Goal: Task Accomplishment & Management: Complete application form

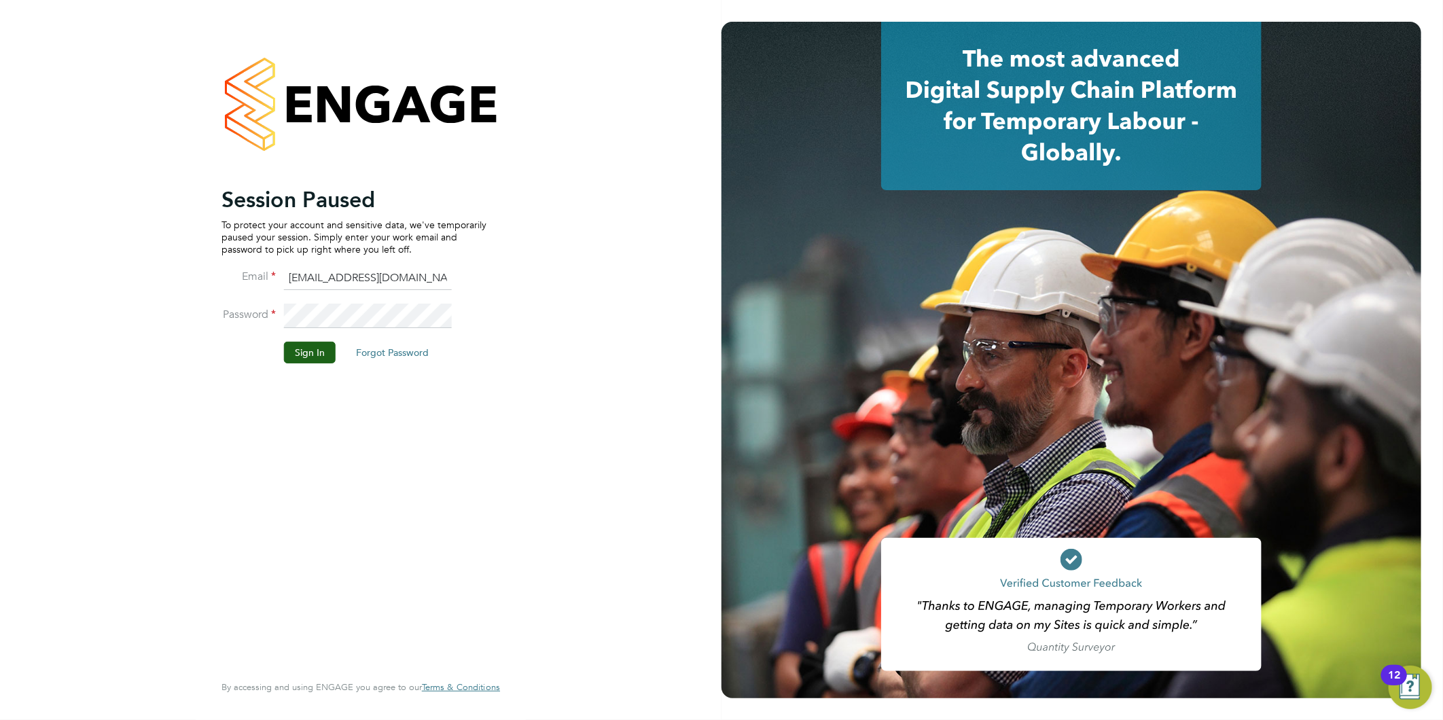
drag, startPoint x: 281, startPoint y: 362, endPoint x: 291, endPoint y: 355, distance: 12.1
click at [282, 362] on li "Sign In Forgot Password" at bounding box center [353, 359] width 265 height 35
click at [293, 353] on button "Sign In" at bounding box center [310, 353] width 52 height 22
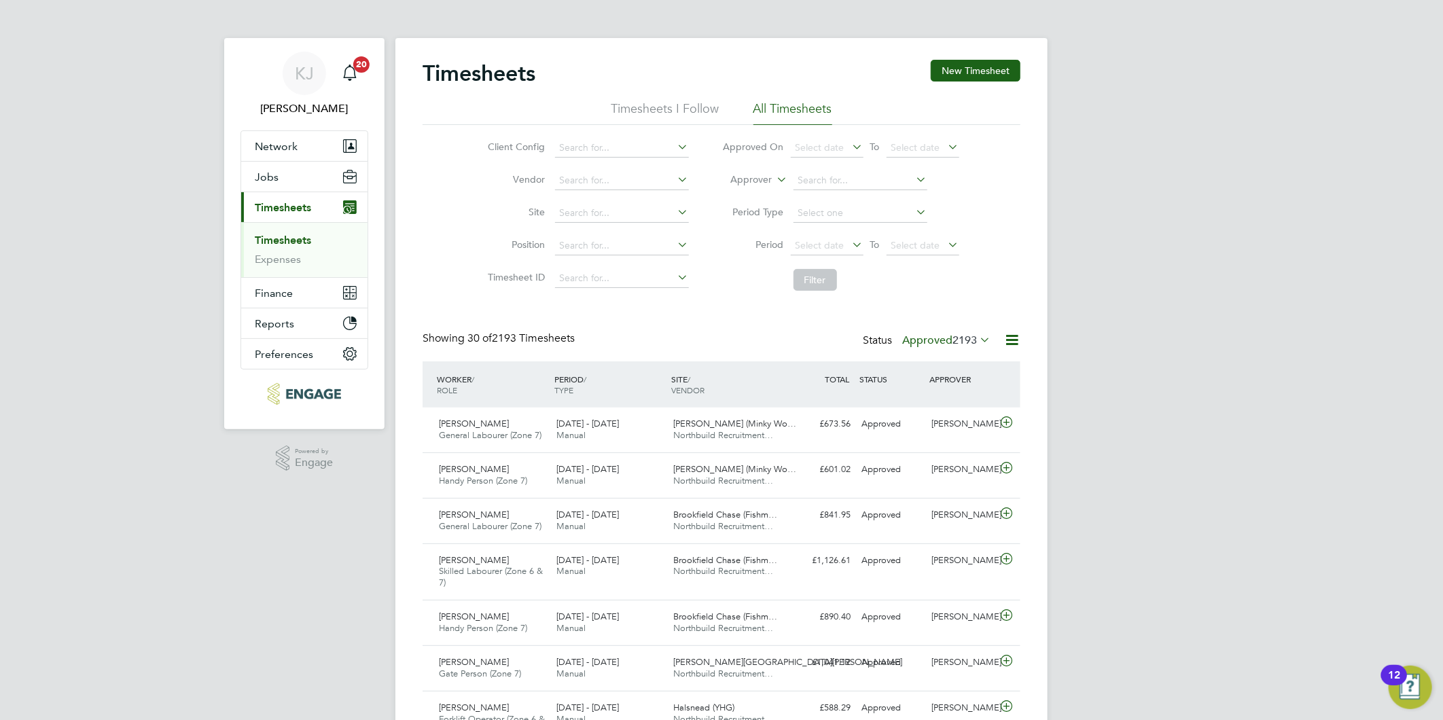
click at [975, 82] on div "Timesheets New Timesheet" at bounding box center [721, 80] width 598 height 41
click at [975, 73] on button "New Timesheet" at bounding box center [975, 71] width 90 height 22
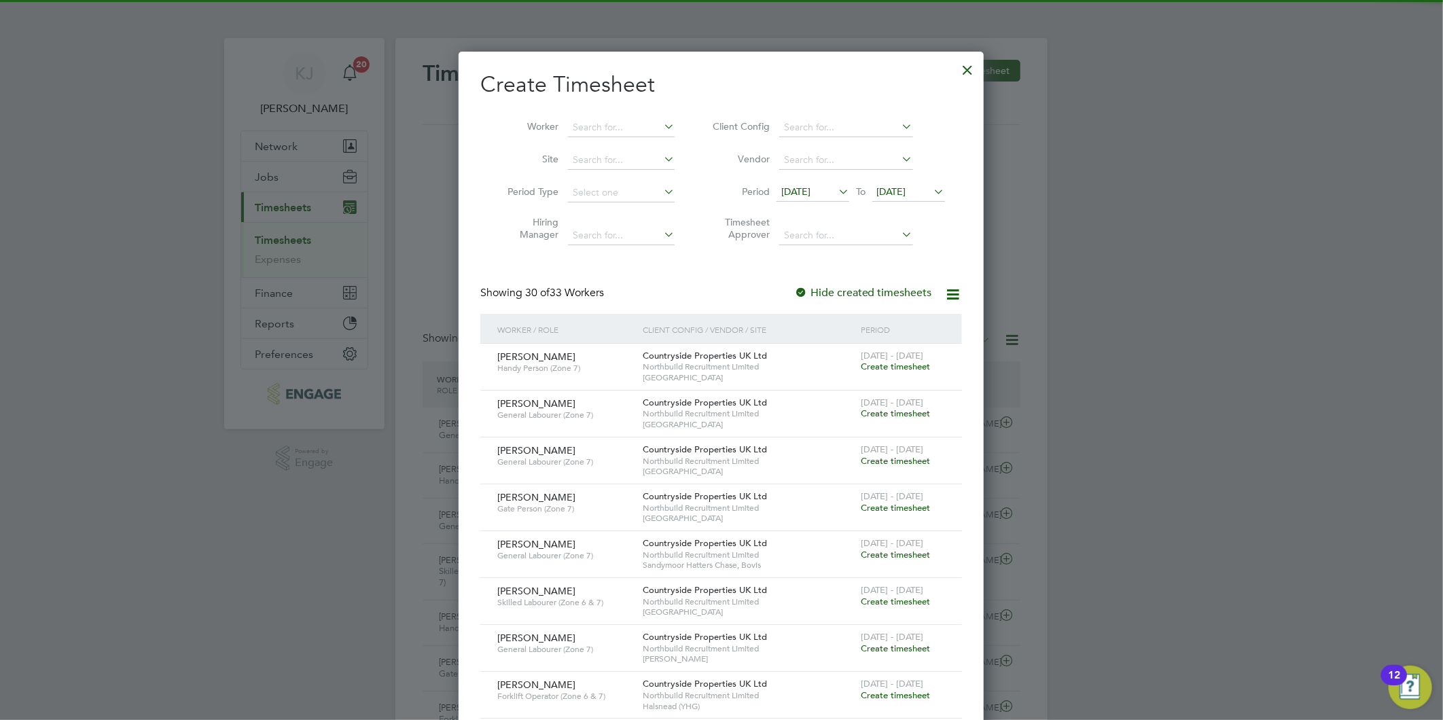
click at [788, 190] on span "[DATE]" at bounding box center [795, 191] width 29 height 12
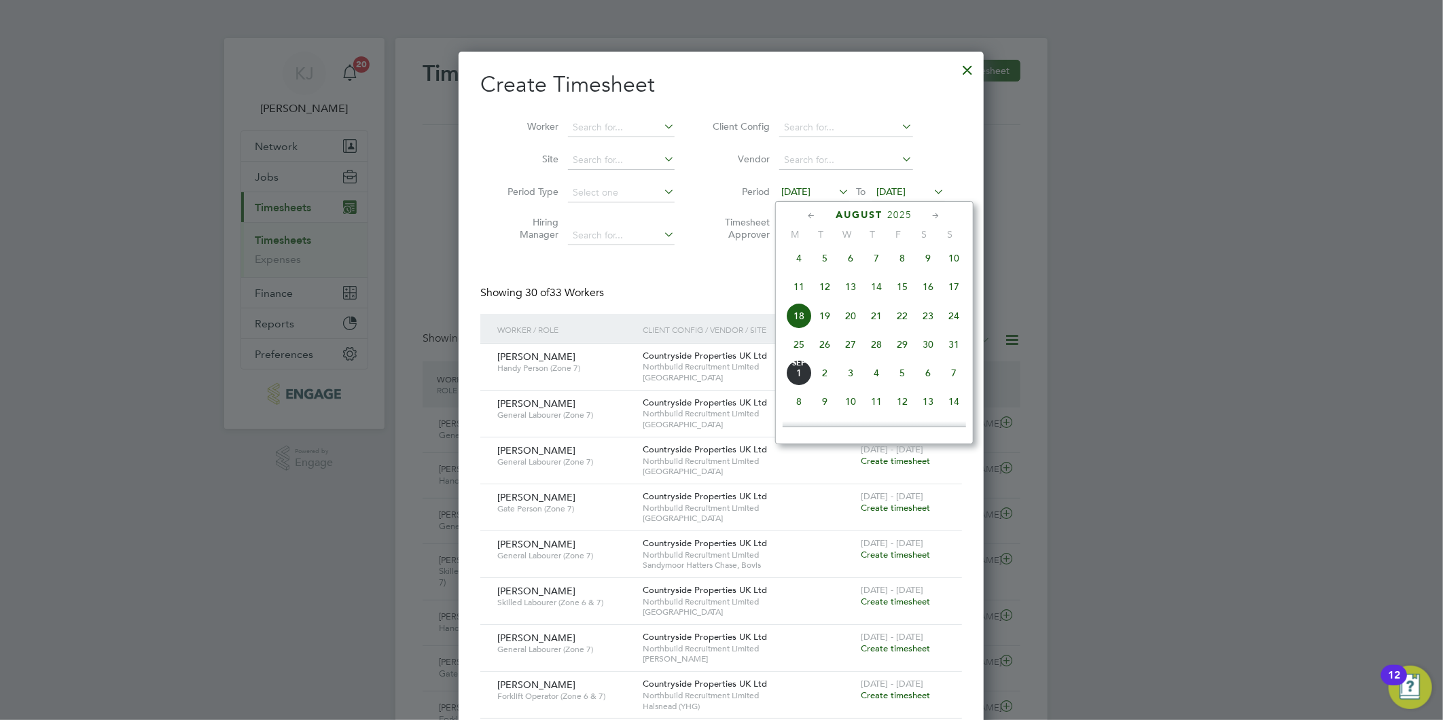
click at [796, 349] on span "25" at bounding box center [799, 344] width 26 height 26
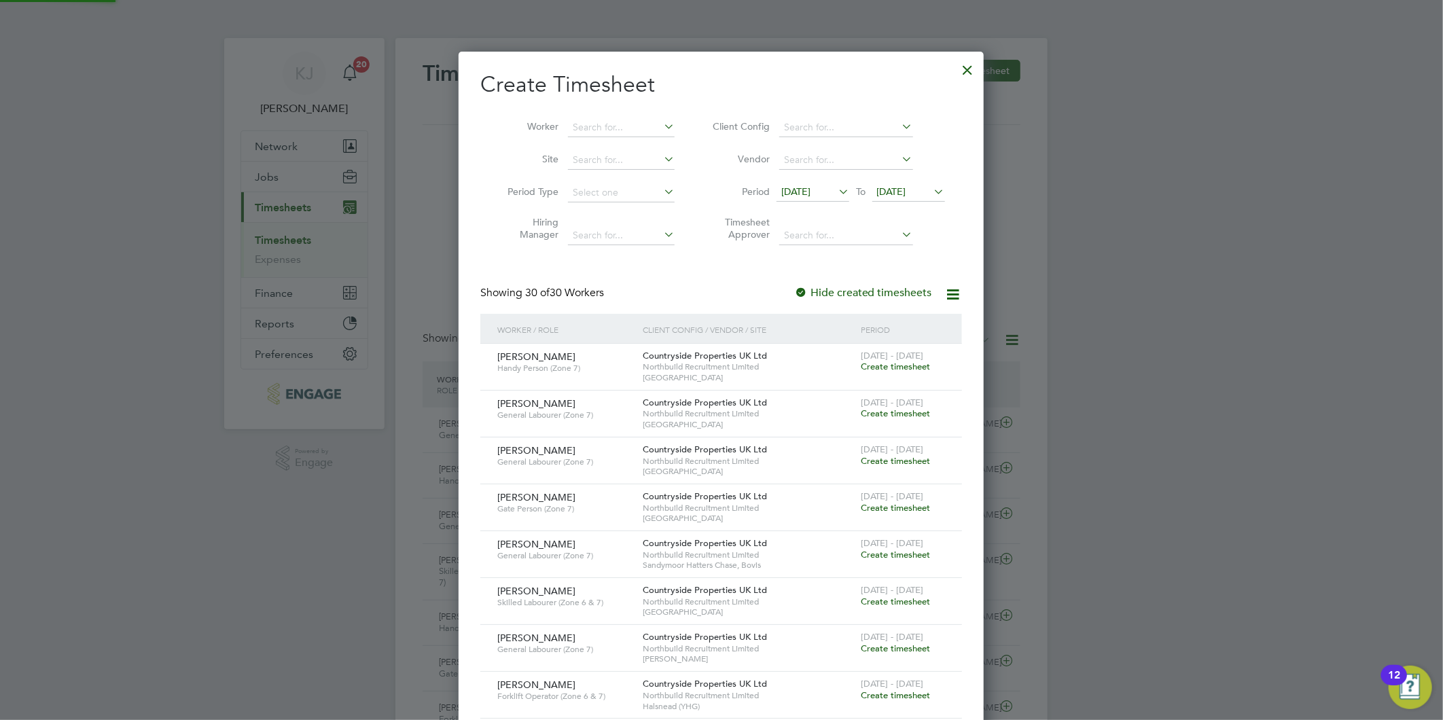
click at [901, 192] on span "[DATE]" at bounding box center [891, 191] width 29 height 12
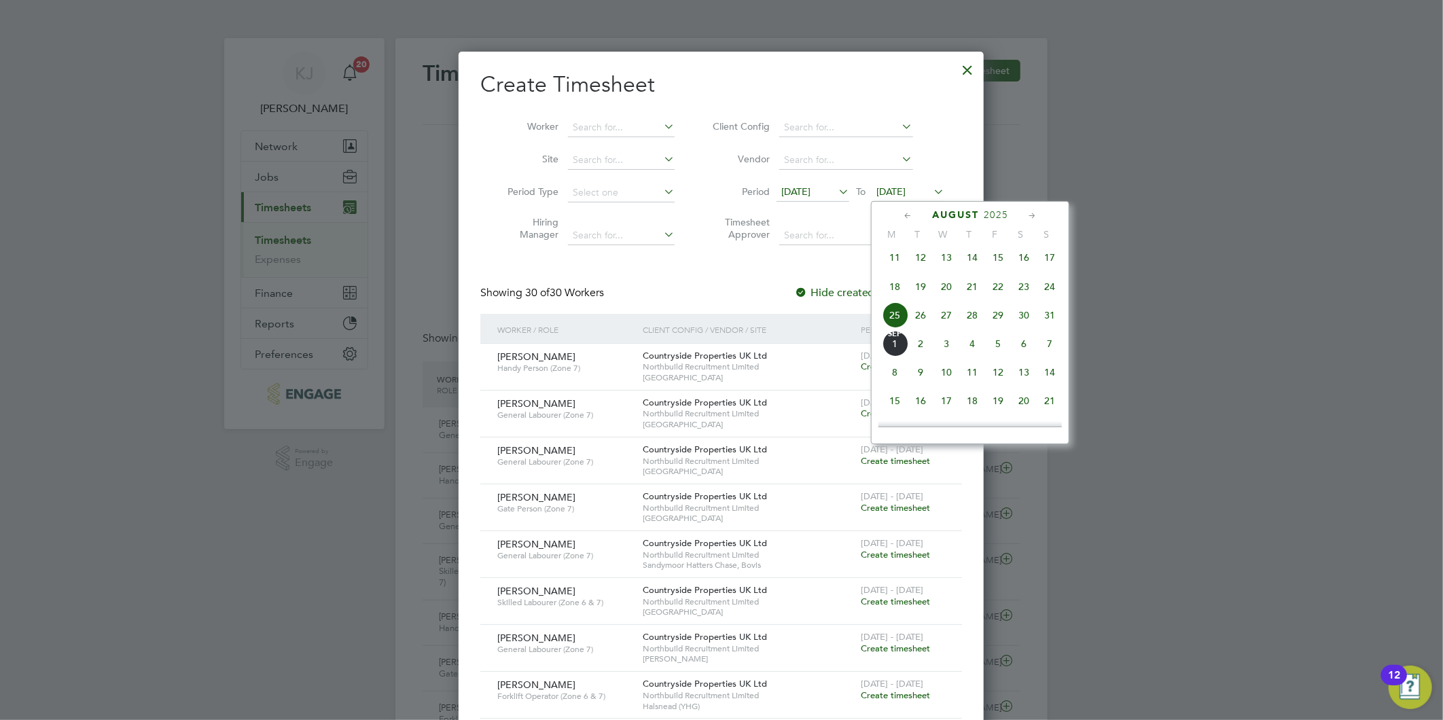
click at [1050, 320] on span "31" at bounding box center [1049, 315] width 26 height 26
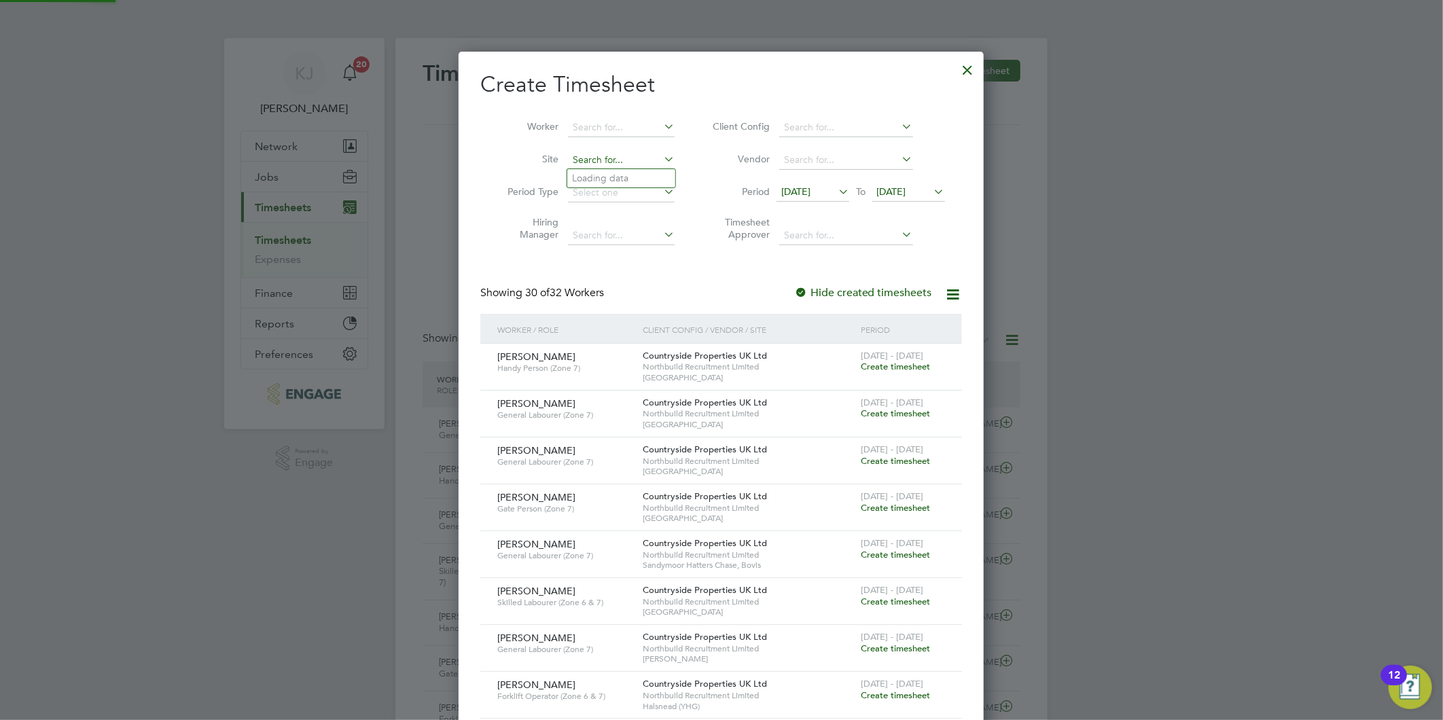
click at [588, 160] on input at bounding box center [621, 160] width 107 height 19
click at [655, 197] on b "Fish" at bounding box center [652, 198] width 18 height 12
type input "Brookfield Vale (Fishmoor 3 O/M)"
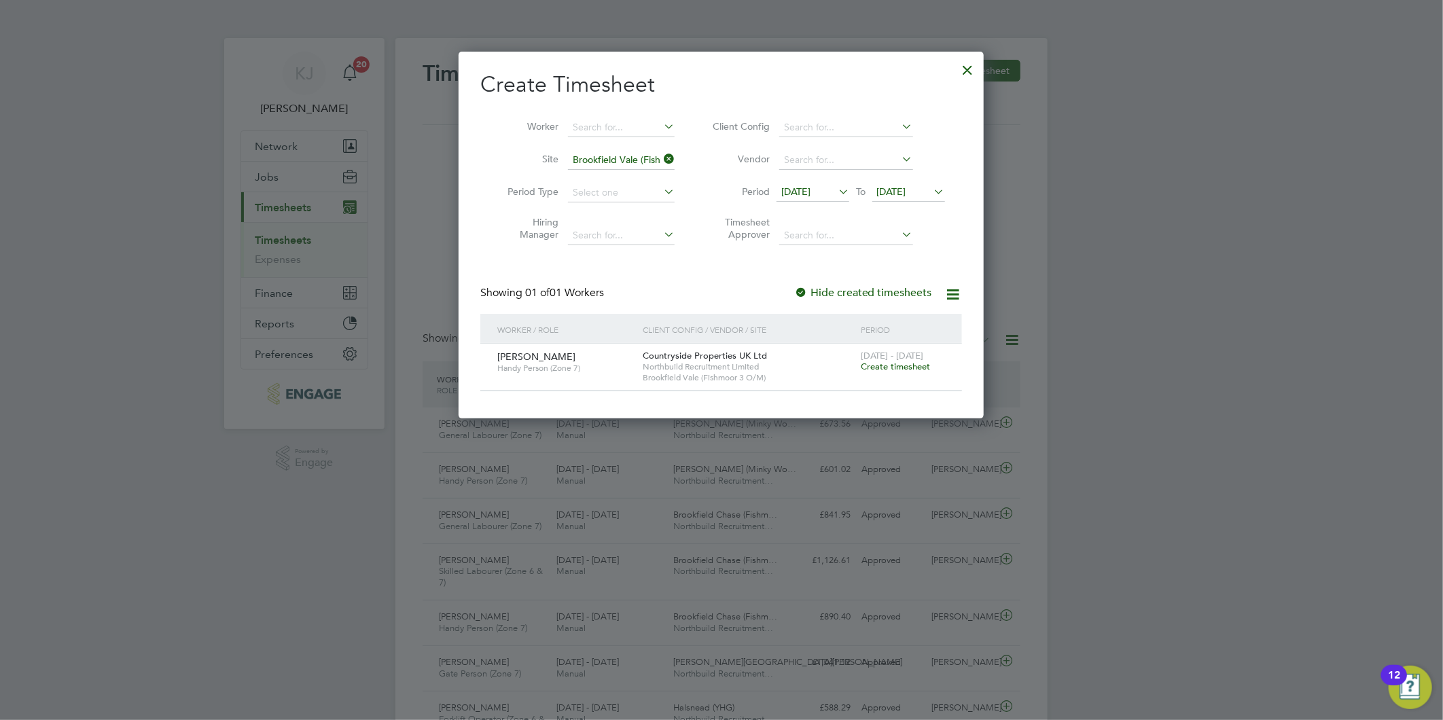
click at [898, 367] on span "Create timesheet" at bounding box center [894, 367] width 69 height 12
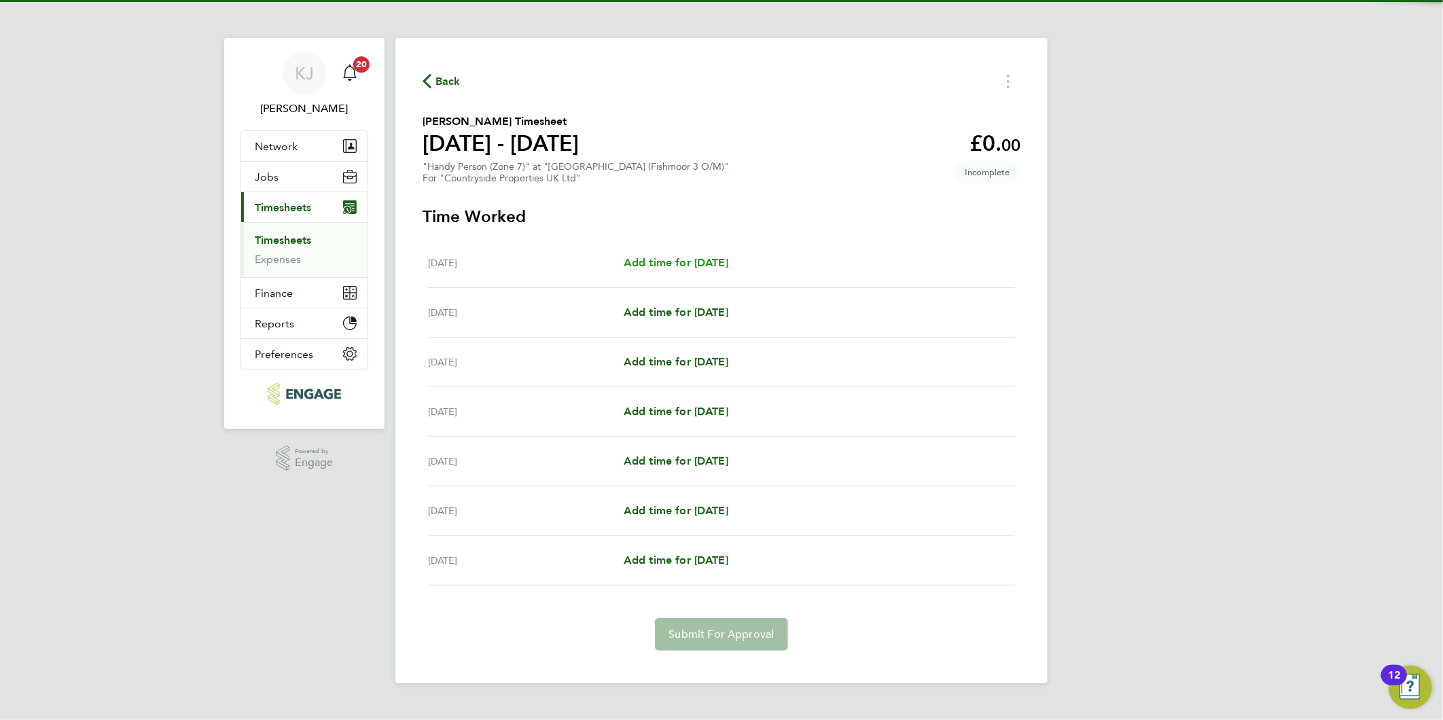
click at [728, 259] on span "Add time for [DATE]" at bounding box center [675, 262] width 105 height 13
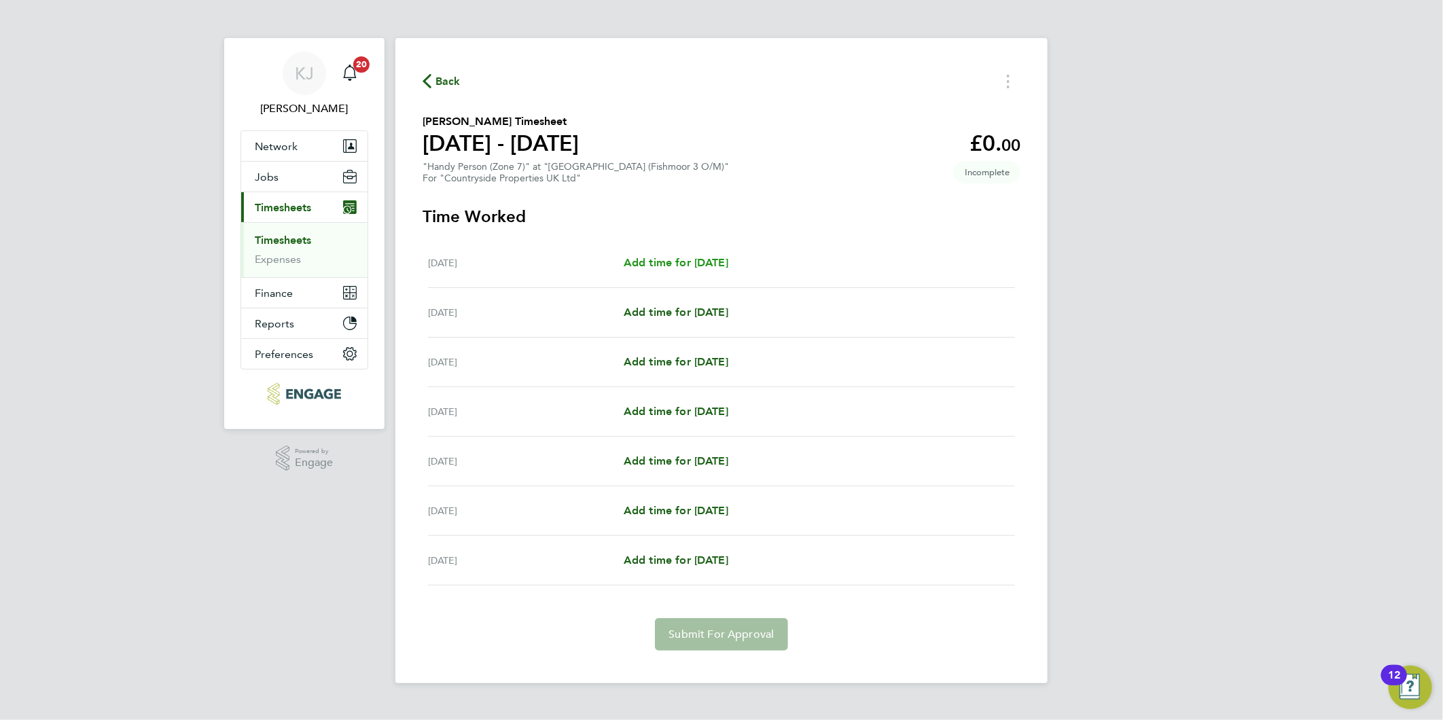
select select "30"
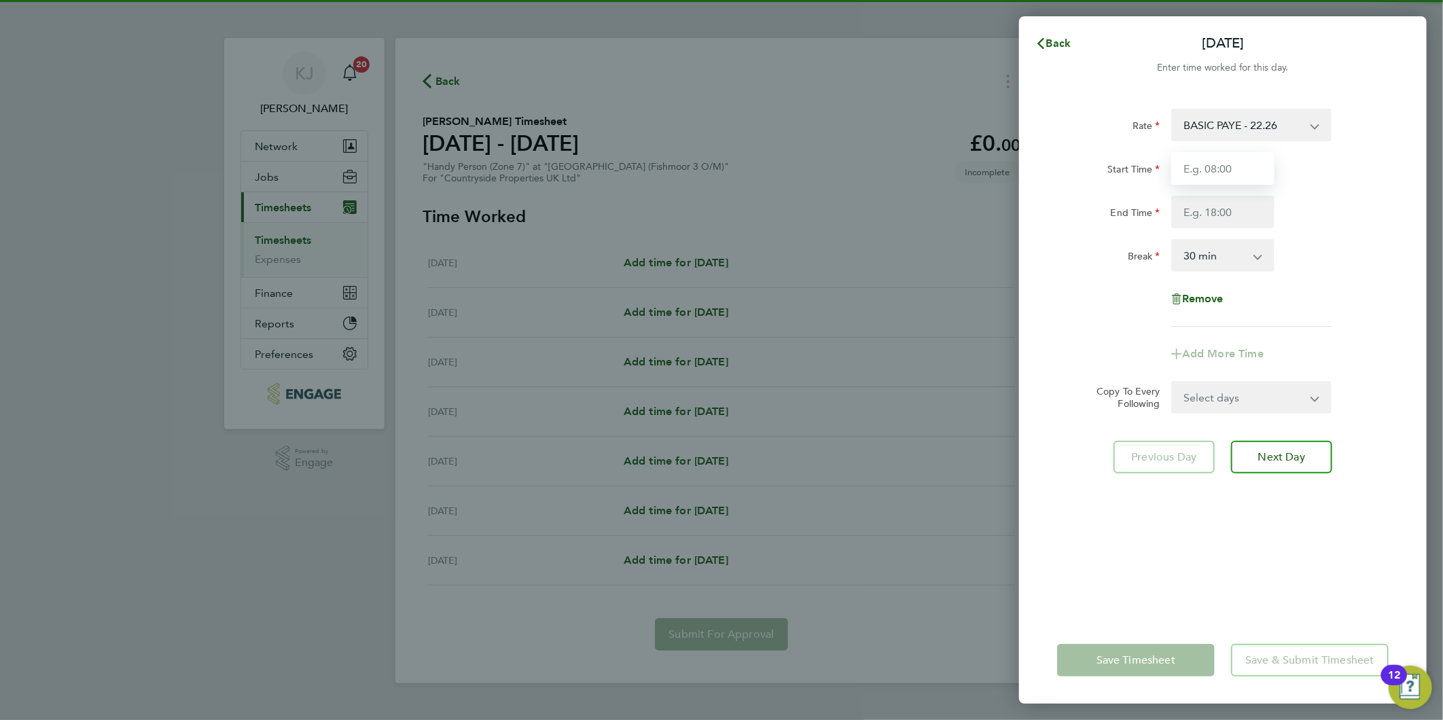
drag, startPoint x: 1182, startPoint y: 160, endPoint x: 1194, endPoint y: 174, distance: 17.8
click at [1183, 162] on input "Start Time" at bounding box center [1222, 168] width 103 height 33
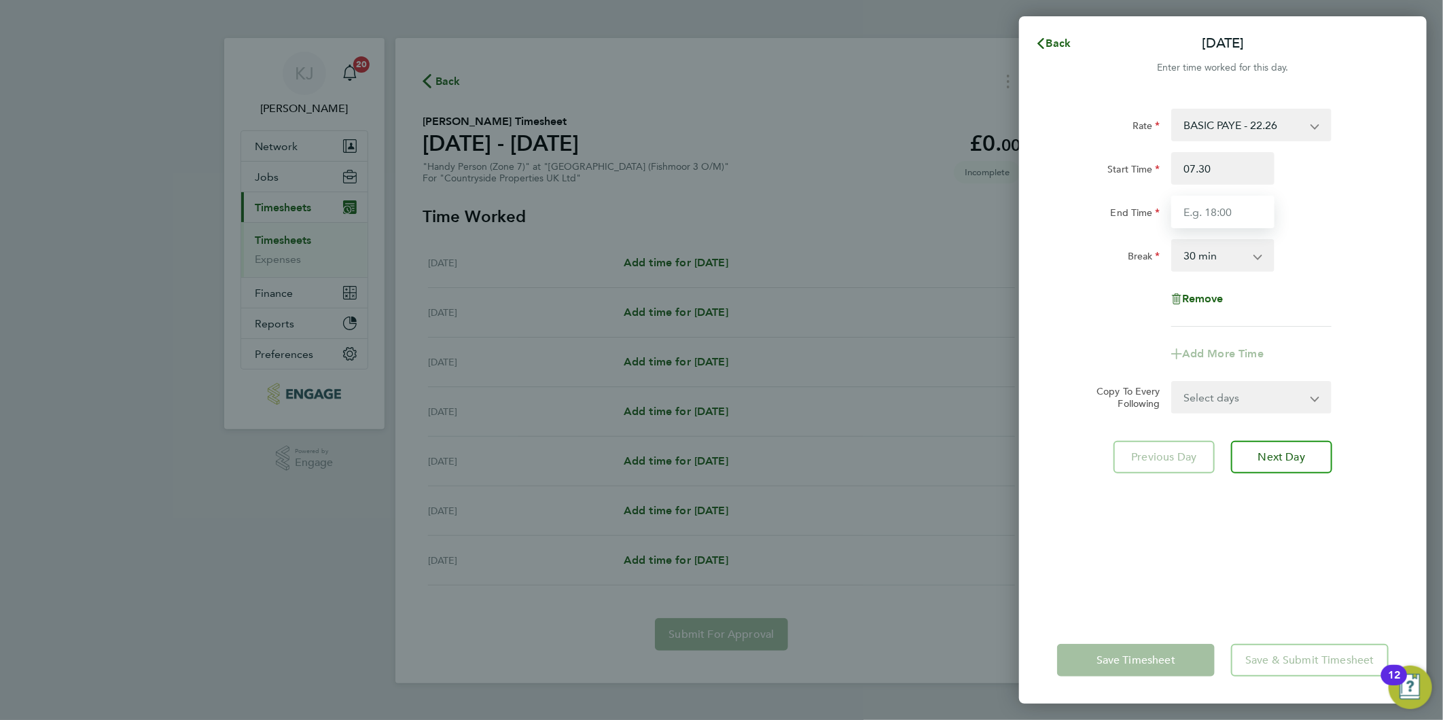
type input "07:30"
drag, startPoint x: 1233, startPoint y: 181, endPoint x: 1259, endPoint y: 219, distance: 46.5
click at [1233, 180] on input "07:30" at bounding box center [1222, 168] width 103 height 33
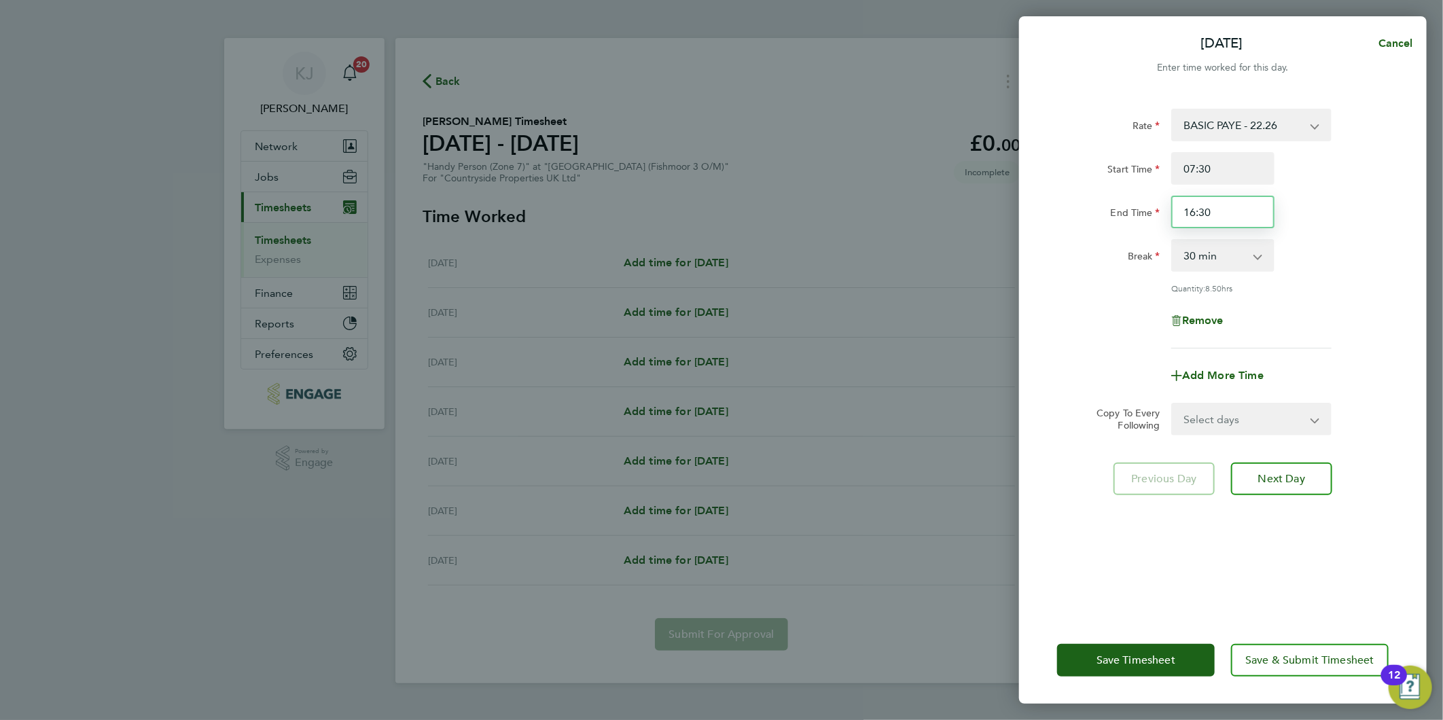
click at [1244, 204] on input "16:30" at bounding box center [1222, 212] width 103 height 33
drag, startPoint x: 1220, startPoint y: 211, endPoint x: 617, endPoint y: 238, distance: 604.4
click at [628, 255] on div "[DATE] Cancel Enter time worked for this day. Rate BASIC PAYE - 22.26 Start Tim…" at bounding box center [721, 360] width 1443 height 720
type input "16:00"
click at [1232, 170] on input "07:30" at bounding box center [1222, 168] width 103 height 33
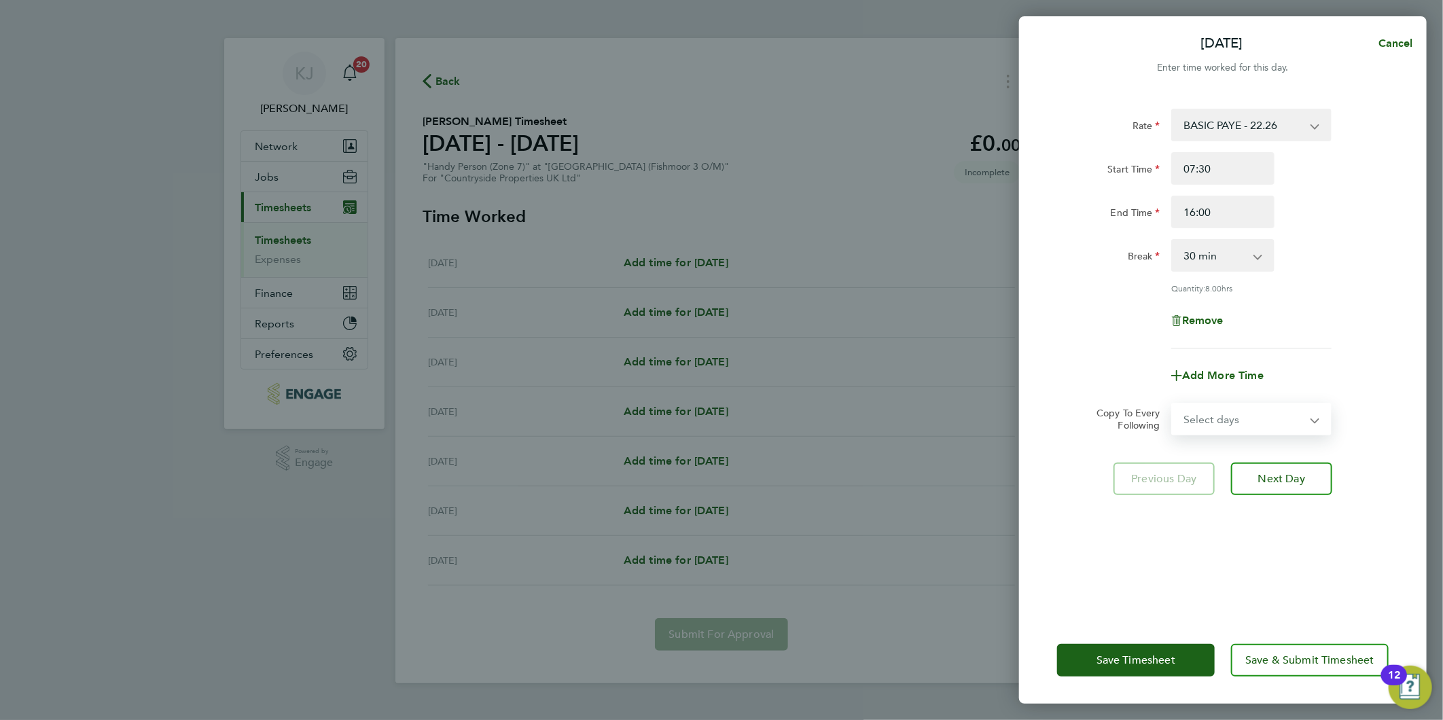
click at [1235, 412] on select "Select days Day Weekday (Mon-Fri) Weekend (Sat-Sun) [DATE] [DATE] [DATE] [DATE]…" at bounding box center [1243, 419] width 143 height 30
select select "DAY"
click at [1172, 404] on select "Select days Day Weekday (Mon-Fri) Weekend (Sat-Sun) [DATE] [DATE] [DATE] [DATE]…" at bounding box center [1243, 419] width 143 height 30
select select "[DATE]"
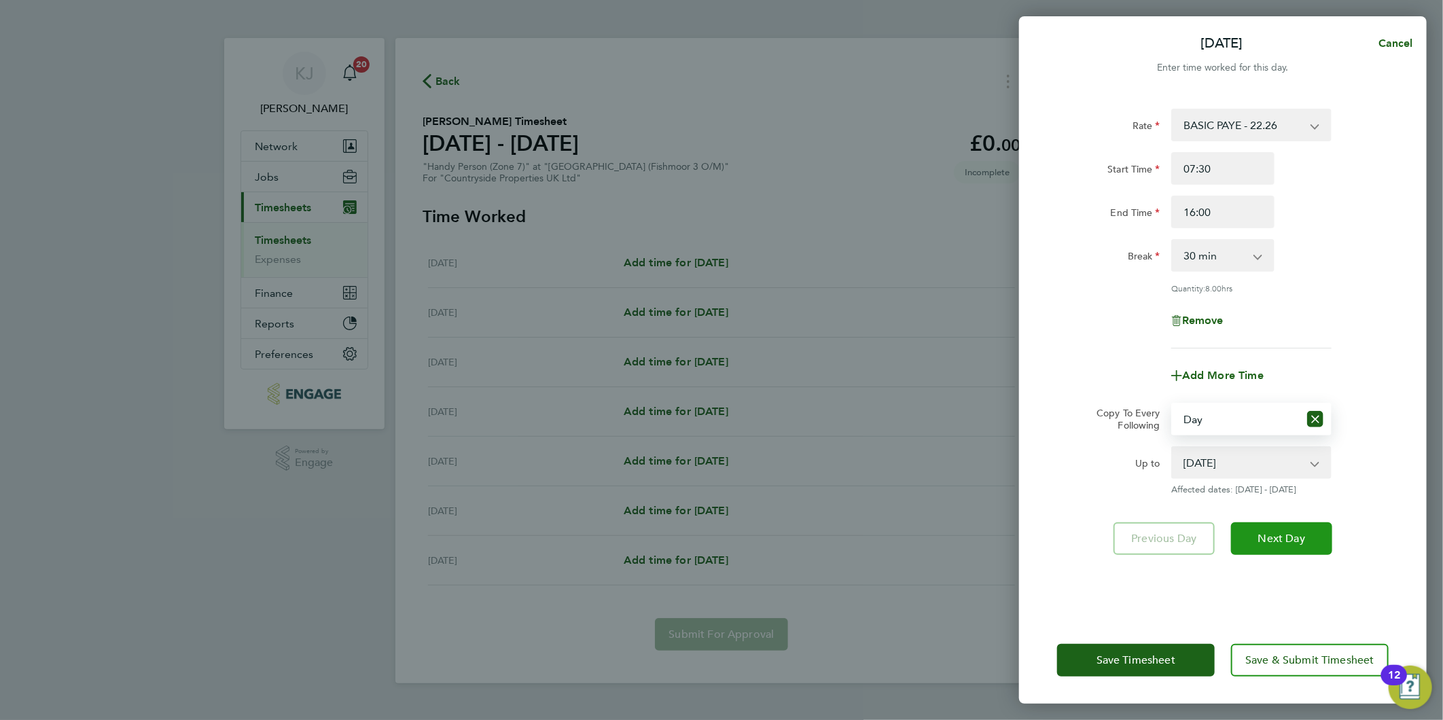
click at [1286, 532] on span "Next Day" at bounding box center [1281, 539] width 47 height 14
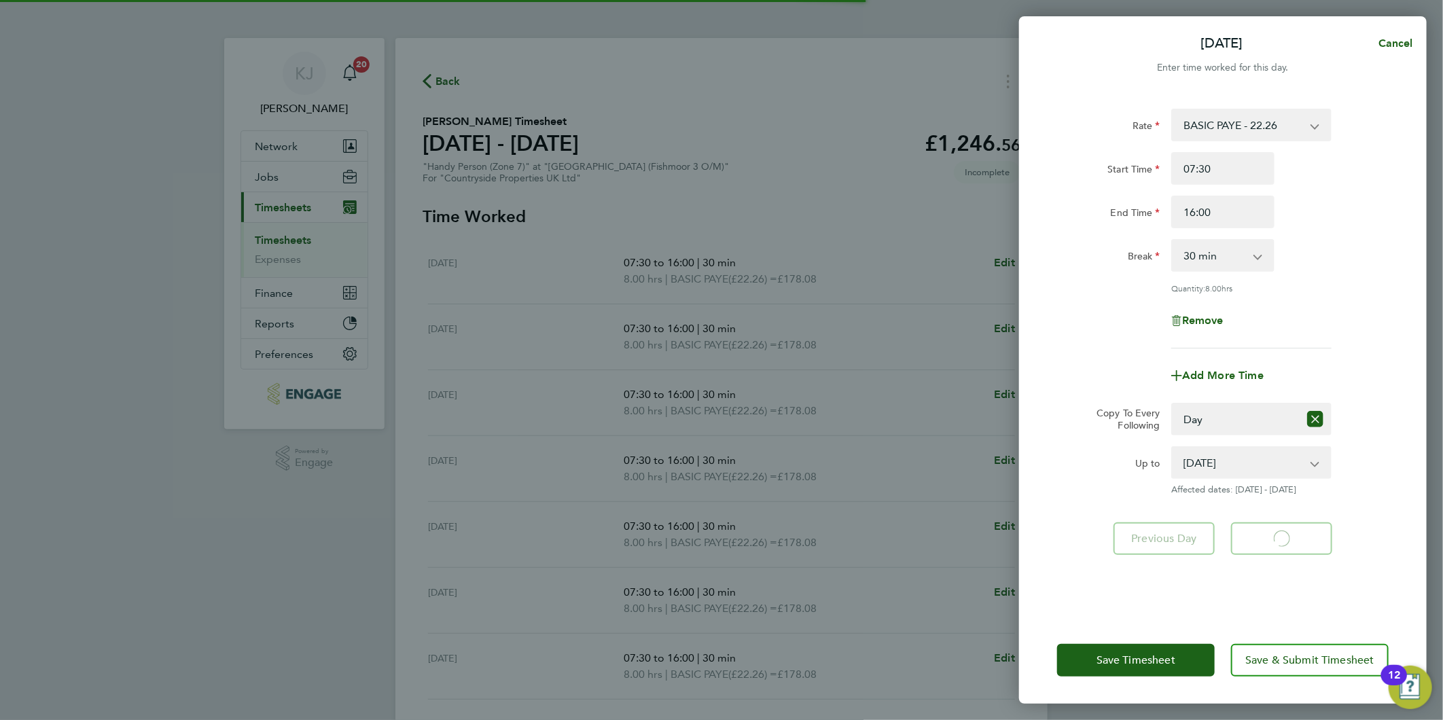
select select "30"
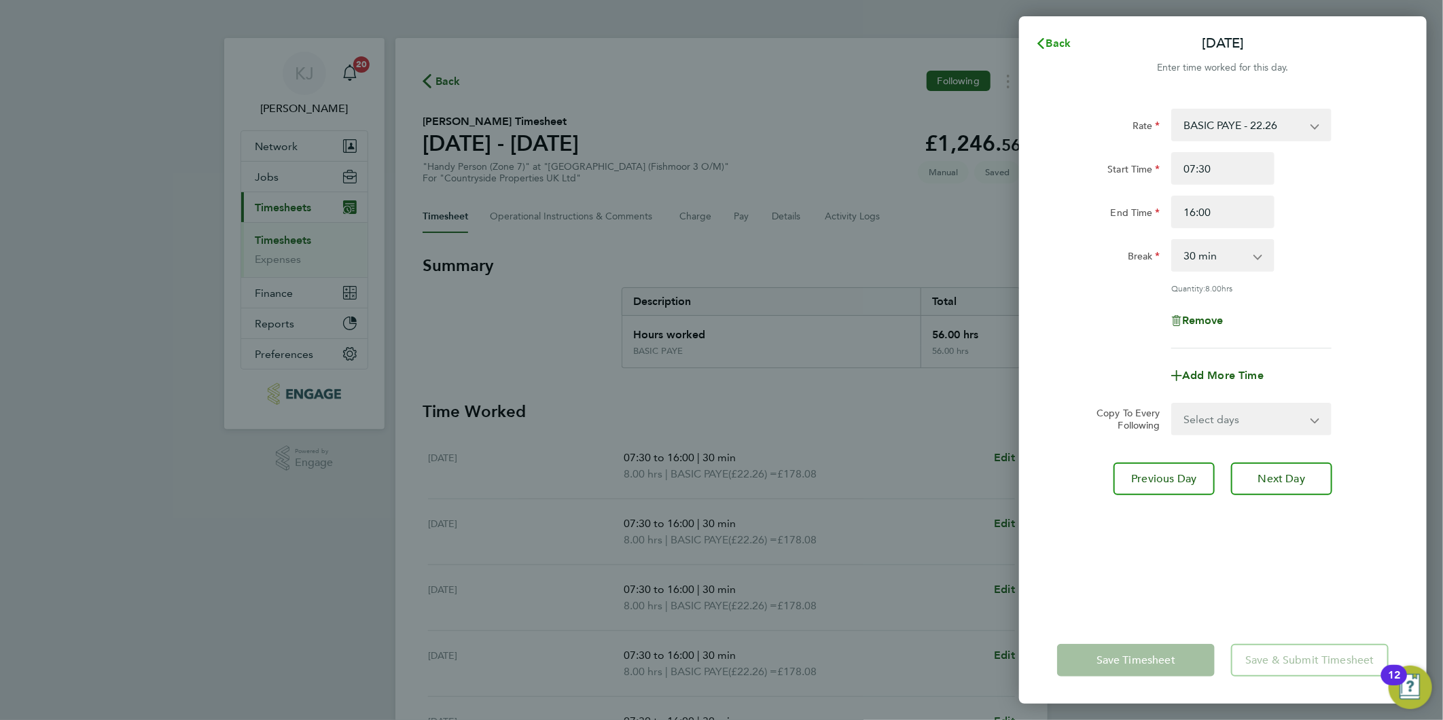
click at [1073, 46] on button "Back" at bounding box center [1052, 43] width 63 height 27
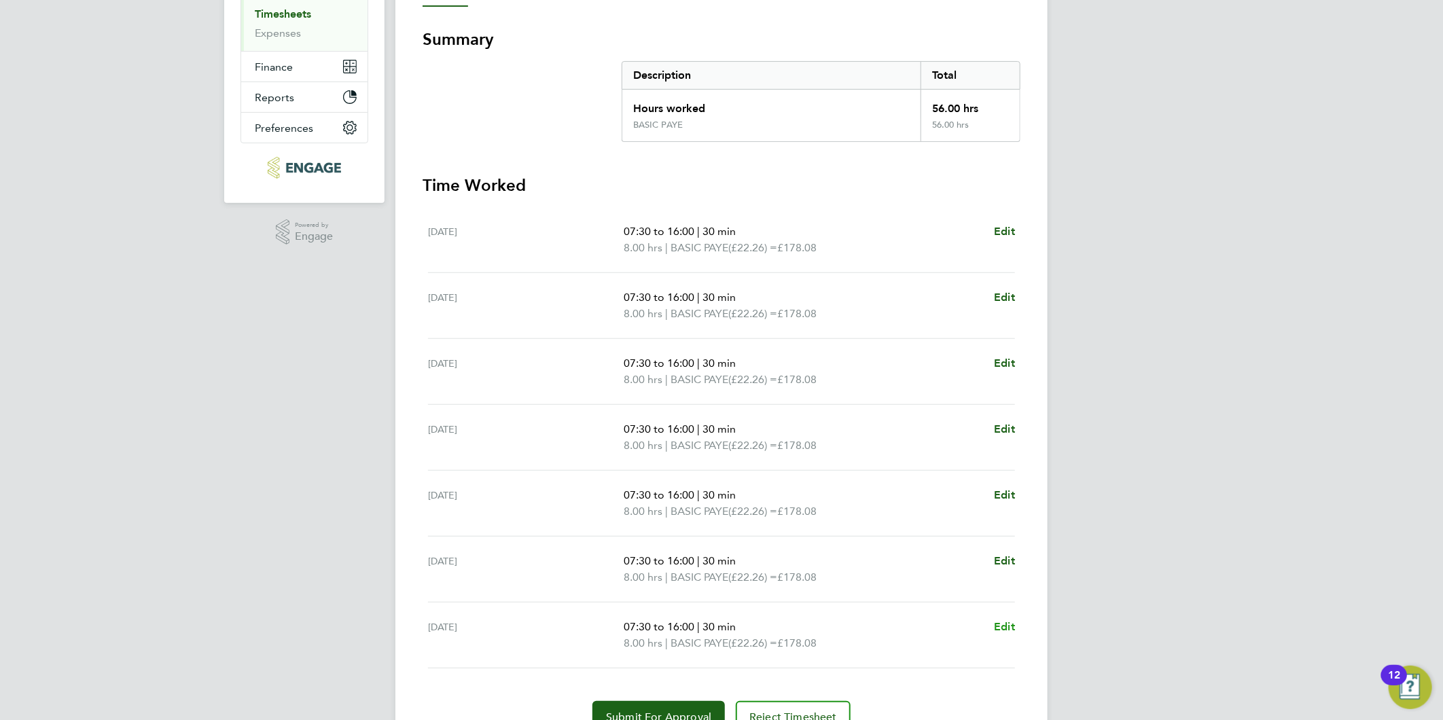
click at [1009, 629] on span "Edit" at bounding box center [1004, 626] width 21 height 13
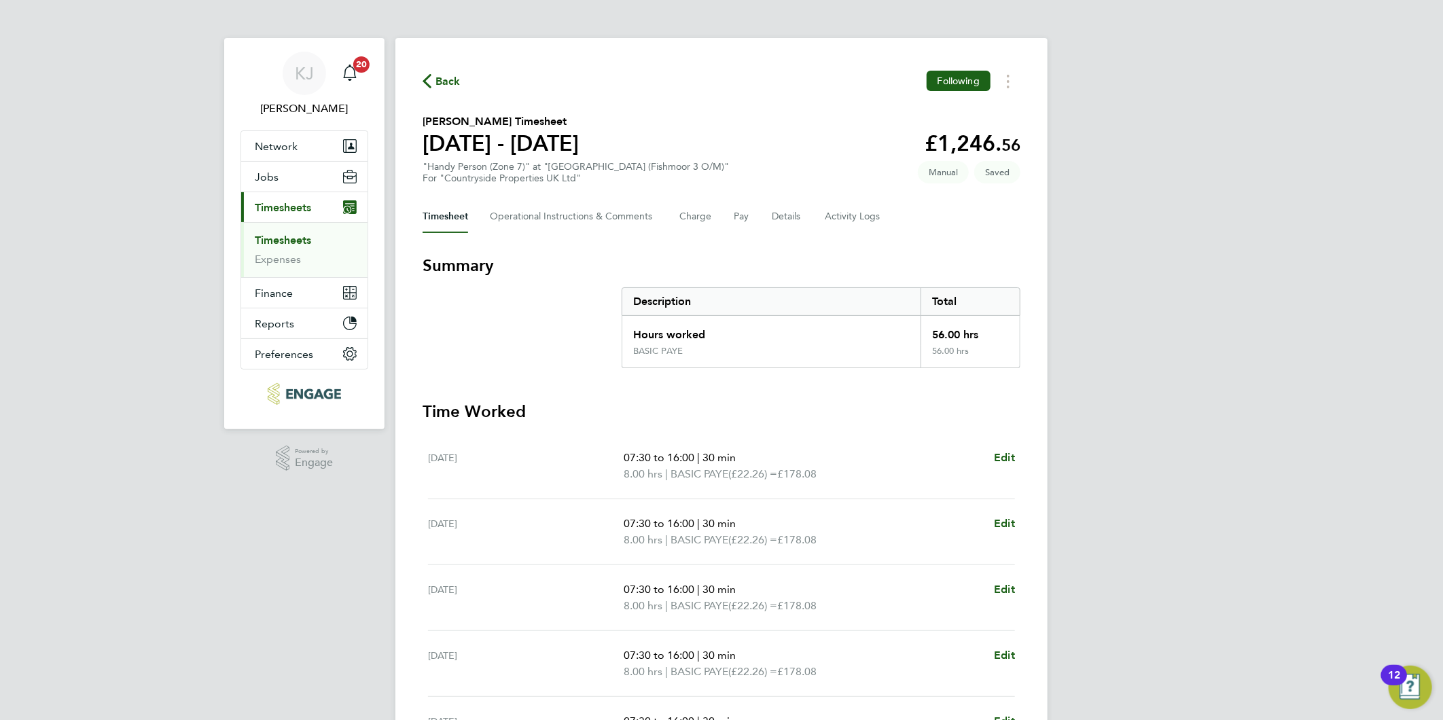
select select "30"
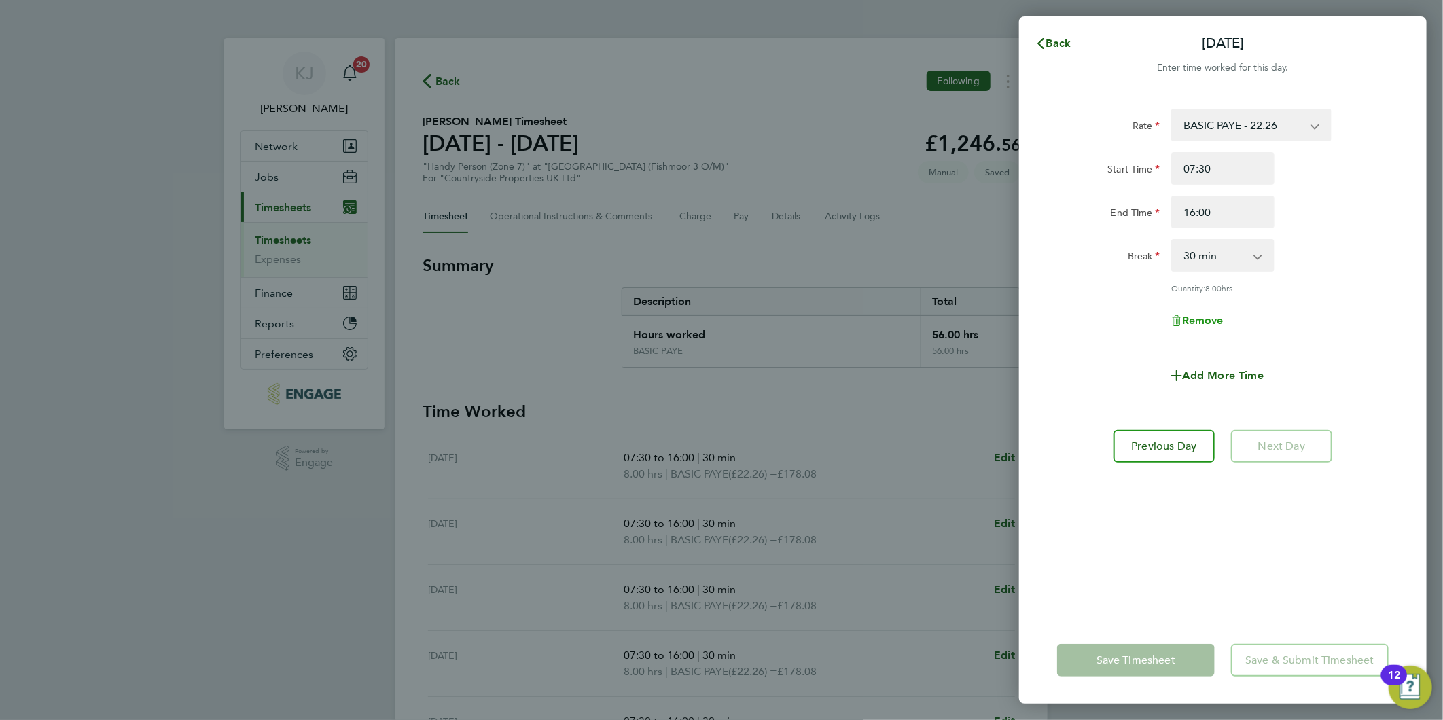
click at [1196, 321] on span "Remove" at bounding box center [1202, 320] width 41 height 13
select select "null"
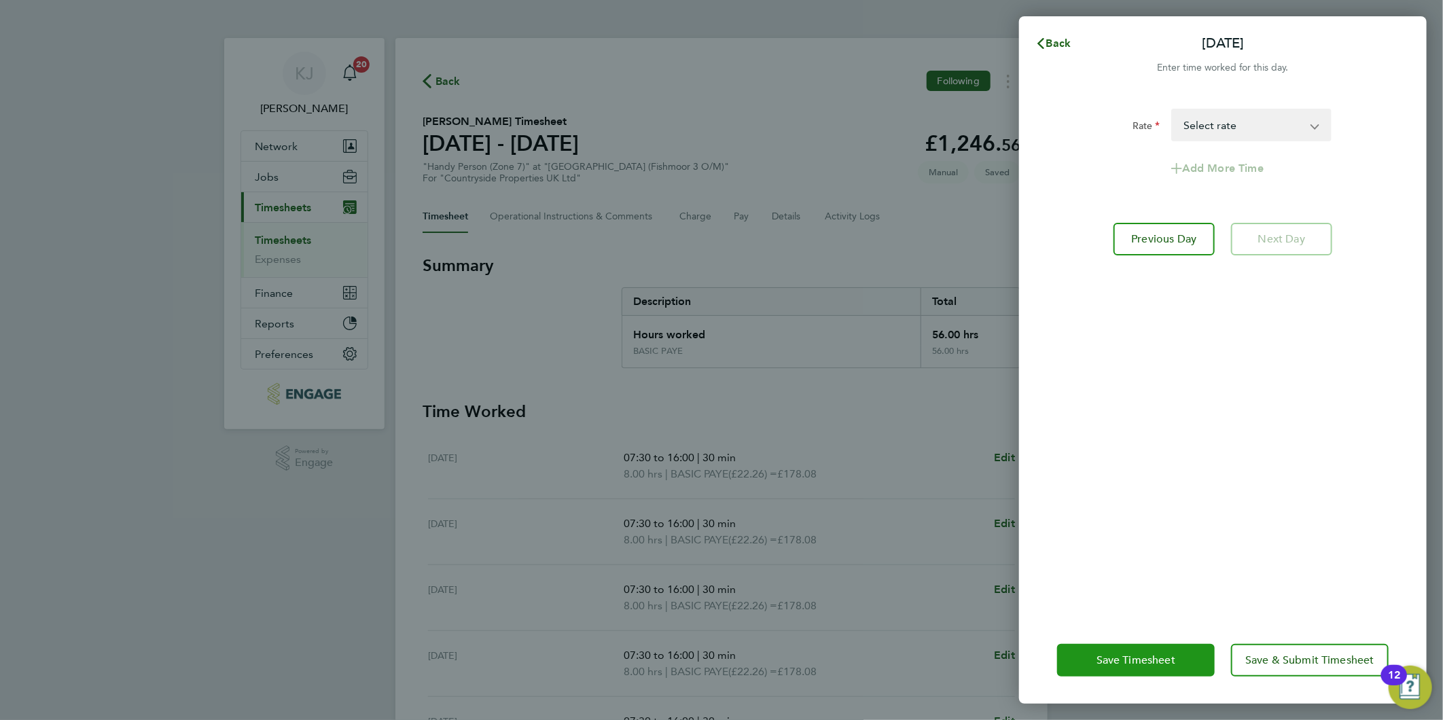
drag, startPoint x: 1112, startPoint y: 666, endPoint x: 1108, endPoint y: 672, distance: 7.3
click at [1114, 666] on button "Save Timesheet" at bounding box center [1136, 660] width 158 height 33
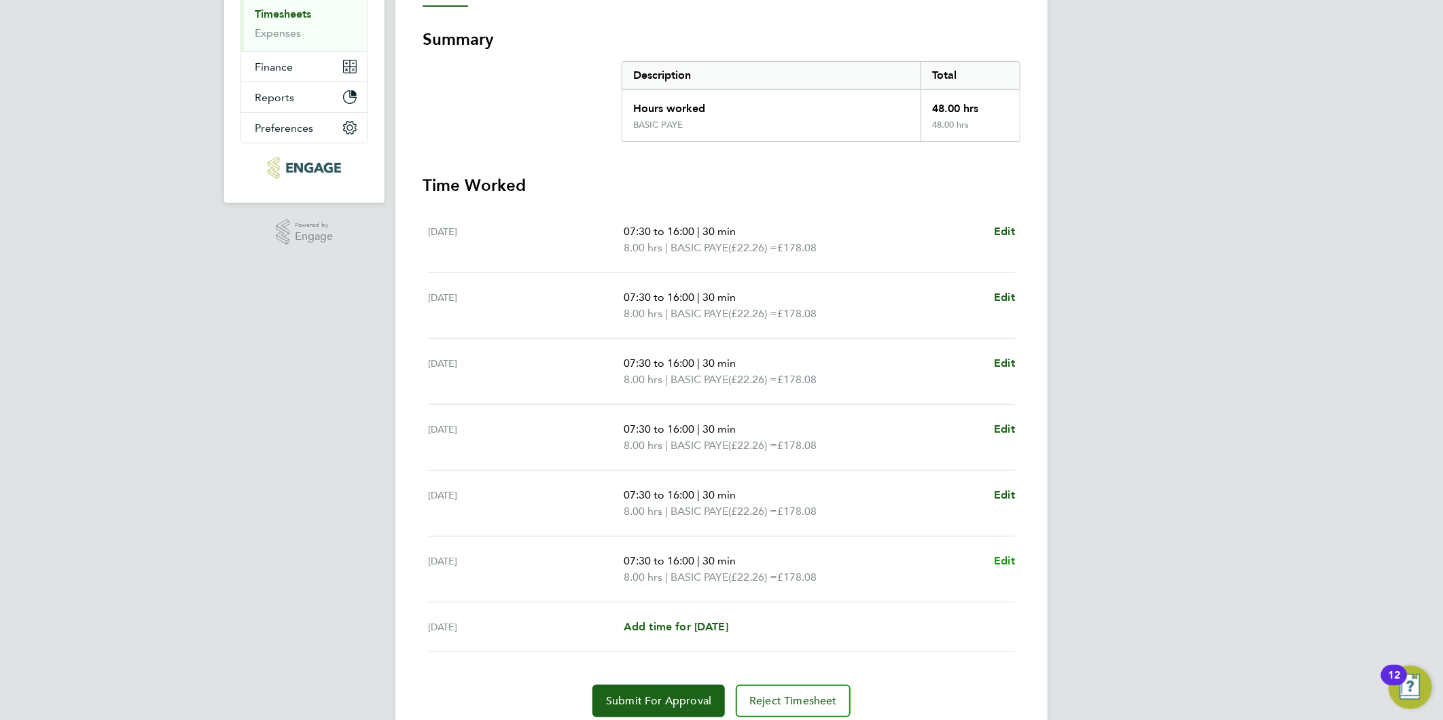
click at [1003, 553] on div "[DATE] 07:30 to 16:00 | 30 min 8.00 hrs | BASIC PAYE (£22.26) = £178.08 Edit" at bounding box center [721, 570] width 587 height 66
drag, startPoint x: 1003, startPoint y: 553, endPoint x: 1009, endPoint y: 562, distance: 10.7
click at [1009, 562] on span "Edit" at bounding box center [1004, 560] width 21 height 13
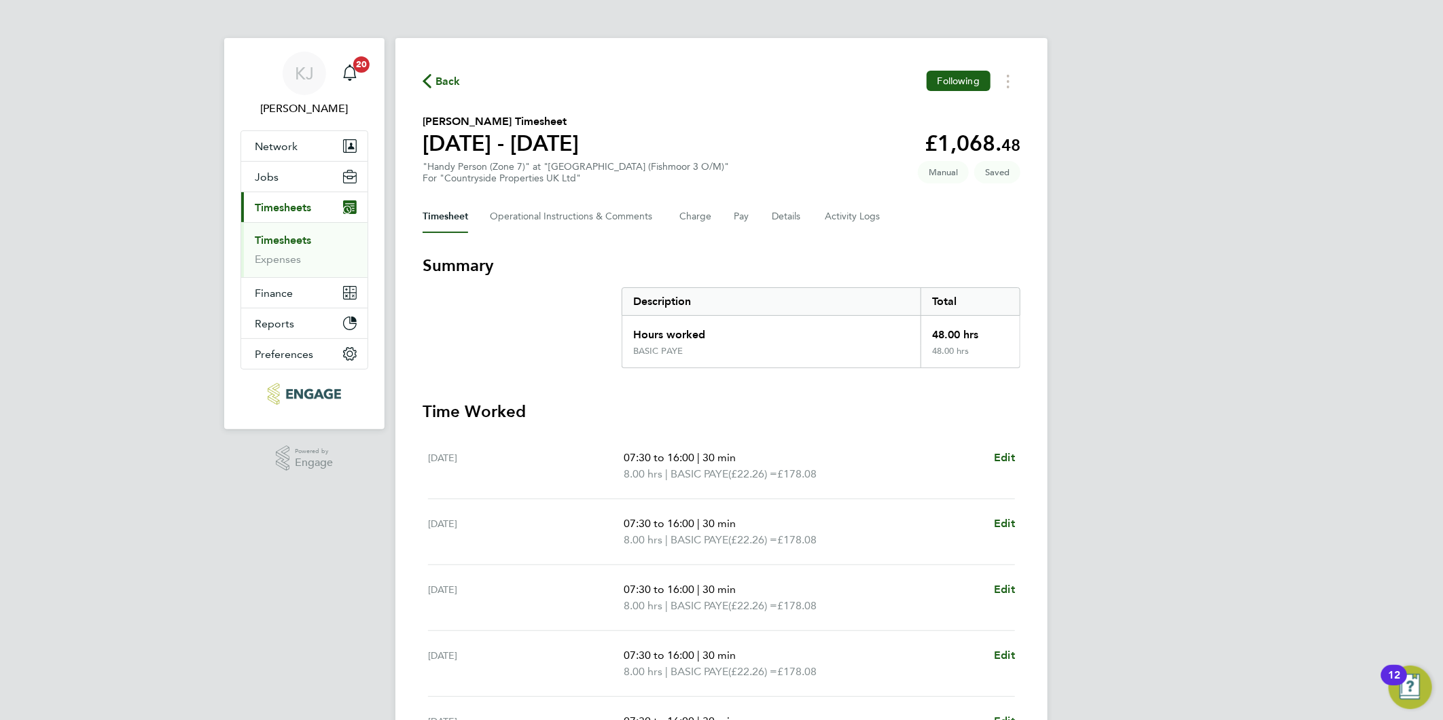
select select "30"
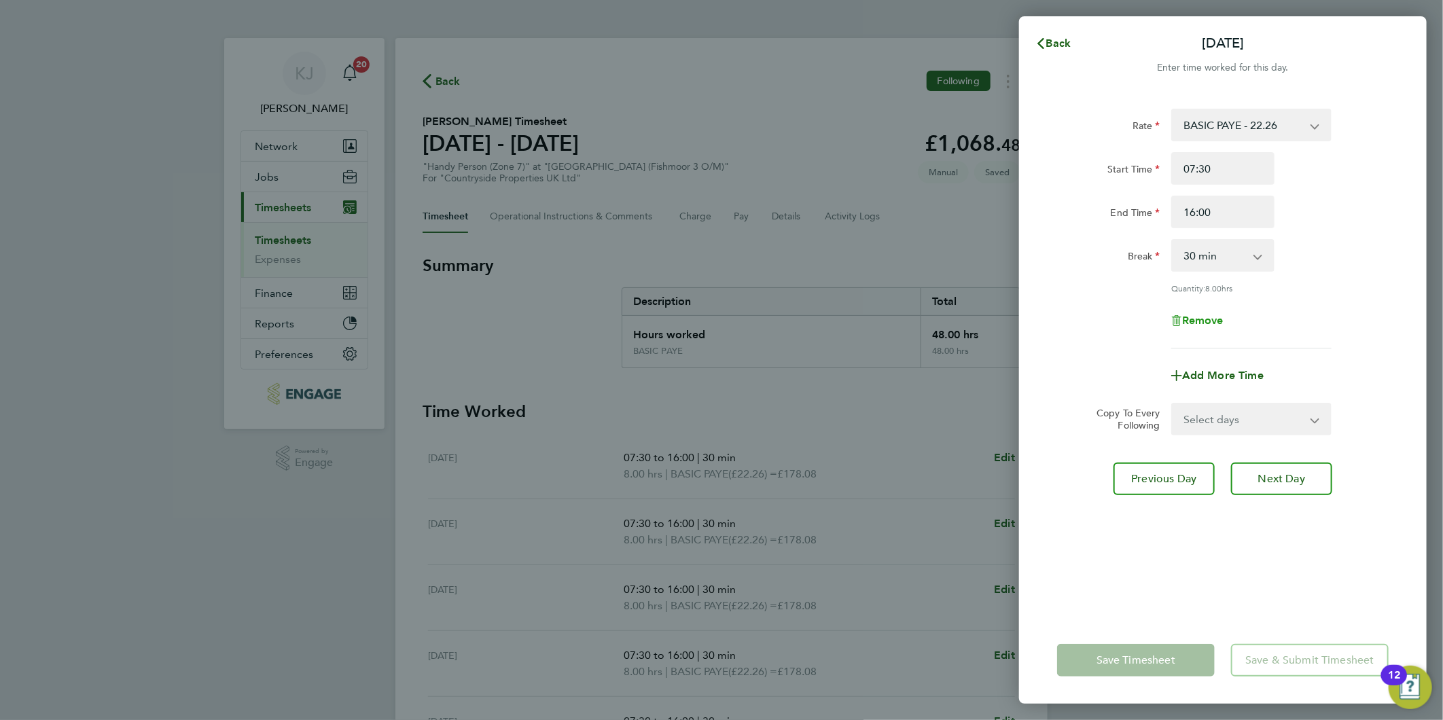
click at [1190, 319] on span "Remove" at bounding box center [1202, 320] width 41 height 13
select select "null"
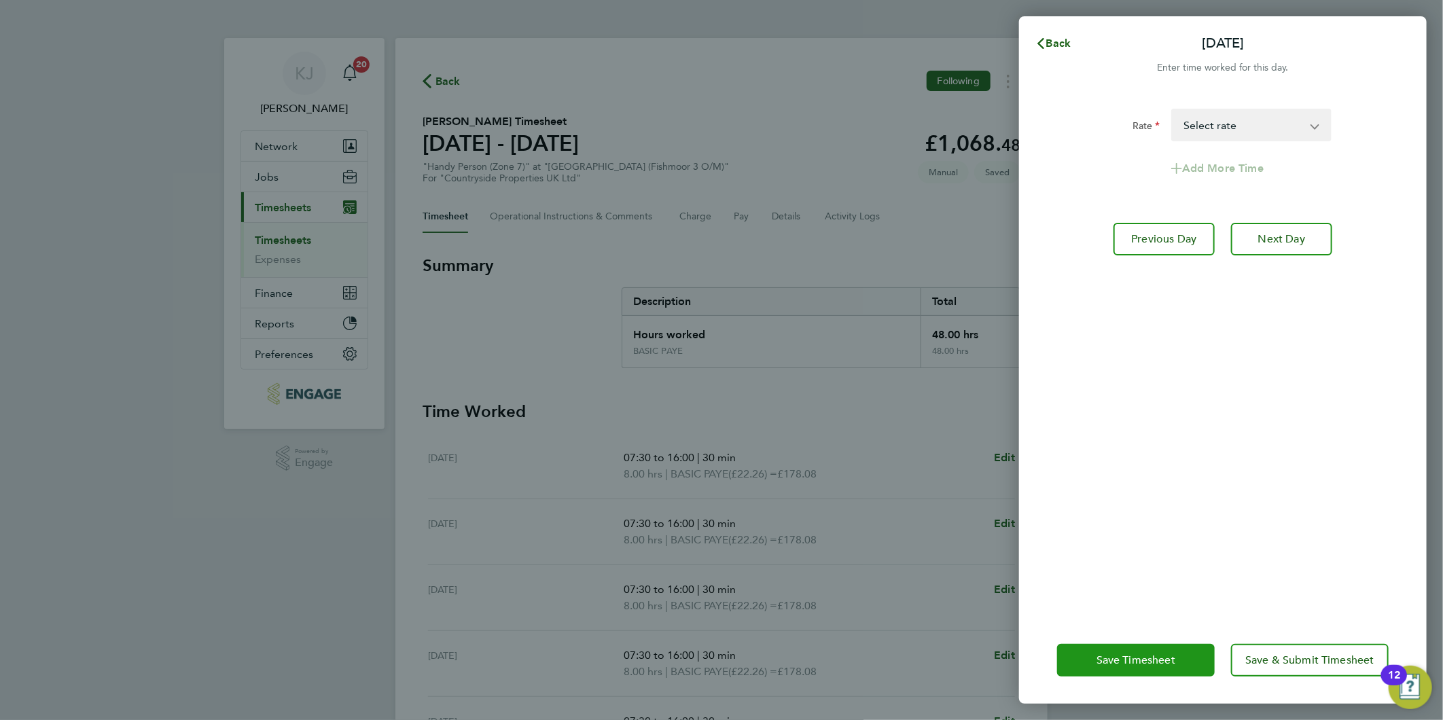
click at [1102, 649] on button "Save Timesheet" at bounding box center [1136, 660] width 158 height 33
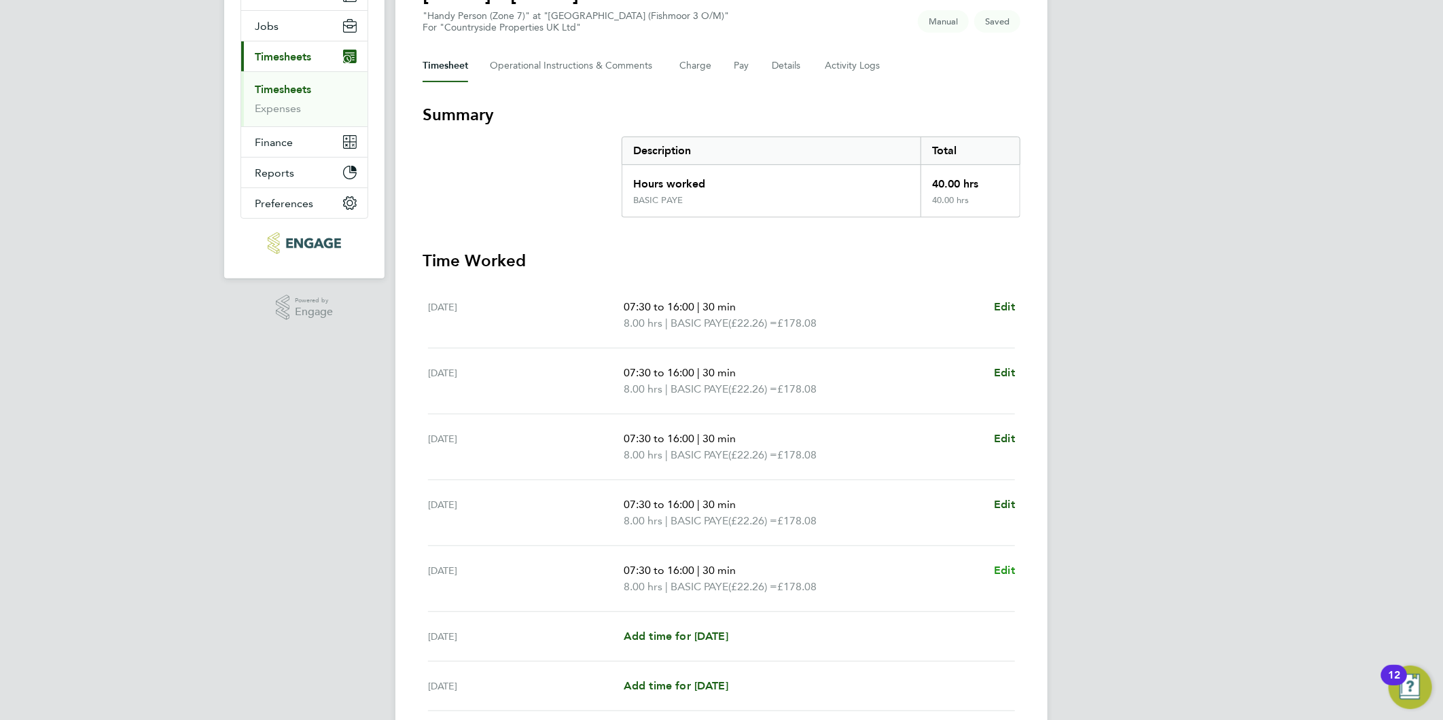
click at [1007, 569] on span "Edit" at bounding box center [1004, 570] width 21 height 13
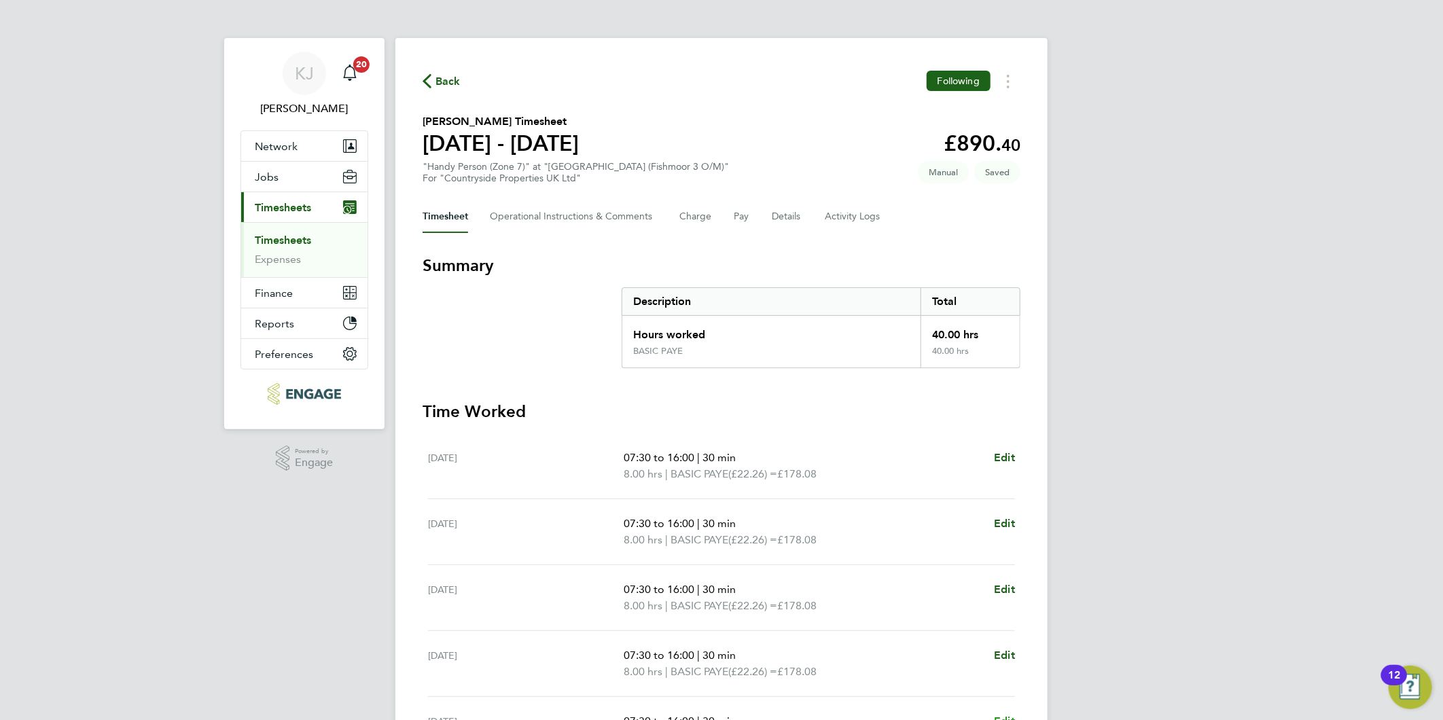
select select "30"
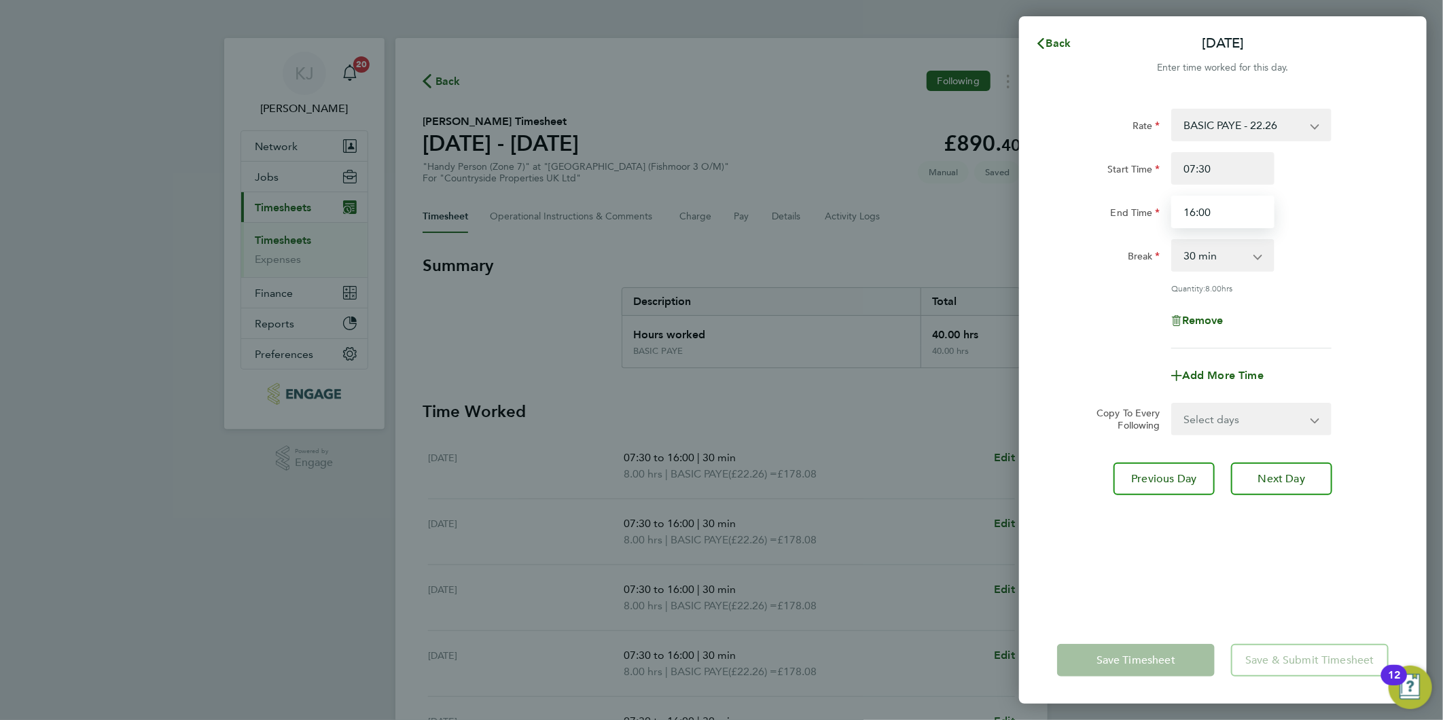
drag, startPoint x: 1248, startPoint y: 204, endPoint x: 220, endPoint y: 254, distance: 1028.8
click at [494, 245] on div "Back [DATE] Enter time worked for this day. Rate BASIC PAYE - 22.26 Start Time …" at bounding box center [721, 360] width 1443 height 720
type input "15:00"
click at [1267, 479] on span "Next Day" at bounding box center [1281, 479] width 47 height 14
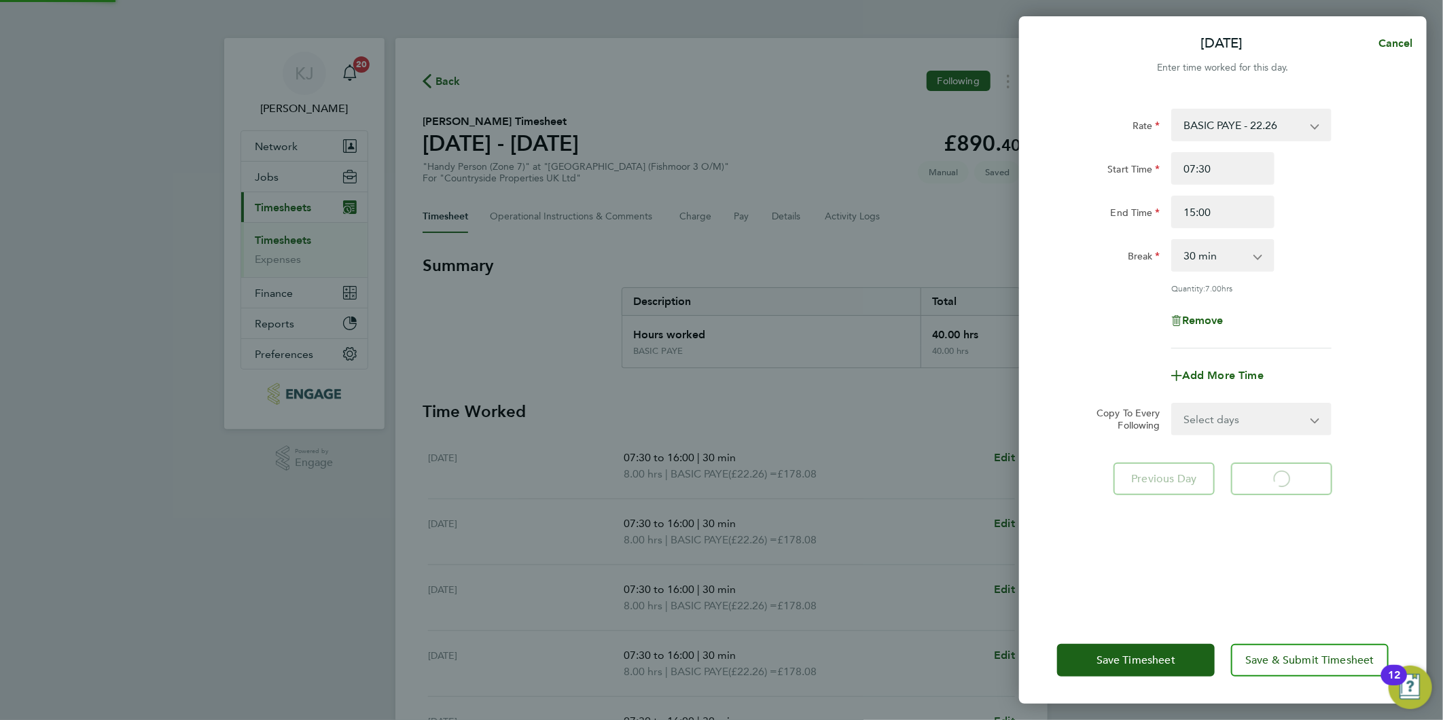
select select "30"
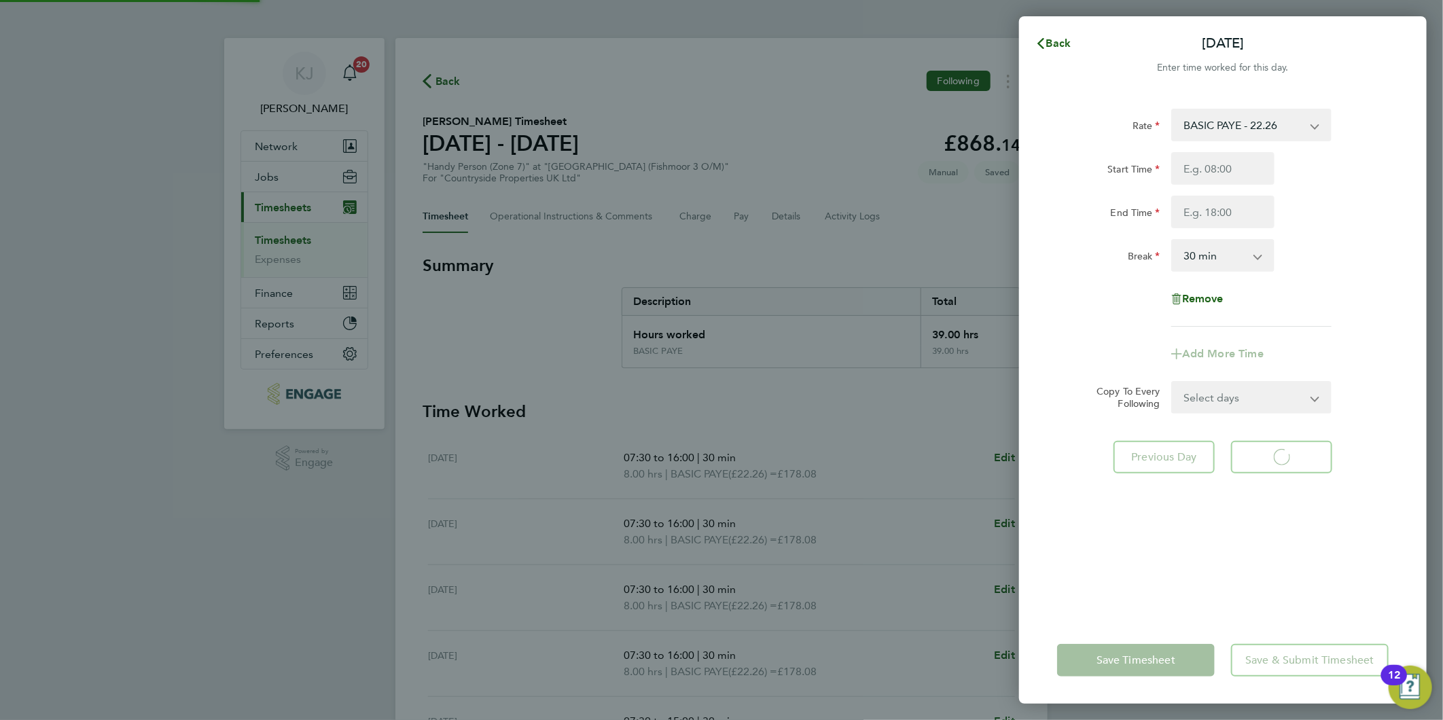
select select "30"
click at [1051, 48] on span "Back" at bounding box center [1058, 43] width 25 height 13
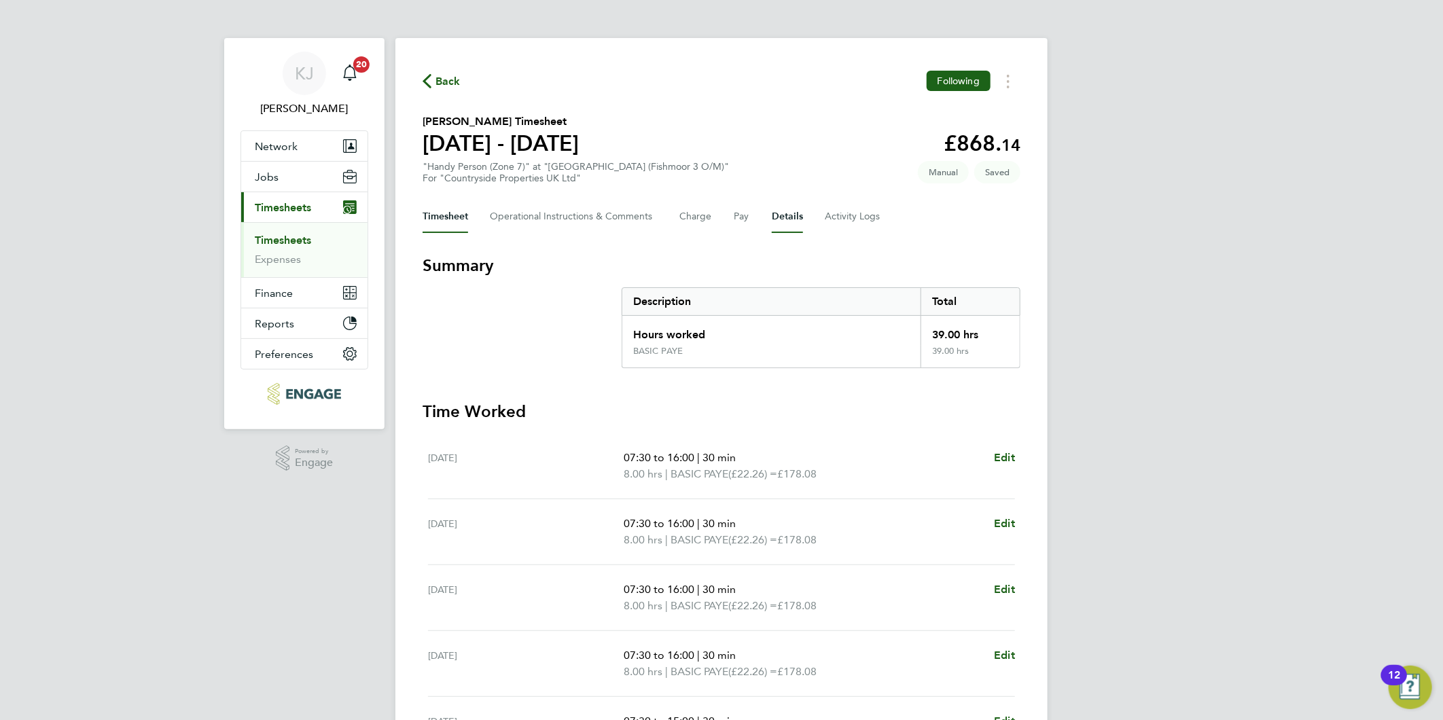
click at [798, 215] on button "Details" at bounding box center [787, 216] width 31 height 33
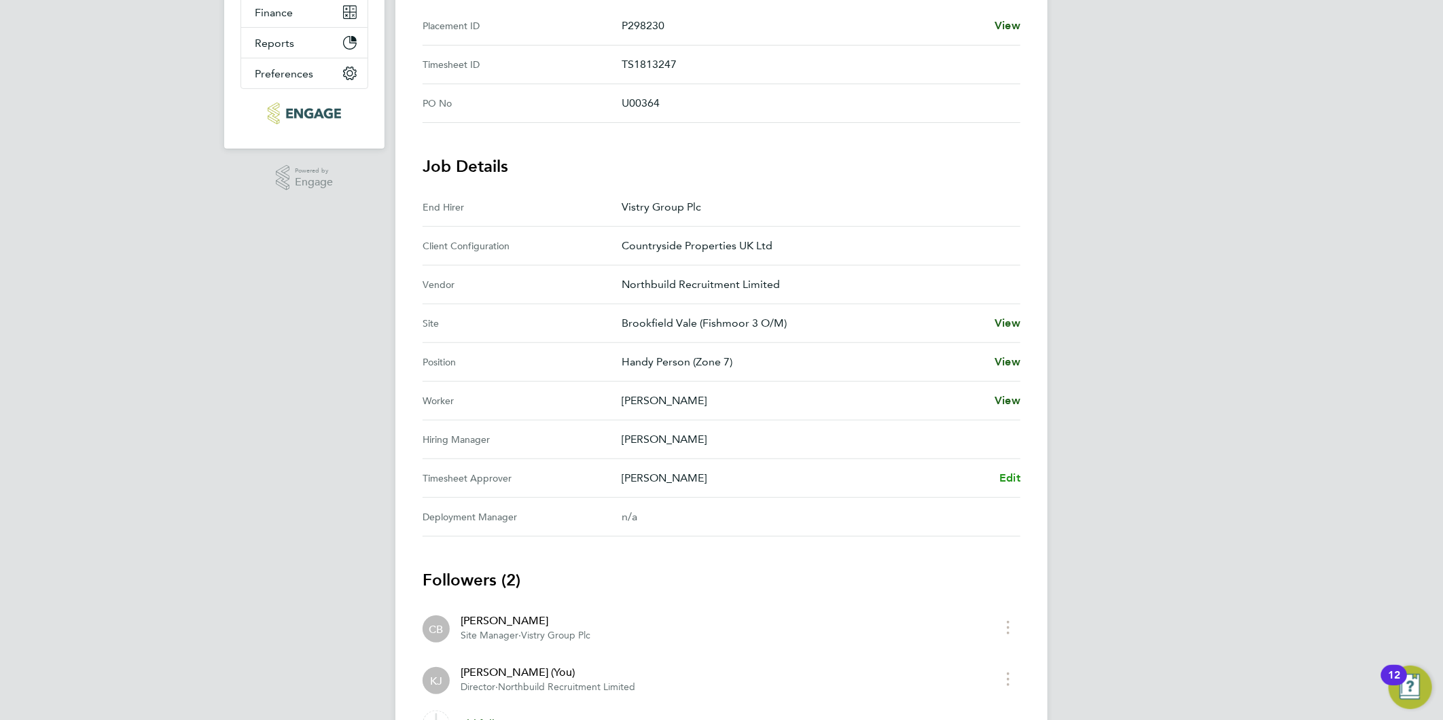
click at [1015, 471] on span "Edit" at bounding box center [1009, 477] width 21 height 13
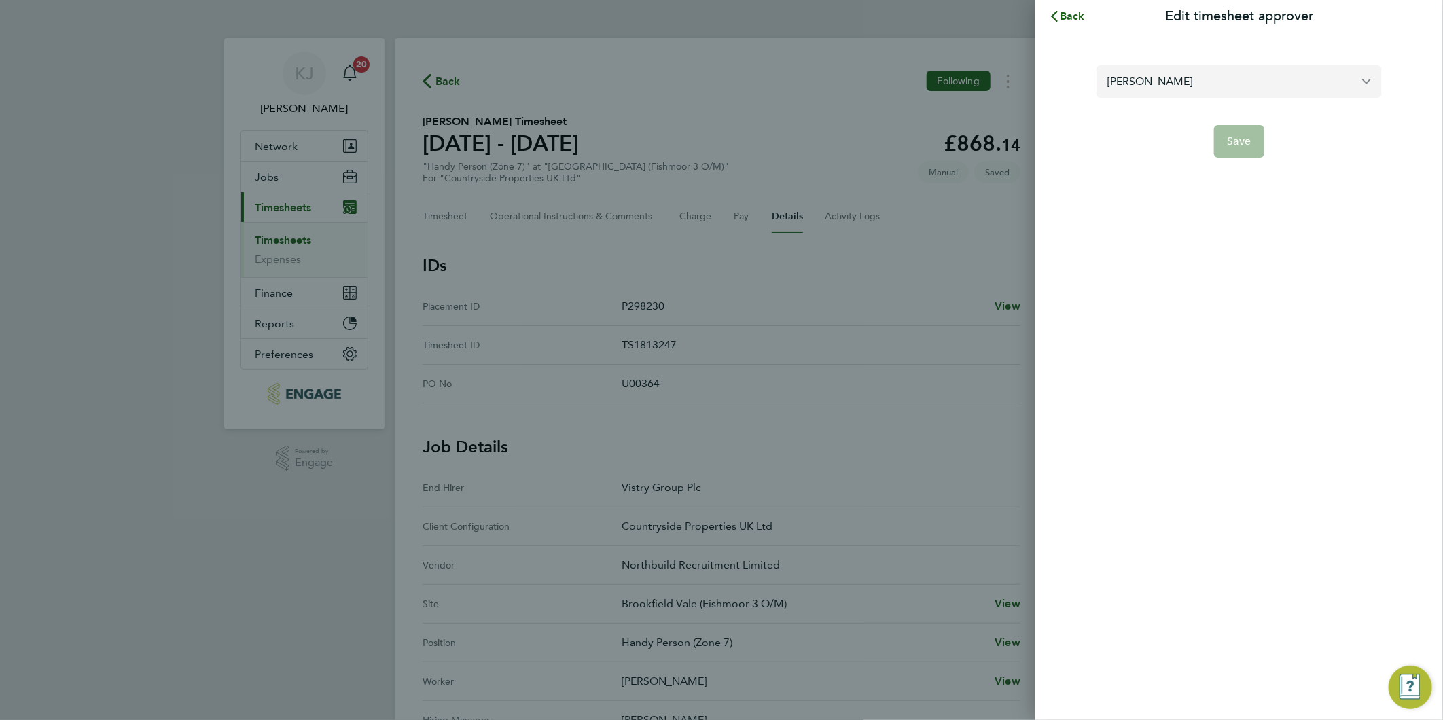
click at [1186, 86] on input "[PERSON_NAME]" at bounding box center [1238, 81] width 285 height 32
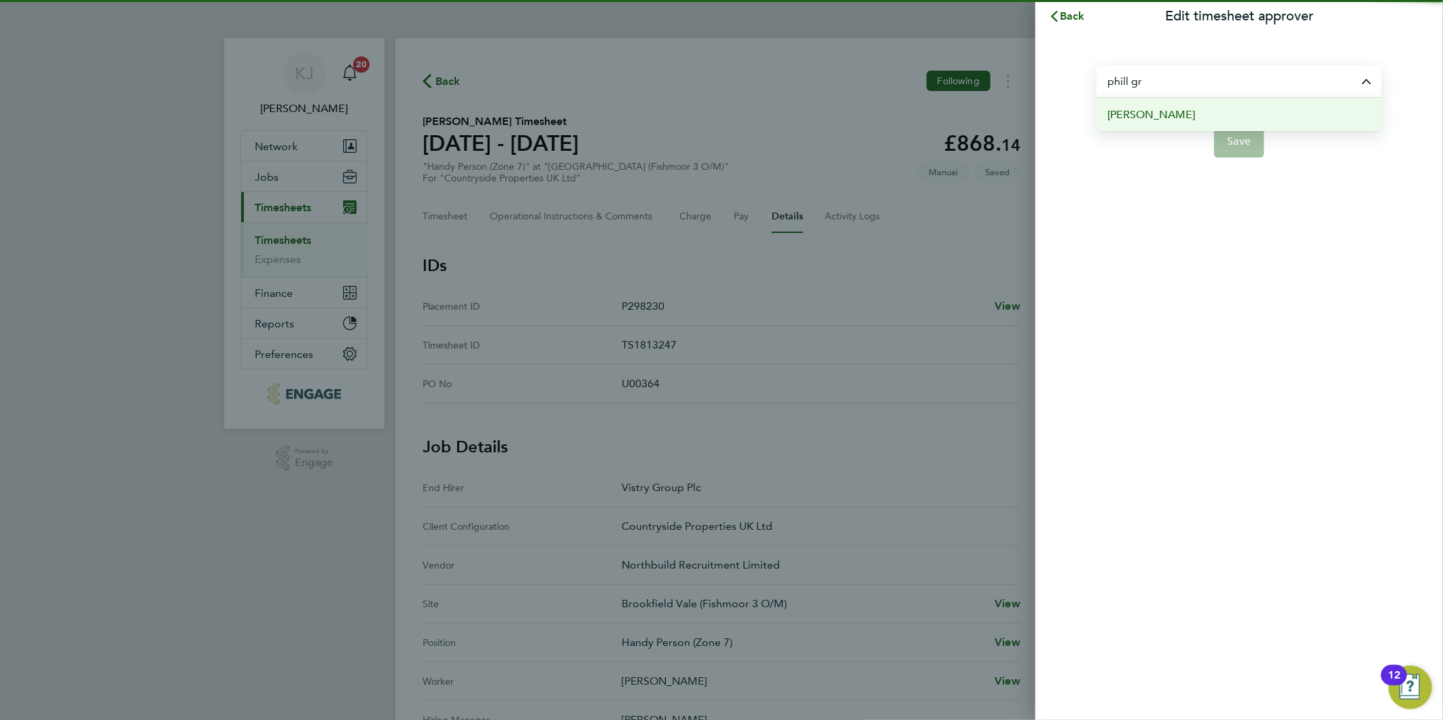
click at [1183, 116] on li "[PERSON_NAME]" at bounding box center [1238, 114] width 285 height 33
type input "[PERSON_NAME]"
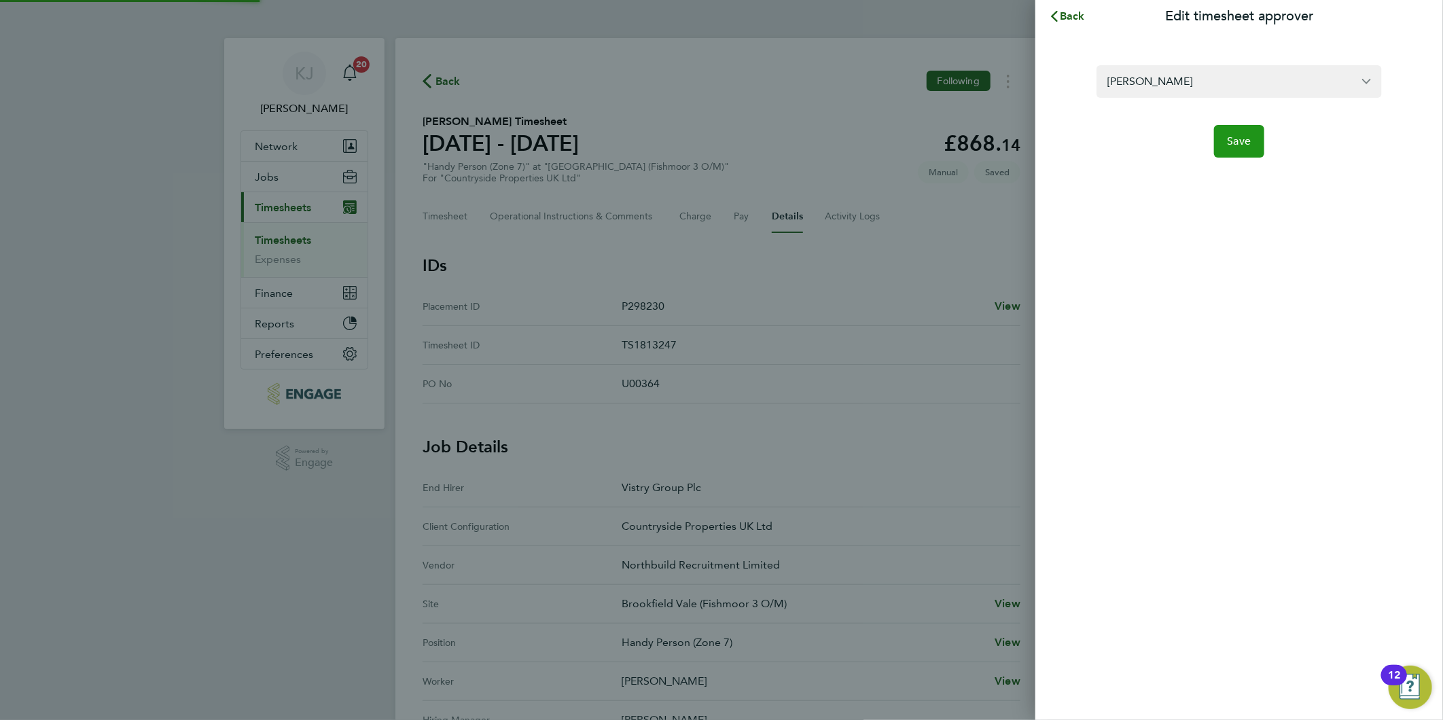
click at [1241, 144] on span "Save" at bounding box center [1239, 141] width 24 height 14
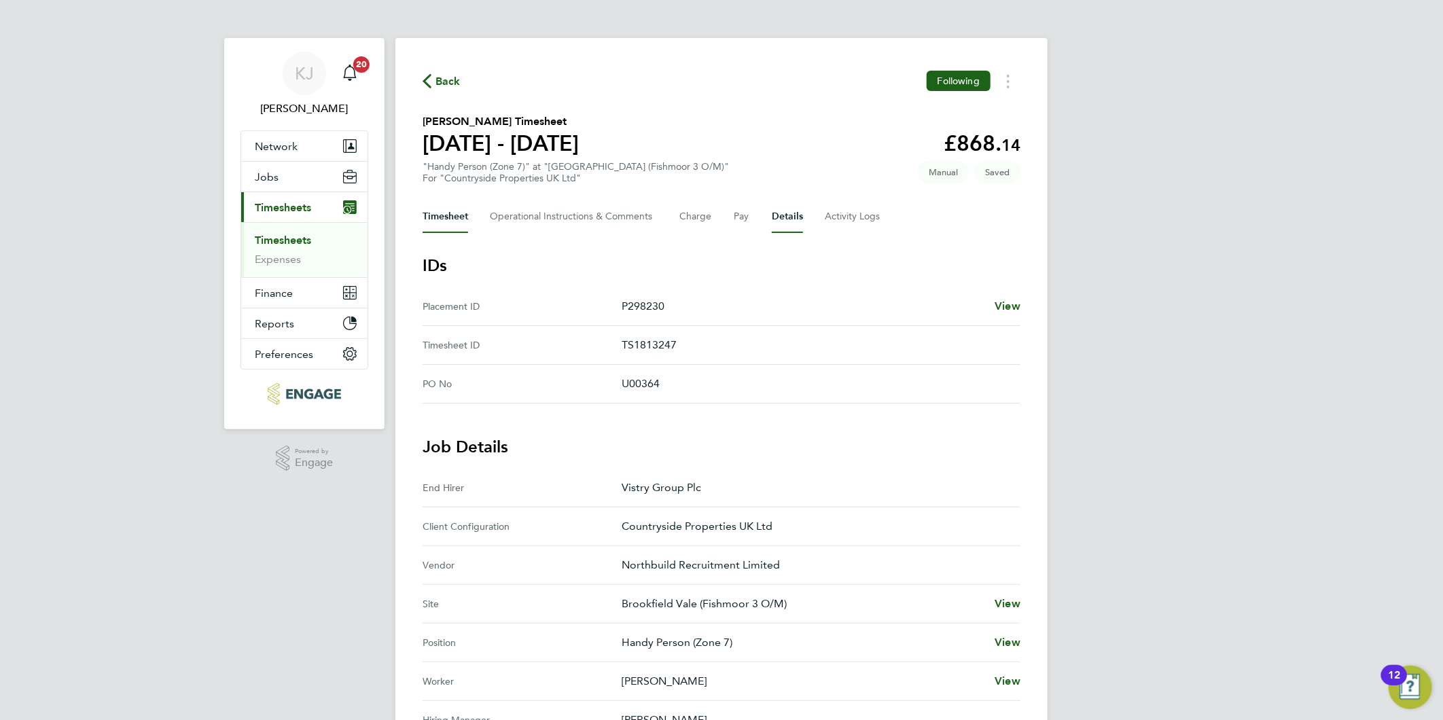
drag, startPoint x: 439, startPoint y: 221, endPoint x: 423, endPoint y: 218, distance: 16.0
click at [438, 221] on button "Timesheet" at bounding box center [445, 216] width 46 height 33
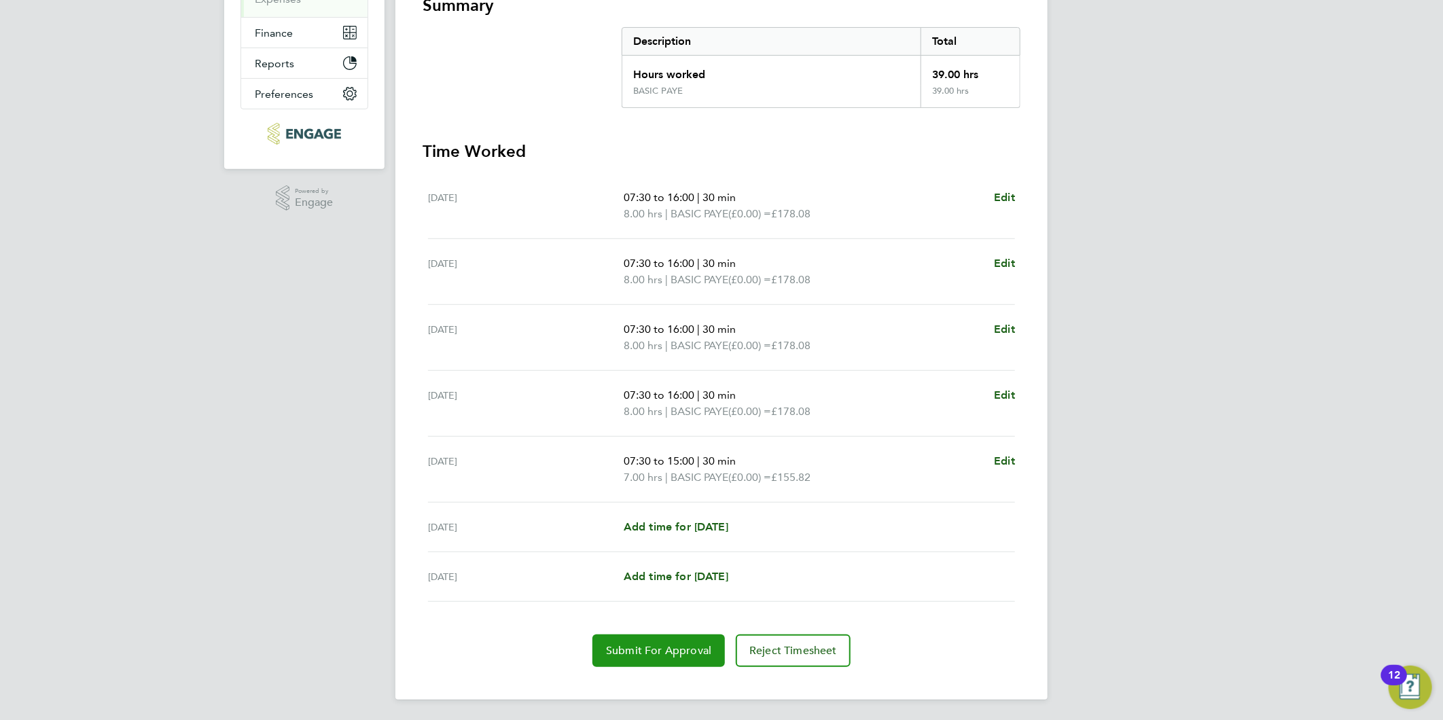
click at [655, 642] on button "Submit For Approval" at bounding box center [658, 650] width 132 height 33
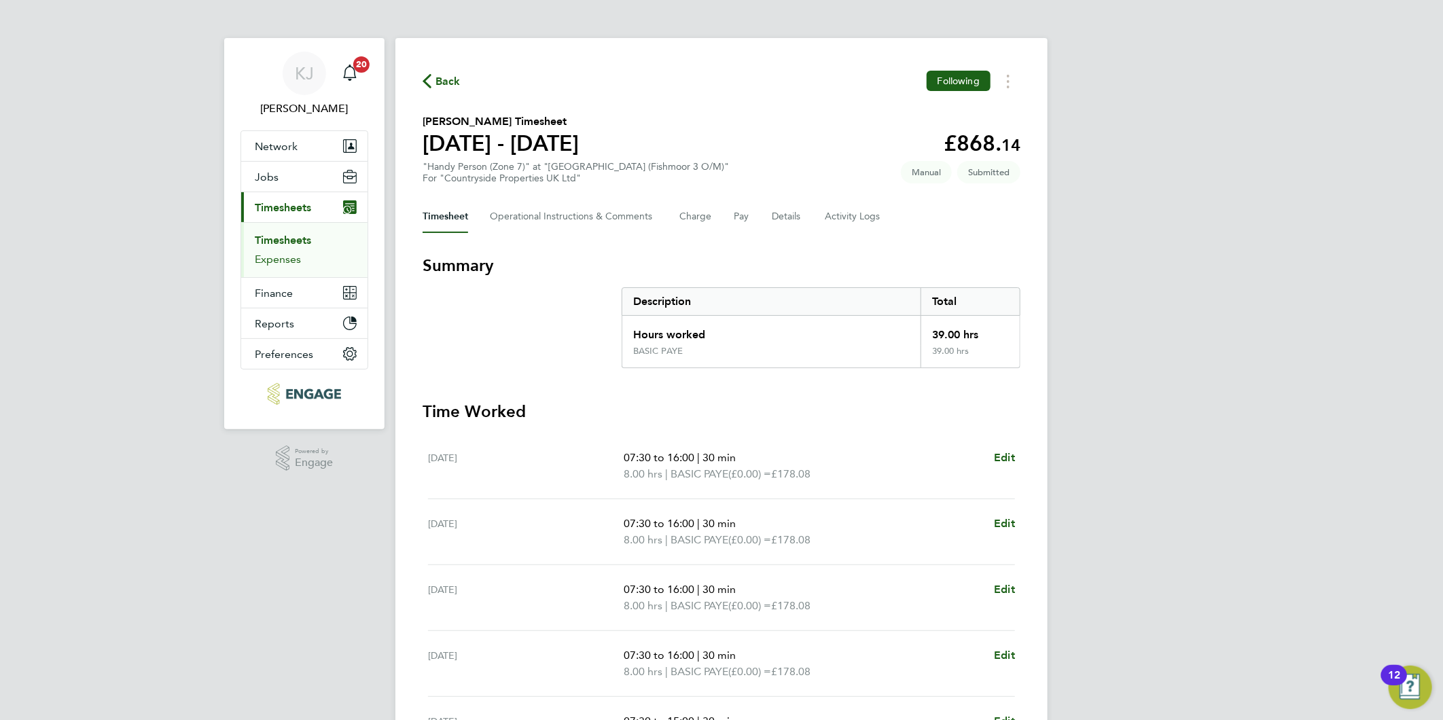
click at [280, 254] on link "Expenses" at bounding box center [278, 259] width 46 height 13
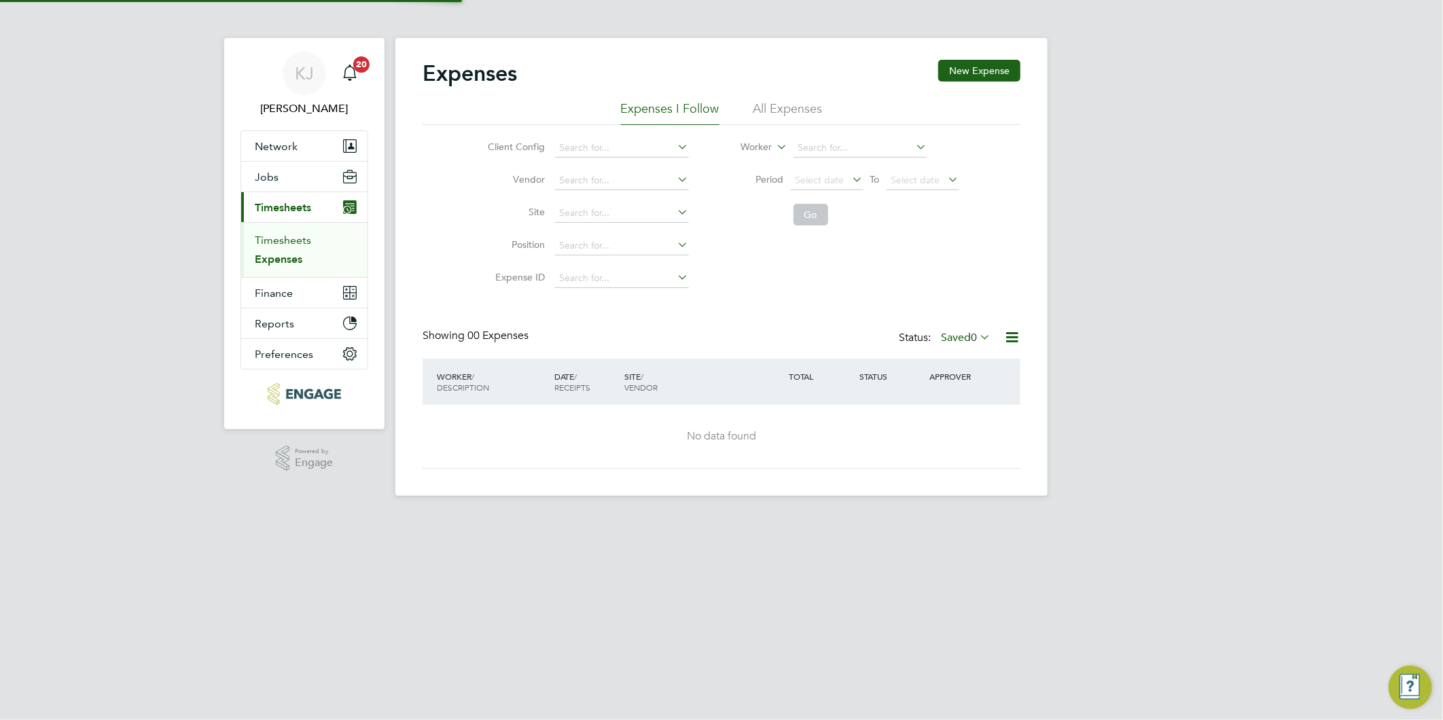
click at [279, 235] on link "Timesheets" at bounding box center [283, 240] width 56 height 13
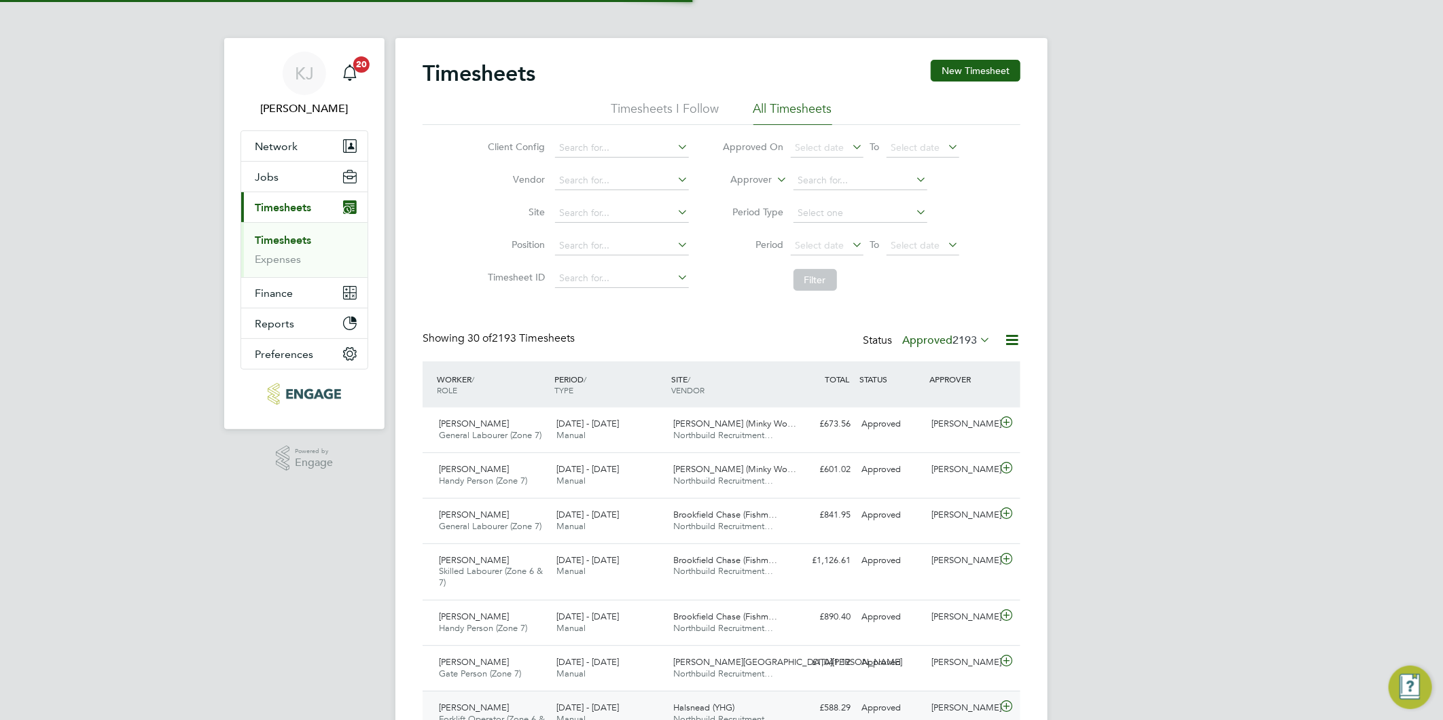
scroll to position [34, 118]
click at [963, 63] on button "New Timesheet" at bounding box center [975, 71] width 90 height 22
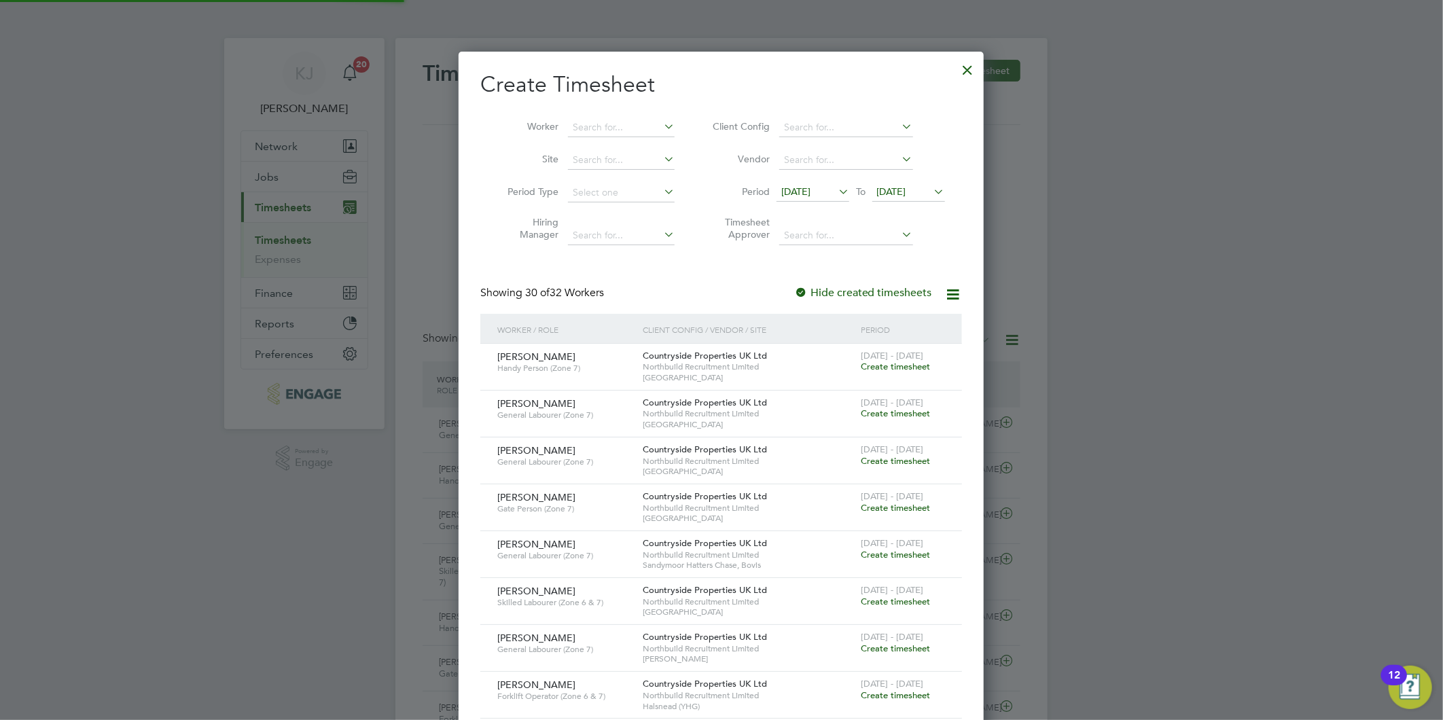
scroll to position [1815, 526]
click at [810, 187] on span "[DATE]" at bounding box center [795, 191] width 29 height 12
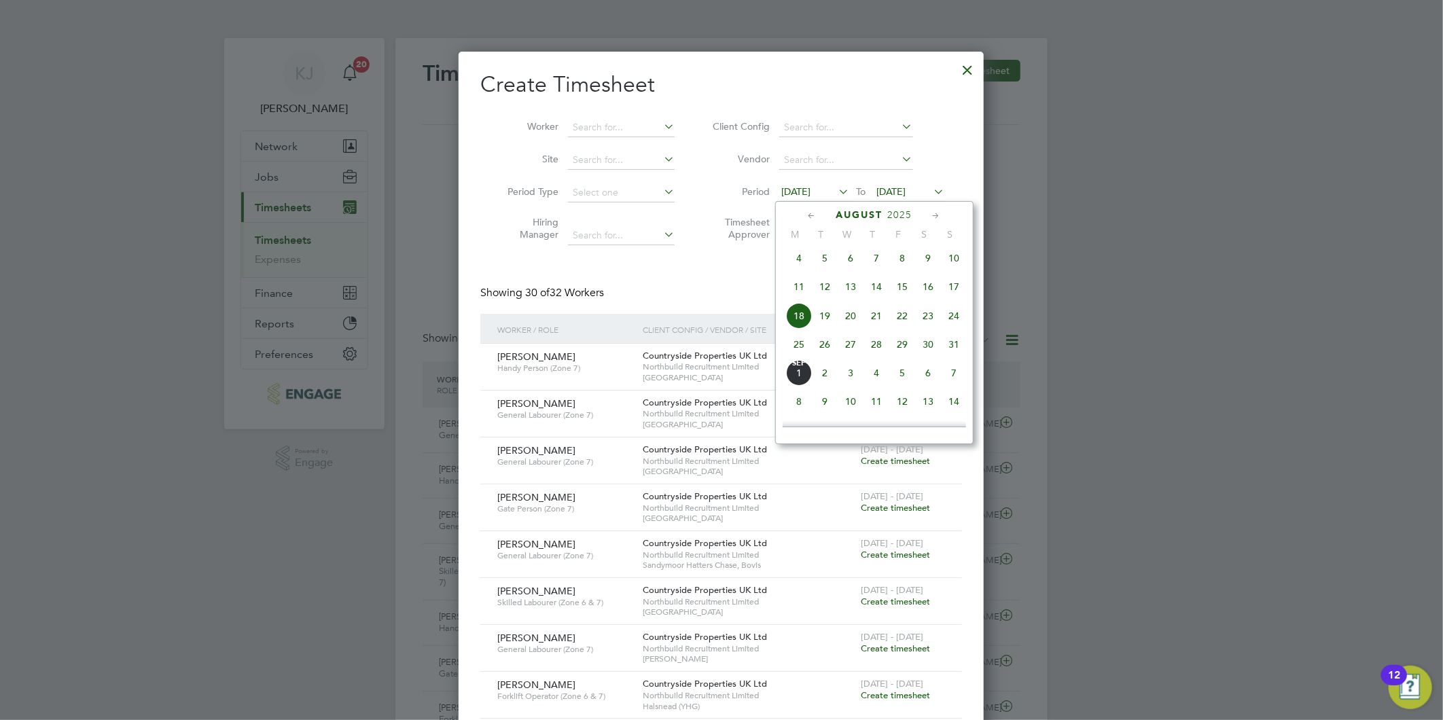
click at [800, 348] on span "25" at bounding box center [799, 344] width 26 height 26
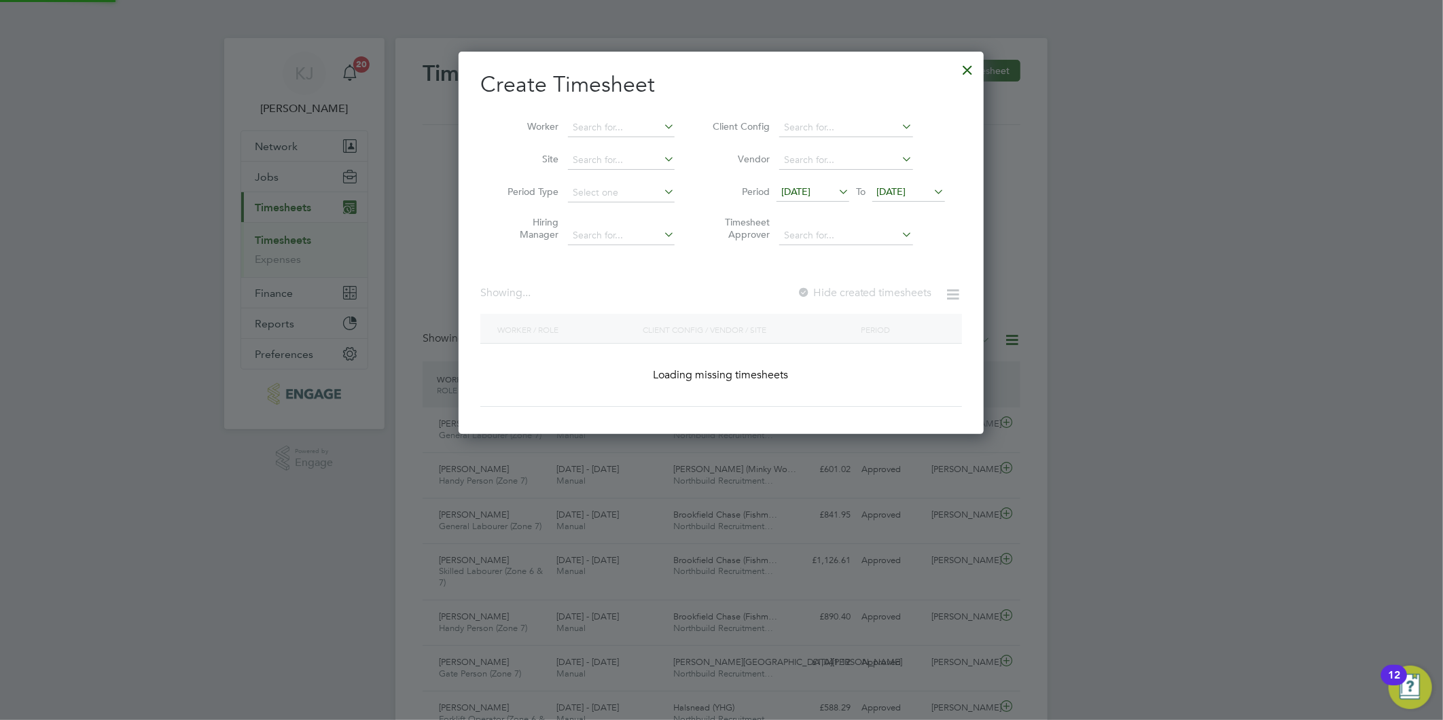
scroll to position [1682, 526]
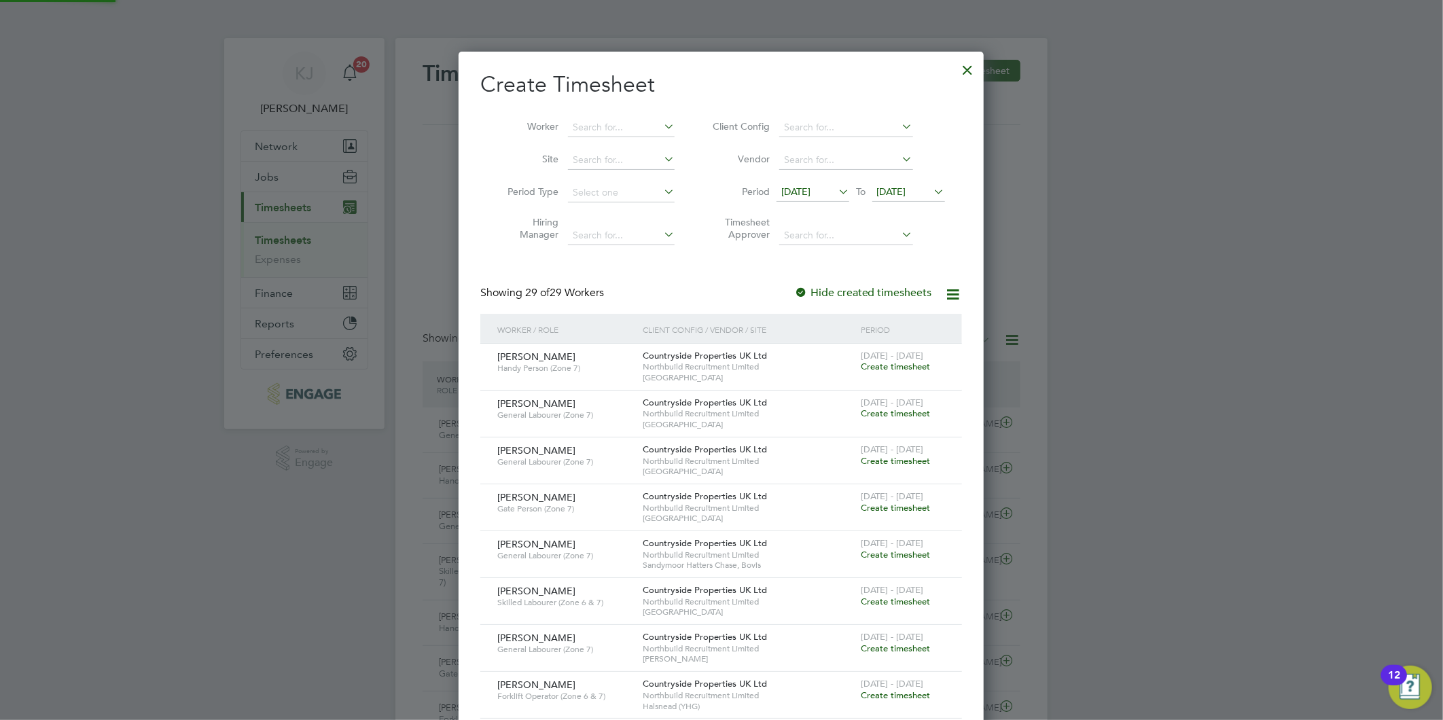
click at [906, 189] on span "[DATE]" at bounding box center [891, 191] width 29 height 12
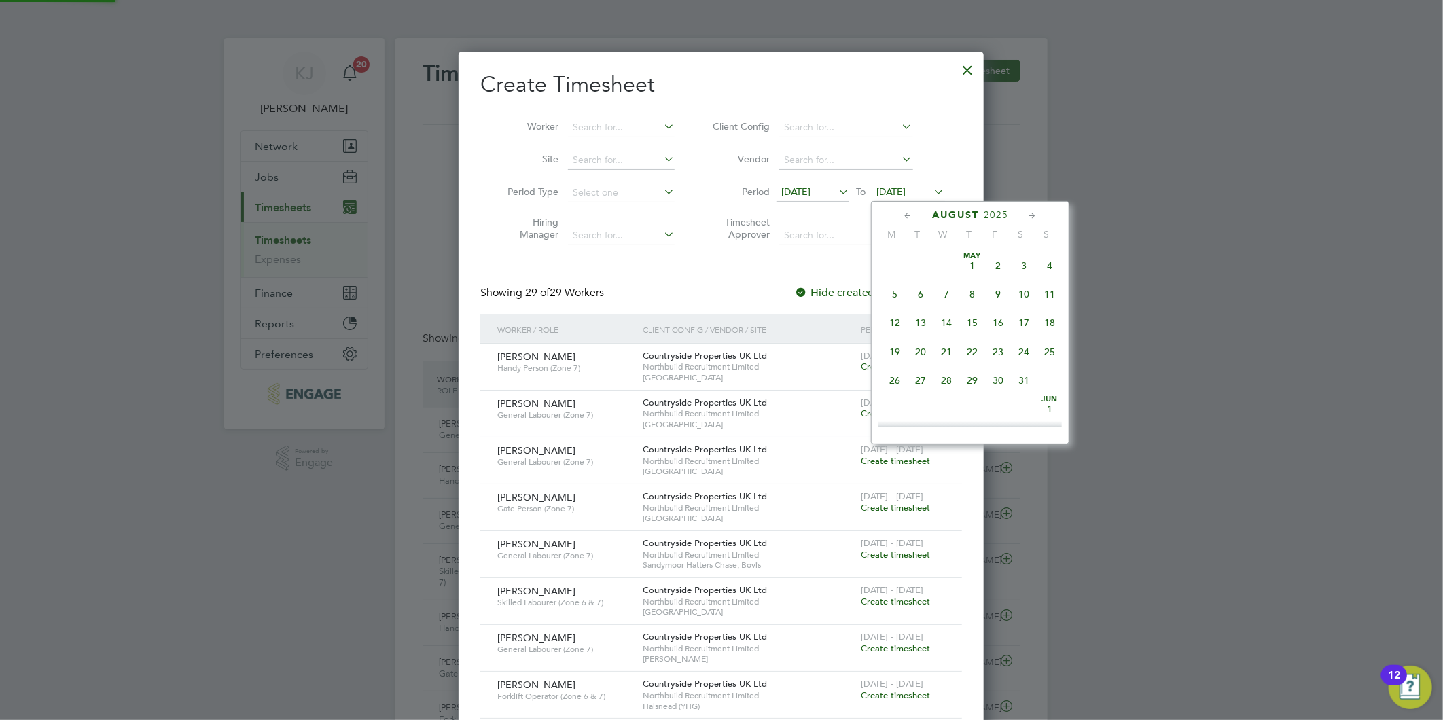
scroll to position [524, 0]
click at [1049, 323] on span "31" at bounding box center [1049, 315] width 26 height 26
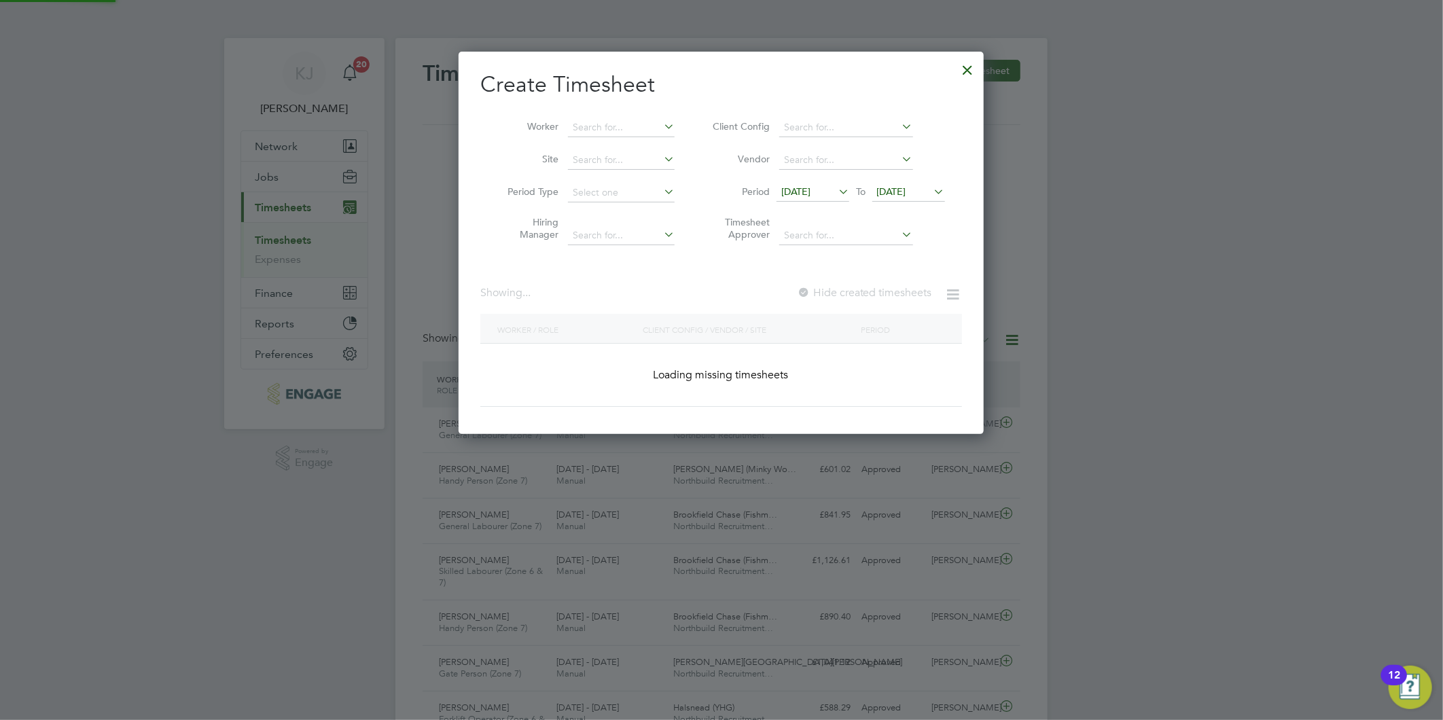
scroll to position [1770, 526]
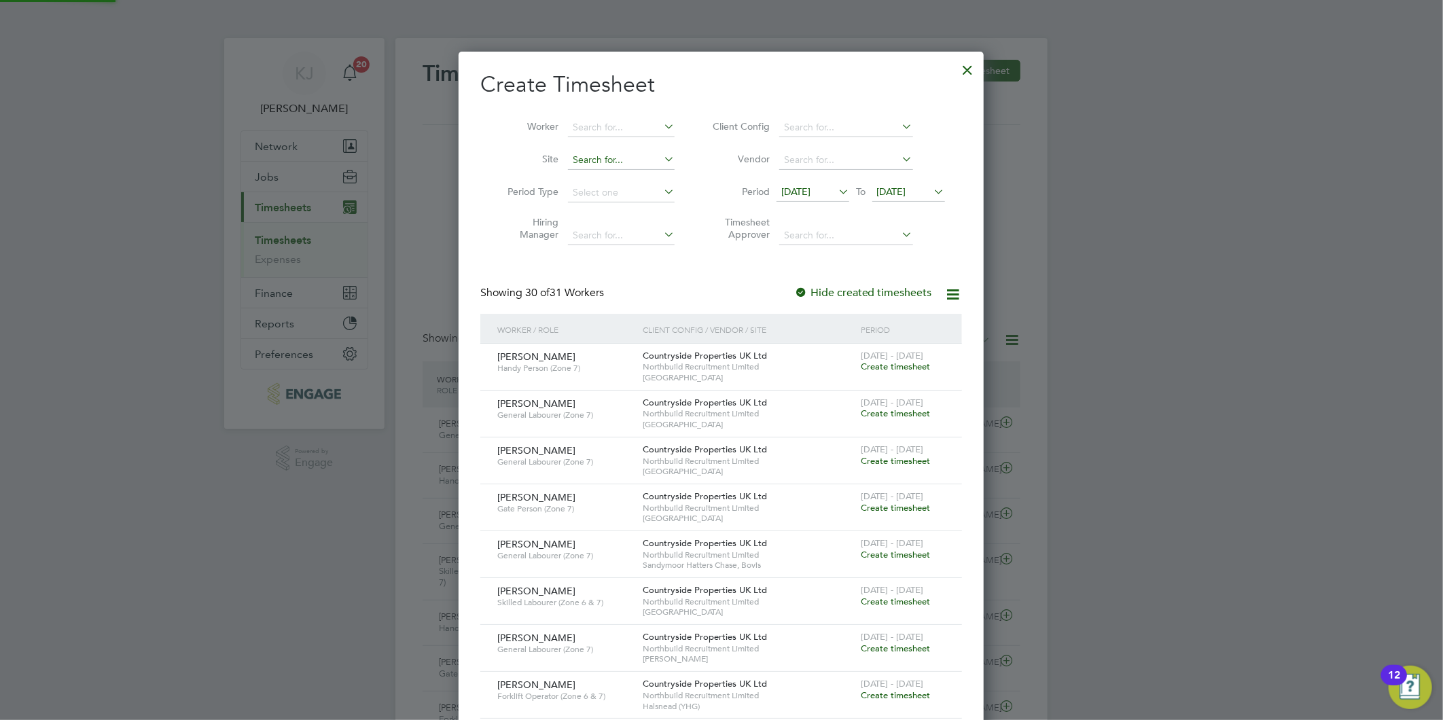
click at [593, 161] on input at bounding box center [621, 160] width 107 height 19
type input "spec"
click at [600, 160] on input "spec" at bounding box center [621, 160] width 107 height 19
drag, startPoint x: 603, startPoint y: 157, endPoint x: 550, endPoint y: 154, distance: 53.0
click at [551, 150] on li "Site spec" at bounding box center [585, 160] width 211 height 33
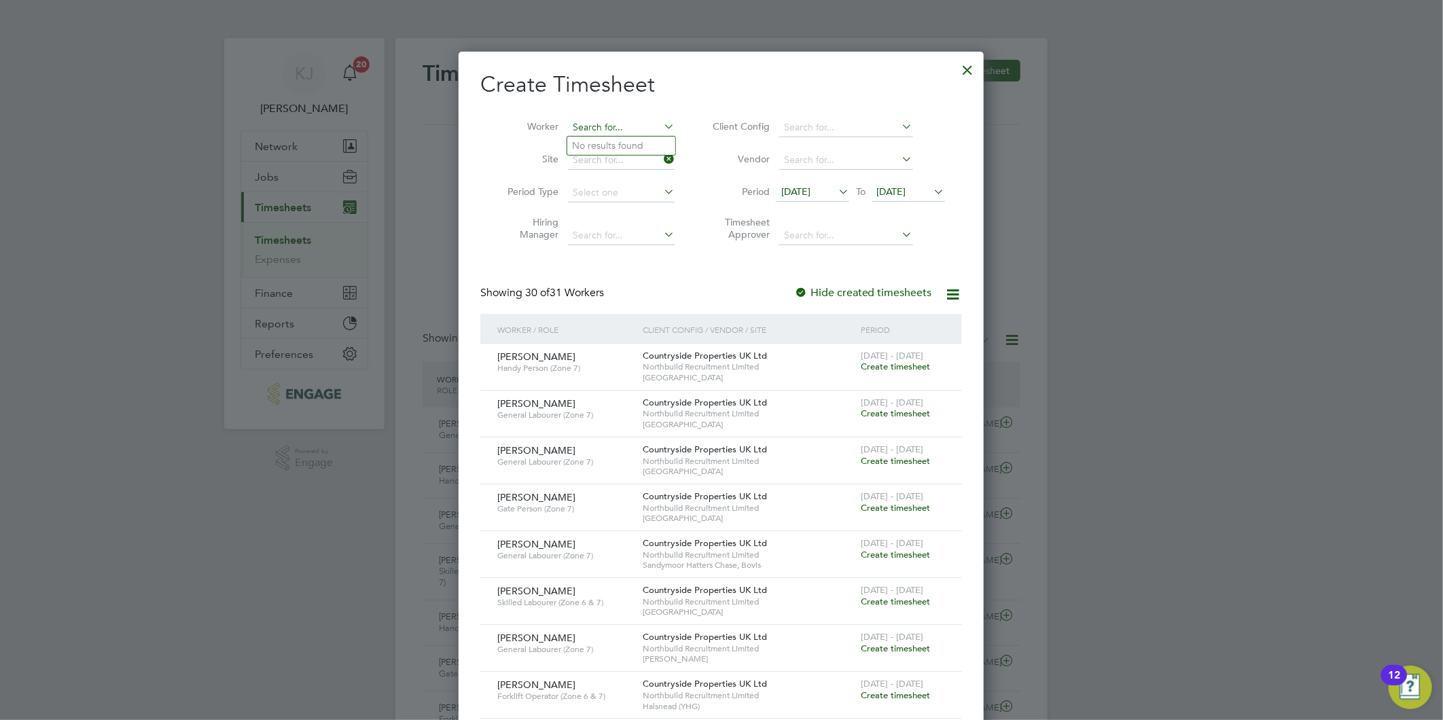
click at [600, 134] on input at bounding box center [621, 127] width 107 height 19
click at [654, 140] on b "[PERSON_NAME]" at bounding box center [693, 146] width 79 height 12
type input "[PERSON_NAME]"
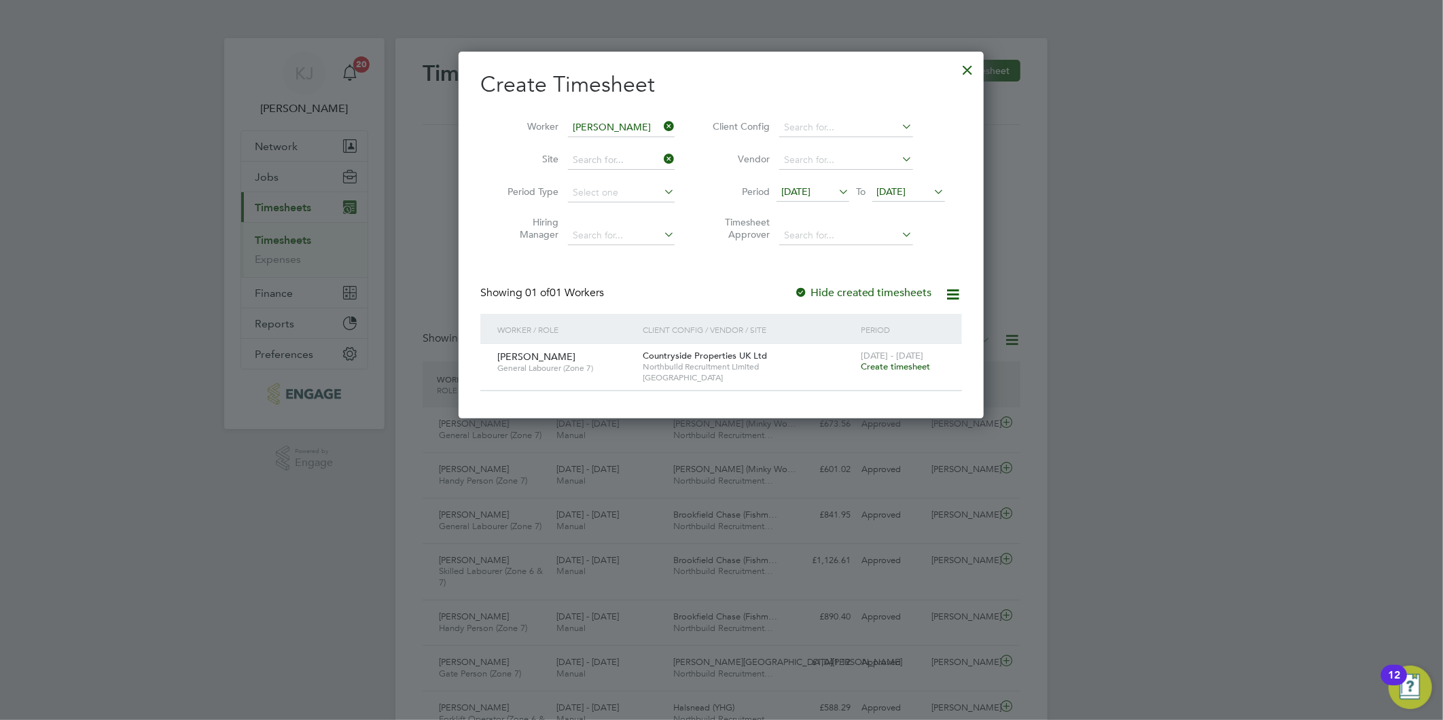
scroll to position [367, 526]
click at [891, 367] on span "Create timesheet" at bounding box center [894, 367] width 69 height 12
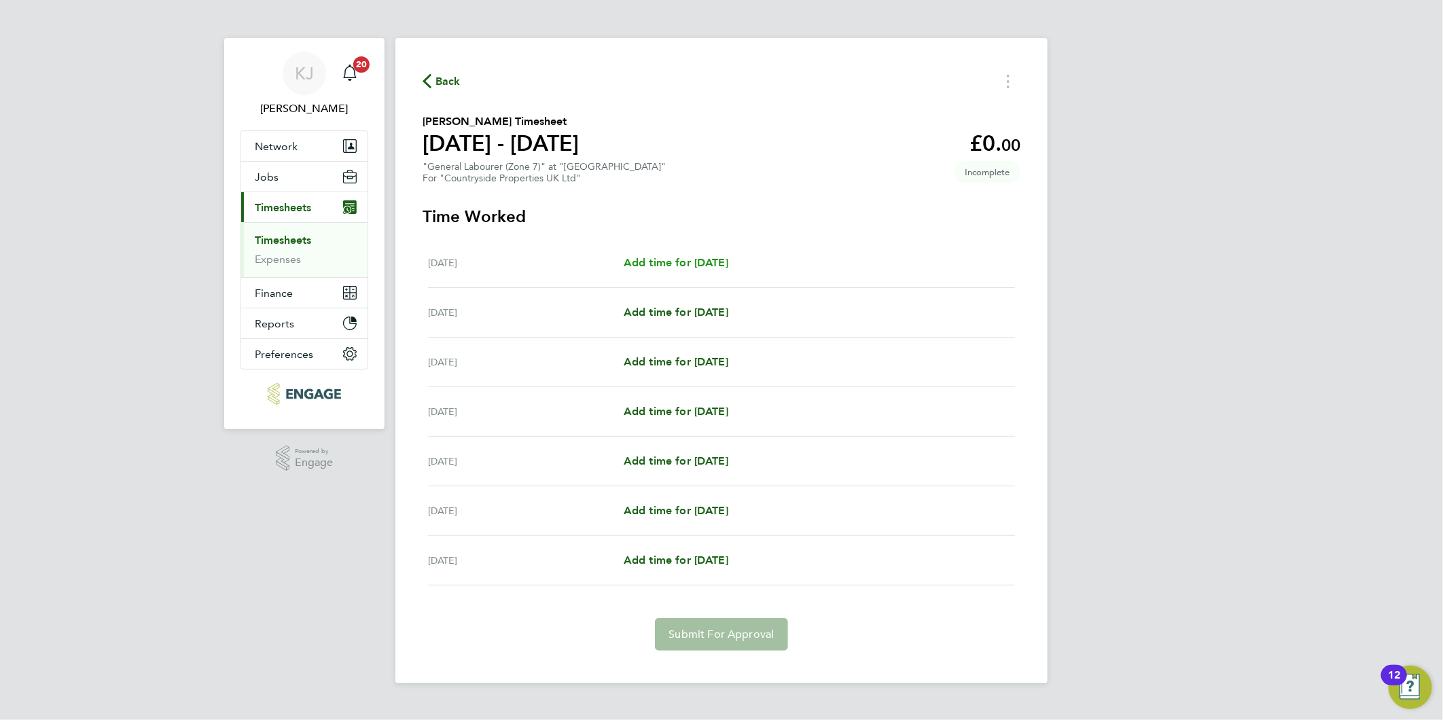
click at [714, 263] on span "Add time for [DATE]" at bounding box center [675, 262] width 105 height 13
select select "30"
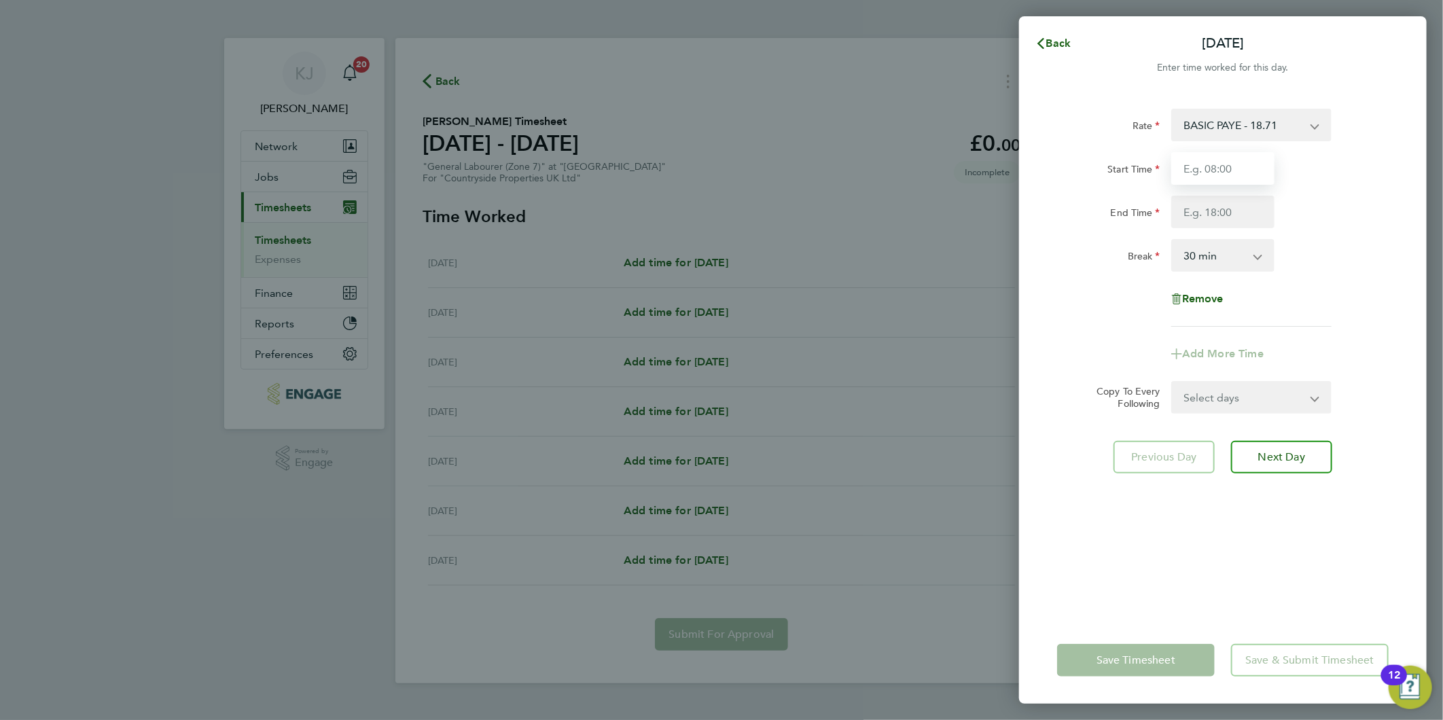
click at [1229, 173] on input "Start Time" at bounding box center [1222, 168] width 103 height 33
type input "07:30"
type input "16:30"
click at [1222, 168] on input "07:30" at bounding box center [1222, 168] width 103 height 33
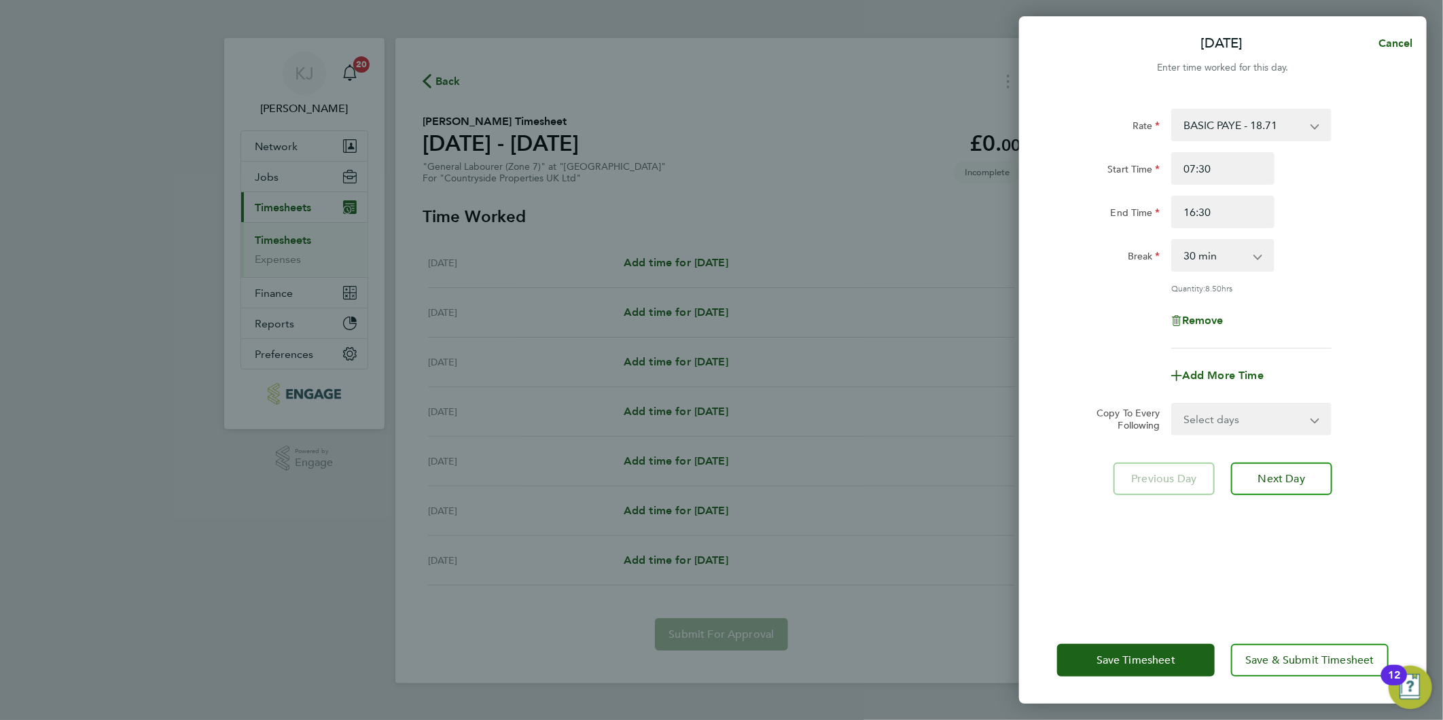
click at [1251, 193] on div "Start Time 07:30 End Time 16:30" at bounding box center [1222, 190] width 342 height 76
drag, startPoint x: 1241, startPoint y: 219, endPoint x: 1206, endPoint y: 232, distance: 37.0
click at [1243, 219] on input "16:30" at bounding box center [1222, 212] width 103 height 33
drag, startPoint x: 1220, startPoint y: 405, endPoint x: 1213, endPoint y: 429, distance: 24.7
click at [1220, 405] on select "Select days Day Weekday (Mon-Fri) Weekend (Sat-Sun) [DATE] [DATE] [DATE] [DATE]…" at bounding box center [1243, 419] width 143 height 30
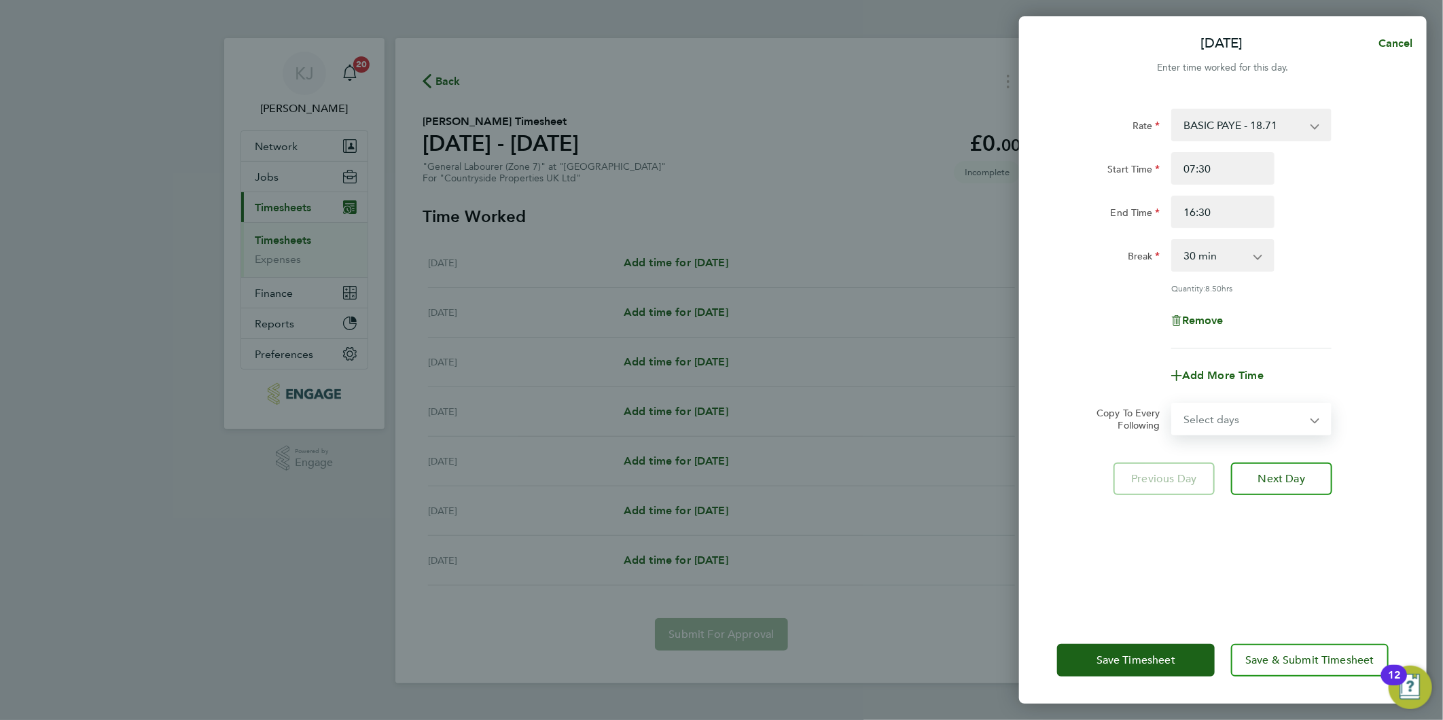
select select "DAY"
click at [1172, 404] on select "Select days Day Weekday (Mon-Fri) Weekend (Sat-Sun) [DATE] [DATE] [DATE] [DATE]…" at bounding box center [1243, 419] width 143 height 30
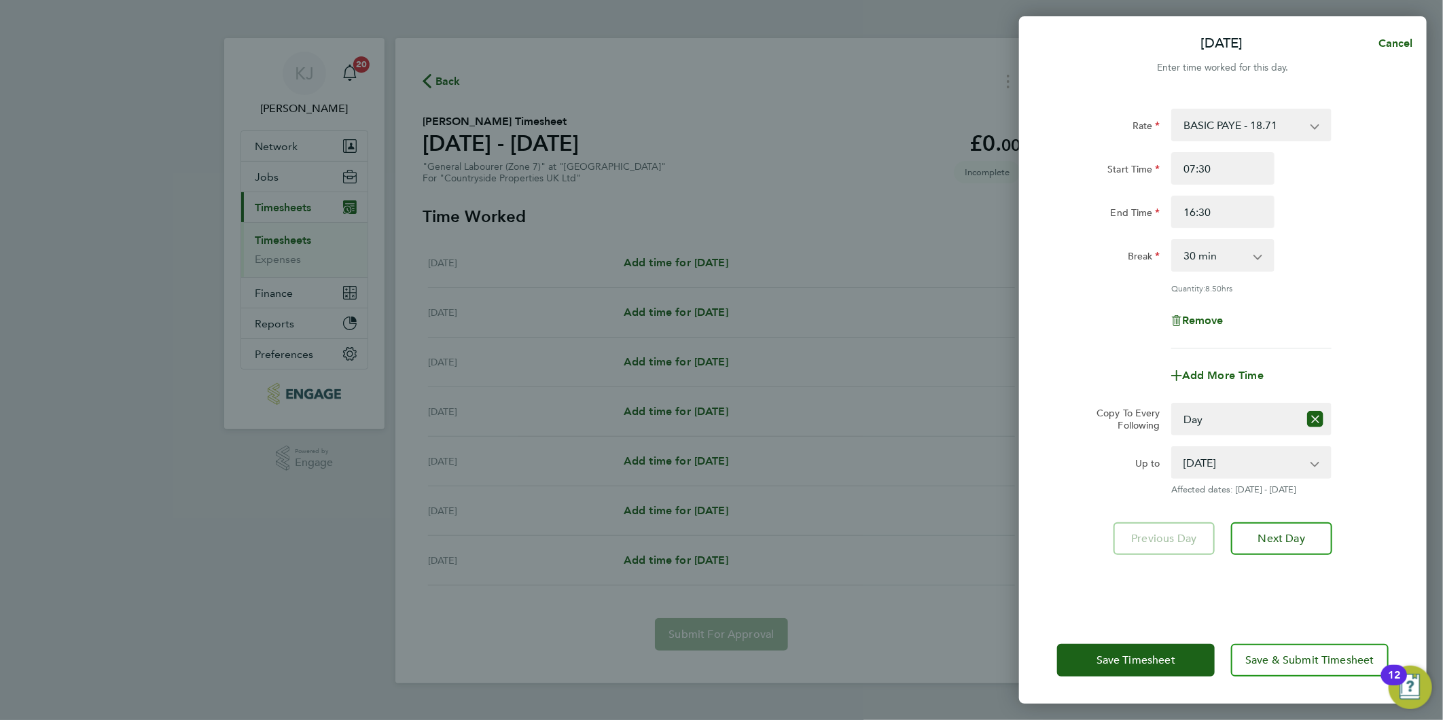
click at [1046, 287] on div "Rate BASIC PAYE - 18.71 Start Time 07:30 End Time 16:30 Break 0 min 15 min 30 m…" at bounding box center [1222, 354] width 407 height 524
click at [1244, 448] on select "[DATE] [DATE] [DATE] [DATE] [DATE] [DATE]" at bounding box center [1242, 463] width 141 height 30
select select "[DATE]"
click at [1172, 448] on select "[DATE] [DATE] [DATE] [DATE] [DATE] [DATE]" at bounding box center [1242, 463] width 141 height 30
click at [1289, 534] on span "Next Day" at bounding box center [1281, 539] width 47 height 14
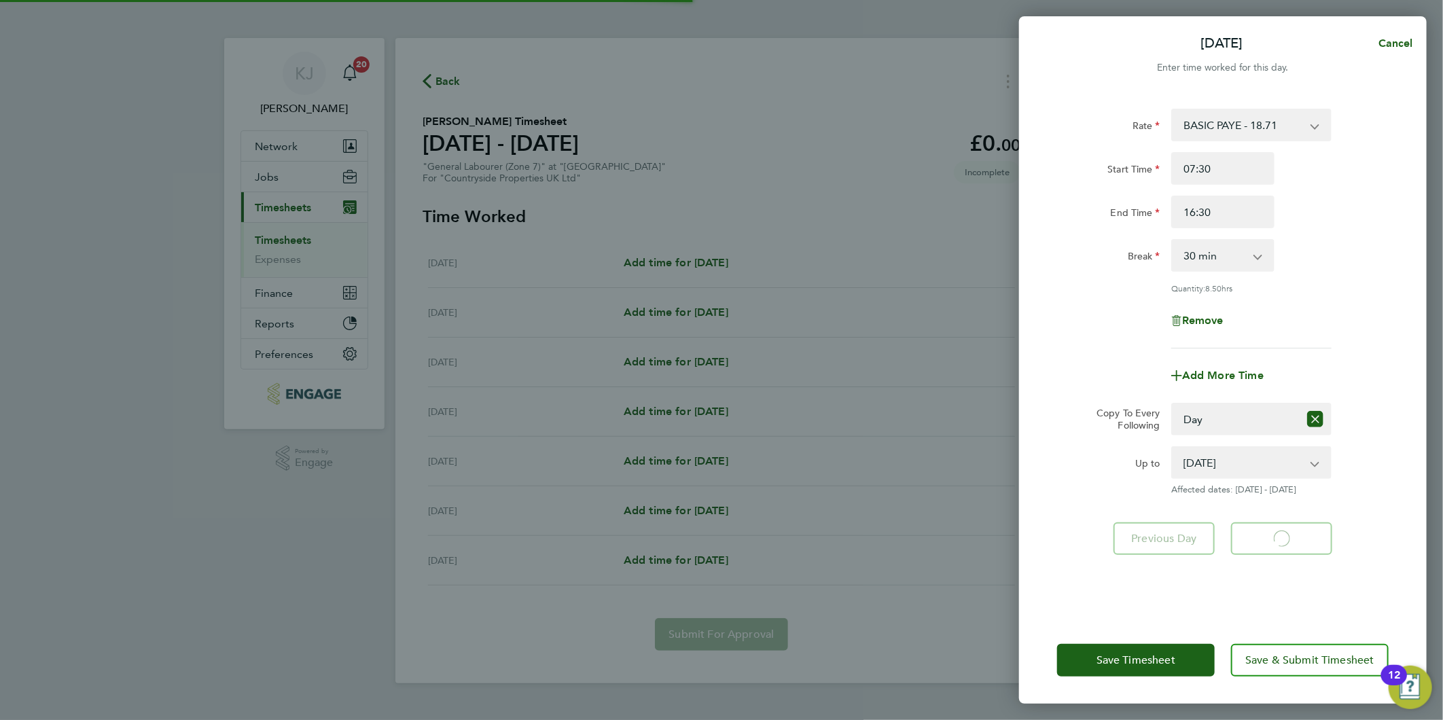
select select "30"
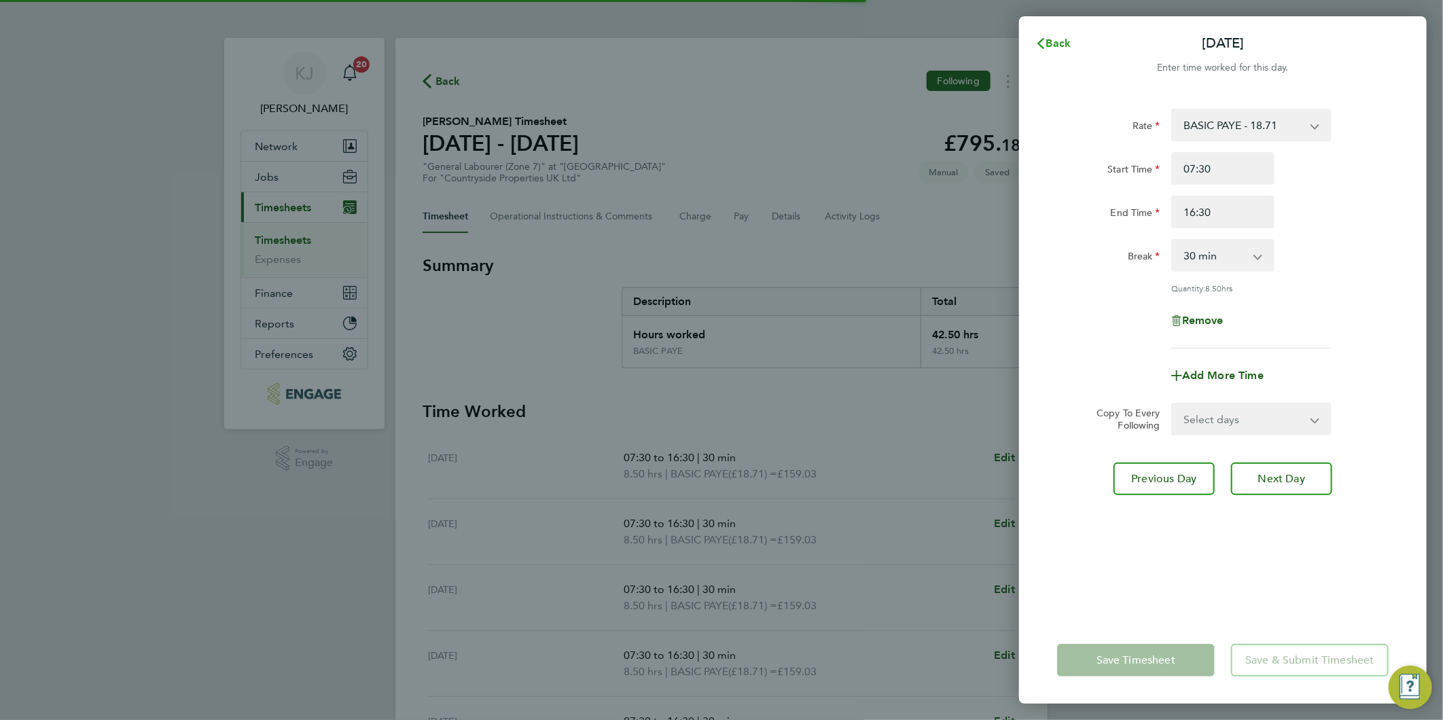
click at [1068, 33] on button "Back" at bounding box center [1052, 43] width 63 height 27
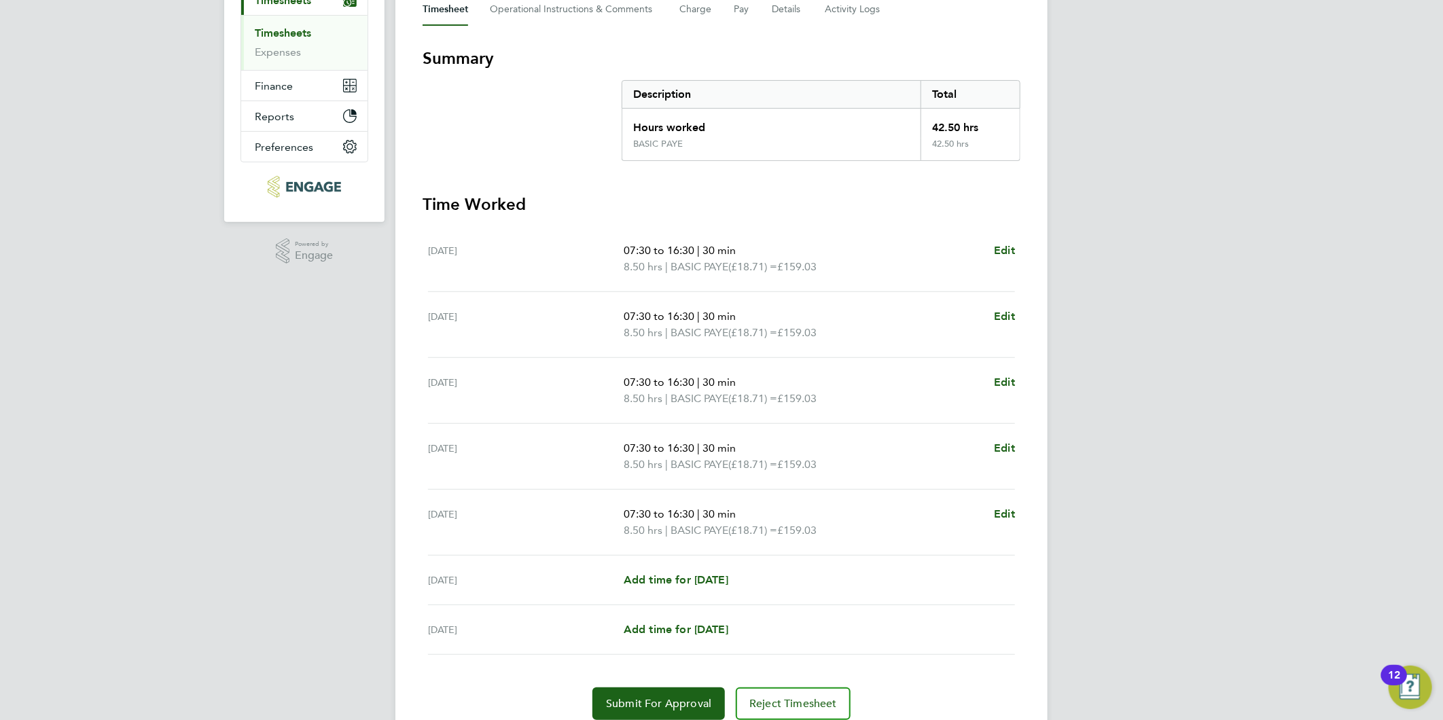
scroll to position [226, 0]
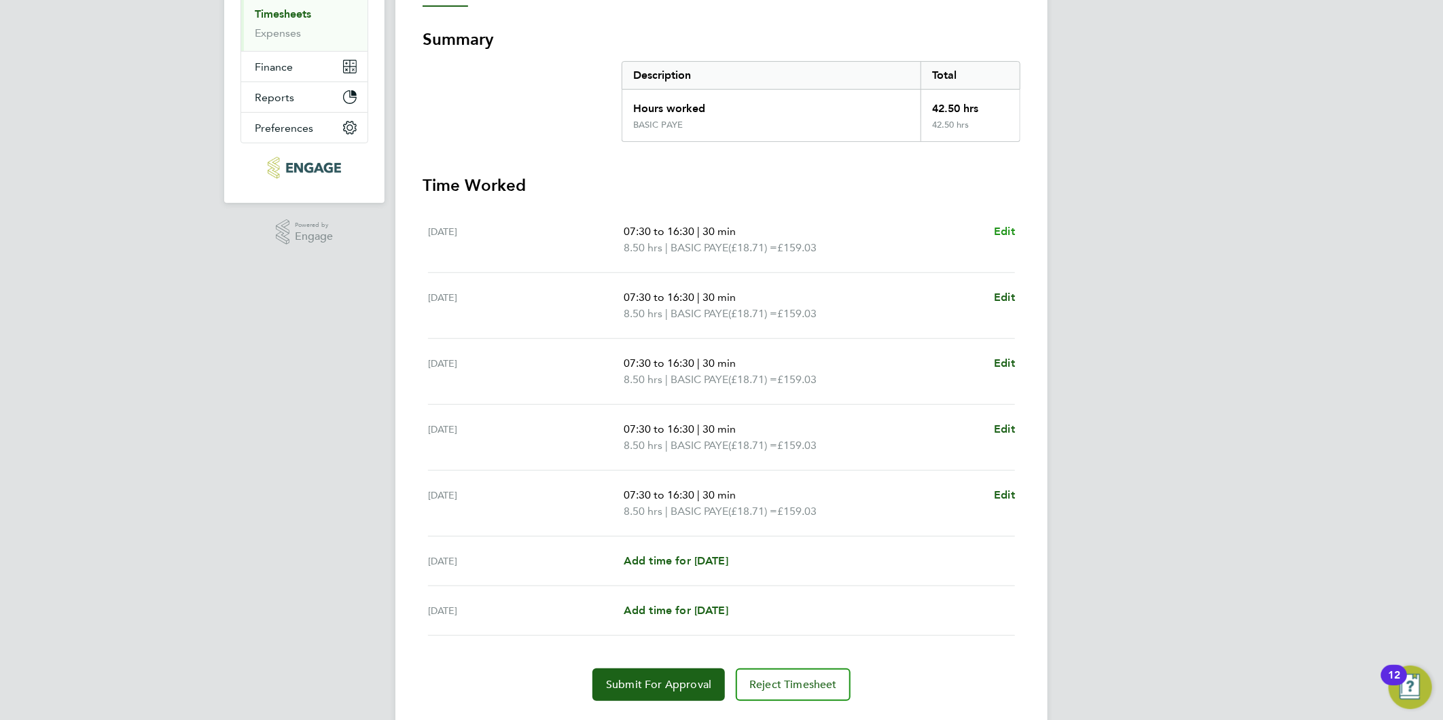
click at [1009, 219] on div "[DATE] 07:30 to 16:30 | 30 min 8.50 hrs | BASIC PAYE (£18.71) = £159.03 Edit" at bounding box center [721, 240] width 587 height 66
click at [1008, 225] on span "Edit" at bounding box center [1004, 231] width 21 height 13
select select "30"
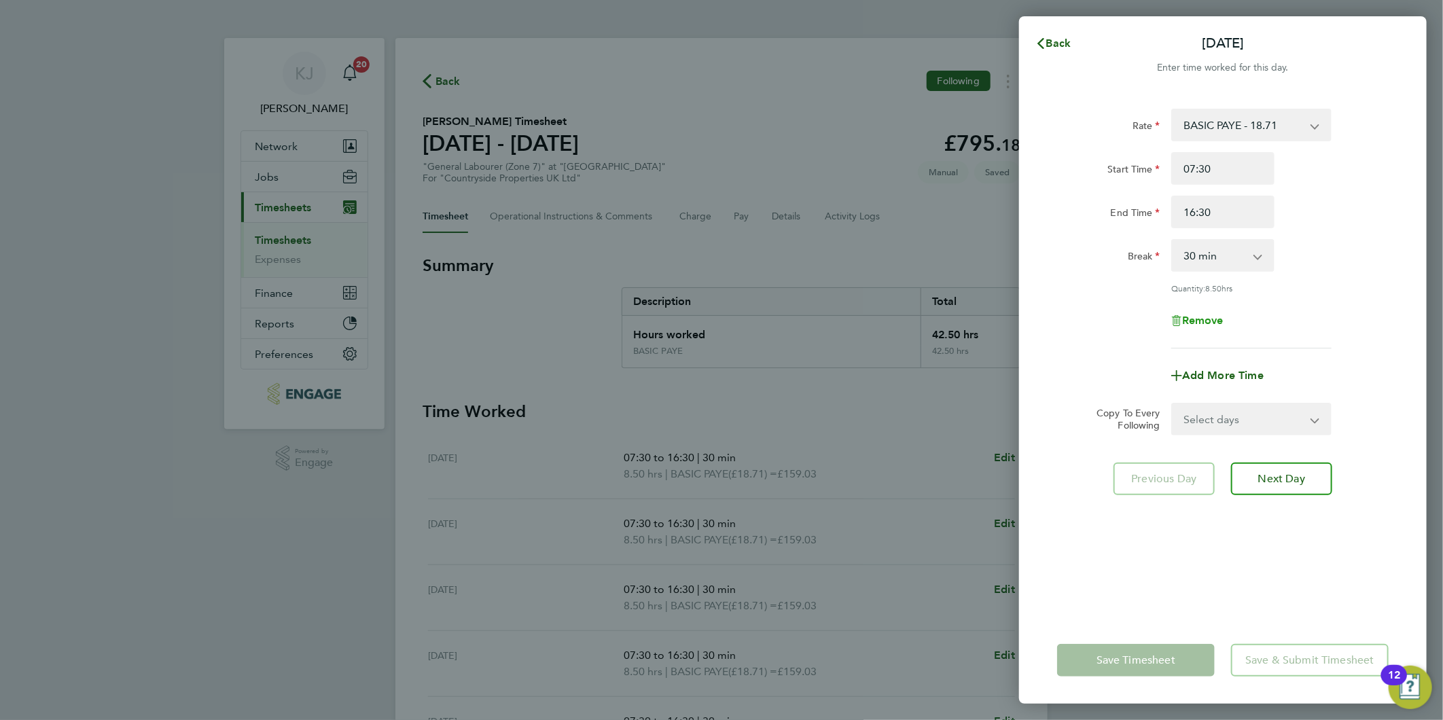
click at [1203, 320] on span "Remove" at bounding box center [1202, 320] width 41 height 13
select select "null"
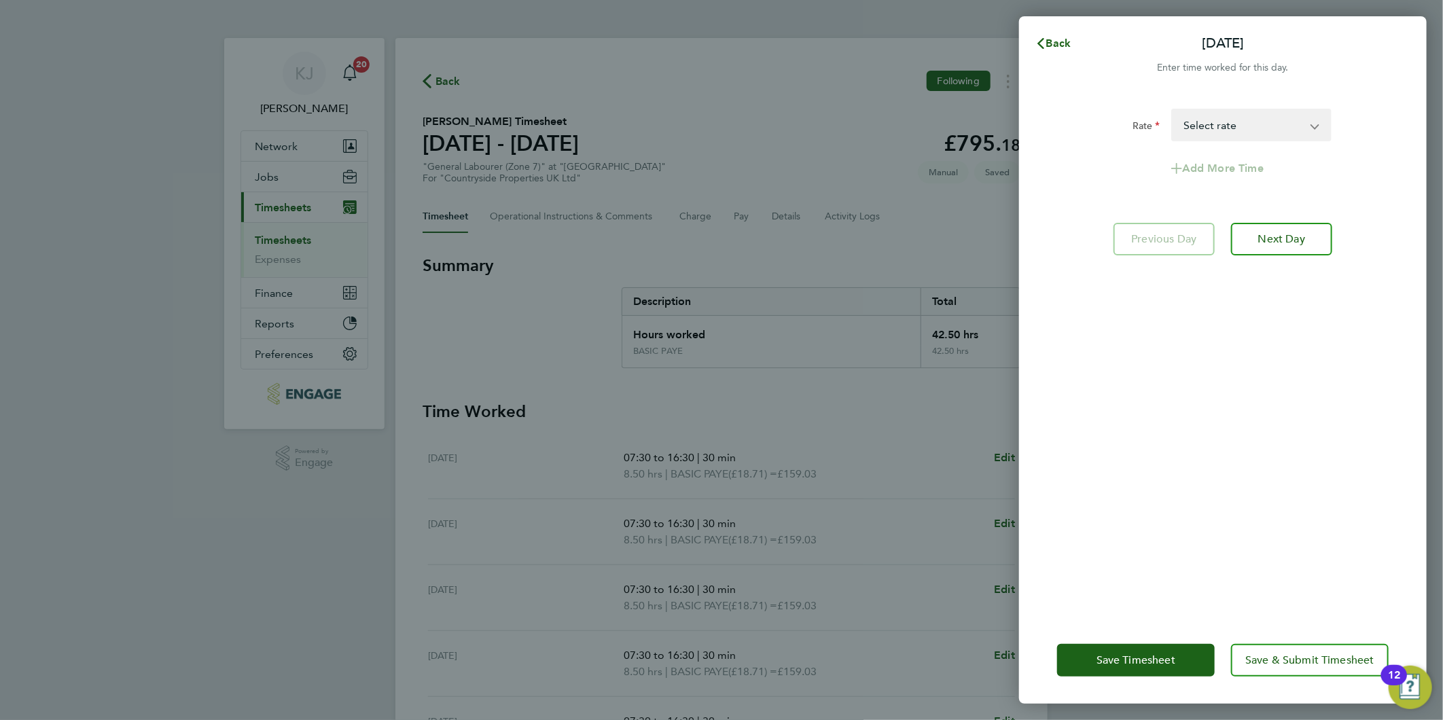
click at [1117, 678] on div "Save Timesheet Save & Submit Timesheet" at bounding box center [1222, 660] width 407 height 87
drag, startPoint x: 1123, startPoint y: 666, endPoint x: 1062, endPoint y: 664, distance: 60.5
click at [1123, 666] on span "Save Timesheet" at bounding box center [1135, 660] width 79 height 14
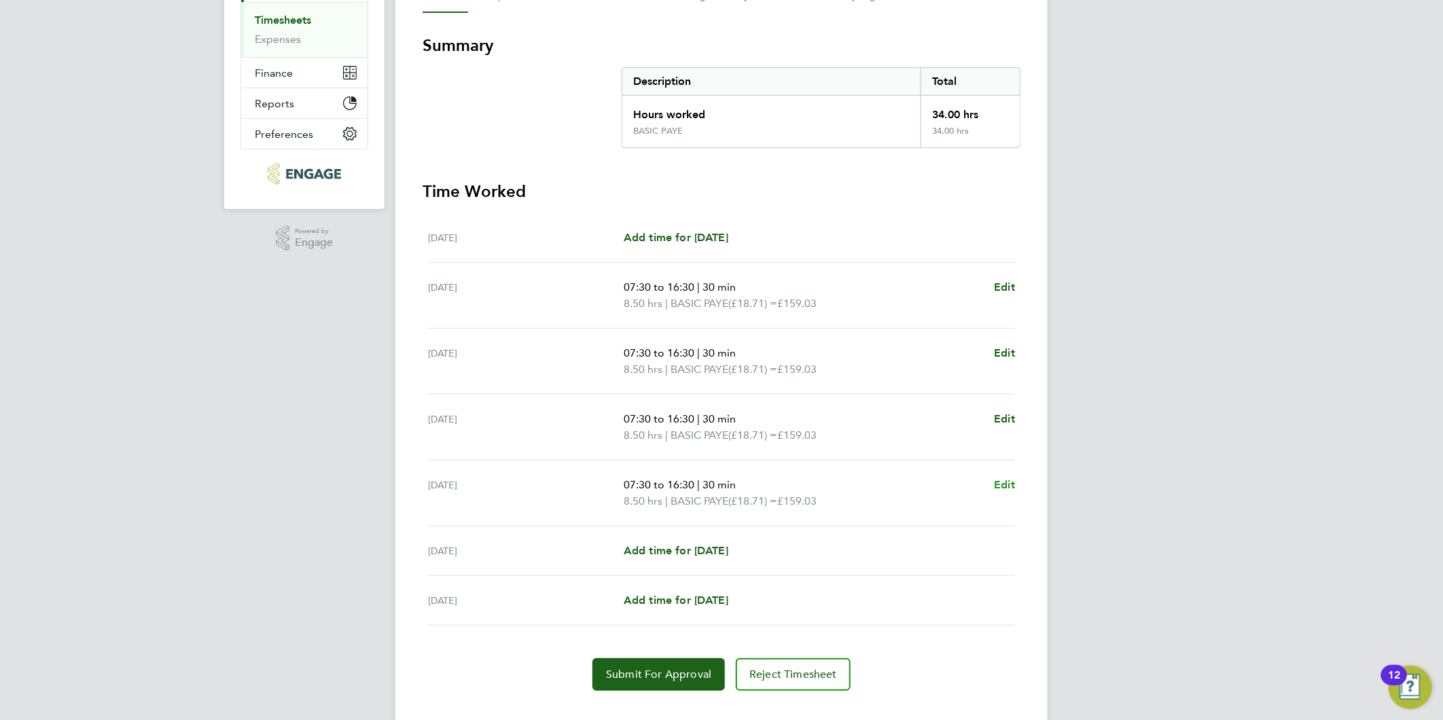
scroll to position [226, 0]
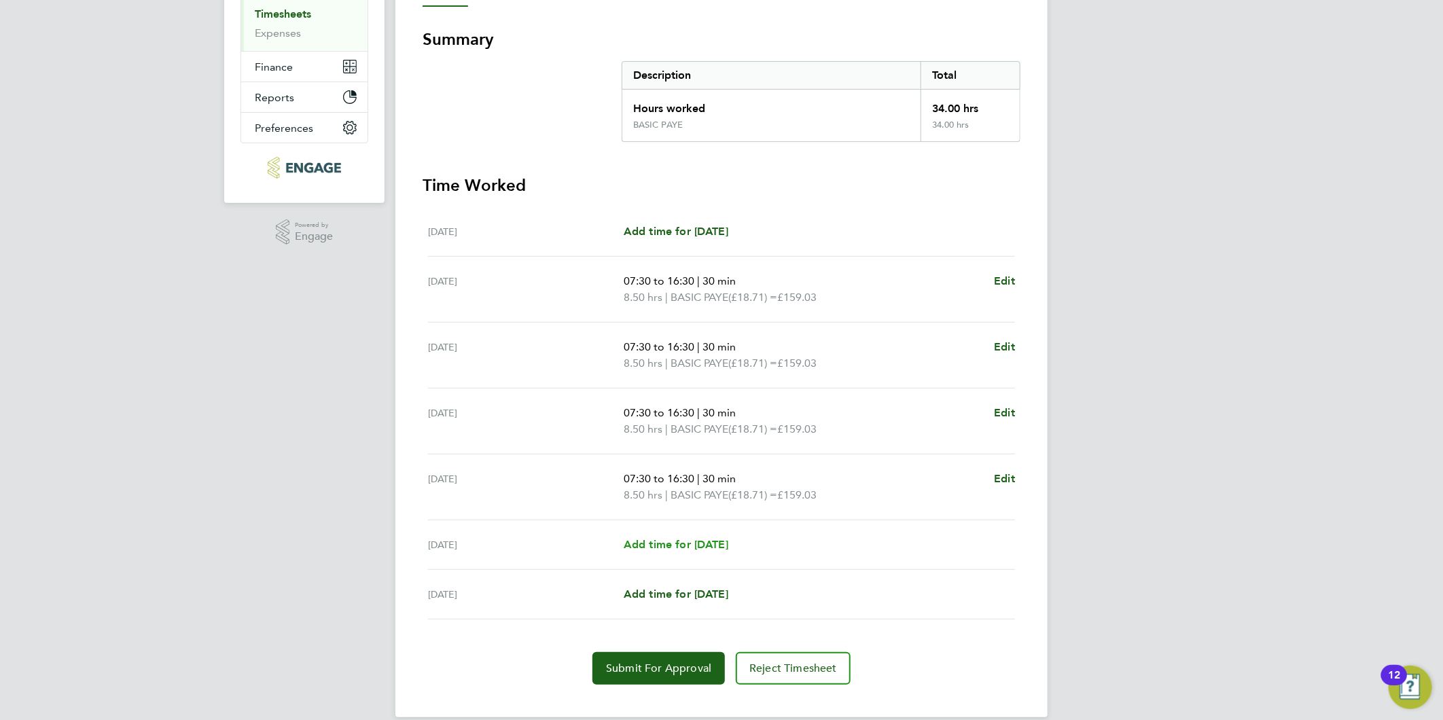
click at [640, 541] on span "Add time for [DATE]" at bounding box center [675, 544] width 105 height 13
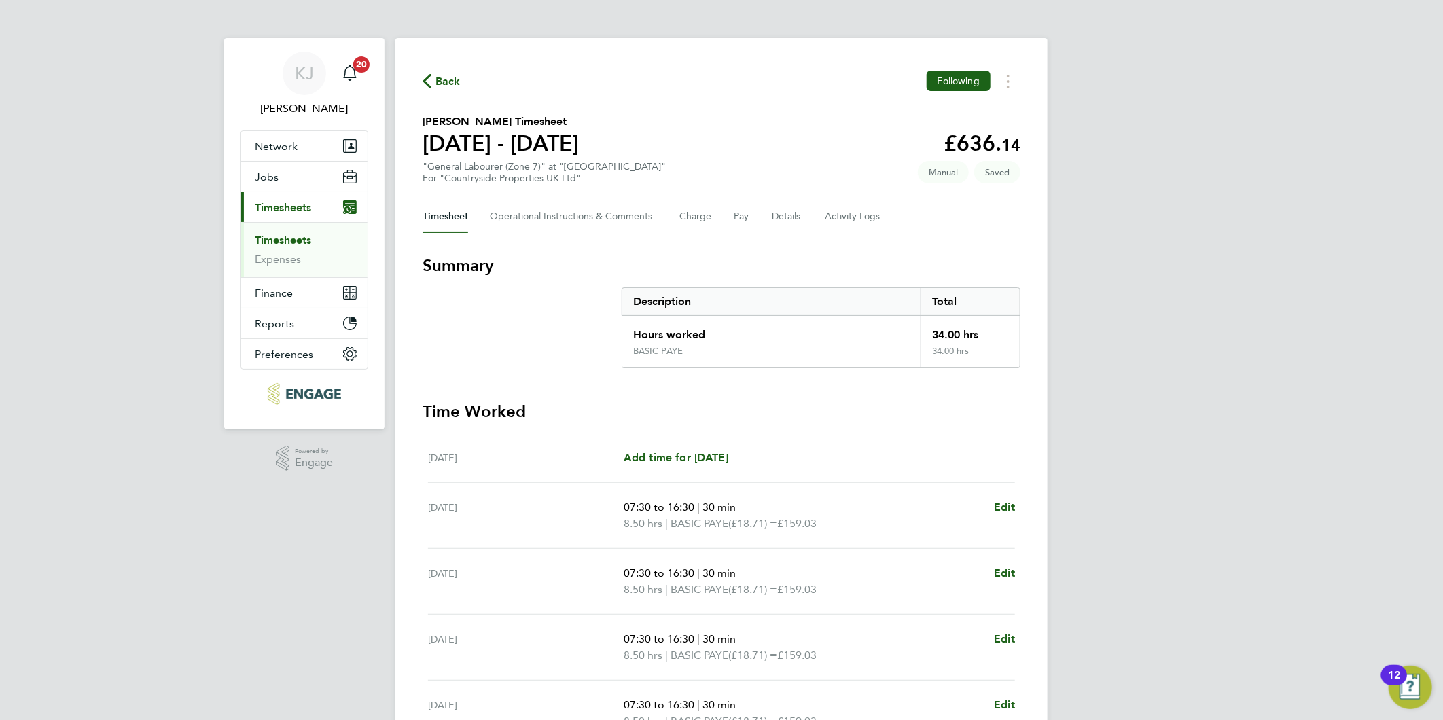
select select "30"
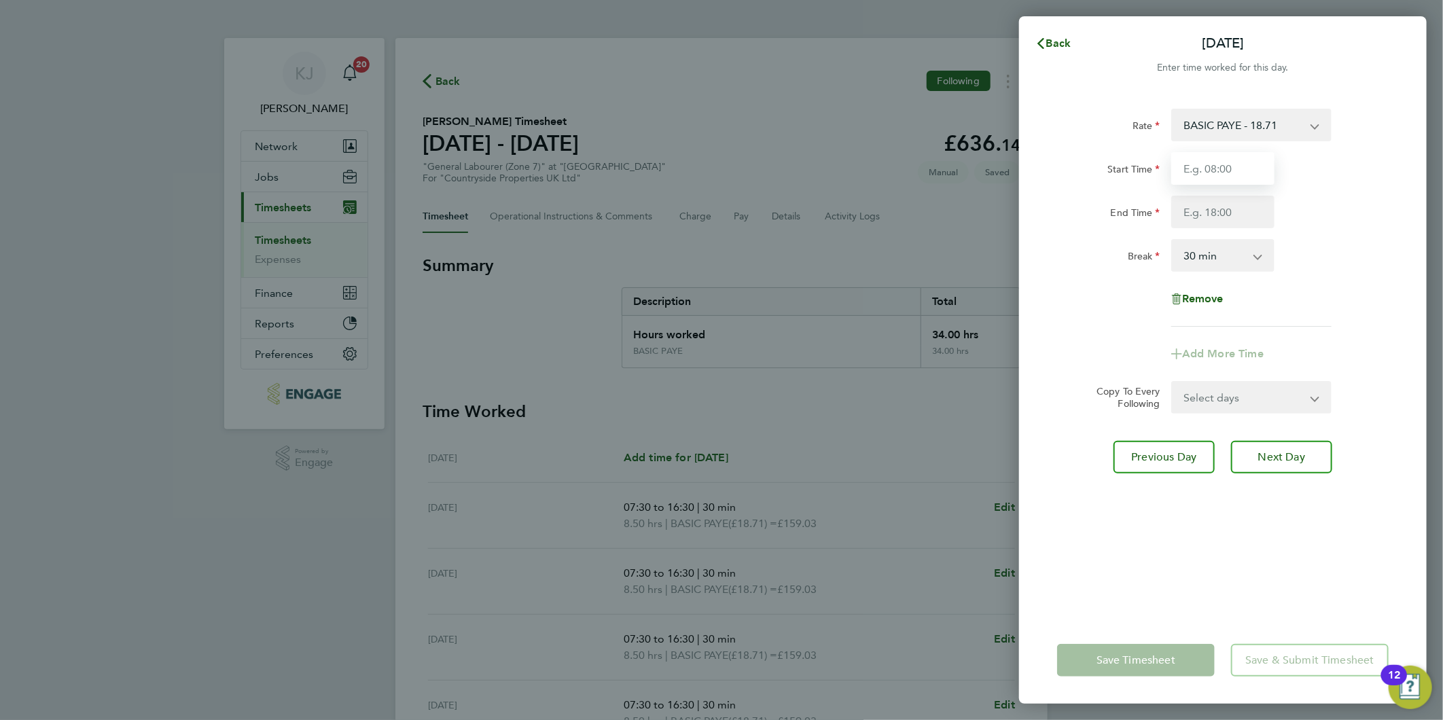
click at [1197, 170] on input "Start Time" at bounding box center [1222, 168] width 103 height 33
type input "07:30"
type input "14:30"
drag, startPoint x: 1218, startPoint y: 170, endPoint x: 1225, endPoint y: 208, distance: 39.3
click at [1218, 170] on input "07:30" at bounding box center [1222, 168] width 103 height 33
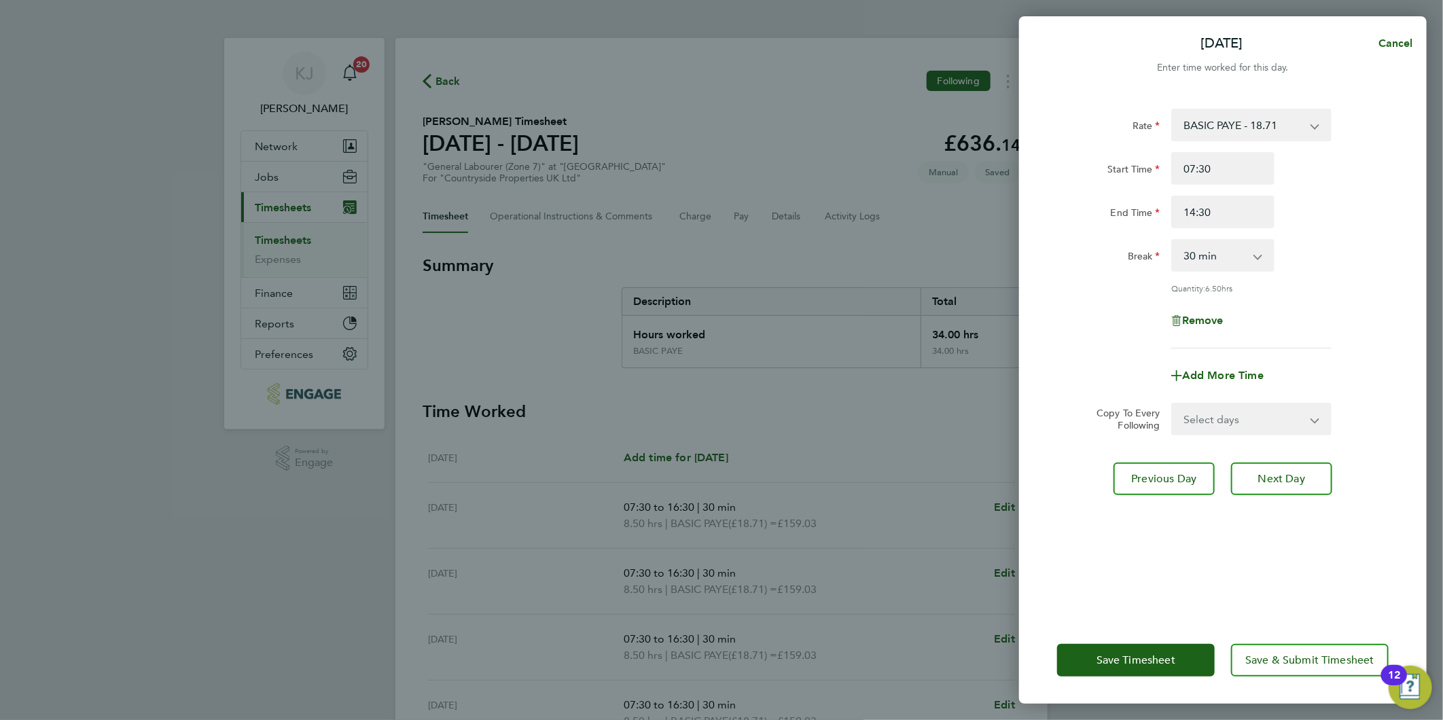
click at [1234, 259] on select "0 min 15 min 30 min 45 min 60 min 75 min 90 min" at bounding box center [1214, 255] width 84 height 30
select select "0"
click at [1172, 240] on select "0 min 15 min 30 min 45 min 60 min 75 min 90 min" at bounding box center [1214, 255] width 84 height 30
click at [1275, 473] on span "Next Day" at bounding box center [1281, 479] width 47 height 14
select select "30"
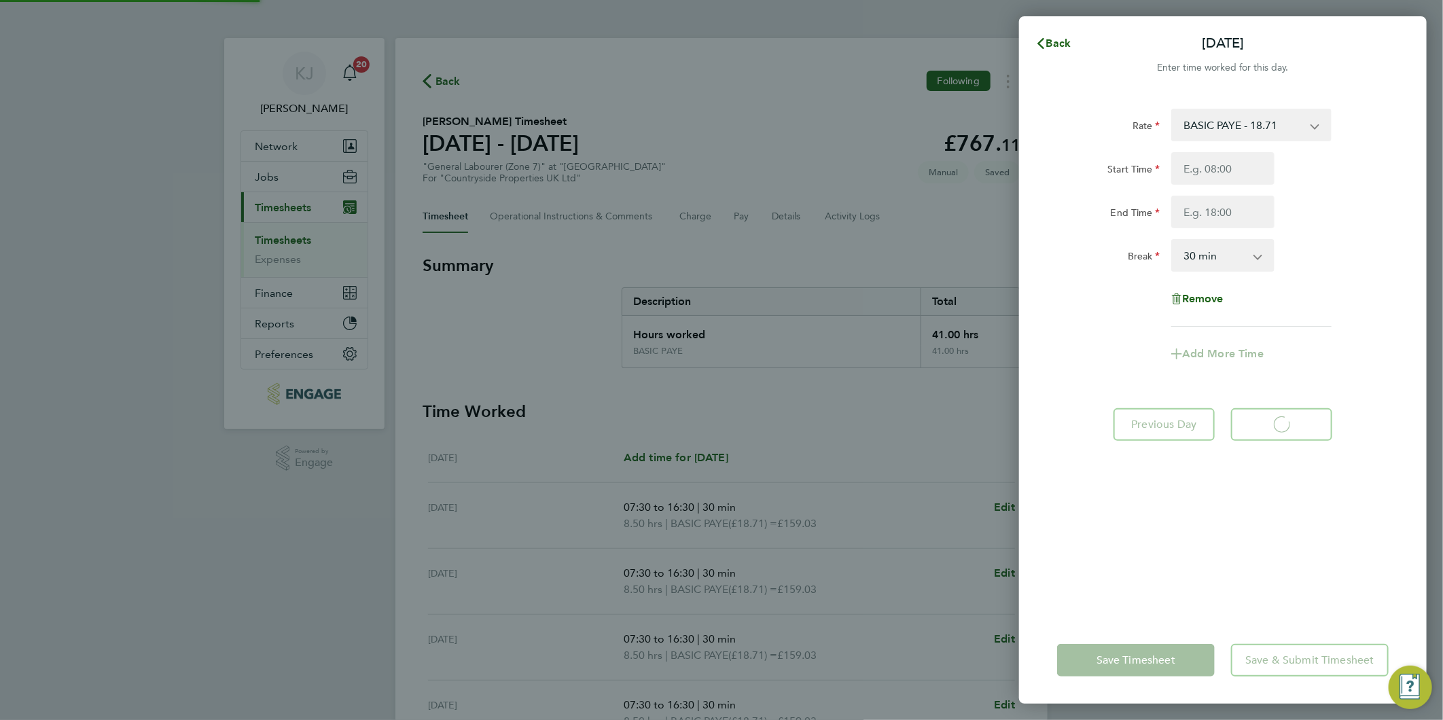
select select "30"
click at [1078, 34] on button "Back" at bounding box center [1052, 43] width 63 height 27
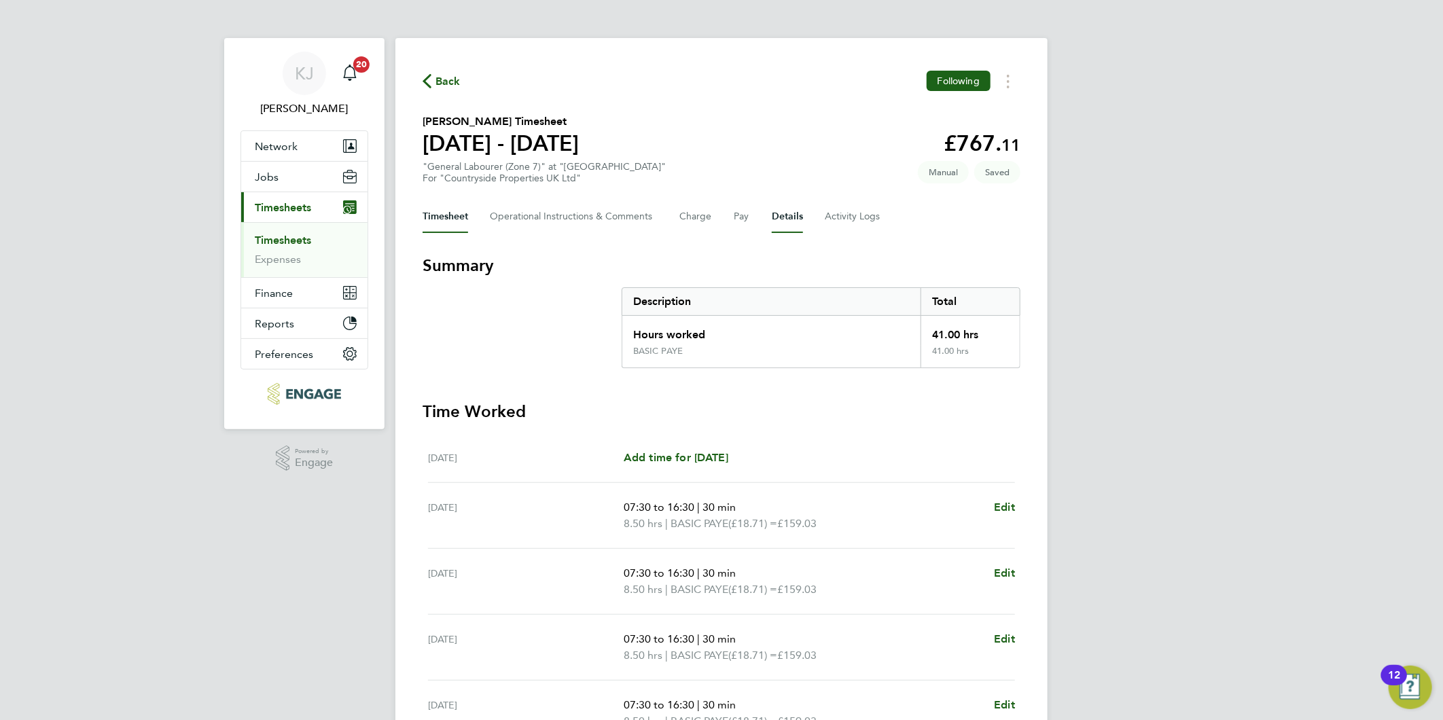
drag, startPoint x: 805, startPoint y: 234, endPoint x: 797, endPoint y: 227, distance: 10.6
click at [805, 233] on div "Back Following [PERSON_NAME] Timesheet [DATE] - [DATE] £767. 11 "General Labour…" at bounding box center [721, 499] width 652 height 922
click at [790, 221] on button "Details" at bounding box center [787, 216] width 31 height 33
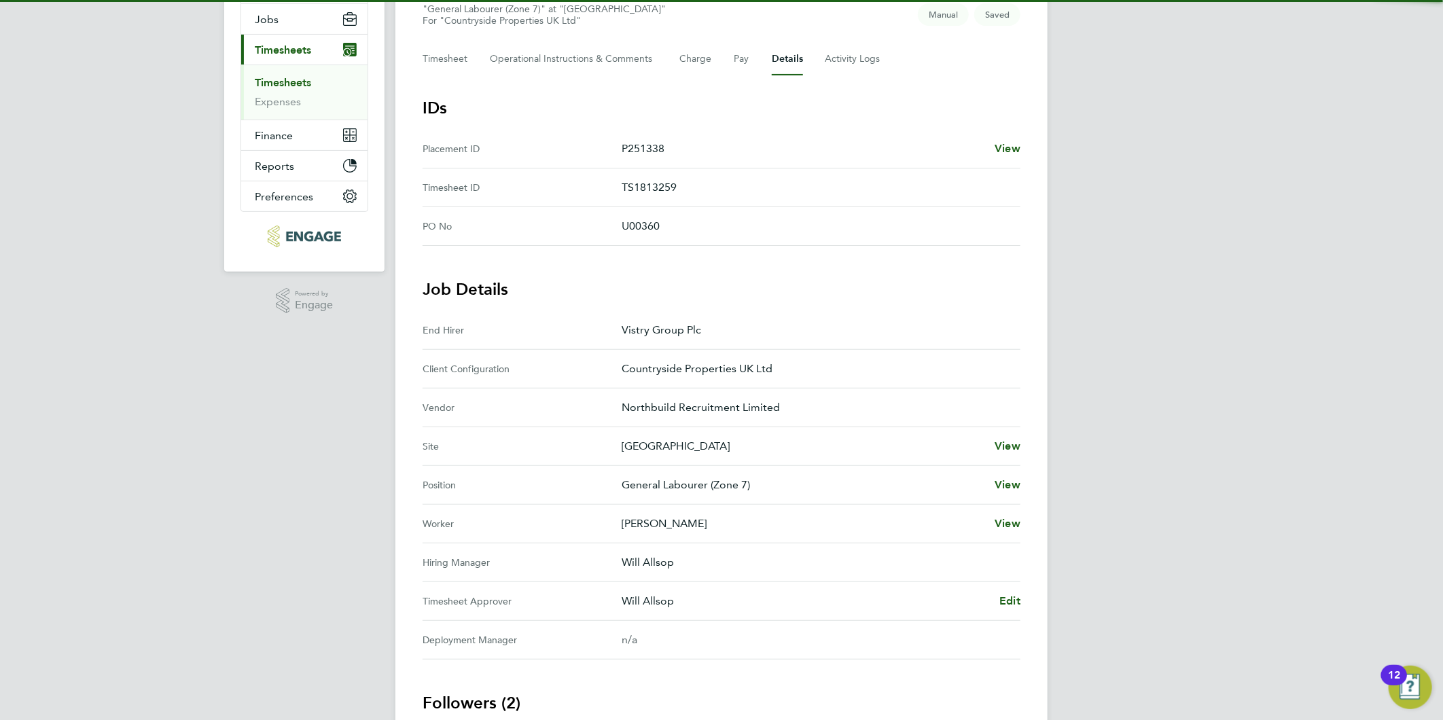
scroll to position [357, 0]
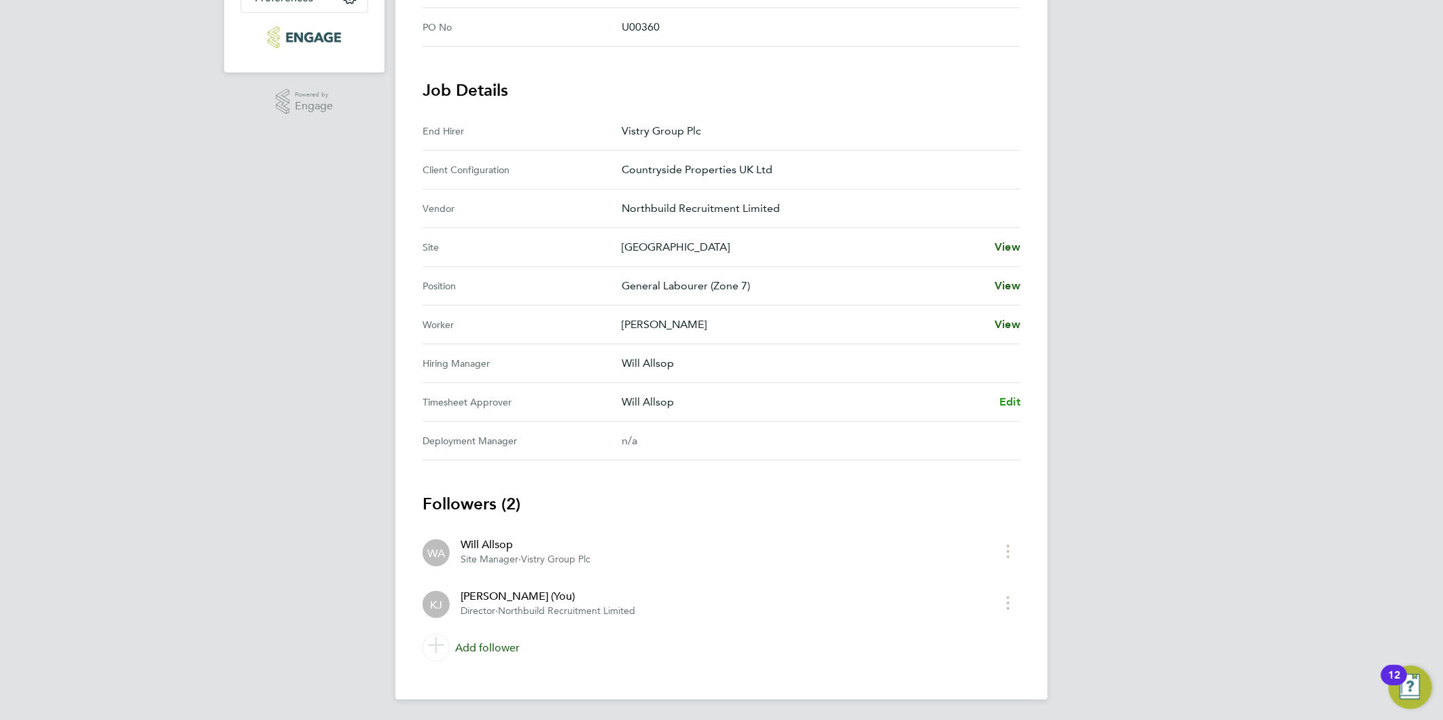
click at [1014, 397] on span "Edit" at bounding box center [1009, 401] width 21 height 13
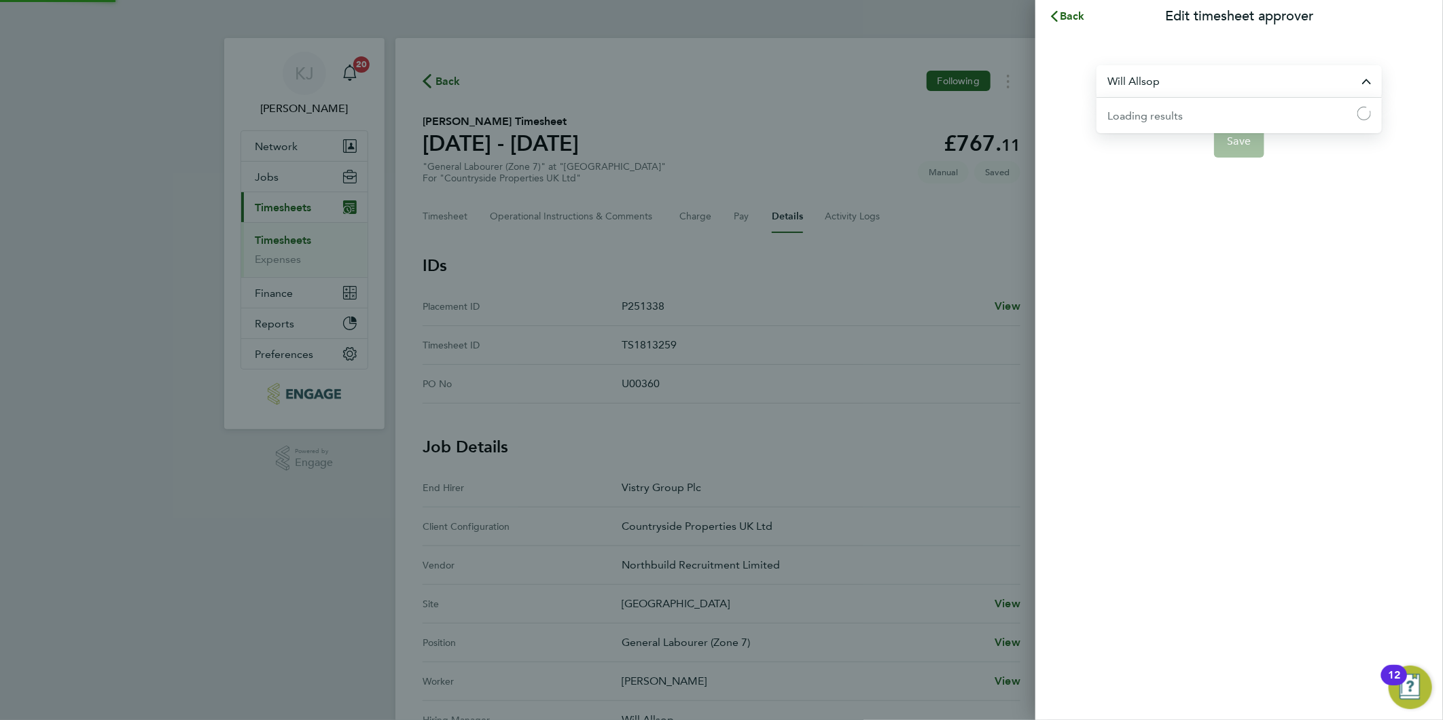
click at [1144, 81] on input "Will Allsop" at bounding box center [1238, 81] width 285 height 32
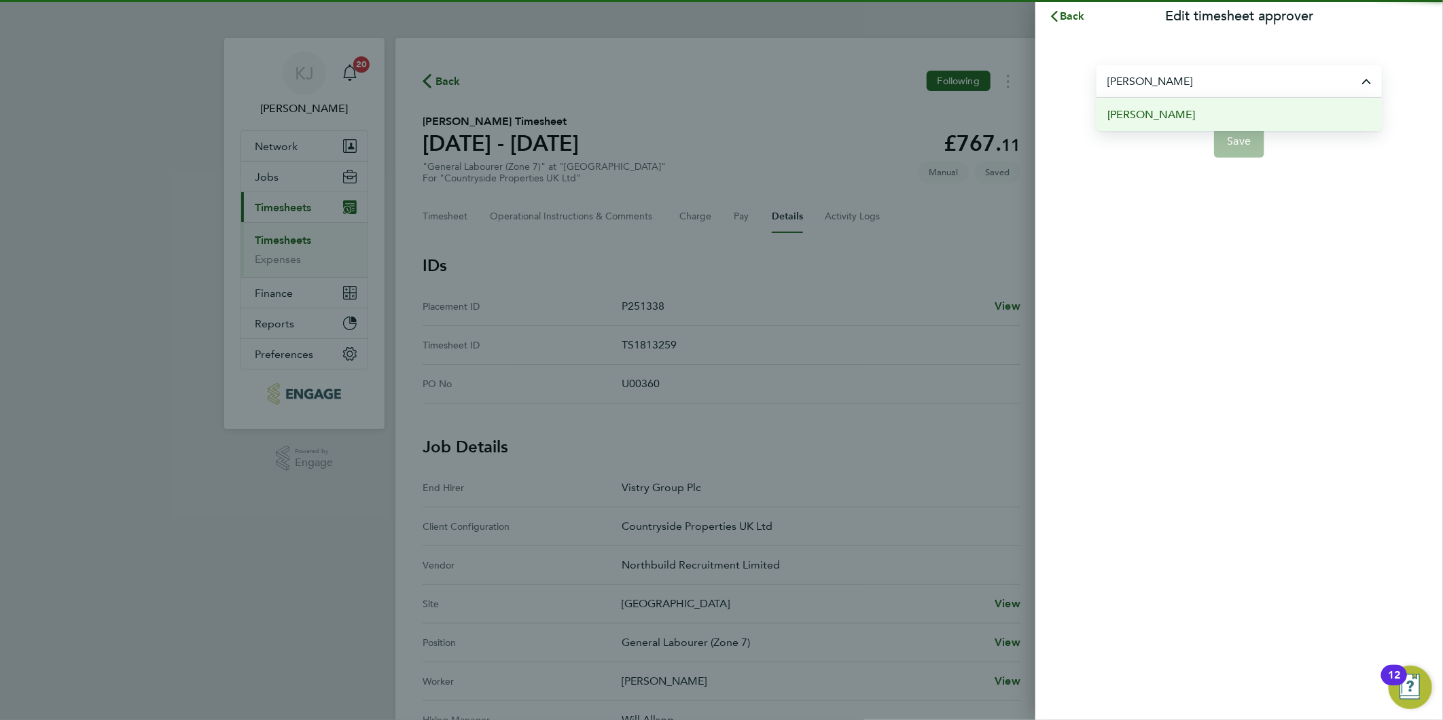
click at [1185, 118] on li "[PERSON_NAME]" at bounding box center [1238, 114] width 285 height 33
type input "[PERSON_NAME]"
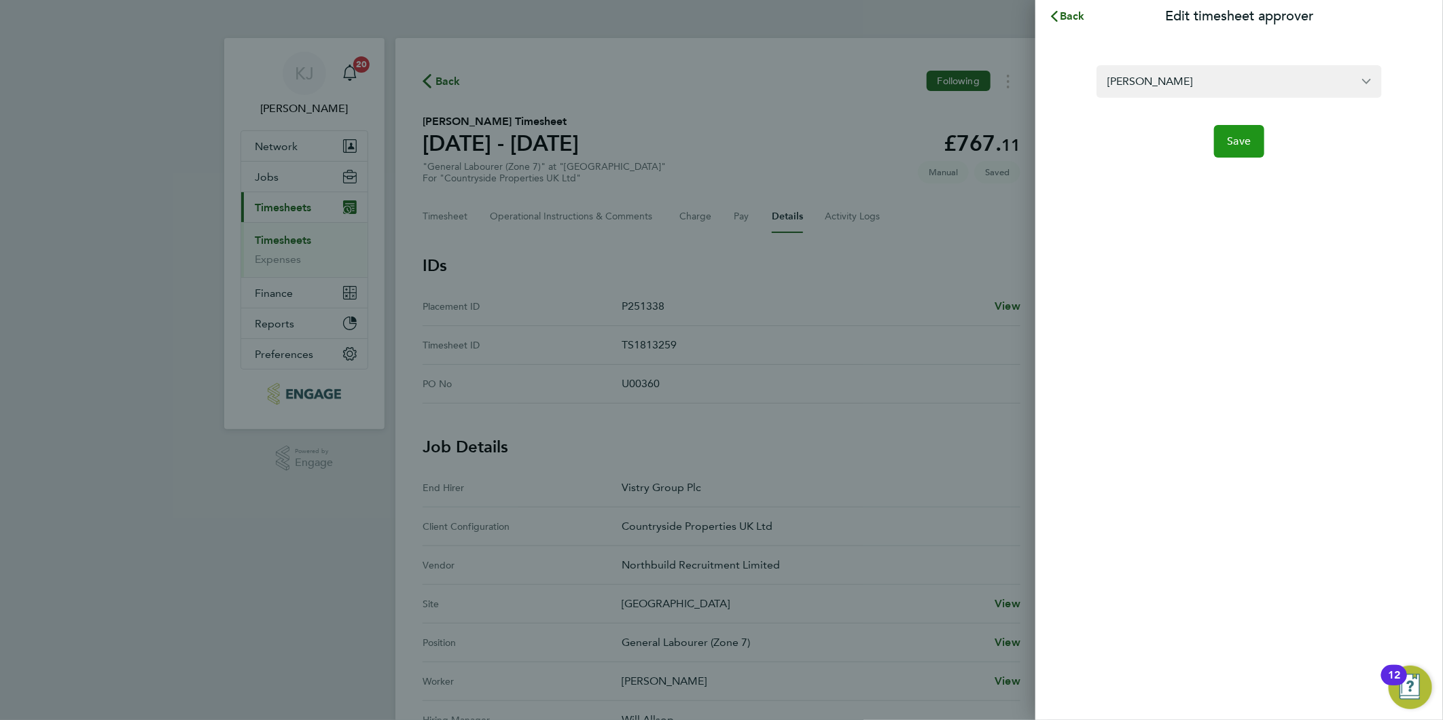
click at [1250, 137] on span "Save" at bounding box center [1239, 141] width 24 height 14
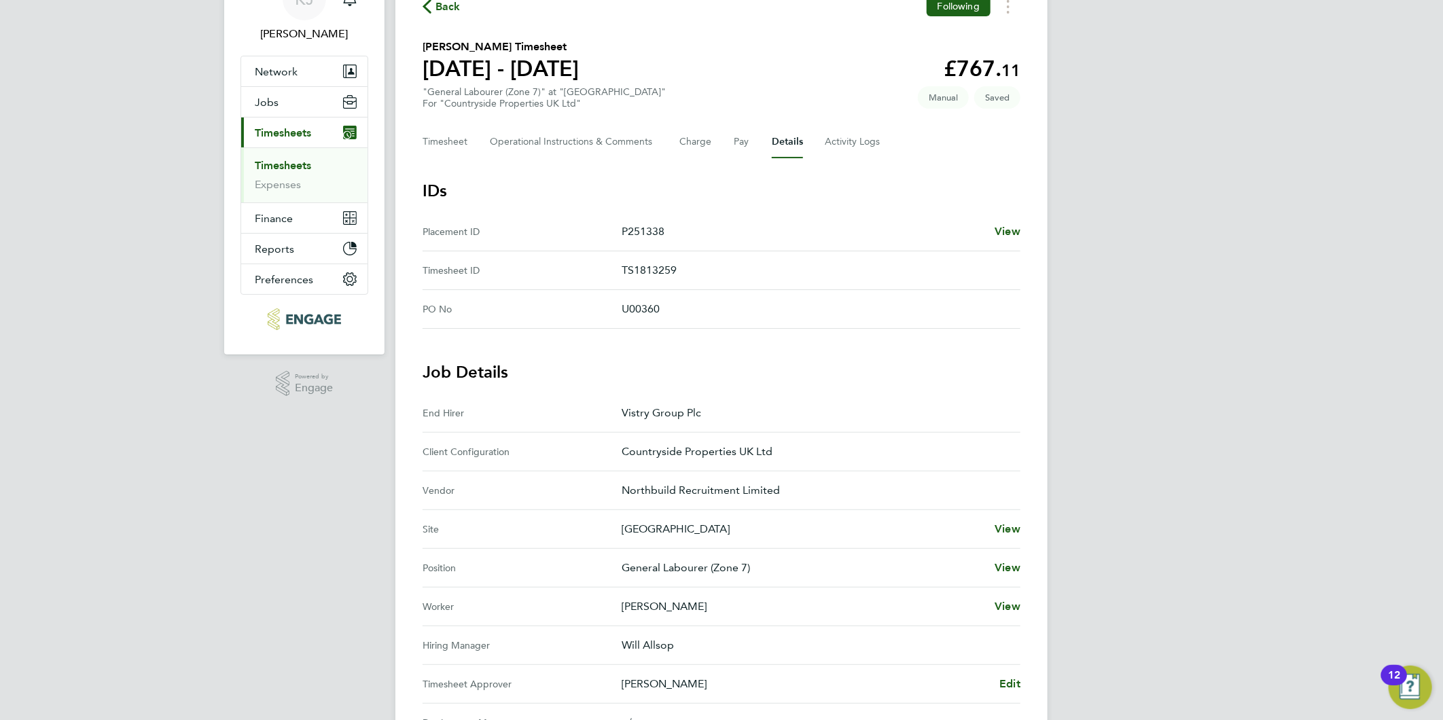
scroll to position [75, 0]
click at [446, 136] on button "Timesheet" at bounding box center [445, 141] width 46 height 33
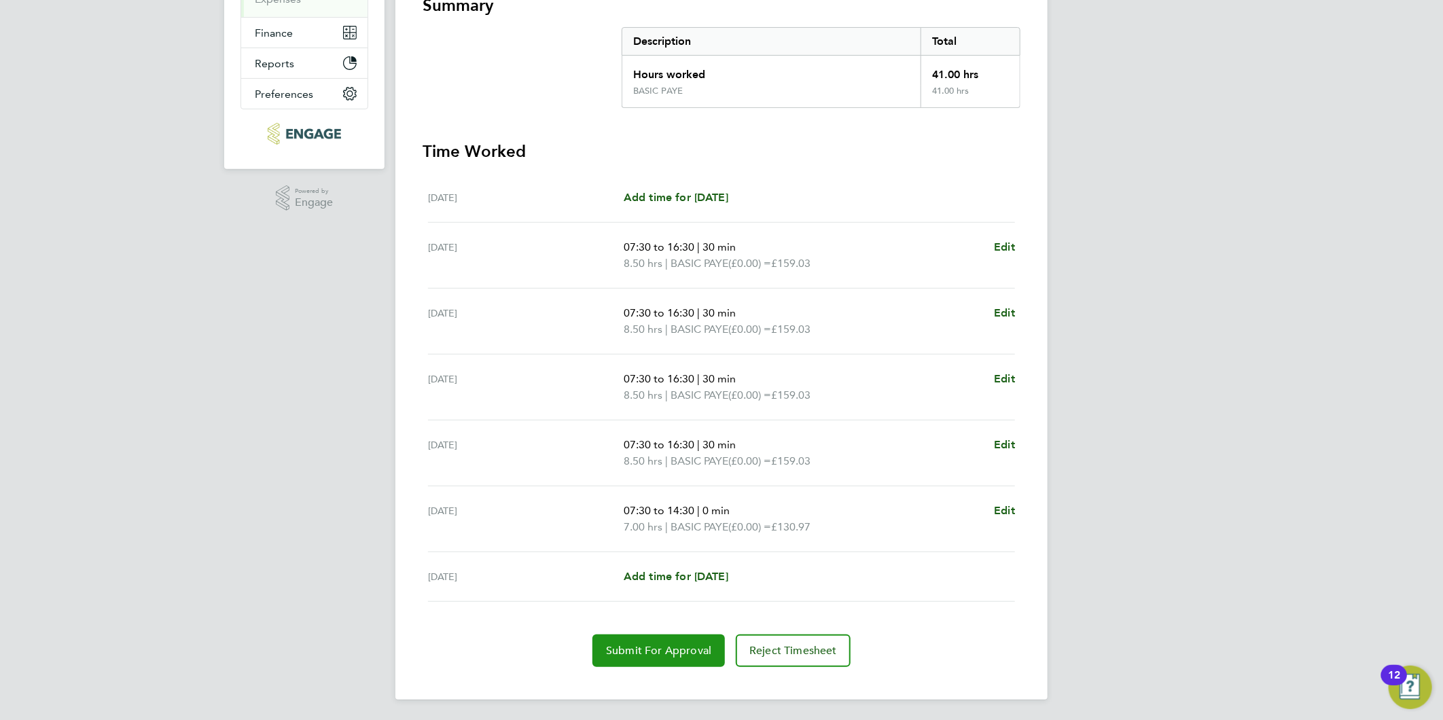
click at [649, 651] on span "Submit For Approval" at bounding box center [658, 651] width 105 height 14
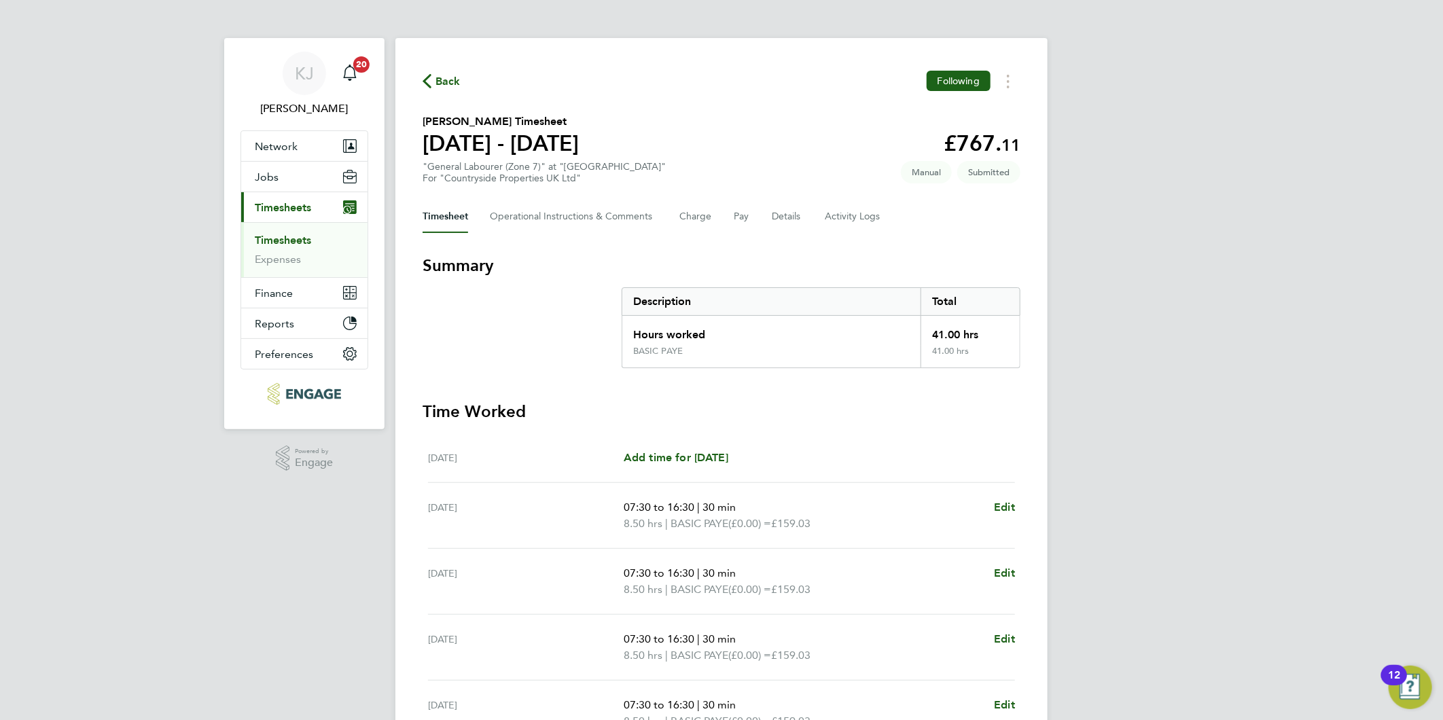
click at [268, 252] on li "Timesheets" at bounding box center [306, 243] width 102 height 19
click at [273, 259] on link "Expenses" at bounding box center [278, 259] width 46 height 13
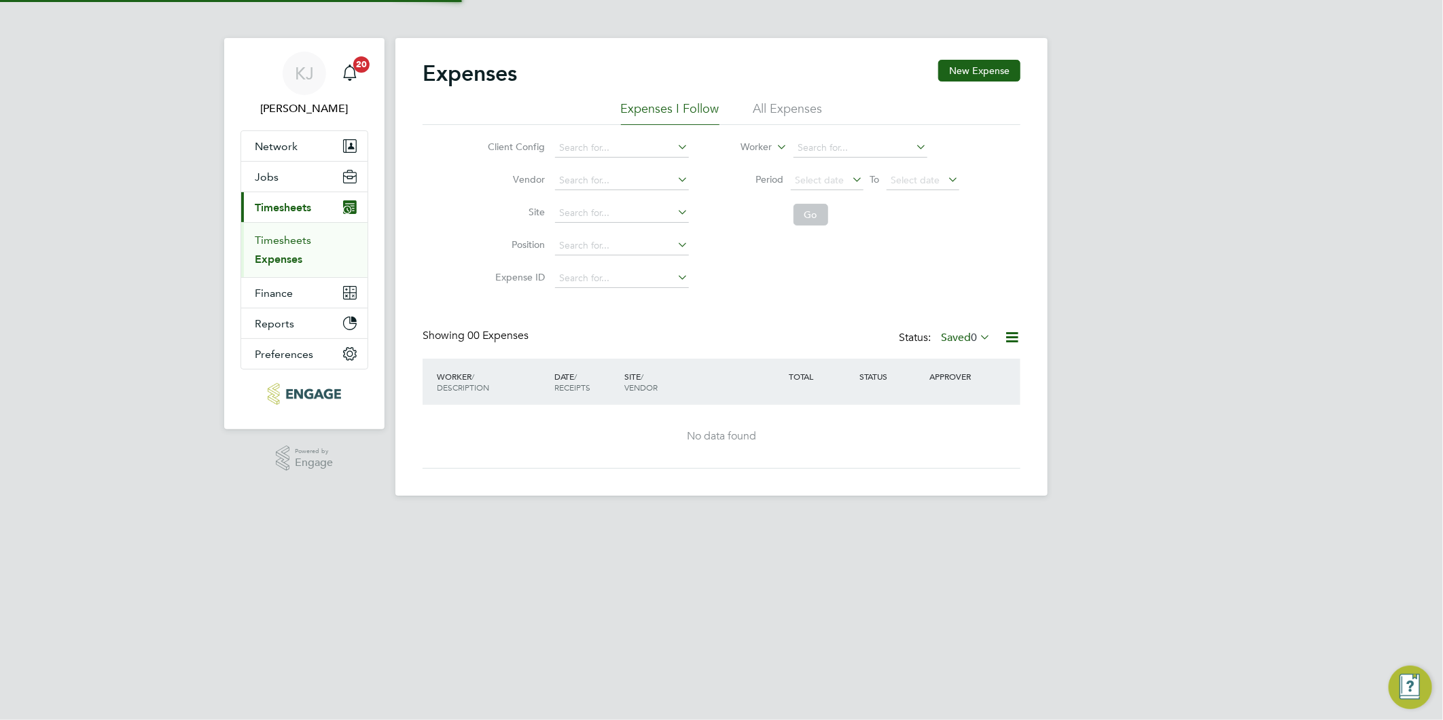
click at [280, 239] on link "Timesheets" at bounding box center [283, 240] width 56 height 13
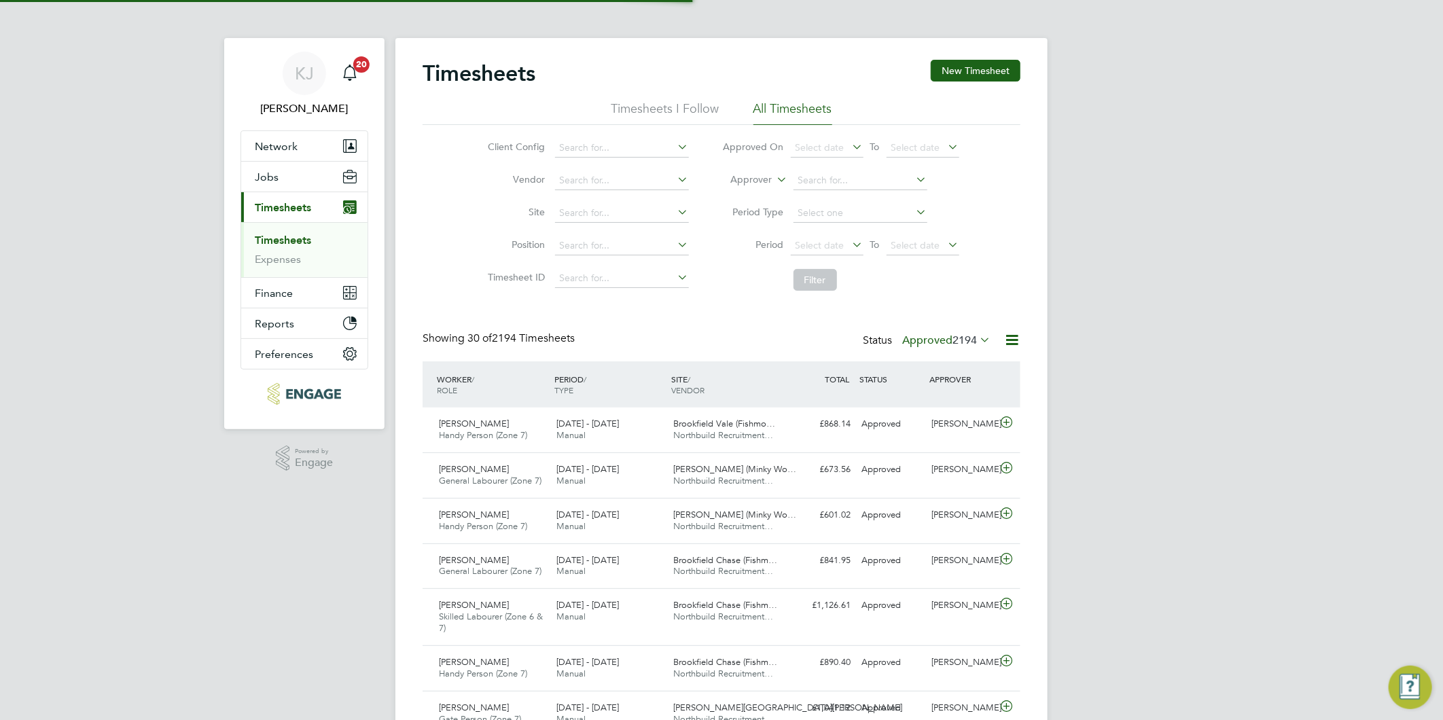
scroll to position [34, 118]
click at [985, 62] on button "New Timesheet" at bounding box center [975, 71] width 90 height 22
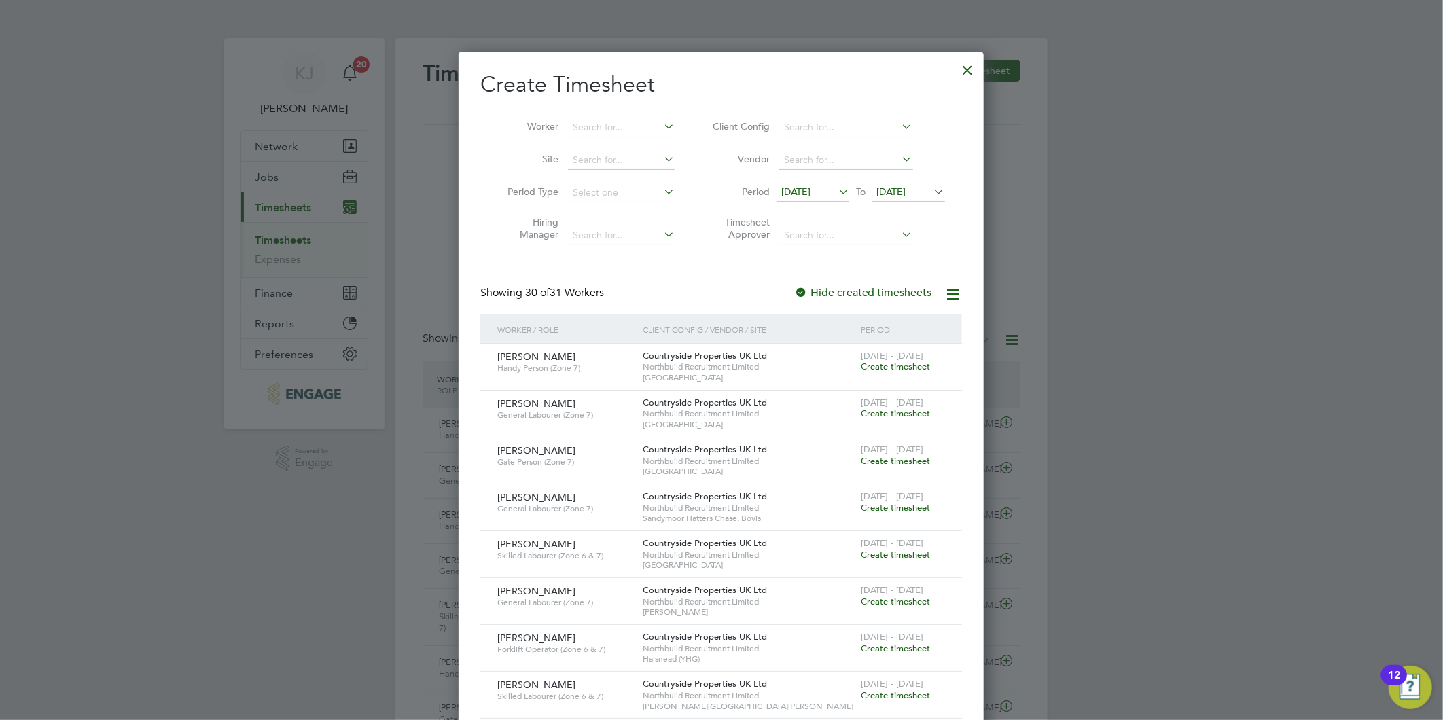
click at [805, 194] on span "[DATE]" at bounding box center [795, 191] width 29 height 12
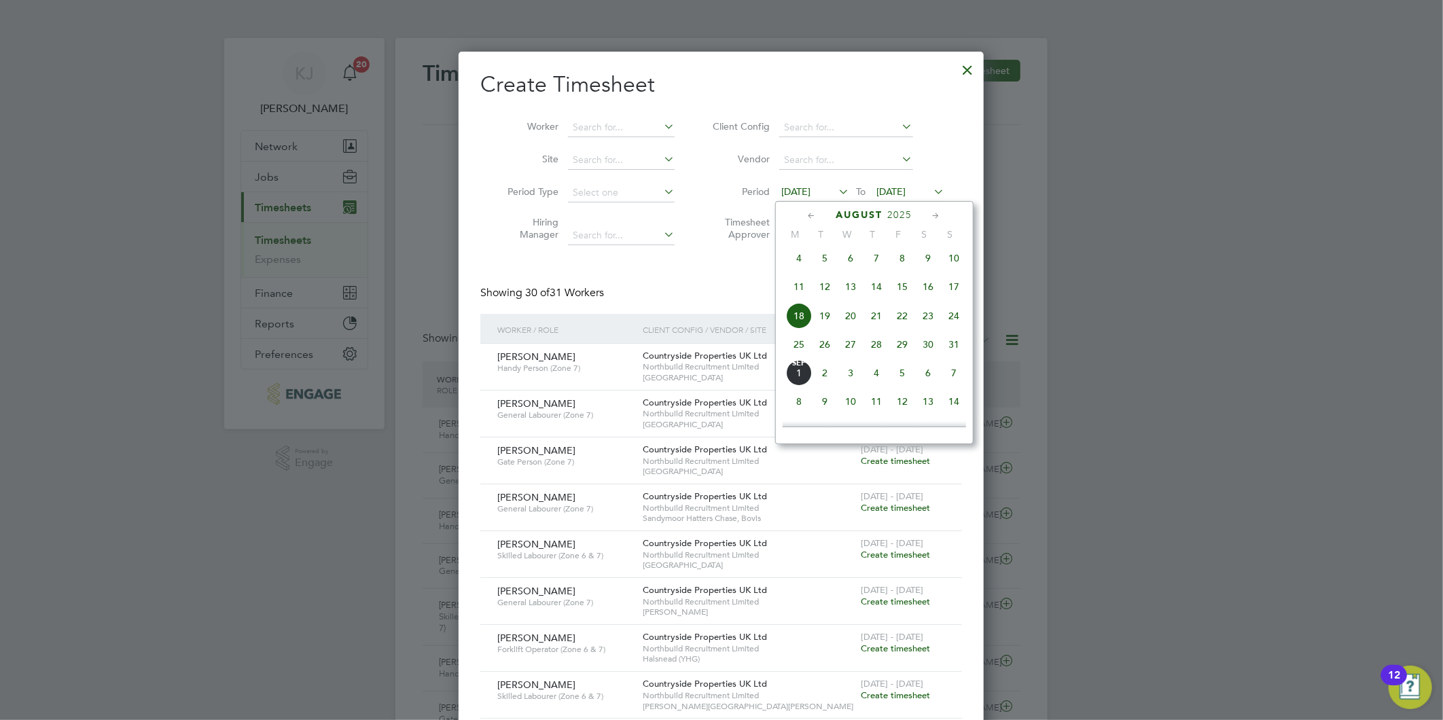
click at [801, 347] on span "25" at bounding box center [799, 344] width 26 height 26
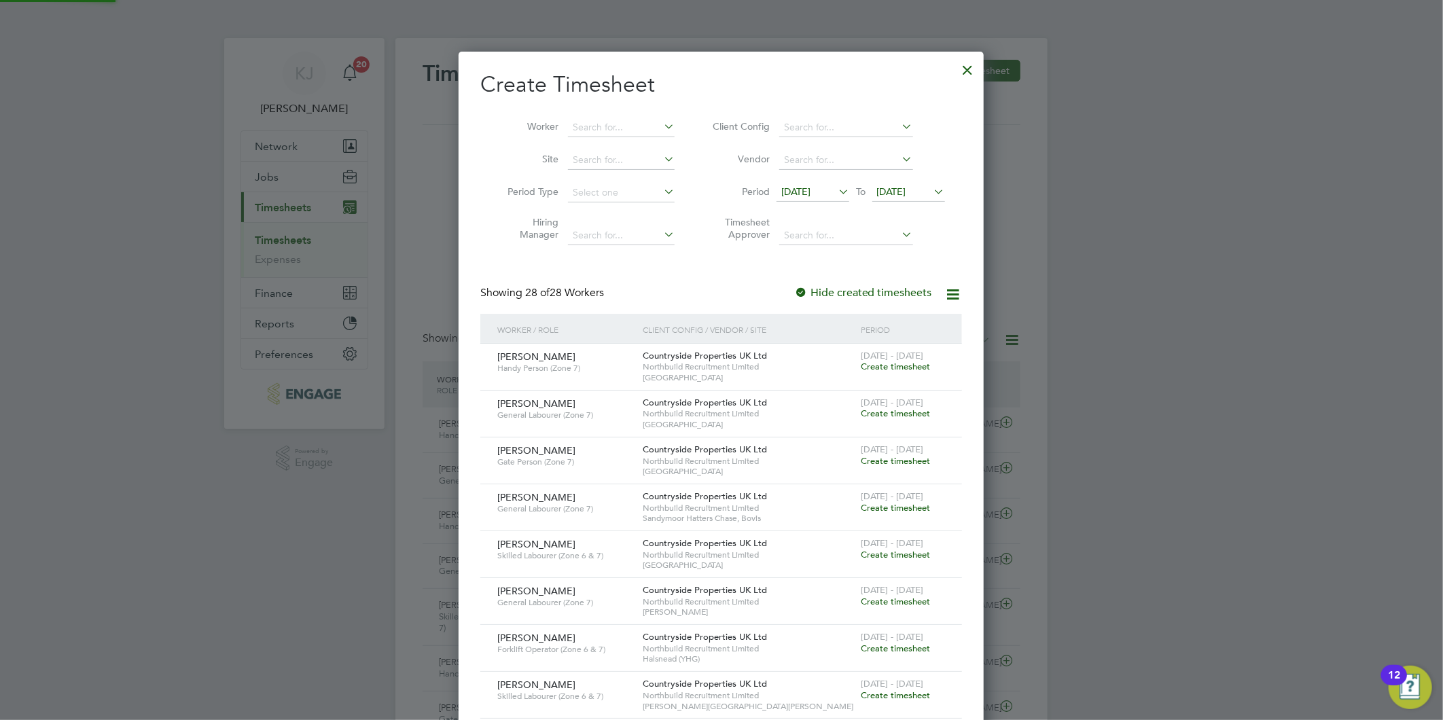
click at [896, 190] on span "[DATE]" at bounding box center [891, 191] width 29 height 12
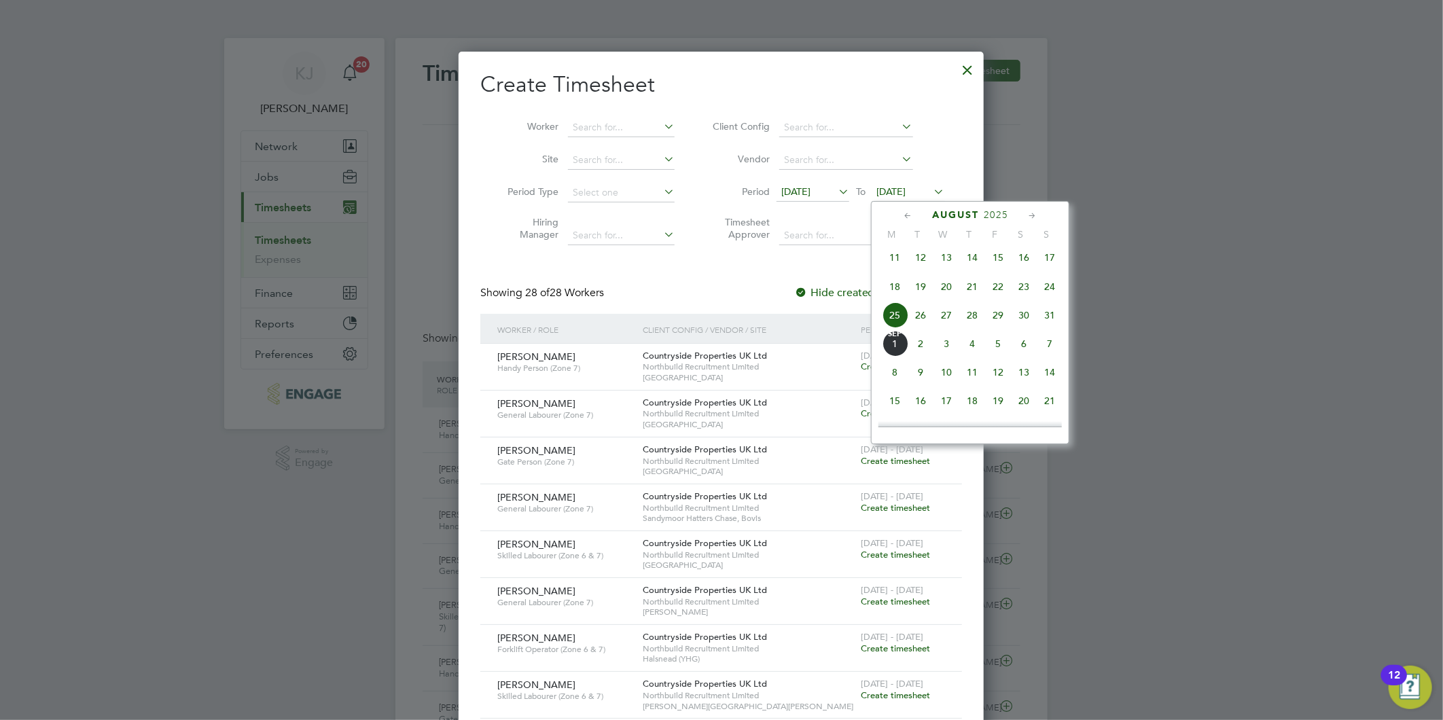
click at [1057, 320] on span "31" at bounding box center [1049, 315] width 26 height 26
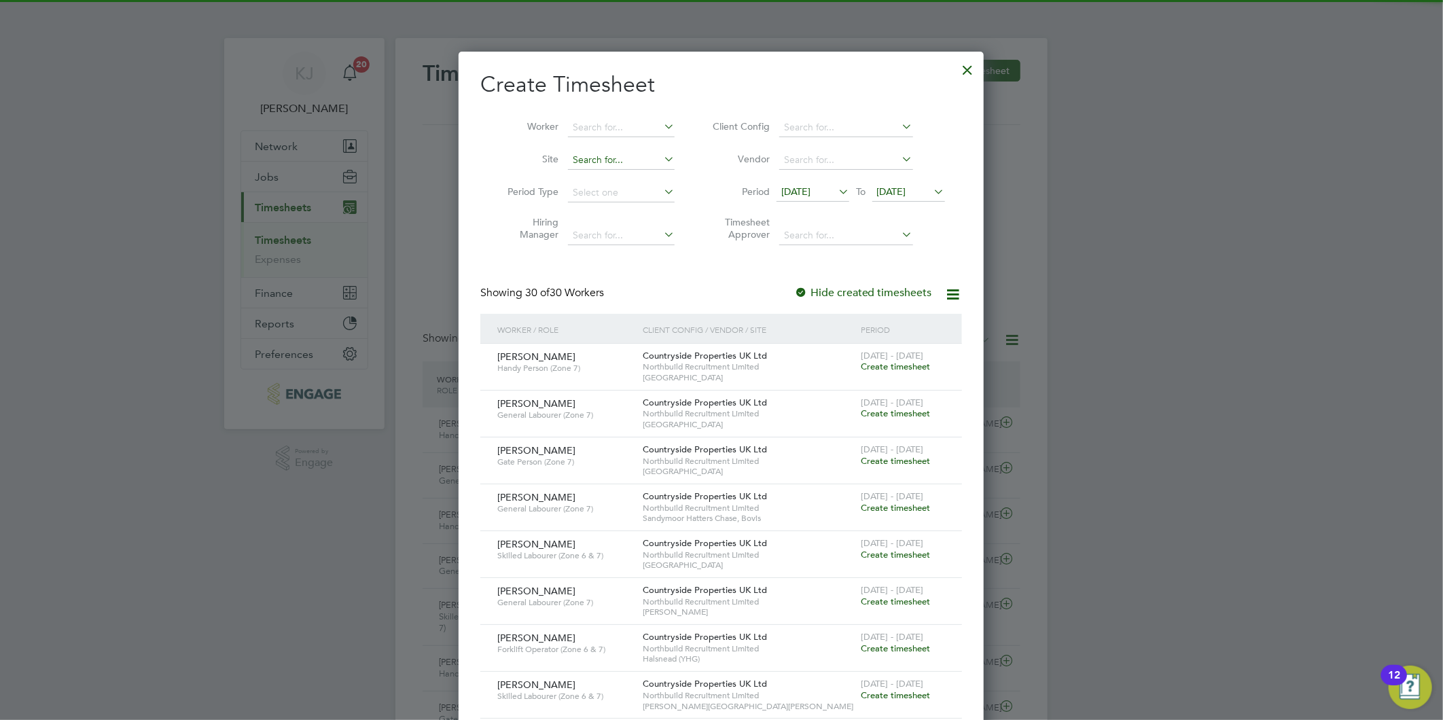
click at [602, 161] on input at bounding box center [621, 160] width 107 height 19
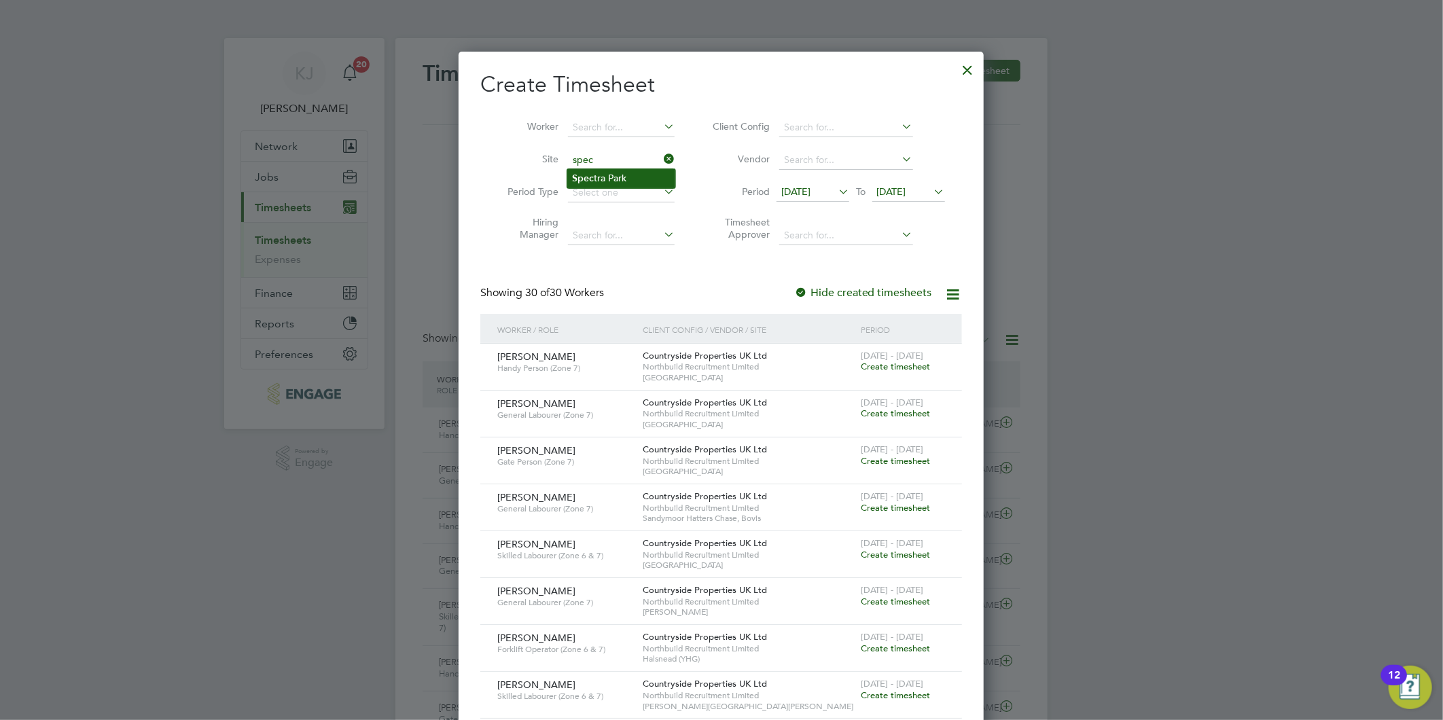
click at [613, 180] on li "Spec tra Park" at bounding box center [621, 178] width 108 height 18
type input "[GEOGRAPHIC_DATA]"
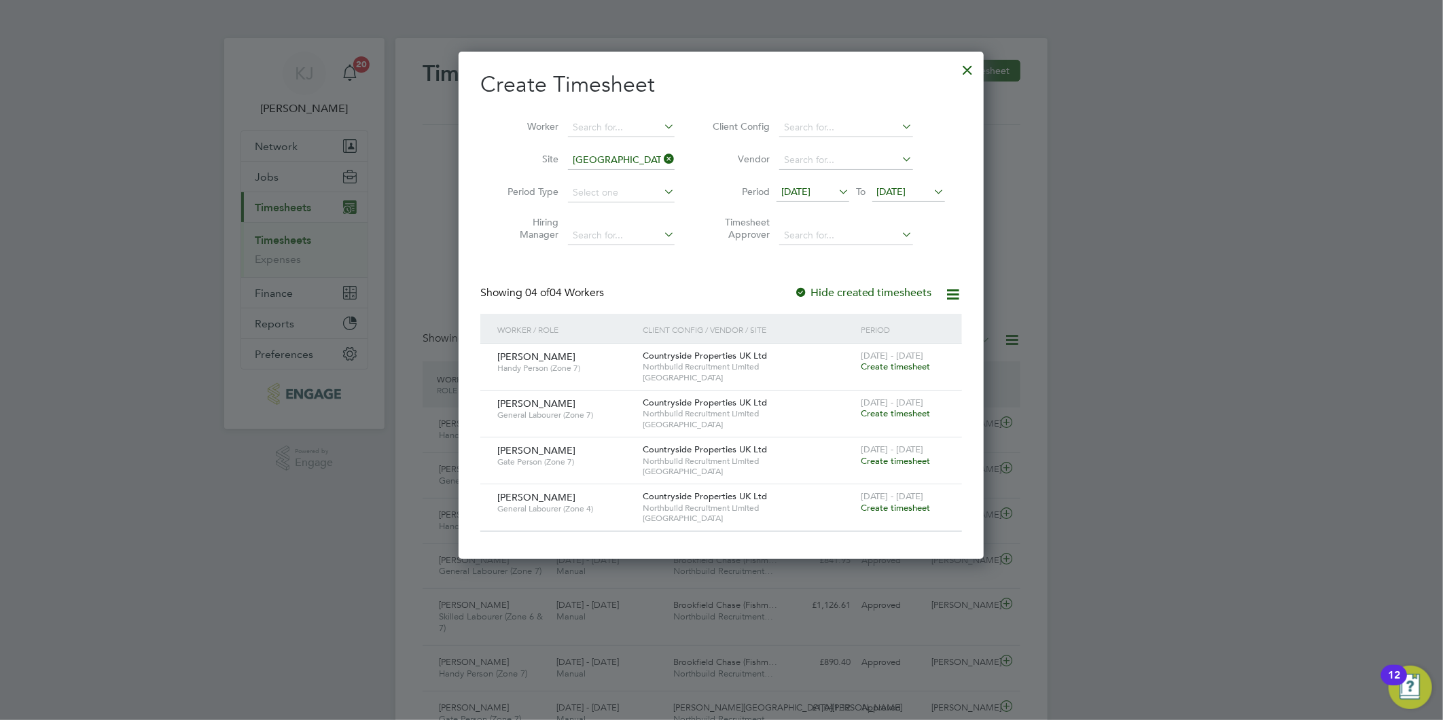
click at [884, 367] on span "Create timesheet" at bounding box center [894, 367] width 69 height 12
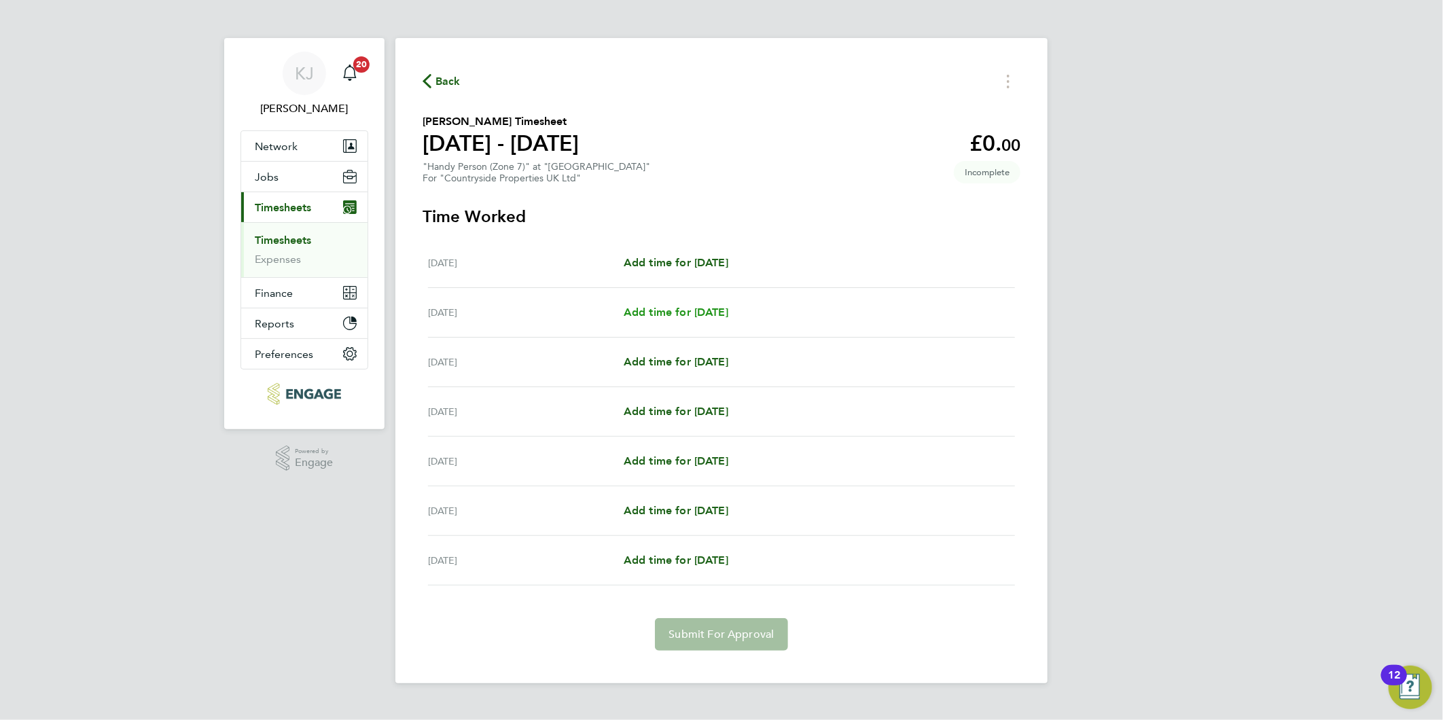
click at [700, 309] on span "Add time for [DATE]" at bounding box center [675, 312] width 105 height 13
select select "30"
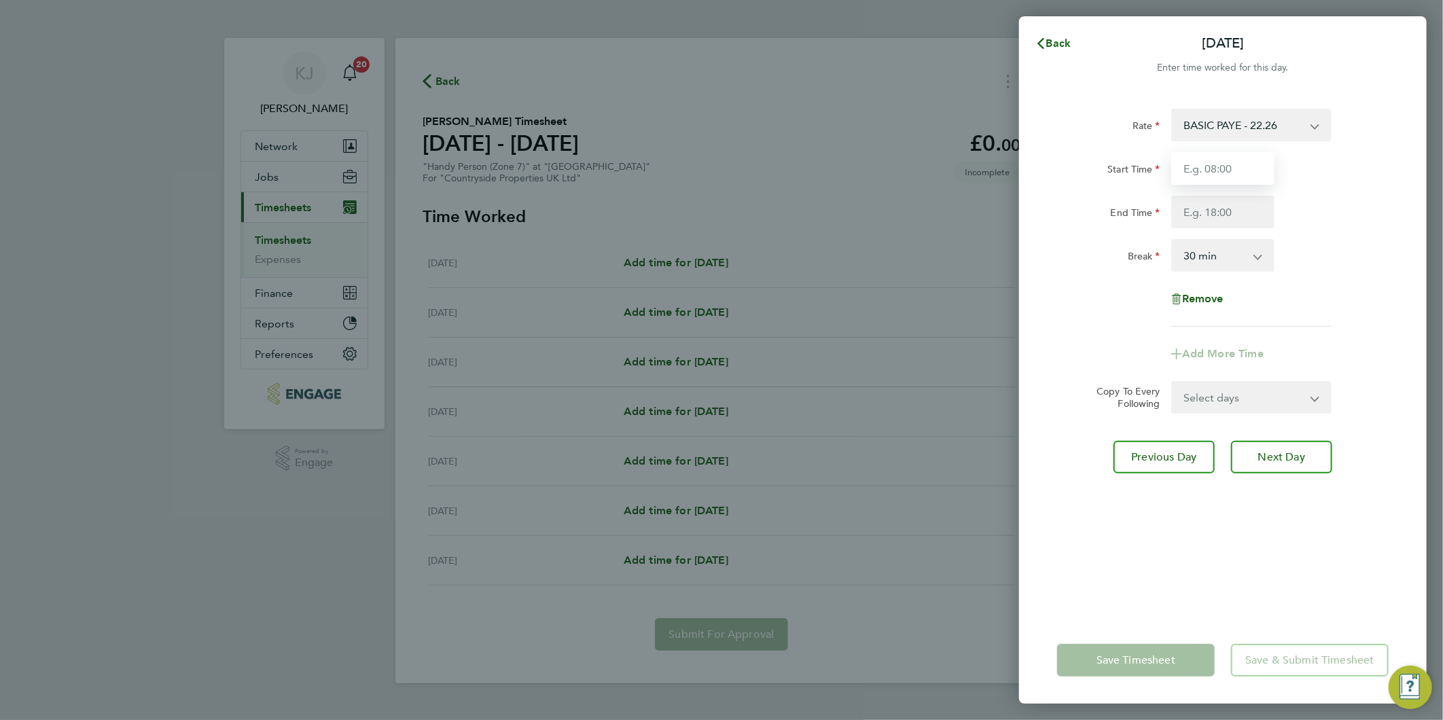
click at [1240, 179] on input "Start Time" at bounding box center [1222, 168] width 103 height 33
type input "07:30"
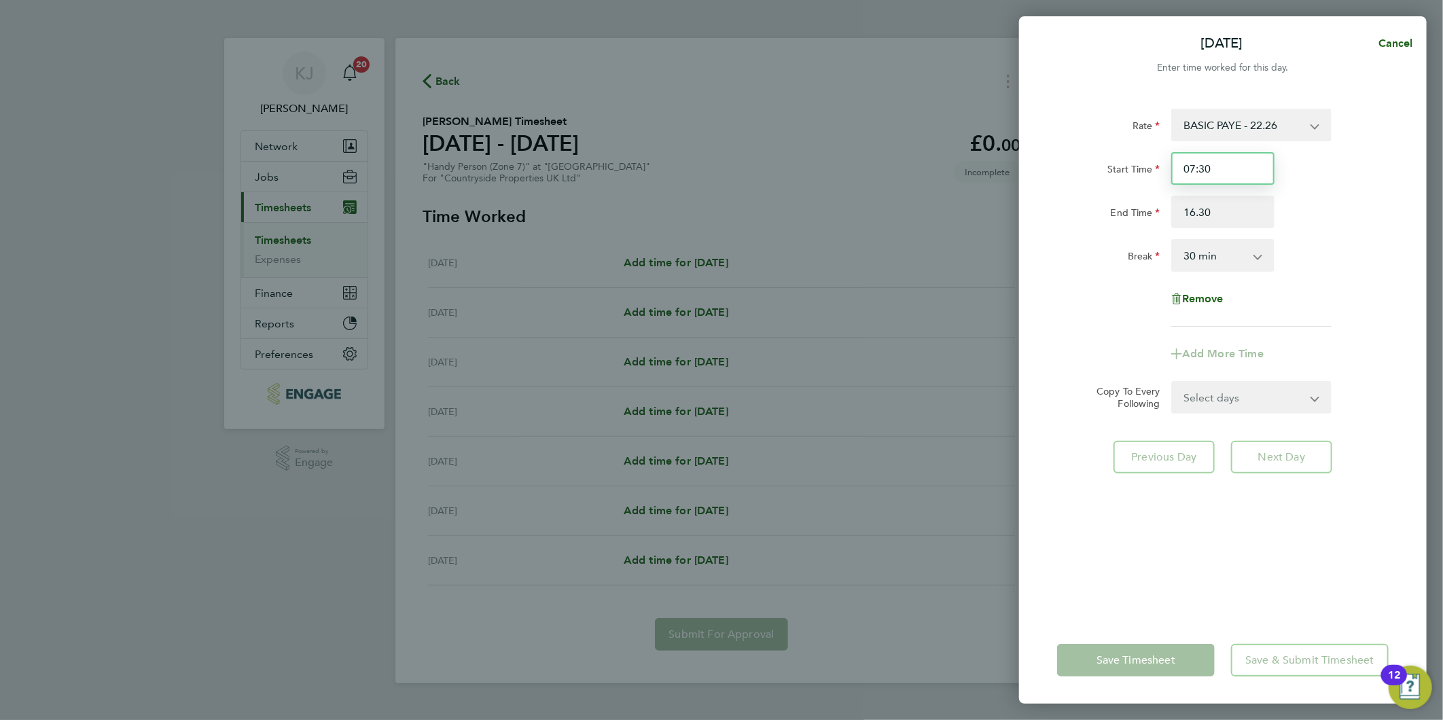
type input "16:30"
drag, startPoint x: 1220, startPoint y: 170, endPoint x: 1227, endPoint y: 180, distance: 12.6
click at [1220, 170] on input "07:30" at bounding box center [1222, 168] width 103 height 33
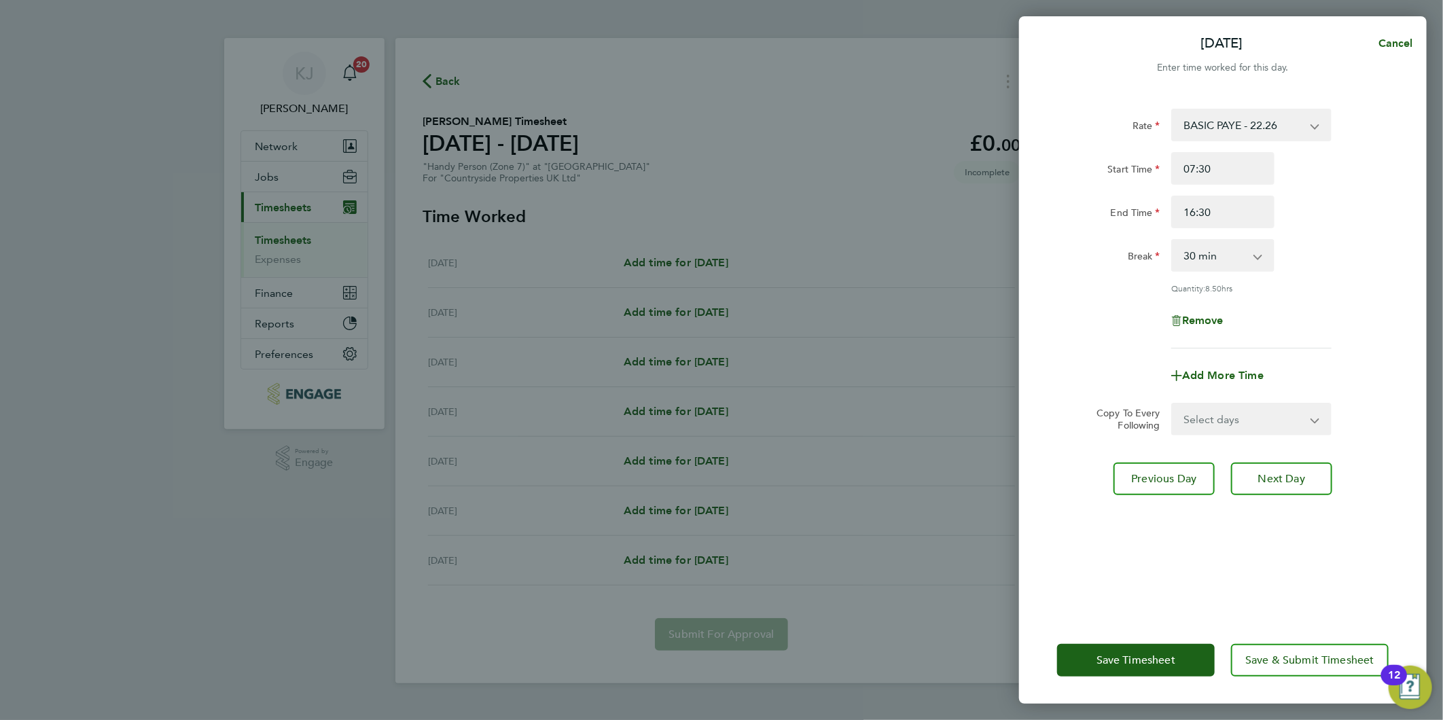
click at [1244, 422] on select "Select days Day Weekday (Mon-Fri) Weekend (Sat-Sun) [DATE] [DATE] [DATE] [DATE]…" at bounding box center [1243, 419] width 143 height 30
select select "DAY"
click at [1172, 404] on select "Select days Day Weekday (Mon-Fri) Weekend (Sat-Sun) [DATE] [DATE] [DATE] [DATE]…" at bounding box center [1243, 419] width 143 height 30
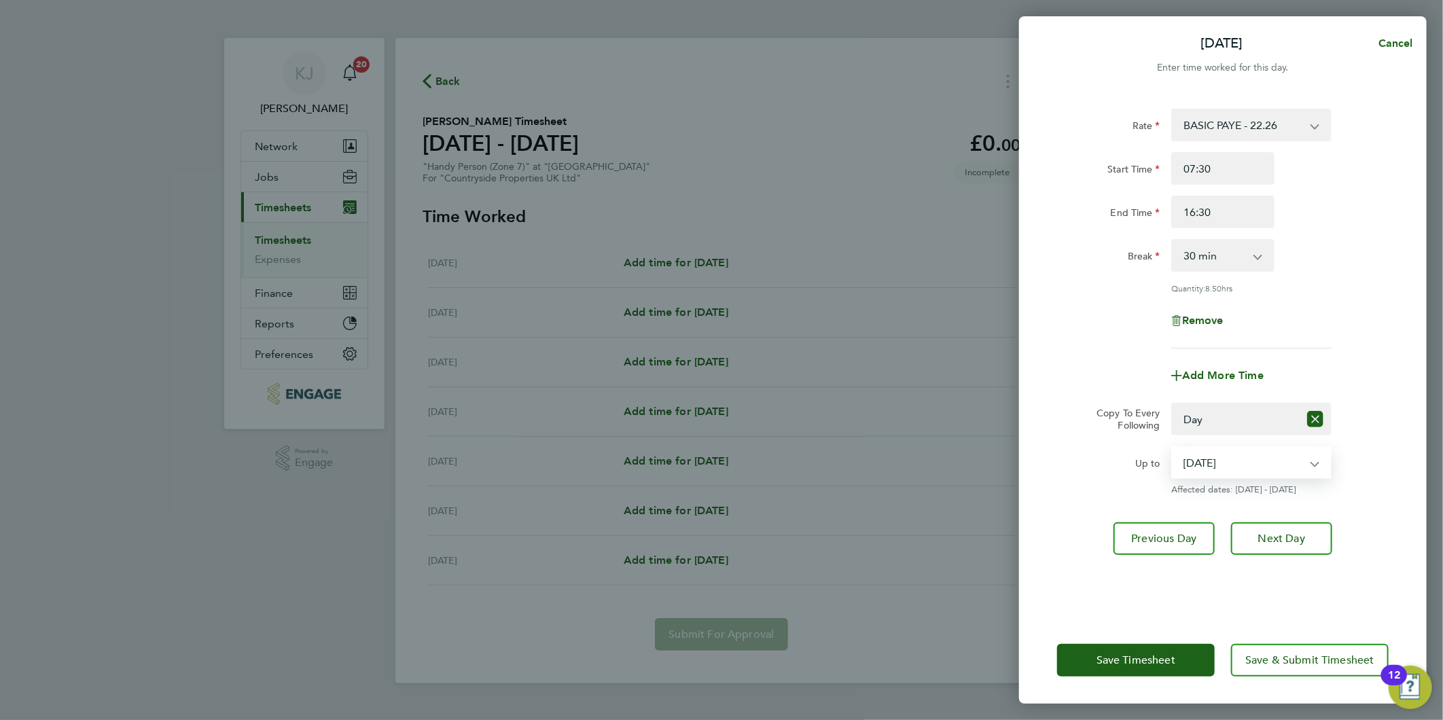
click at [1231, 473] on select "[DATE] [DATE] [DATE] [DATE] [DATE]" at bounding box center [1242, 463] width 141 height 30
select select "[DATE]"
click at [1172, 448] on select "[DATE] [DATE] [DATE] [DATE] [DATE]" at bounding box center [1242, 463] width 141 height 30
click at [1313, 541] on button "Next Day" at bounding box center [1281, 538] width 101 height 33
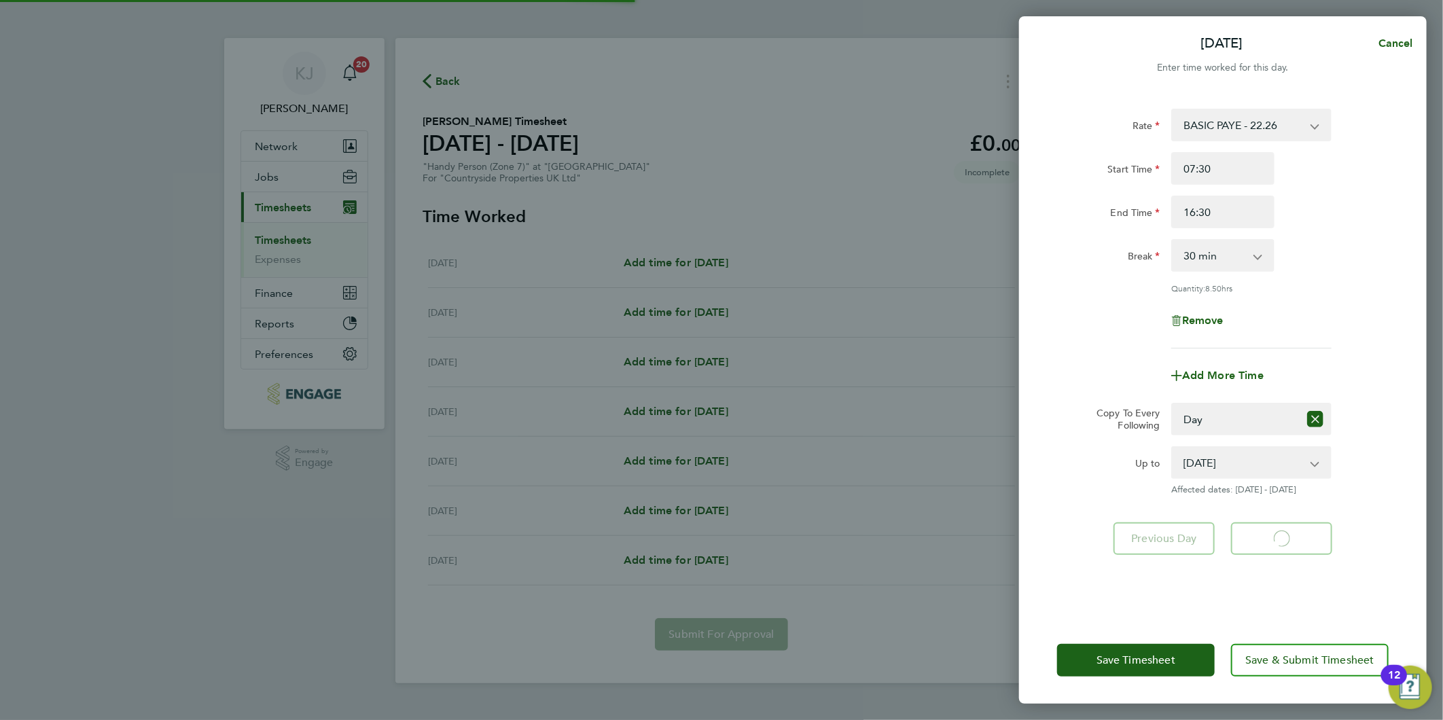
select select "30"
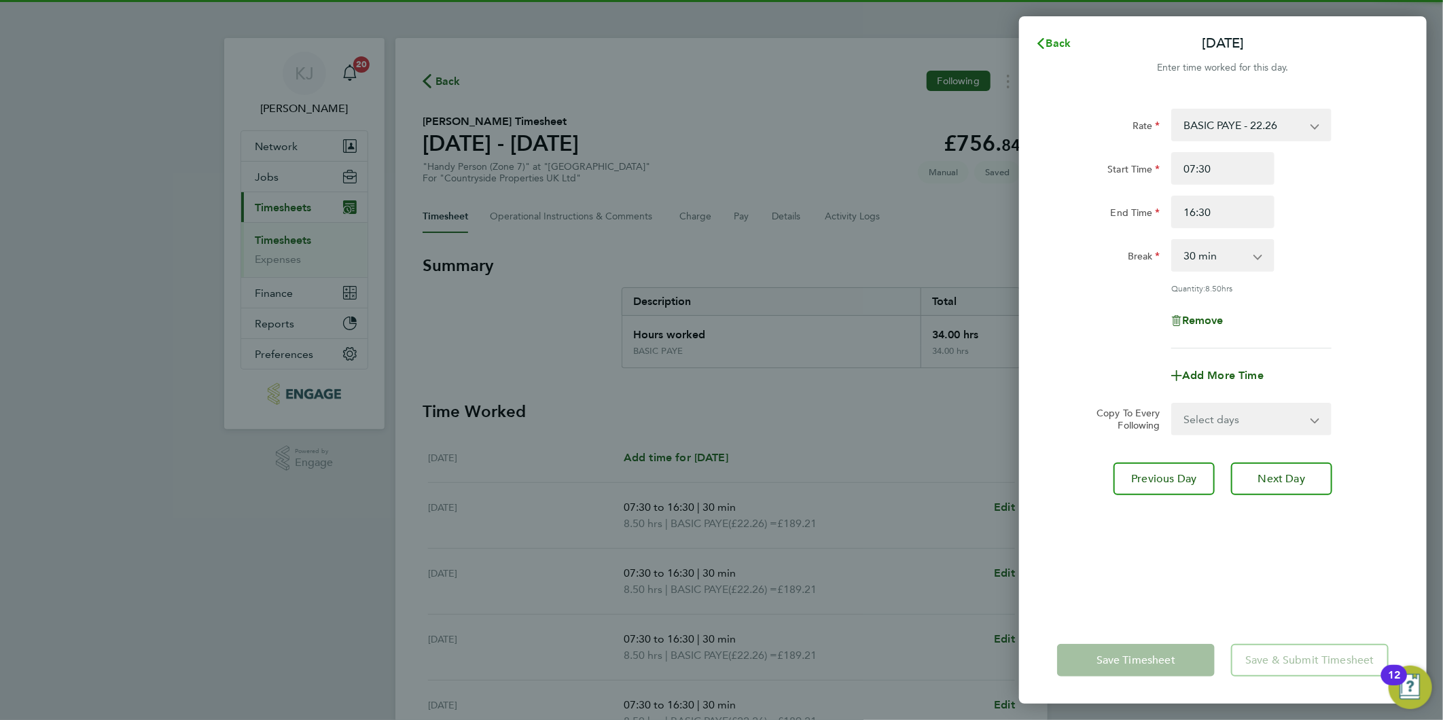
click at [1057, 37] on span "Back" at bounding box center [1058, 43] width 25 height 13
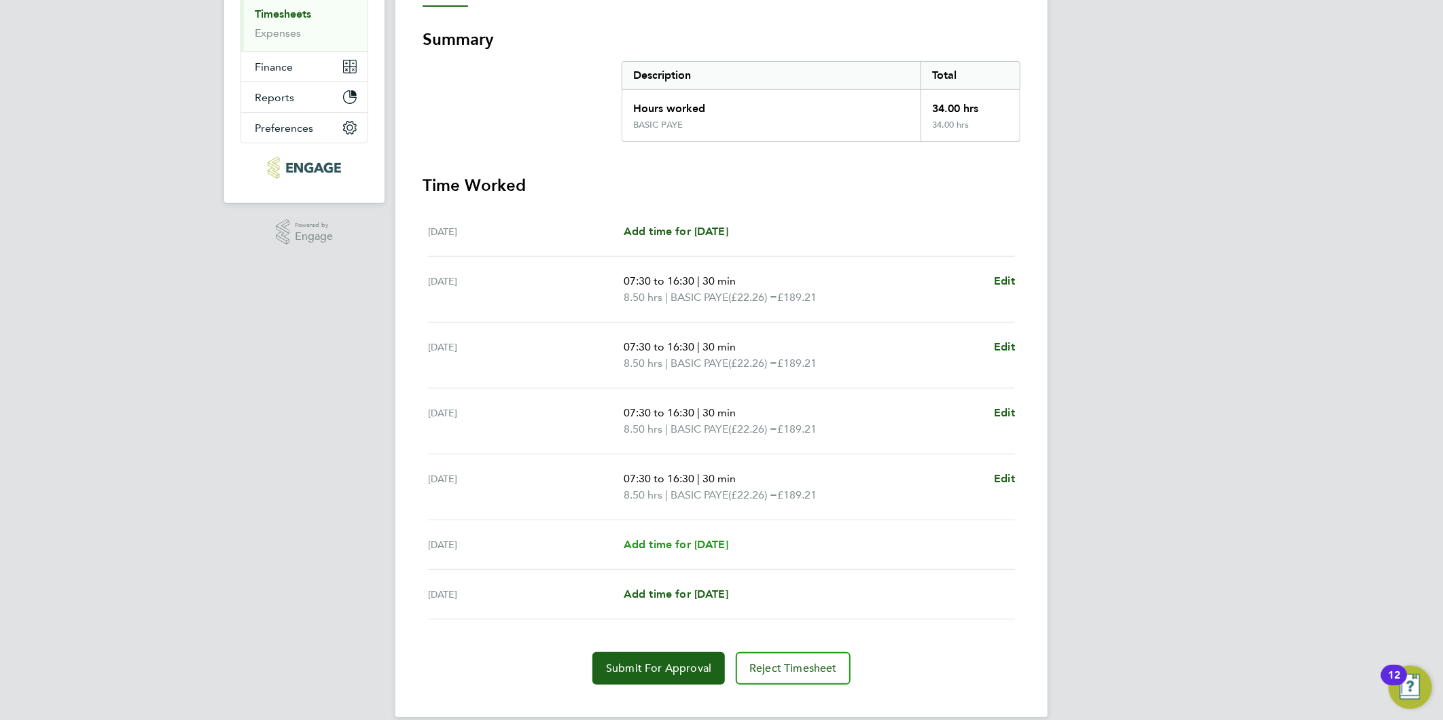
click at [676, 539] on span "Add time for [DATE]" at bounding box center [675, 544] width 105 height 13
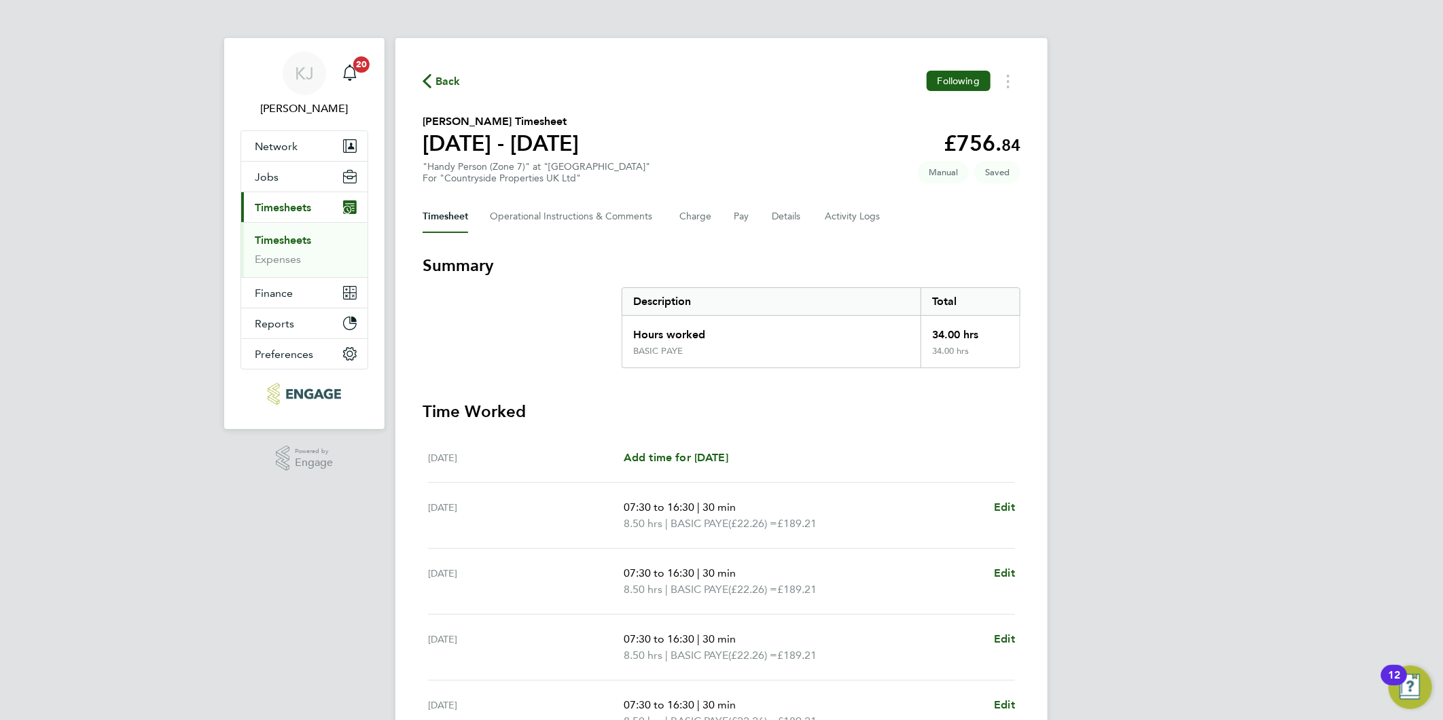
select select "30"
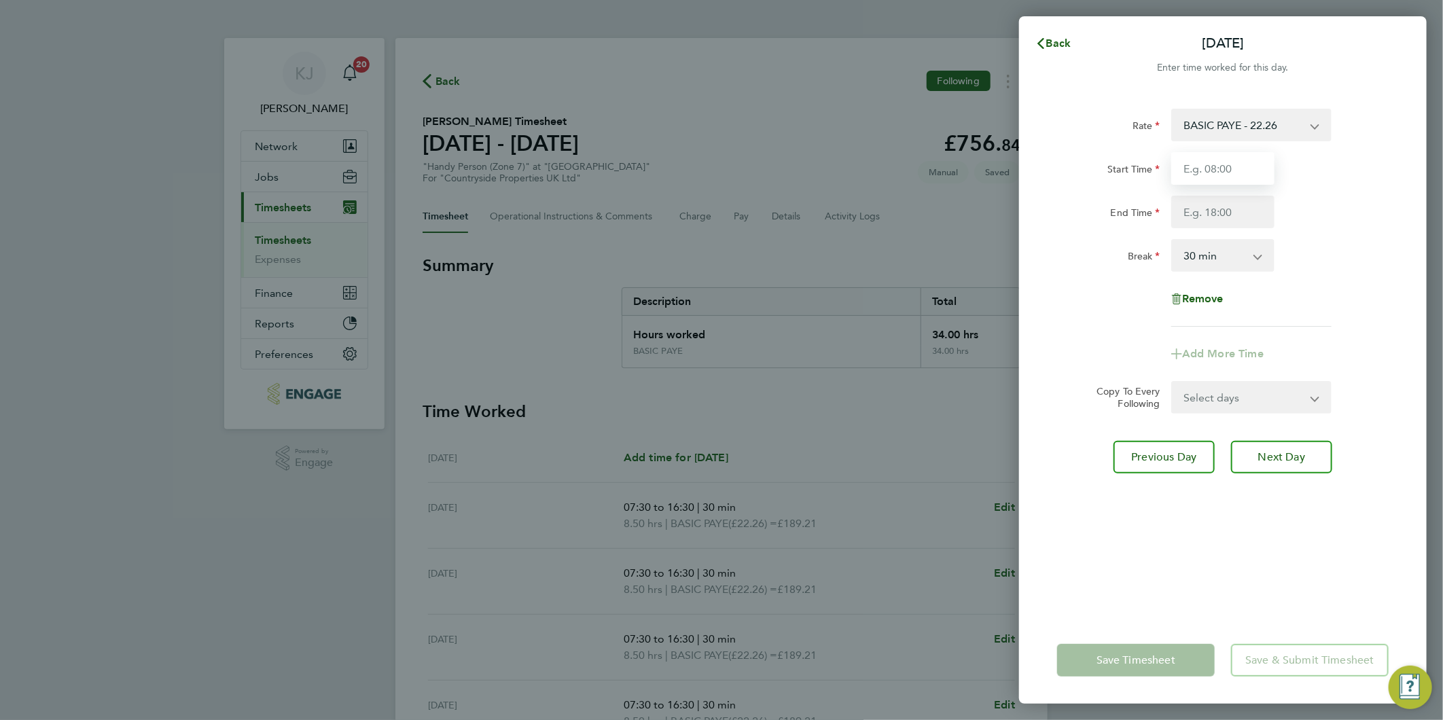
click at [1179, 153] on input "Start Time" at bounding box center [1222, 168] width 103 height 33
type input "07:30"
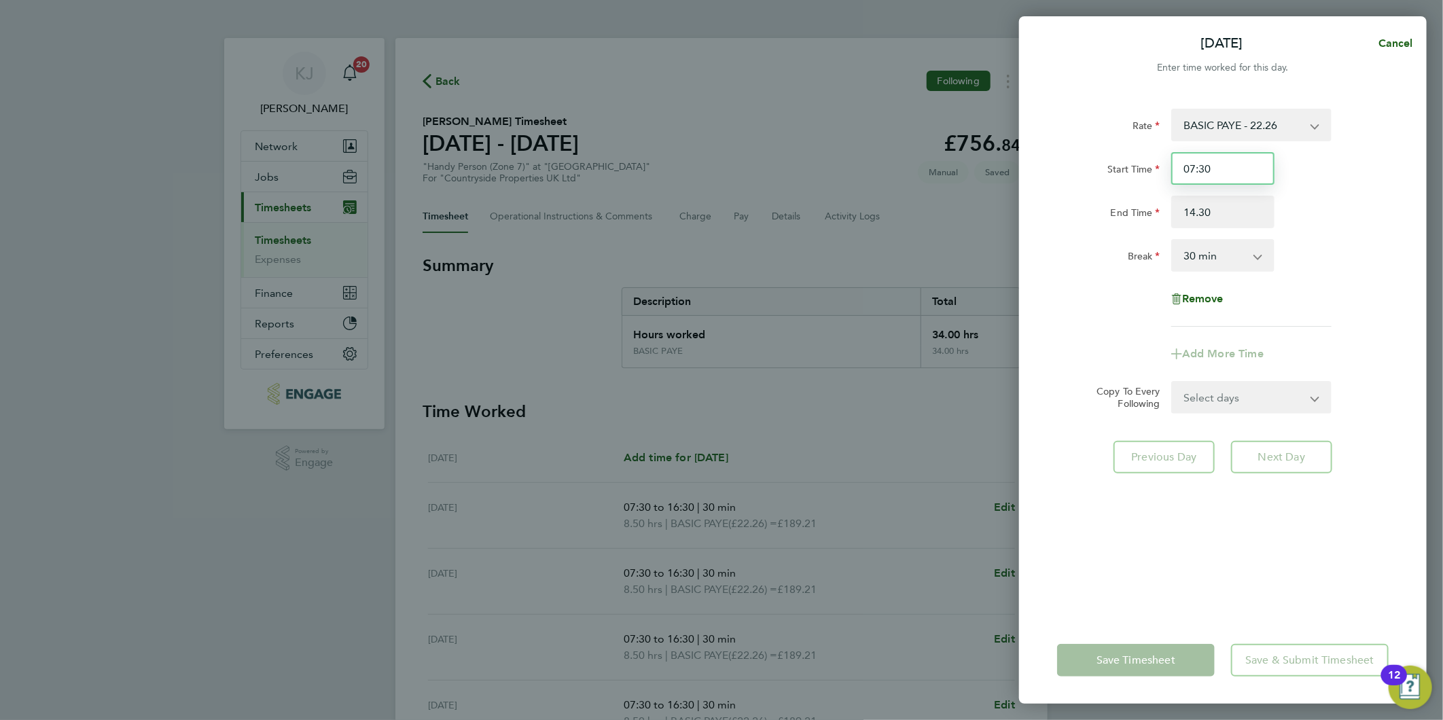
type input "14:30"
drag, startPoint x: 1204, startPoint y: 166, endPoint x: 1244, endPoint y: 180, distance: 42.5
click at [1204, 166] on input "07:30" at bounding box center [1222, 168] width 103 height 33
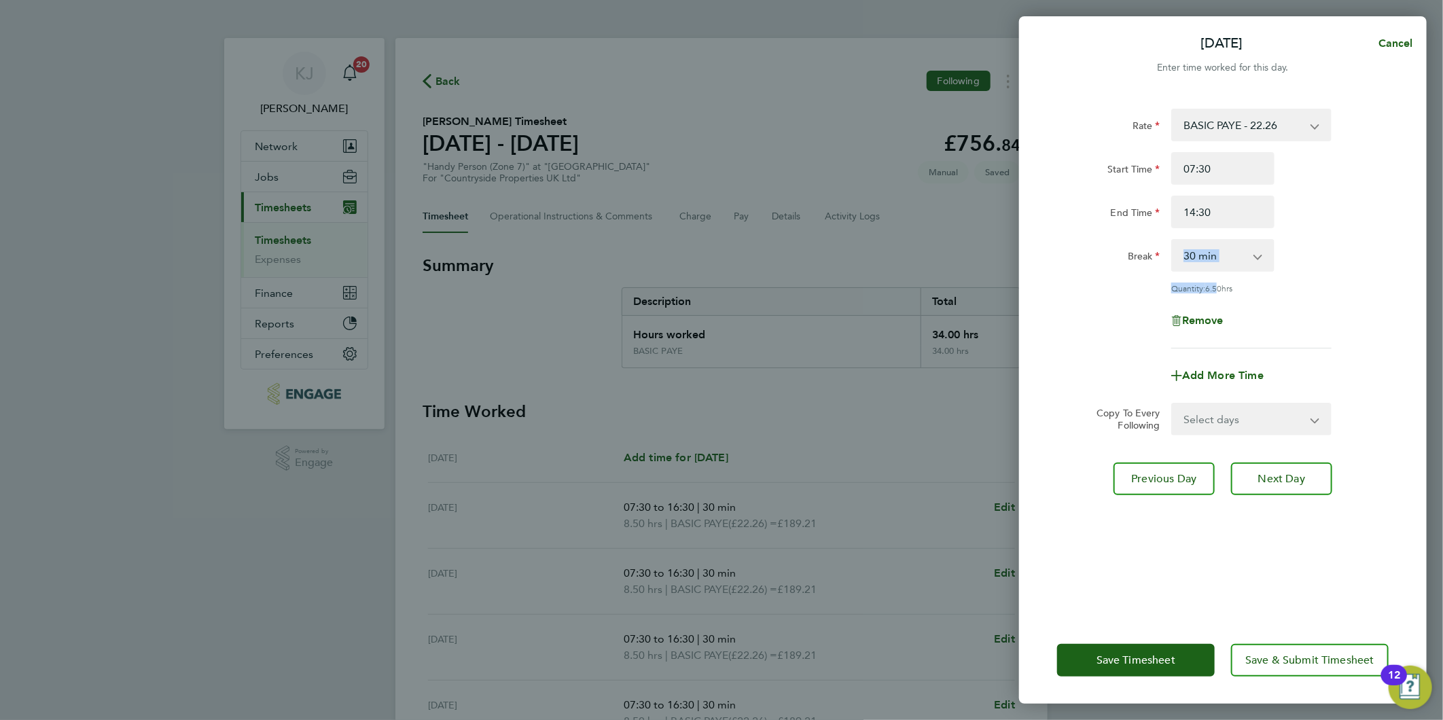
click at [1219, 267] on div "Rate BASIC PAYE - 22.26 Start Time 07:30 End Time 14:30 Break 0 min 15 min 30 m…" at bounding box center [1222, 229] width 331 height 240
drag, startPoint x: 1219, startPoint y: 267, endPoint x: 1216, endPoint y: 257, distance: 10.5
click at [1216, 257] on select "0 min 15 min 30 min 45 min 60 min 75 min 90 min" at bounding box center [1214, 255] width 84 height 30
select select "0"
click at [1172, 240] on select "0 min 15 min 30 min 45 min 60 min 75 min 90 min" at bounding box center [1214, 255] width 84 height 30
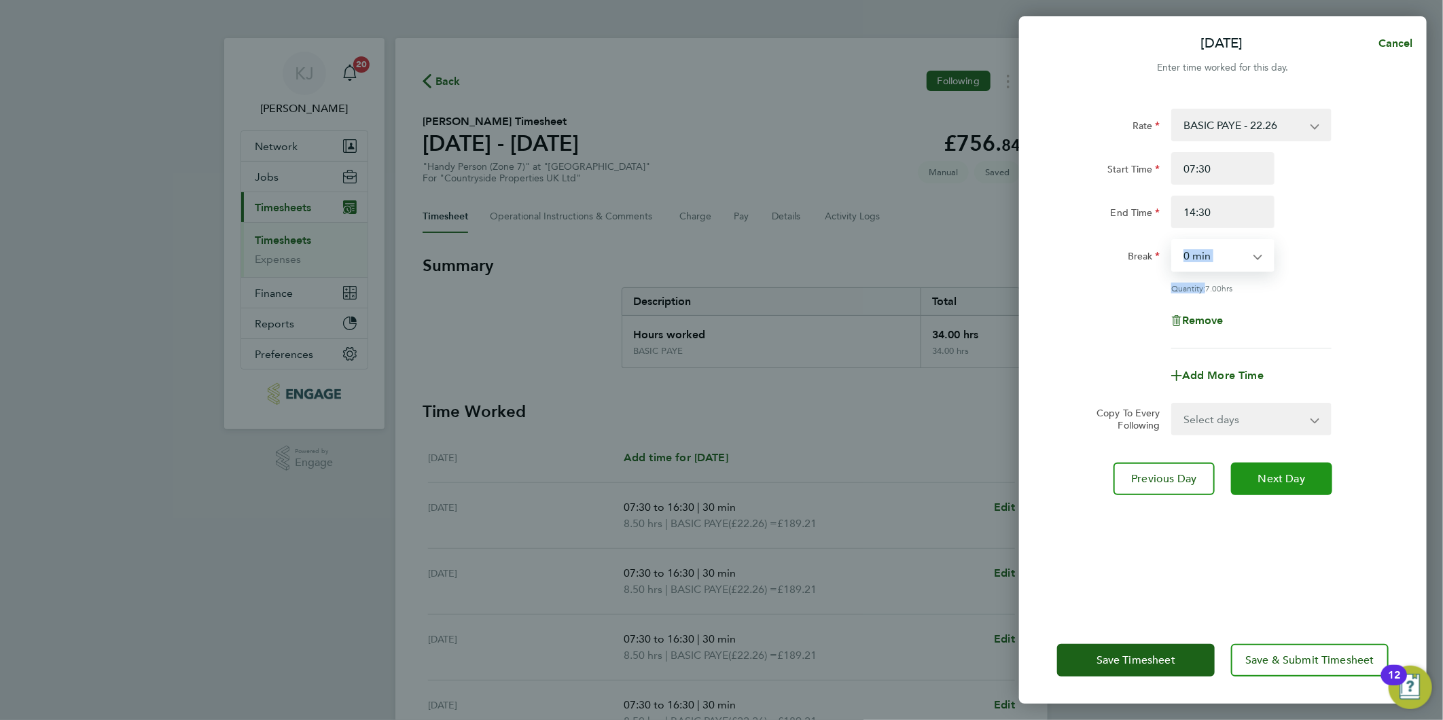
drag, startPoint x: 1290, startPoint y: 474, endPoint x: 1304, endPoint y: 497, distance: 26.8
click at [1291, 474] on span "Next Day" at bounding box center [1281, 479] width 47 height 14
select select "30"
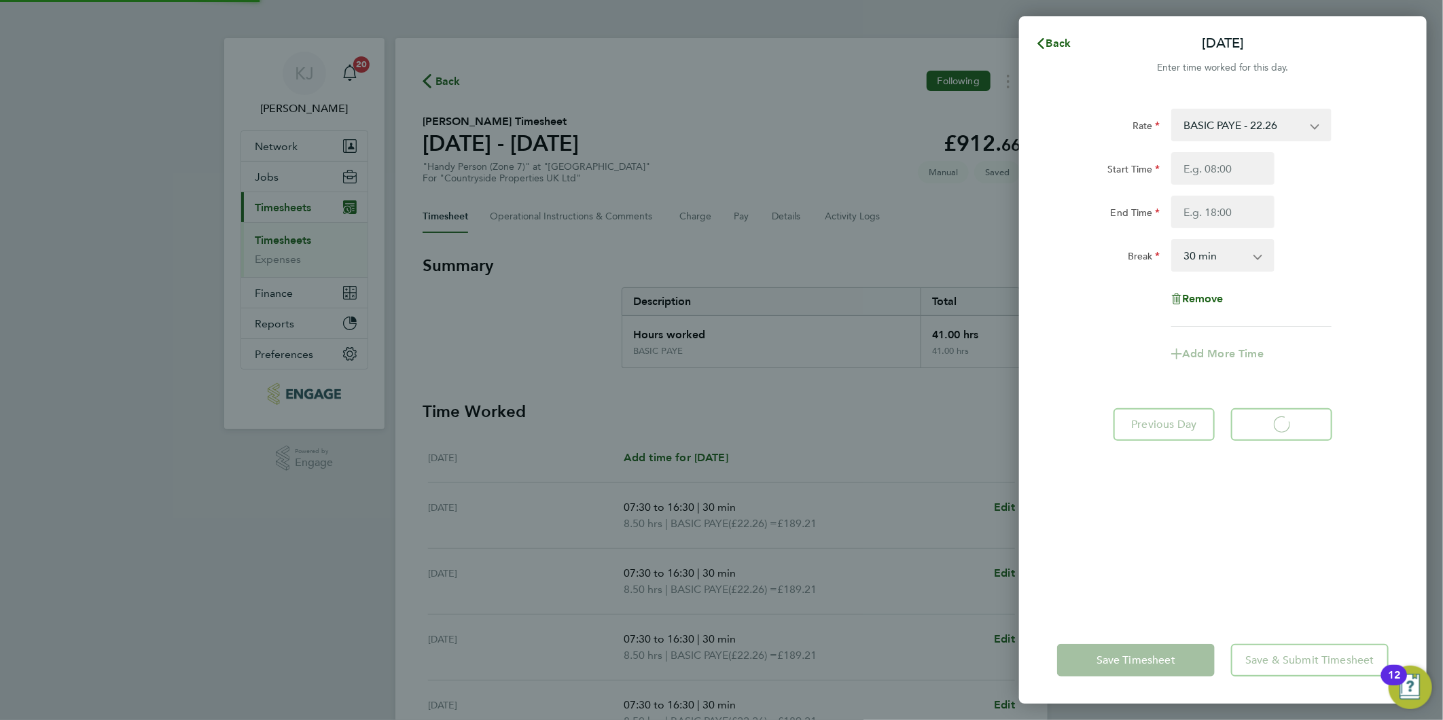
select select "30"
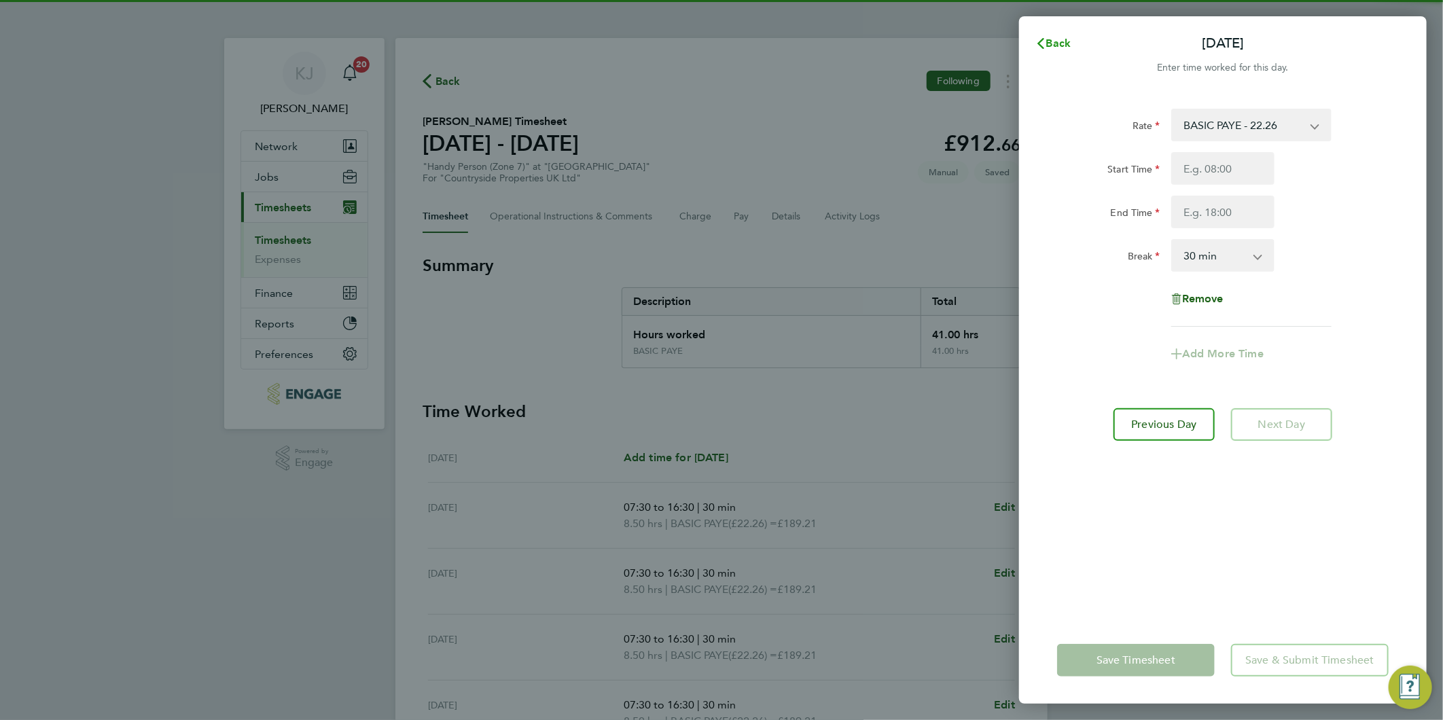
click at [1051, 39] on span "Back" at bounding box center [1058, 43] width 25 height 13
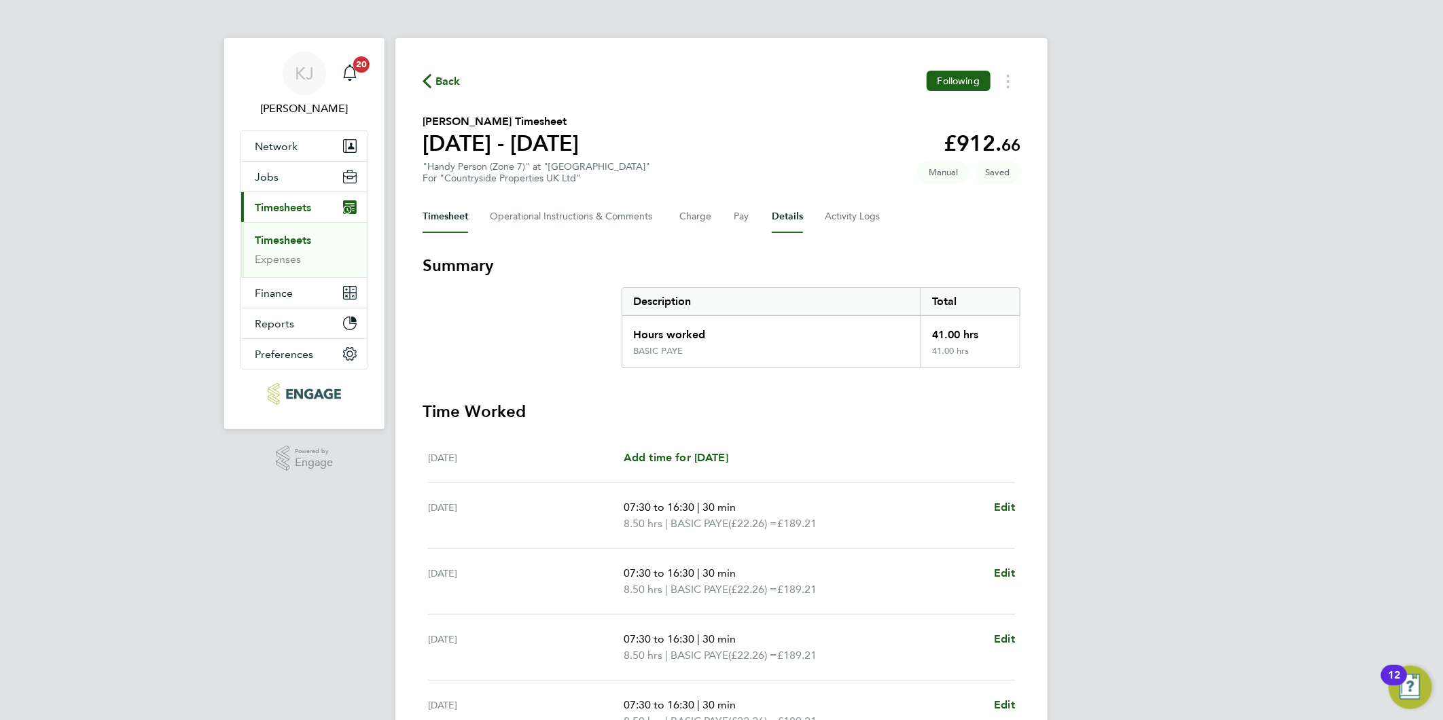
click at [786, 214] on button "Details" at bounding box center [787, 216] width 31 height 33
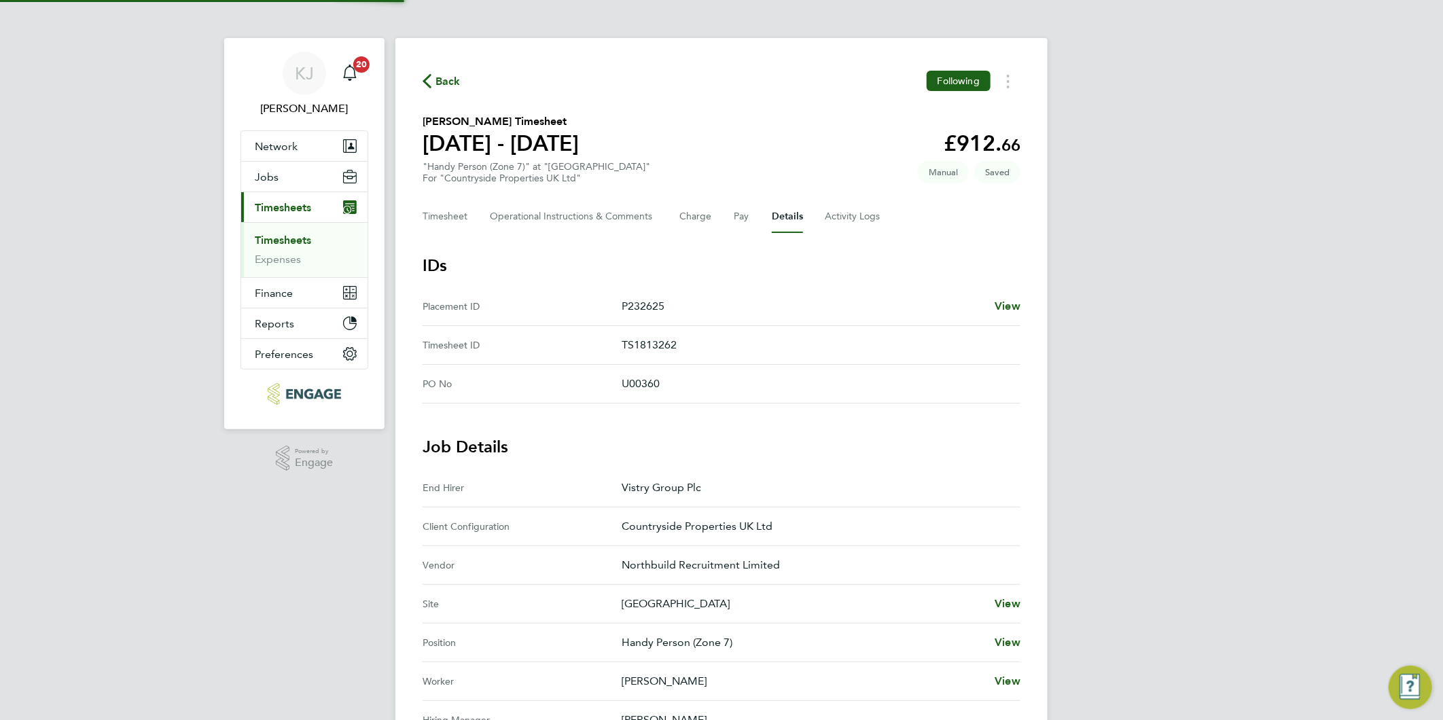
scroll to position [280, 0]
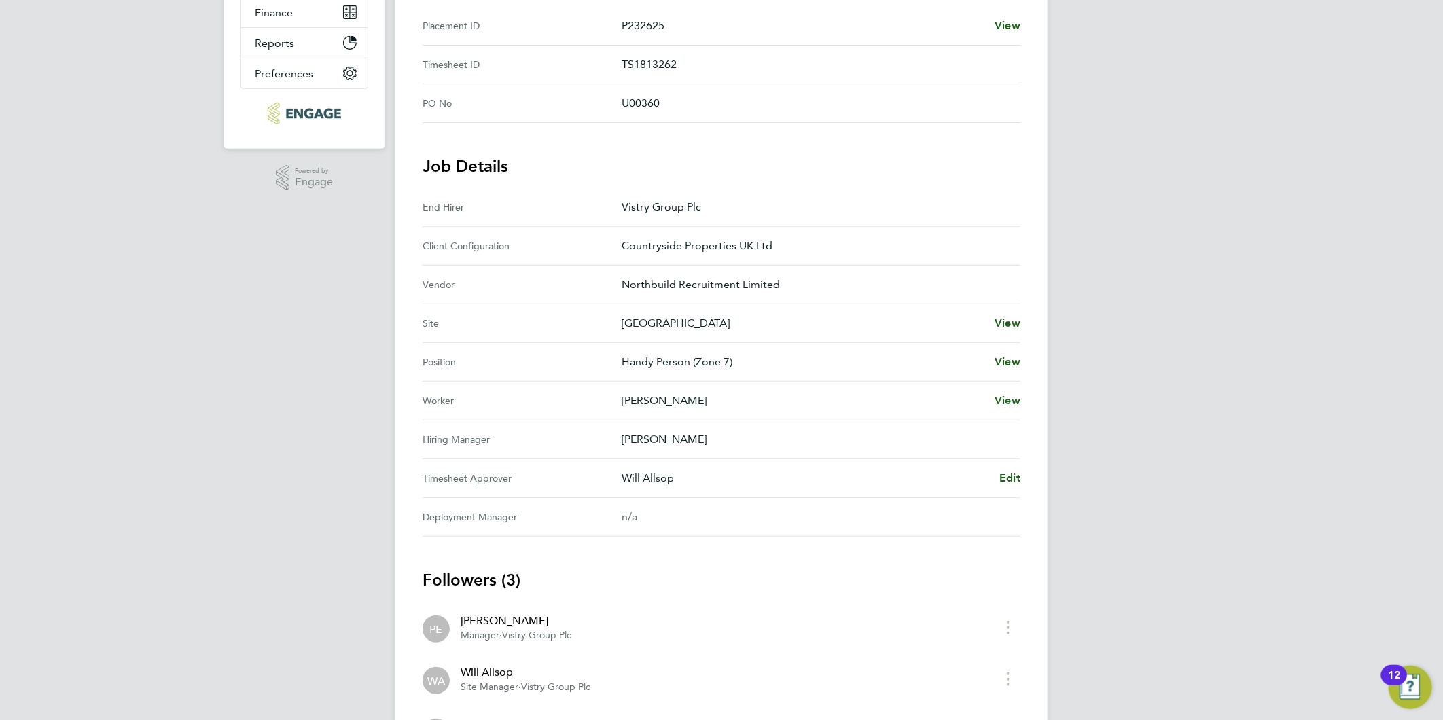
click at [998, 471] on div "Will Allsop Edit" at bounding box center [820, 478] width 399 height 16
click at [1009, 479] on span "Edit" at bounding box center [1009, 477] width 21 height 13
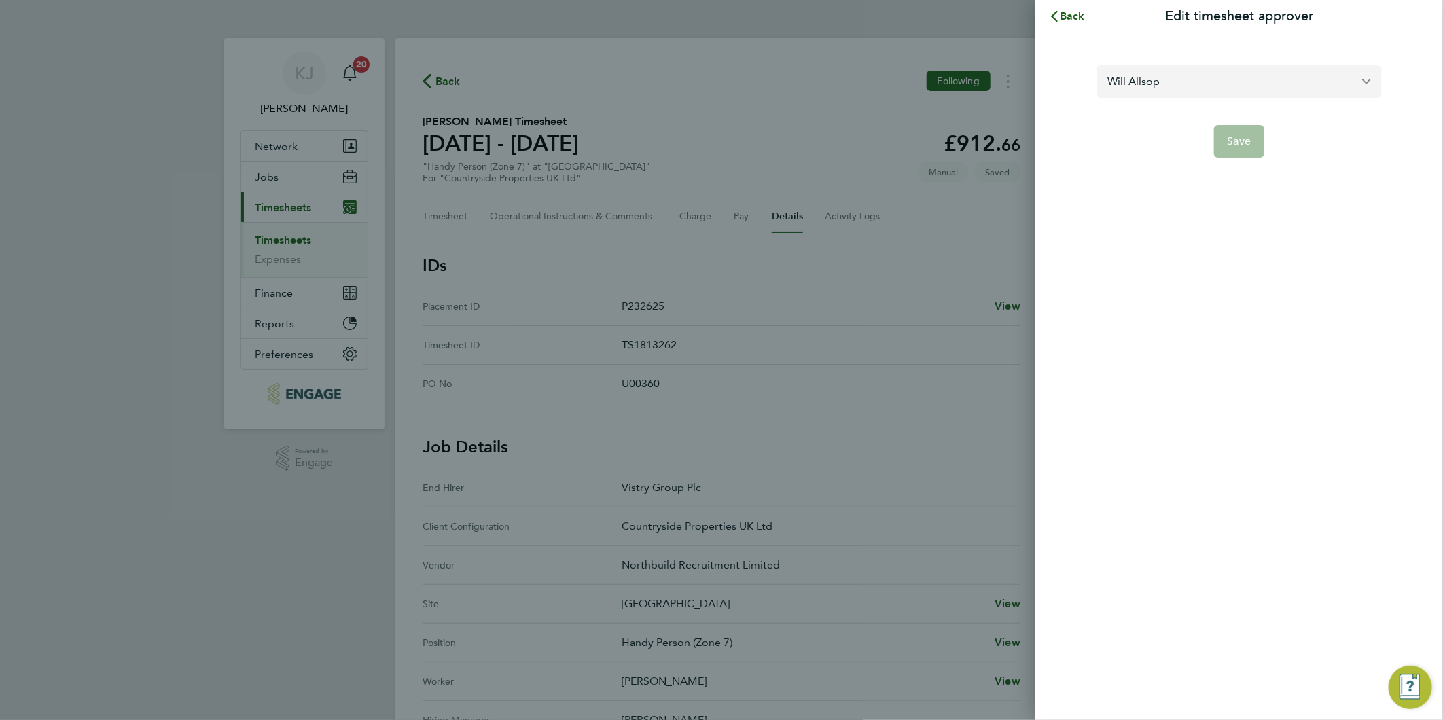
click at [1197, 79] on input "Will Allsop" at bounding box center [1238, 81] width 285 height 32
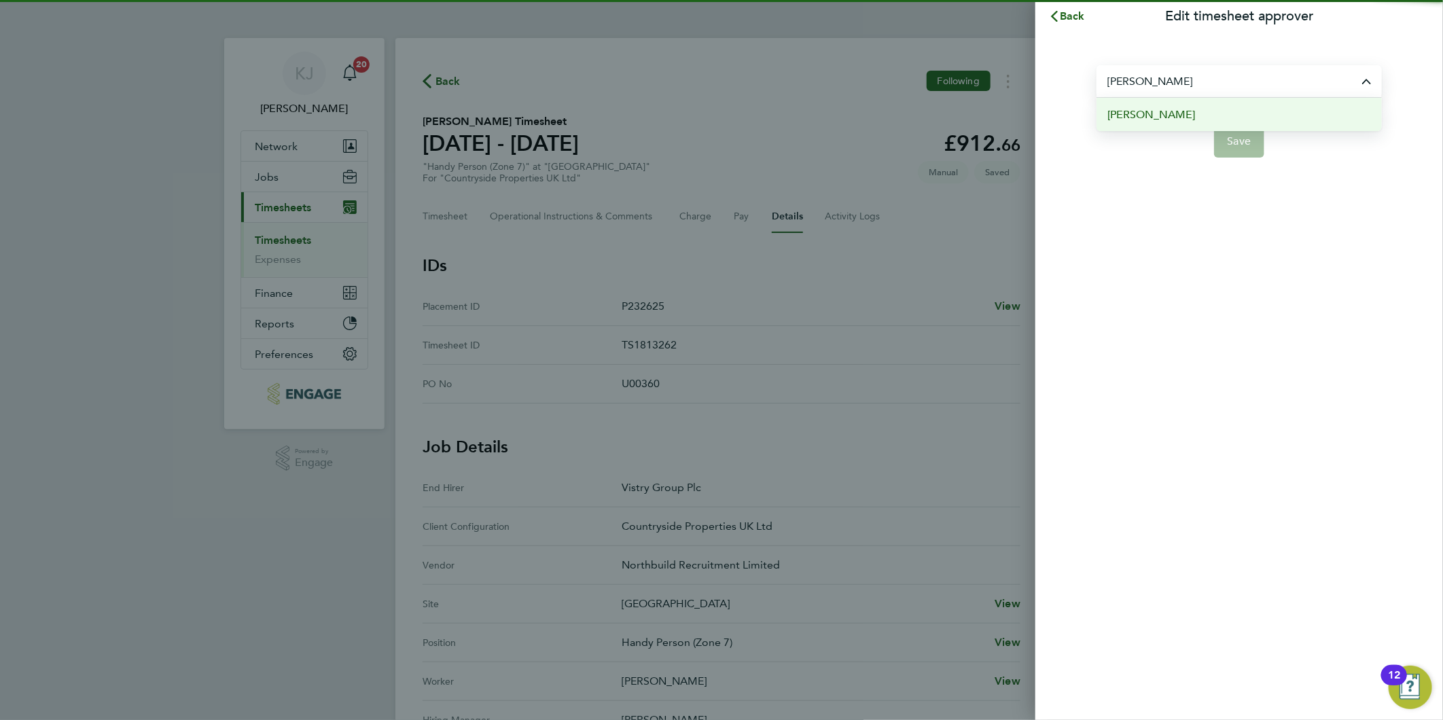
click at [1195, 117] on li "[PERSON_NAME]" at bounding box center [1238, 114] width 285 height 33
type input "[PERSON_NAME]"
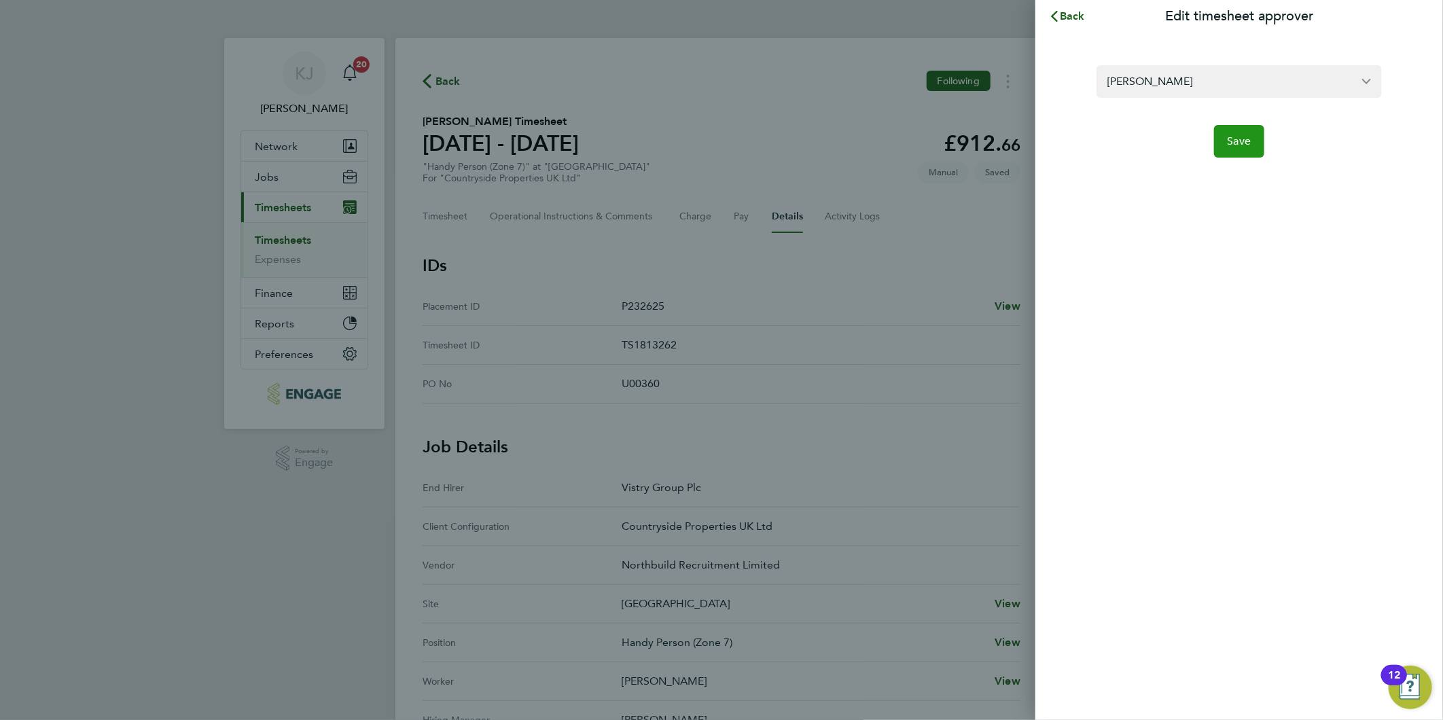
drag, startPoint x: 1241, startPoint y: 145, endPoint x: 1223, endPoint y: 192, distance: 50.3
click at [1244, 145] on span "Save" at bounding box center [1239, 141] width 24 height 14
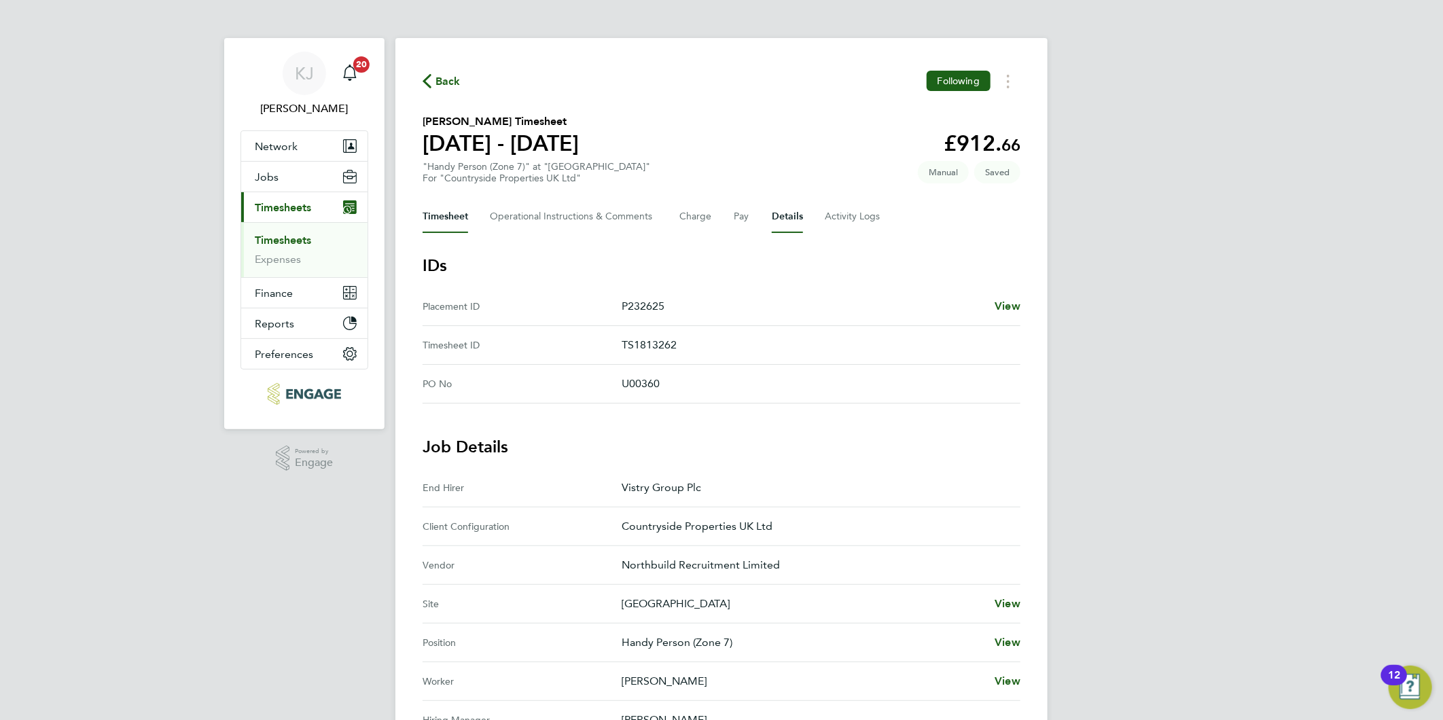
drag, startPoint x: 470, startPoint y: 215, endPoint x: 458, endPoint y: 225, distance: 15.9
click at [467, 215] on div "Timesheet Operational Instructions & Comments Charge Pay Details Activity Logs" at bounding box center [721, 216] width 598 height 33
click at [455, 222] on button "Timesheet" at bounding box center [445, 216] width 46 height 33
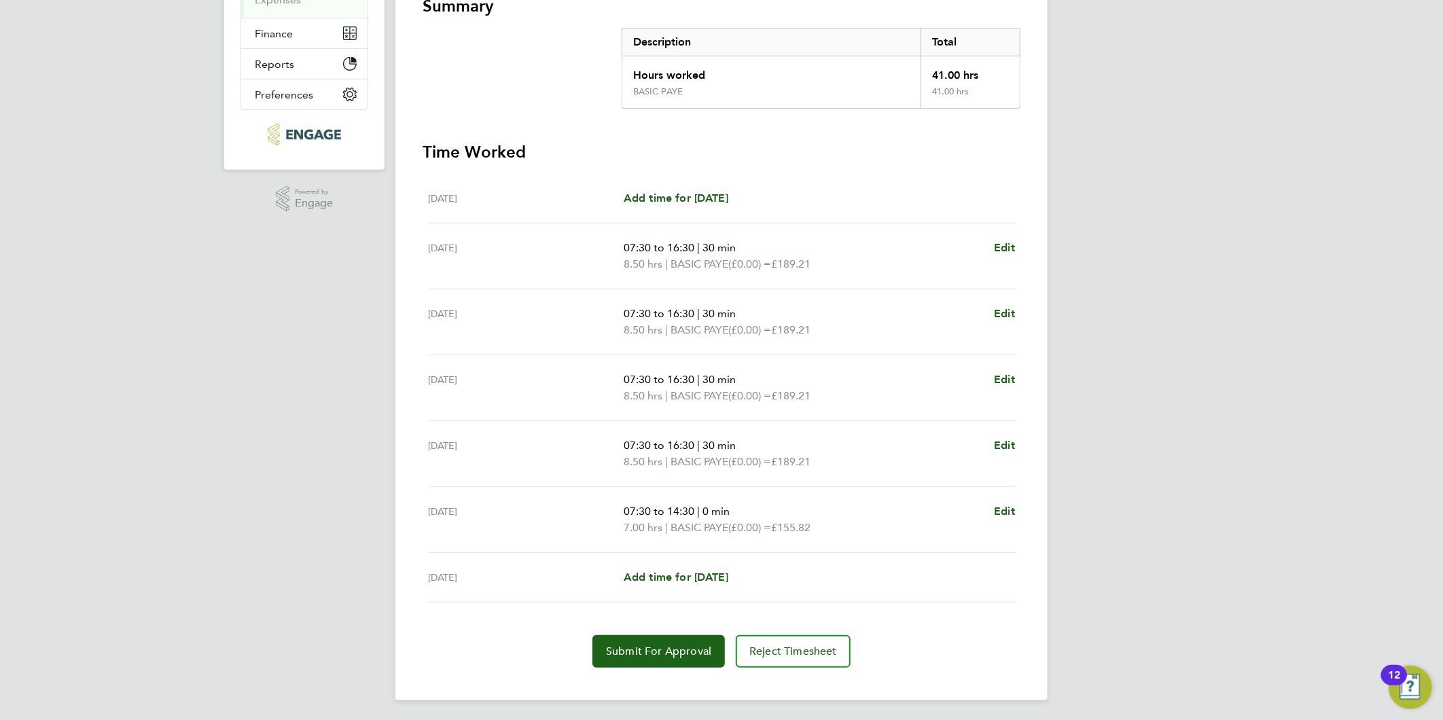
scroll to position [34, 0]
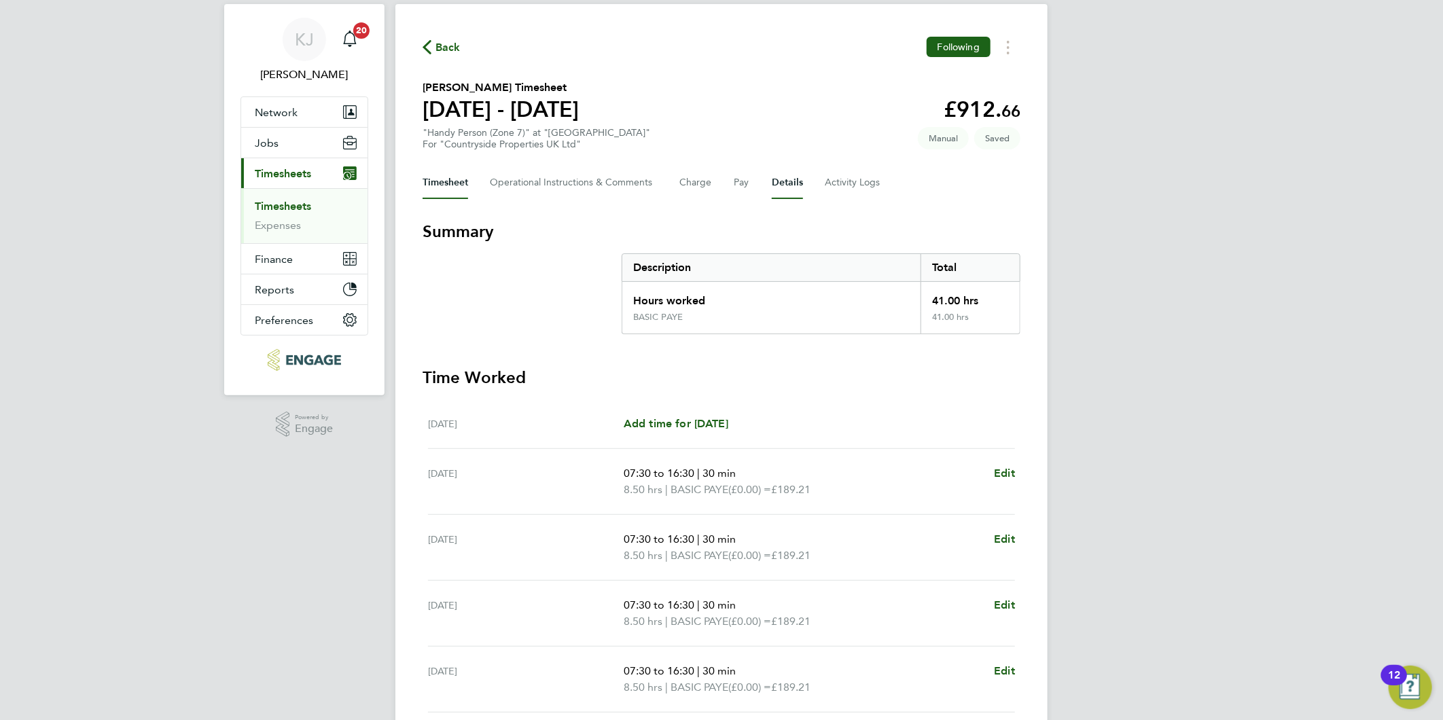
click at [799, 177] on button "Details" at bounding box center [787, 182] width 31 height 33
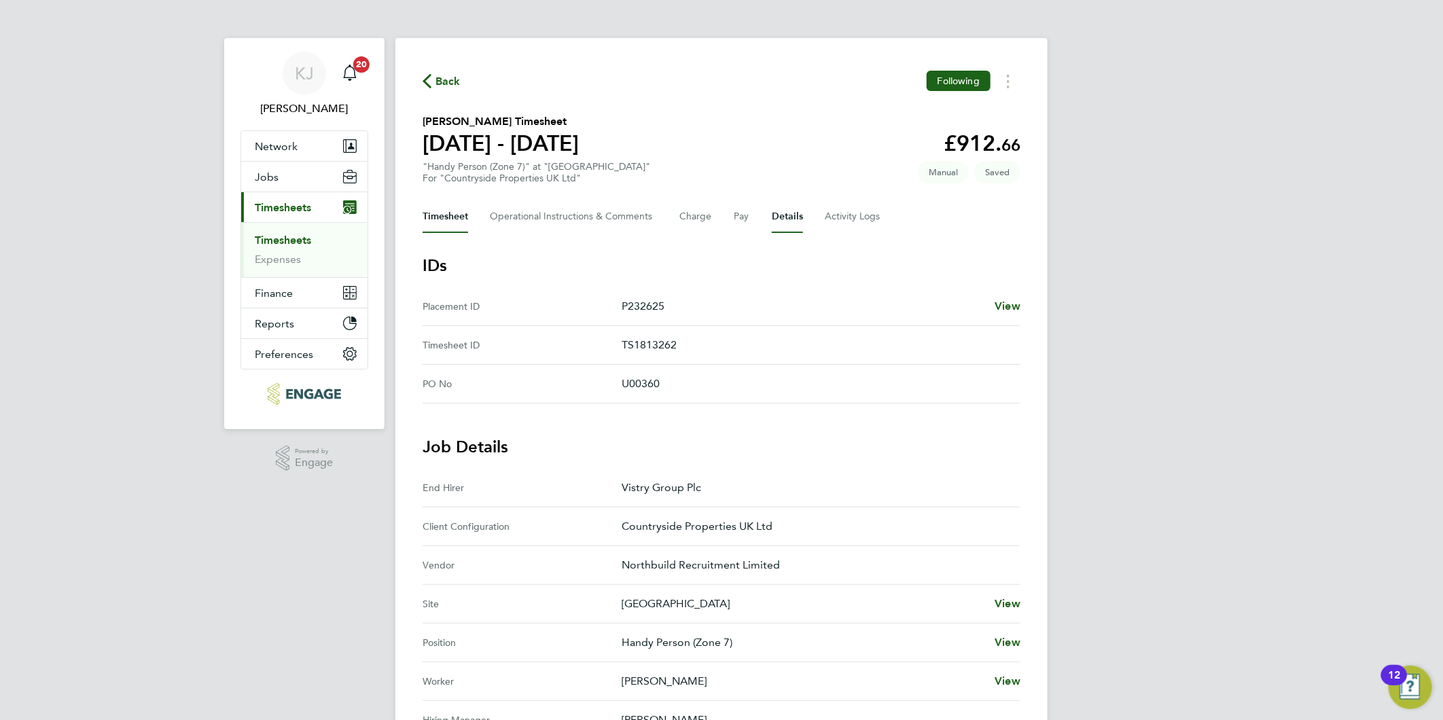
click at [466, 216] on button "Timesheet" at bounding box center [445, 216] width 46 height 33
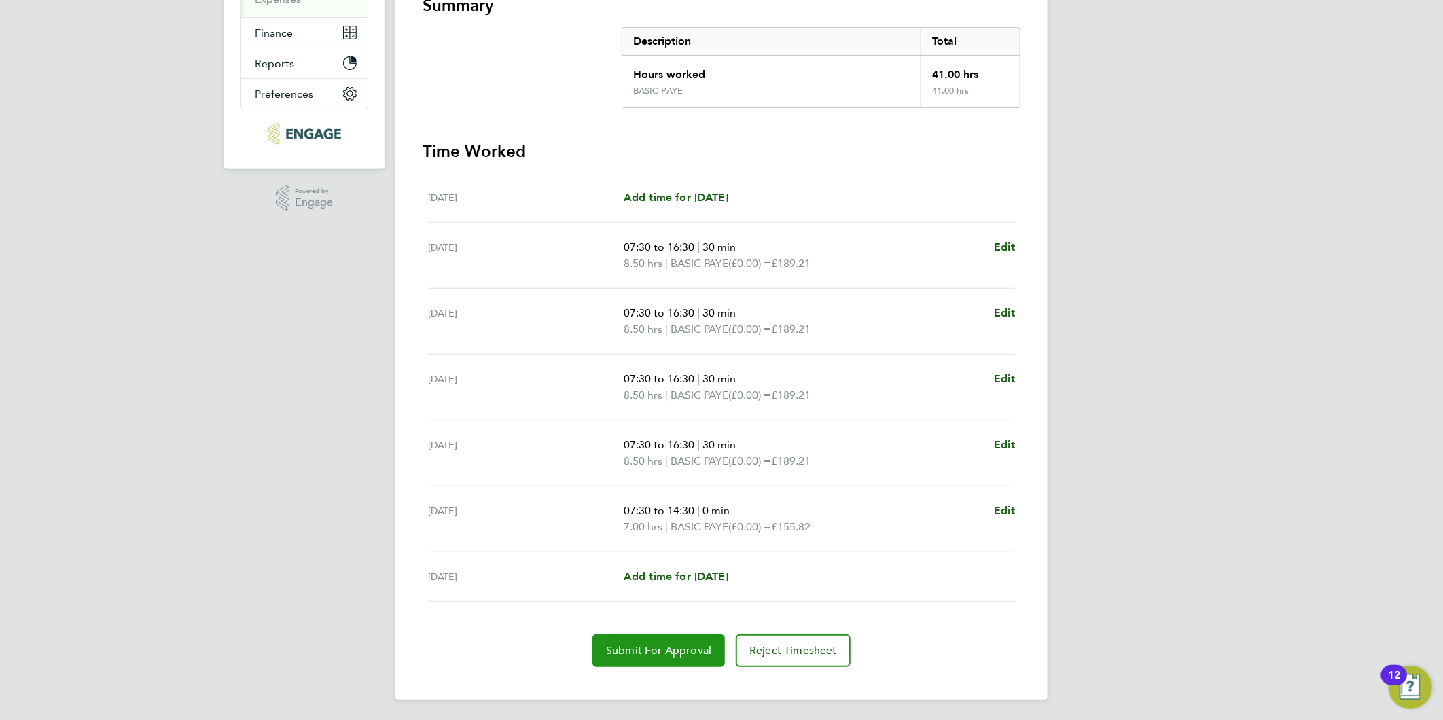
click at [659, 649] on span "Submit For Approval" at bounding box center [658, 651] width 105 height 14
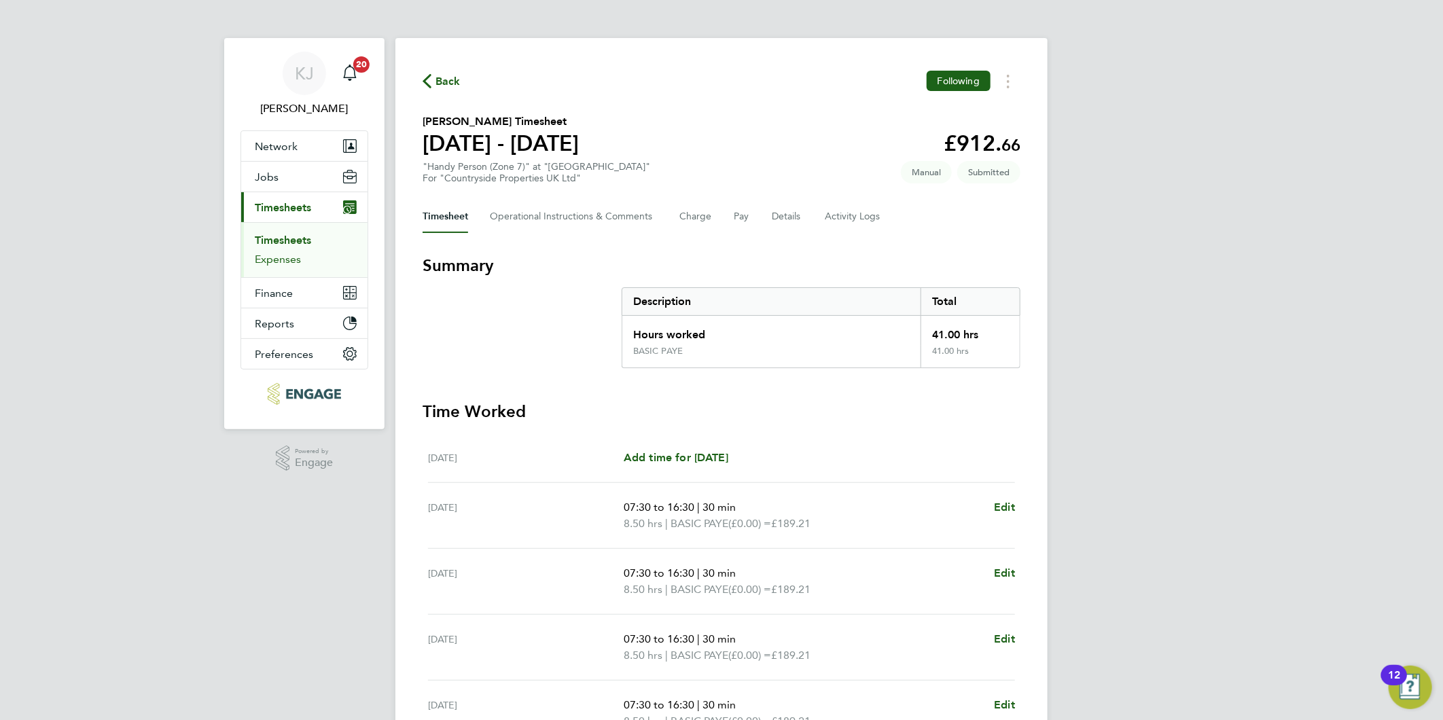
click at [273, 257] on link "Expenses" at bounding box center [278, 259] width 46 height 13
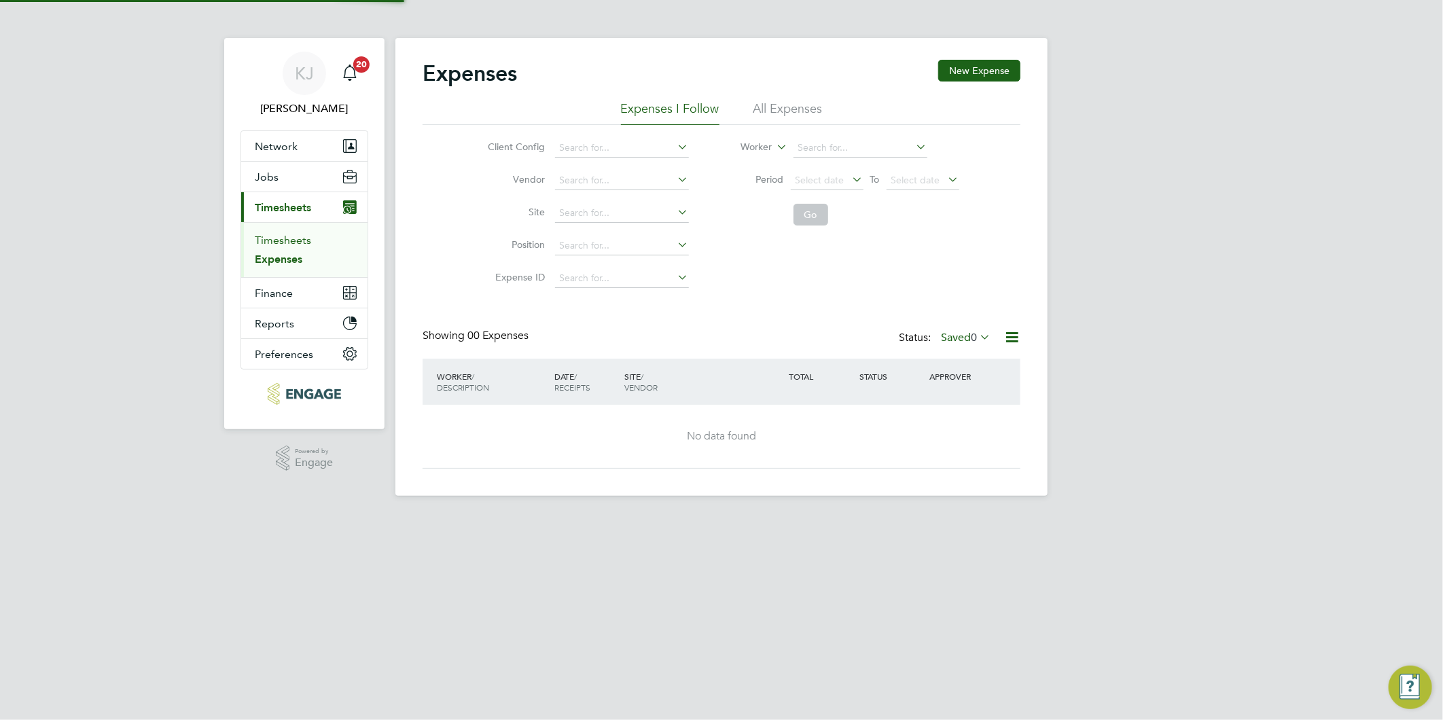
click at [275, 239] on link "Timesheets" at bounding box center [283, 240] width 56 height 13
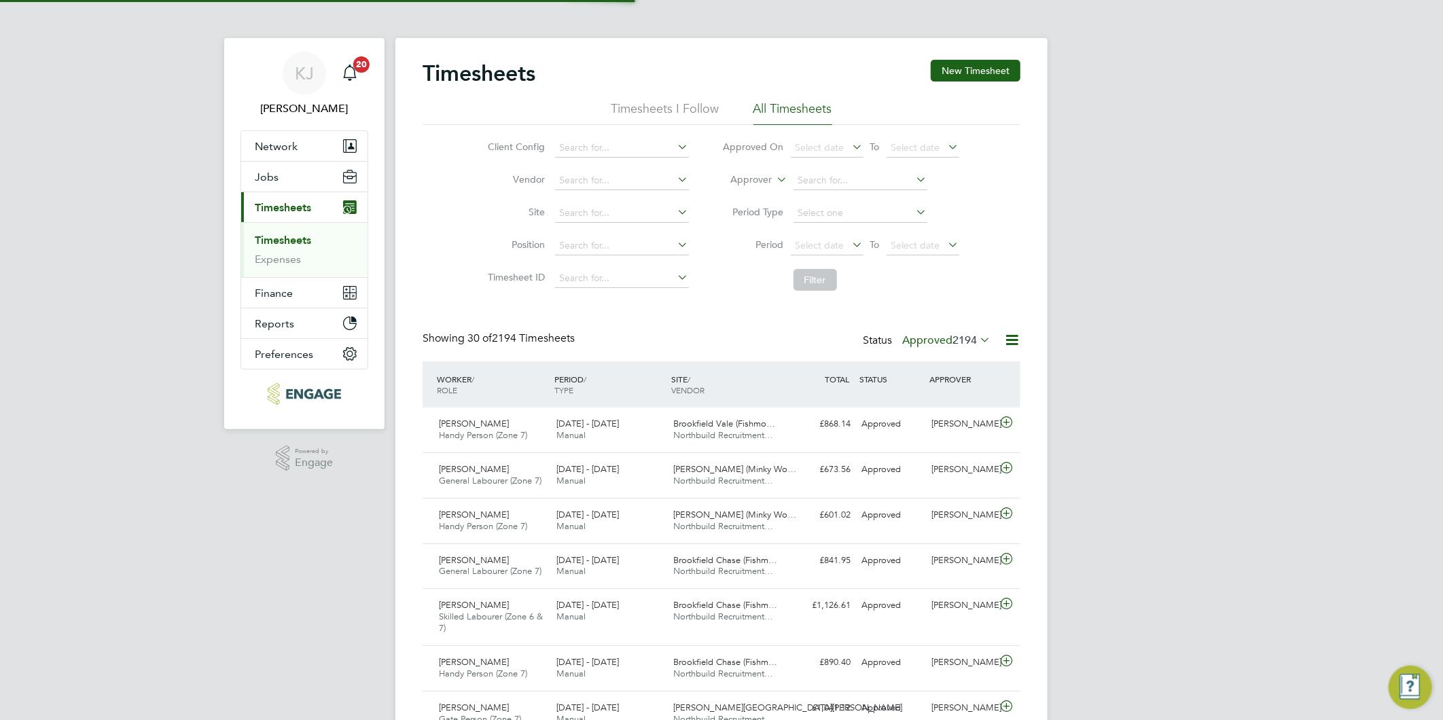
scroll to position [34, 118]
click at [977, 60] on button "New Timesheet" at bounding box center [975, 71] width 90 height 22
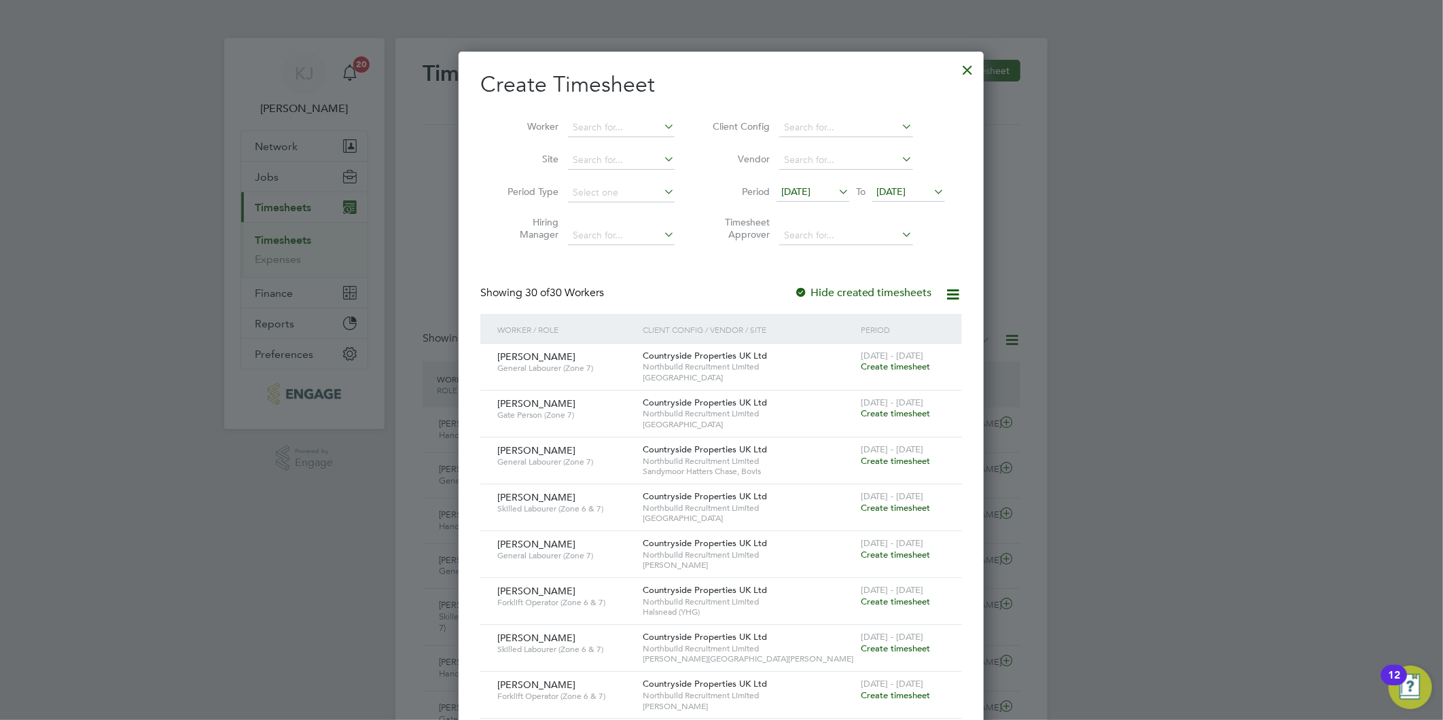
click at [797, 194] on span "[DATE]" at bounding box center [795, 191] width 29 height 12
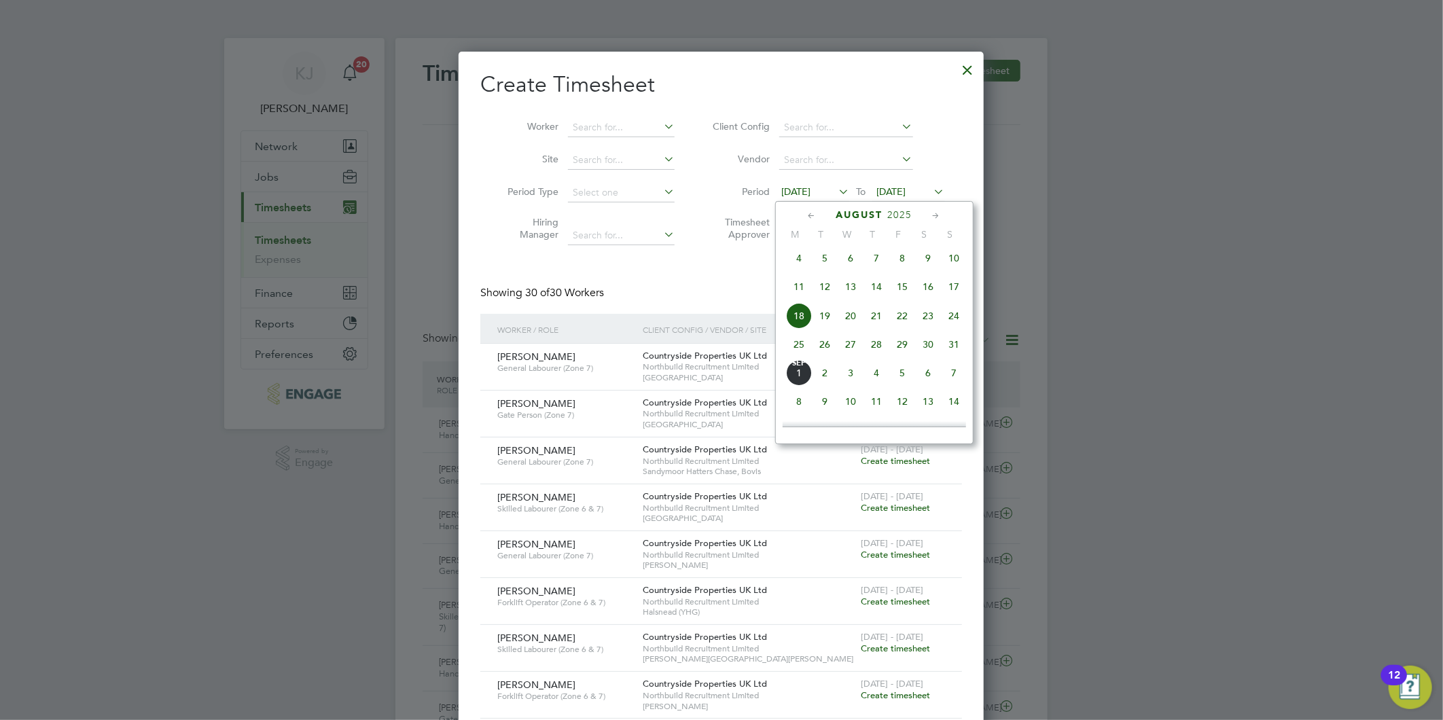
drag, startPoint x: 788, startPoint y: 344, endPoint x: 797, endPoint y: 357, distance: 16.0
click at [790, 344] on span "25" at bounding box center [799, 344] width 26 height 26
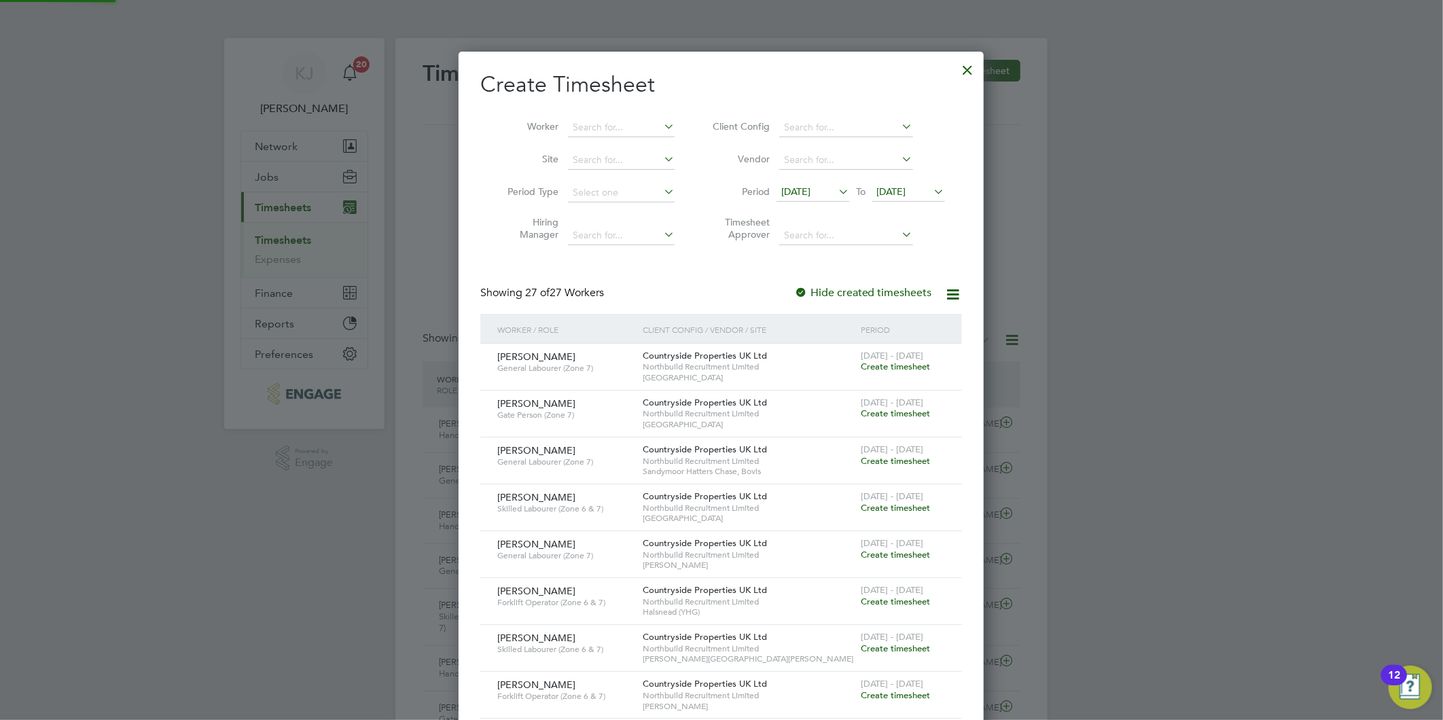
click at [894, 183] on span "[DATE]" at bounding box center [908, 192] width 73 height 18
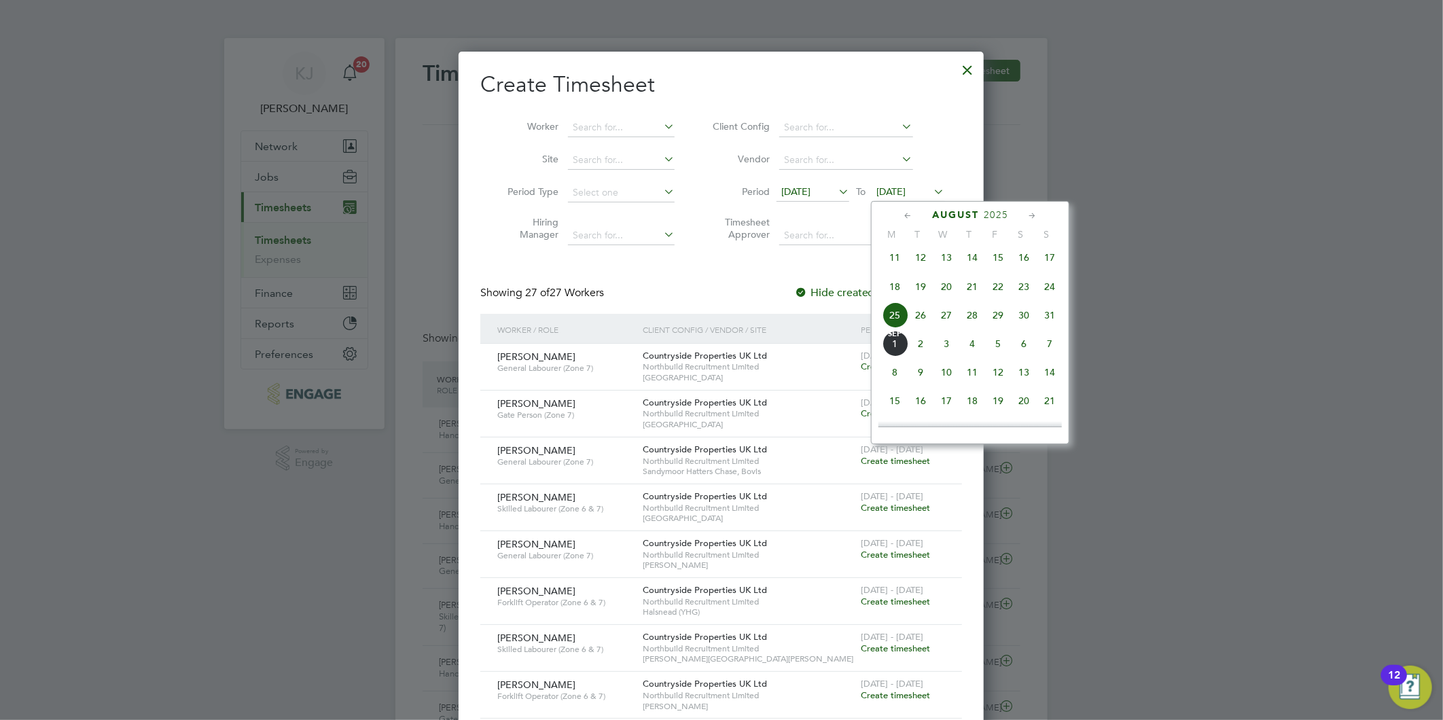
click at [1055, 323] on span "31" at bounding box center [1049, 315] width 26 height 26
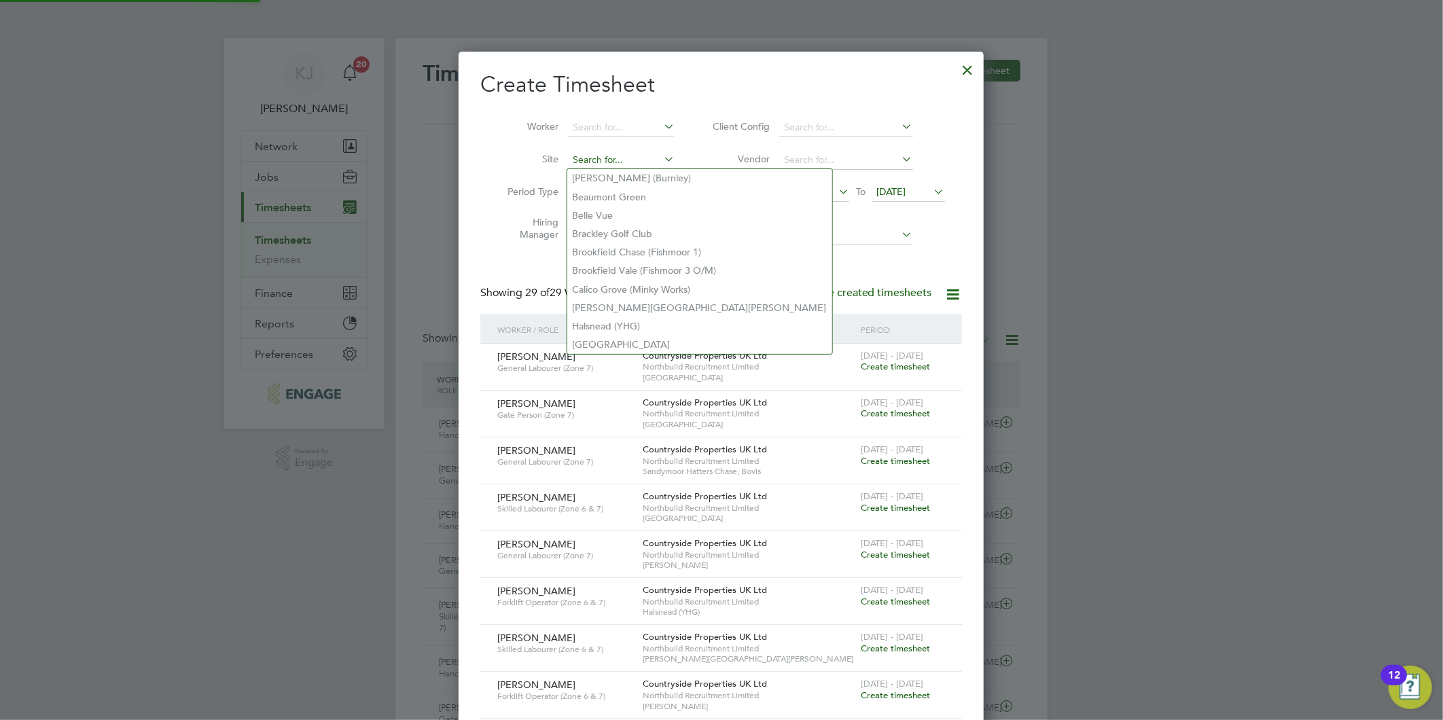
click at [612, 151] on input at bounding box center [621, 160] width 107 height 19
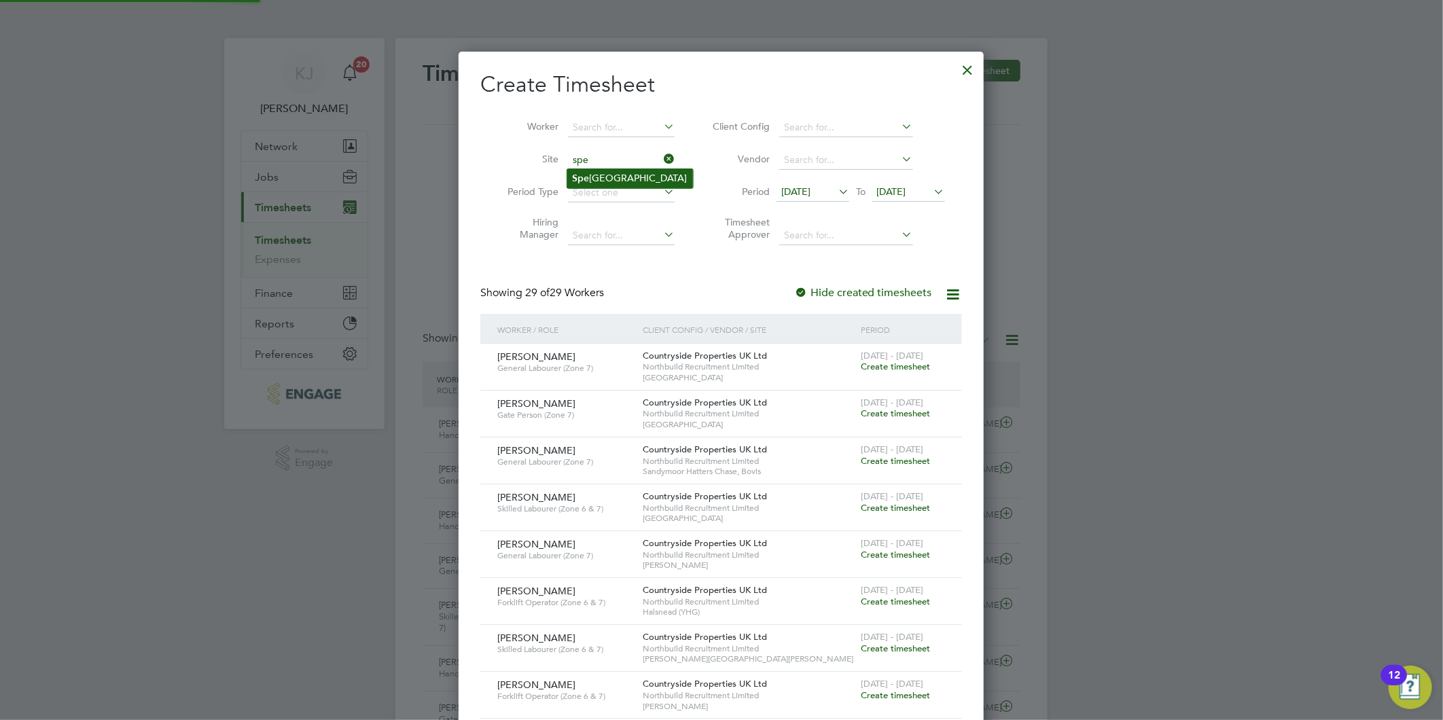
click at [613, 177] on li "[GEOGRAPHIC_DATA]" at bounding box center [630, 178] width 126 height 18
type input "[GEOGRAPHIC_DATA]"
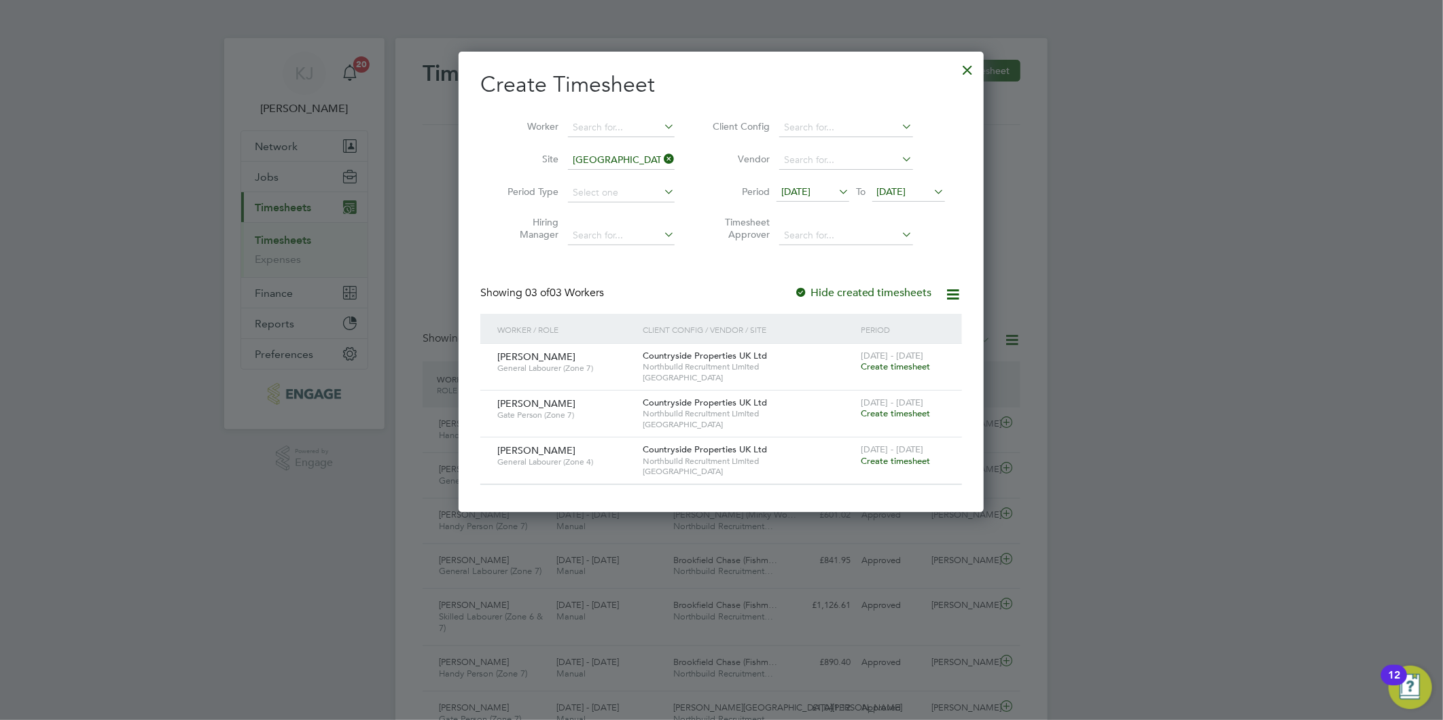
click at [887, 365] on span "Create timesheet" at bounding box center [894, 367] width 69 height 12
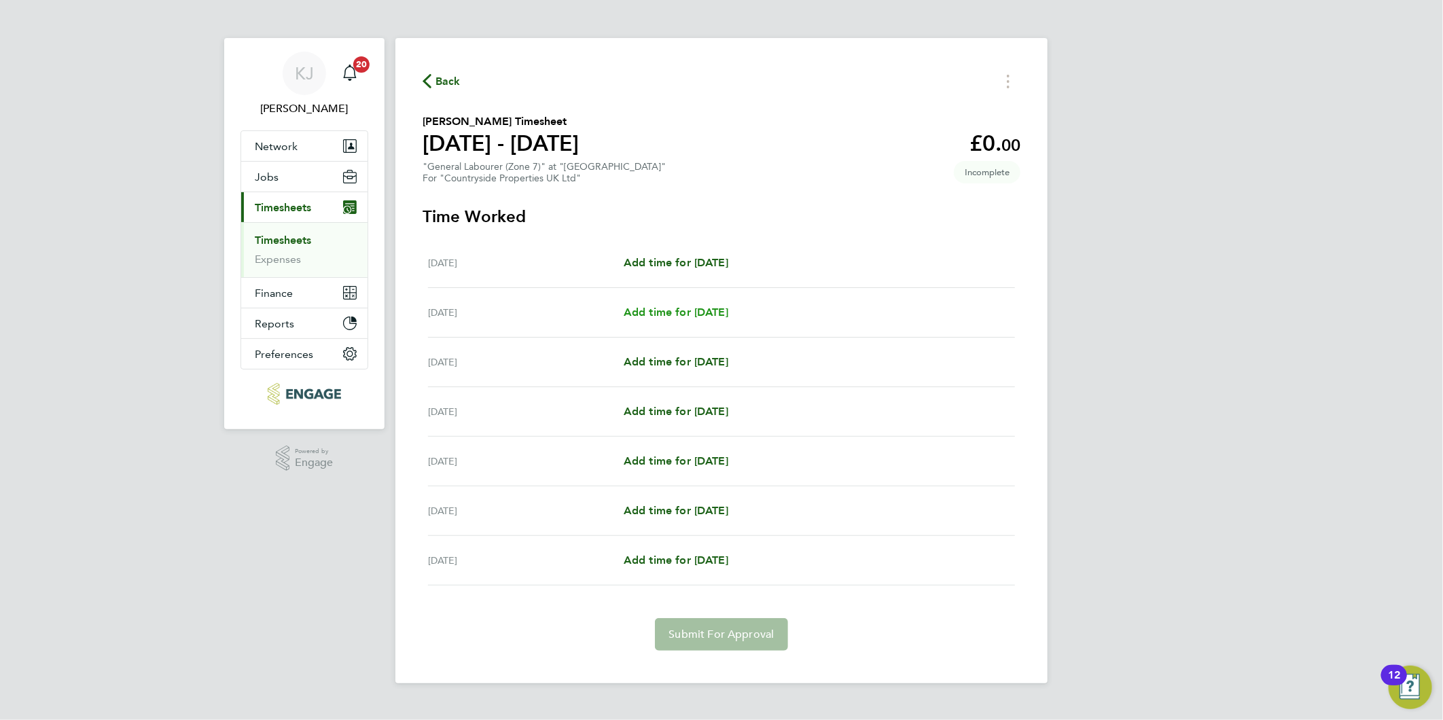
click at [674, 308] on span "Add time for [DATE]" at bounding box center [675, 312] width 105 height 13
select select "30"
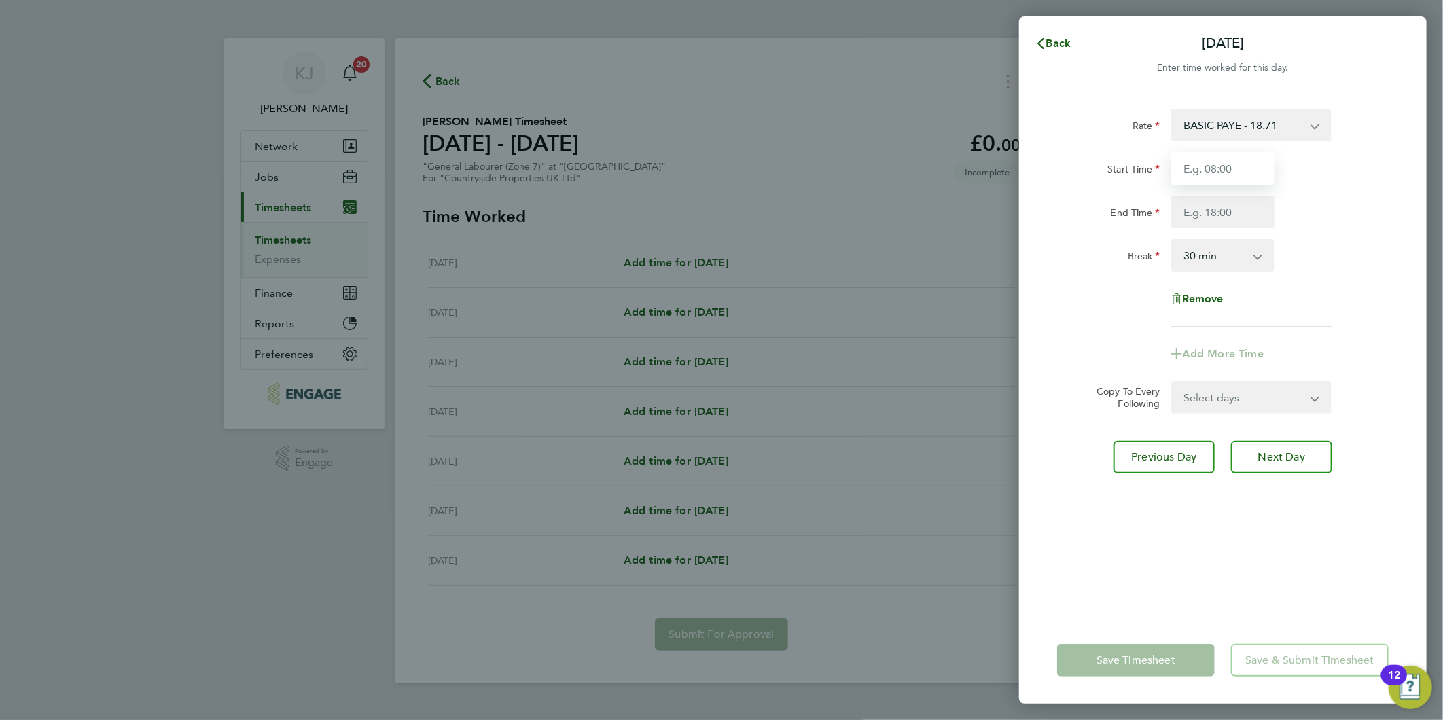
drag, startPoint x: 1233, startPoint y: 157, endPoint x: 1248, endPoint y: 167, distance: 18.6
click at [1237, 161] on input "Start Time" at bounding box center [1222, 168] width 103 height 33
type input "07:30"
type input "16:30"
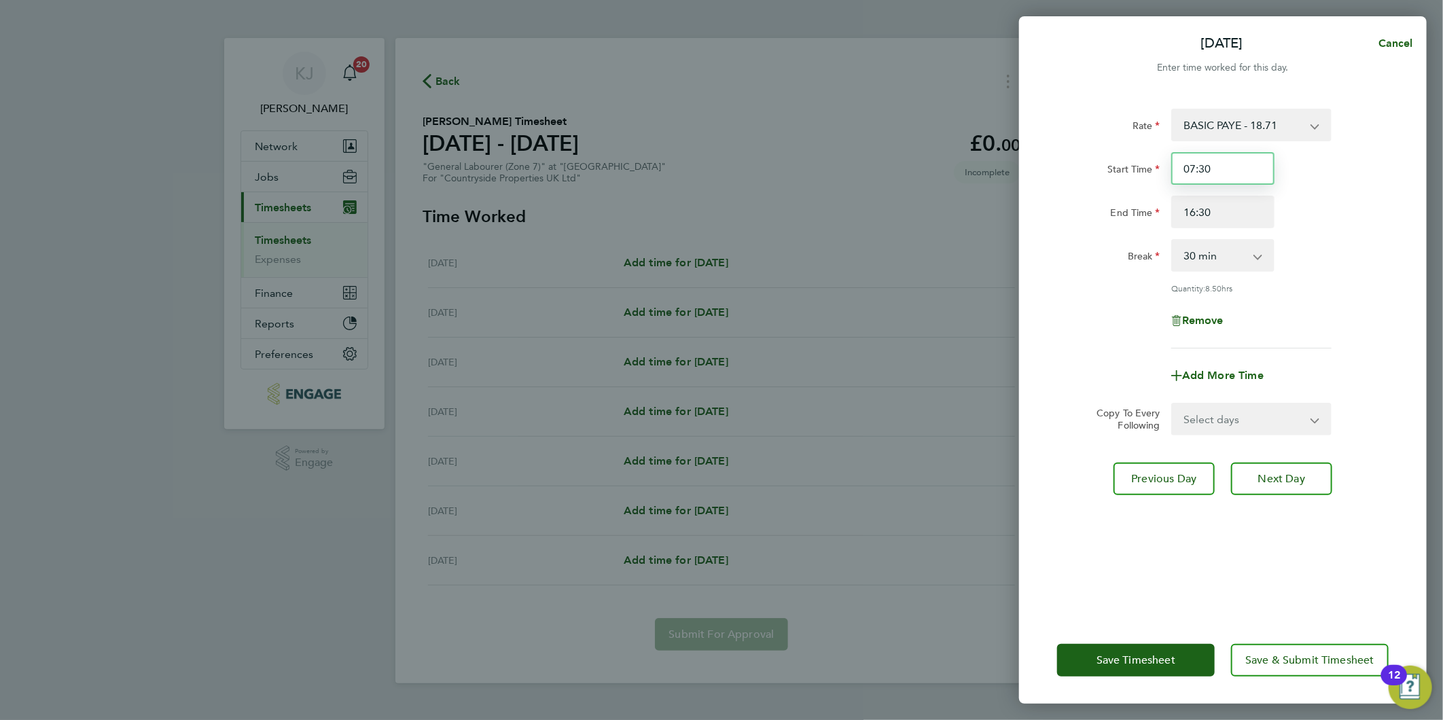
drag, startPoint x: 1253, startPoint y: 166, endPoint x: 750, endPoint y: 164, distance: 502.6
click at [827, 174] on div "[DATE] Cancel Enter time worked for this day. Rate BASIC PAYE - 18.71 Start Tim…" at bounding box center [721, 360] width 1443 height 720
type input "07:00"
drag, startPoint x: 1236, startPoint y: 207, endPoint x: 1230, endPoint y: 213, distance: 8.2
click at [1235, 207] on input "16:30" at bounding box center [1222, 212] width 103 height 33
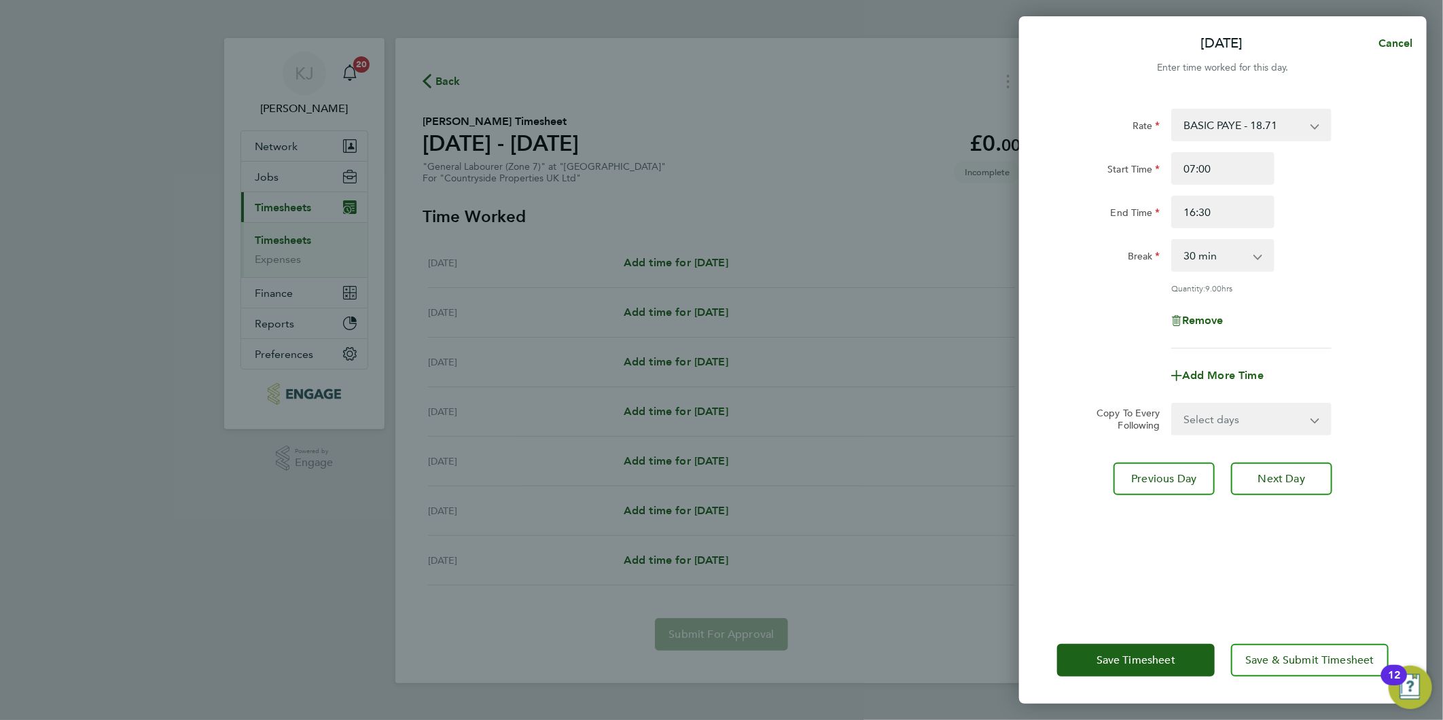
click at [1237, 431] on select "Select days Day Weekday (Mon-Fri) Weekend (Sat-Sun) [DATE] [DATE] [DATE] [DATE]…" at bounding box center [1243, 419] width 143 height 30
select select "DAY"
click at [1172, 404] on select "Select days Day Weekday (Mon-Fri) Weekend (Sat-Sun) [DATE] [DATE] [DATE] [DATE]…" at bounding box center [1243, 419] width 143 height 30
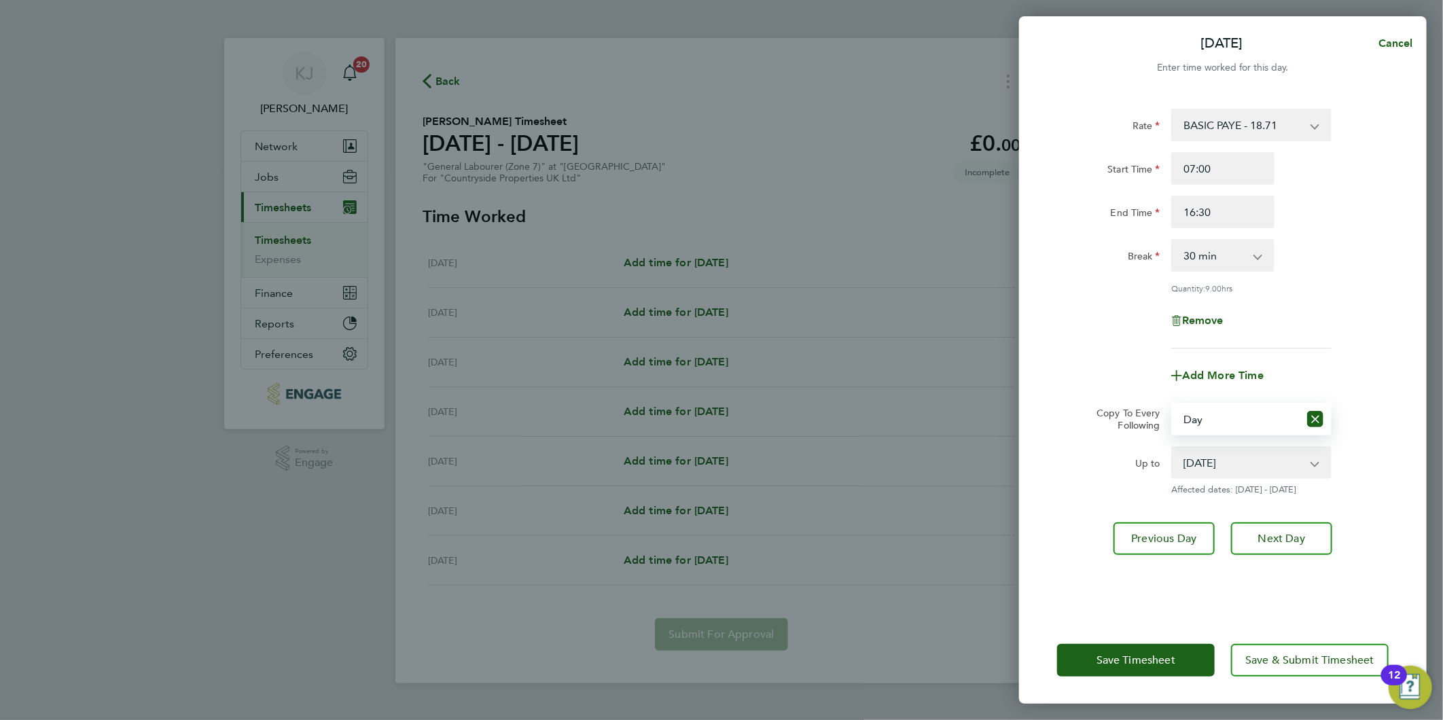
drag, startPoint x: 1224, startPoint y: 460, endPoint x: 1228, endPoint y: 478, distance: 18.1
click at [1224, 460] on select "[DATE] [DATE] [DATE] [DATE] [DATE]" at bounding box center [1242, 463] width 141 height 30
click at [1081, 276] on div "Rate BASIC PAYE - 18.71 Start Time 07:00 End Time 16:30 Break 0 min 15 min 30 m…" at bounding box center [1222, 229] width 331 height 240
drag, startPoint x: 1218, startPoint y: 456, endPoint x: 1218, endPoint y: 474, distance: 18.3
click at [1218, 456] on select "[DATE] [DATE] [DATE] [DATE] [DATE]" at bounding box center [1242, 463] width 141 height 30
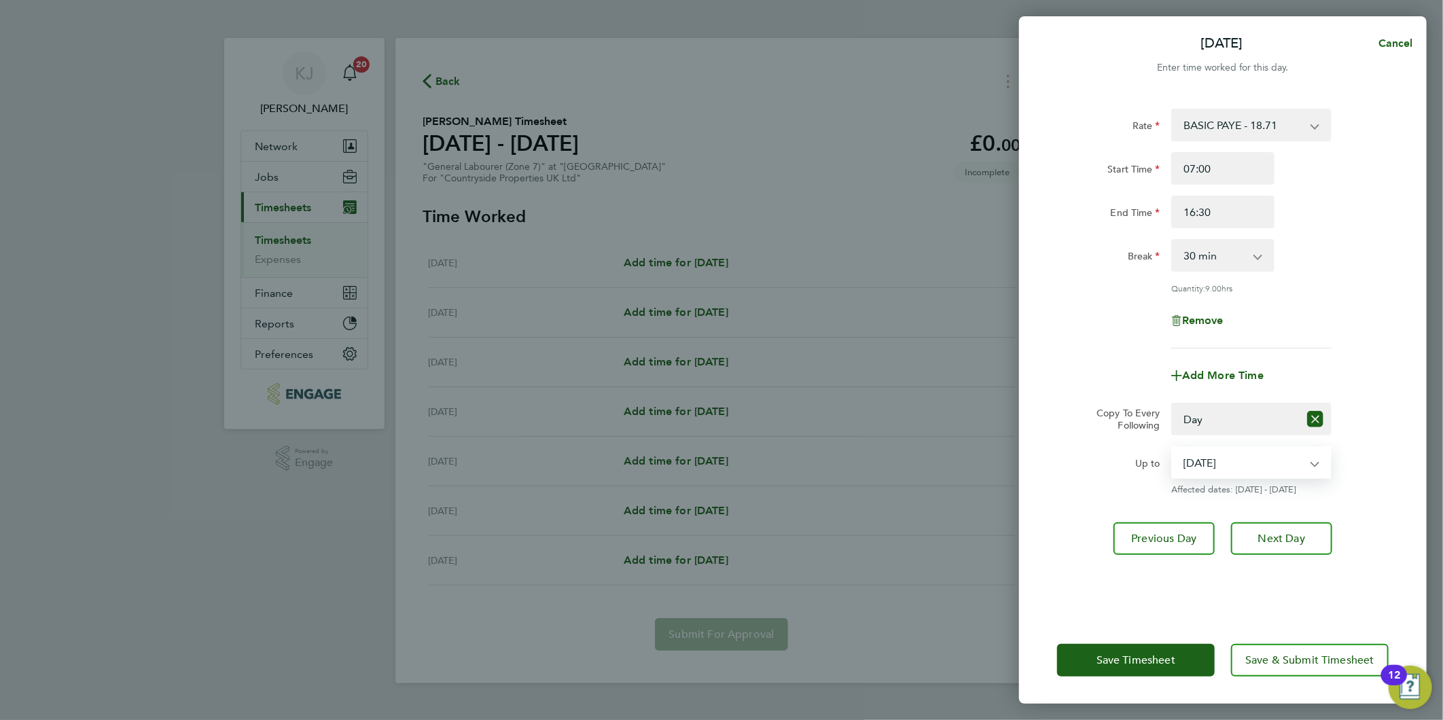
select select "[DATE]"
click at [1172, 448] on select "[DATE] [DATE] [DATE] [DATE] [DATE]" at bounding box center [1242, 463] width 141 height 30
click at [1297, 545] on button "Next Day" at bounding box center [1281, 538] width 101 height 33
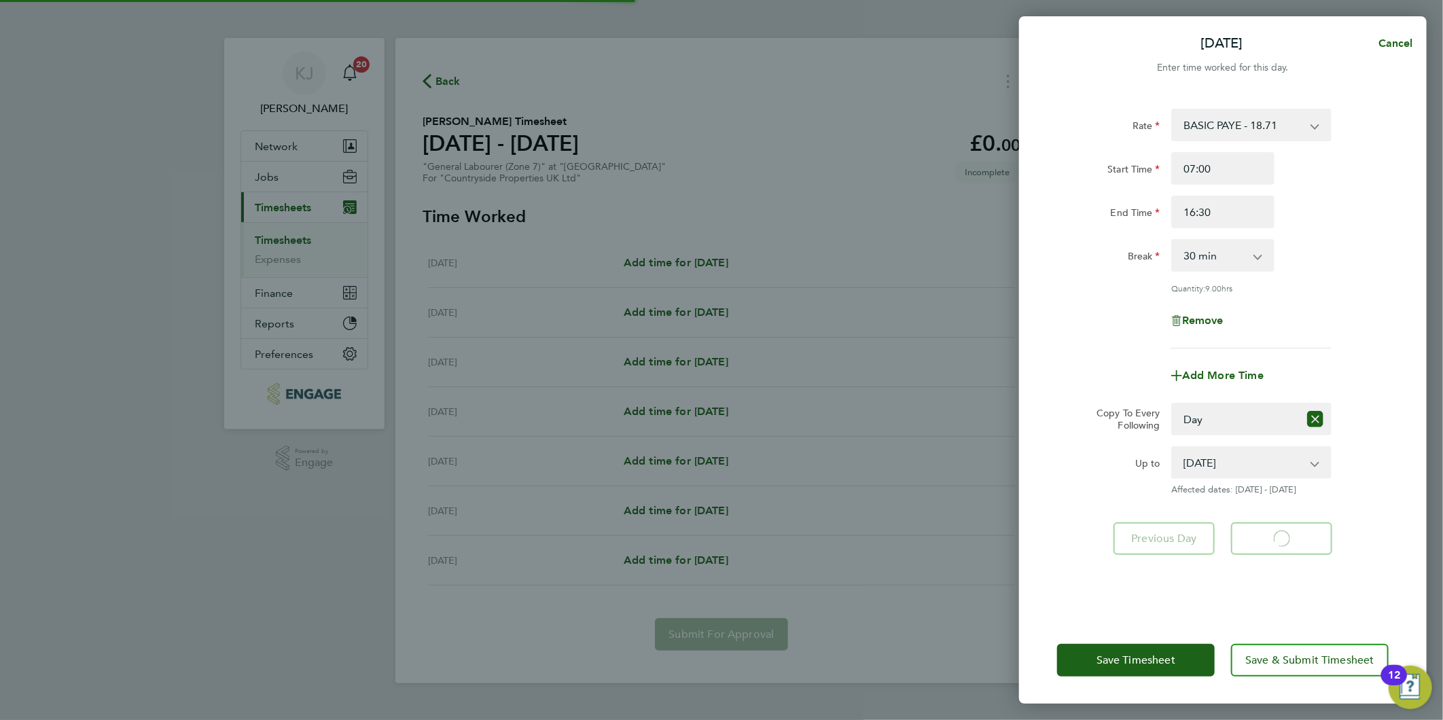
select select "30"
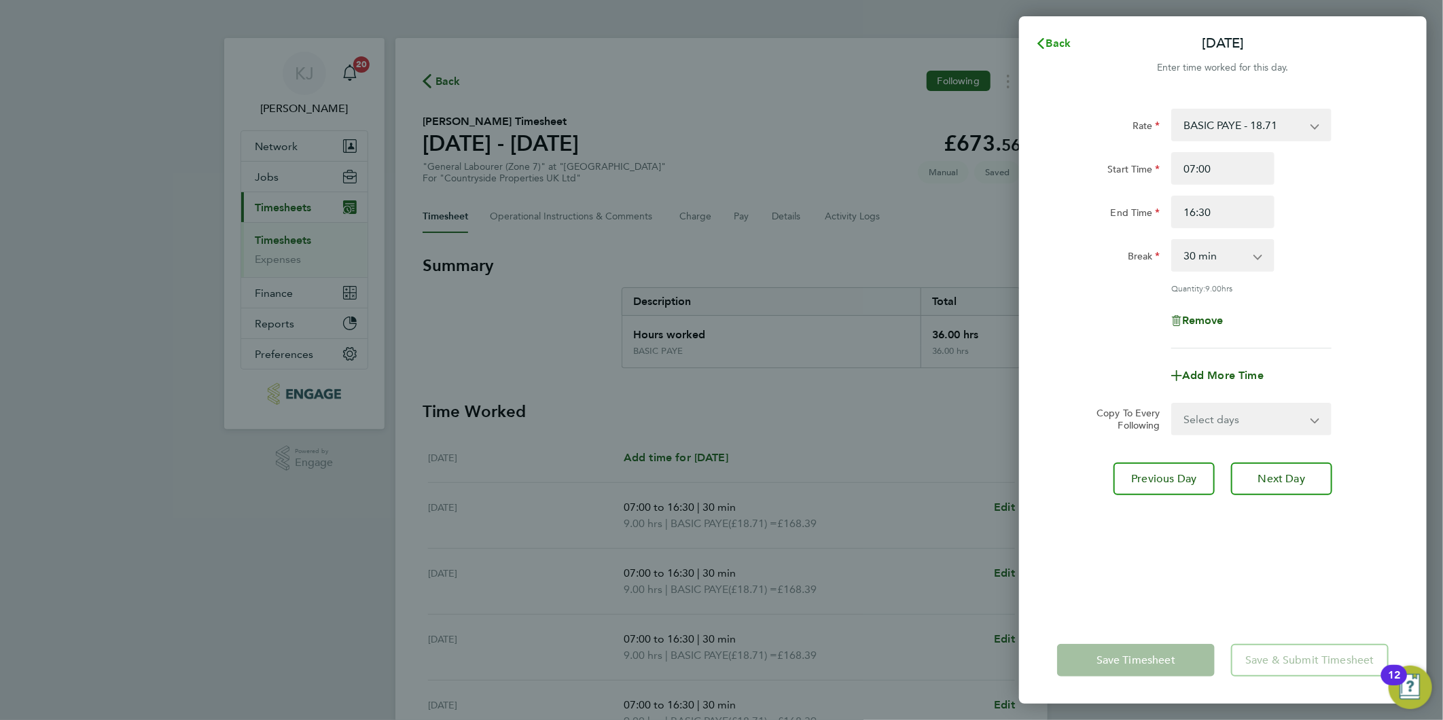
click at [1067, 37] on span "Back" at bounding box center [1058, 43] width 25 height 13
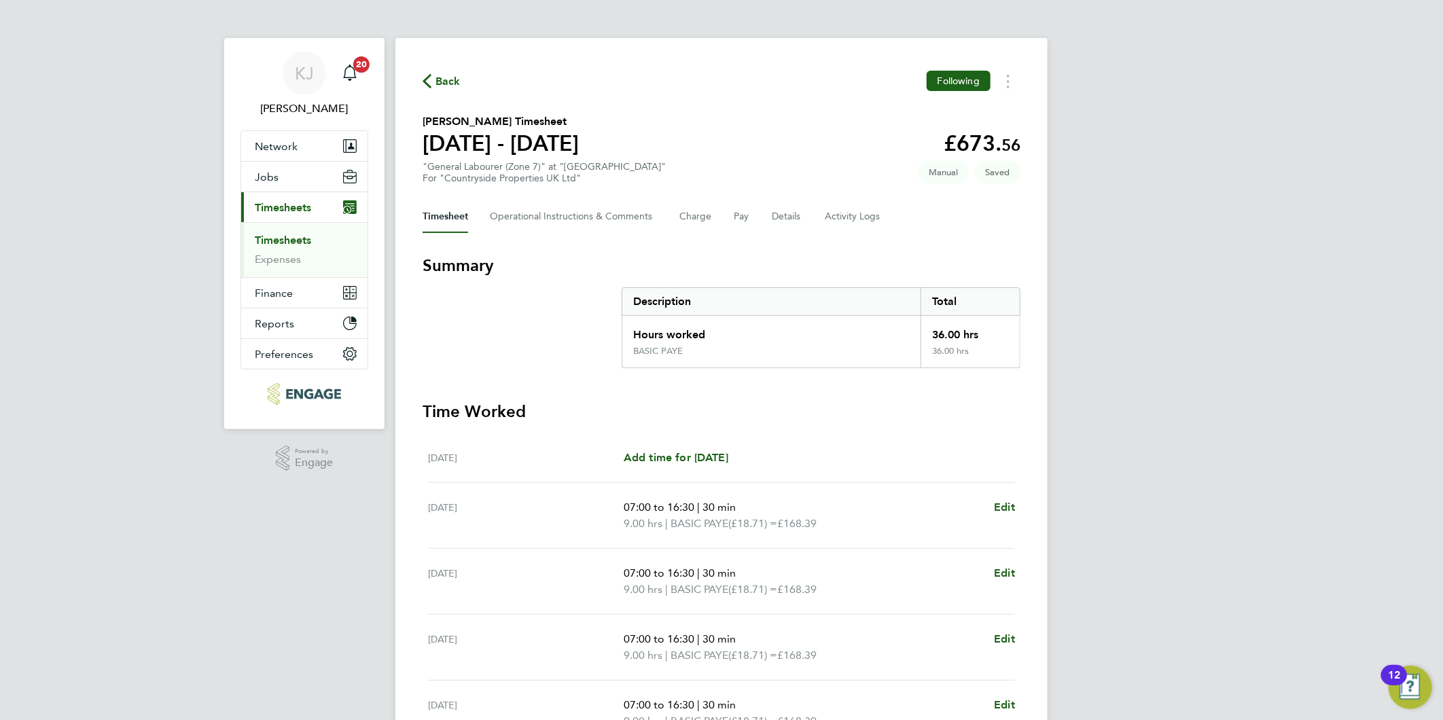
scroll to position [226, 0]
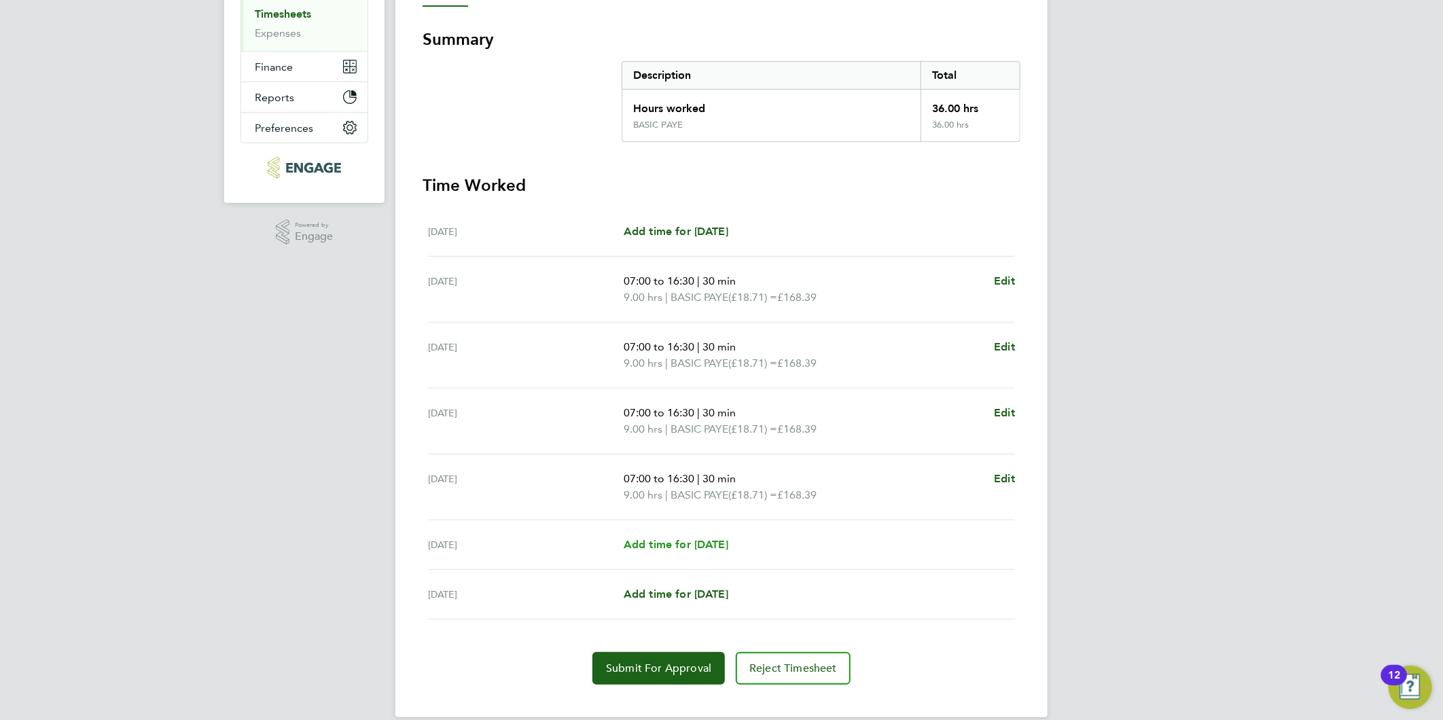
click at [688, 544] on span "Add time for [DATE]" at bounding box center [675, 544] width 105 height 13
select select "30"
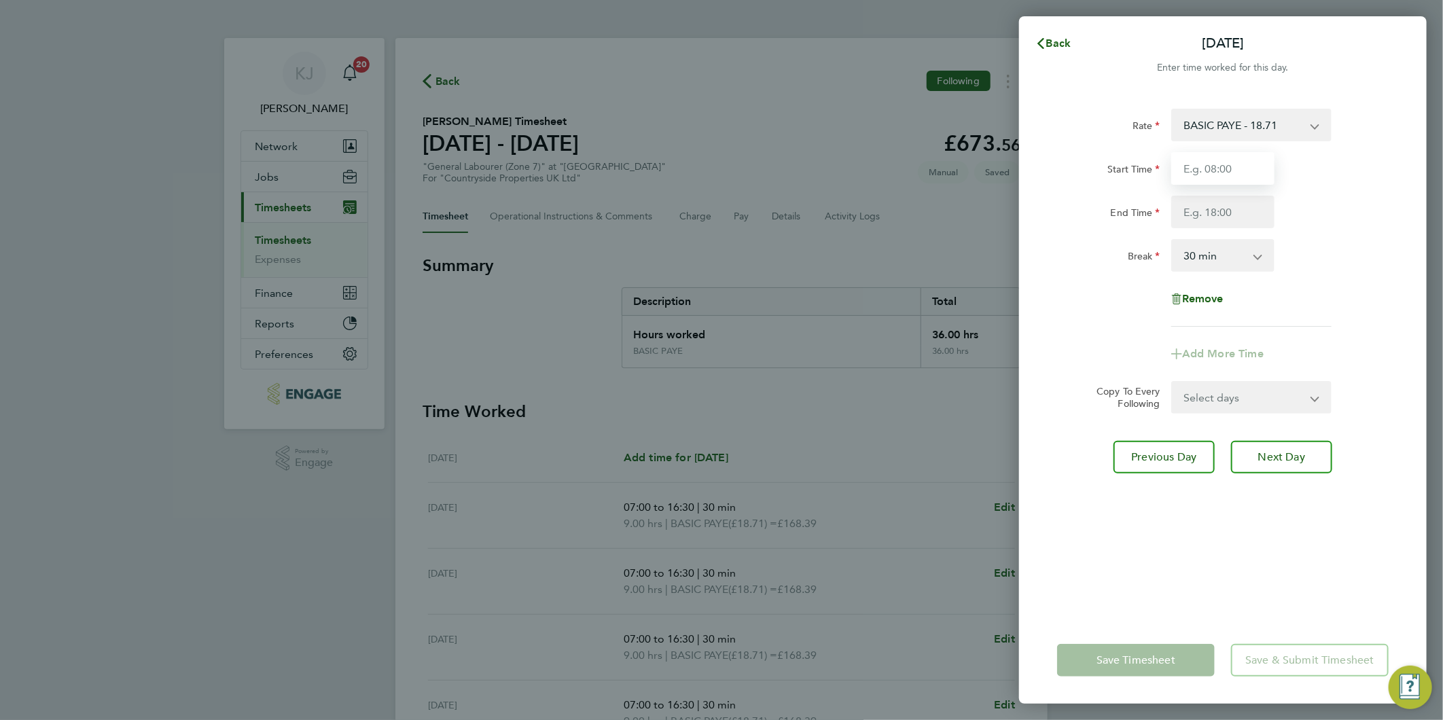
click at [1216, 160] on input "Start Time" at bounding box center [1222, 168] width 103 height 33
type input "07:30"
type input "14:30"
click at [1245, 149] on div "Rate BASIC PAYE - 18.71 Start Time 07:30 End Time 14:30 Break 0 min 15 min 30 m…" at bounding box center [1222, 218] width 331 height 218
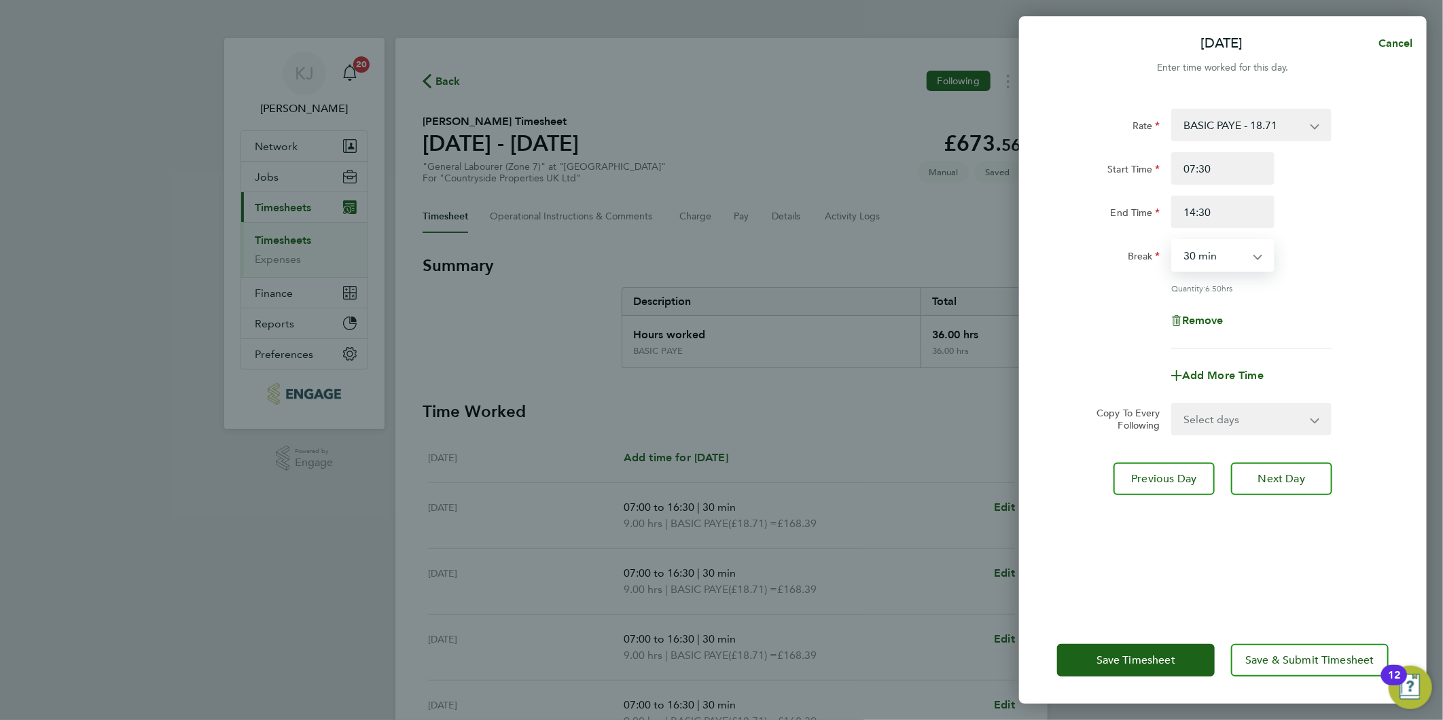
drag, startPoint x: 1216, startPoint y: 258, endPoint x: 1214, endPoint y: 272, distance: 13.7
click at [1216, 258] on select "0 min 15 min 30 min 45 min 60 min 75 min 90 min" at bounding box center [1214, 255] width 84 height 30
select select "0"
click at [1172, 240] on select "0 min 15 min 30 min 45 min 60 min 75 min 90 min" at bounding box center [1214, 255] width 84 height 30
click at [1290, 487] on button "Next Day" at bounding box center [1281, 479] width 101 height 33
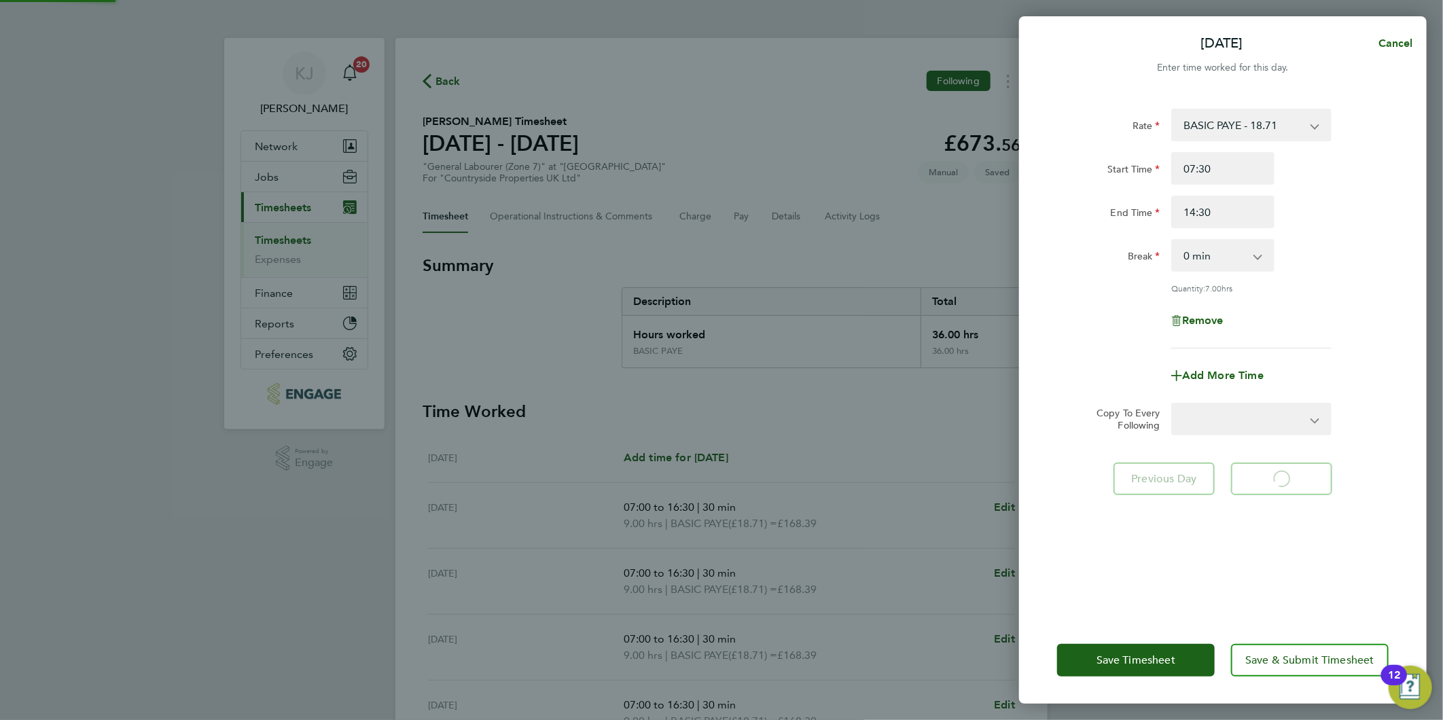
select select "30"
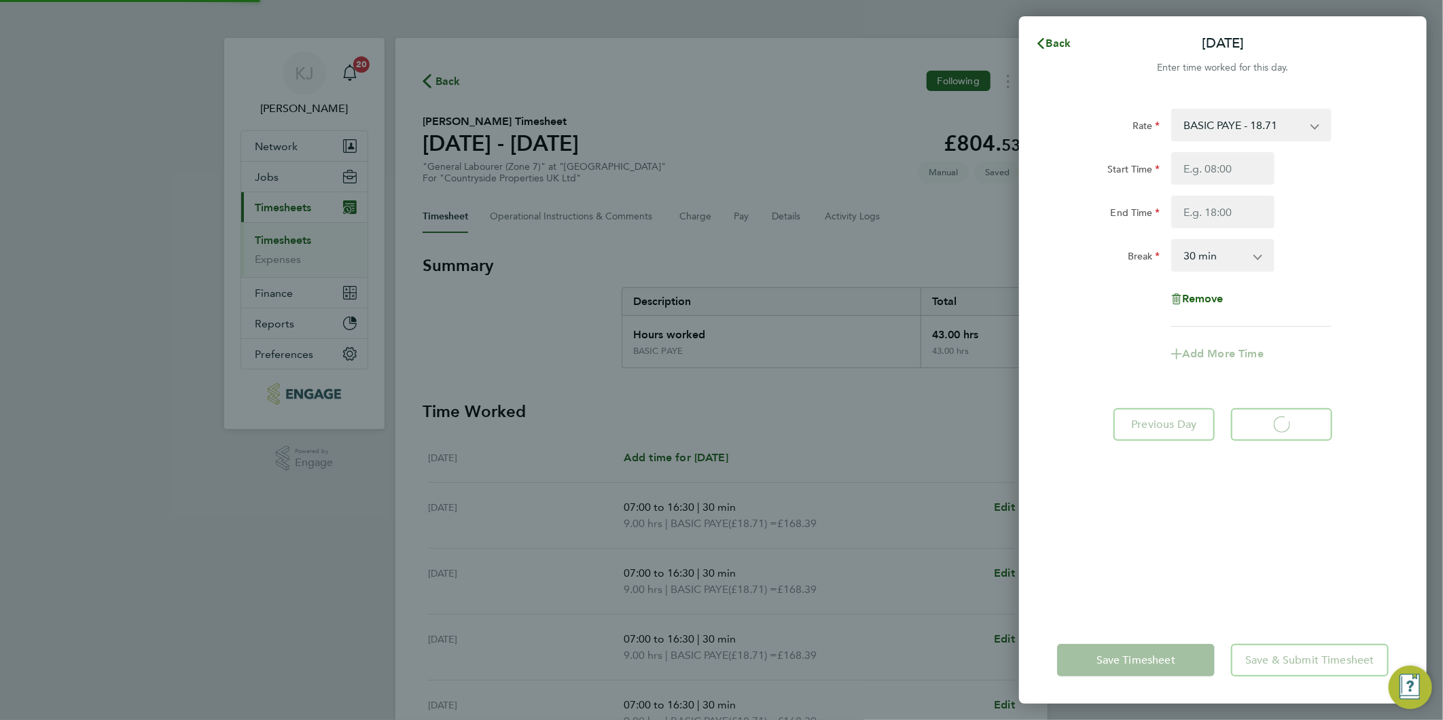
select select "30"
click at [1040, 42] on icon "button" at bounding box center [1040, 43] width 7 height 11
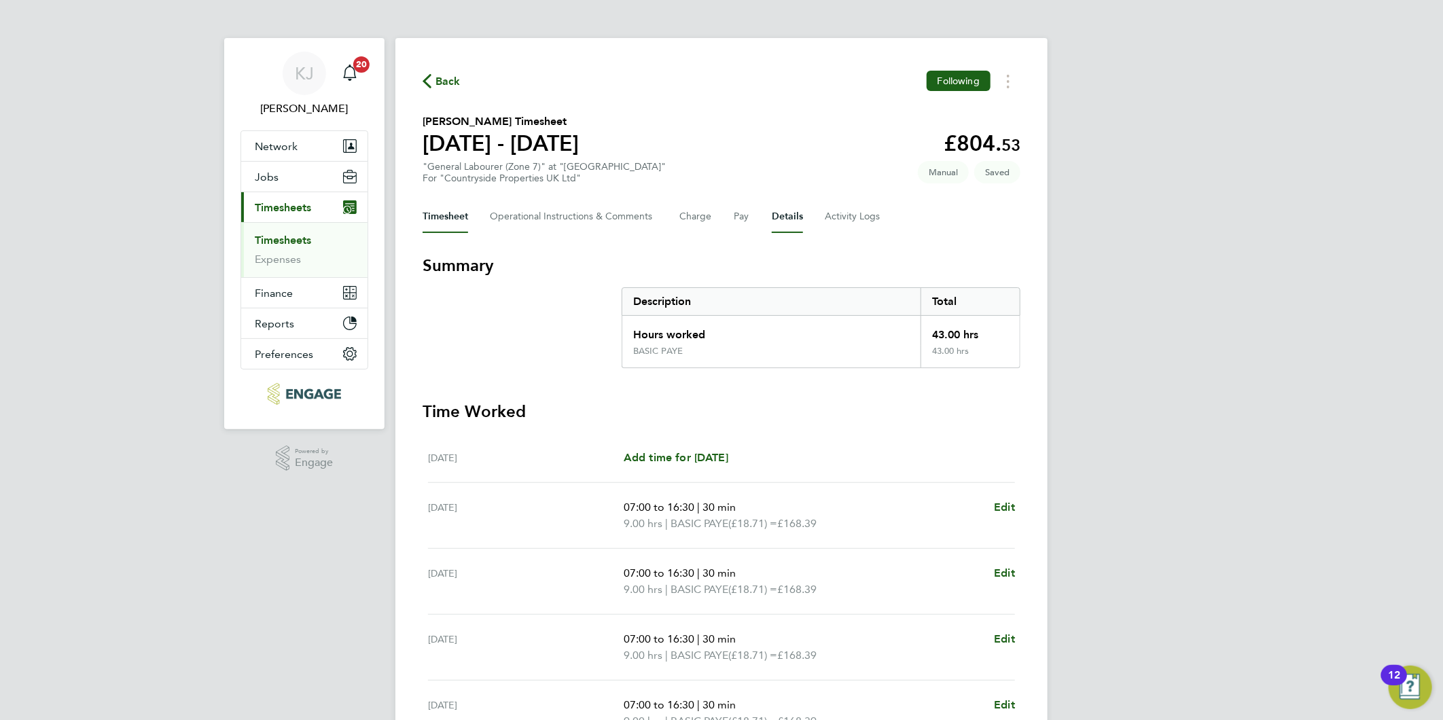
click at [786, 213] on button "Details" at bounding box center [787, 216] width 31 height 33
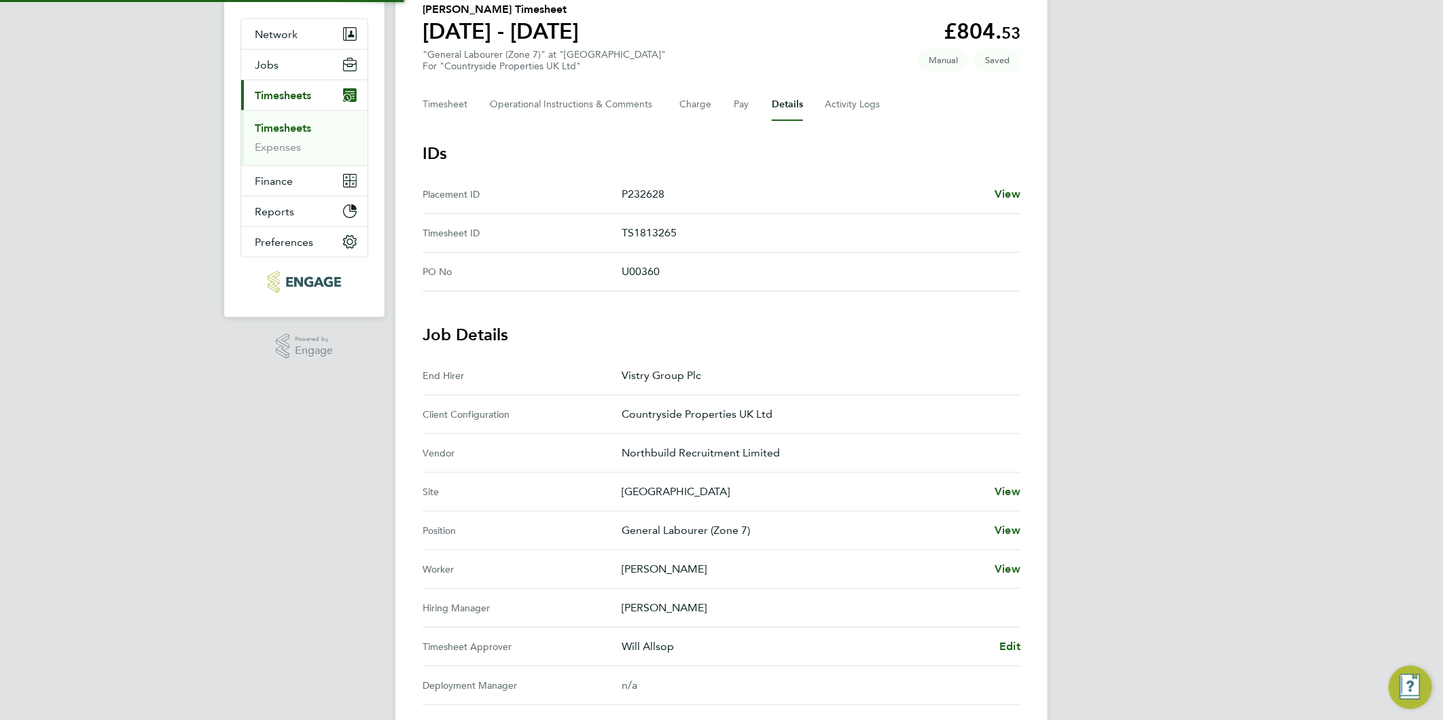
scroll to position [280, 0]
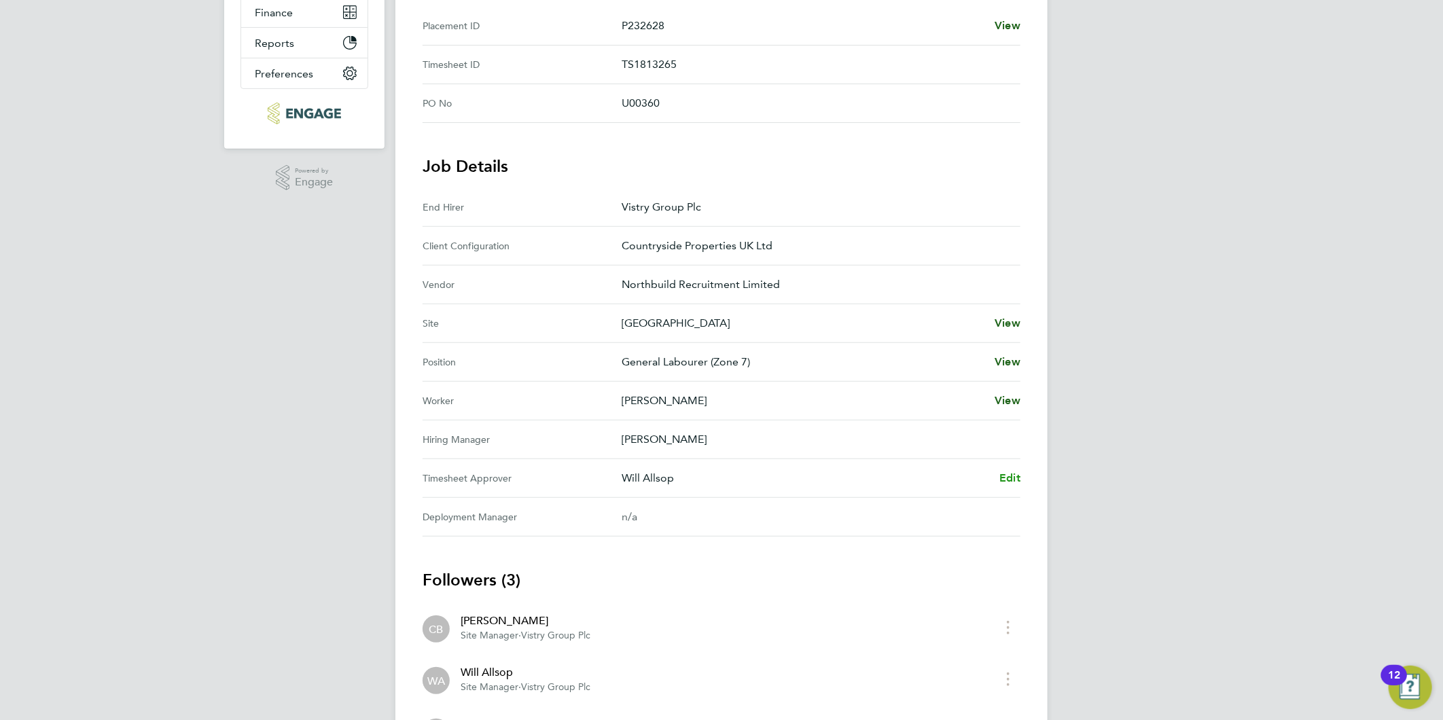
click at [1013, 482] on span "Edit" at bounding box center [1009, 477] width 21 height 13
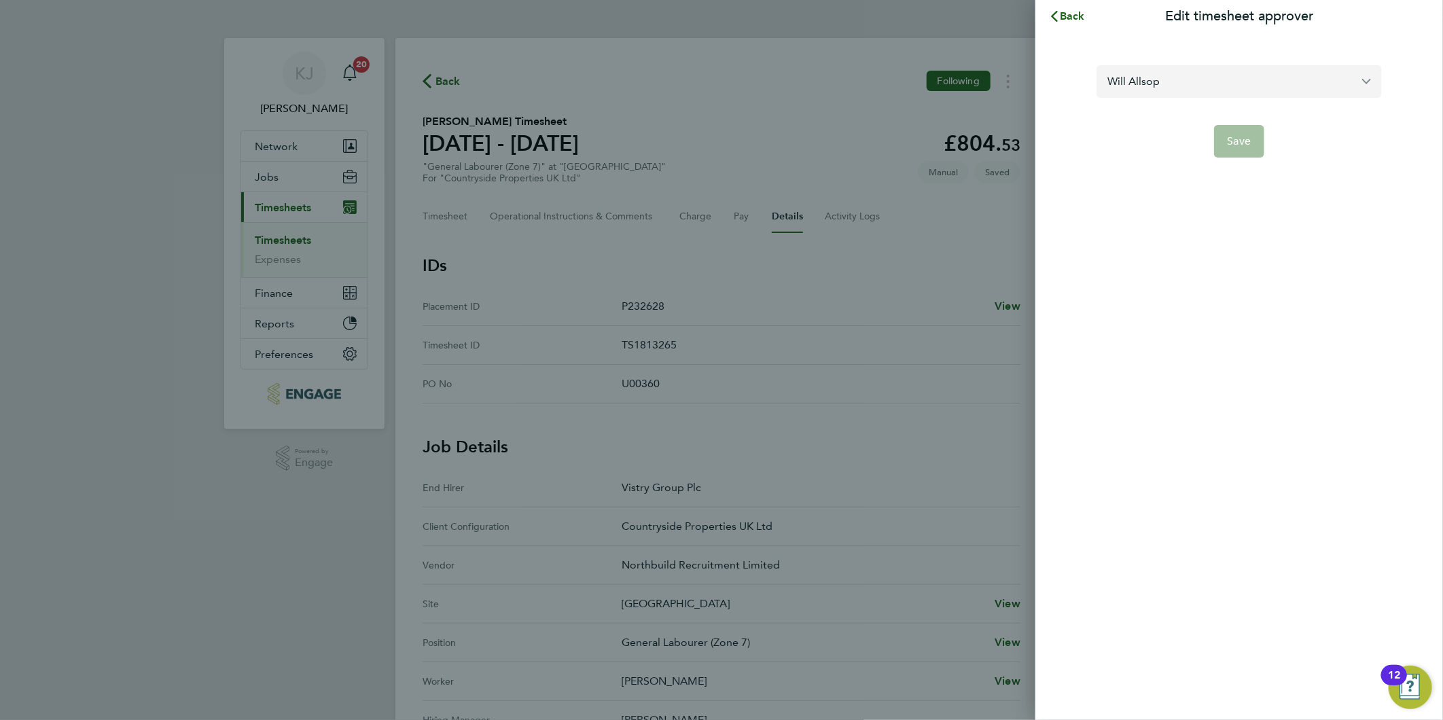
click at [1205, 71] on input "Will Allsop" at bounding box center [1238, 81] width 285 height 32
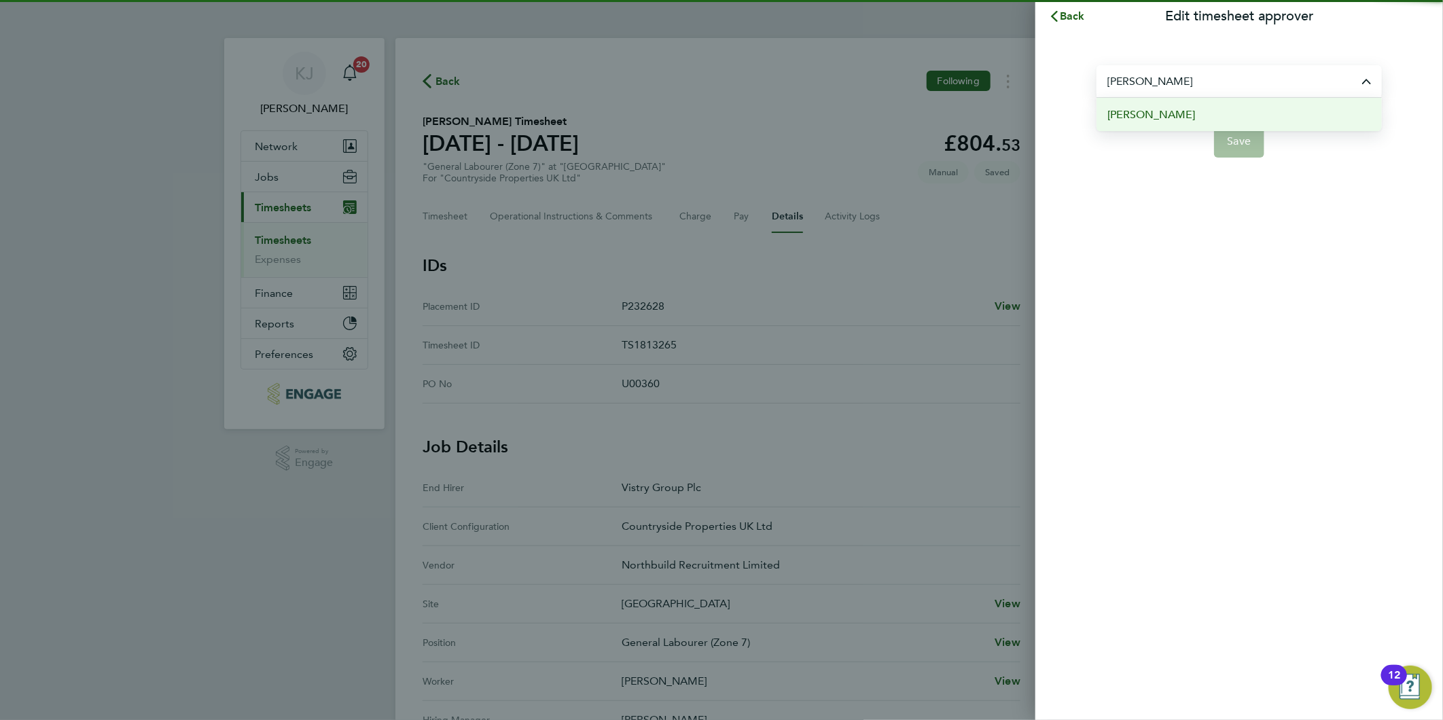
click at [1184, 124] on li "[PERSON_NAME]" at bounding box center [1238, 114] width 285 height 33
type input "[PERSON_NAME]"
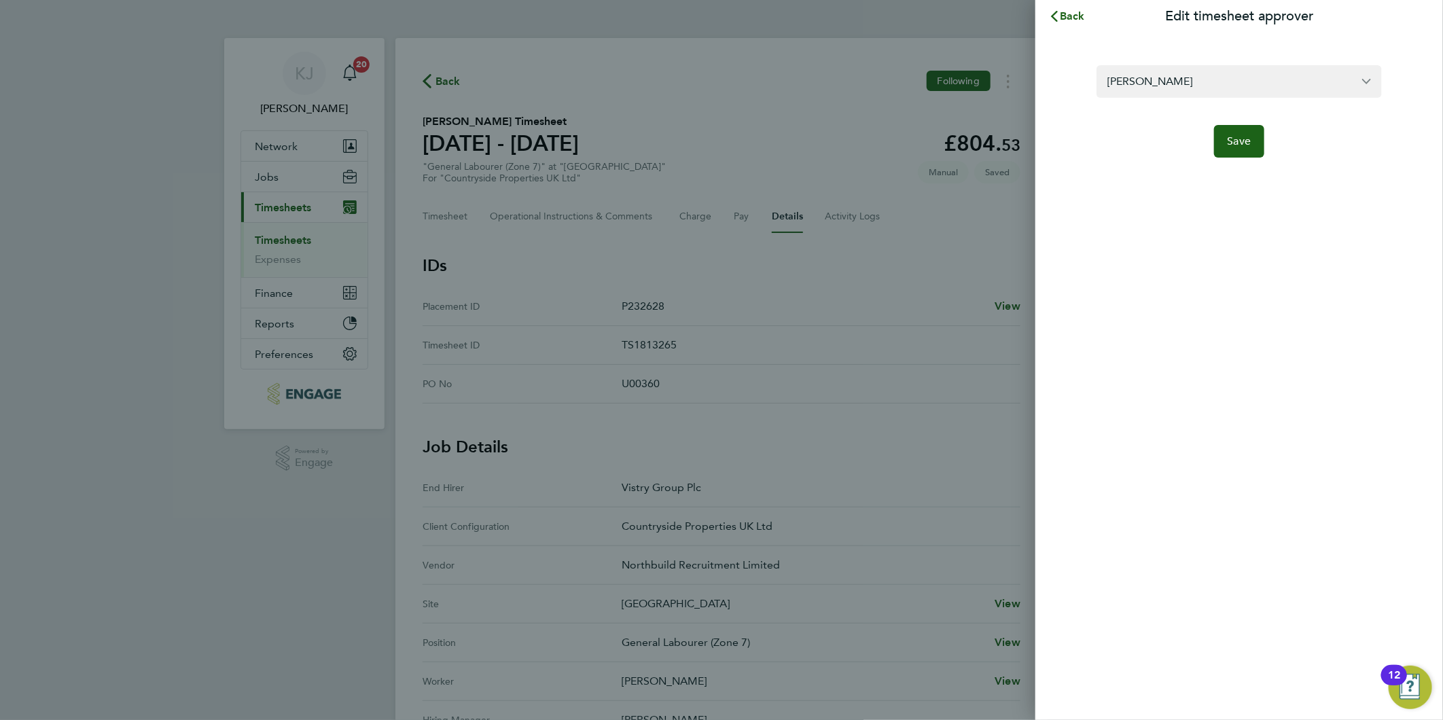
click at [1272, 122] on form "[PERSON_NAME] Save" at bounding box center [1238, 111] width 285 height 92
click at [1235, 145] on span "Save" at bounding box center [1239, 141] width 24 height 14
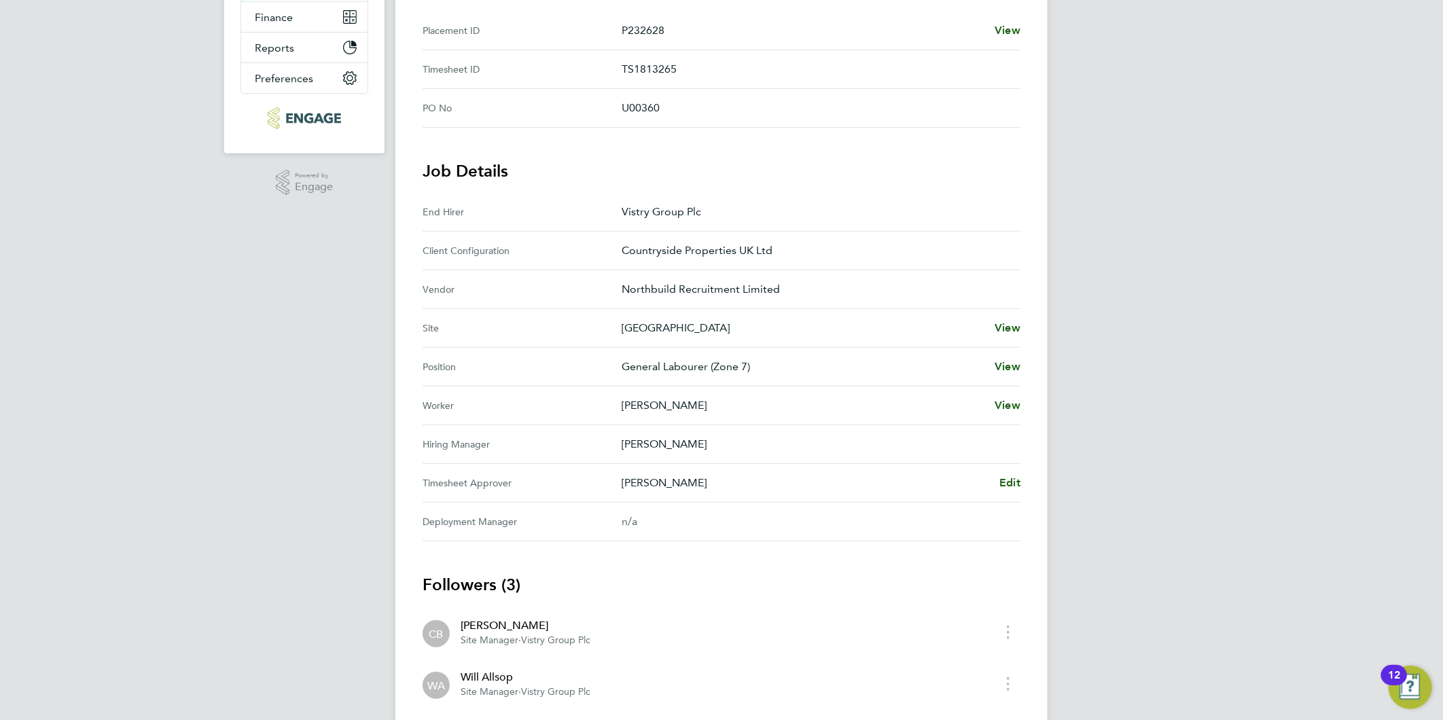
scroll to position [75, 0]
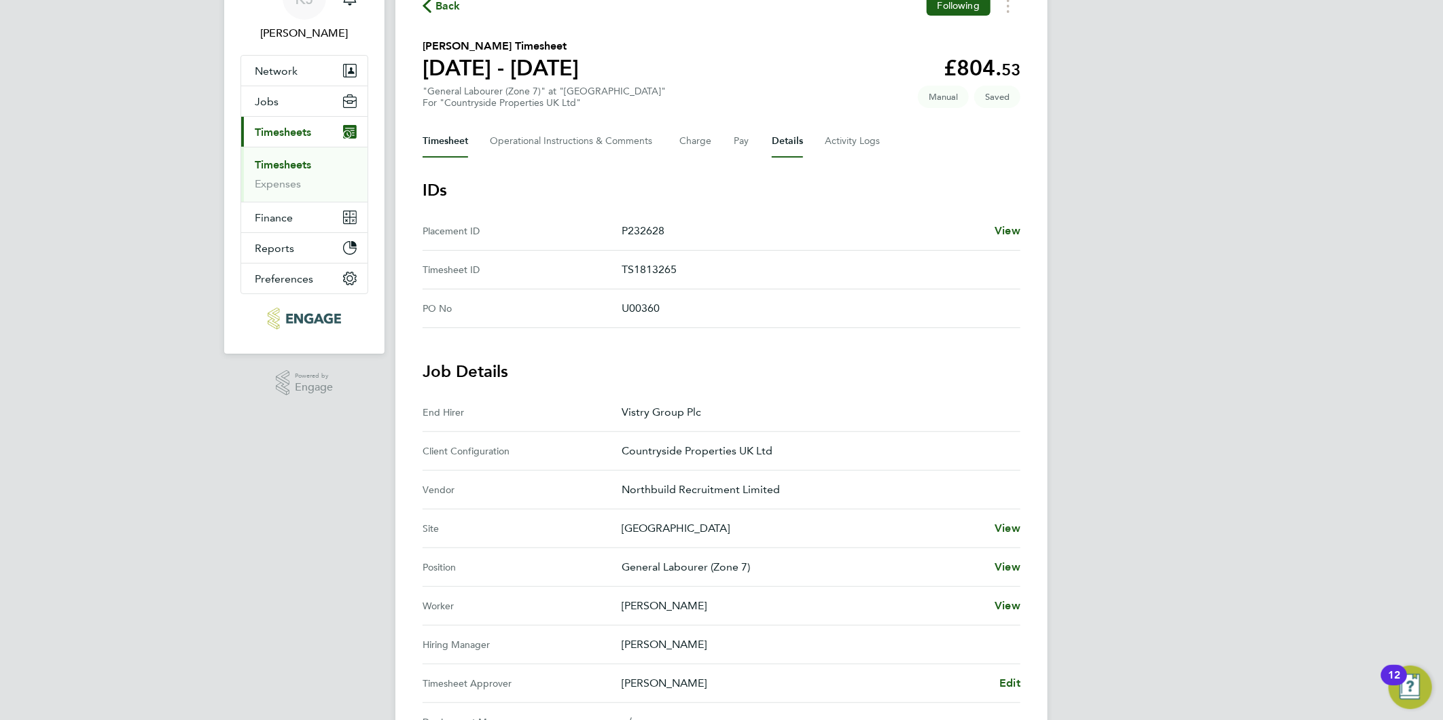
click at [448, 137] on button "Timesheet" at bounding box center [445, 141] width 46 height 33
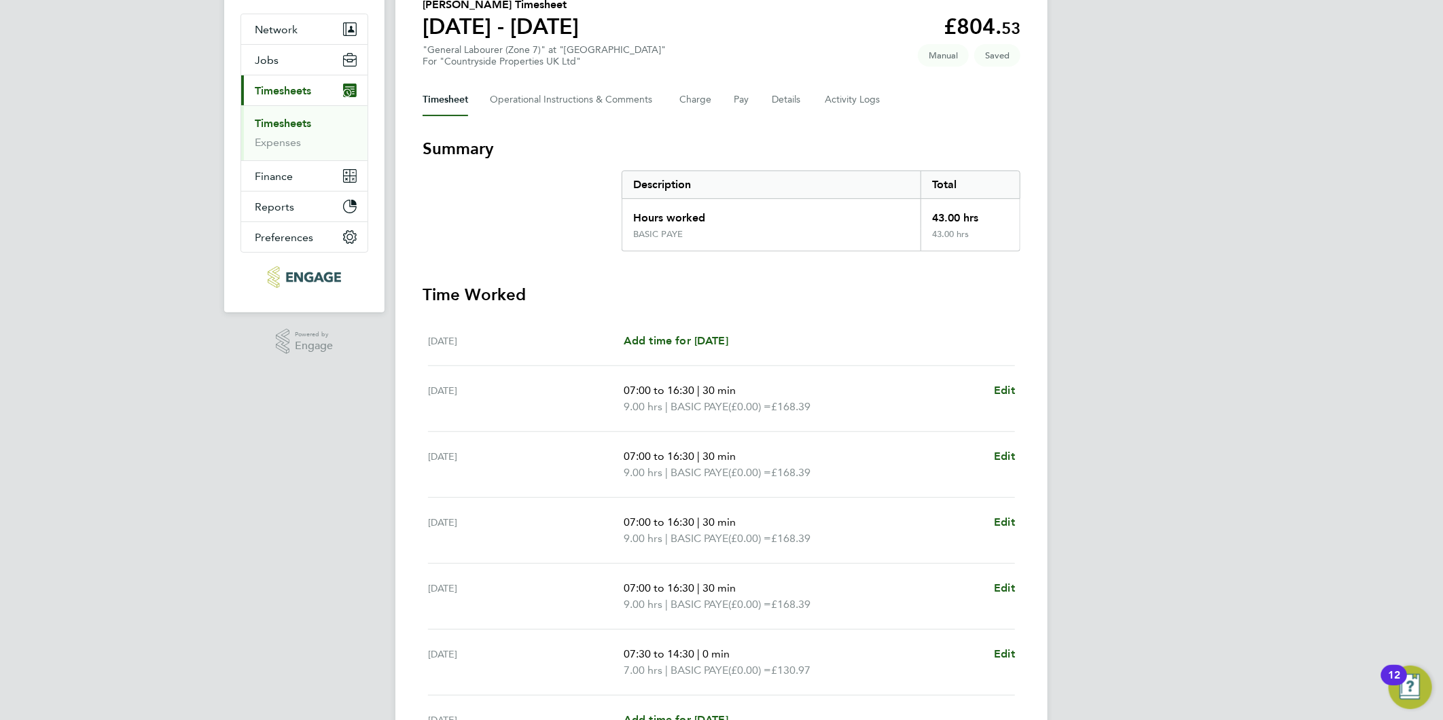
scroll to position [151, 0]
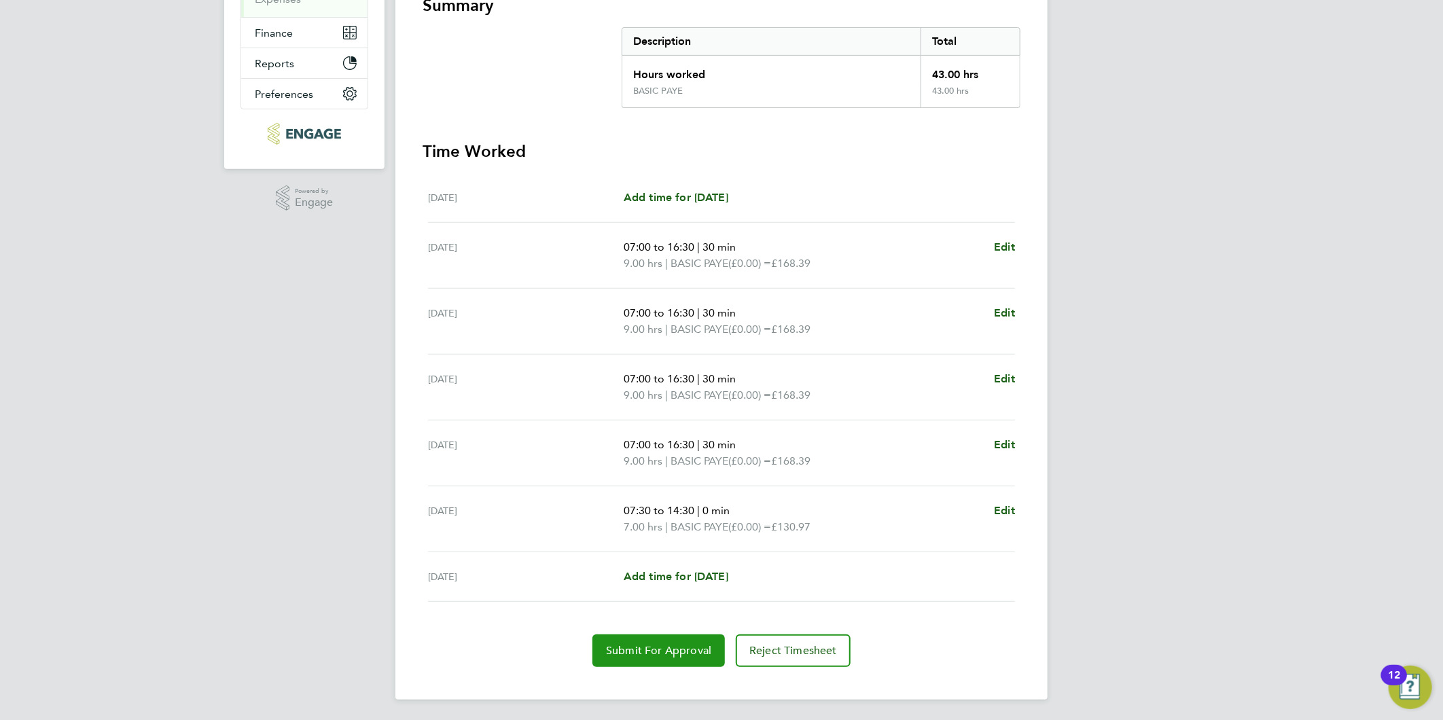
click at [657, 640] on button "Submit For Approval" at bounding box center [658, 650] width 132 height 33
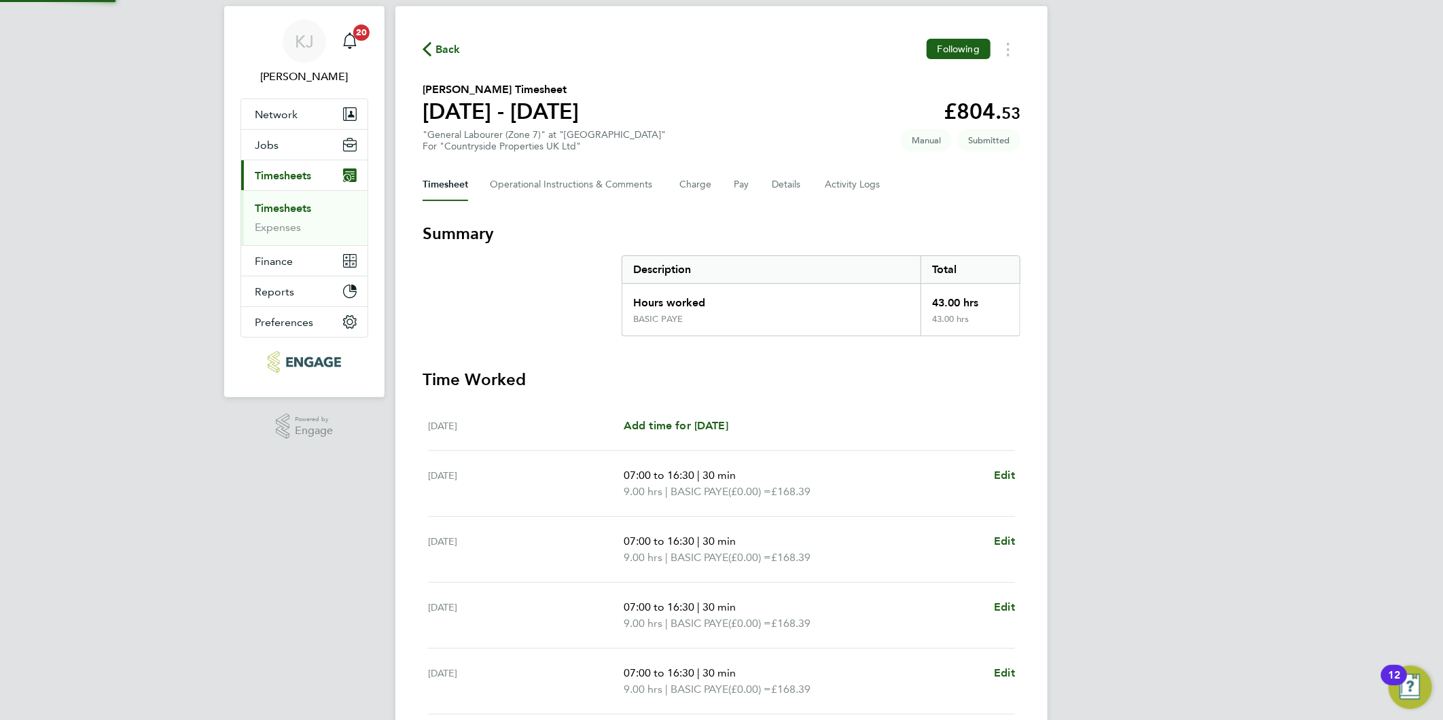
scroll to position [0, 0]
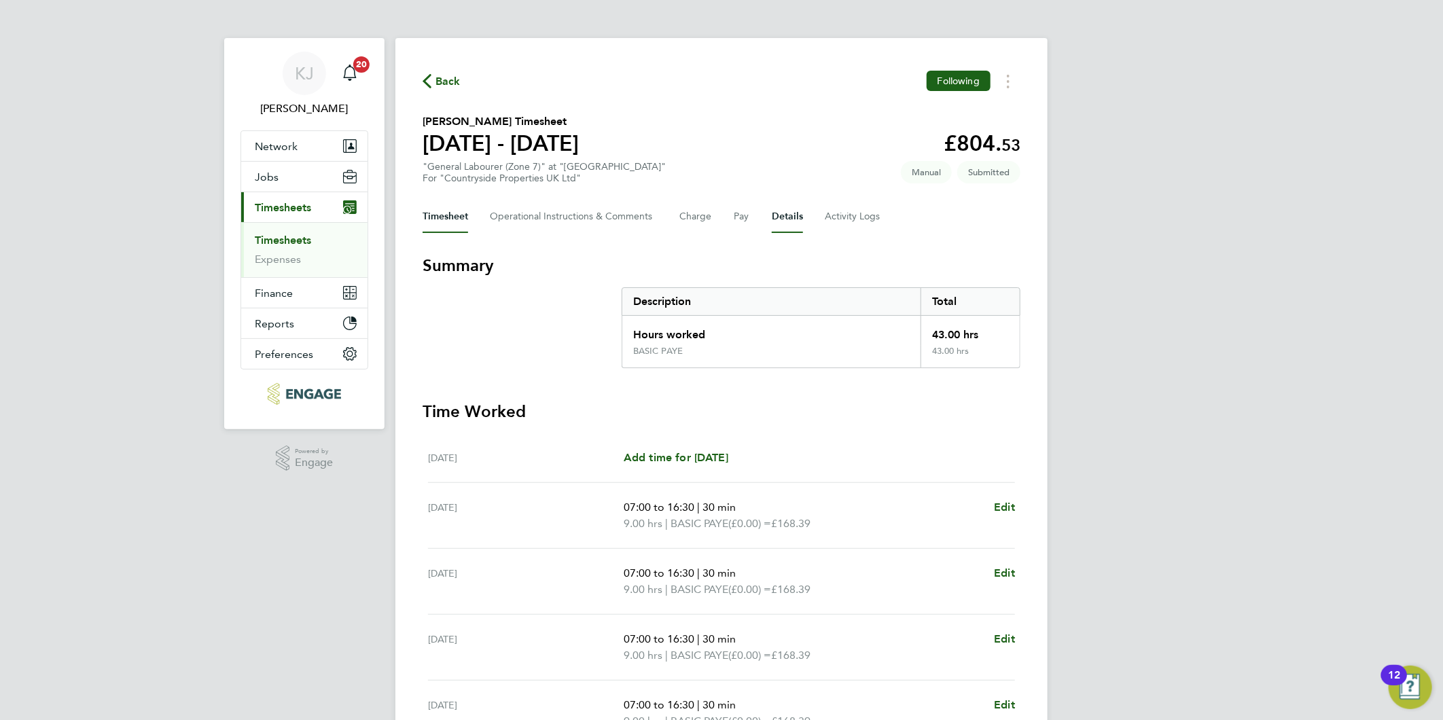
drag, startPoint x: 775, startPoint y: 215, endPoint x: 799, endPoint y: 244, distance: 38.6
click at [776, 215] on button "Details" at bounding box center [787, 216] width 31 height 33
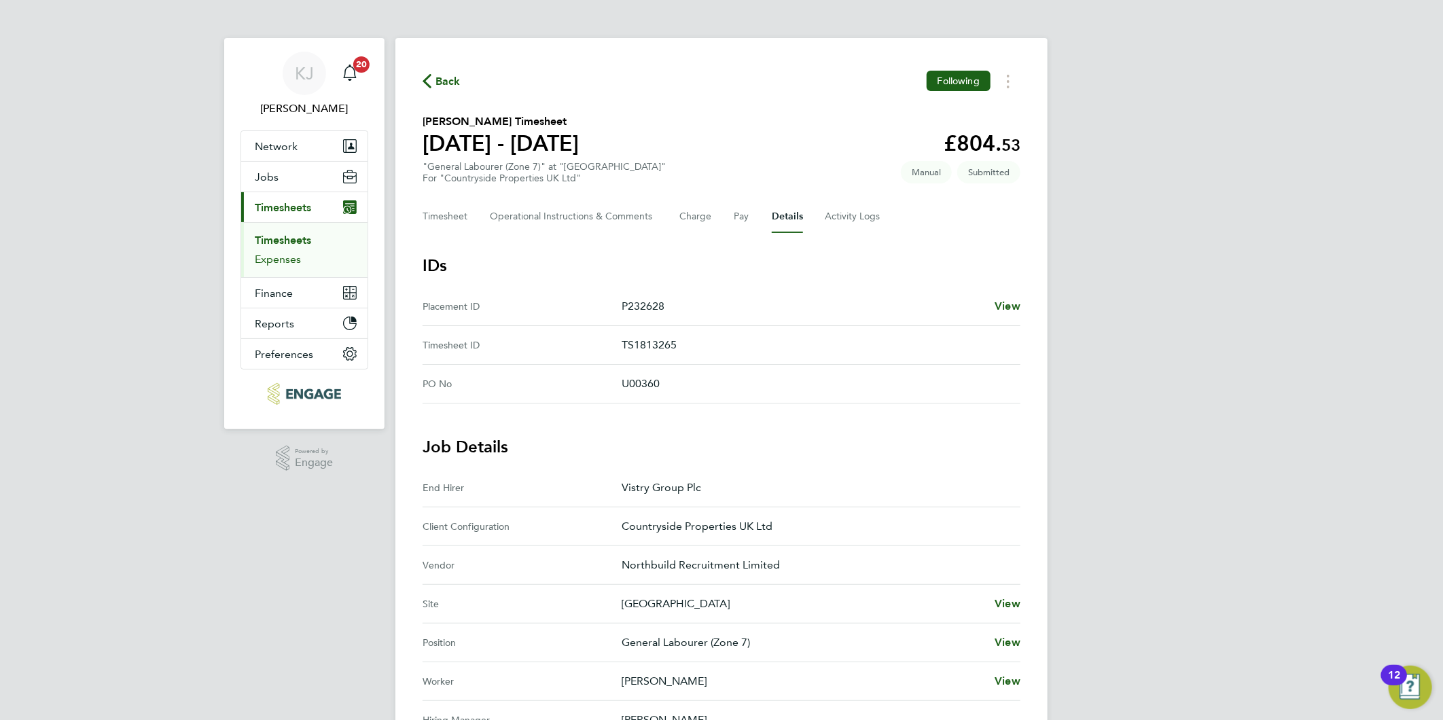
click at [263, 260] on link "Expenses" at bounding box center [278, 259] width 46 height 13
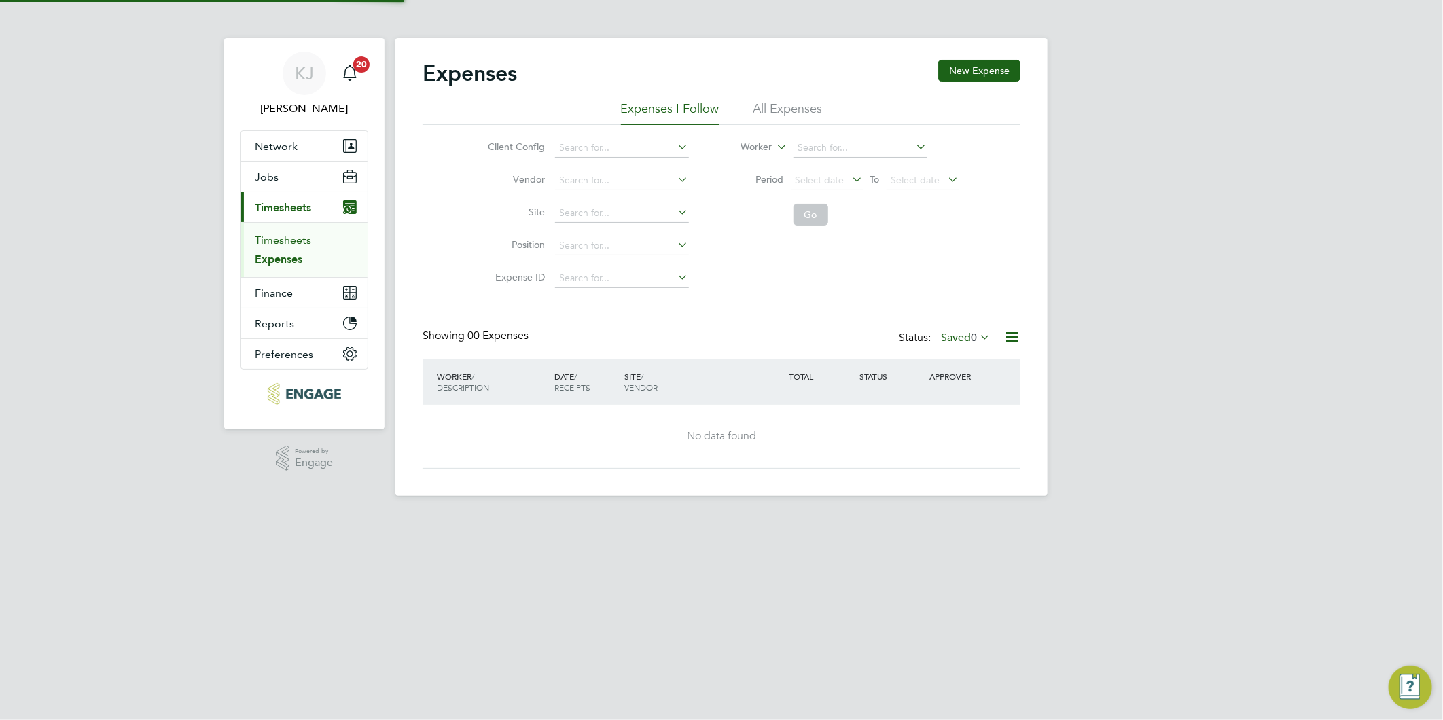
click at [270, 238] on link "Timesheets" at bounding box center [283, 240] width 56 height 13
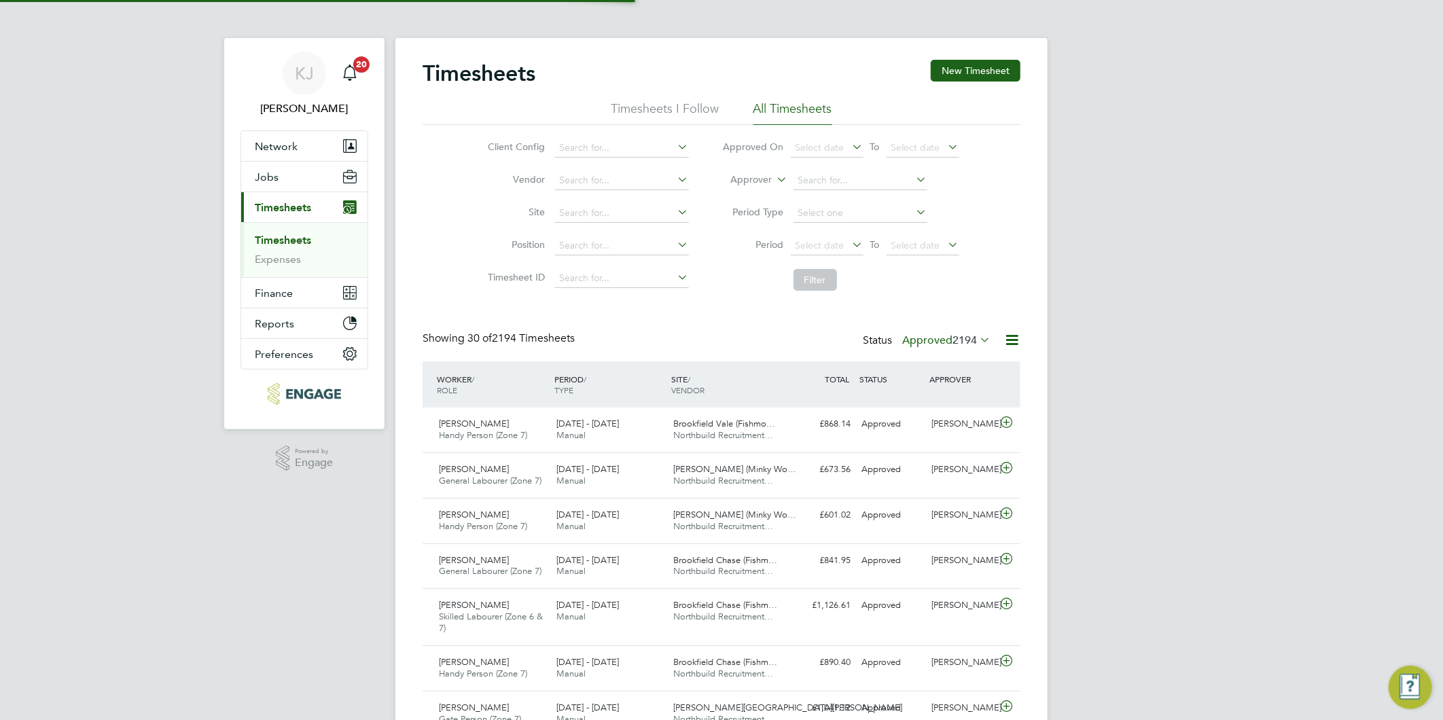
scroll to position [34, 118]
drag, startPoint x: 971, startPoint y: 69, endPoint x: 962, endPoint y: 87, distance: 20.1
click at [972, 69] on button "New Timesheet" at bounding box center [975, 71] width 90 height 22
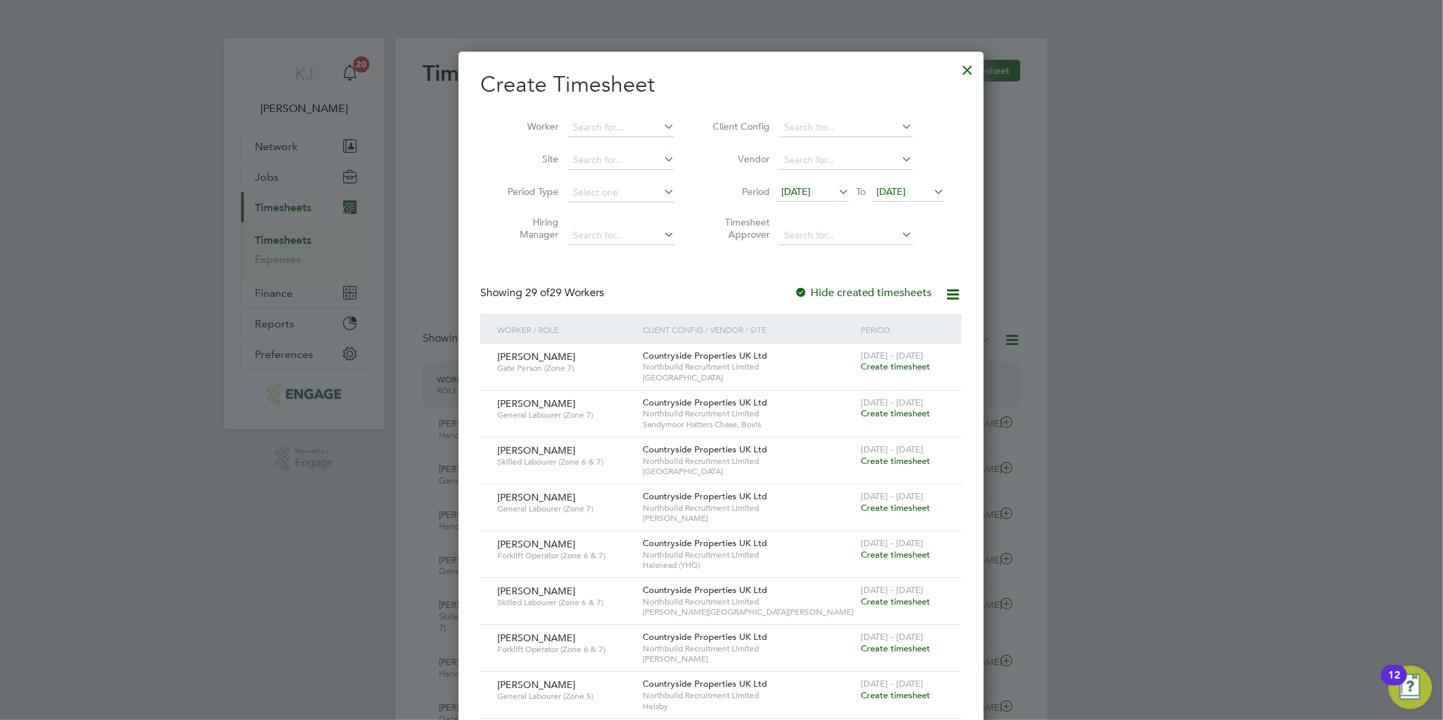
click at [810, 192] on span "[DATE]" at bounding box center [795, 191] width 29 height 12
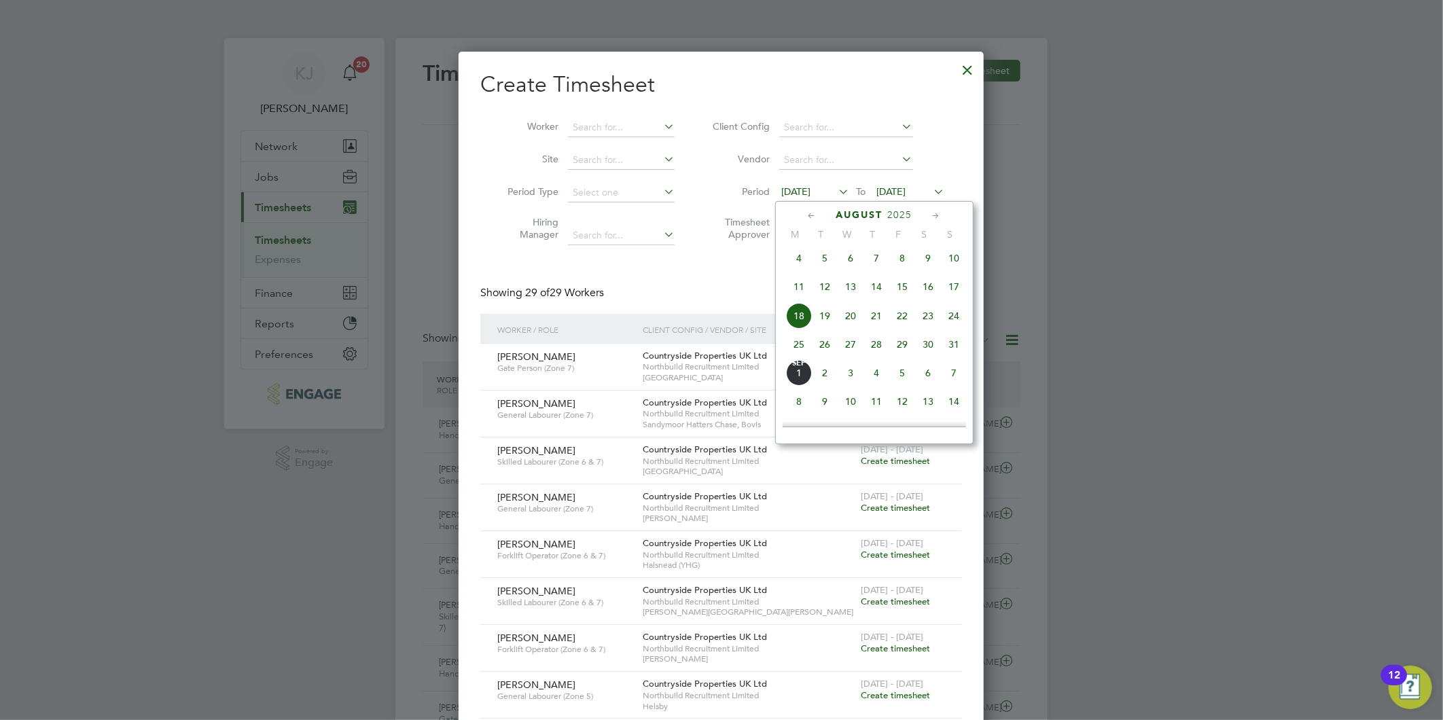
click at [797, 348] on span "25" at bounding box center [799, 344] width 26 height 26
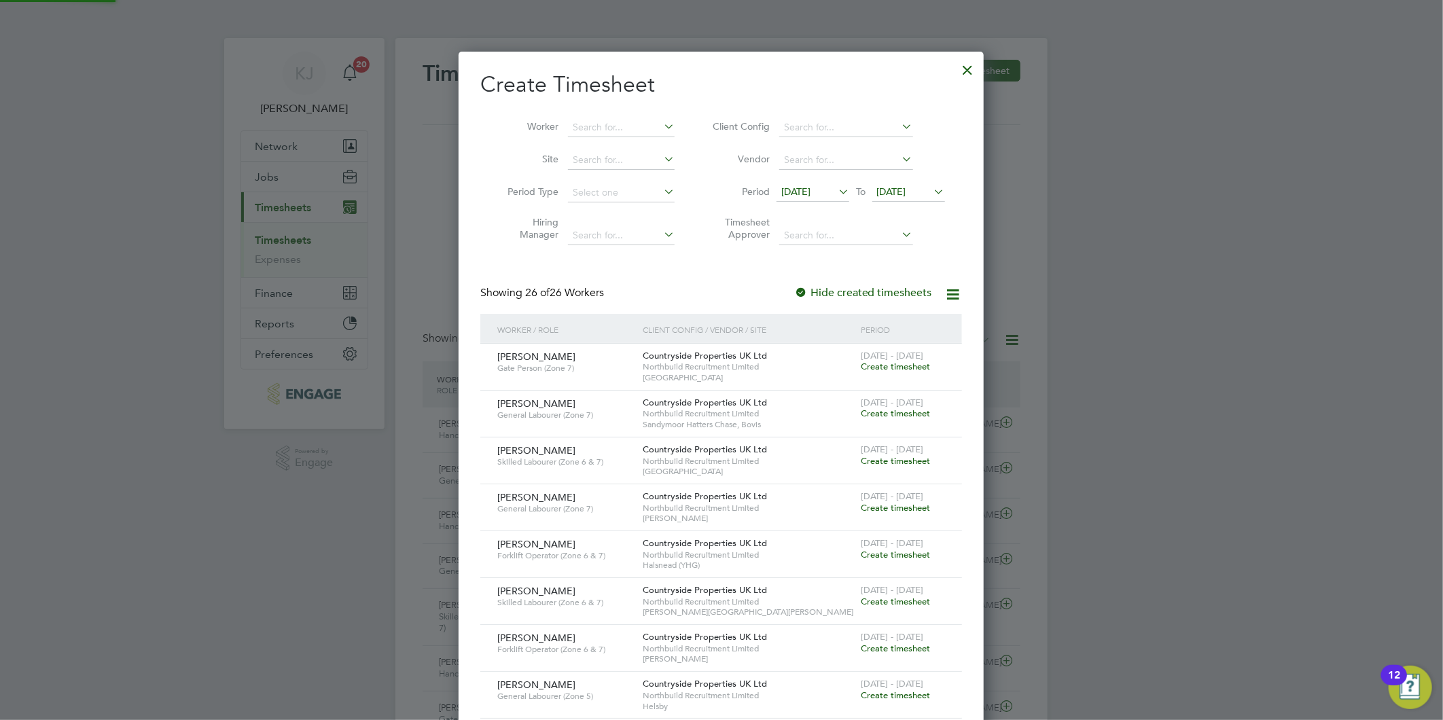
click at [894, 190] on span "[DATE]" at bounding box center [891, 191] width 29 height 12
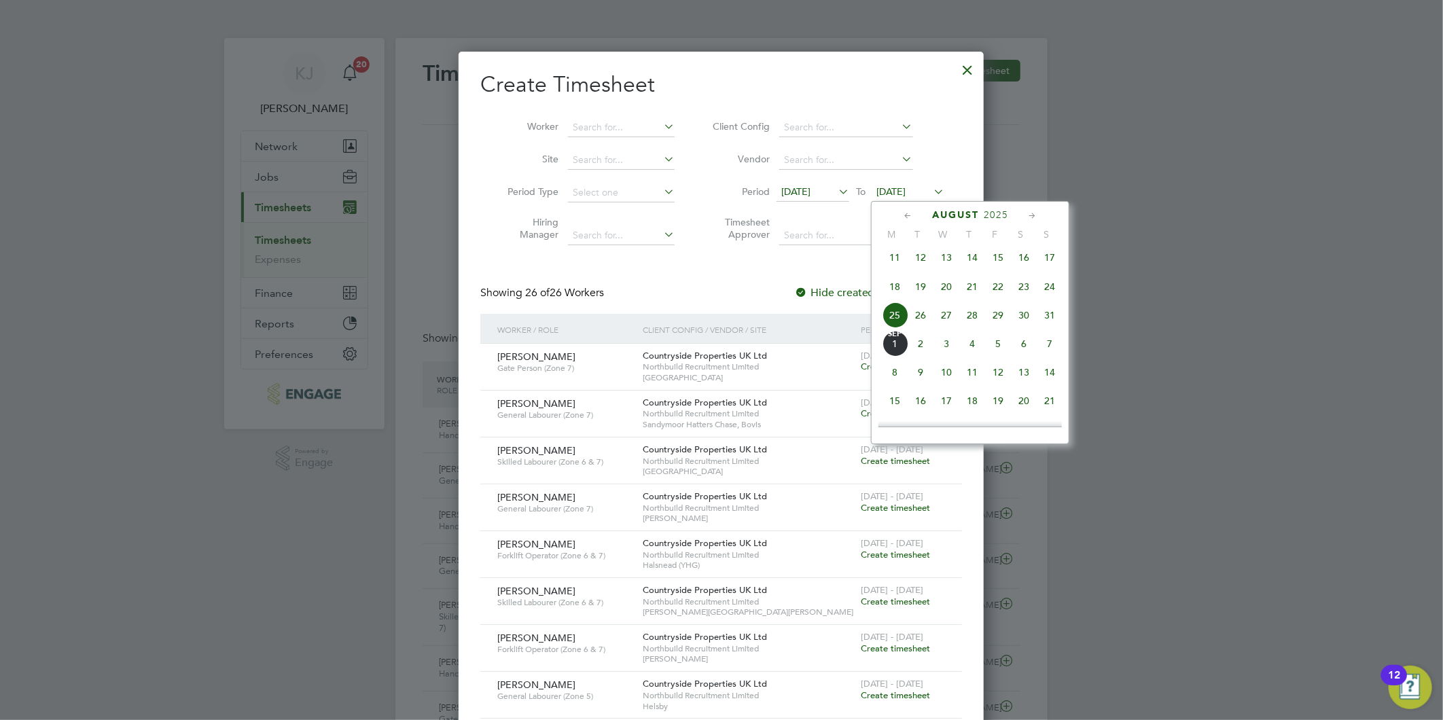
click at [1049, 323] on span "31" at bounding box center [1049, 315] width 26 height 26
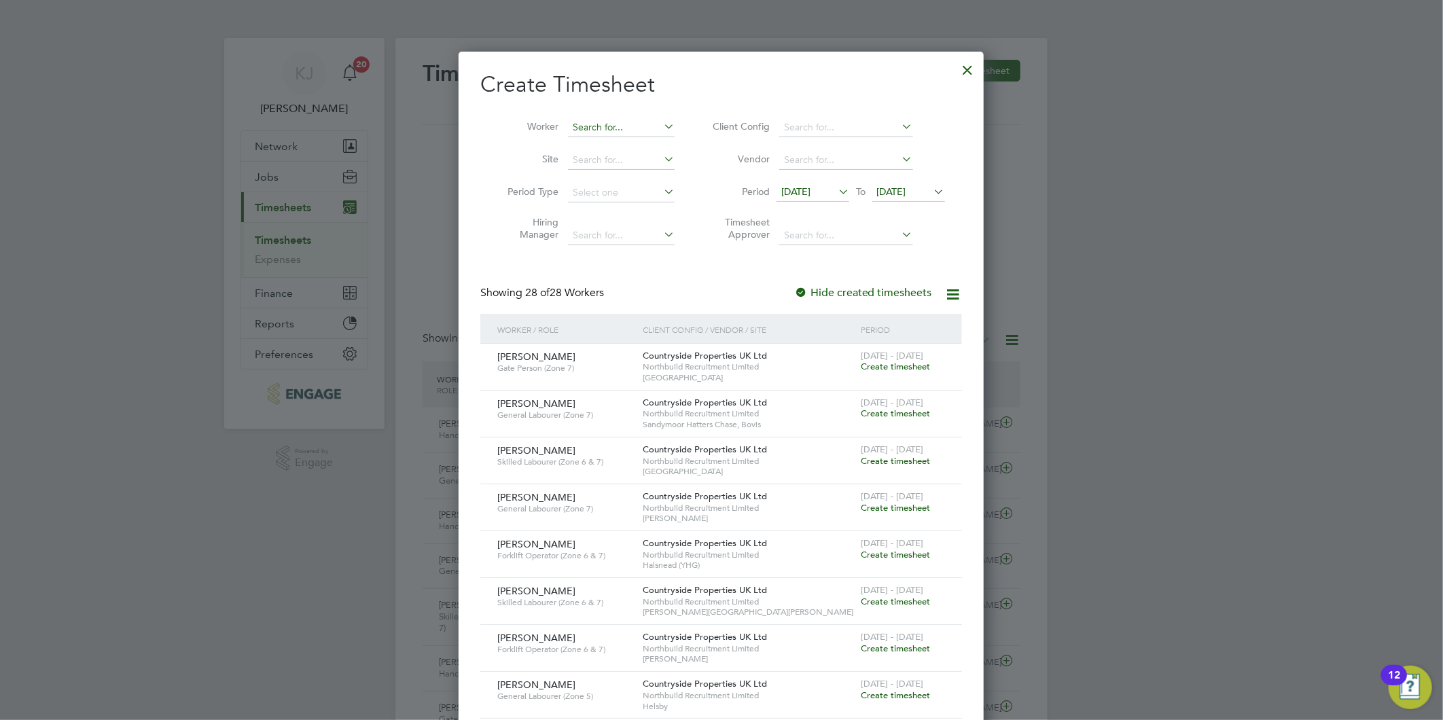
click at [594, 128] on input at bounding box center [621, 127] width 107 height 19
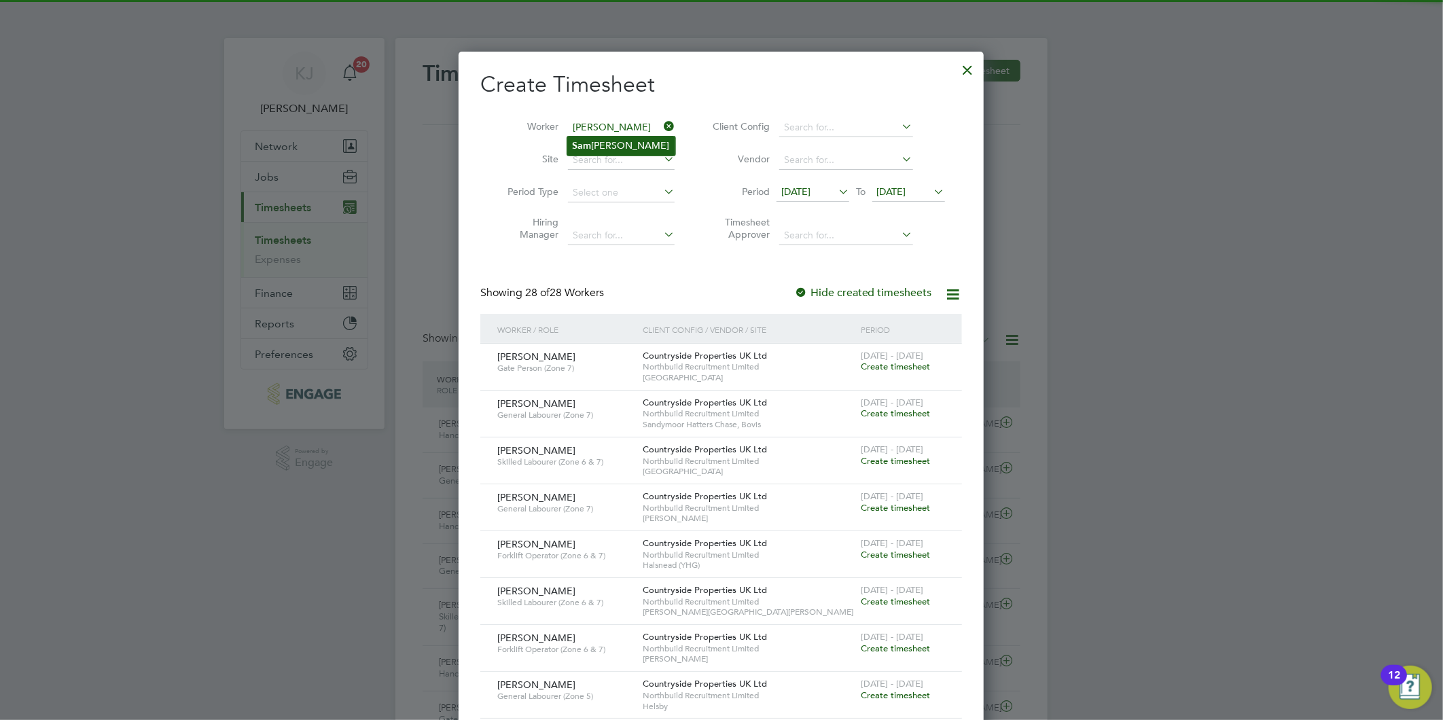
click at [592, 147] on li "S a m [PERSON_NAME]" at bounding box center [621, 146] width 108 height 18
type input "[PERSON_NAME]"
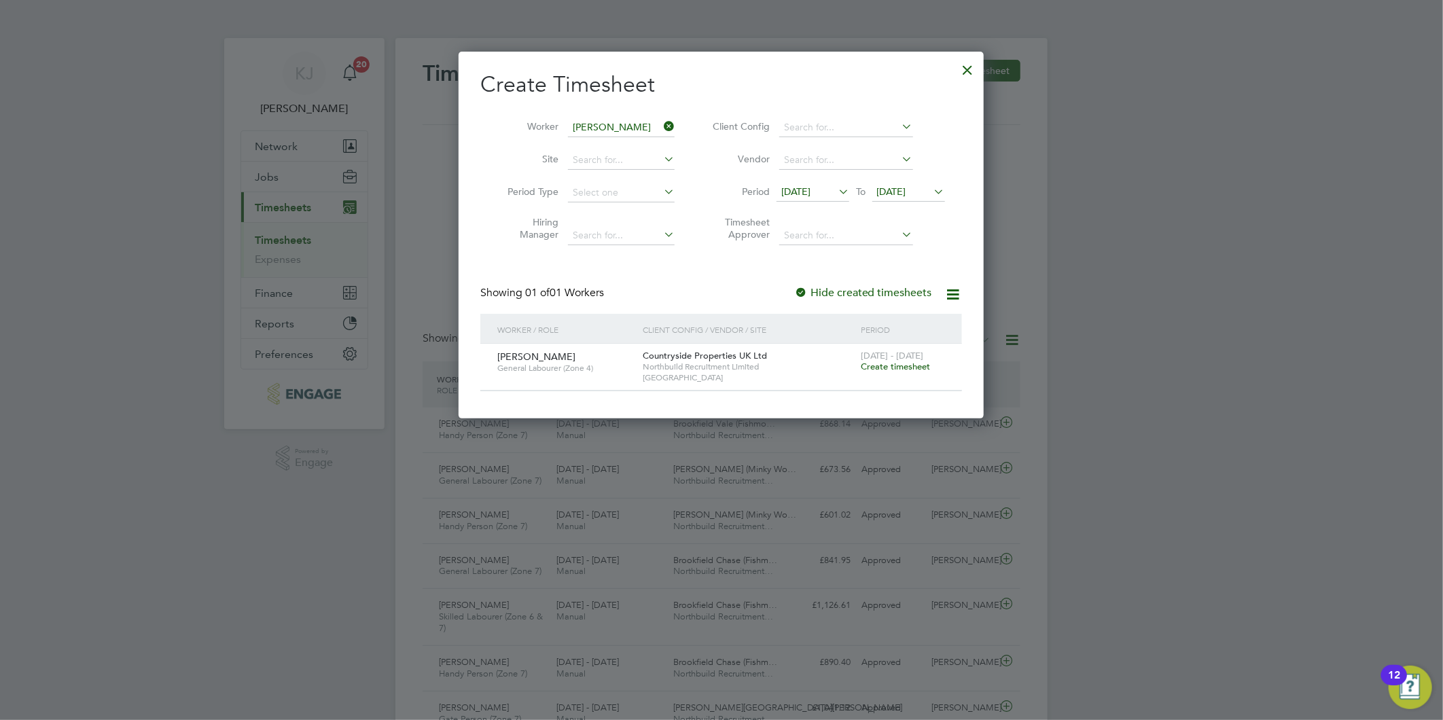
click at [886, 360] on div "[DATE] - [DATE] Create timesheet" at bounding box center [902, 362] width 91 height 37
click at [890, 365] on span "Create timesheet" at bounding box center [894, 367] width 69 height 12
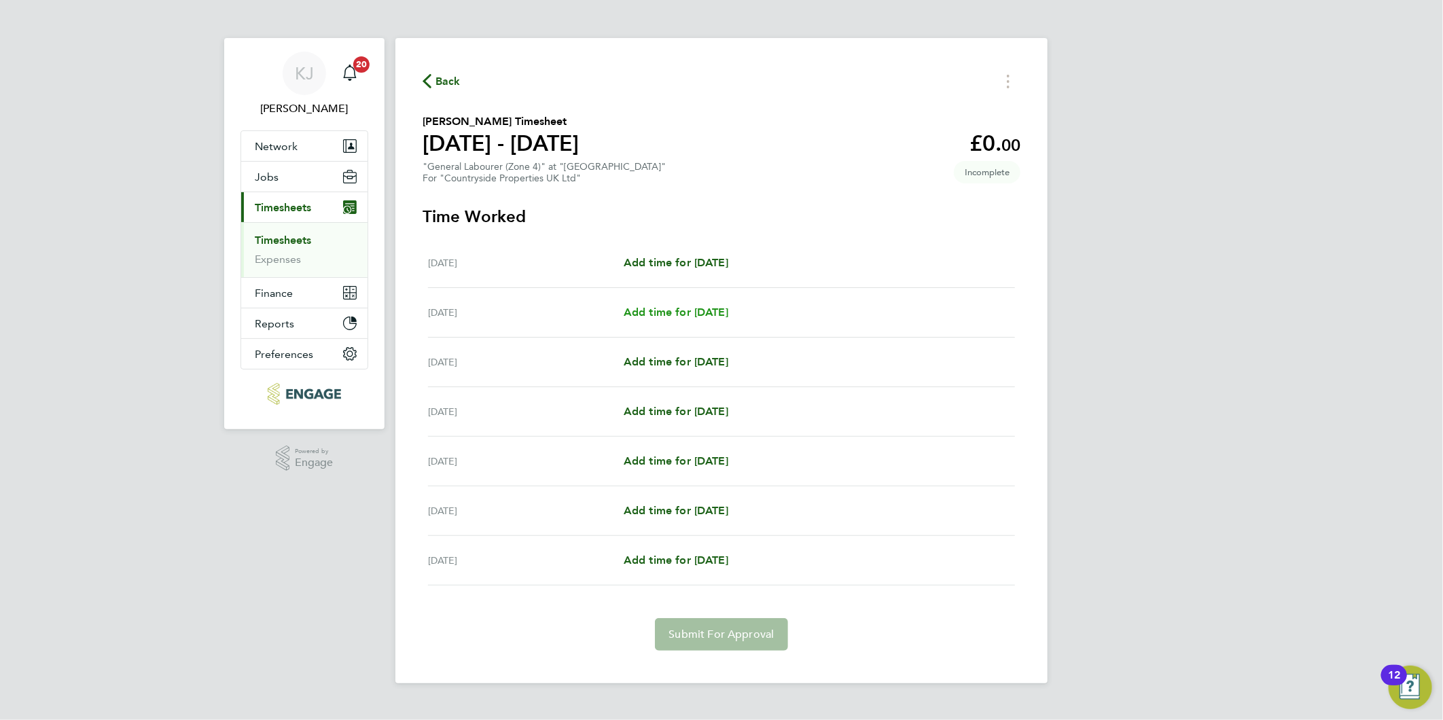
click at [687, 312] on span "Add time for [DATE]" at bounding box center [675, 312] width 105 height 13
select select "30"
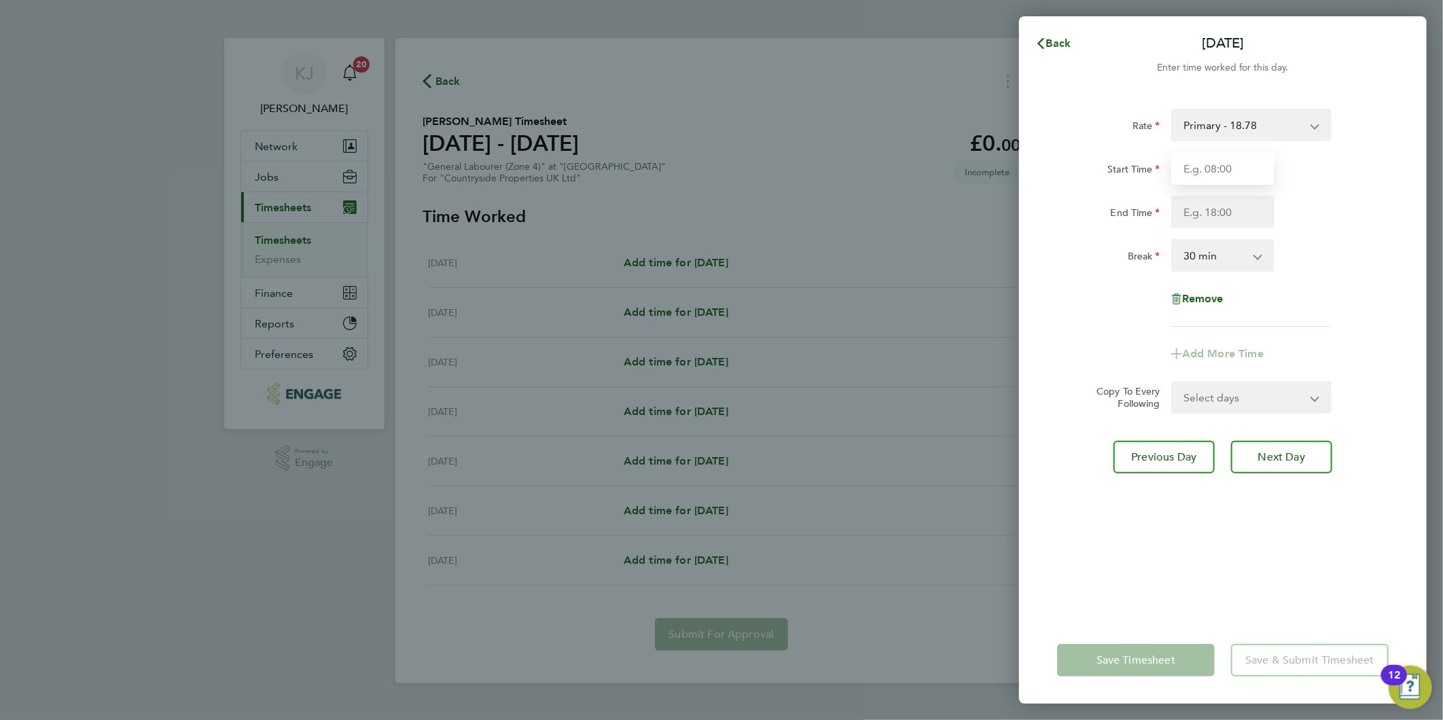
drag, startPoint x: 1228, startPoint y: 165, endPoint x: 1220, endPoint y: 164, distance: 8.2
click at [1228, 165] on input "Start Time" at bounding box center [1222, 168] width 103 height 33
type input "07:30"
type input "16:30"
click at [963, 363] on div "[DATE] Cancel Enter time worked for this day. Rate Primary - 18.78 Start Time 0…" at bounding box center [721, 360] width 1443 height 720
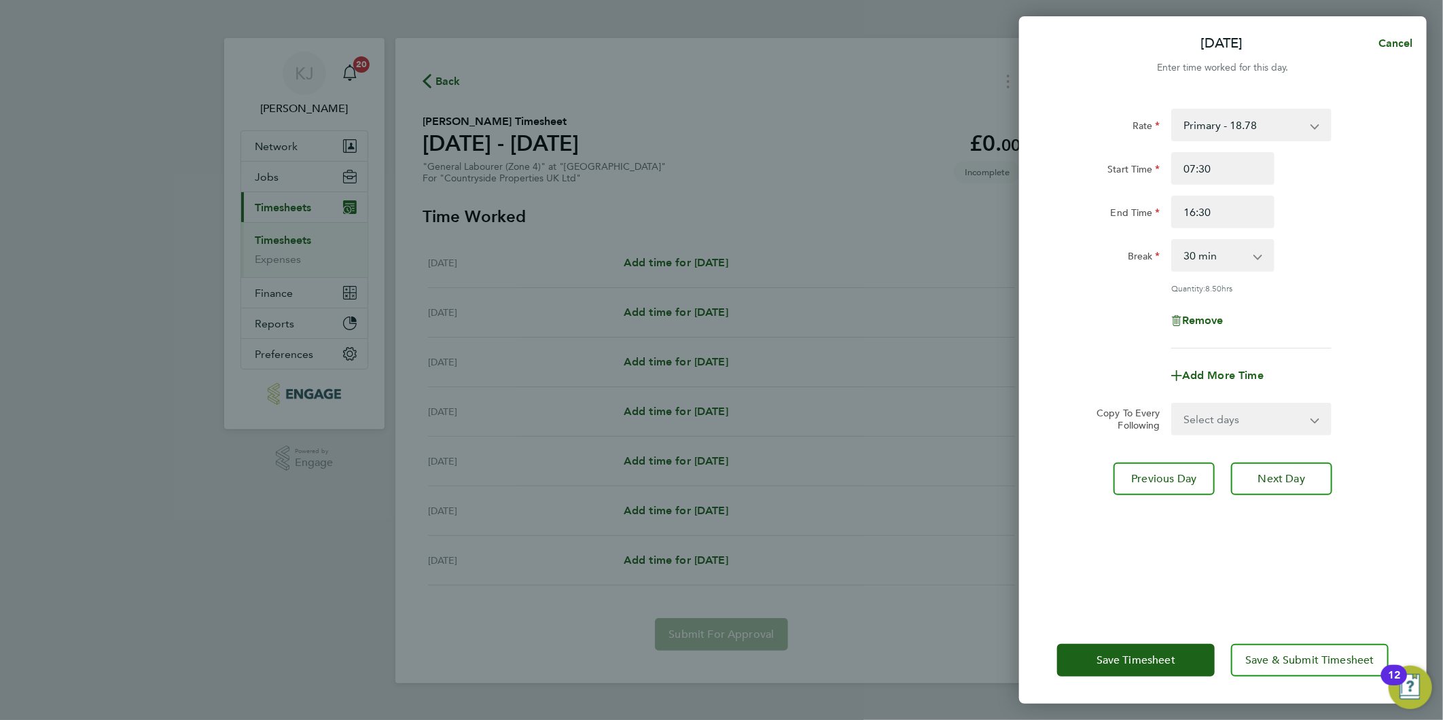
click at [1219, 420] on select "Select days Day Weekday (Mon-Fri) Weekend (Sat-Sun) [DATE] [DATE] [DATE] [DATE]…" at bounding box center [1243, 419] width 143 height 30
select select "DAY"
click at [1172, 404] on select "Select days Day Weekday (Mon-Fri) Weekend (Sat-Sun) [DATE] [DATE] [DATE] [DATE]…" at bounding box center [1243, 419] width 143 height 30
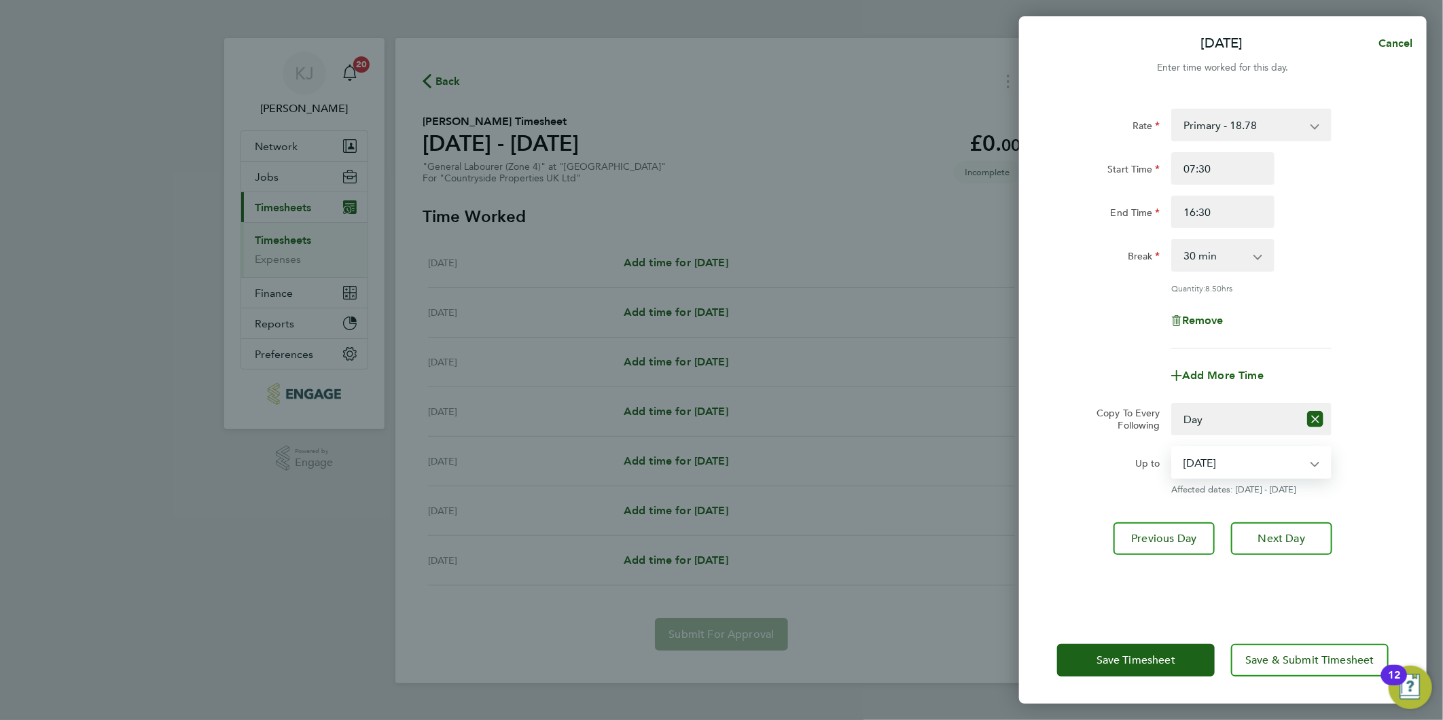
click at [1234, 462] on select "[DATE] [DATE] [DATE] [DATE] [DATE]" at bounding box center [1242, 463] width 141 height 30
click at [1172, 448] on select "[DATE] [DATE] [DATE] [DATE] [DATE]" at bounding box center [1242, 463] width 141 height 30
click at [1110, 416] on label "Copy To Every Following" at bounding box center [1122, 419] width 75 height 24
click at [1172, 416] on select "Select days Day Weekday (Mon-Fri) Weekend (Sat-Sun) [DATE] [DATE] [DATE] [DATE]…" at bounding box center [1235, 419] width 126 height 30
click at [1216, 467] on select "[DATE] [DATE] [DATE] [DATE] [DATE]" at bounding box center [1242, 463] width 141 height 30
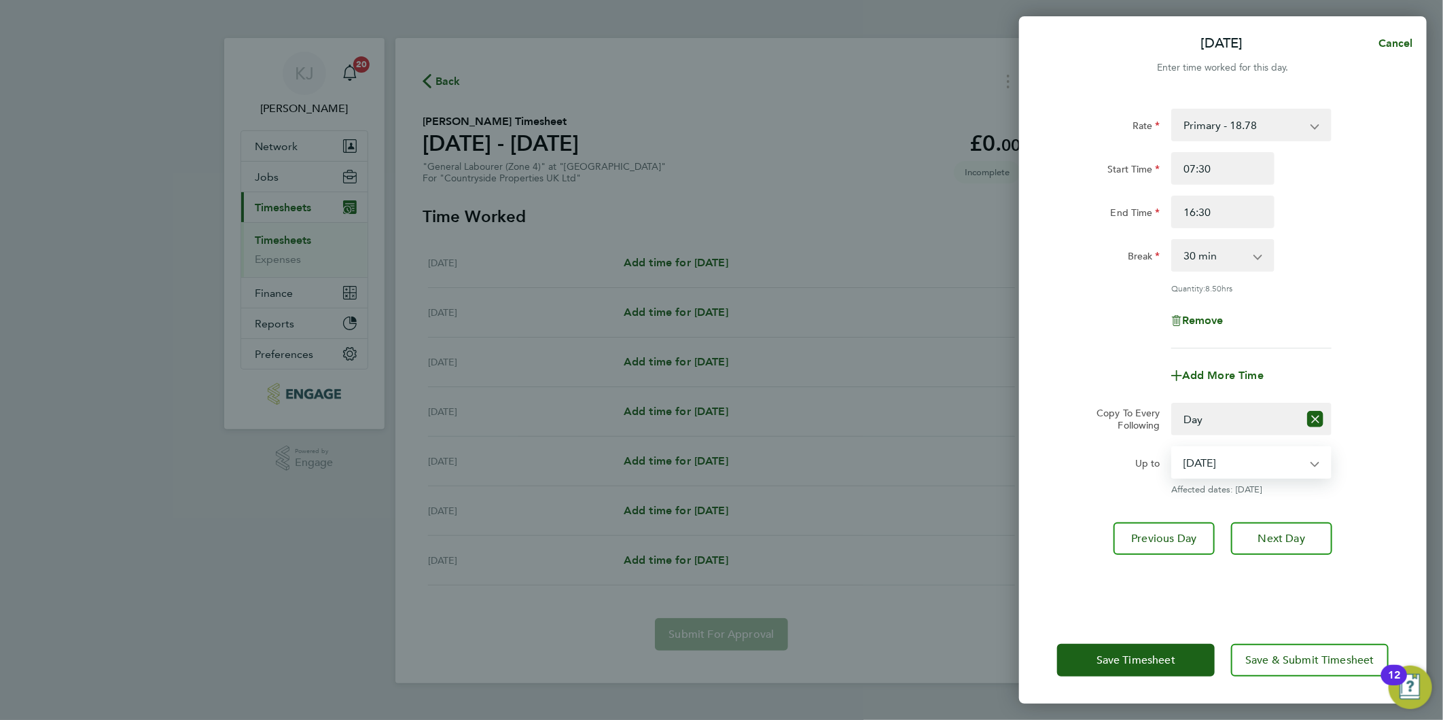
select select "[DATE]"
click at [1172, 448] on select "[DATE] [DATE] [DATE] [DATE] [DATE]" at bounding box center [1242, 463] width 141 height 30
drag, startPoint x: 1290, startPoint y: 533, endPoint x: 1277, endPoint y: 545, distance: 17.8
click at [1290, 534] on span "Next Day" at bounding box center [1281, 539] width 47 height 14
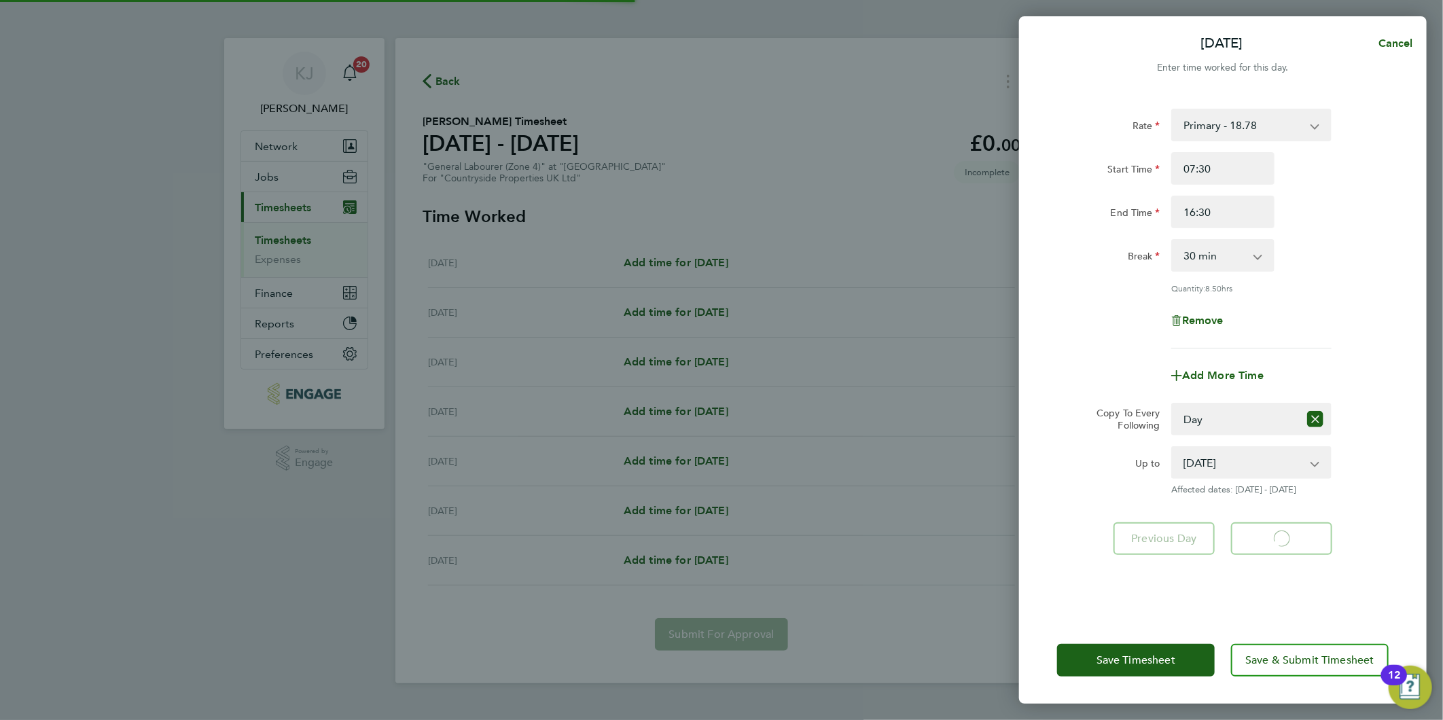
select select "30"
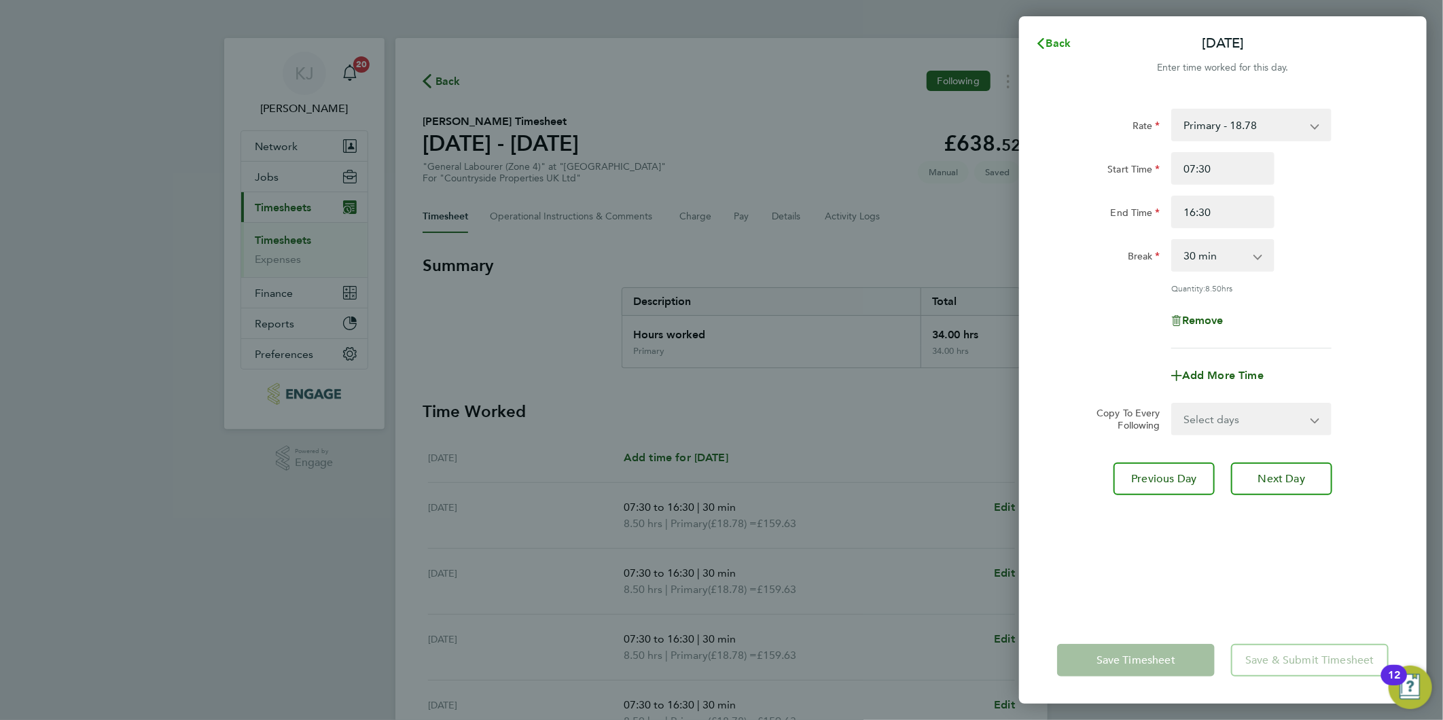
drag, startPoint x: 1049, startPoint y: 31, endPoint x: 1054, endPoint y: 71, distance: 40.4
click at [1049, 33] on button "Back" at bounding box center [1052, 43] width 63 height 27
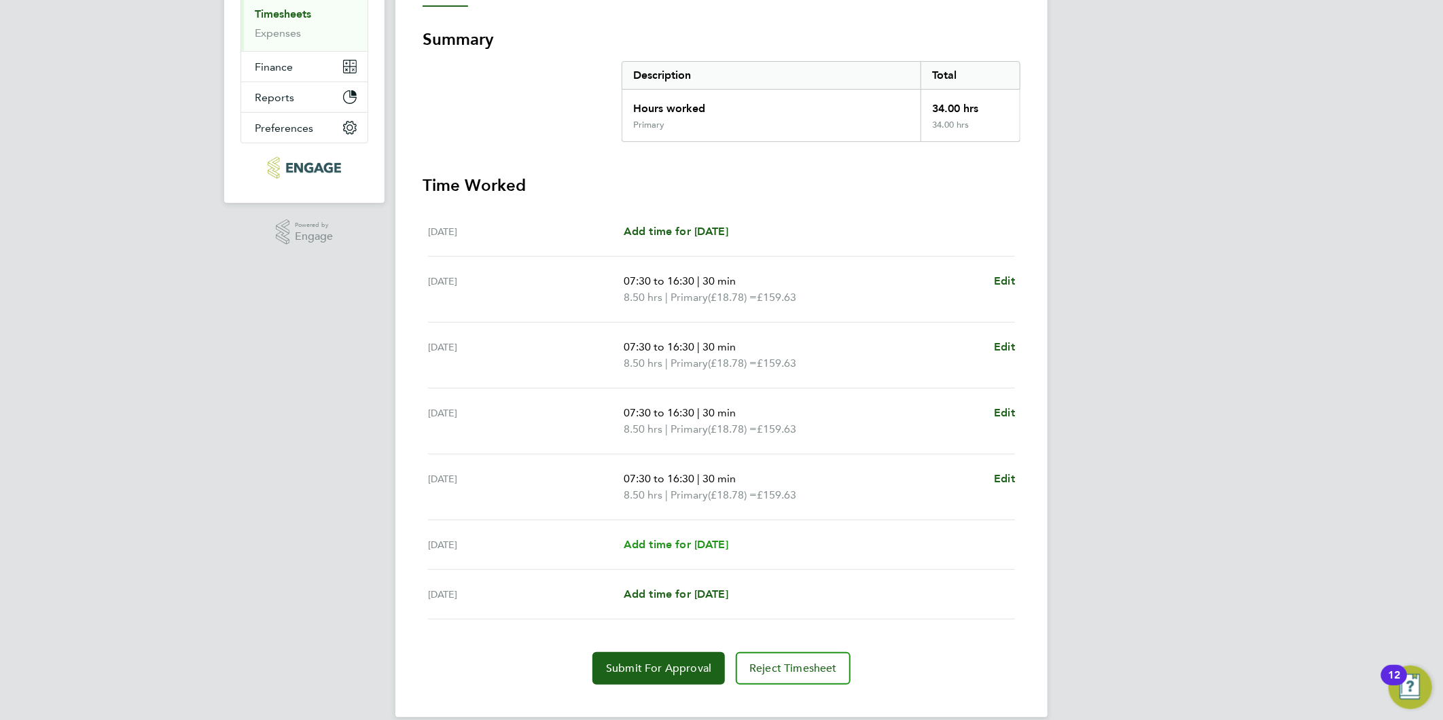
click at [669, 544] on span "Add time for [DATE]" at bounding box center [675, 544] width 105 height 13
select select "30"
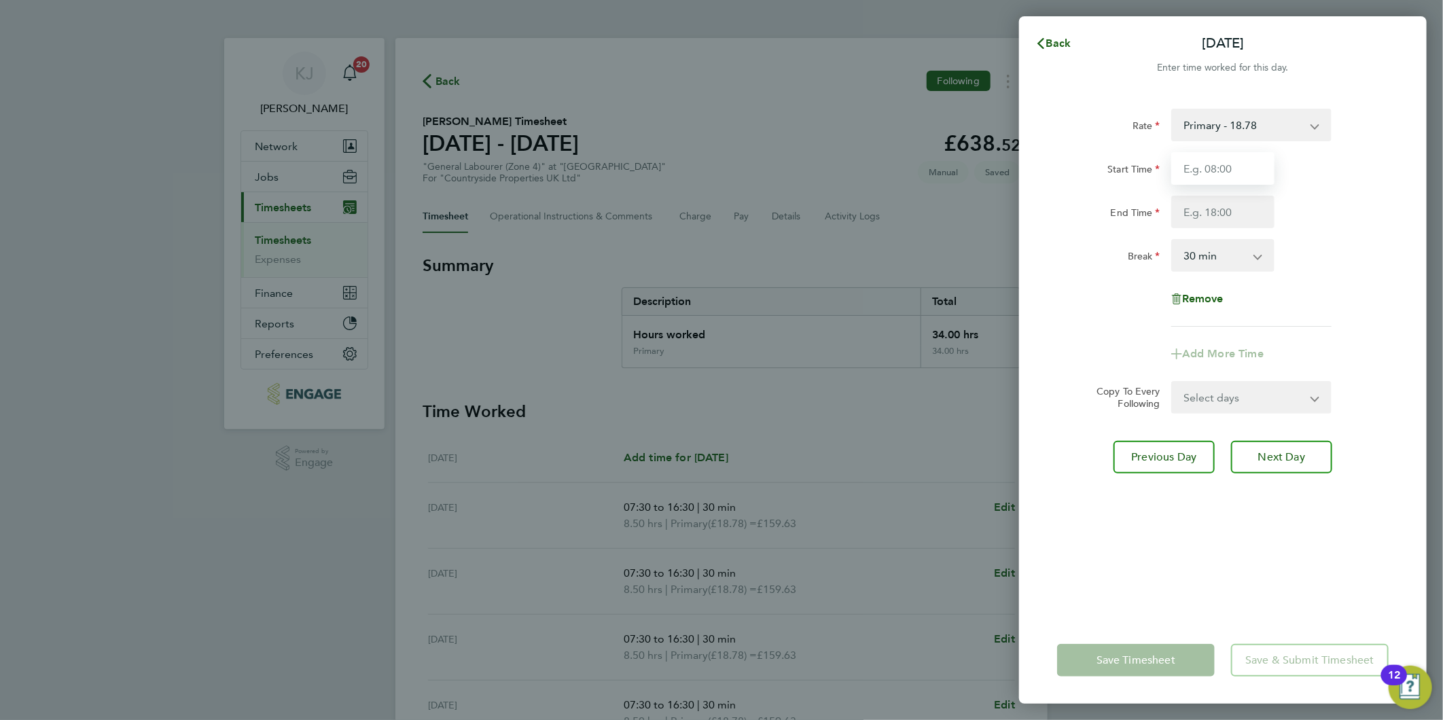
click at [1205, 161] on input "Start Time" at bounding box center [1222, 168] width 103 height 33
type input "07:30"
type input "14:30"
click at [1176, 255] on select "0 min 15 min 30 min 45 min 60 min 75 min 90 min" at bounding box center [1214, 255] width 84 height 30
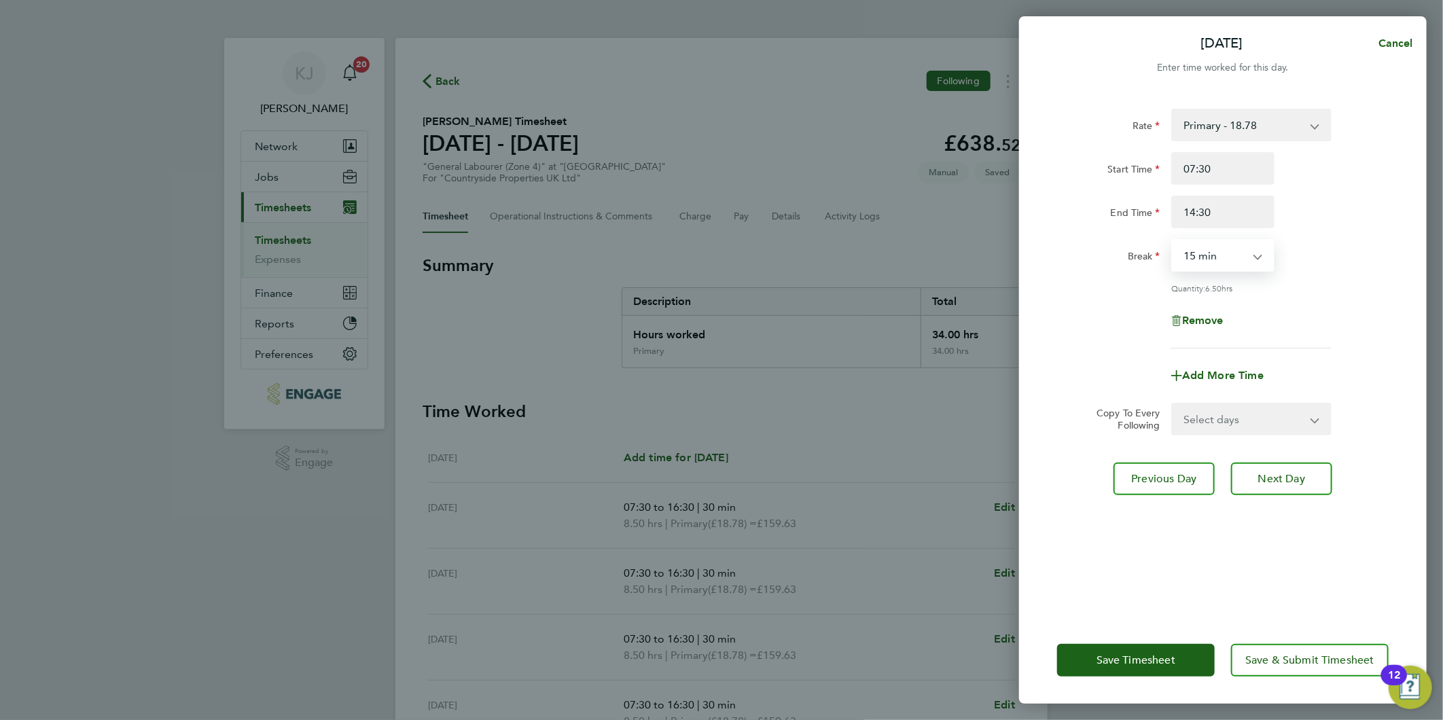
click at [1172, 240] on select "0 min 15 min 30 min 45 min 60 min 75 min 90 min" at bounding box center [1214, 255] width 84 height 30
click at [1205, 247] on select "0 min 15 min 30 min 45 min 60 min 75 min 90 min" at bounding box center [1214, 255] width 84 height 30
select select "0"
click at [1172, 240] on select "0 min 15 min 30 min 45 min 60 min 75 min 90 min" at bounding box center [1214, 255] width 84 height 30
click at [1282, 507] on div "Rate Primary - 18.78 Start Time 07:30 End Time 14:30 Break 0 min 15 min 30 min …" at bounding box center [1222, 354] width 407 height 524
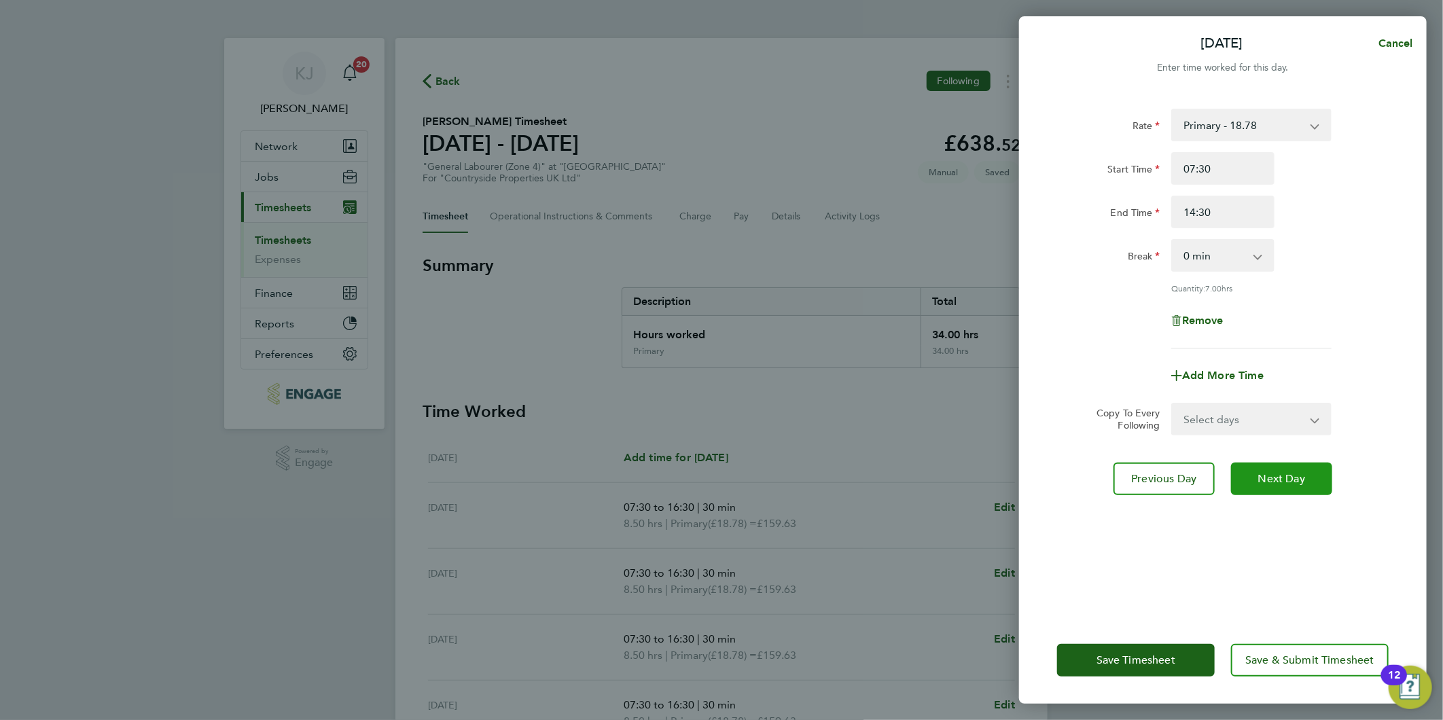
click at [1291, 475] on span "Next Day" at bounding box center [1281, 479] width 47 height 14
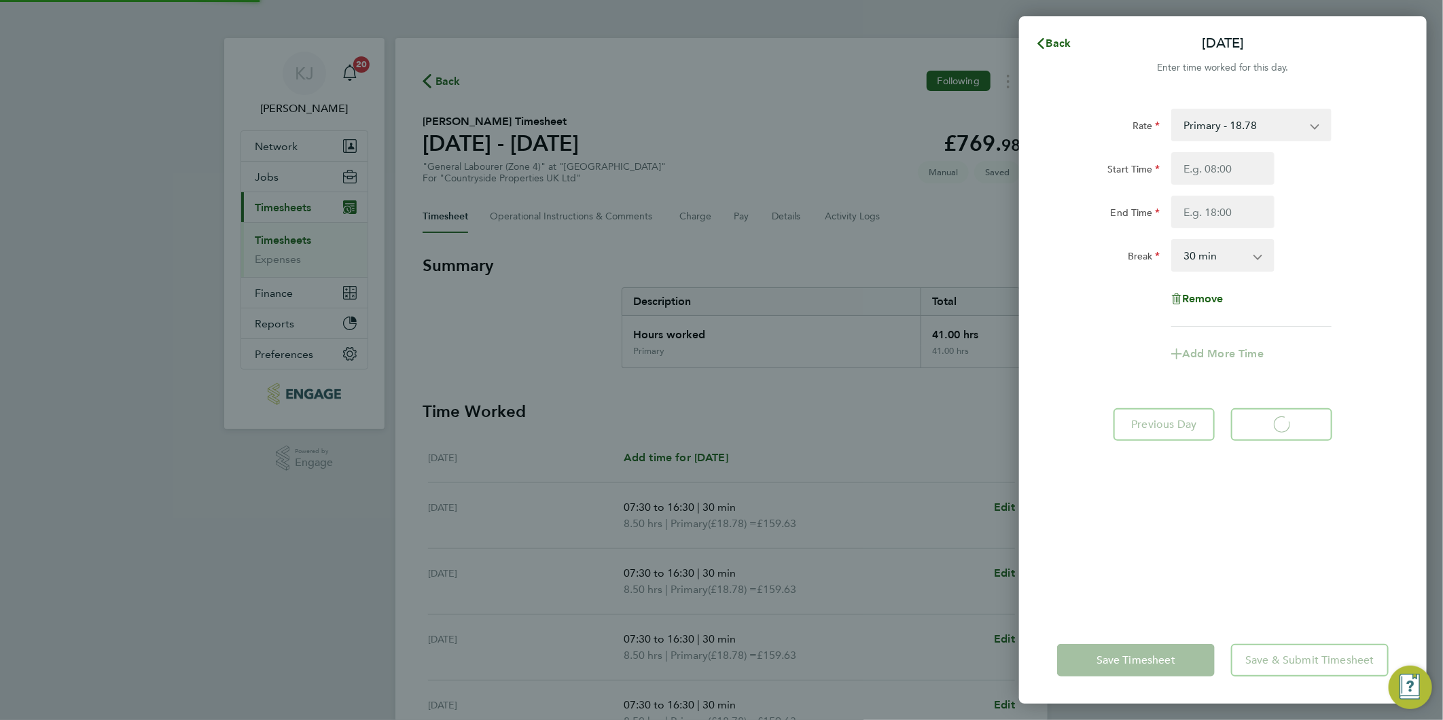
select select "30"
click at [1062, 37] on span "Back" at bounding box center [1058, 43] width 25 height 13
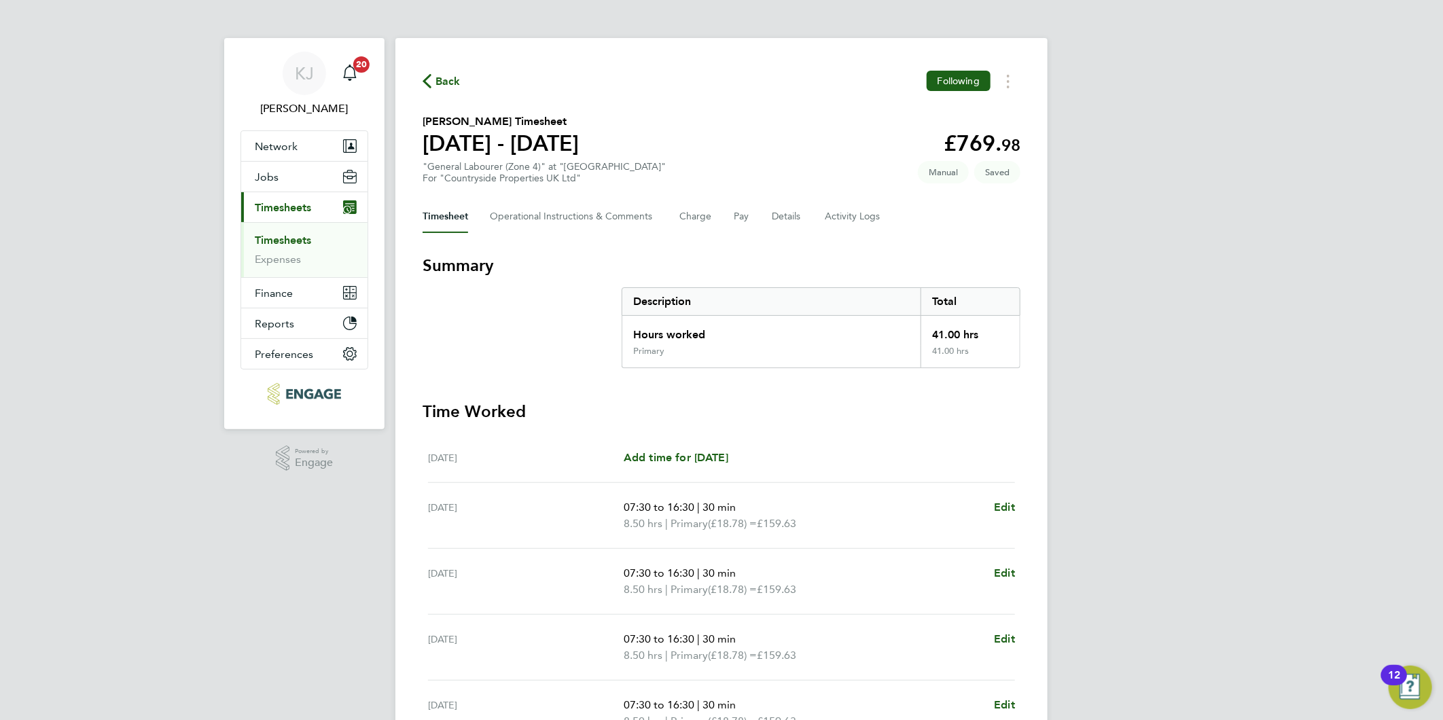
click at [766, 215] on div "Timesheet Operational Instructions & Comments Charge Pay Details Activity Logs" at bounding box center [721, 216] width 598 height 33
click at [800, 212] on button "Details" at bounding box center [787, 216] width 31 height 33
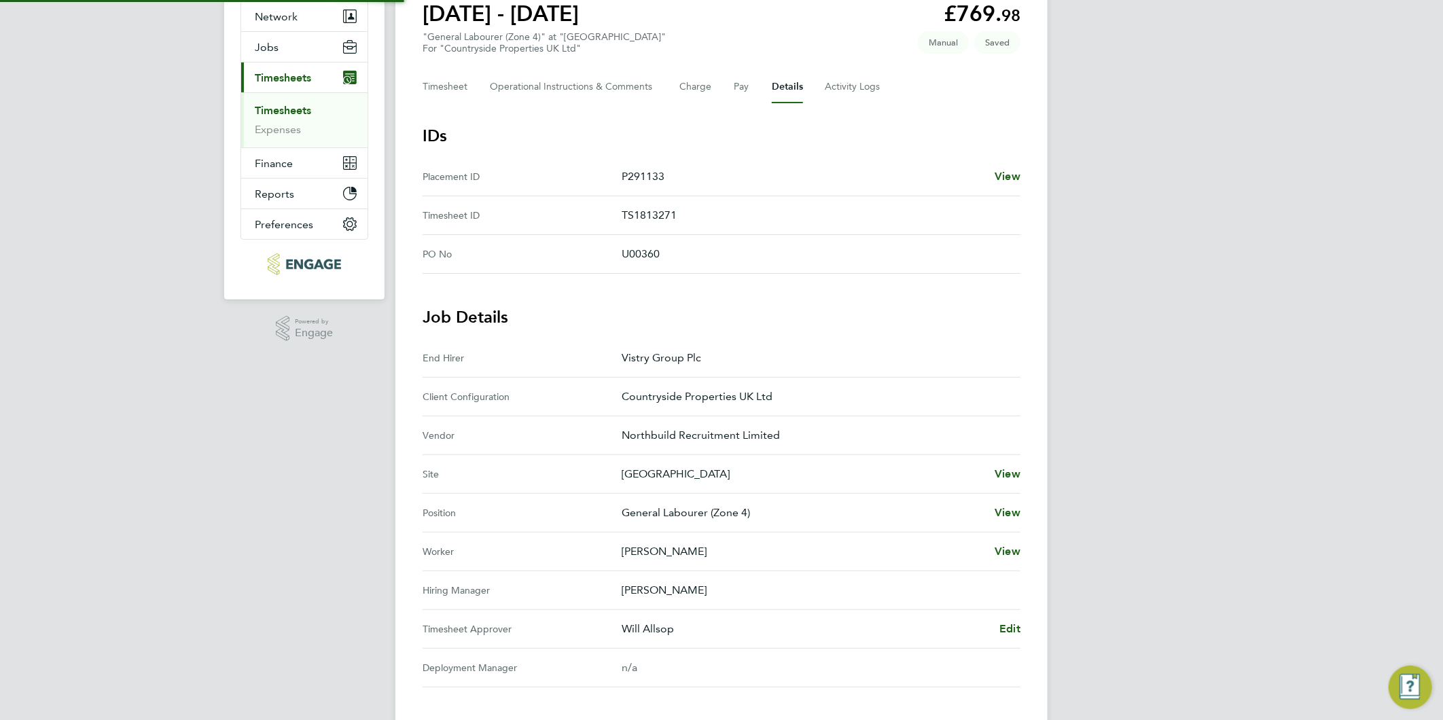
scroll to position [280, 0]
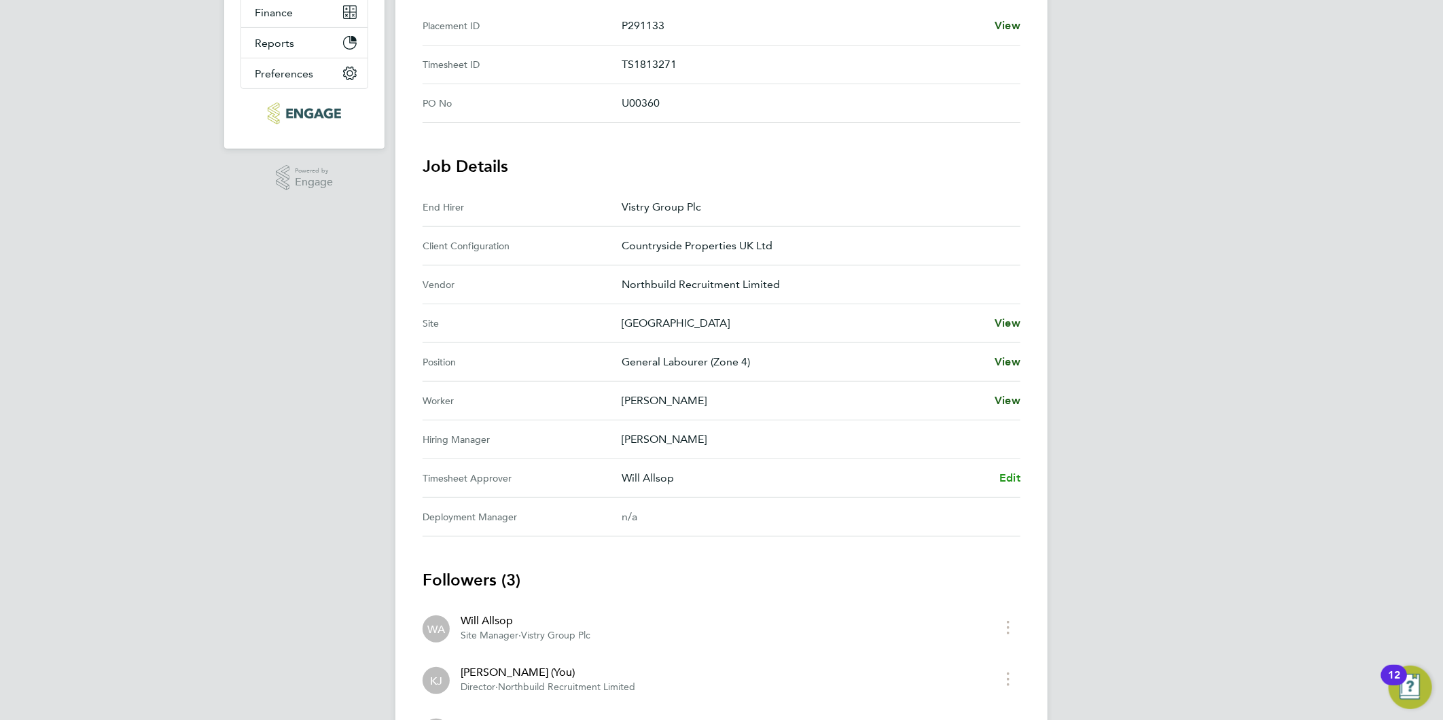
click at [1014, 478] on span "Edit" at bounding box center [1009, 477] width 21 height 13
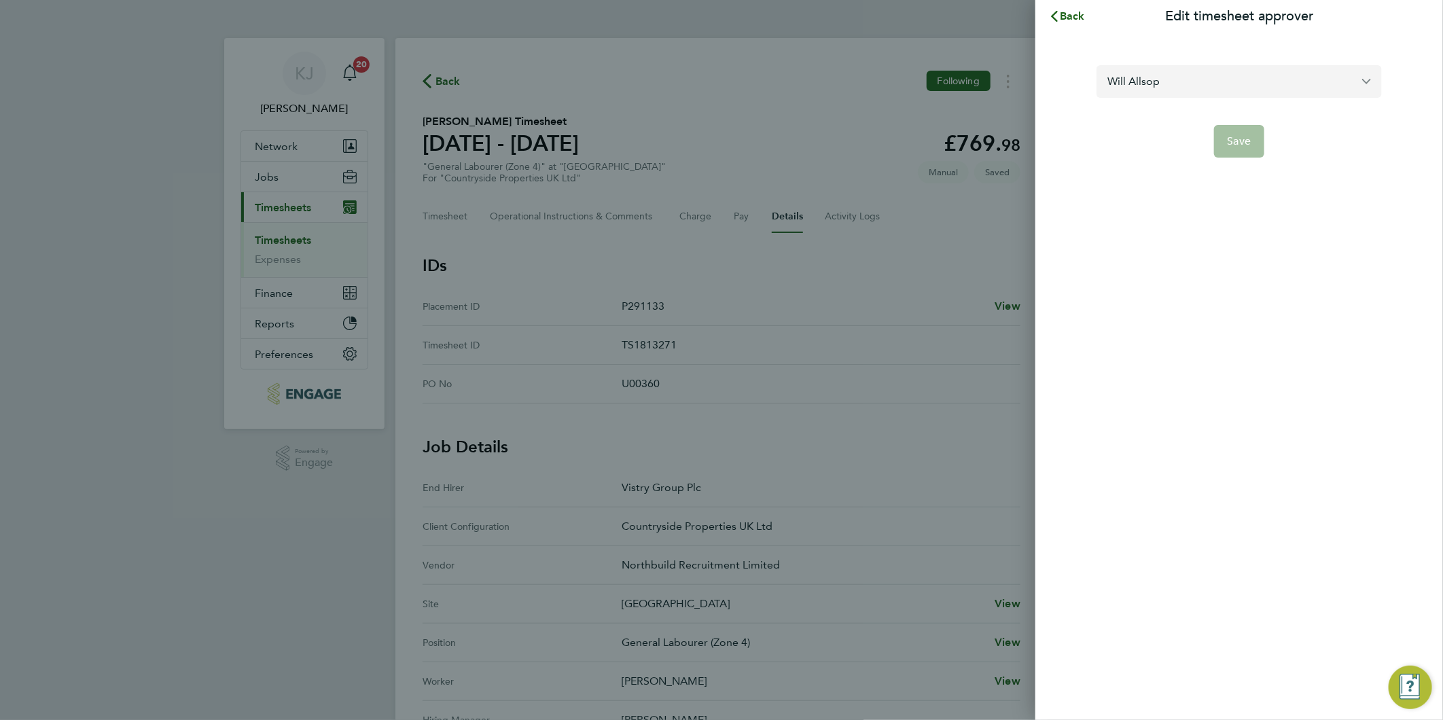
click at [1271, 80] on input "Will Allsop" at bounding box center [1238, 81] width 285 height 32
click at [1222, 117] on li "[PERSON_NAME]" at bounding box center [1238, 114] width 285 height 33
type input "[PERSON_NAME]"
click at [1253, 147] on button "Save" at bounding box center [1239, 141] width 51 height 33
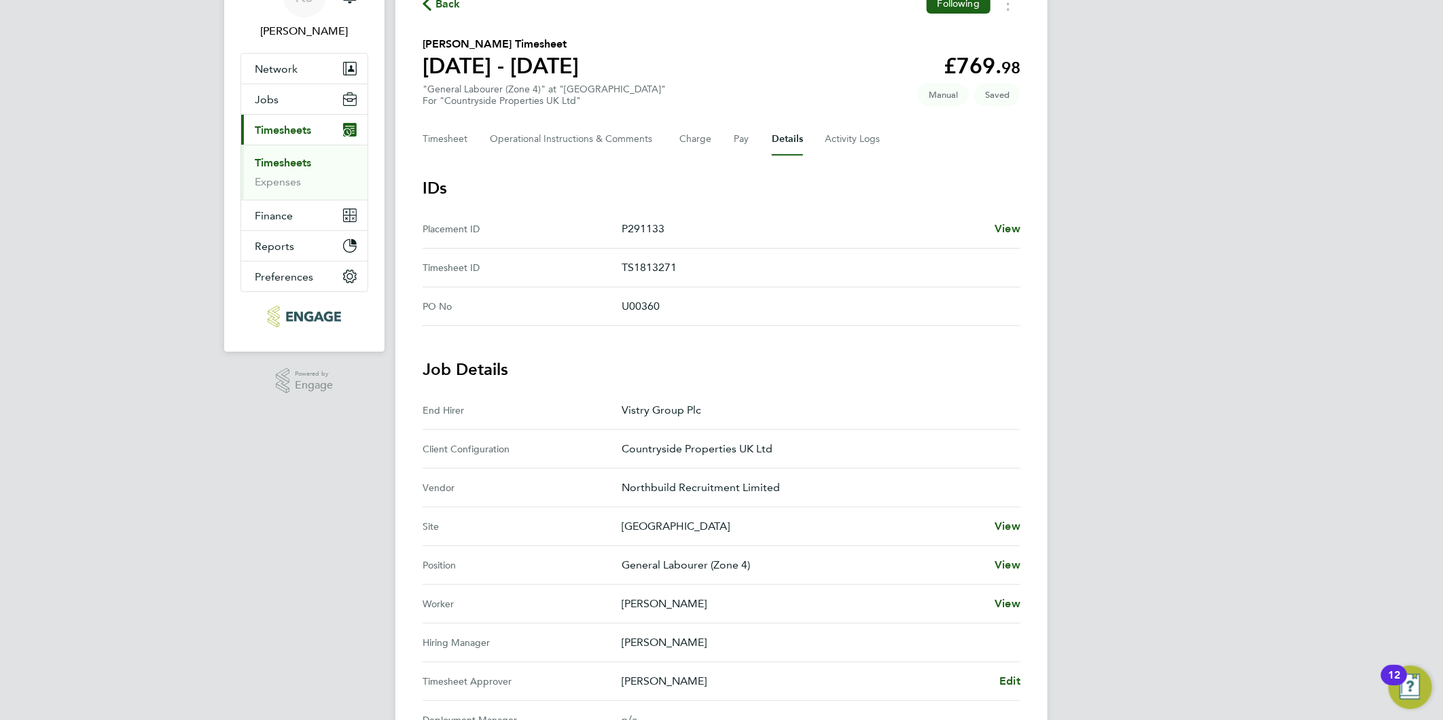
scroll to position [75, 0]
click at [435, 147] on button "Timesheet" at bounding box center [445, 141] width 46 height 33
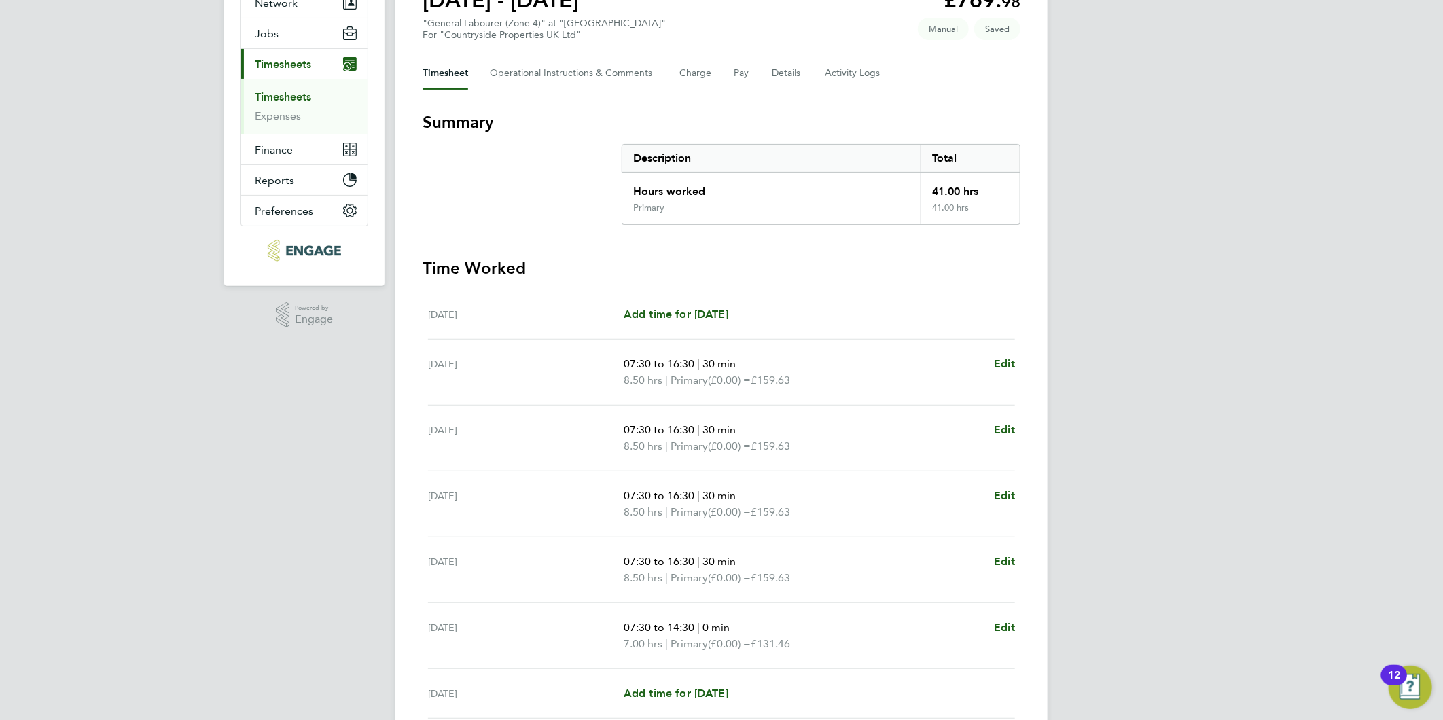
scroll to position [260, 0]
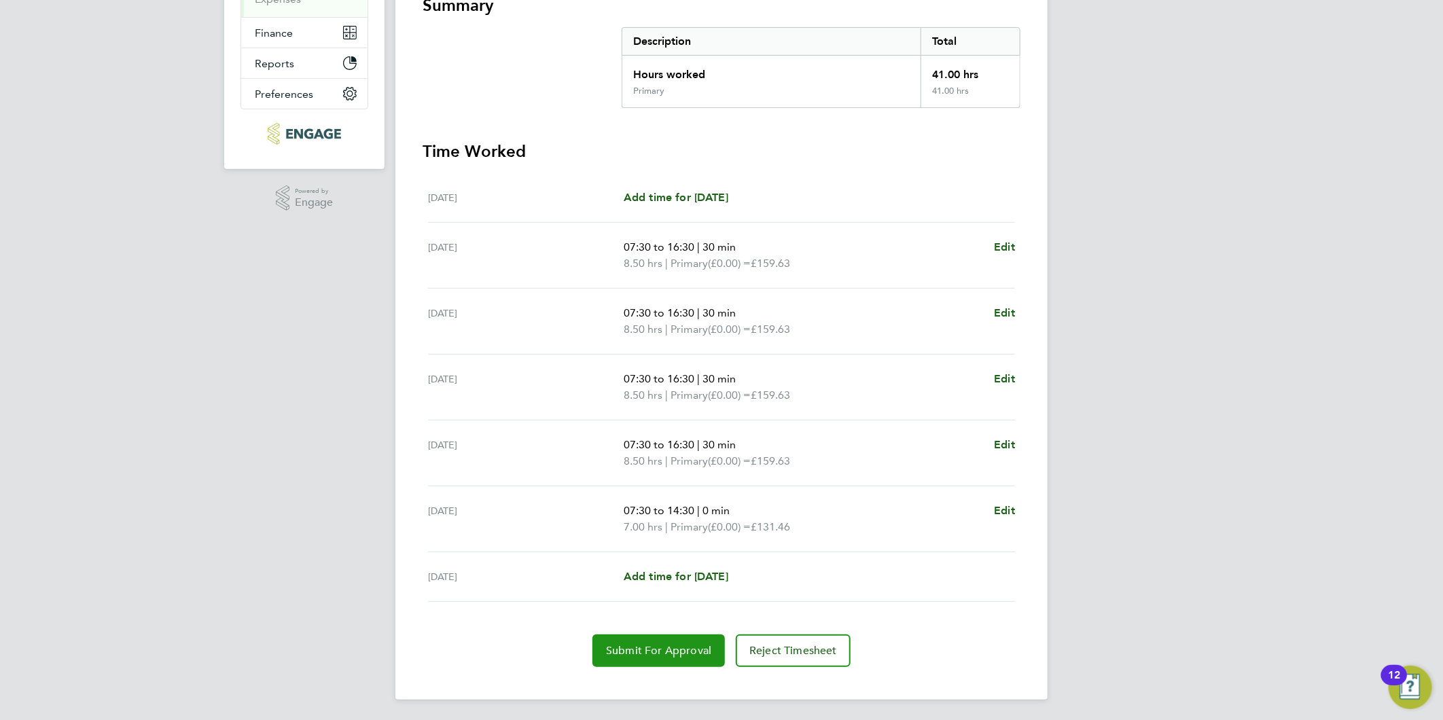
click at [625, 648] on span "Submit For Approval" at bounding box center [658, 651] width 105 height 14
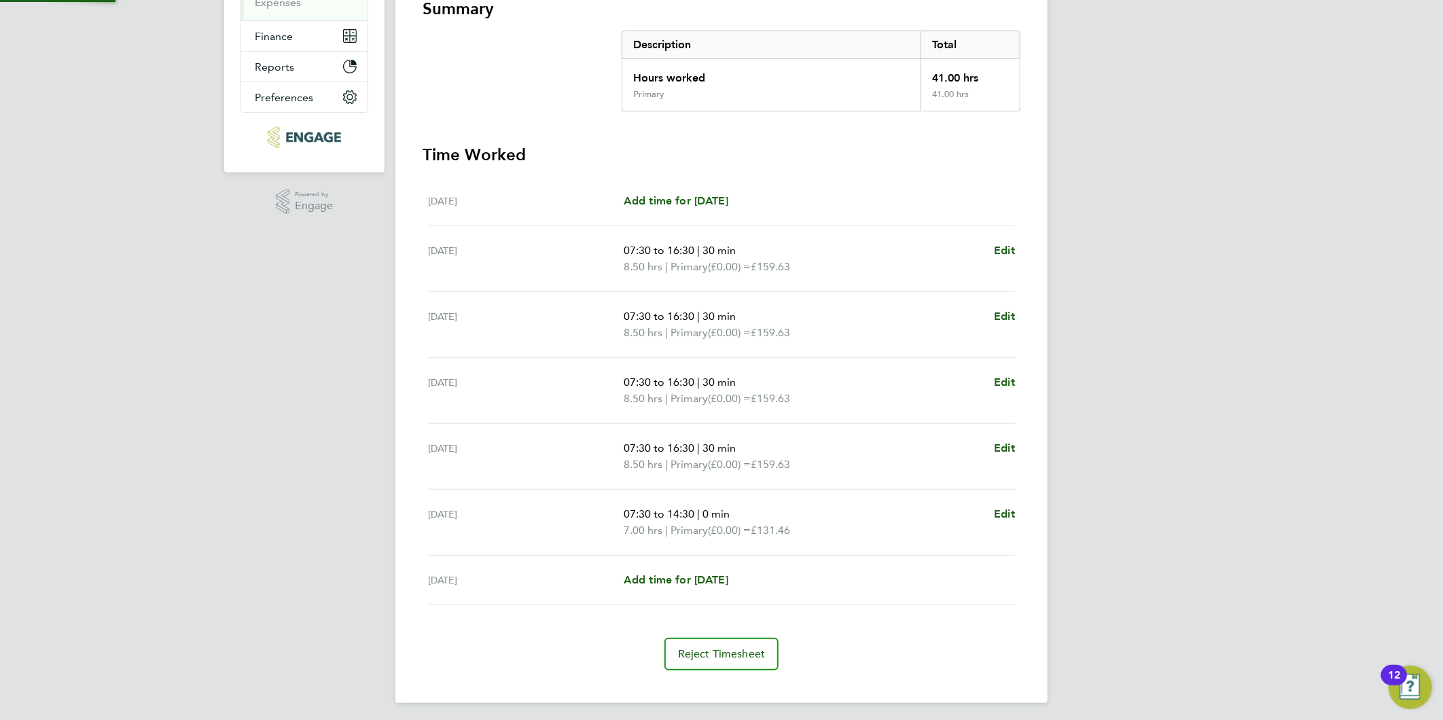
scroll to position [0, 0]
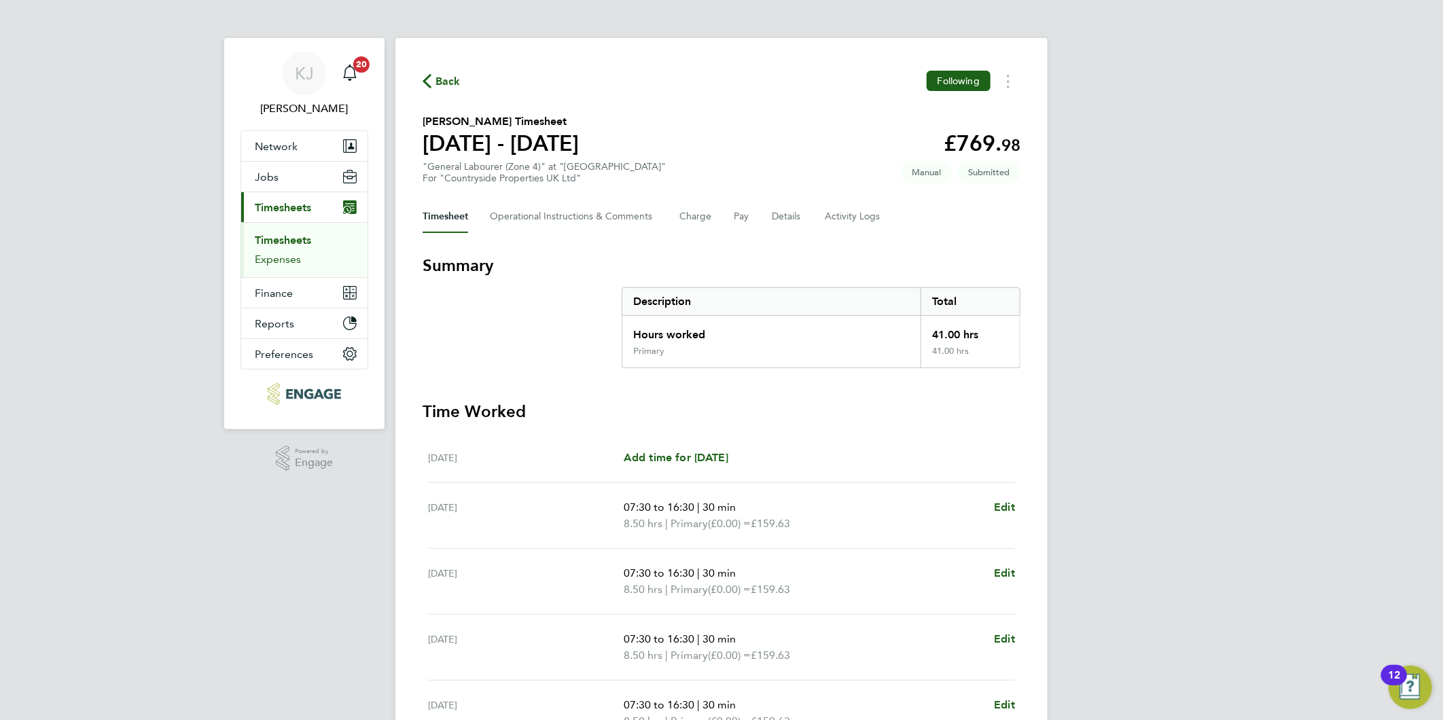
click at [266, 257] on link "Expenses" at bounding box center [278, 259] width 46 height 13
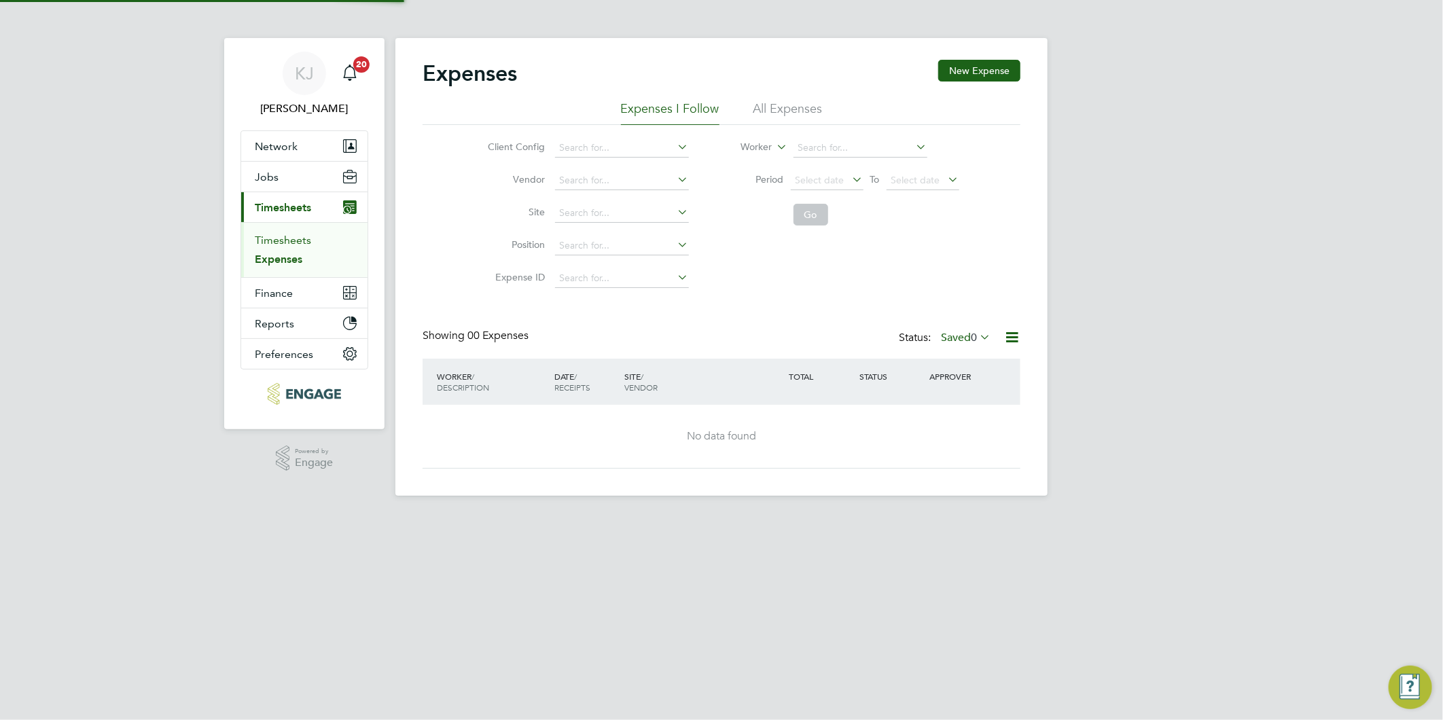
click at [270, 236] on link "Timesheets" at bounding box center [283, 240] width 56 height 13
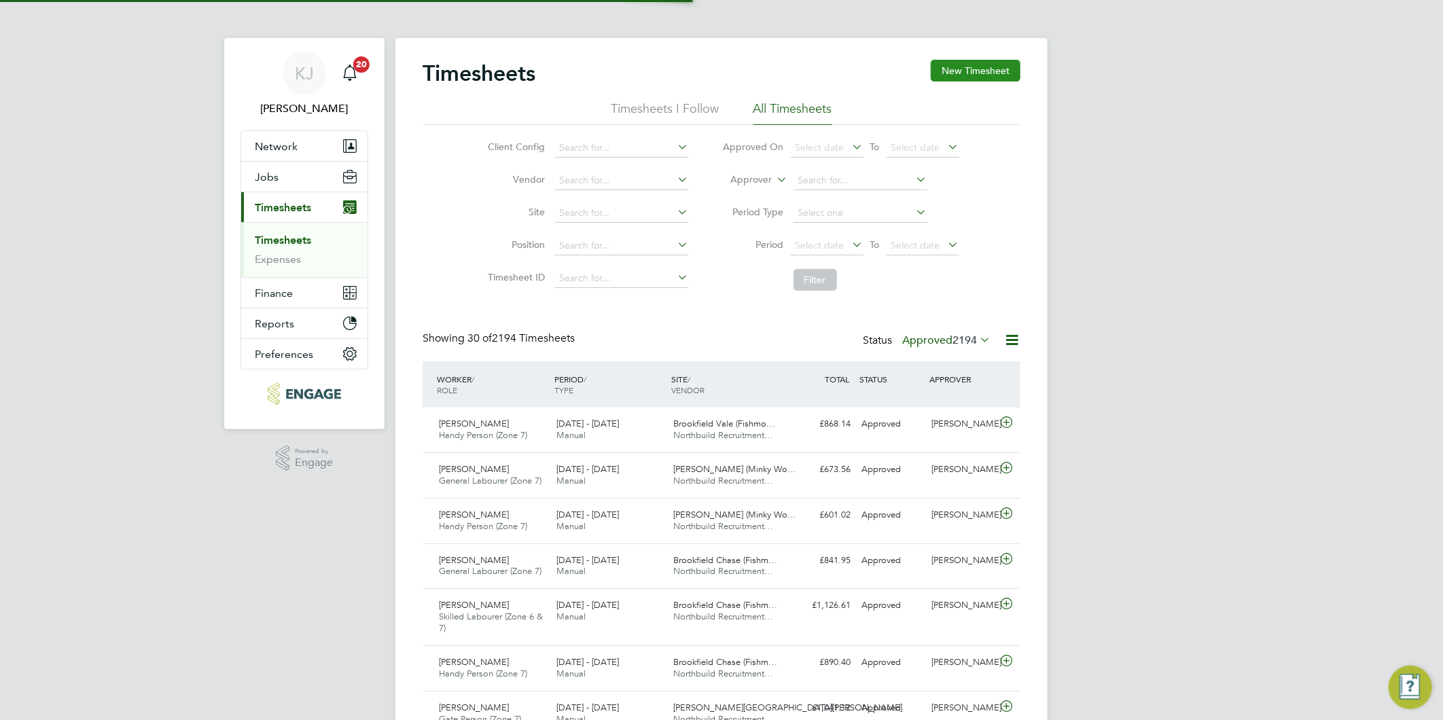
scroll to position [34, 118]
click at [986, 65] on button "New Timesheet" at bounding box center [975, 71] width 90 height 22
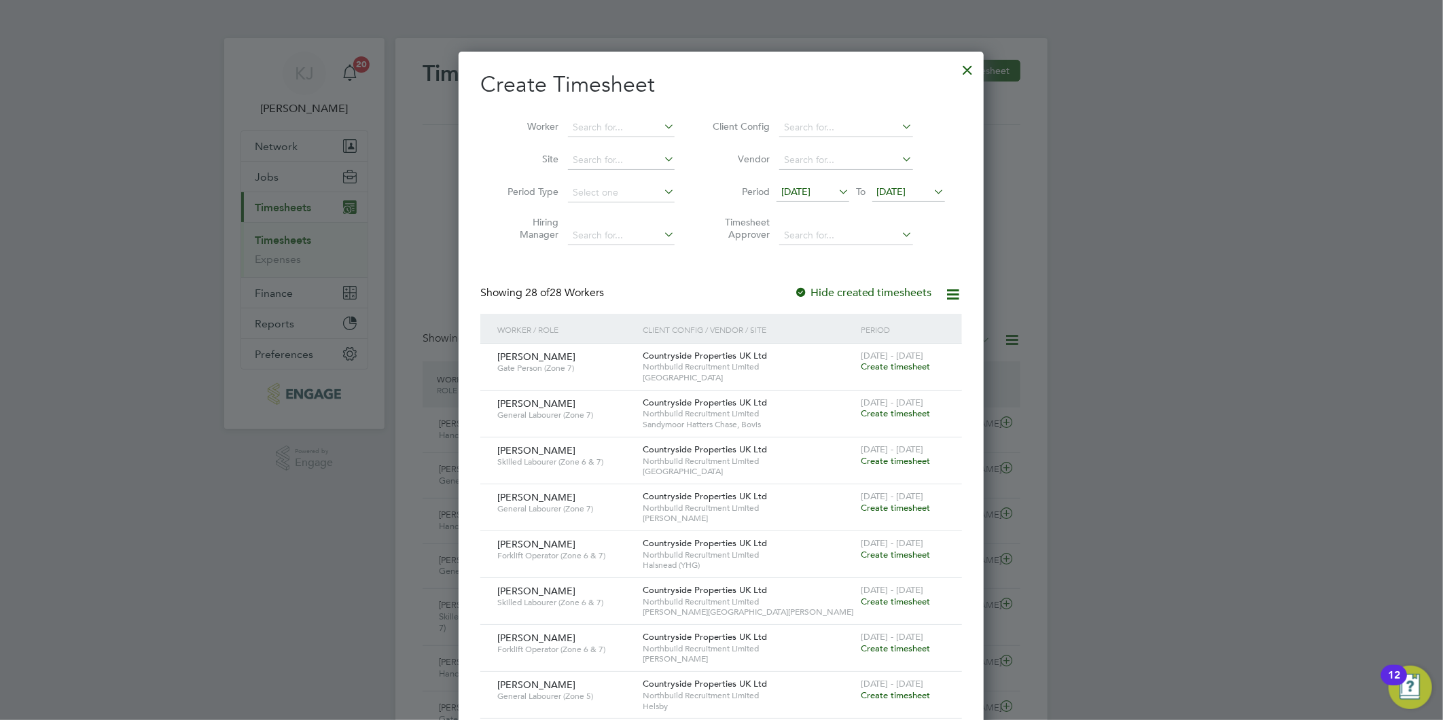
click at [810, 187] on span "[DATE]" at bounding box center [795, 191] width 29 height 12
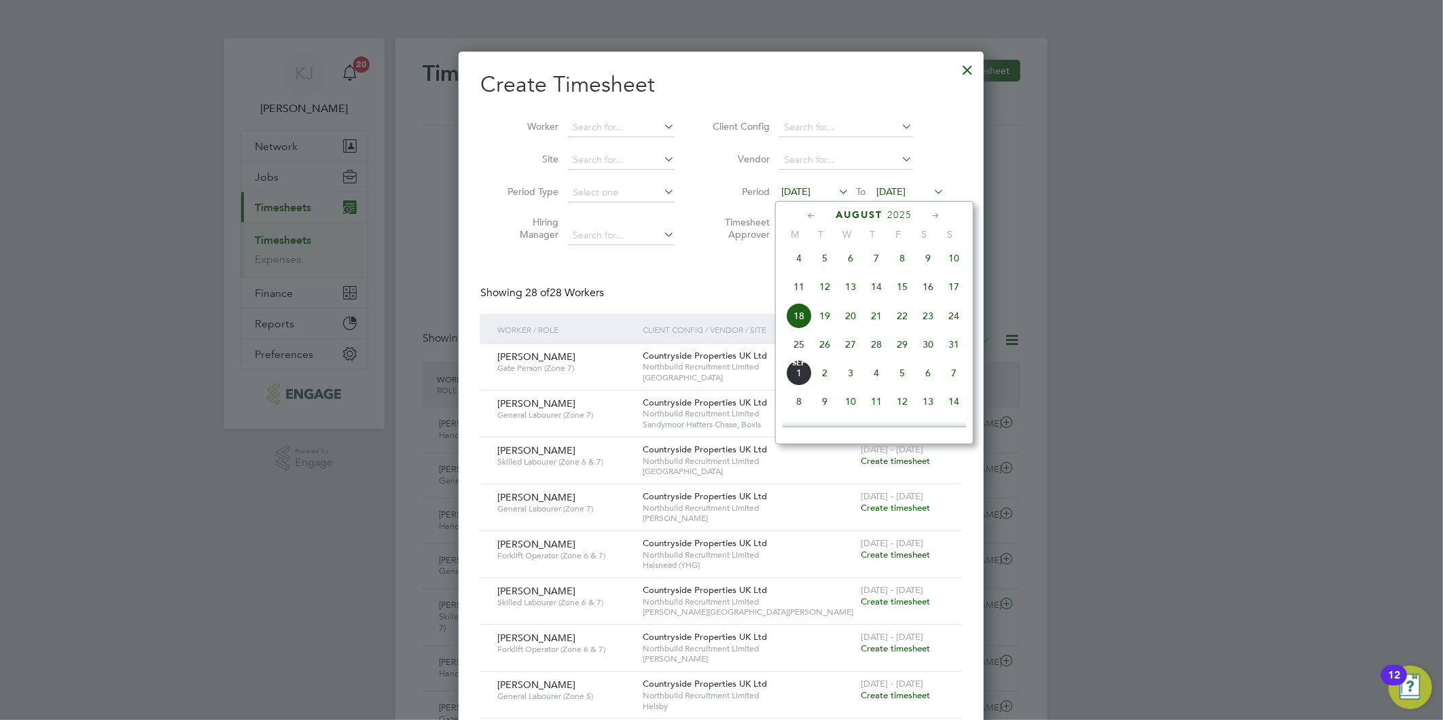
click at [795, 351] on span "25" at bounding box center [799, 344] width 26 height 26
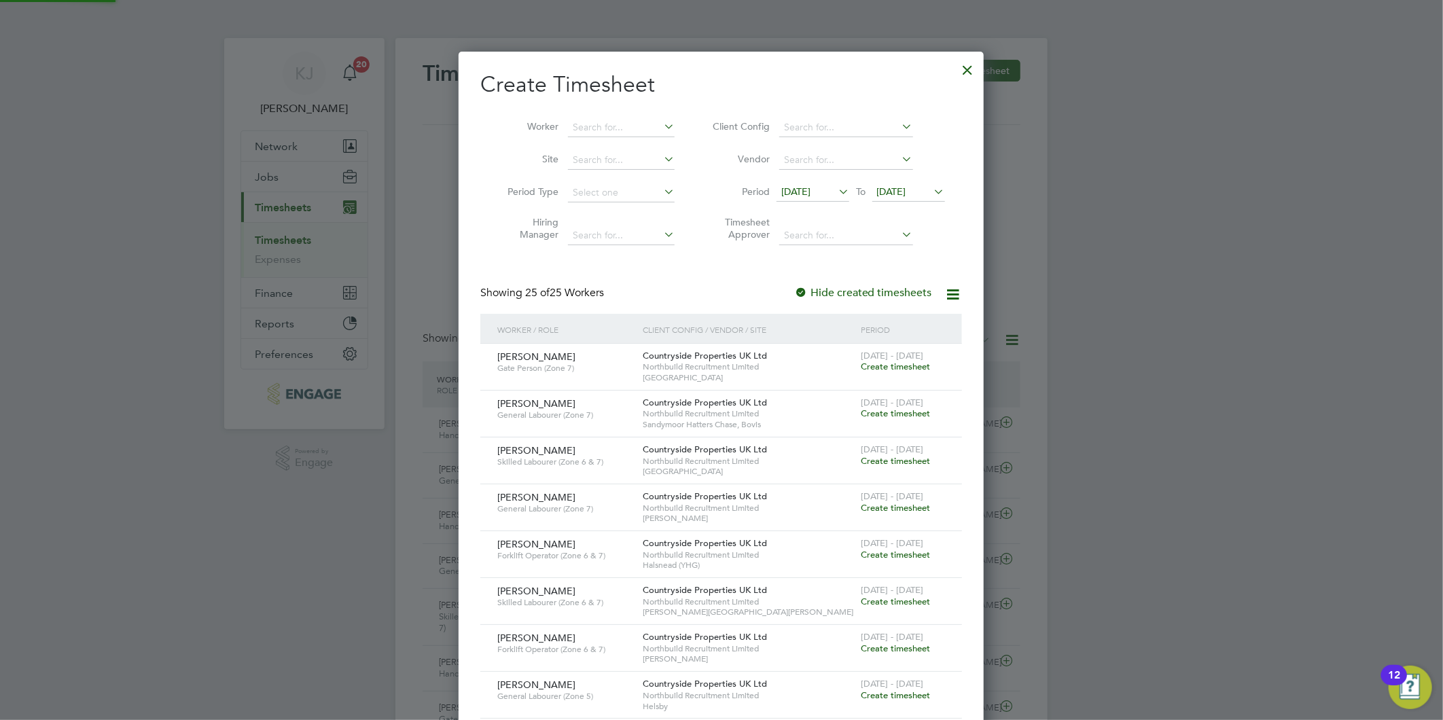
click at [901, 194] on span "[DATE]" at bounding box center [891, 191] width 29 height 12
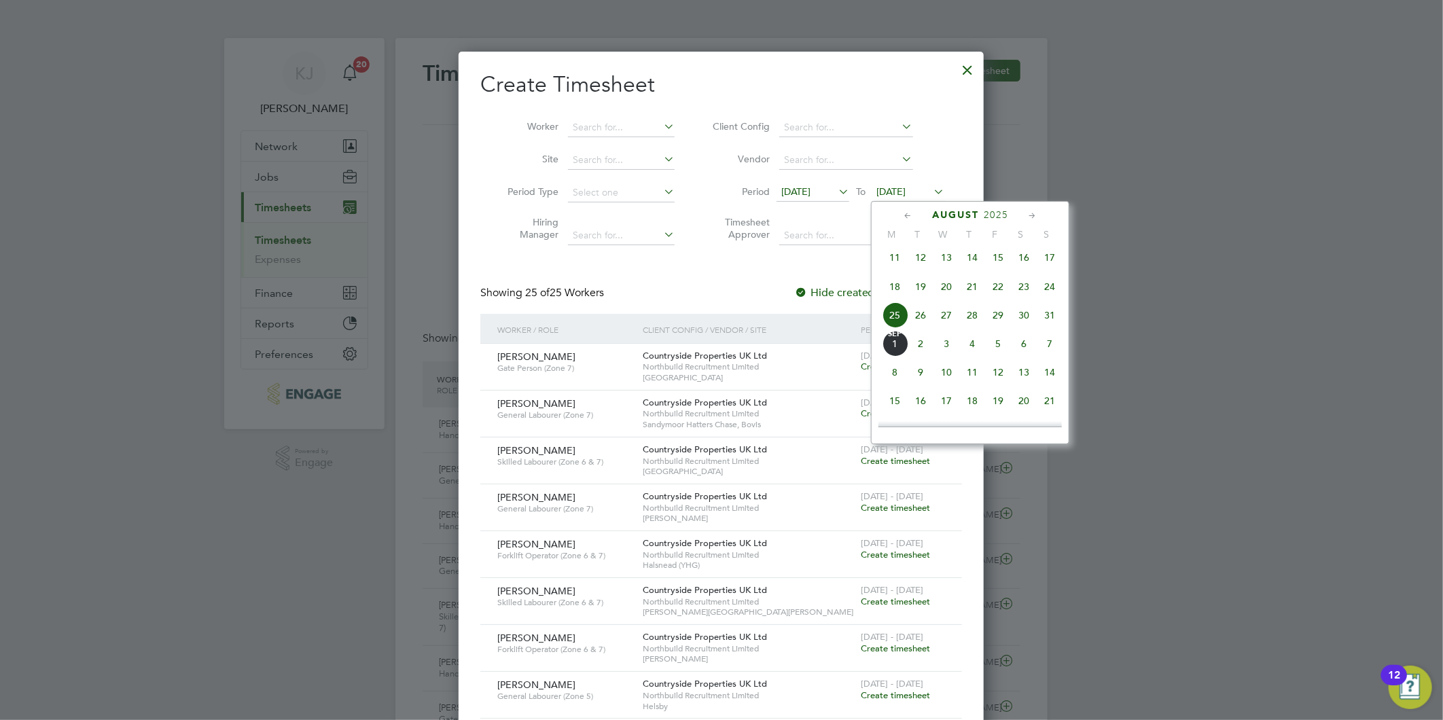
click at [1051, 317] on span "31" at bounding box center [1049, 315] width 26 height 26
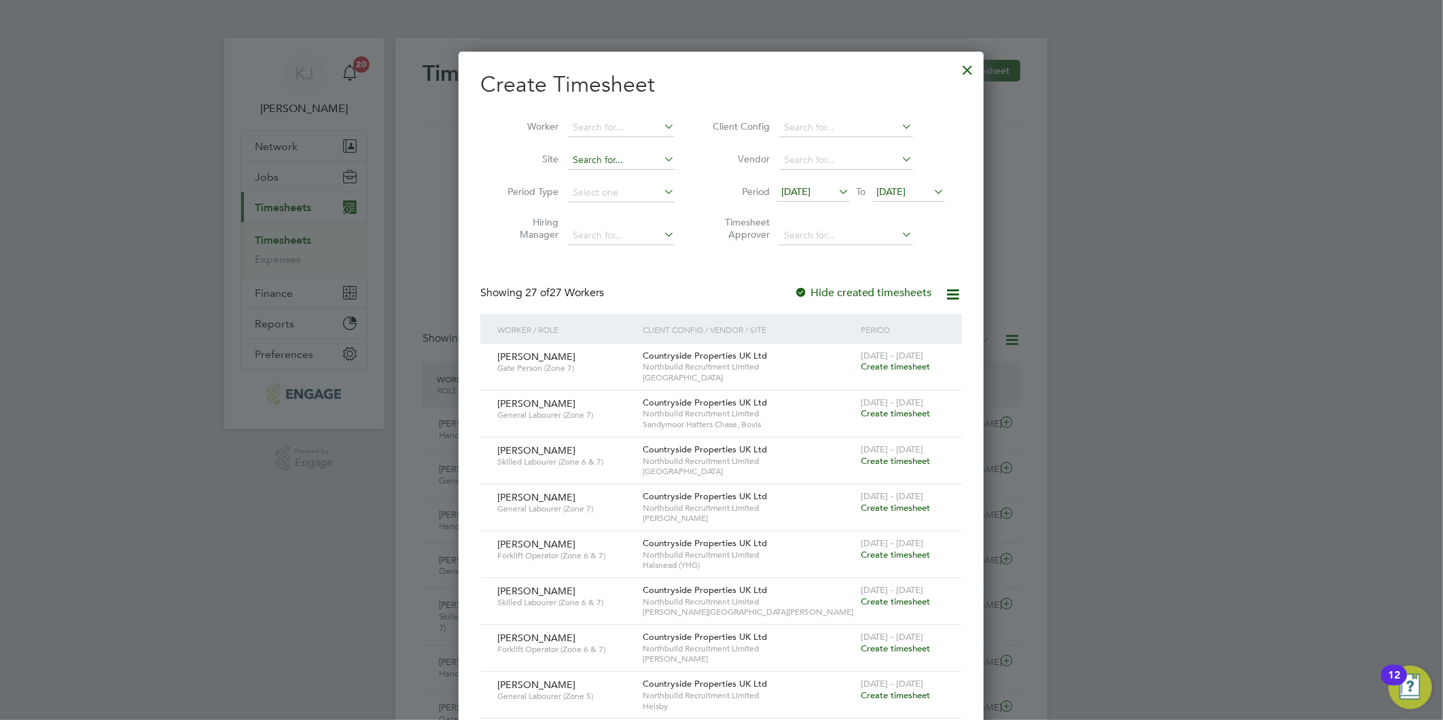
click at [595, 165] on input at bounding box center [621, 160] width 107 height 19
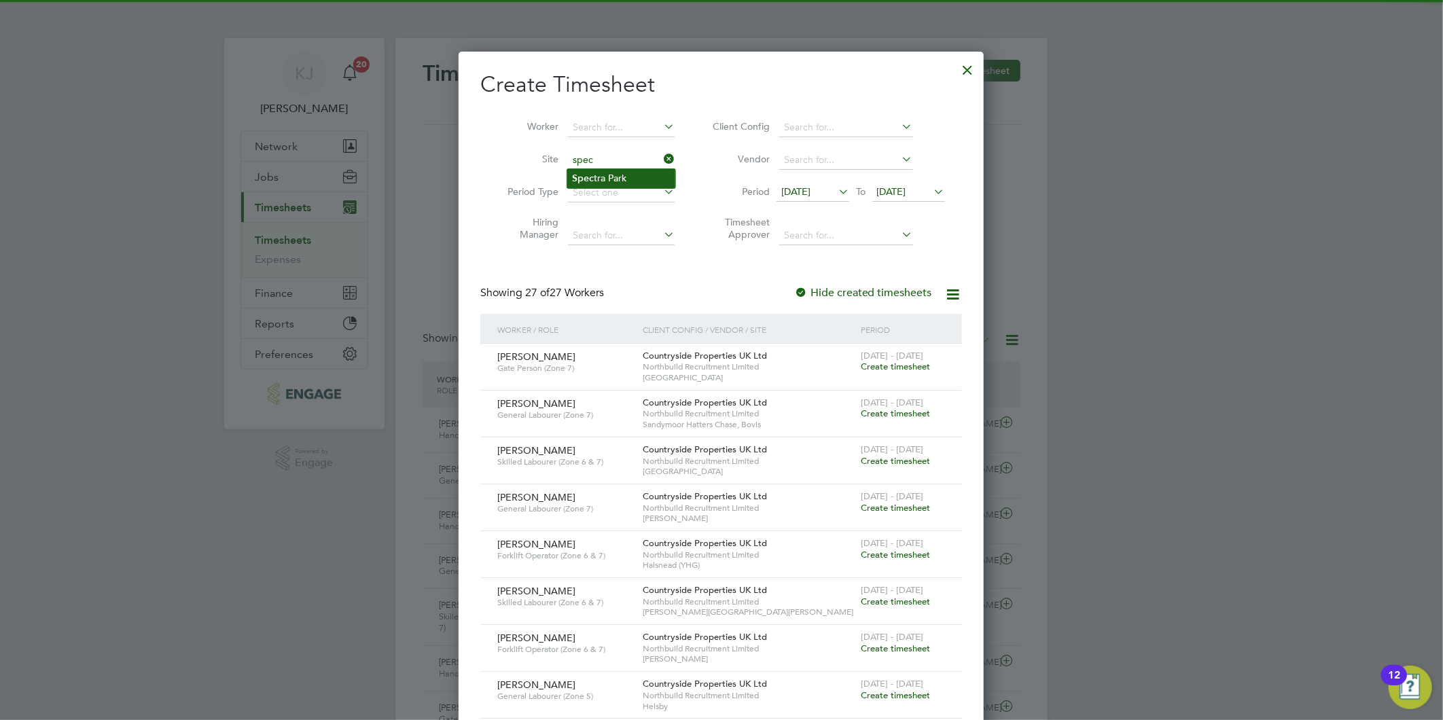
click at [594, 171] on li "Spec tra Park" at bounding box center [621, 178] width 108 height 18
type input "[GEOGRAPHIC_DATA]"
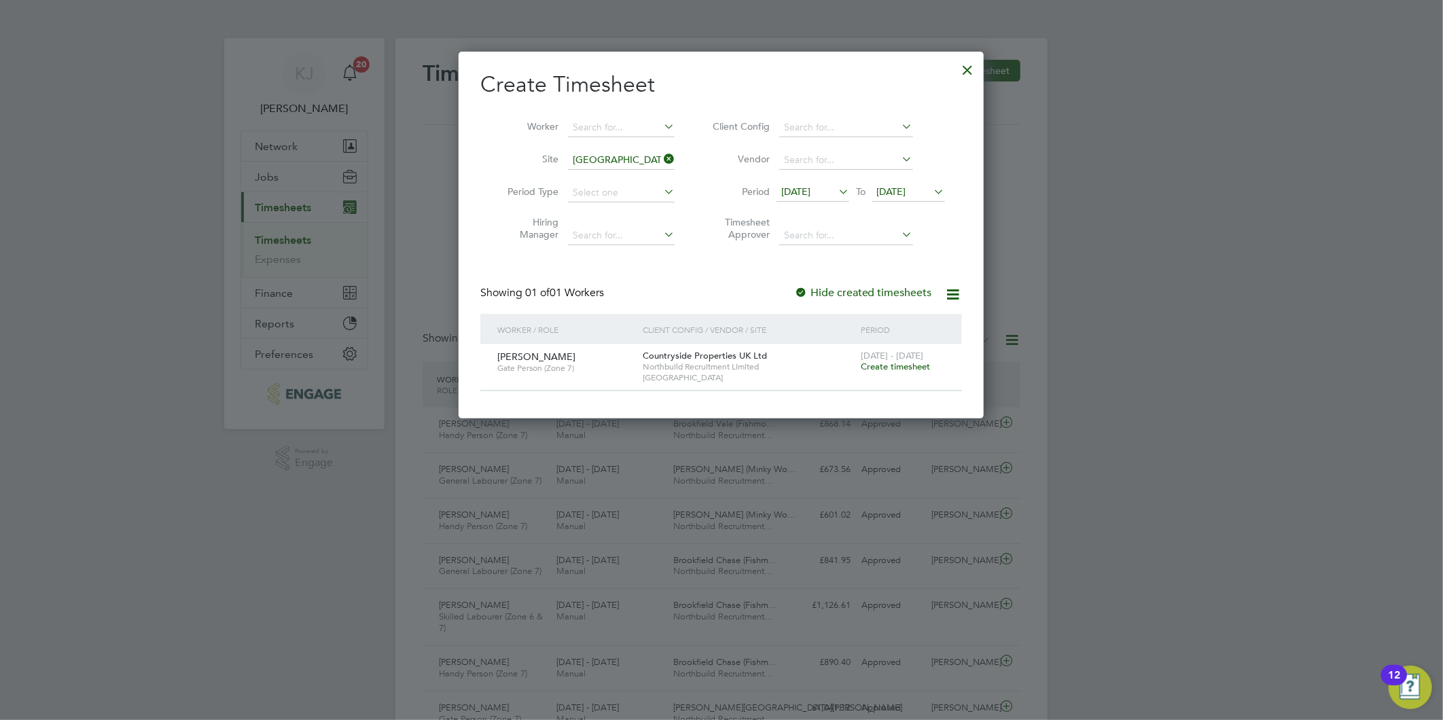
click at [878, 371] on span "Create timesheet" at bounding box center [894, 367] width 69 height 12
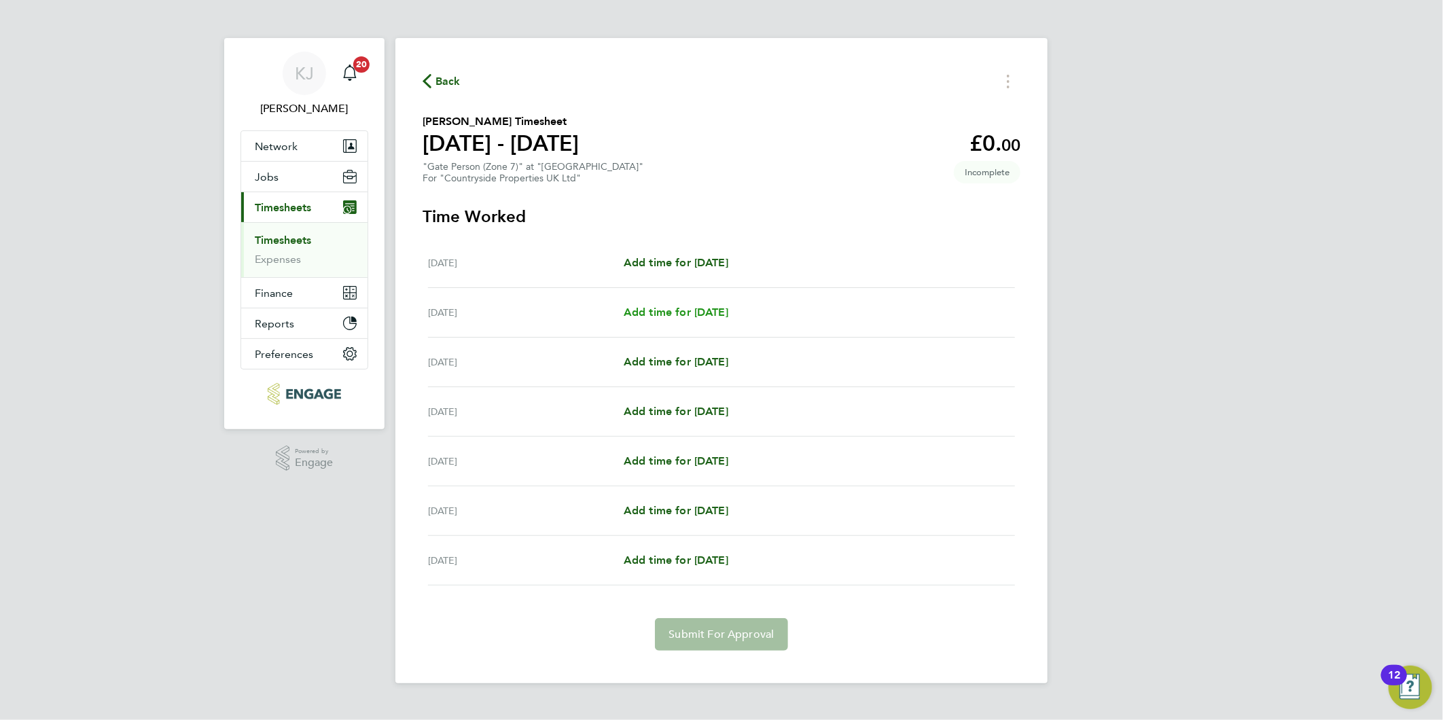
click at [708, 308] on span "Add time for [DATE]" at bounding box center [675, 312] width 105 height 13
select select "30"
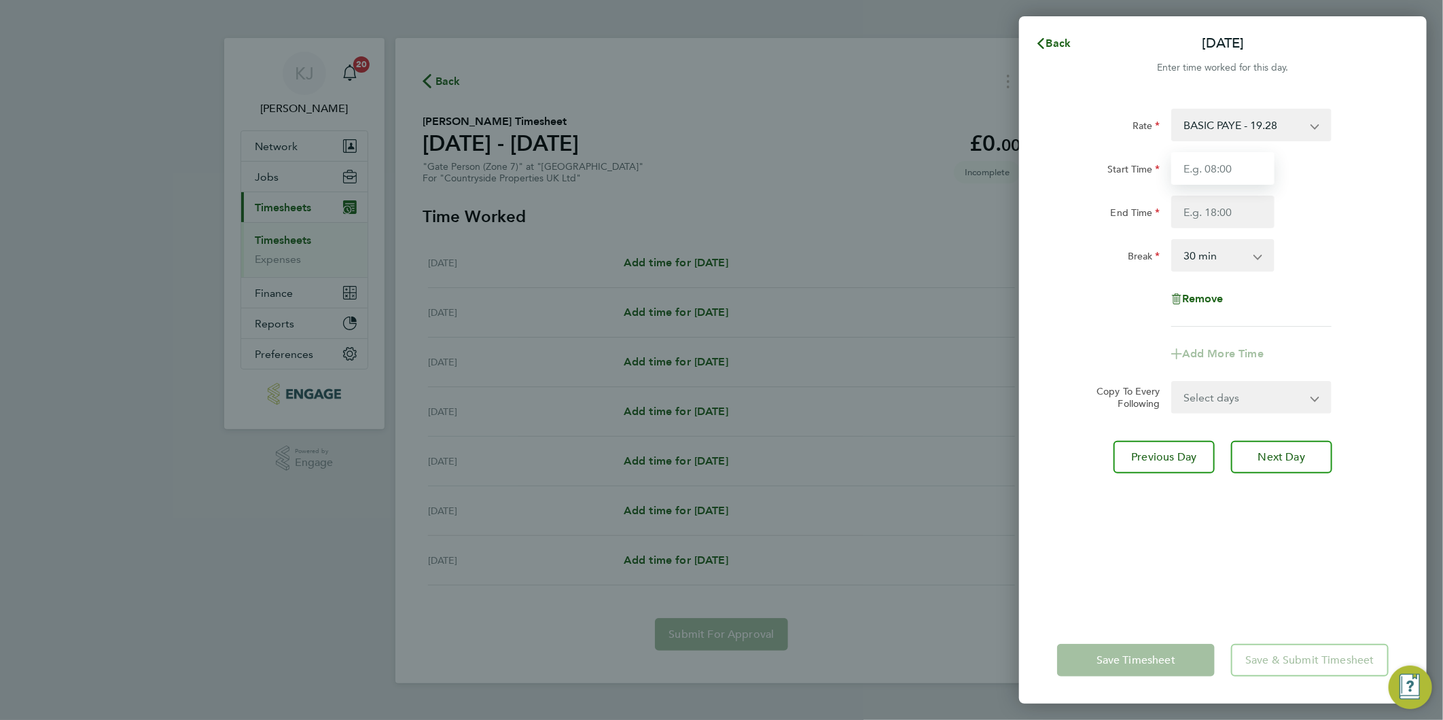
click at [1212, 159] on input "Start Time" at bounding box center [1222, 168] width 103 height 33
type input "07:30"
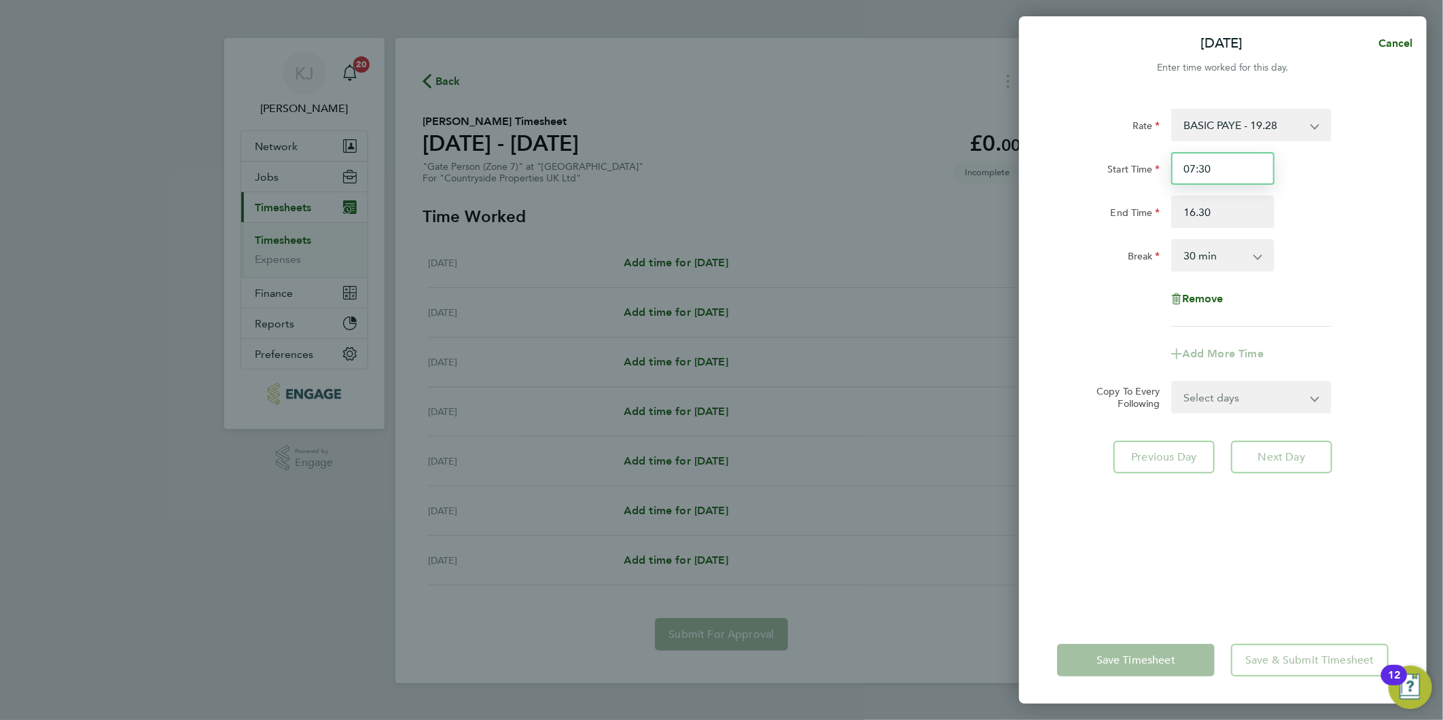
type input "16:30"
click at [1238, 175] on input "07:30" at bounding box center [1222, 168] width 103 height 33
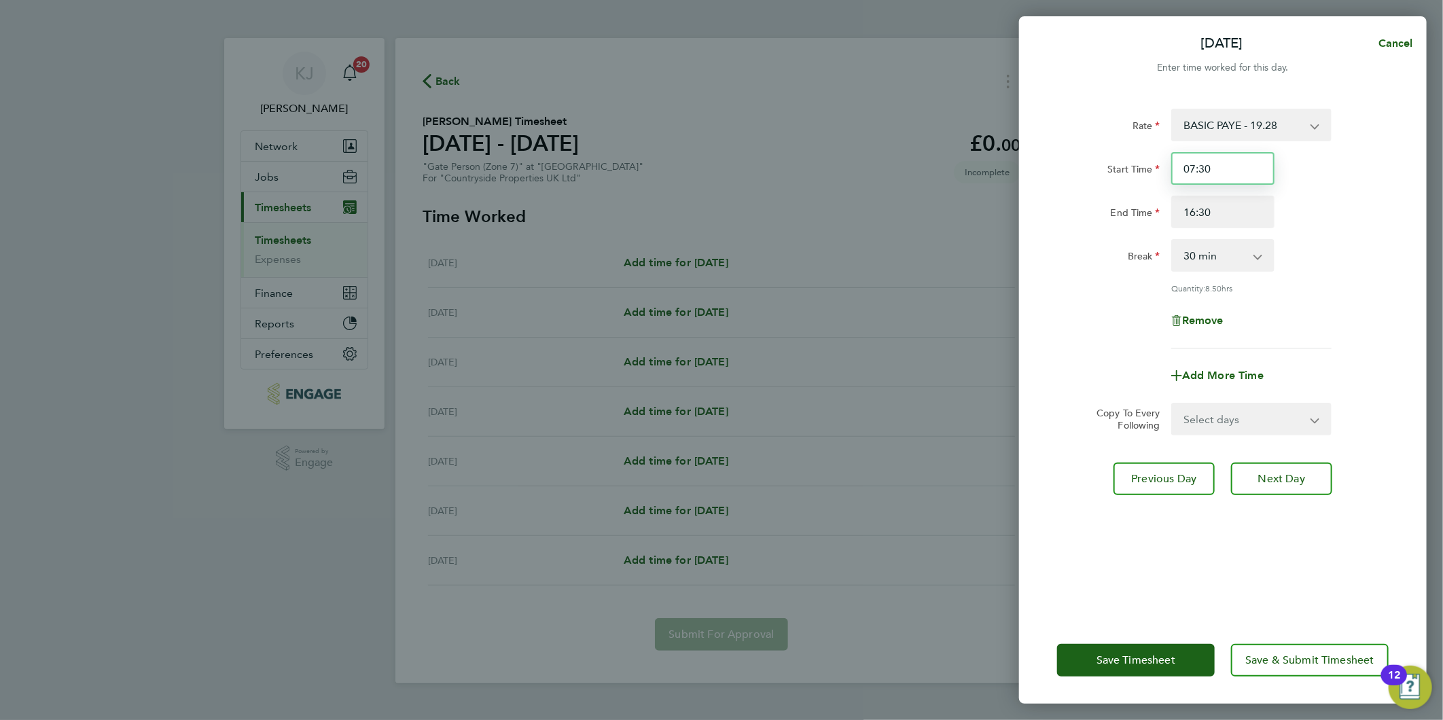
drag, startPoint x: 1241, startPoint y: 161, endPoint x: 750, endPoint y: 180, distance: 492.1
click at [812, 180] on div "[DATE] Cancel Enter time worked for this day. Rate BASIC PAYE - 19.28 Start Tim…" at bounding box center [721, 360] width 1443 height 720
type input "07:00"
click at [1230, 408] on select "Select days Day Weekday (Mon-Fri) Weekend (Sat-Sun) [DATE] [DATE] [DATE] [DATE]…" at bounding box center [1243, 419] width 143 height 30
select select "DAY"
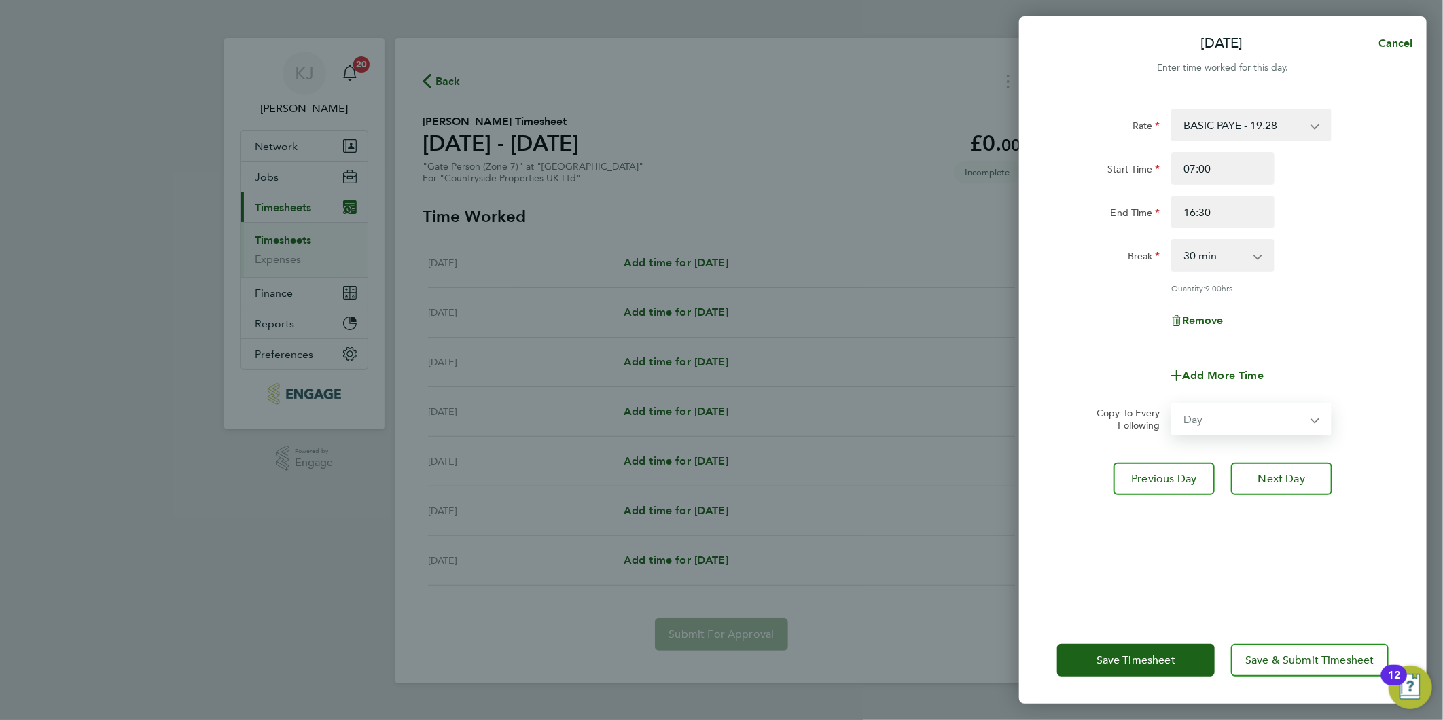
click at [1172, 404] on select "Select days Day Weekday (Mon-Fri) Weekend (Sat-Sun) [DATE] [DATE] [DATE] [DATE]…" at bounding box center [1243, 419] width 143 height 30
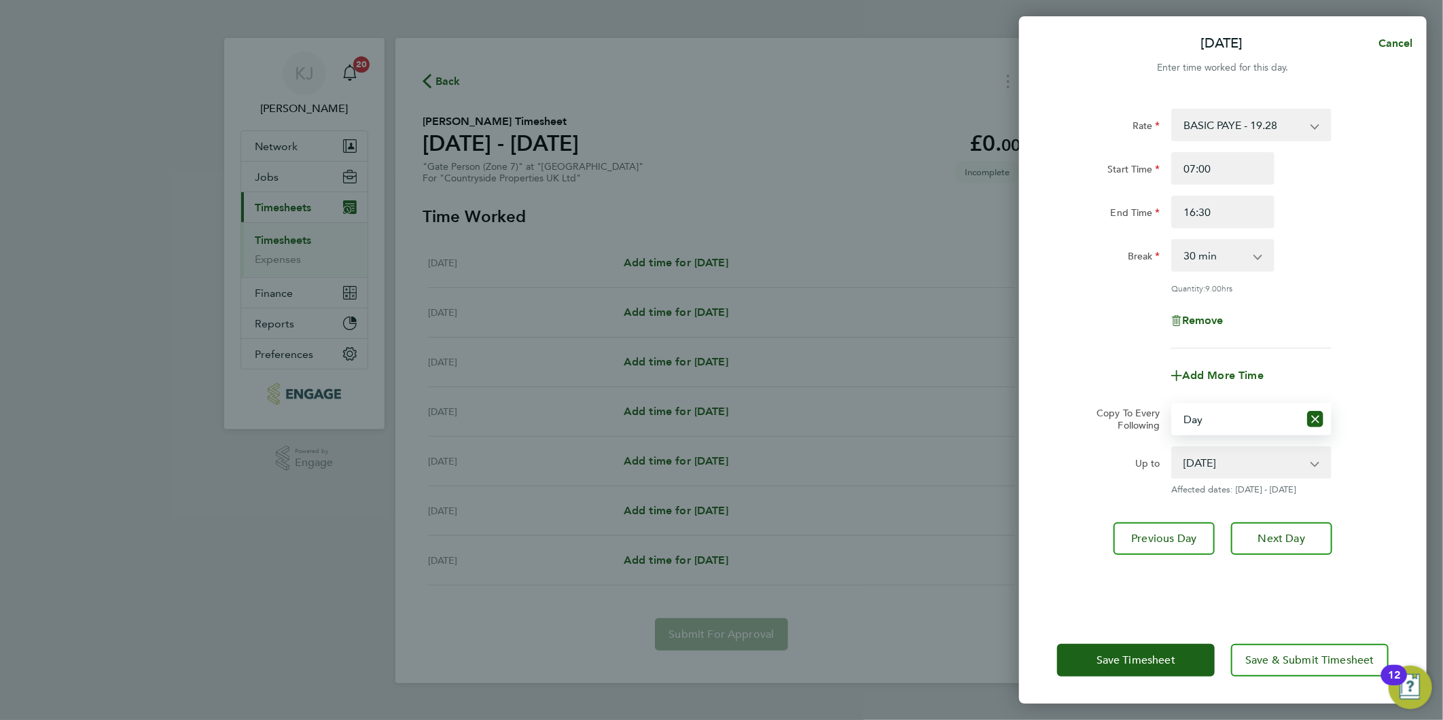
drag, startPoint x: 1203, startPoint y: 457, endPoint x: 1197, endPoint y: 465, distance: 10.6
click at [1204, 457] on select "[DATE] [DATE] [DATE] [DATE] [DATE]" at bounding box center [1242, 463] width 141 height 30
click at [1095, 410] on label "Copy To Every Following" at bounding box center [1122, 419] width 75 height 24
click at [1172, 410] on select "Select days Day Weekday (Mon-Fri) Weekend (Sat-Sun) [DATE] [DATE] [DATE] [DATE]…" at bounding box center [1235, 419] width 126 height 30
drag, startPoint x: 1244, startPoint y: 462, endPoint x: 1241, endPoint y: 479, distance: 17.2
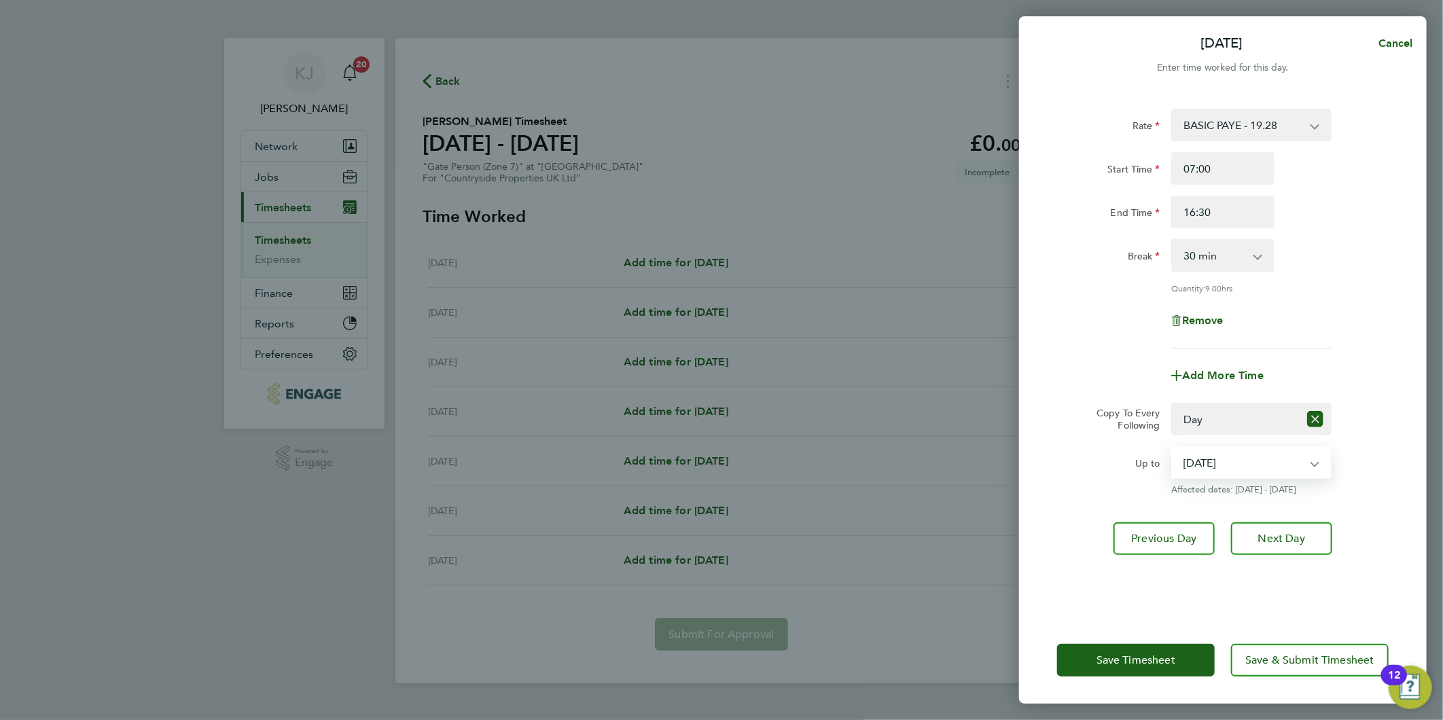
click at [1244, 462] on select "[DATE] [DATE] [DATE] [DATE] [DATE]" at bounding box center [1242, 463] width 141 height 30
select select "[DATE]"
click at [1172, 448] on select "[DATE] [DATE] [DATE] [DATE] [DATE]" at bounding box center [1242, 463] width 141 height 30
click at [1284, 542] on span "Next Day" at bounding box center [1281, 539] width 47 height 14
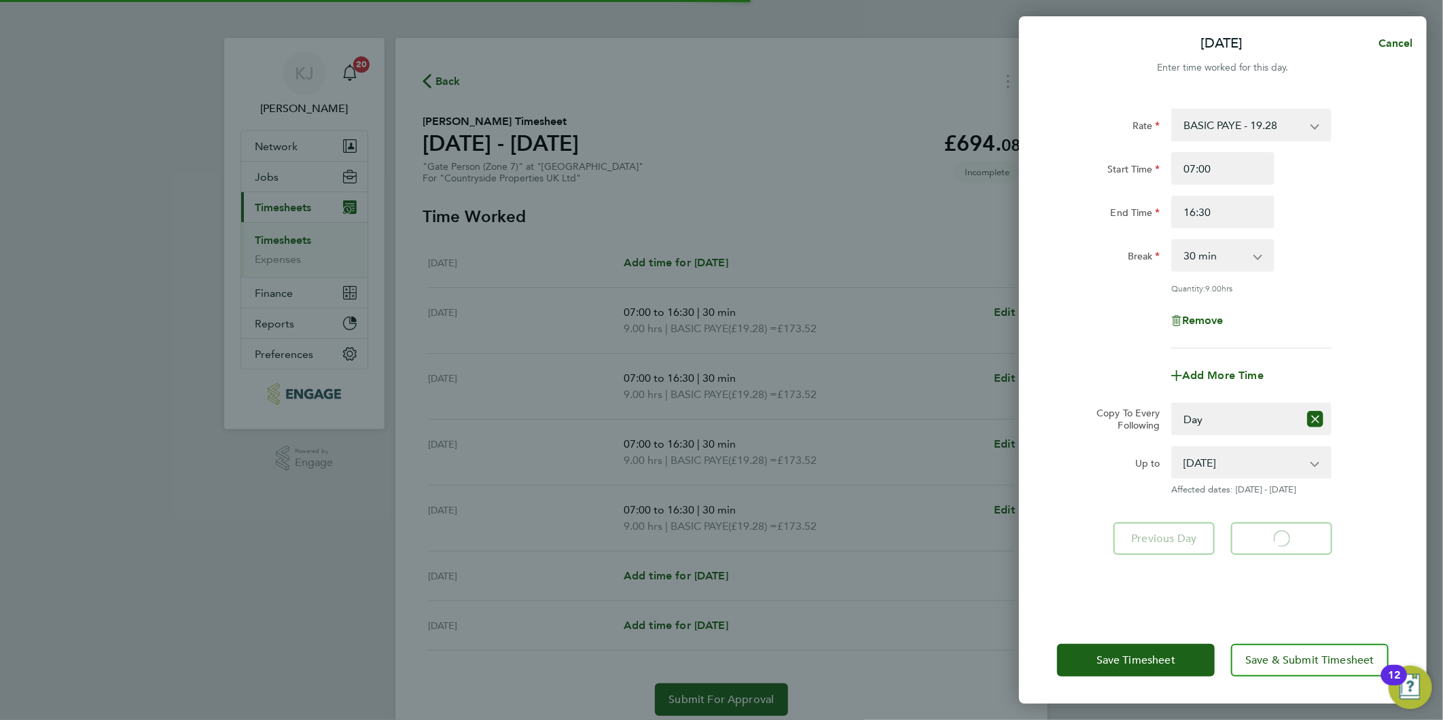
select select "30"
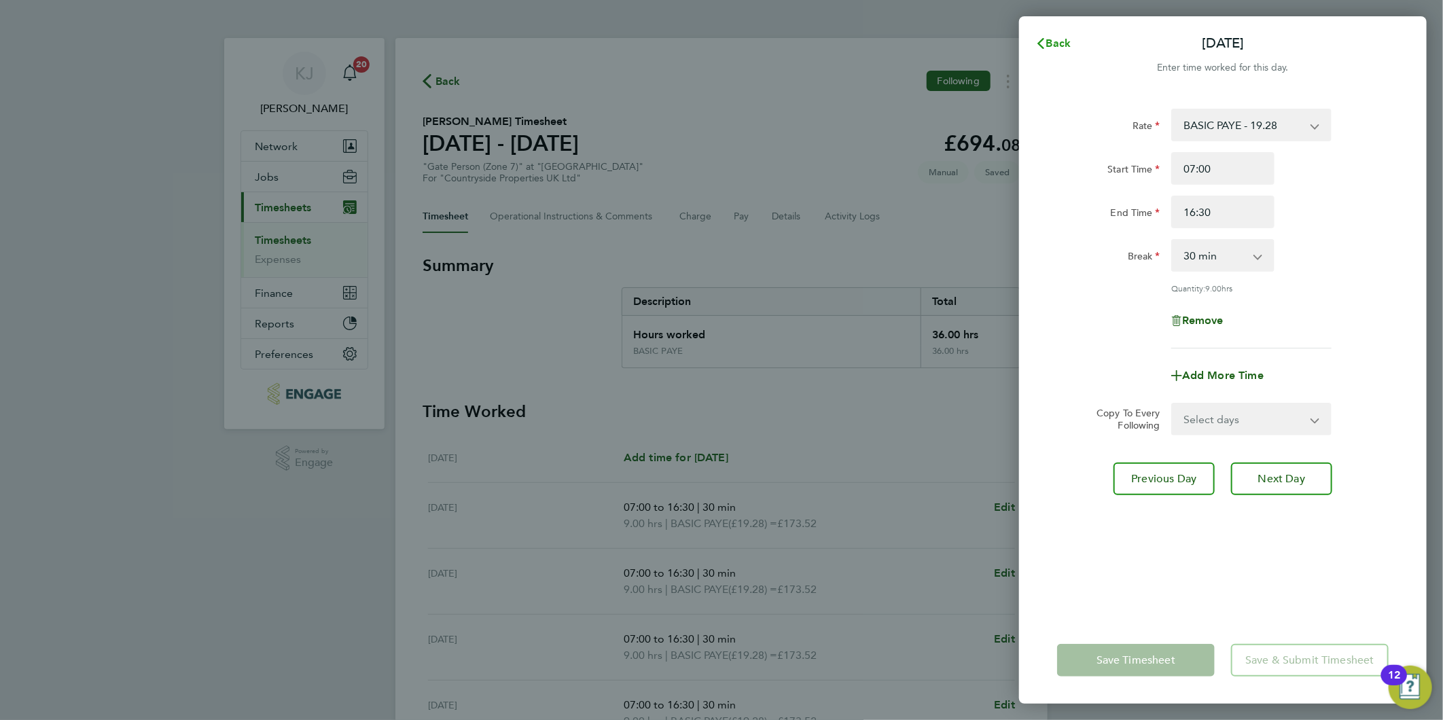
click at [1055, 35] on button "Back" at bounding box center [1052, 43] width 63 height 27
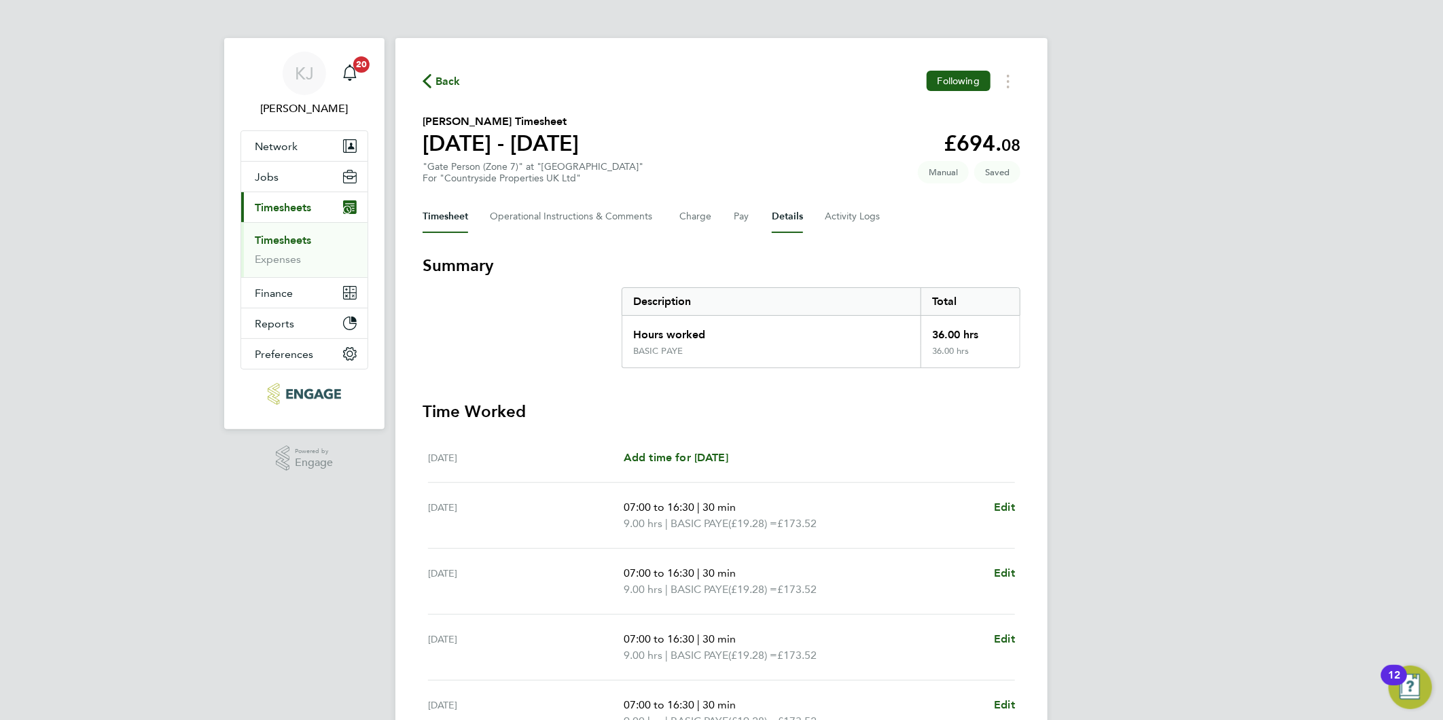
click at [781, 216] on button "Details" at bounding box center [787, 216] width 31 height 33
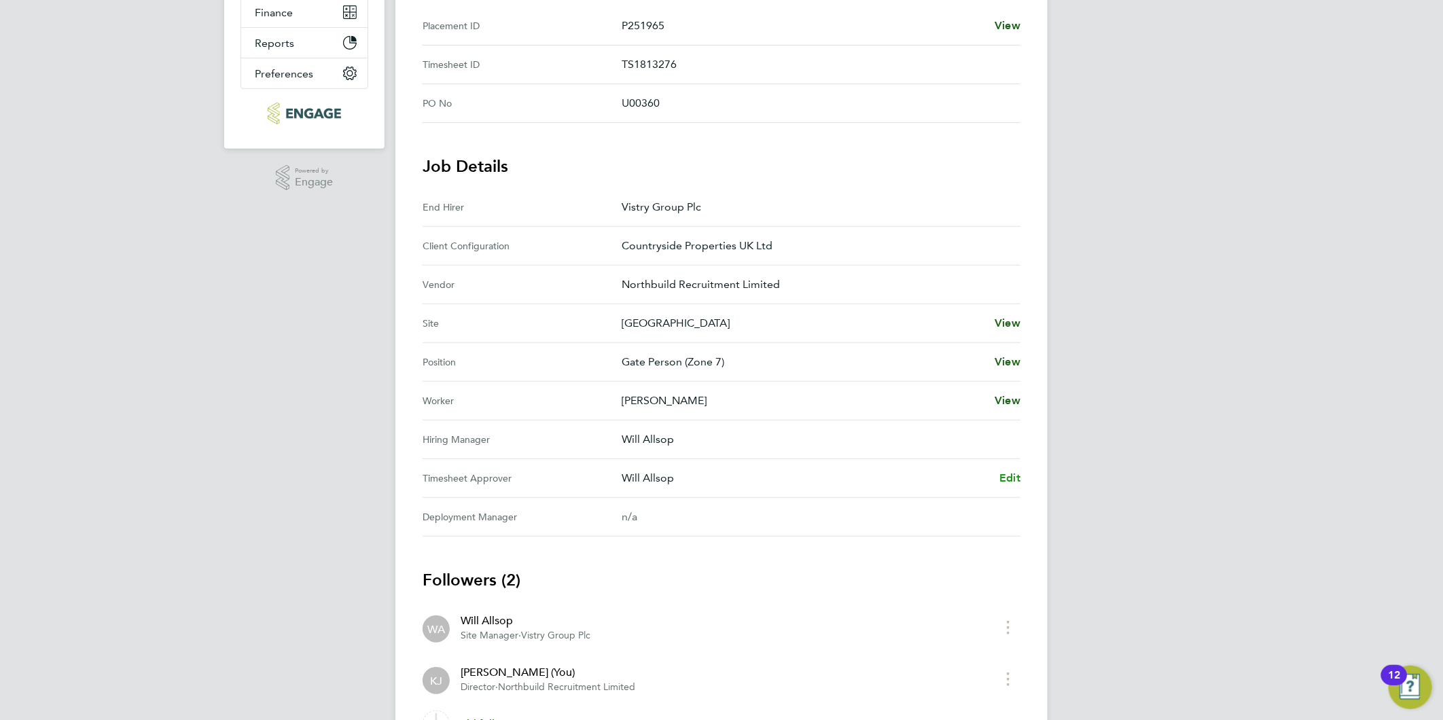
click at [1017, 476] on span "Edit" at bounding box center [1009, 477] width 21 height 13
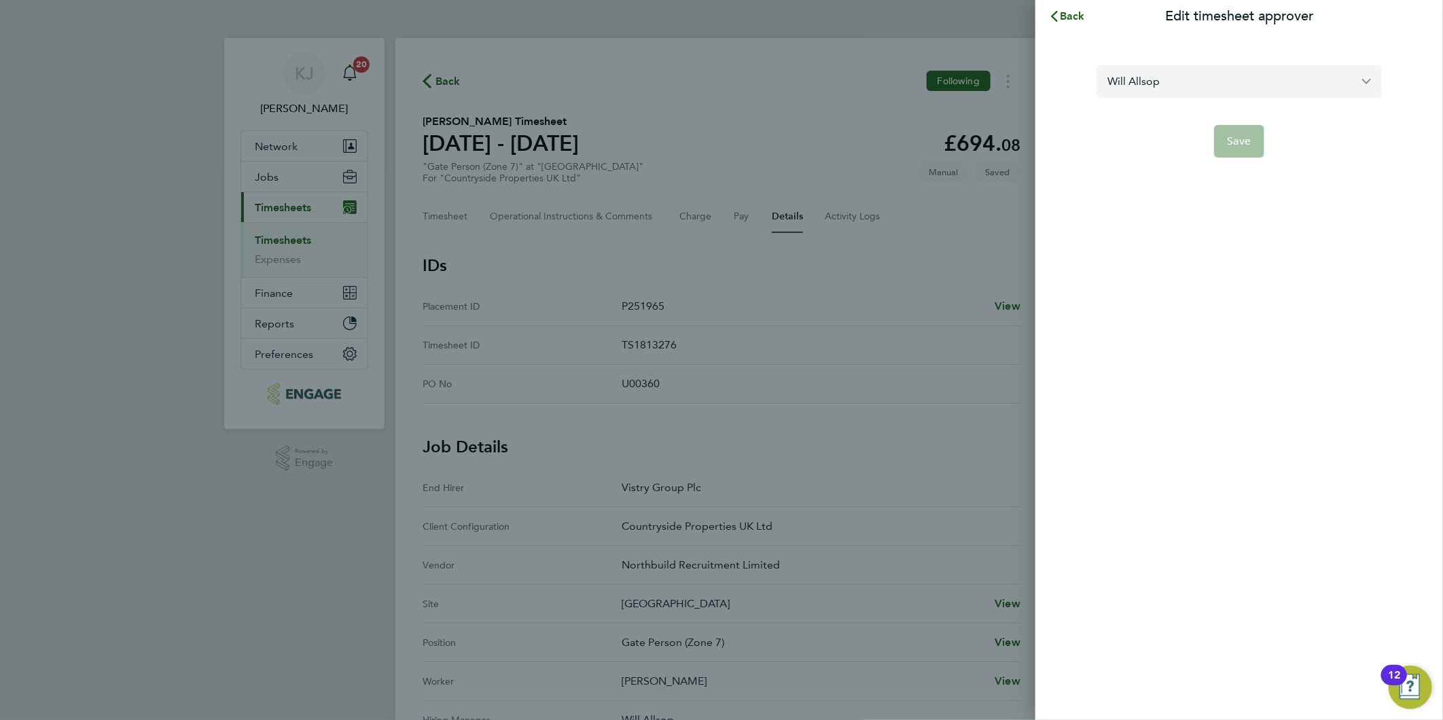
click at [1244, 71] on input "Will Allsop" at bounding box center [1238, 81] width 285 height 32
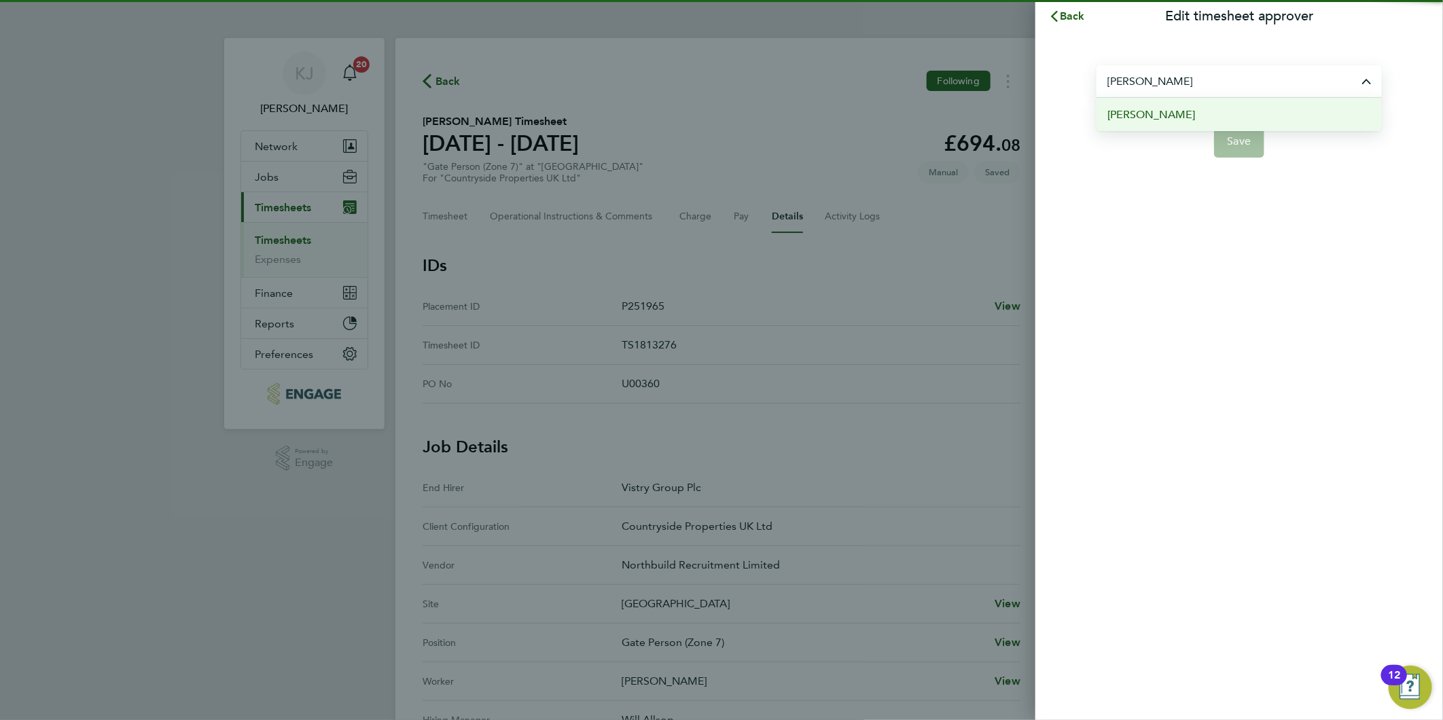
click at [1212, 118] on li "[PERSON_NAME]" at bounding box center [1238, 114] width 285 height 33
type input "[PERSON_NAME]"
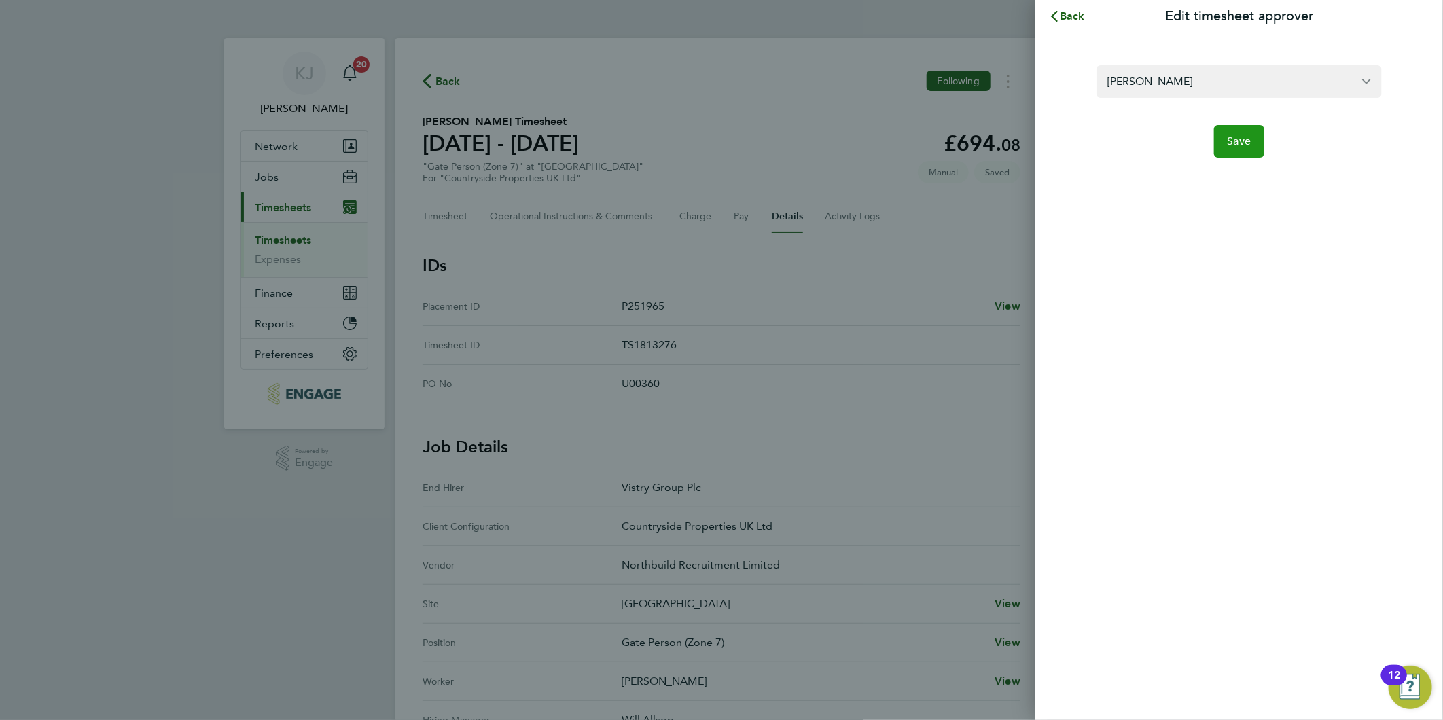
drag, startPoint x: 1251, startPoint y: 132, endPoint x: 1244, endPoint y: 151, distance: 20.8
click at [1251, 132] on button "Save" at bounding box center [1239, 141] width 51 height 33
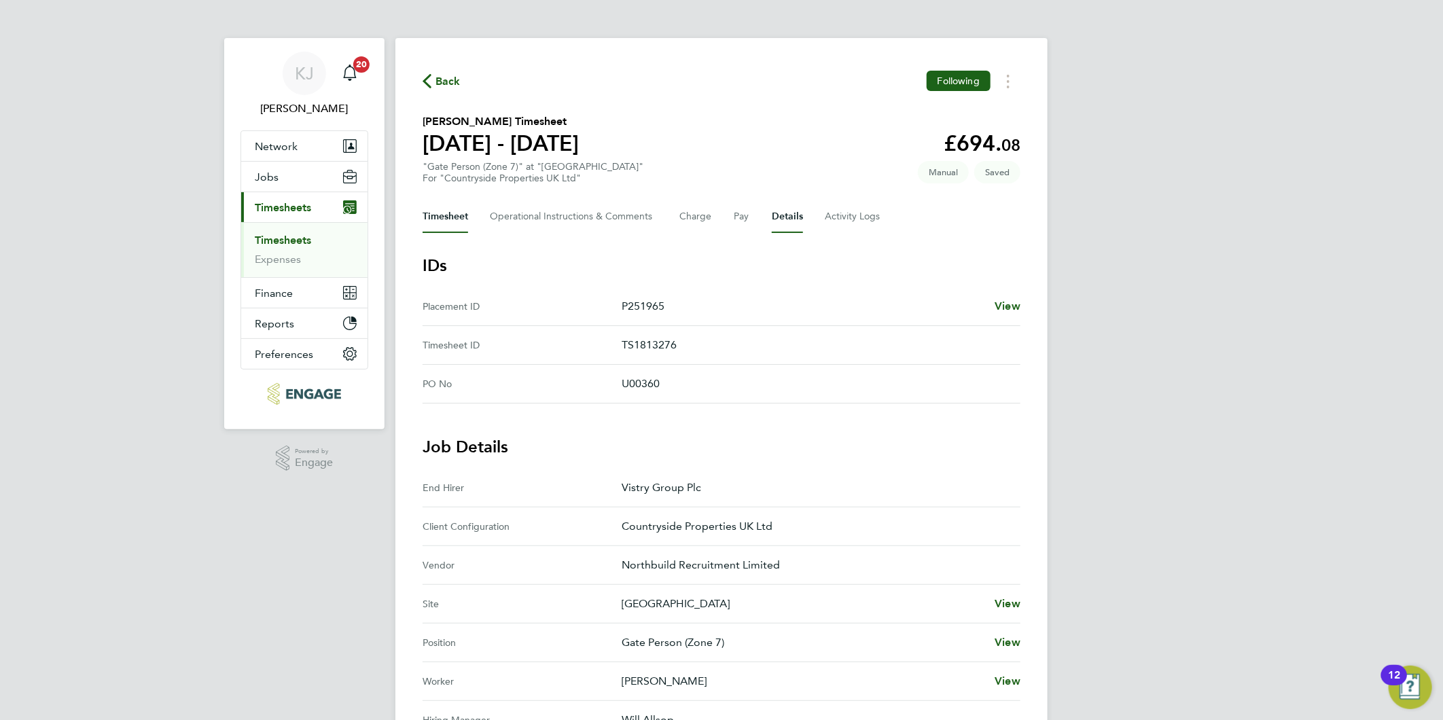
click at [445, 217] on button "Timesheet" at bounding box center [445, 216] width 46 height 33
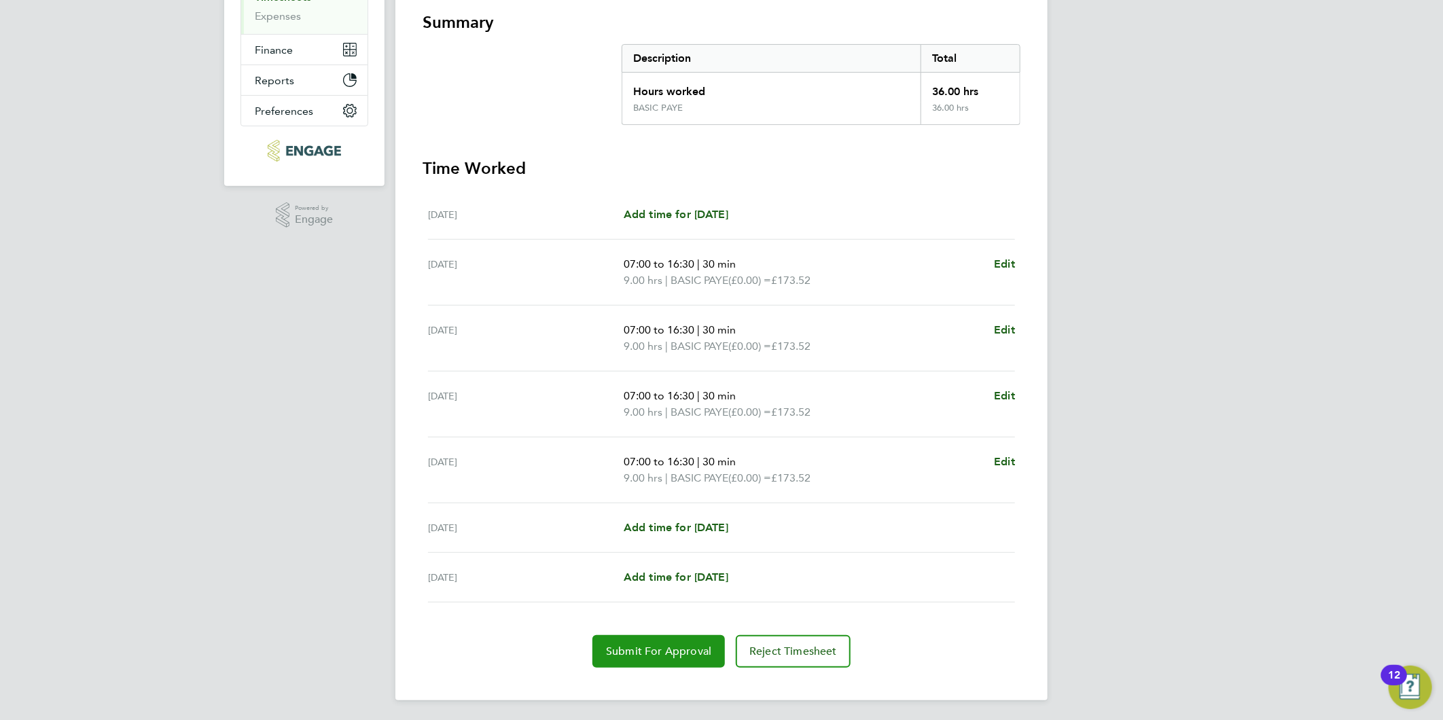
click at [654, 648] on span "Submit For Approval" at bounding box center [658, 652] width 105 height 14
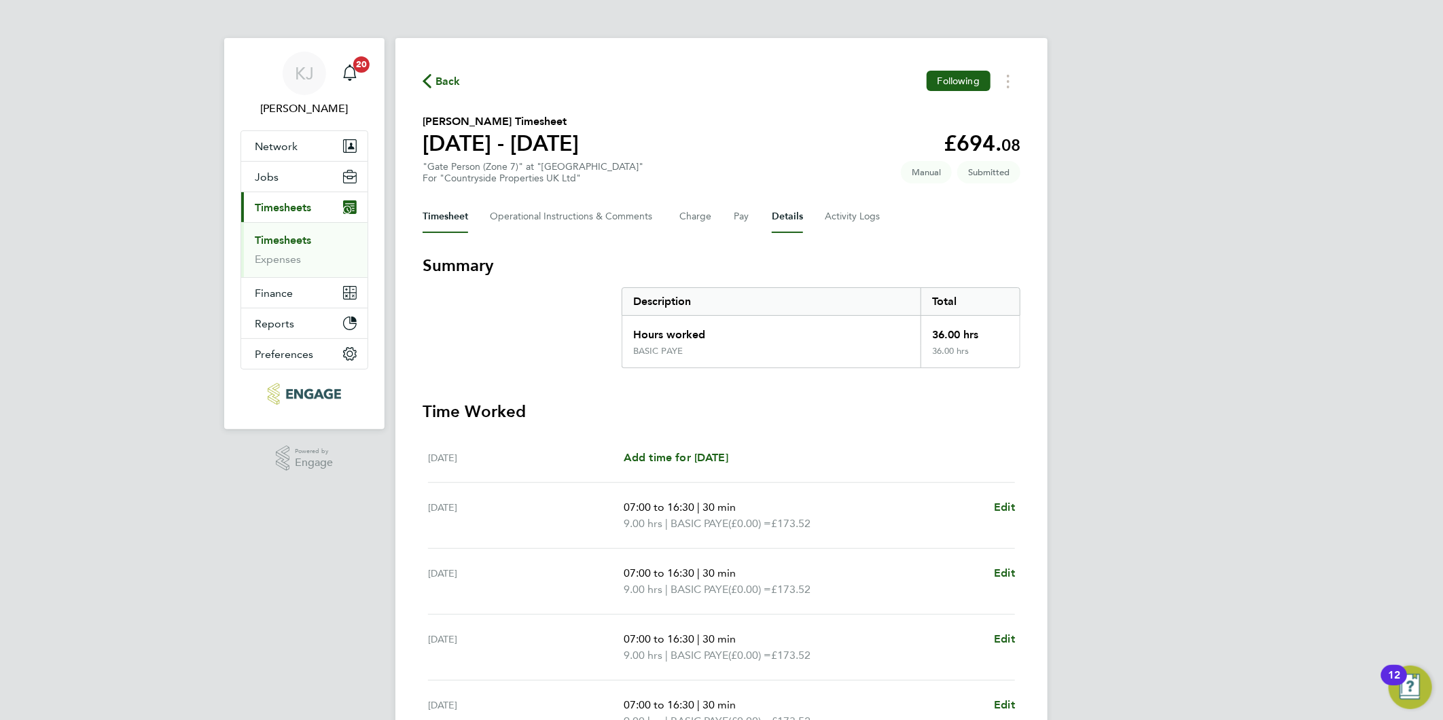
click at [791, 204] on button "Details" at bounding box center [787, 216] width 31 height 33
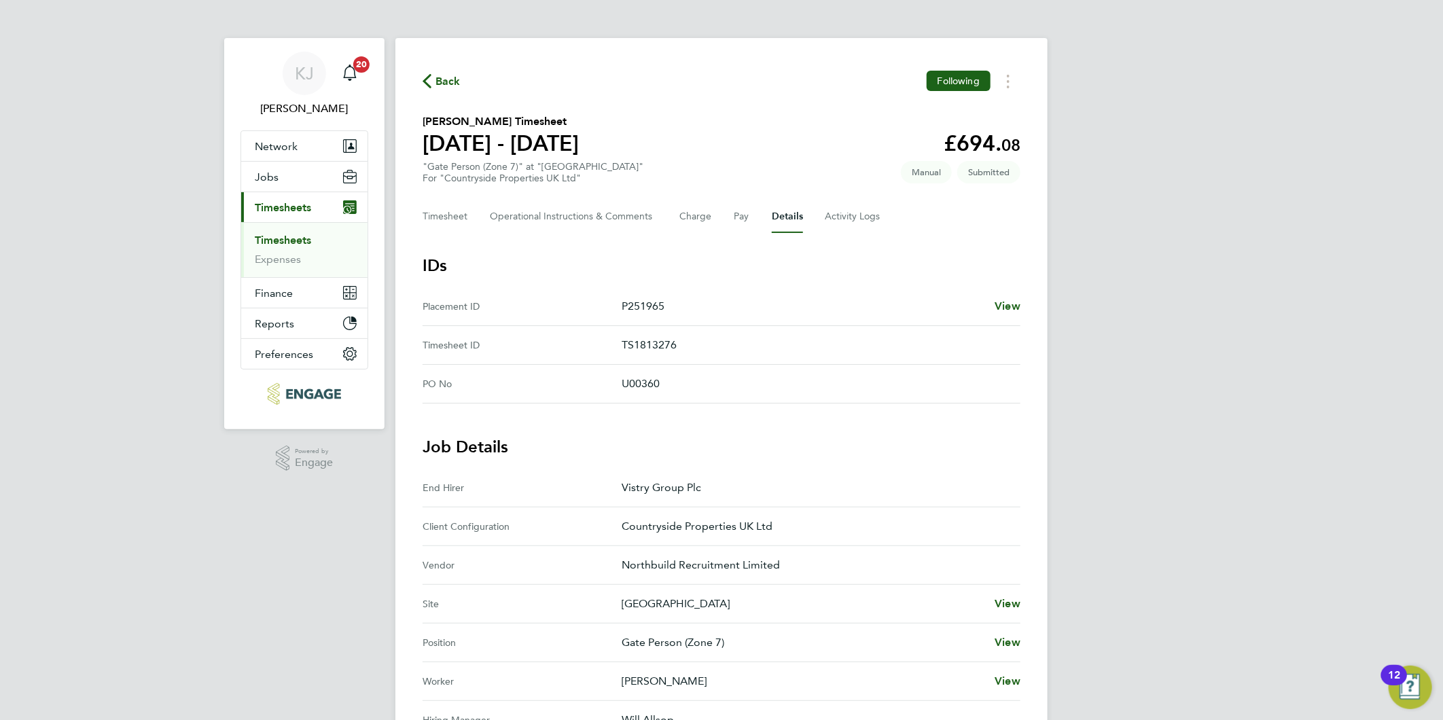
click at [470, 213] on div "Timesheet Operational Instructions & Comments Charge Pay Details Activity Logs" at bounding box center [721, 216] width 598 height 33
click at [272, 259] on link "Expenses" at bounding box center [278, 259] width 46 height 13
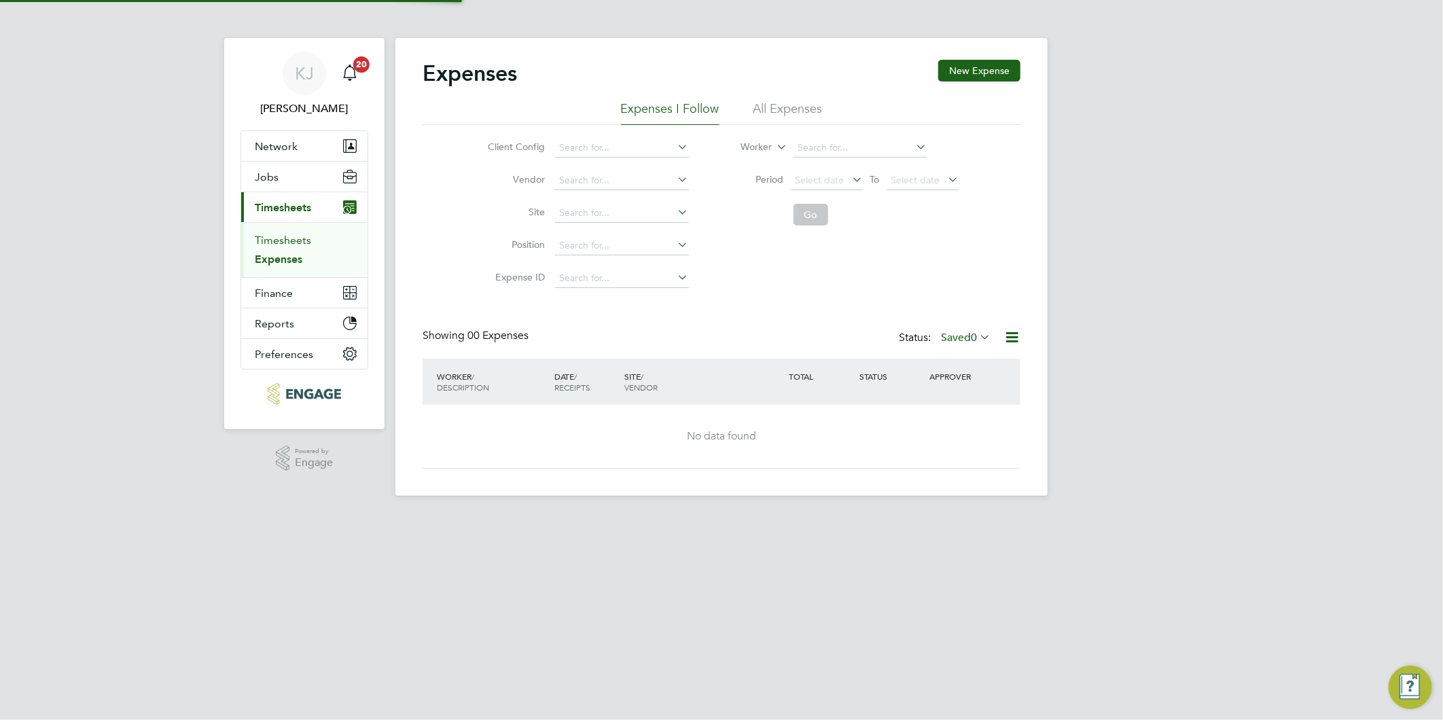
click at [272, 240] on link "Timesheets" at bounding box center [283, 240] width 56 height 13
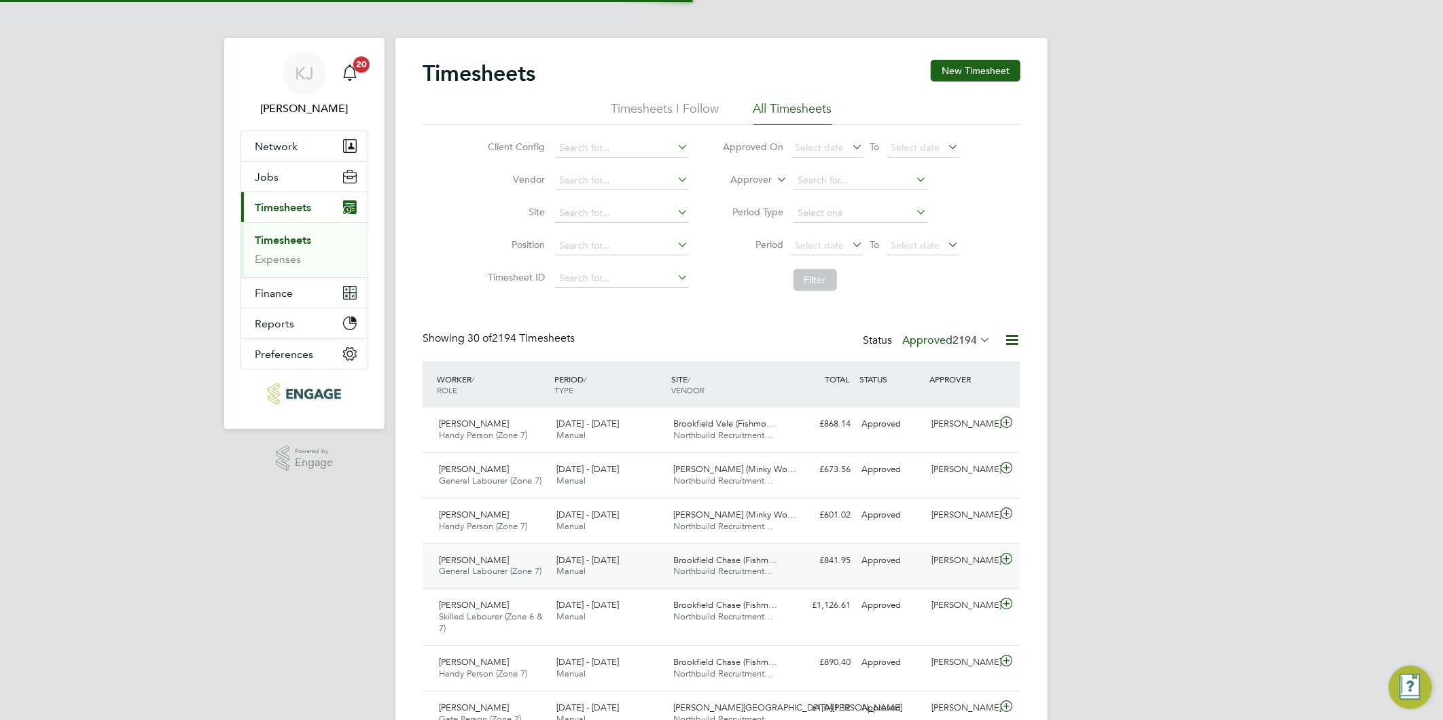
scroll to position [34, 118]
drag, startPoint x: 270, startPoint y: 252, endPoint x: 270, endPoint y: 261, distance: 9.5
click at [270, 252] on li "Timesheets" at bounding box center [306, 243] width 102 height 19
click at [270, 262] on link "Expenses" at bounding box center [278, 259] width 46 height 13
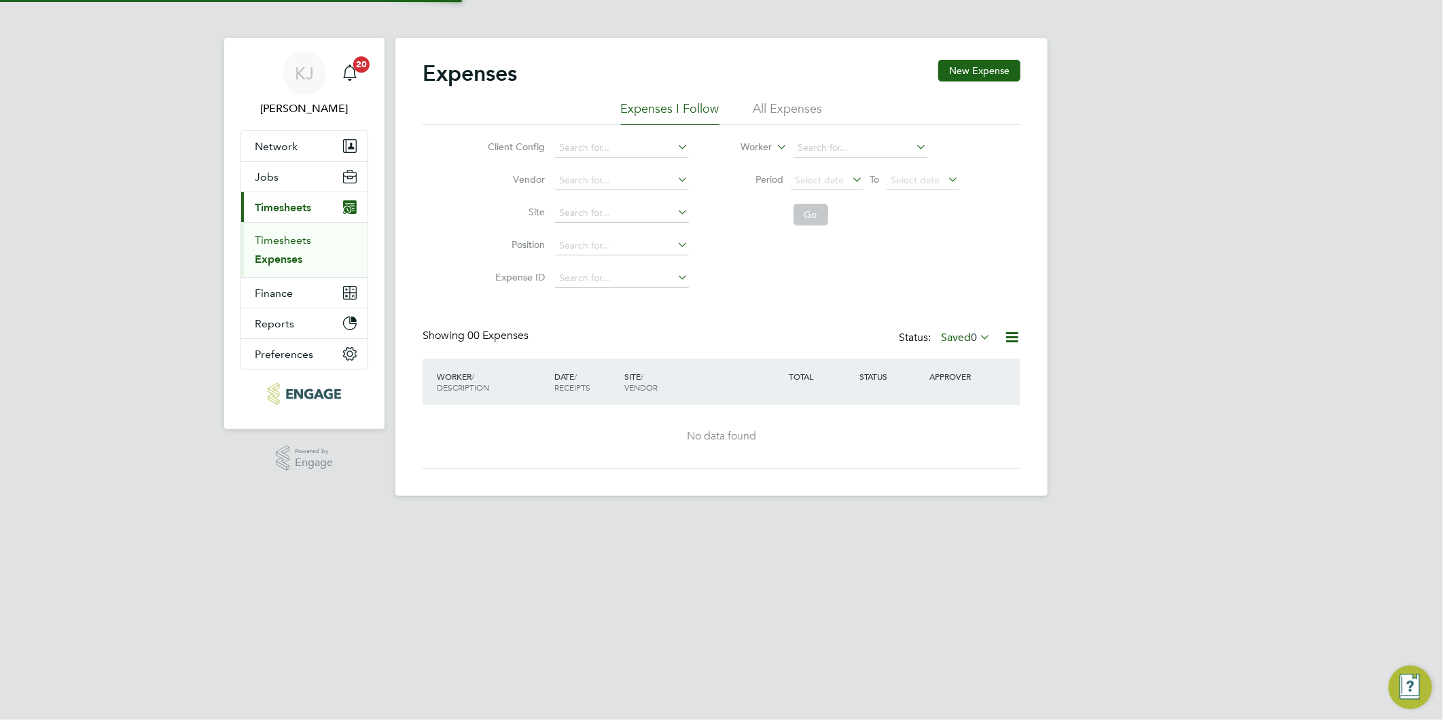
click at [270, 238] on link "Timesheets" at bounding box center [283, 240] width 56 height 13
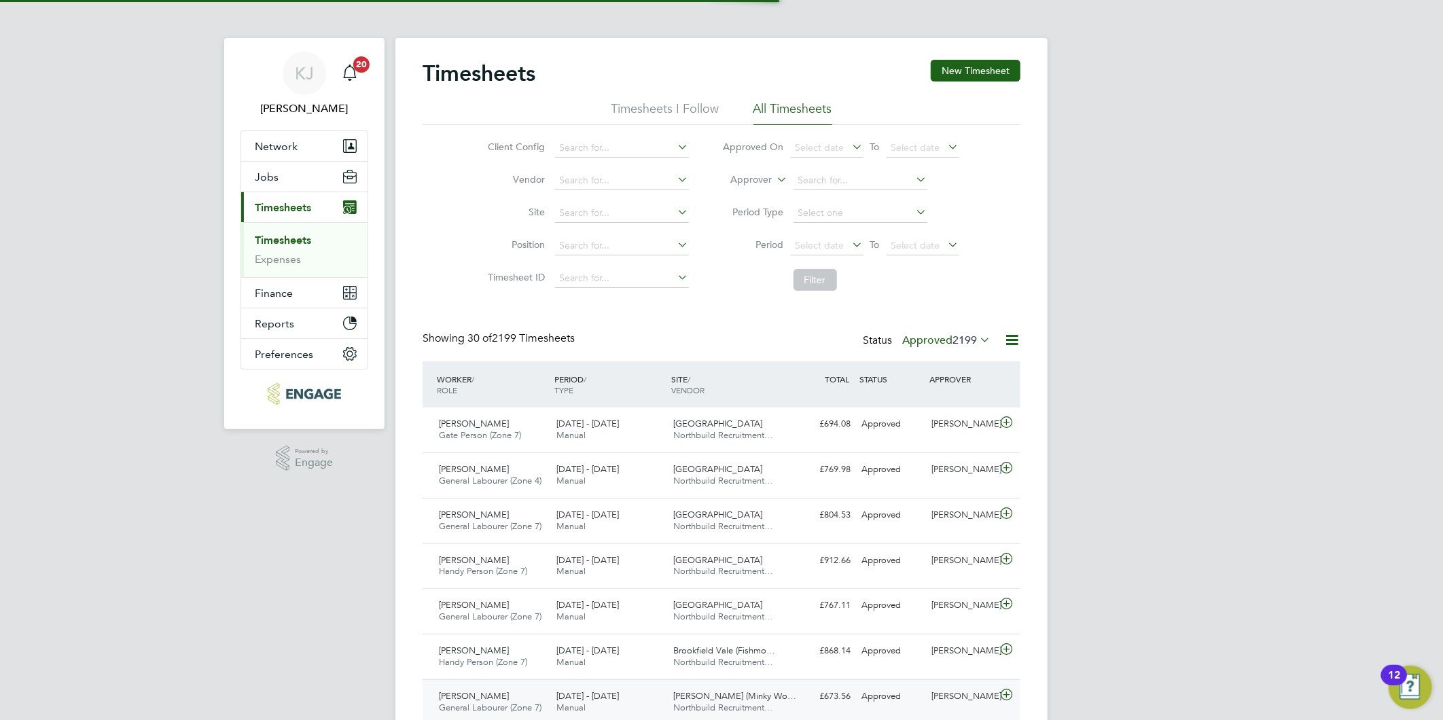
scroll to position [34, 118]
click at [988, 73] on button "New Timesheet" at bounding box center [975, 71] width 90 height 22
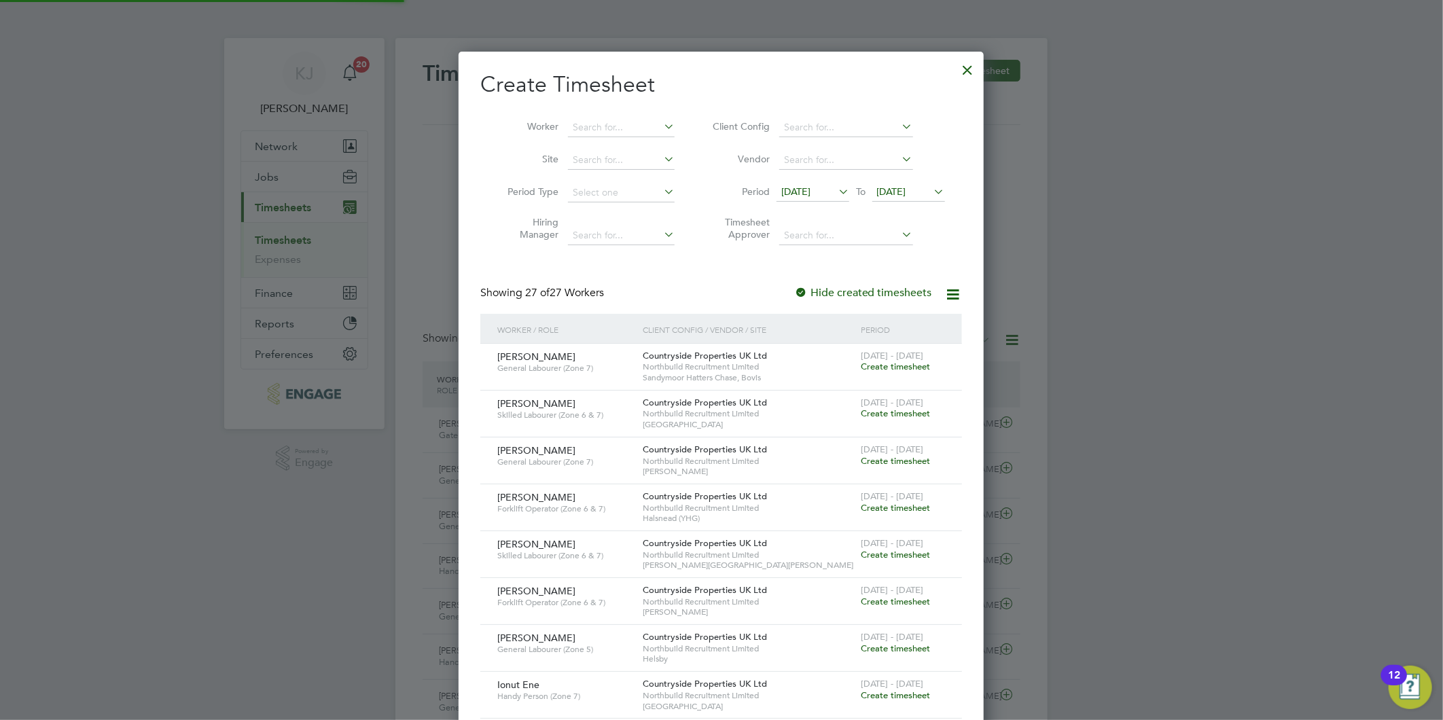
click at [810, 192] on span "[DATE]" at bounding box center [795, 191] width 29 height 12
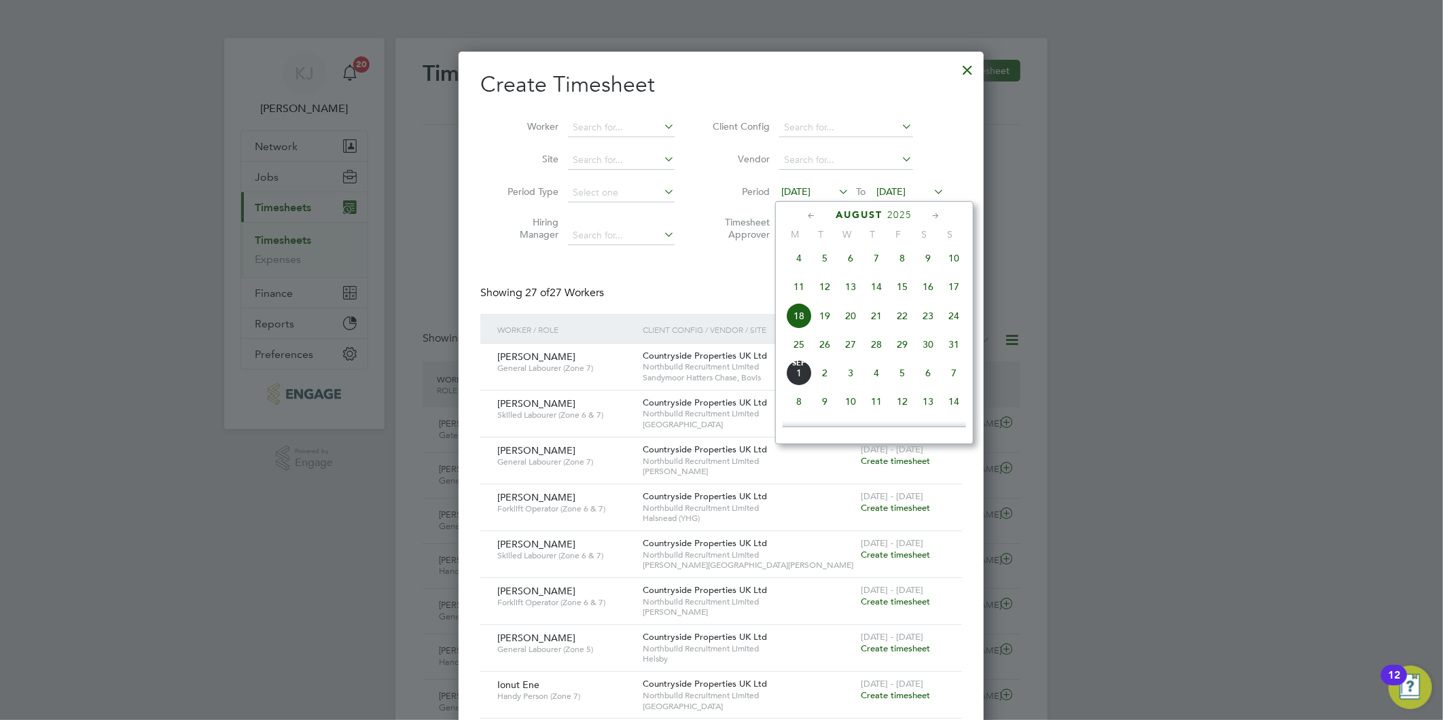
click at [803, 355] on span "25" at bounding box center [799, 344] width 26 height 26
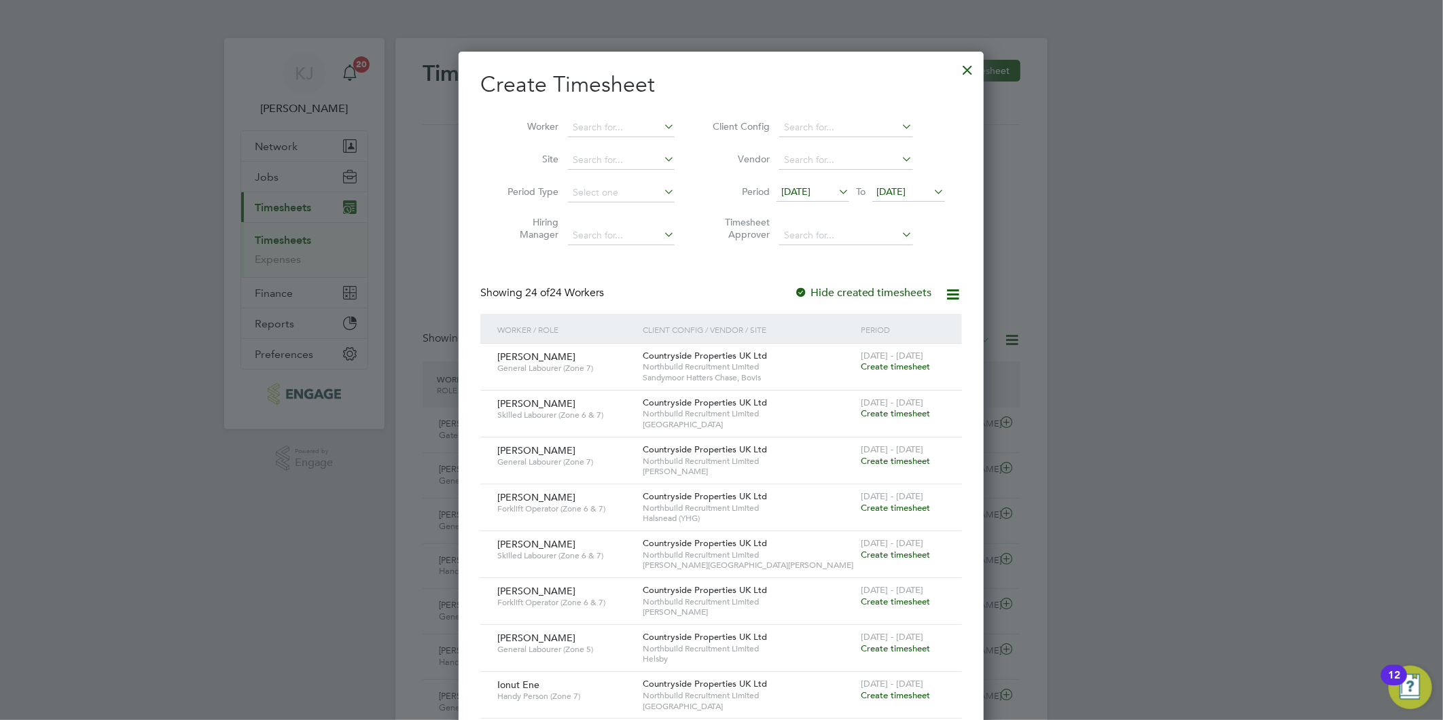
click at [810, 194] on span "[DATE]" at bounding box center [795, 191] width 29 height 12
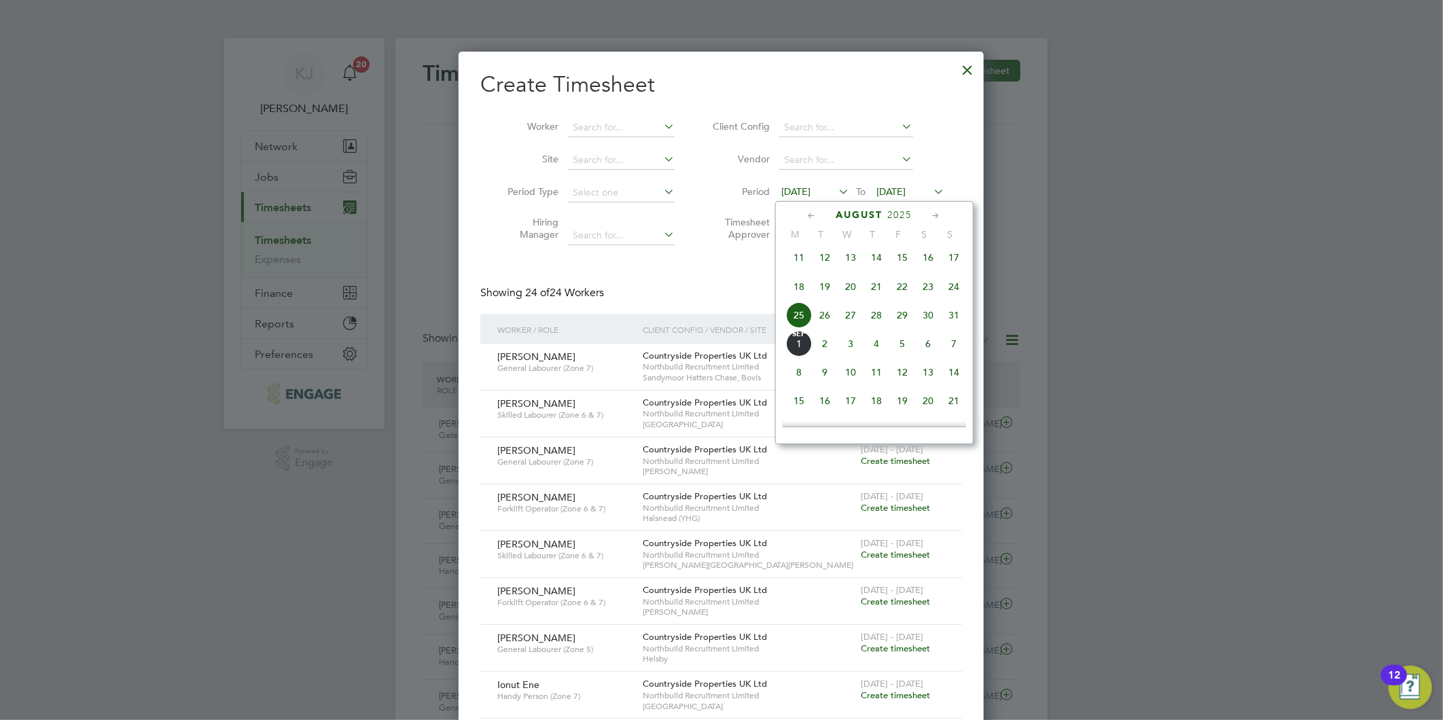
click at [803, 321] on span "25" at bounding box center [799, 315] width 26 height 26
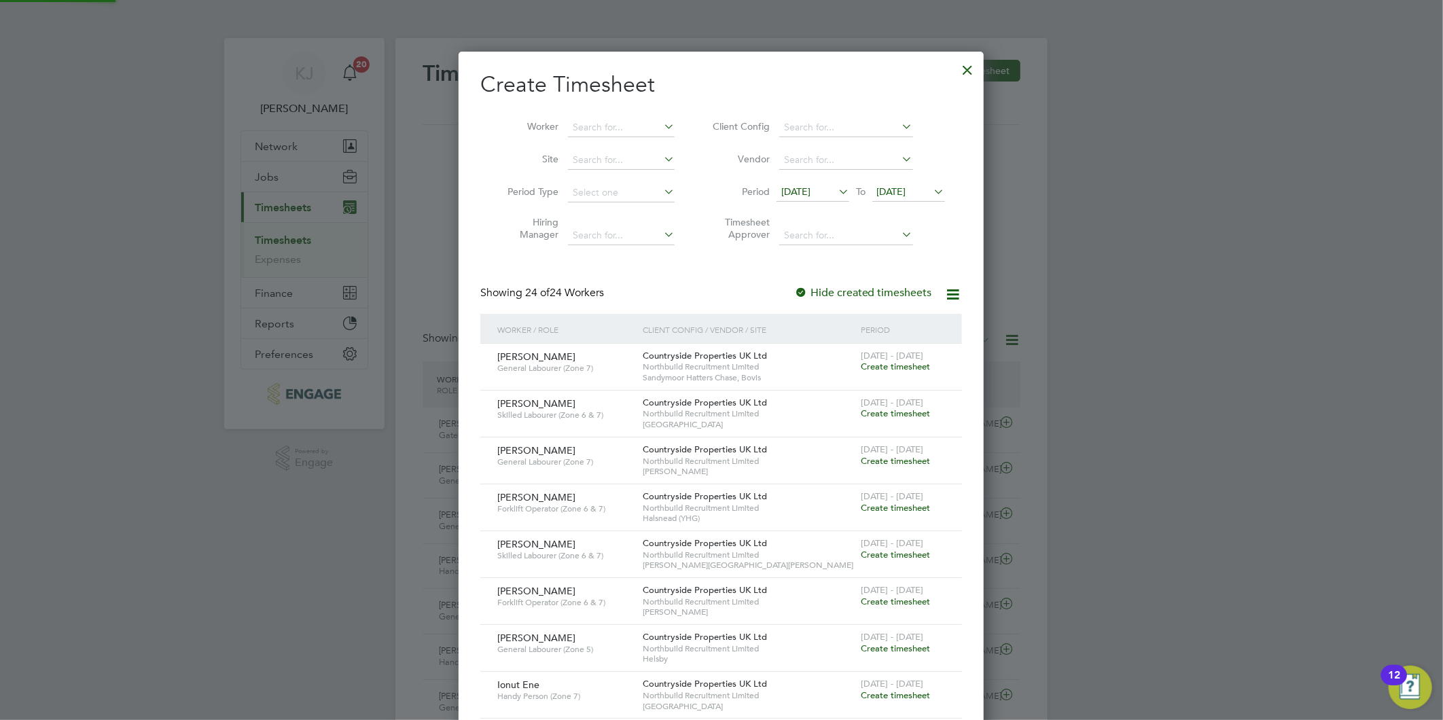
click at [882, 193] on span "[DATE]" at bounding box center [891, 191] width 29 height 12
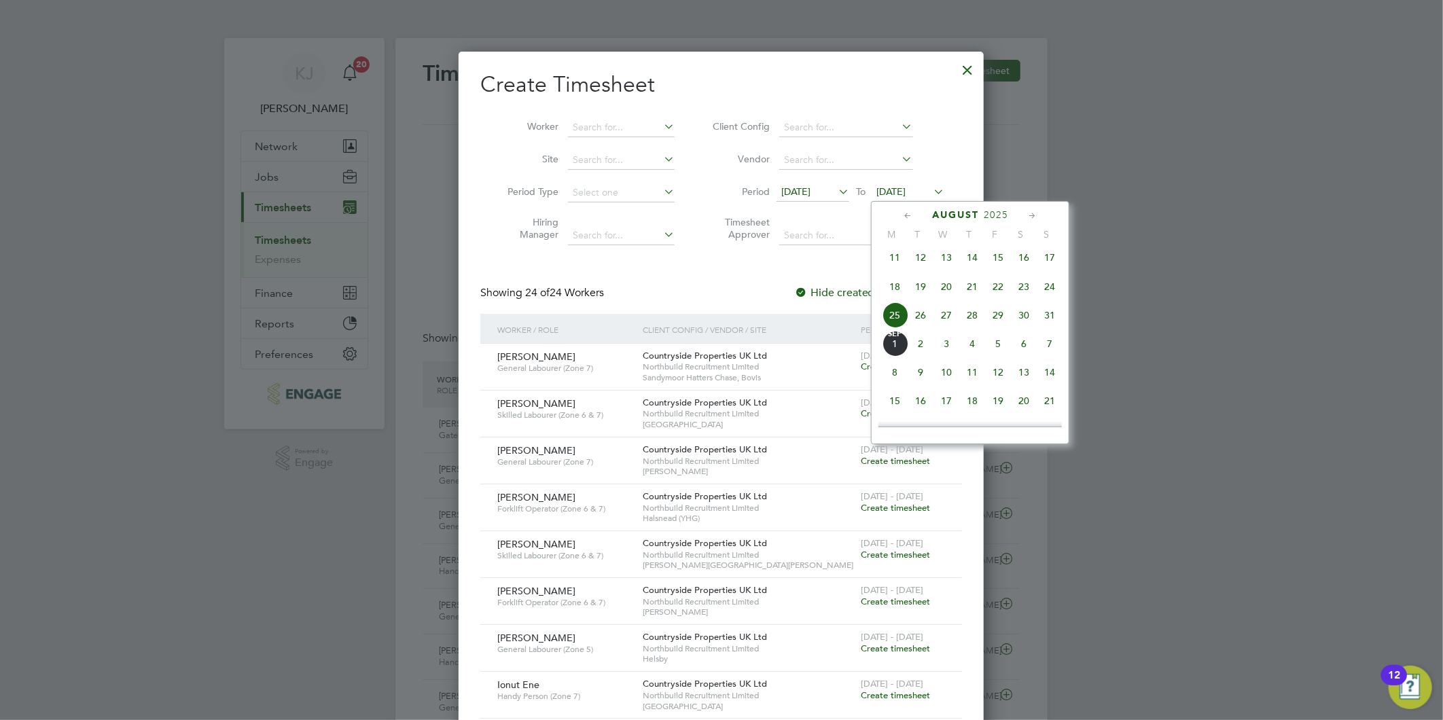
drag, startPoint x: 1049, startPoint y: 325, endPoint x: 994, endPoint y: 331, distance: 56.1
click at [1050, 324] on span "31" at bounding box center [1049, 315] width 26 height 26
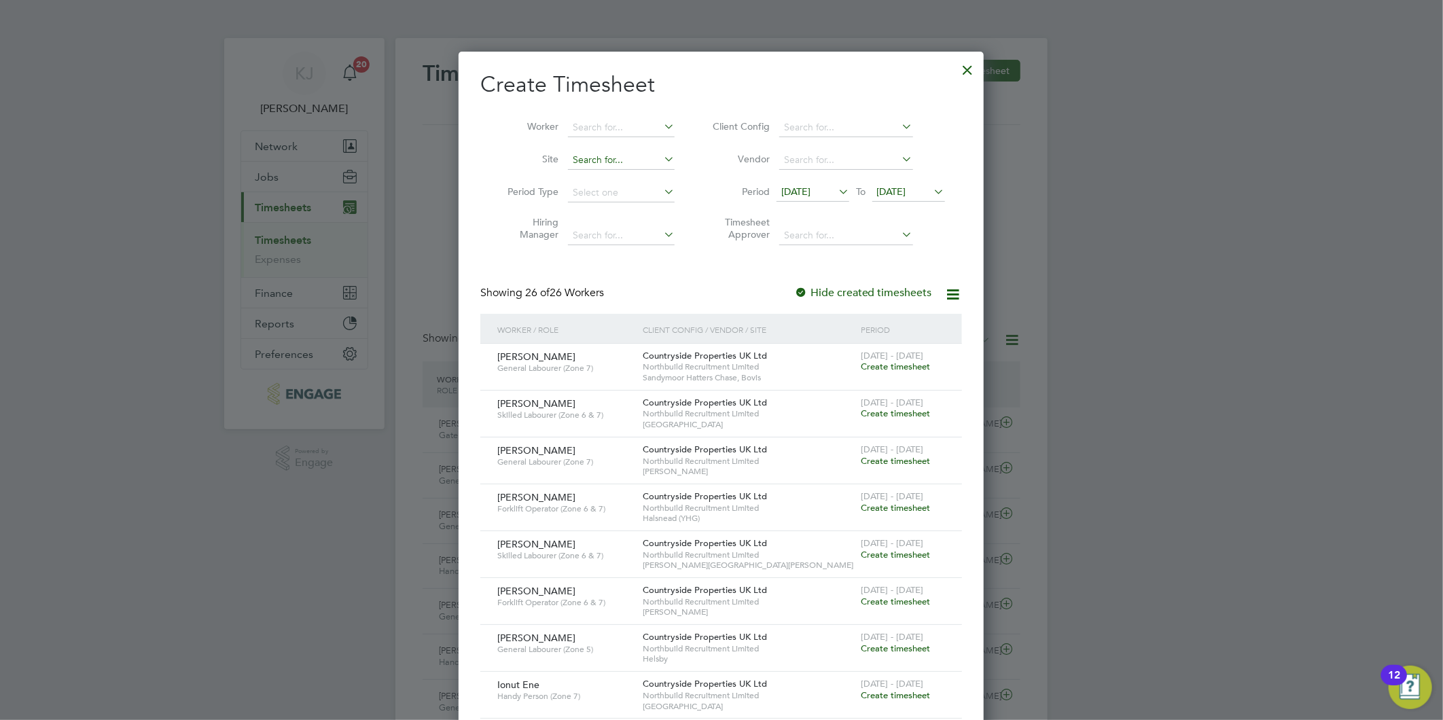
click at [602, 158] on input at bounding box center [621, 160] width 107 height 19
click at [609, 181] on li "Hels by" at bounding box center [621, 178] width 108 height 18
type input "Helsby"
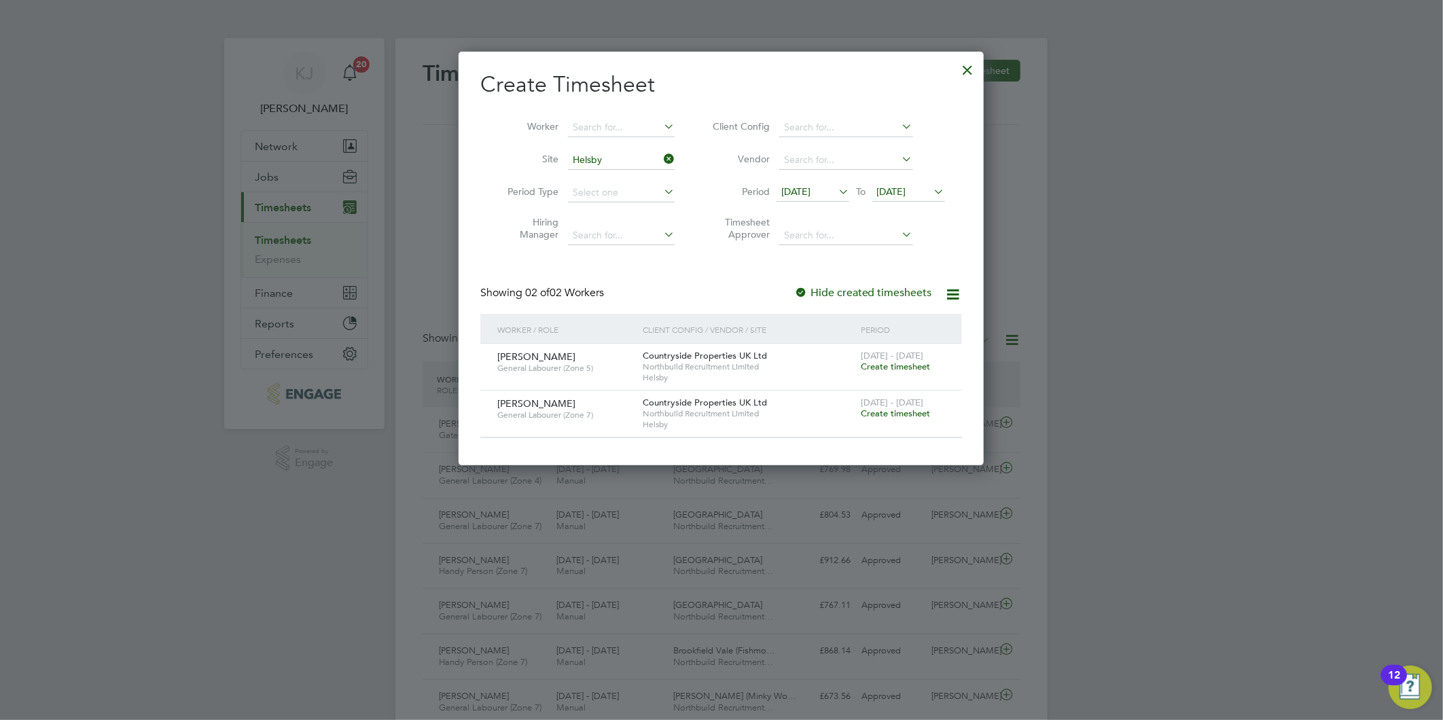
click at [906, 363] on span "Create timesheet" at bounding box center [894, 367] width 69 height 12
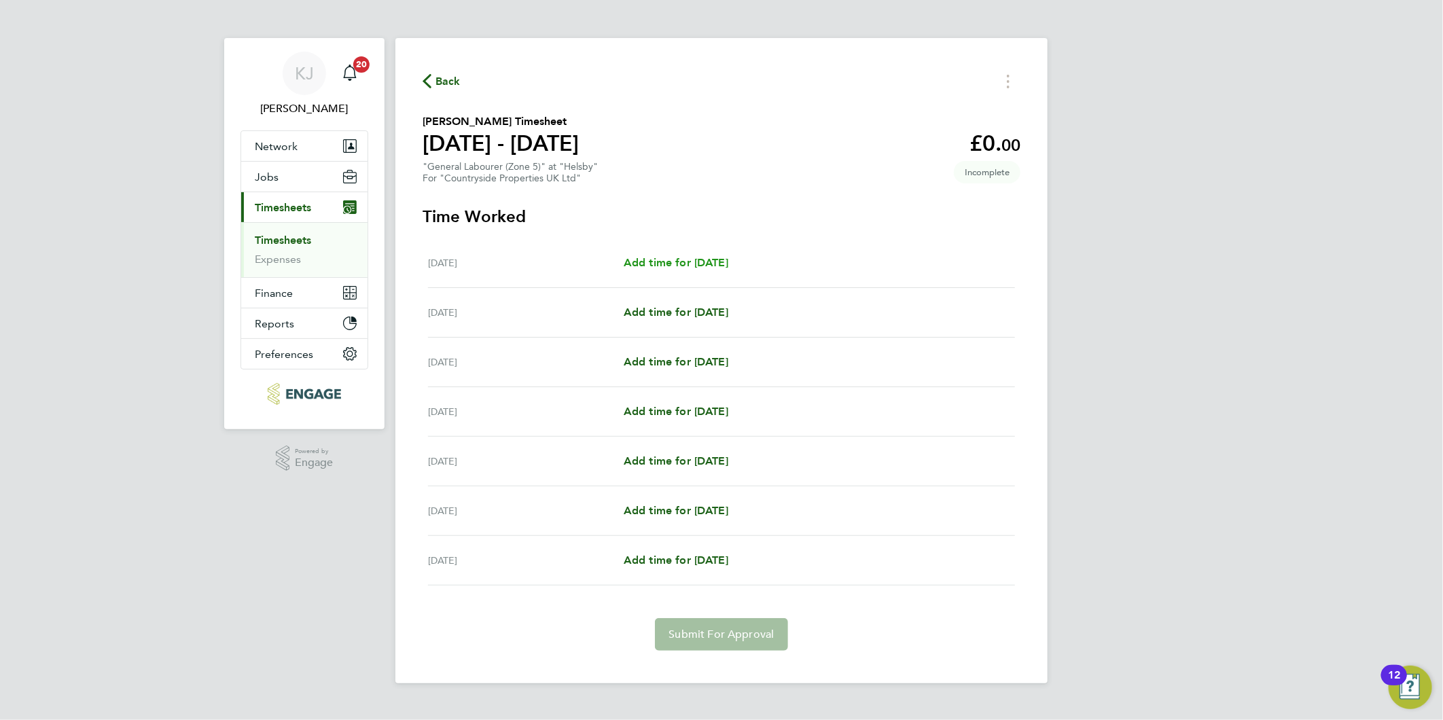
click at [680, 262] on span "Add time for [DATE]" at bounding box center [675, 262] width 105 height 13
select select "30"
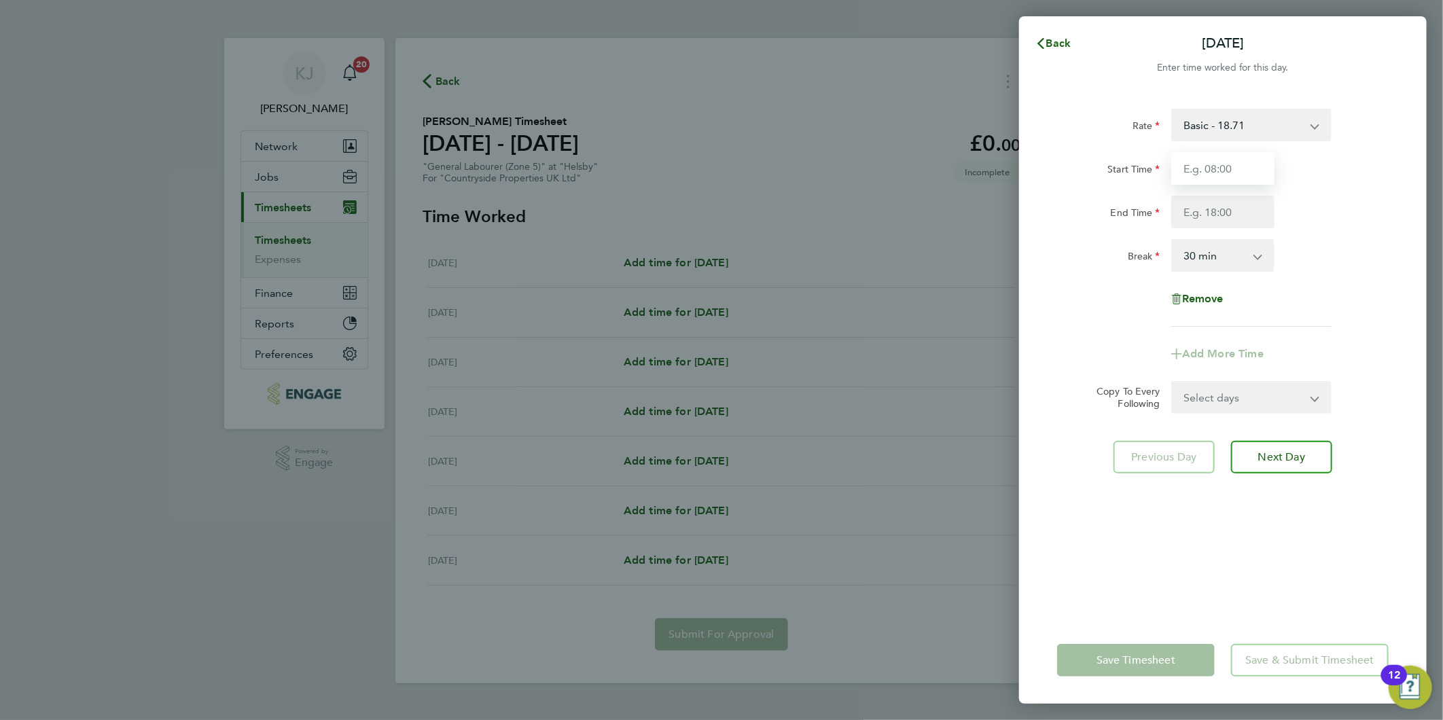
click at [1210, 177] on input "Start Time" at bounding box center [1222, 168] width 103 height 33
type input "07:00"
type input "16:30"
click at [1236, 170] on input "07:00" at bounding box center [1222, 168] width 103 height 33
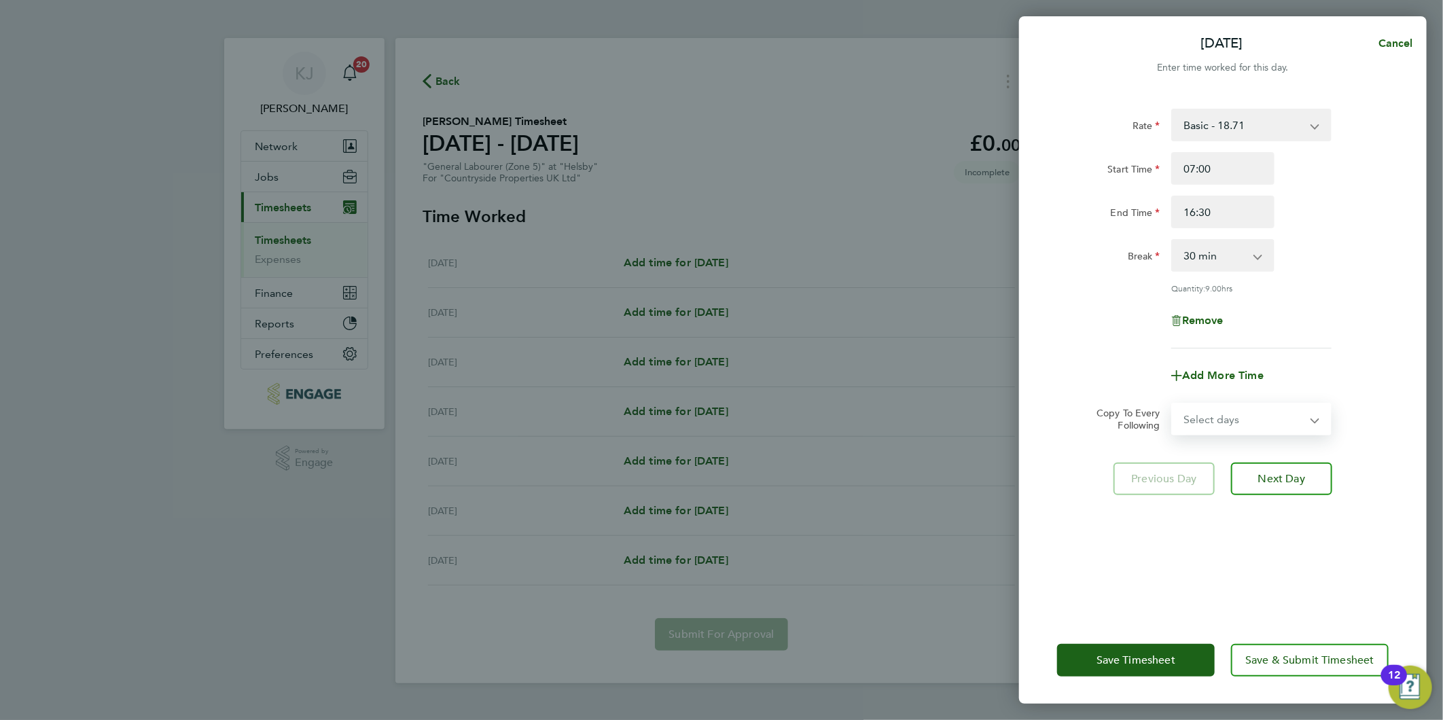
drag, startPoint x: 1233, startPoint y: 416, endPoint x: 1223, endPoint y: 427, distance: 13.9
click at [1232, 416] on select "Select days Day Weekday (Mon-Fri) Weekend (Sat-Sun) [DATE] [DATE] [DATE] [DATE]…" at bounding box center [1243, 419] width 143 height 30
select select "DAY"
click at [1172, 404] on select "Select days Day Weekday (Mon-Fri) Weekend (Sat-Sun) [DATE] [DATE] [DATE] [DATE]…" at bounding box center [1243, 419] width 143 height 30
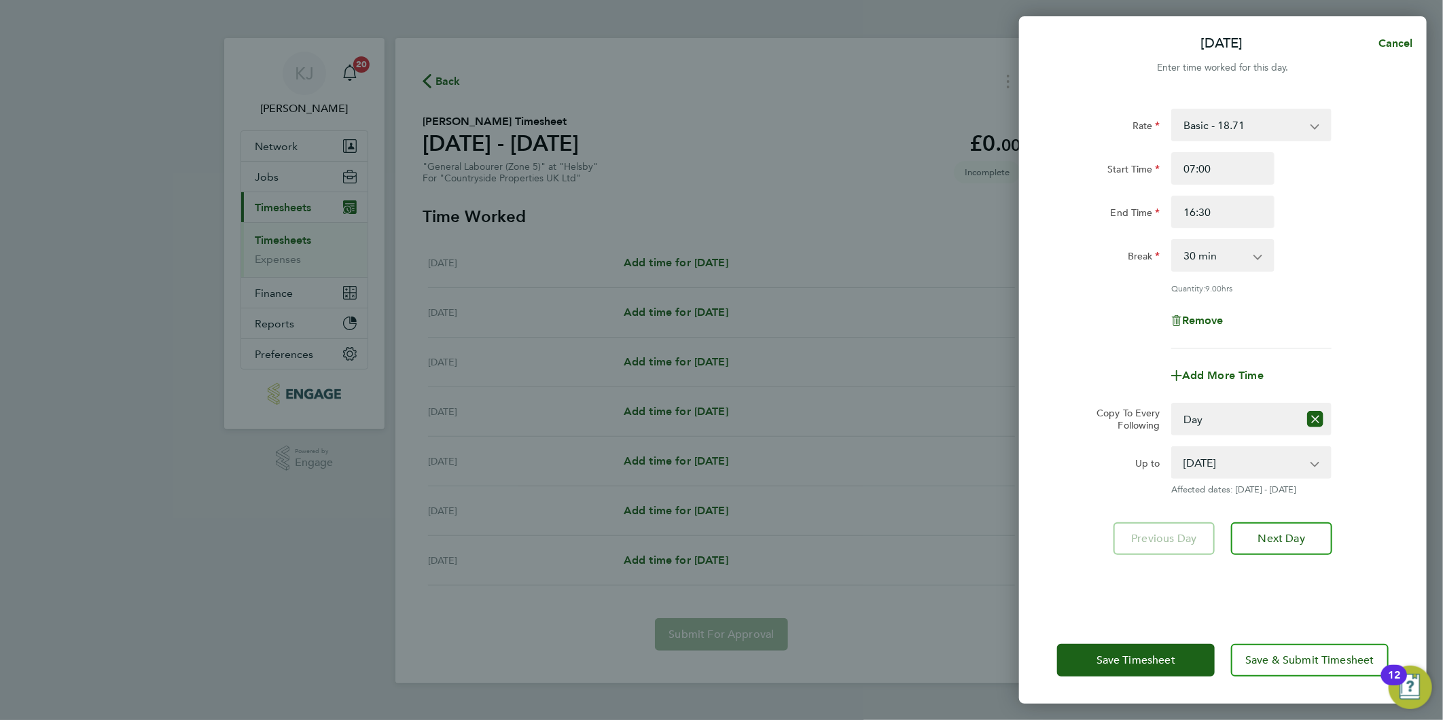
click at [1055, 375] on div "Add More Time" at bounding box center [1222, 375] width 342 height 33
drag, startPoint x: 1260, startPoint y: 475, endPoint x: 1247, endPoint y: 456, distance: 23.0
click at [1260, 475] on select "[DATE] [DATE] [DATE] [DATE] [DATE] [DATE]" at bounding box center [1242, 463] width 141 height 30
select select "[DATE]"
click at [1172, 448] on select "[DATE] [DATE] [DATE] [DATE] [DATE] [DATE]" at bounding box center [1242, 463] width 141 height 30
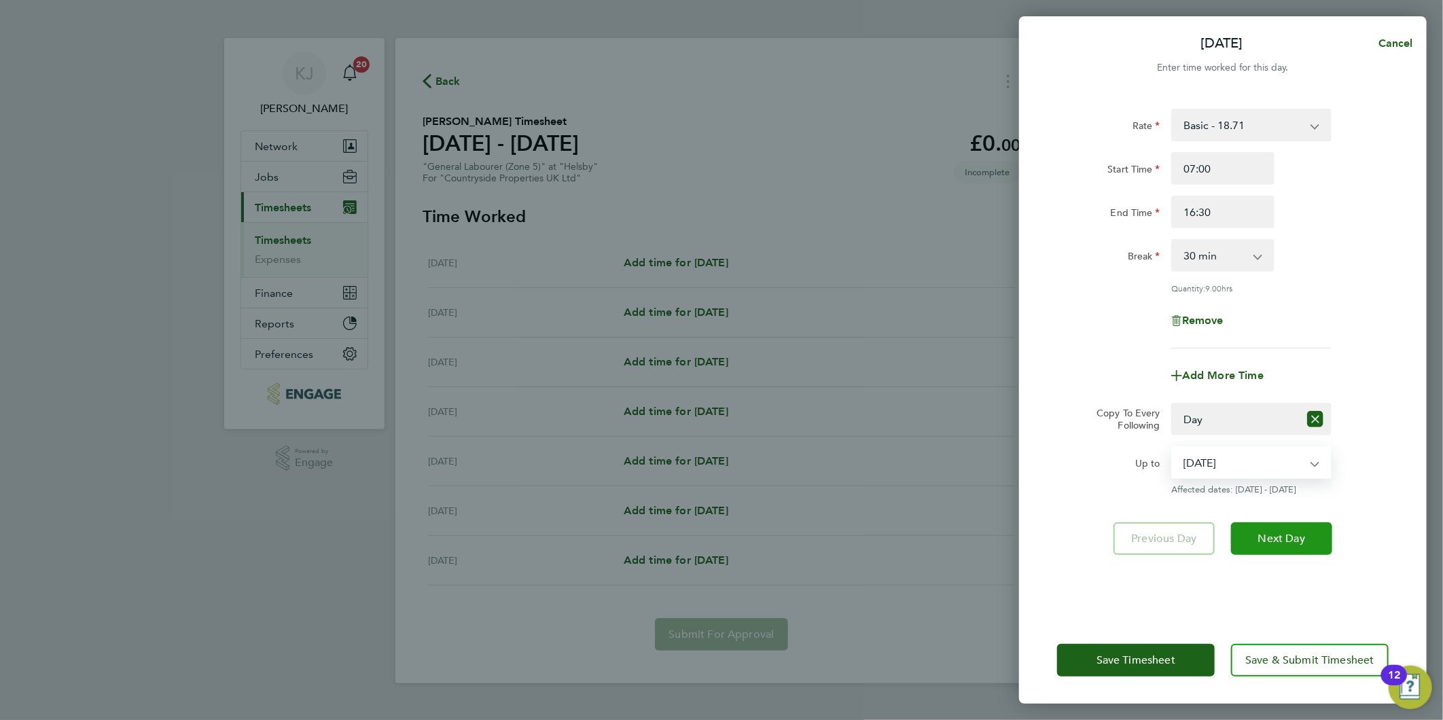
click at [1301, 538] on span "Next Day" at bounding box center [1281, 539] width 47 height 14
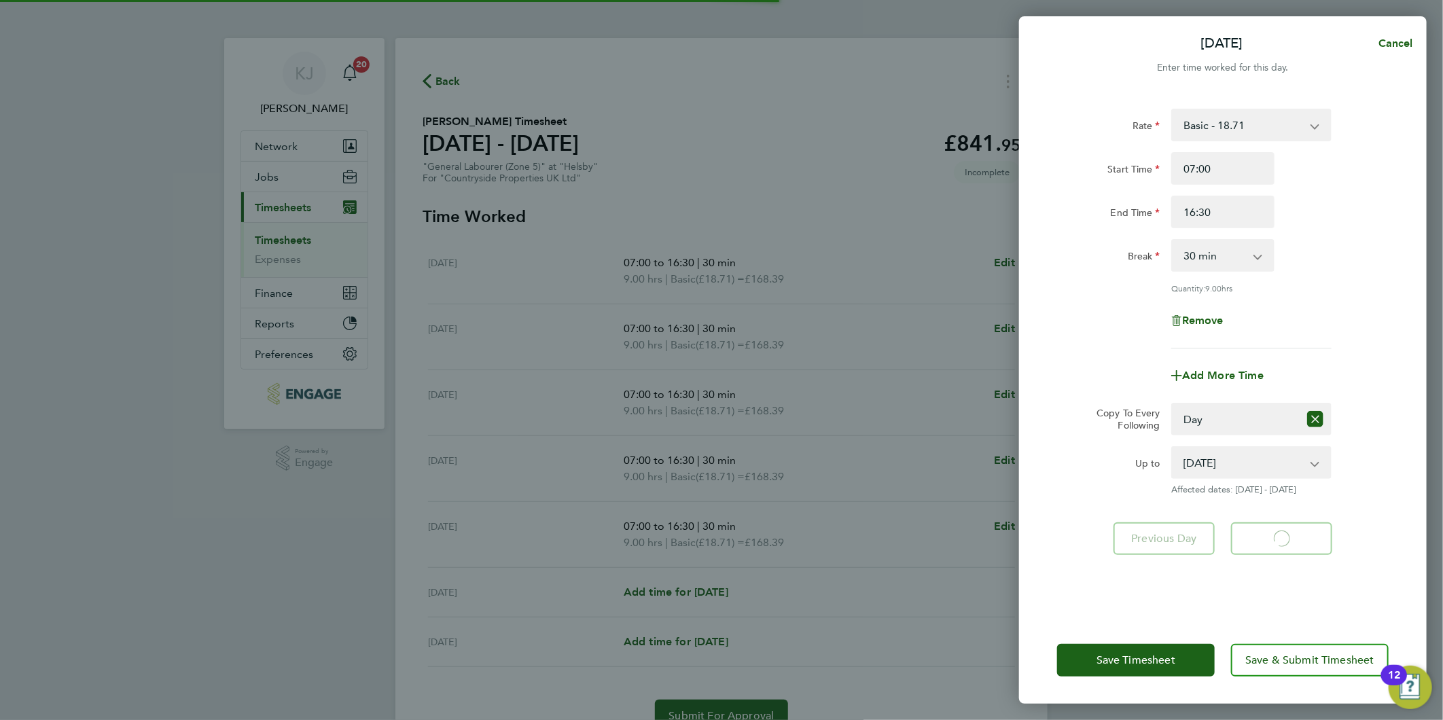
select select "30"
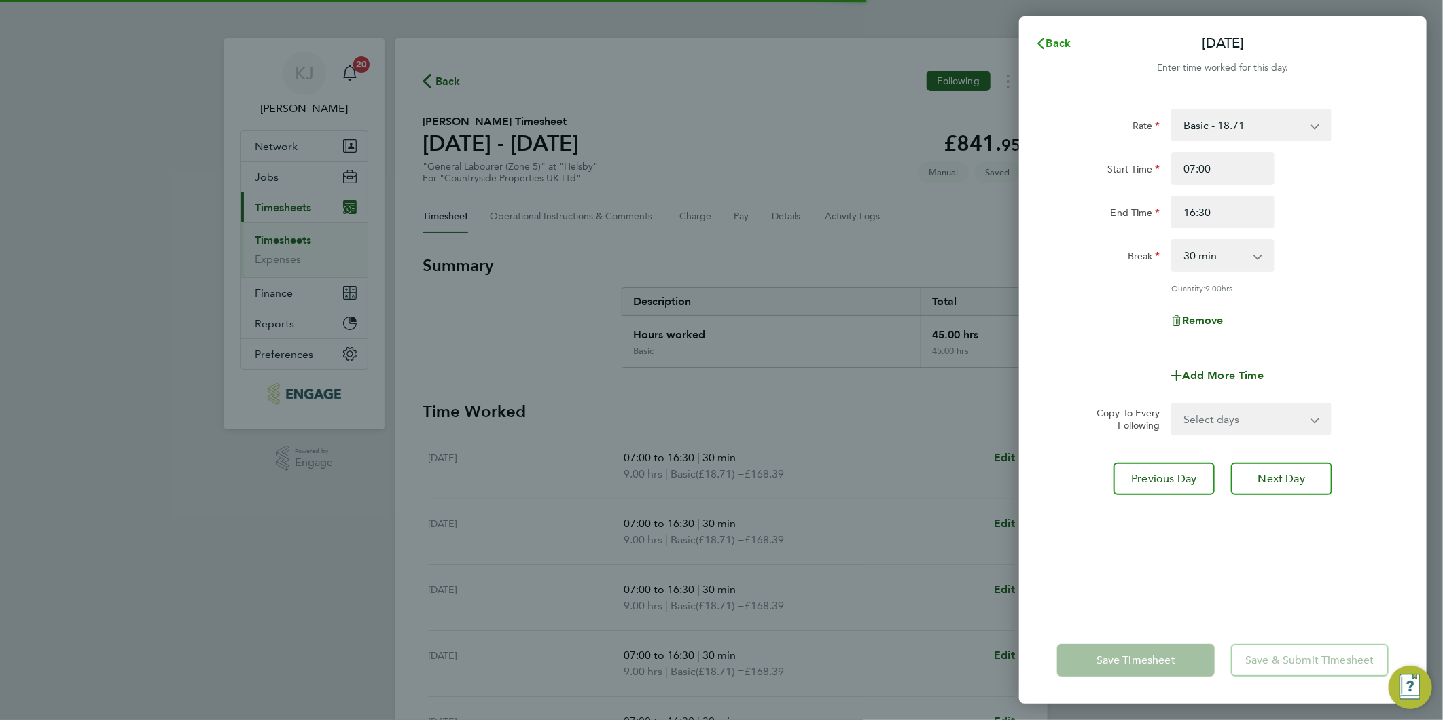
click at [1055, 42] on span "Back" at bounding box center [1058, 43] width 25 height 13
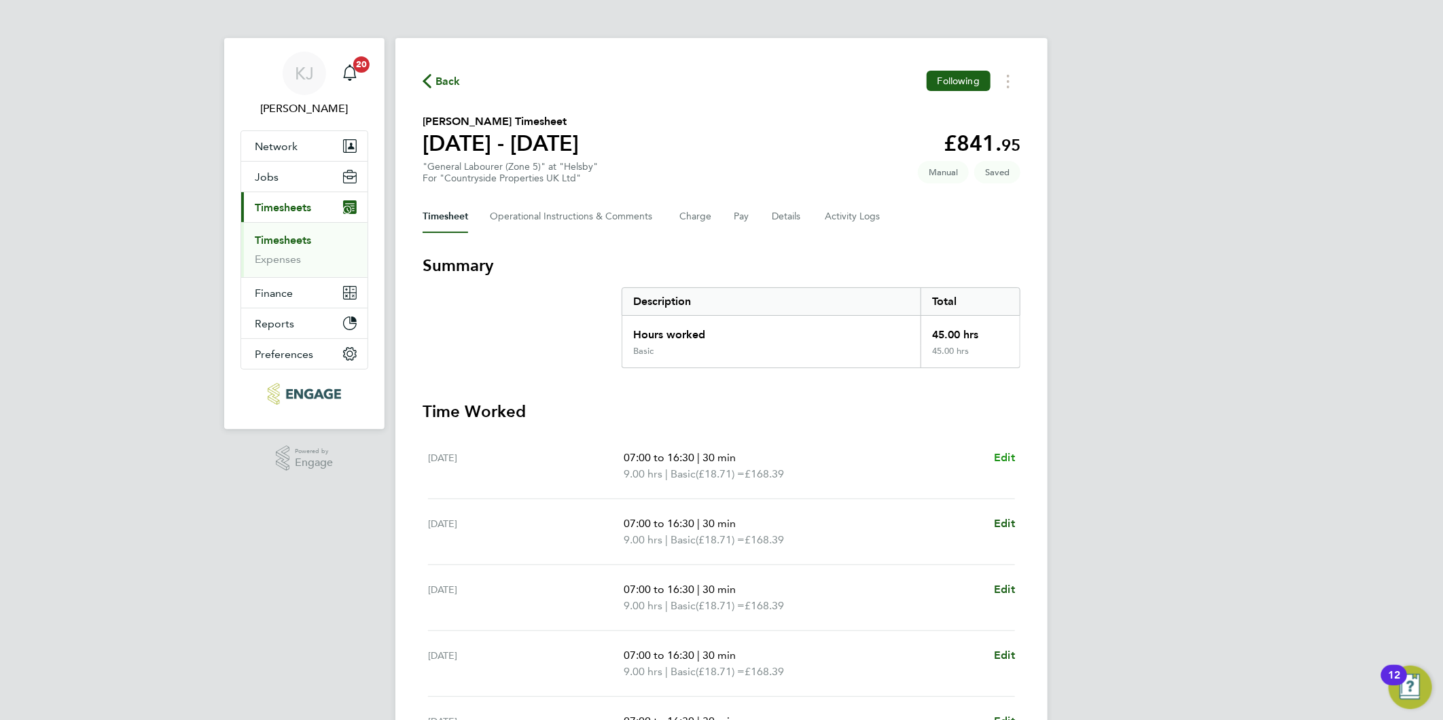
click at [1007, 454] on span "Edit" at bounding box center [1004, 457] width 21 height 13
select select "30"
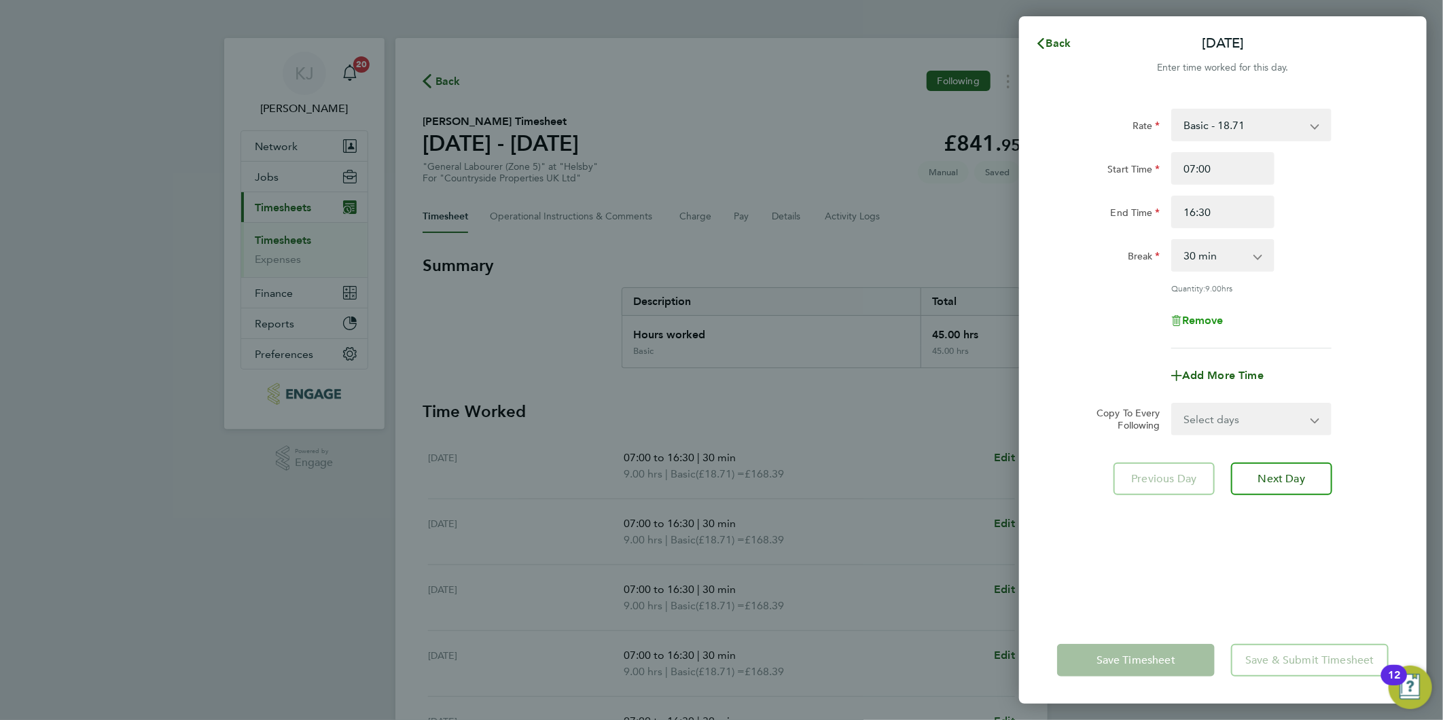
click at [1213, 320] on span "Remove" at bounding box center [1202, 320] width 41 height 13
select select "null"
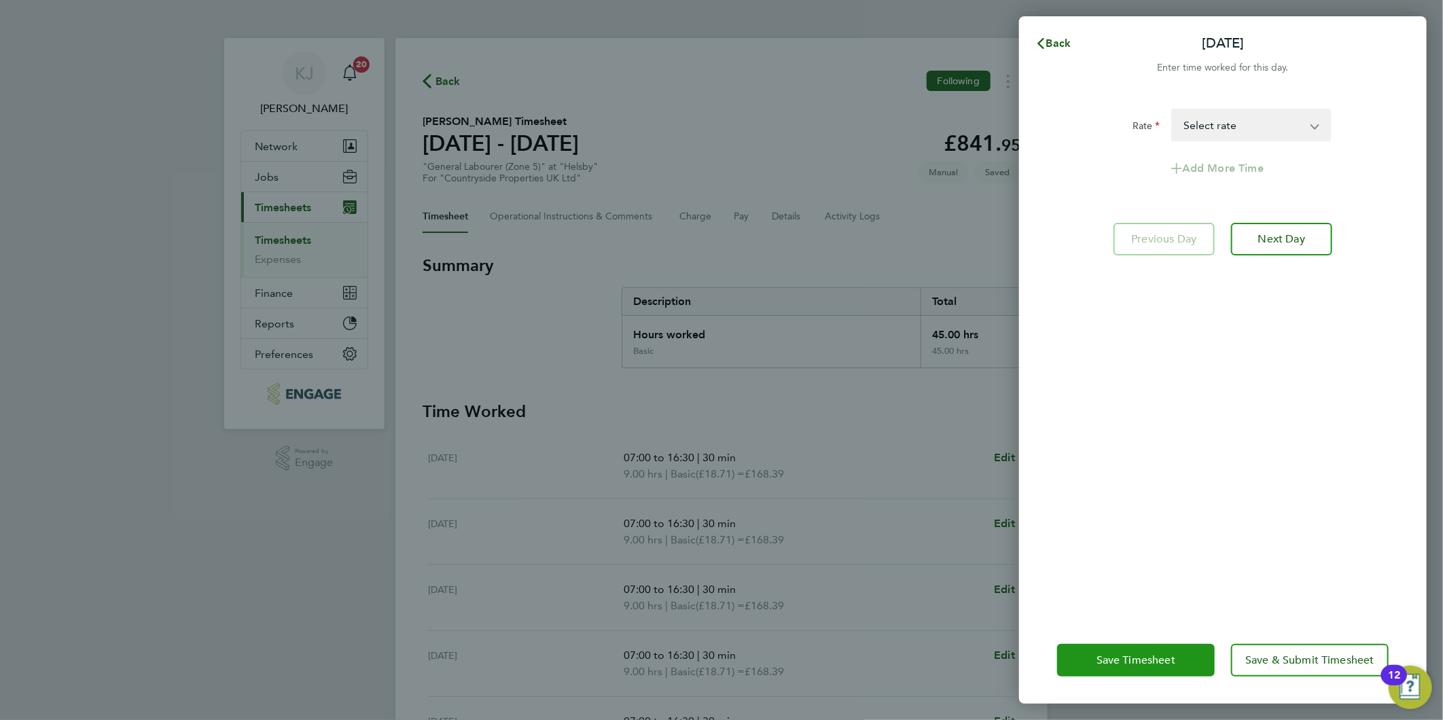
click at [1134, 659] on span "Save Timesheet" at bounding box center [1135, 660] width 79 height 14
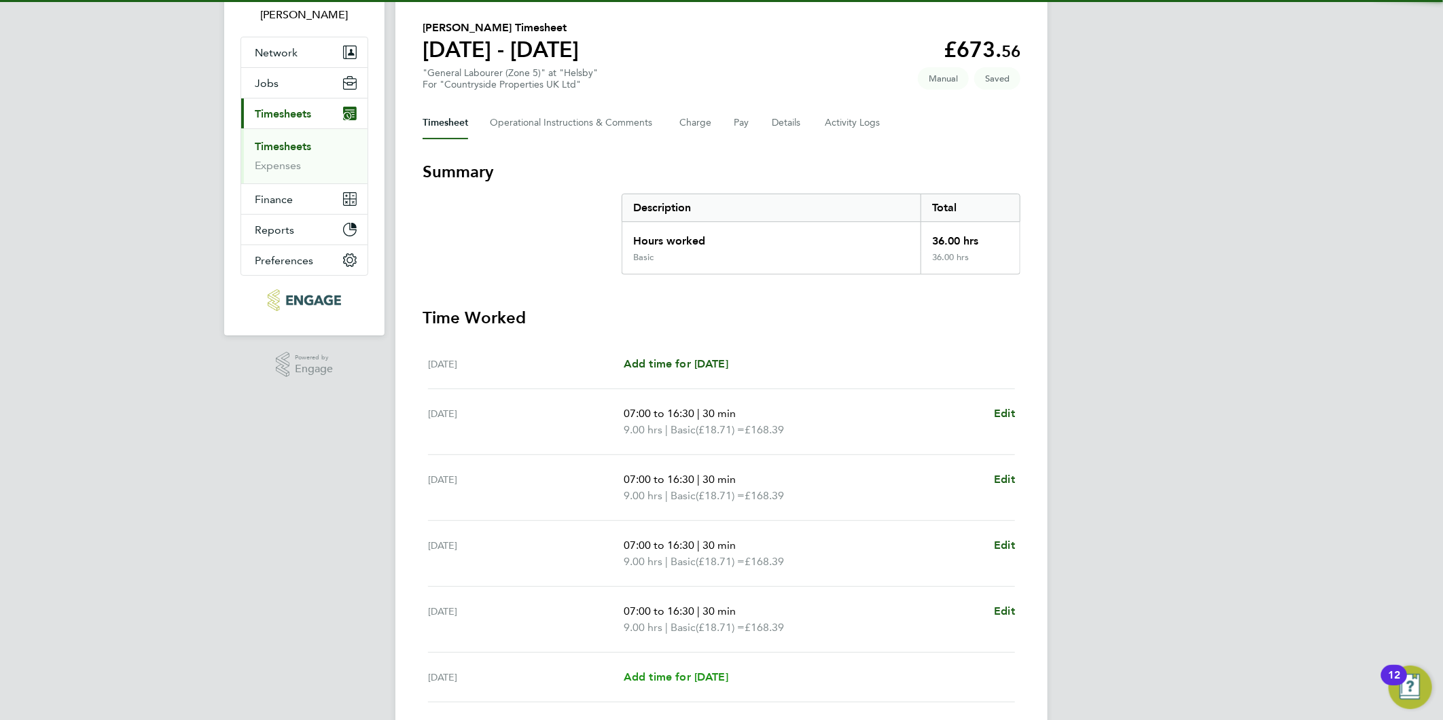
scroll to position [243, 0]
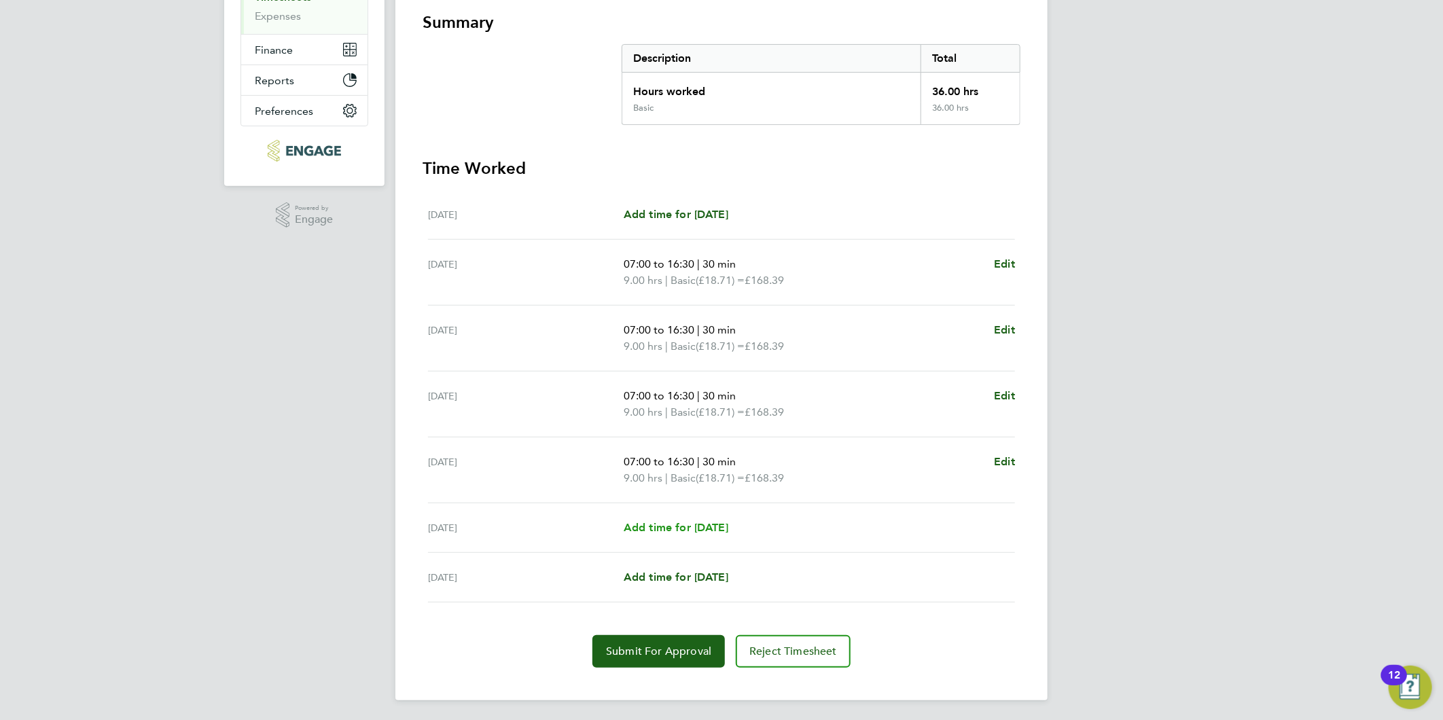
click at [675, 528] on span "Add time for [DATE]" at bounding box center [675, 527] width 105 height 13
select select "30"
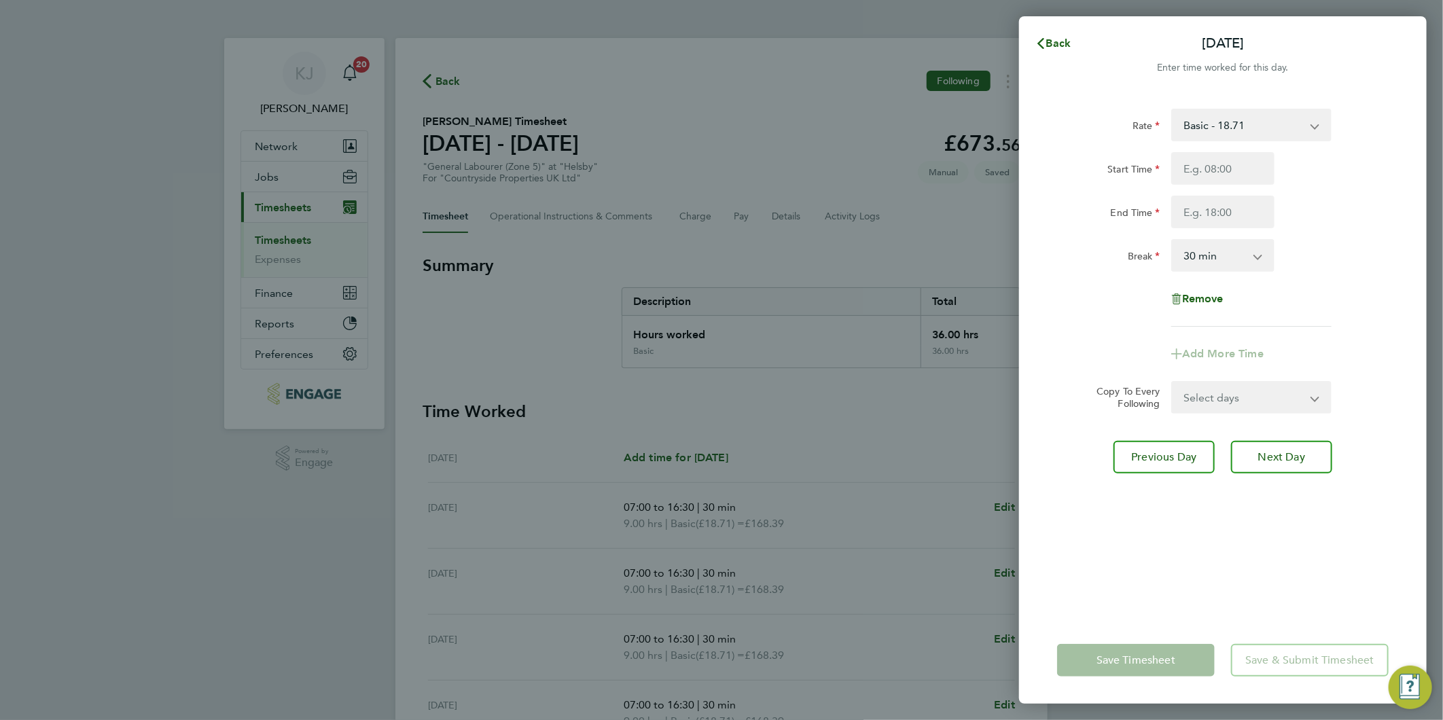
click at [1232, 141] on div "Basic - 18.71" at bounding box center [1251, 125] width 160 height 33
click at [1232, 156] on input "Start Time" at bounding box center [1222, 168] width 103 height 33
type input "07:30"
type input "14:30"
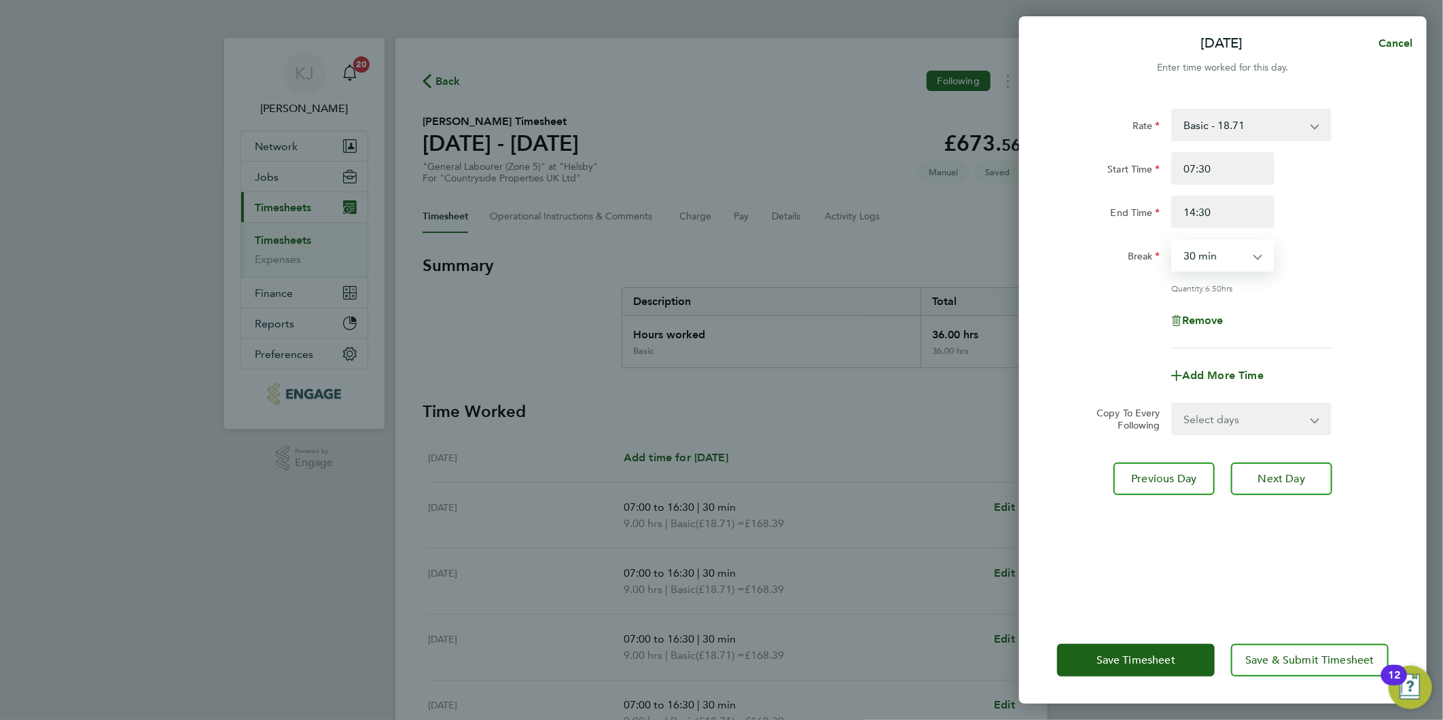
click at [1197, 261] on select "0 min 15 min 30 min 45 min 60 min 75 min 90 min" at bounding box center [1214, 255] width 84 height 30
select select "0"
click at [1172, 240] on select "0 min 15 min 30 min 45 min 60 min 75 min 90 min" at bounding box center [1214, 255] width 84 height 30
click at [1278, 482] on span "Next Day" at bounding box center [1281, 479] width 47 height 14
select select "30"
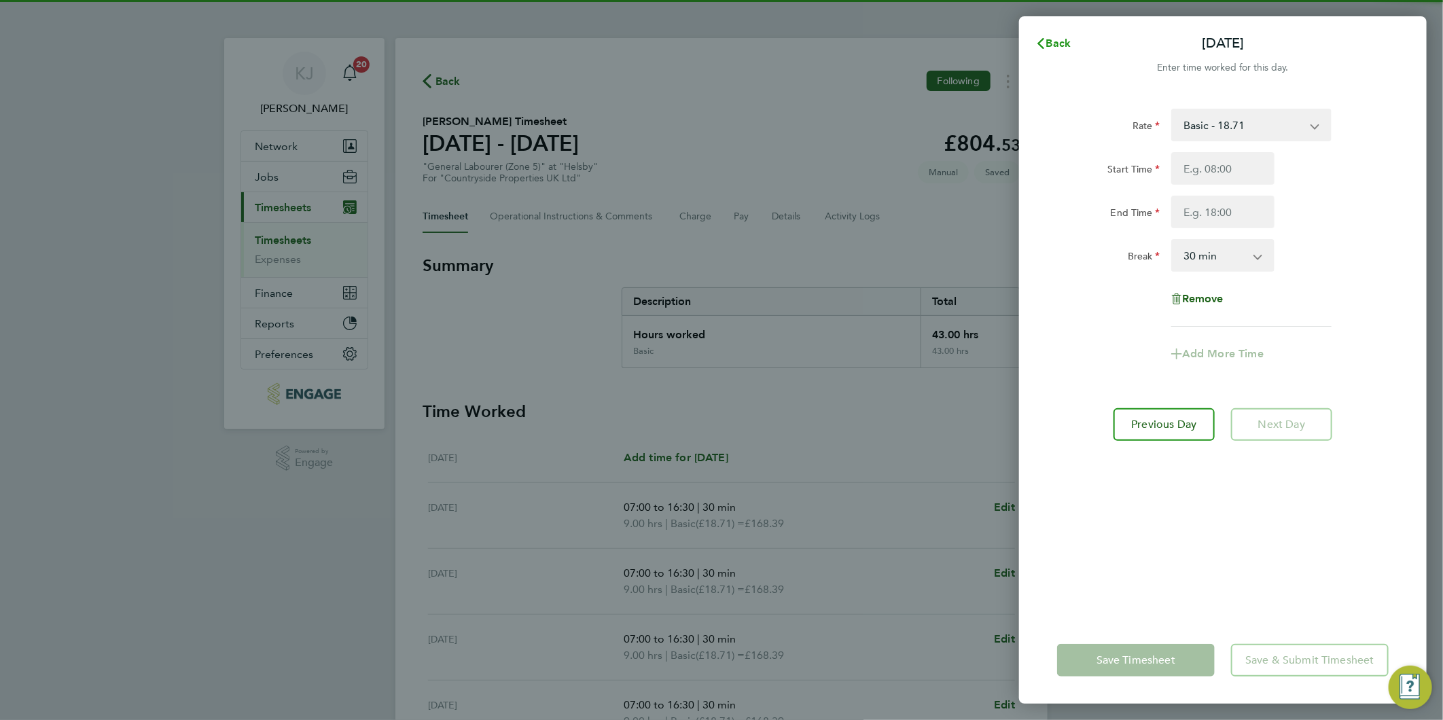
click at [1066, 39] on span "Back" at bounding box center [1058, 43] width 25 height 13
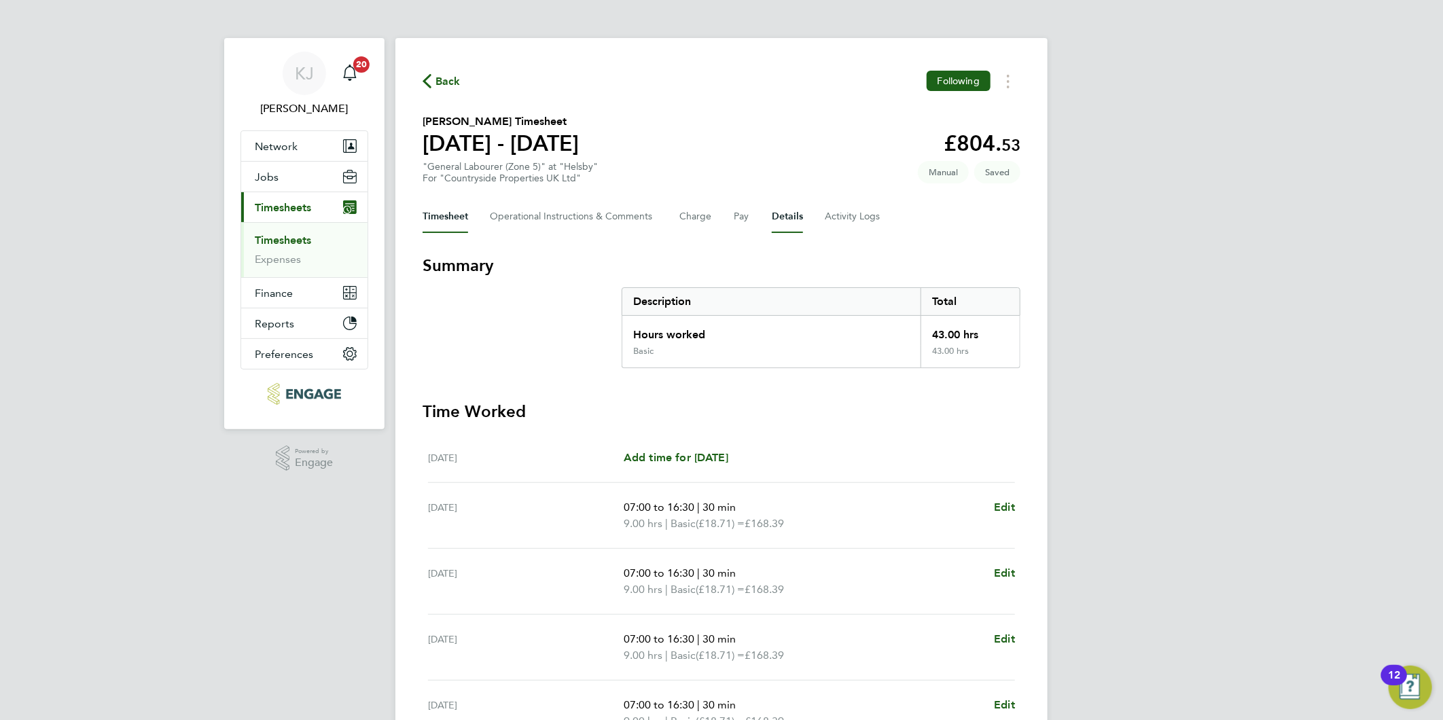
drag, startPoint x: 786, startPoint y: 218, endPoint x: 781, endPoint y: 225, distance: 9.2
click at [786, 219] on button "Details" at bounding box center [787, 216] width 31 height 33
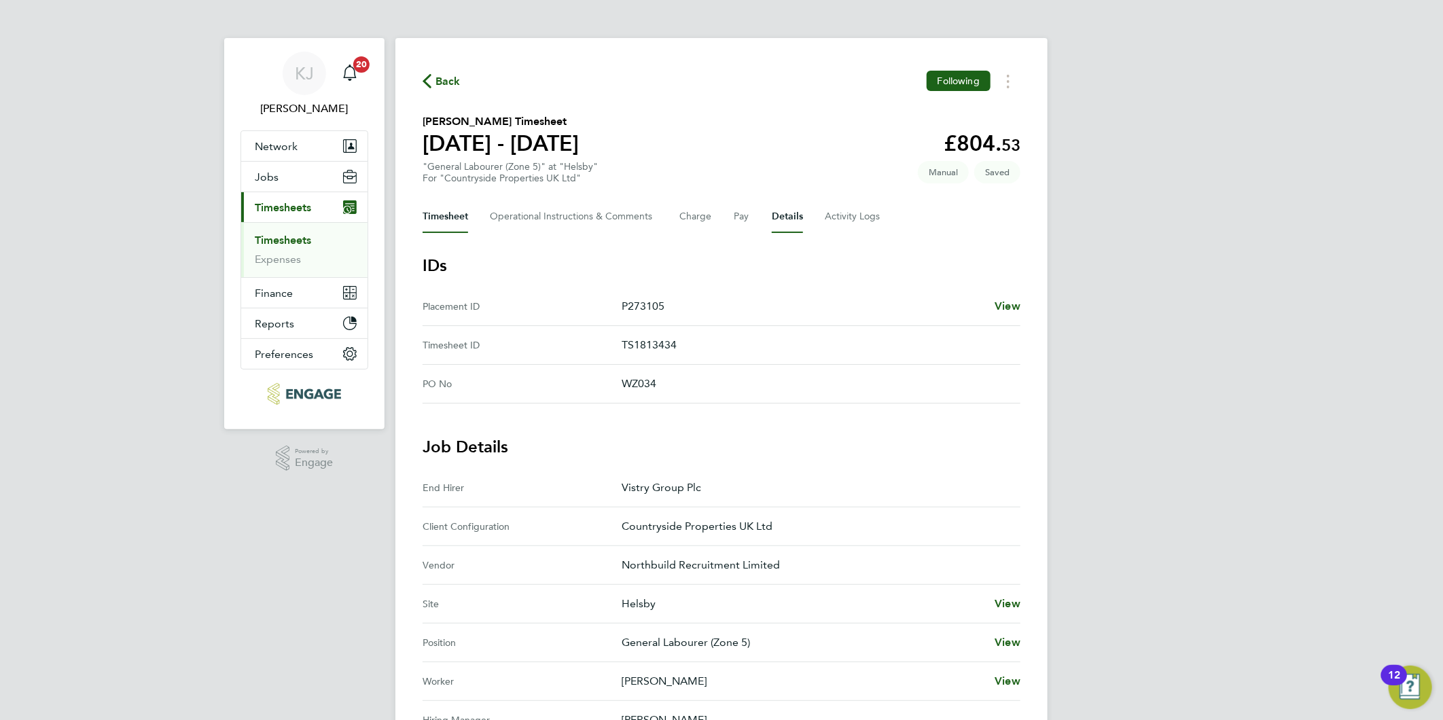
click at [450, 204] on button "Timesheet" at bounding box center [445, 216] width 46 height 33
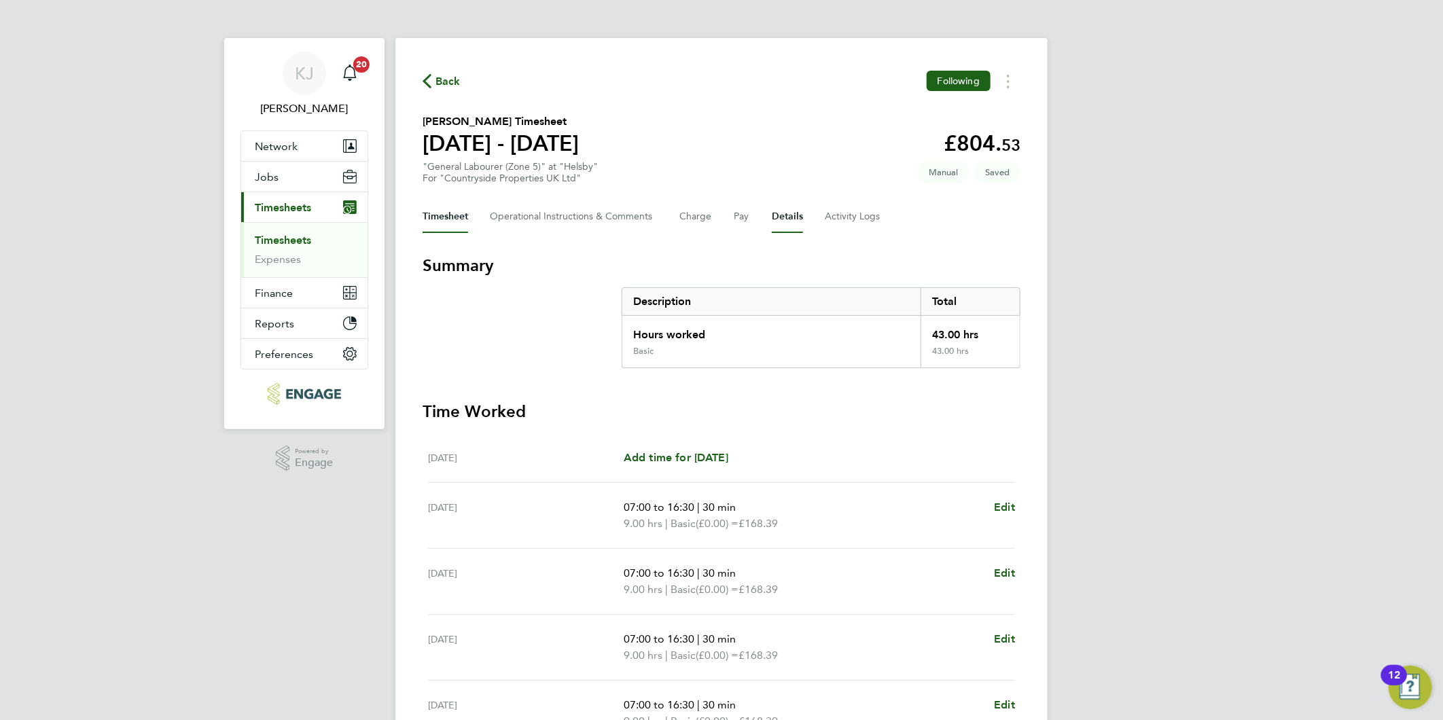
click at [790, 215] on button "Details" at bounding box center [787, 216] width 31 height 33
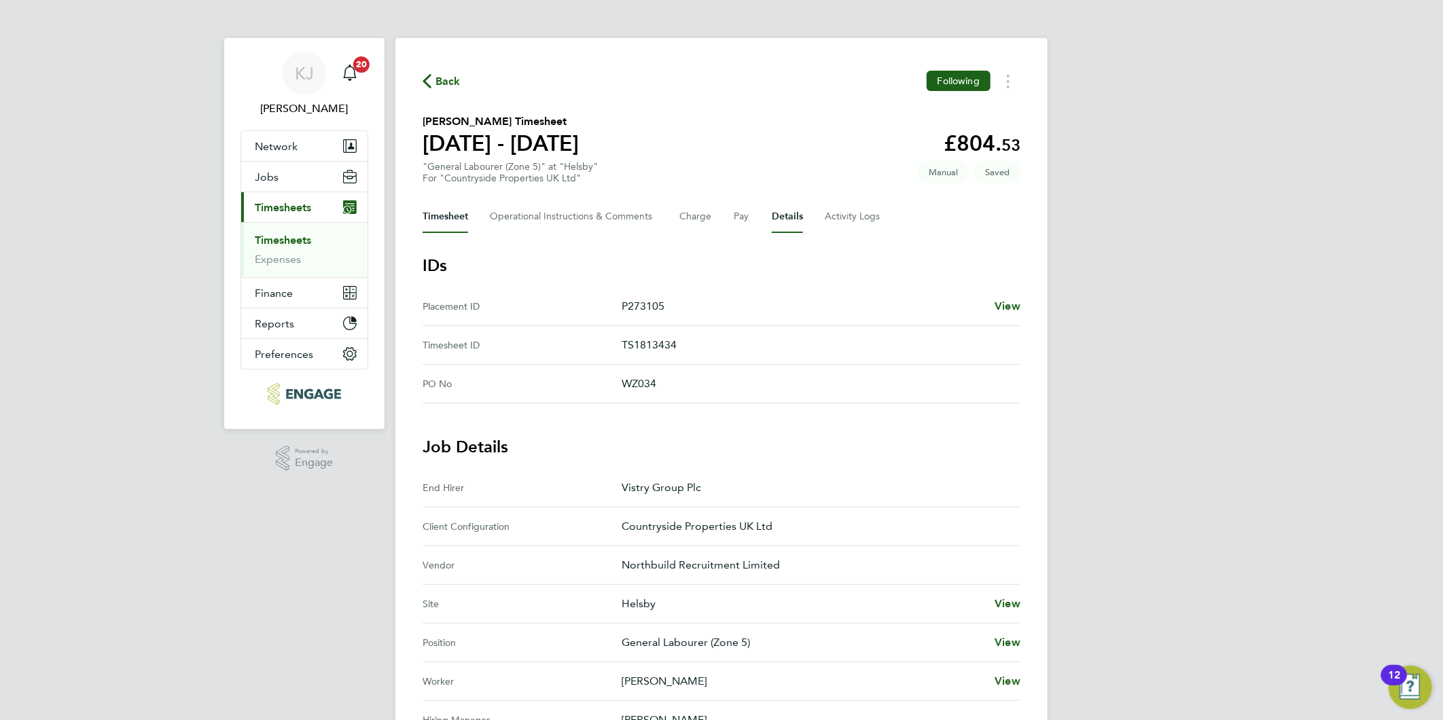
click at [456, 220] on button "Timesheet" at bounding box center [445, 216] width 46 height 33
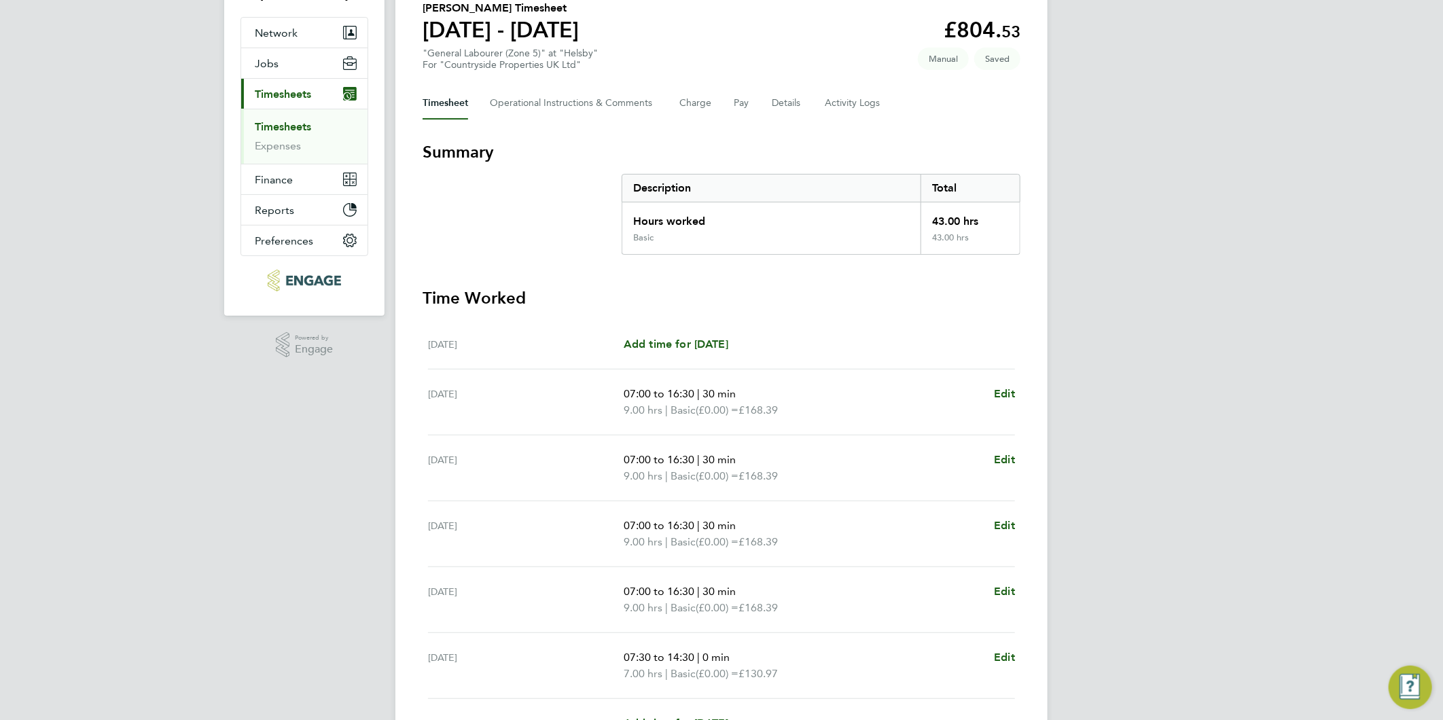
scroll to position [260, 0]
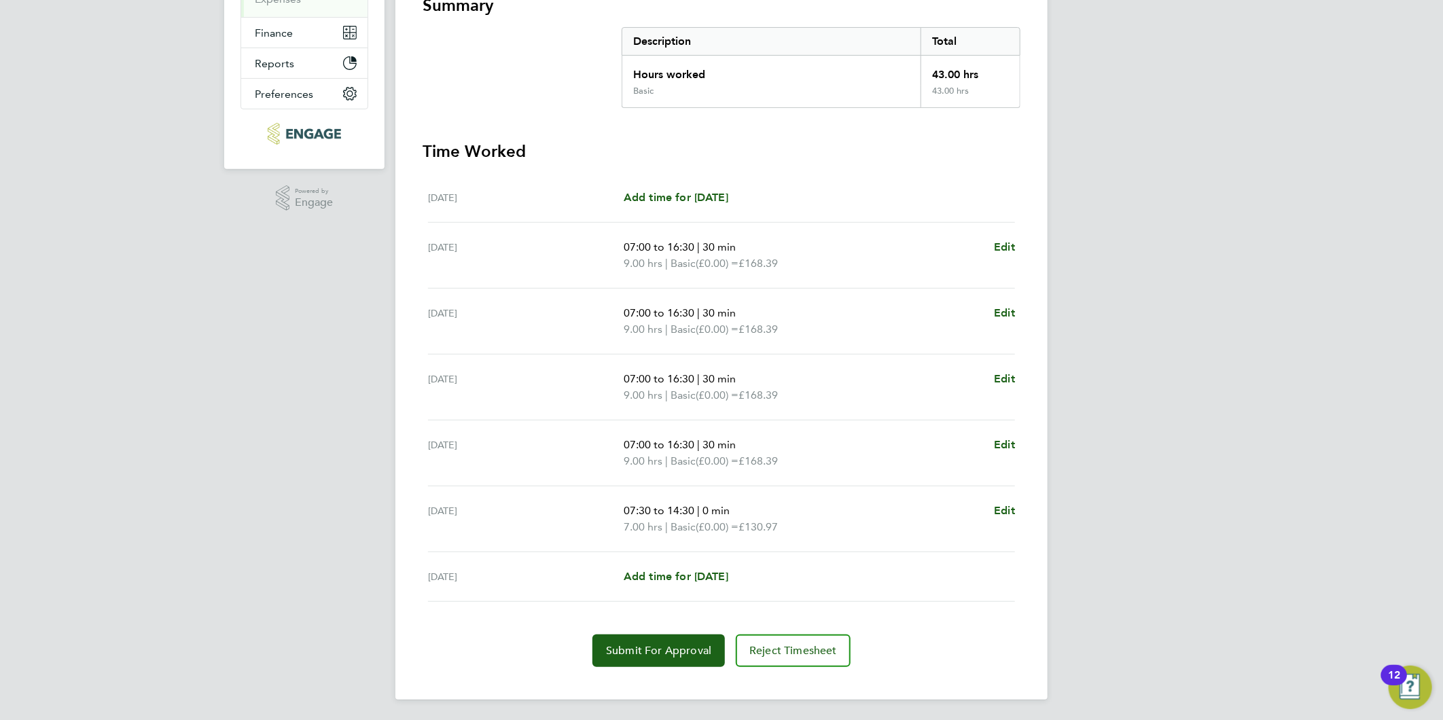
click at [661, 670] on div "Back Following [PERSON_NAME] Timesheet [DATE] - [DATE] £804. 53 "General Labour…" at bounding box center [721, 239] width 652 height 922
click at [657, 651] on span "Submit For Approval" at bounding box center [658, 651] width 105 height 14
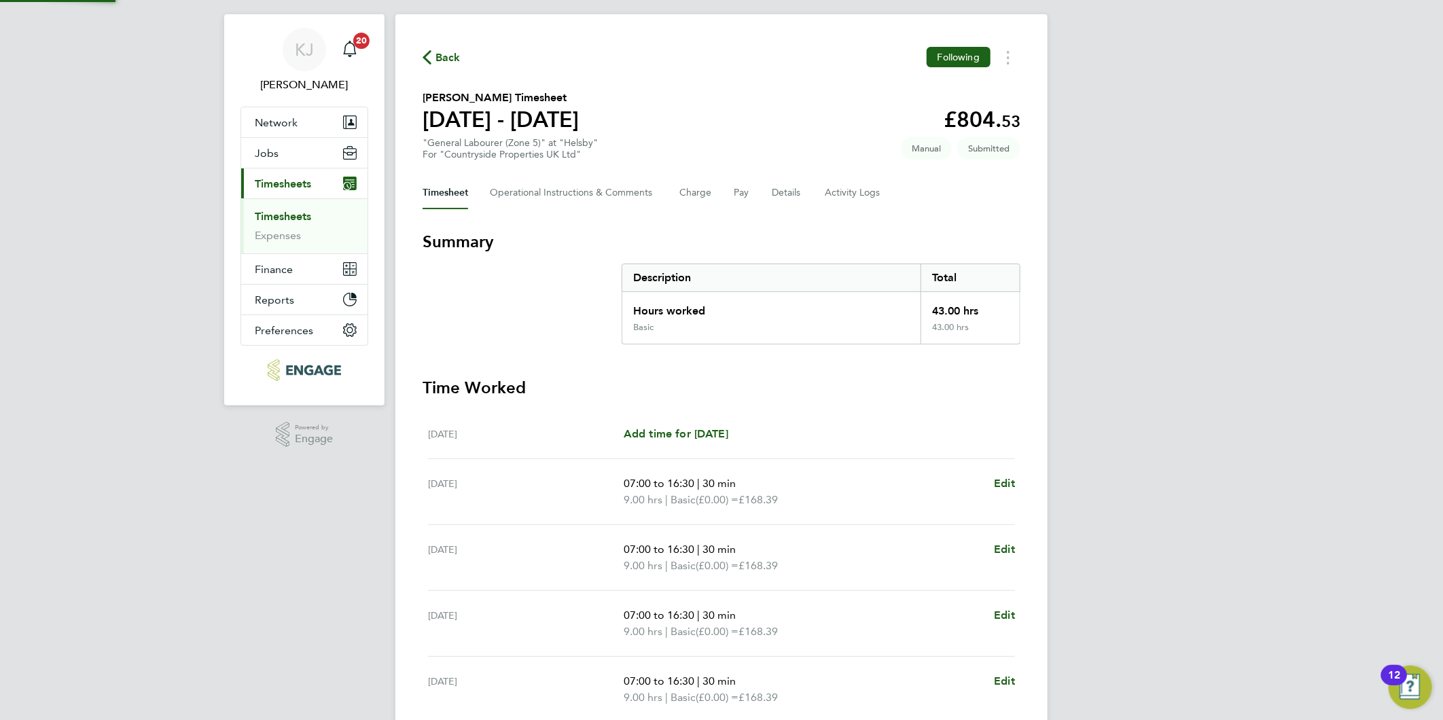
scroll to position [0, 0]
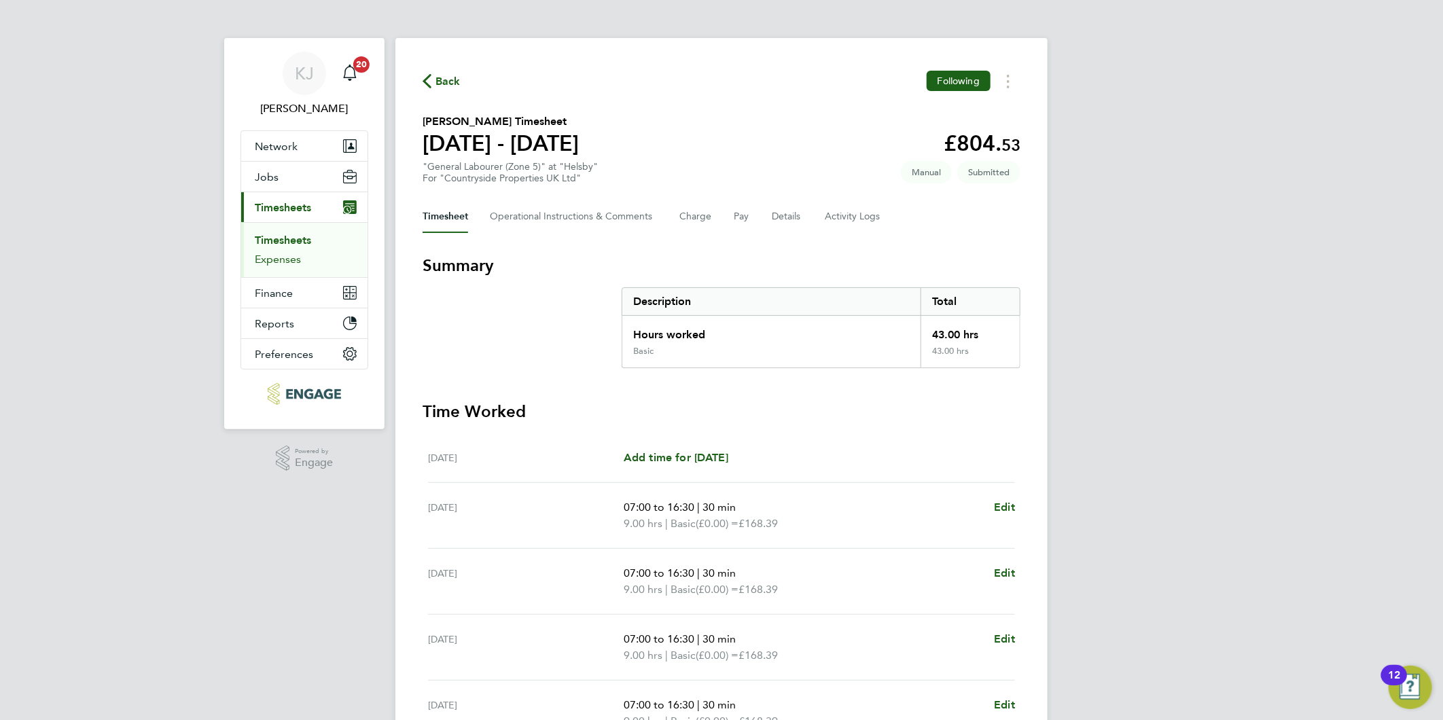
drag, startPoint x: 280, startPoint y: 263, endPoint x: 280, endPoint y: 255, distance: 8.1
click at [280, 262] on link "Expenses" at bounding box center [278, 259] width 46 height 13
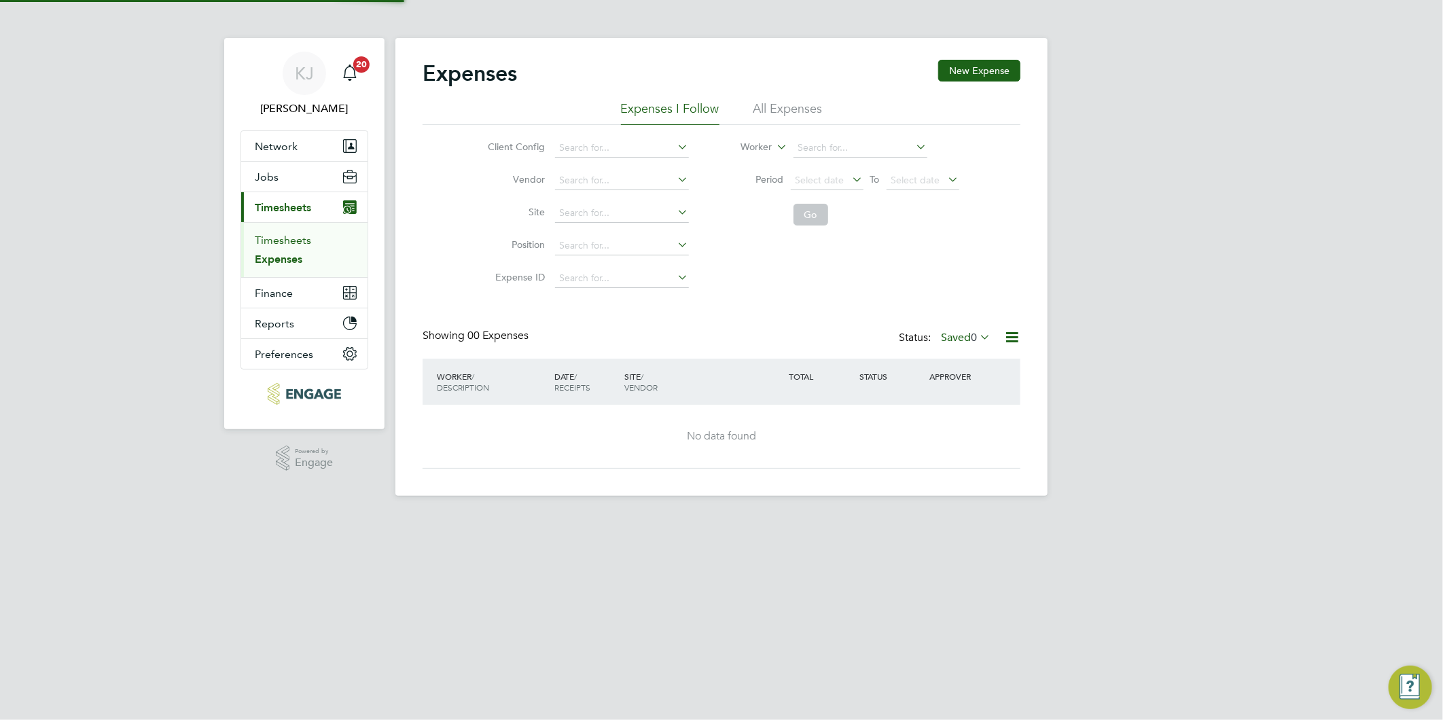
click at [278, 239] on link "Timesheets" at bounding box center [283, 240] width 56 height 13
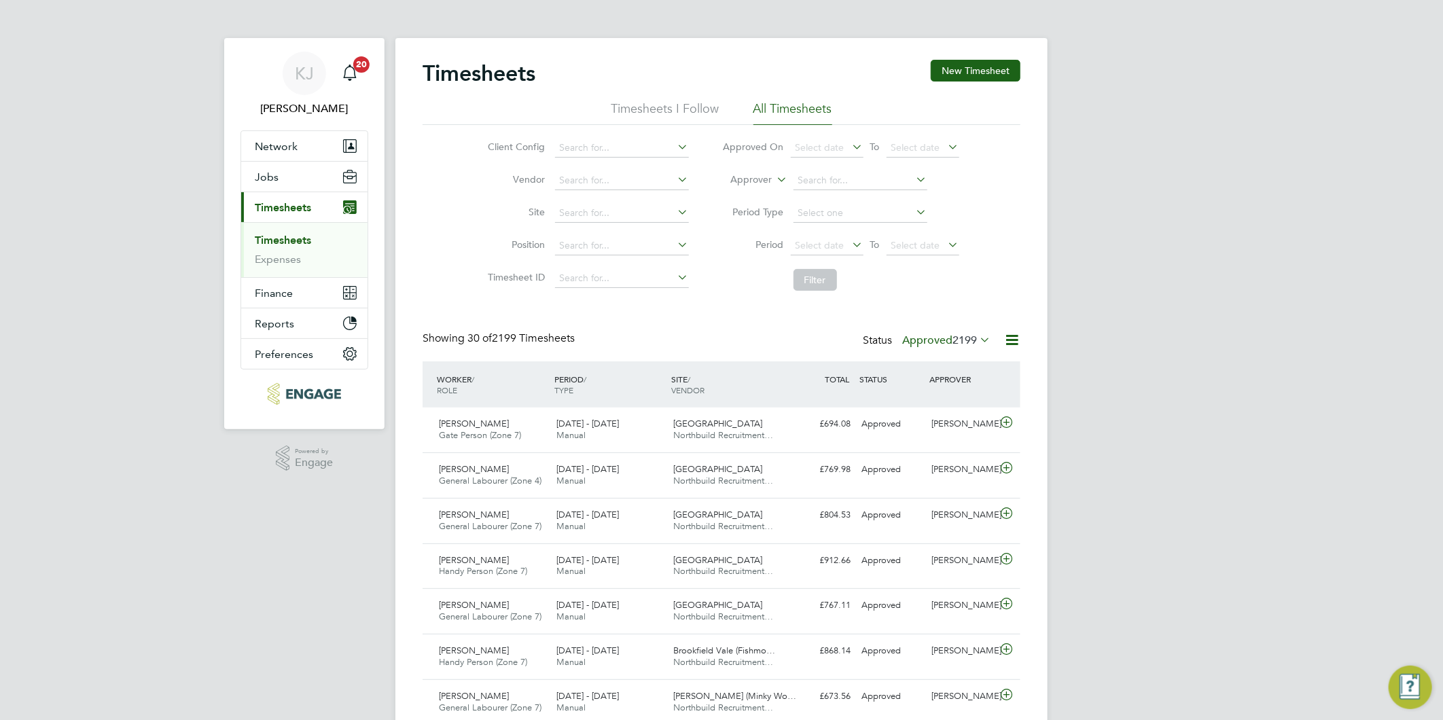
scroll to position [34, 118]
drag, startPoint x: 975, startPoint y: 69, endPoint x: 973, endPoint y: 140, distance: 71.3
click at [975, 69] on button "New Timesheet" at bounding box center [975, 71] width 90 height 22
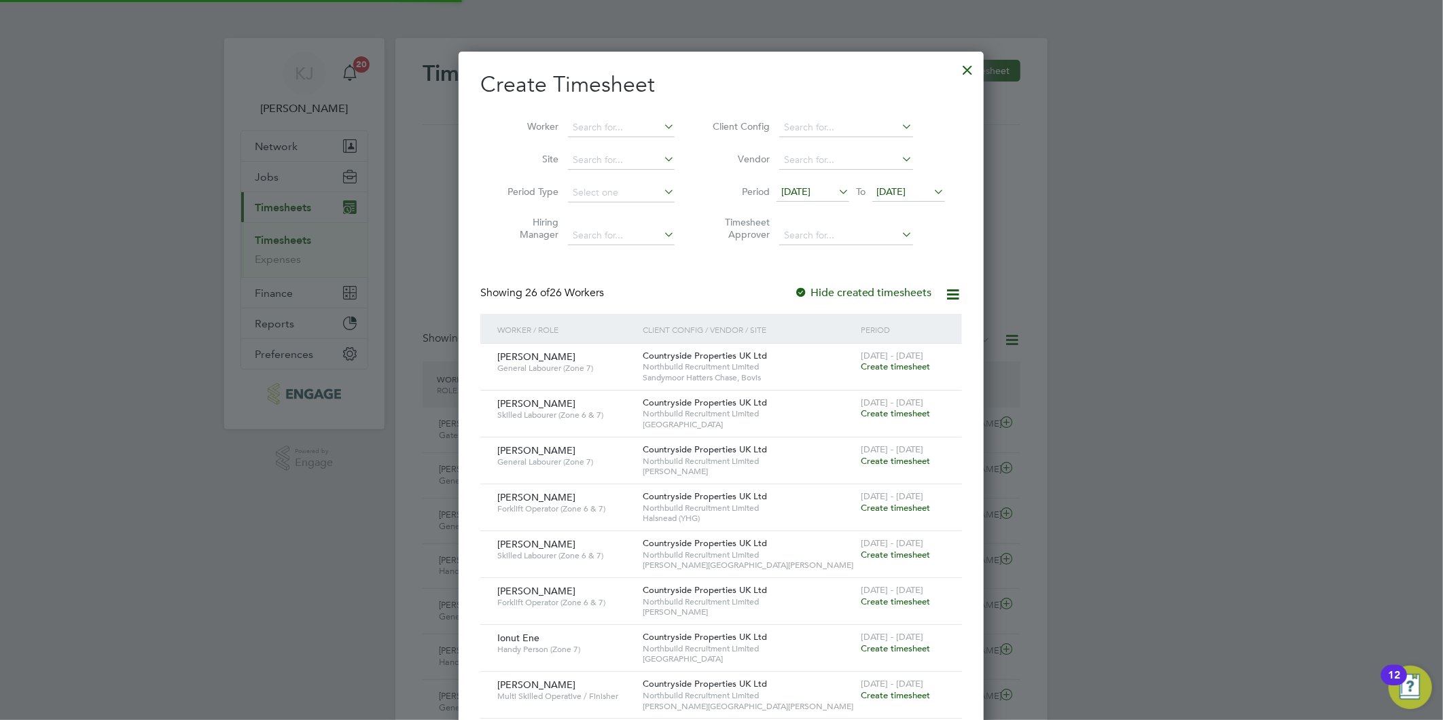
click at [822, 184] on span "[DATE]" at bounding box center [812, 192] width 73 height 18
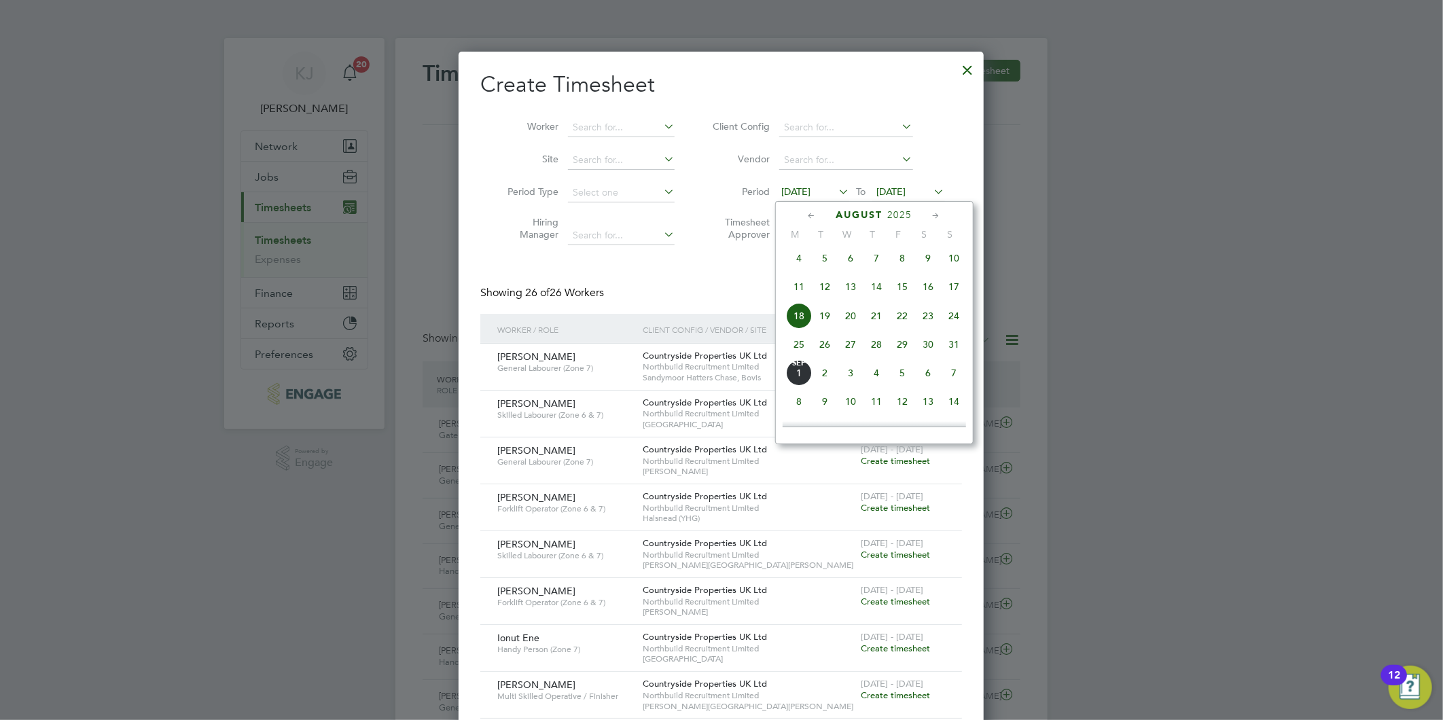
click at [795, 354] on span "25" at bounding box center [799, 344] width 26 height 26
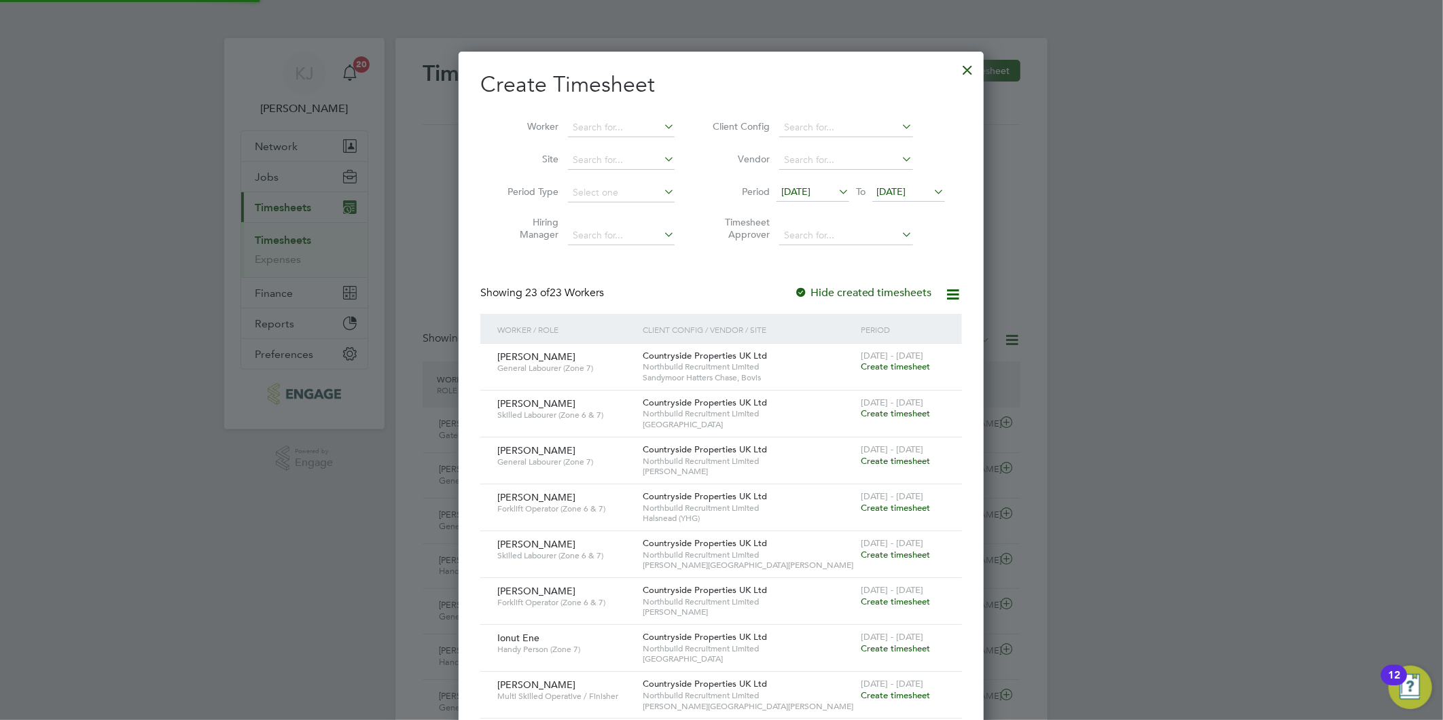
click at [895, 191] on span "[DATE]" at bounding box center [891, 191] width 29 height 12
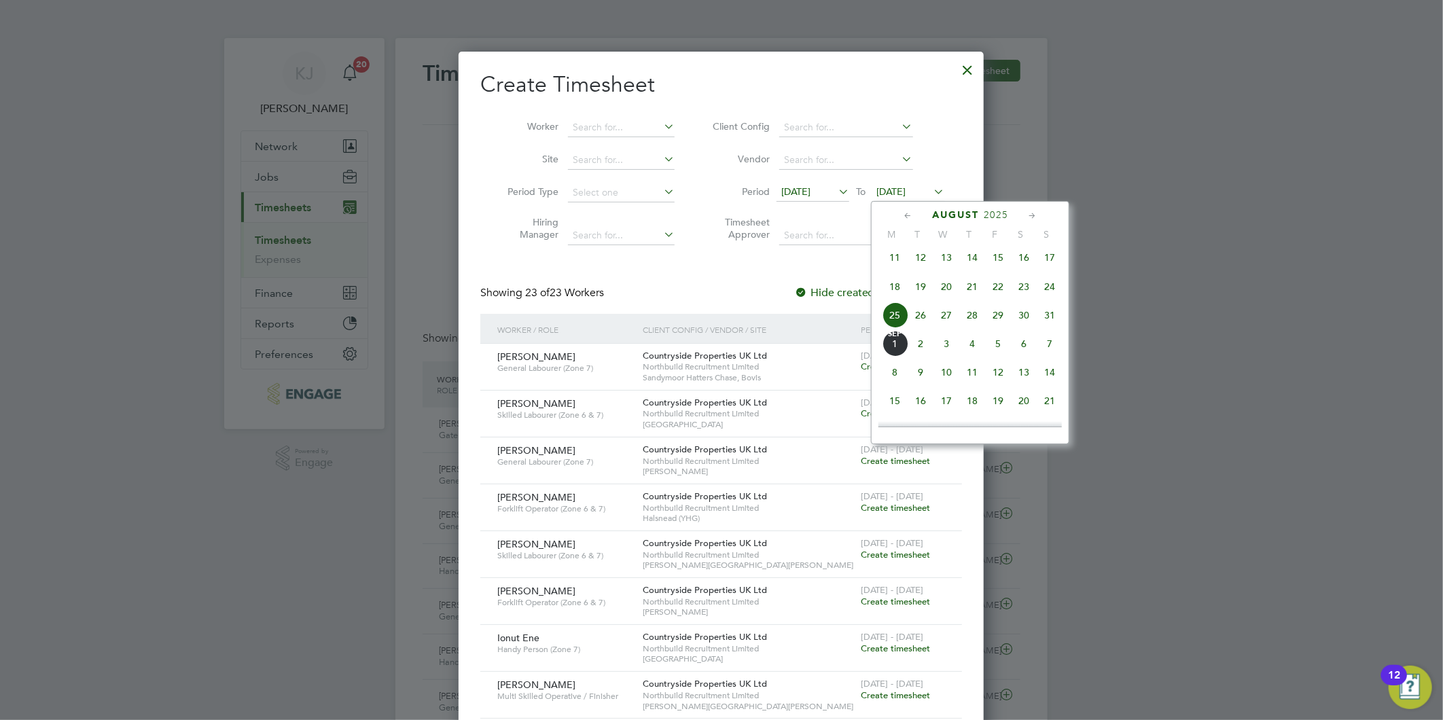
click at [1055, 318] on span "31" at bounding box center [1049, 315] width 26 height 26
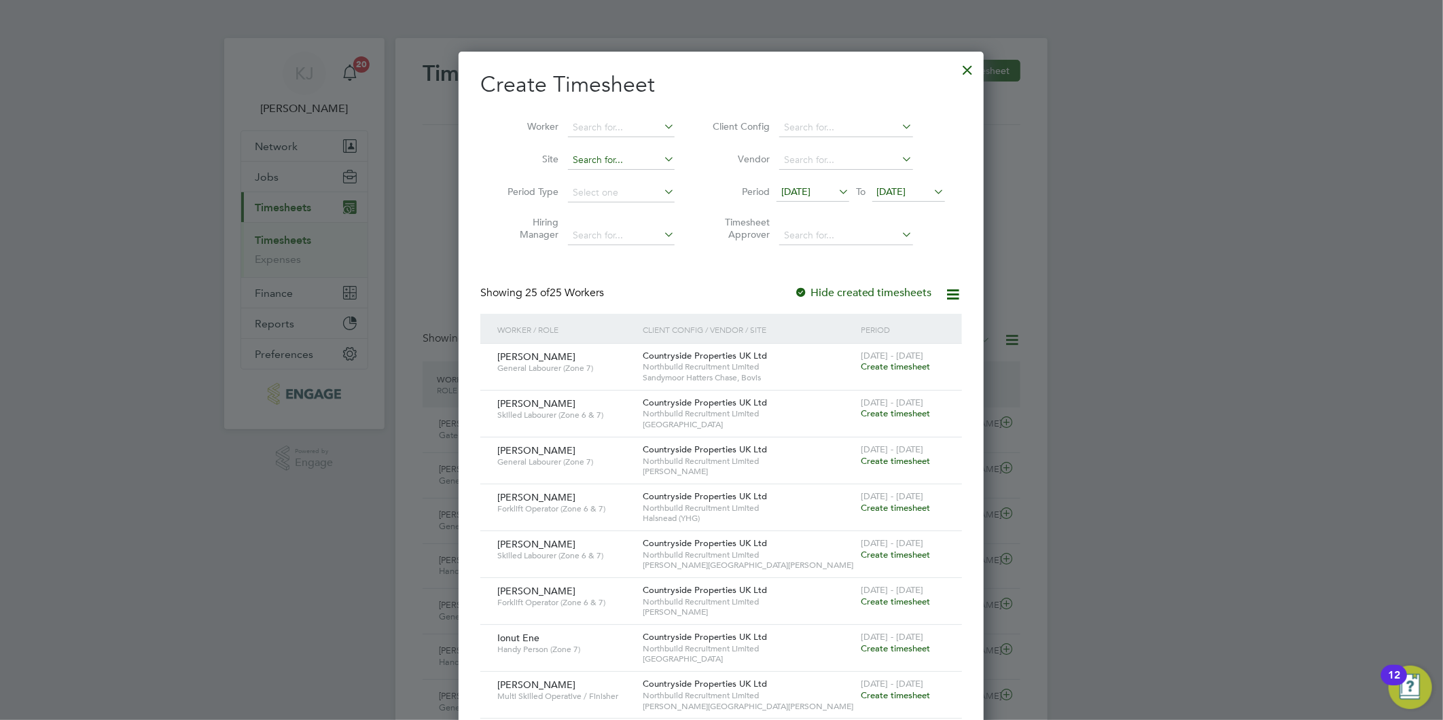
click at [595, 163] on input at bounding box center [621, 160] width 107 height 19
drag, startPoint x: 623, startPoint y: 160, endPoint x: 617, endPoint y: 179, distance: 19.3
click at [622, 161] on input "hel" at bounding box center [621, 160] width 107 height 19
click at [617, 174] on li "Hel sby" at bounding box center [621, 178] width 109 height 18
type input "Helsby"
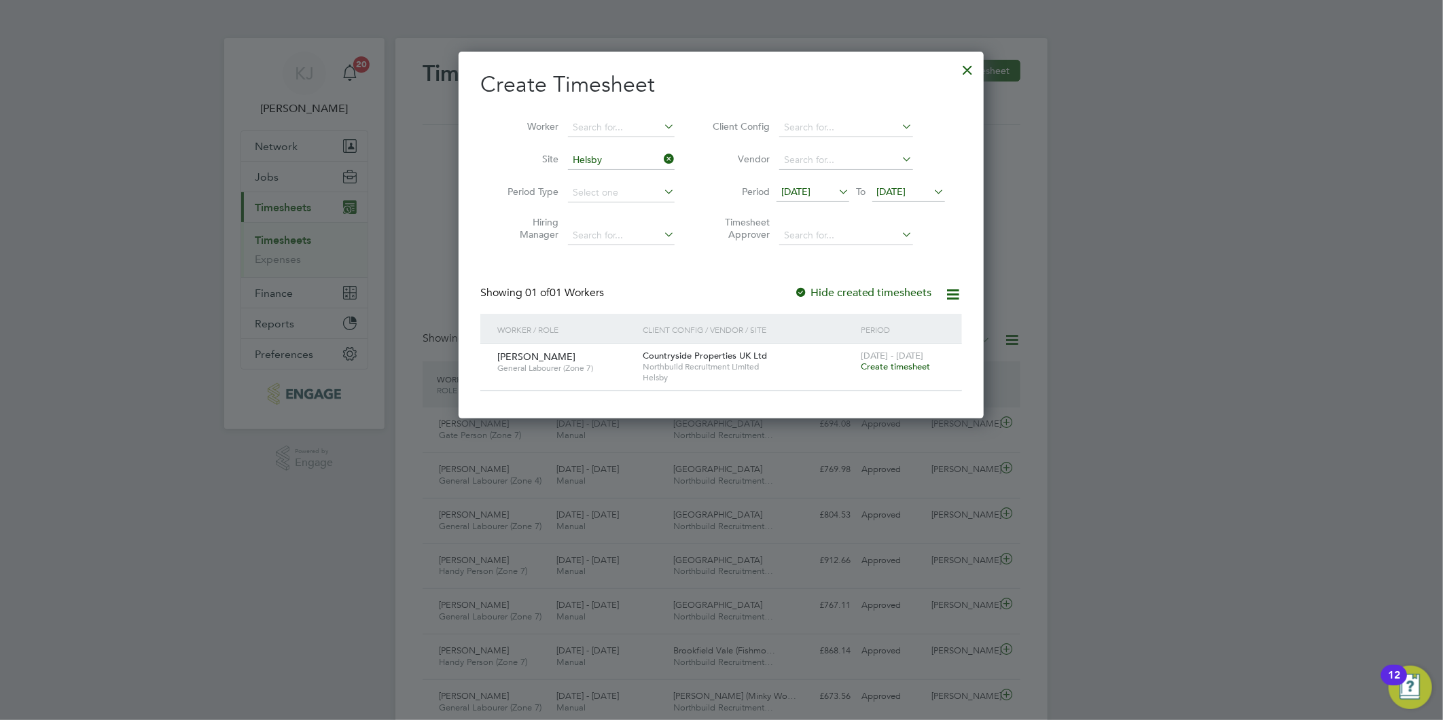
click at [882, 364] on span "Create timesheet" at bounding box center [894, 367] width 69 height 12
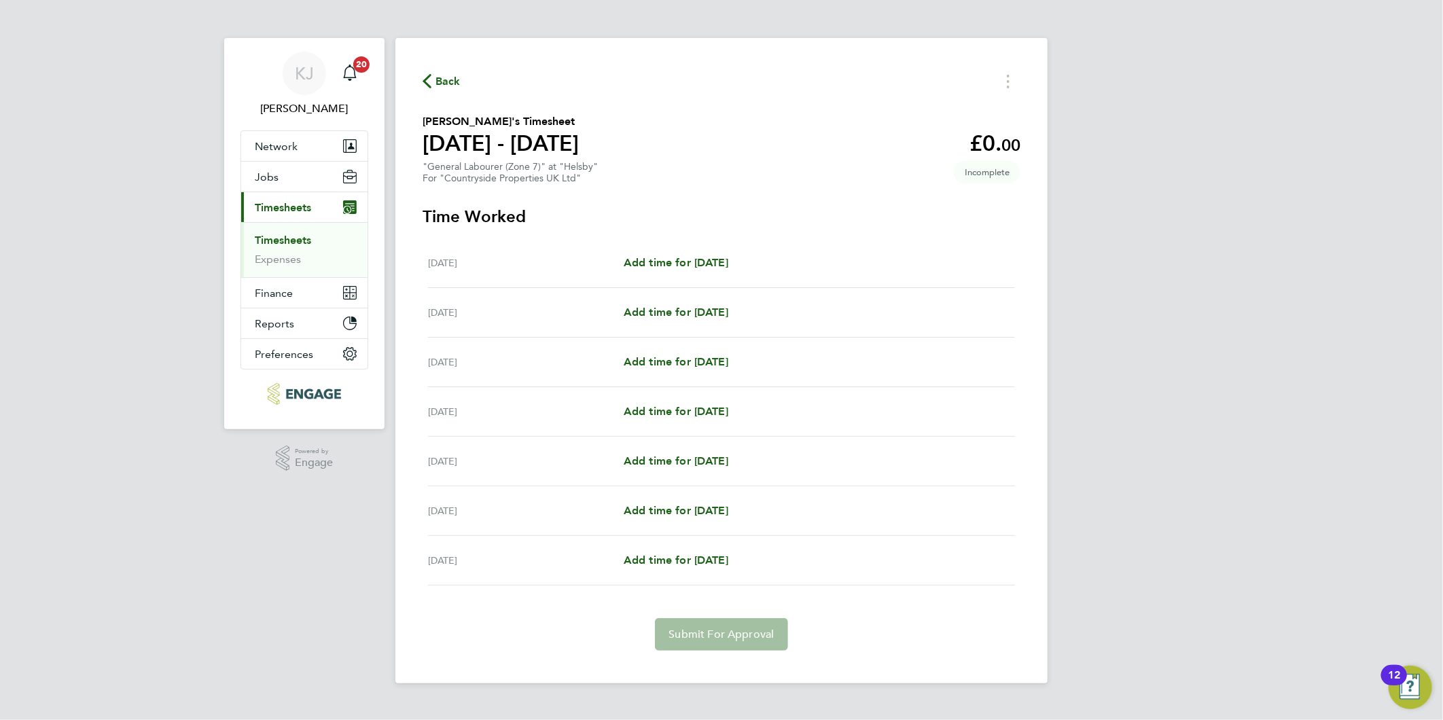
click at [704, 333] on div "[DATE] Add time for [DATE] Add time for [DATE]" at bounding box center [721, 313] width 587 height 50
click at [657, 308] on span "Add time for [DATE]" at bounding box center [675, 312] width 105 height 13
select select "30"
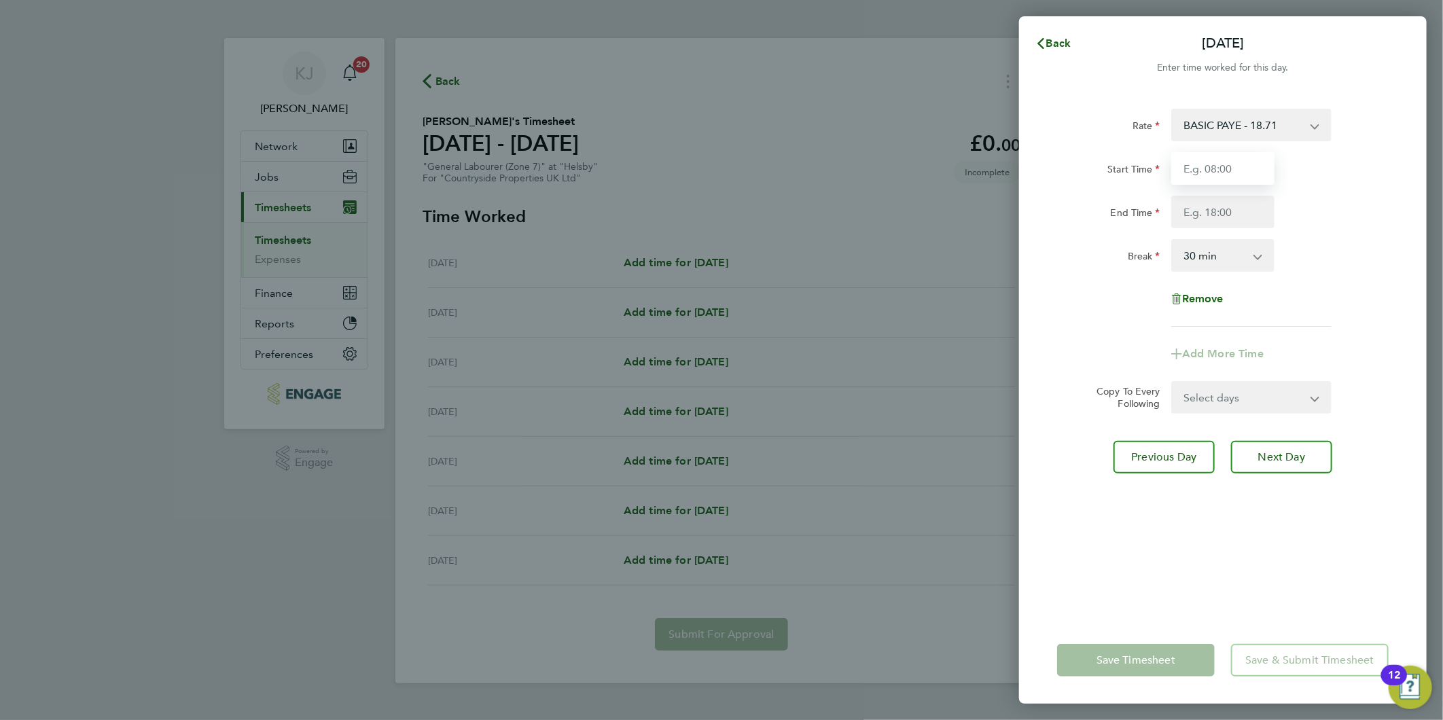
click at [1224, 164] on input "Start Time" at bounding box center [1222, 168] width 103 height 33
type input "07:00"
type input "16:30"
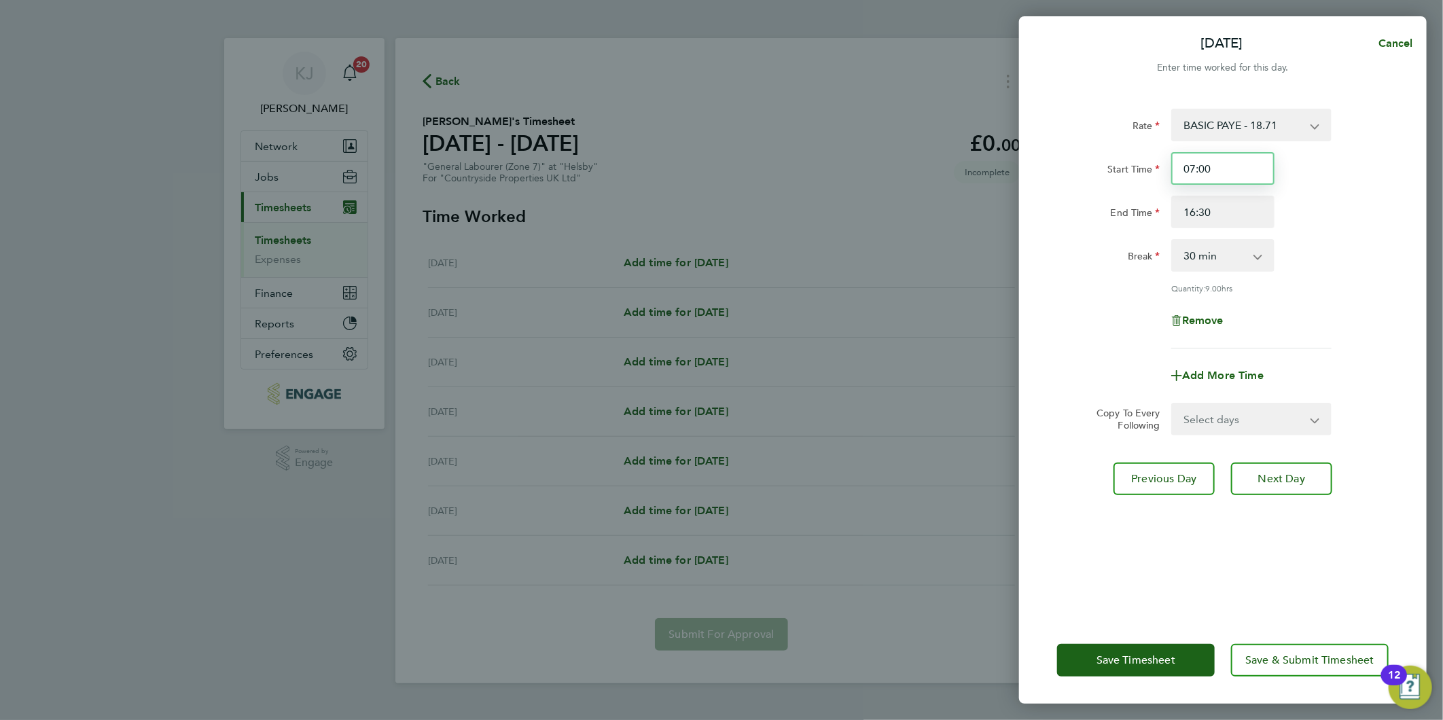
click at [1220, 166] on input "07:00" at bounding box center [1222, 168] width 103 height 33
click at [1212, 419] on select "Select days Day Weekday (Mon-Fri) Weekend (Sat-Sun) [DATE] [DATE] [DATE] [DATE]…" at bounding box center [1243, 419] width 143 height 30
select select "DAY"
click at [1172, 404] on select "Select days Day Weekday (Mon-Fri) Weekend (Sat-Sun) [DATE] [DATE] [DATE] [DATE]…" at bounding box center [1243, 419] width 143 height 30
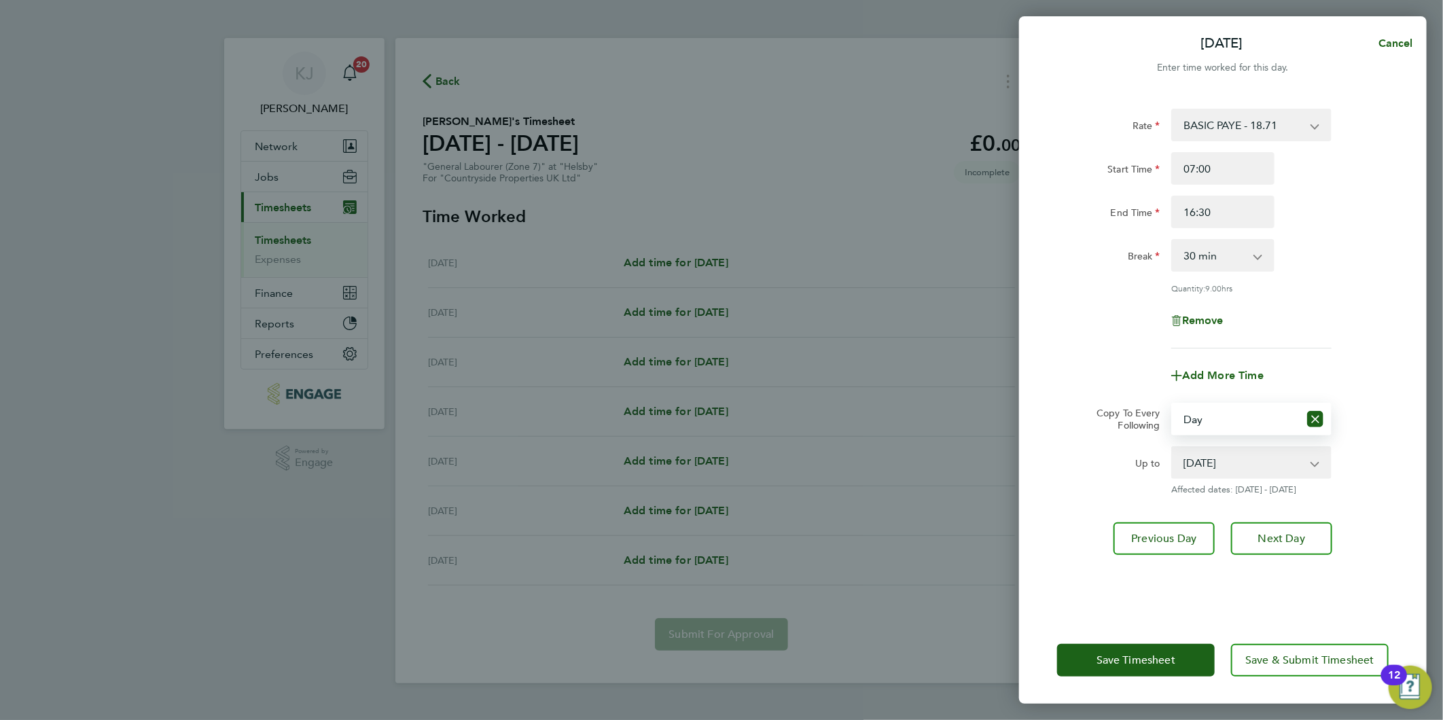
click at [1212, 463] on select "[DATE] [DATE] [DATE] [DATE] [DATE]" at bounding box center [1242, 463] width 141 height 30
select select "[DATE]"
click at [1172, 448] on select "[DATE] [DATE] [DATE] [DATE] [DATE]" at bounding box center [1242, 463] width 141 height 30
click at [1279, 532] on span "Next Day" at bounding box center [1281, 539] width 47 height 14
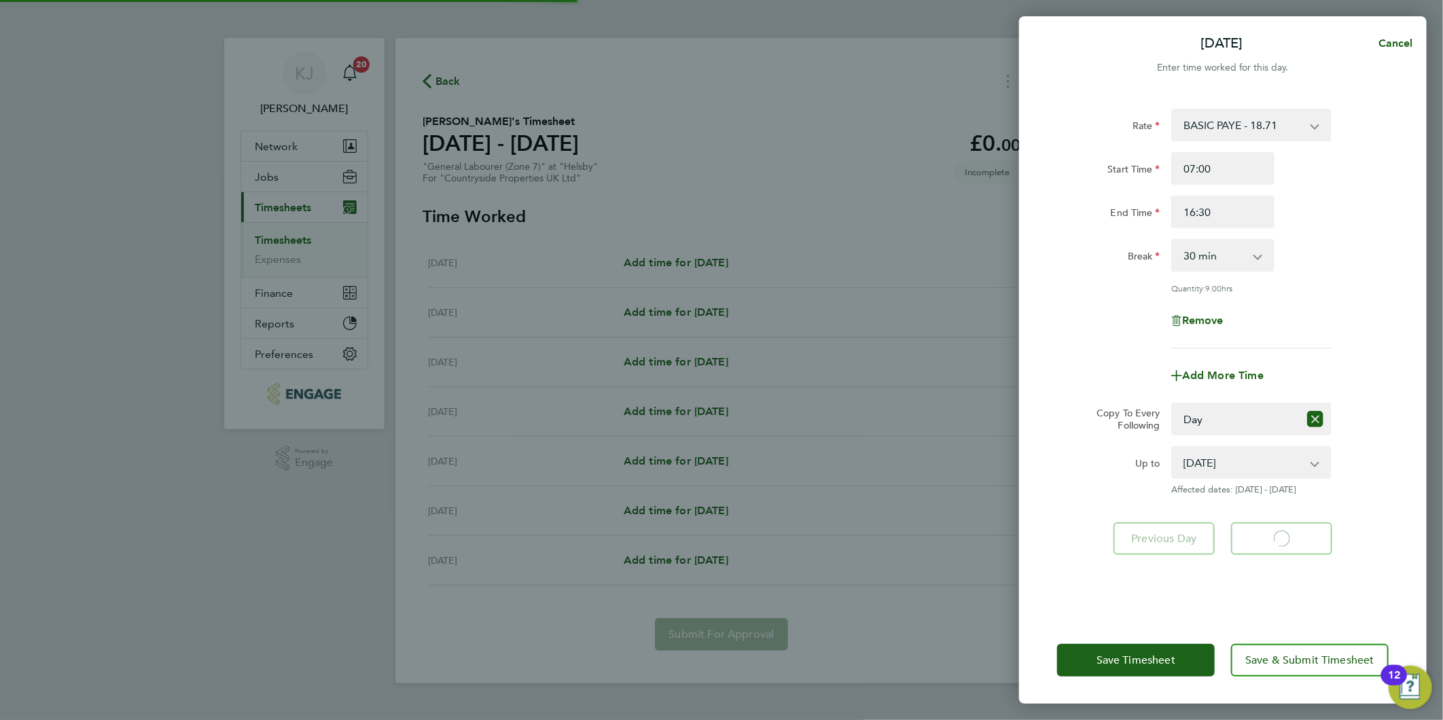
select select "30"
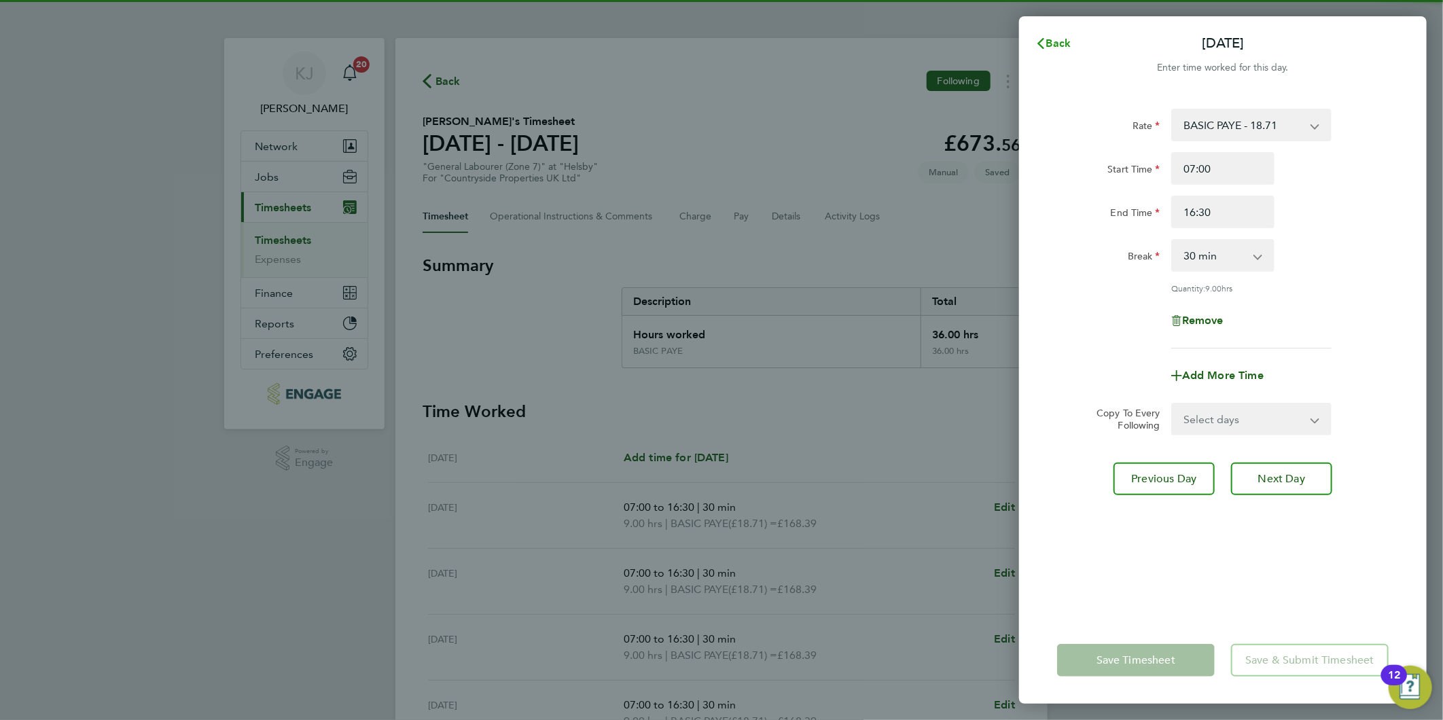
drag, startPoint x: 1075, startPoint y: 43, endPoint x: 1031, endPoint y: 90, distance: 64.4
click at [1076, 42] on button "Back" at bounding box center [1052, 43] width 63 height 27
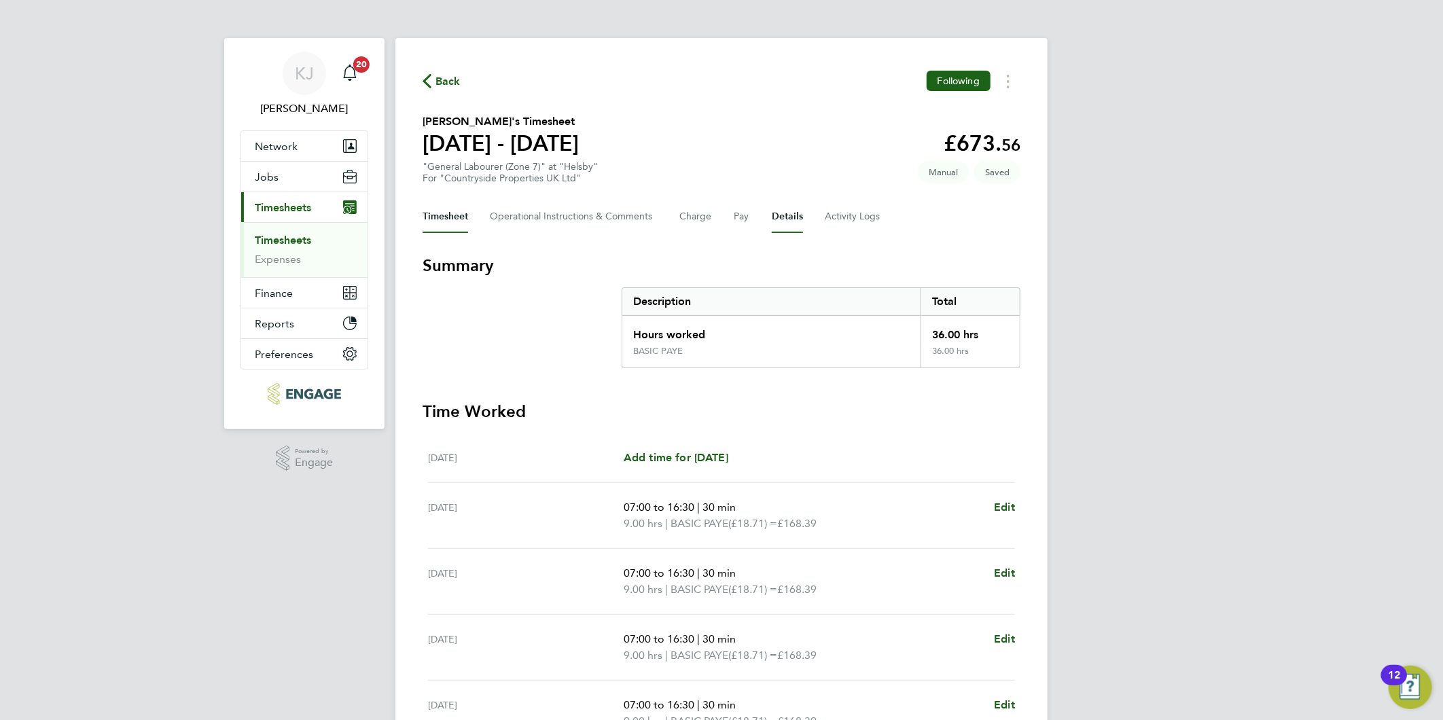
click at [791, 208] on button "Details" at bounding box center [787, 216] width 31 height 33
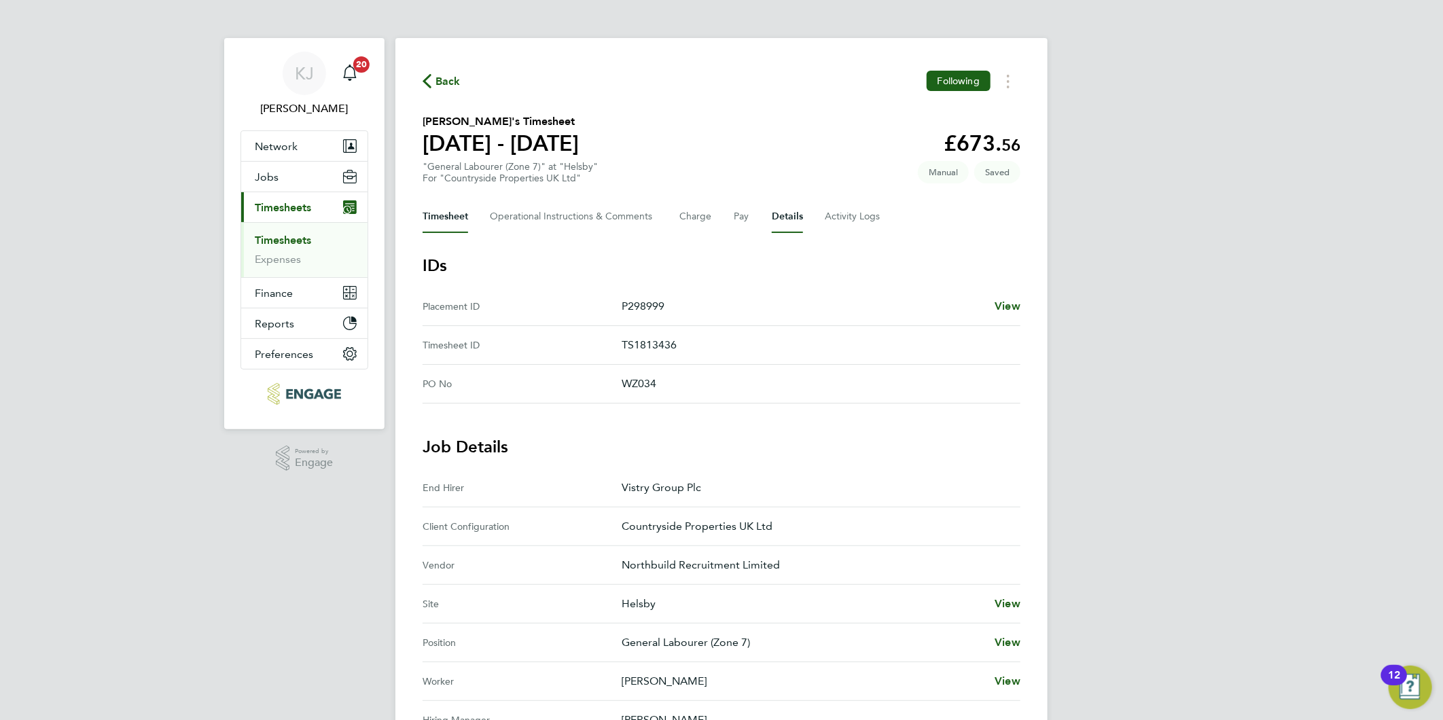
click at [462, 217] on button "Timesheet" at bounding box center [445, 216] width 46 height 33
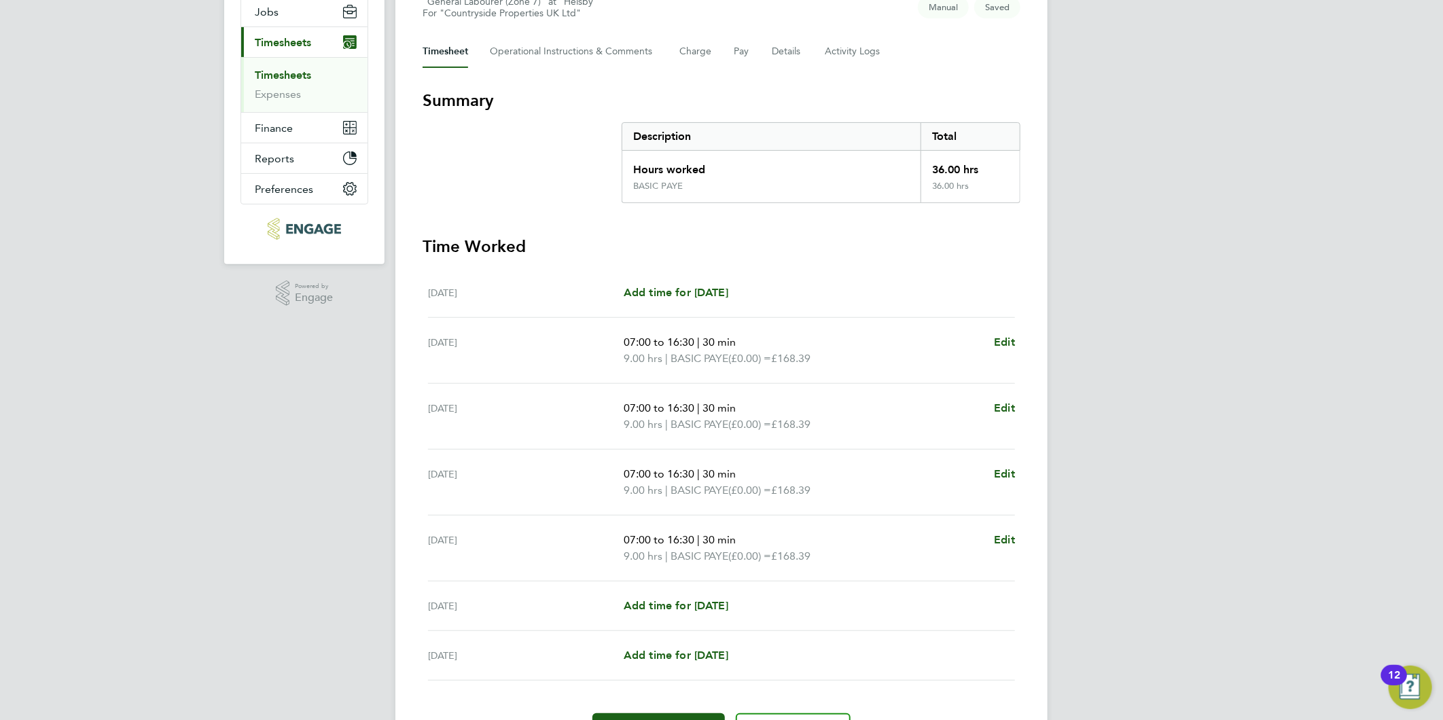
scroll to position [17, 0]
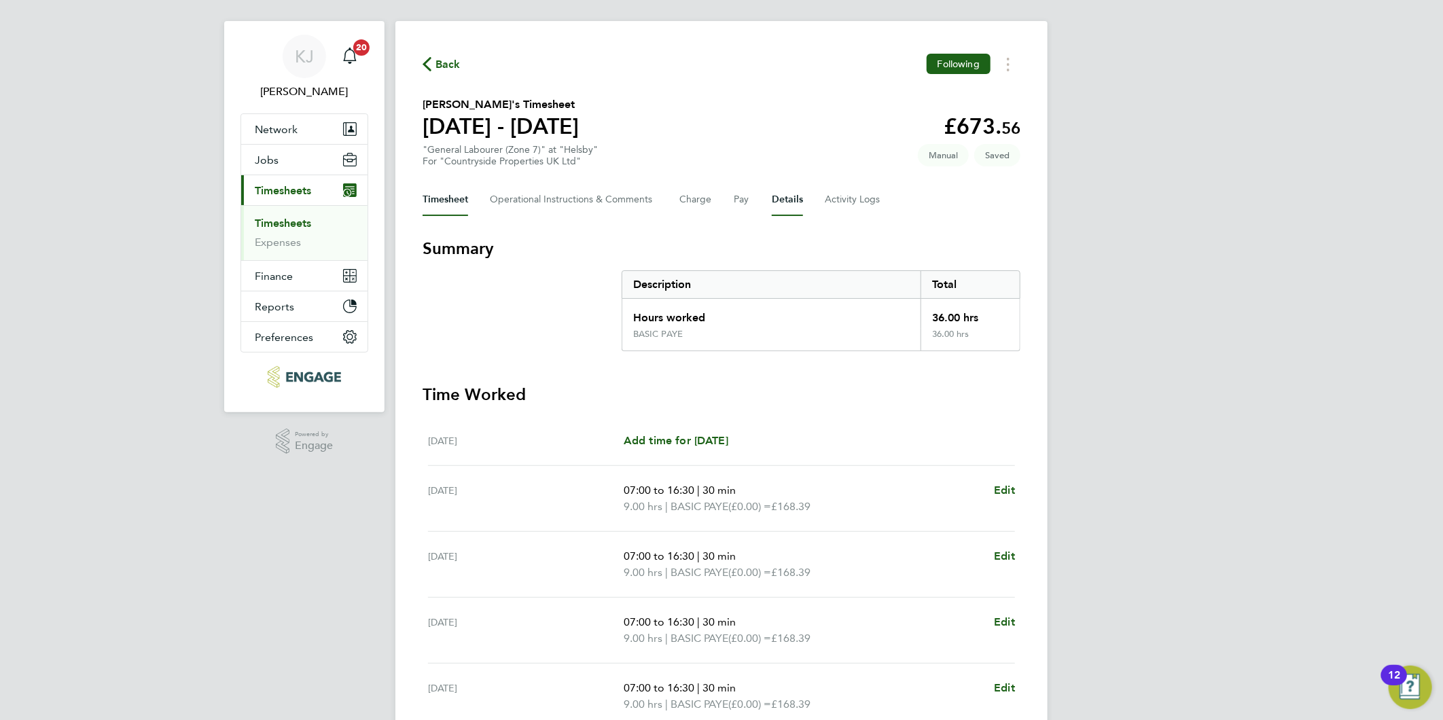
click at [782, 192] on button "Details" at bounding box center [787, 199] width 31 height 33
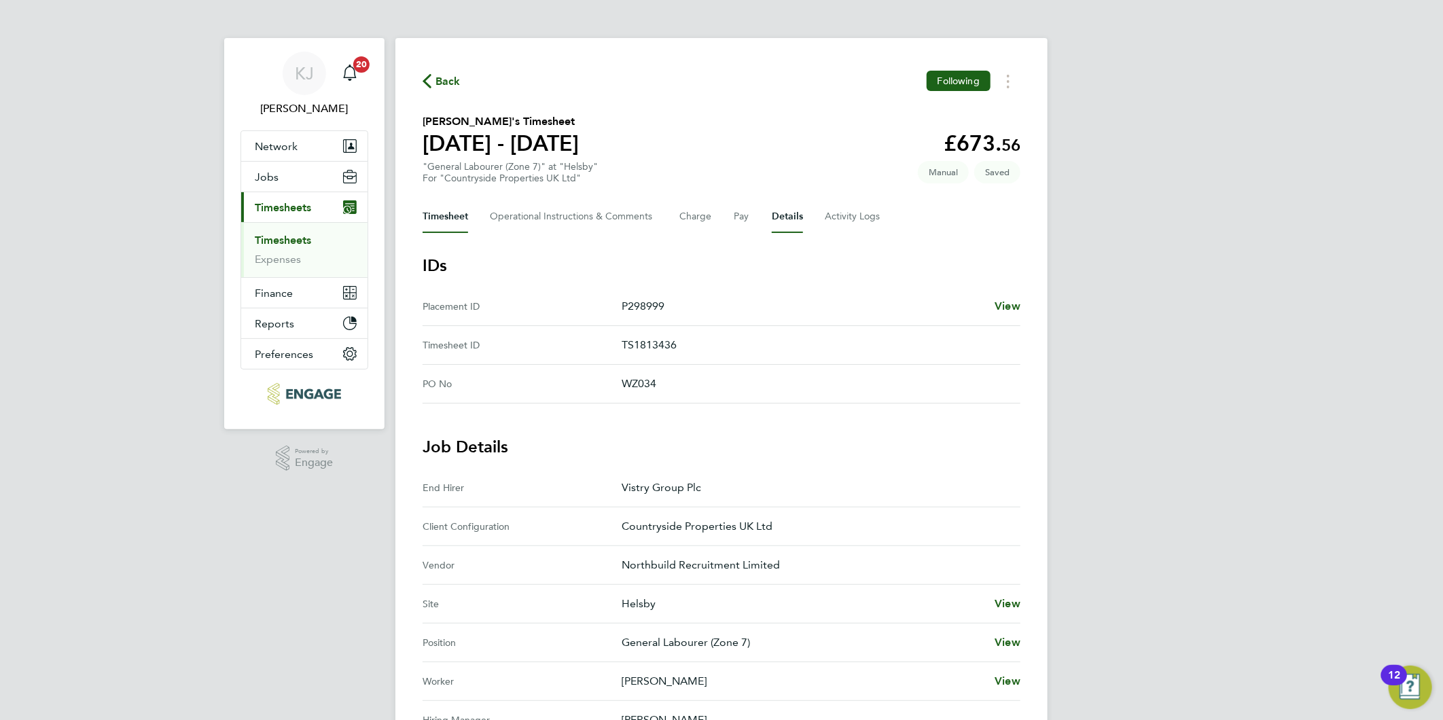
click at [446, 215] on button "Timesheet" at bounding box center [445, 216] width 46 height 33
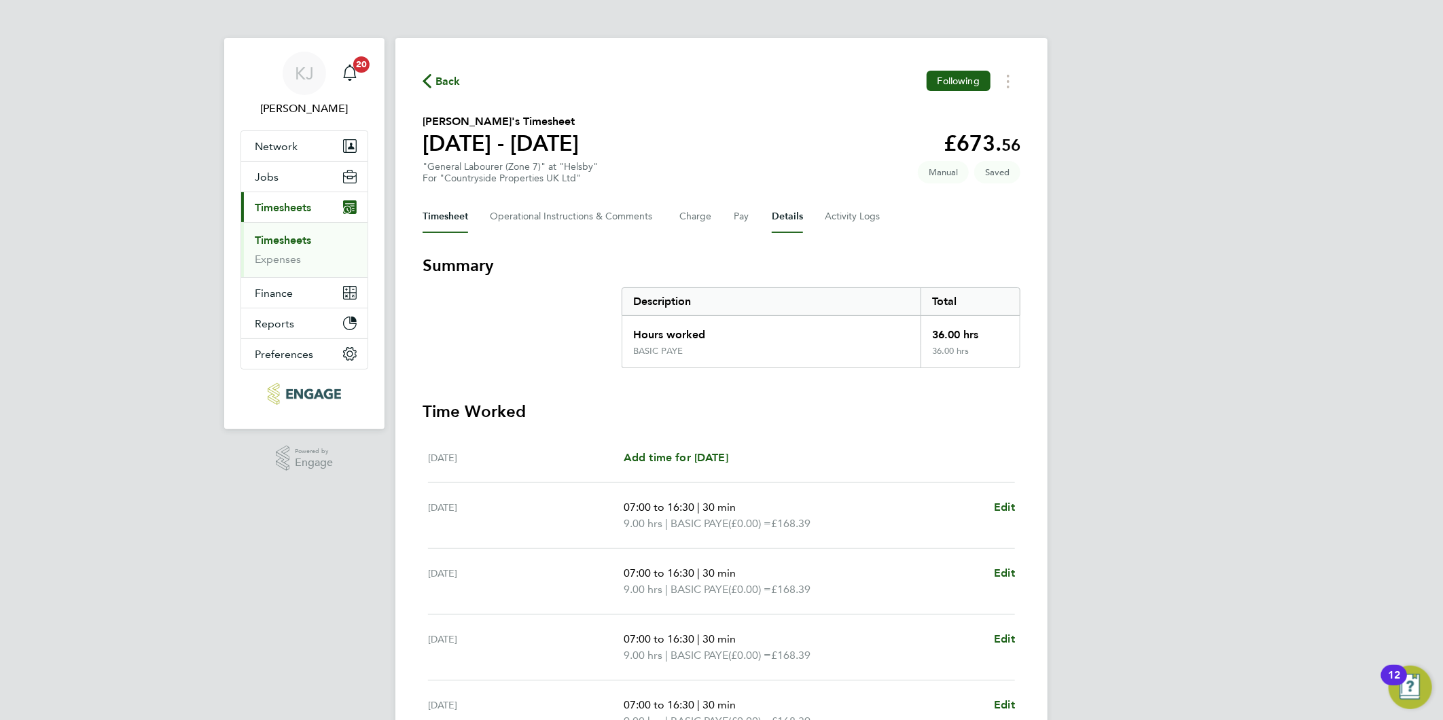
click at [790, 212] on button "Details" at bounding box center [787, 216] width 31 height 33
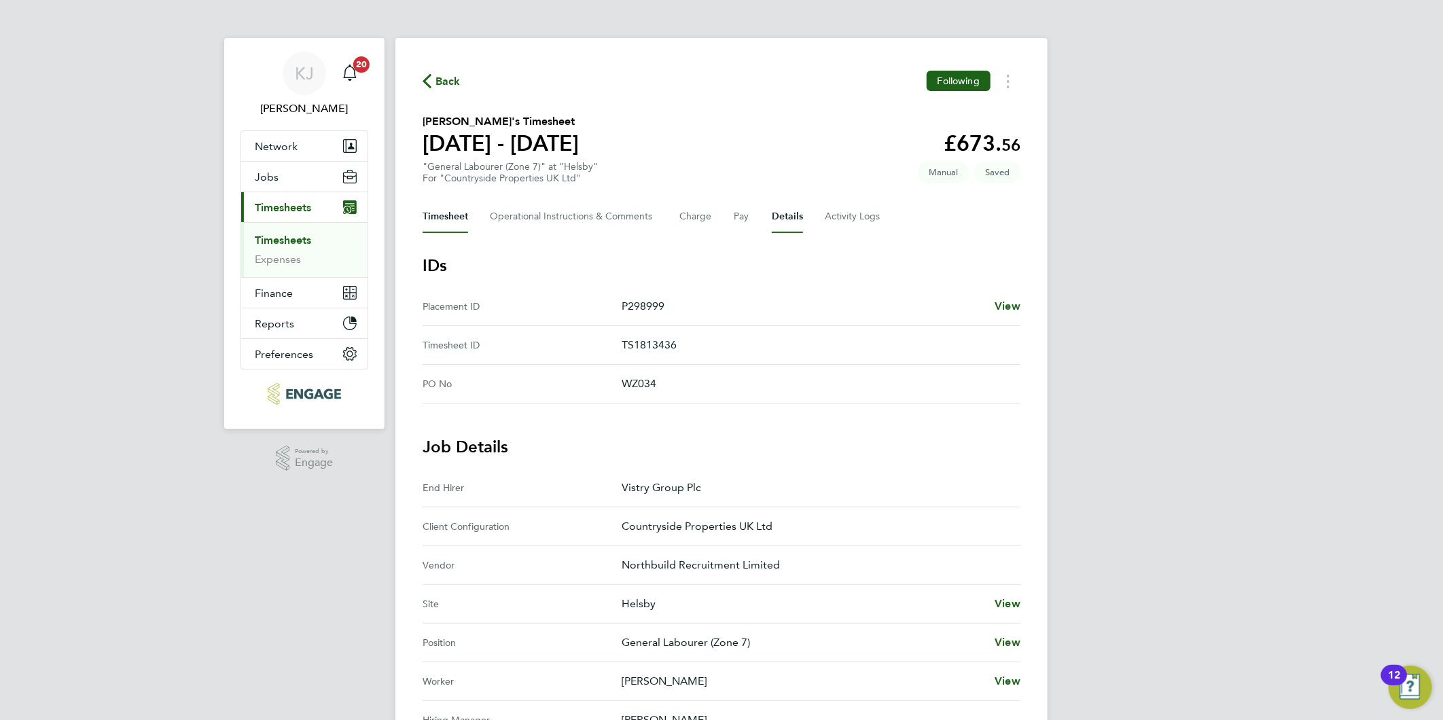
click at [440, 226] on button "Timesheet" at bounding box center [445, 216] width 46 height 33
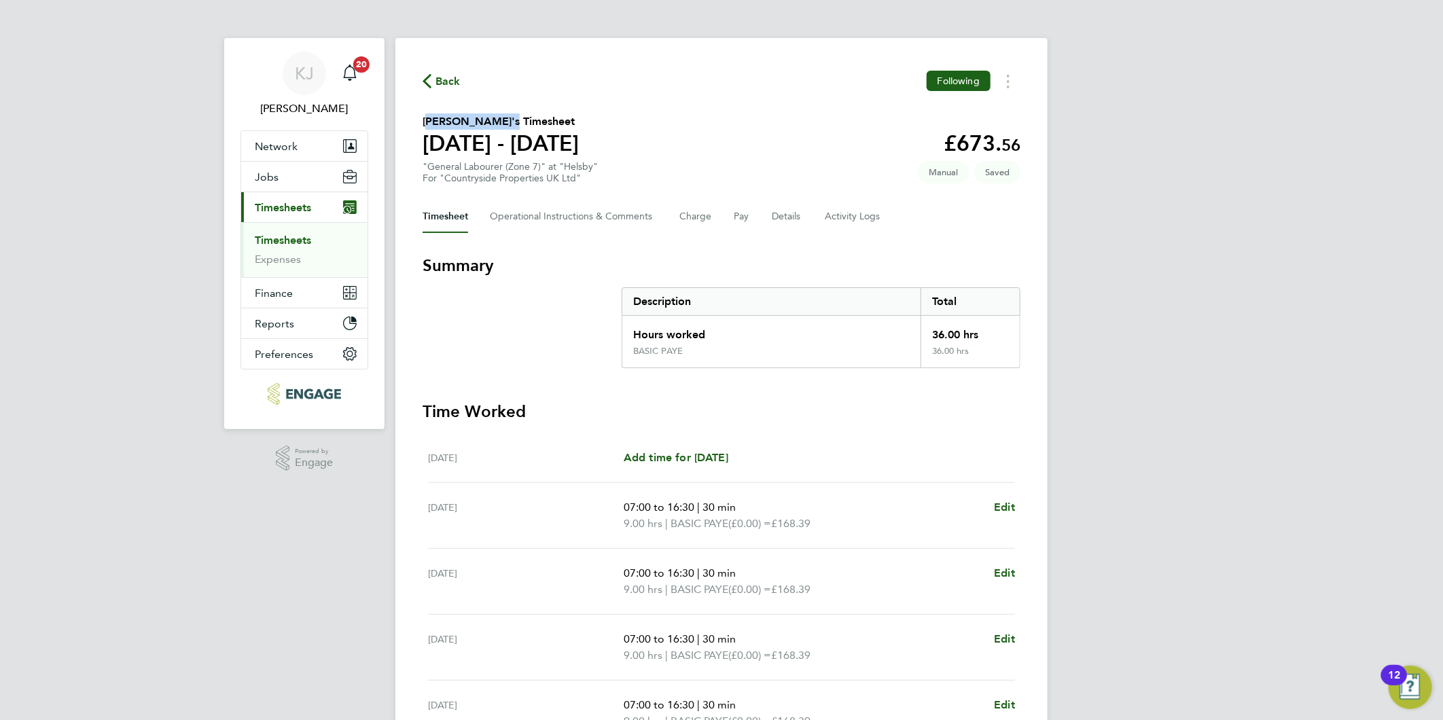
drag, startPoint x: 424, startPoint y: 119, endPoint x: 498, endPoint y: 119, distance: 74.0
click at [498, 119] on h2 "[PERSON_NAME]'s Timesheet" at bounding box center [500, 121] width 156 height 16
drag, startPoint x: 498, startPoint y: 119, endPoint x: 562, endPoint y: 124, distance: 64.1
click at [549, 112] on div "Back Following [PERSON_NAME]'s Timesheet [DATE] - [DATE] £673. 56 "General Labo…" at bounding box center [721, 490] width 652 height 905
drag, startPoint x: 503, startPoint y: 113, endPoint x: 451, endPoint y: 111, distance: 52.3
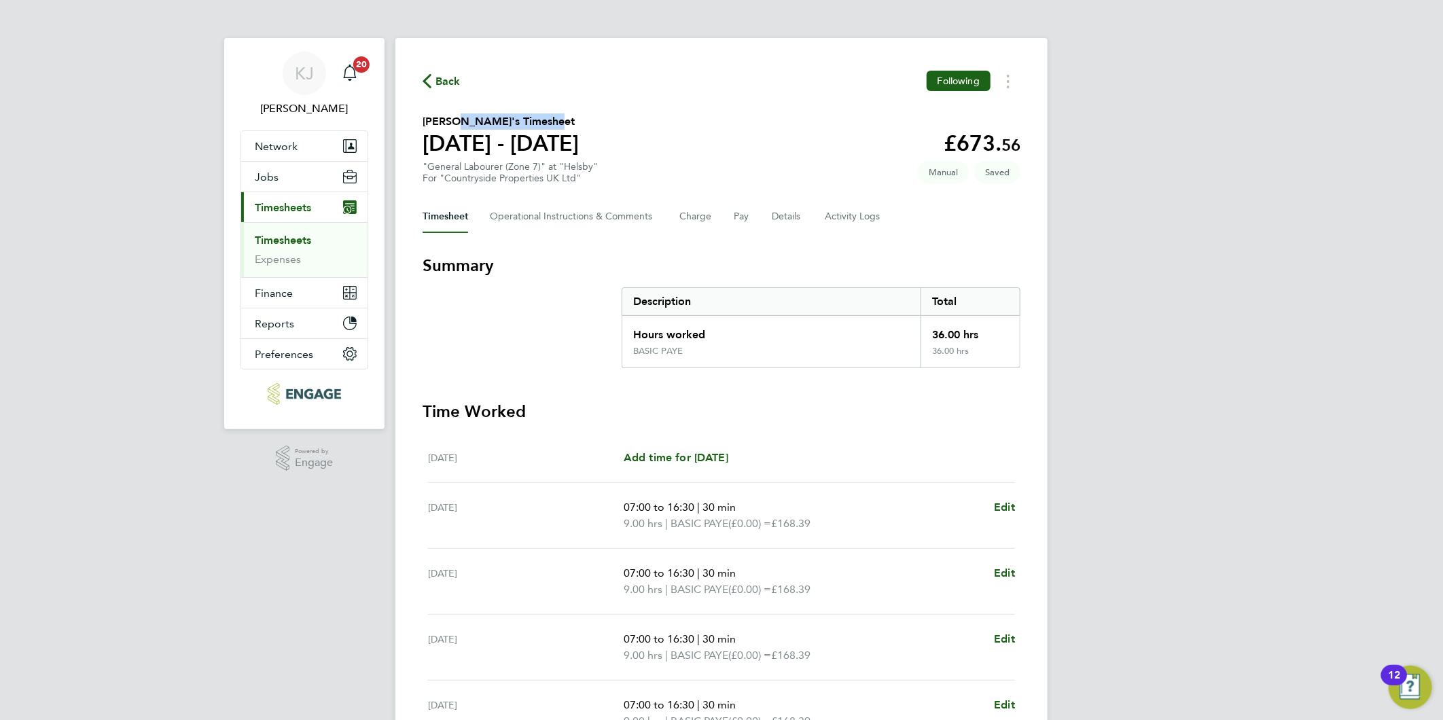
click at [451, 111] on div "Back Following [PERSON_NAME]'s Timesheet [DATE] - [DATE] £673. 56 "General Labo…" at bounding box center [721, 490] width 652 height 905
drag, startPoint x: 417, startPoint y: 117, endPoint x: 554, endPoint y: 128, distance: 137.6
click at [554, 128] on div "Back Following [PERSON_NAME]'s Timesheet [DATE] - [DATE] £673. 56 "General Labo…" at bounding box center [721, 490] width 652 height 905
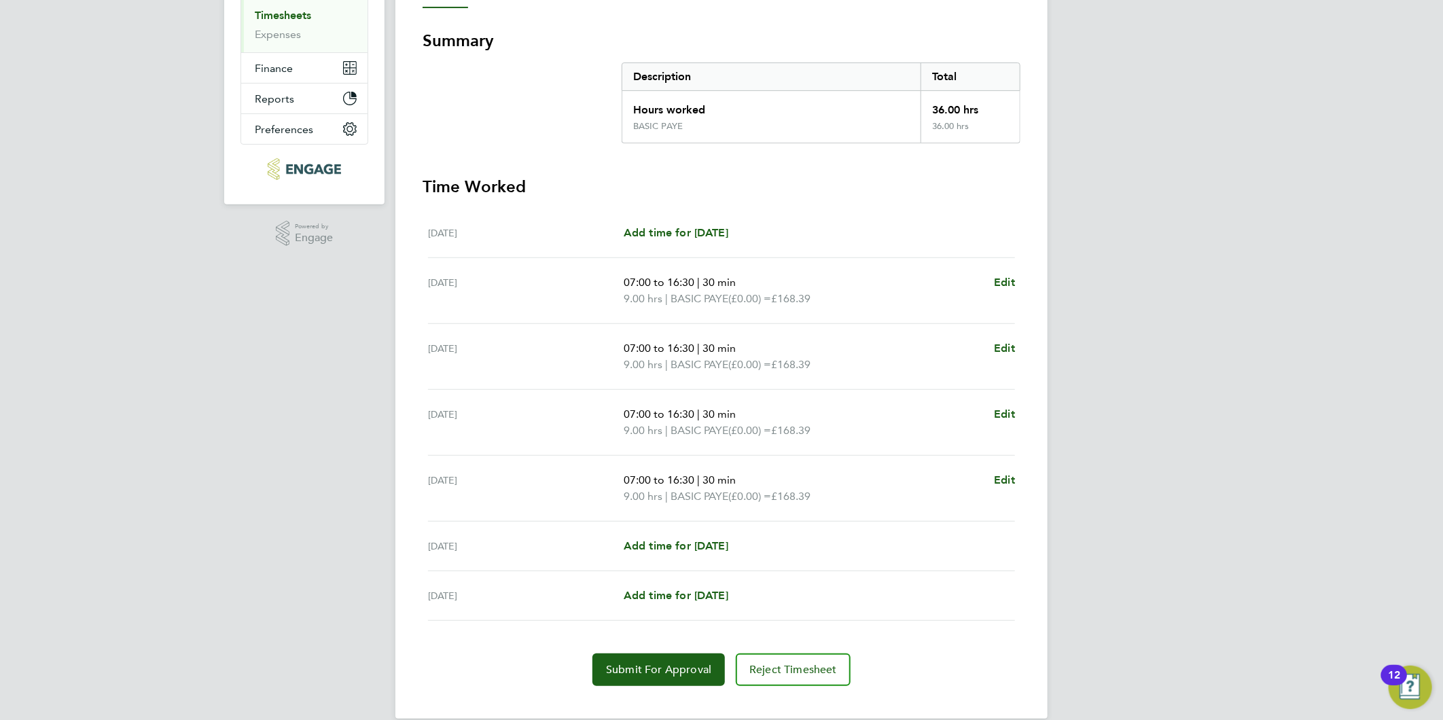
scroll to position [243, 0]
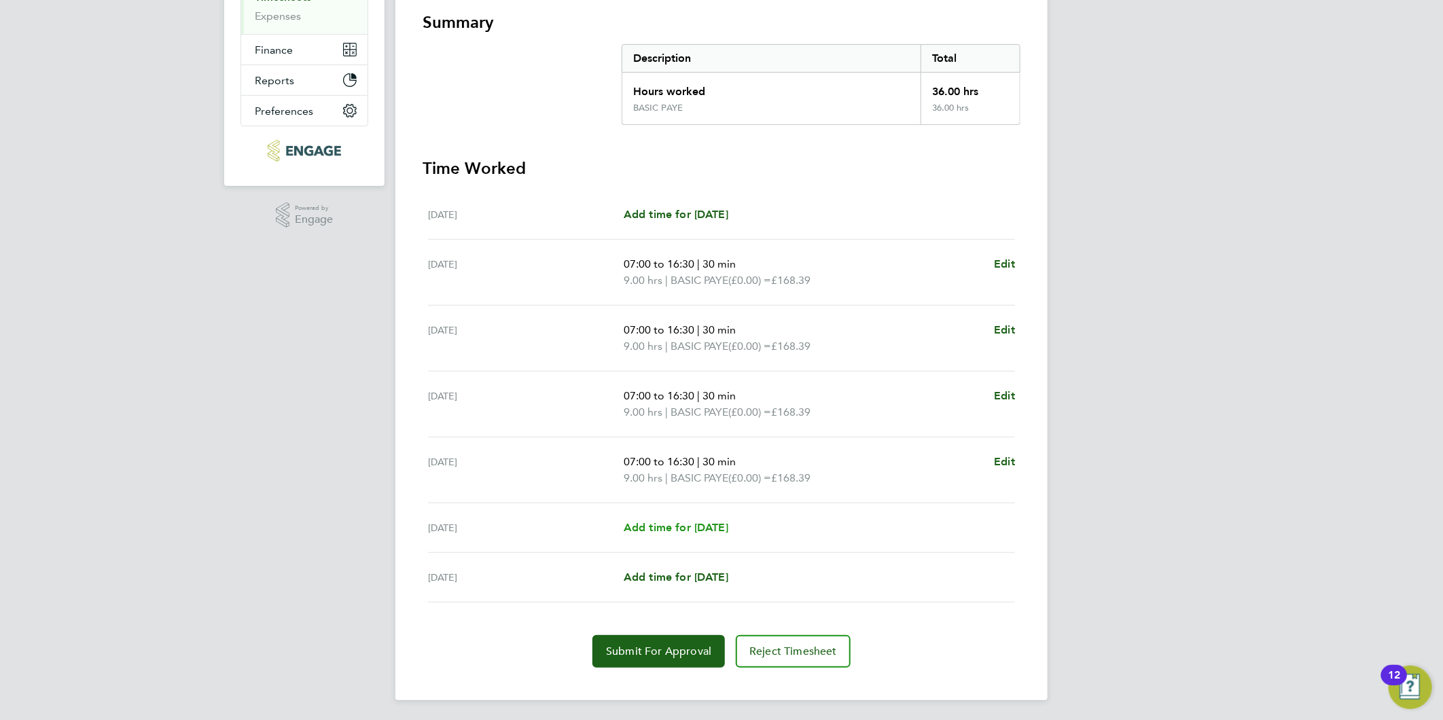
click at [670, 521] on span "Add time for [DATE]" at bounding box center [675, 527] width 105 height 13
select select "30"
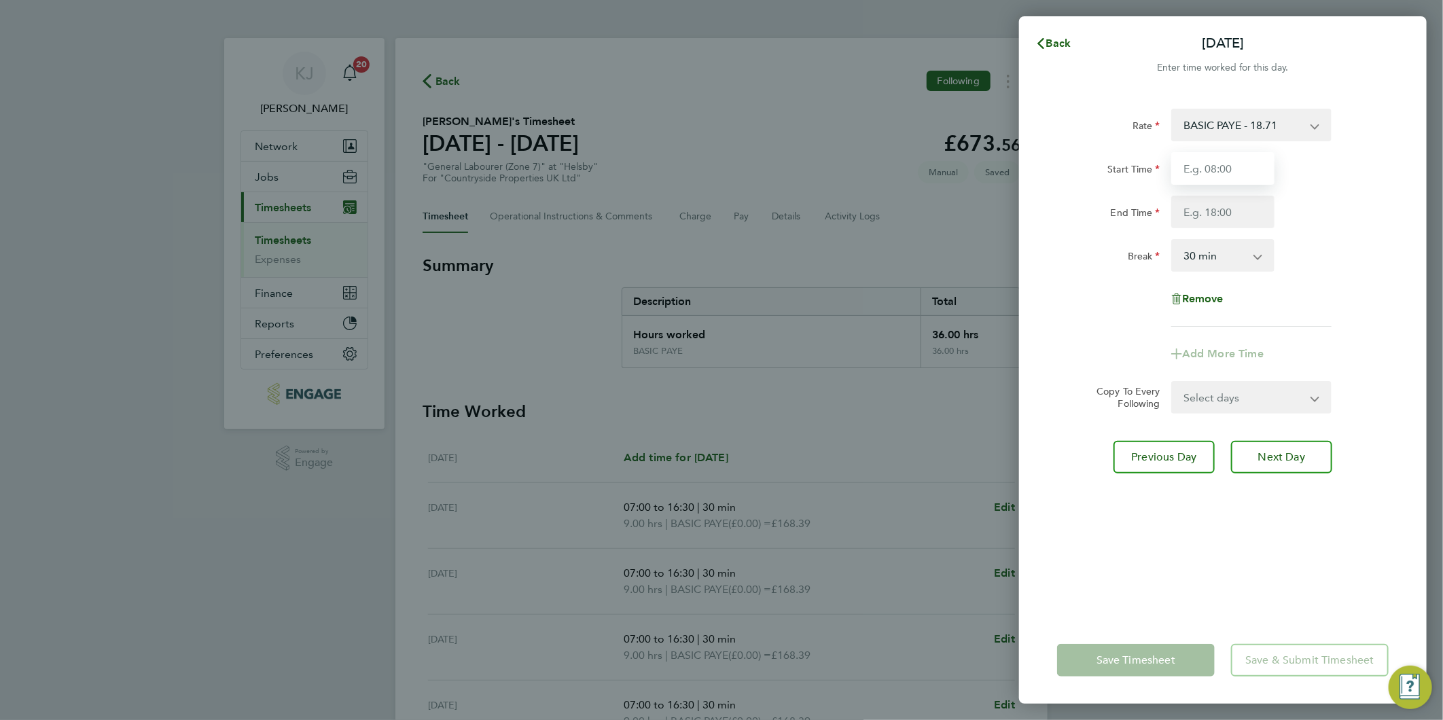
click at [1228, 164] on input "Start Time" at bounding box center [1222, 168] width 103 height 33
type input "07:30"
type input "14:30"
click at [1193, 256] on select "0 min 15 min 30 min 45 min 60 min 75 min 90 min" at bounding box center [1214, 255] width 84 height 30
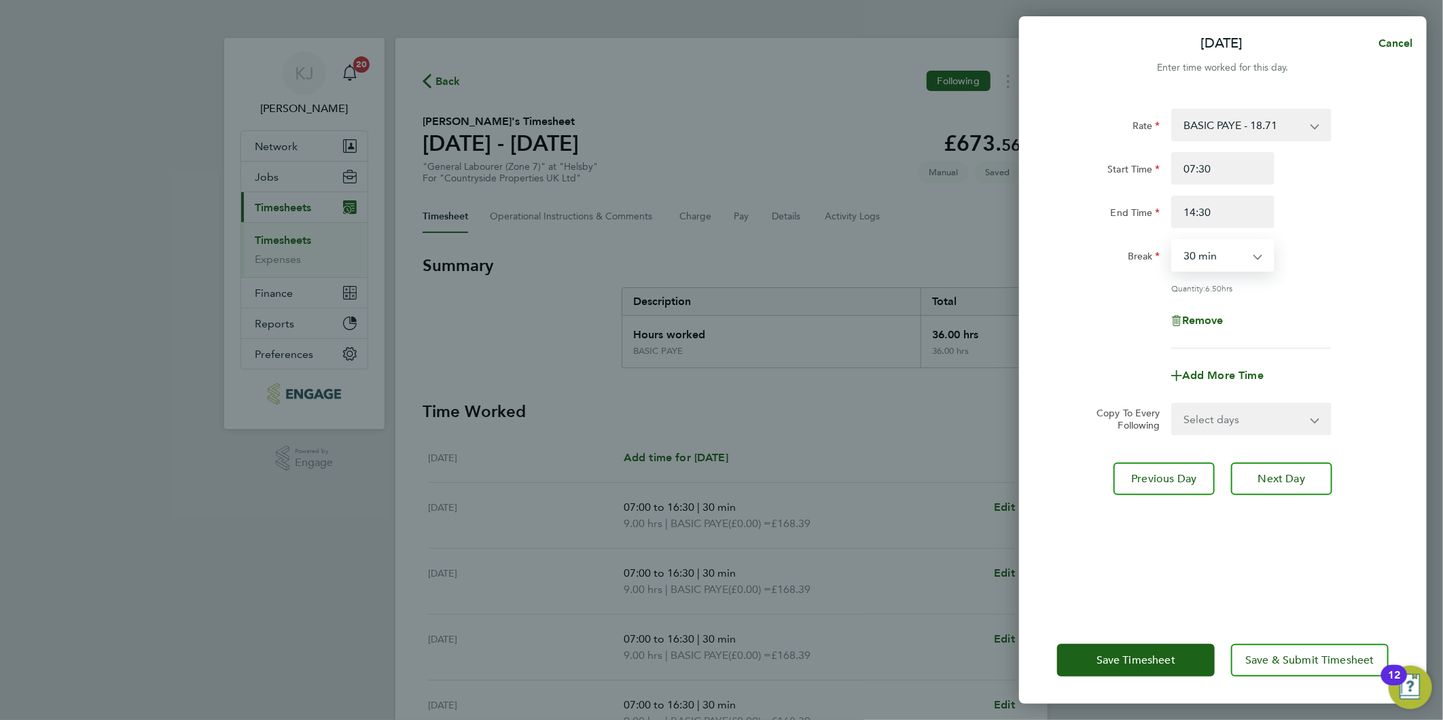
select select "0"
click at [1172, 240] on select "0 min 15 min 30 min 45 min 60 min 75 min 90 min" at bounding box center [1214, 255] width 84 height 30
click at [1291, 463] on button "Next Day" at bounding box center [1281, 479] width 101 height 33
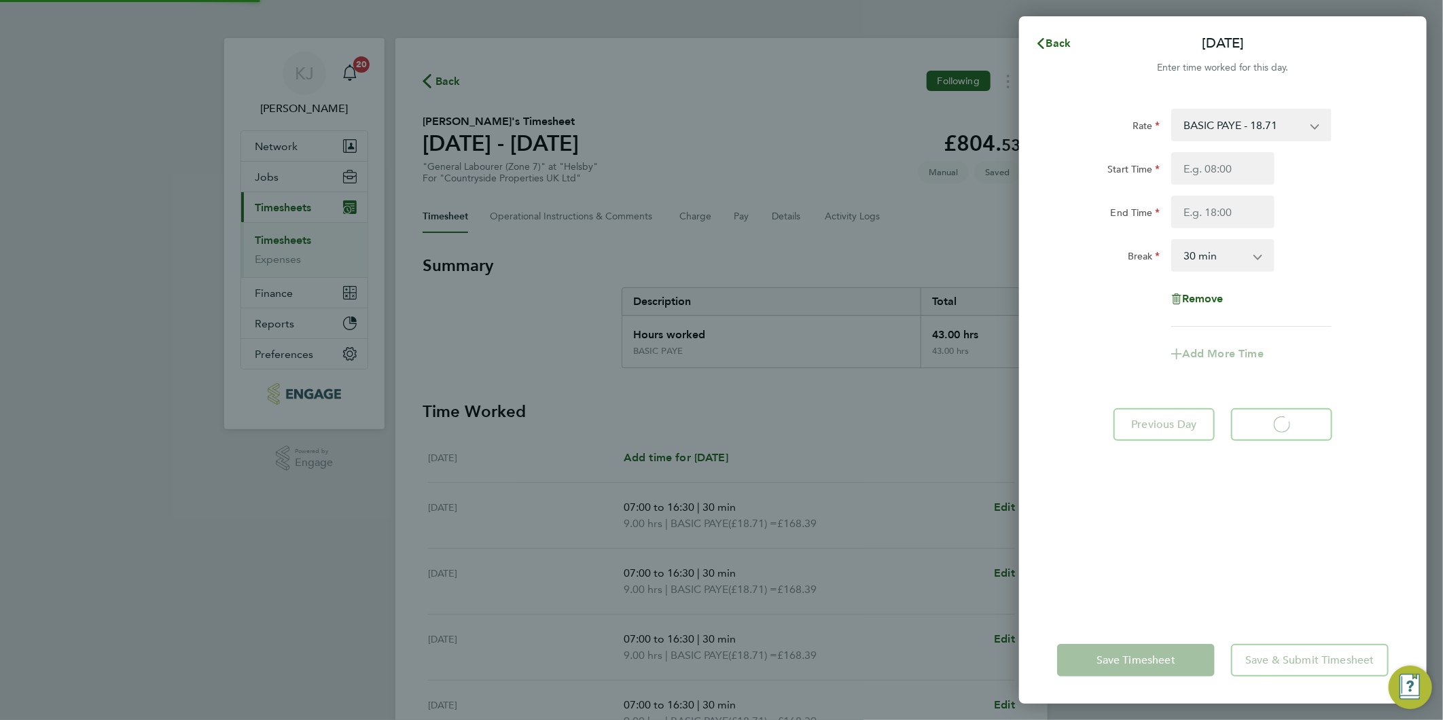
select select "30"
click at [1048, 46] on span "Back" at bounding box center [1058, 43] width 25 height 13
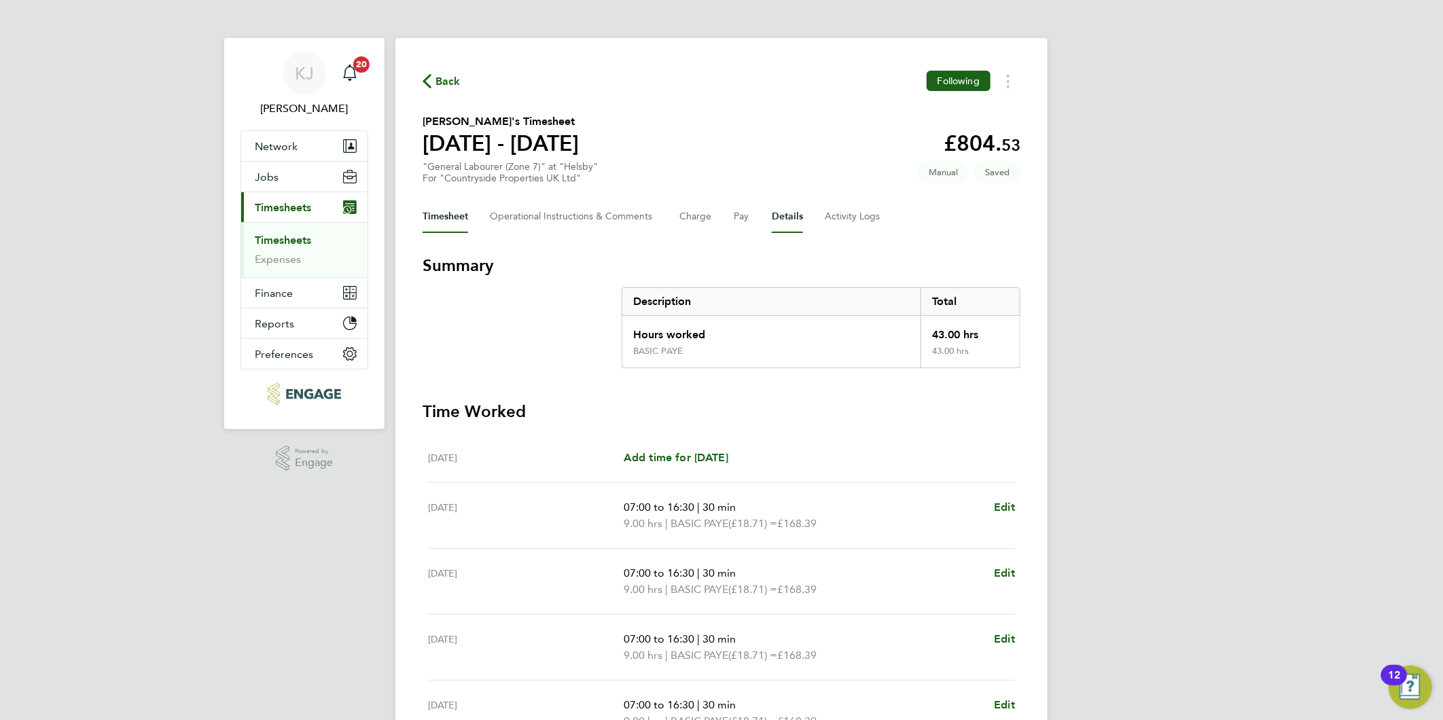
click at [788, 216] on button "Details" at bounding box center [787, 216] width 31 height 33
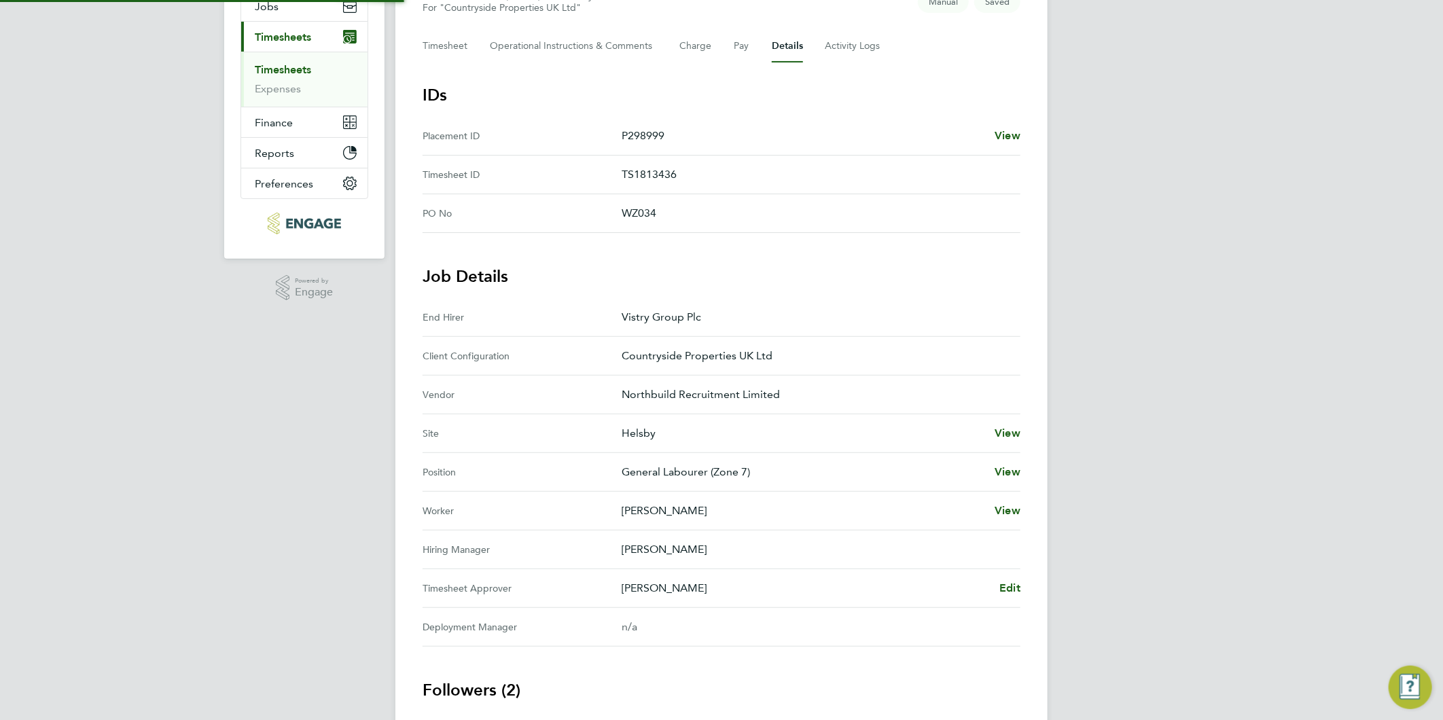
scroll to position [280, 0]
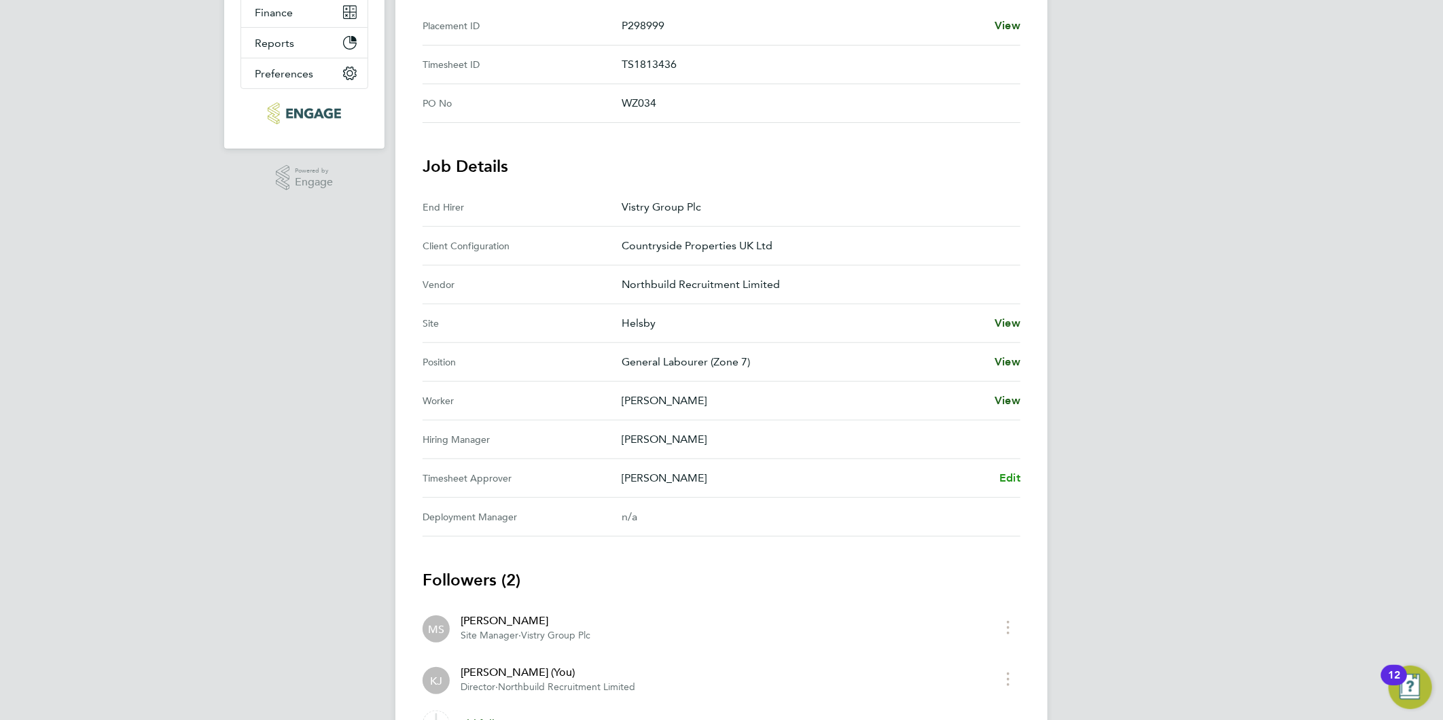
click at [1015, 476] on span "Edit" at bounding box center [1009, 477] width 21 height 13
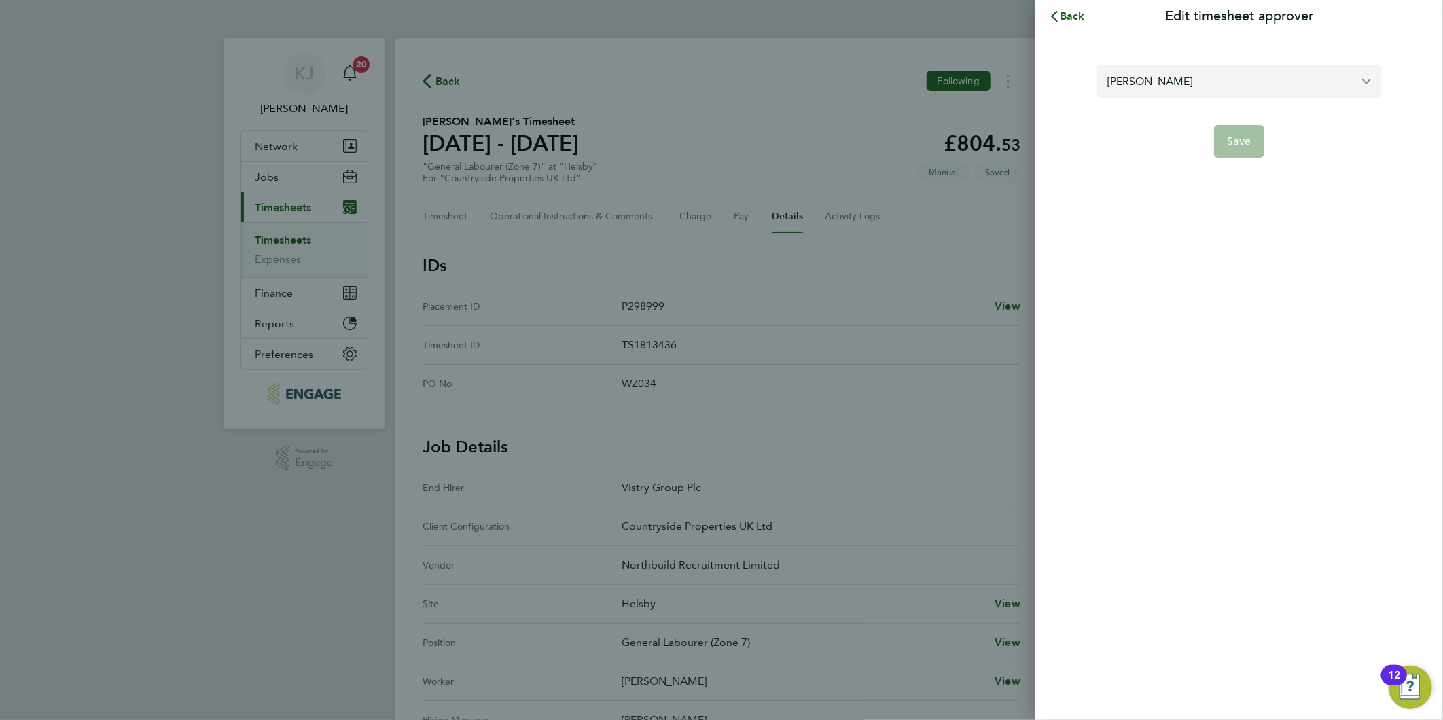
click at [1203, 84] on input "[PERSON_NAME]" at bounding box center [1238, 81] width 285 height 32
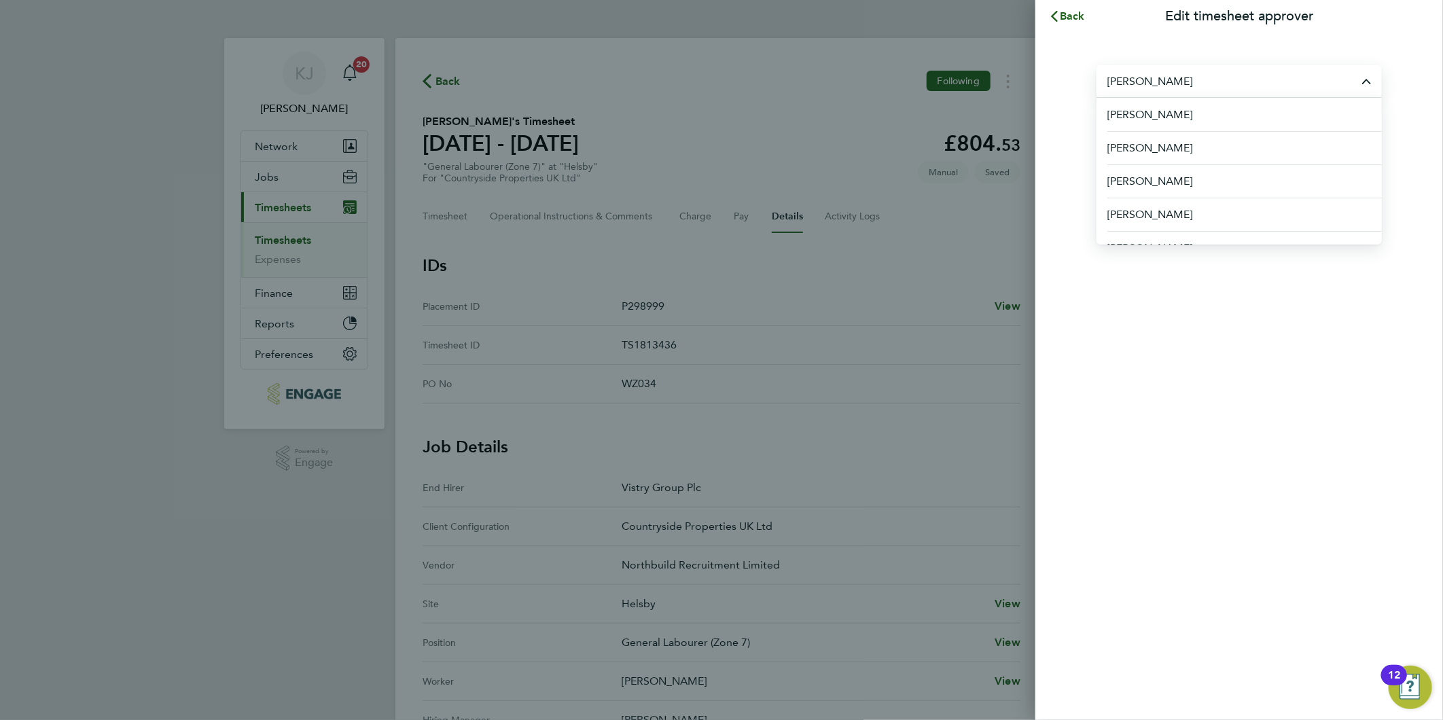
click at [1068, 45] on div "[PERSON_NAME] [PERSON_NAME] [PERSON_NAME] [PERSON_NAME] [PERSON_NAME] [PERSON_N…" at bounding box center [1238, 103] width 407 height 141
click at [1069, 3] on button "Back" at bounding box center [1066, 16] width 63 height 27
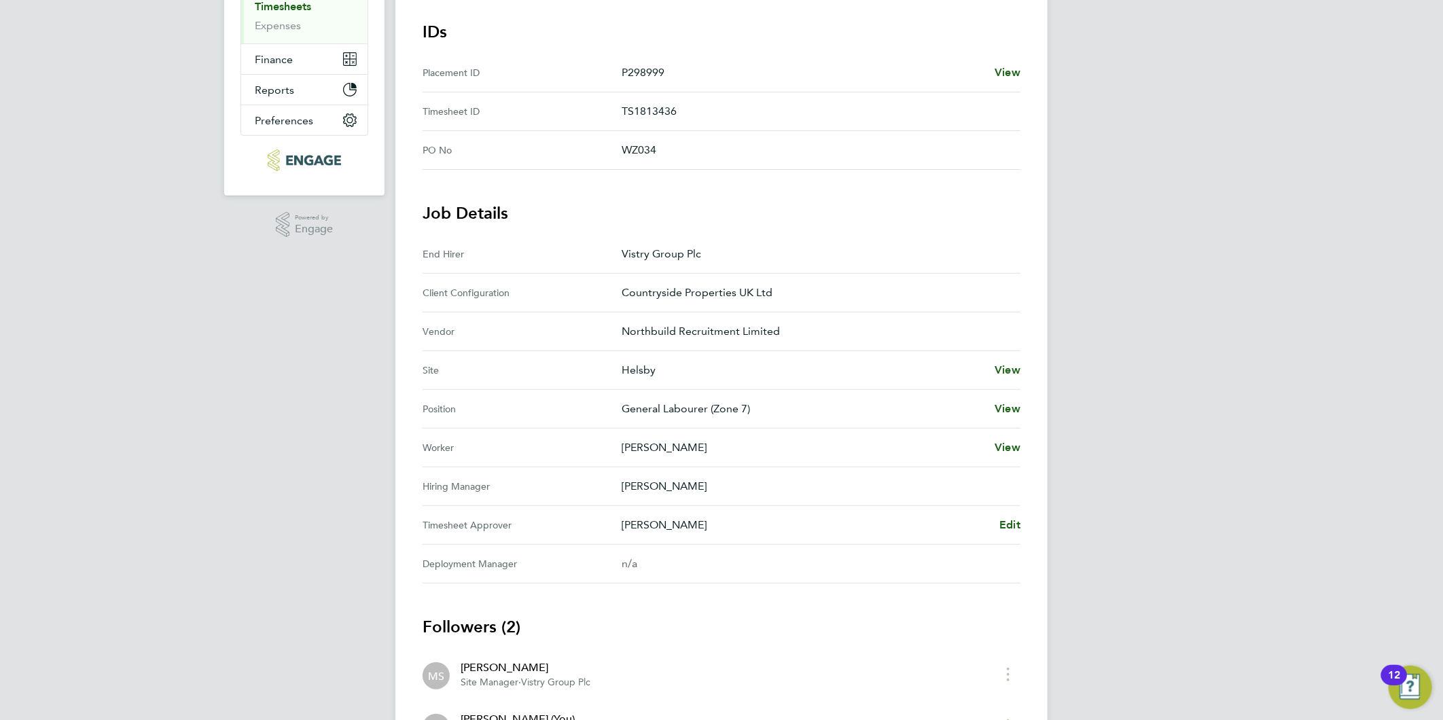
scroll to position [75, 0]
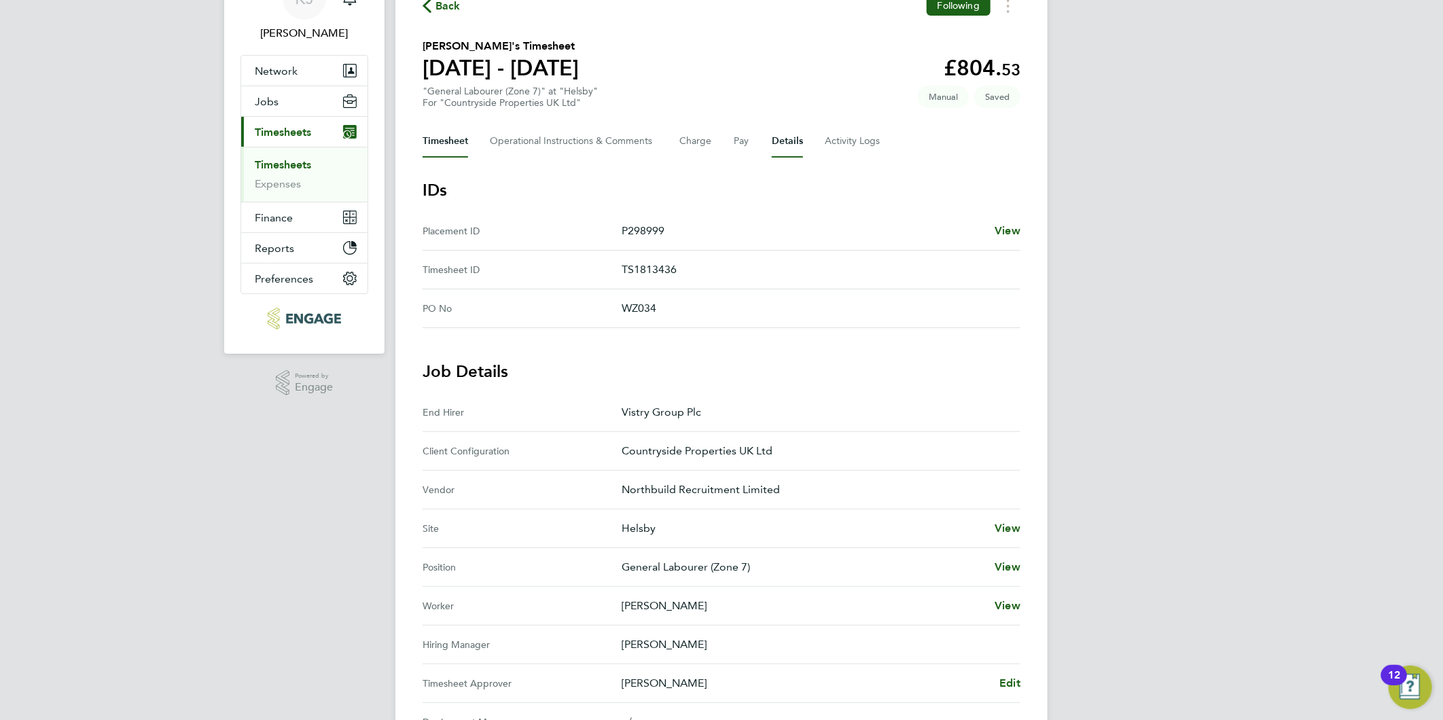
click at [459, 128] on button "Timesheet" at bounding box center [445, 141] width 46 height 33
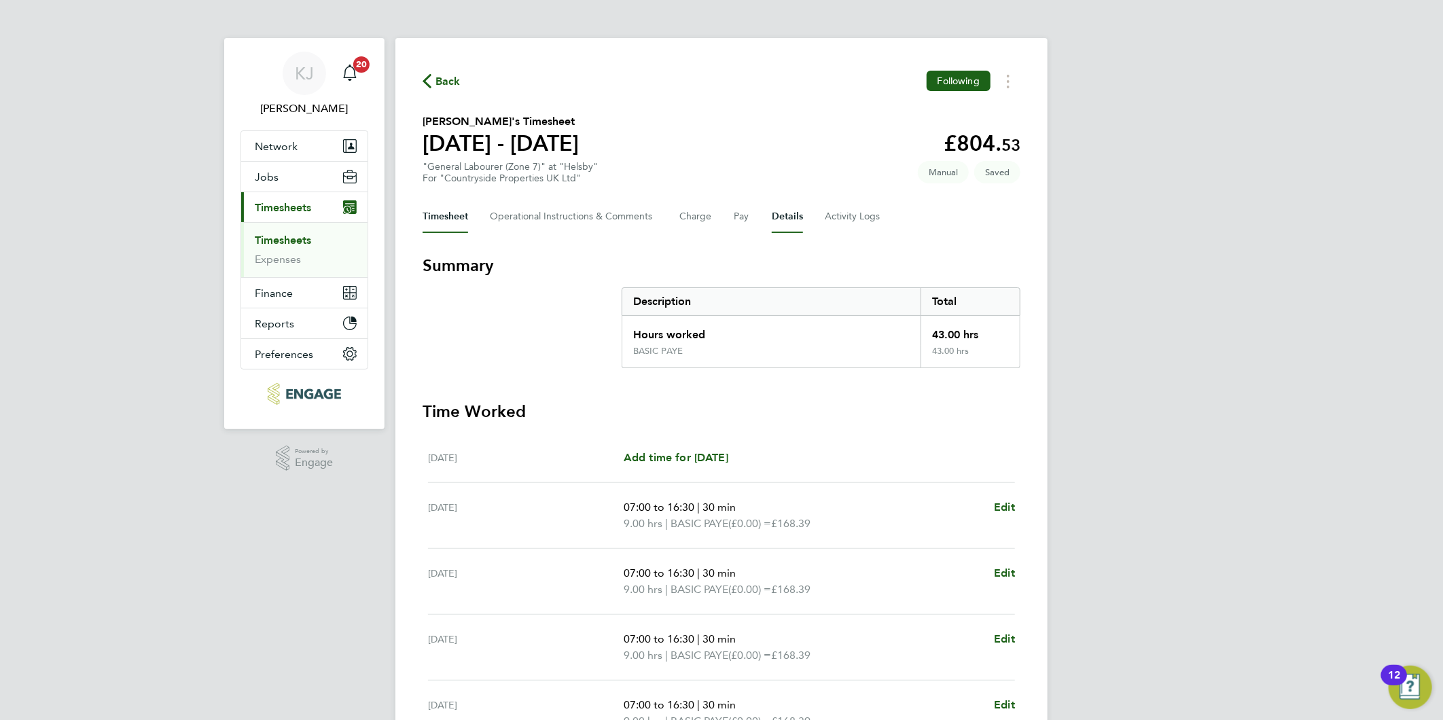
click at [789, 223] on button "Details" at bounding box center [787, 216] width 31 height 33
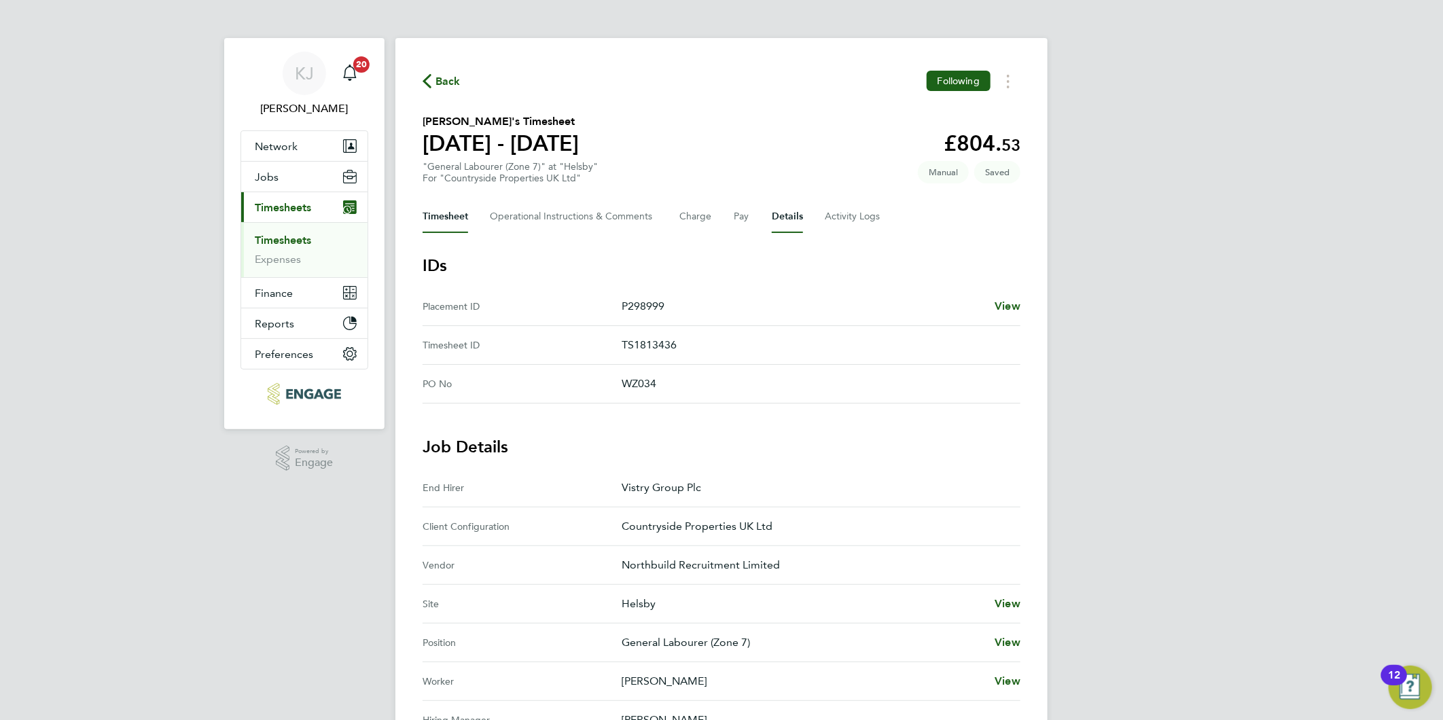
click at [437, 204] on button "Timesheet" at bounding box center [445, 216] width 46 height 33
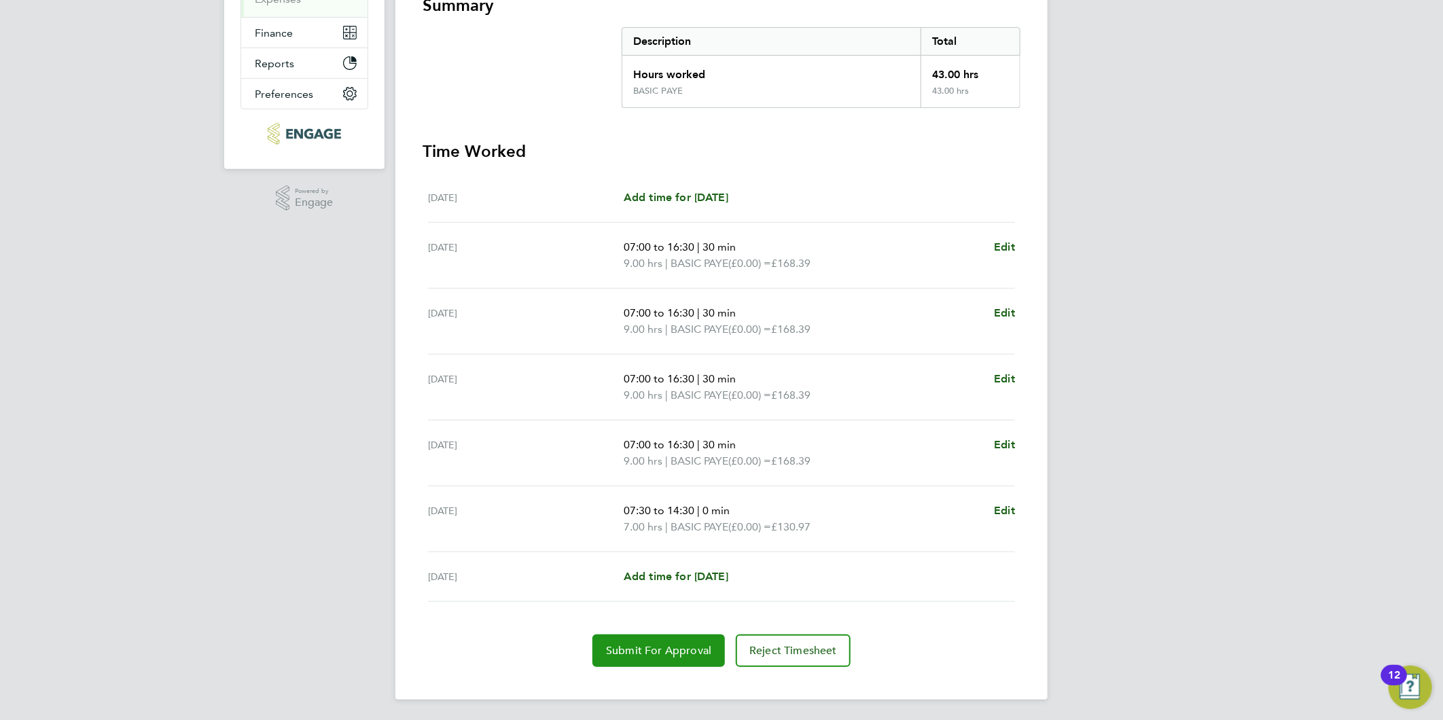
click at [641, 650] on span "Submit For Approval" at bounding box center [658, 651] width 105 height 14
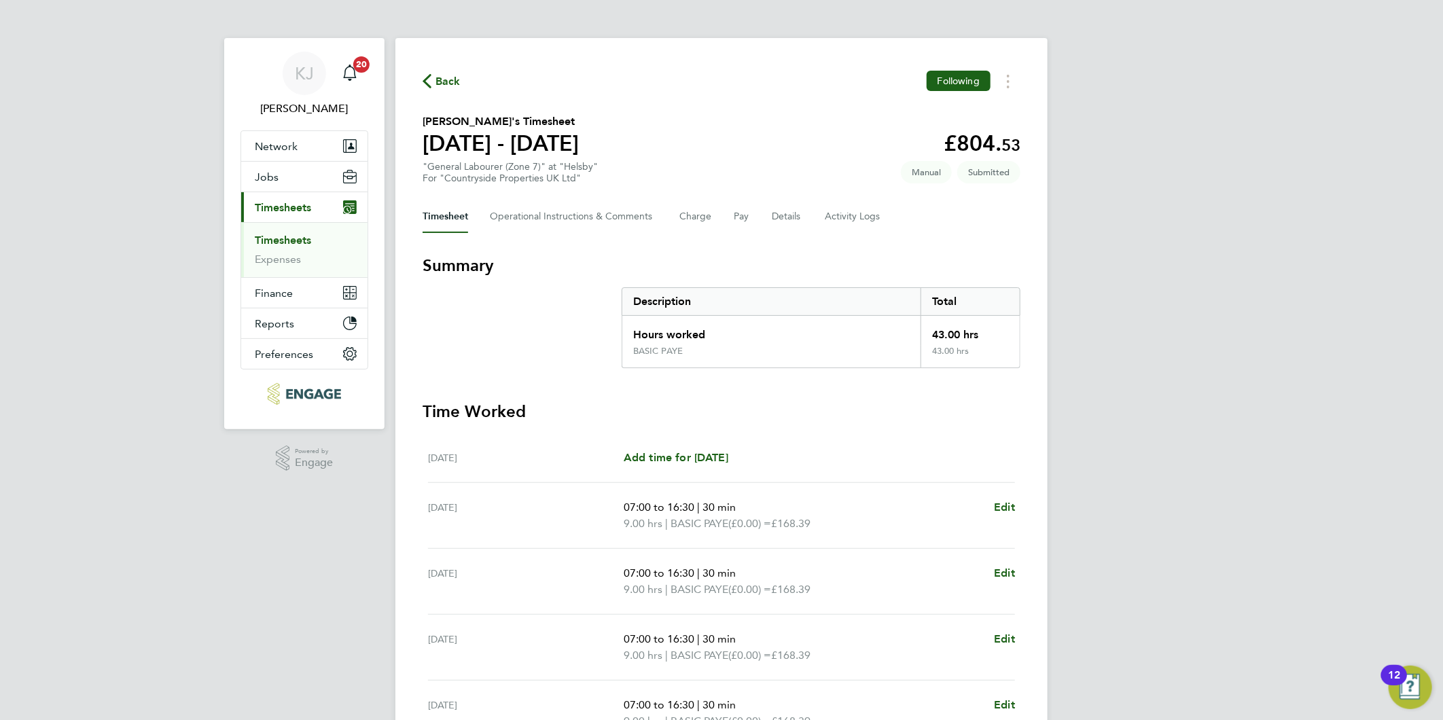
click at [275, 243] on link "Timesheets" at bounding box center [283, 240] width 56 height 13
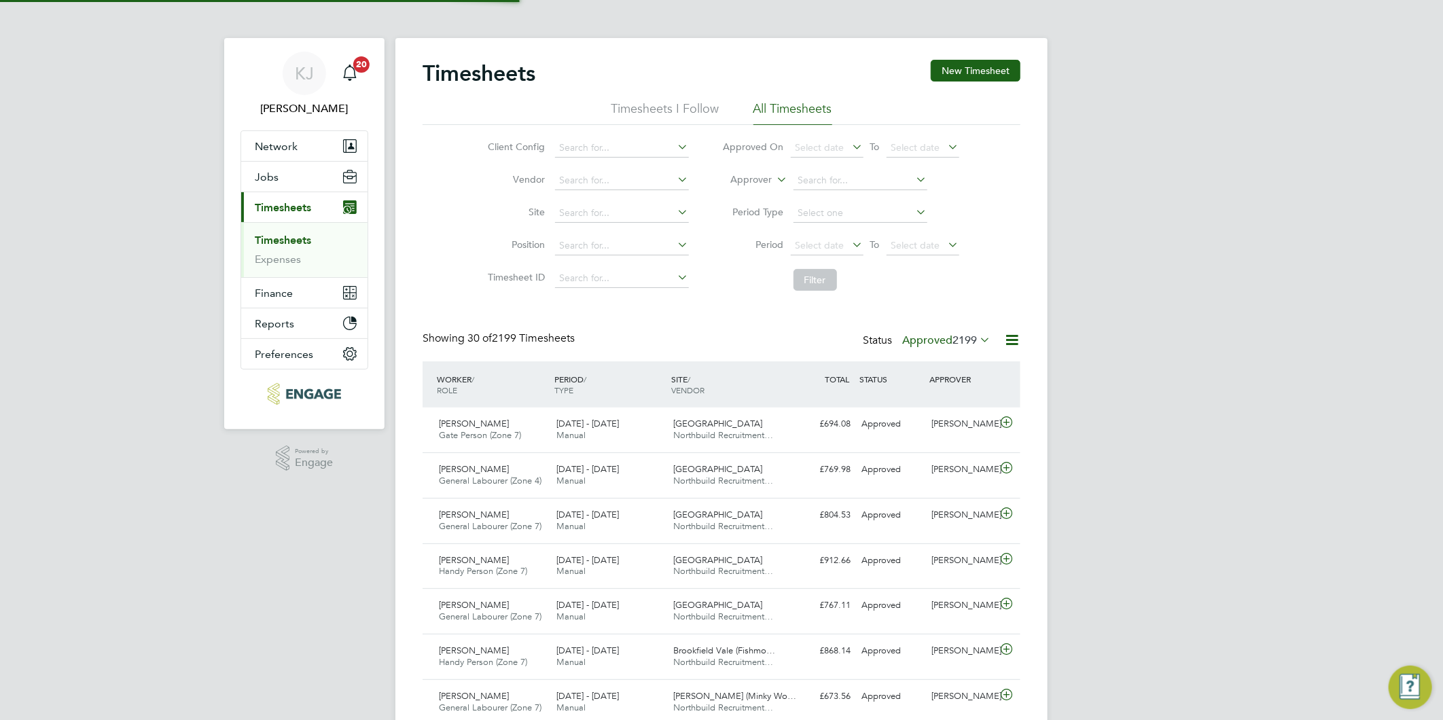
scroll to position [34, 118]
click at [971, 73] on button "New Timesheet" at bounding box center [975, 71] width 90 height 22
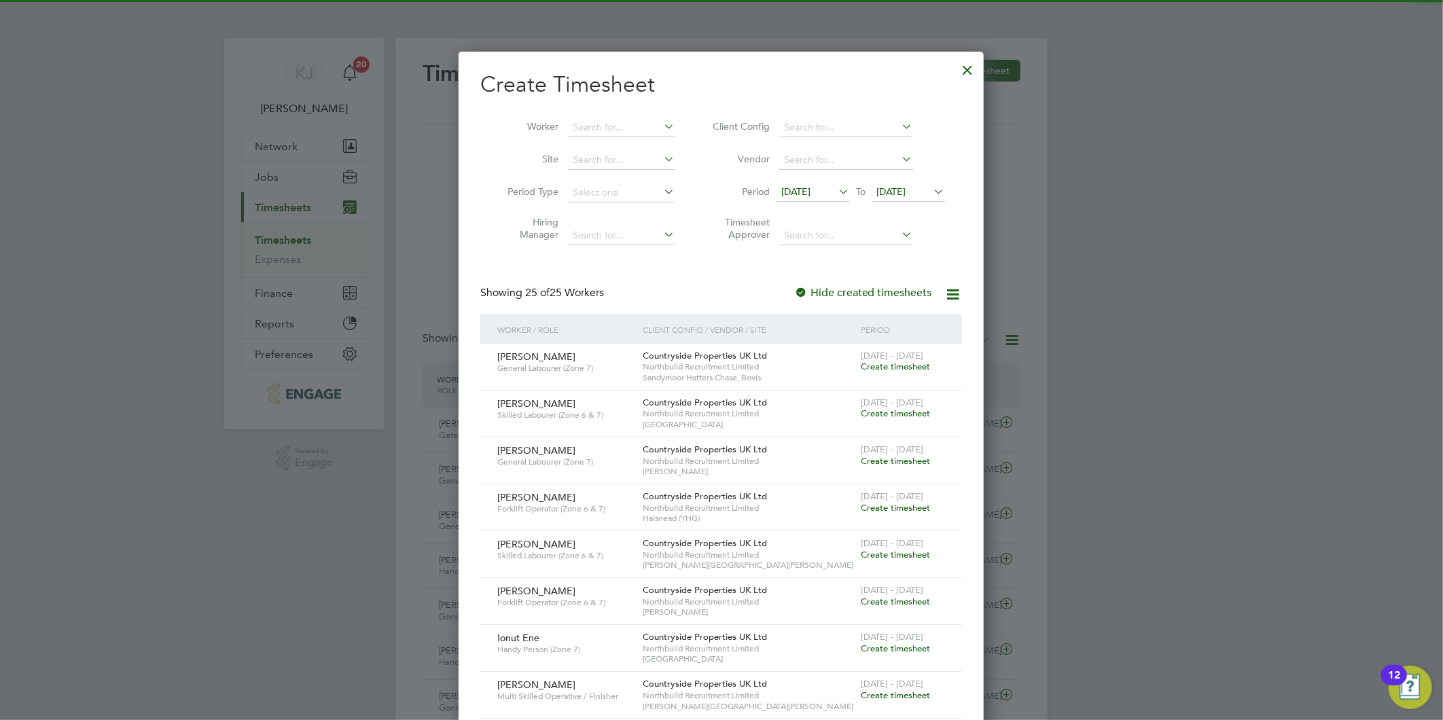
click at [789, 188] on span "[DATE]" at bounding box center [795, 191] width 29 height 12
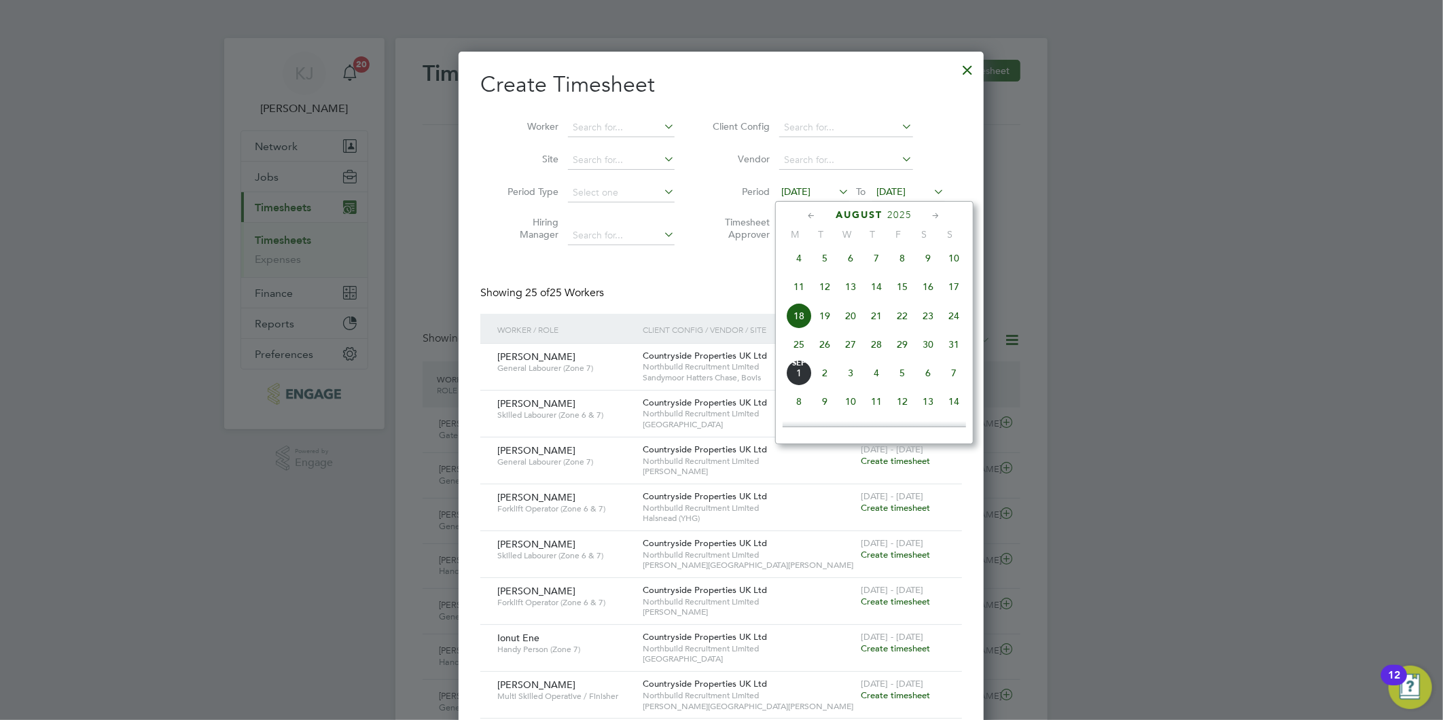
click at [797, 343] on span "25" at bounding box center [799, 344] width 26 height 26
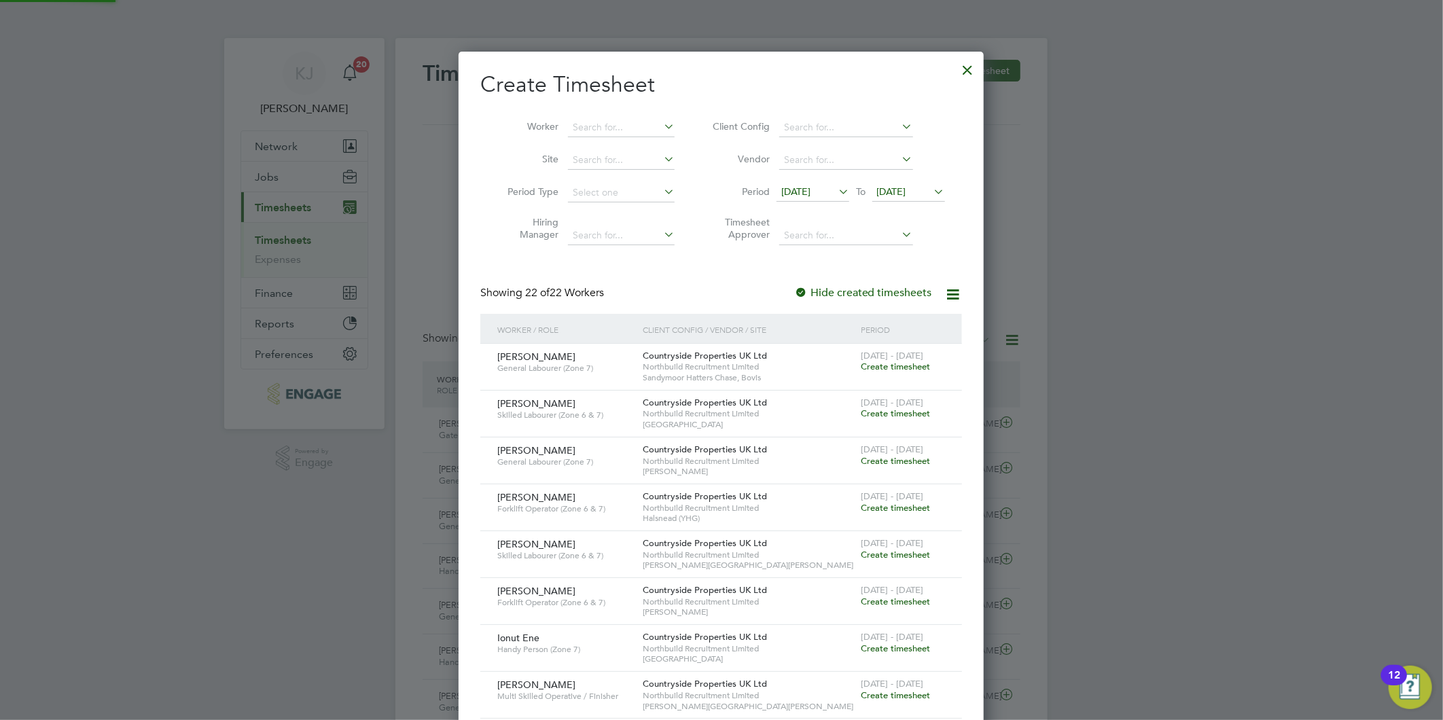
click at [891, 190] on span "[DATE]" at bounding box center [891, 191] width 29 height 12
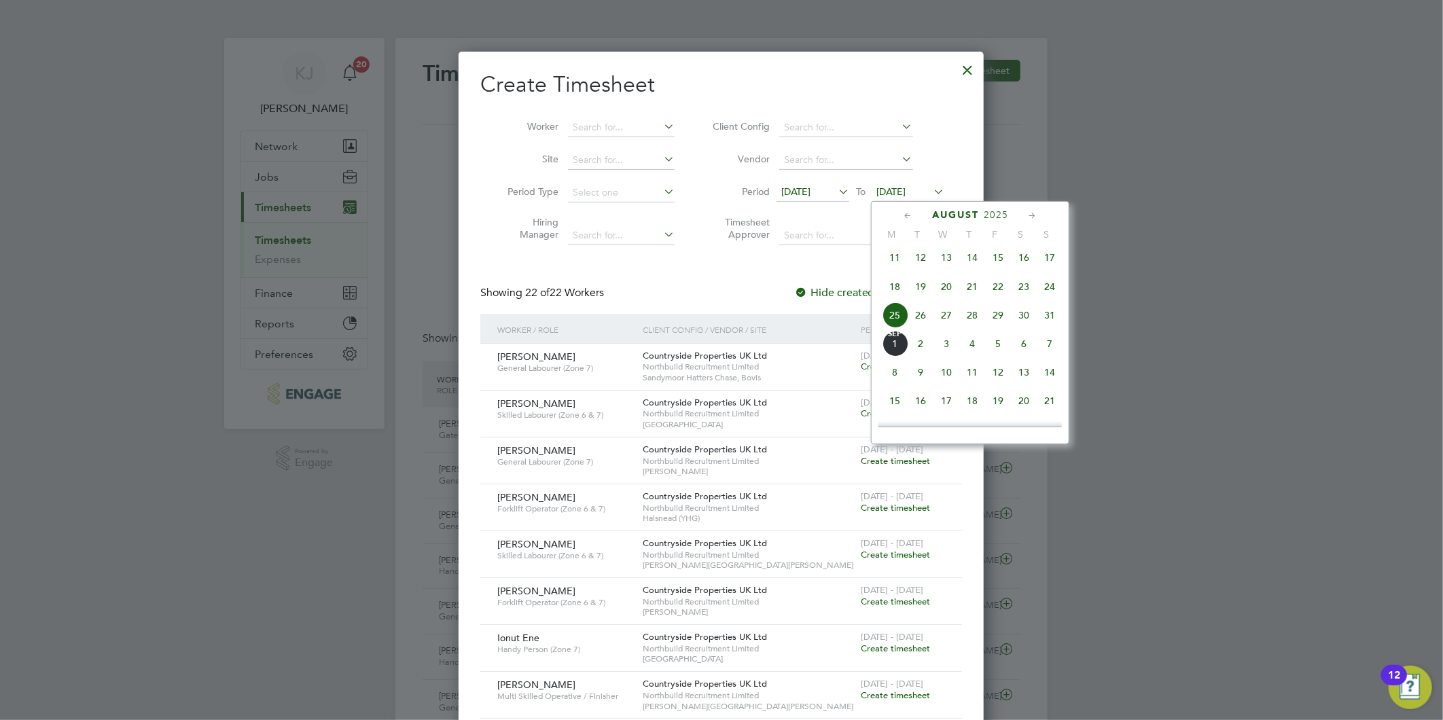
drag, startPoint x: 1054, startPoint y: 322, endPoint x: 992, endPoint y: 381, distance: 85.5
click at [1053, 322] on span "31" at bounding box center [1049, 315] width 26 height 26
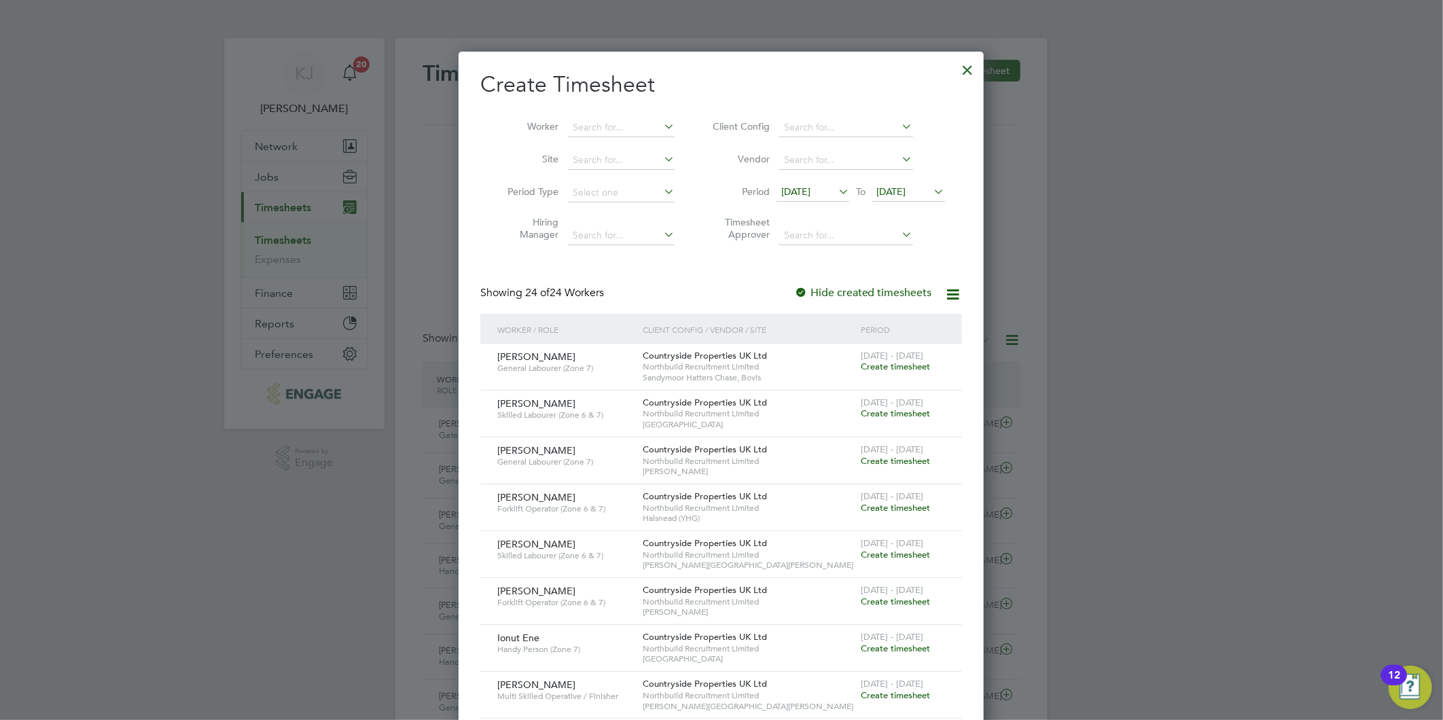
click at [795, 190] on span "[DATE]" at bounding box center [795, 191] width 29 height 12
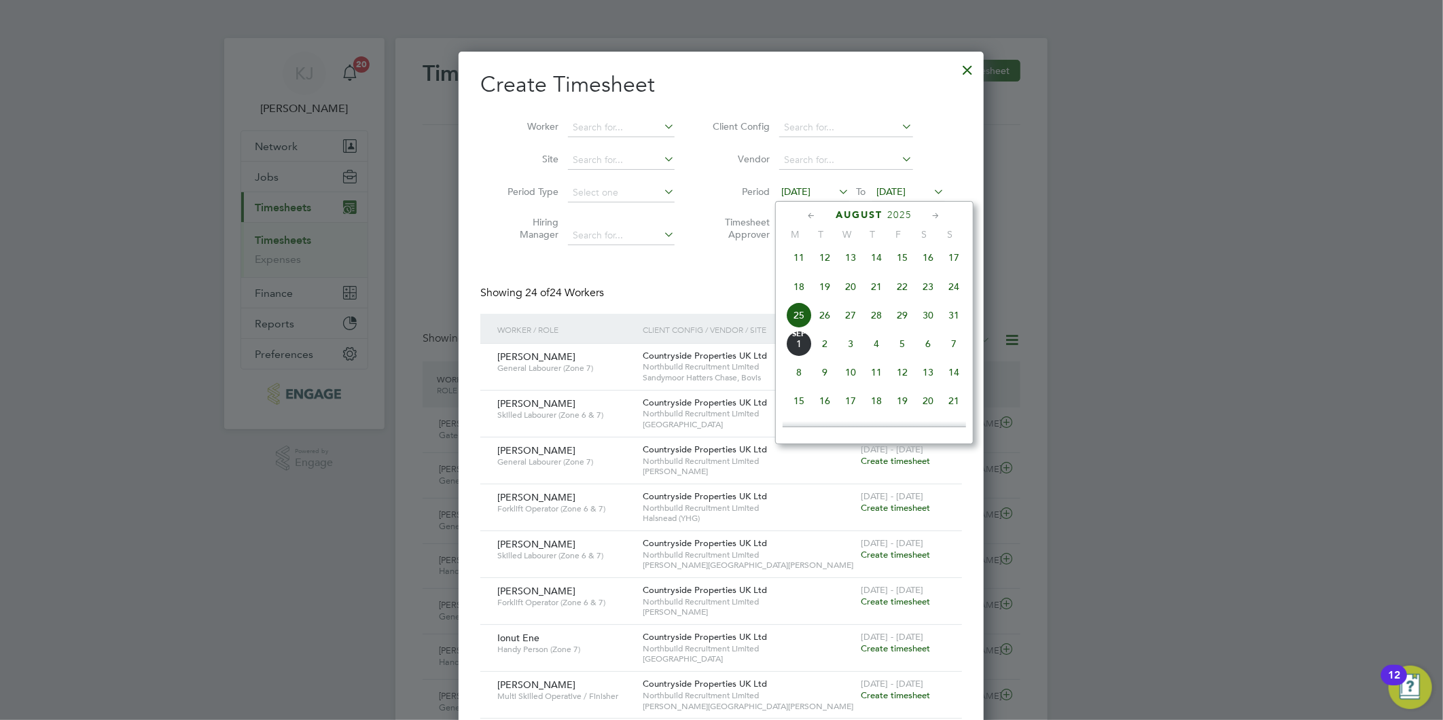
click at [799, 320] on span "25" at bounding box center [799, 315] width 26 height 26
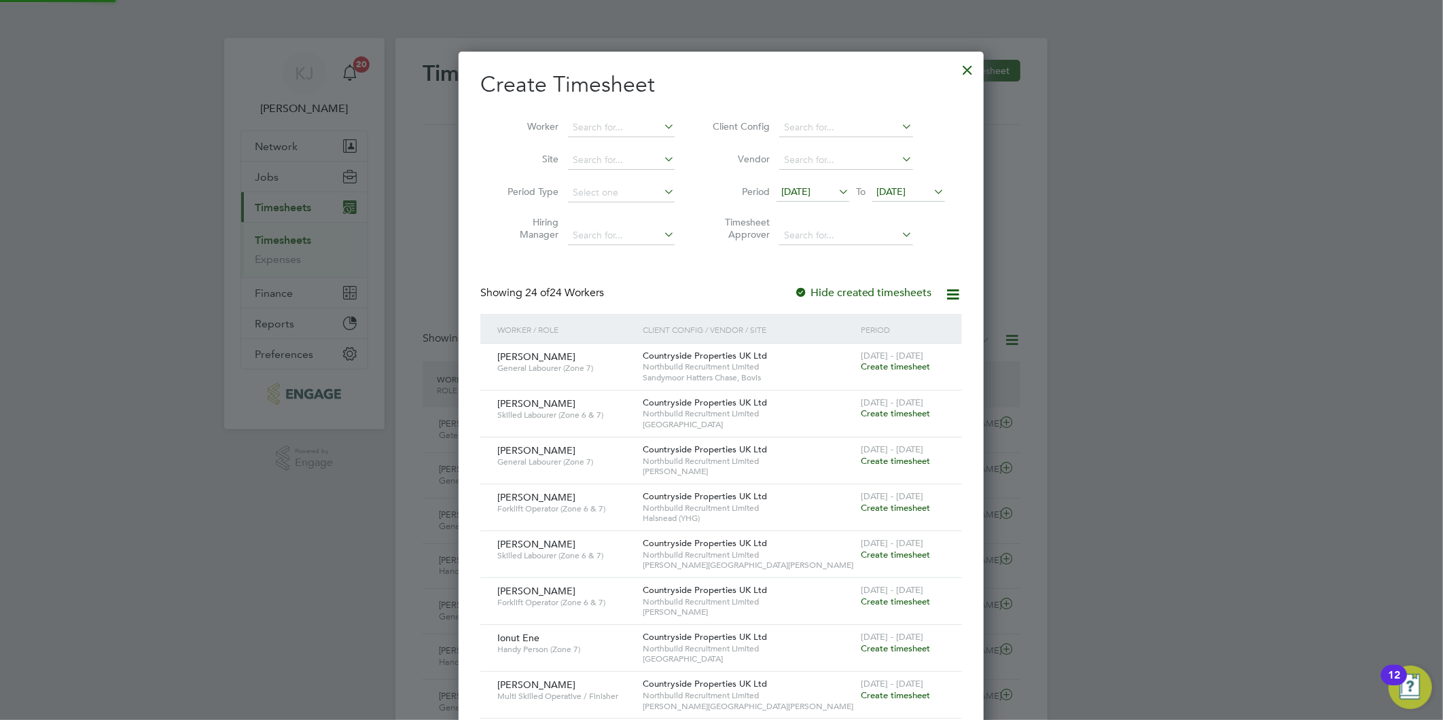
click at [901, 185] on span "[DATE]" at bounding box center [891, 191] width 29 height 12
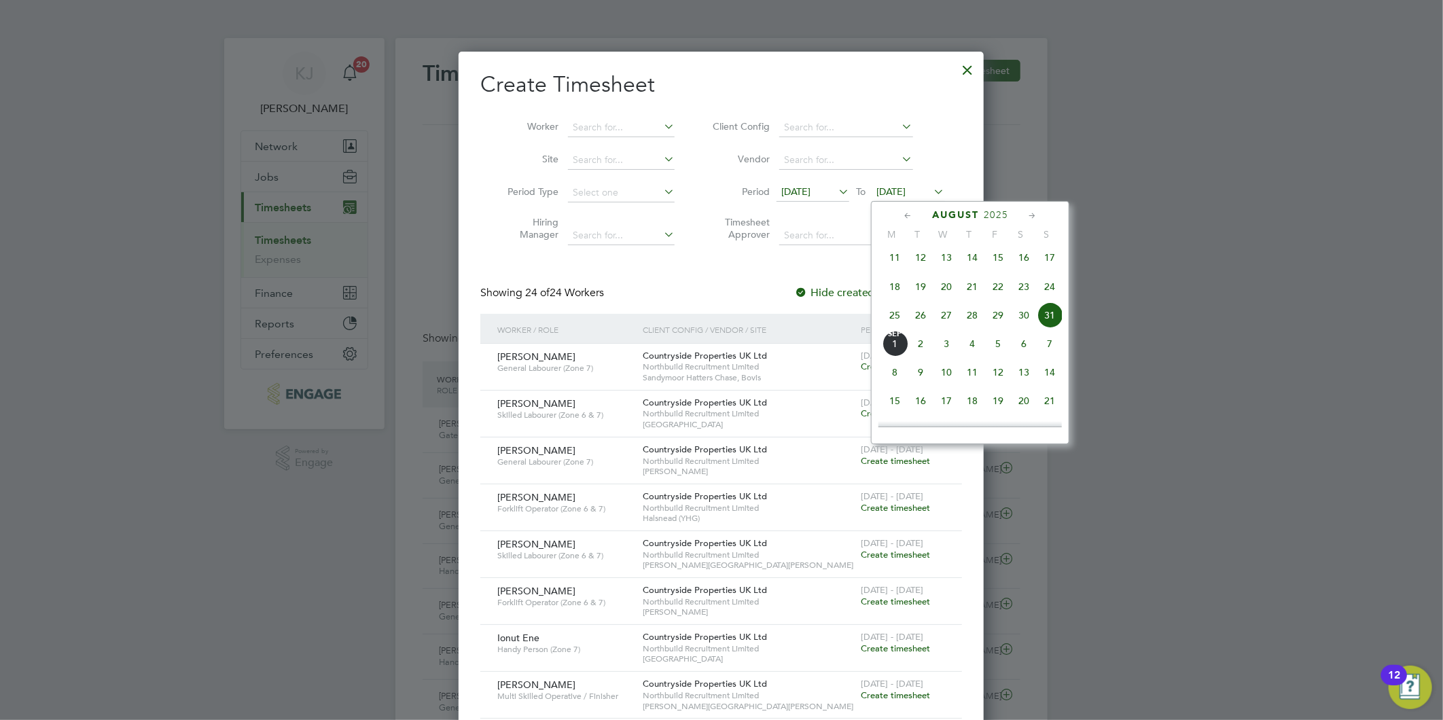
drag, startPoint x: 1055, startPoint y: 325, endPoint x: 1028, endPoint y: 328, distance: 27.4
click at [1055, 325] on span "31" at bounding box center [1049, 315] width 26 height 26
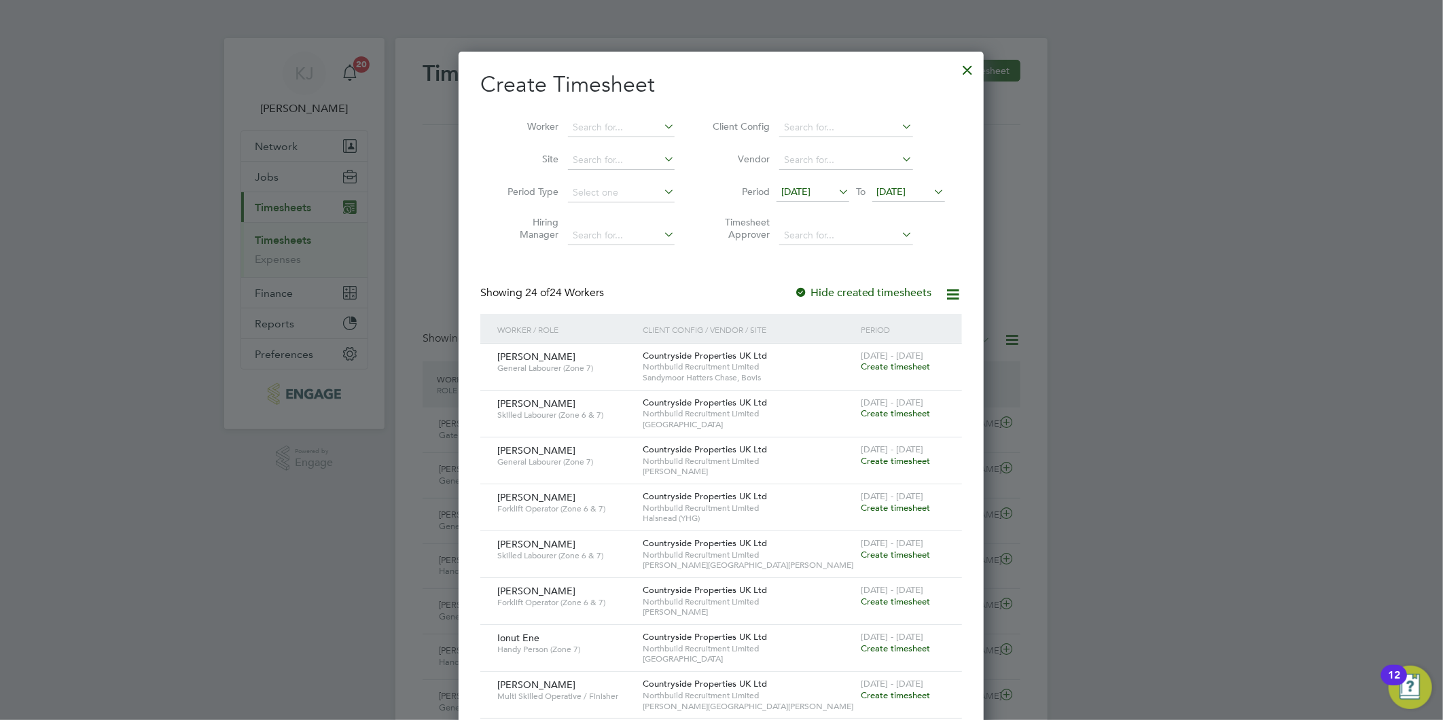
click at [971, 66] on div at bounding box center [968, 66] width 24 height 24
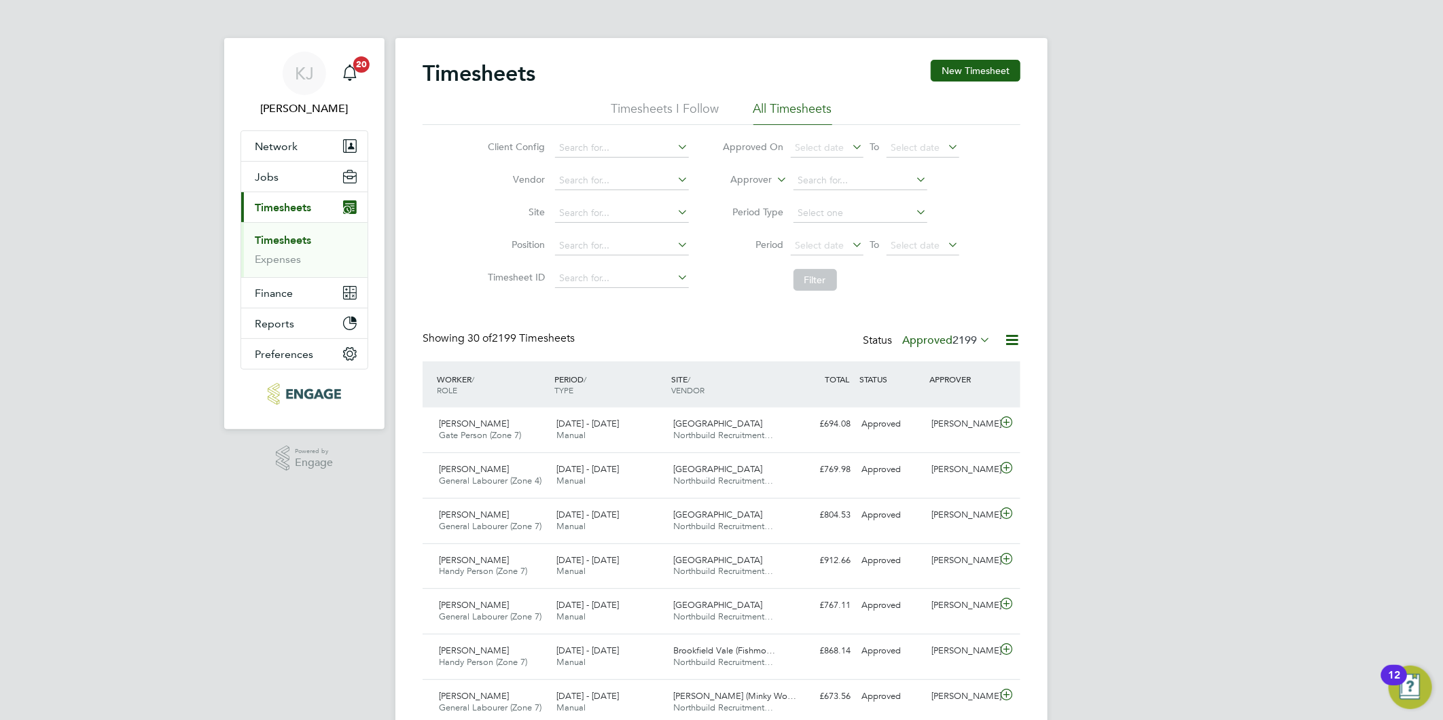
click at [937, 340] on label "Approved 2199" at bounding box center [946, 340] width 88 height 14
click at [949, 401] on li "Submitted" at bounding box center [927, 402] width 62 height 19
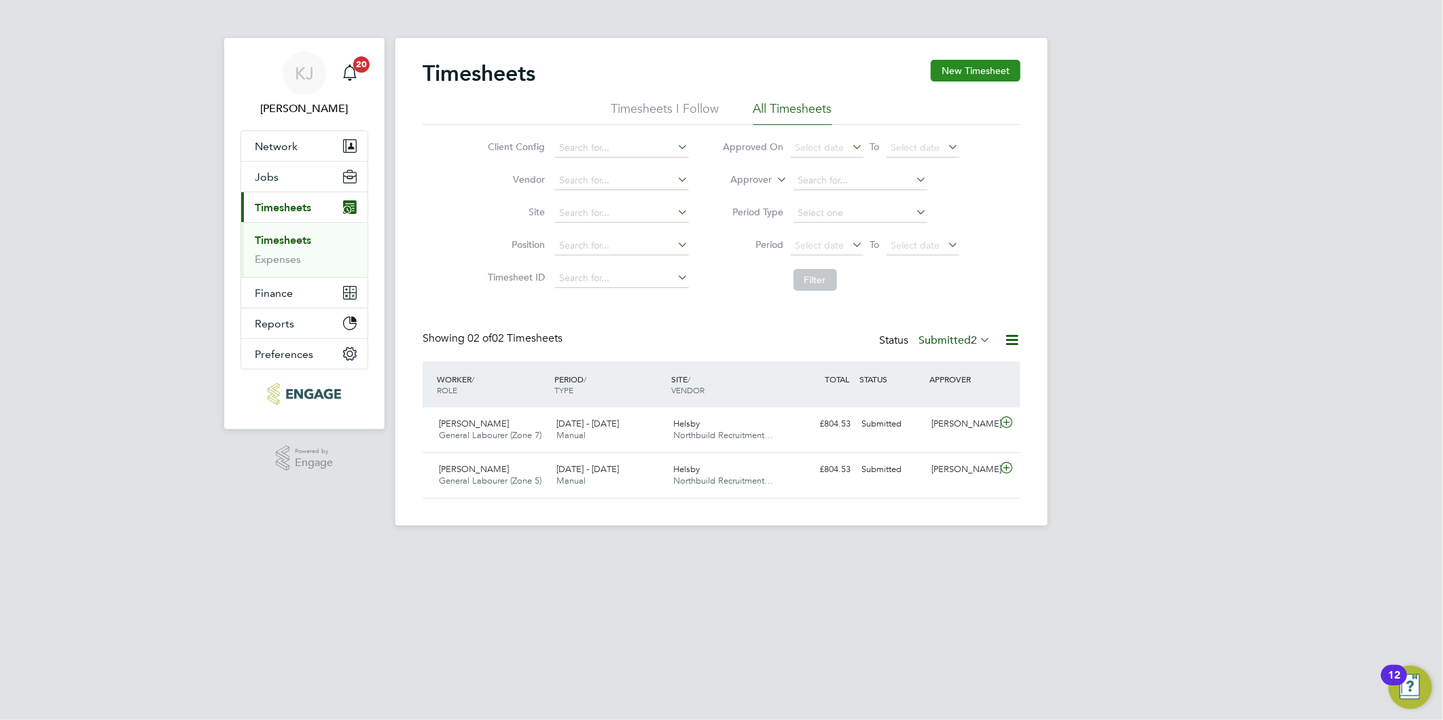
click at [951, 73] on button "New Timesheet" at bounding box center [975, 71] width 90 height 22
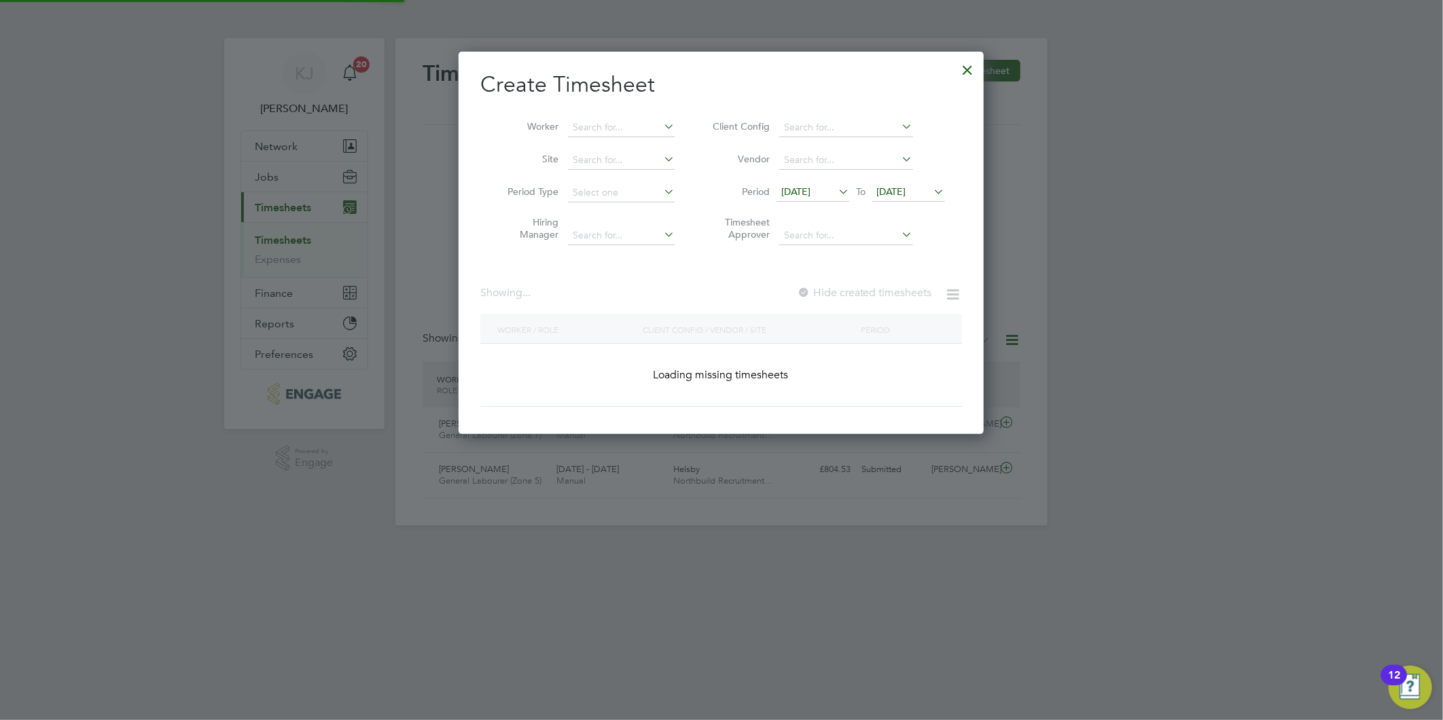
scroll to position [1540, 526]
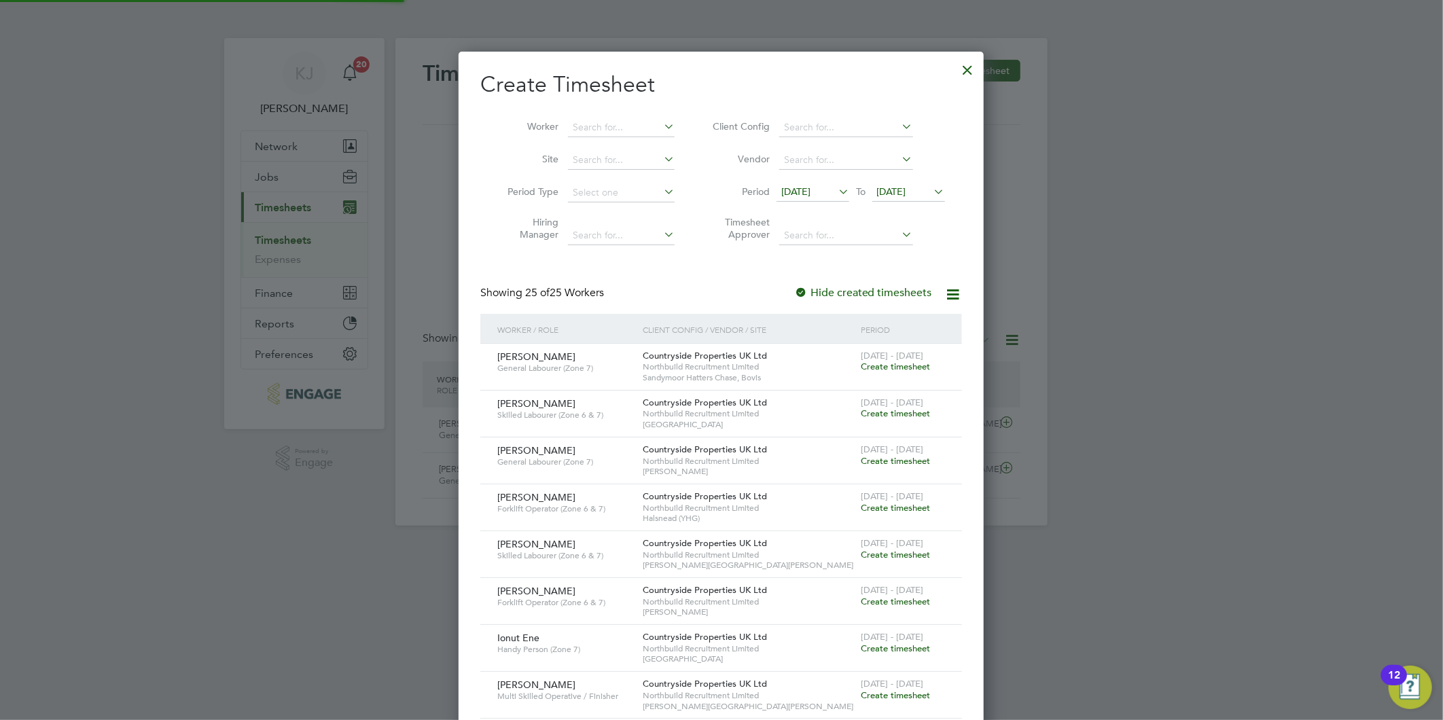
click at [808, 190] on span "[DATE]" at bounding box center [795, 191] width 29 height 12
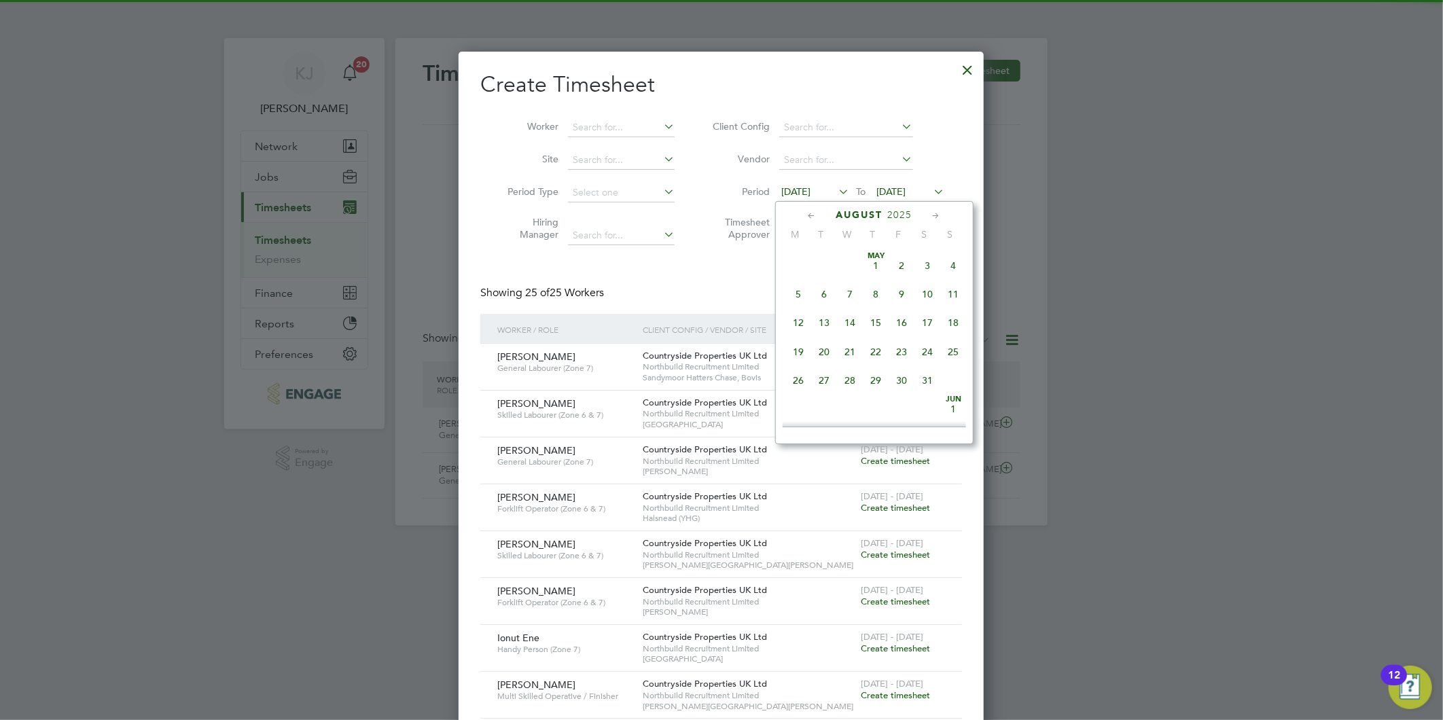
scroll to position [494, 0]
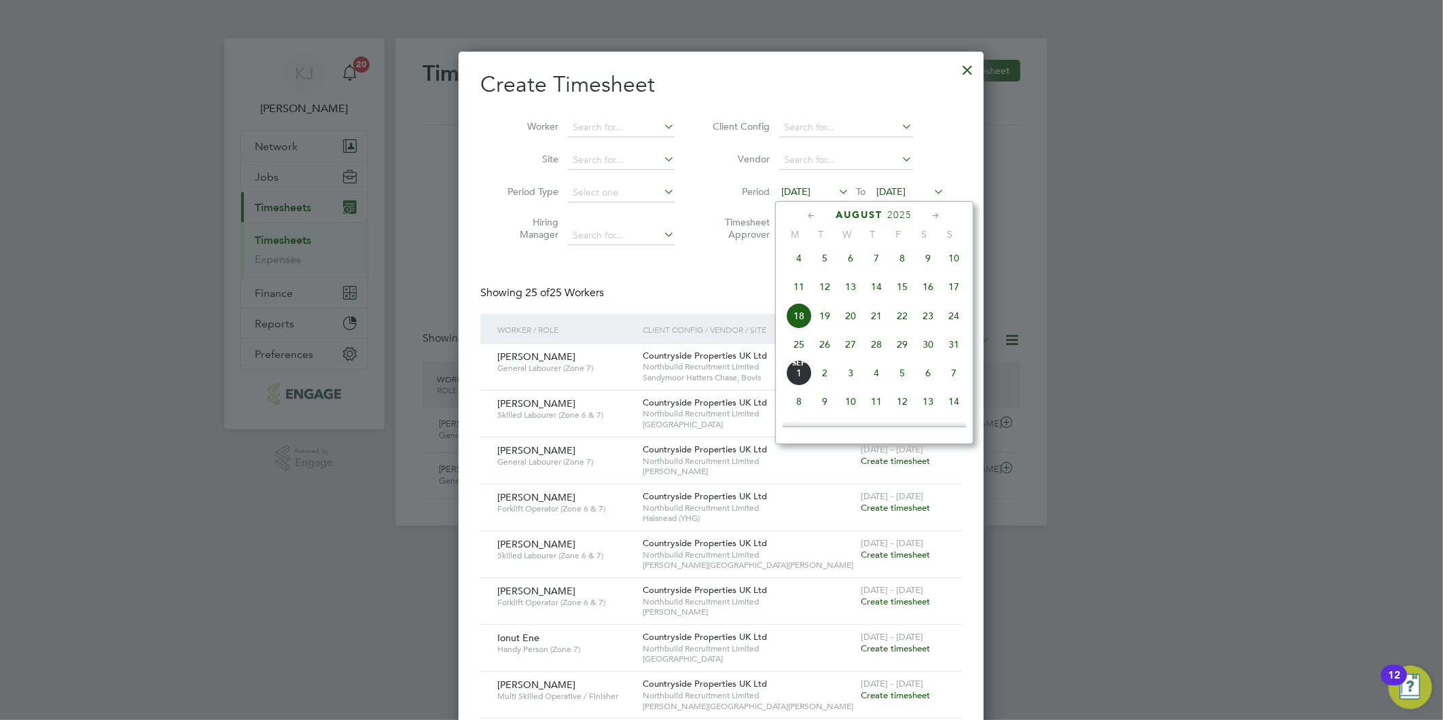
drag, startPoint x: 793, startPoint y: 346, endPoint x: 836, endPoint y: 369, distance: 48.3
click at [793, 345] on span "25" at bounding box center [799, 344] width 26 height 26
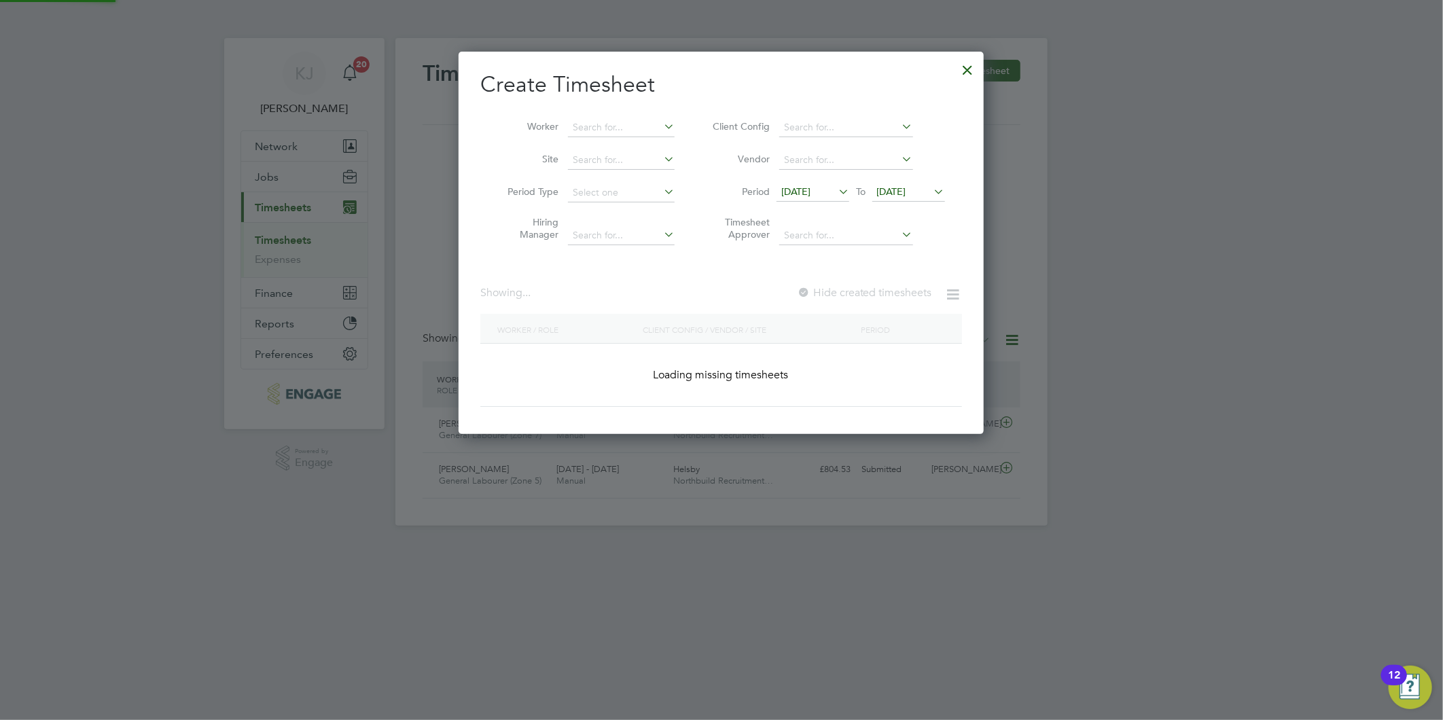
scroll to position [1353, 526]
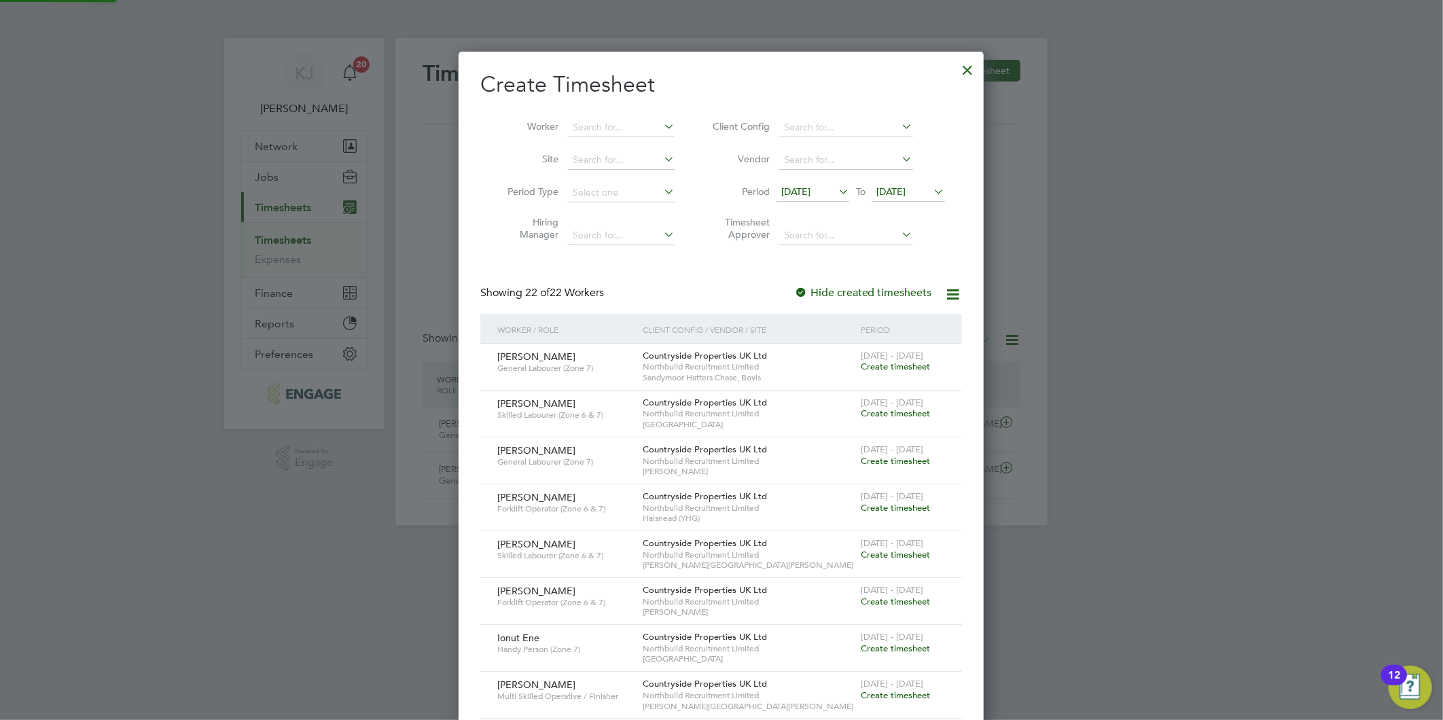
drag, startPoint x: 888, startPoint y: 182, endPoint x: 915, endPoint y: 250, distance: 72.9
click at [888, 183] on span "[DATE]" at bounding box center [908, 192] width 73 height 18
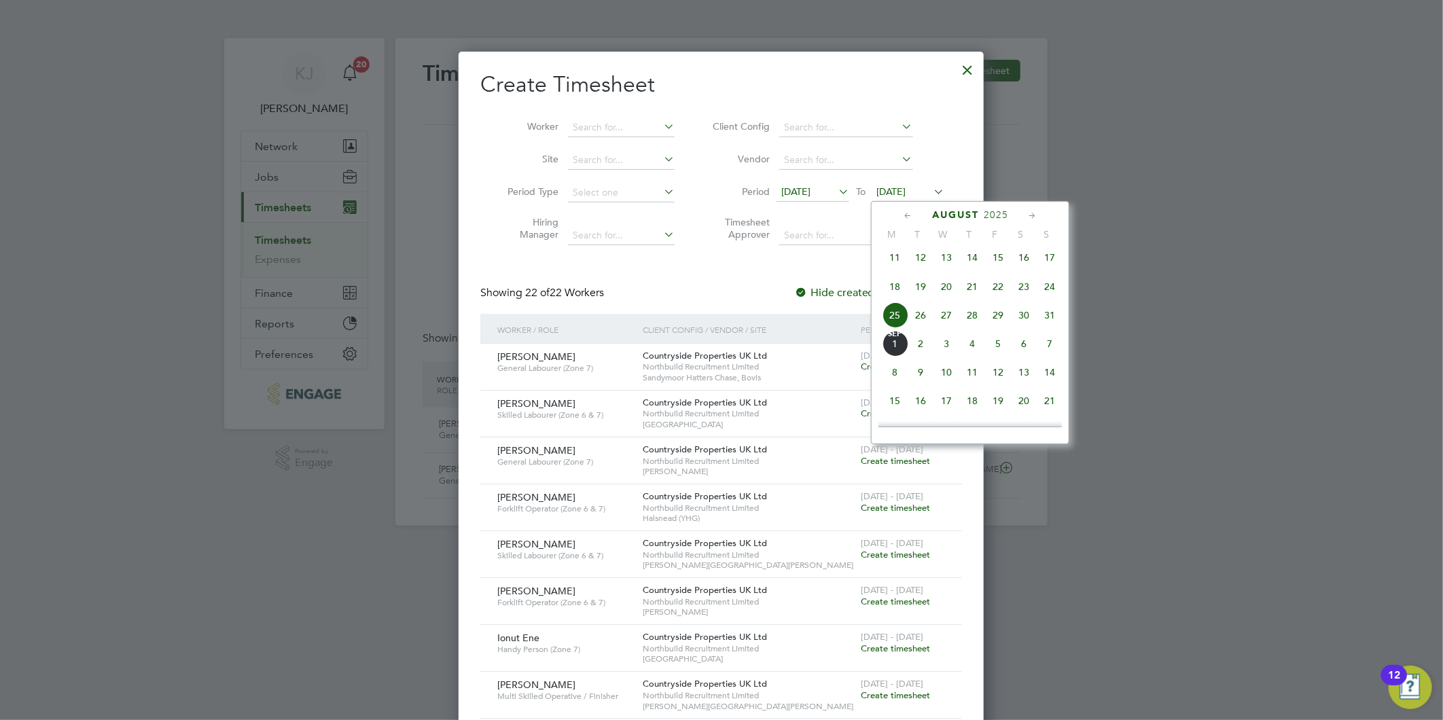
click at [1045, 315] on span "31" at bounding box center [1049, 315] width 26 height 26
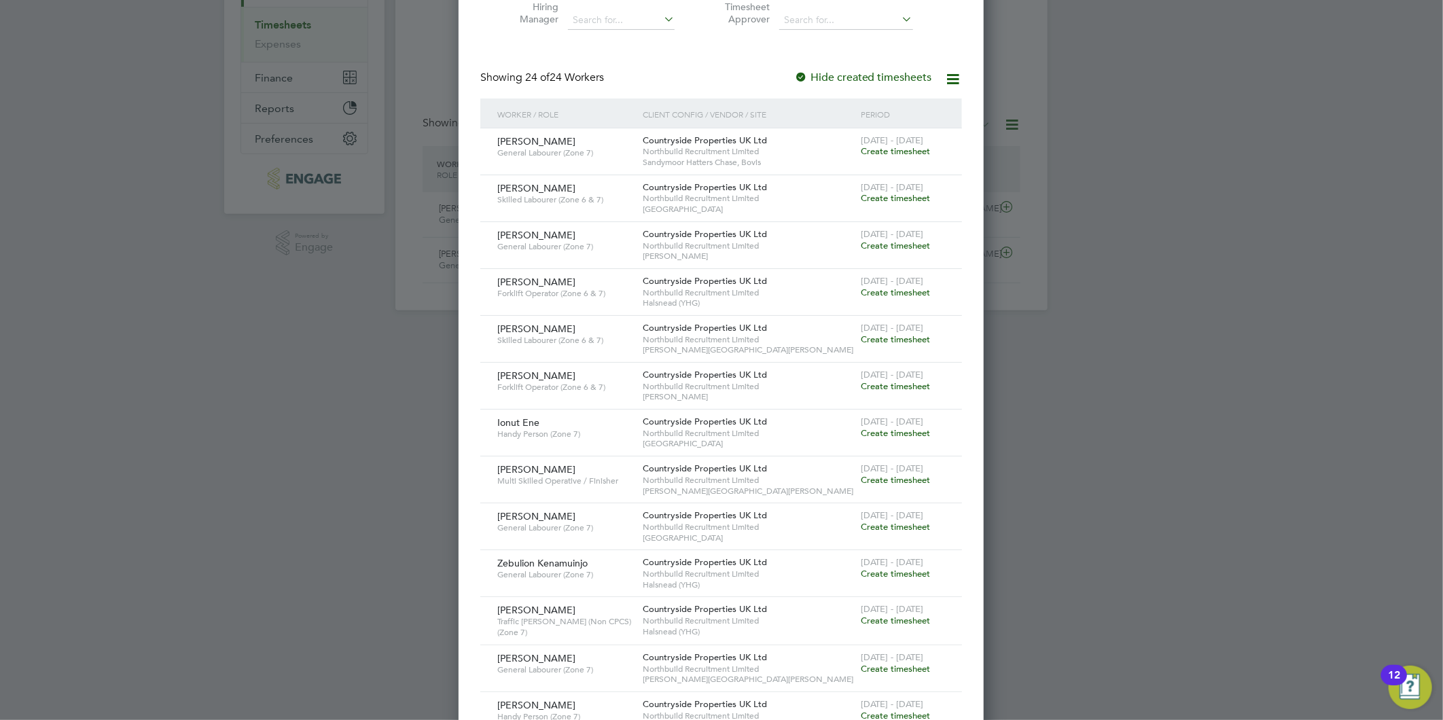
scroll to position [226, 0]
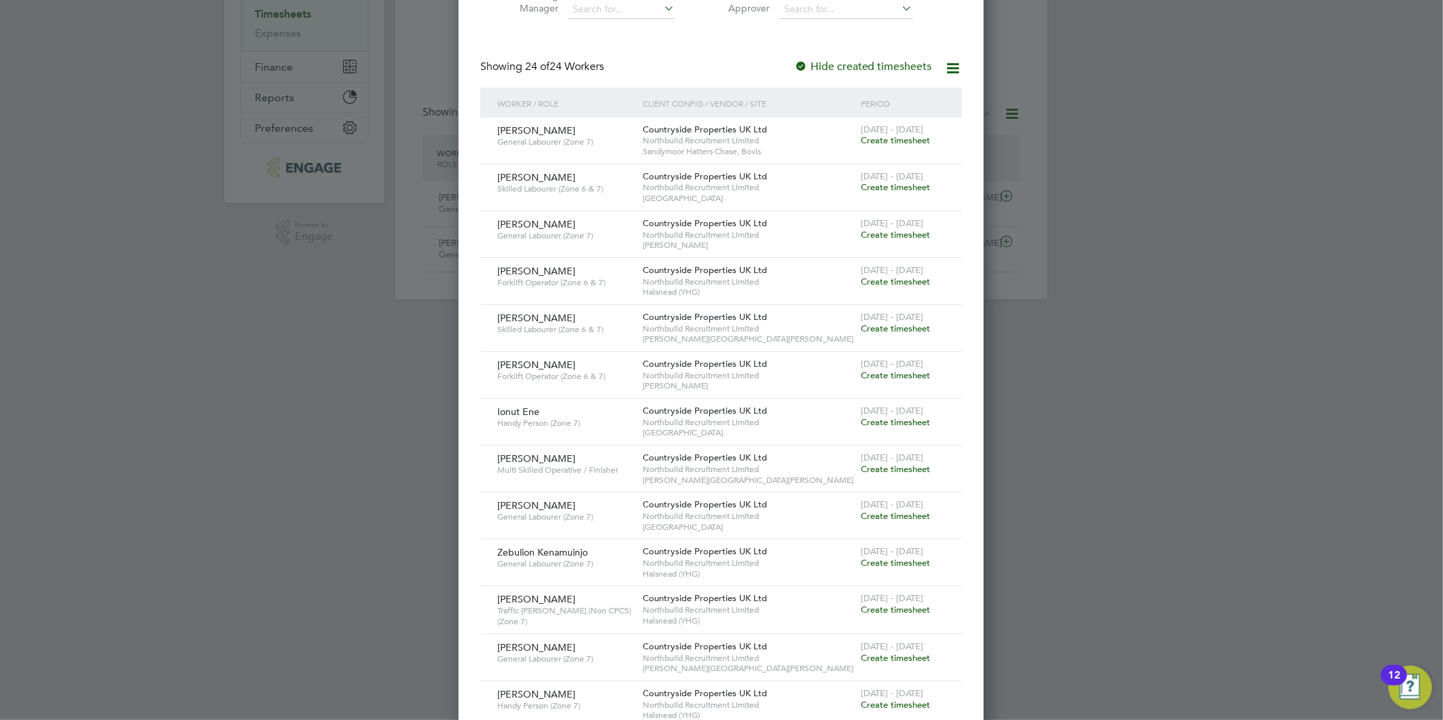
click at [898, 513] on span "Create timesheet" at bounding box center [894, 516] width 69 height 12
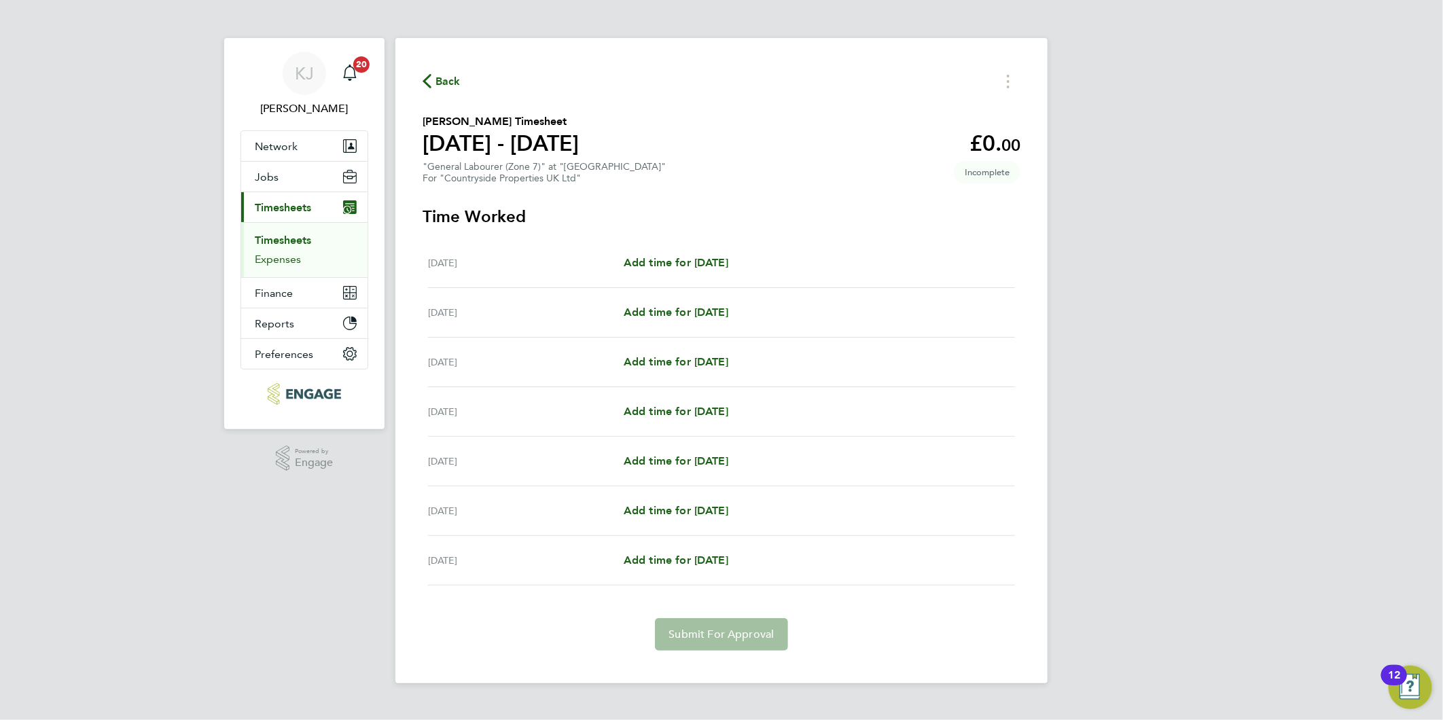
click at [272, 255] on link "Expenses" at bounding box center [278, 259] width 46 height 13
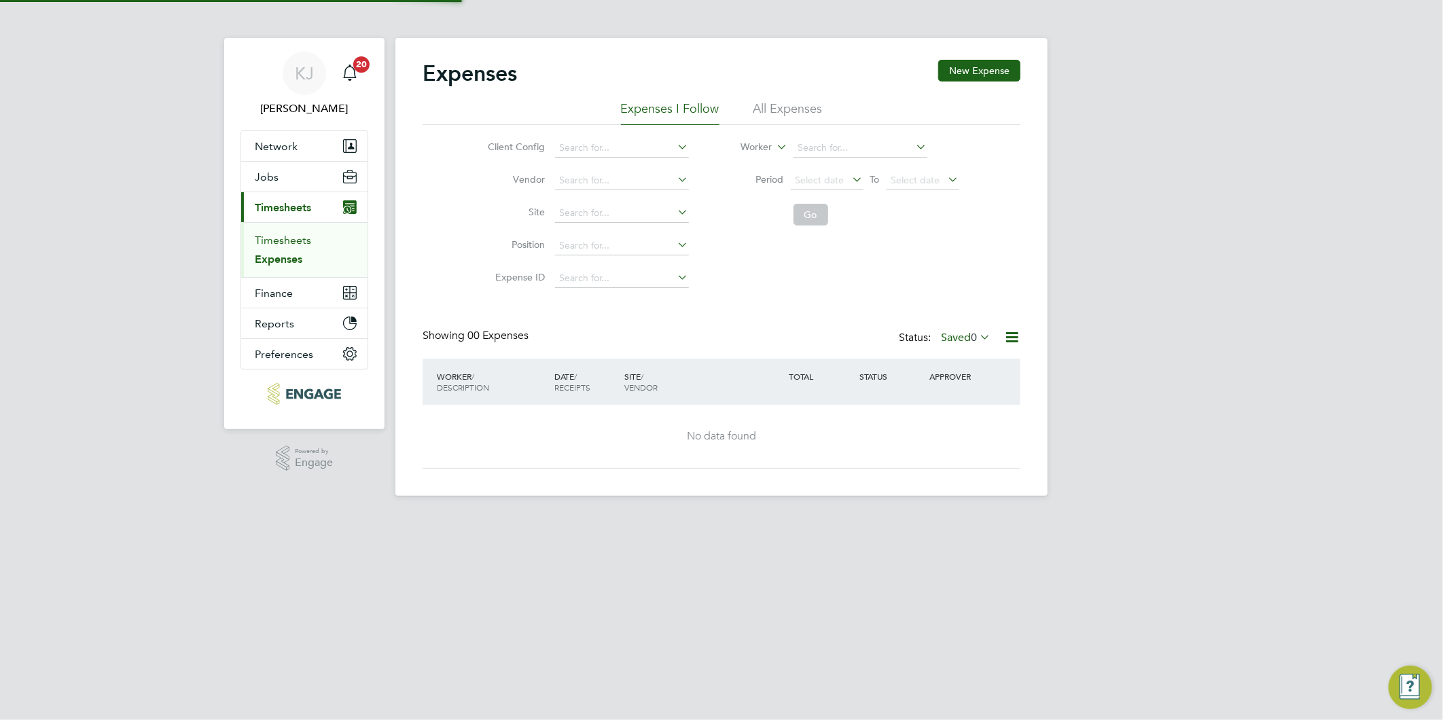
click at [276, 240] on link "Timesheets" at bounding box center [283, 240] width 56 height 13
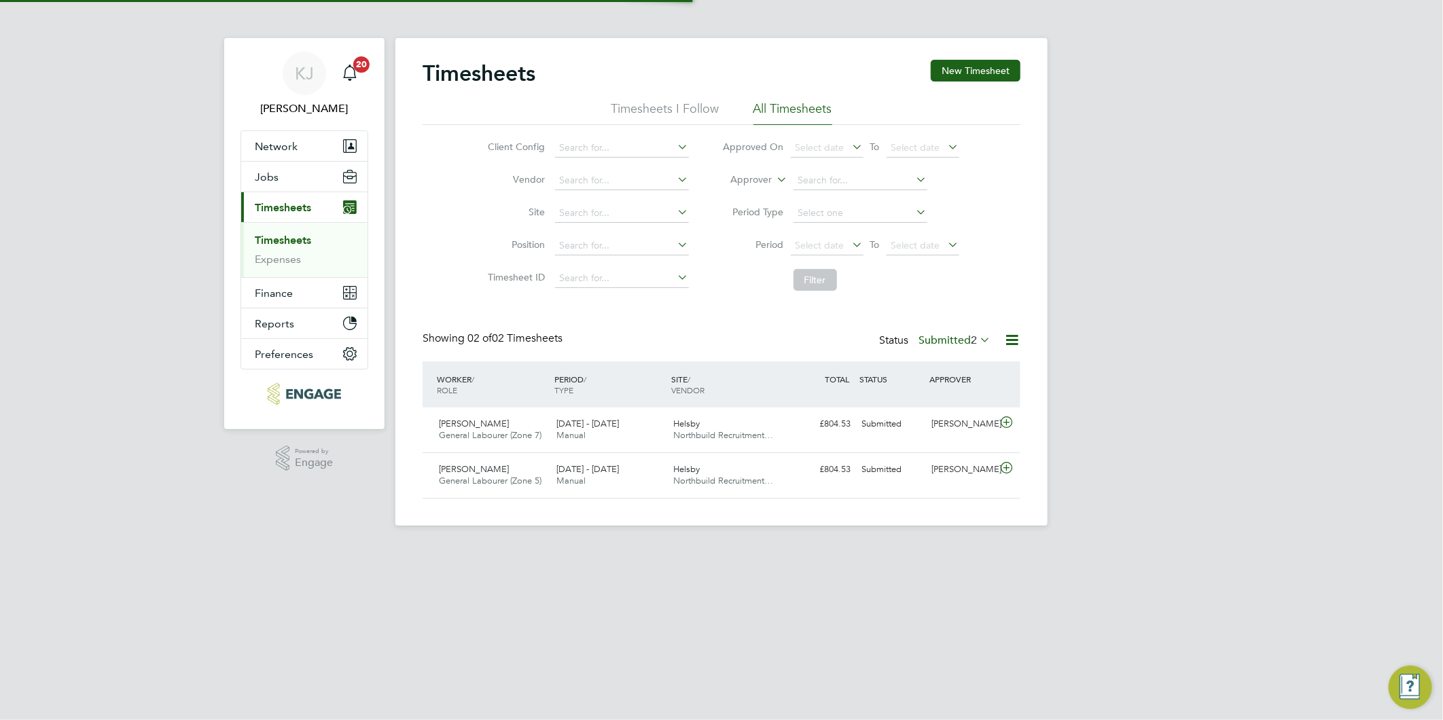
scroll to position [34, 118]
click at [983, 77] on button "New Timesheet" at bounding box center [975, 71] width 90 height 22
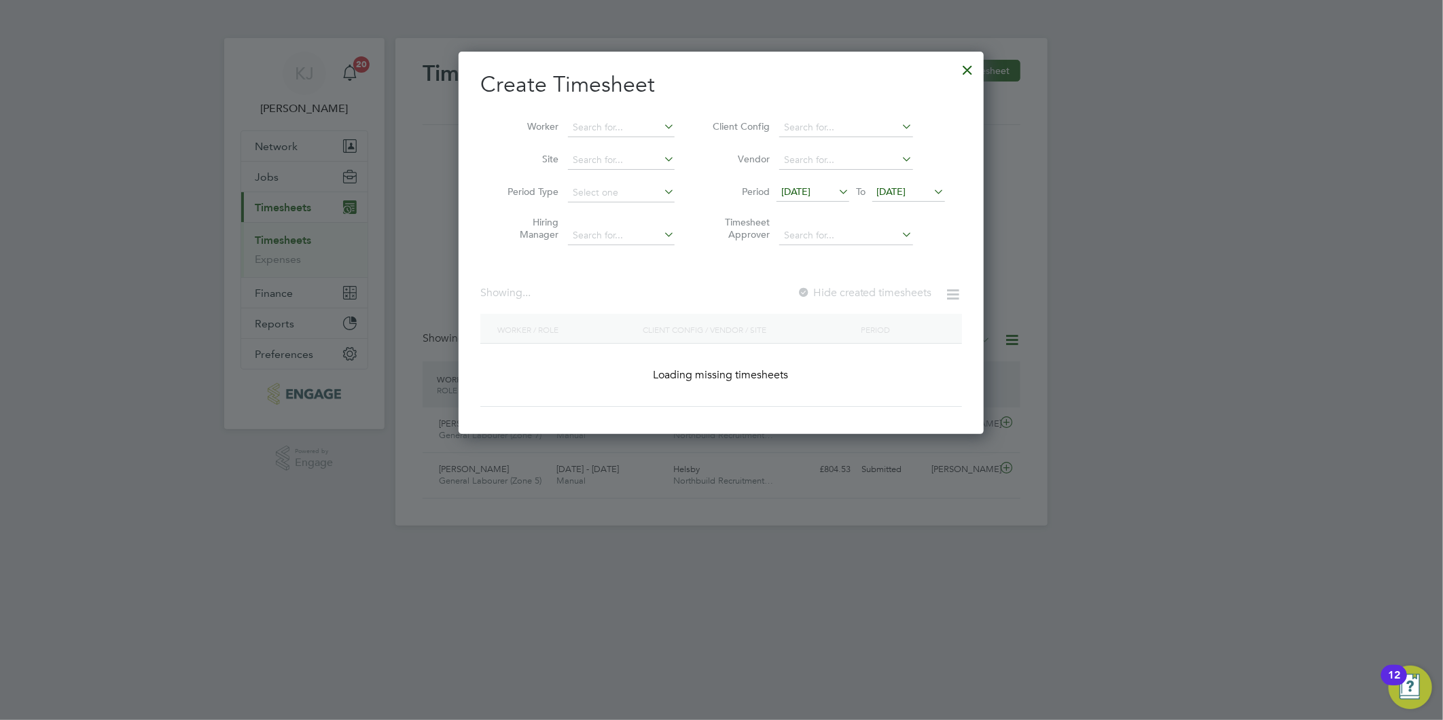
scroll to position [1540, 526]
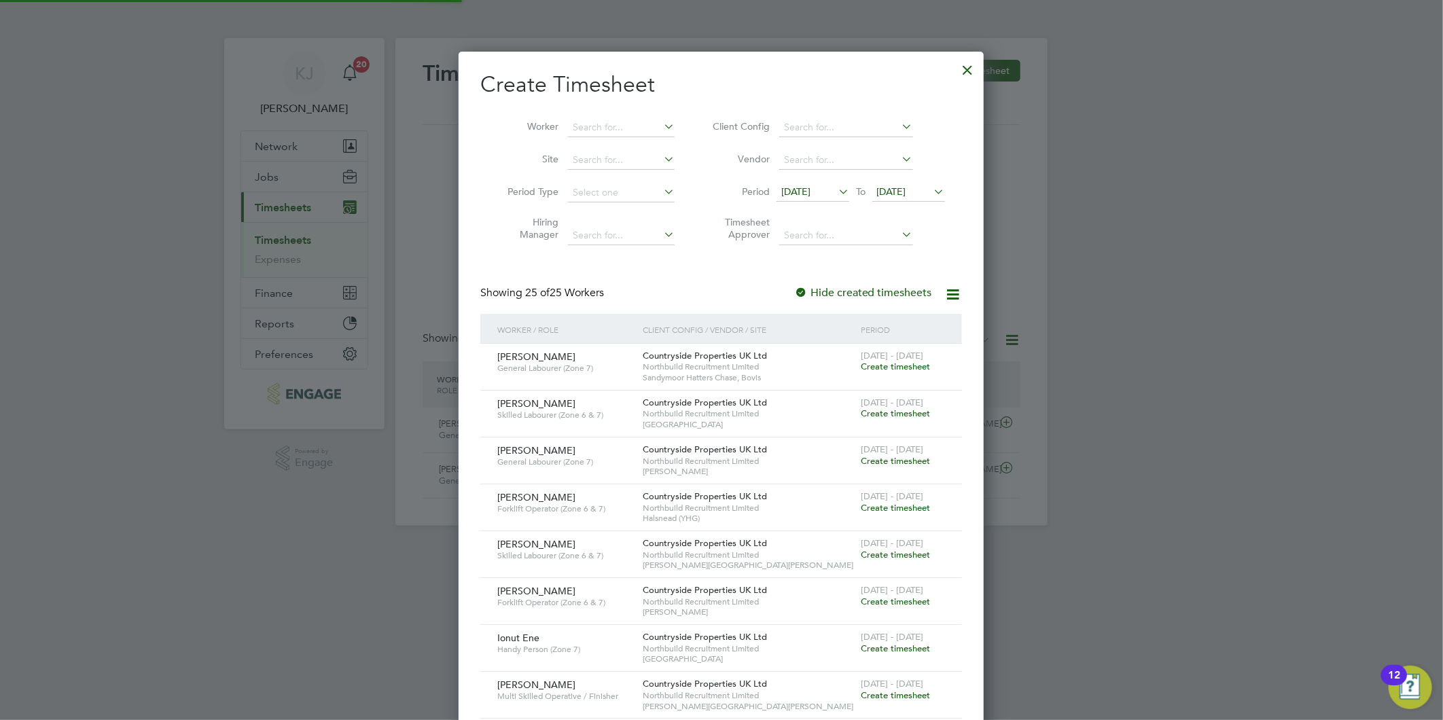
drag, startPoint x: 814, startPoint y: 193, endPoint x: 822, endPoint y: 249, distance: 57.1
click at [810, 193] on span "[DATE]" at bounding box center [795, 191] width 29 height 12
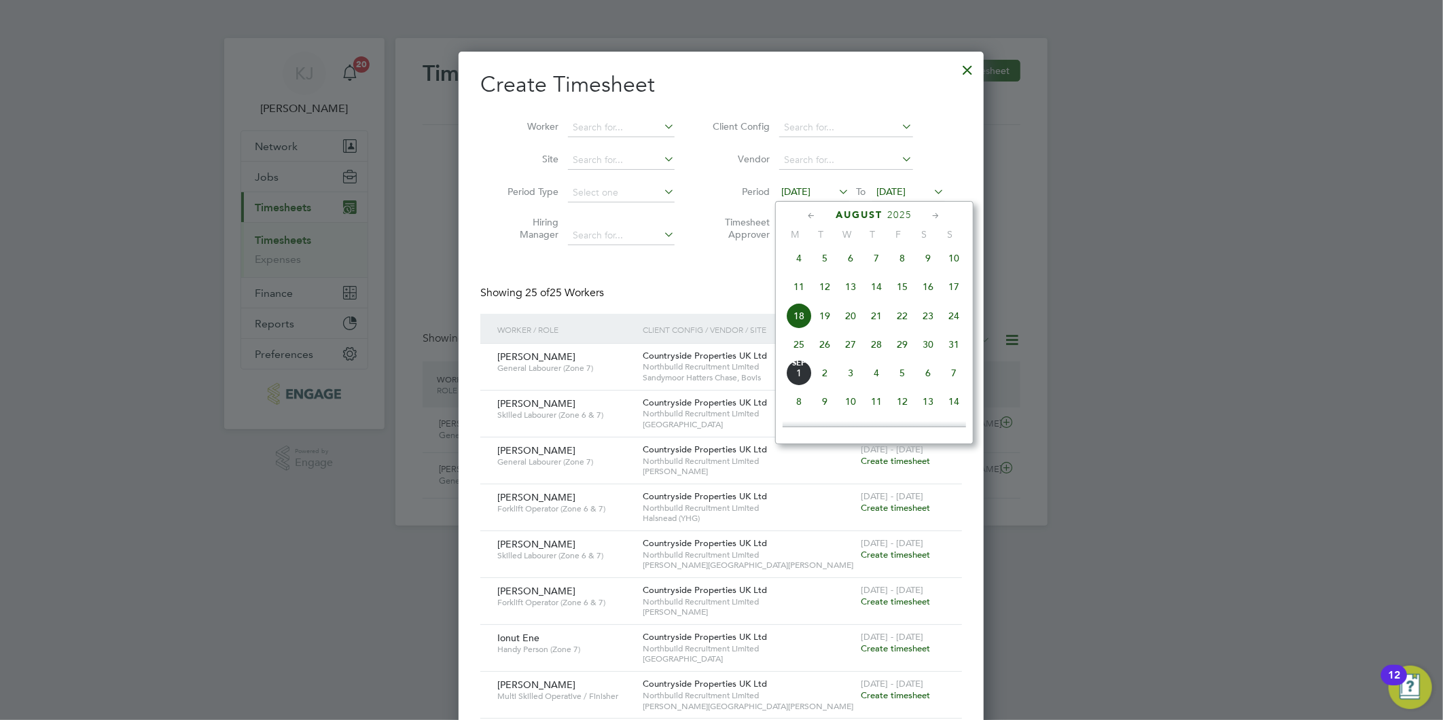
click at [788, 355] on span "25" at bounding box center [799, 344] width 26 height 26
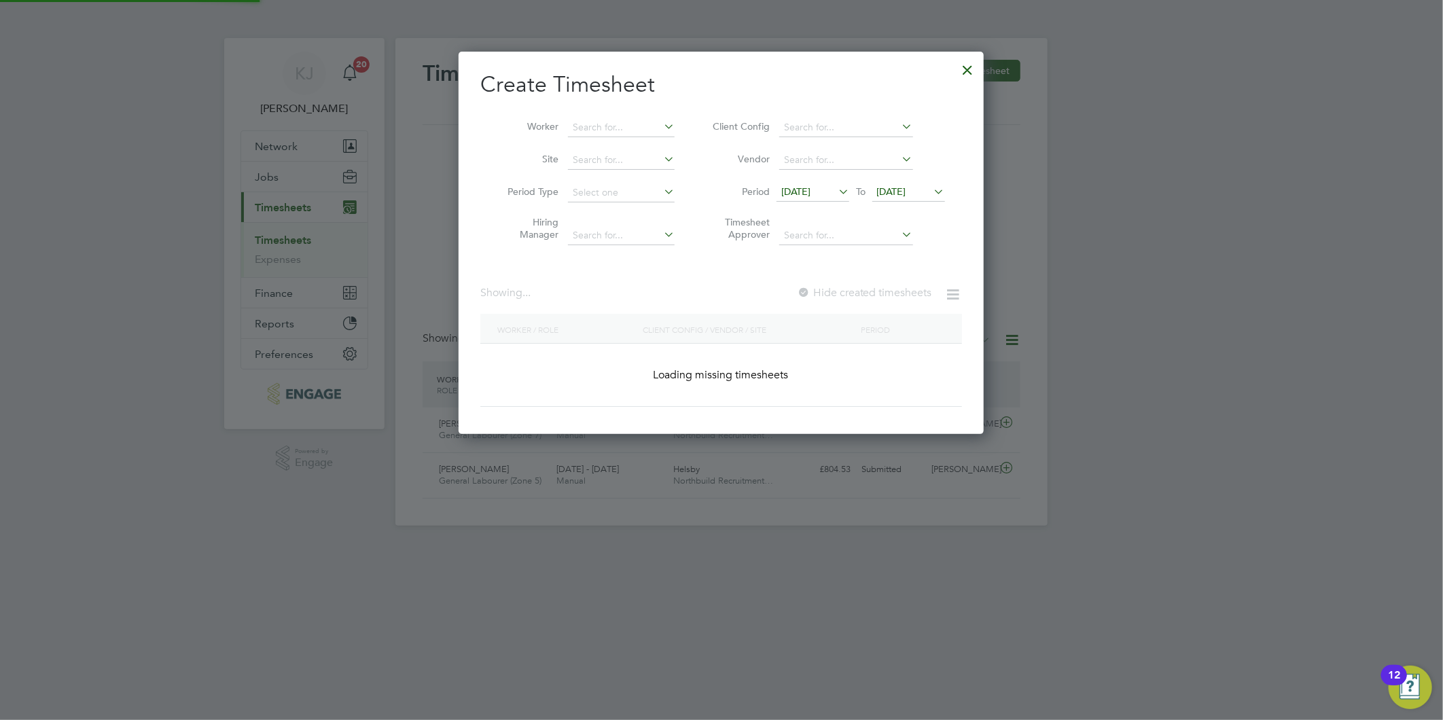
scroll to position [1353, 526]
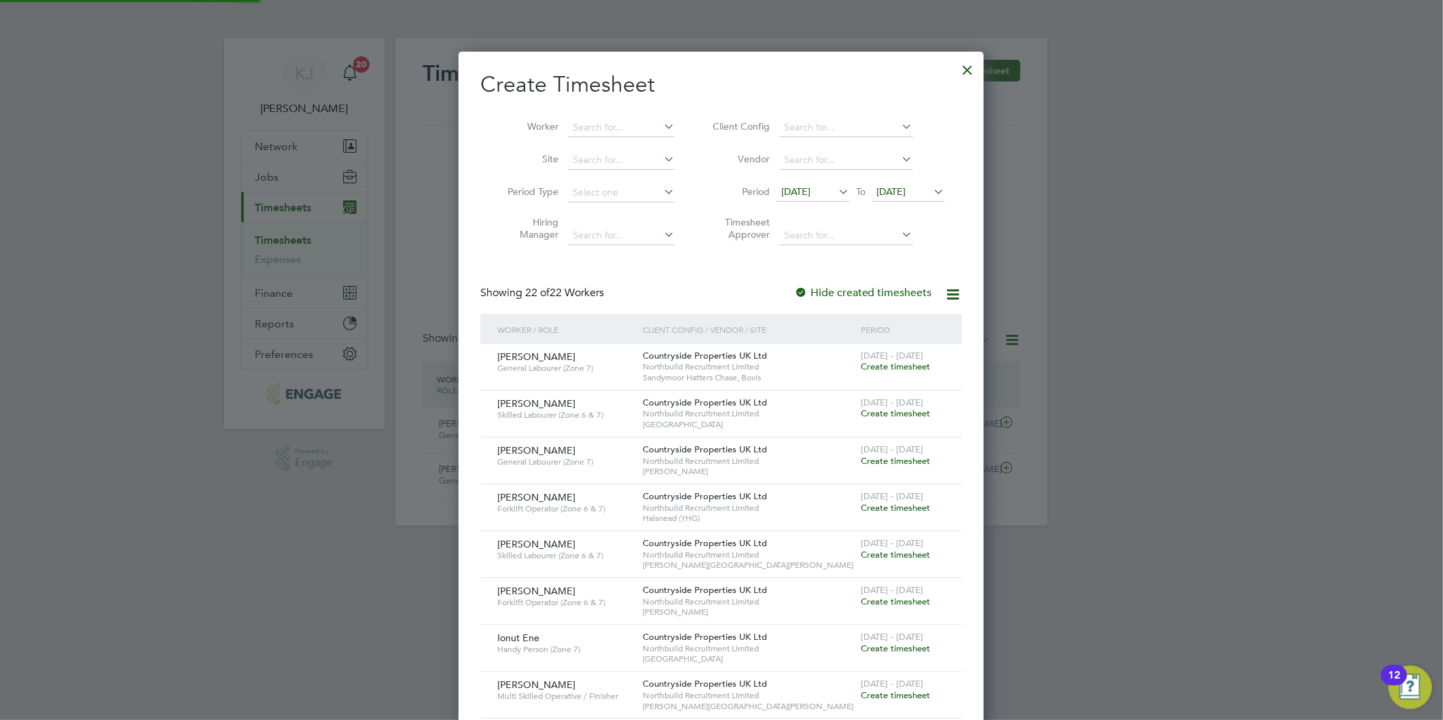
click at [888, 194] on span "[DATE]" at bounding box center [891, 191] width 29 height 12
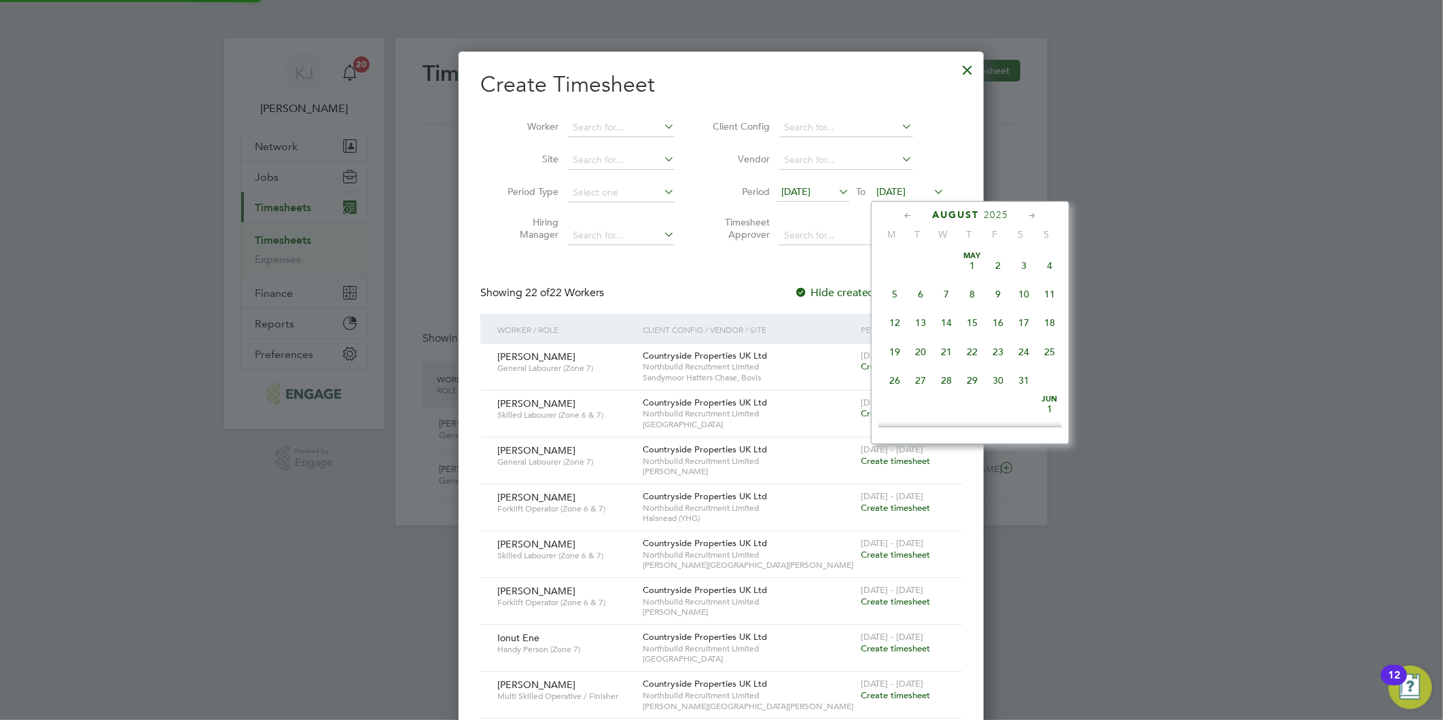
scroll to position [524, 0]
click at [1048, 317] on span "31" at bounding box center [1049, 315] width 26 height 26
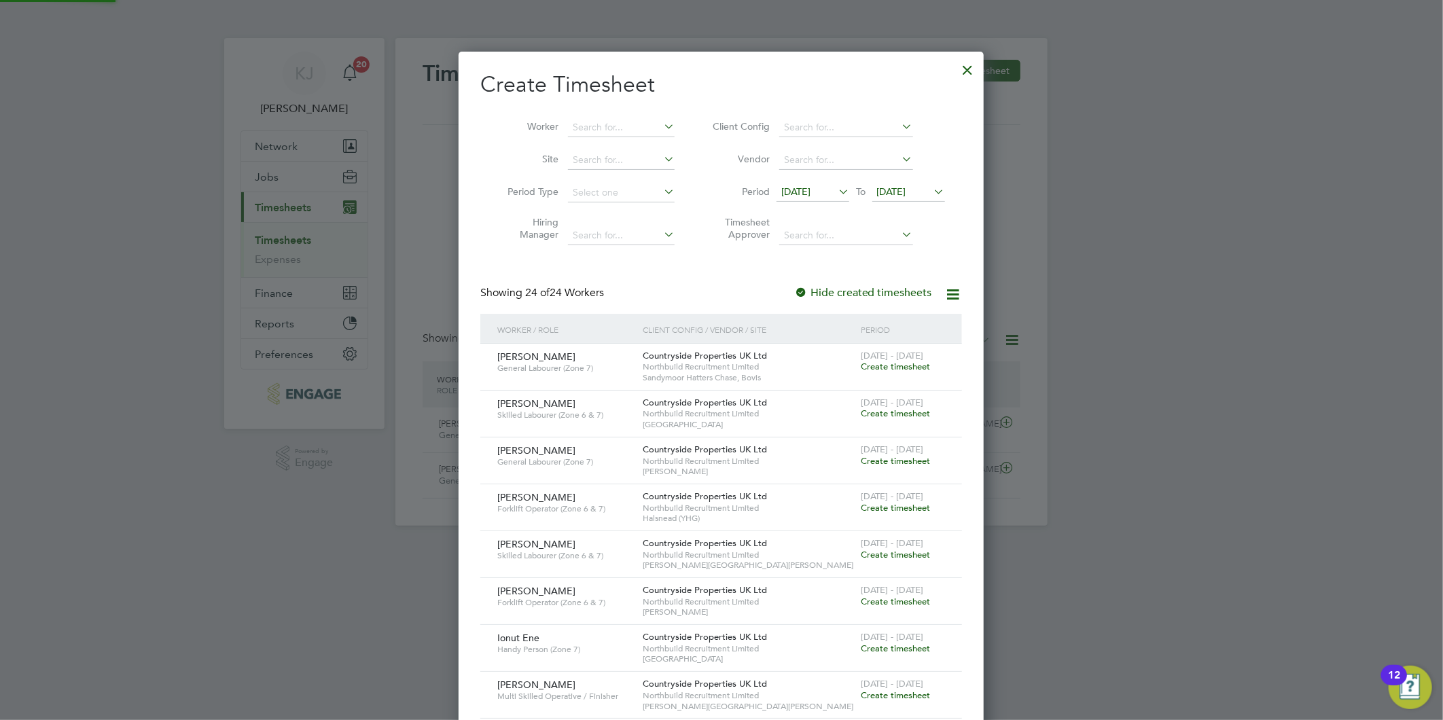
scroll to position [1447, 526]
click at [609, 156] on input at bounding box center [621, 160] width 107 height 19
click at [606, 186] on li "That to [GEOGRAPHIC_DATA]" at bounding box center [637, 178] width 140 height 18
type input "[GEOGRAPHIC_DATA]"
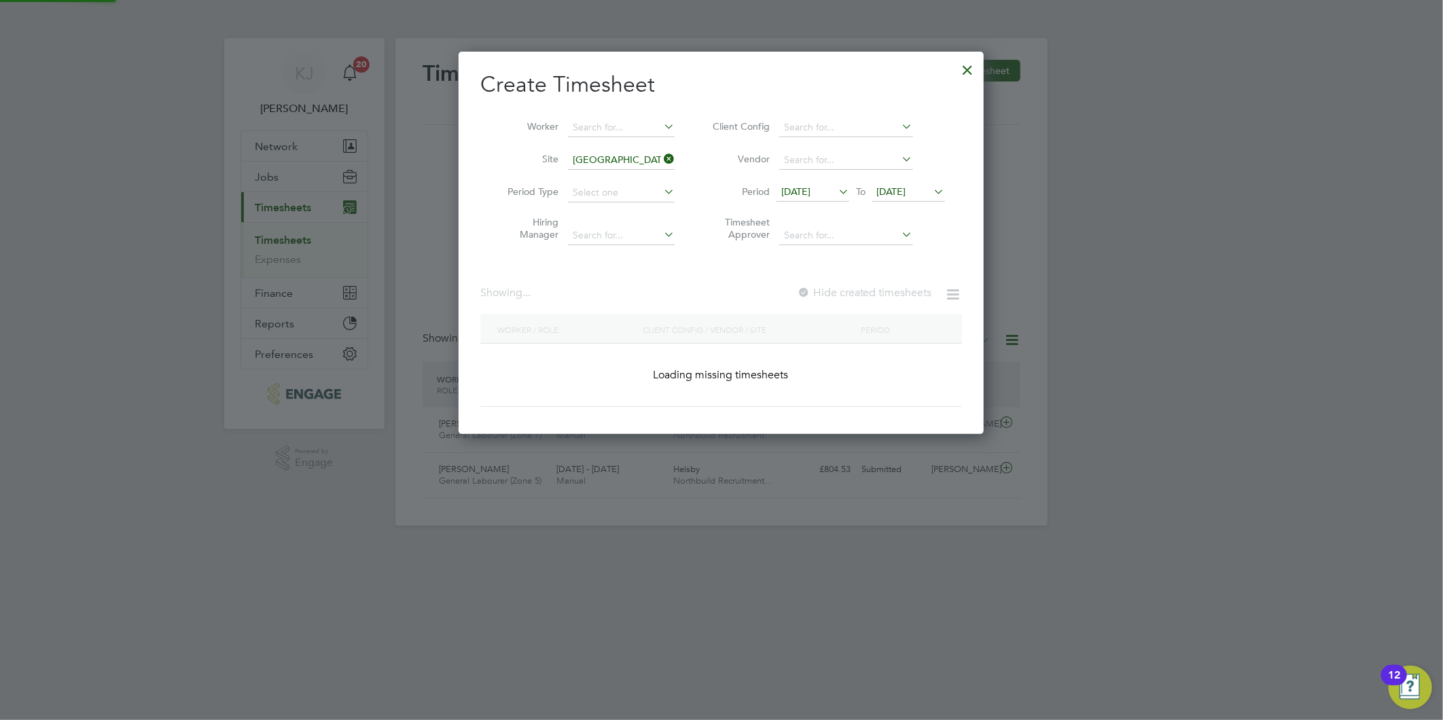
scroll to position [554, 526]
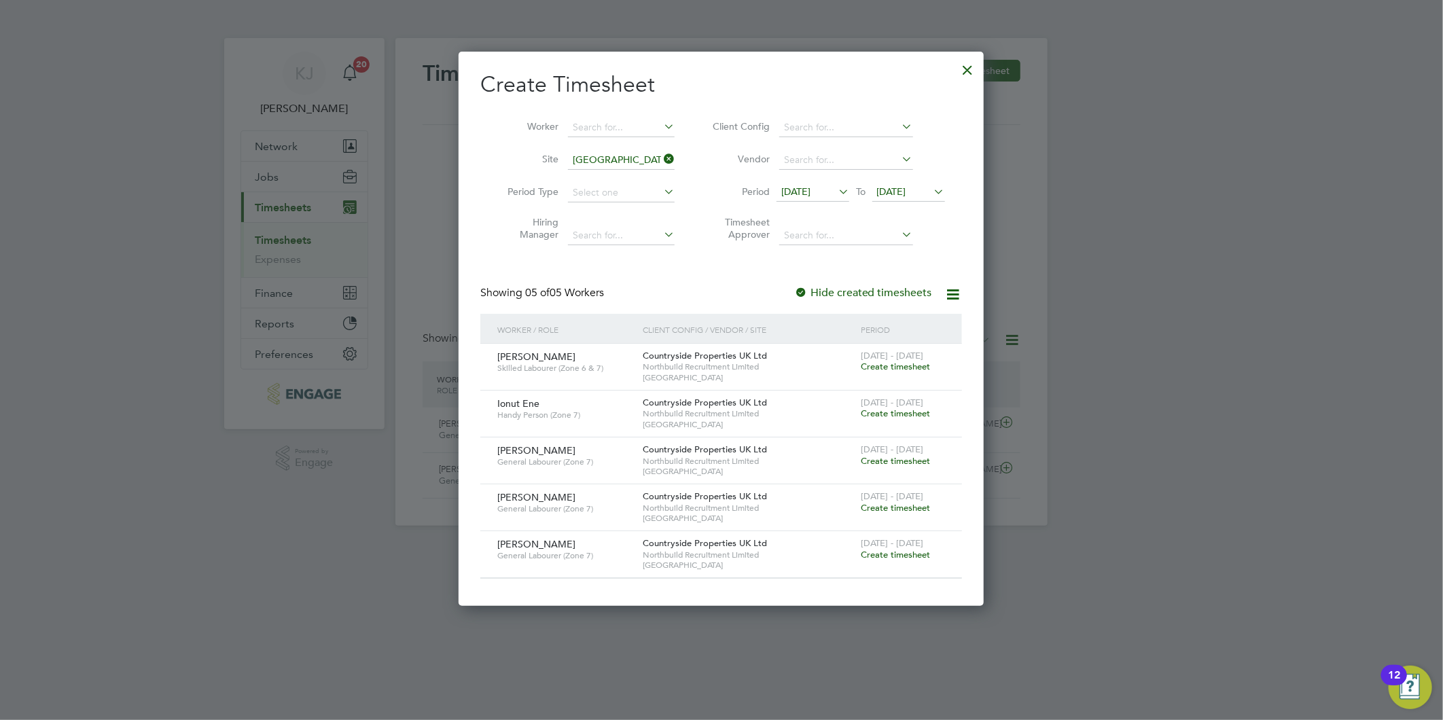
click at [897, 463] on span "Create timesheet" at bounding box center [894, 461] width 69 height 12
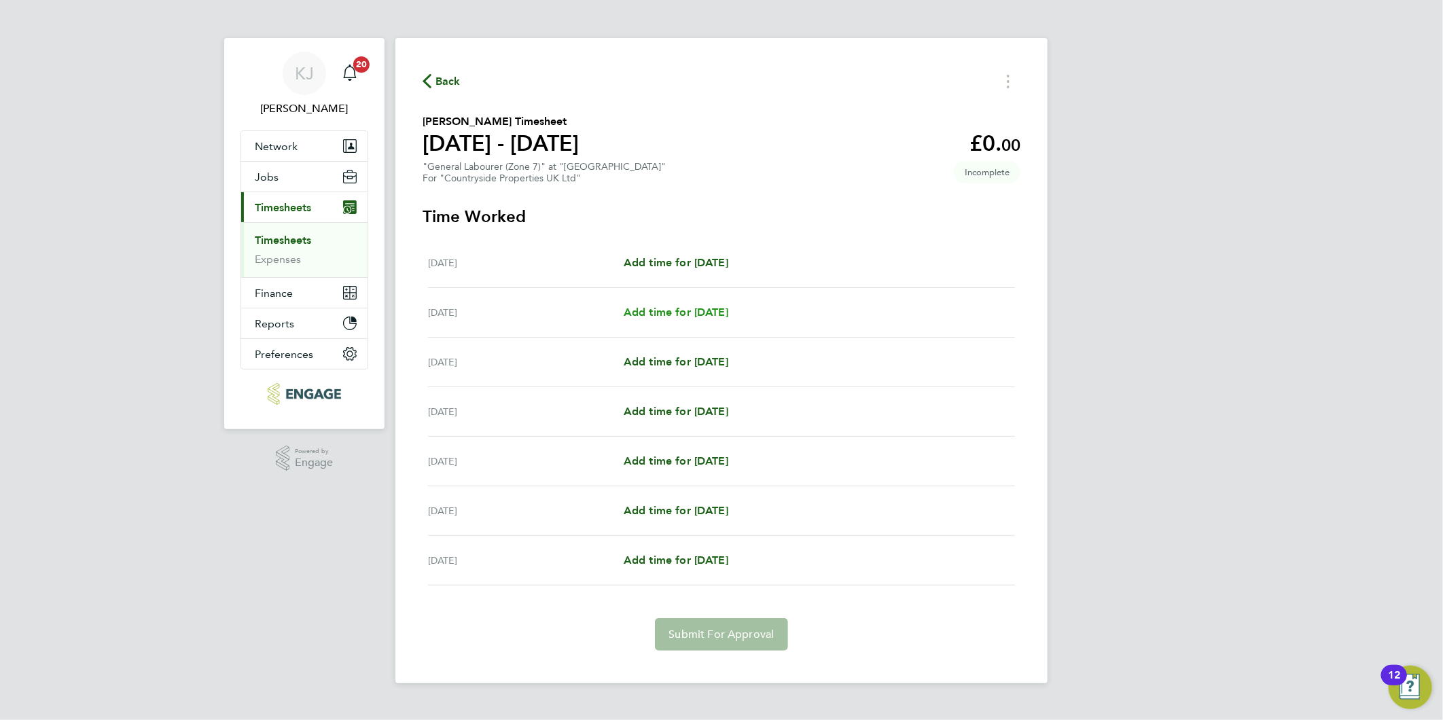
click at [678, 311] on span "Add time for [DATE]" at bounding box center [675, 312] width 105 height 13
select select "30"
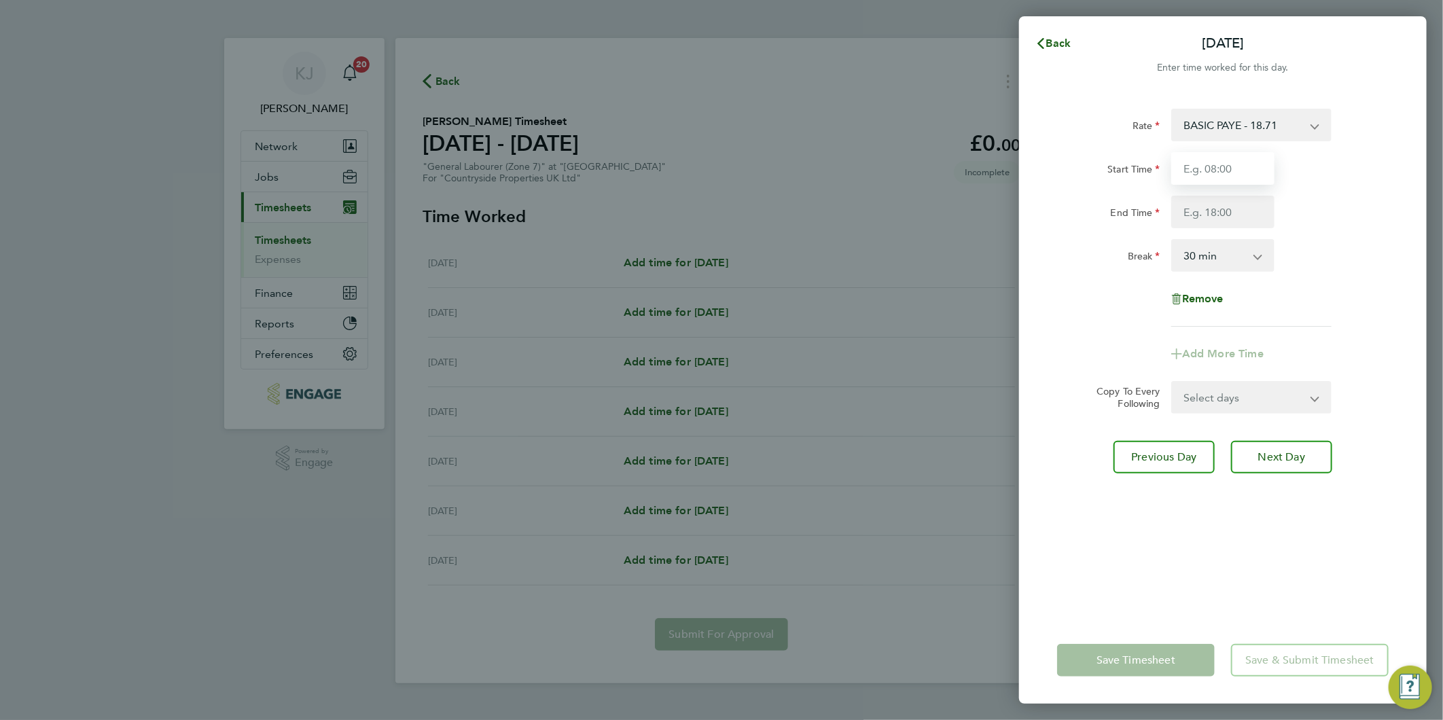
click at [1218, 182] on input "Start Time" at bounding box center [1222, 168] width 103 height 33
type input "07:30"
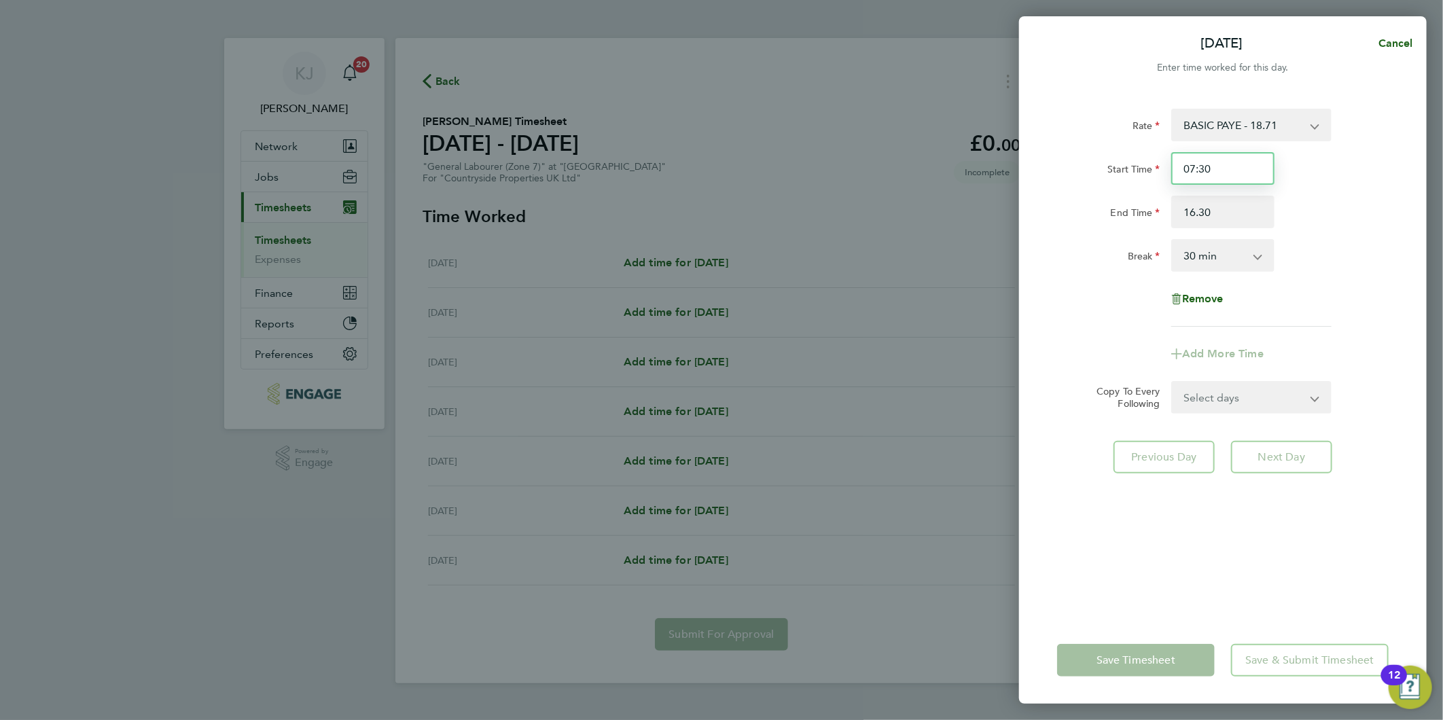
type input "16:30"
click at [1252, 166] on input "07:30" at bounding box center [1222, 168] width 103 height 33
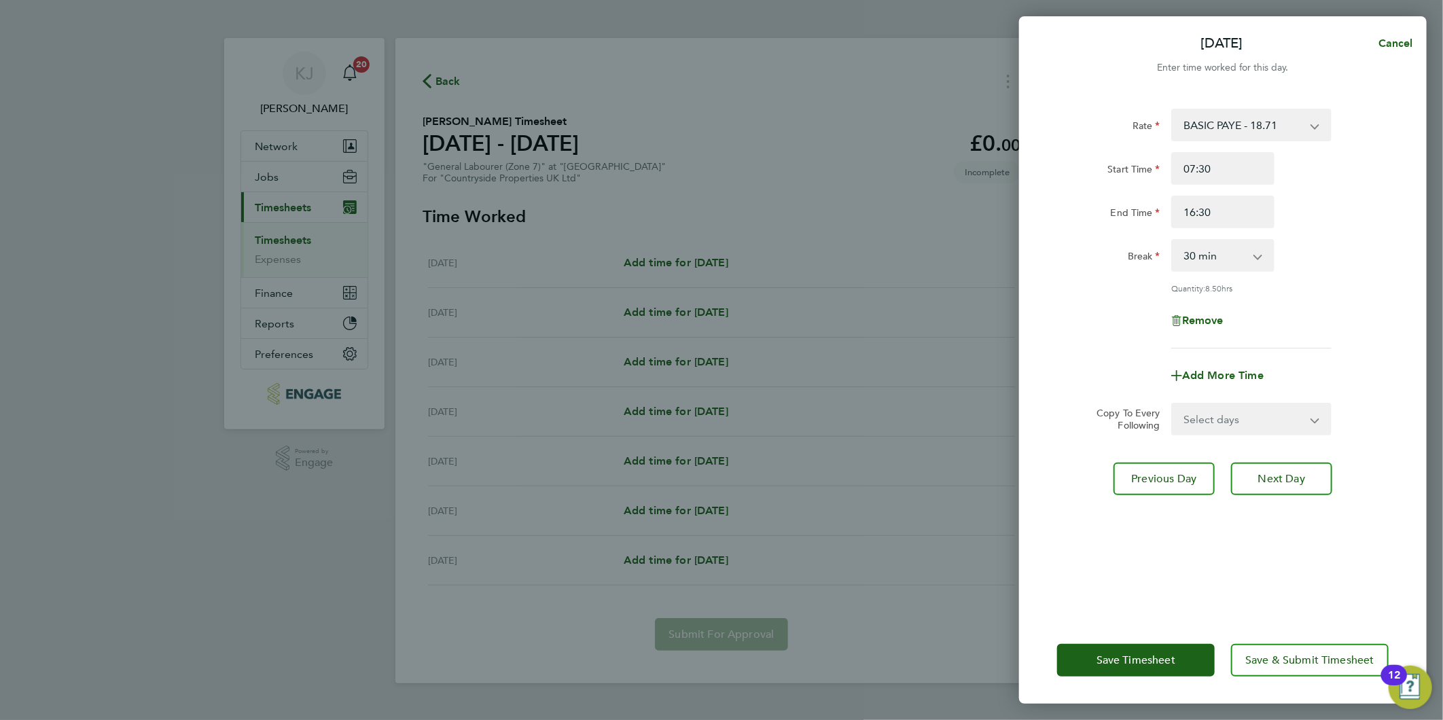
click at [1233, 423] on select "Select days Day Weekday (Mon-Fri) Weekend (Sat-Sun) [DATE] [DATE] [DATE] [DATE]…" at bounding box center [1243, 419] width 143 height 30
select select "DAY"
click at [1172, 404] on select "Select days Day Weekday (Mon-Fri) Weekend (Sat-Sun) [DATE] [DATE] [DATE] [DATE]…" at bounding box center [1243, 419] width 143 height 30
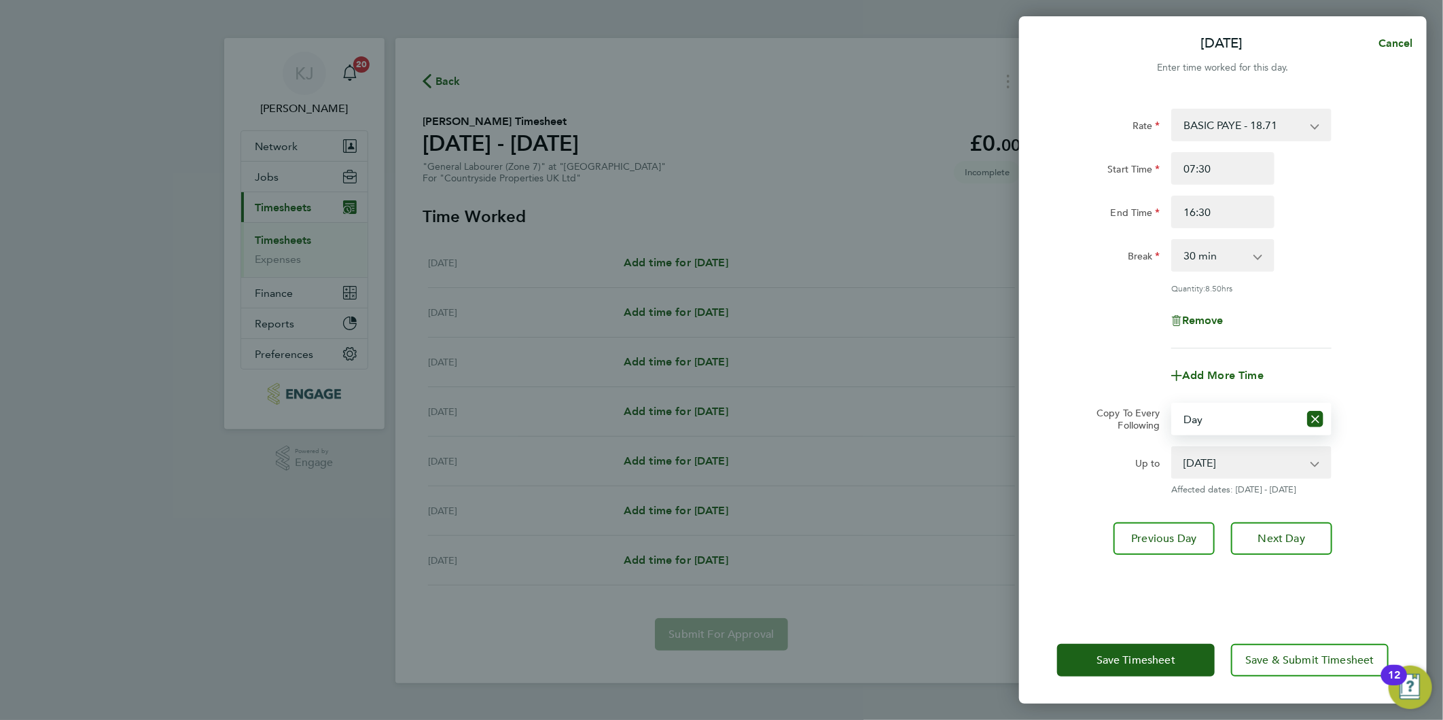
drag, startPoint x: 1227, startPoint y: 466, endPoint x: 1229, endPoint y: 477, distance: 11.9
click at [1227, 466] on select "[DATE] [DATE] [DATE] [DATE] [DATE]" at bounding box center [1242, 463] width 141 height 30
select select "[DATE]"
click at [1172, 448] on select "[DATE] [DATE] [DATE] [DATE] [DATE]" at bounding box center [1242, 463] width 141 height 30
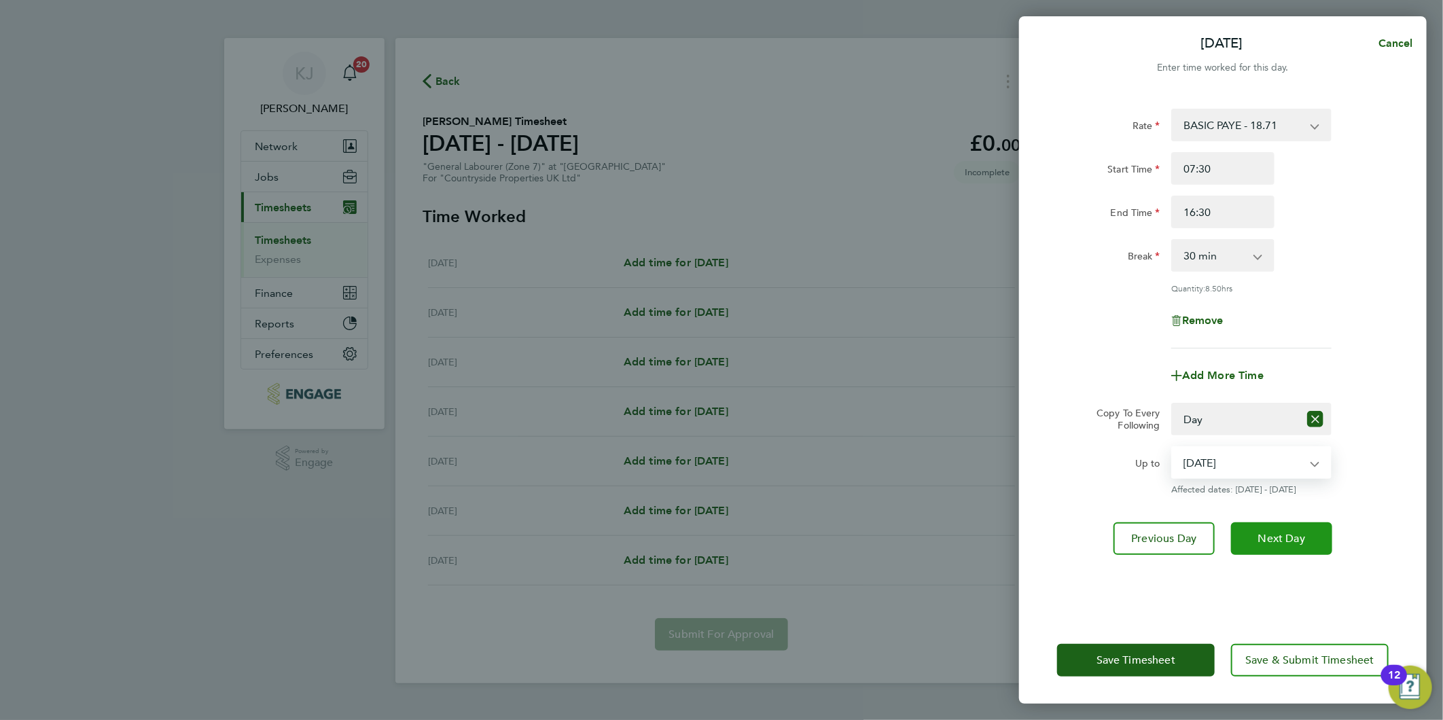
click at [1274, 545] on button "Next Day" at bounding box center [1281, 538] width 101 height 33
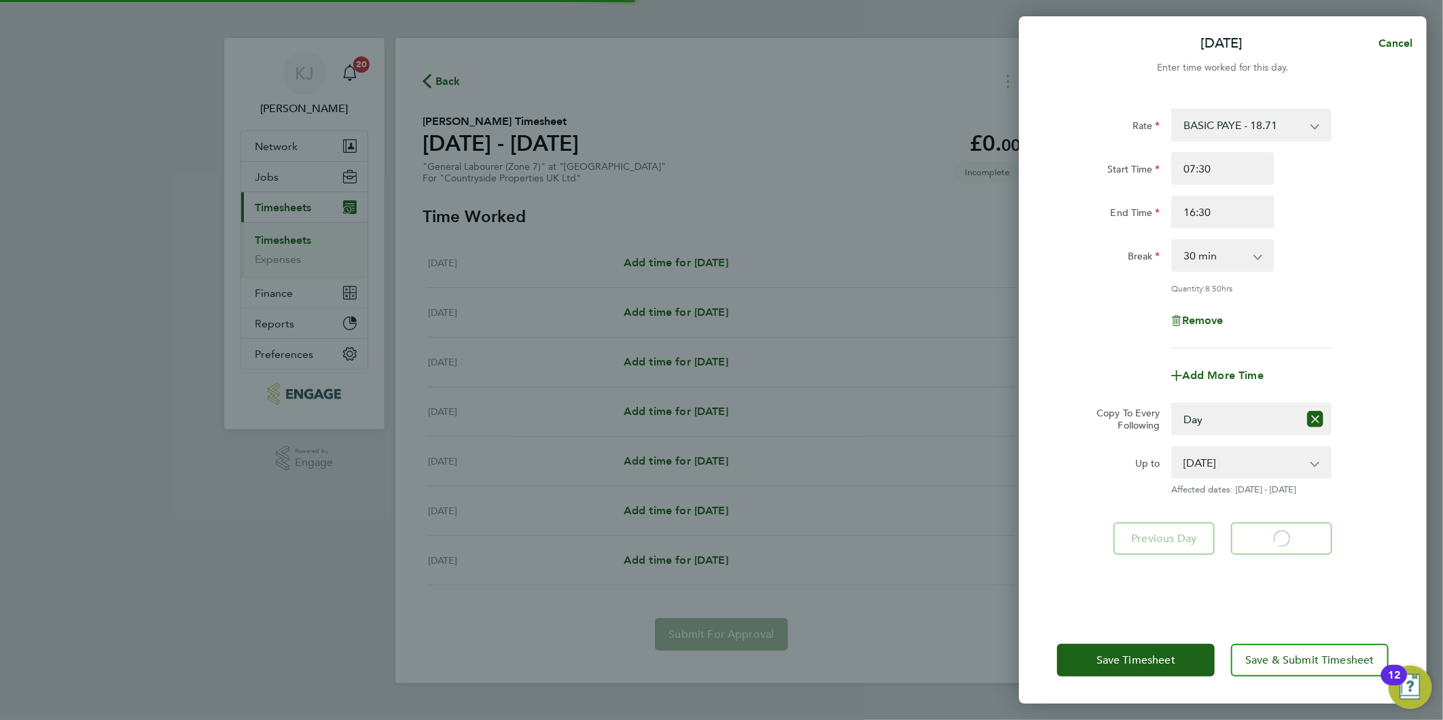
select select "30"
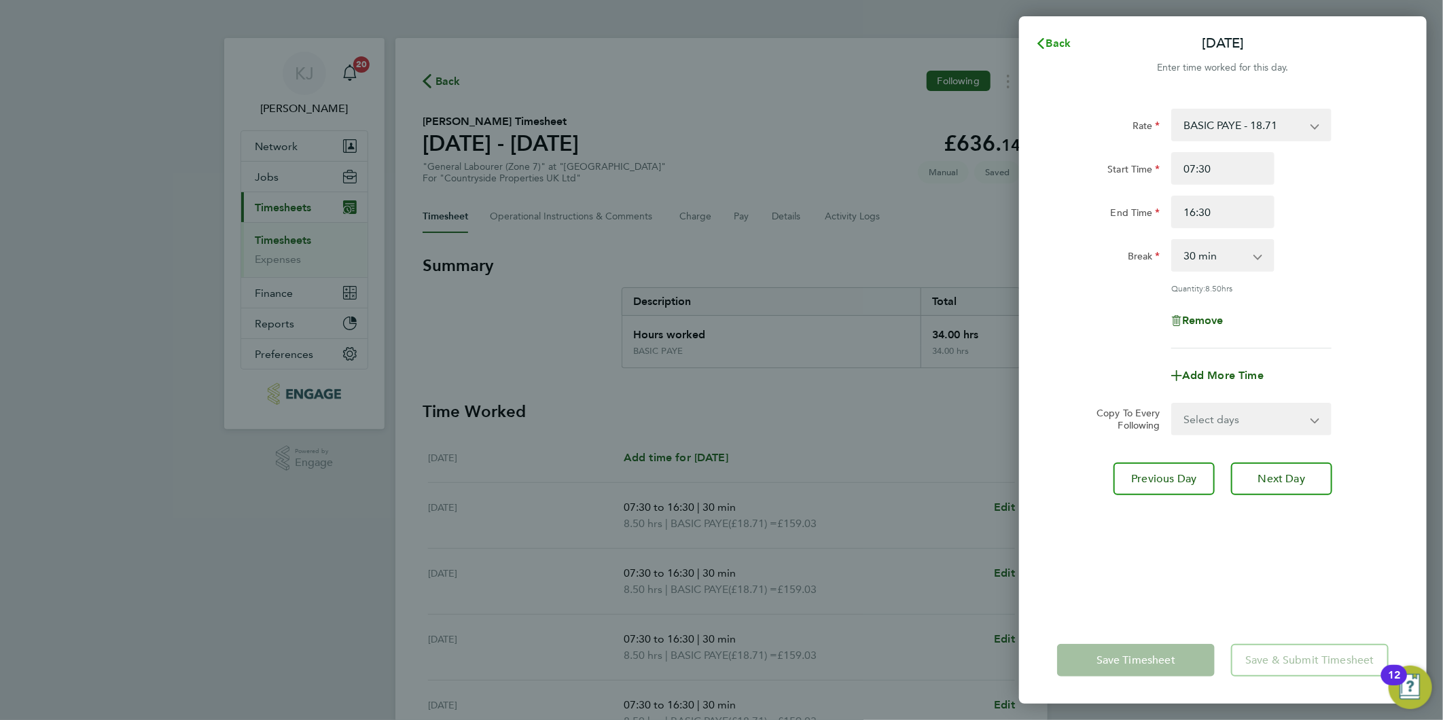
click at [1055, 48] on span "Back" at bounding box center [1058, 43] width 25 height 13
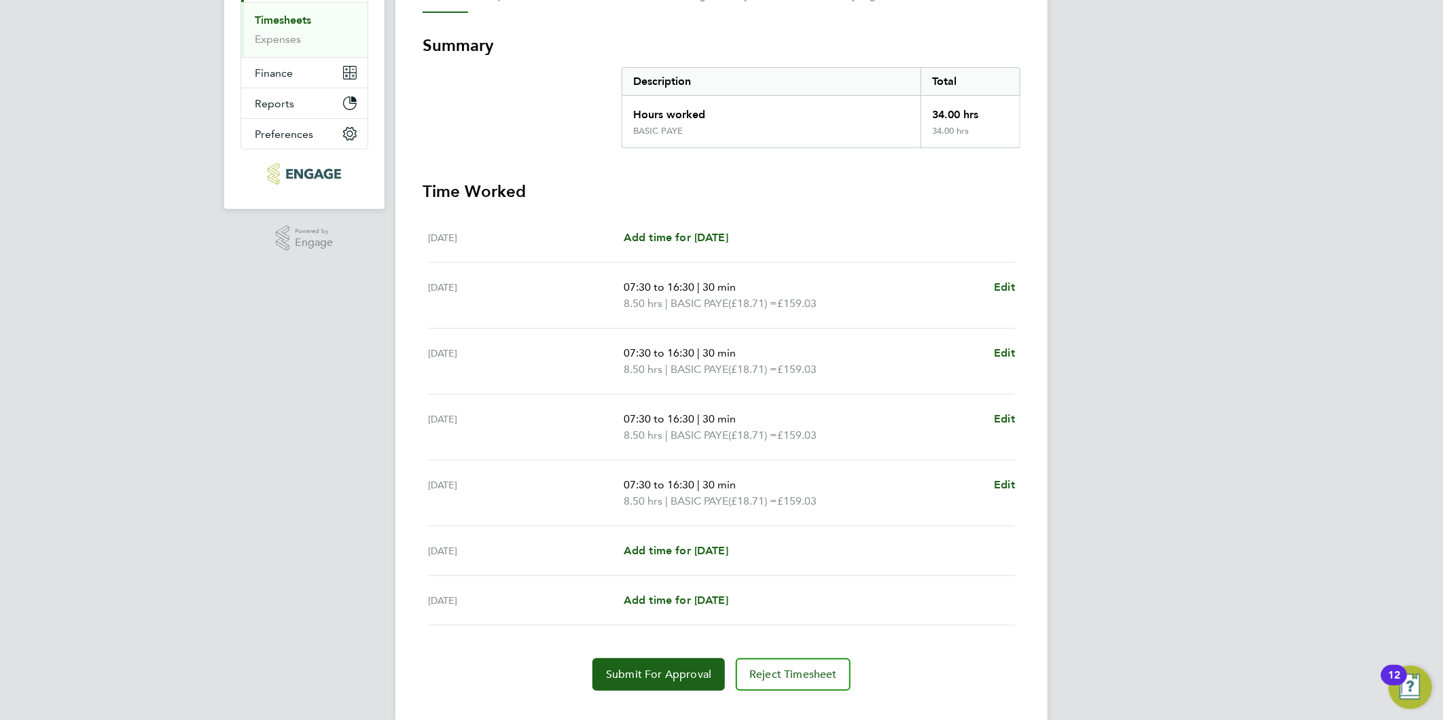
scroll to position [226, 0]
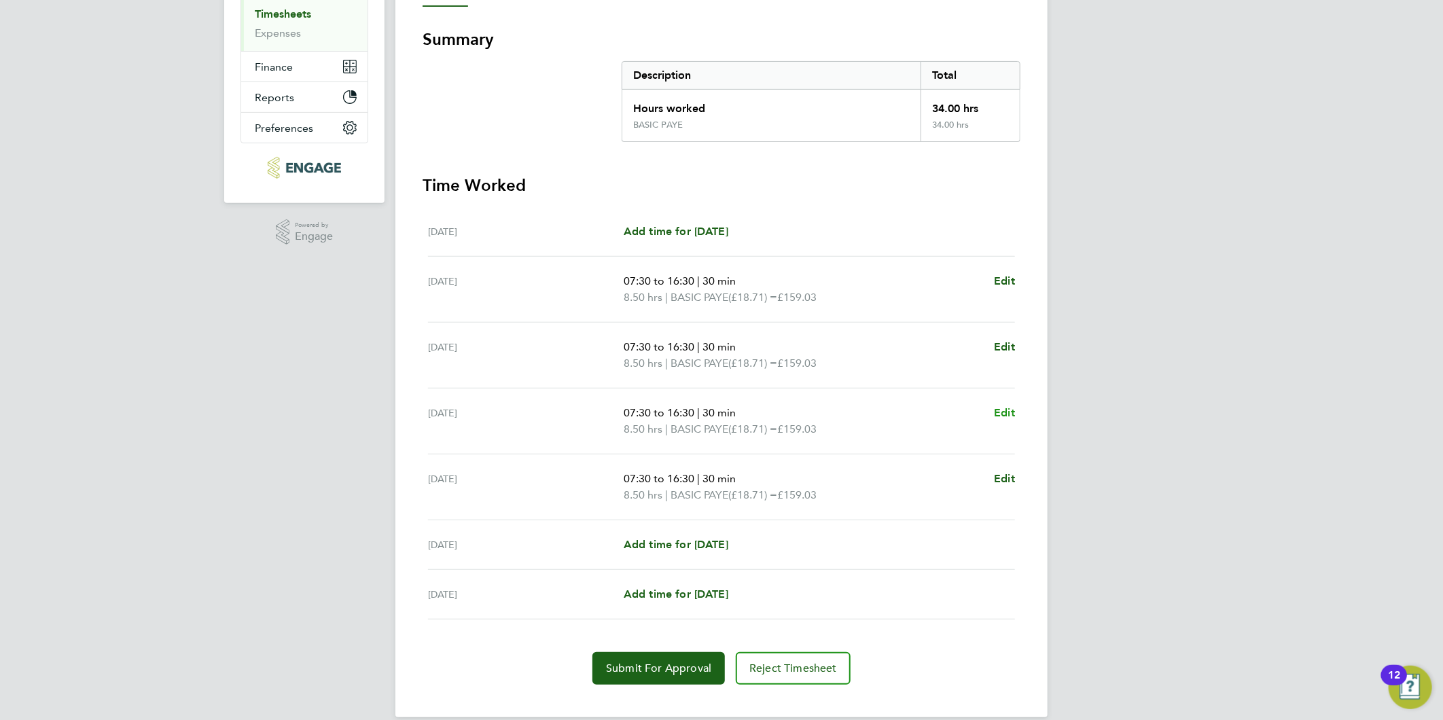
click at [1007, 410] on span "Edit" at bounding box center [1004, 412] width 21 height 13
select select "30"
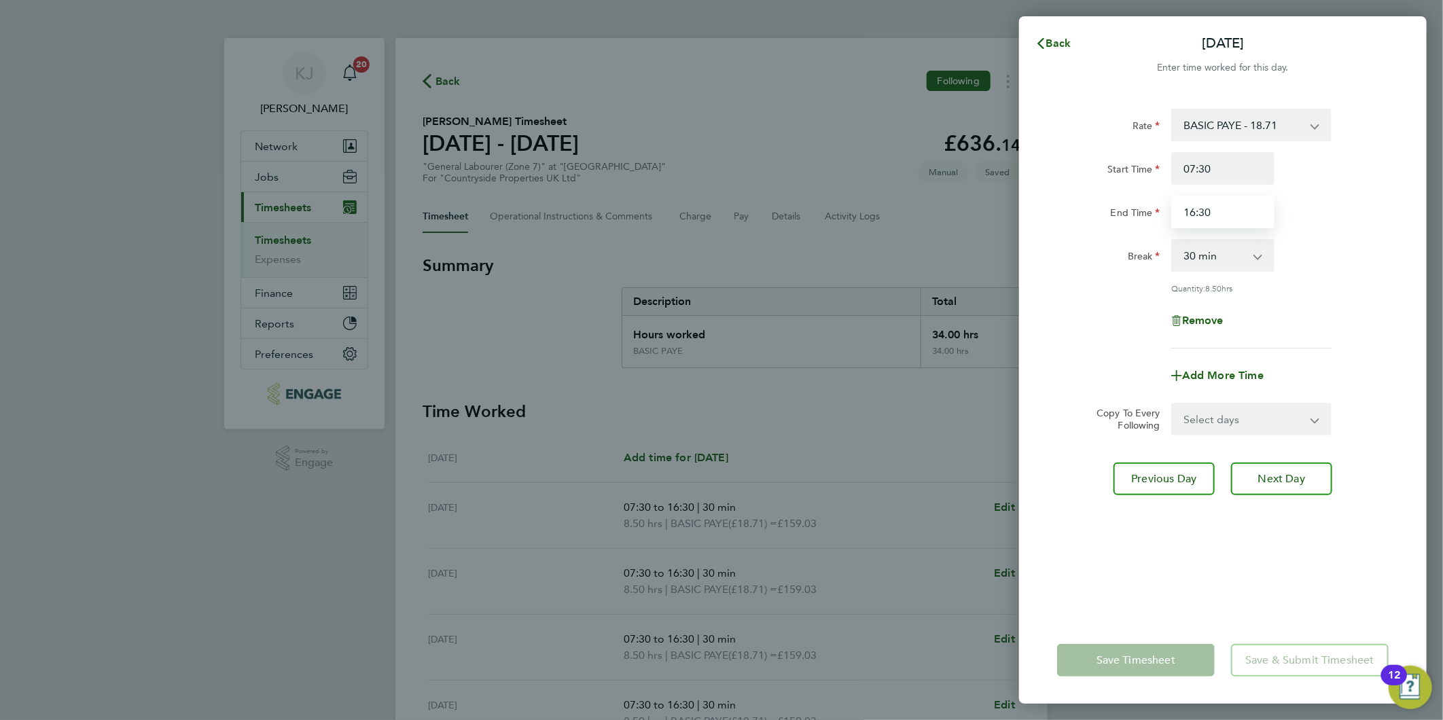
drag, startPoint x: 1251, startPoint y: 206, endPoint x: 562, endPoint y: 268, distance: 692.1
click at [508, 289] on div "Back [DATE] Enter time worked for this day. Rate BASIC PAYE - 18.71 Start Time …" at bounding box center [721, 360] width 1443 height 720
type input "17:30"
click at [1237, 157] on input "07:30" at bounding box center [1222, 168] width 103 height 33
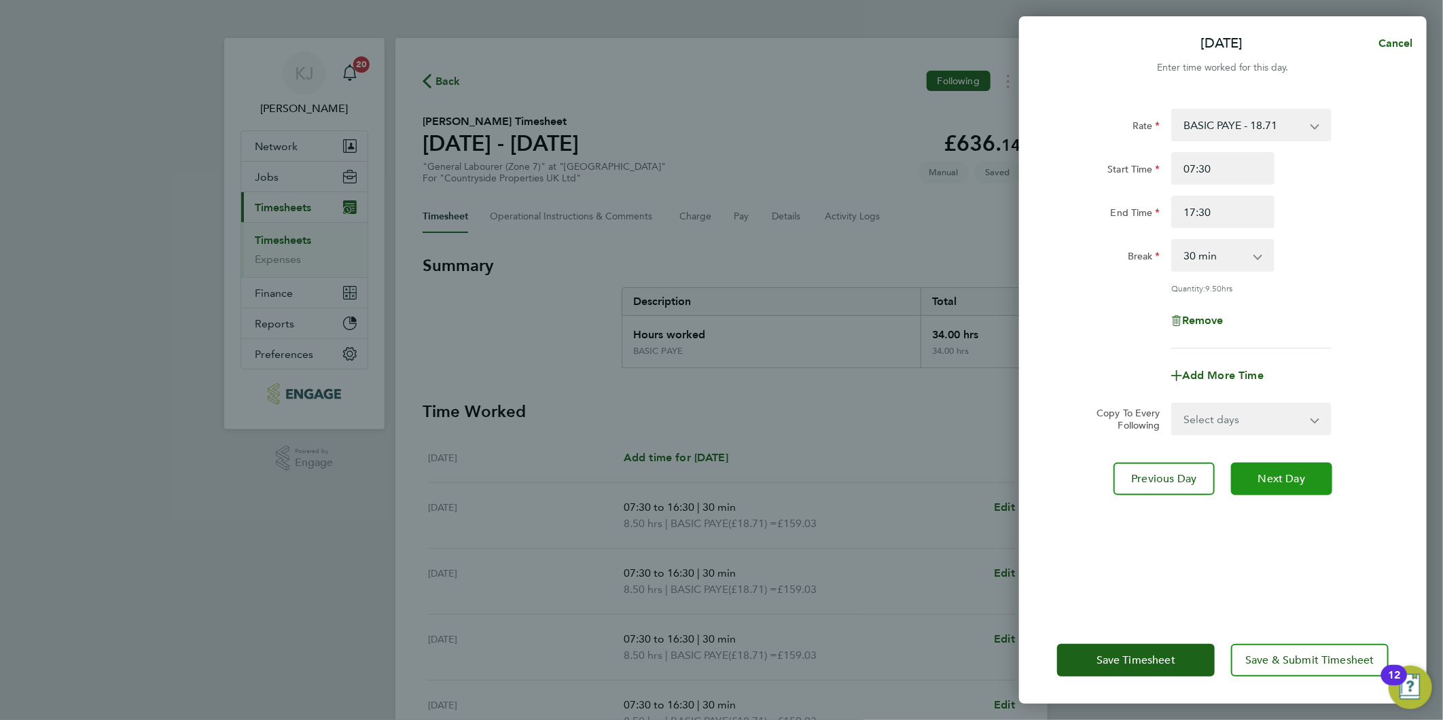
click at [1273, 467] on button "Next Day" at bounding box center [1281, 479] width 101 height 33
select select "30"
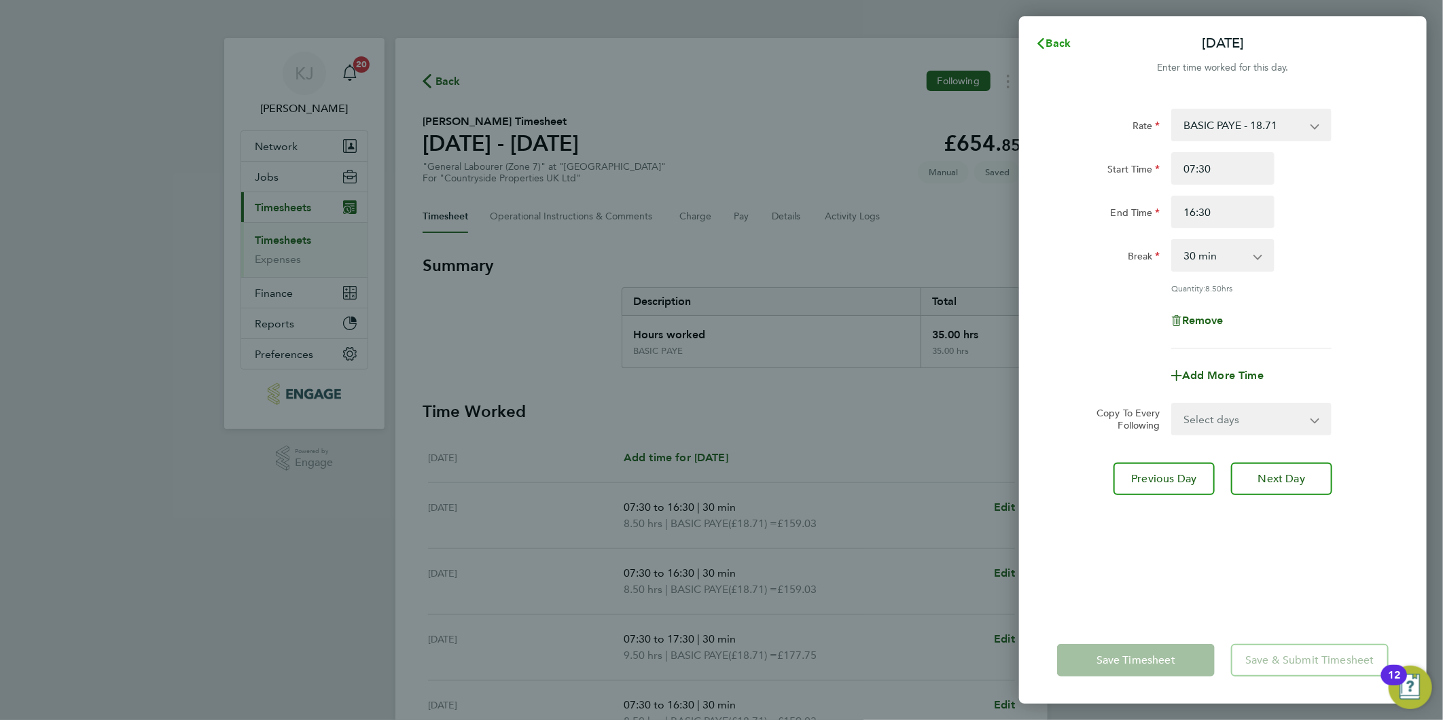
click at [1036, 35] on button "Back" at bounding box center [1052, 43] width 63 height 27
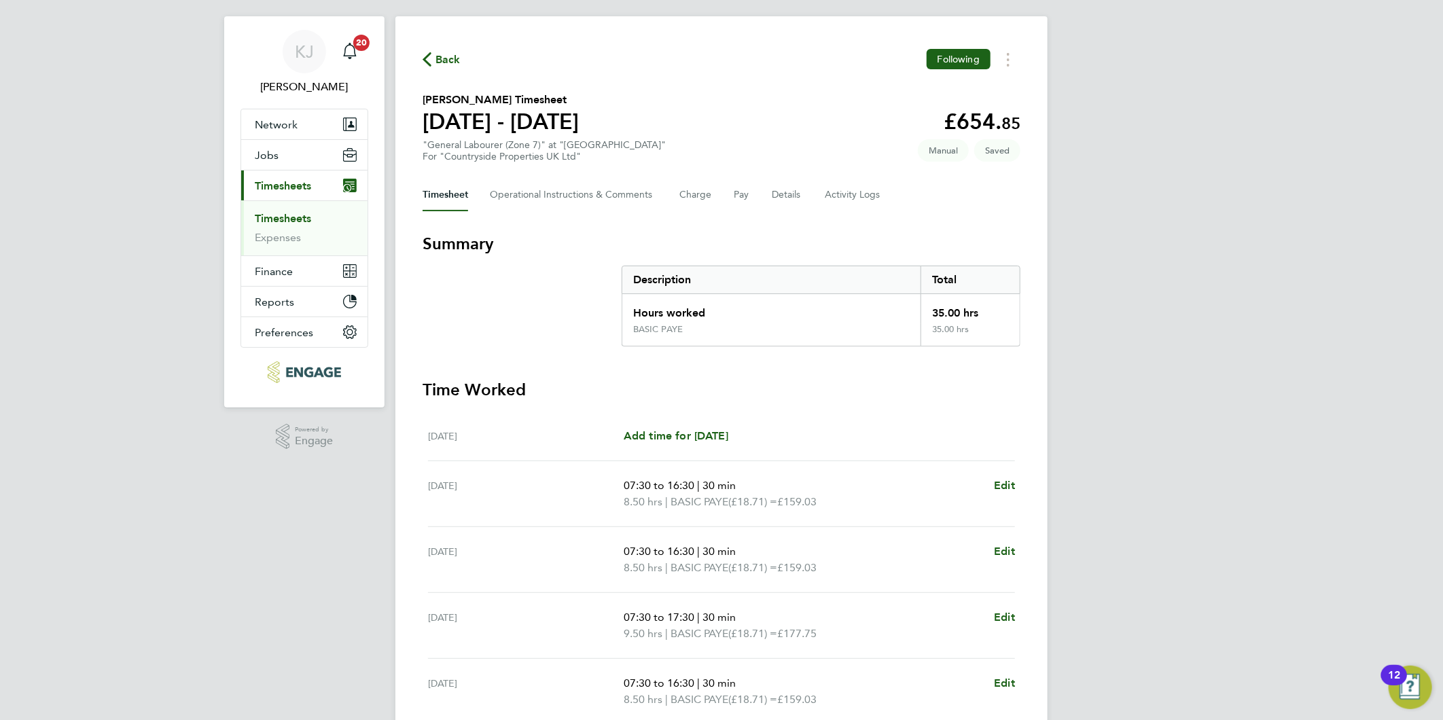
scroll to position [17, 0]
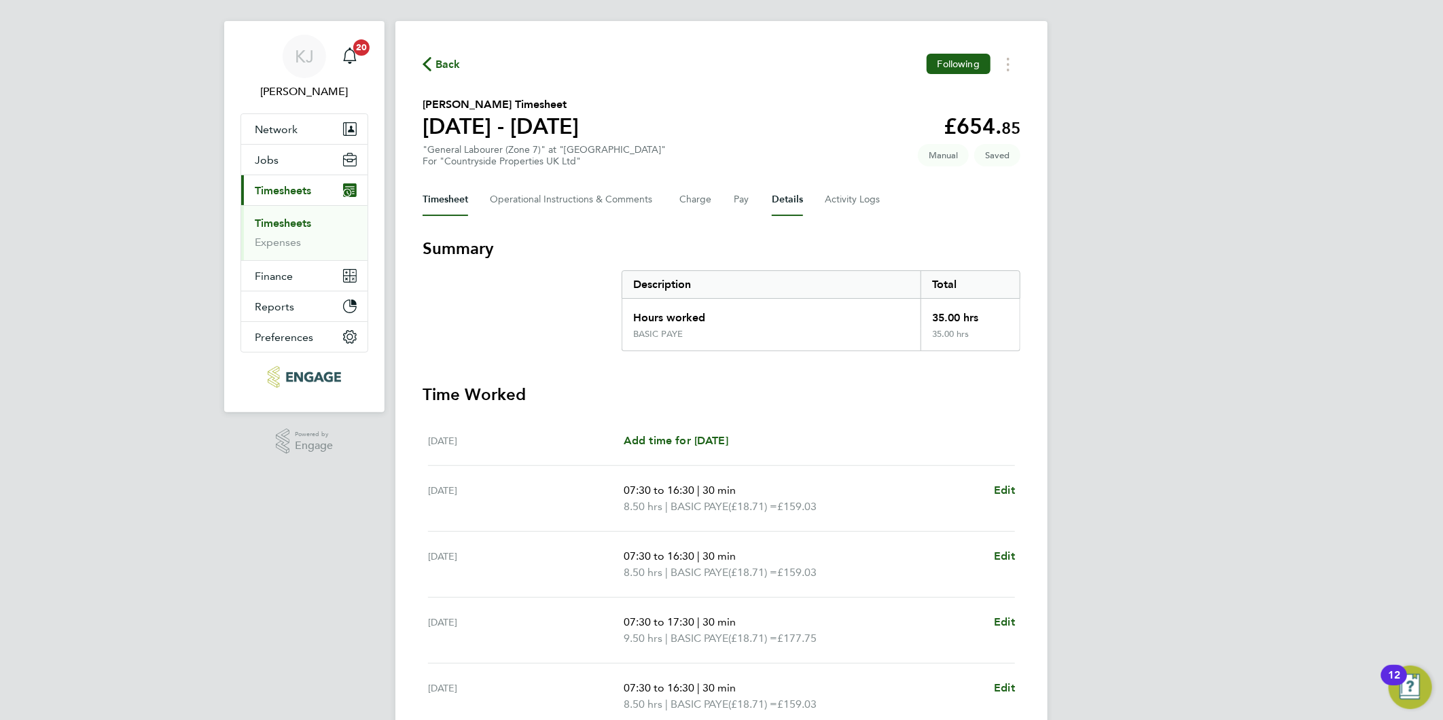
drag, startPoint x: 791, startPoint y: 198, endPoint x: 816, endPoint y: 224, distance: 37.0
click at [791, 198] on button "Details" at bounding box center [787, 199] width 31 height 33
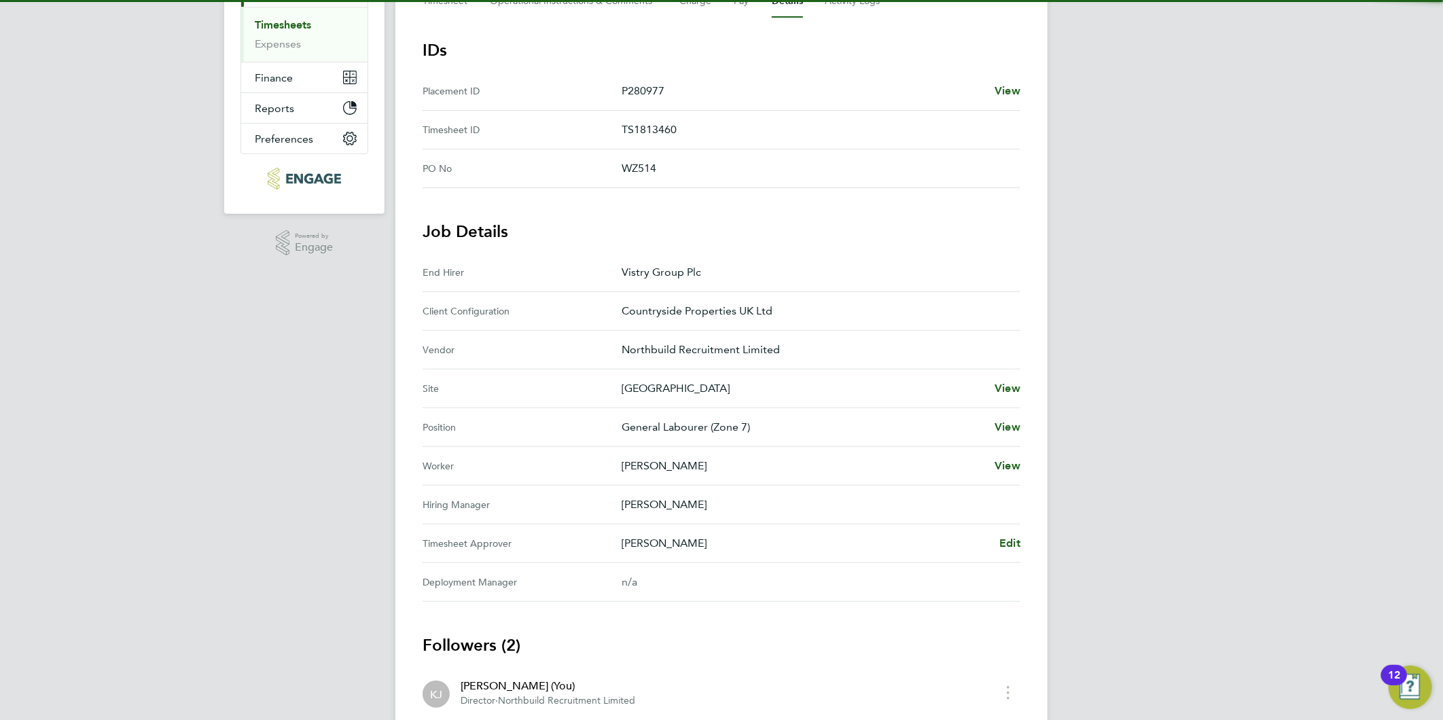
scroll to position [357, 0]
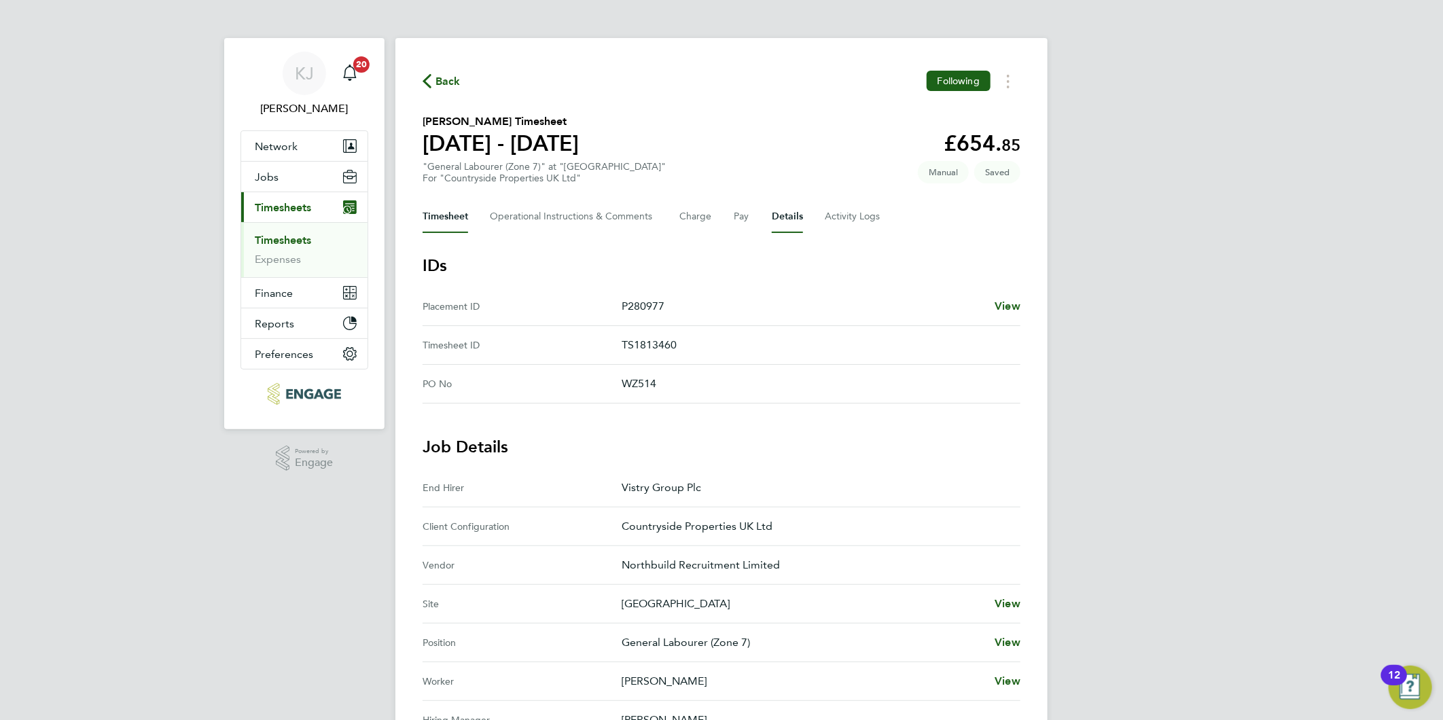
click at [446, 212] on button "Timesheet" at bounding box center [445, 216] width 46 height 33
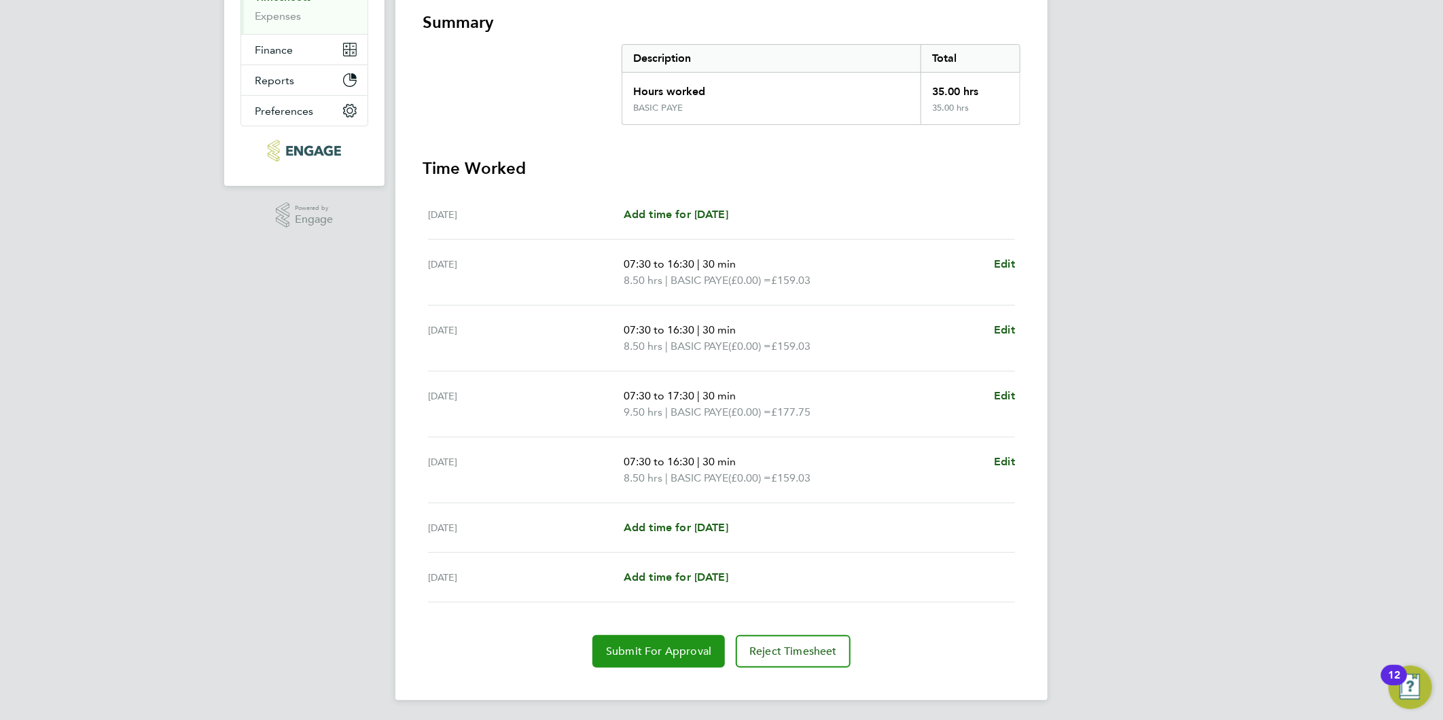
click at [671, 647] on span "Submit For Approval" at bounding box center [658, 652] width 105 height 14
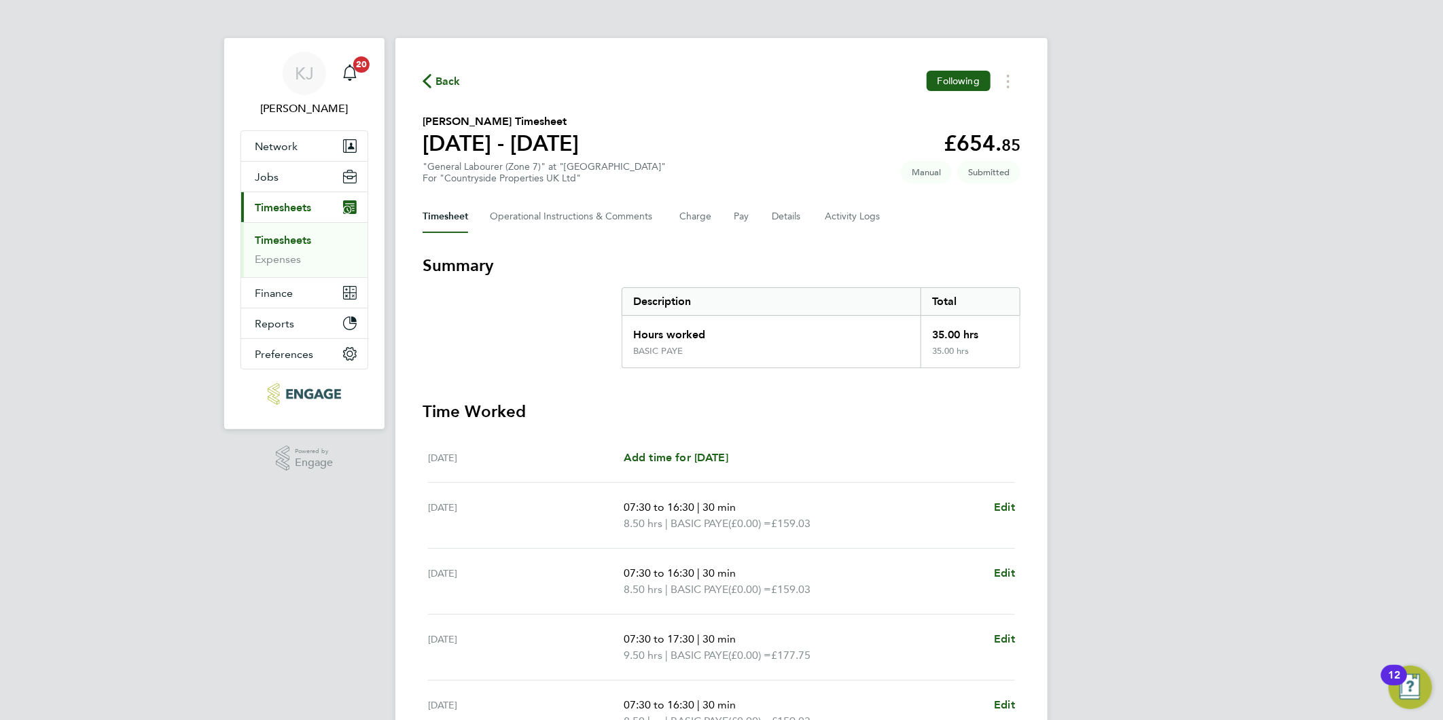
drag, startPoint x: 295, startPoint y: 236, endPoint x: 337, endPoint y: 254, distance: 45.0
click at [295, 238] on link "Timesheets" at bounding box center [283, 240] width 56 height 13
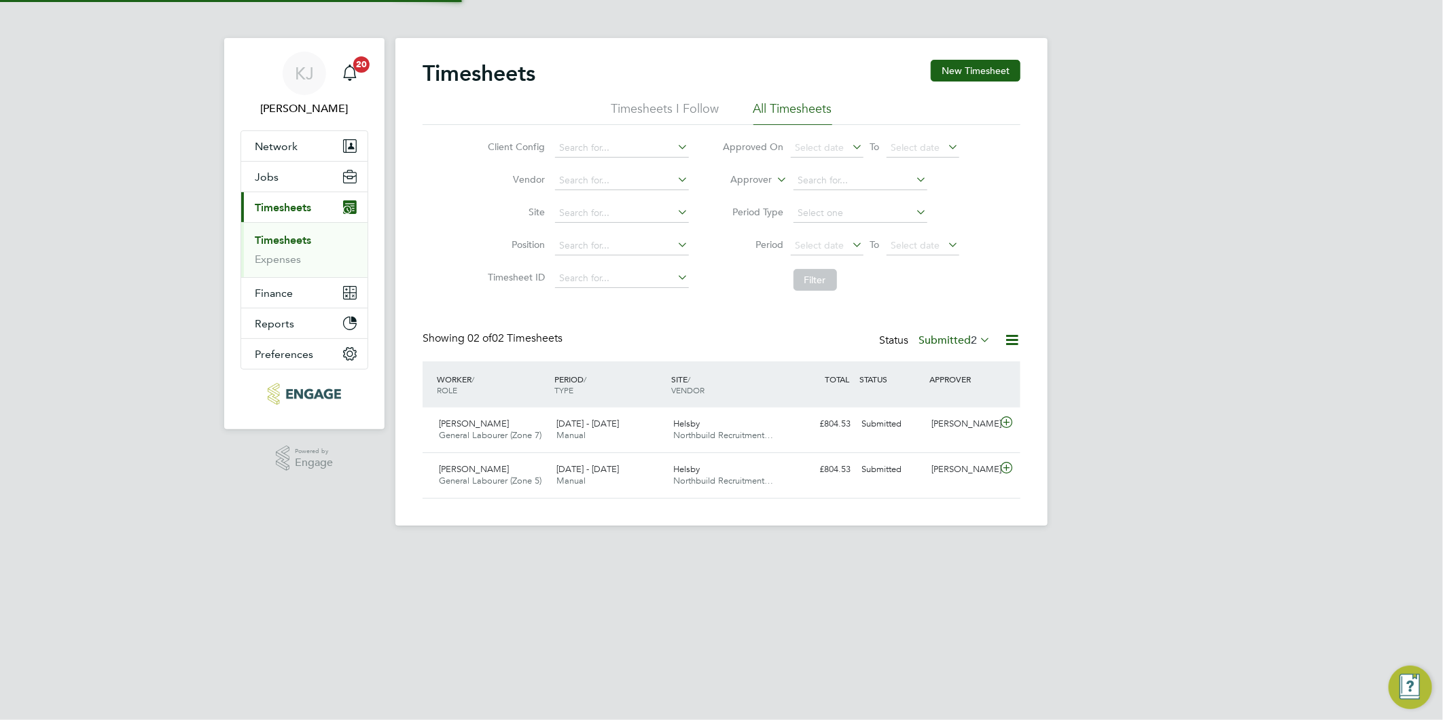
scroll to position [34, 118]
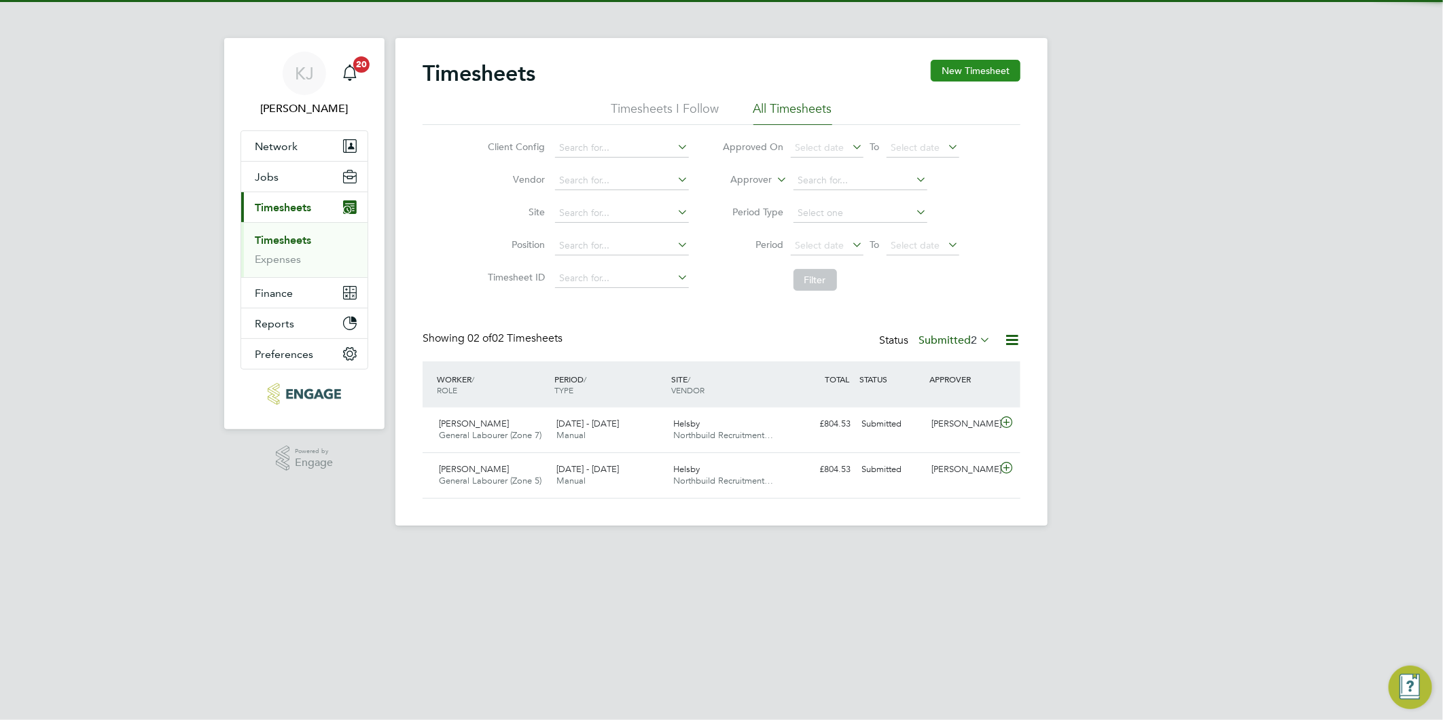
click at [995, 75] on button "New Timesheet" at bounding box center [975, 71] width 90 height 22
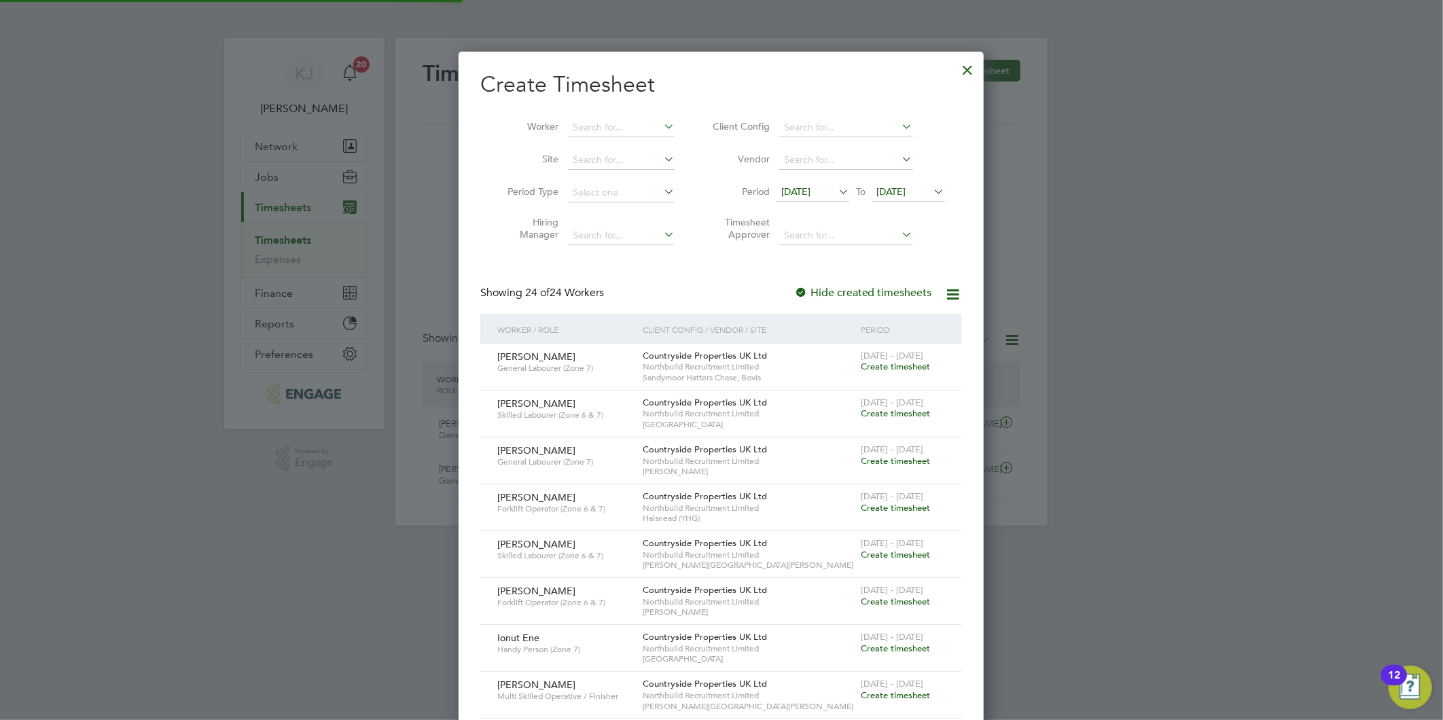
scroll to position [1494, 526]
click at [810, 189] on span "[DATE]" at bounding box center [795, 191] width 29 height 12
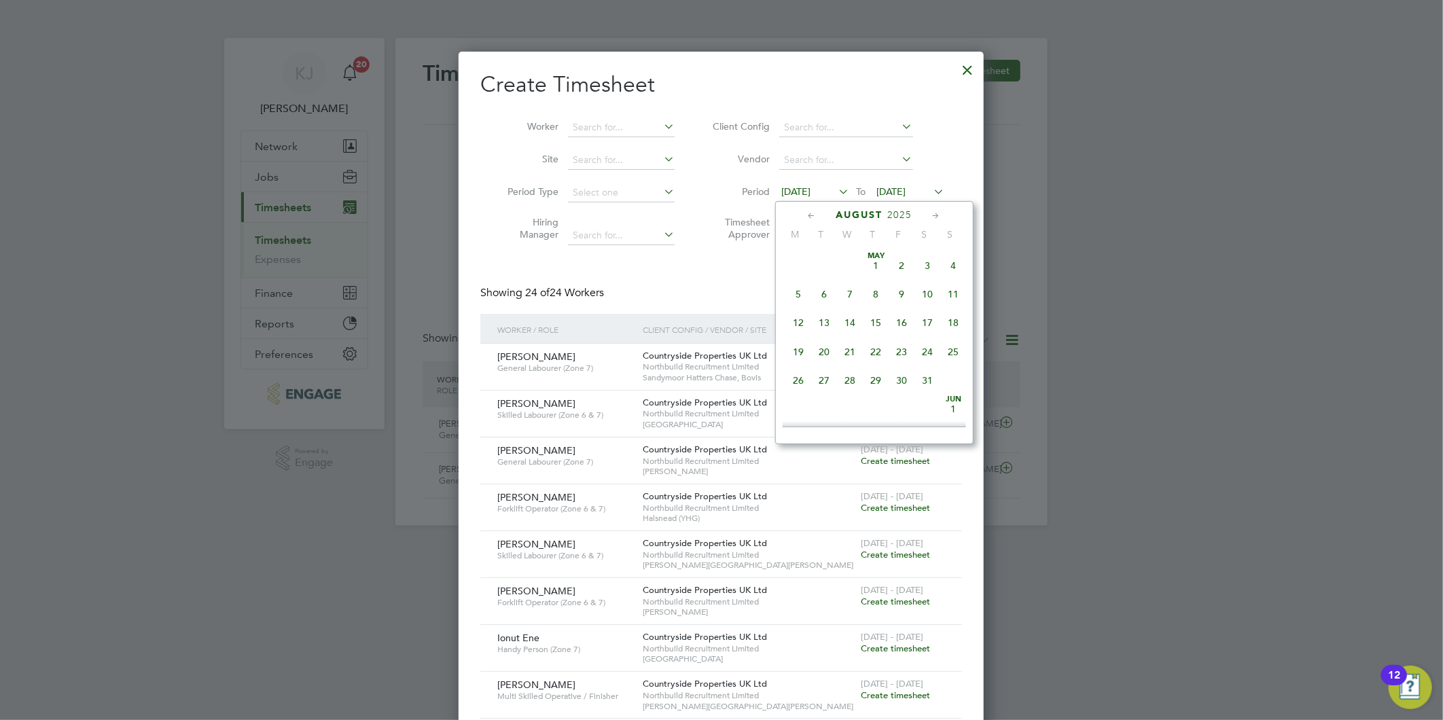
scroll to position [494, 0]
click at [797, 340] on span "25" at bounding box center [799, 344] width 26 height 26
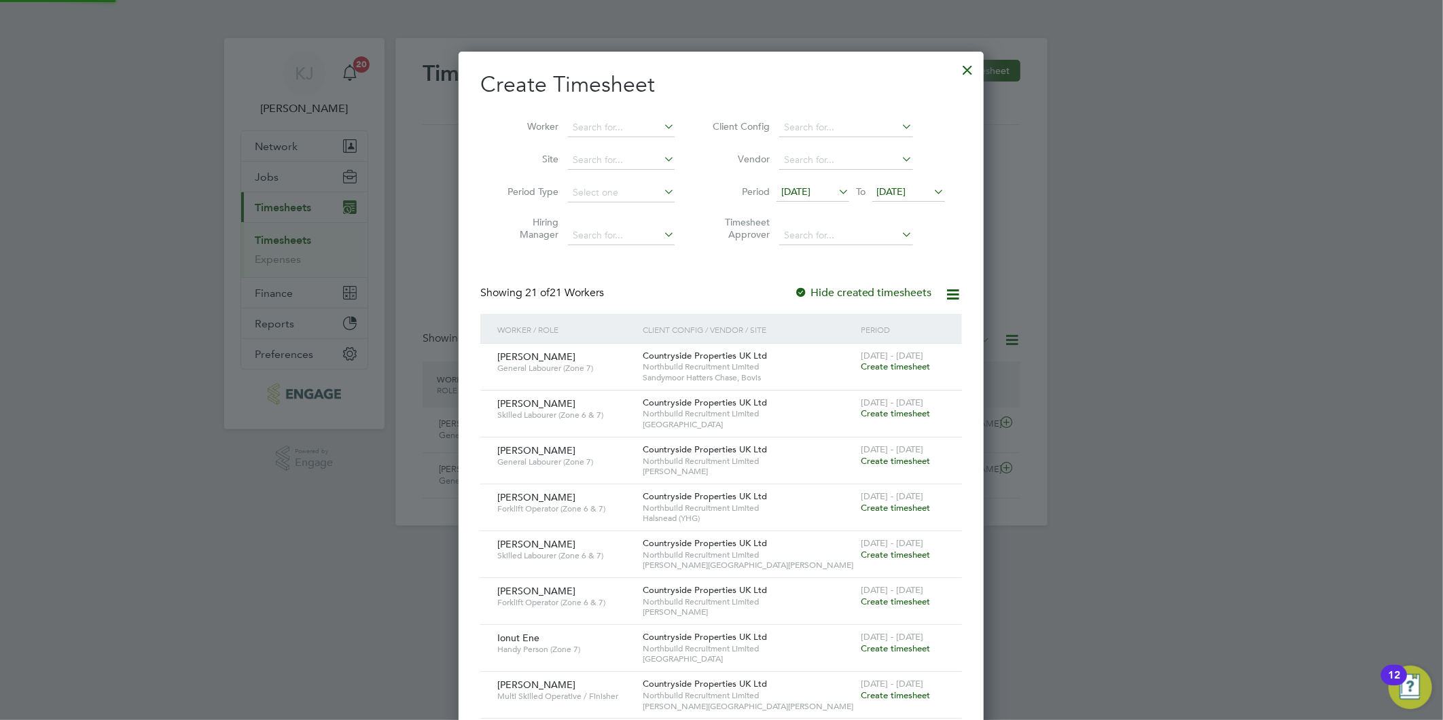
scroll to position [1307, 526]
drag, startPoint x: 915, startPoint y: 186, endPoint x: 904, endPoint y: 223, distance: 38.3
click at [906, 186] on span "[DATE]" at bounding box center [891, 191] width 29 height 12
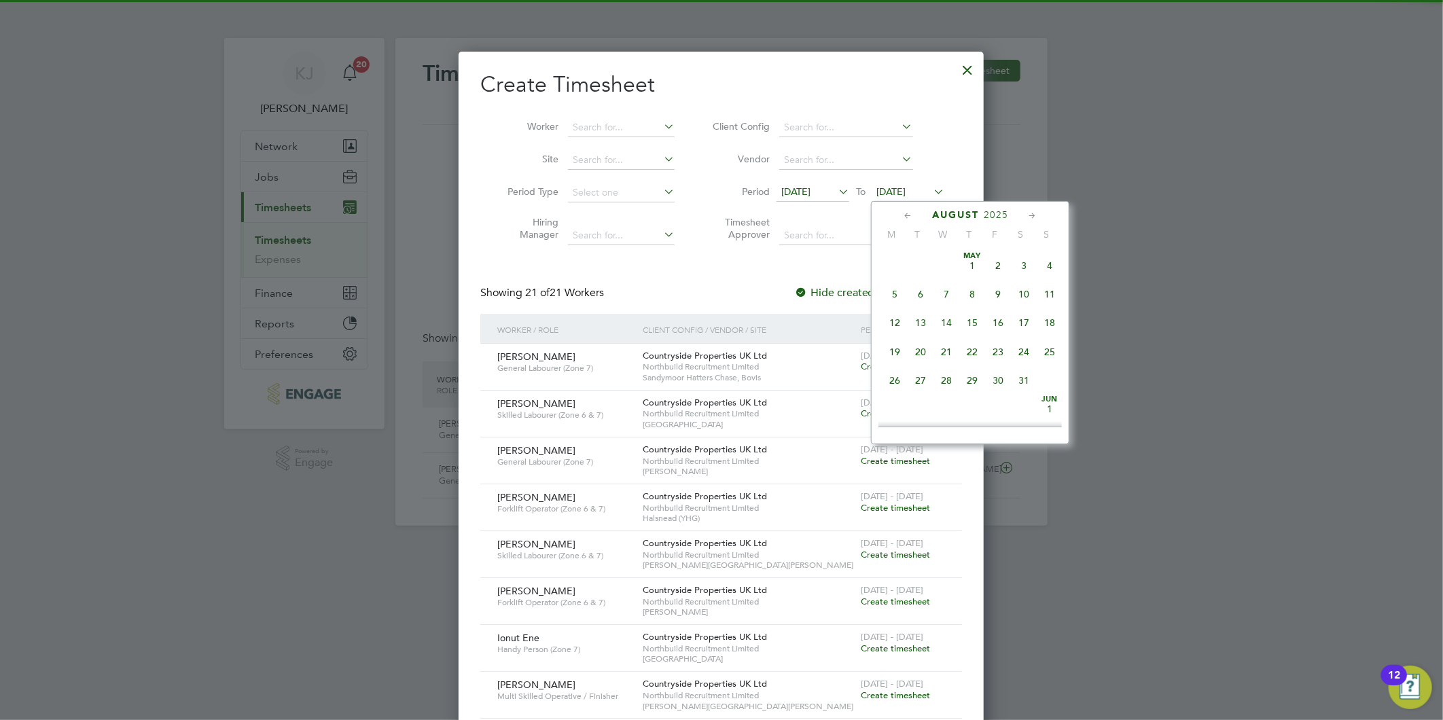
scroll to position [524, 0]
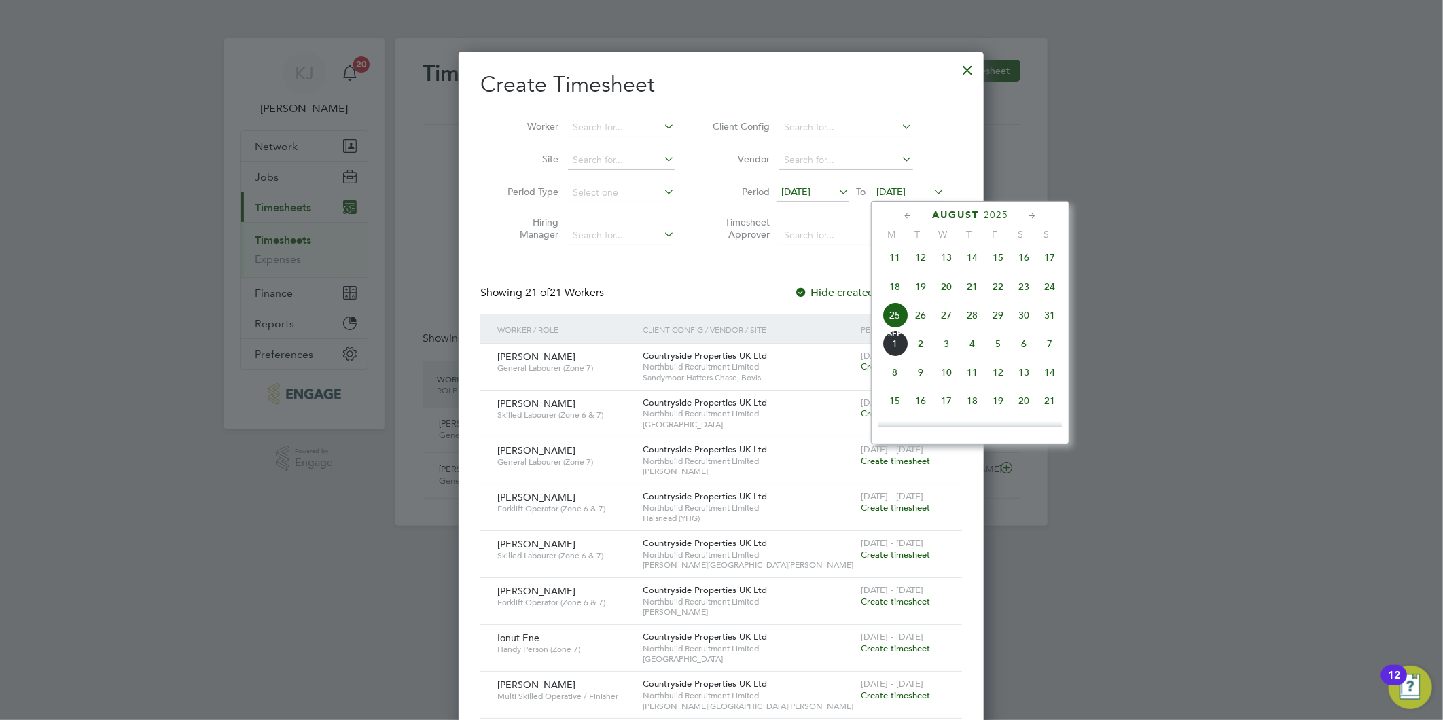
drag, startPoint x: 1056, startPoint y: 321, endPoint x: 1047, endPoint y: 329, distance: 12.5
click at [1055, 321] on span "31" at bounding box center [1049, 315] width 26 height 26
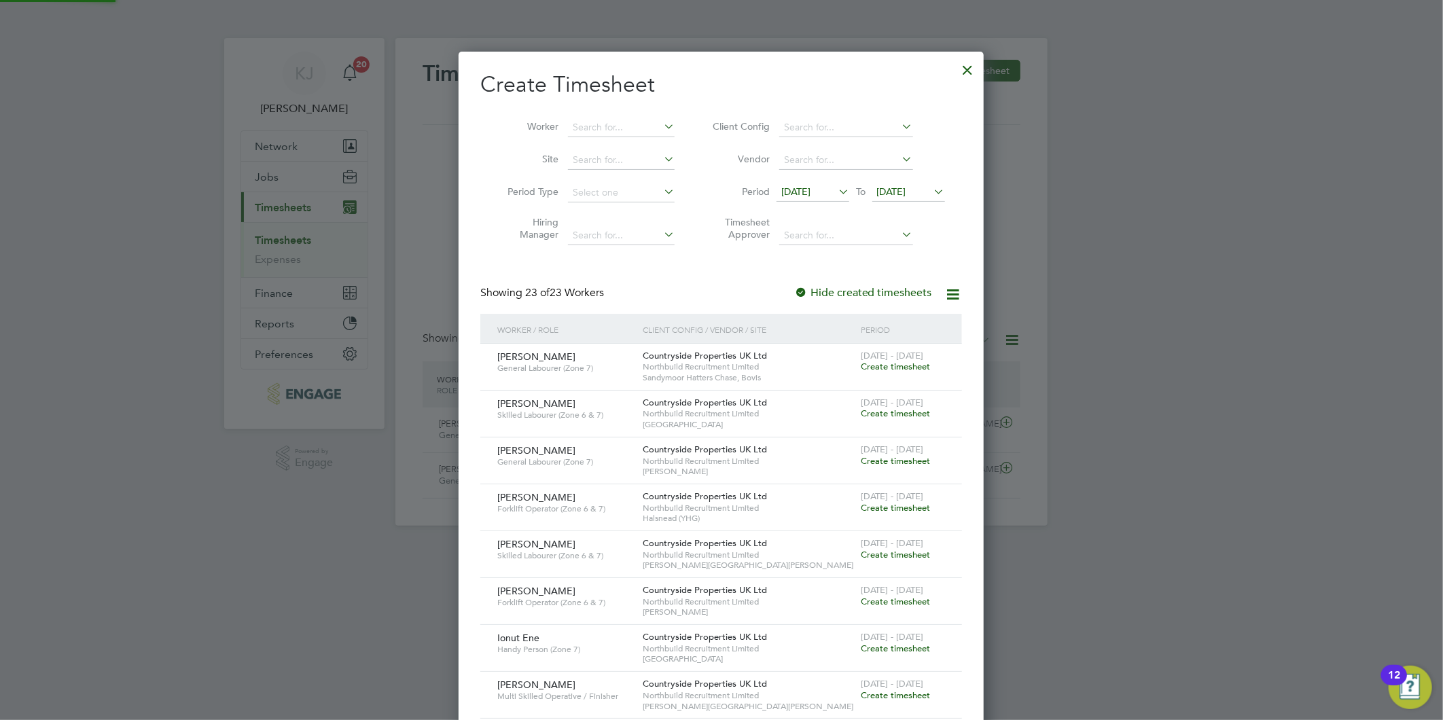
scroll to position [1400, 526]
click at [592, 124] on input at bounding box center [621, 127] width 107 height 19
click at [581, 143] on b "Ion" at bounding box center [580, 146] width 14 height 12
type input "Ionut Ene"
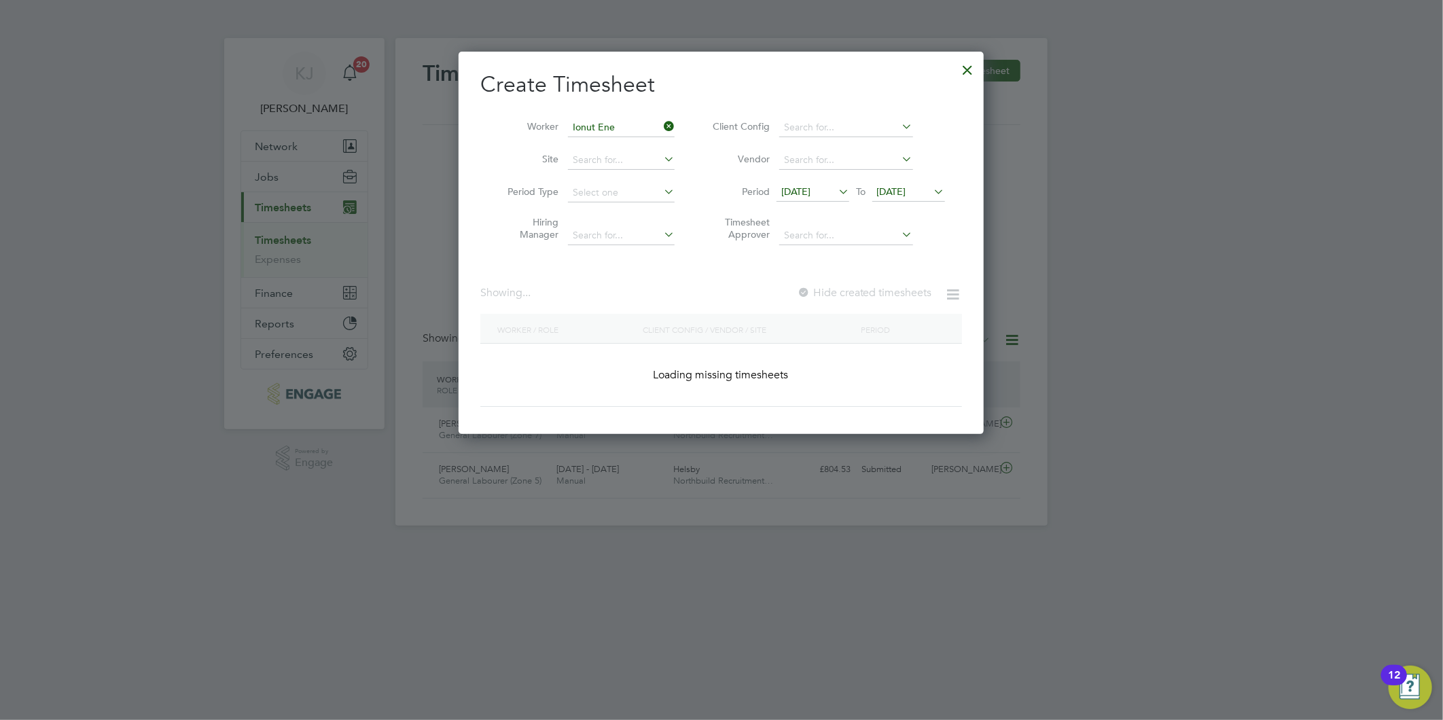
scroll to position [367, 526]
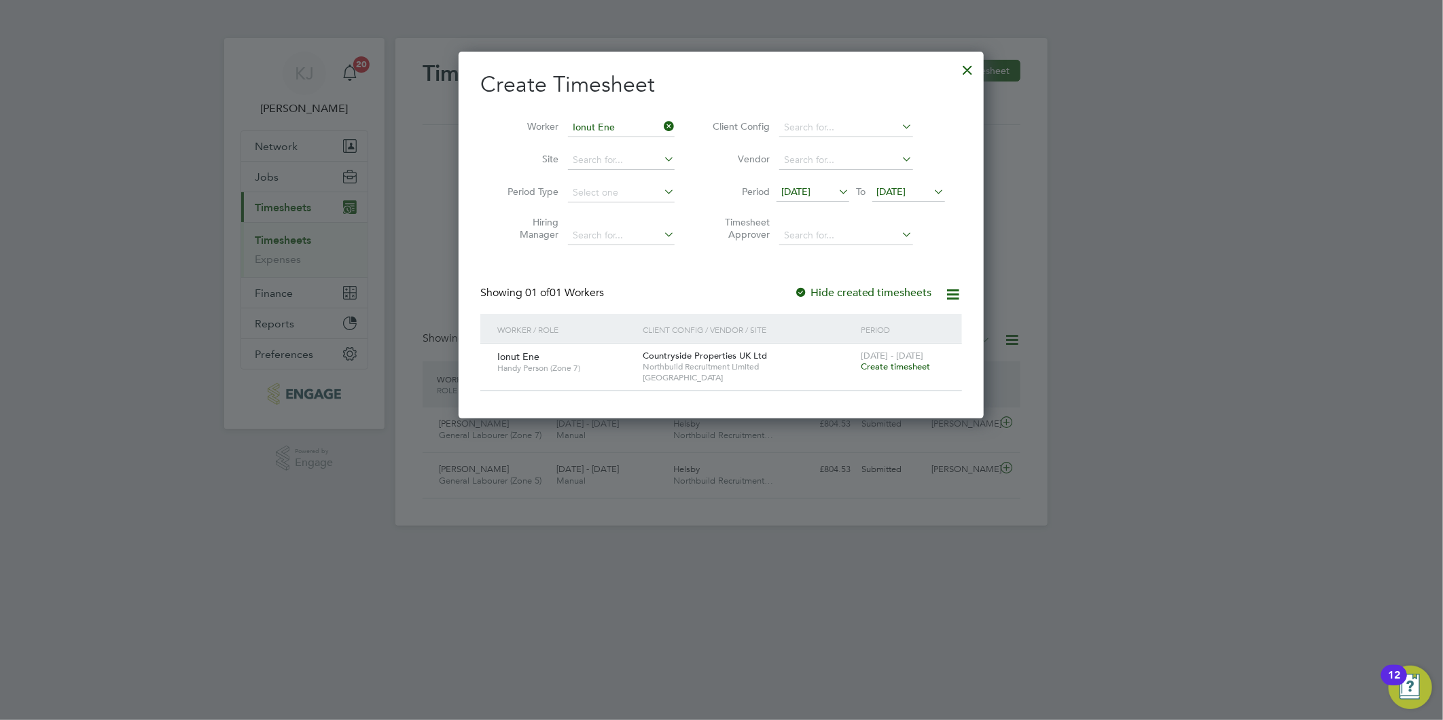
click at [882, 367] on span "Create timesheet" at bounding box center [894, 367] width 69 height 12
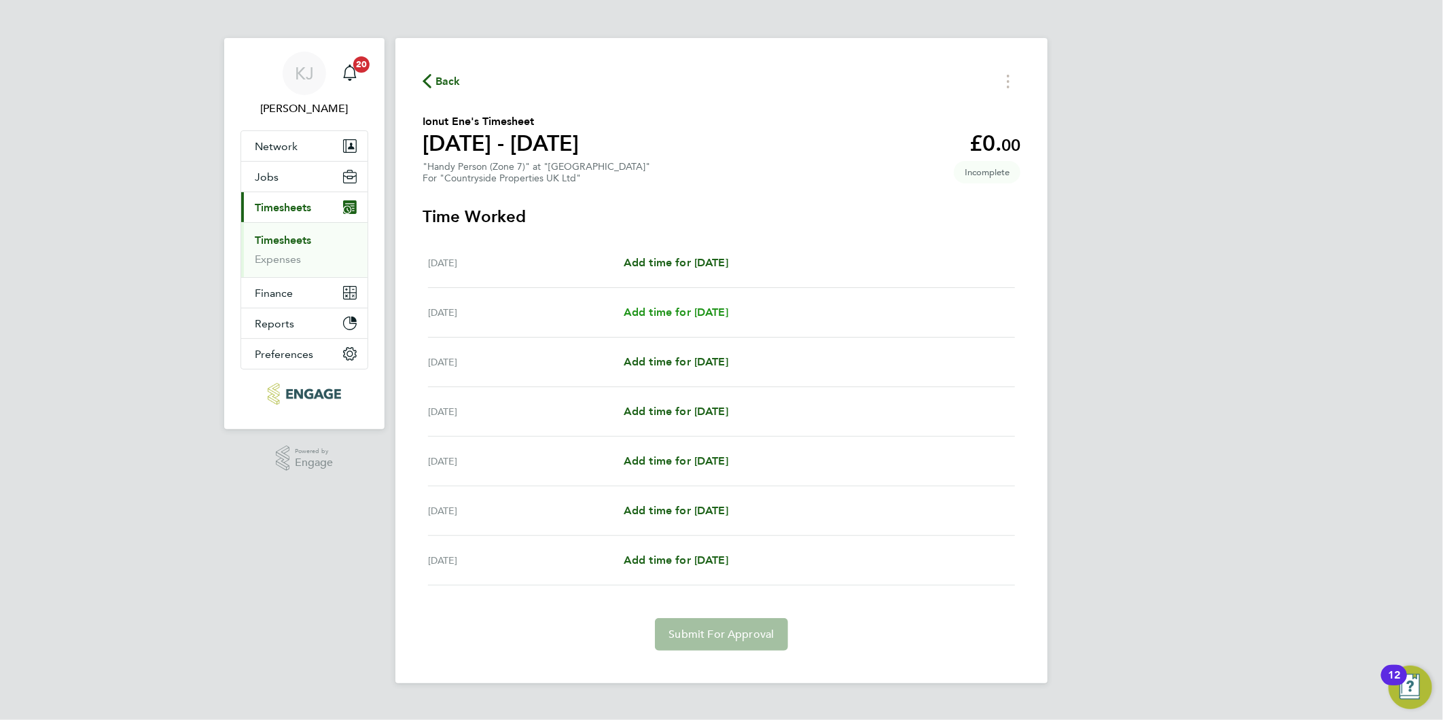
click at [689, 308] on span "Add time for [DATE]" at bounding box center [675, 312] width 105 height 13
select select "30"
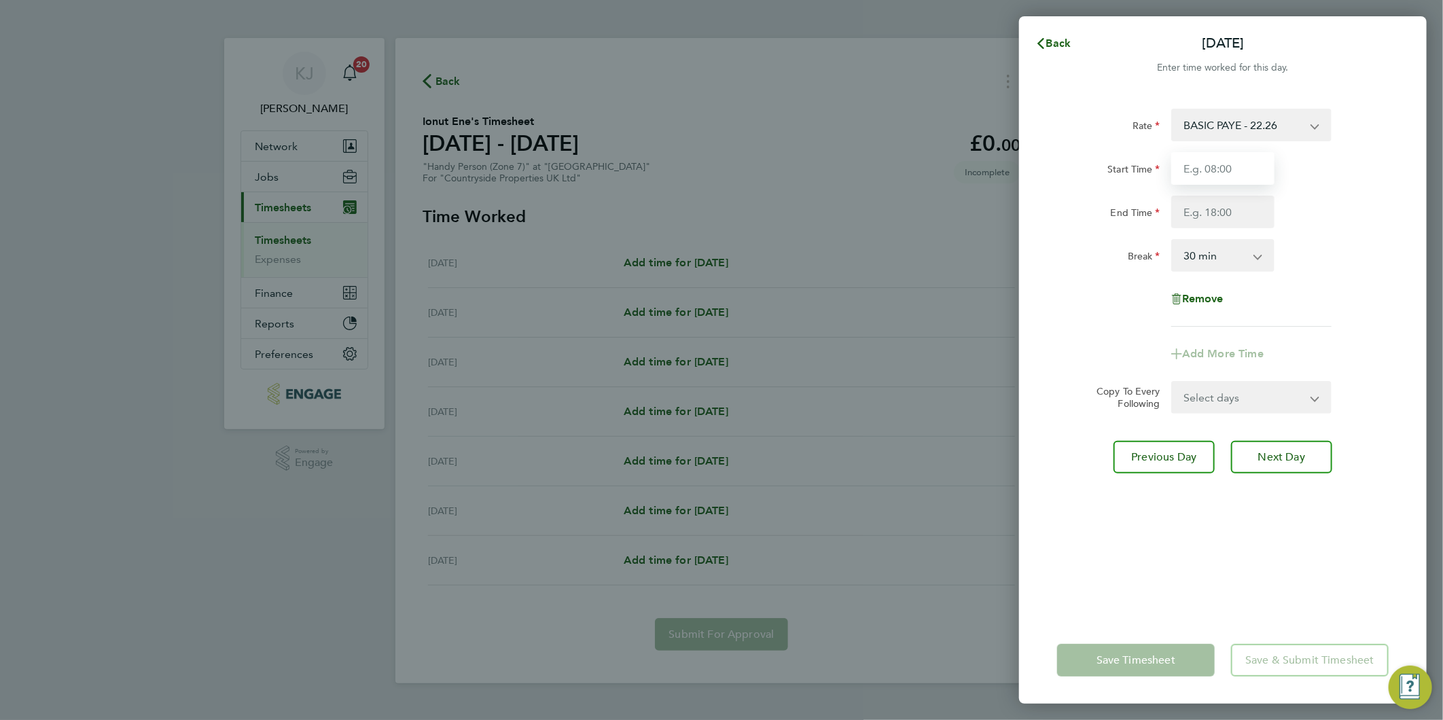
click at [1186, 175] on input "Start Time" at bounding box center [1222, 168] width 103 height 33
type input "07:30"
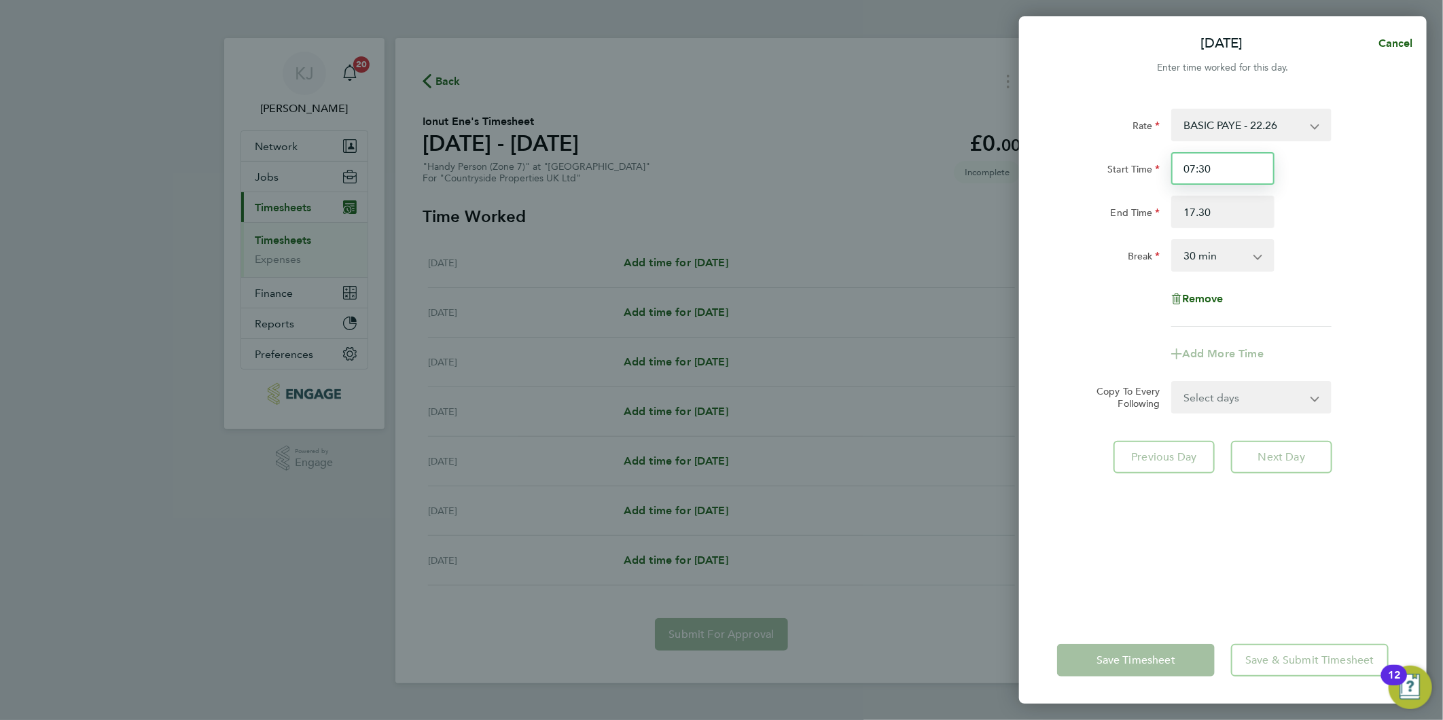
type input "17:30"
click at [1212, 166] on input "07:30" at bounding box center [1222, 168] width 103 height 33
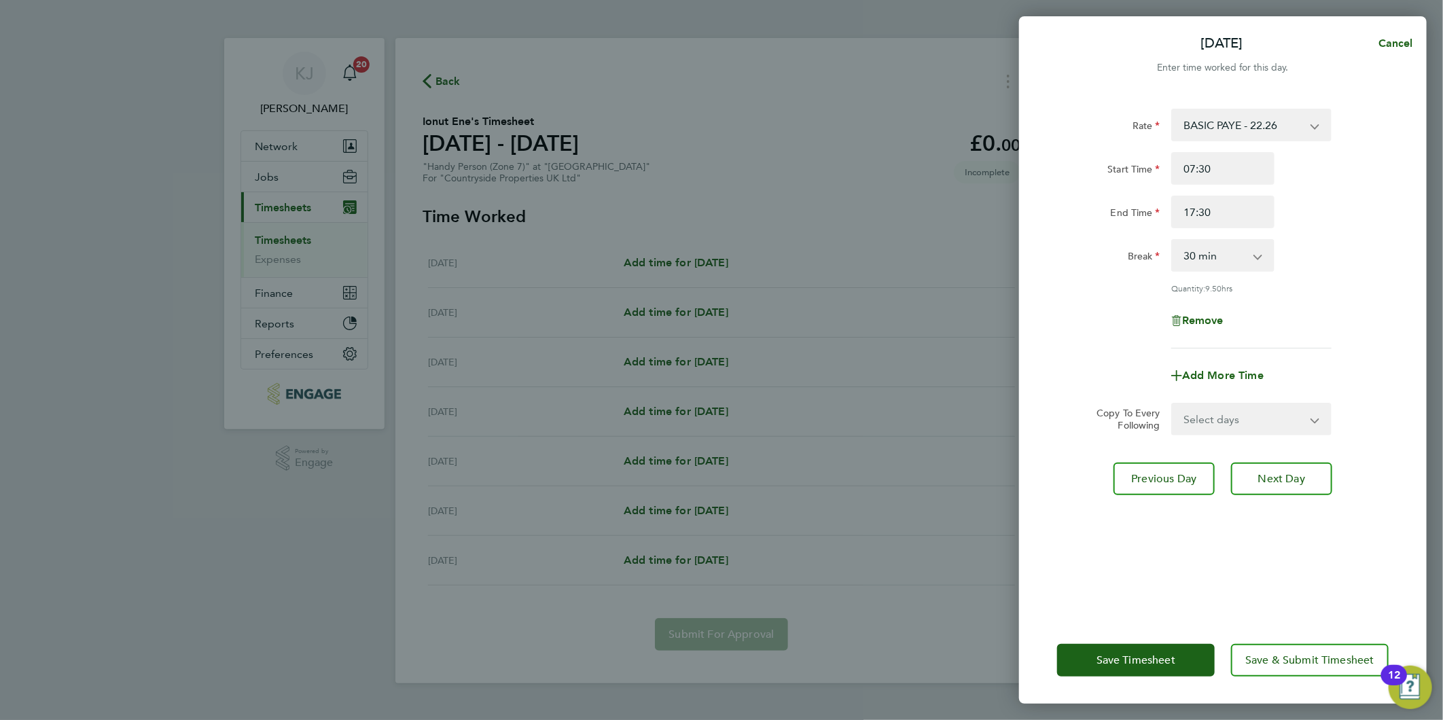
click at [1220, 424] on select "Select days Day Weekday (Mon-Fri) Weekend (Sat-Sun) [DATE] [DATE] [DATE] [DATE]…" at bounding box center [1243, 419] width 143 height 30
select select "DAY"
click at [1172, 404] on select "Select days Day Weekday (Mon-Fri) Weekend (Sat-Sun) [DATE] [DATE] [DATE] [DATE]…" at bounding box center [1243, 419] width 143 height 30
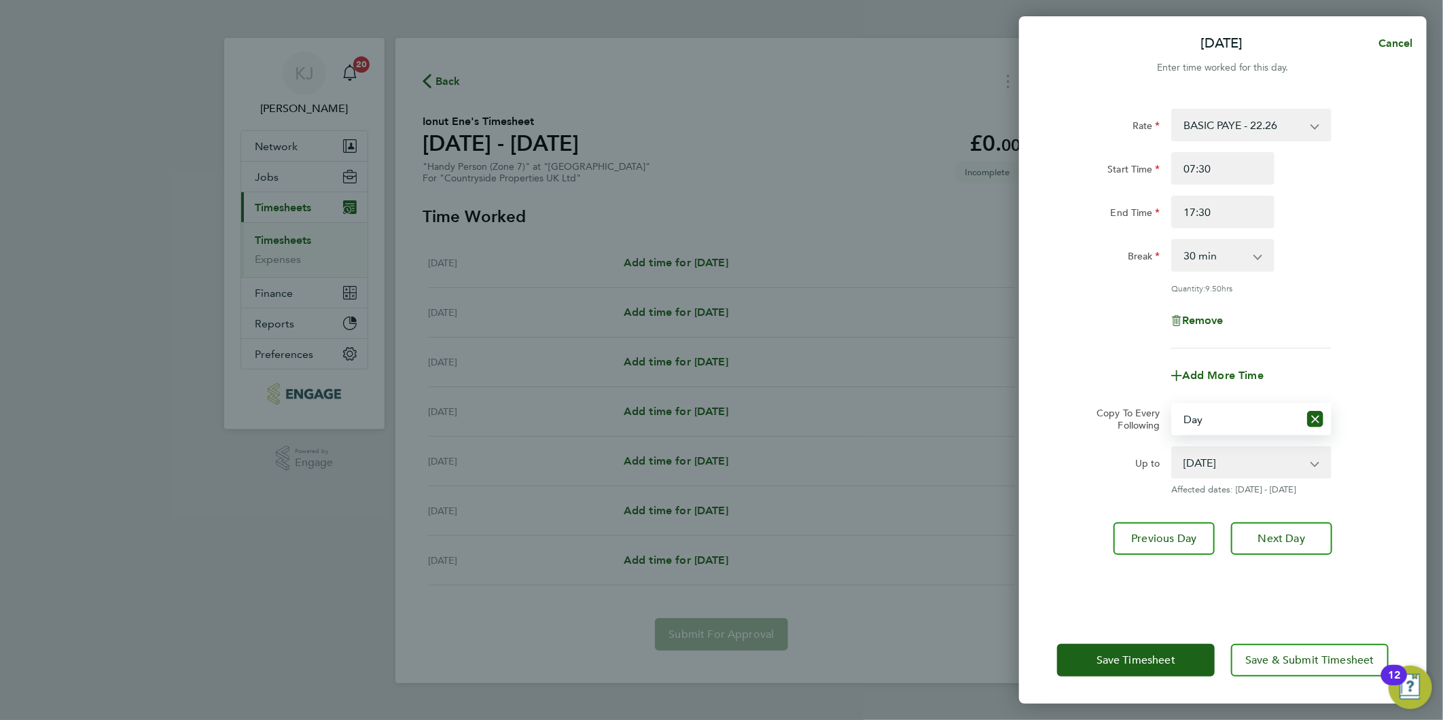
click at [1241, 464] on select "[DATE] [DATE] [DATE] [DATE] [DATE]" at bounding box center [1242, 463] width 141 height 30
select select "[DATE]"
click at [1172, 448] on select "[DATE] [DATE] [DATE] [DATE] [DATE]" at bounding box center [1242, 463] width 141 height 30
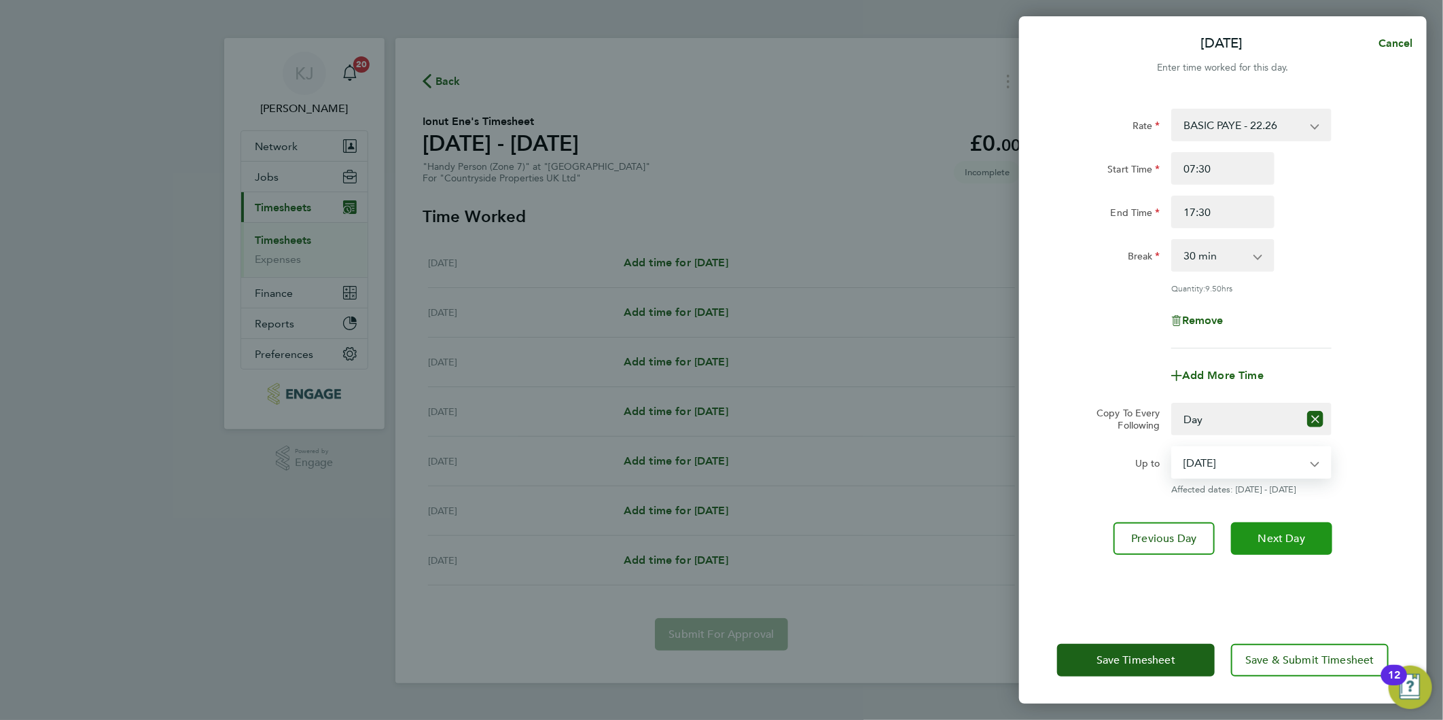
click at [1275, 546] on button "Next Day" at bounding box center [1281, 538] width 101 height 33
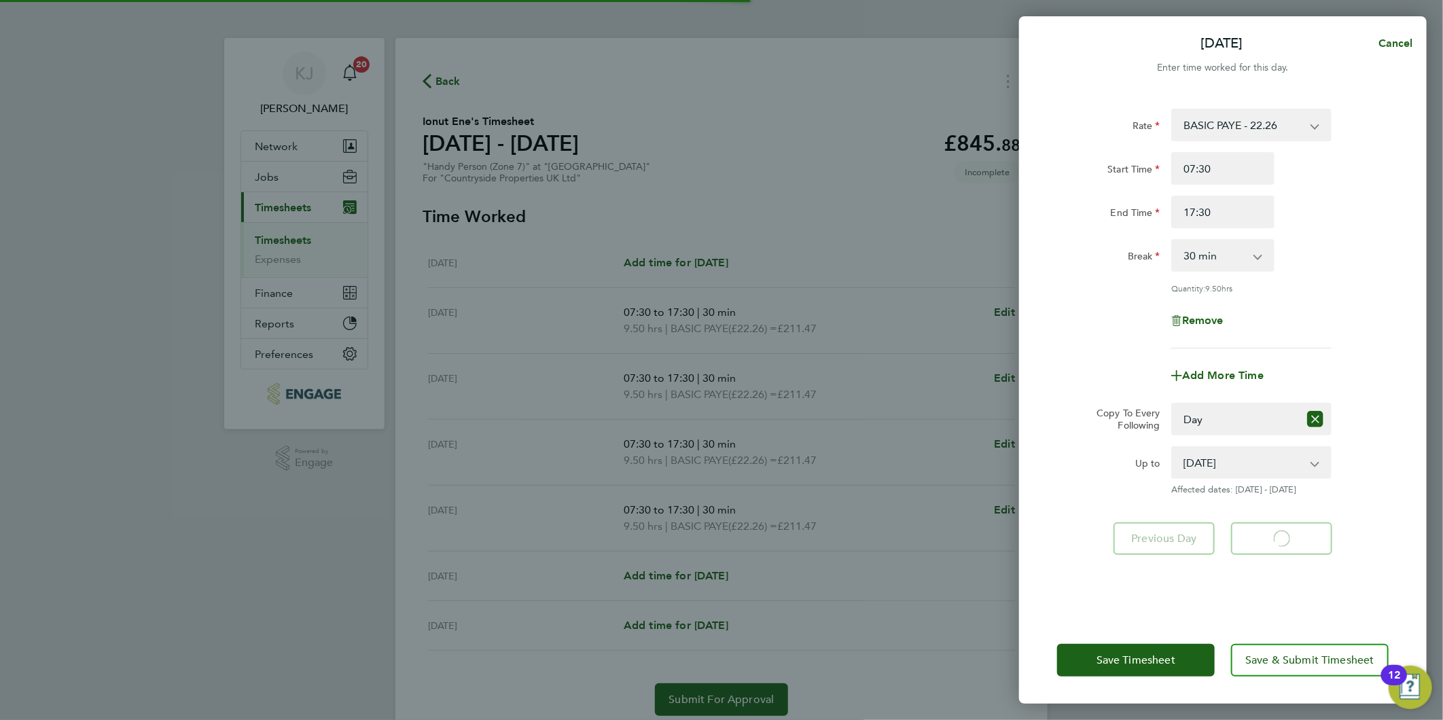
select select "30"
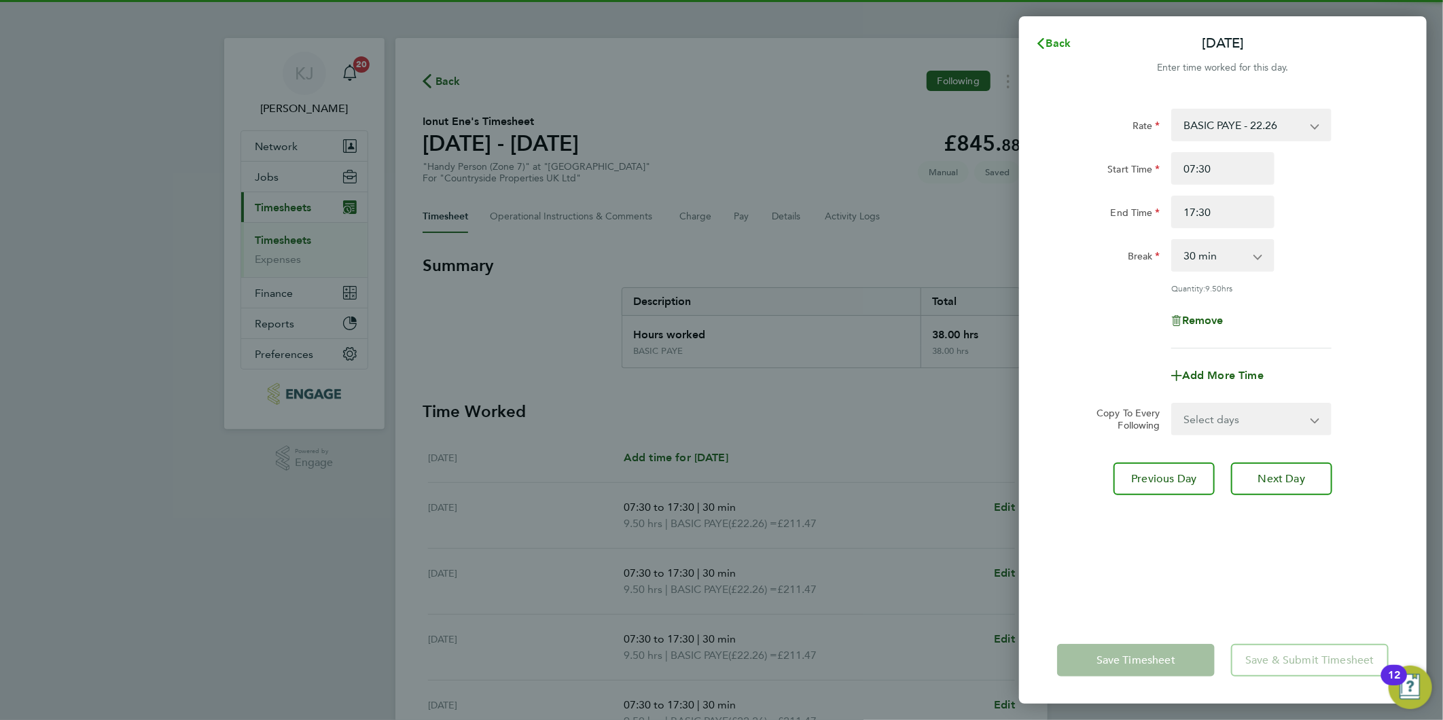
click at [1057, 42] on span "Back" at bounding box center [1058, 43] width 25 height 13
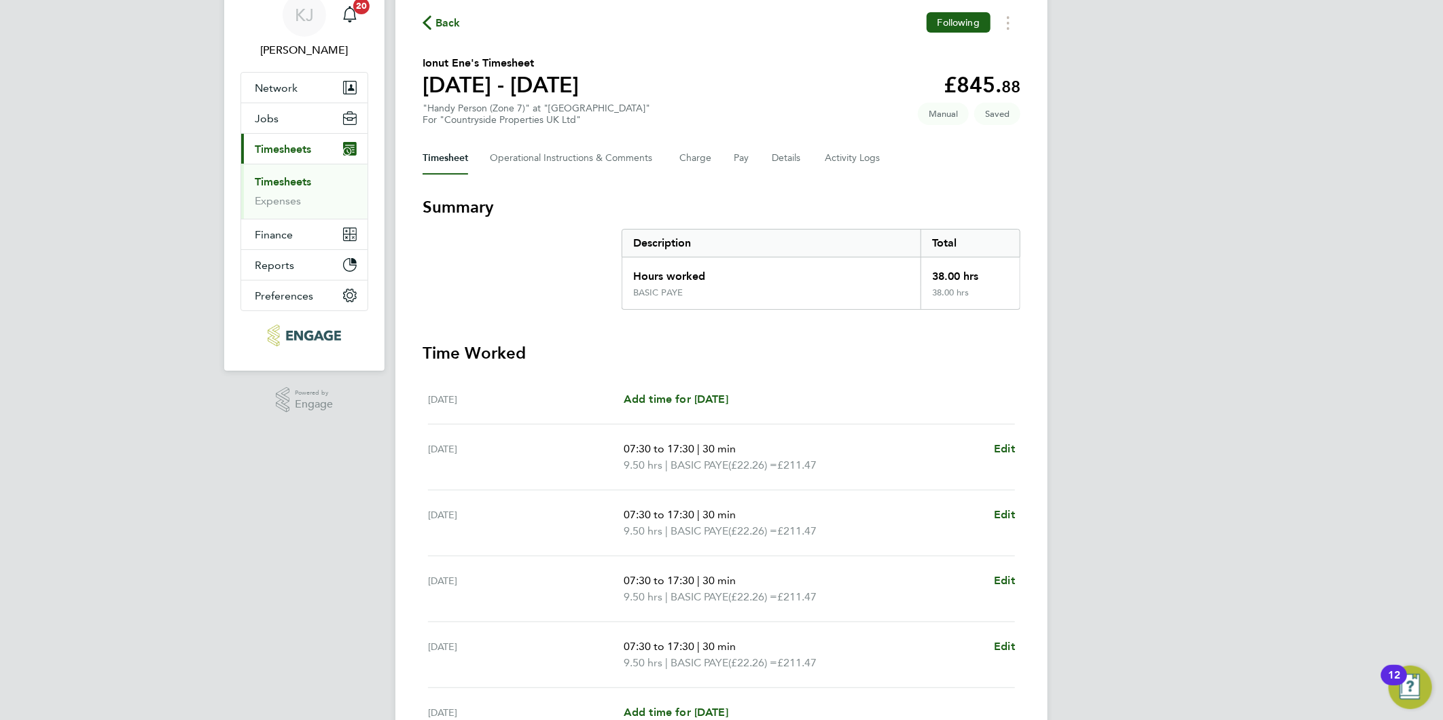
scroll to position [75, 0]
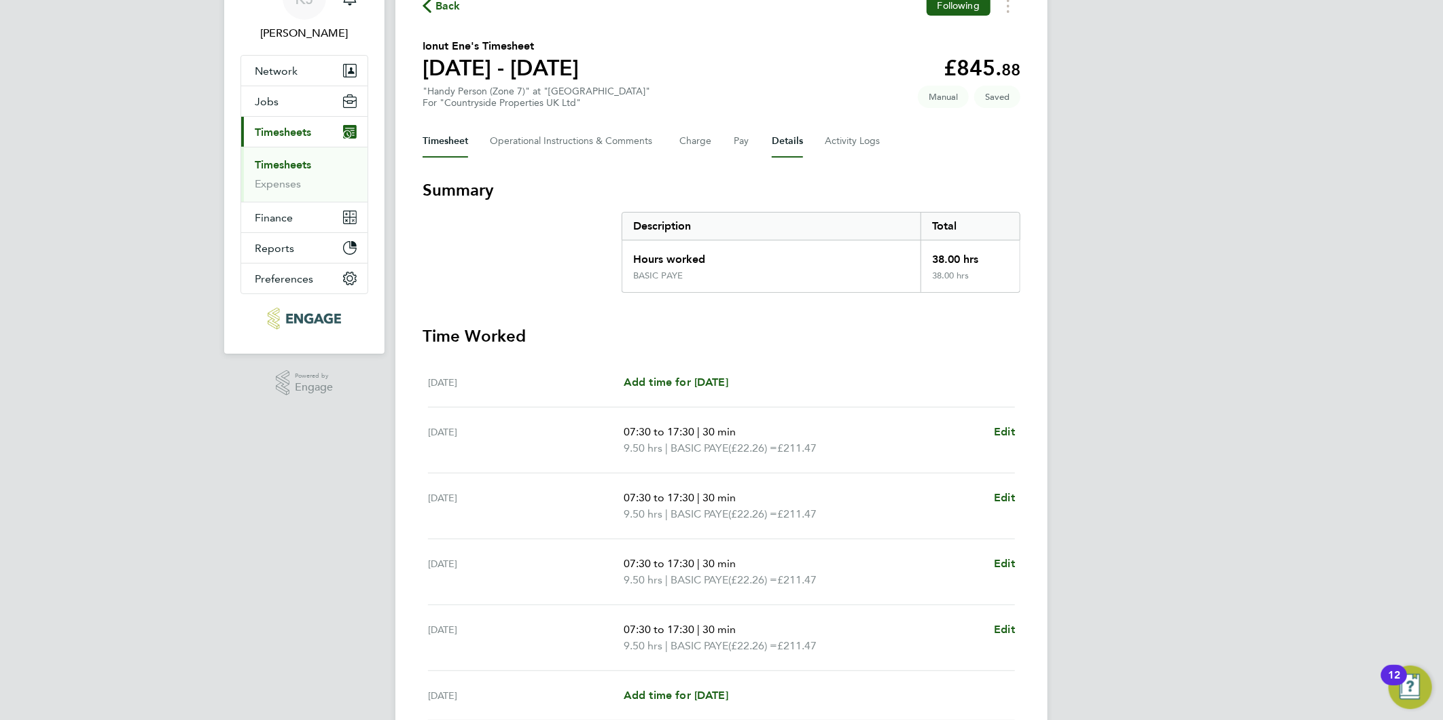
click at [784, 130] on button "Details" at bounding box center [787, 141] width 31 height 33
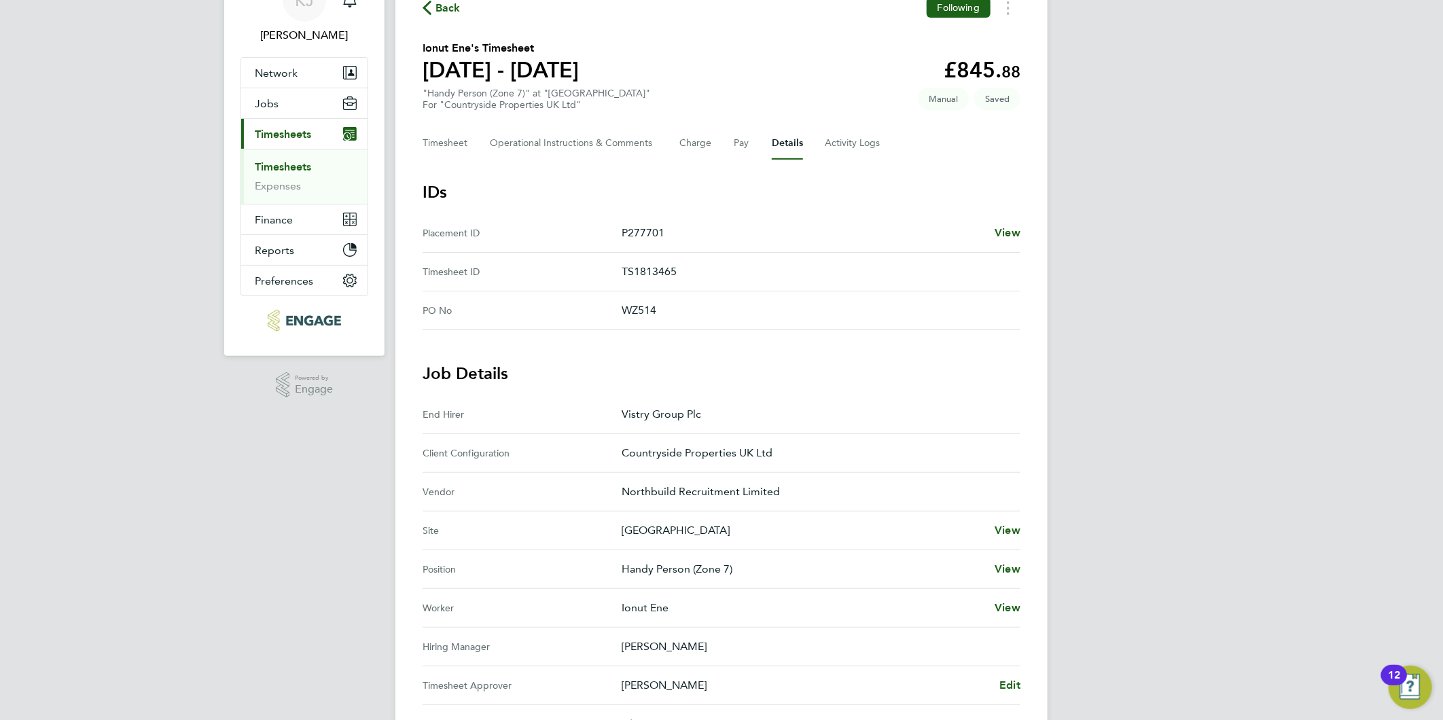
scroll to position [55, 0]
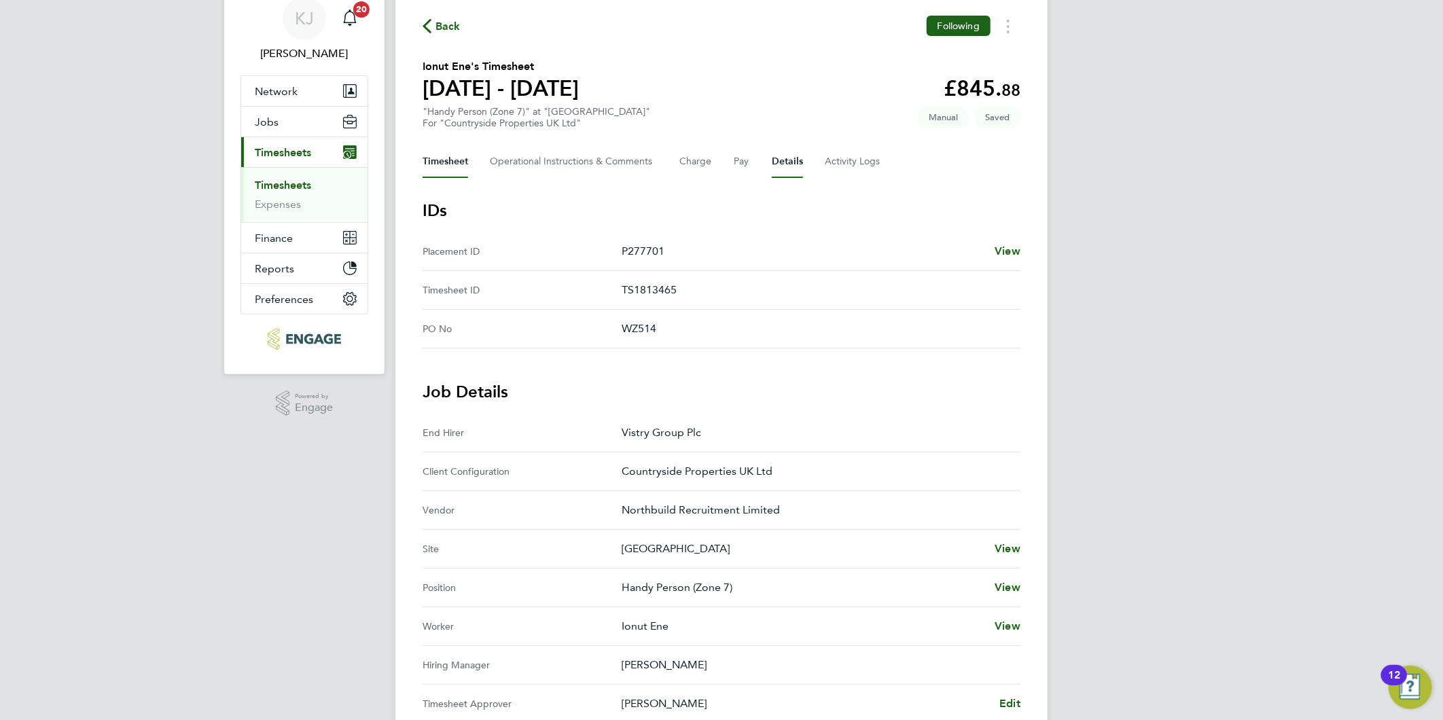
click at [432, 168] on button "Timesheet" at bounding box center [445, 161] width 46 height 33
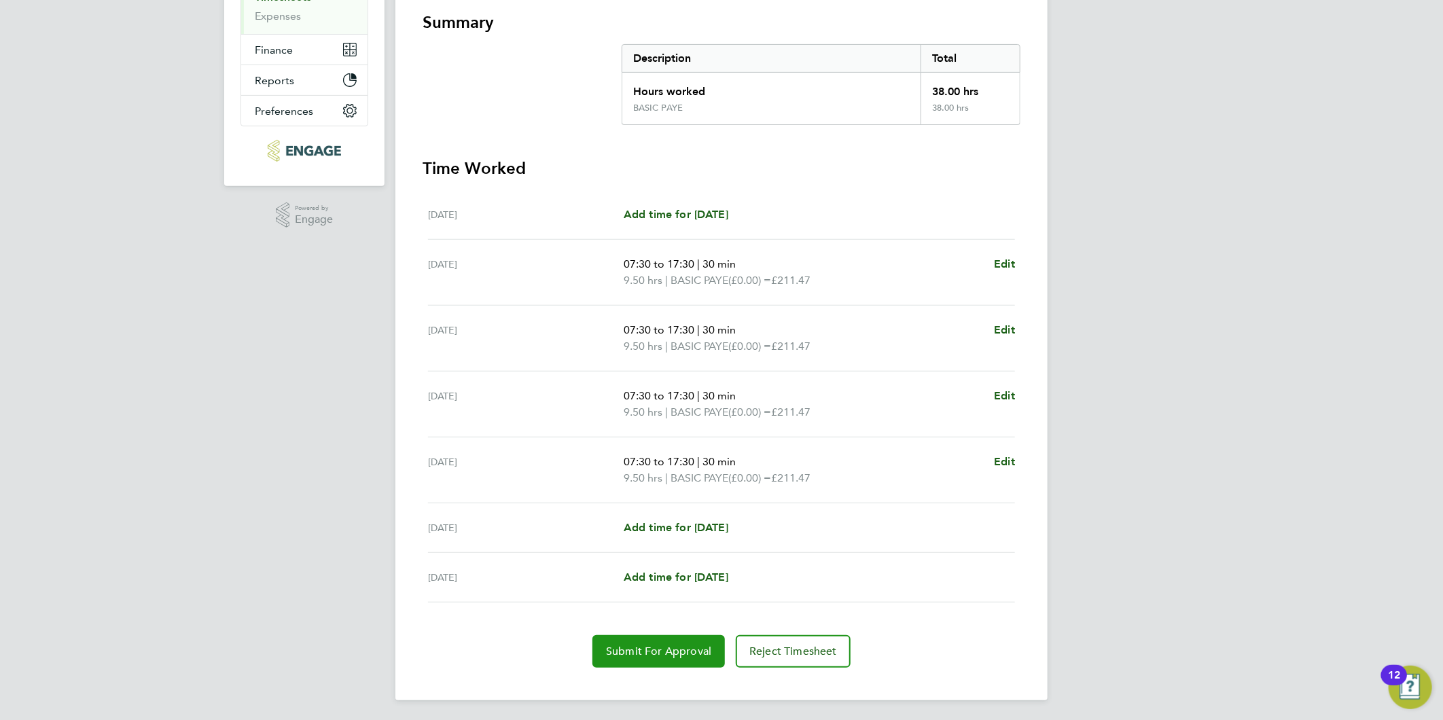
click at [622, 637] on button "Submit For Approval" at bounding box center [658, 651] width 132 height 33
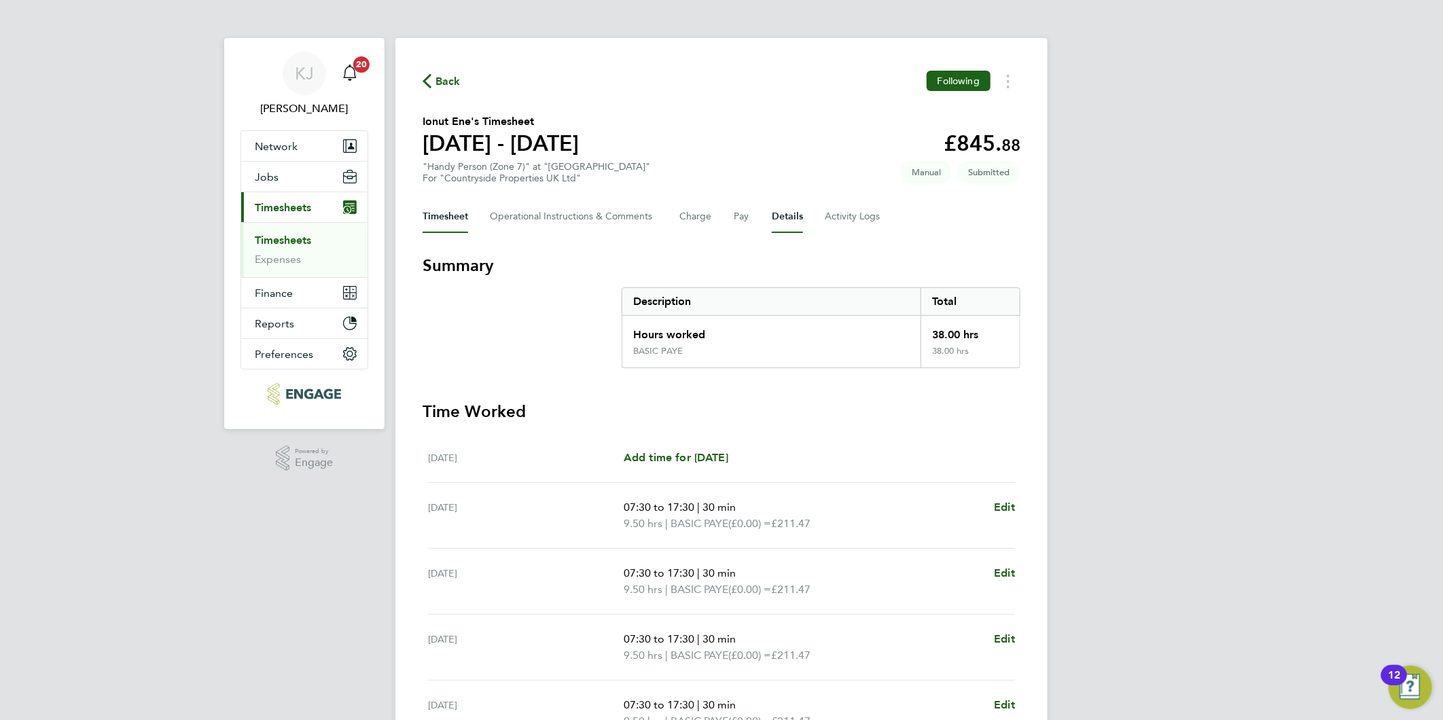
click at [780, 217] on button "Details" at bounding box center [787, 216] width 31 height 33
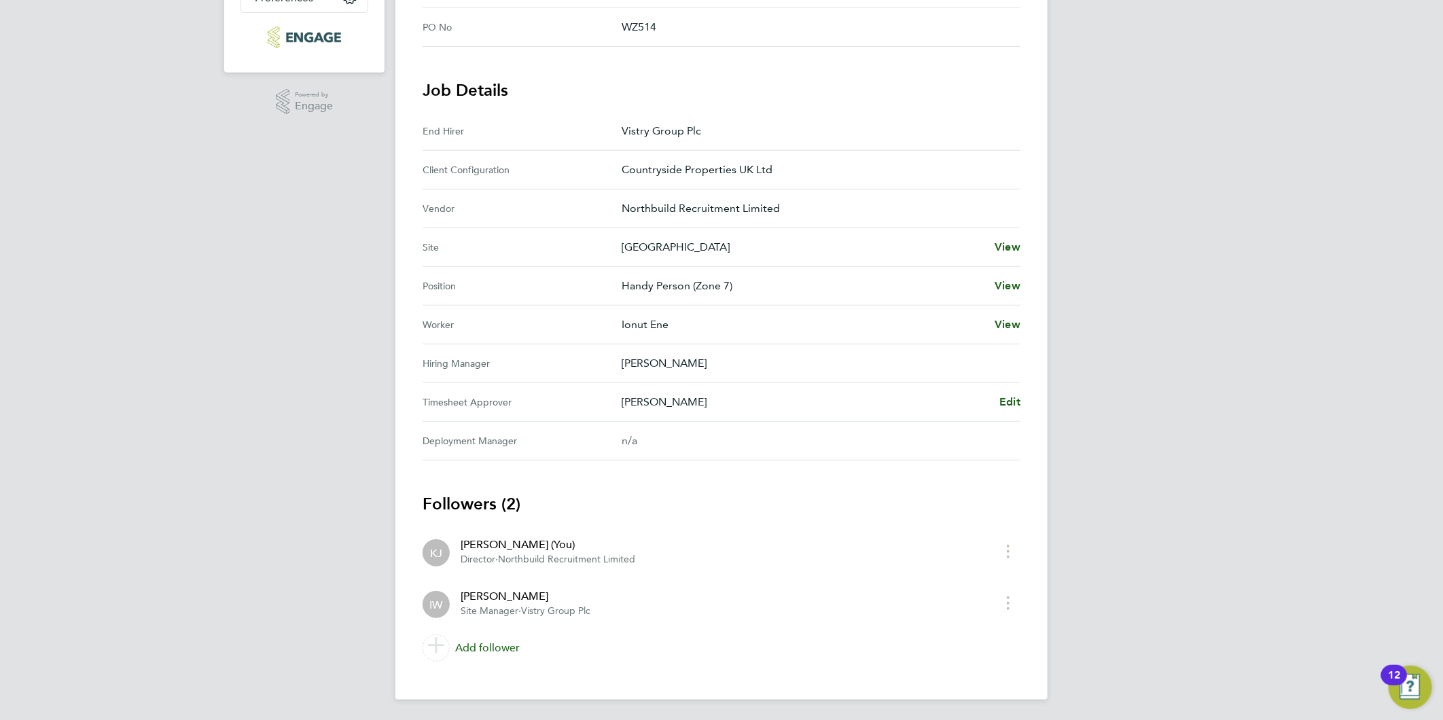
click at [313, 351] on div "[PERSON_NAME] [PERSON_NAME] Notifications 20 Applications: Network Team Members…" at bounding box center [721, 182] width 1443 height 1078
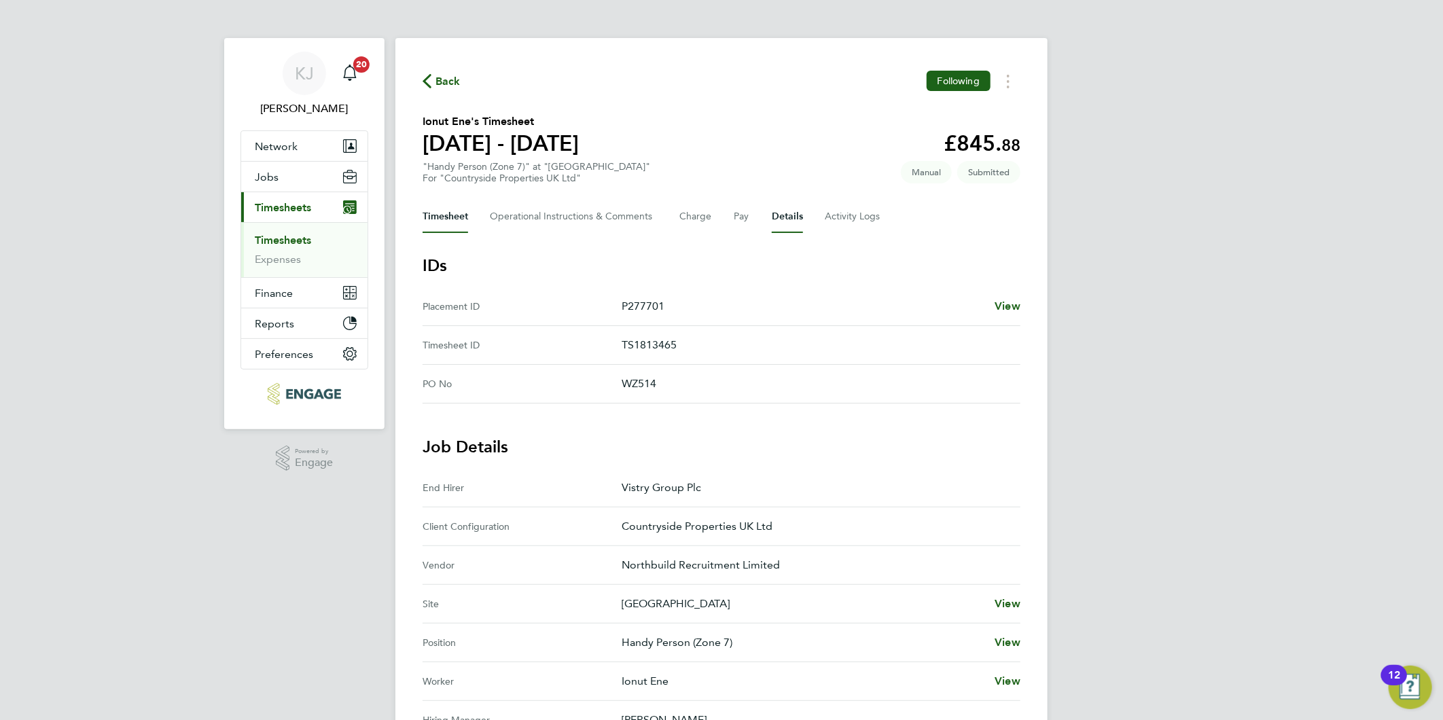
click at [452, 207] on button "Timesheet" at bounding box center [445, 216] width 46 height 33
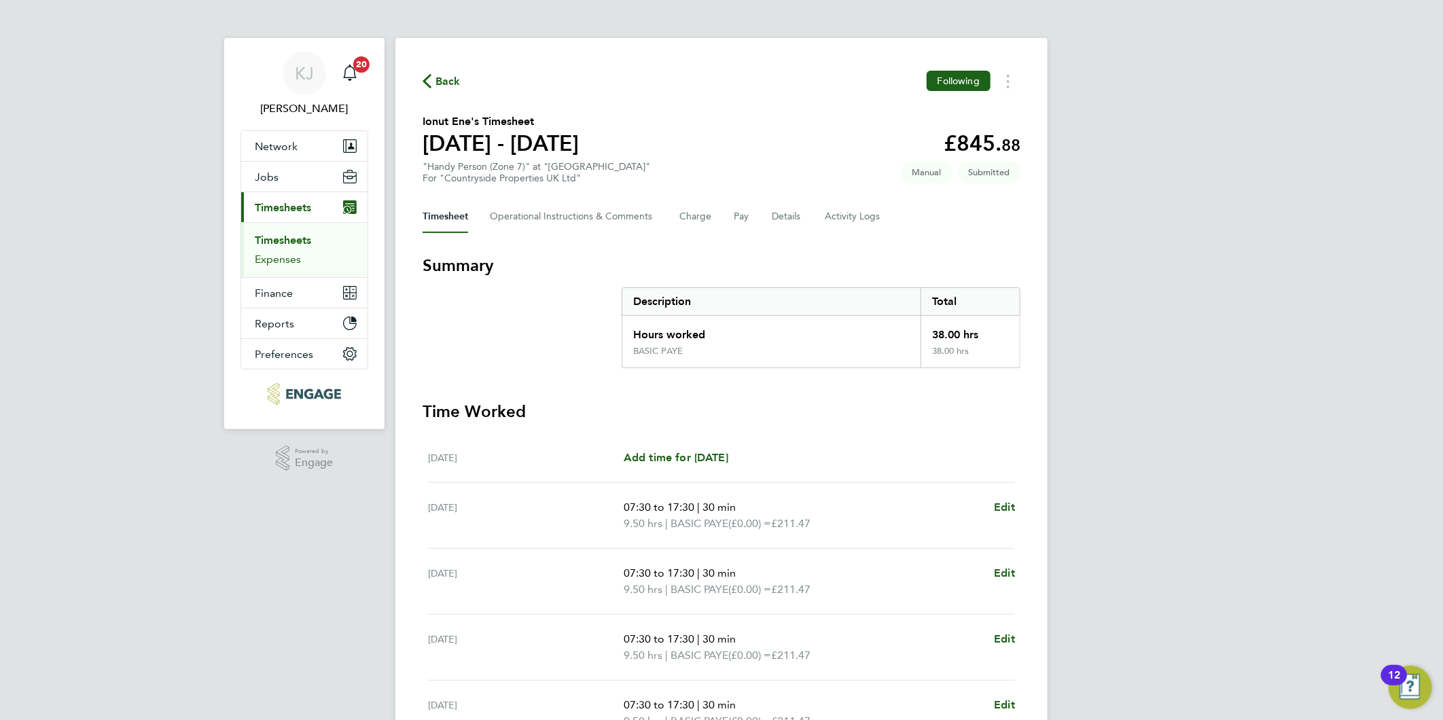
click at [268, 261] on link "Expenses" at bounding box center [278, 259] width 46 height 13
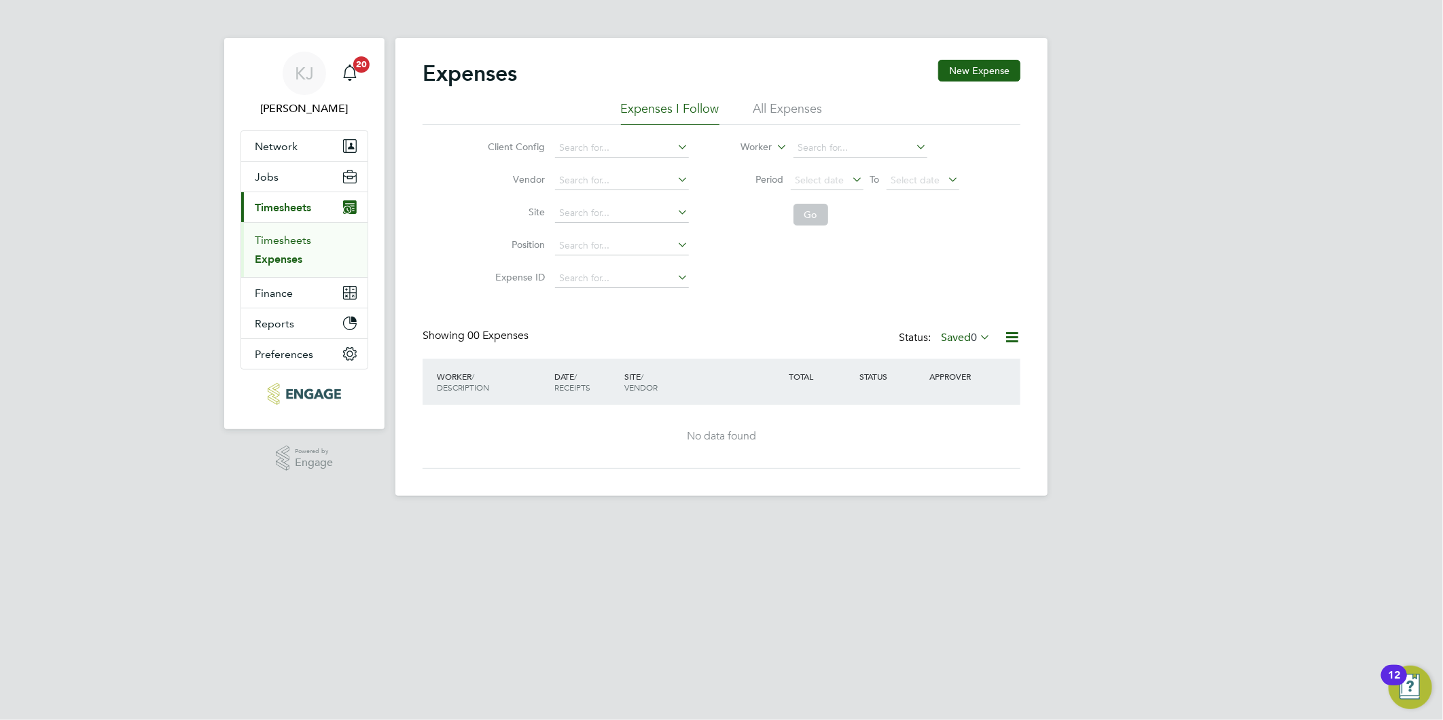
drag, startPoint x: 291, startPoint y: 238, endPoint x: 391, endPoint y: 303, distance: 119.2
click at [291, 236] on link "Timesheets" at bounding box center [283, 240] width 56 height 13
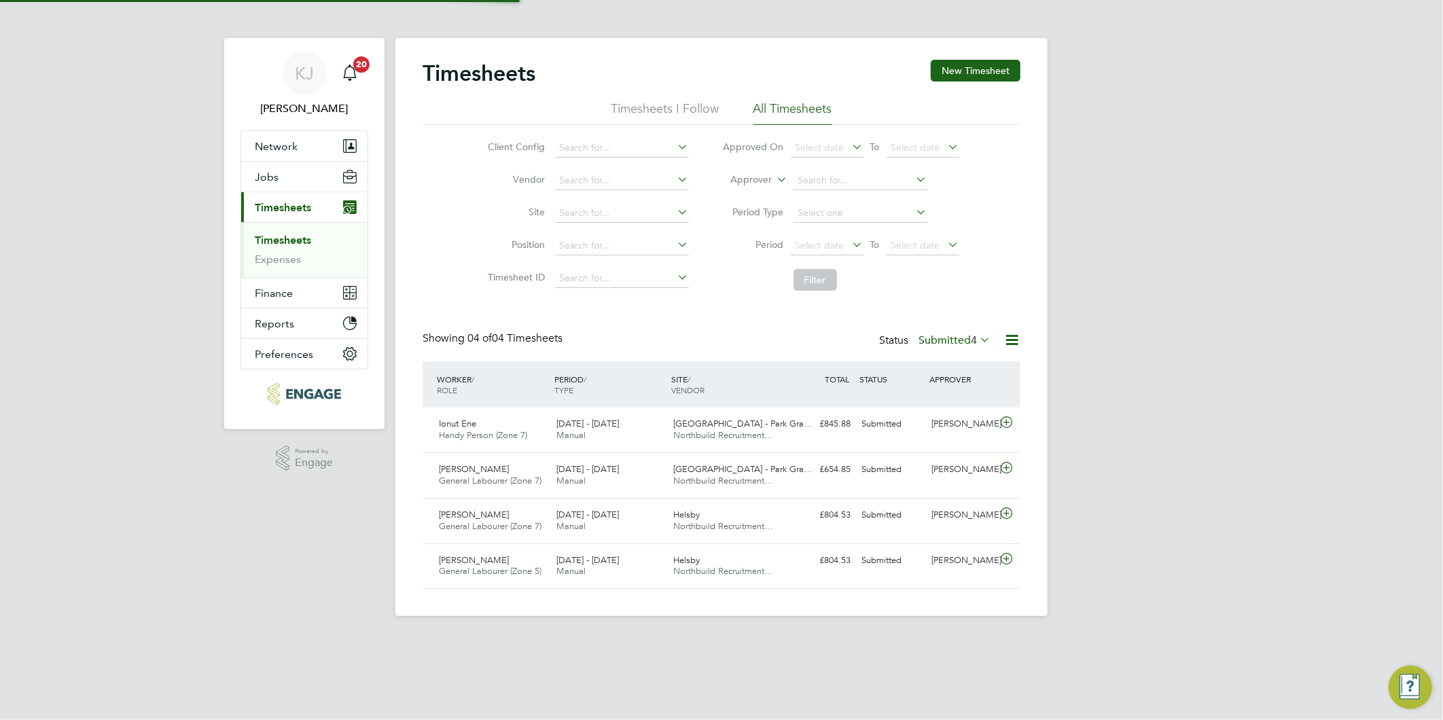
scroll to position [34, 118]
click at [981, 69] on button "New Timesheet" at bounding box center [975, 71] width 90 height 22
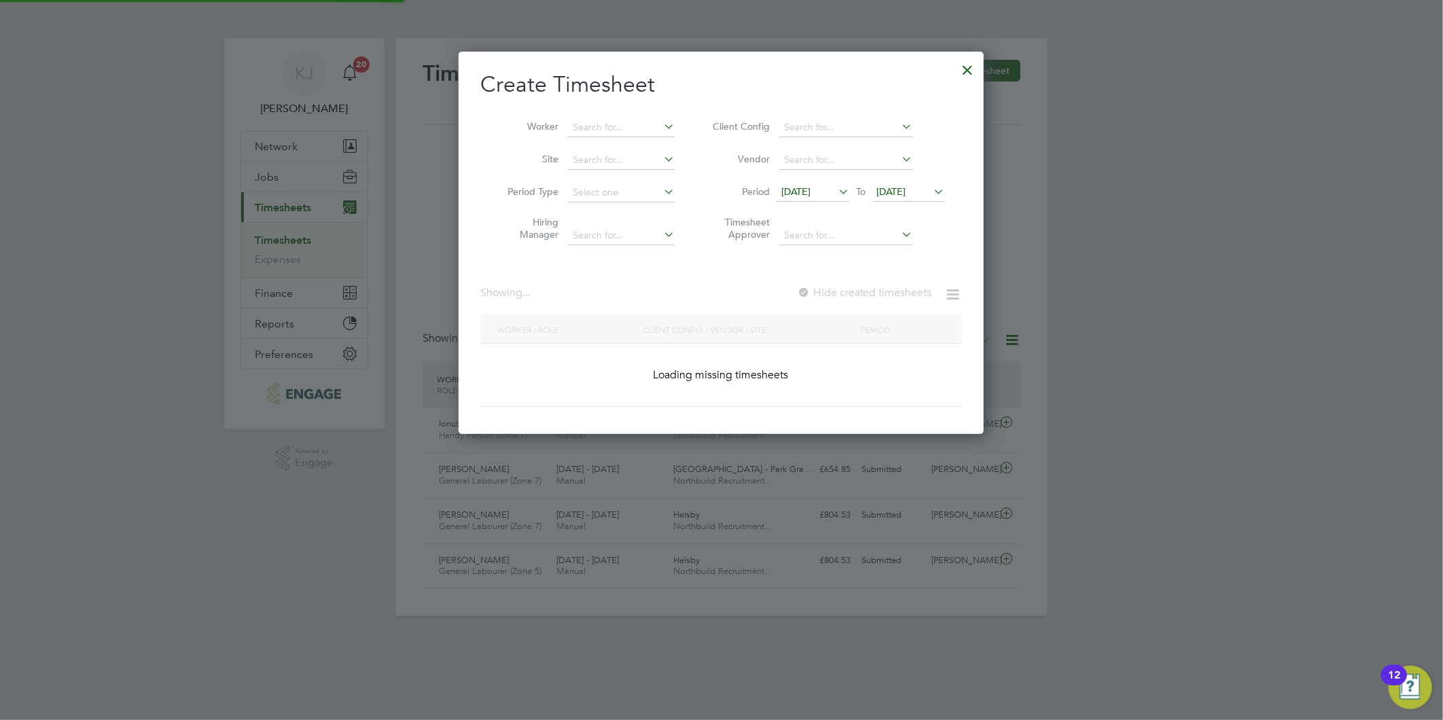
scroll to position [1447, 526]
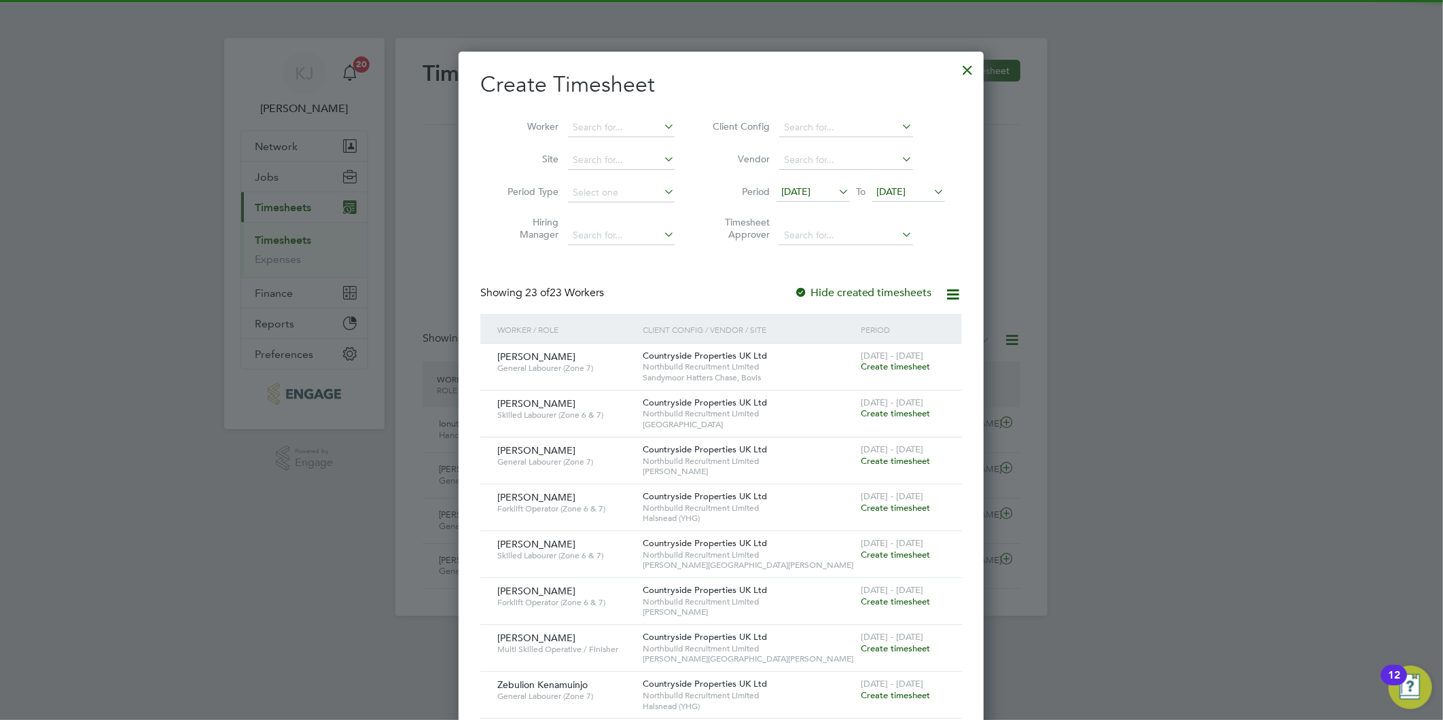
click at [810, 188] on span "[DATE]" at bounding box center [795, 191] width 29 height 12
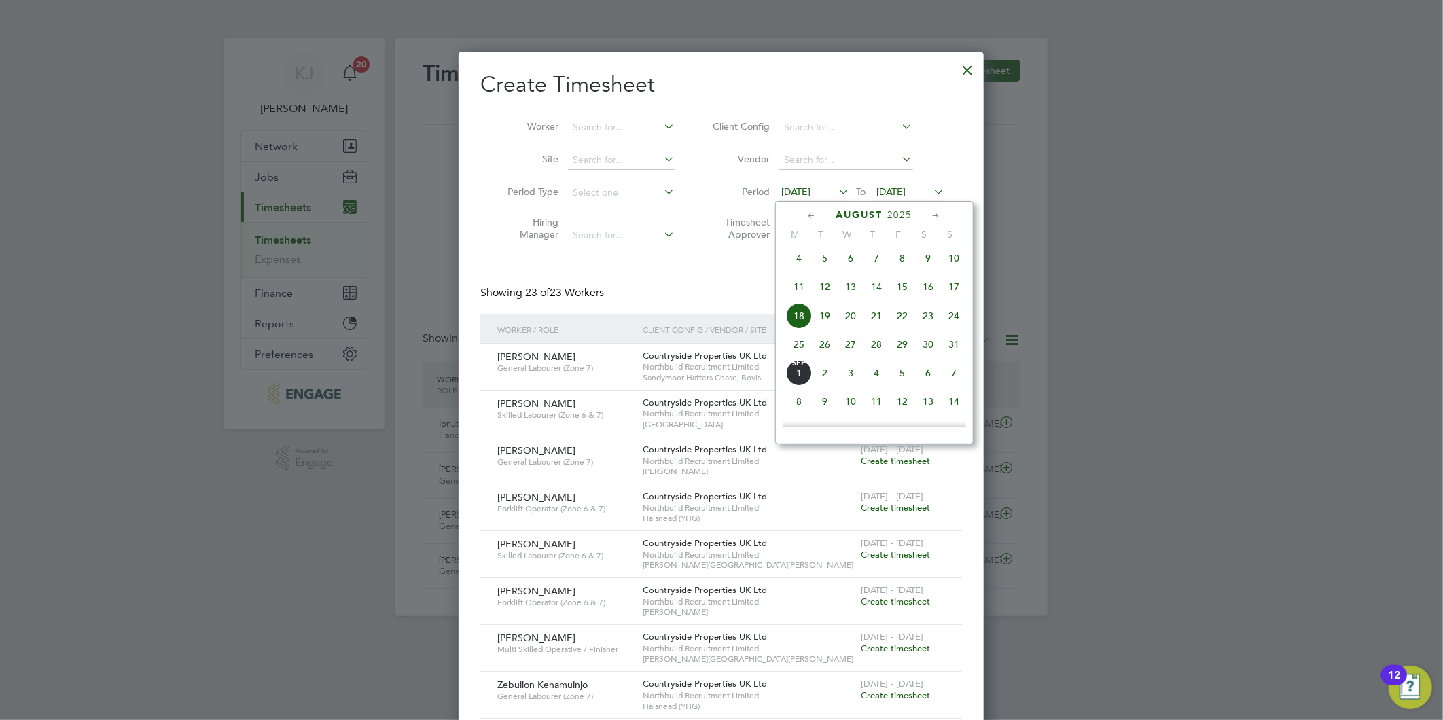
click at [788, 349] on span "25" at bounding box center [799, 344] width 26 height 26
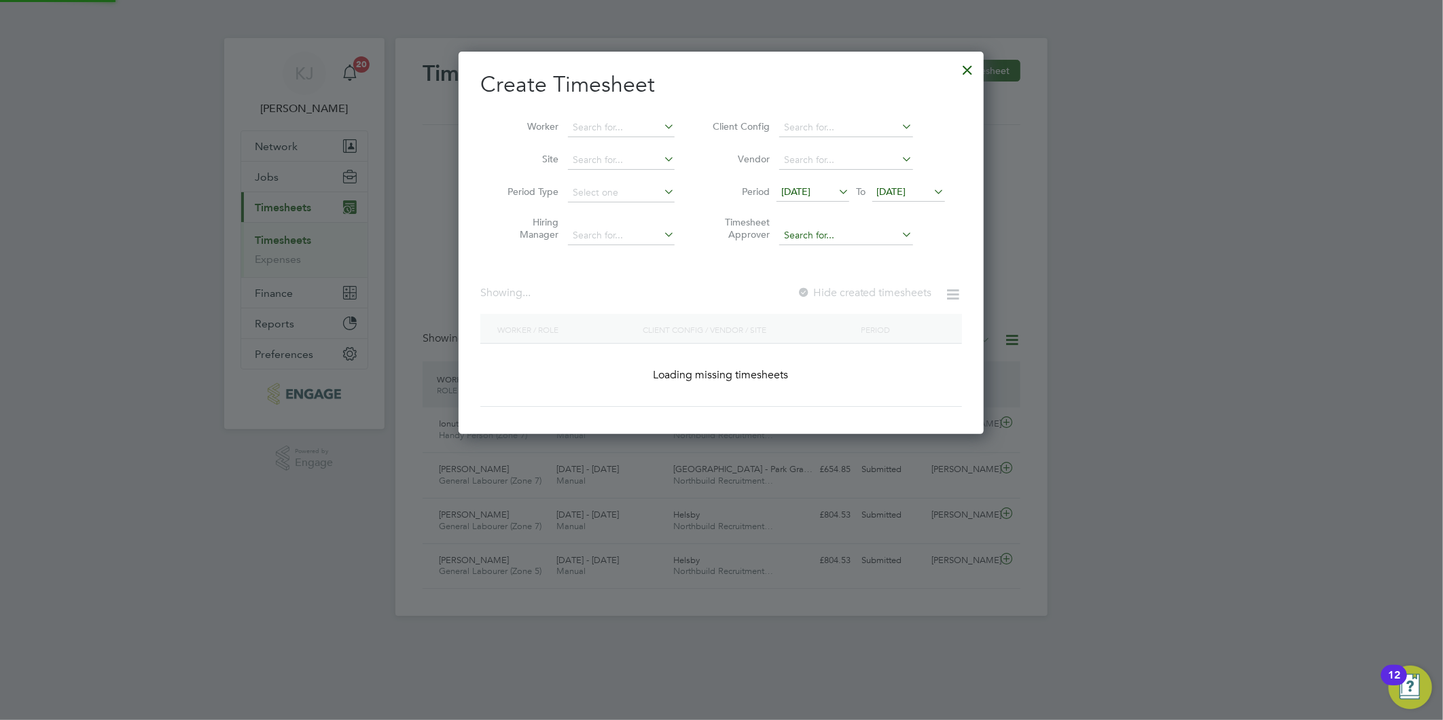
scroll to position [1259, 526]
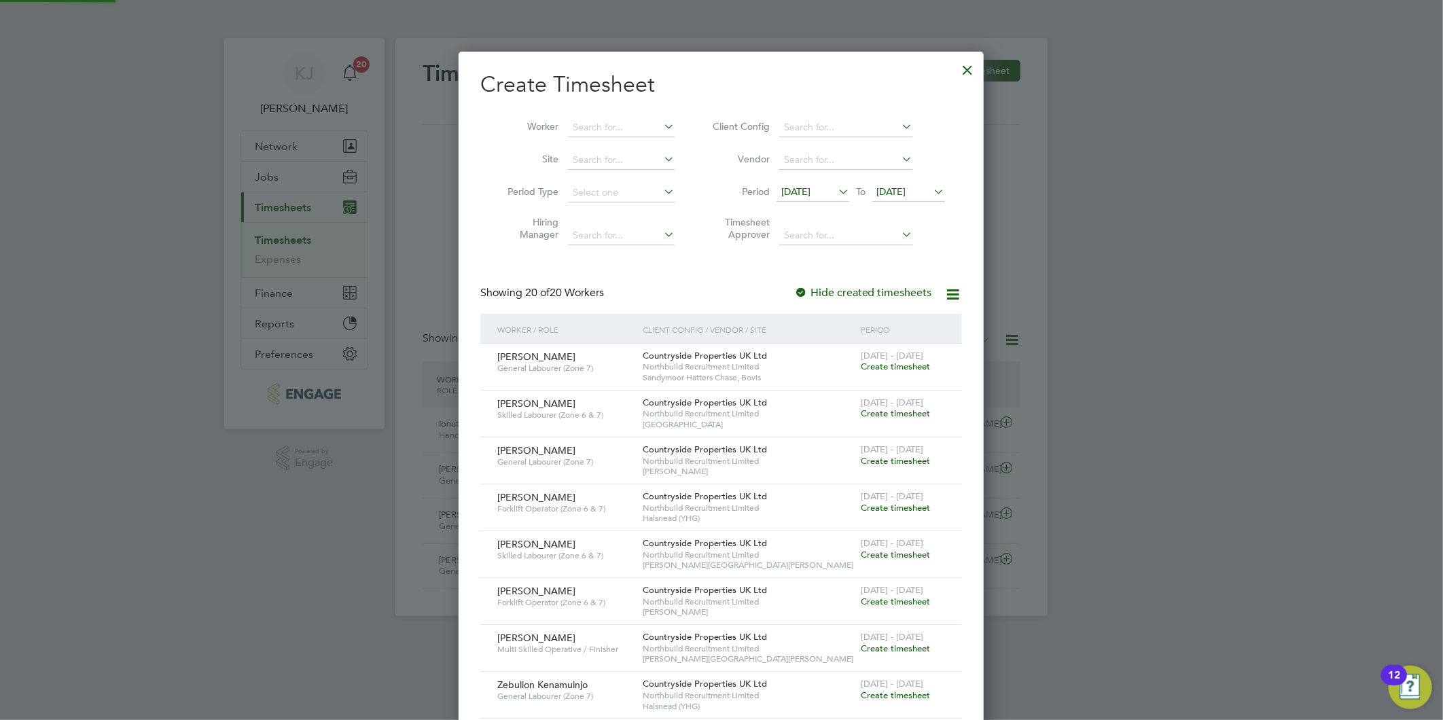
click at [894, 193] on span "[DATE]" at bounding box center [891, 191] width 29 height 12
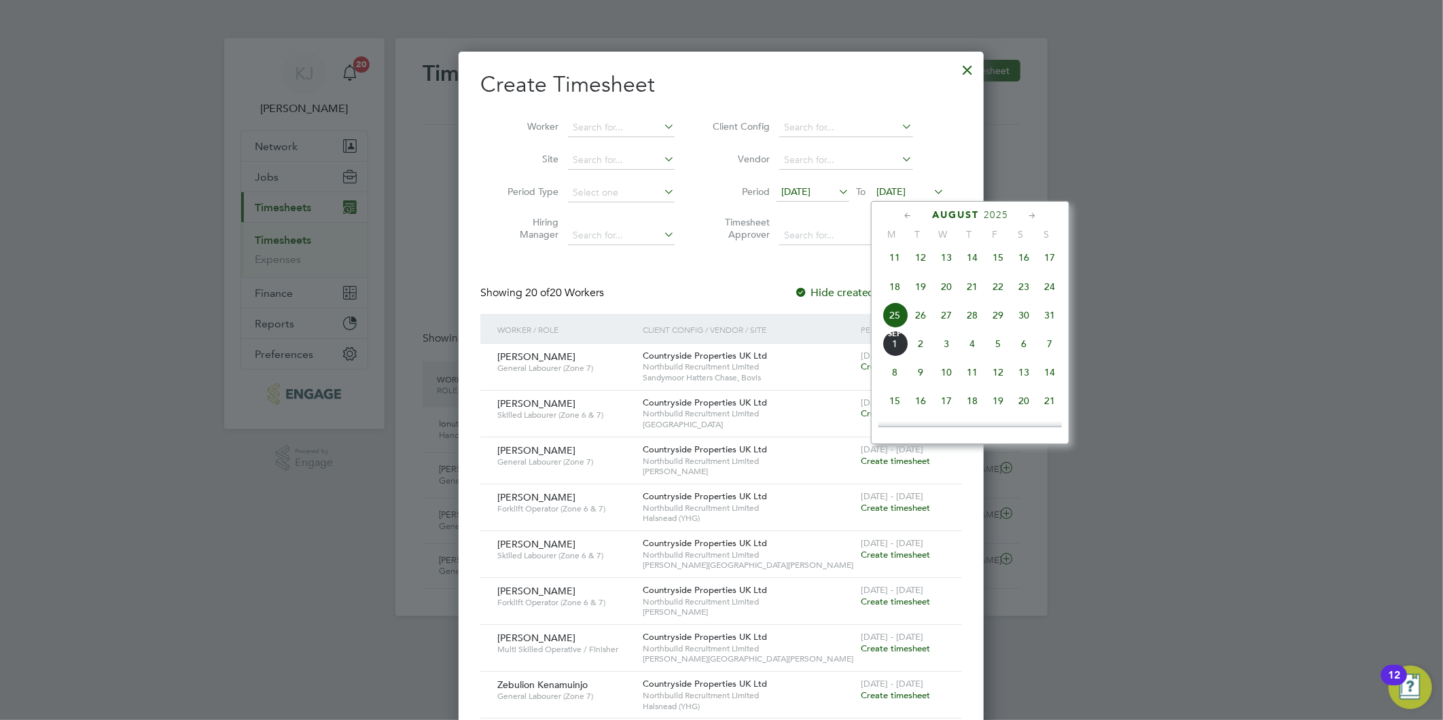
click at [1049, 319] on span "31" at bounding box center [1049, 315] width 26 height 26
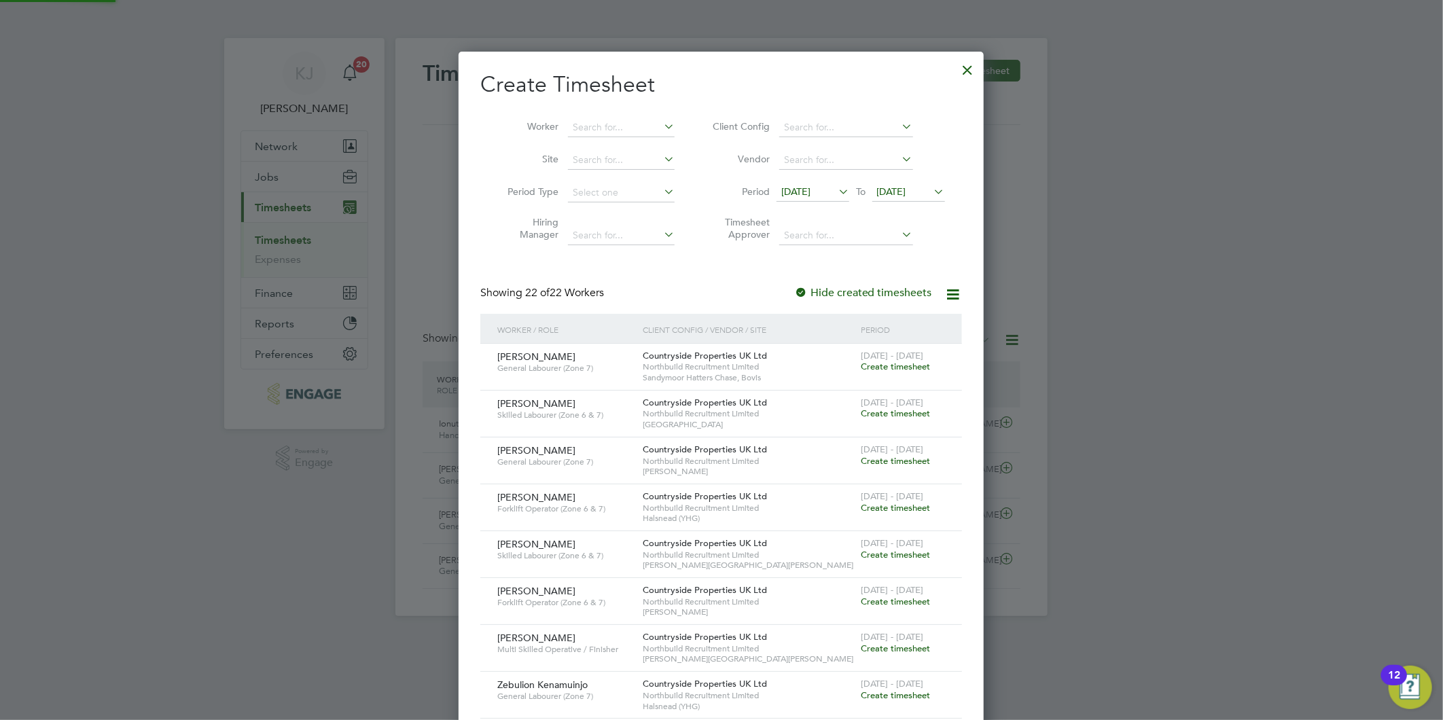
scroll to position [1353, 526]
click at [629, 168] on div "Timesheets New Timesheet Timesheets I Follow All Timesheets Client Config Vendo…" at bounding box center [721, 327] width 652 height 578
click at [652, 177] on li "That to [GEOGRAPHIC_DATA]" at bounding box center [637, 178] width 140 height 18
type input "[GEOGRAPHIC_DATA]"
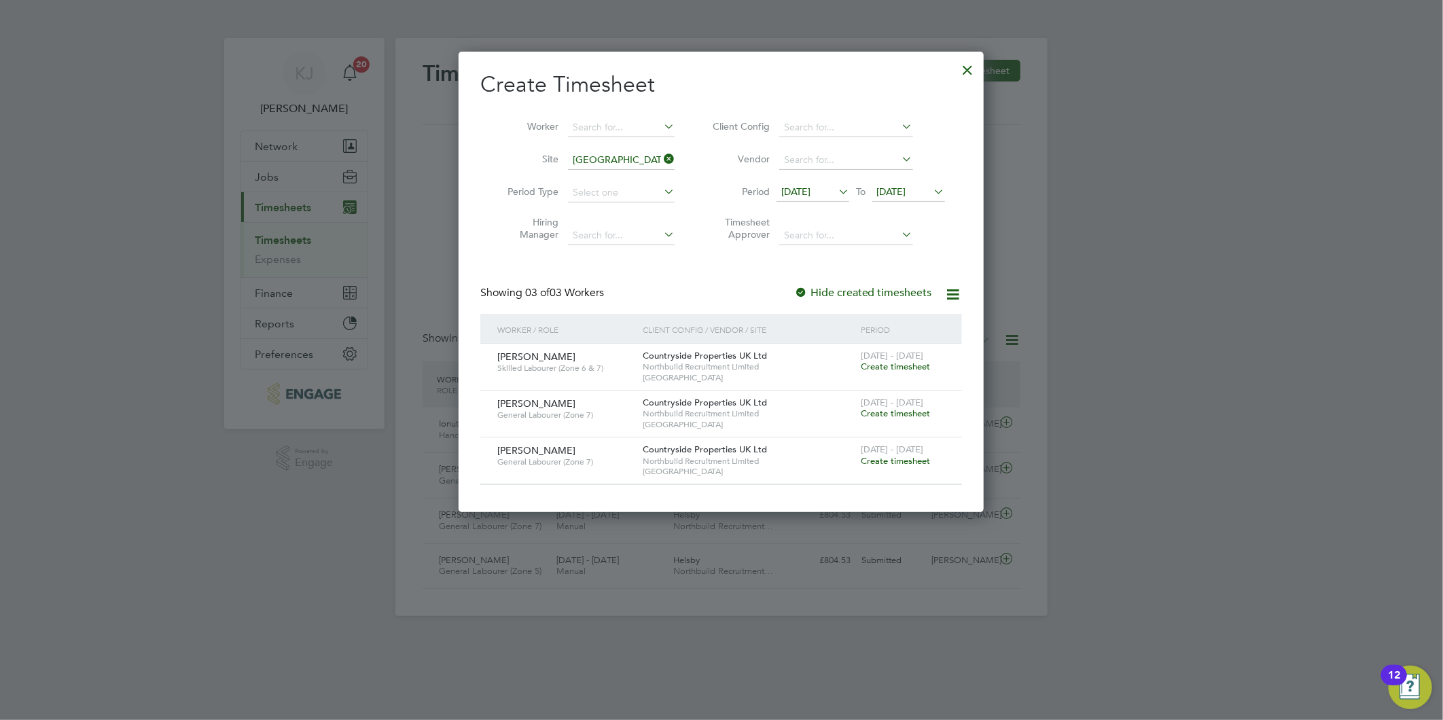
click at [882, 418] on div "[DATE] - [DATE] Create timesheet" at bounding box center [902, 409] width 91 height 37
click at [887, 416] on span "Create timesheet" at bounding box center [894, 413] width 69 height 12
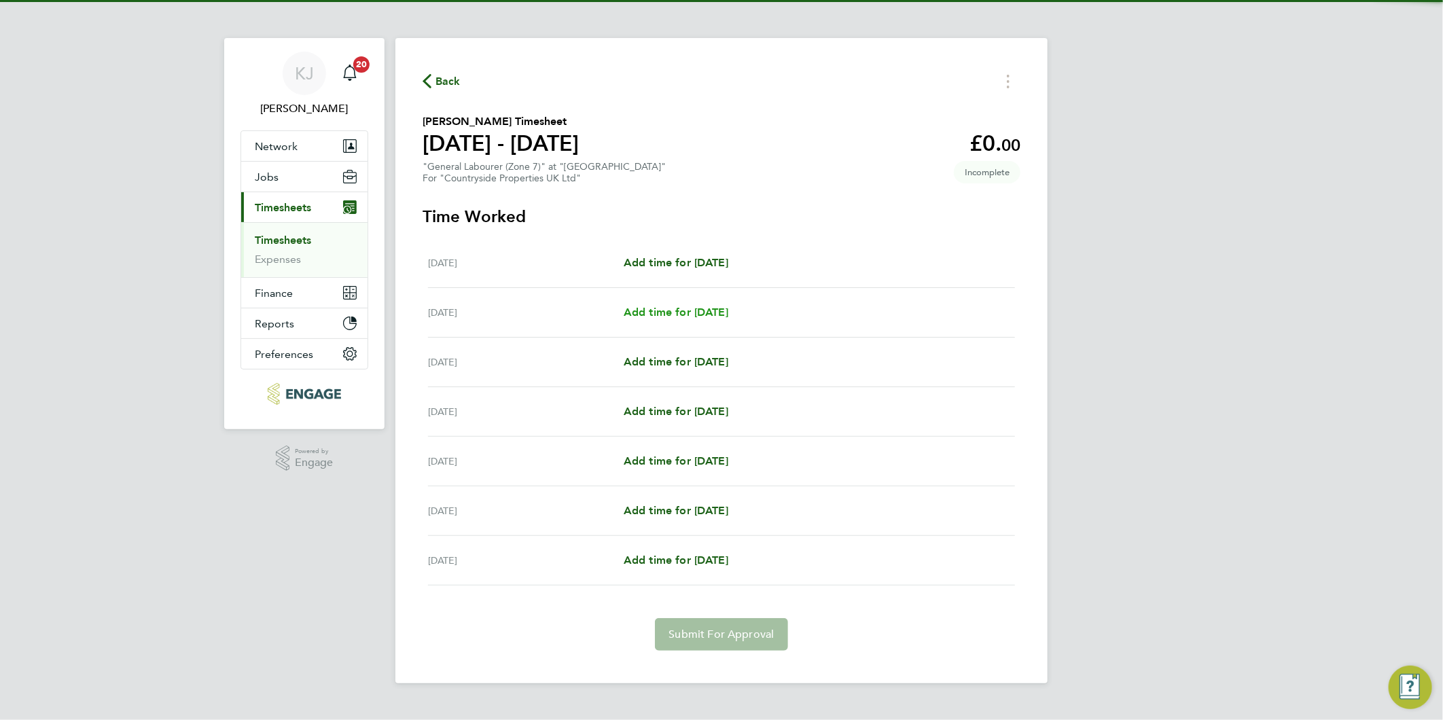
click at [695, 310] on span "Add time for [DATE]" at bounding box center [675, 312] width 105 height 13
select select "30"
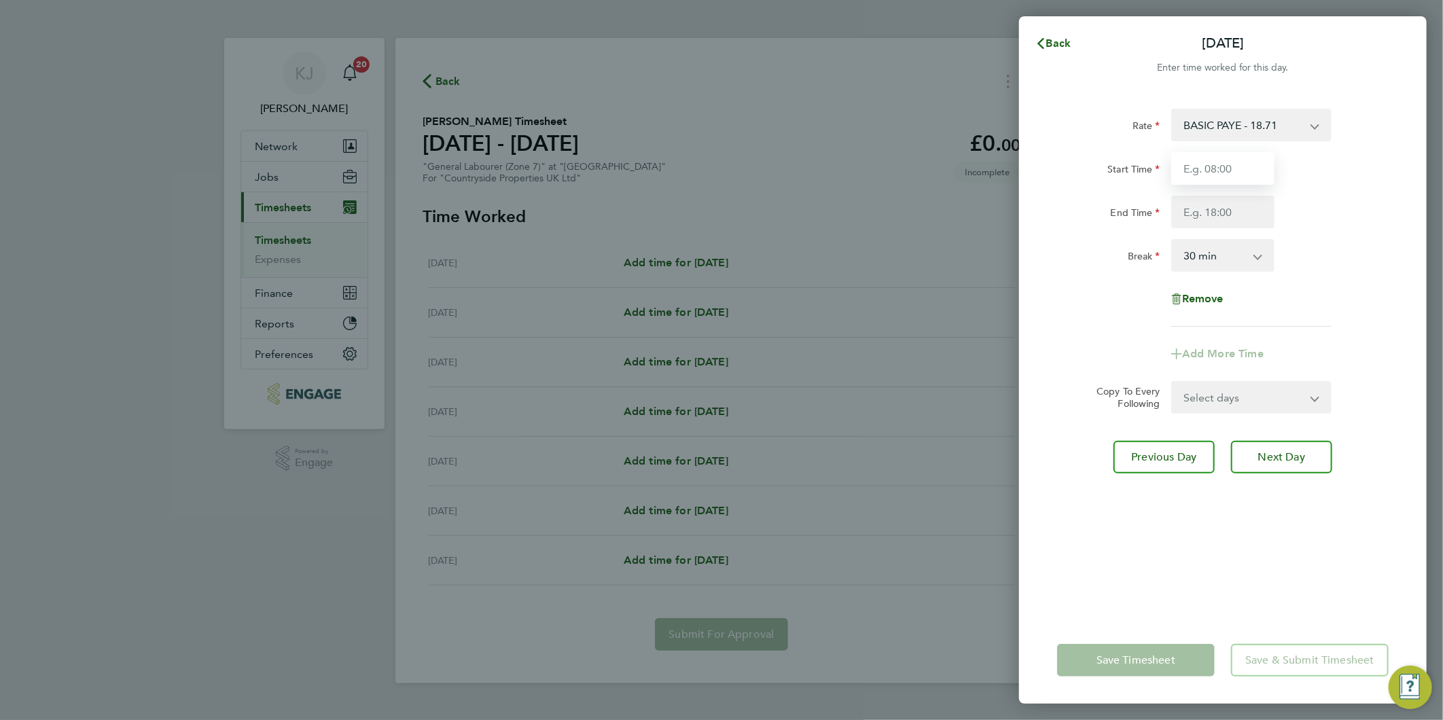
click at [1212, 172] on input "Start Time" at bounding box center [1222, 168] width 103 height 33
type input "07:30"
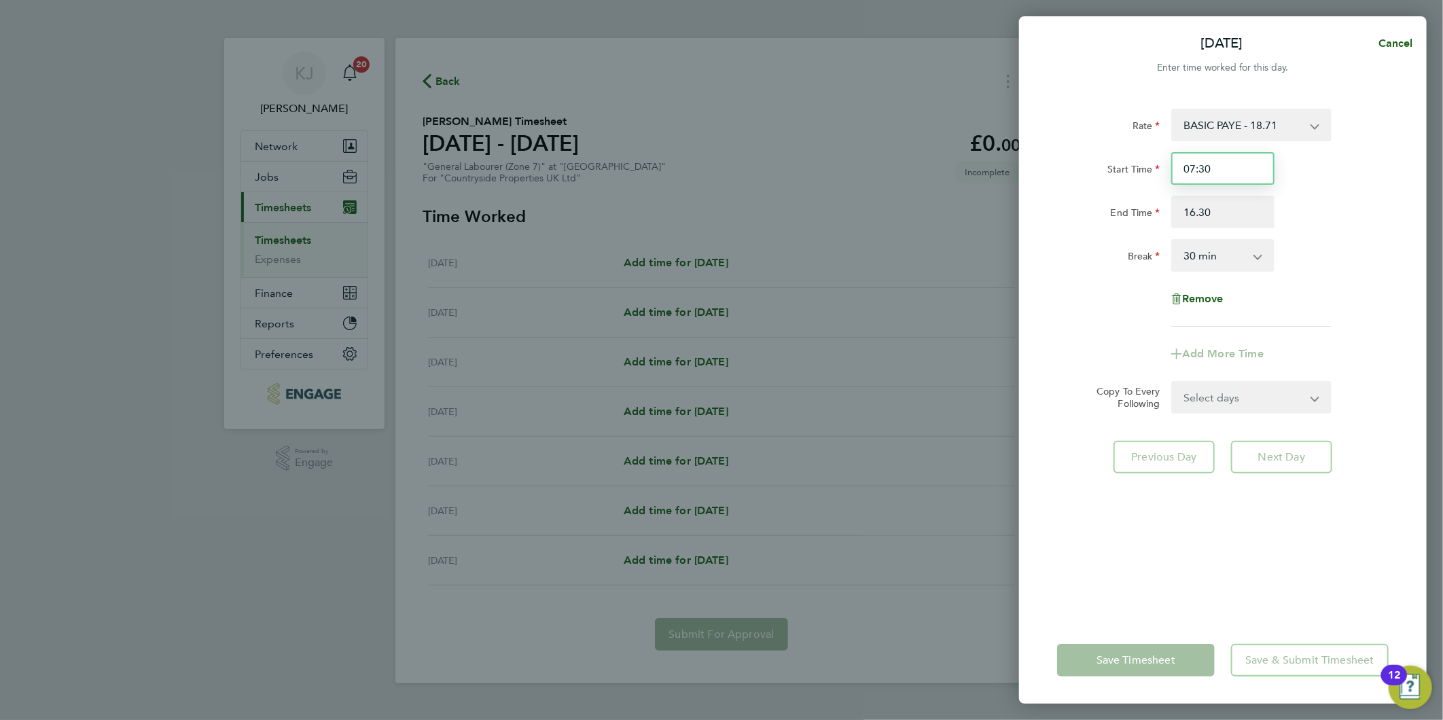
type input "16:30"
click at [1220, 179] on input "07:30" at bounding box center [1222, 168] width 103 height 33
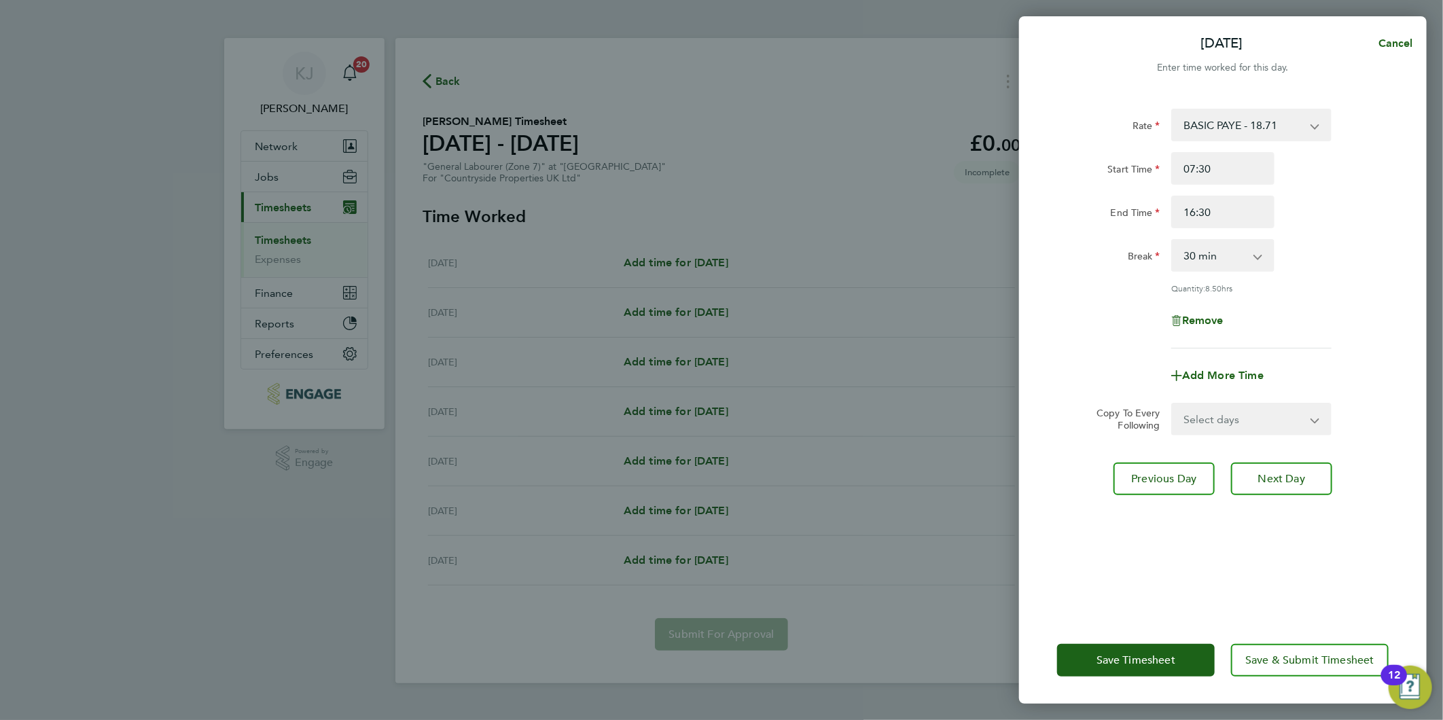
drag, startPoint x: 1193, startPoint y: 424, endPoint x: 1197, endPoint y: 433, distance: 10.1
click at [1193, 424] on select "Select days Day Weekday (Mon-Fri) Weekend (Sat-Sun) [DATE] [DATE] [DATE] [DATE]…" at bounding box center [1243, 419] width 143 height 30
select select "DAY"
click at [1172, 404] on select "Select days Day Weekday (Mon-Fri) Weekend (Sat-Sun) [DATE] [DATE] [DATE] [DATE]…" at bounding box center [1243, 419] width 143 height 30
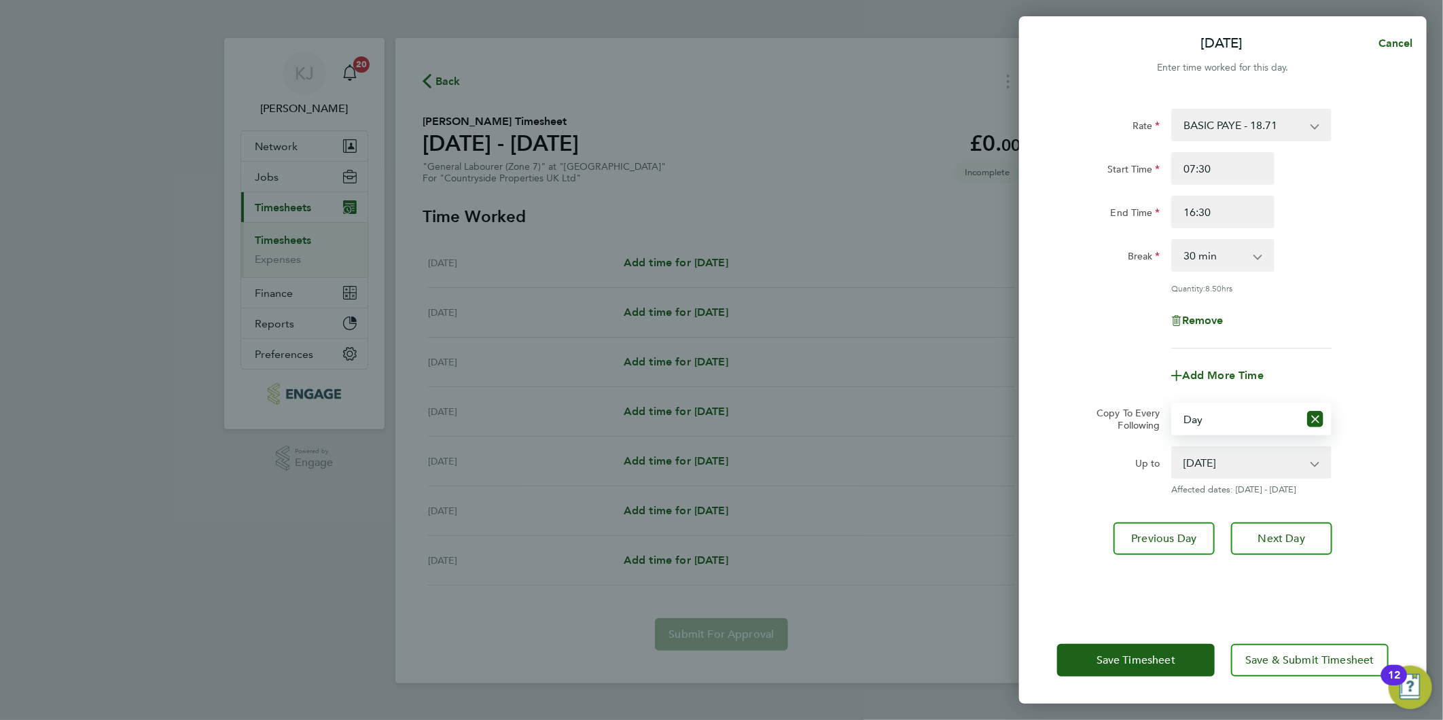
drag, startPoint x: 1228, startPoint y: 467, endPoint x: 1225, endPoint y: 477, distance: 11.4
click at [1228, 467] on select "[DATE] [DATE] [DATE] [DATE] [DATE]" at bounding box center [1242, 463] width 141 height 30
select select "[DATE]"
click at [1172, 448] on select "[DATE] [DATE] [DATE] [DATE] [DATE]" at bounding box center [1242, 463] width 141 height 30
click at [1312, 544] on button "Next Day" at bounding box center [1281, 538] width 101 height 33
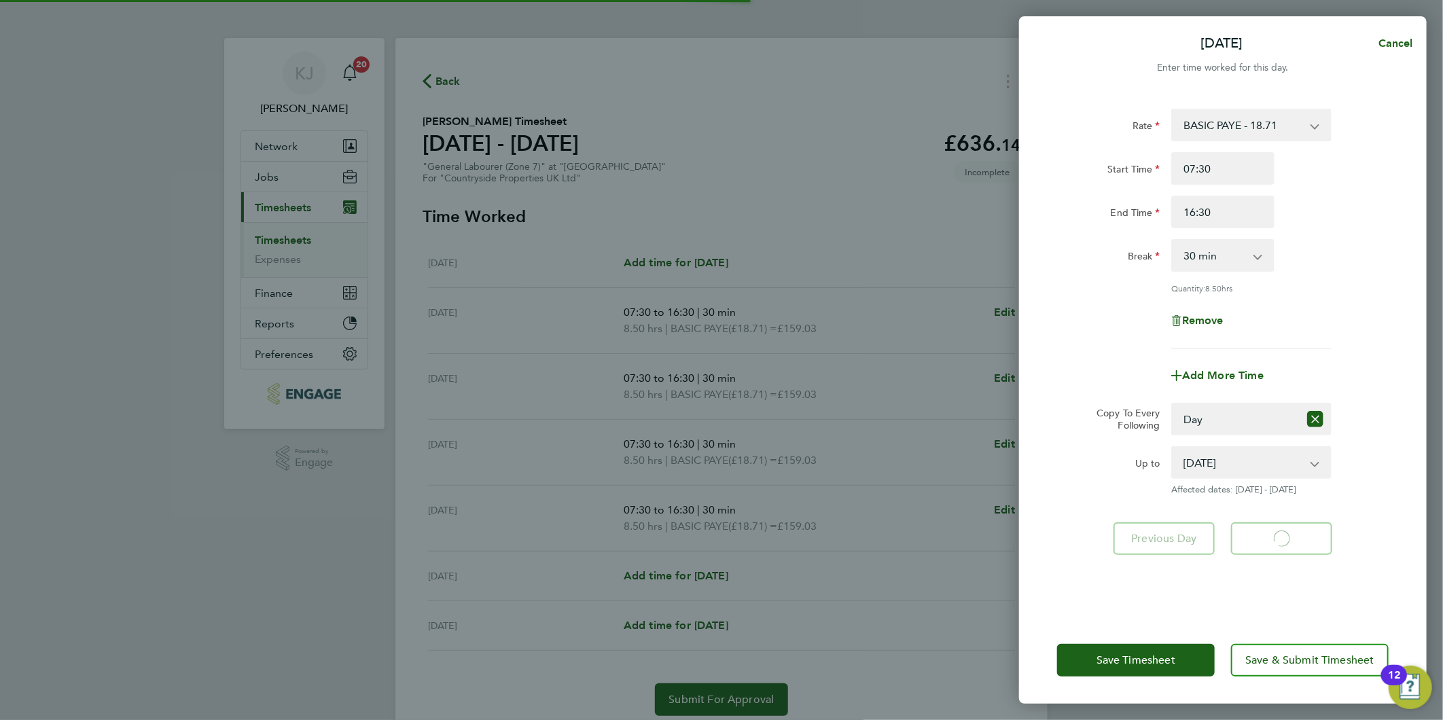
select select "30"
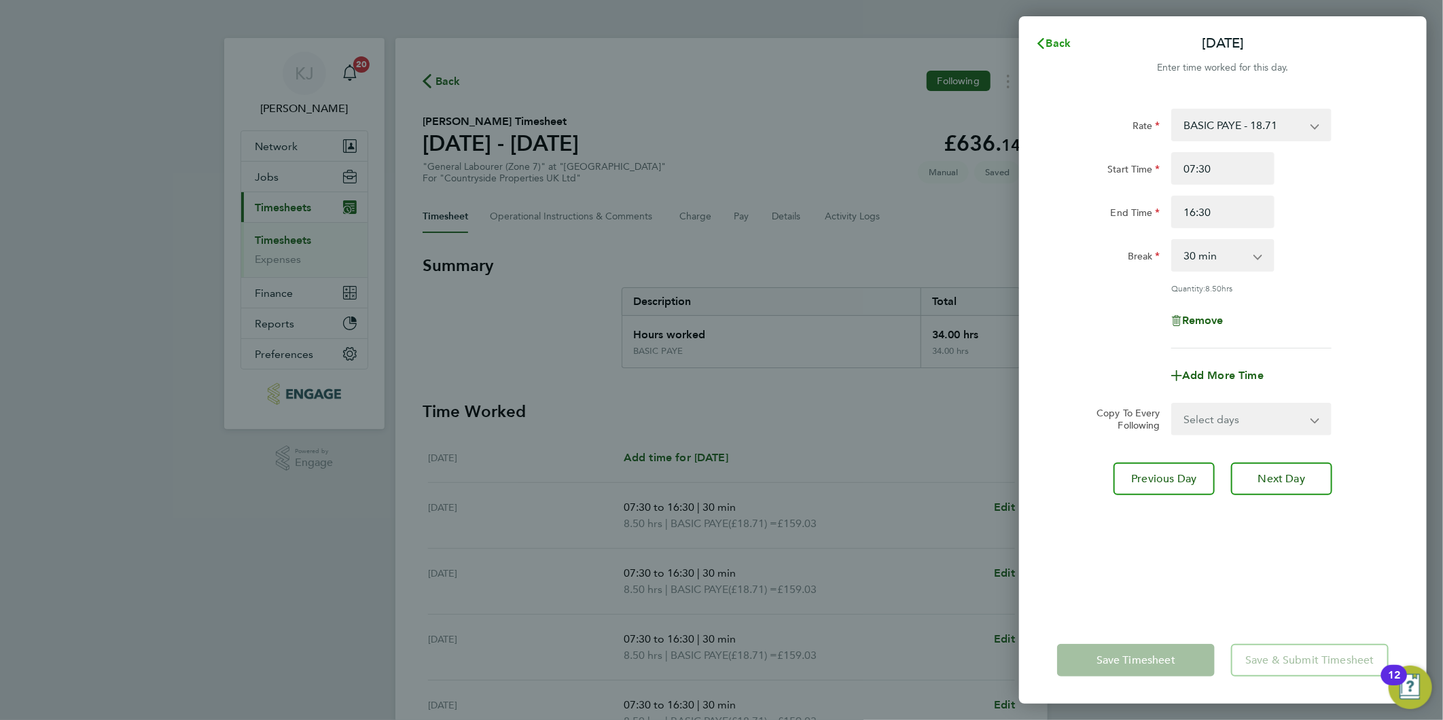
click at [1048, 37] on span "Back" at bounding box center [1058, 43] width 25 height 13
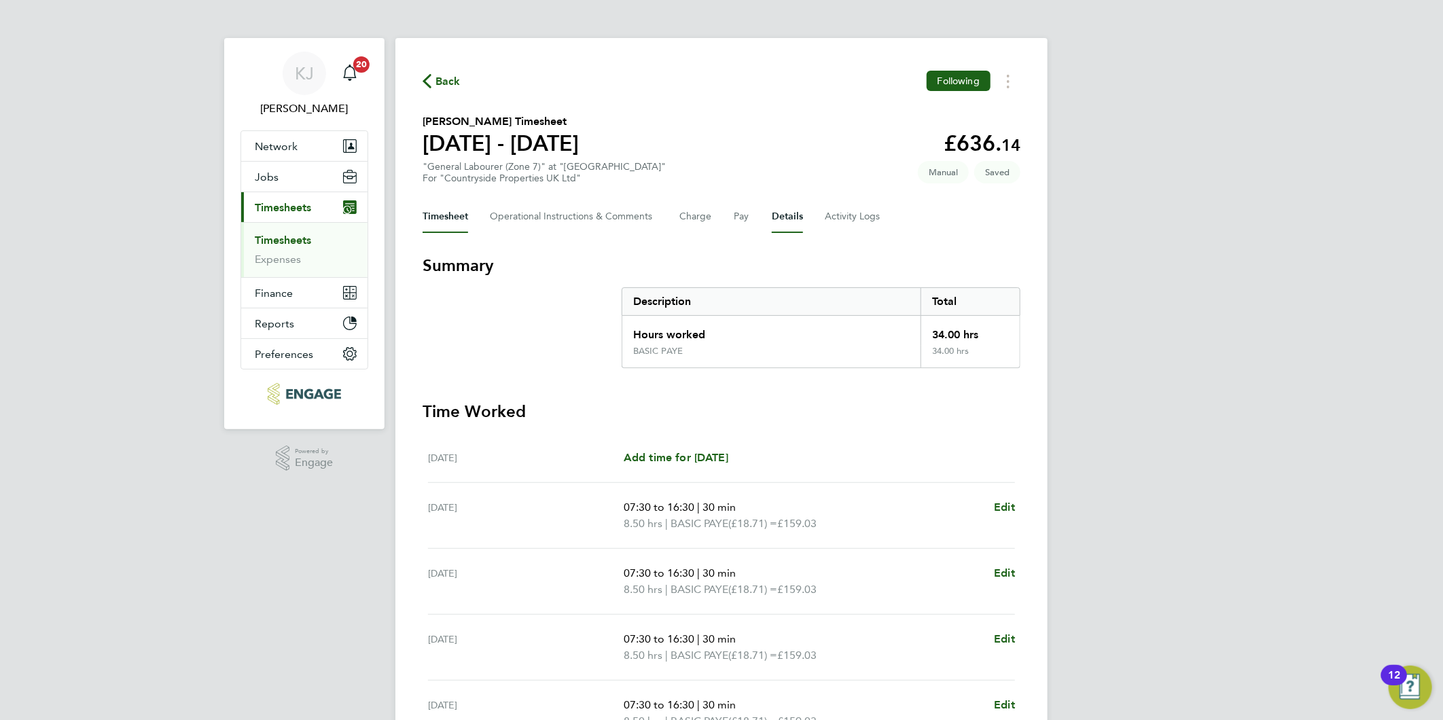
click at [781, 212] on button "Details" at bounding box center [787, 216] width 31 height 33
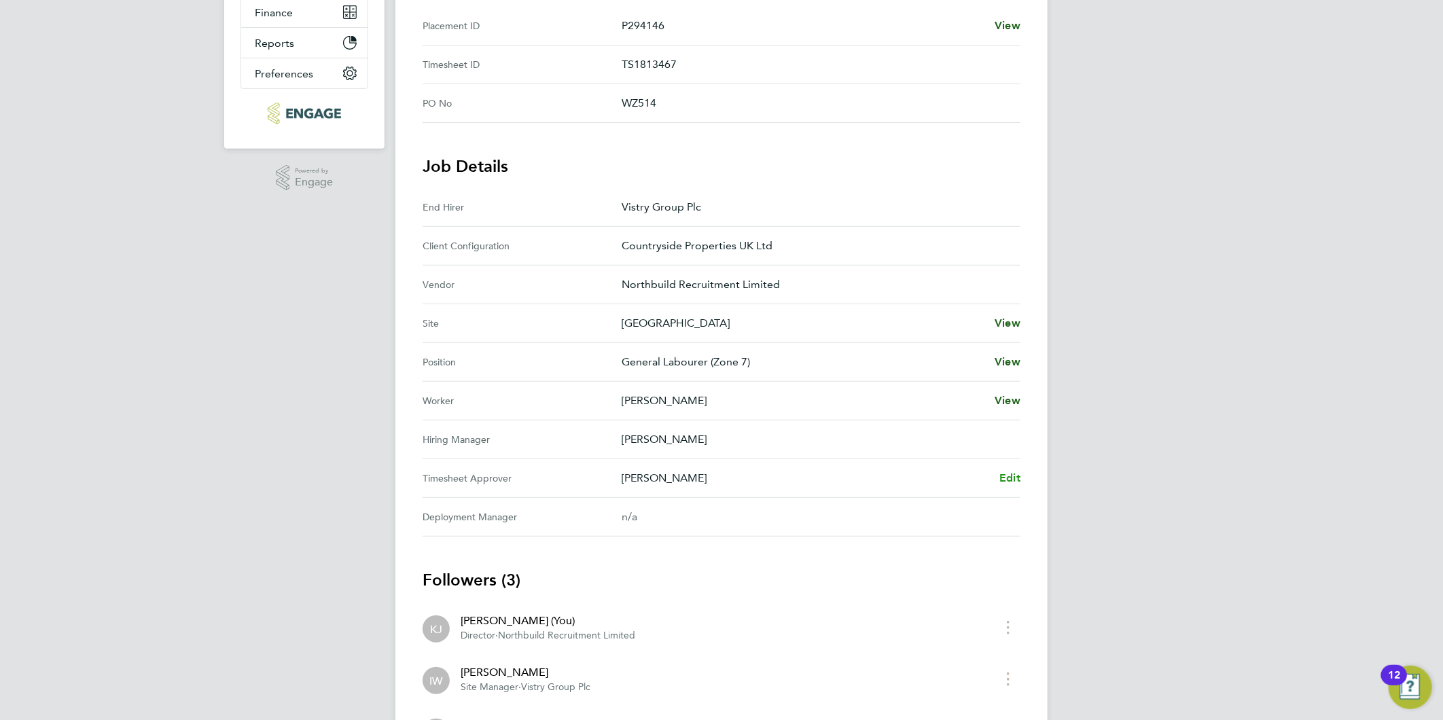
click at [1017, 474] on span "Edit" at bounding box center [1009, 477] width 21 height 13
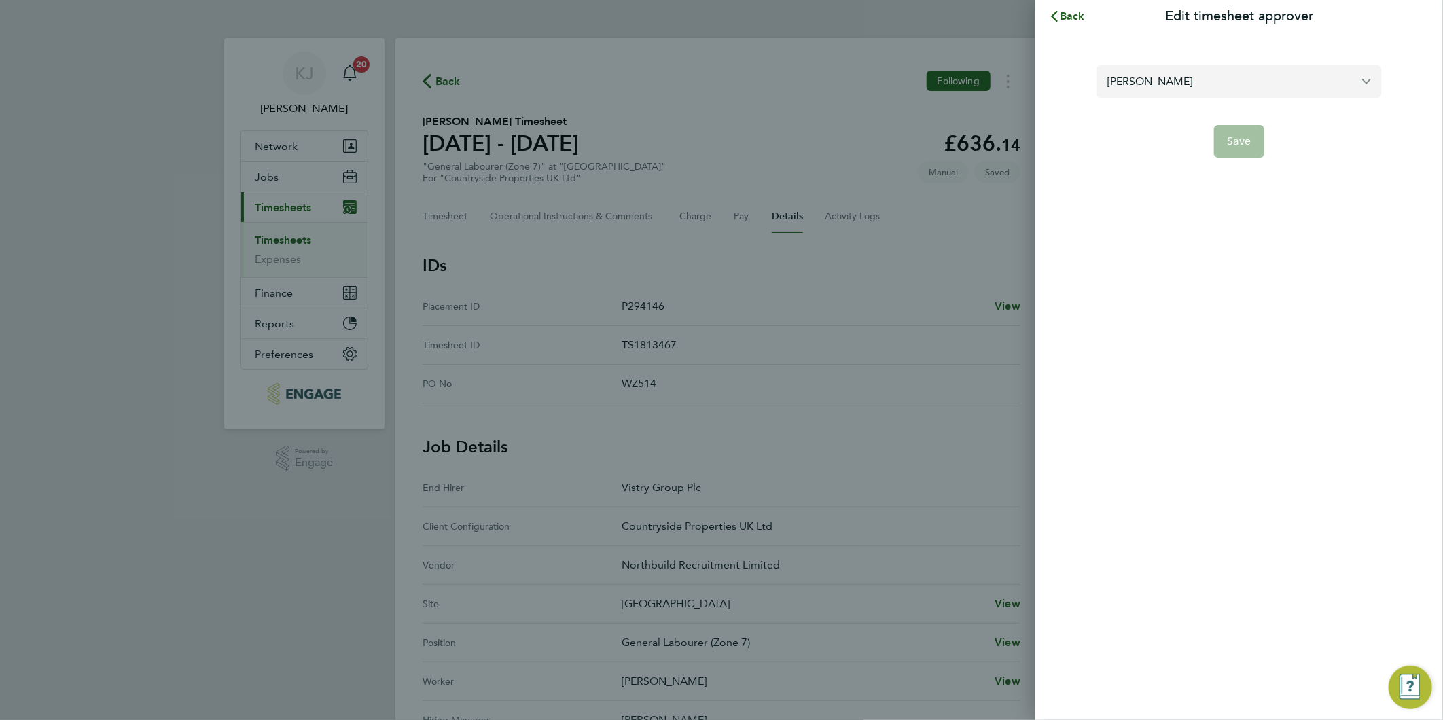
click at [1195, 71] on input "[PERSON_NAME]" at bounding box center [1238, 81] width 285 height 32
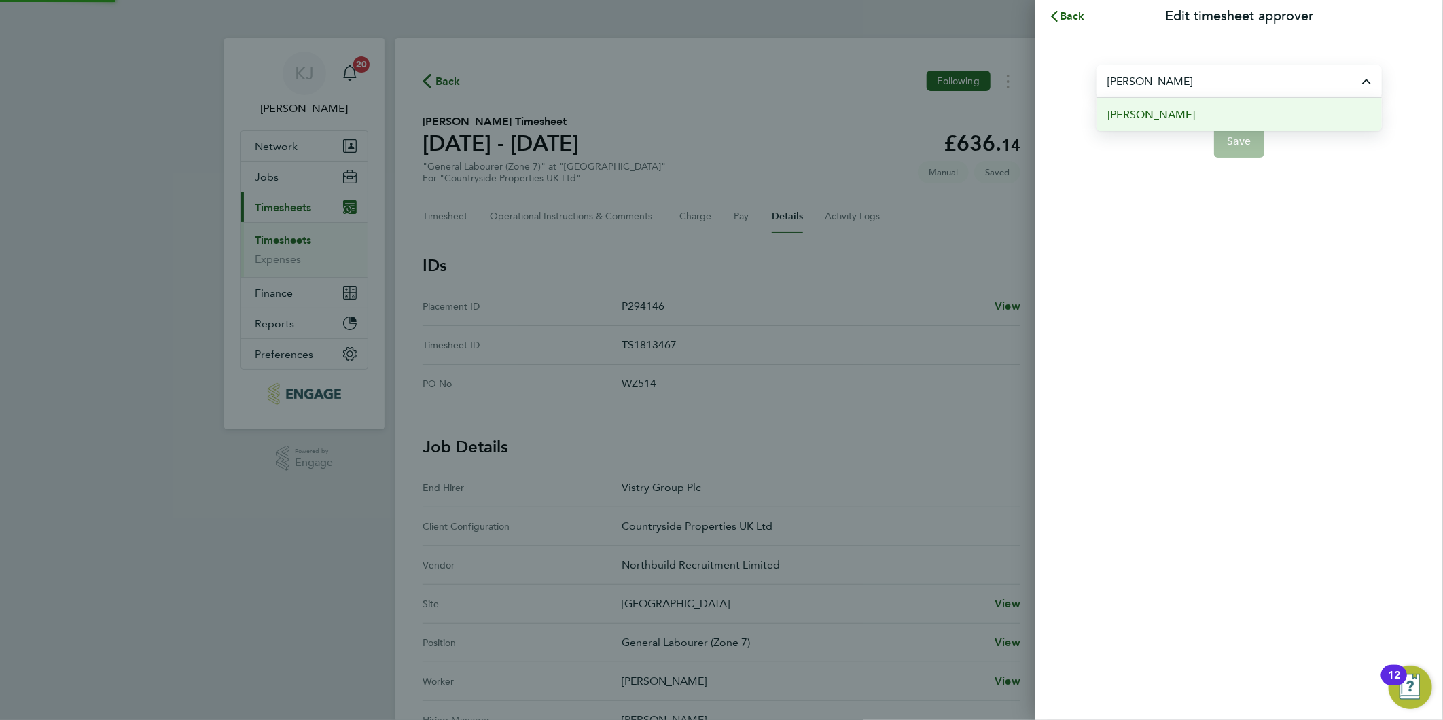
click at [1221, 105] on li "[PERSON_NAME]" at bounding box center [1238, 114] width 285 height 33
type input "[PERSON_NAME]"
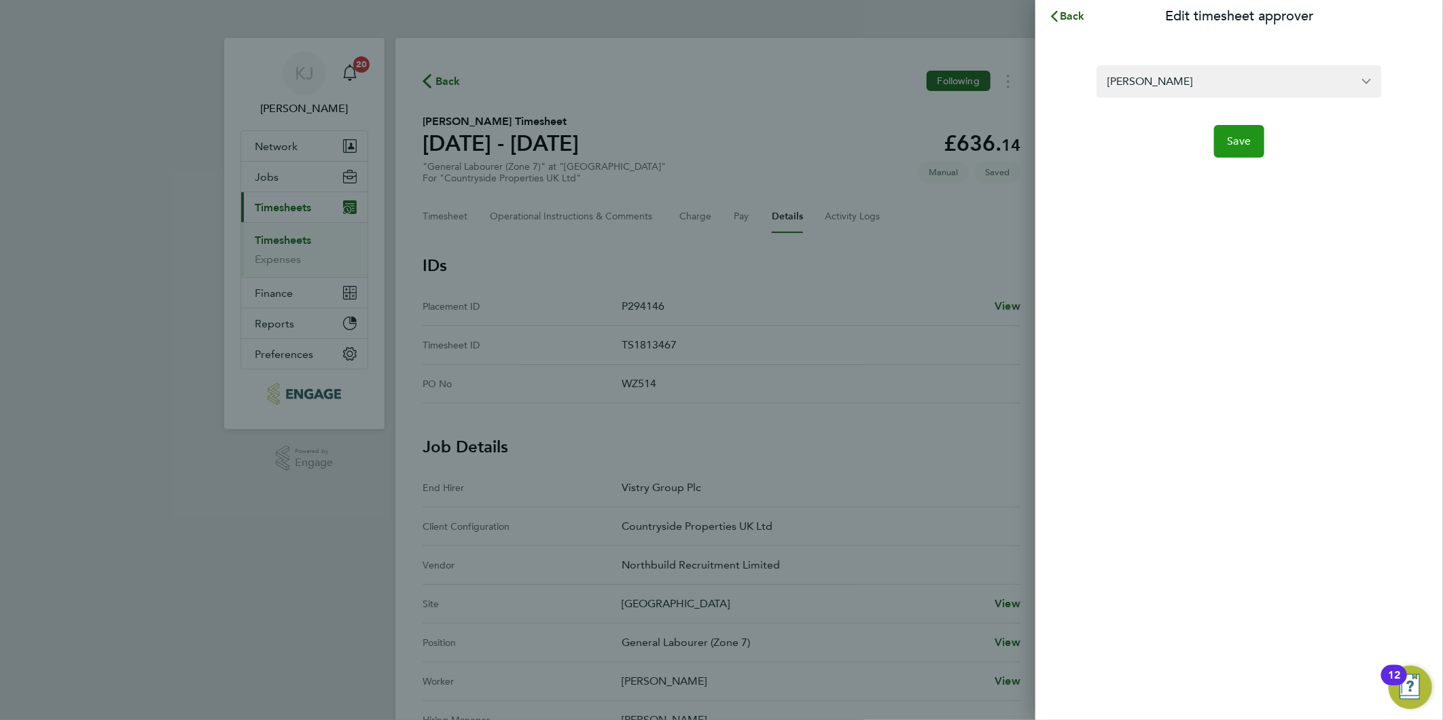
click at [1239, 143] on span "Save" at bounding box center [1239, 141] width 24 height 14
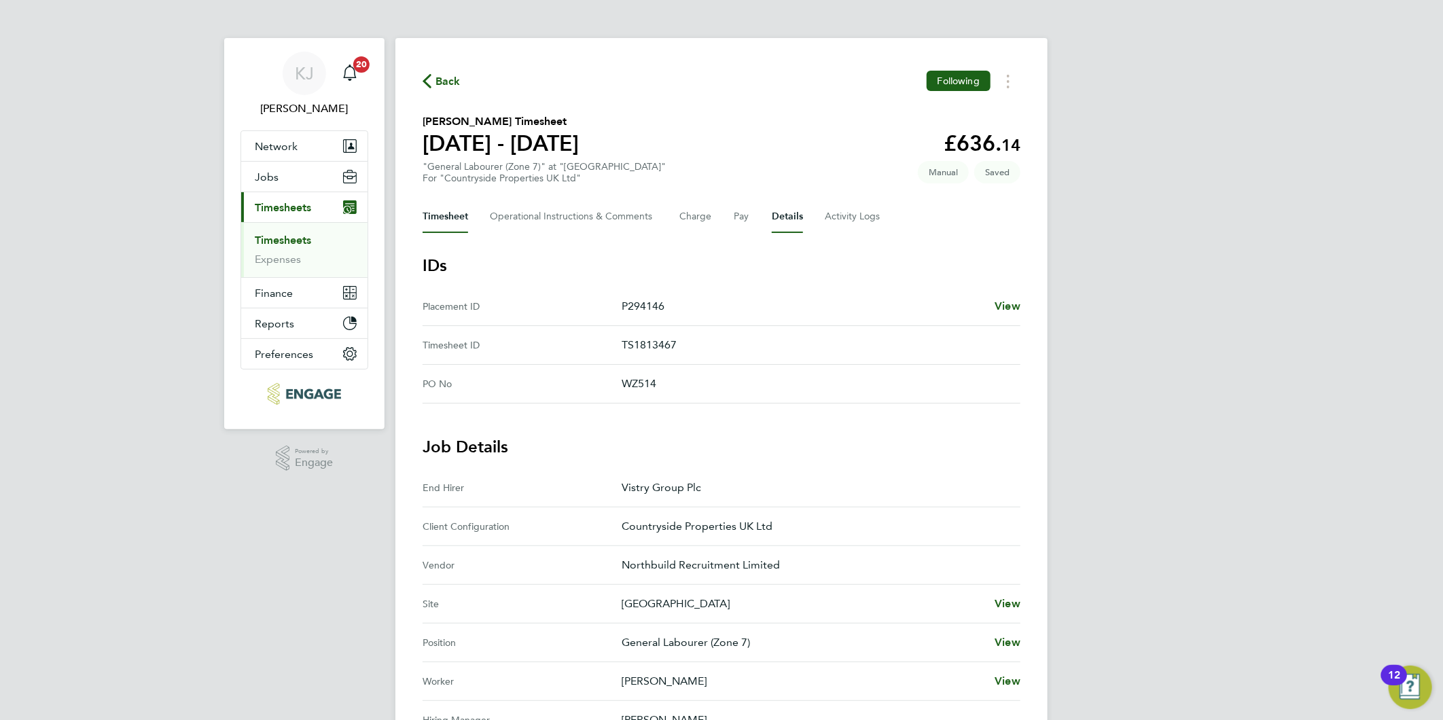
click at [446, 217] on button "Timesheet" at bounding box center [445, 216] width 46 height 33
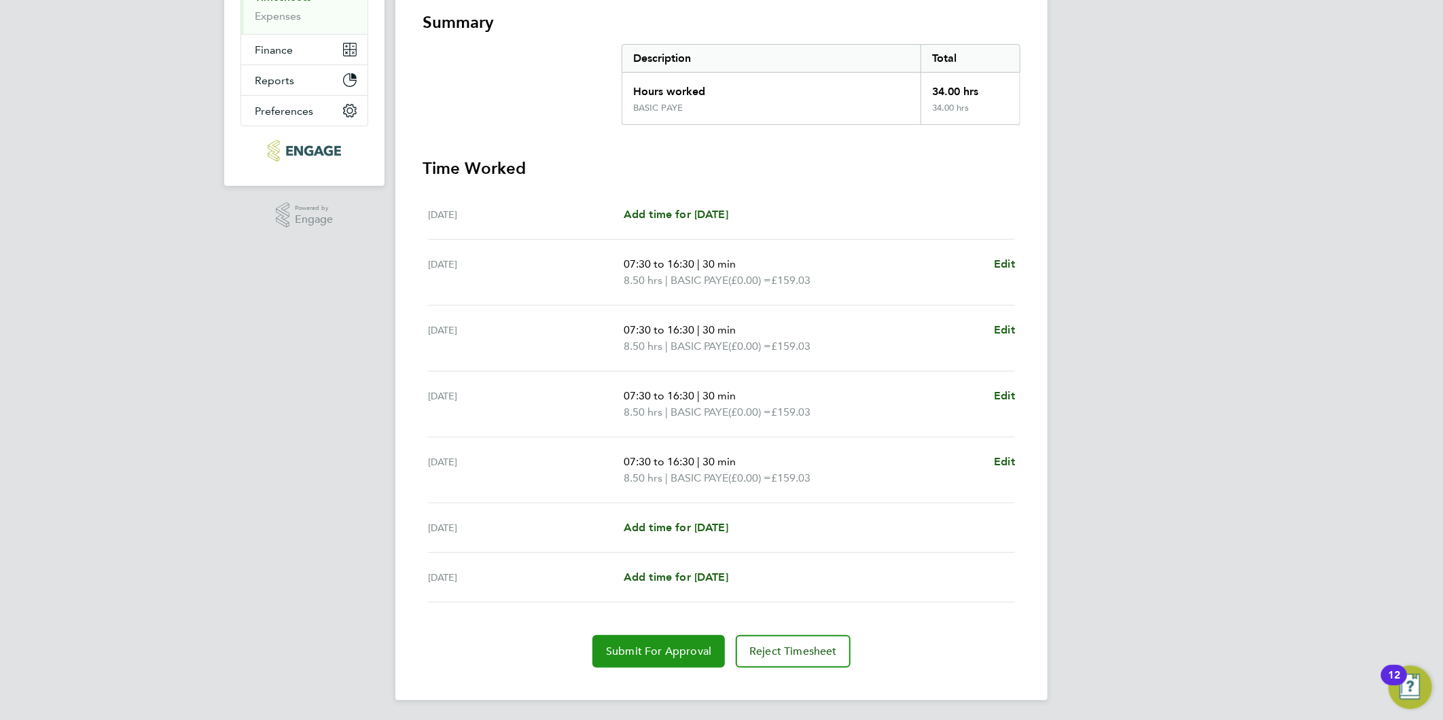
click at [657, 649] on span "Submit For Approval" at bounding box center [658, 652] width 105 height 14
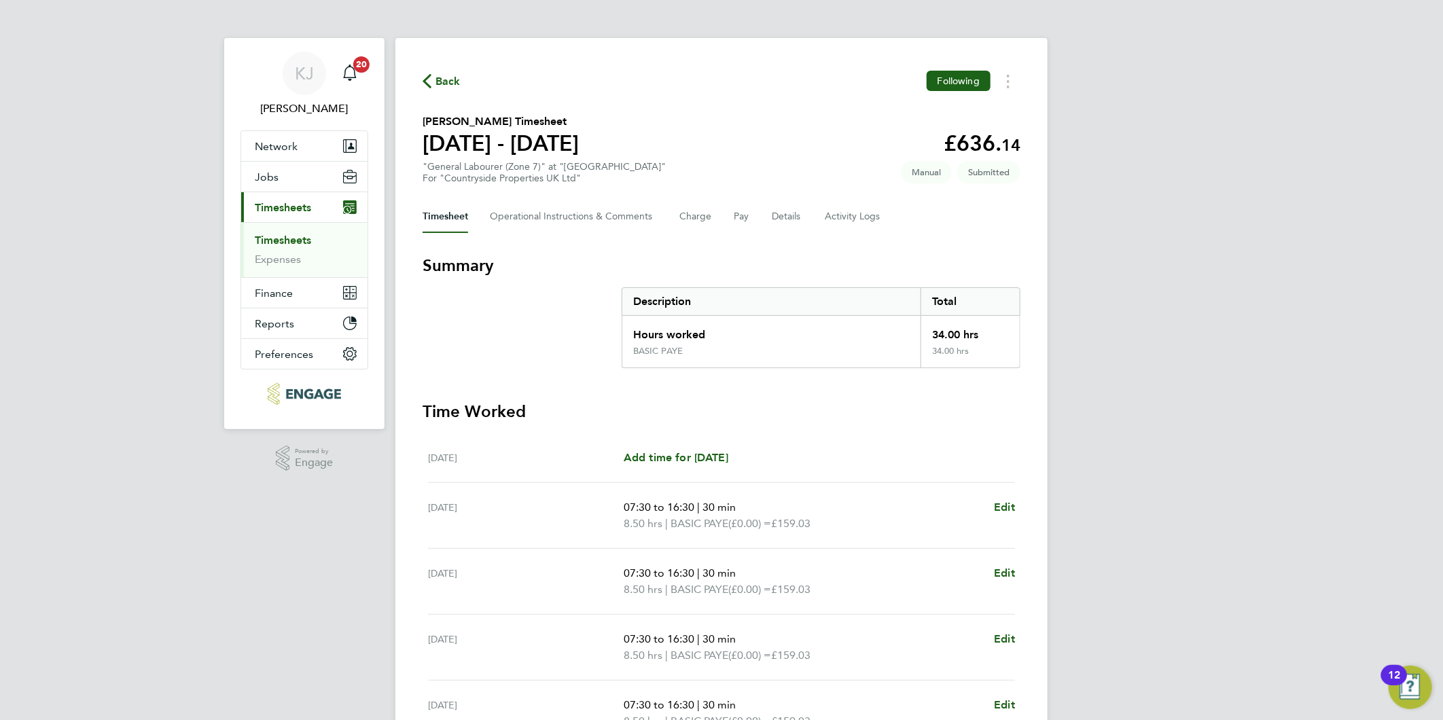
drag, startPoint x: 283, startPoint y: 236, endPoint x: 321, endPoint y: 261, distance: 46.0
click at [283, 236] on link "Timesheets" at bounding box center [283, 240] width 56 height 13
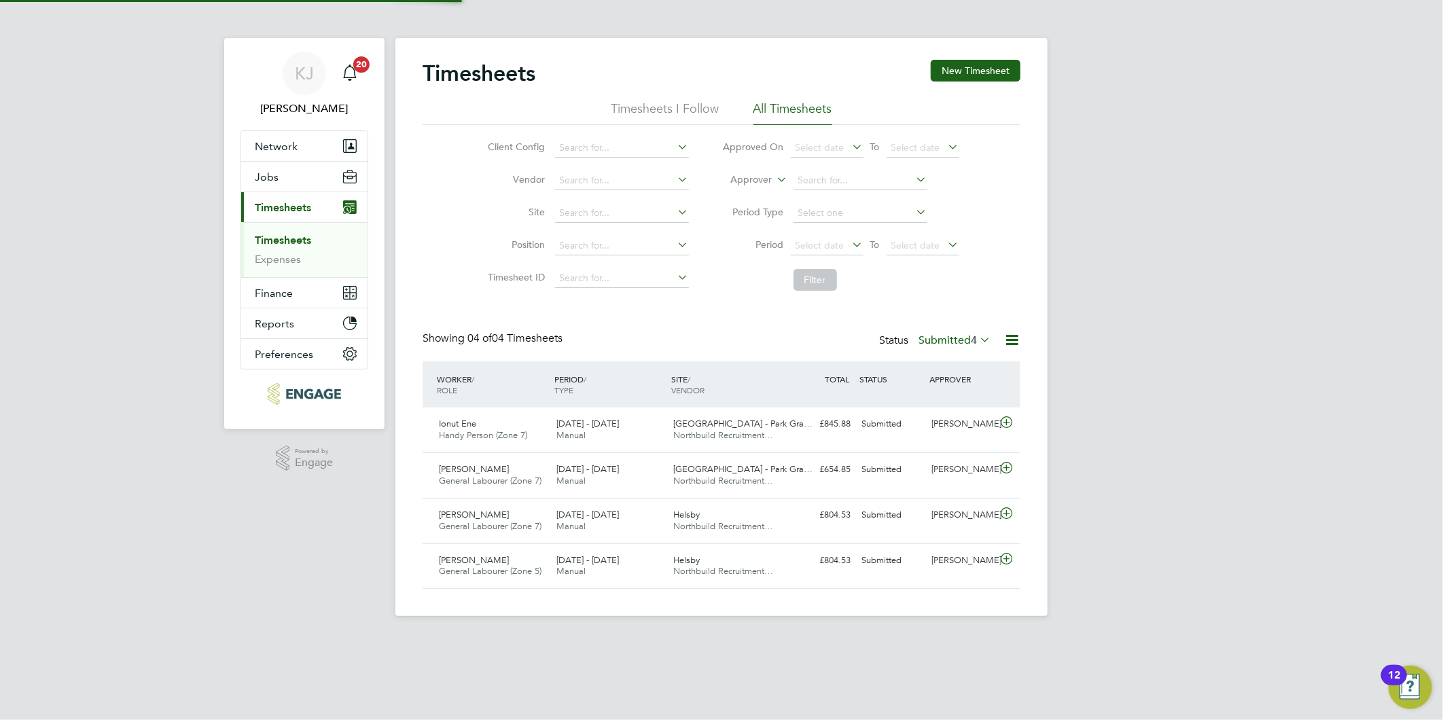
scroll to position [34, 118]
click at [983, 69] on button "New Timesheet" at bounding box center [975, 71] width 90 height 22
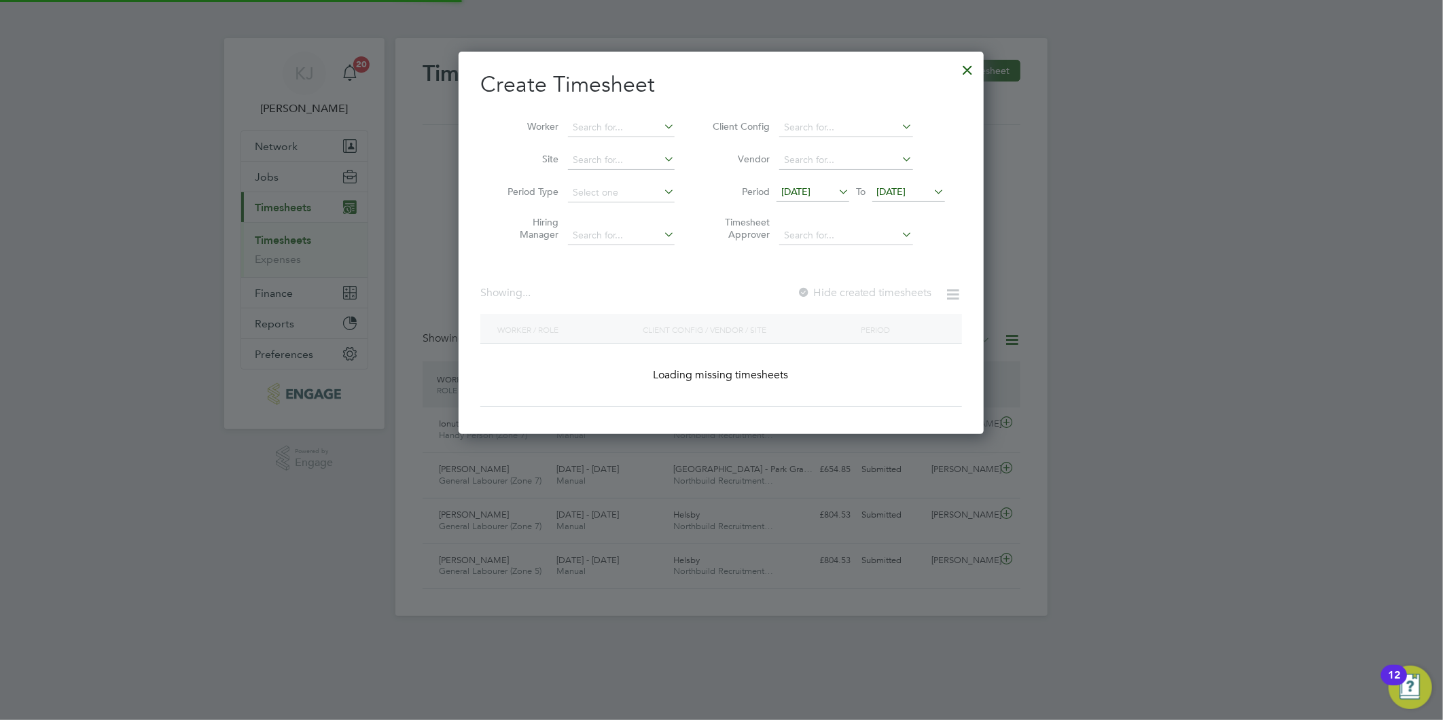
scroll to position [1400, 526]
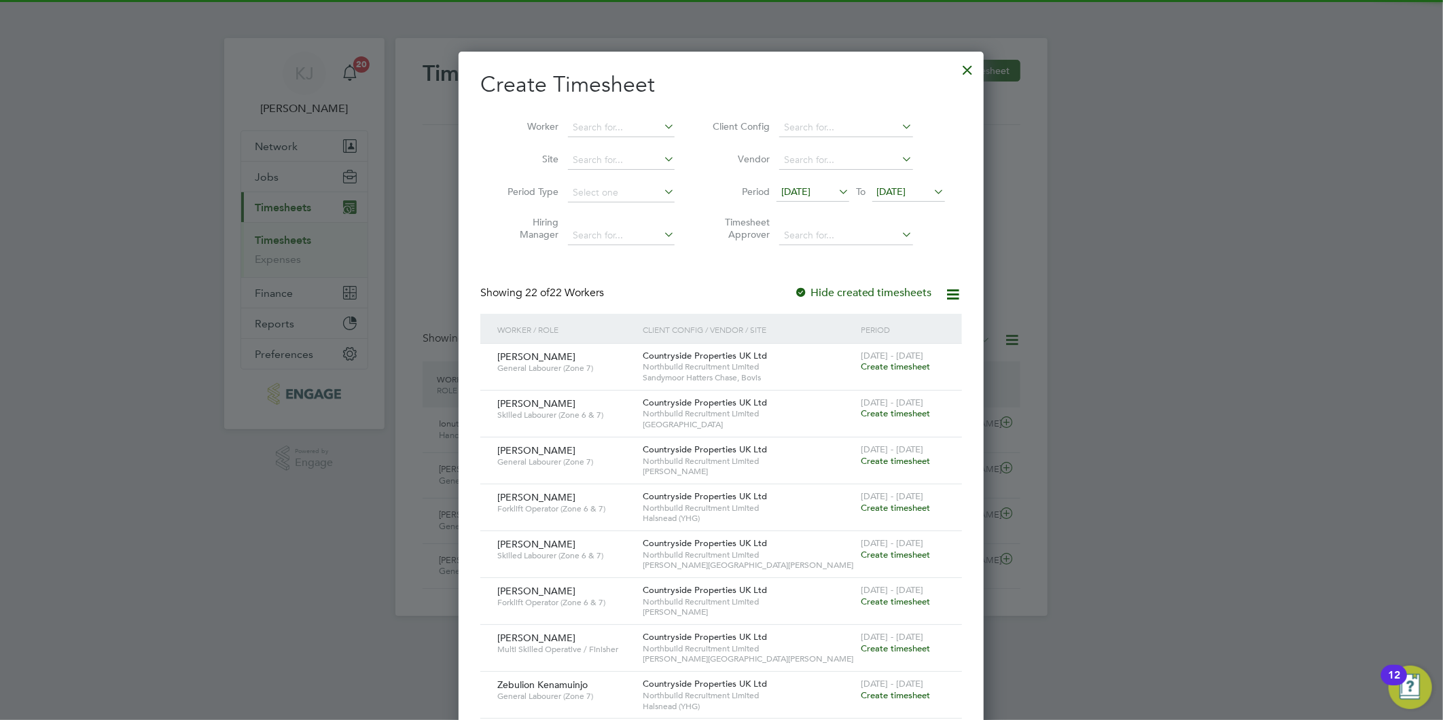
click at [803, 192] on span "[DATE]" at bounding box center [795, 191] width 29 height 12
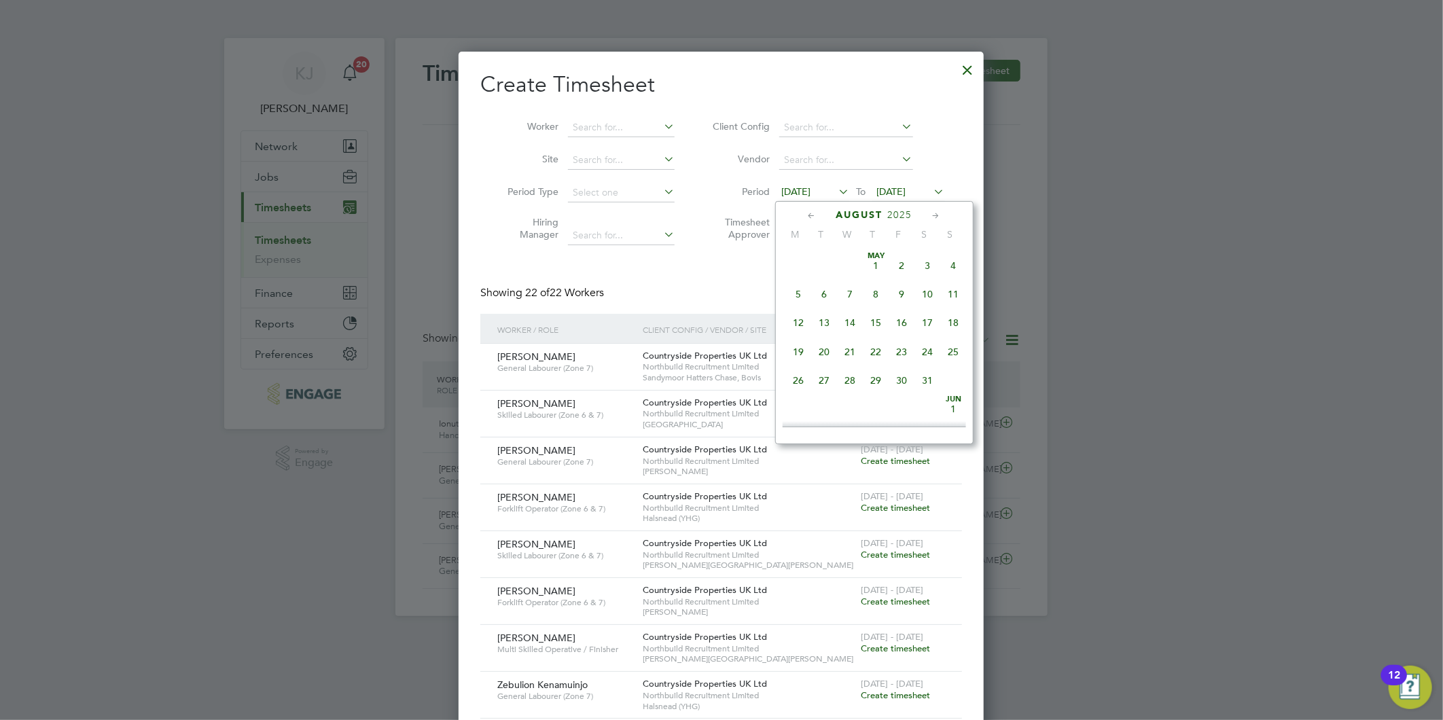
scroll to position [494, 0]
click at [796, 351] on span "25" at bounding box center [799, 344] width 26 height 26
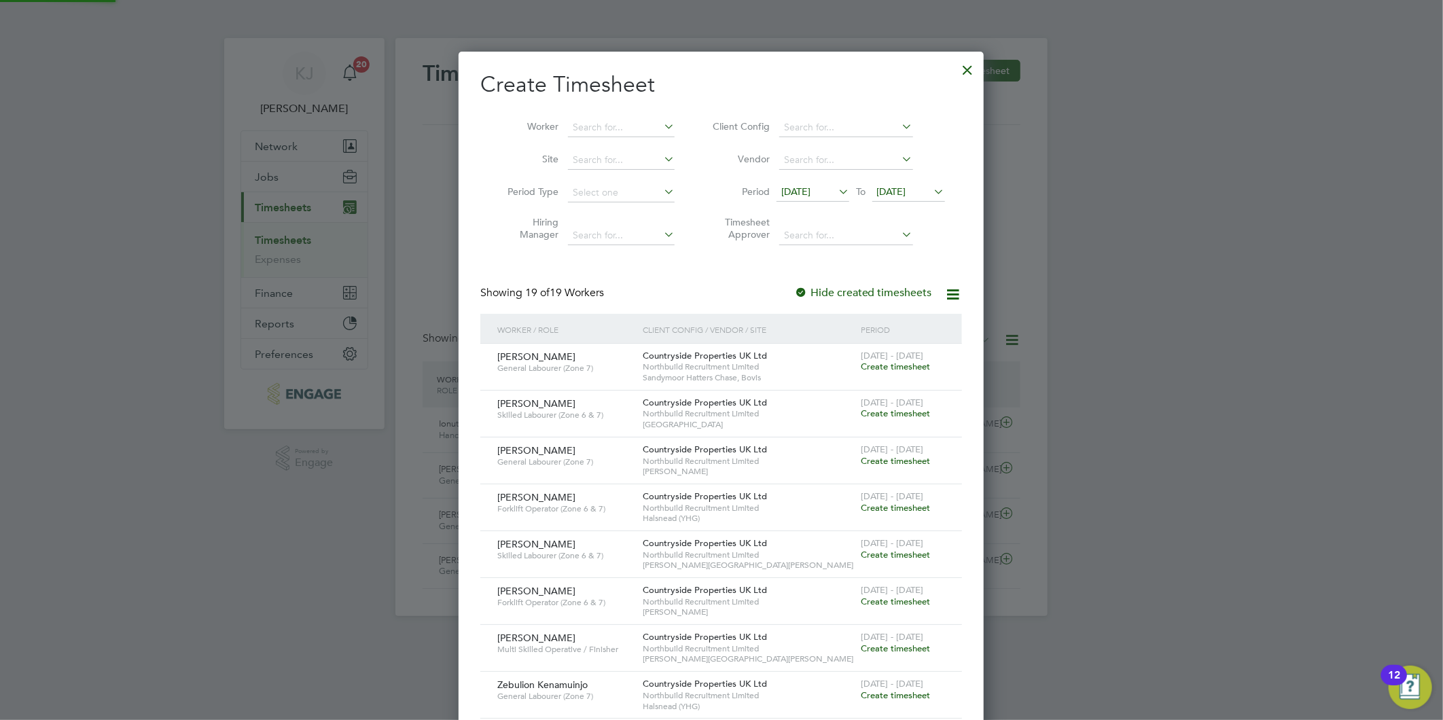
scroll to position [1212, 526]
click at [900, 193] on span "[DATE]" at bounding box center [891, 191] width 29 height 12
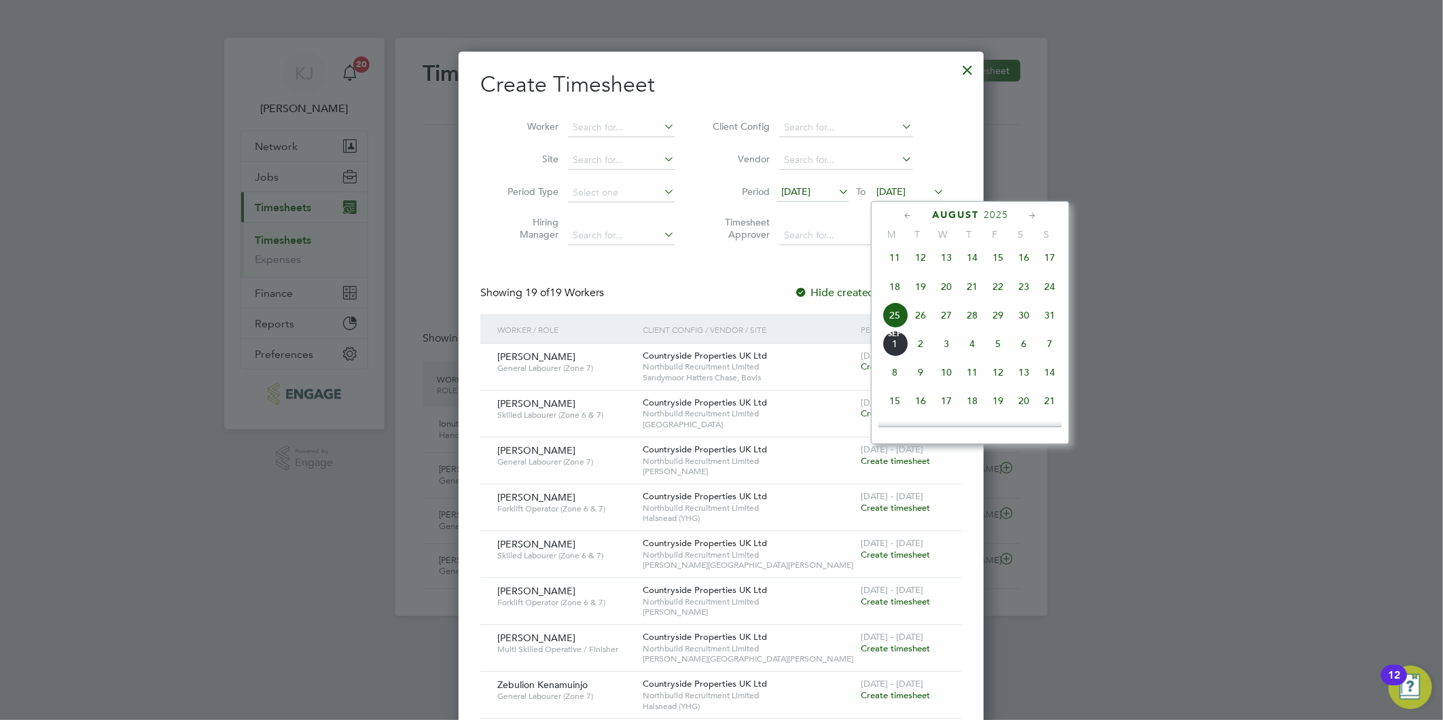
click at [1053, 317] on span "31" at bounding box center [1049, 315] width 26 height 26
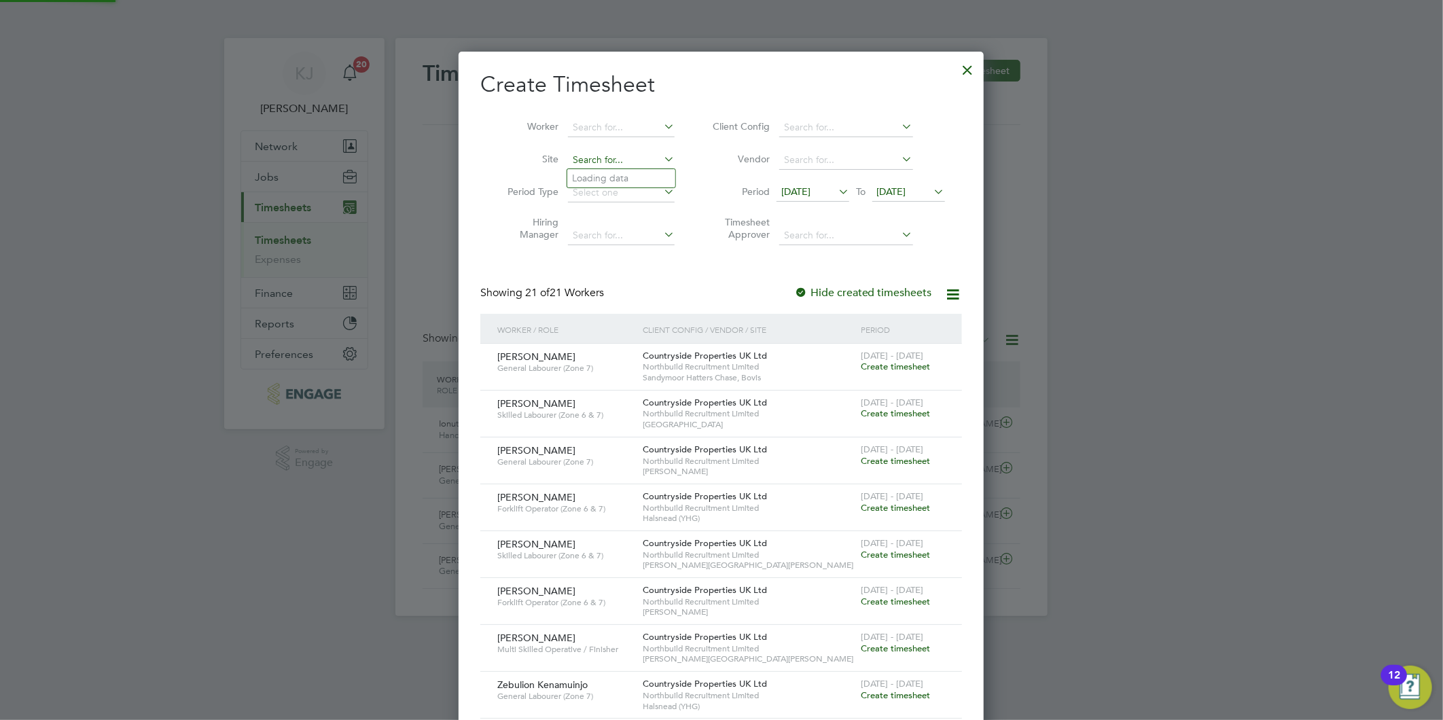
click at [602, 151] on input at bounding box center [621, 160] width 107 height 19
click at [622, 197] on li "[GEOGRAPHIC_DATA]" at bounding box center [629, 196] width 125 height 18
type input "[GEOGRAPHIC_DATA]"
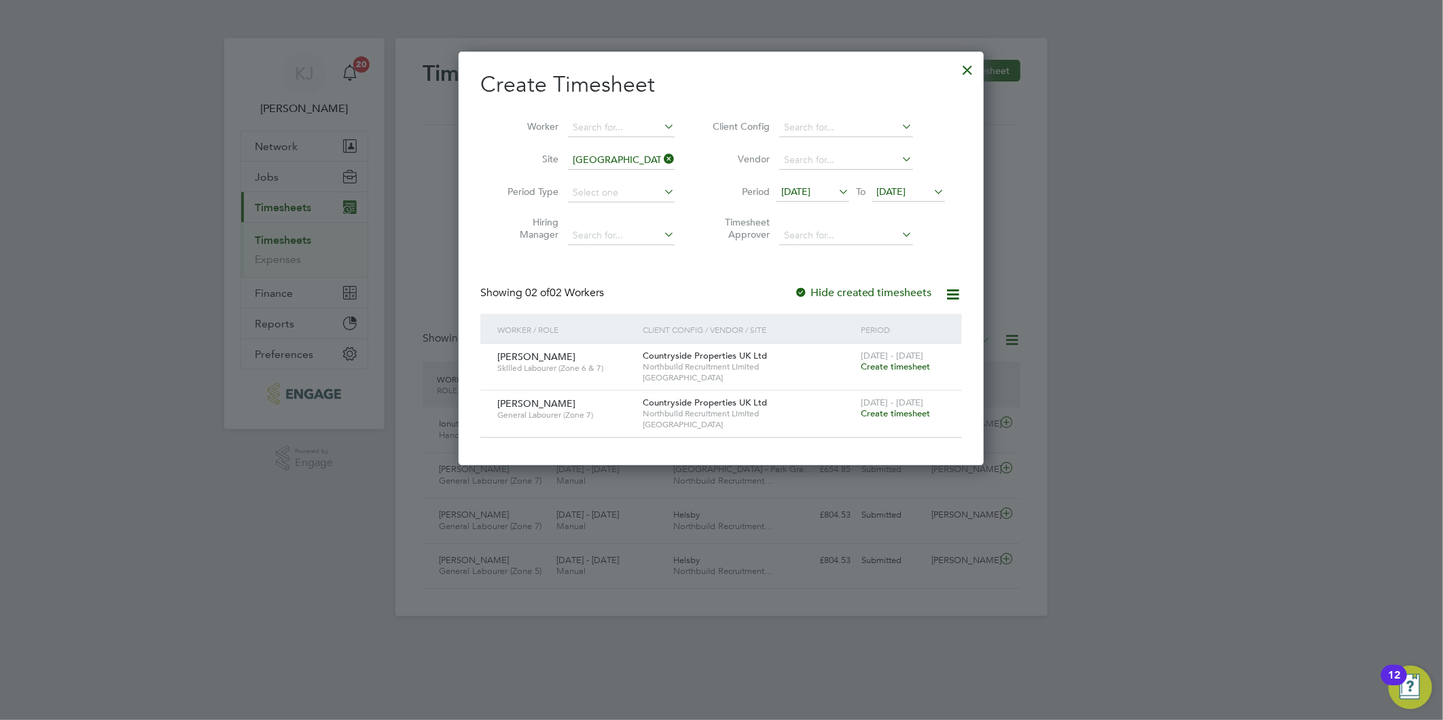
click at [897, 413] on span "Create timesheet" at bounding box center [894, 413] width 69 height 12
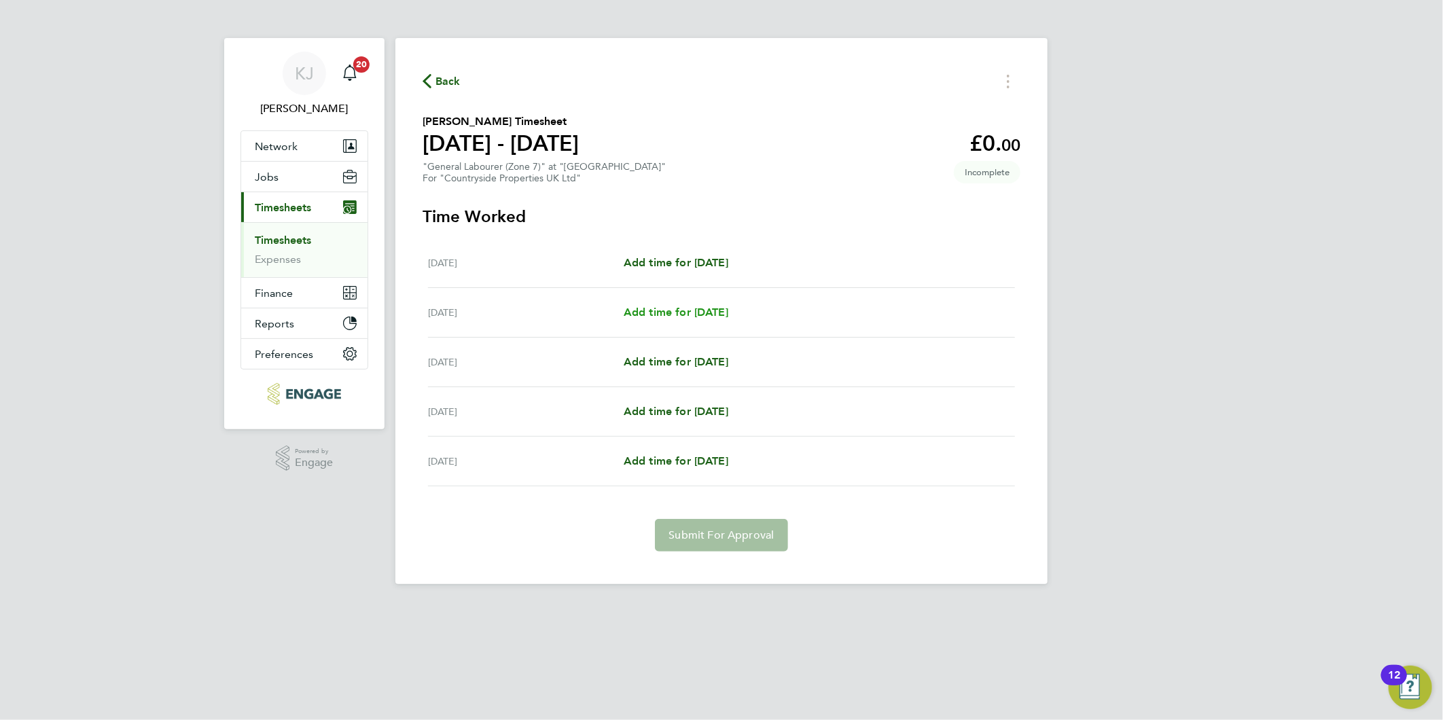
click at [693, 308] on span "Add time for [DATE]" at bounding box center [675, 312] width 105 height 13
select select "30"
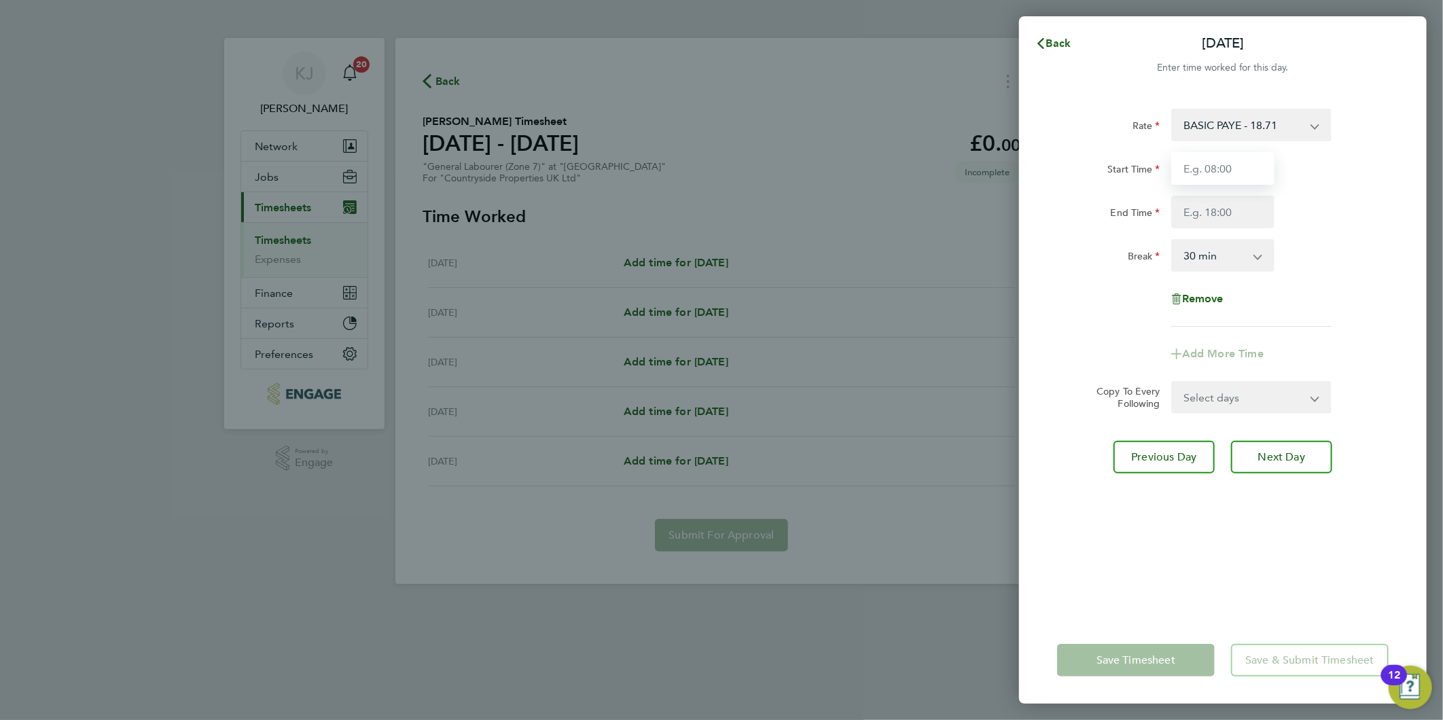
click at [1223, 170] on input "Start Time" at bounding box center [1222, 168] width 103 height 33
type input "07:30"
type input "16:30"
drag, startPoint x: 1227, startPoint y: 167, endPoint x: 1239, endPoint y: 202, distance: 36.7
click at [1227, 167] on input "07:30" at bounding box center [1222, 168] width 103 height 33
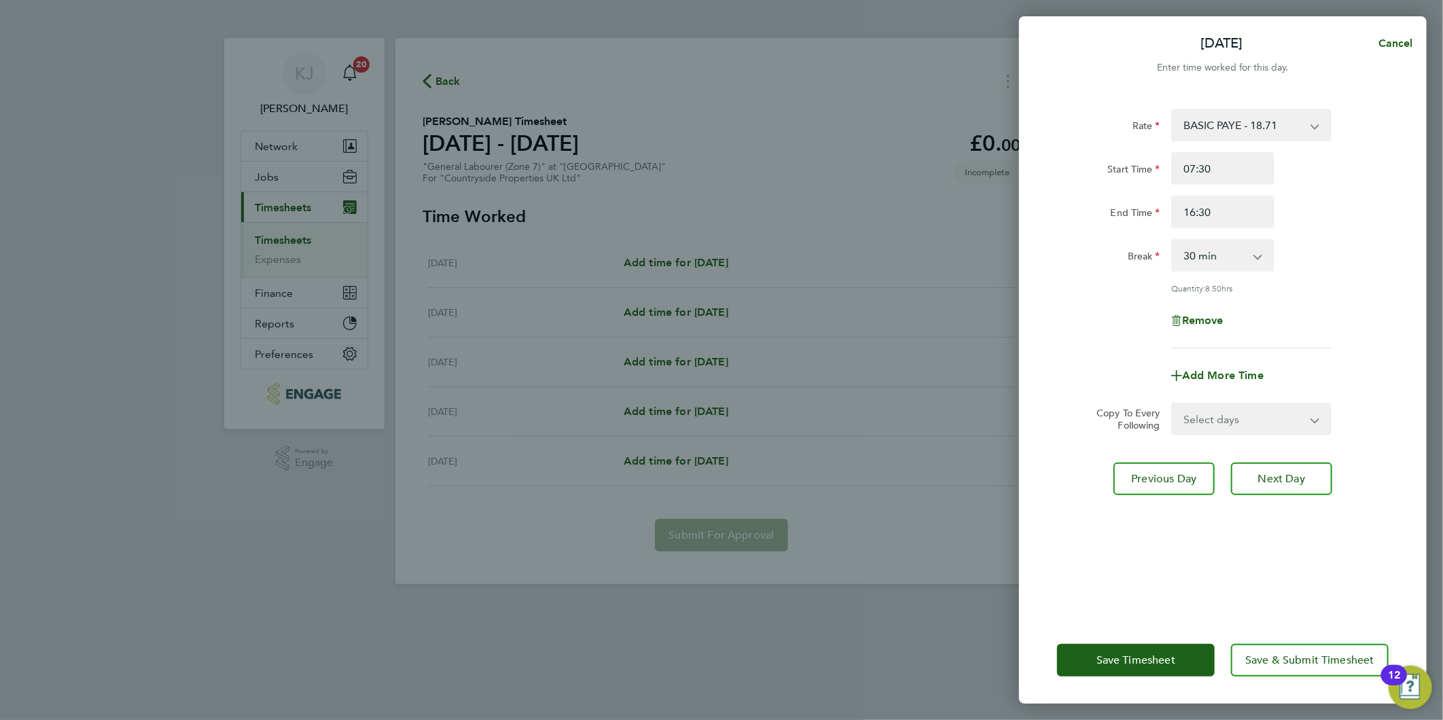
click at [1214, 416] on select "Select days Day [DATE] [DATE] [DATE]" at bounding box center [1243, 419] width 143 height 30
select select "DAY"
click at [1172, 404] on select "Select days Day [DATE] [DATE] [DATE]" at bounding box center [1243, 419] width 143 height 30
select select "[DATE]"
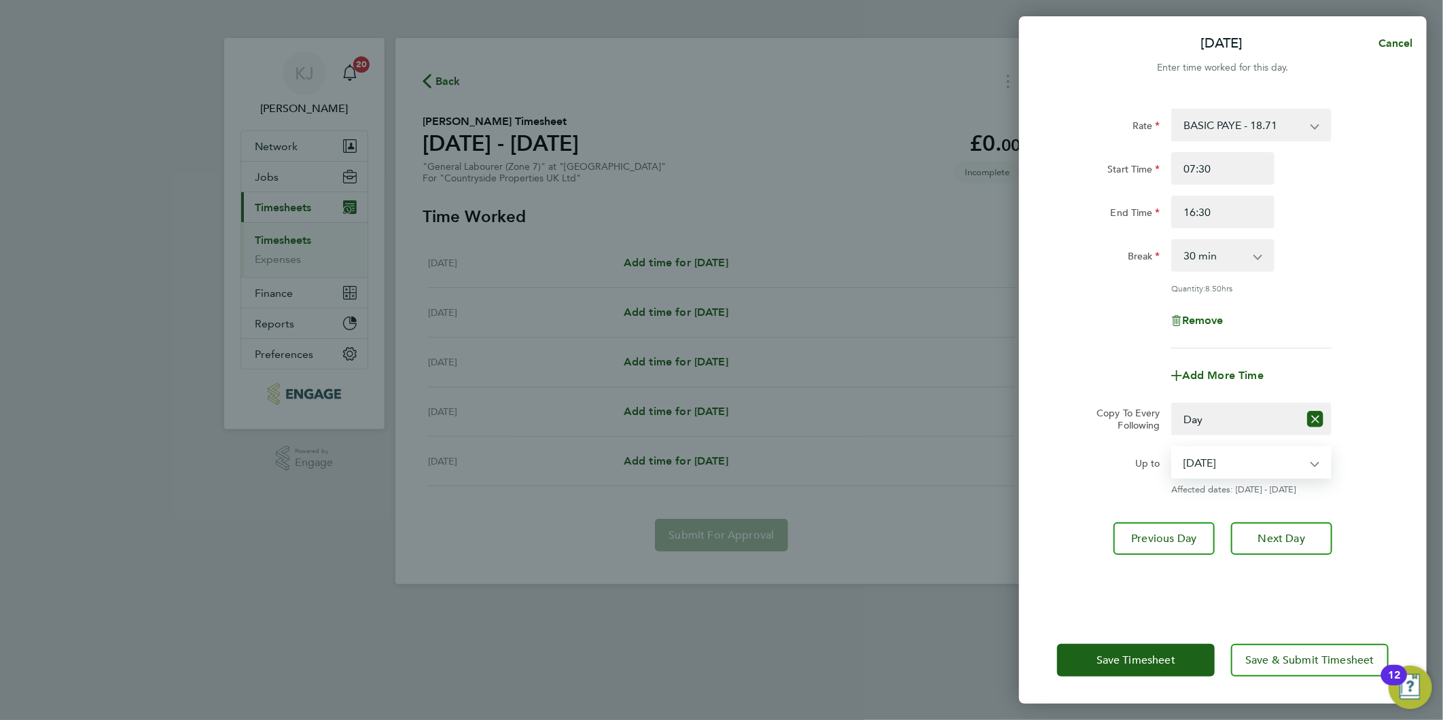
click at [1225, 467] on select "[DATE] [DATE] [DATE]" at bounding box center [1242, 463] width 141 height 30
drag, startPoint x: 1385, startPoint y: 478, endPoint x: 1371, endPoint y: 504, distance: 29.8
click at [1385, 478] on div "Up to [DATE] [DATE] [DATE] Affected dates: [DATE] - [DATE]" at bounding box center [1222, 470] width 342 height 49
click at [1273, 557] on div "Rate BASIC PAYE - 18.71 Start Time 07:30 End Time 16:30 Break 0 min 15 min 30 m…" at bounding box center [1222, 354] width 407 height 524
click at [1272, 532] on span "Next Day" at bounding box center [1281, 539] width 47 height 14
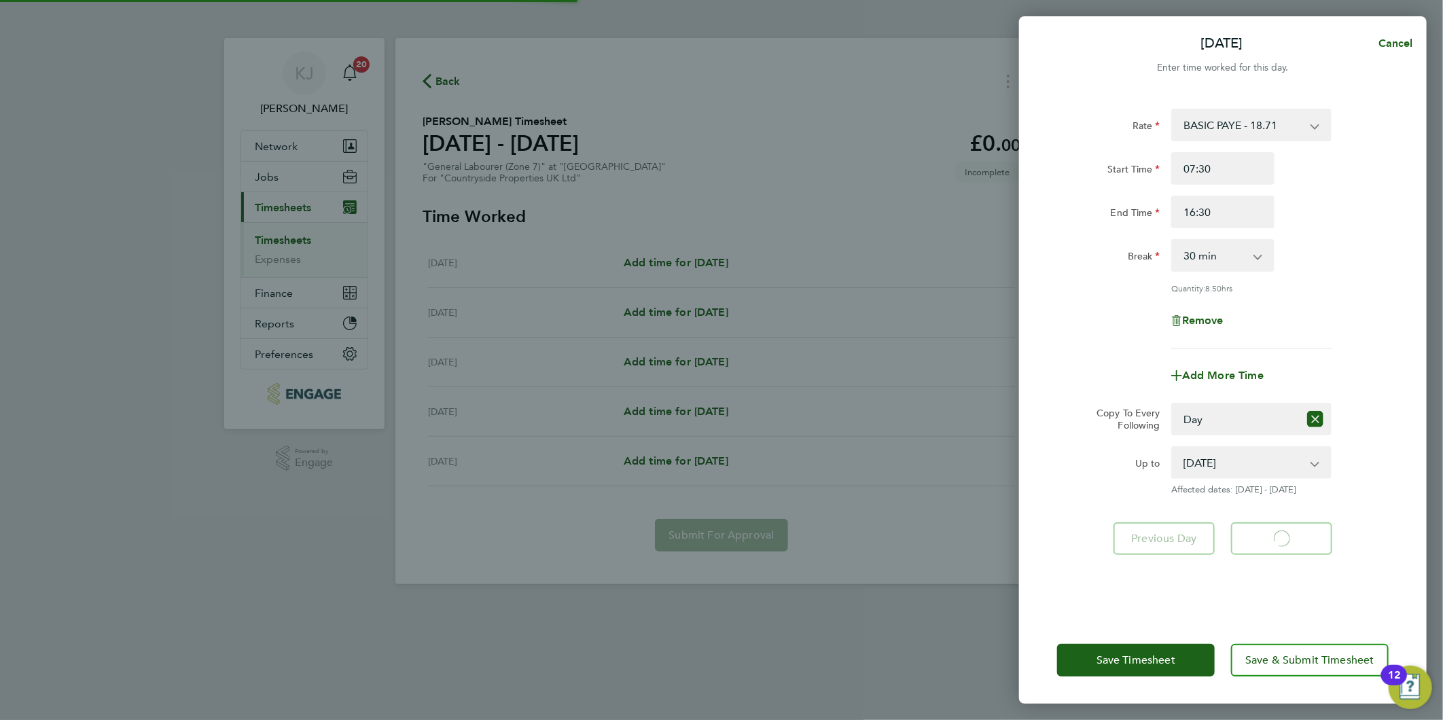
select select "30"
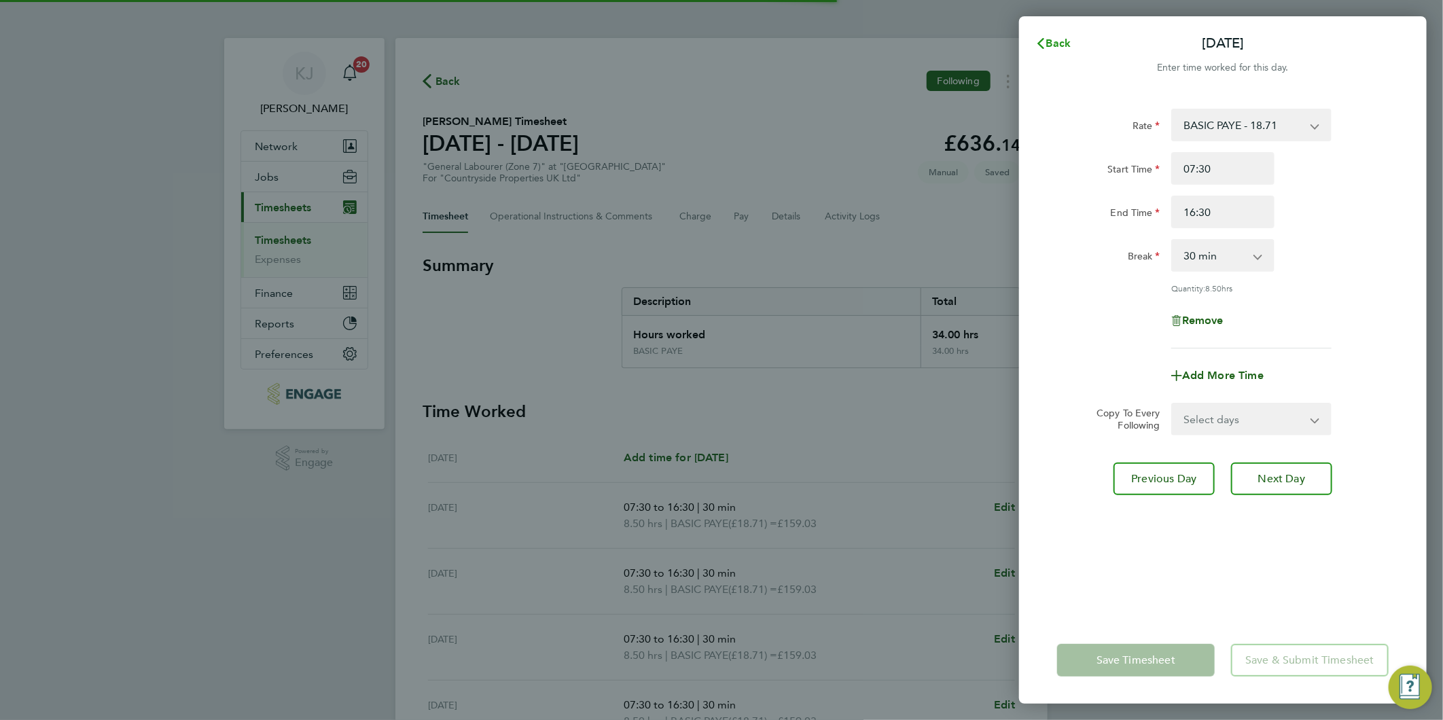
click at [1057, 41] on span "Back" at bounding box center [1058, 43] width 25 height 13
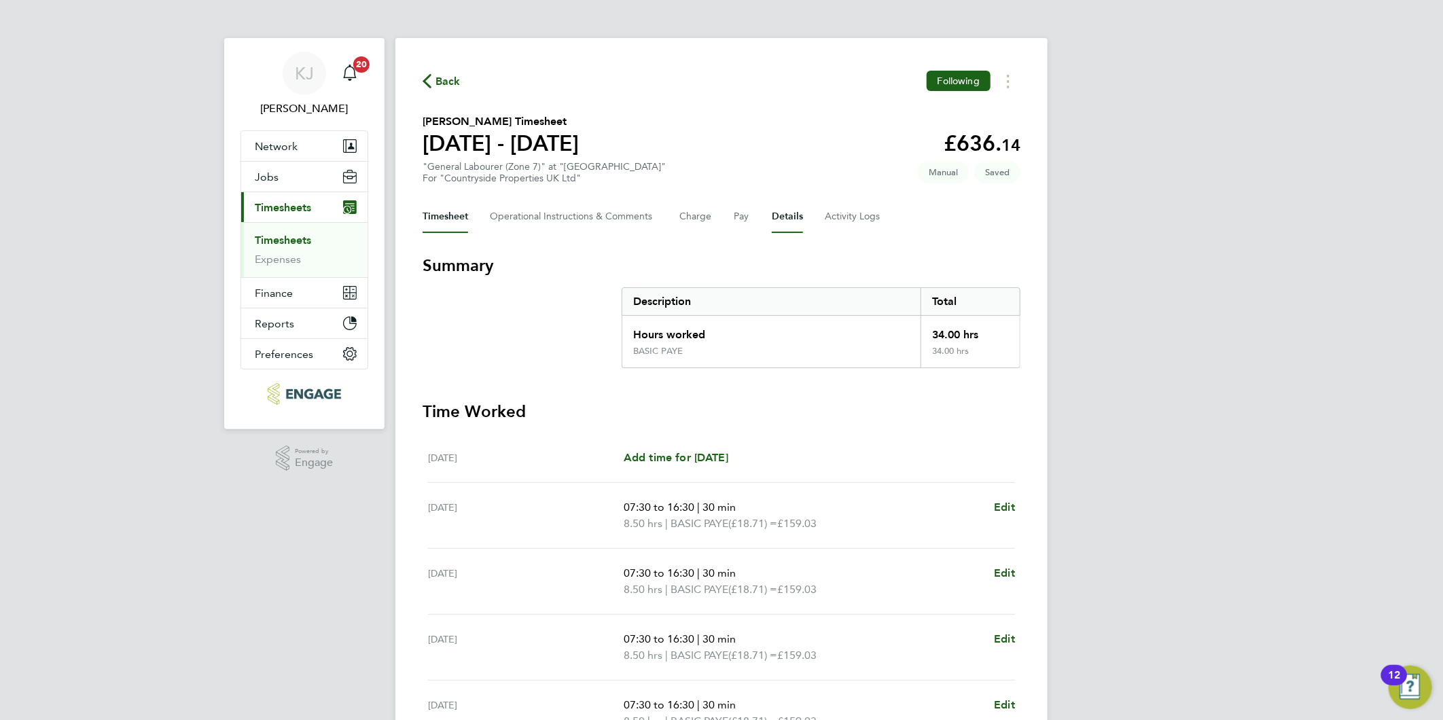
click at [791, 219] on button "Details" at bounding box center [787, 216] width 31 height 33
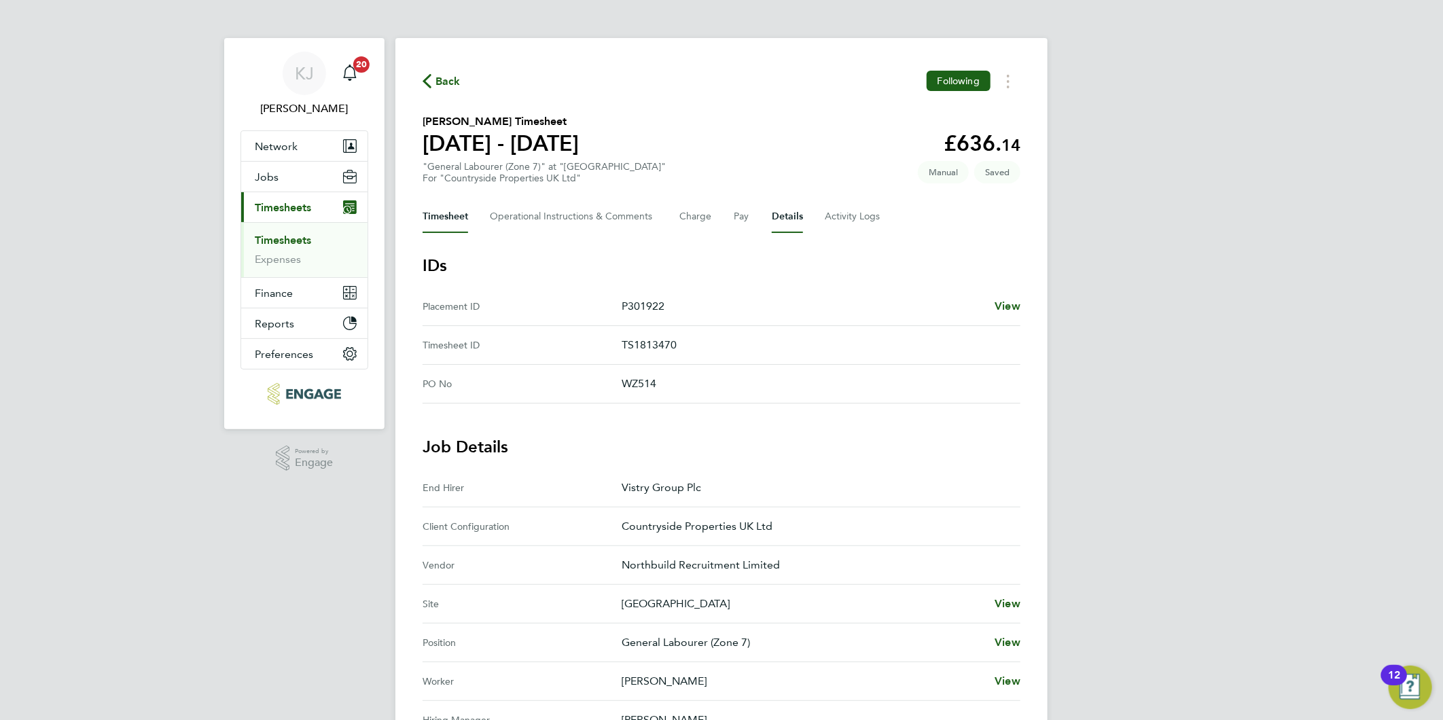
click at [454, 219] on button "Timesheet" at bounding box center [445, 216] width 46 height 33
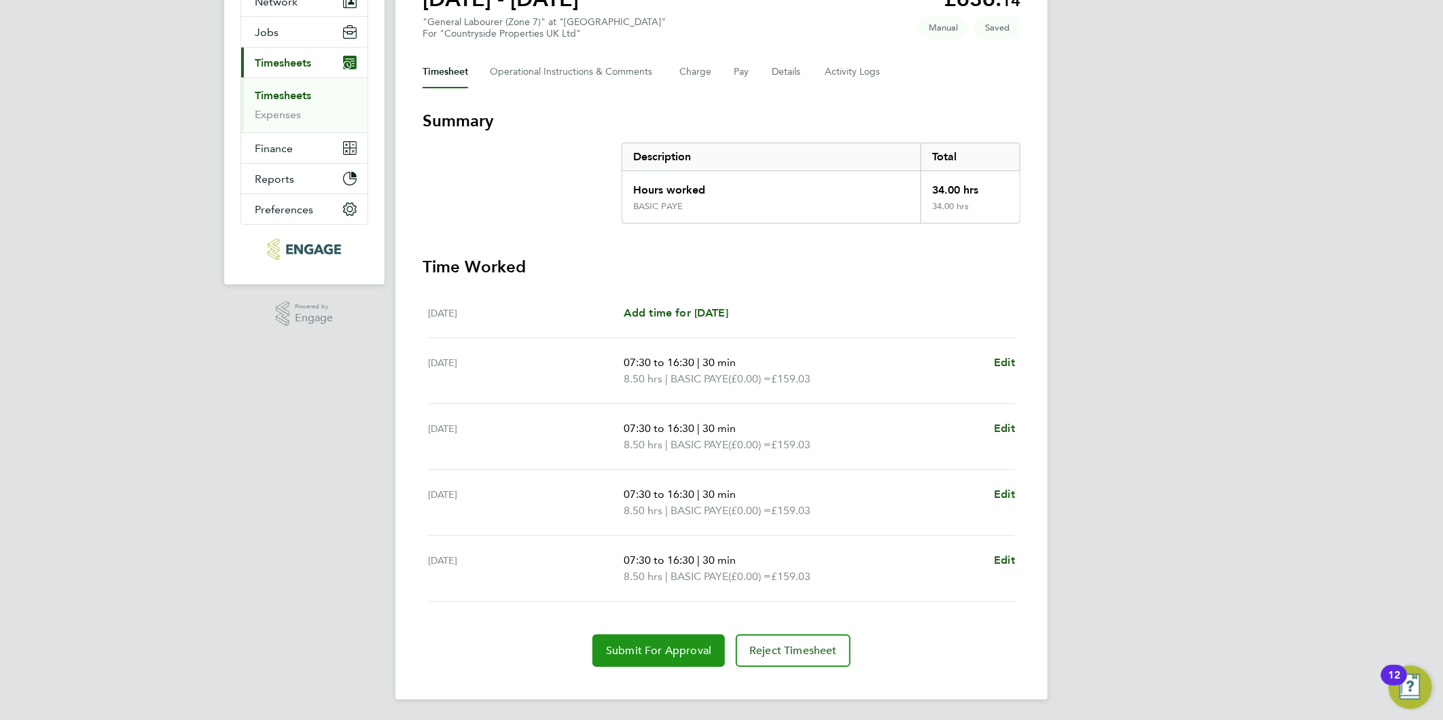
click at [652, 652] on span "Submit For Approval" at bounding box center [658, 651] width 105 height 14
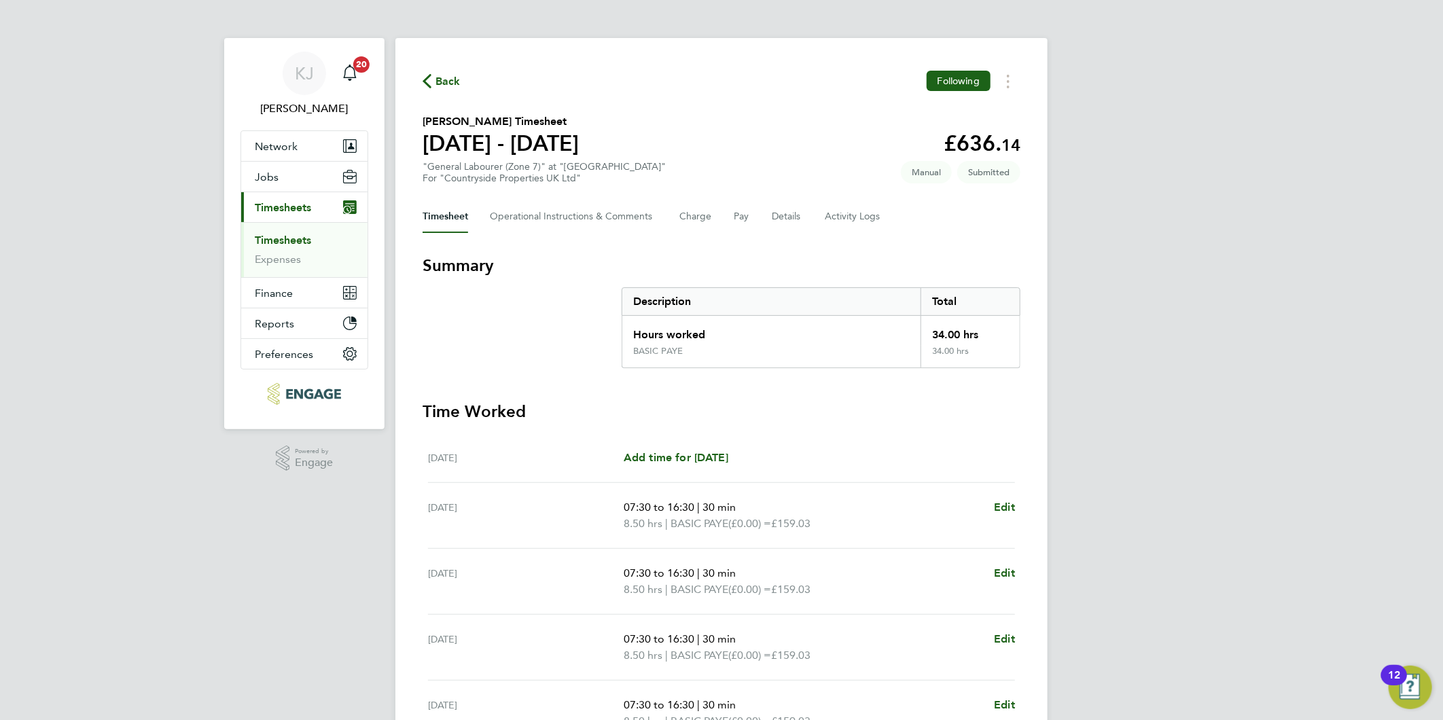
click at [289, 238] on link "Timesheets" at bounding box center [283, 240] width 56 height 13
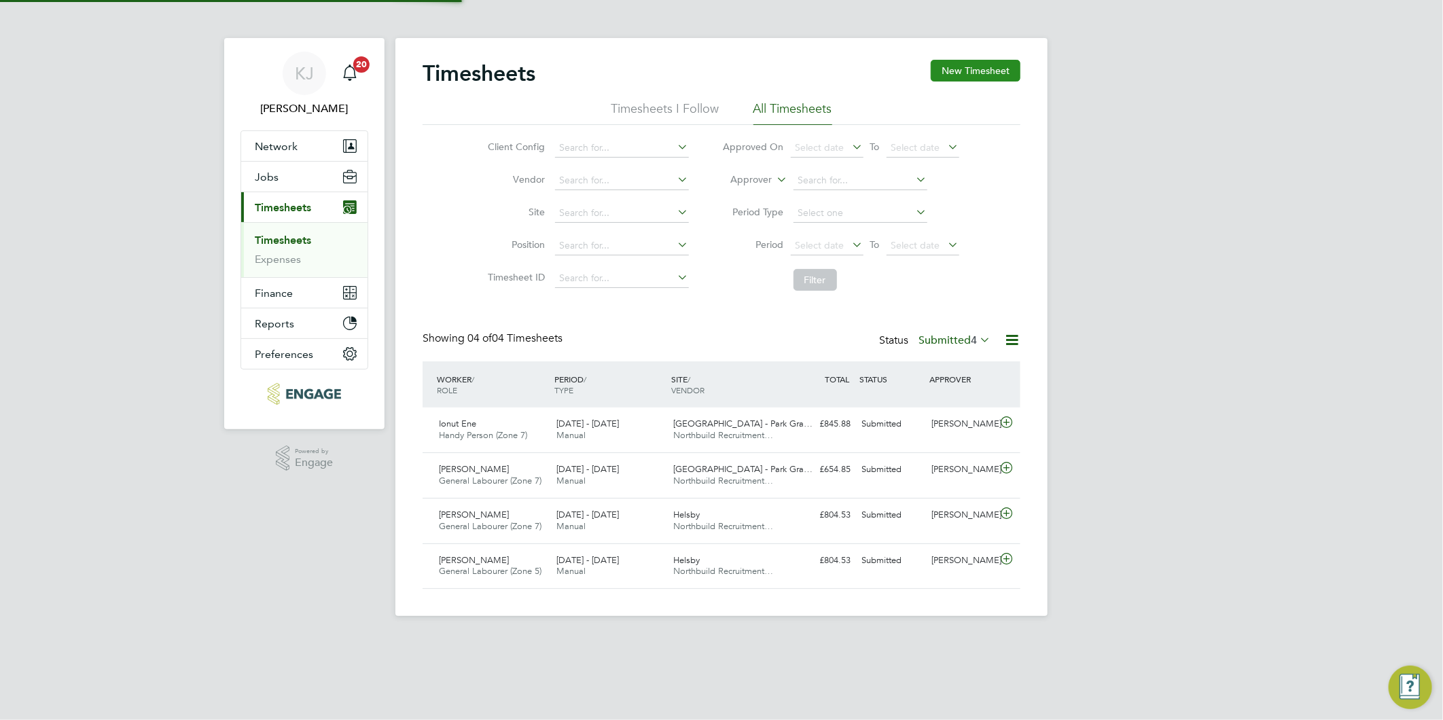
scroll to position [34, 118]
click at [981, 67] on button "New Timesheet" at bounding box center [975, 71] width 90 height 22
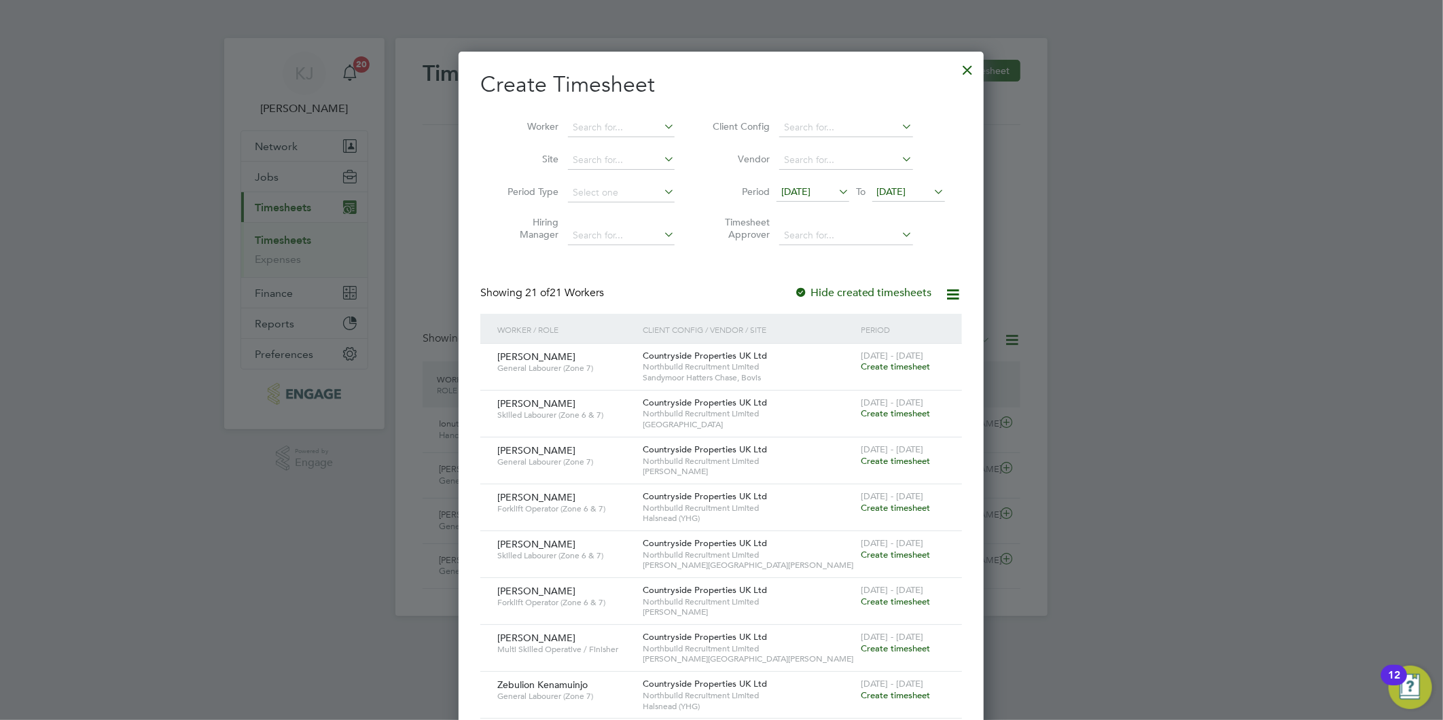
click at [802, 188] on span "[DATE]" at bounding box center [795, 191] width 29 height 12
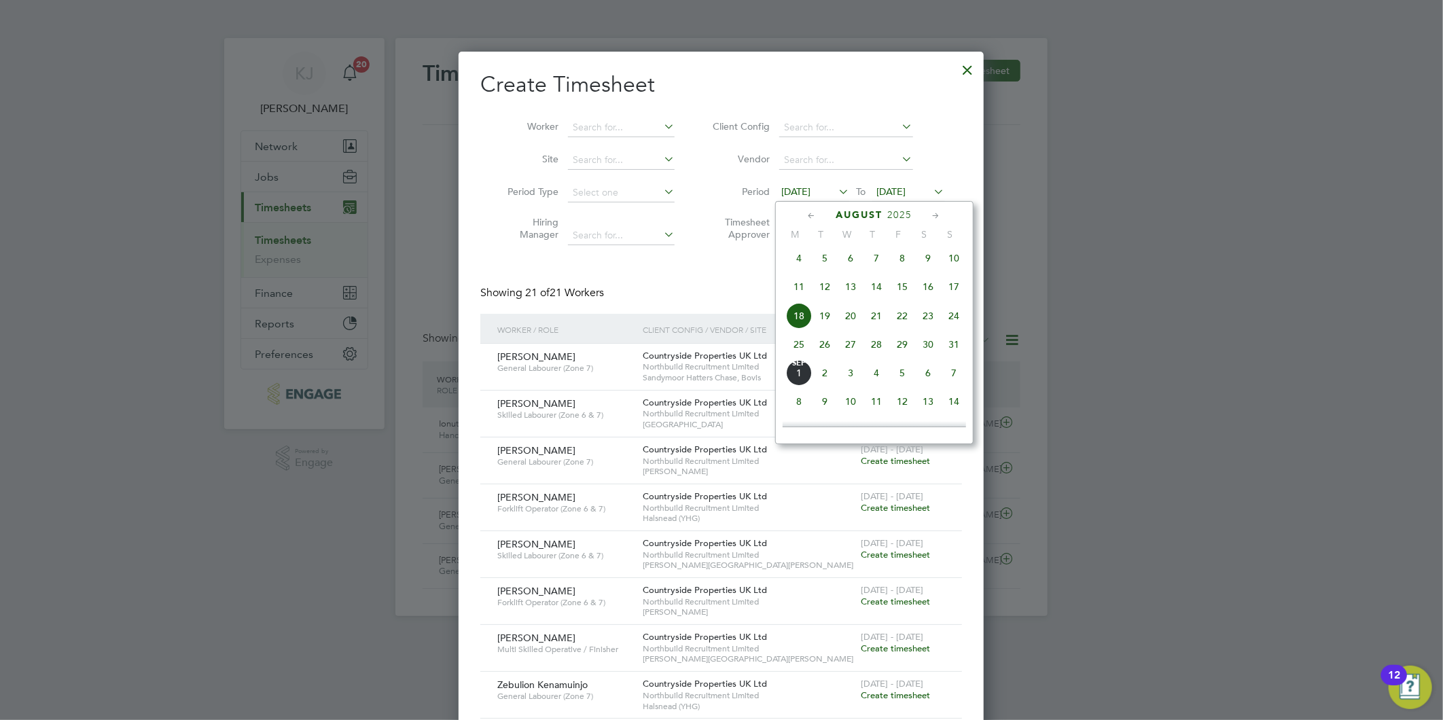
click at [790, 350] on span "25" at bounding box center [799, 344] width 26 height 26
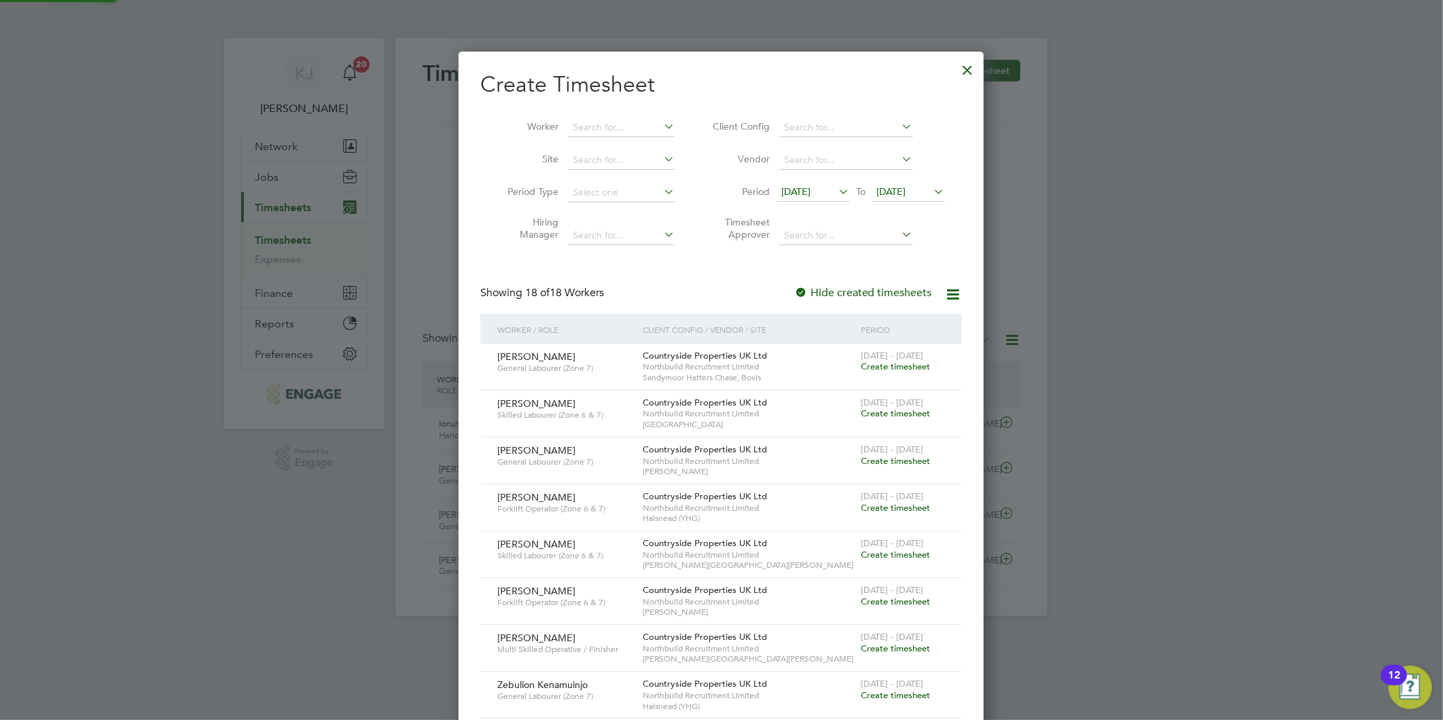
scroll to position [1165, 526]
click at [886, 193] on span "[DATE]" at bounding box center [891, 191] width 29 height 12
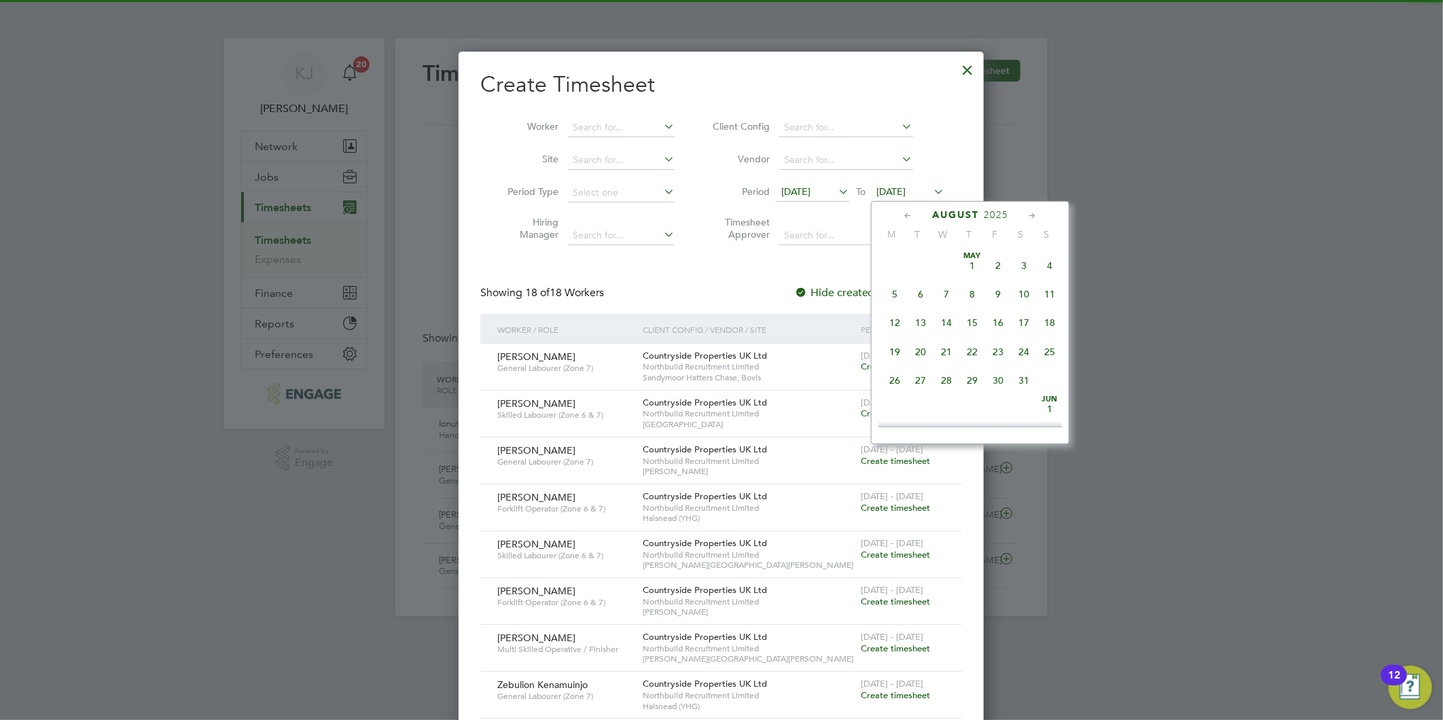
scroll to position [524, 0]
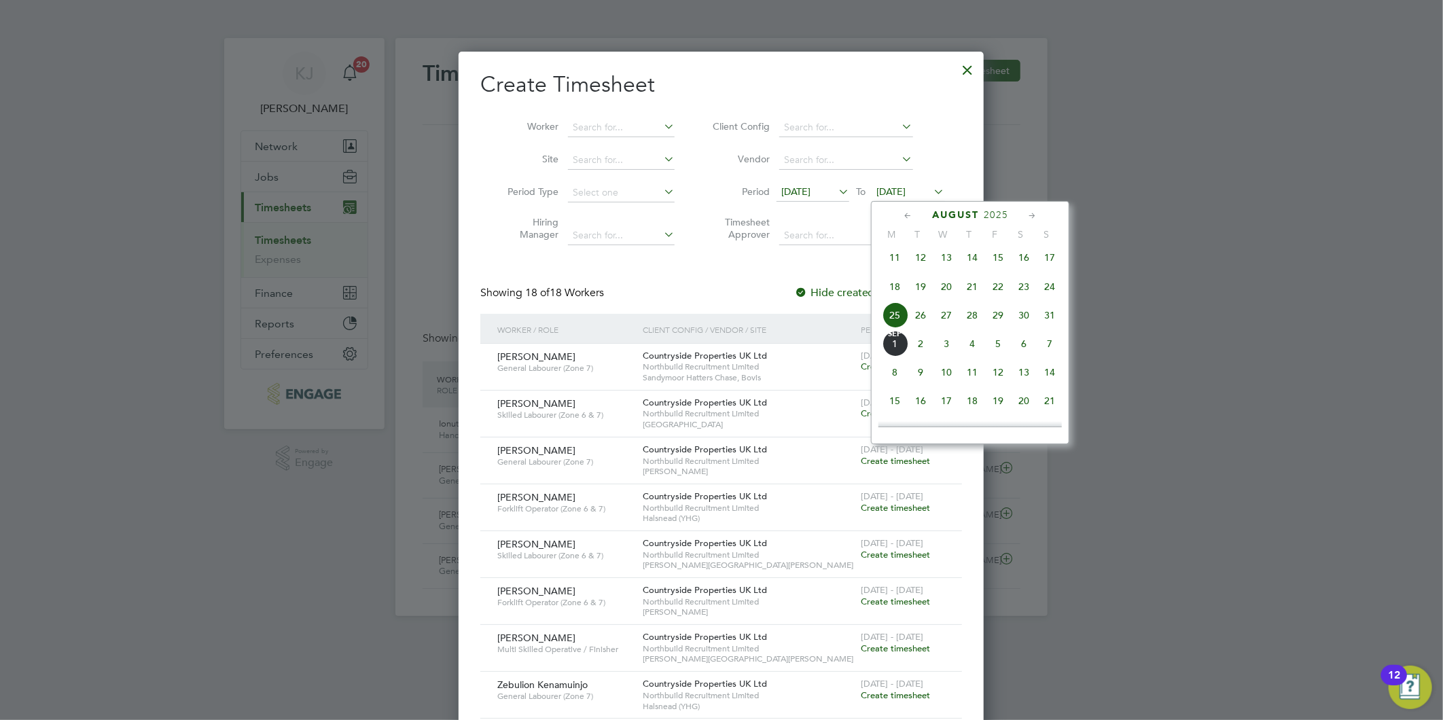
click at [1047, 323] on span "31" at bounding box center [1049, 315] width 26 height 26
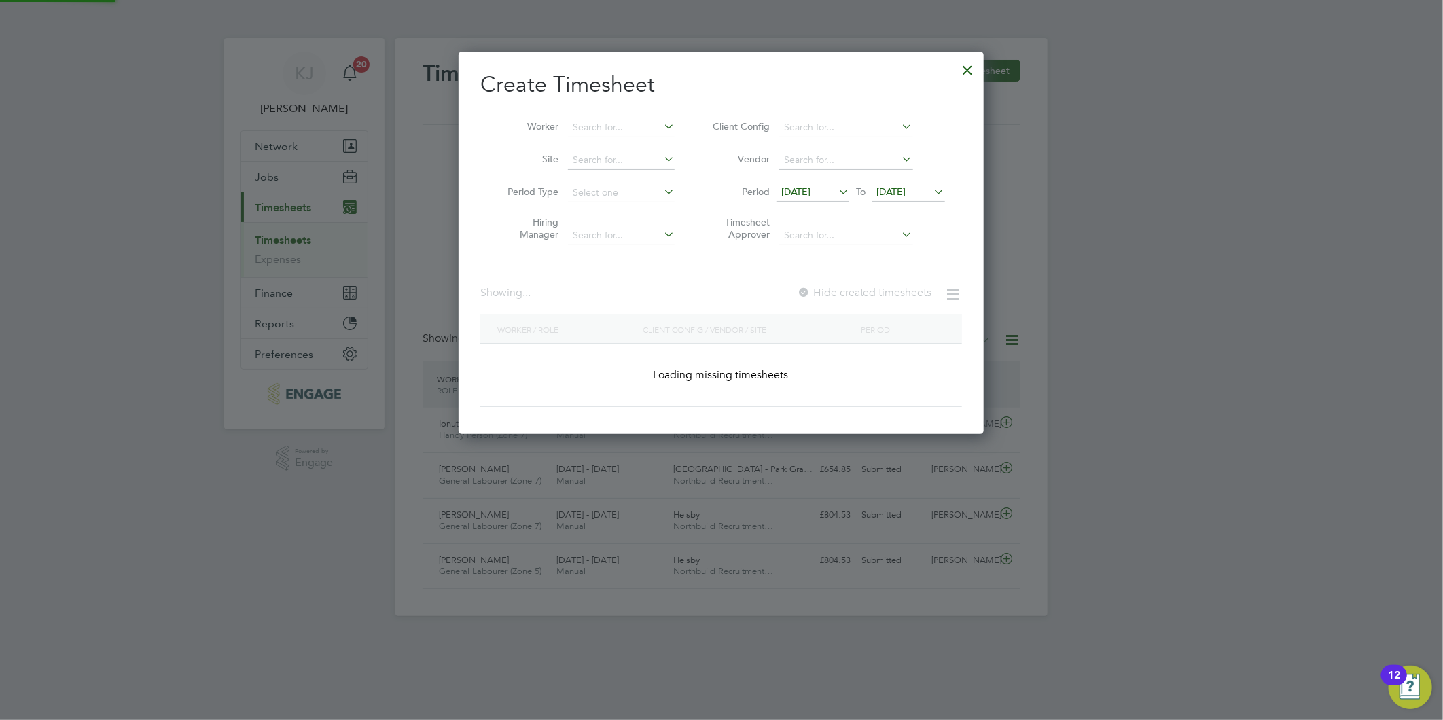
scroll to position [7, 7]
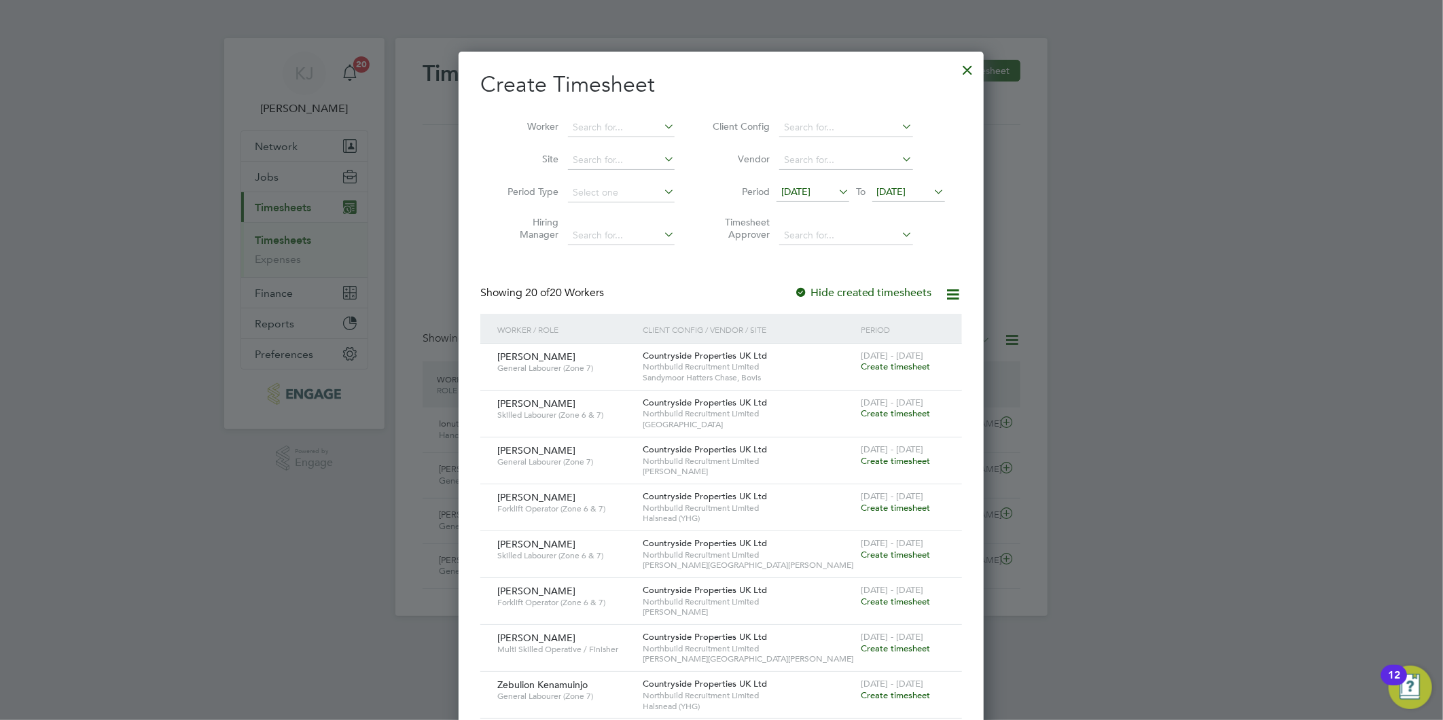
click at [634, 145] on li "Site" at bounding box center [585, 160] width 211 height 33
click at [625, 153] on input at bounding box center [621, 160] width 107 height 19
click at [642, 173] on li "[PERSON_NAME] (YHG)" at bounding box center [668, 178] width 202 height 18
type input "Halsnead (YHG)"
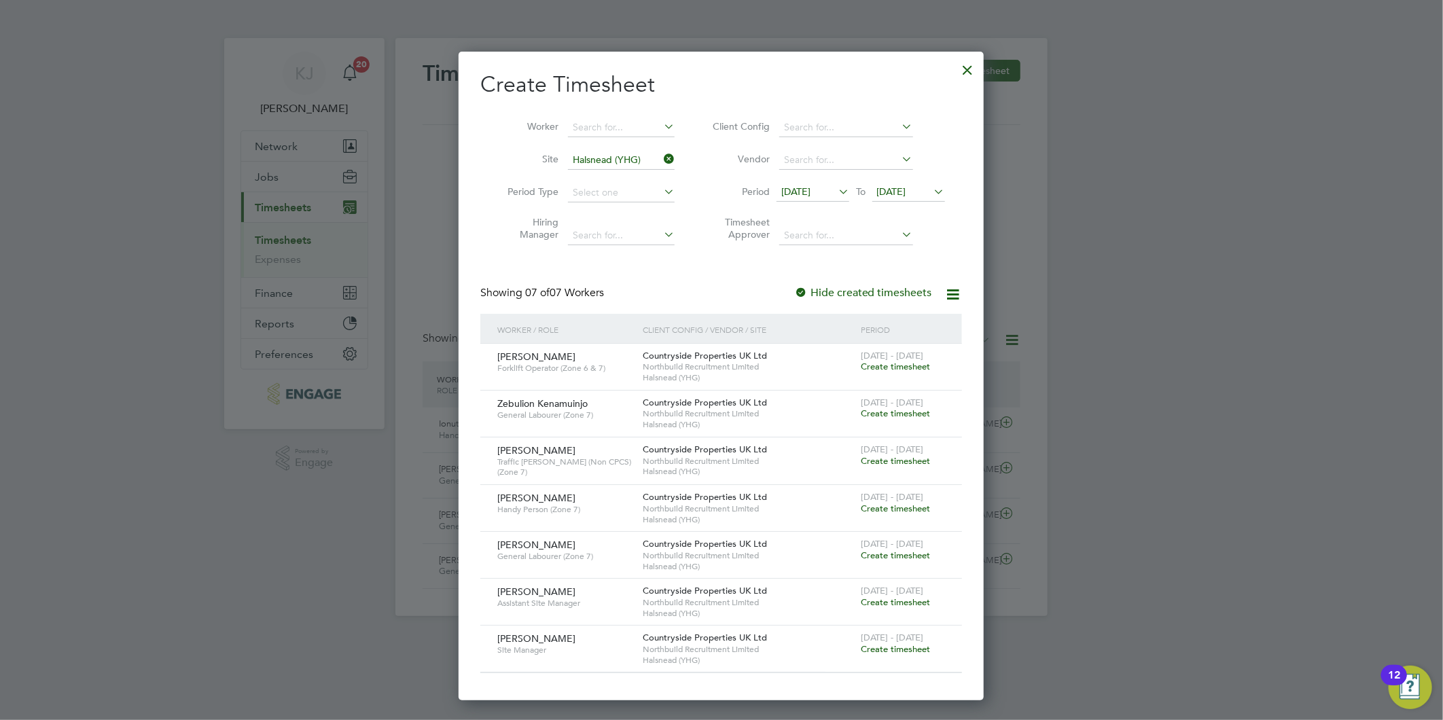
click at [872, 363] on span "Create timesheet" at bounding box center [894, 367] width 69 height 12
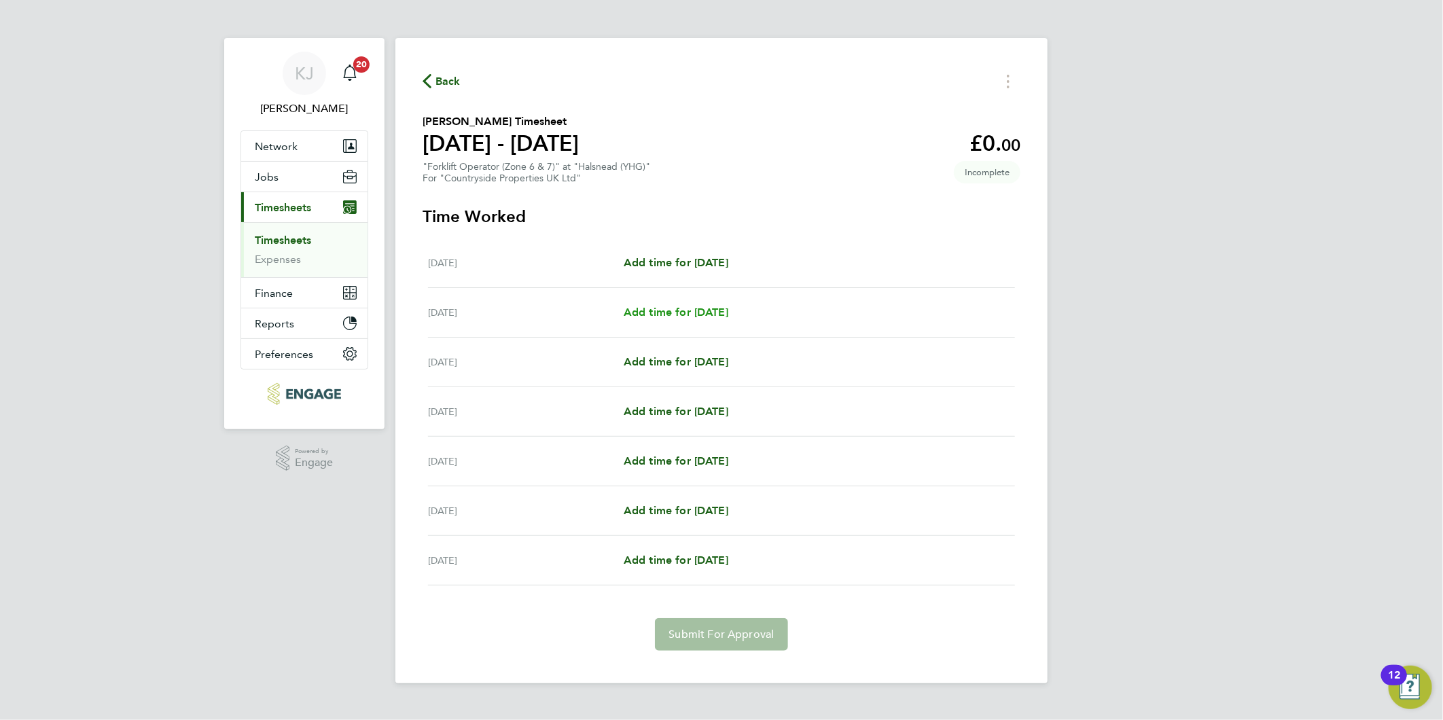
click at [642, 310] on span "Add time for [DATE]" at bounding box center [675, 312] width 105 height 13
select select "30"
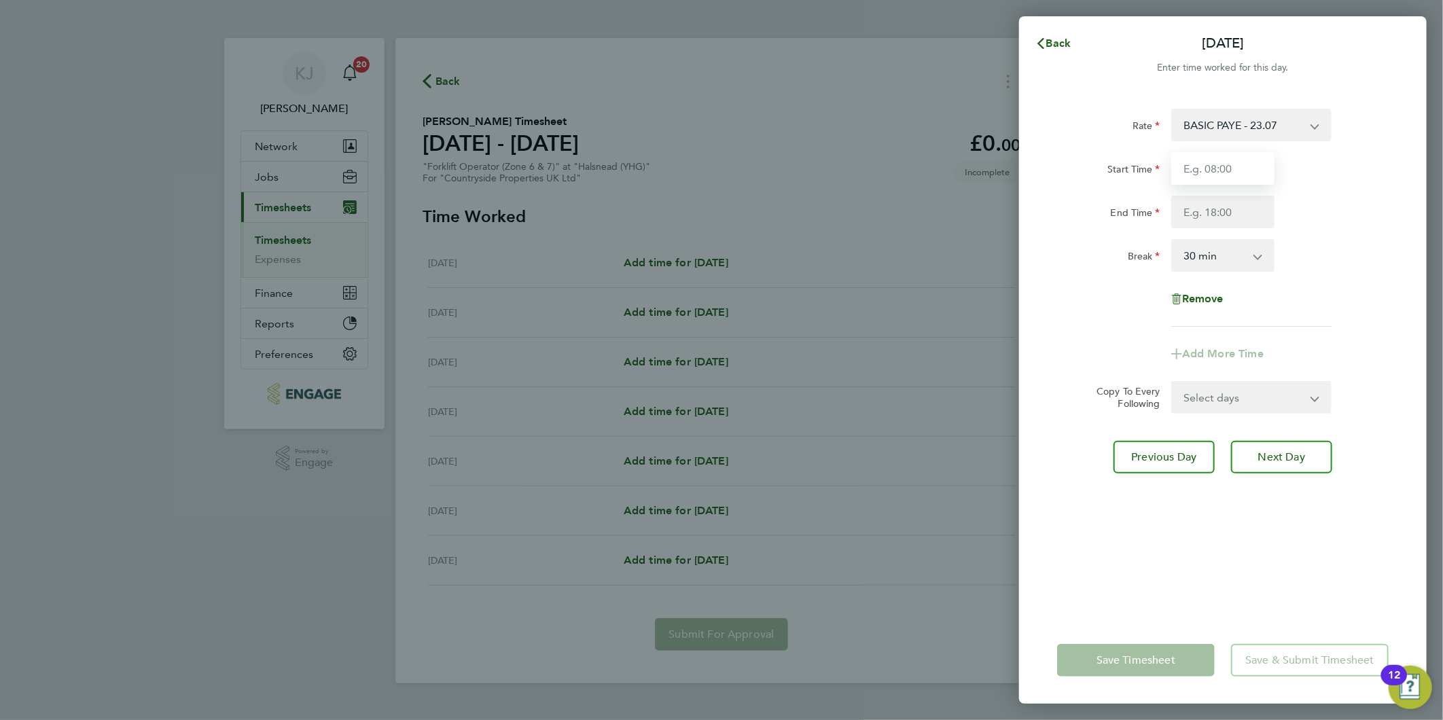
click at [1214, 160] on input "Start Time" at bounding box center [1222, 168] width 103 height 33
drag, startPoint x: 1244, startPoint y: 168, endPoint x: 592, endPoint y: 250, distance: 657.1
click at [596, 253] on div "[DATE] Cancel Enter time worked for this day. Rate BASIC PAYE - 23.07 Start Tim…" at bounding box center [721, 360] width 1443 height 720
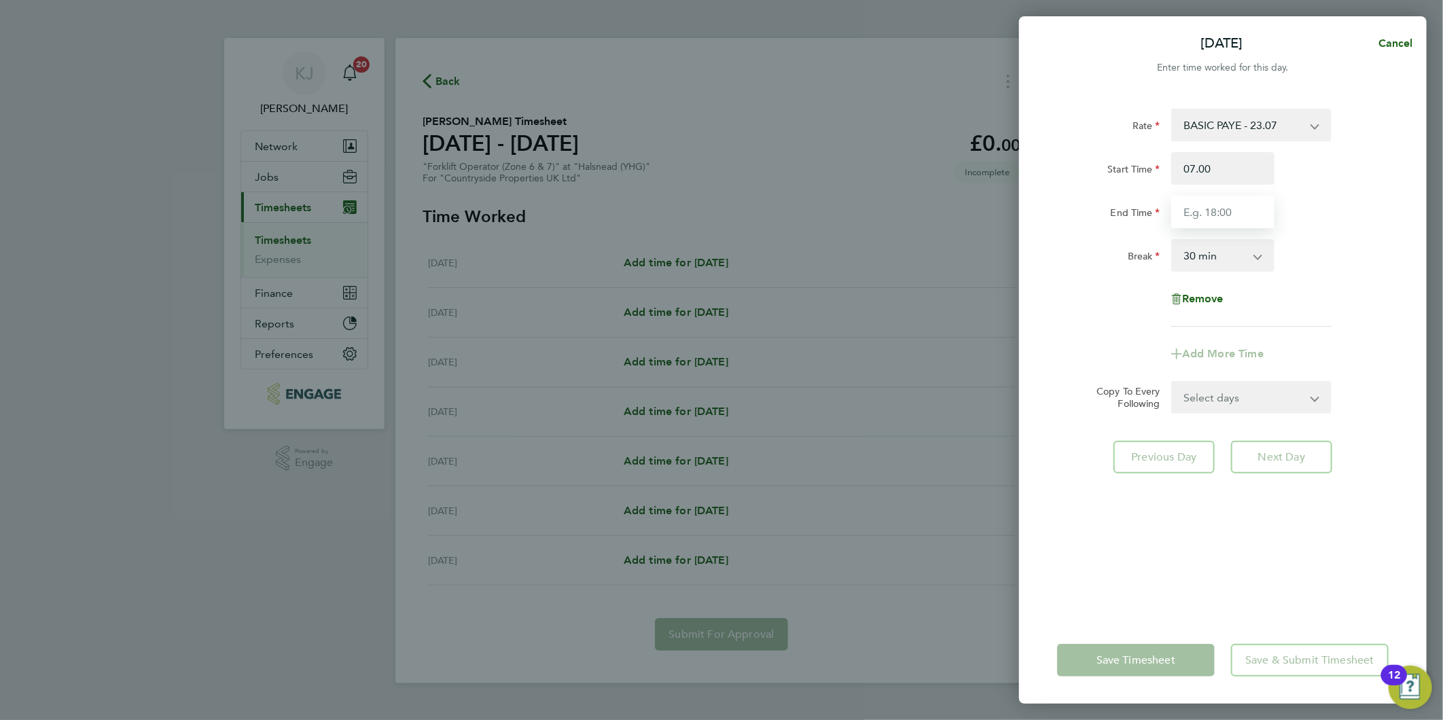
type input "07:00"
type input "16:30"
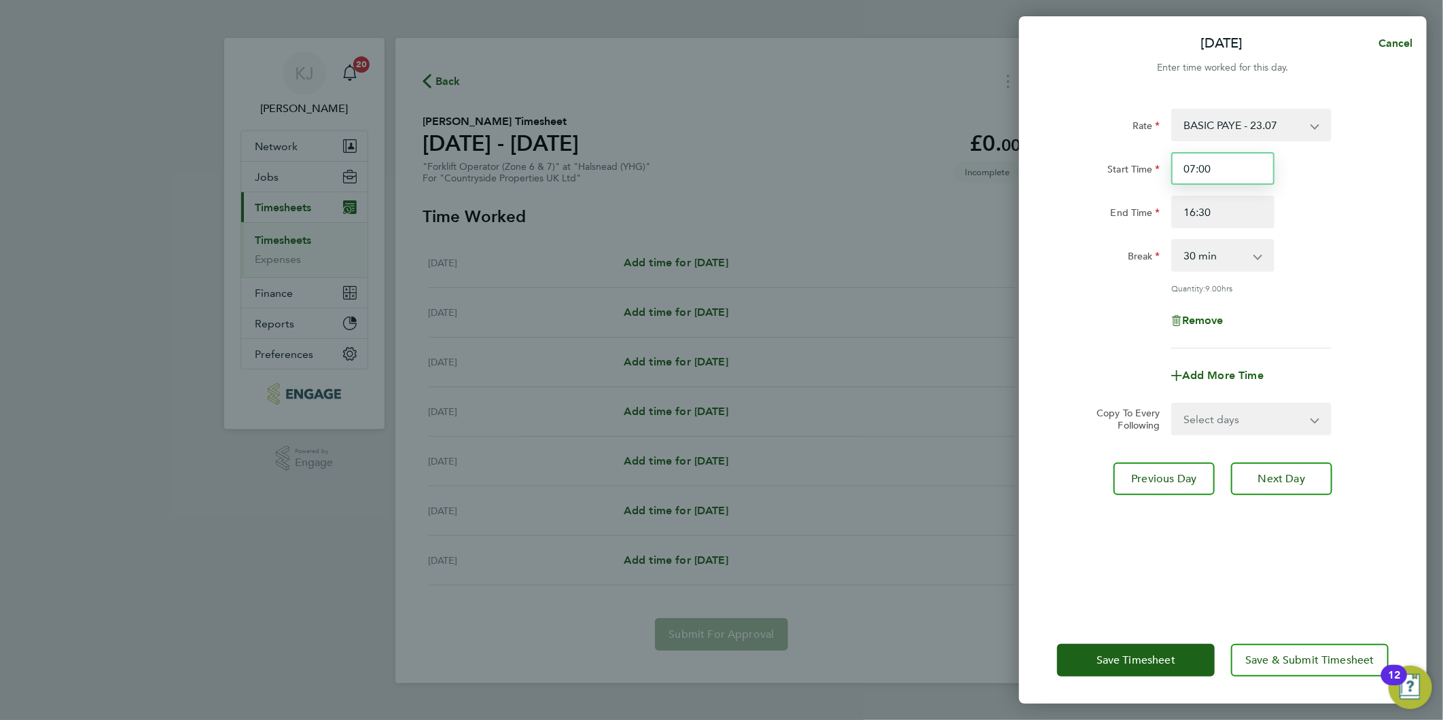
click at [1237, 162] on input "07:00" at bounding box center [1222, 168] width 103 height 33
drag, startPoint x: 1245, startPoint y: 413, endPoint x: 1240, endPoint y: 422, distance: 10.6
click at [1244, 413] on select "Select days Day Weekday (Mon-Fri) Weekend (Sat-Sun) [DATE] [DATE] [DATE] [DATE]…" at bounding box center [1243, 419] width 143 height 30
select select "DAY"
click at [1172, 404] on select "Select days Day Weekday (Mon-Fri) Weekend (Sat-Sun) [DATE] [DATE] [DATE] [DATE]…" at bounding box center [1243, 419] width 143 height 30
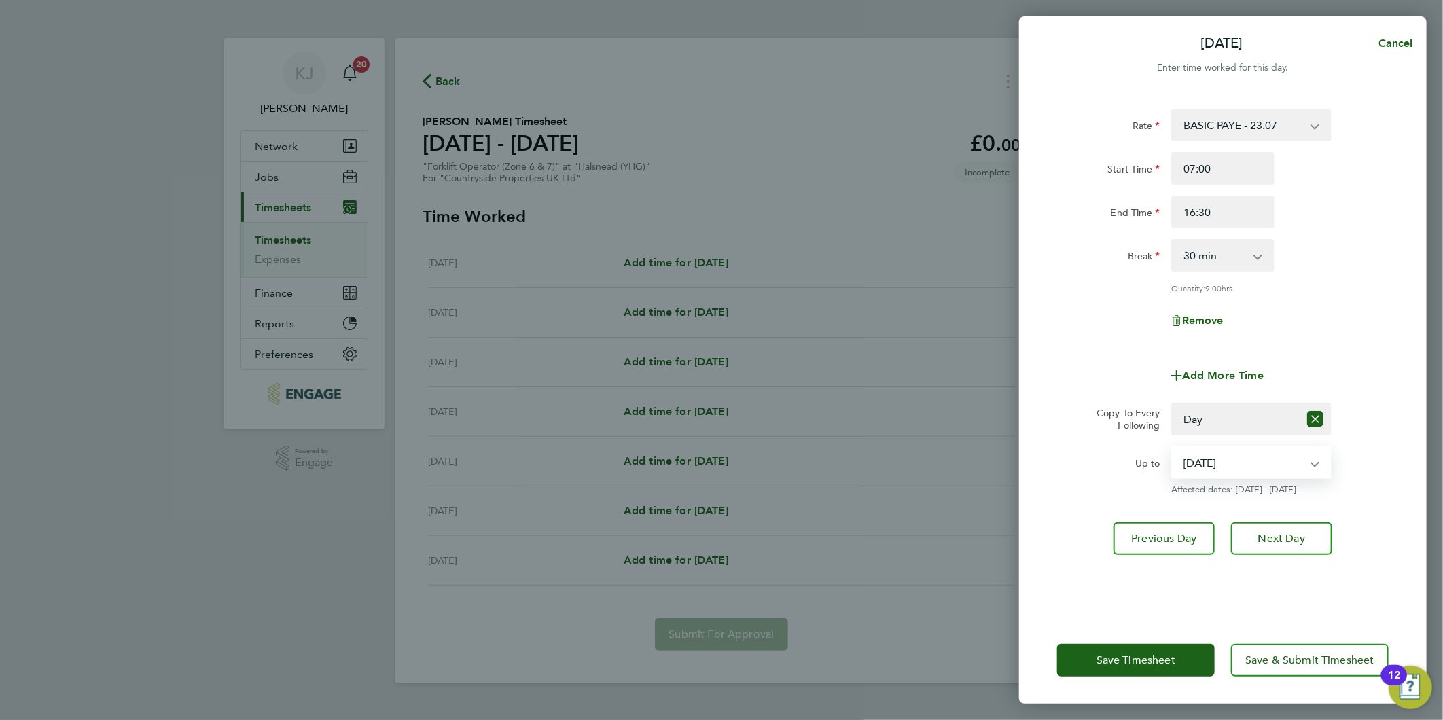
click at [1223, 469] on select "[DATE] [DATE] [DATE] [DATE] [DATE]" at bounding box center [1242, 463] width 141 height 30
click at [1172, 448] on select "[DATE] [DATE] [DATE] [DATE] [DATE]" at bounding box center [1242, 463] width 141 height 30
drag, startPoint x: 1214, startPoint y: 453, endPoint x: 1218, endPoint y: 476, distance: 23.4
click at [1214, 453] on select "[DATE] [DATE] [DATE] [DATE] [DATE]" at bounding box center [1242, 463] width 141 height 30
select select "[DATE]"
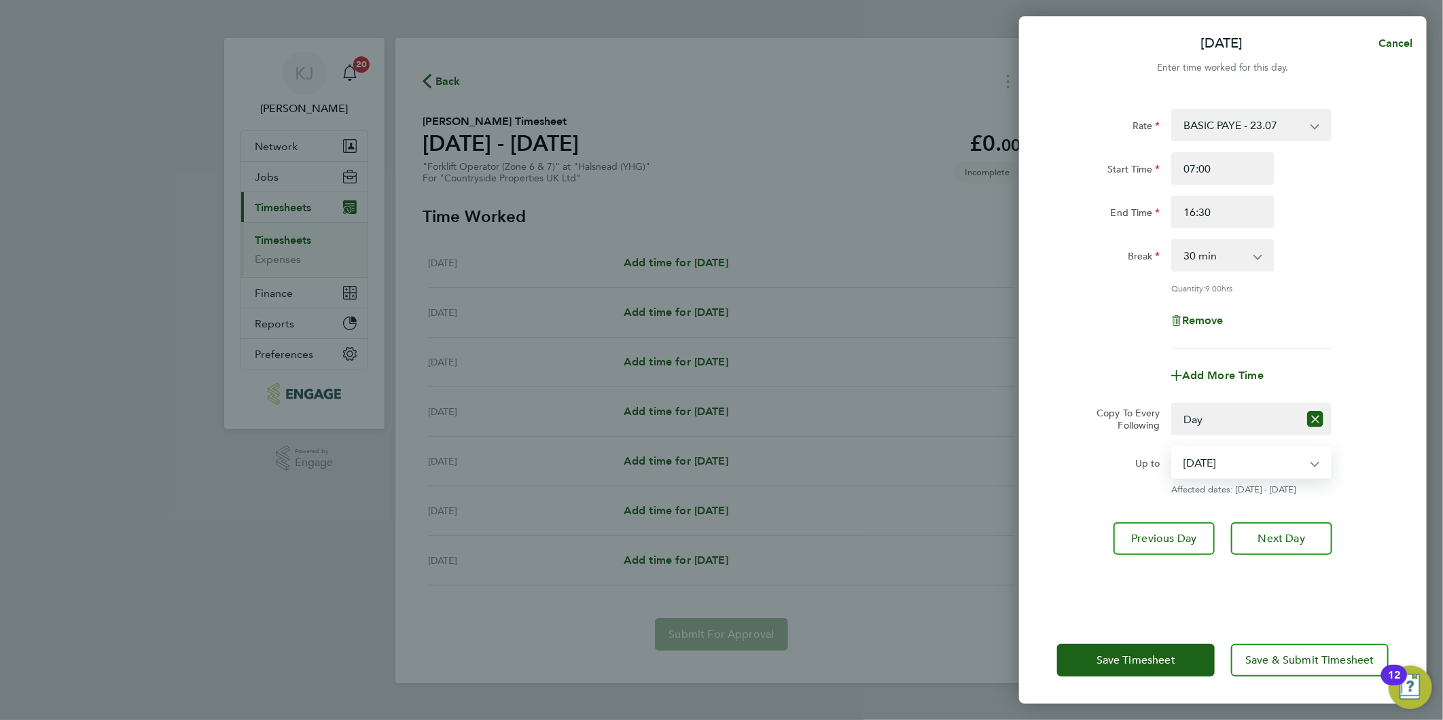
click at [1172, 448] on select "[DATE] [DATE] [DATE] [DATE] [DATE]" at bounding box center [1242, 463] width 141 height 30
click at [1287, 538] on span "Next Day" at bounding box center [1281, 539] width 47 height 14
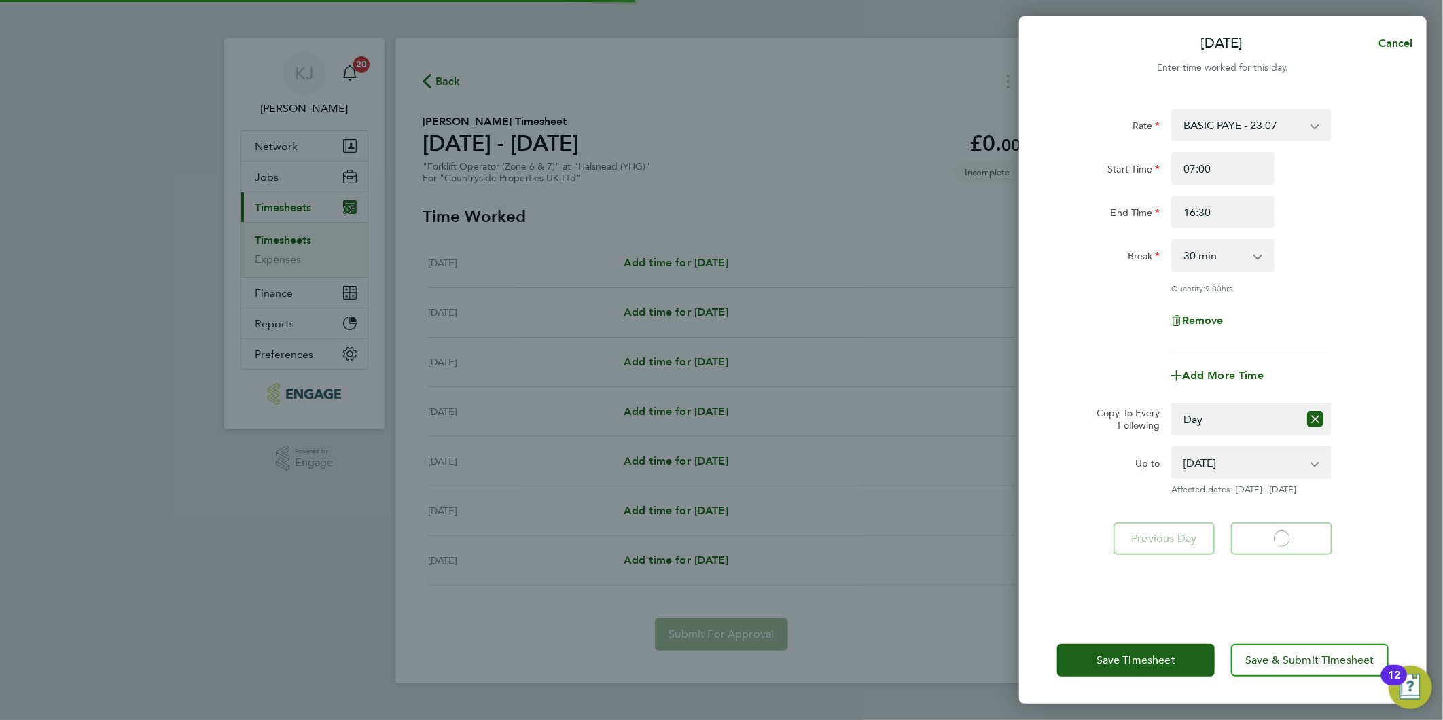
select select "30"
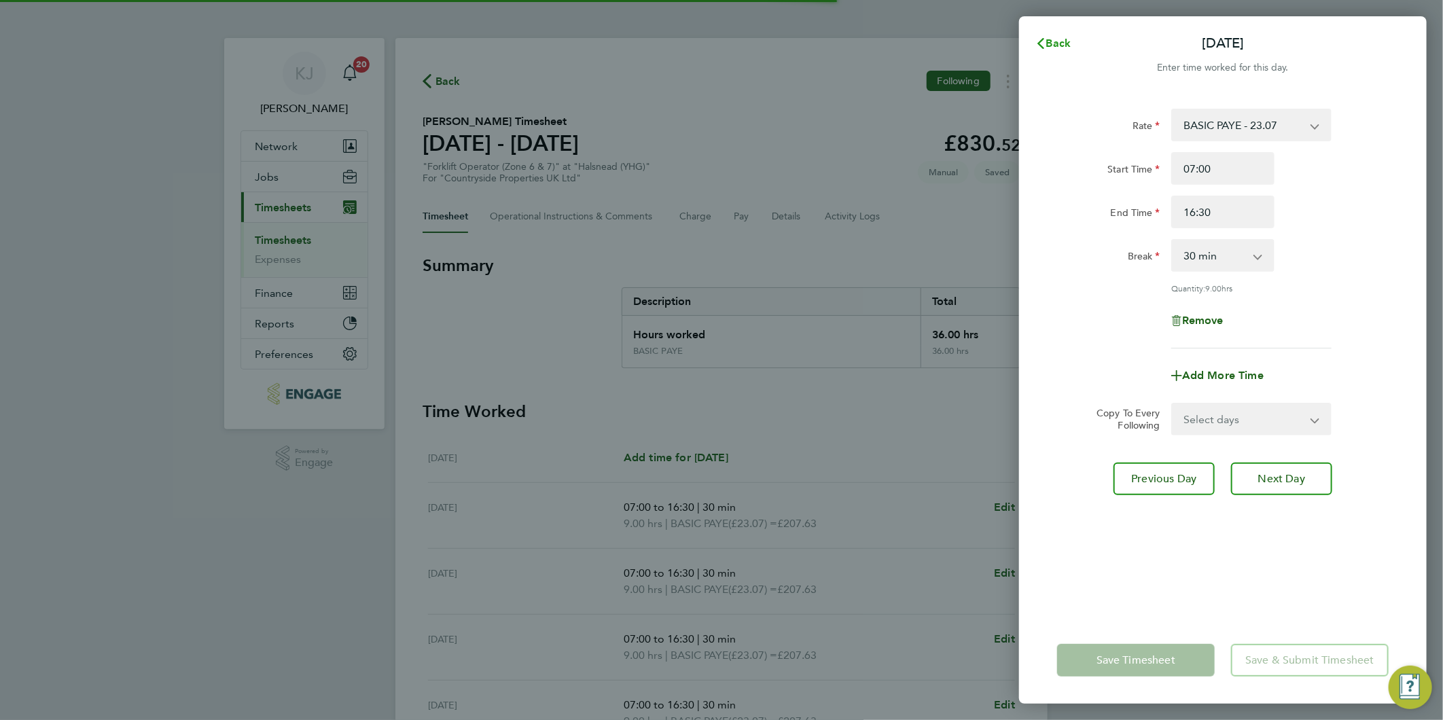
click at [1040, 45] on icon "button" at bounding box center [1040, 43] width 7 height 11
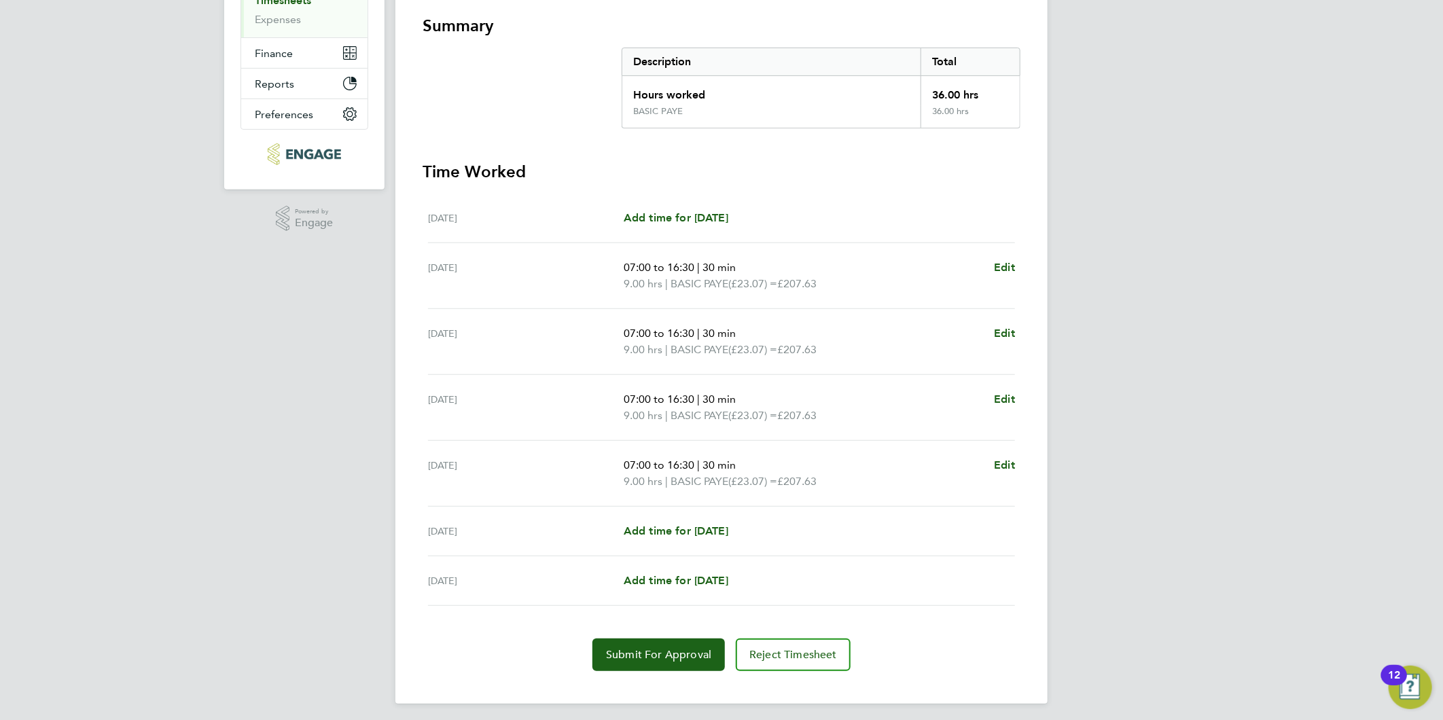
scroll to position [243, 0]
click at [643, 528] on span "Add time for [DATE]" at bounding box center [675, 527] width 105 height 13
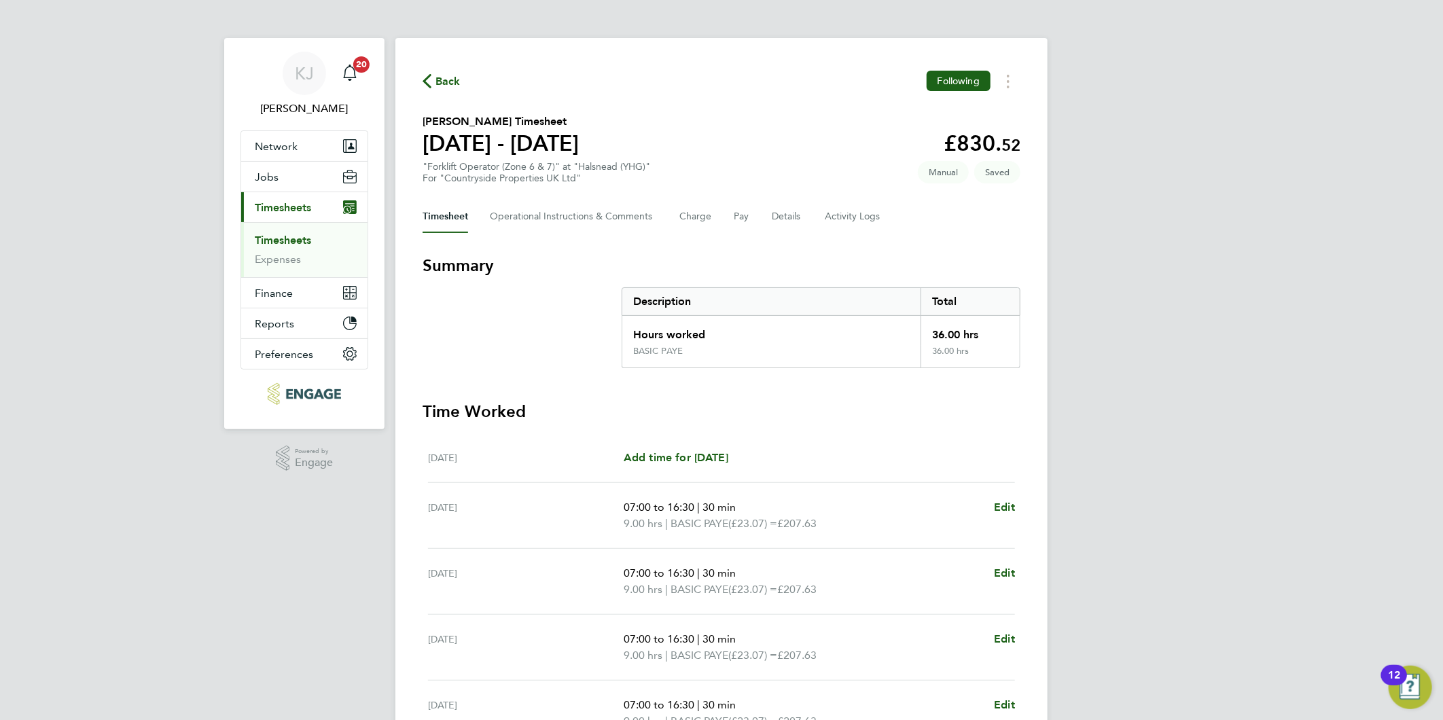
select select "30"
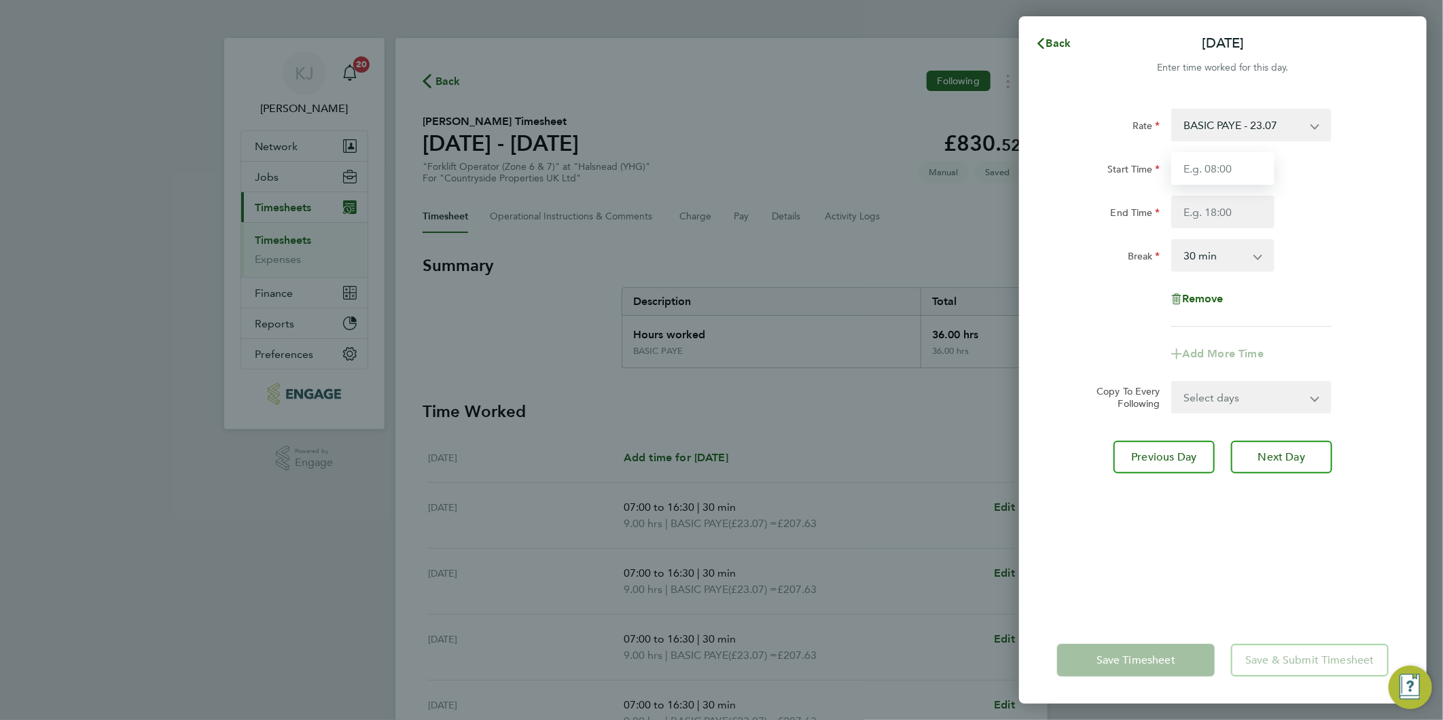
click at [1192, 162] on input "Start Time" at bounding box center [1222, 168] width 103 height 33
type input "07:30"
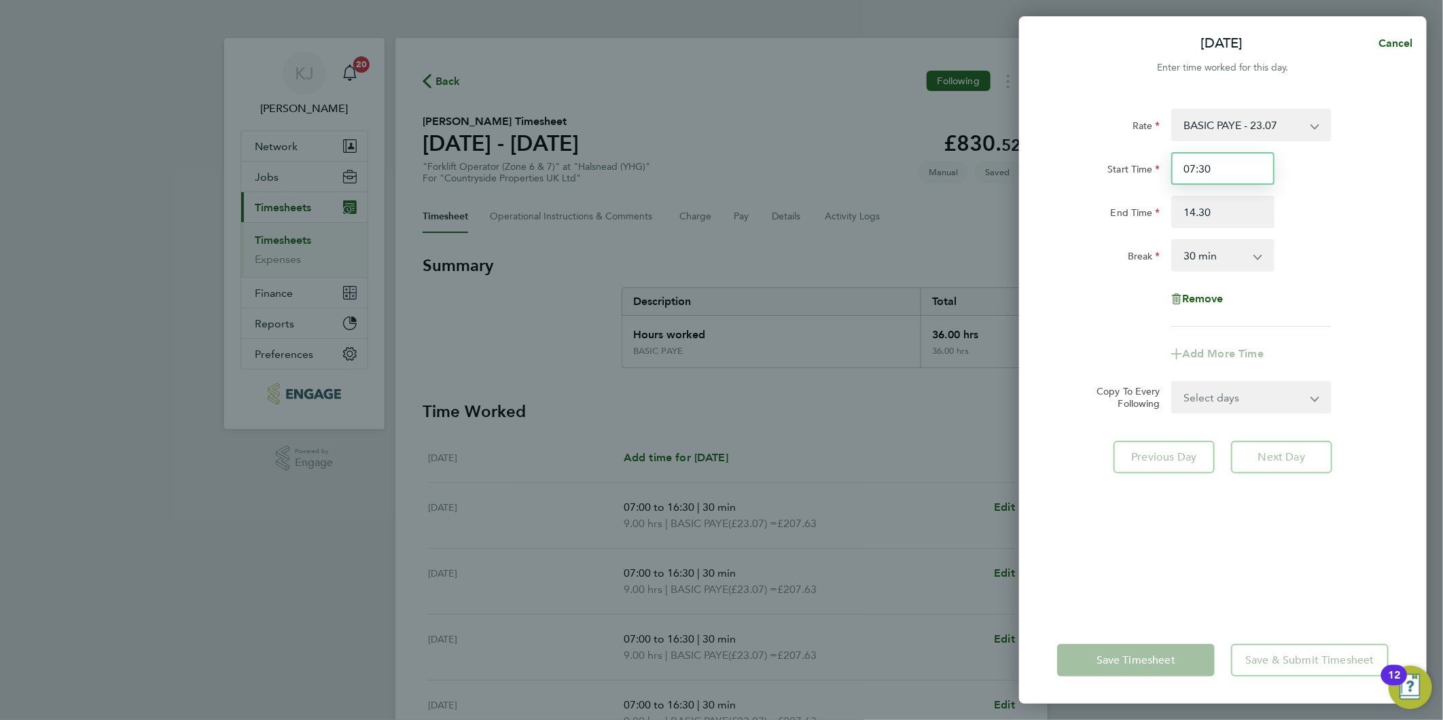
type input "14:30"
click at [1246, 170] on input "07:30" at bounding box center [1222, 168] width 103 height 33
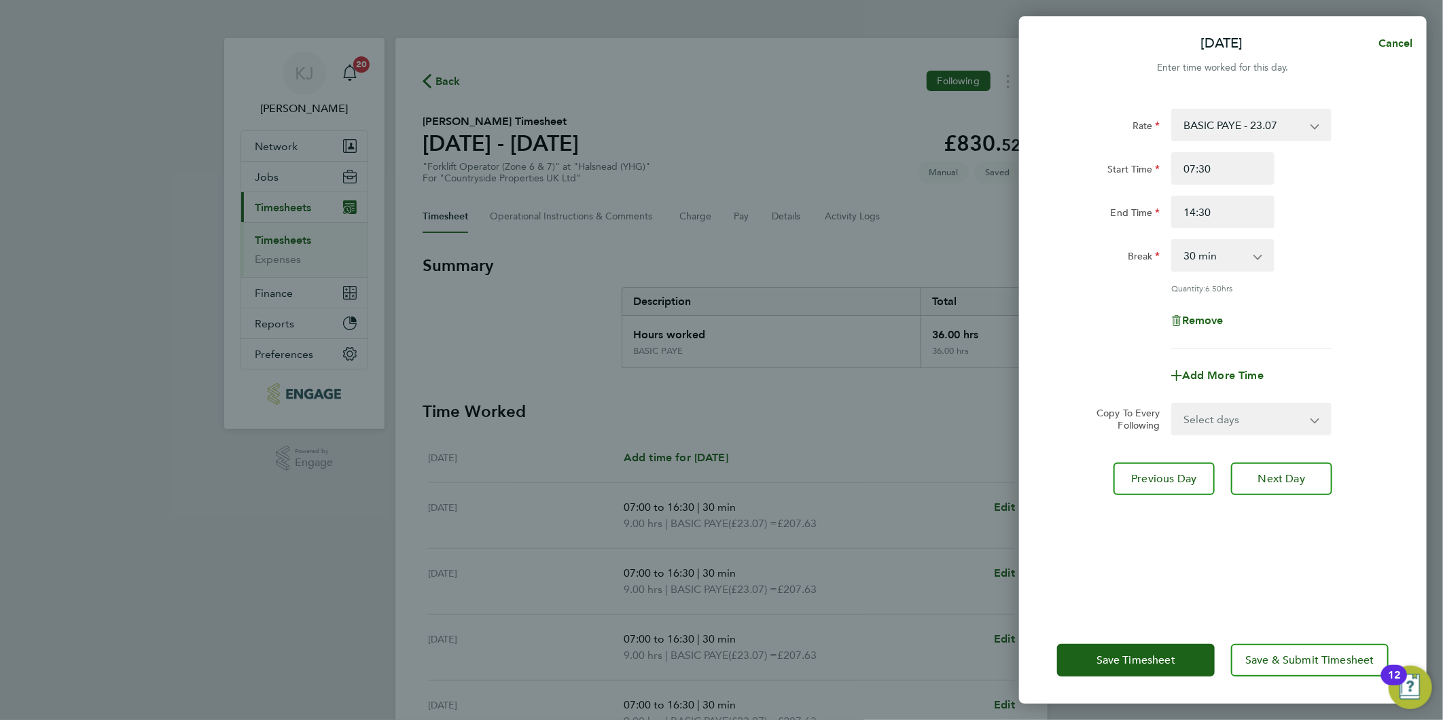
click at [1207, 275] on div "Rate BASIC PAYE - 23.07 Start Time 07:30 End Time 14:30 Break 0 min 15 min 30 m…" at bounding box center [1222, 229] width 331 height 240
click at [1206, 268] on select "0 min 15 min 30 min 45 min 60 min 75 min 90 min" at bounding box center [1214, 255] width 84 height 30
select select "0"
click at [1172, 240] on select "0 min 15 min 30 min 45 min 60 min 75 min 90 min" at bounding box center [1214, 255] width 84 height 30
drag, startPoint x: 1273, startPoint y: 463, endPoint x: 1289, endPoint y: 482, distance: 24.6
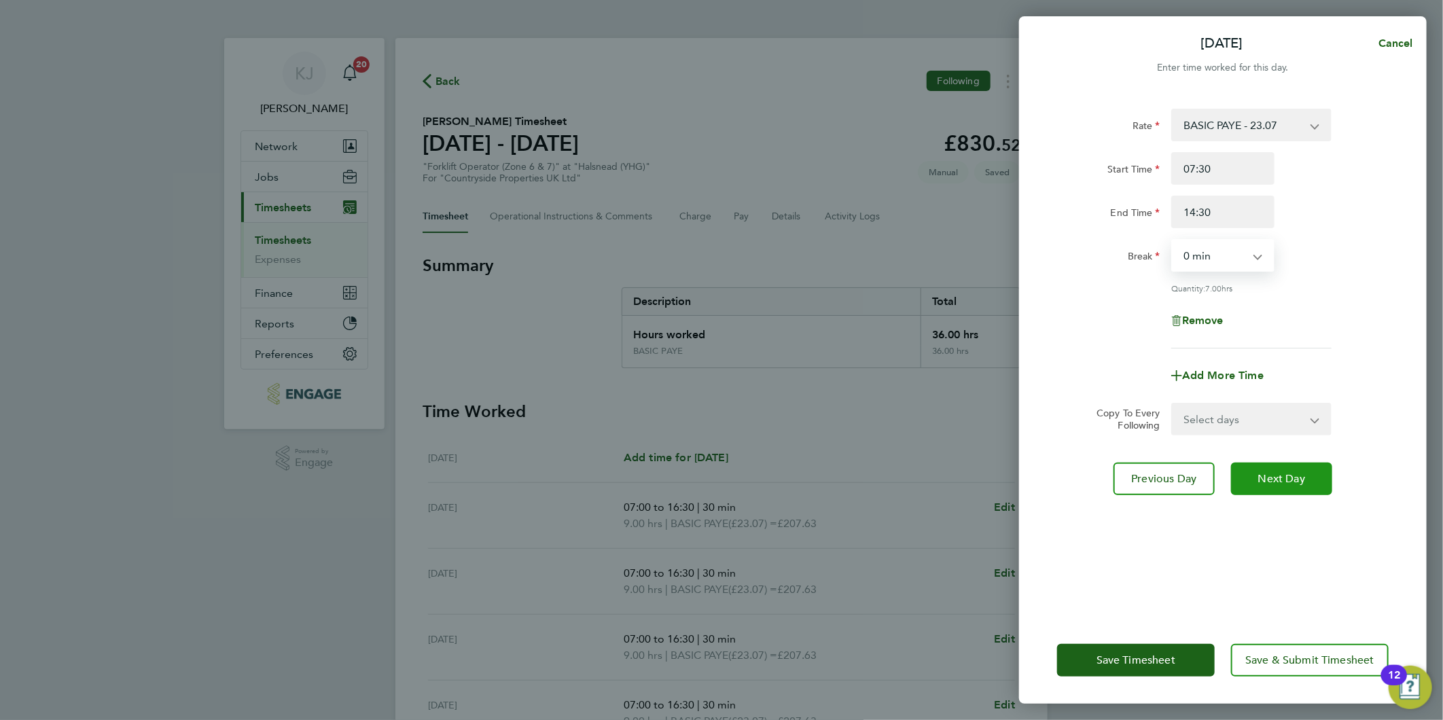
click at [1274, 463] on button "Next Day" at bounding box center [1281, 479] width 101 height 33
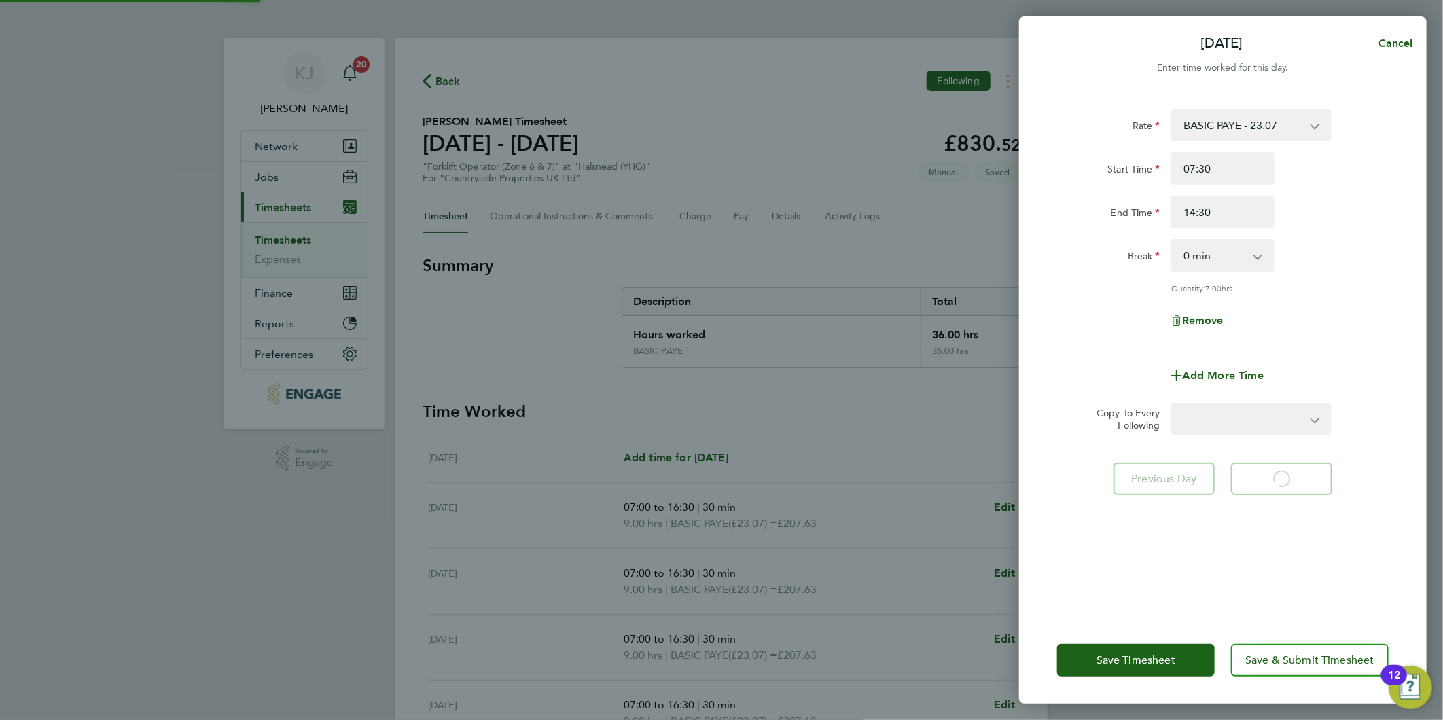
select select "30"
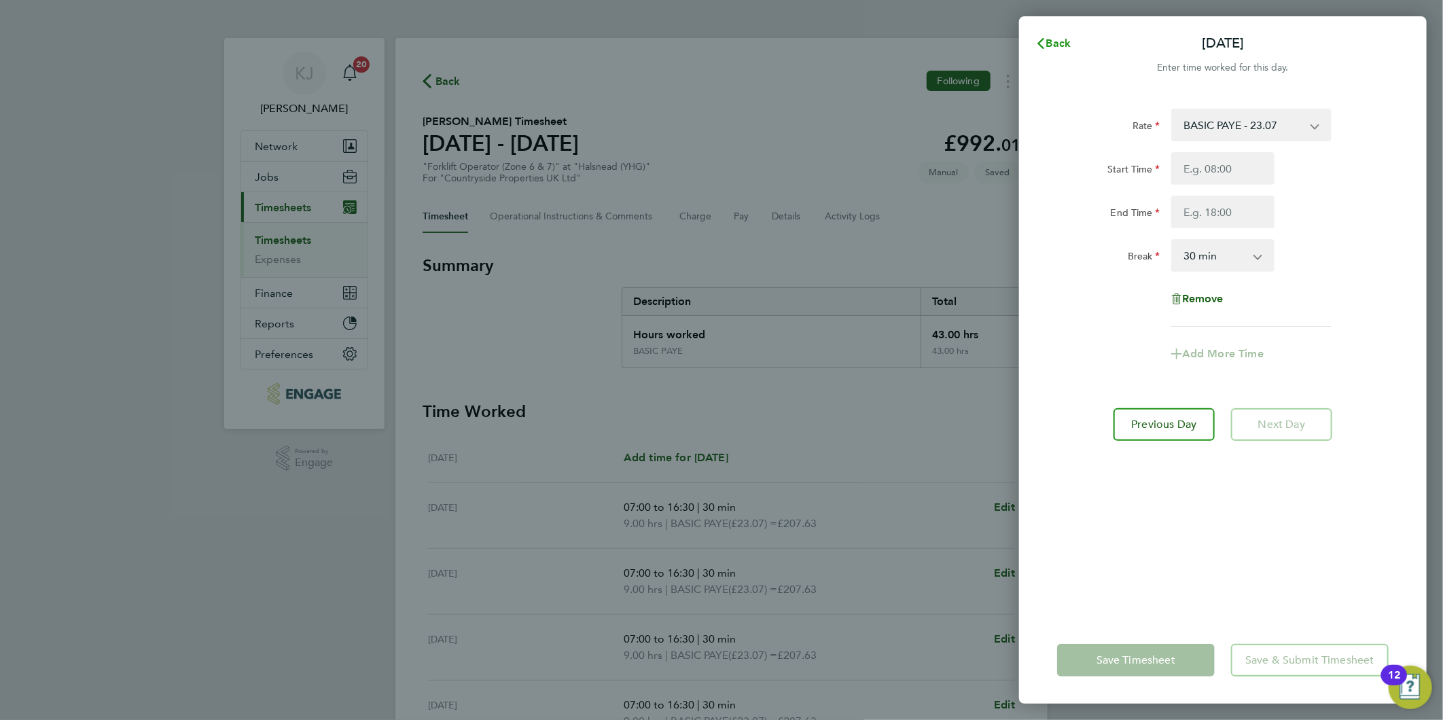
click at [1044, 41] on icon "button" at bounding box center [1040, 43] width 11 height 11
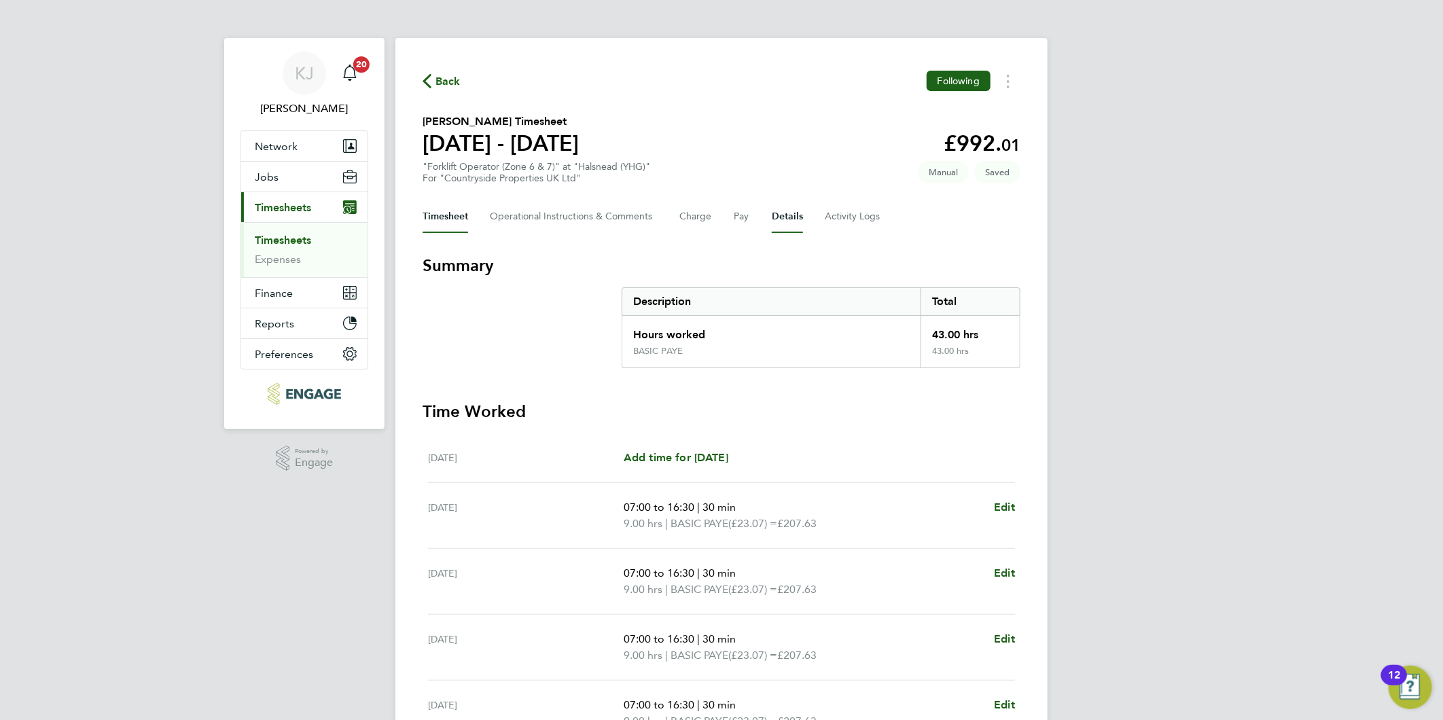
click at [783, 216] on button "Details" at bounding box center [787, 216] width 31 height 33
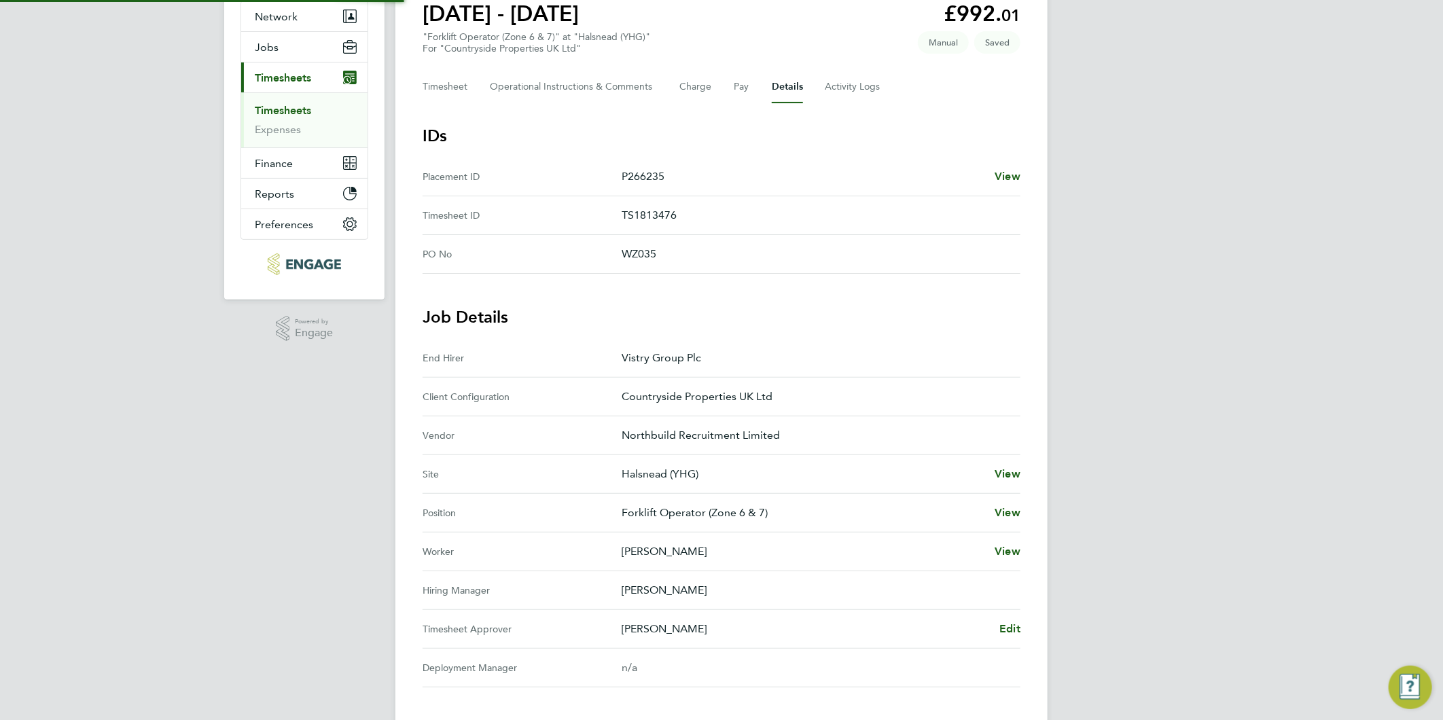
scroll to position [280, 0]
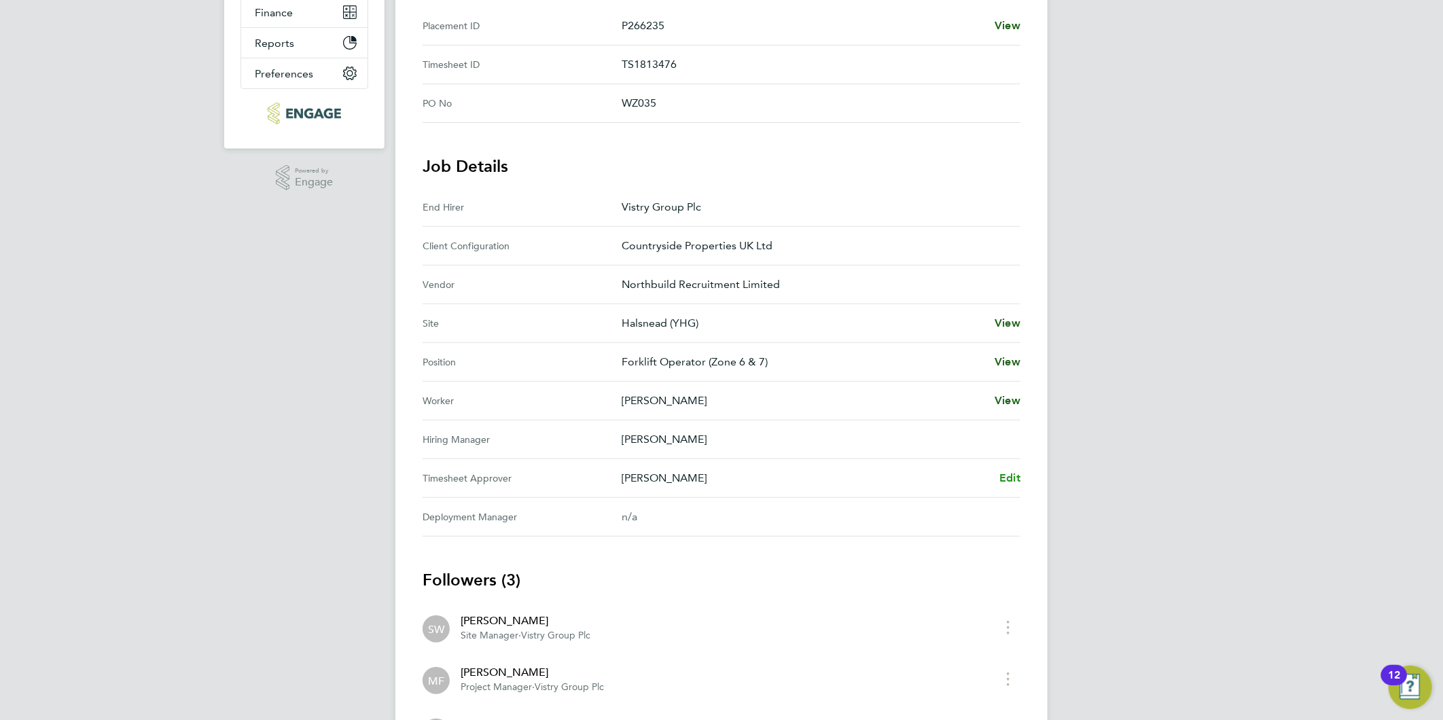
click at [1007, 477] on span "Edit" at bounding box center [1009, 477] width 21 height 13
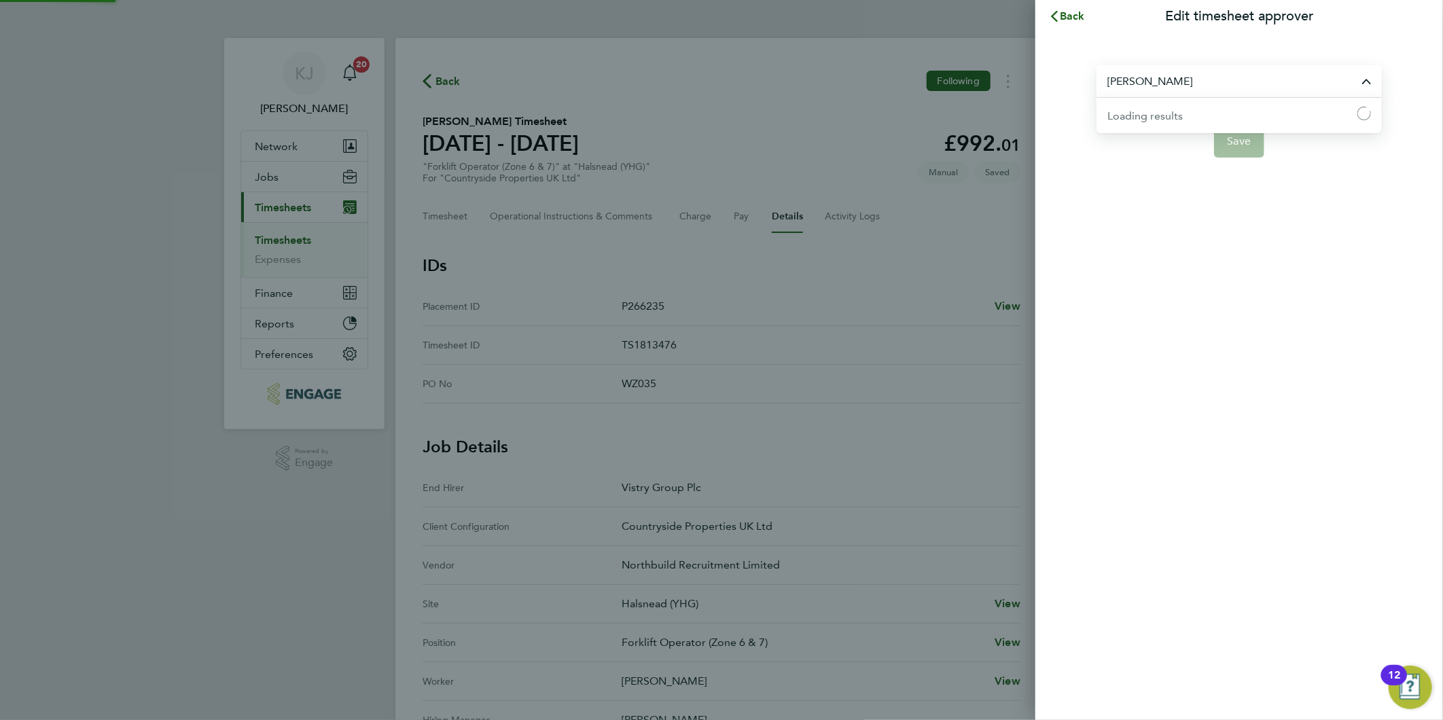
click at [1243, 75] on input "[PERSON_NAME]" at bounding box center [1238, 81] width 285 height 32
click at [1177, 107] on li "[PERSON_NAME]" at bounding box center [1238, 114] width 285 height 33
type input "[PERSON_NAME]"
click at [1241, 147] on button "Save" at bounding box center [1239, 141] width 51 height 33
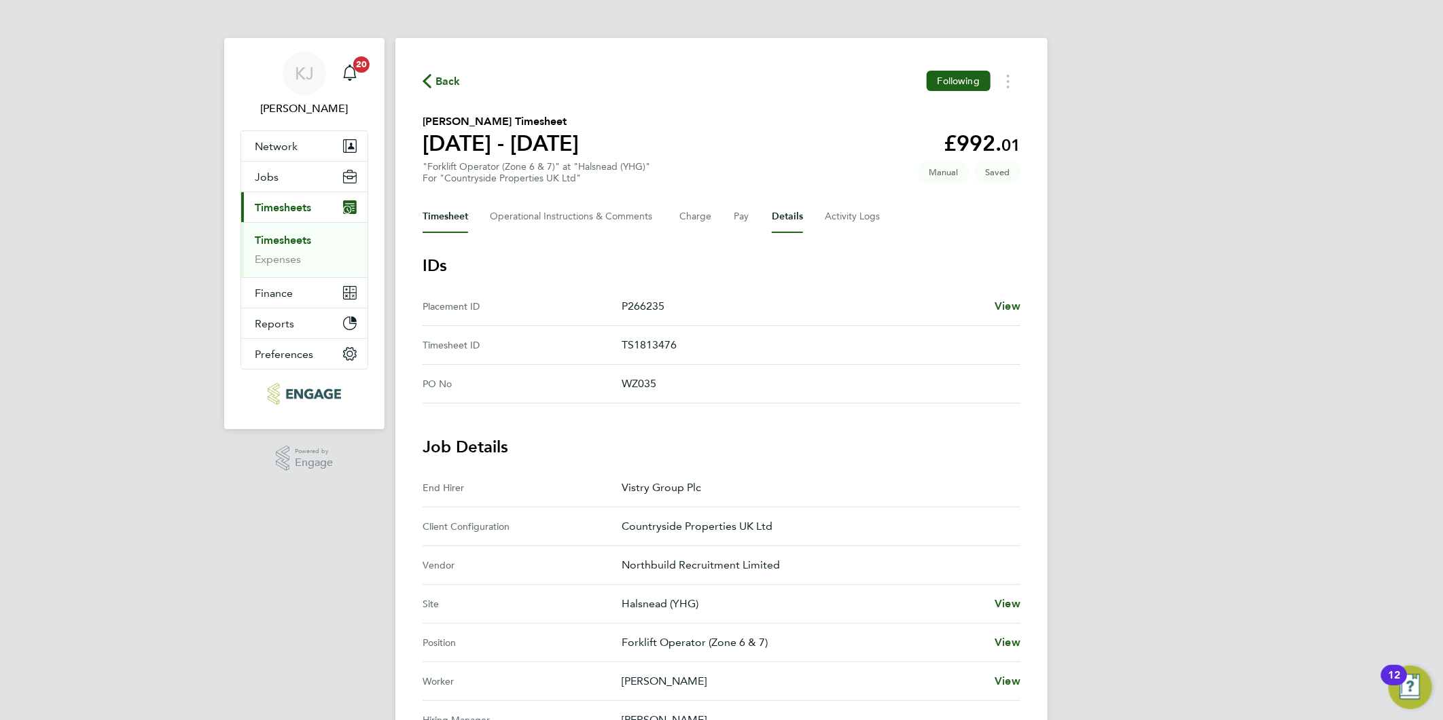
click at [448, 222] on button "Timesheet" at bounding box center [445, 216] width 46 height 33
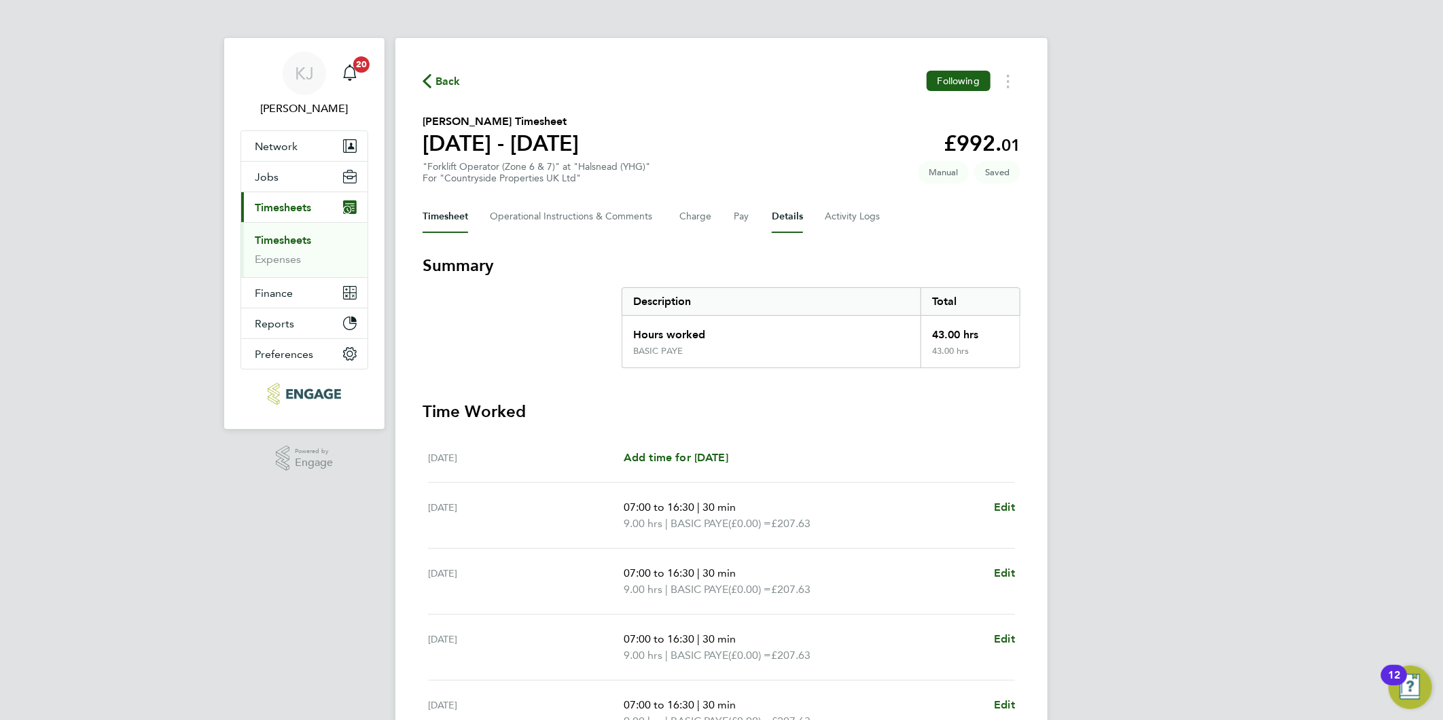
click at [795, 212] on button "Details" at bounding box center [787, 216] width 31 height 33
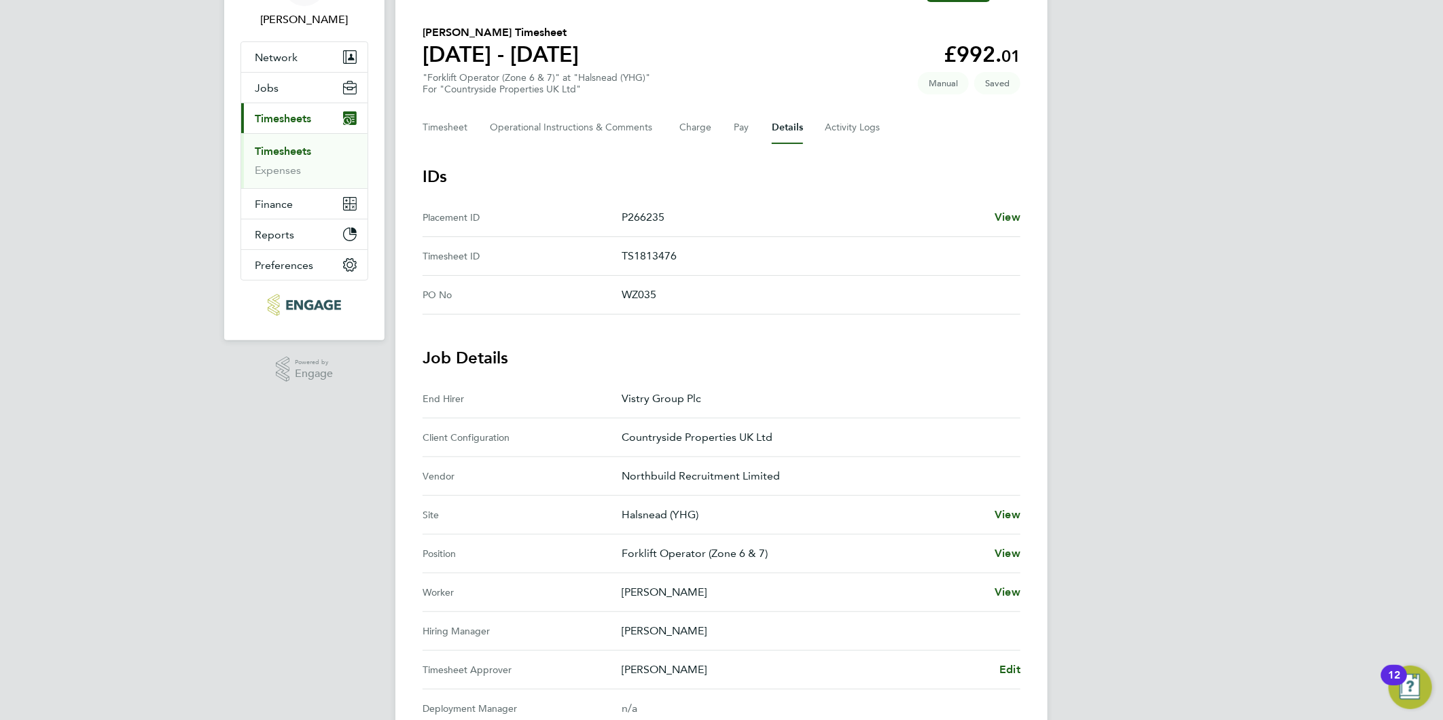
scroll to position [151, 0]
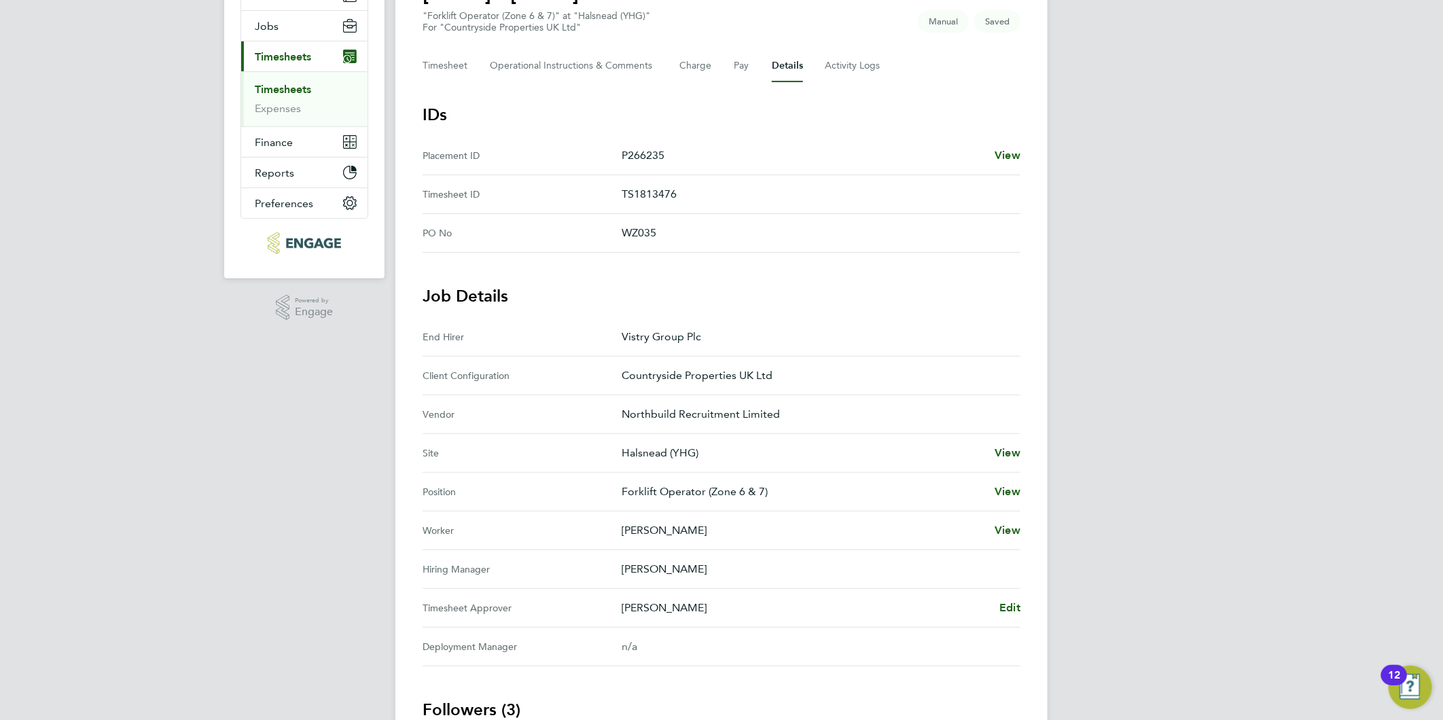
click at [1124, 401] on div "KJ Kirsty Jones Notifications 20 Applications: Network Team Members Businesses …" at bounding box center [721, 413] width 1443 height 1129
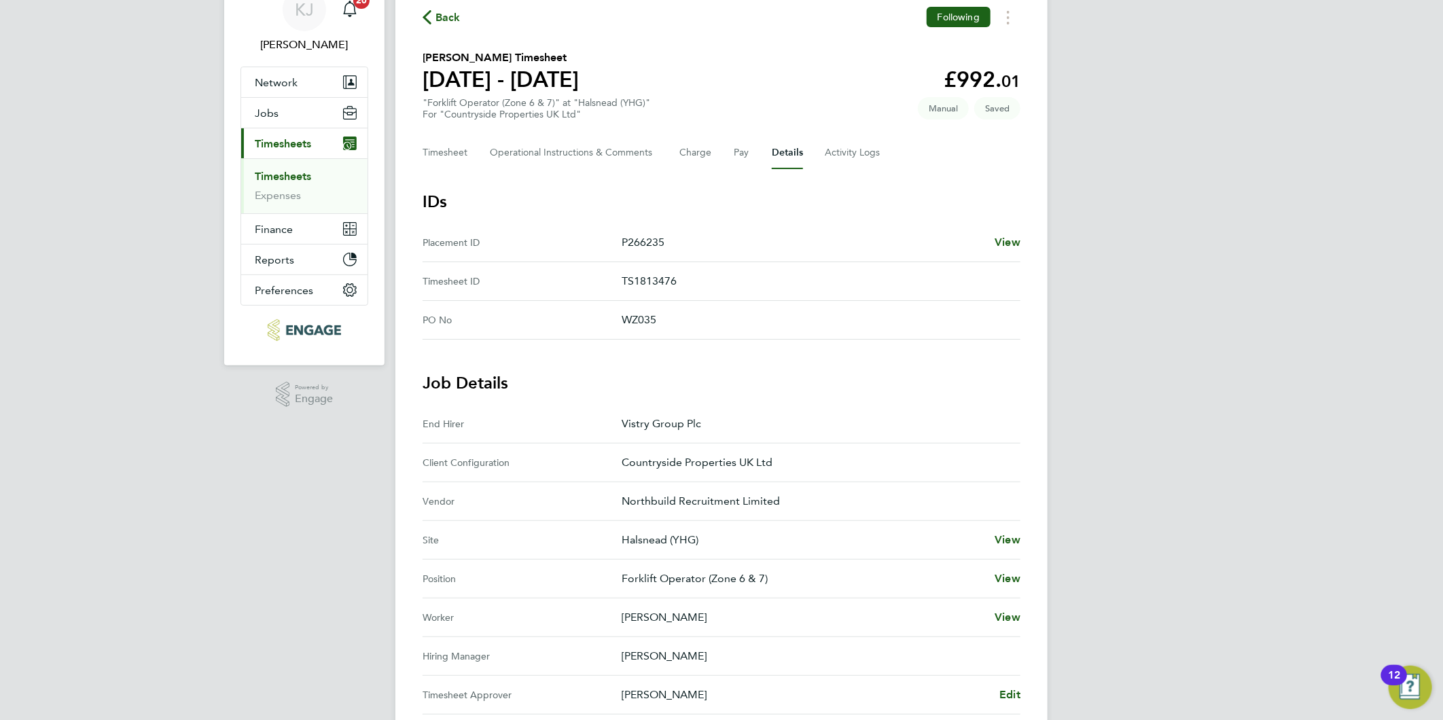
scroll to position [0, 0]
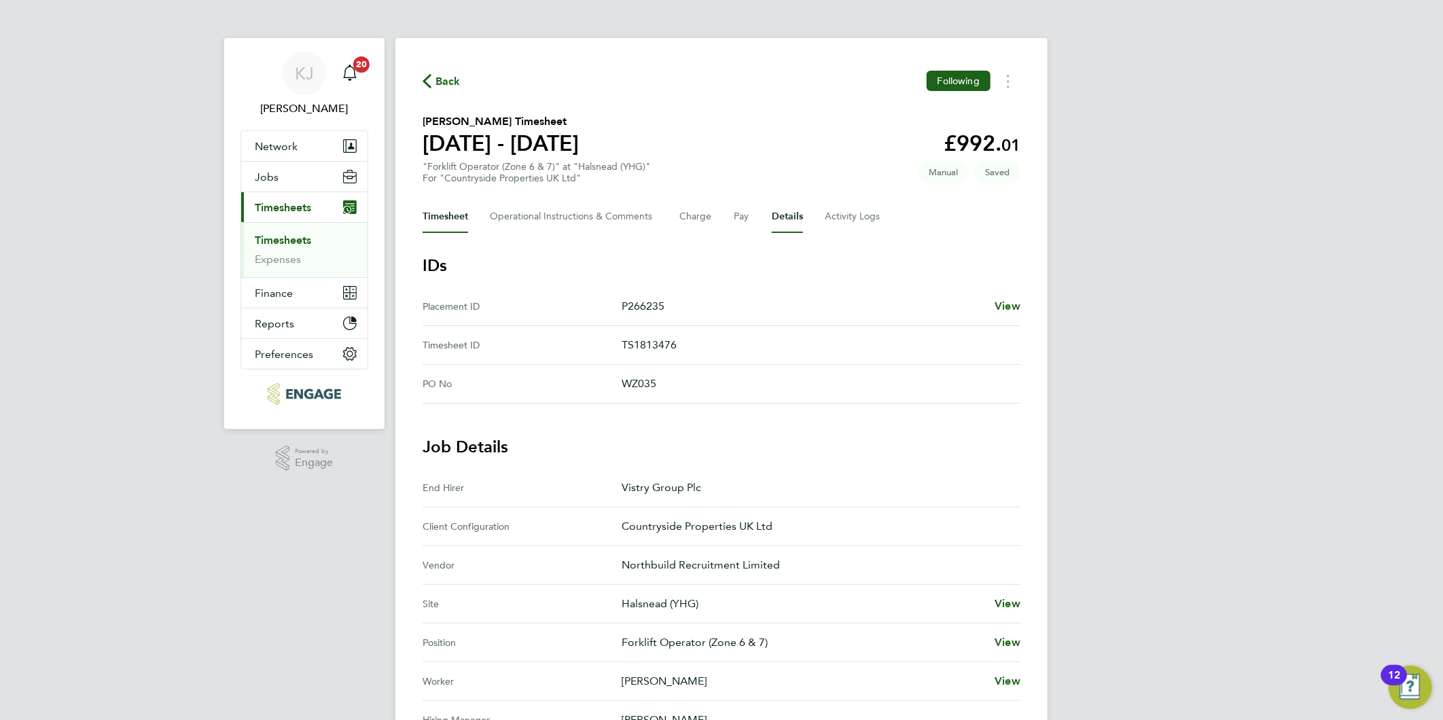
click at [437, 228] on button "Timesheet" at bounding box center [445, 216] width 46 height 33
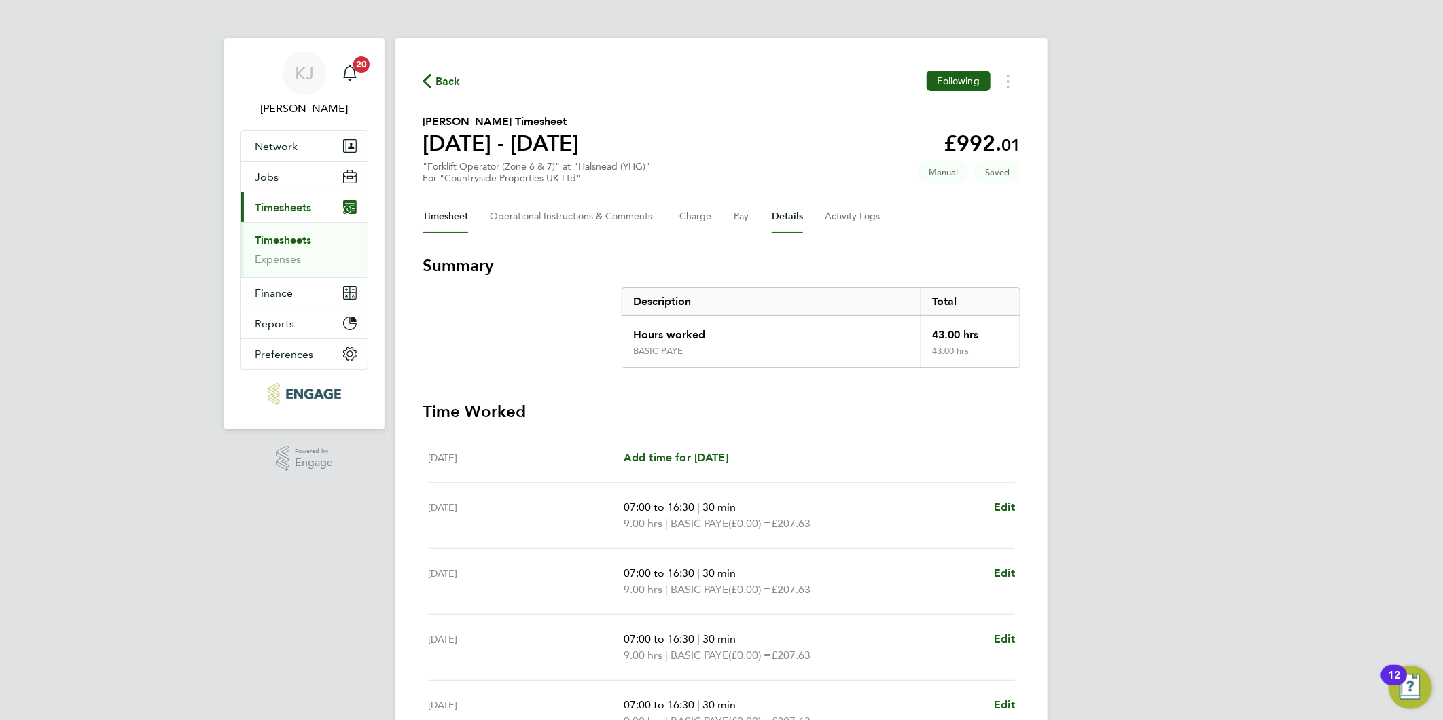
click at [790, 218] on button "Details" at bounding box center [787, 216] width 31 height 33
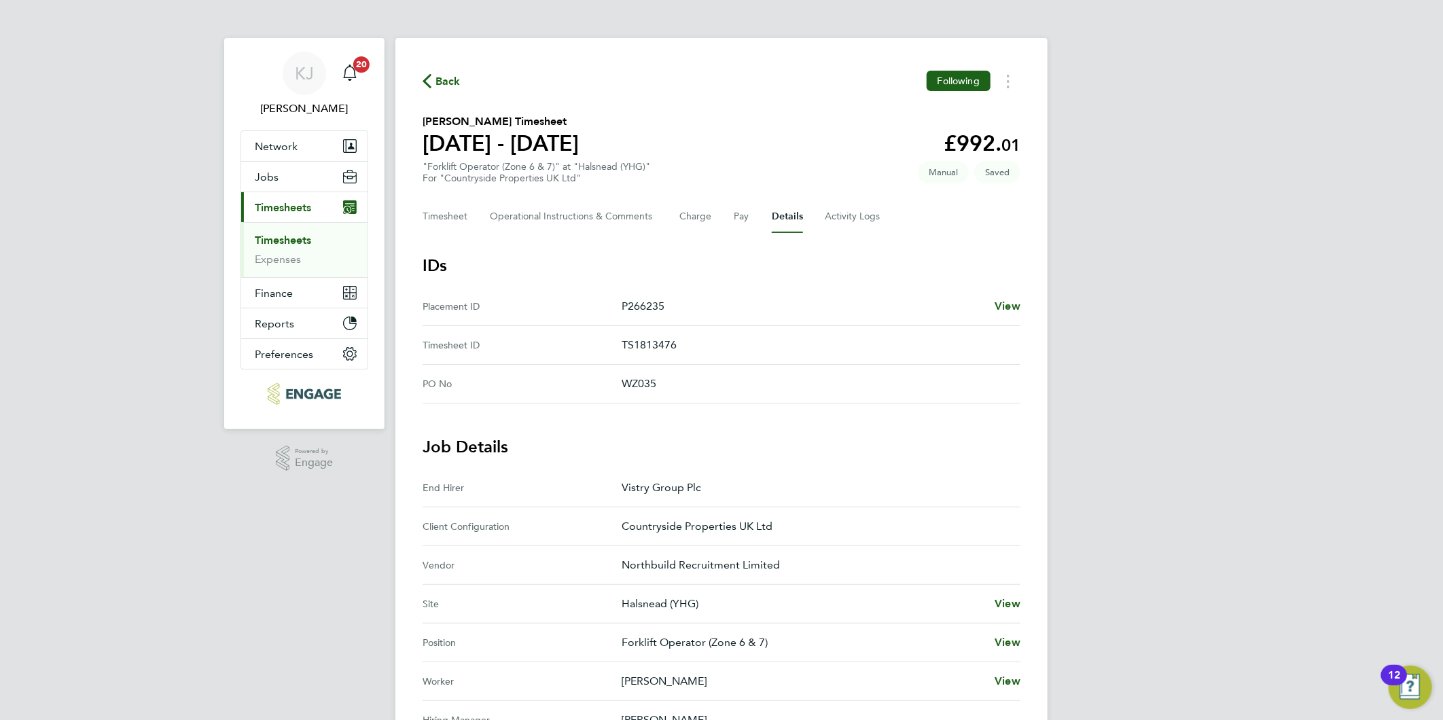
click at [297, 240] on link "Timesheets" at bounding box center [283, 240] width 56 height 13
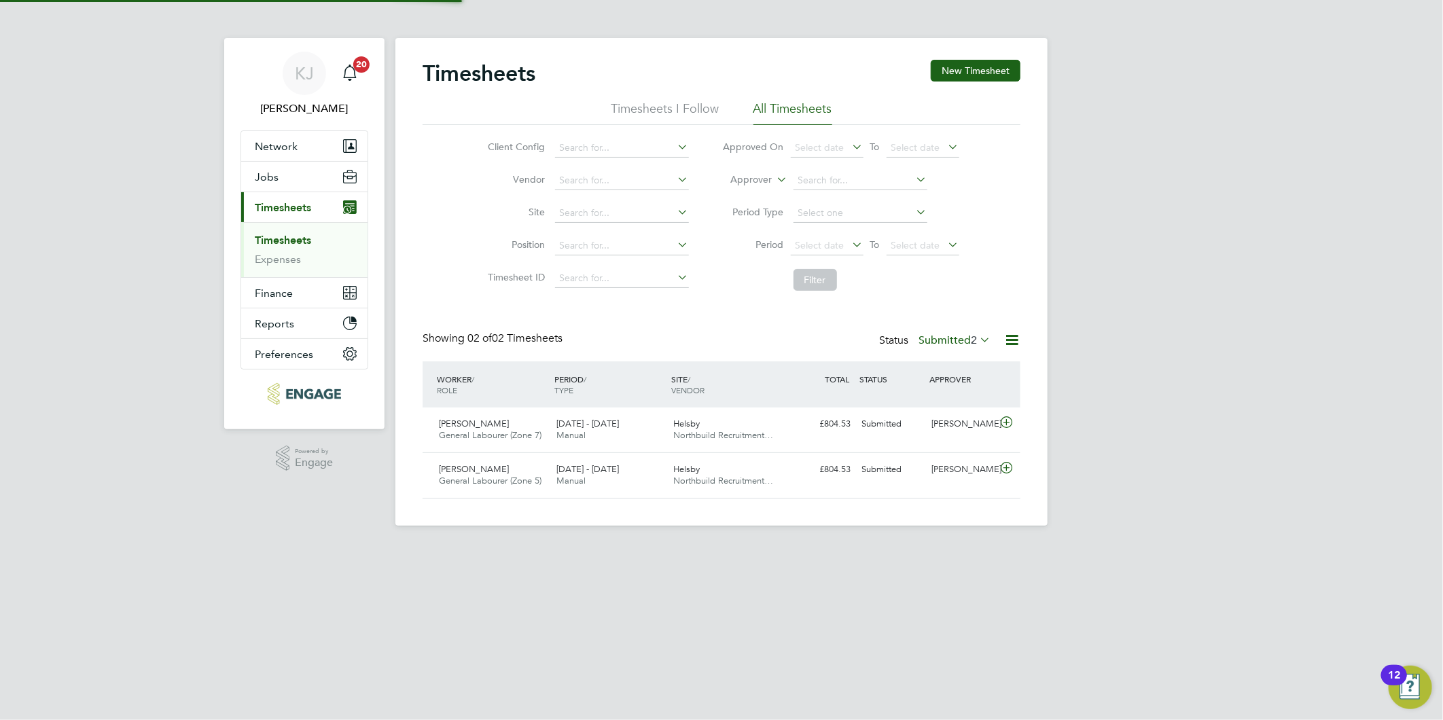
scroll to position [34, 118]
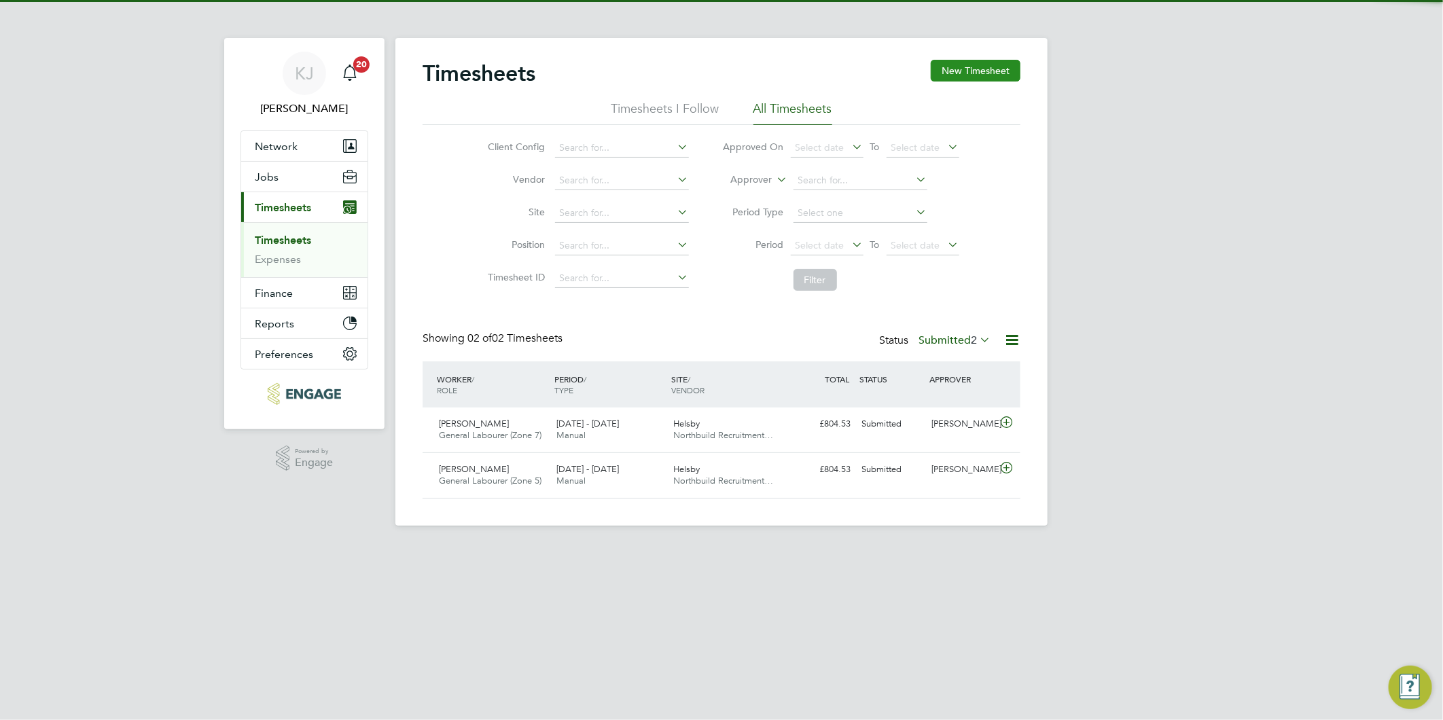
click at [972, 62] on button "New Timesheet" at bounding box center [975, 71] width 90 height 22
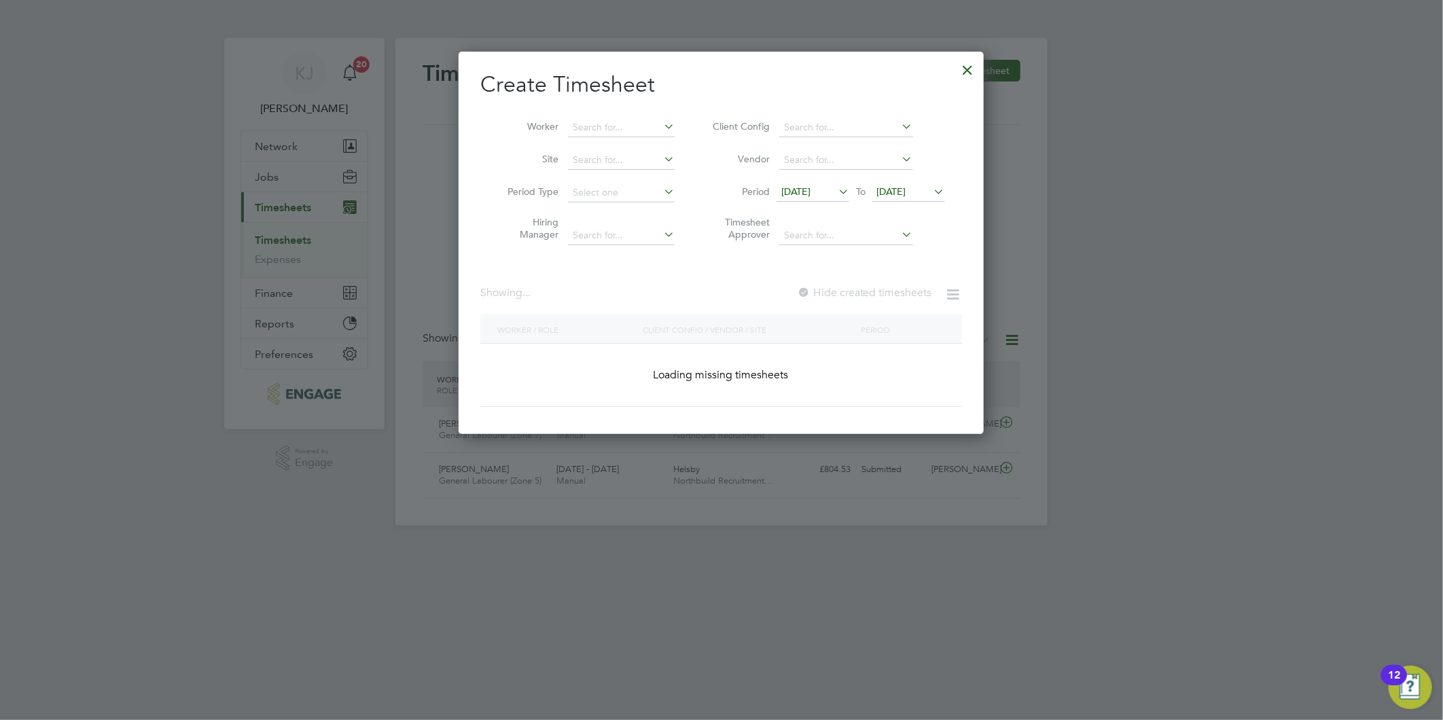
scroll to position [0, 0]
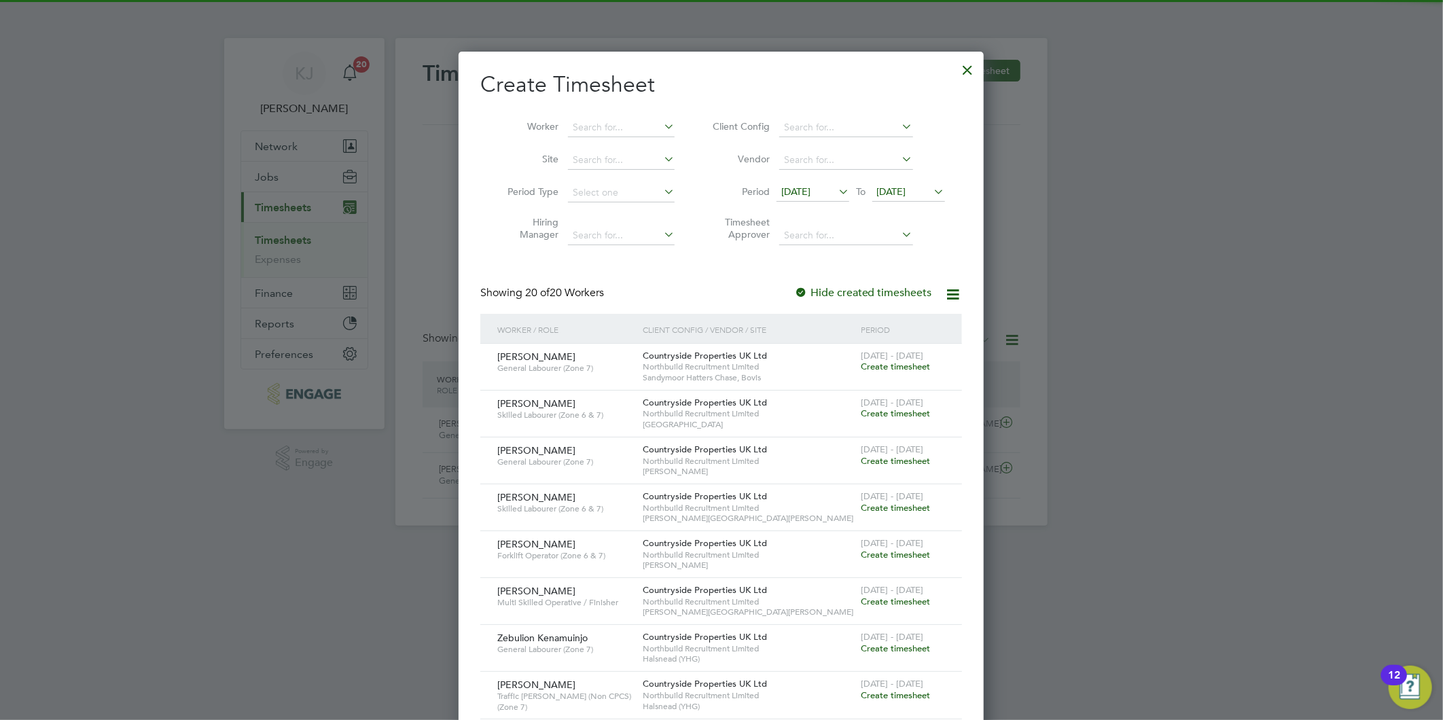
click at [804, 185] on span "[DATE]" at bounding box center [795, 191] width 29 height 12
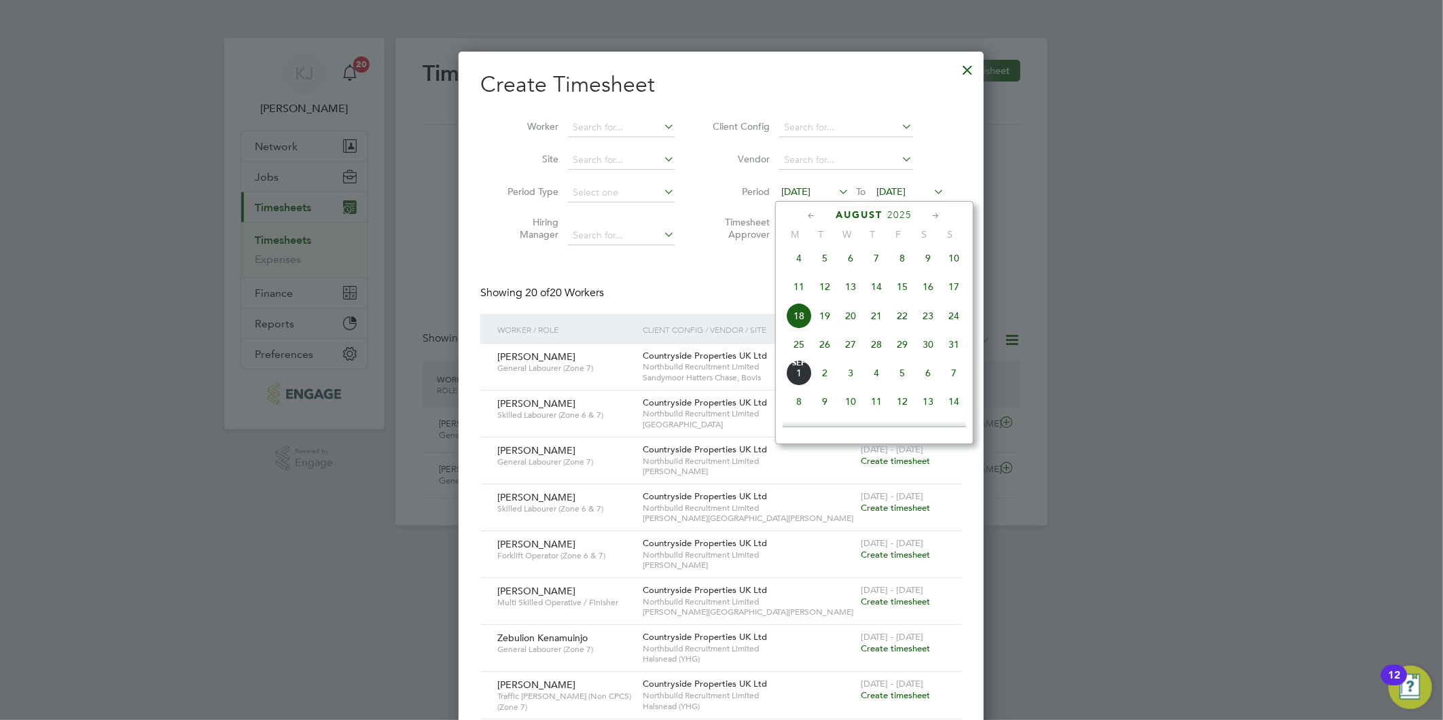
click at [803, 346] on span "25" at bounding box center [799, 344] width 26 height 26
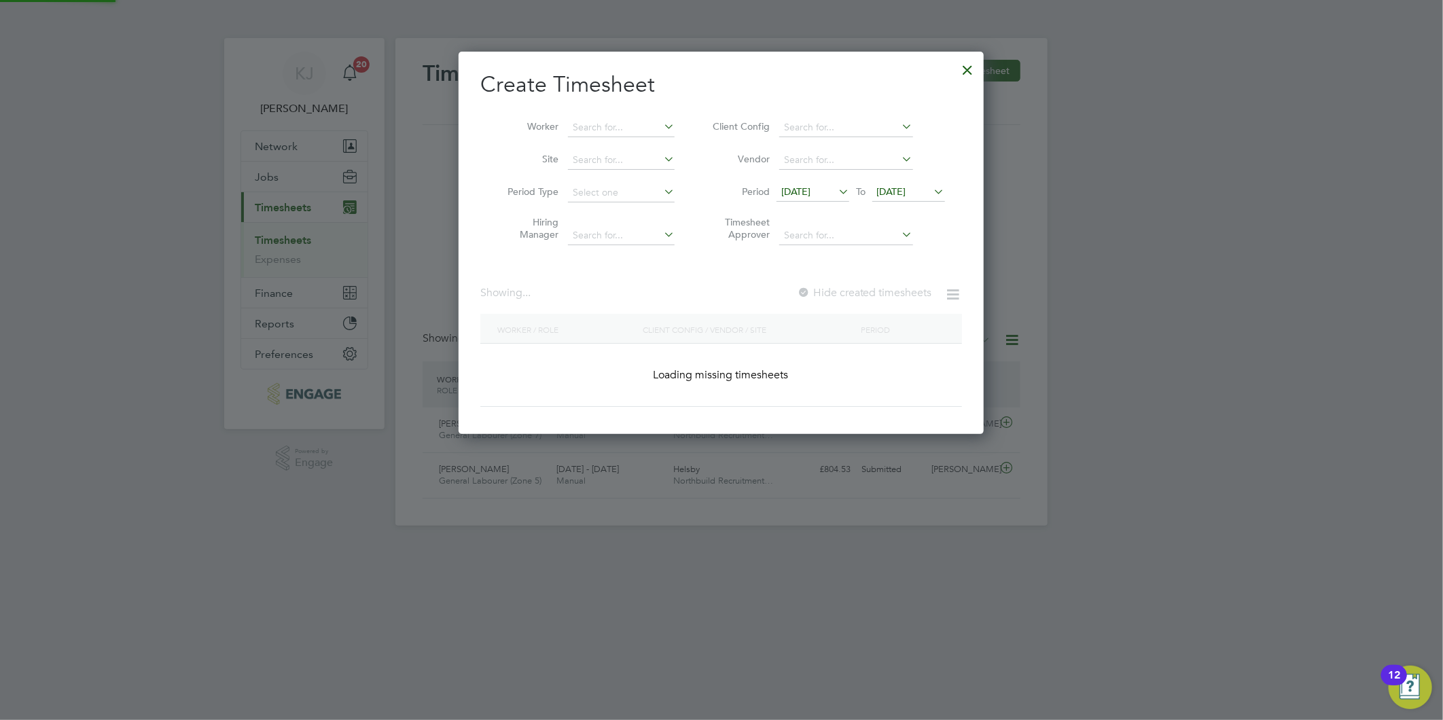
scroll to position [1119, 526]
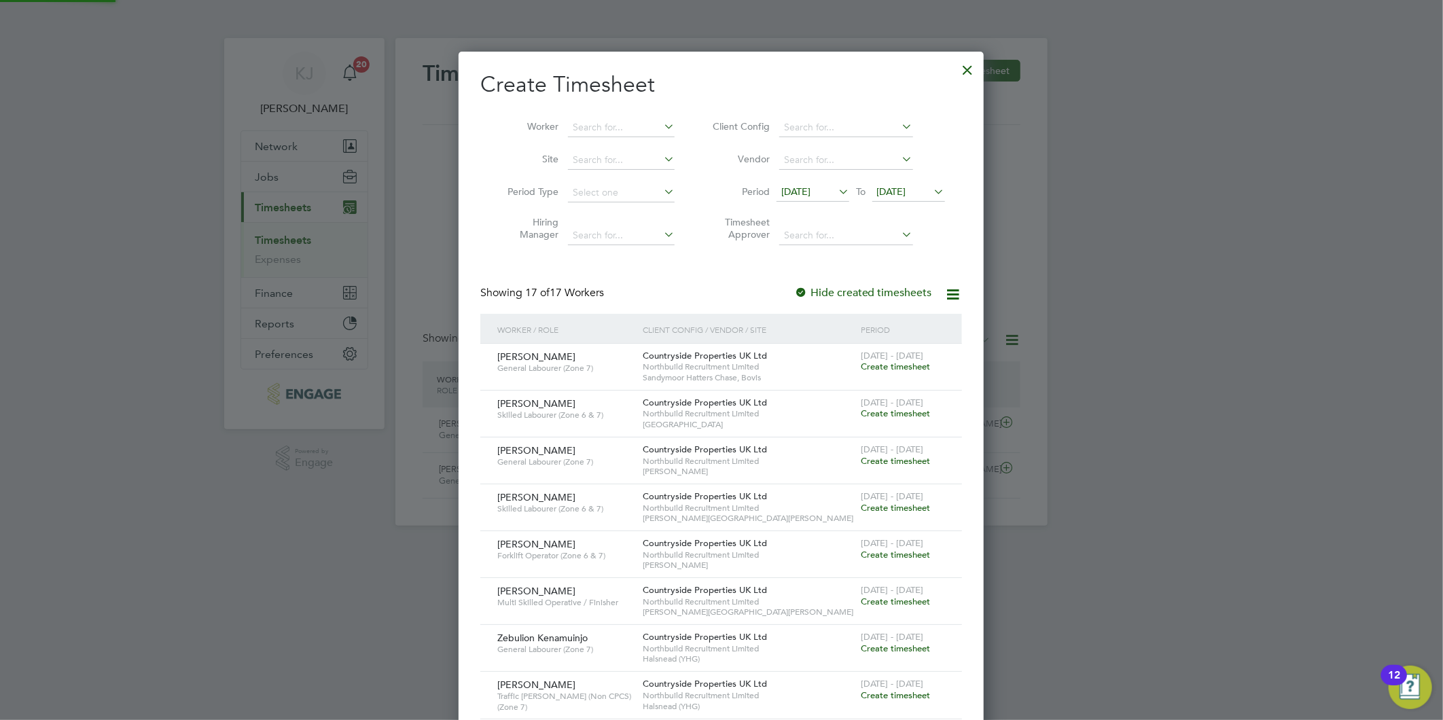
drag, startPoint x: 893, startPoint y: 187, endPoint x: 905, endPoint y: 198, distance: 15.4
click at [894, 187] on span "[DATE]" at bounding box center [891, 191] width 29 height 12
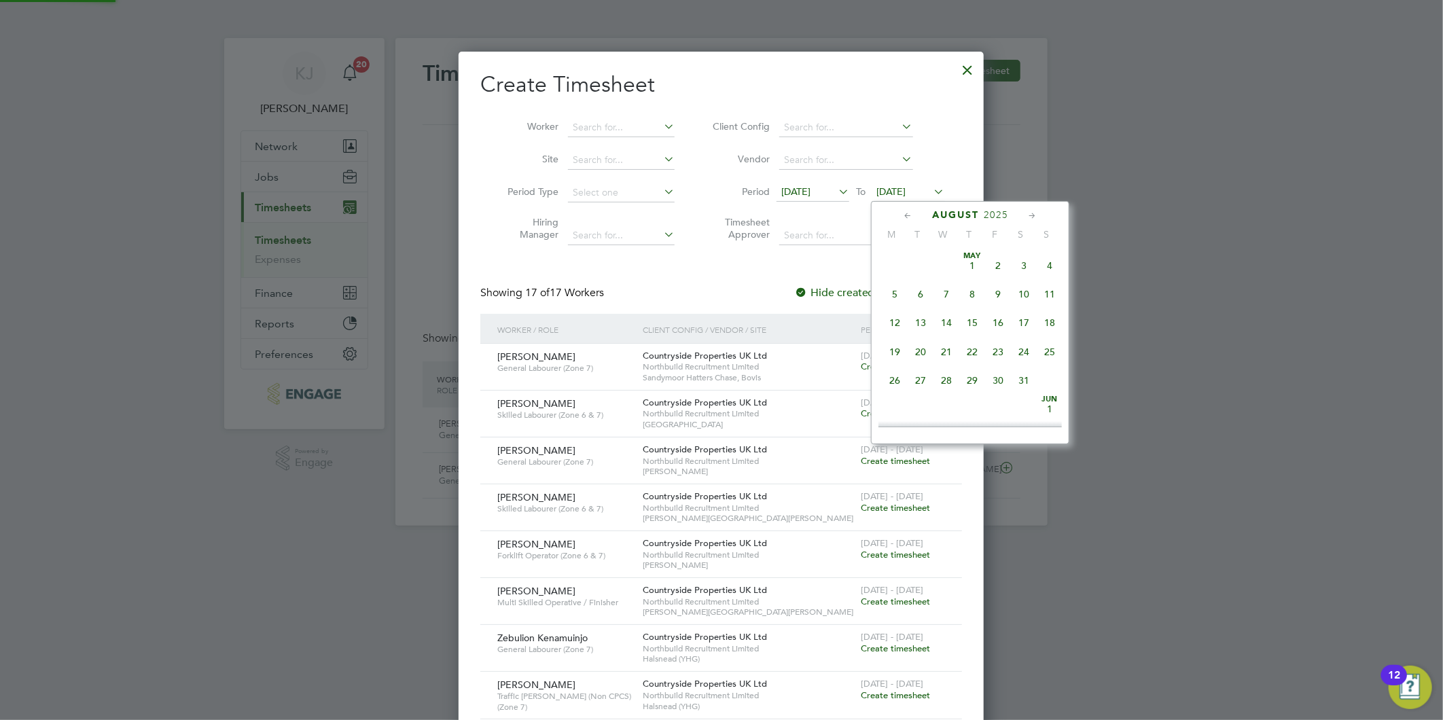
scroll to position [524, 0]
click at [1055, 321] on span "31" at bounding box center [1049, 315] width 26 height 26
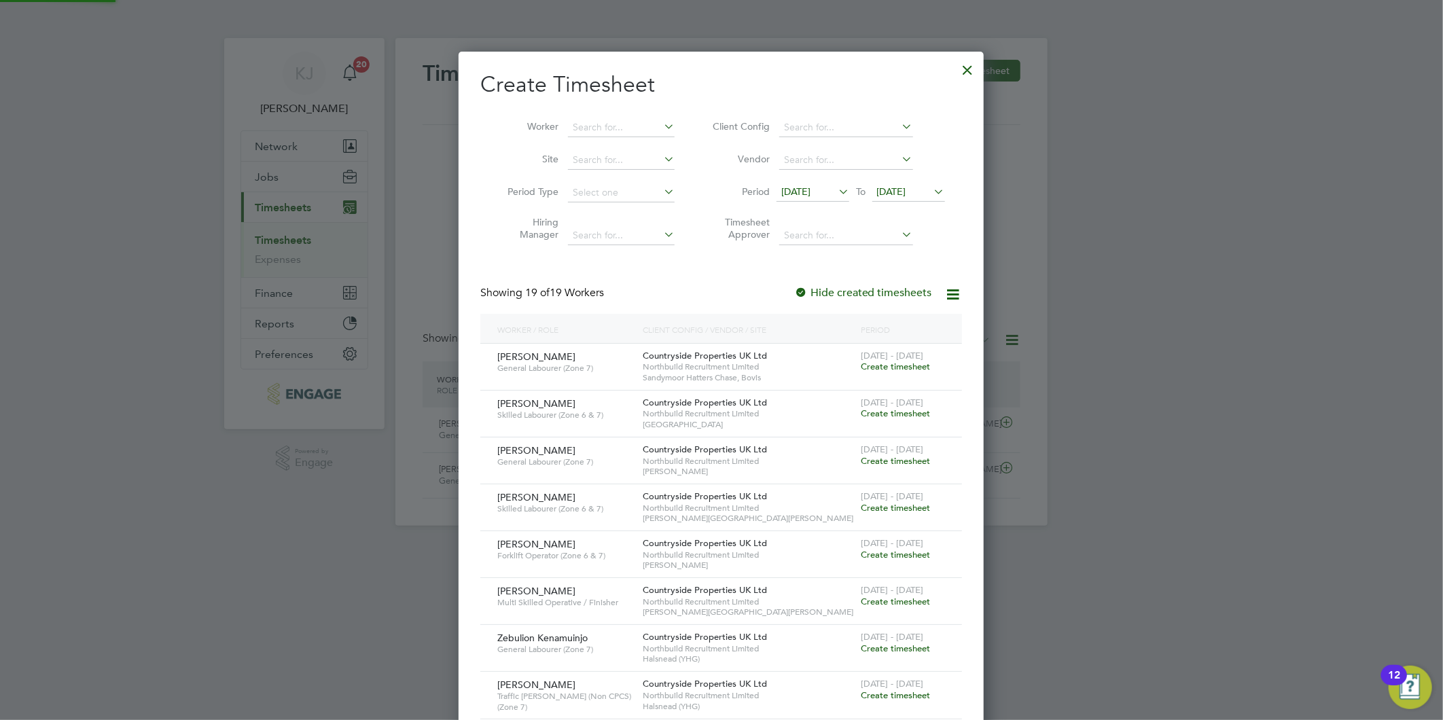
scroll to position [1212, 526]
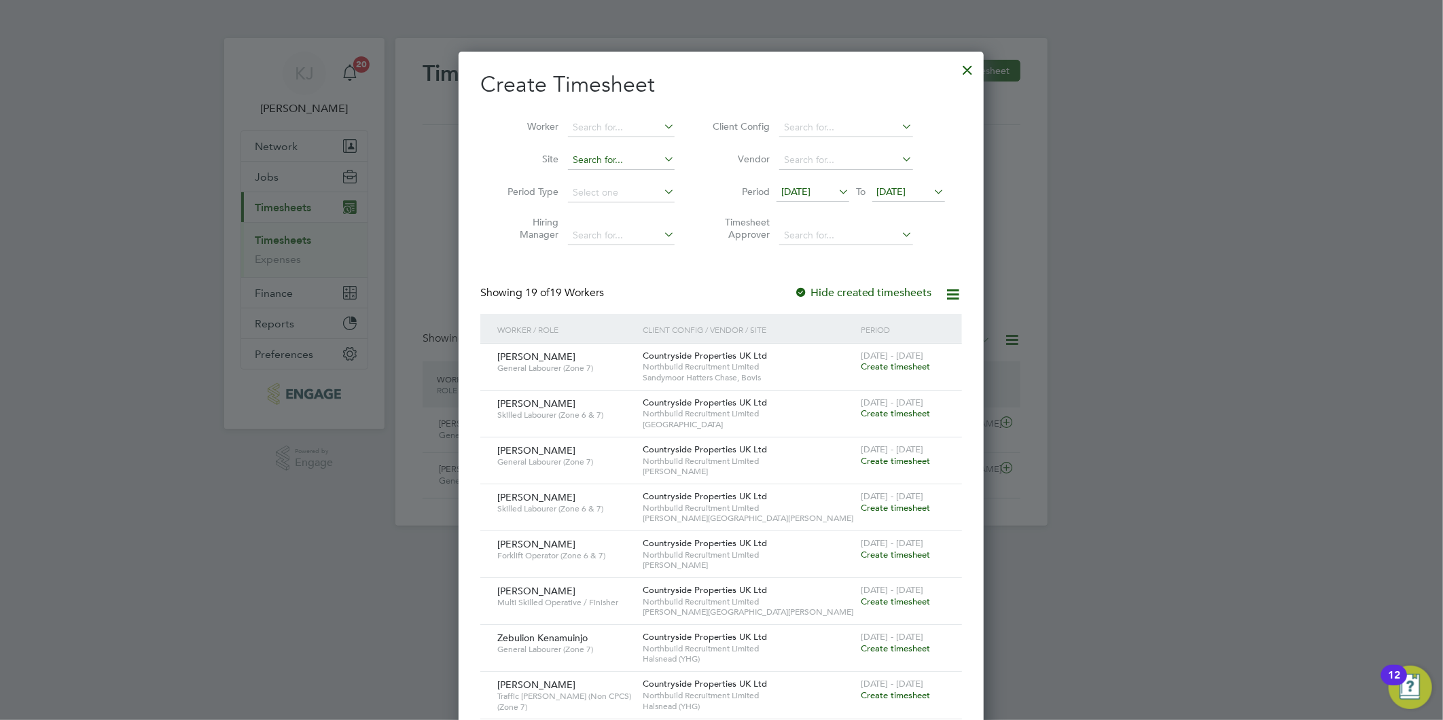
click at [616, 160] on input at bounding box center [621, 160] width 107 height 19
click at [623, 173] on li "Hals nead (YHG)" at bounding box center [670, 178] width 206 height 18
type input "Halsnead (YHG)"
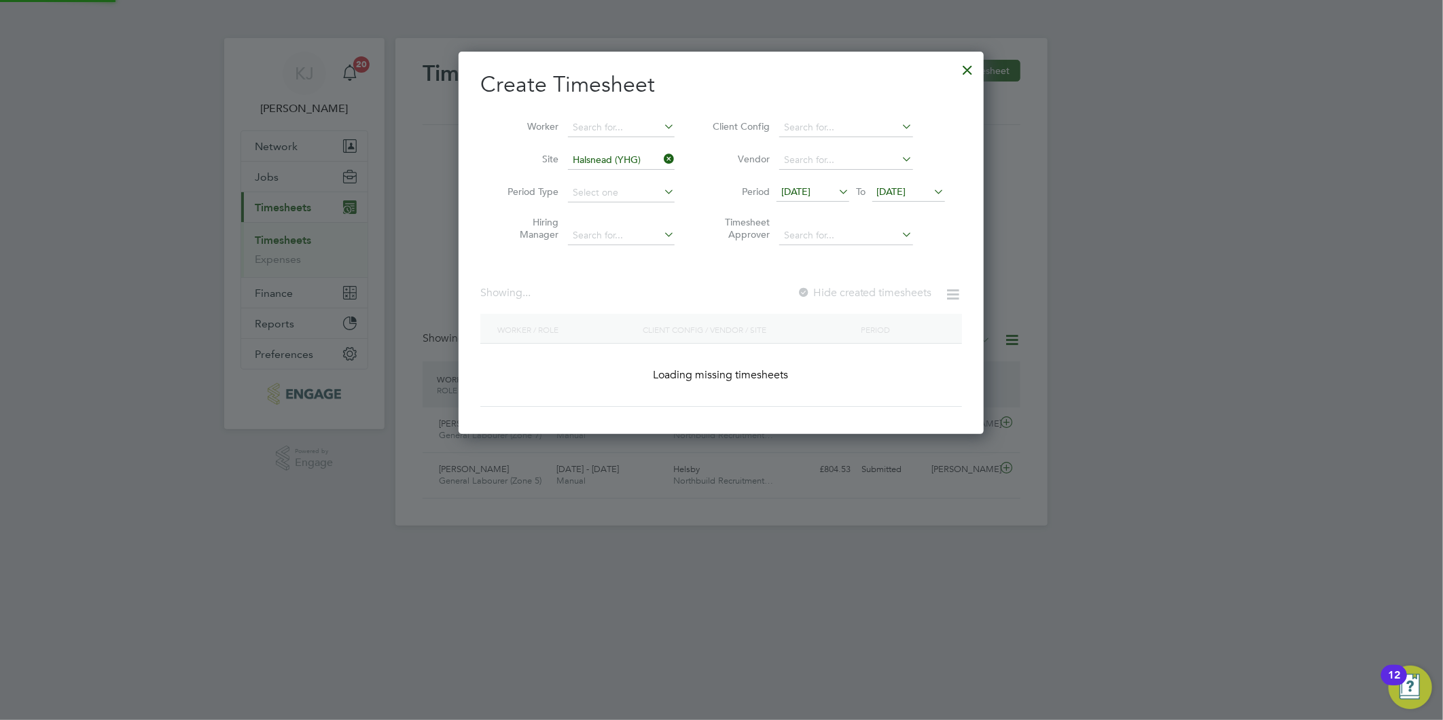
scroll to position [602, 526]
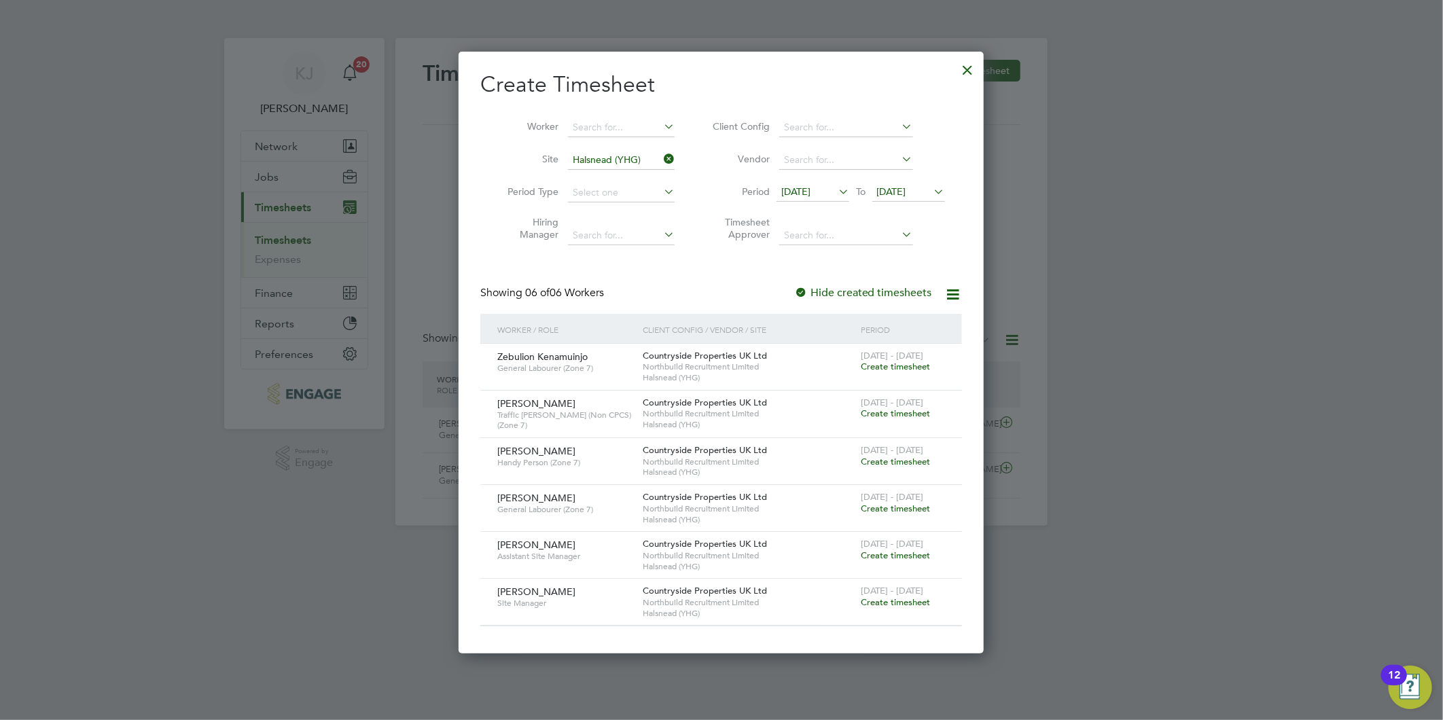
click at [888, 459] on span "Create timesheet" at bounding box center [894, 462] width 69 height 12
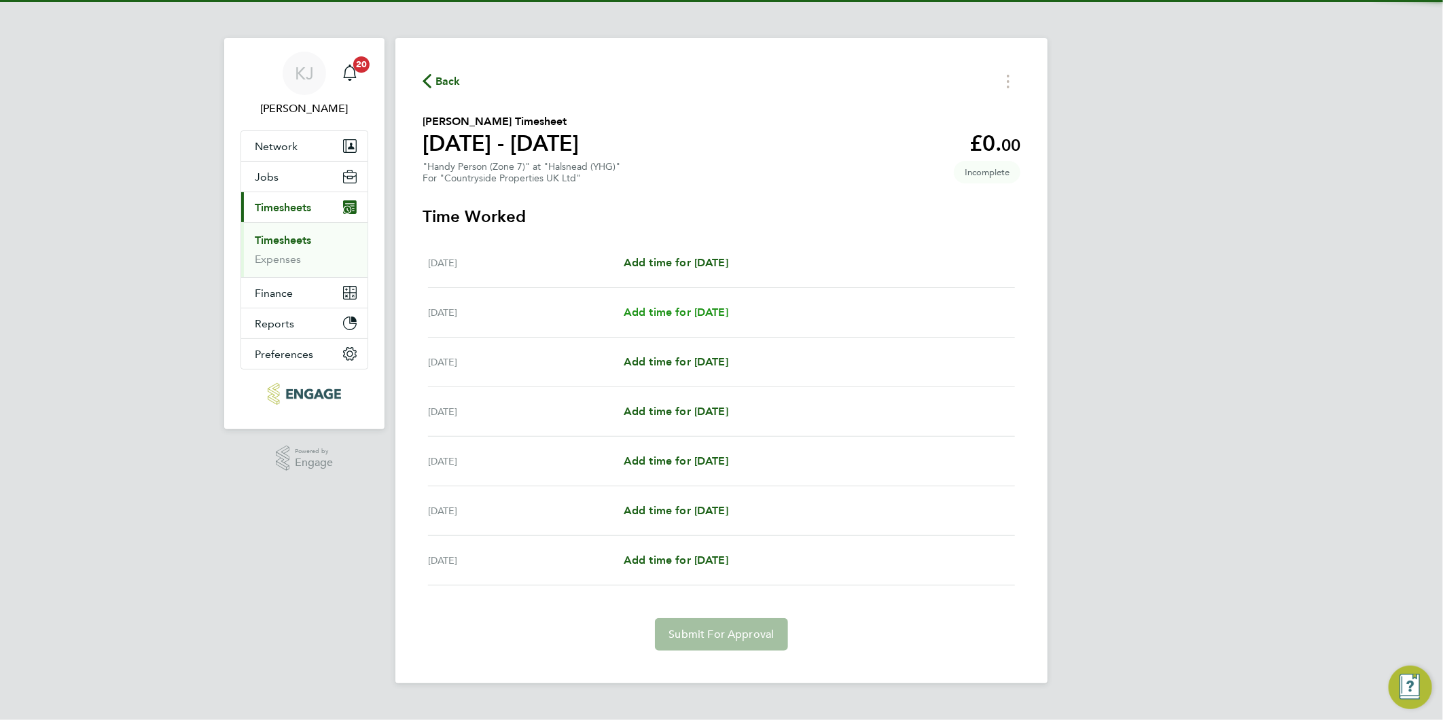
click at [661, 315] on span "Add time for [DATE]" at bounding box center [675, 312] width 105 height 13
select select "30"
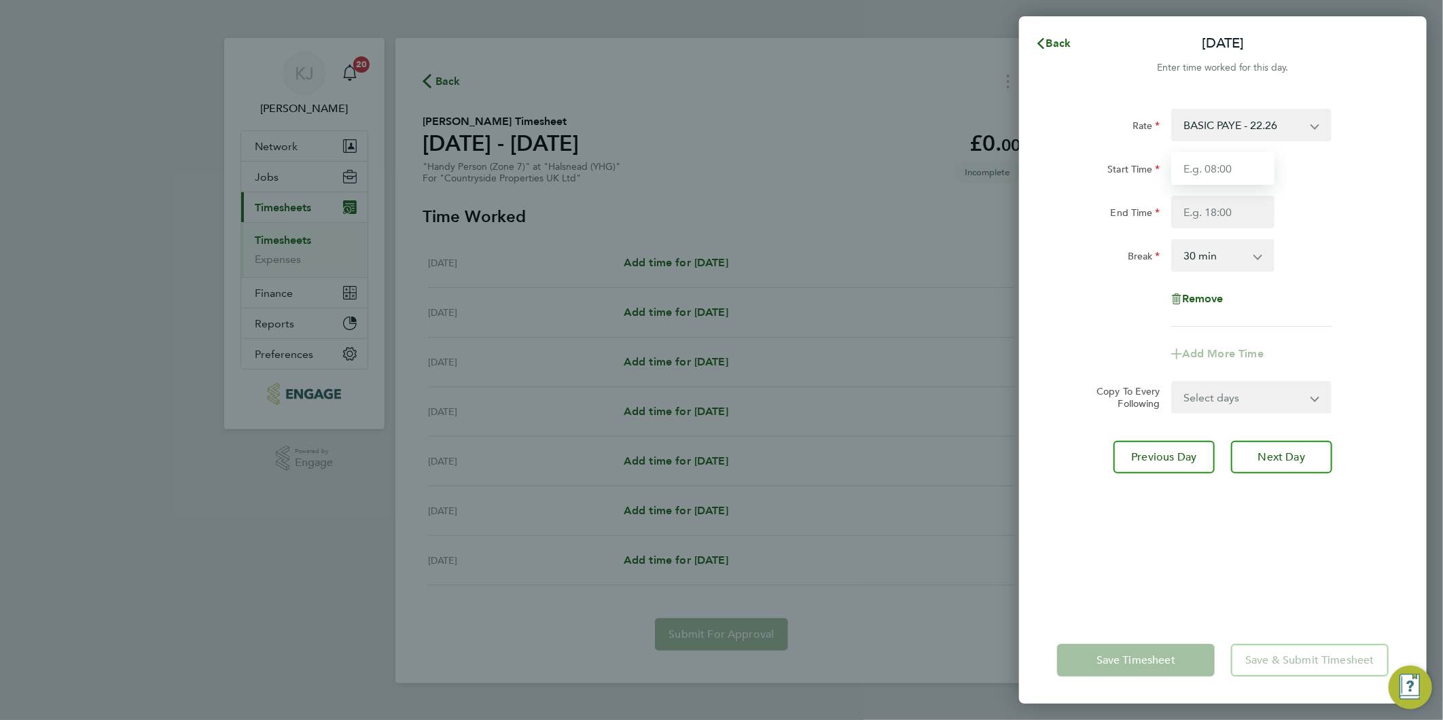
click at [1220, 168] on input "Start Time" at bounding box center [1222, 168] width 103 height 33
type input "07:30"
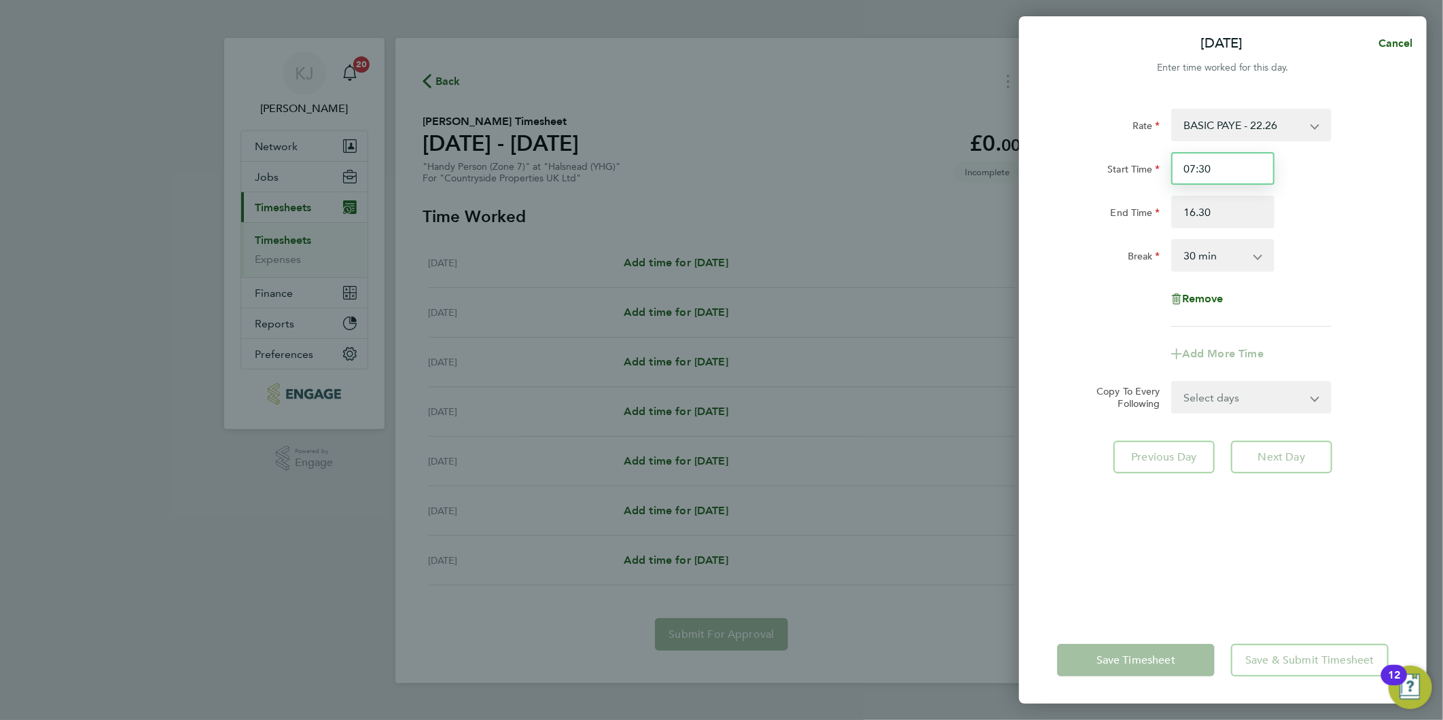
type input "16:30"
click at [1234, 158] on input "07:30" at bounding box center [1222, 168] width 103 height 33
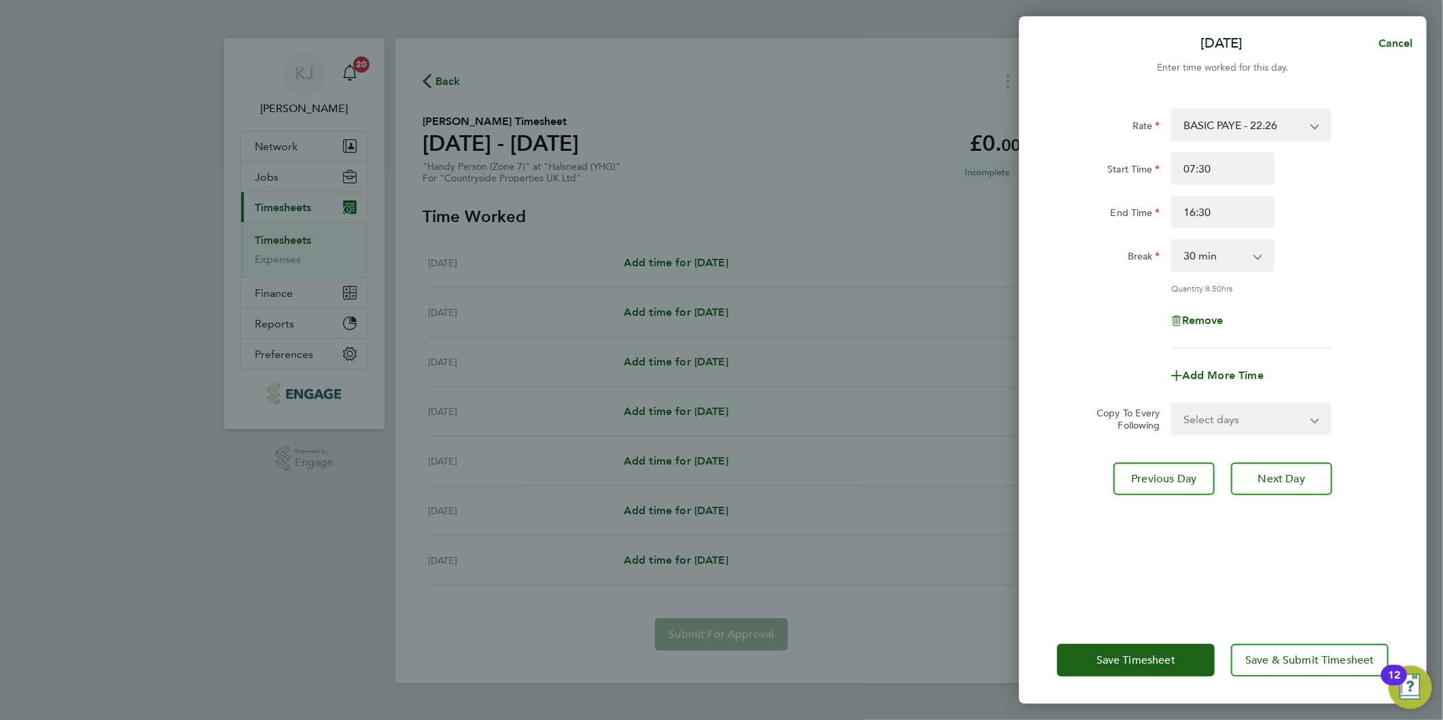
click at [1238, 419] on select "Select days Day Weekday (Mon-Fri) Weekend (Sat-Sun) [DATE] [DATE] [DATE] [DATE]…" at bounding box center [1243, 419] width 143 height 30
select select "DAY"
click at [1172, 404] on select "Select days Day Weekday (Mon-Fri) Weekend (Sat-Sun) [DATE] [DATE] [DATE] [DATE]…" at bounding box center [1243, 419] width 143 height 30
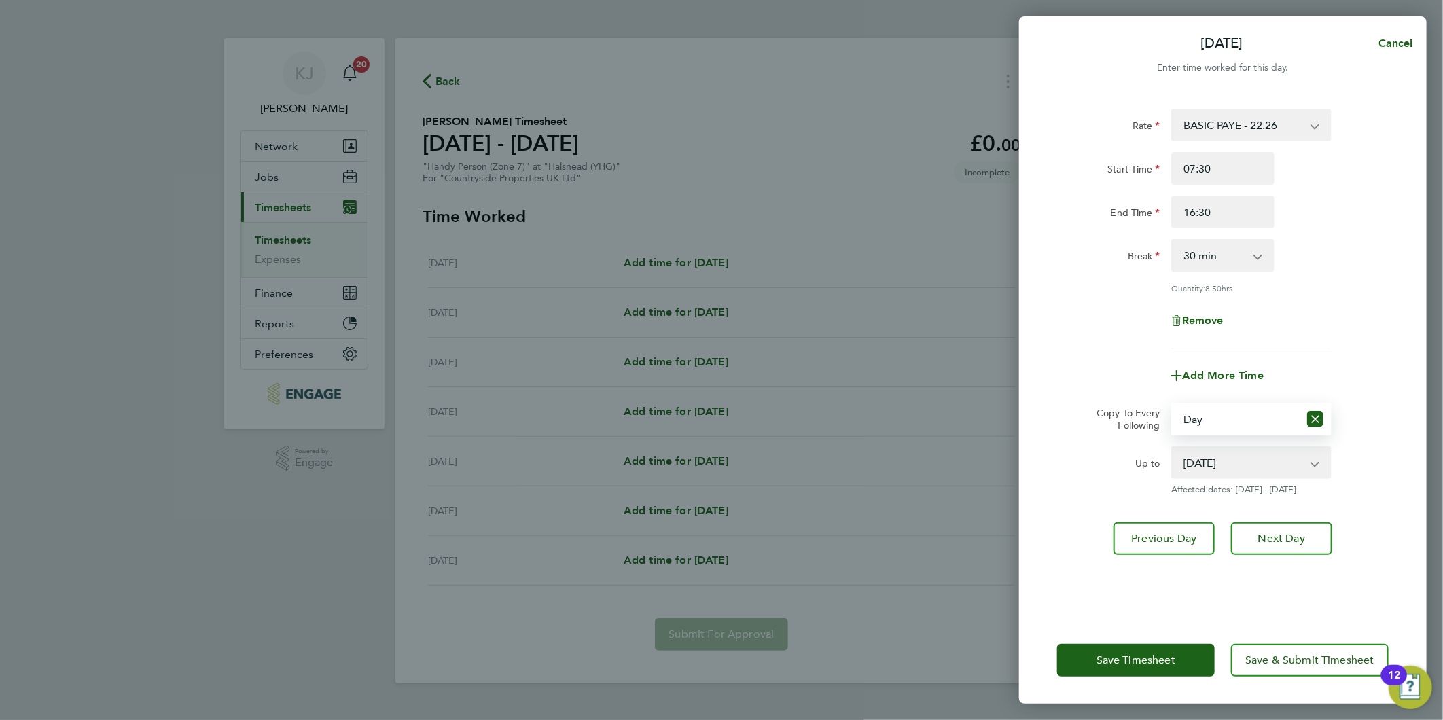
drag, startPoint x: 1241, startPoint y: 467, endPoint x: 1250, endPoint y: 473, distance: 10.7
click at [1241, 467] on select "[DATE] [DATE] [DATE] [DATE] [DATE]" at bounding box center [1242, 463] width 141 height 30
select select "[DATE]"
click at [1172, 448] on select "[DATE] [DATE] [DATE] [DATE] [DATE]" at bounding box center [1242, 463] width 141 height 30
click at [1284, 538] on span "Next Day" at bounding box center [1281, 539] width 47 height 14
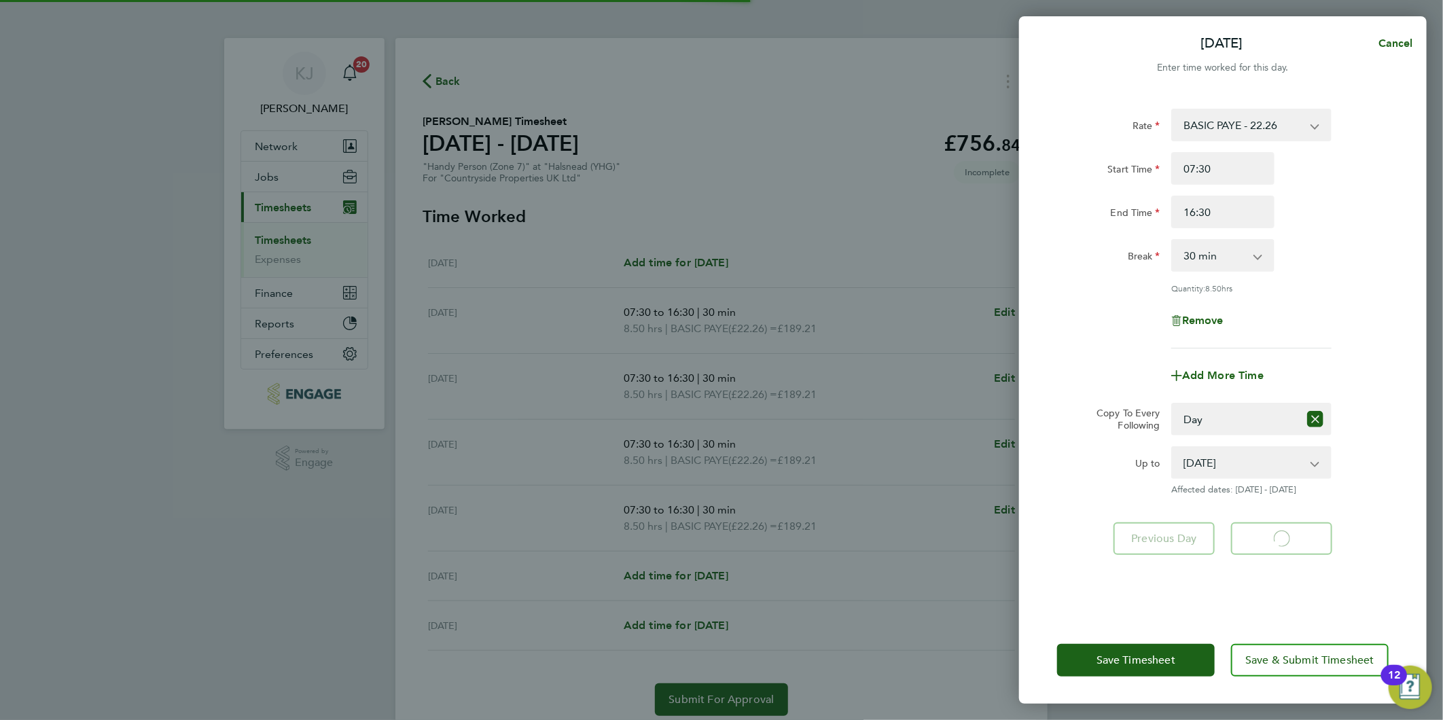
select select "30"
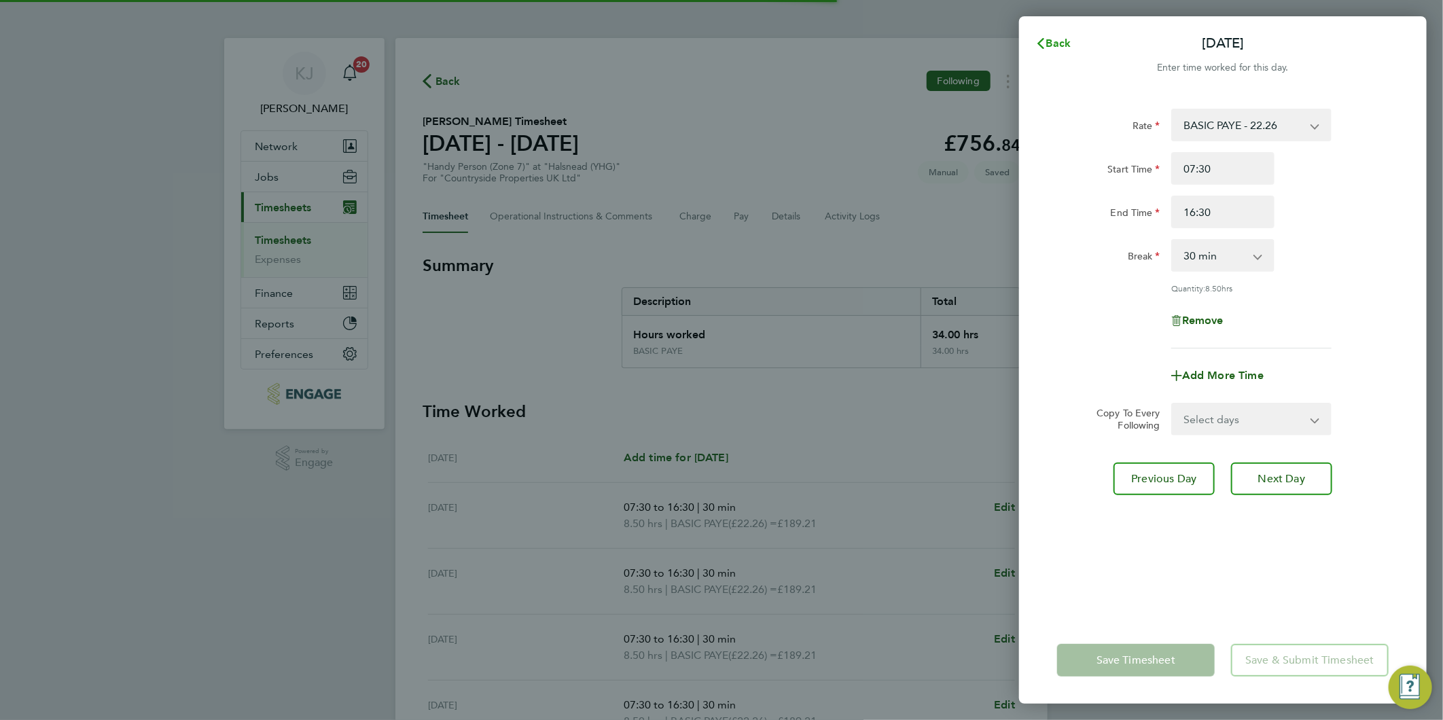
click at [1062, 48] on span "Back" at bounding box center [1058, 43] width 25 height 13
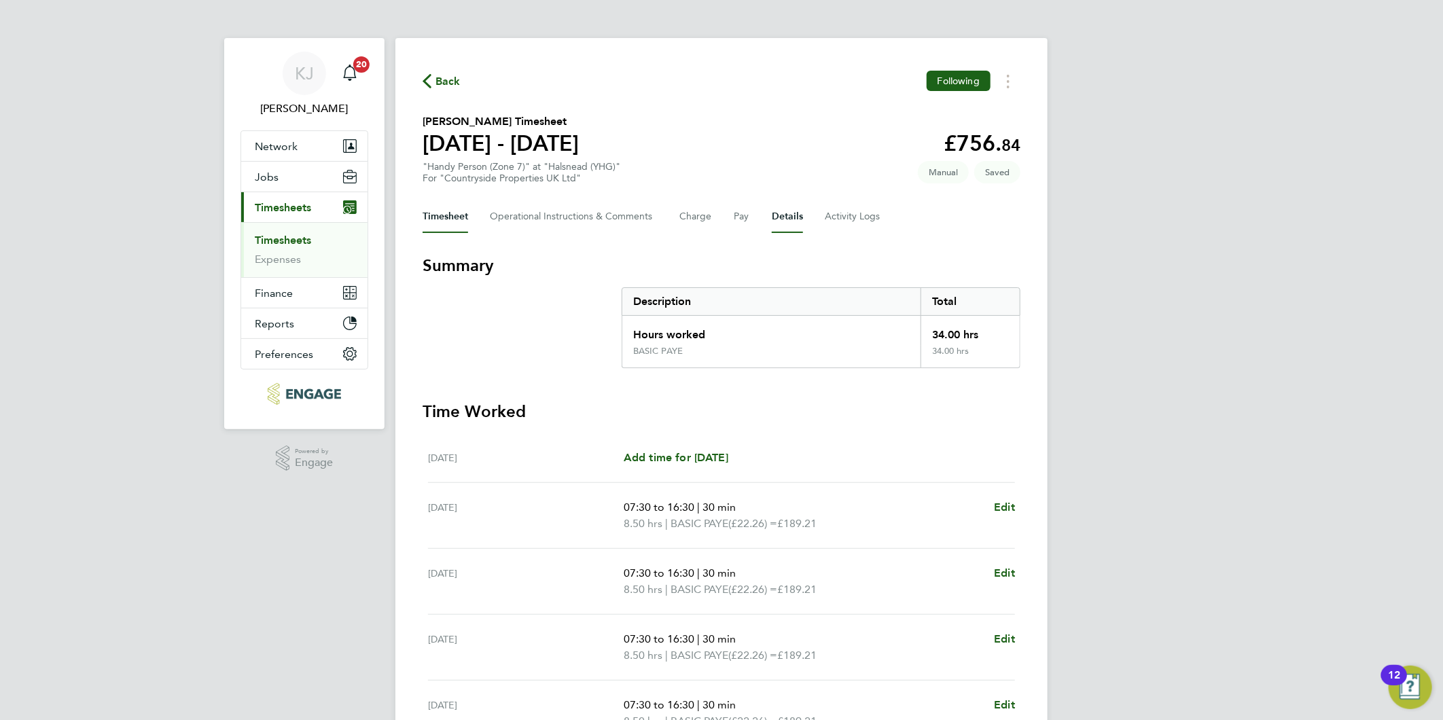
click at [786, 212] on button "Details" at bounding box center [787, 216] width 31 height 33
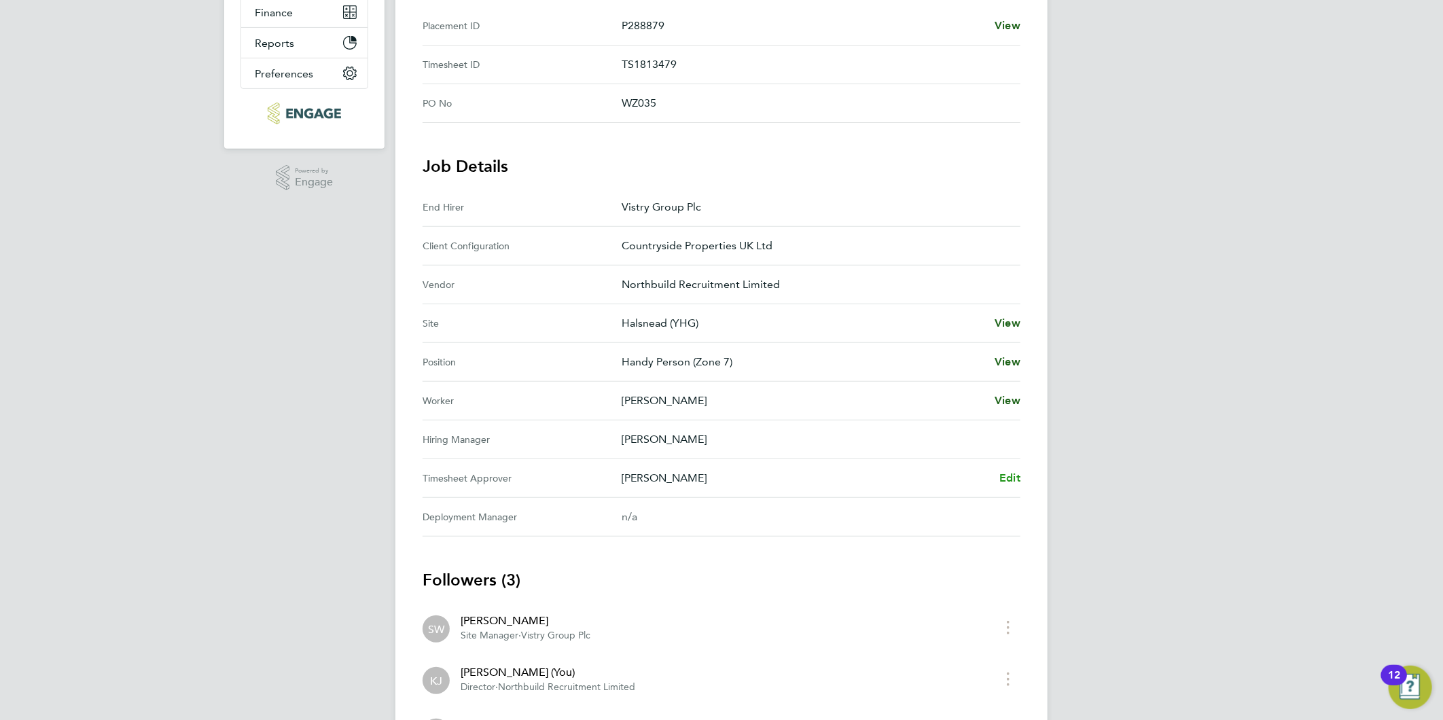
click at [1004, 472] on span "Edit" at bounding box center [1009, 477] width 21 height 13
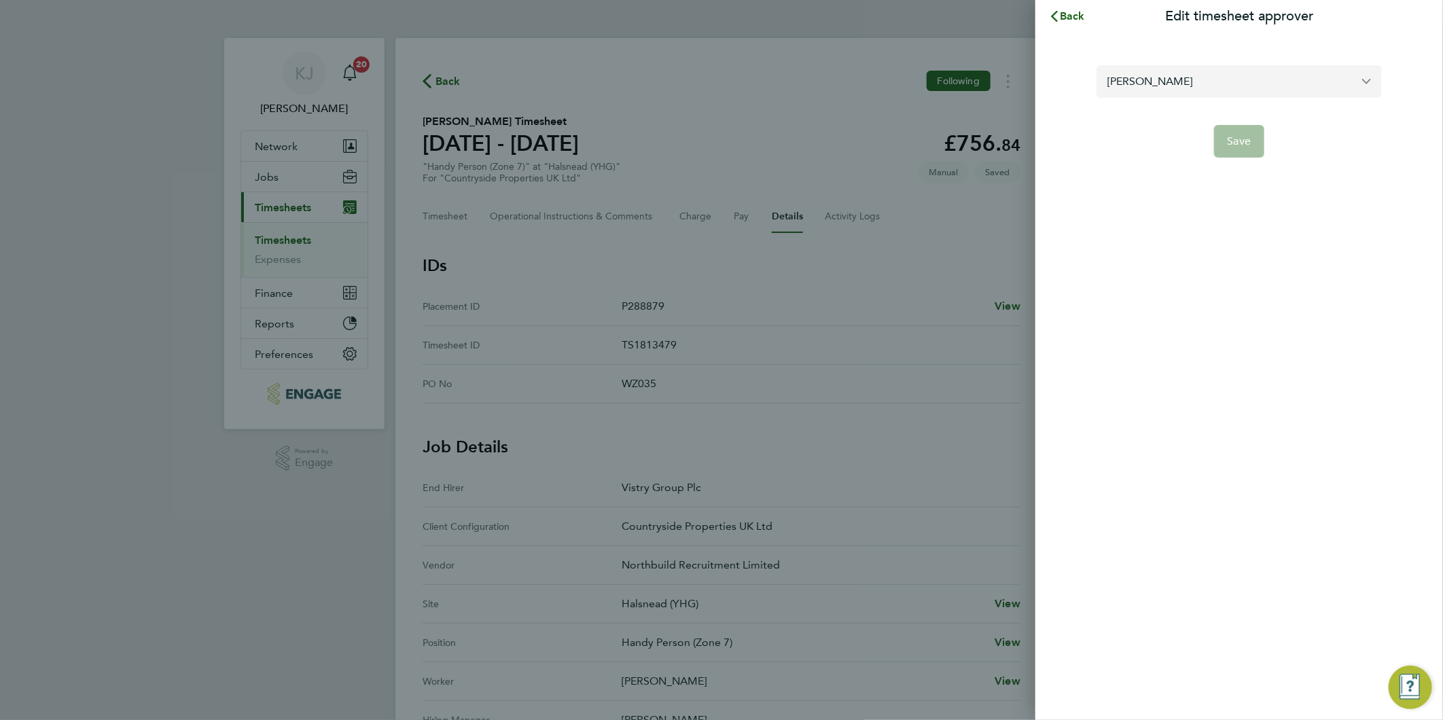
click at [1196, 76] on input "[PERSON_NAME]" at bounding box center [1238, 81] width 285 height 32
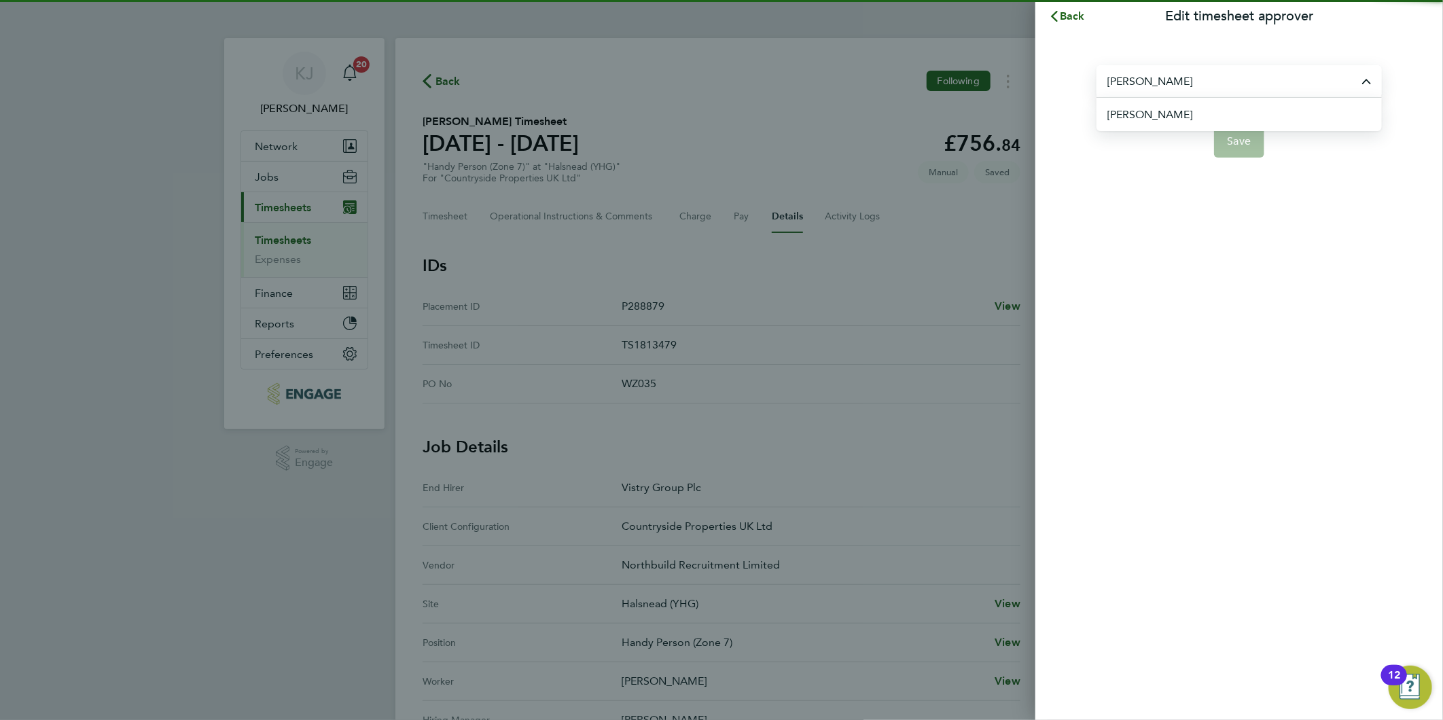
drag, startPoint x: 1212, startPoint y: 106, endPoint x: 1292, endPoint y: 139, distance: 86.1
click at [1212, 109] on li "[PERSON_NAME]" at bounding box center [1244, 114] width 274 height 33
type input "[PERSON_NAME]"
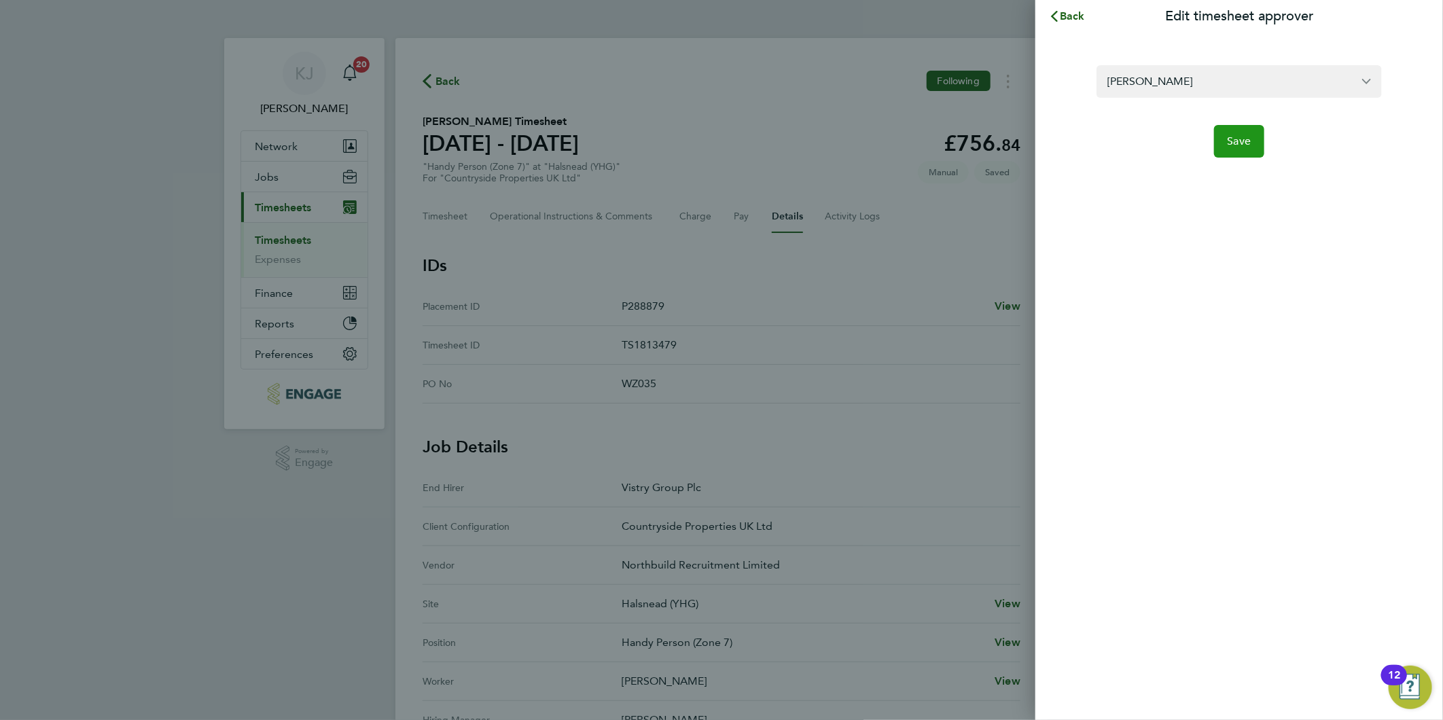
drag, startPoint x: 1261, startPoint y: 141, endPoint x: 1189, endPoint y: 185, distance: 85.0
click at [1261, 141] on button "Save" at bounding box center [1239, 141] width 51 height 33
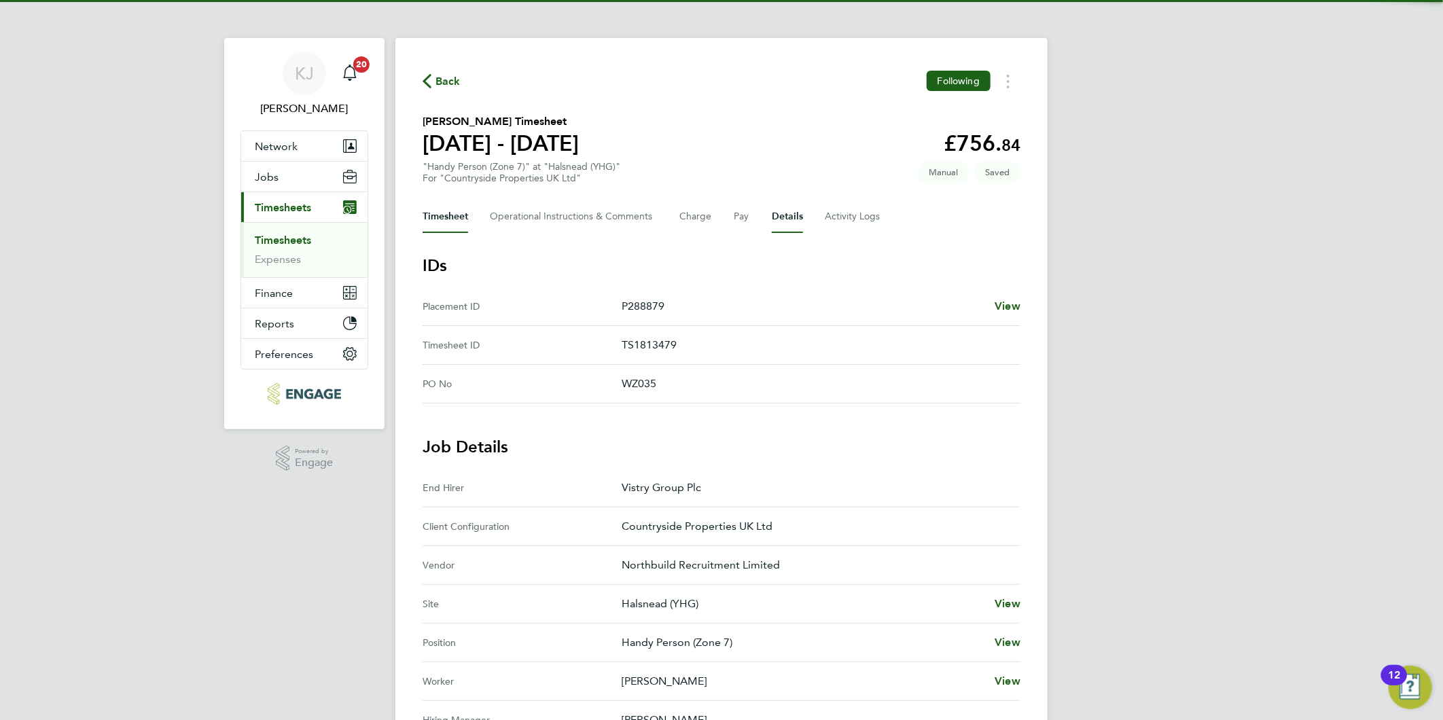
click at [463, 206] on button "Timesheet" at bounding box center [445, 216] width 46 height 33
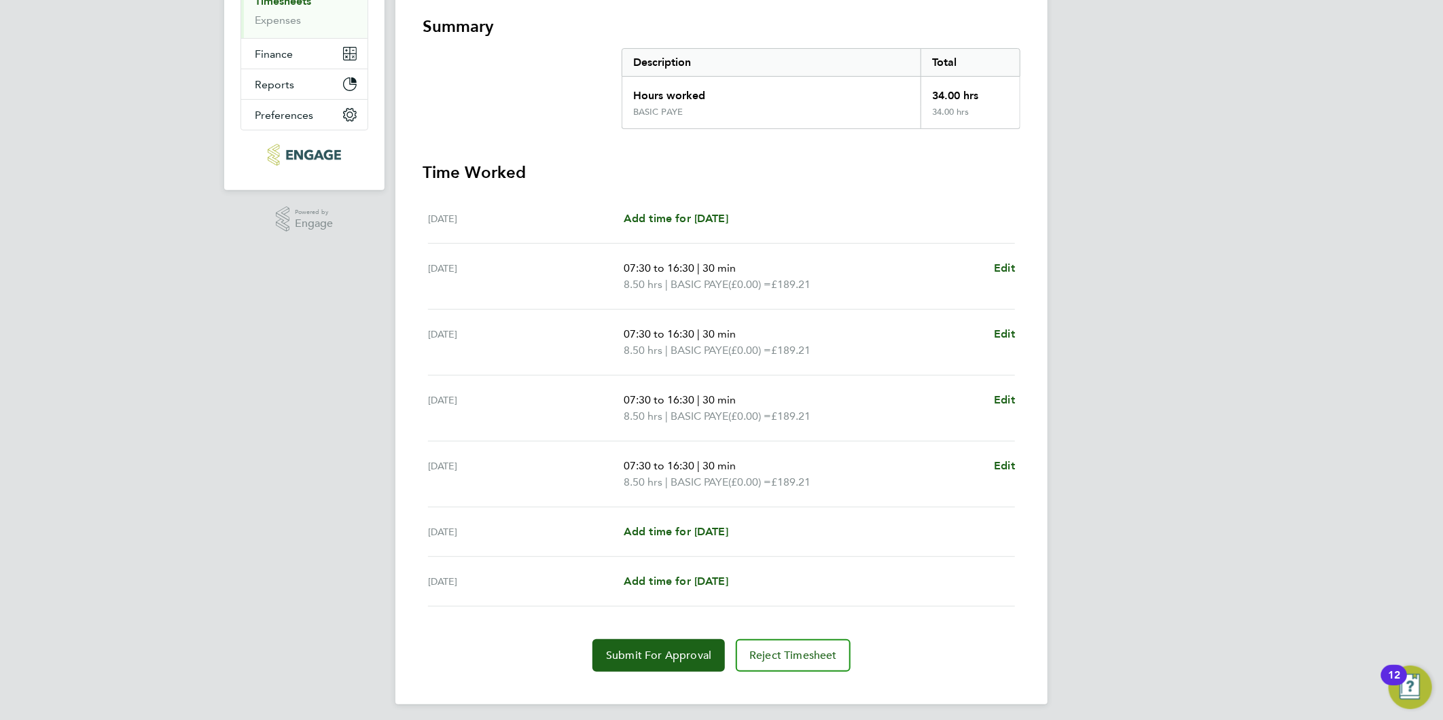
scroll to position [243, 0]
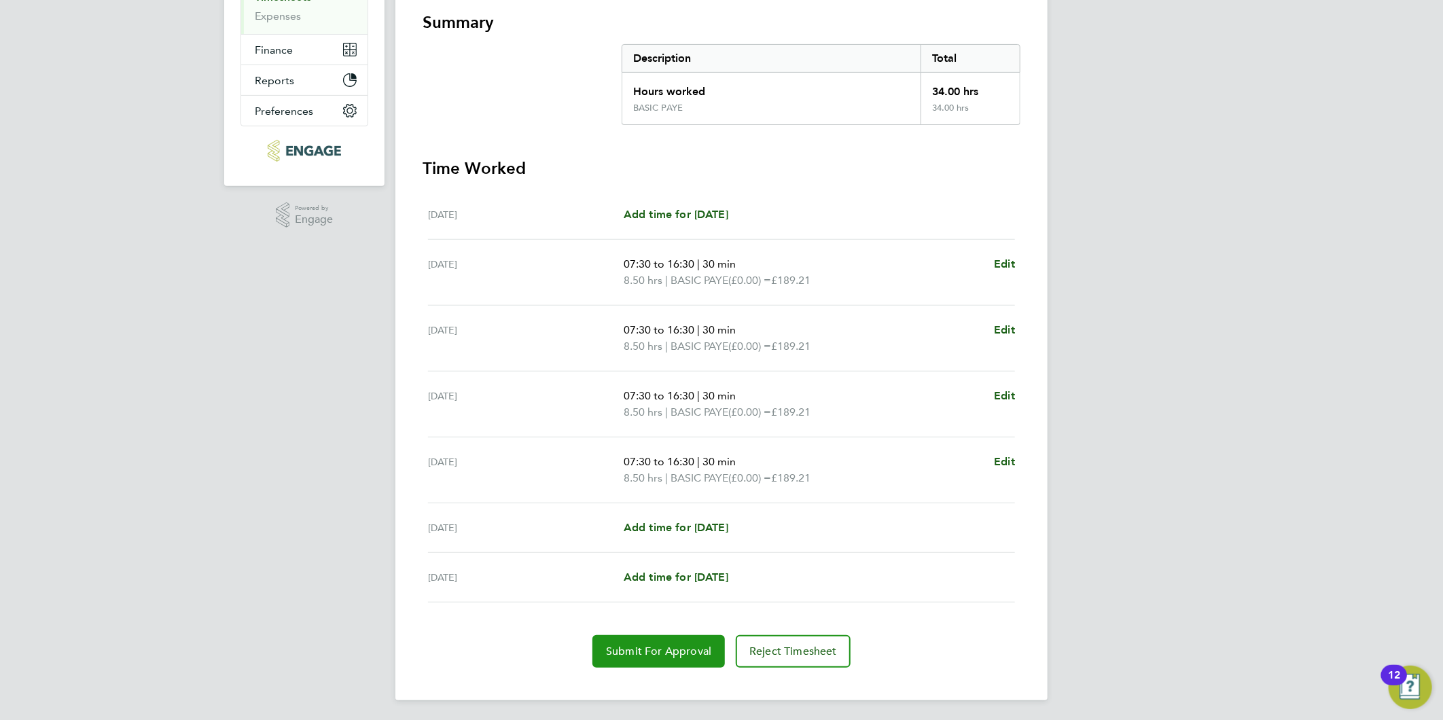
click at [628, 646] on span "Submit For Approval" at bounding box center [658, 652] width 105 height 14
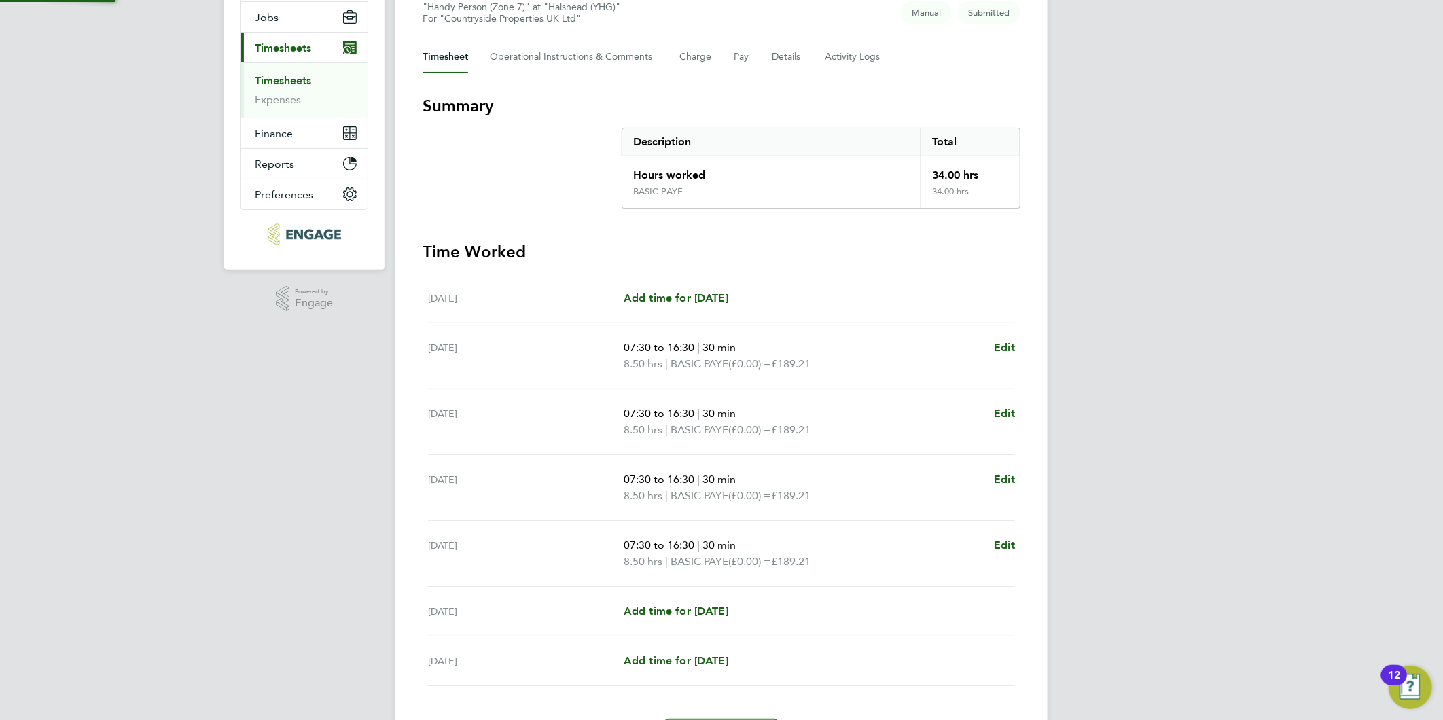
scroll to position [0, 0]
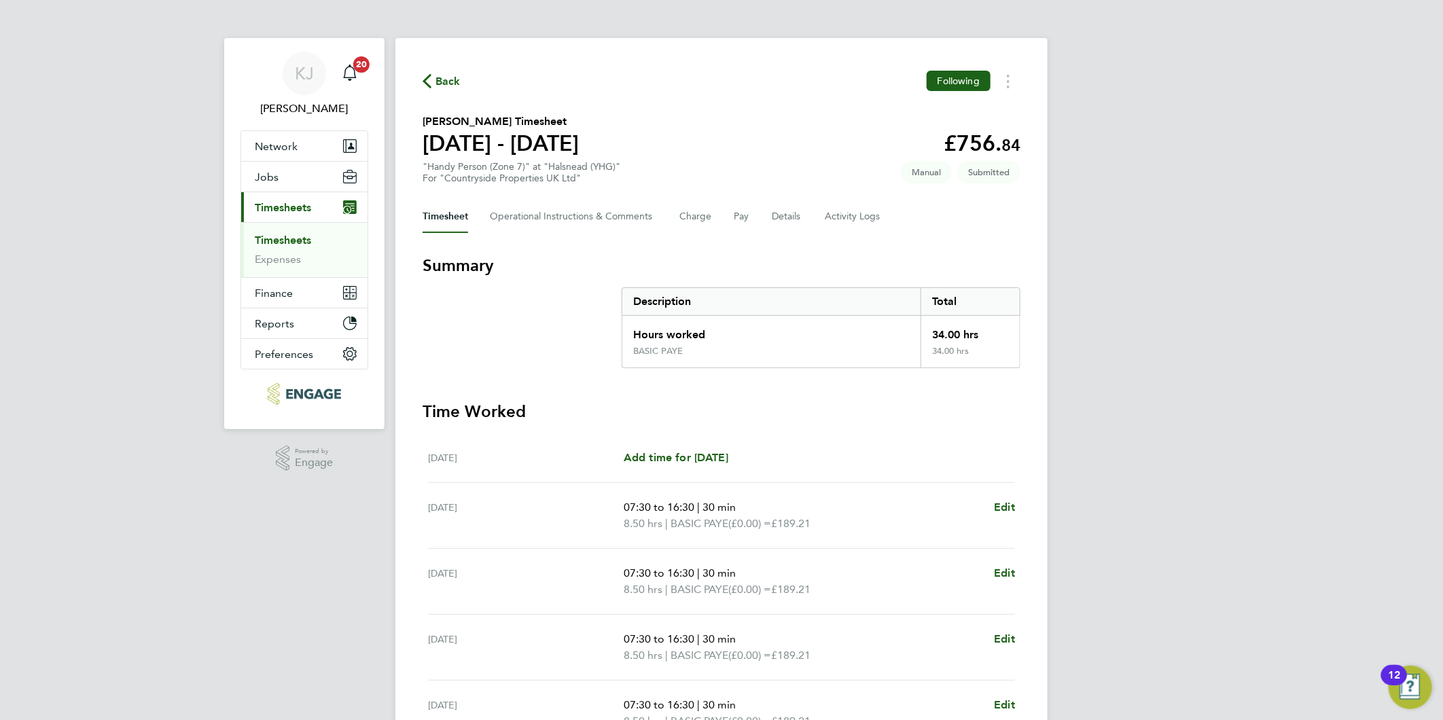
click at [302, 238] on link "Timesheets" at bounding box center [283, 240] width 56 height 13
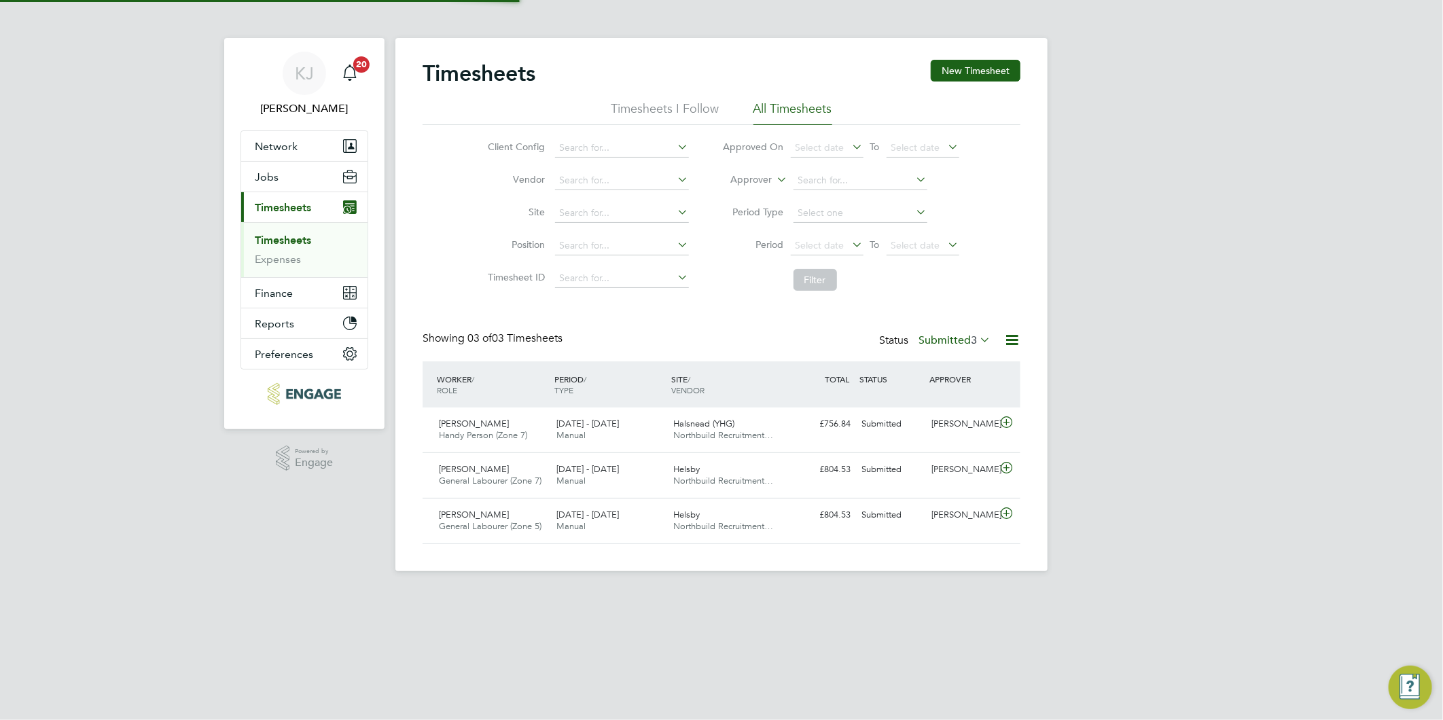
scroll to position [34, 118]
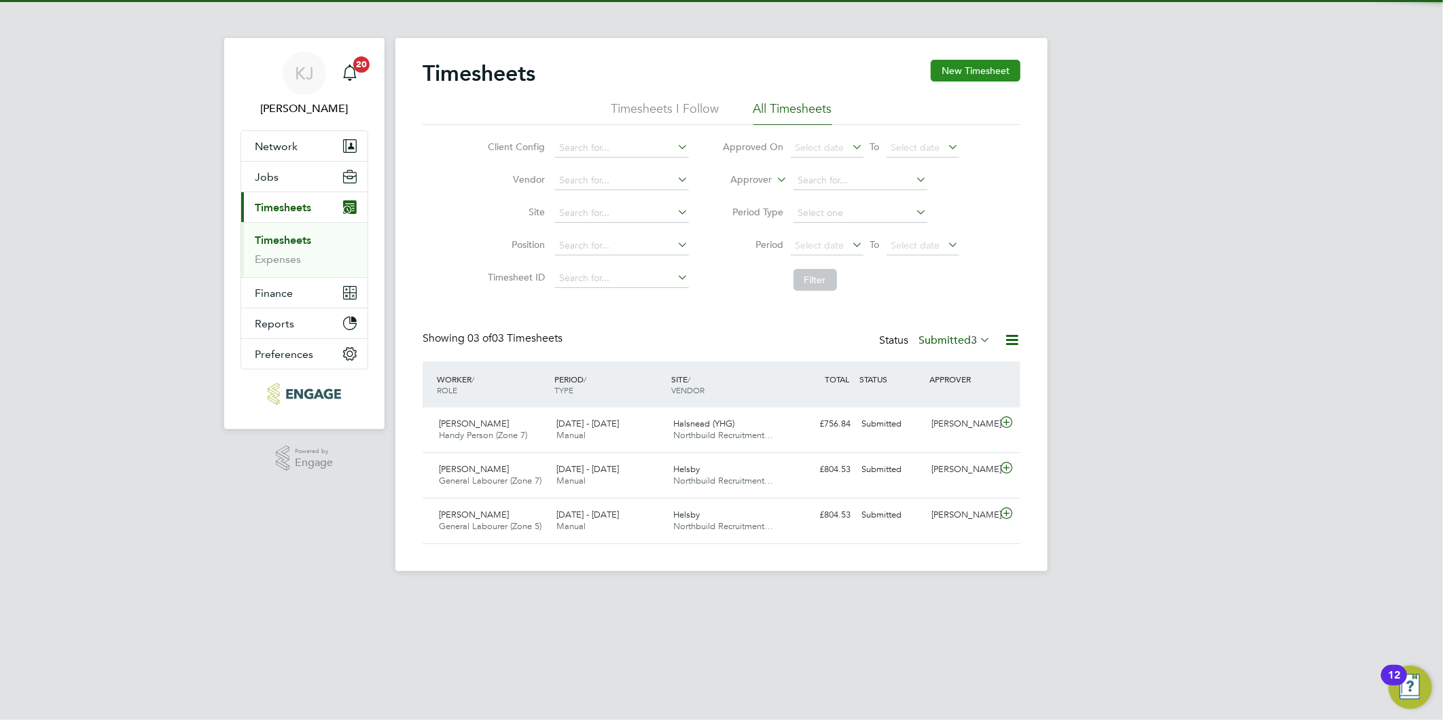
click at [971, 67] on button "New Timesheet" at bounding box center [975, 71] width 90 height 22
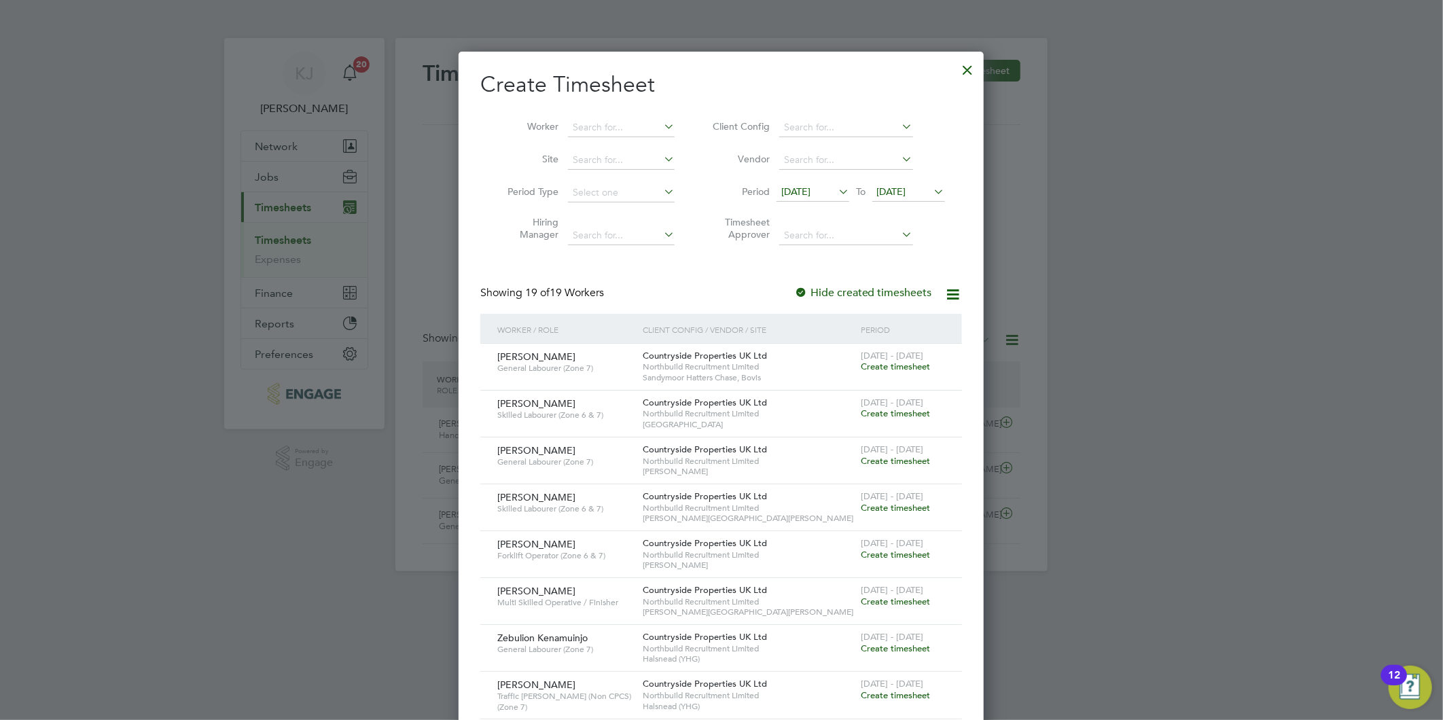
click at [810, 185] on span "[DATE]" at bounding box center [795, 191] width 29 height 12
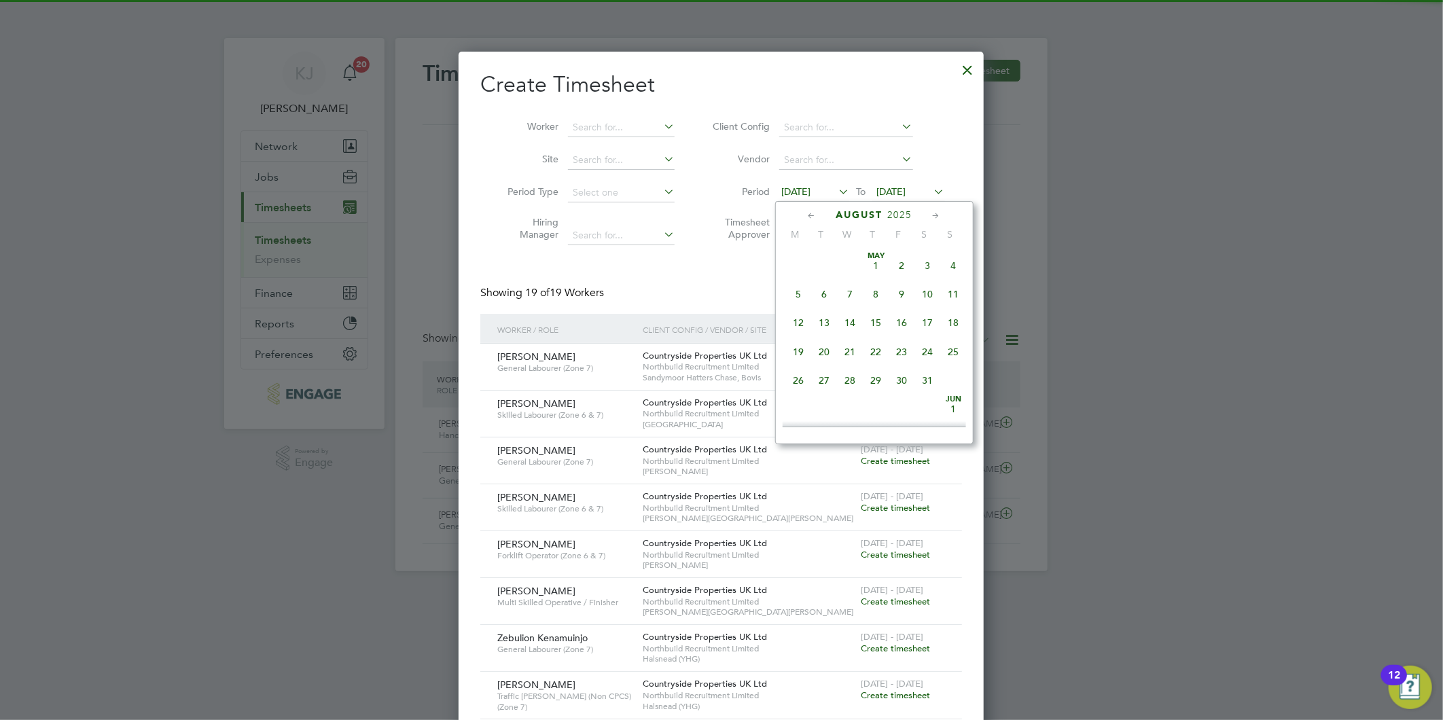
scroll to position [494, 0]
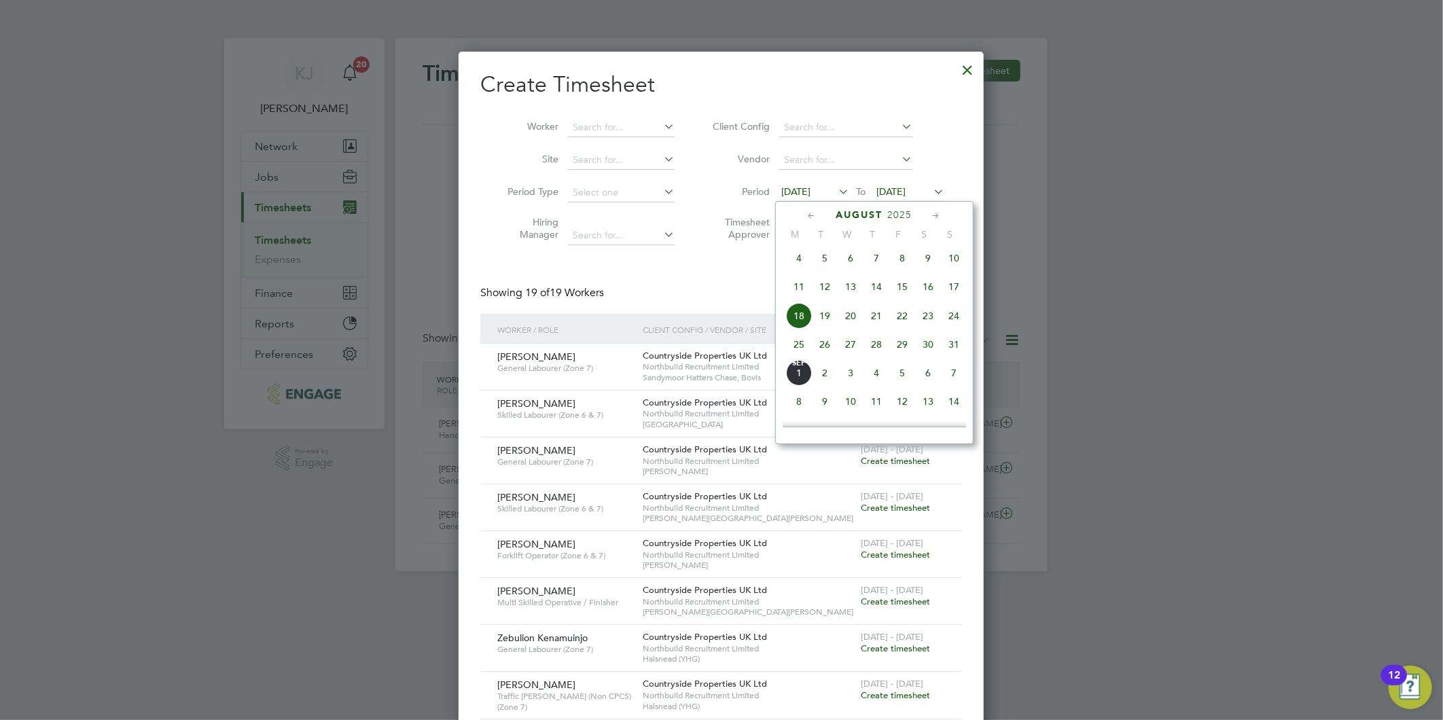
click at [793, 349] on span "25" at bounding box center [799, 344] width 26 height 26
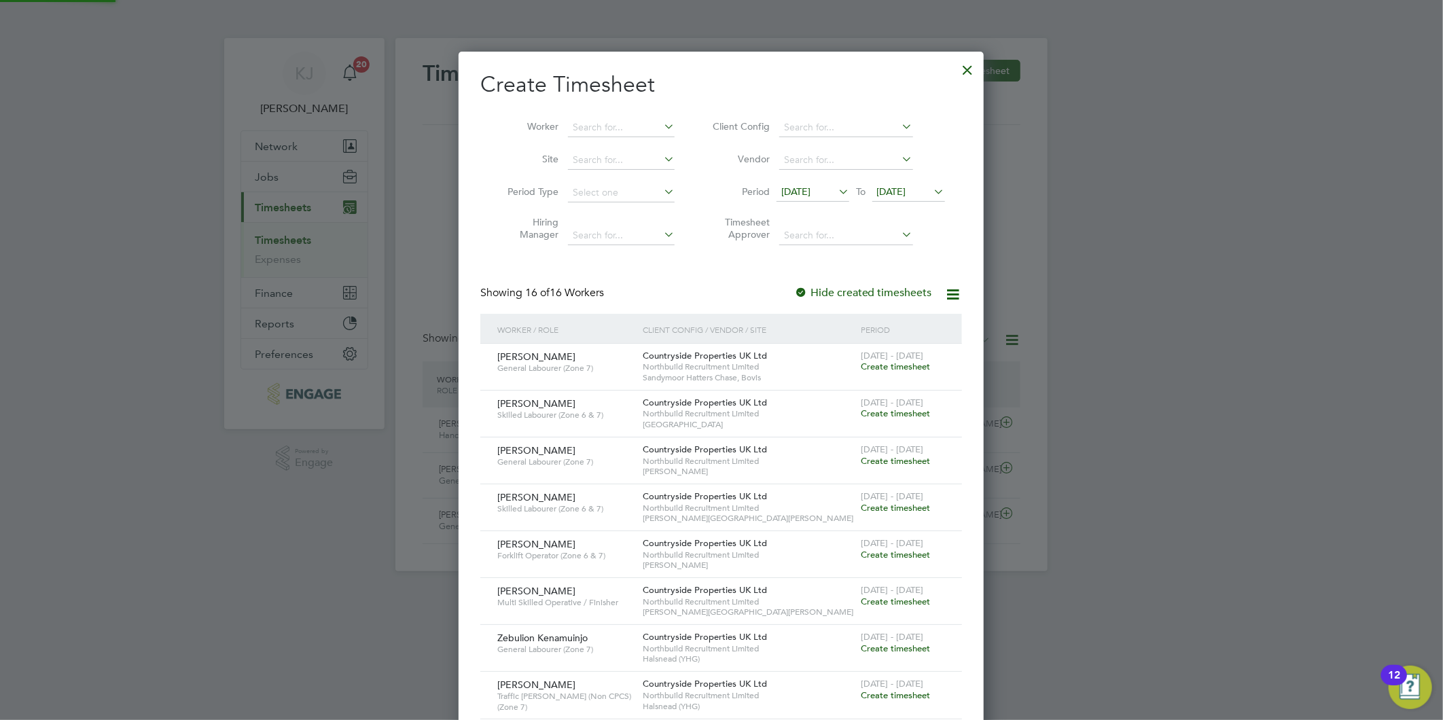
click at [888, 187] on span "[DATE]" at bounding box center [891, 191] width 29 height 12
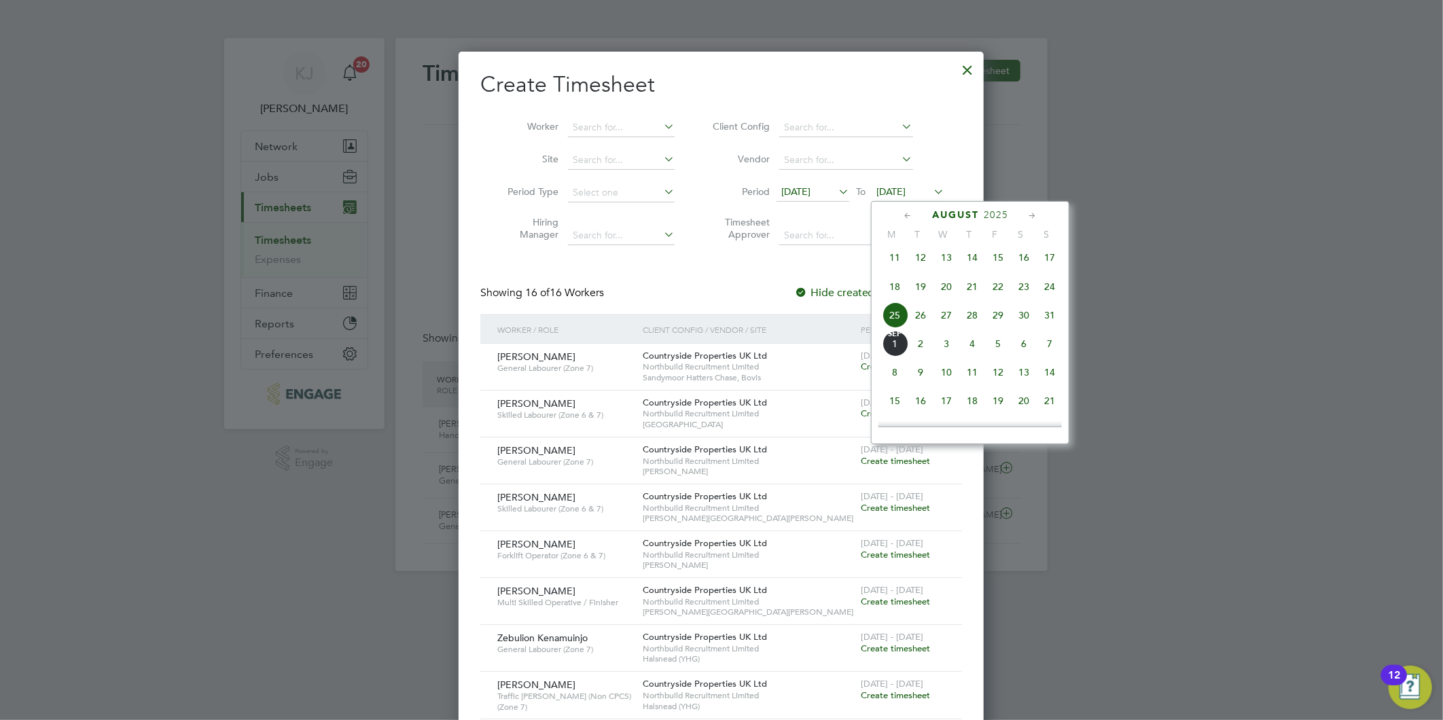
click at [1050, 320] on span "31" at bounding box center [1049, 315] width 26 height 26
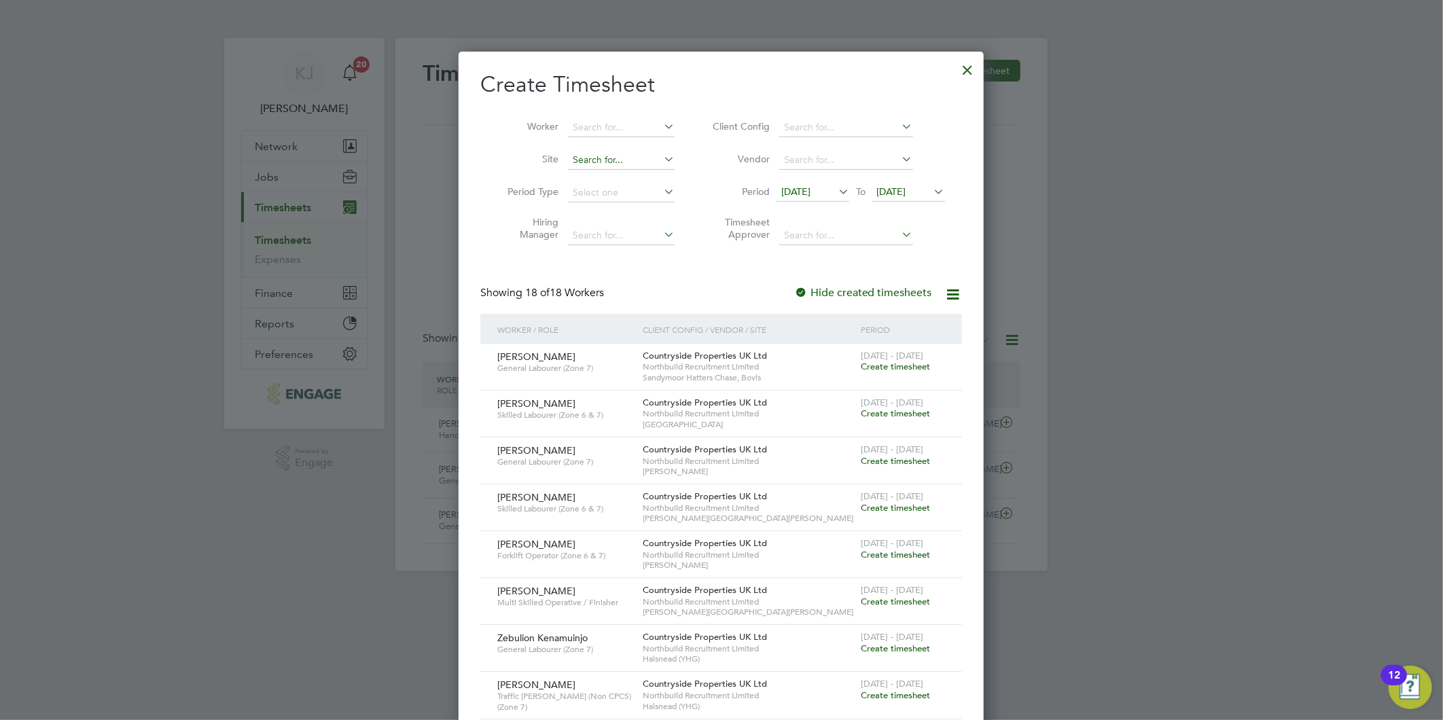
click at [621, 151] on input at bounding box center [621, 160] width 107 height 19
drag, startPoint x: 620, startPoint y: 181, endPoint x: 609, endPoint y: 211, distance: 31.4
click at [621, 181] on li "Hals nead (YHG)" at bounding box center [670, 178] width 206 height 18
type input "Halsnead (YHG)"
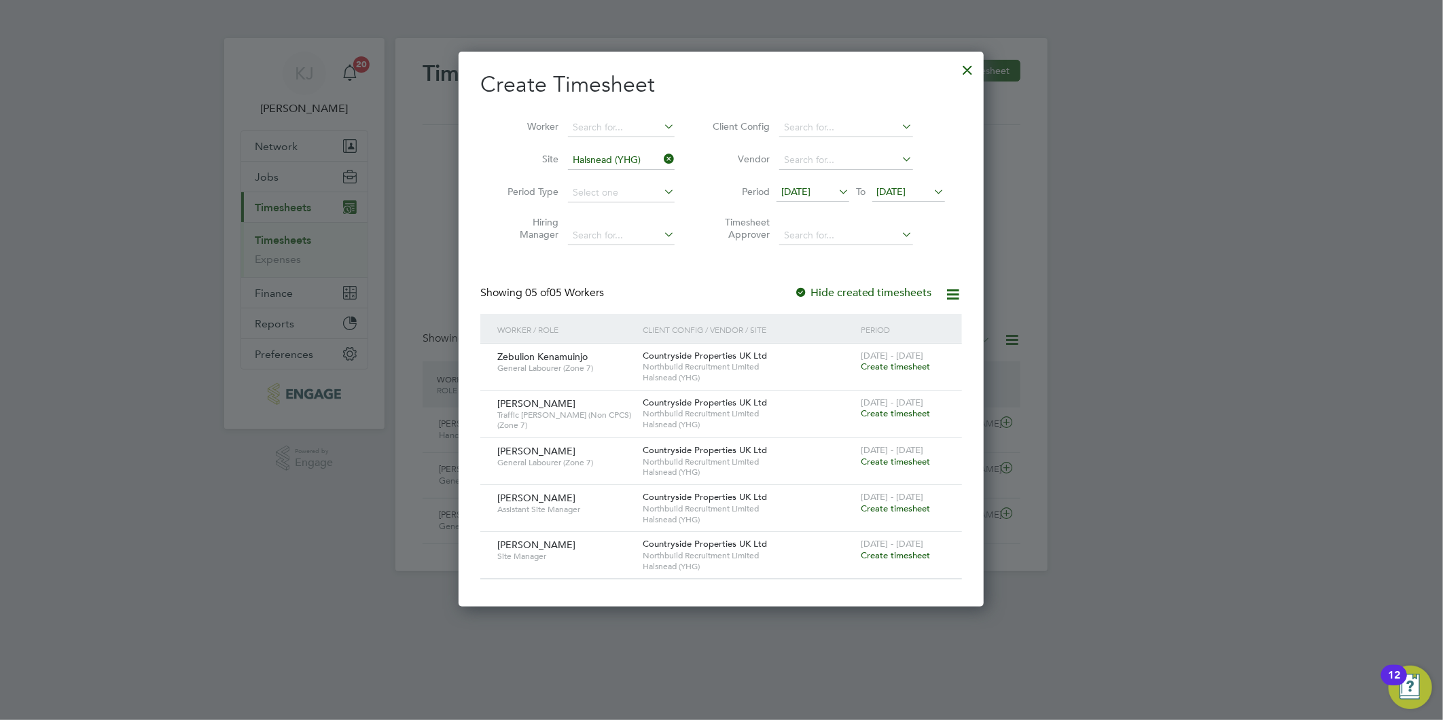
click at [921, 458] on span "Create timesheet" at bounding box center [894, 462] width 69 height 12
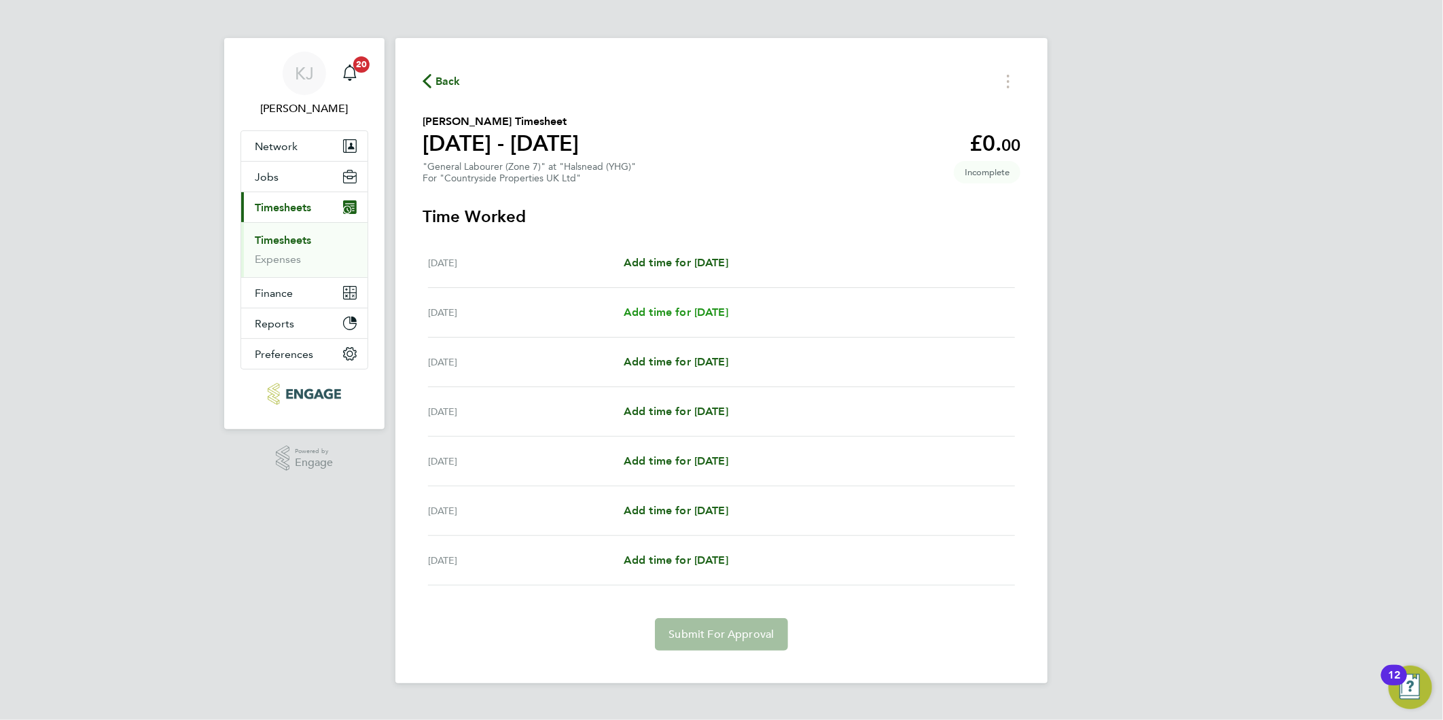
click at [691, 308] on span "Add time for [DATE]" at bounding box center [675, 312] width 105 height 13
select select "30"
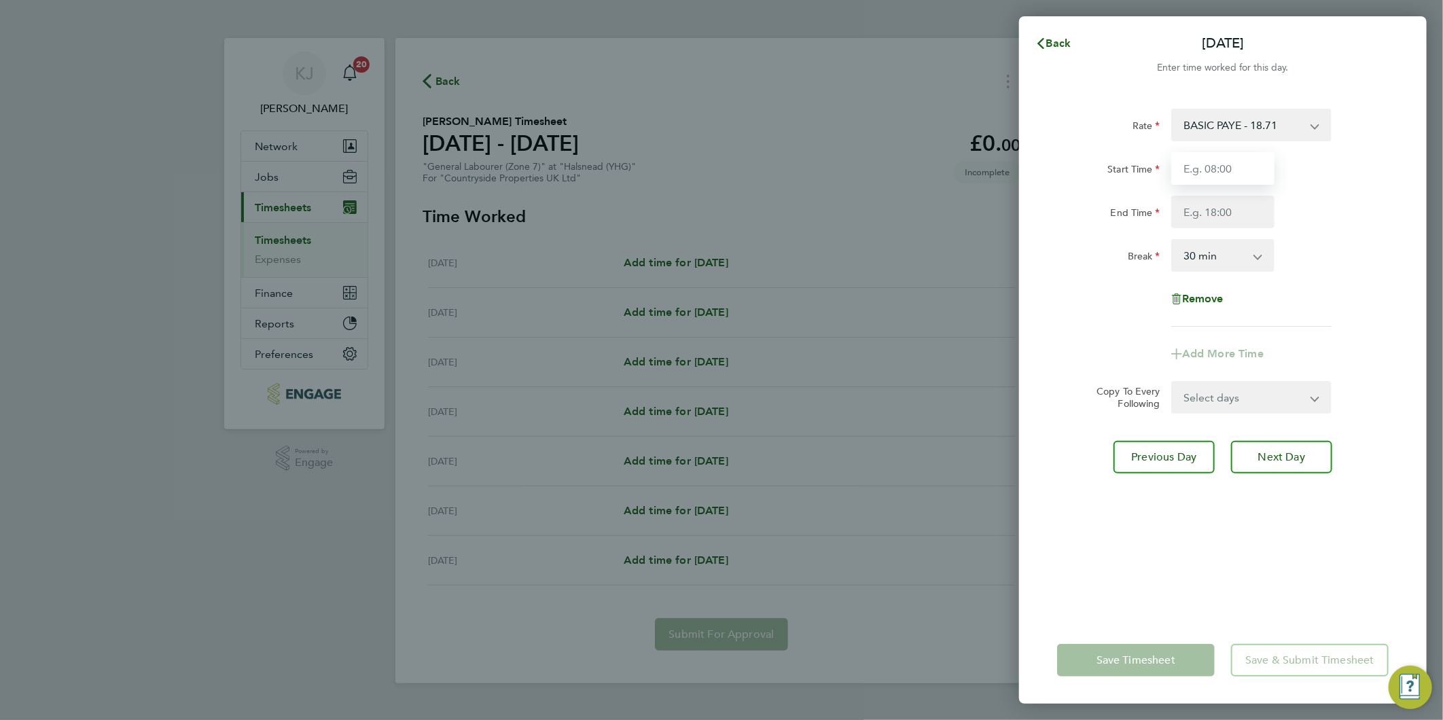
click at [1231, 166] on input "Start Time" at bounding box center [1222, 168] width 103 height 33
type input "07:30"
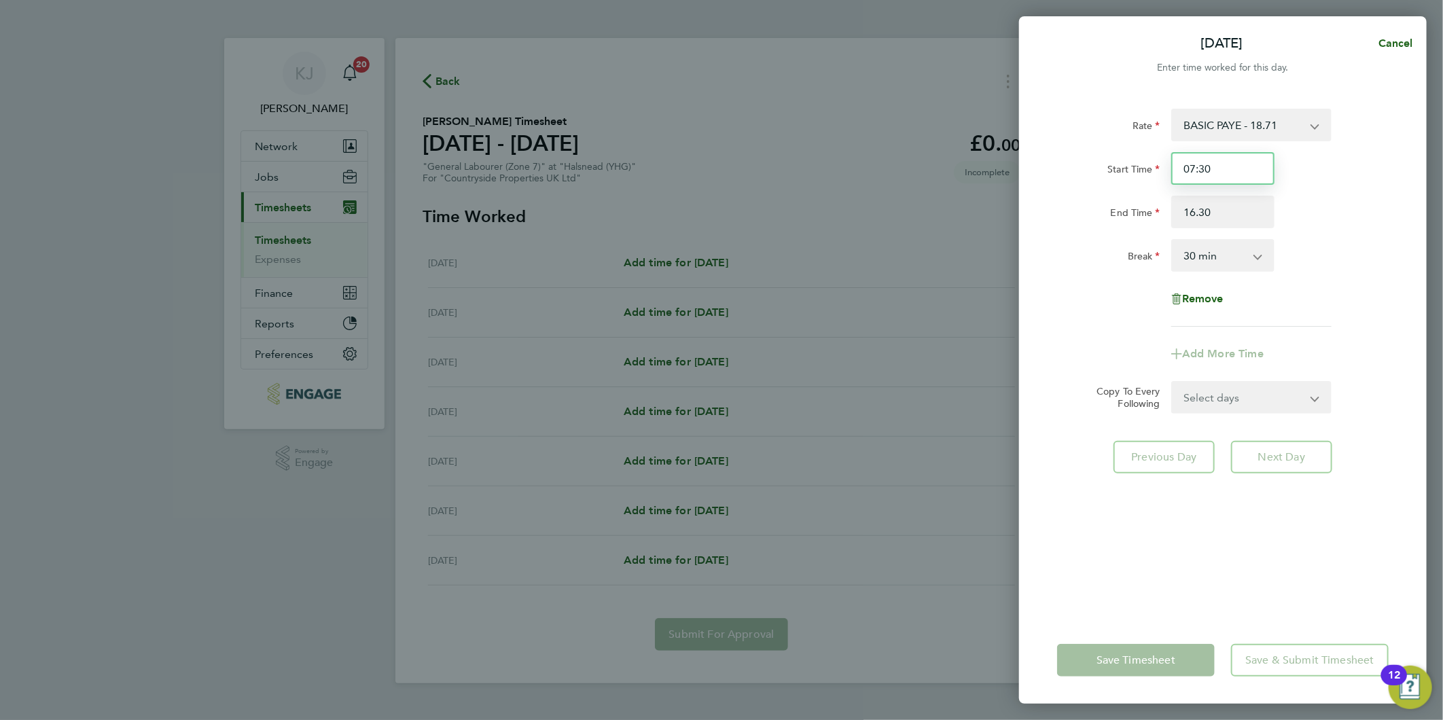
type input "16:30"
click at [1233, 166] on input "07:30" at bounding box center [1222, 168] width 103 height 33
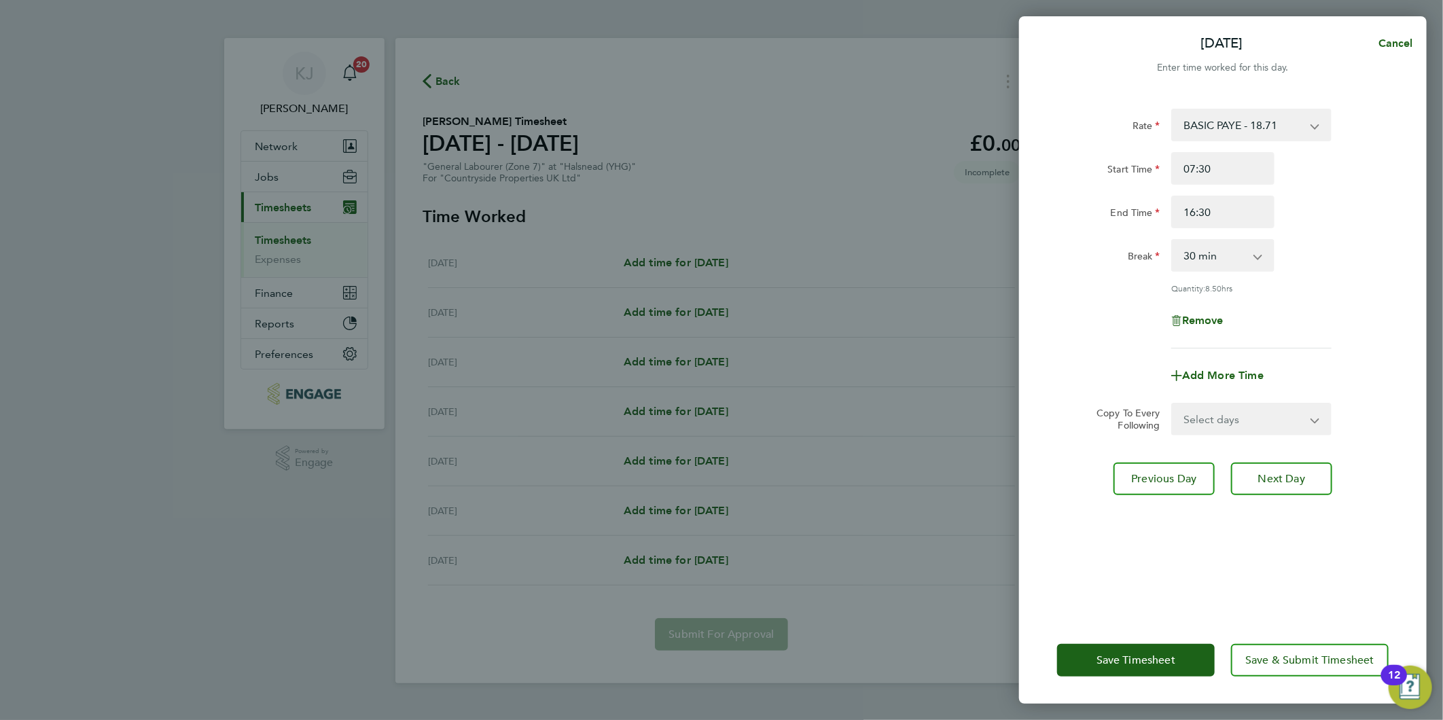
click at [1224, 418] on select "Select days Day Weekday (Mon-Fri) Weekend (Sat-Sun) [DATE] [DATE] [DATE] [DATE]…" at bounding box center [1243, 419] width 143 height 30
select select "DAY"
click at [1172, 404] on select "Select days Day Weekday (Mon-Fri) Weekend (Sat-Sun) [DATE] [DATE] [DATE] [DATE]…" at bounding box center [1243, 419] width 143 height 30
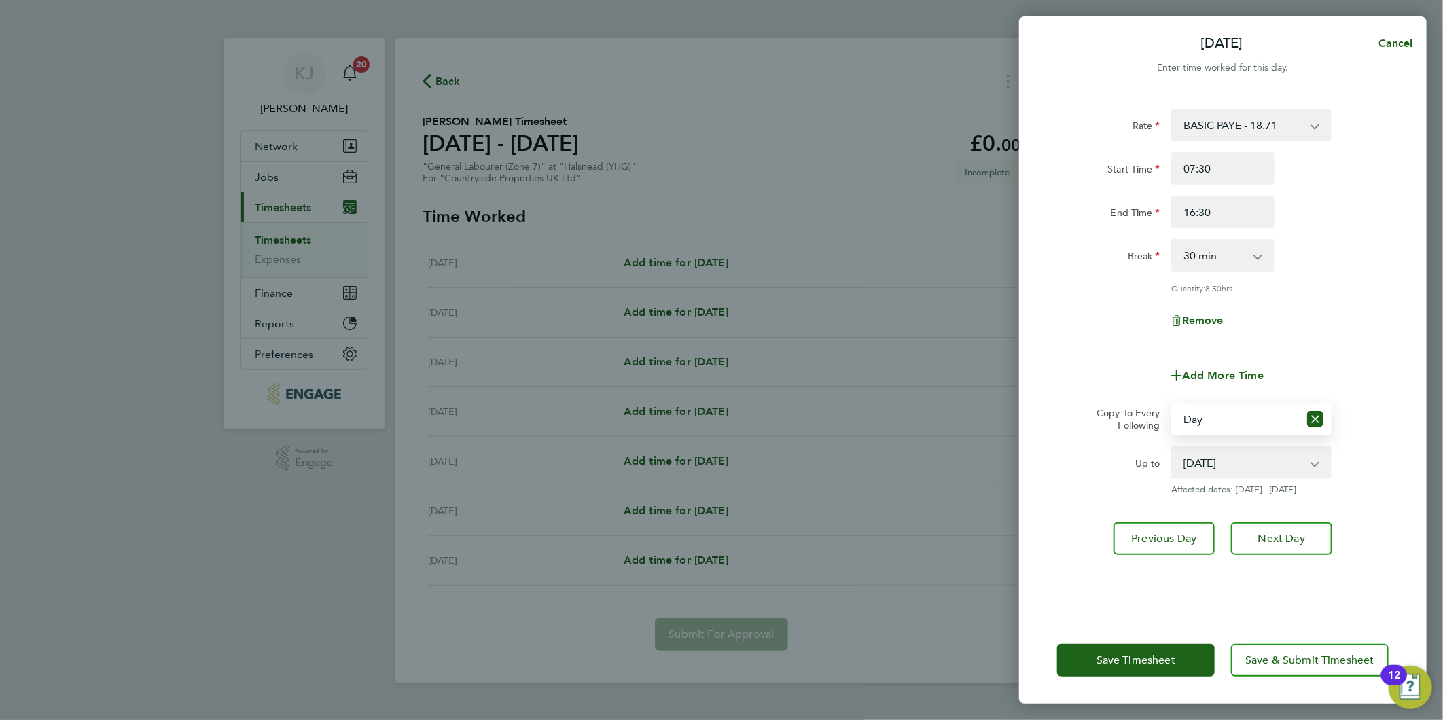
click at [1214, 467] on select "[DATE] [DATE] [DATE] [DATE] [DATE]" at bounding box center [1242, 463] width 141 height 30
select select "[DATE]"
click at [1172, 448] on select "[DATE] [DATE] [DATE] [DATE] [DATE]" at bounding box center [1242, 463] width 141 height 30
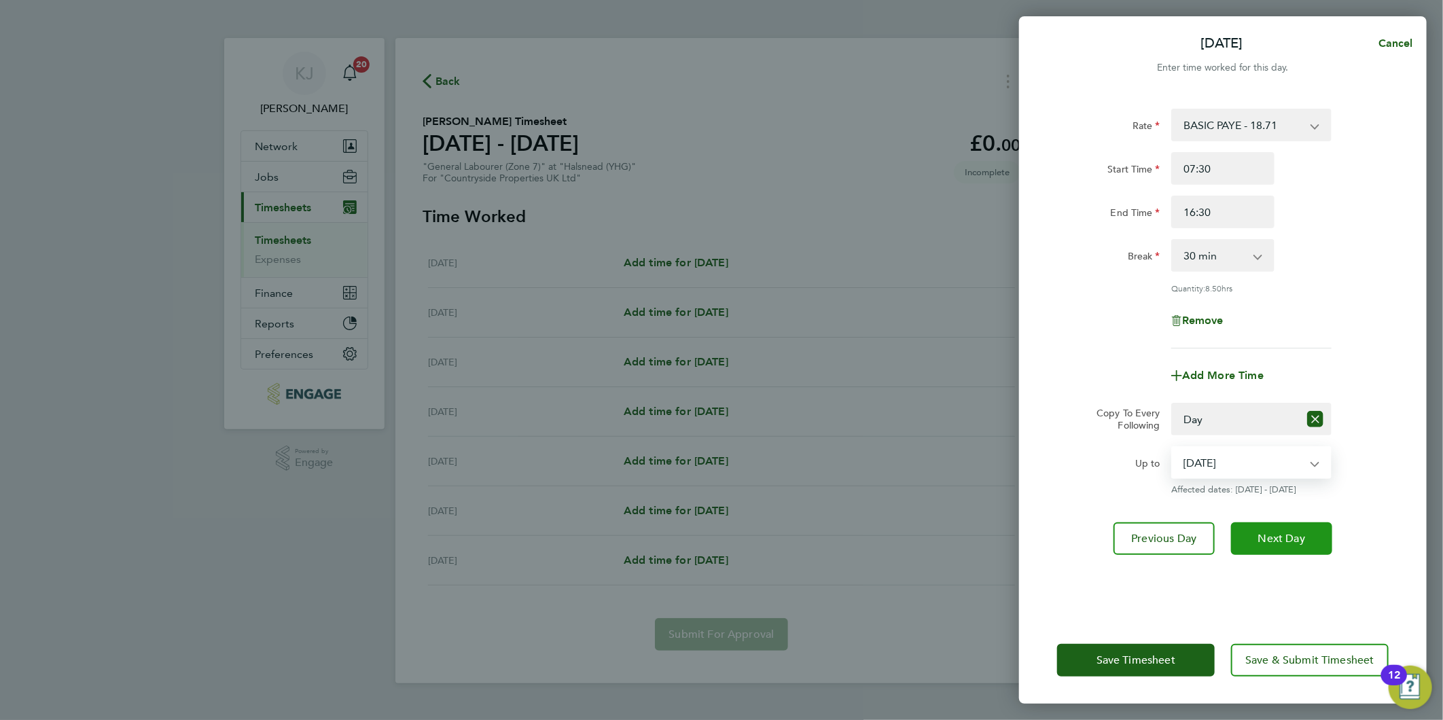
click at [1290, 552] on button "Next Day" at bounding box center [1281, 538] width 101 height 33
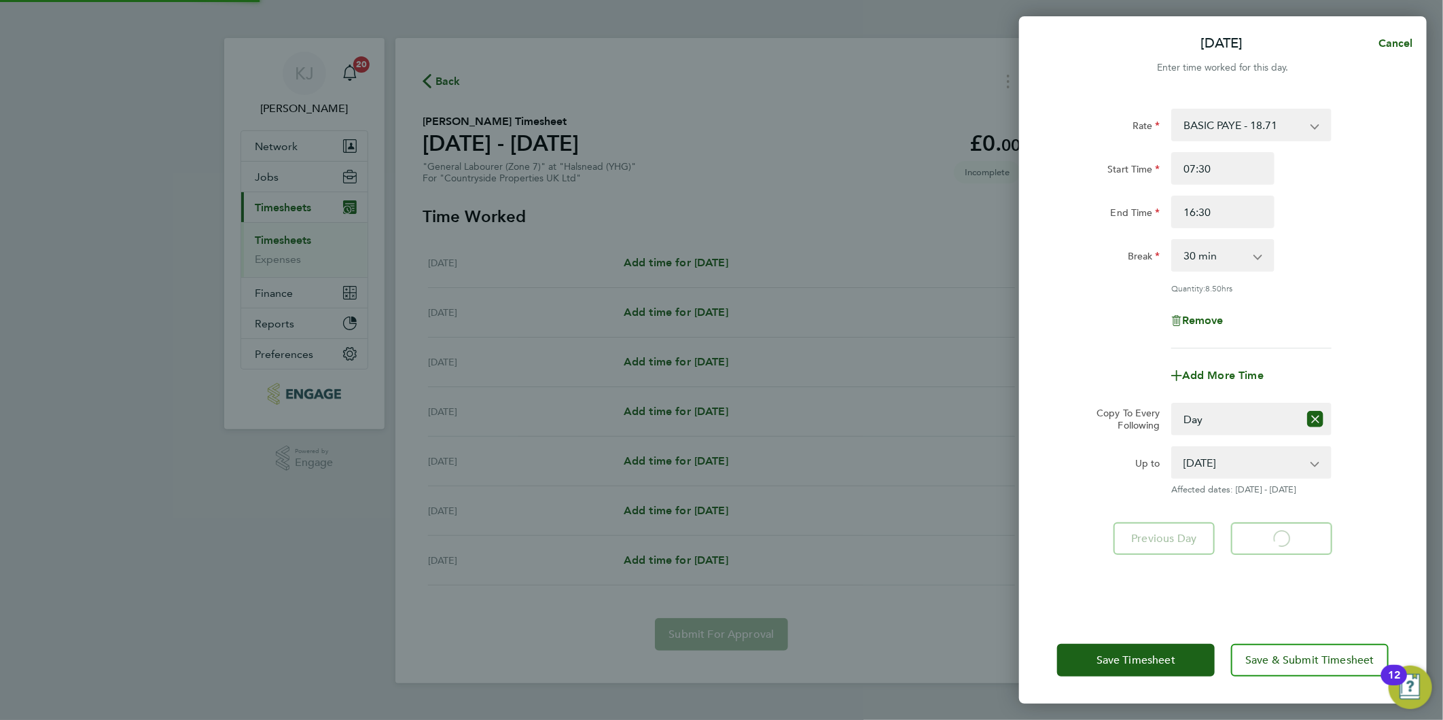
click at [1303, 535] on app-form-button "Next Day Loading" at bounding box center [1276, 538] width 109 height 33
select select "30"
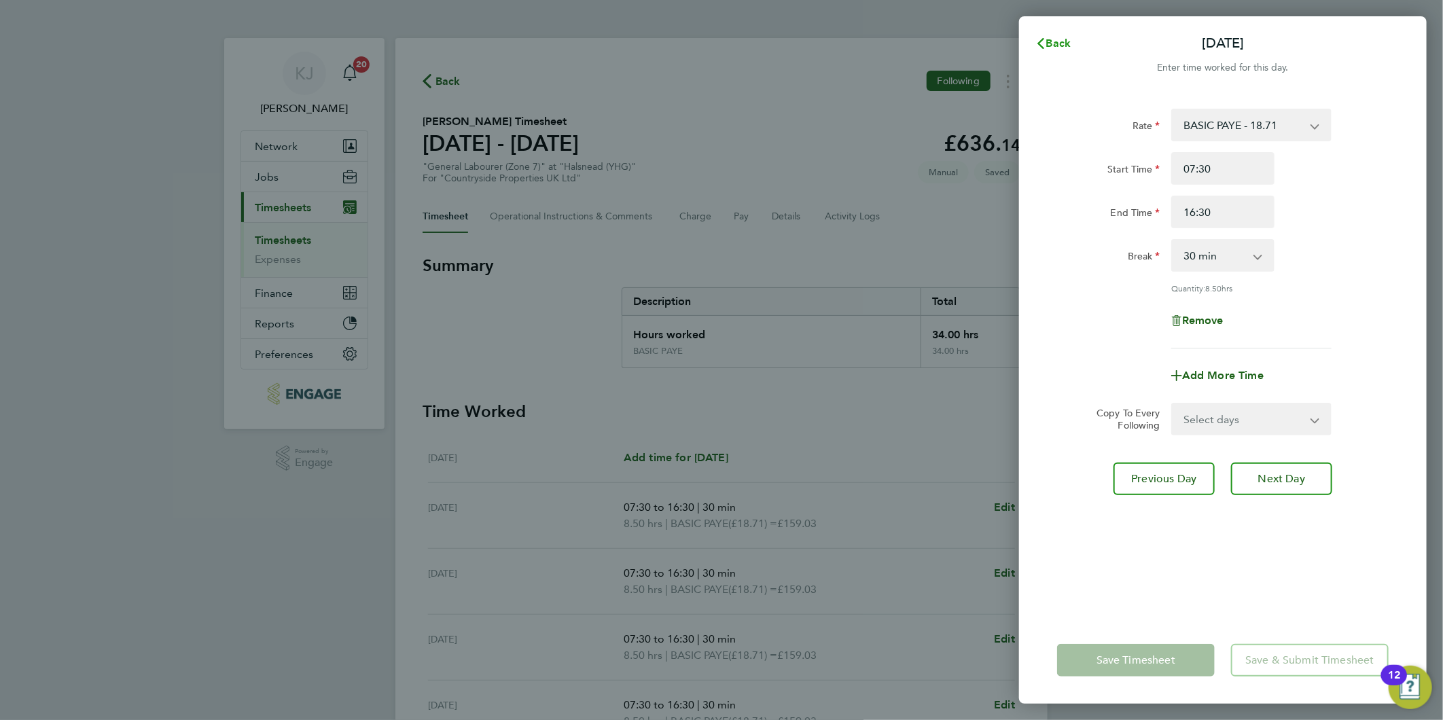
click at [1058, 37] on span "Back" at bounding box center [1058, 43] width 25 height 13
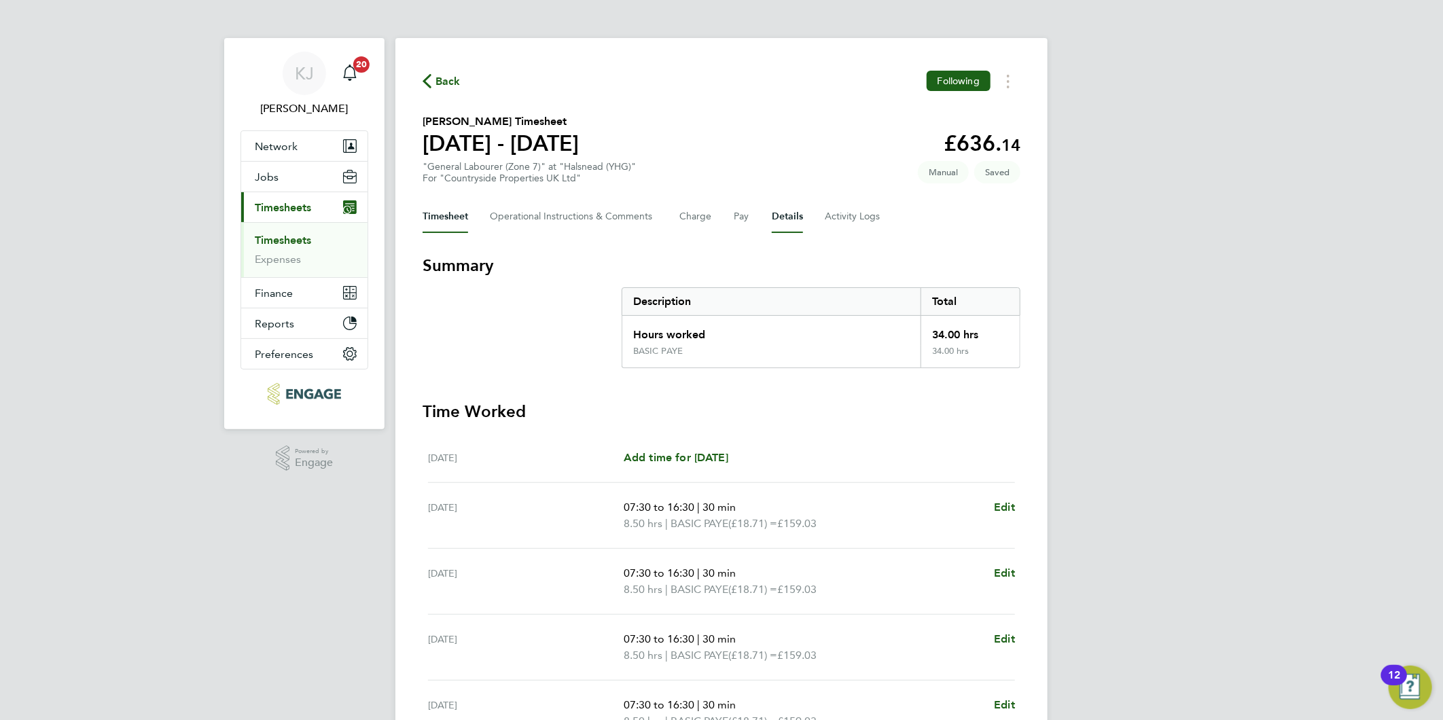
drag, startPoint x: 779, startPoint y: 228, endPoint x: 791, endPoint y: 213, distance: 19.8
click at [779, 228] on button "Details" at bounding box center [787, 216] width 31 height 33
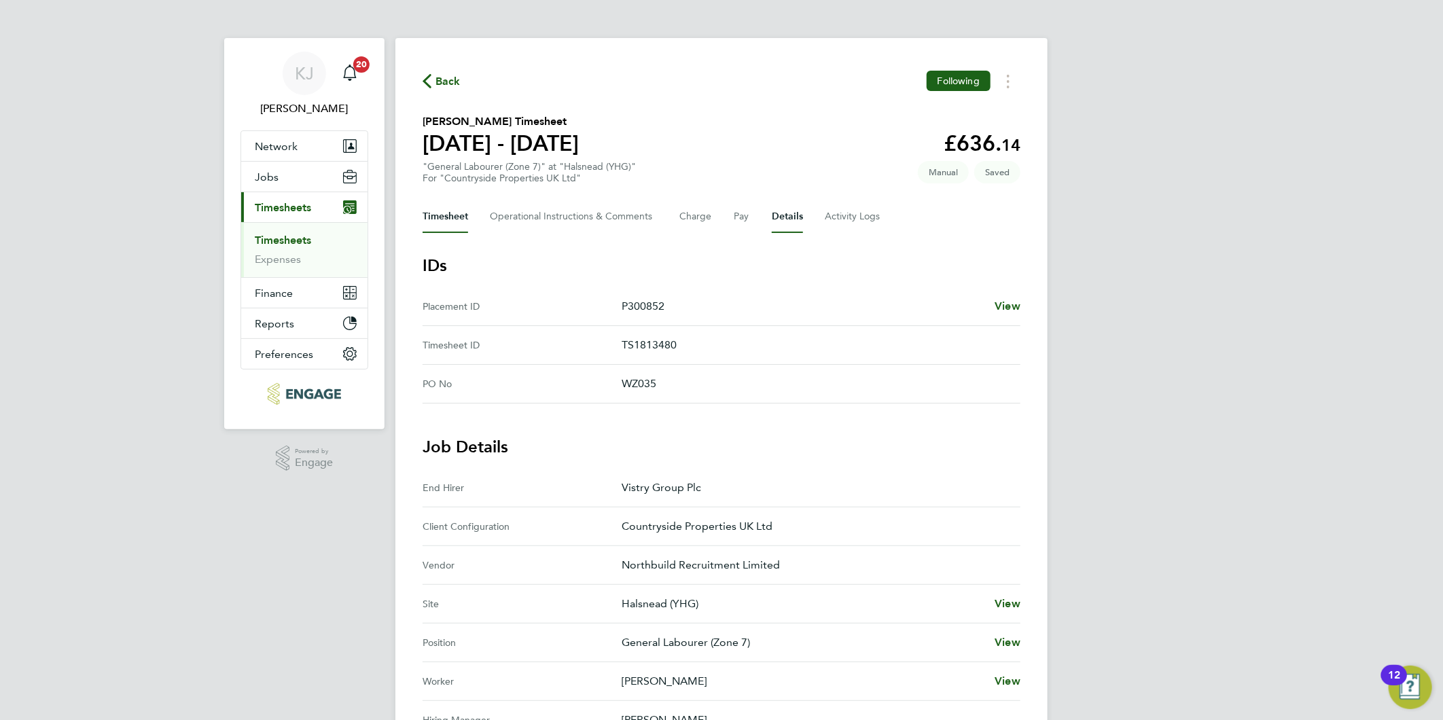
click at [435, 219] on button "Timesheet" at bounding box center [445, 216] width 46 height 33
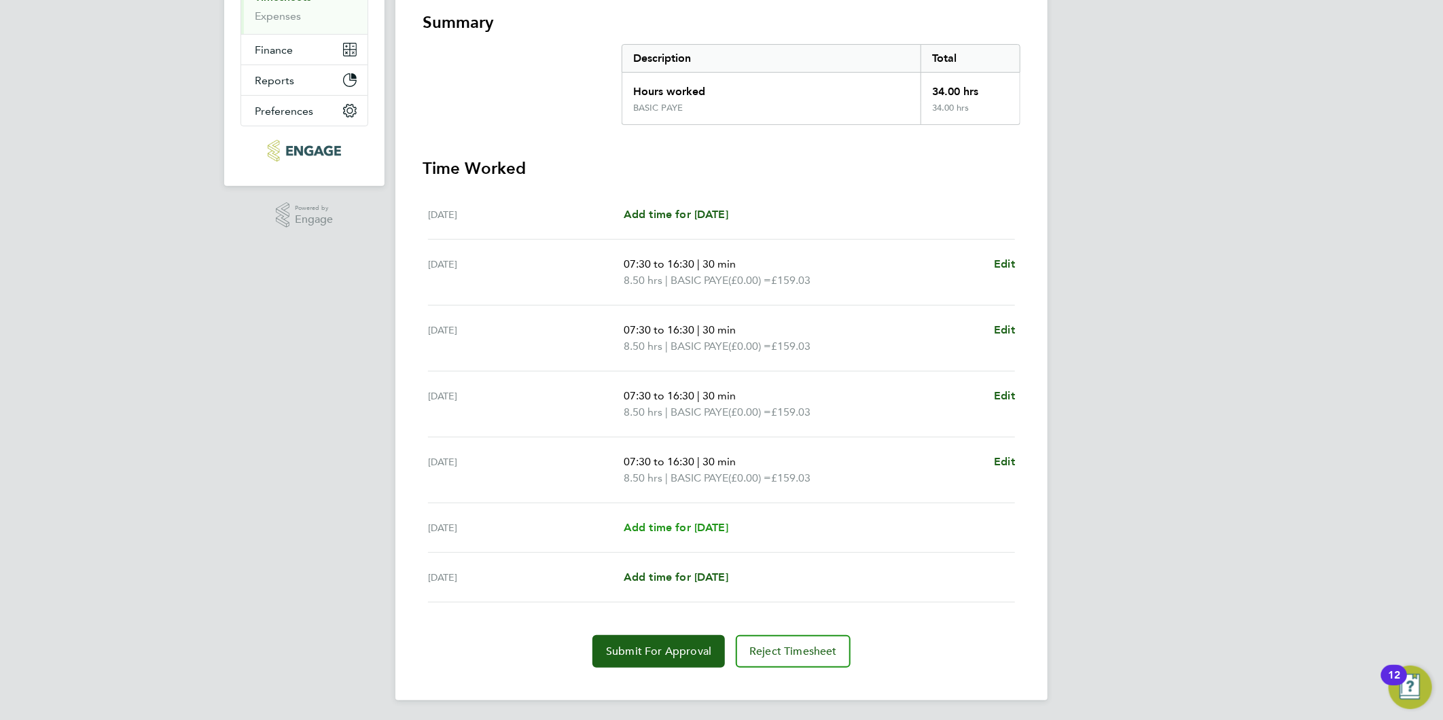
click at [634, 528] on span "Add time for [DATE]" at bounding box center [675, 527] width 105 height 13
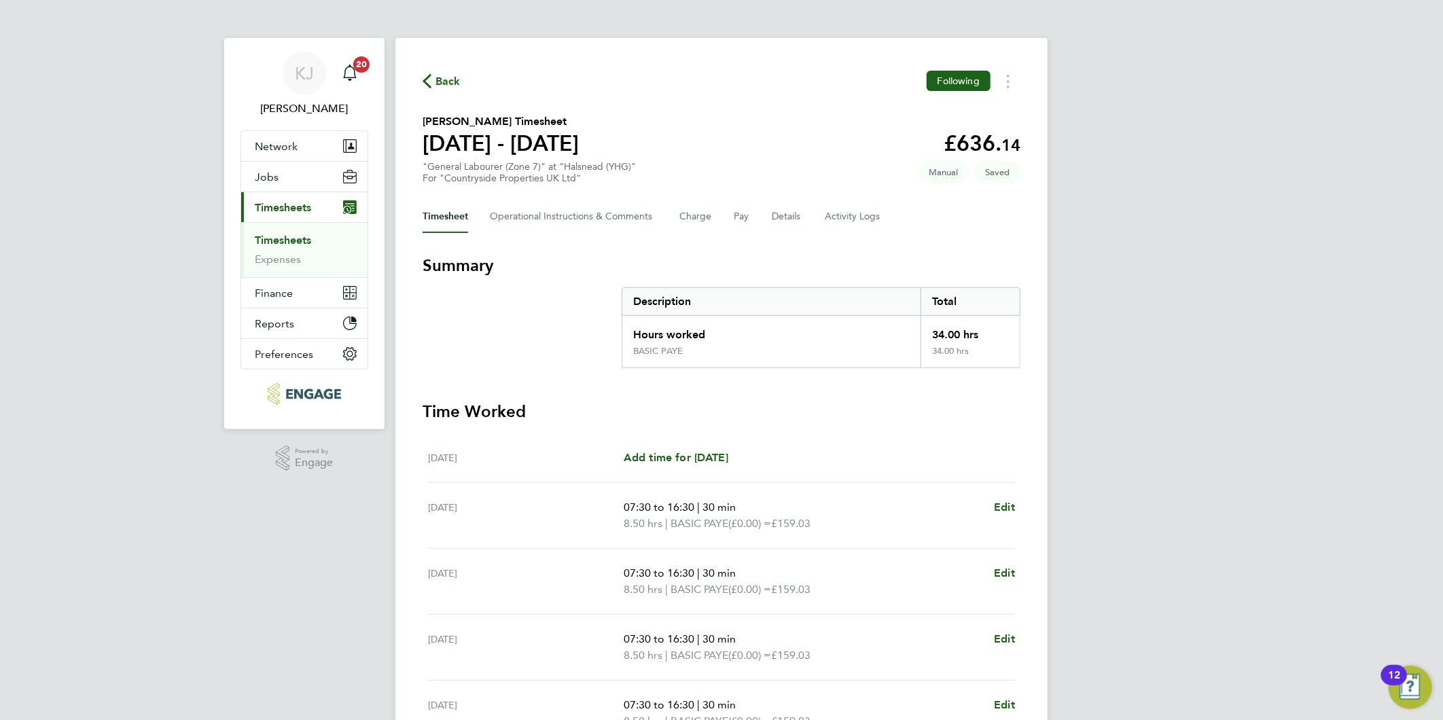
select select "30"
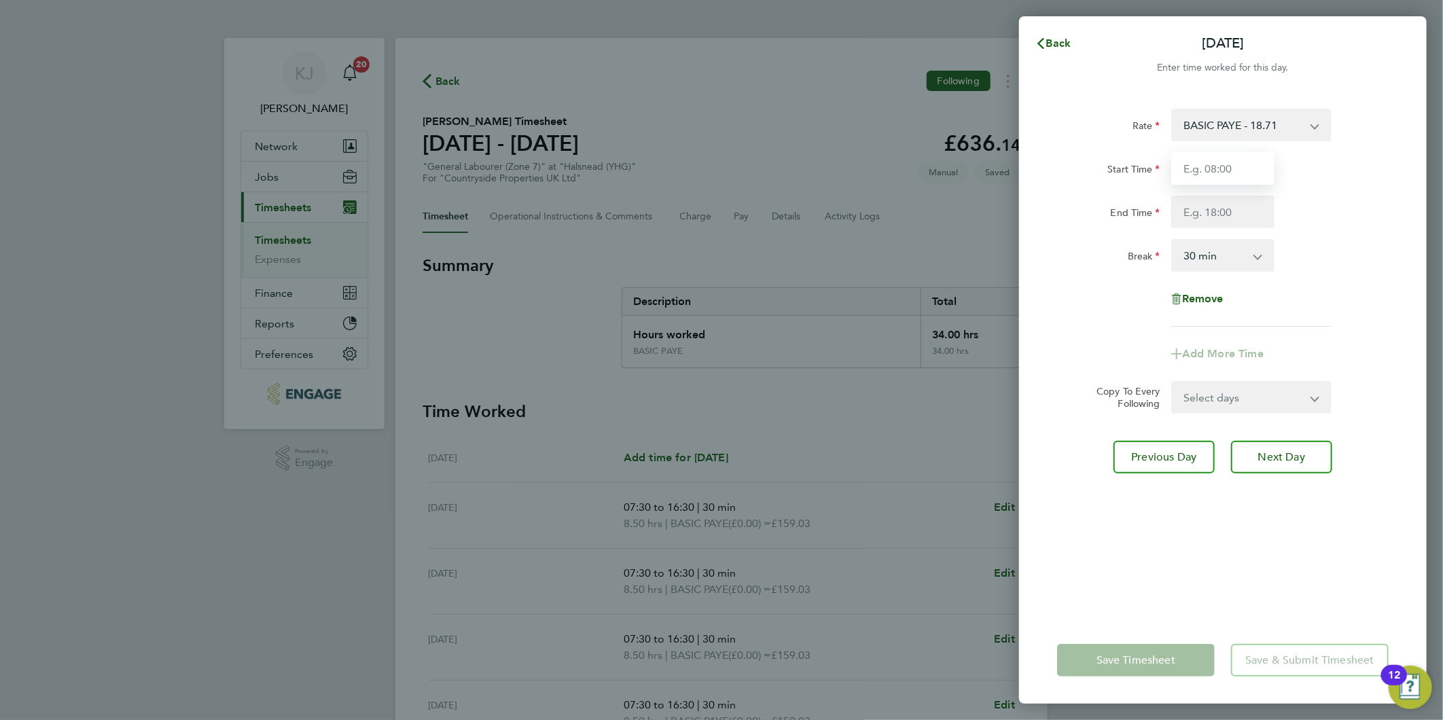
click at [1206, 162] on input "Start Time" at bounding box center [1222, 168] width 103 height 33
type input "07:30"
type input "14:30"
click at [1208, 162] on input "07:30" at bounding box center [1222, 168] width 103 height 33
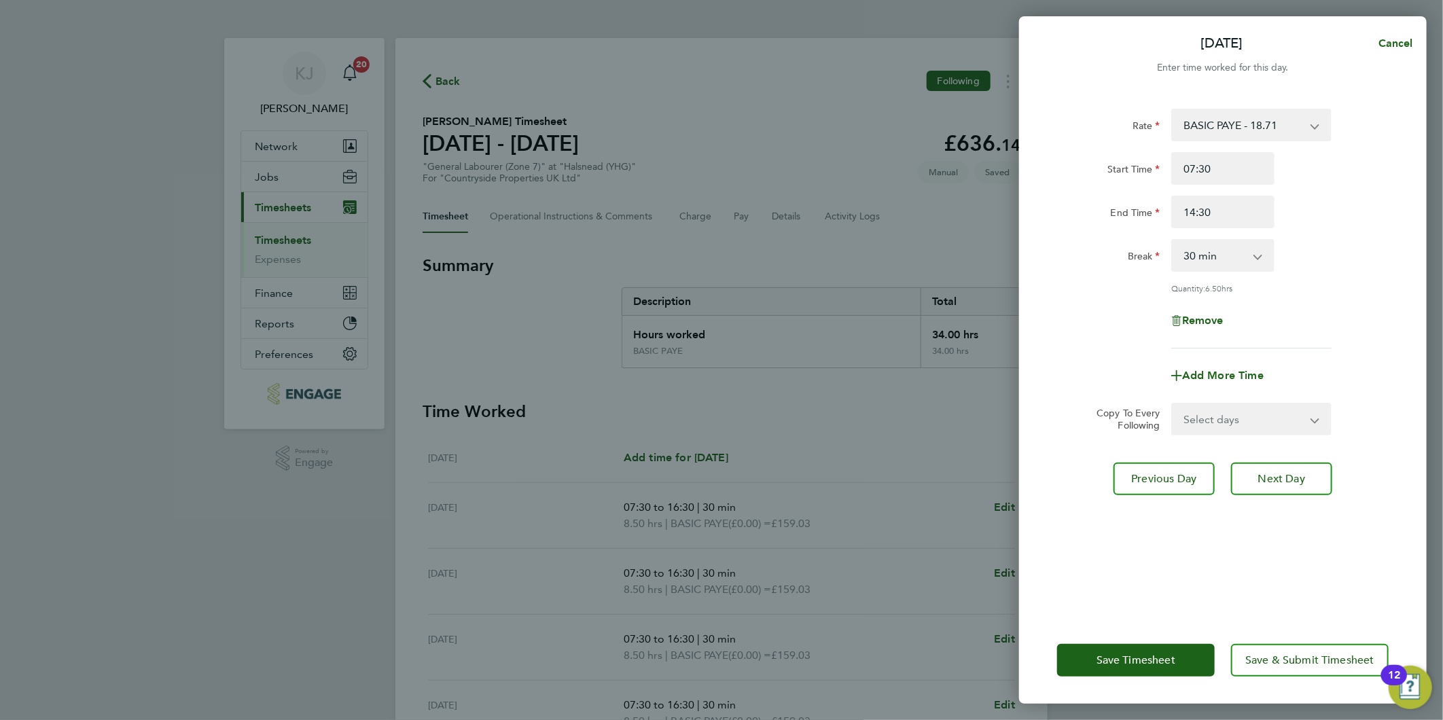
click at [1234, 418] on select "Select days Sunday" at bounding box center [1243, 419] width 143 height 30
drag, startPoint x: 1235, startPoint y: 255, endPoint x: 1229, endPoint y: 270, distance: 15.9
click at [1235, 255] on select "0 min 15 min 30 min 45 min 60 min 75 min 90 min" at bounding box center [1214, 255] width 84 height 30
select select "0"
click at [1172, 240] on select "0 min 15 min 30 min 45 min 60 min 75 min 90 min" at bounding box center [1214, 255] width 84 height 30
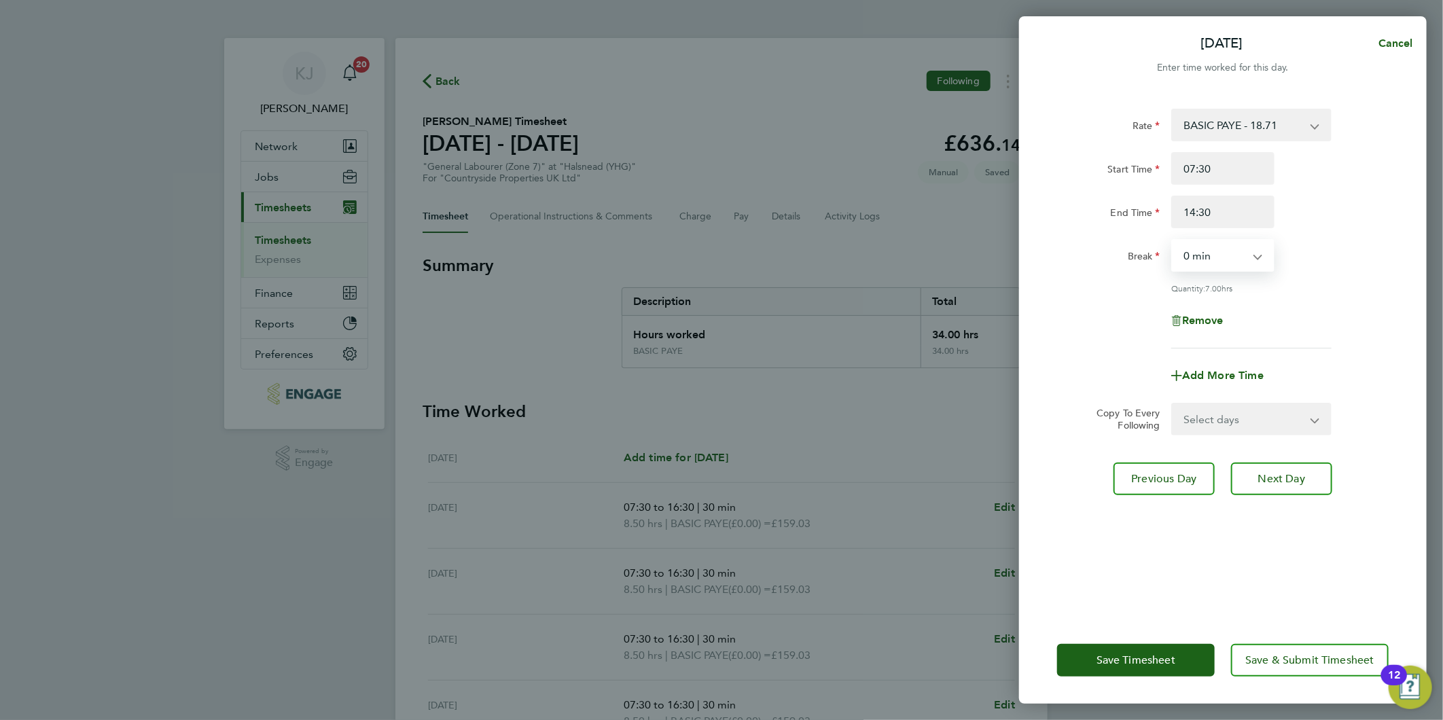
click at [1277, 449] on div "Rate BASIC PAYE - 18.71 Hourly - 18.71 Start Time 07:30 End Time 14:30 Break 0 …" at bounding box center [1222, 354] width 407 height 524
drag, startPoint x: 1286, startPoint y: 467, endPoint x: 1284, endPoint y: 497, distance: 30.0
click at [1286, 470] on button "Next Day" at bounding box center [1281, 479] width 101 height 33
select select "30"
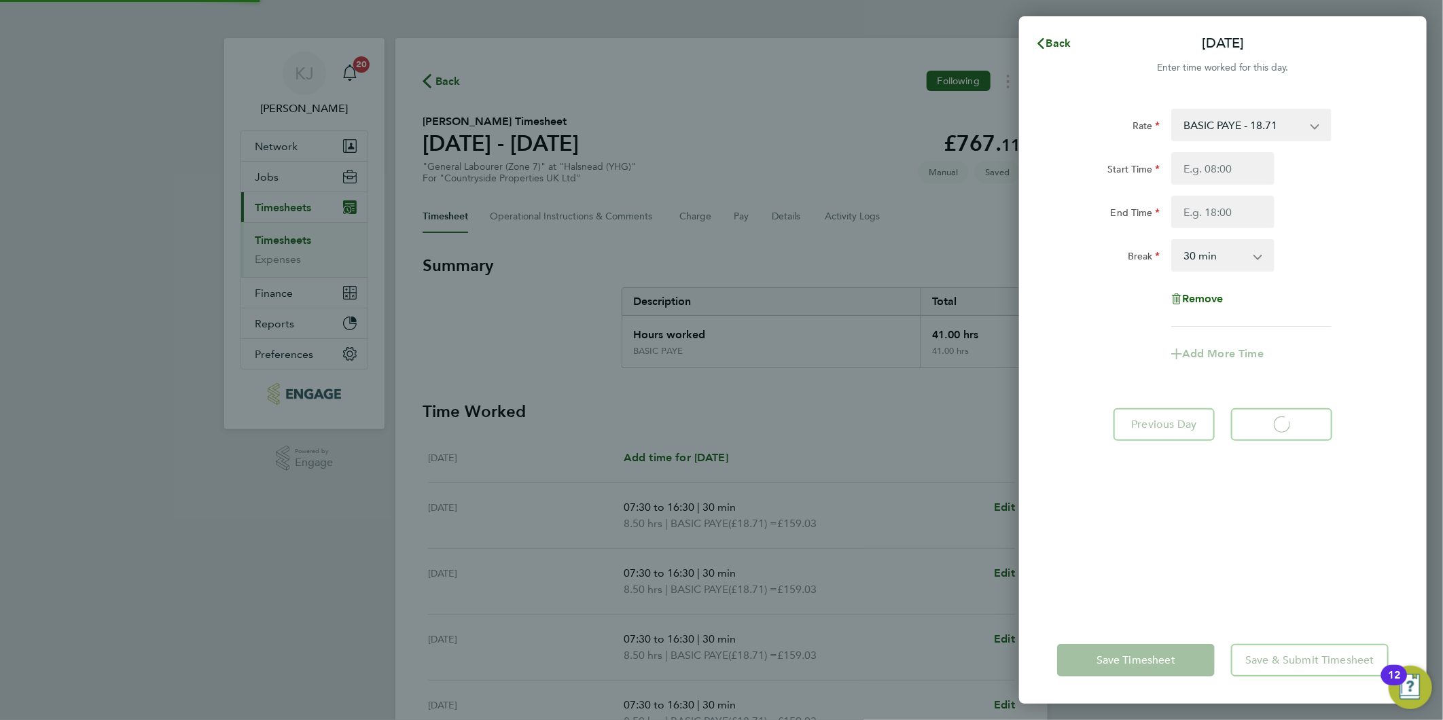
select select "30"
click at [1059, 35] on button "Back" at bounding box center [1052, 43] width 63 height 27
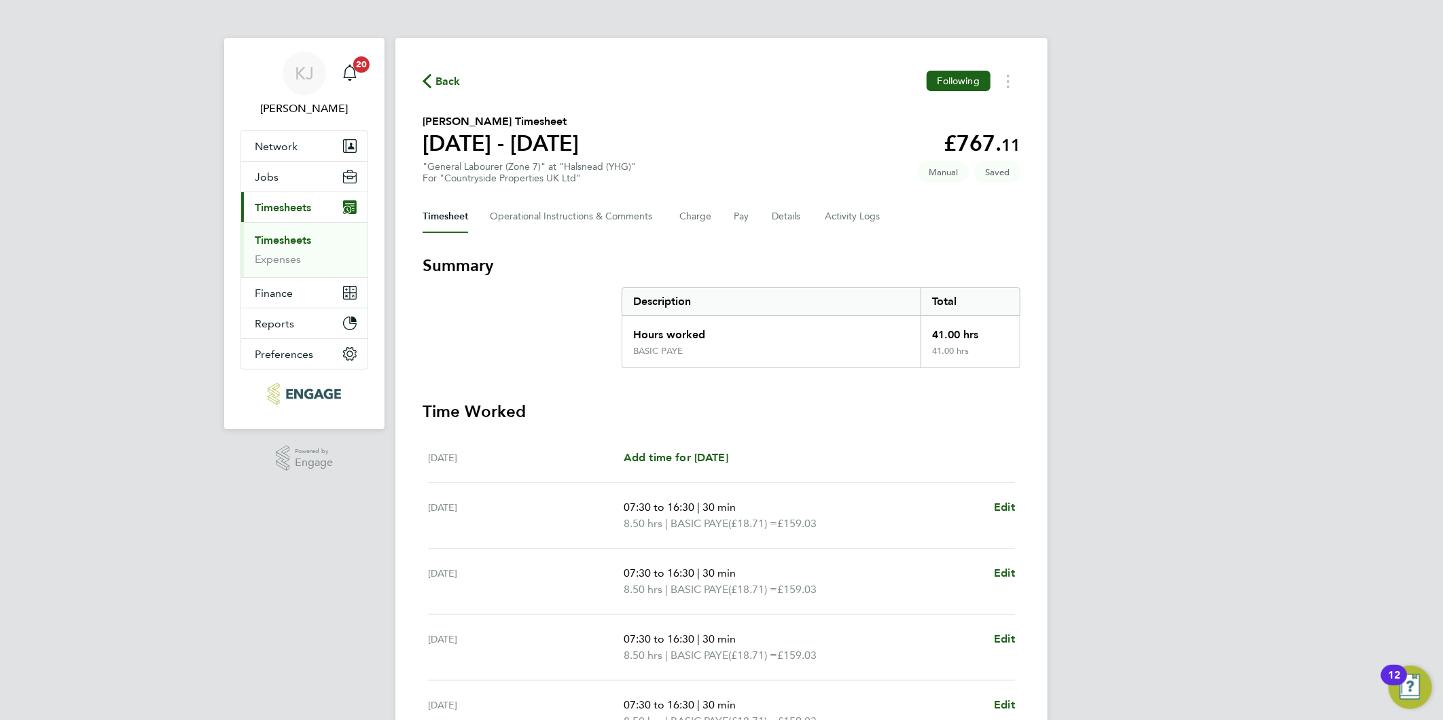
click at [769, 216] on div "Timesheet Operational Instructions & Comments Charge Pay Details Activity Logs" at bounding box center [721, 216] width 598 height 33
click at [779, 217] on button "Details" at bounding box center [787, 216] width 31 height 33
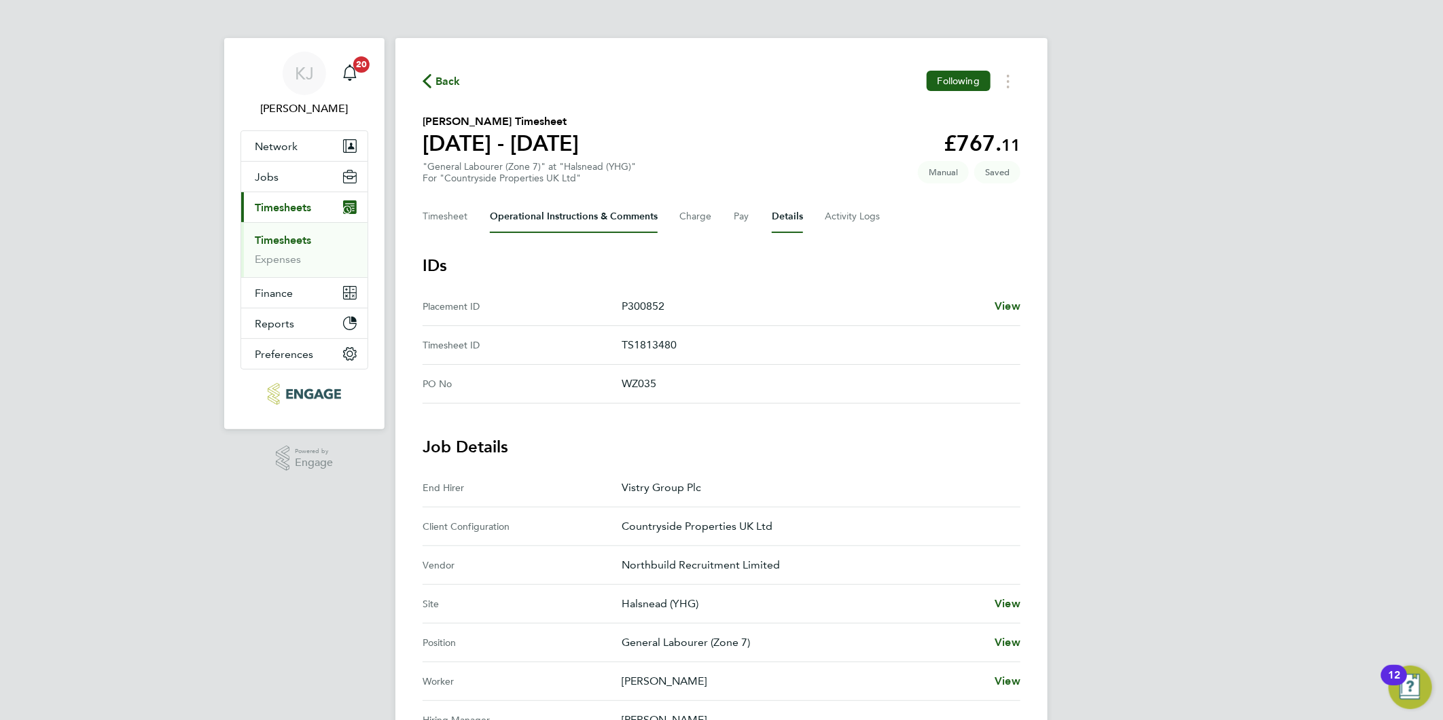
drag, startPoint x: 543, startPoint y: 200, endPoint x: 492, endPoint y: 157, distance: 67.0
drag, startPoint x: 492, startPoint y: 157, endPoint x: 429, endPoint y: 223, distance: 91.3
click at [429, 223] on button "Timesheet" at bounding box center [445, 216] width 46 height 33
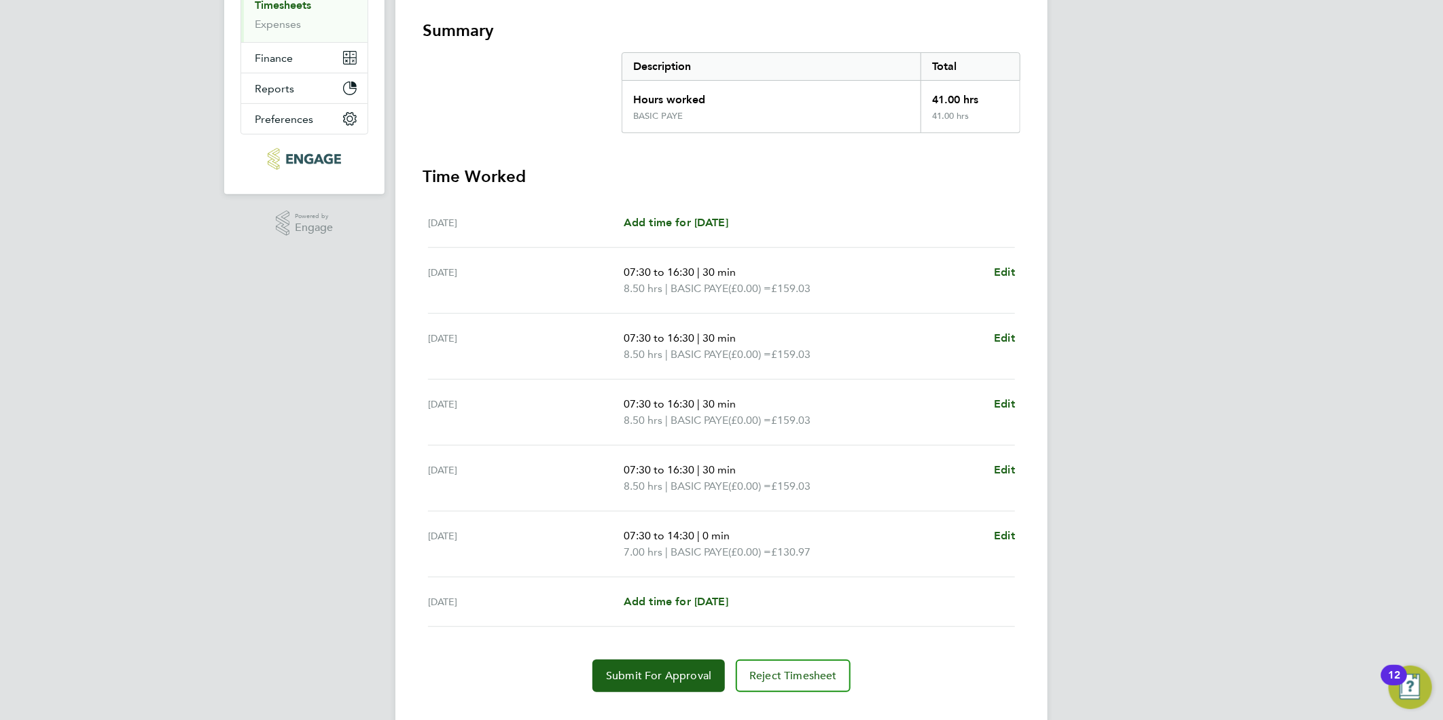
scroll to position [260, 0]
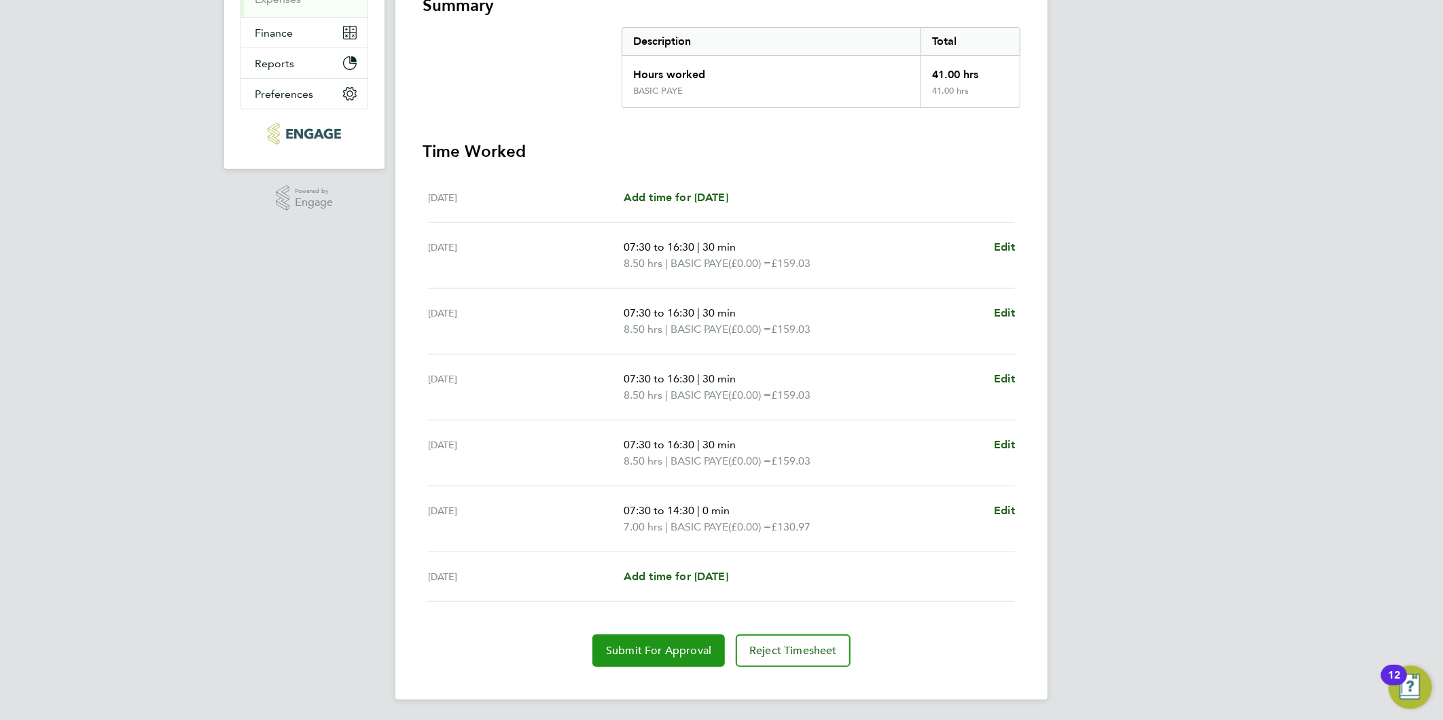
click at [657, 659] on button "Submit For Approval" at bounding box center [658, 650] width 132 height 33
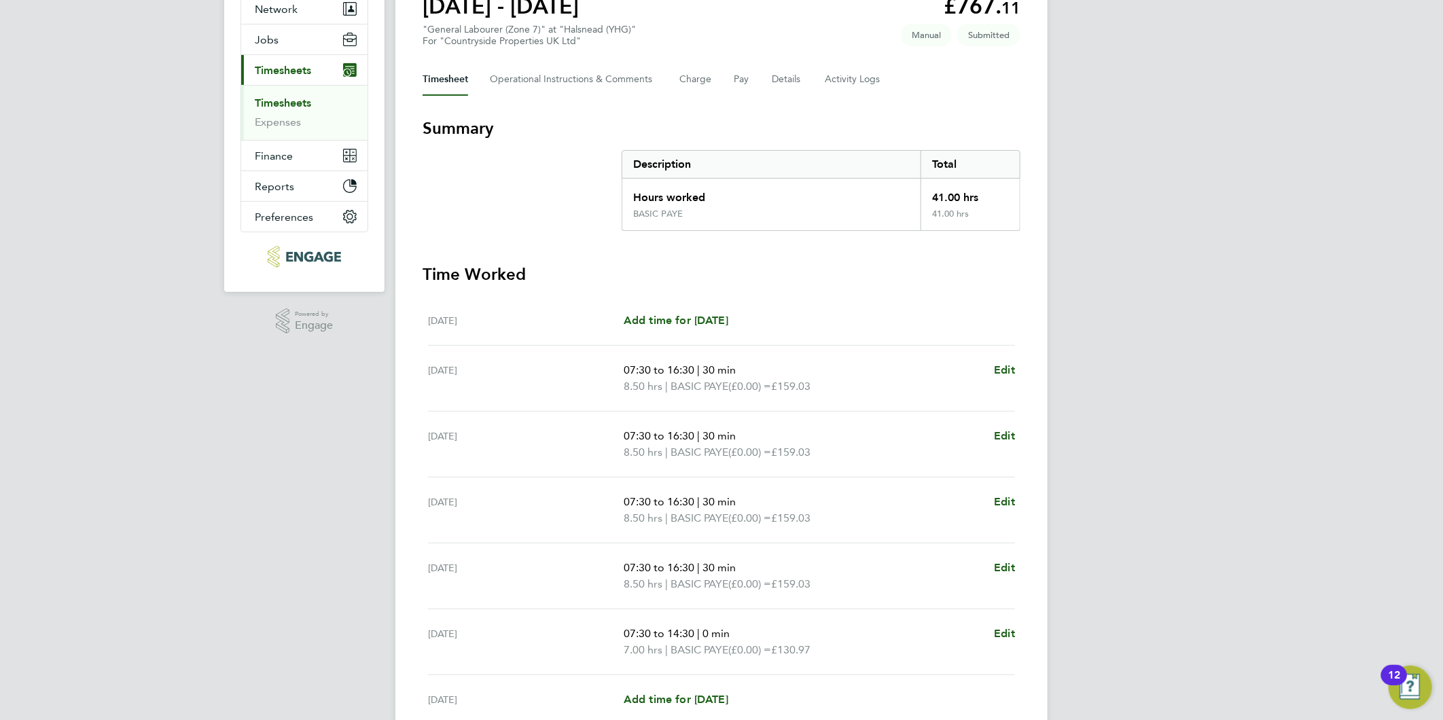
scroll to position [0, 0]
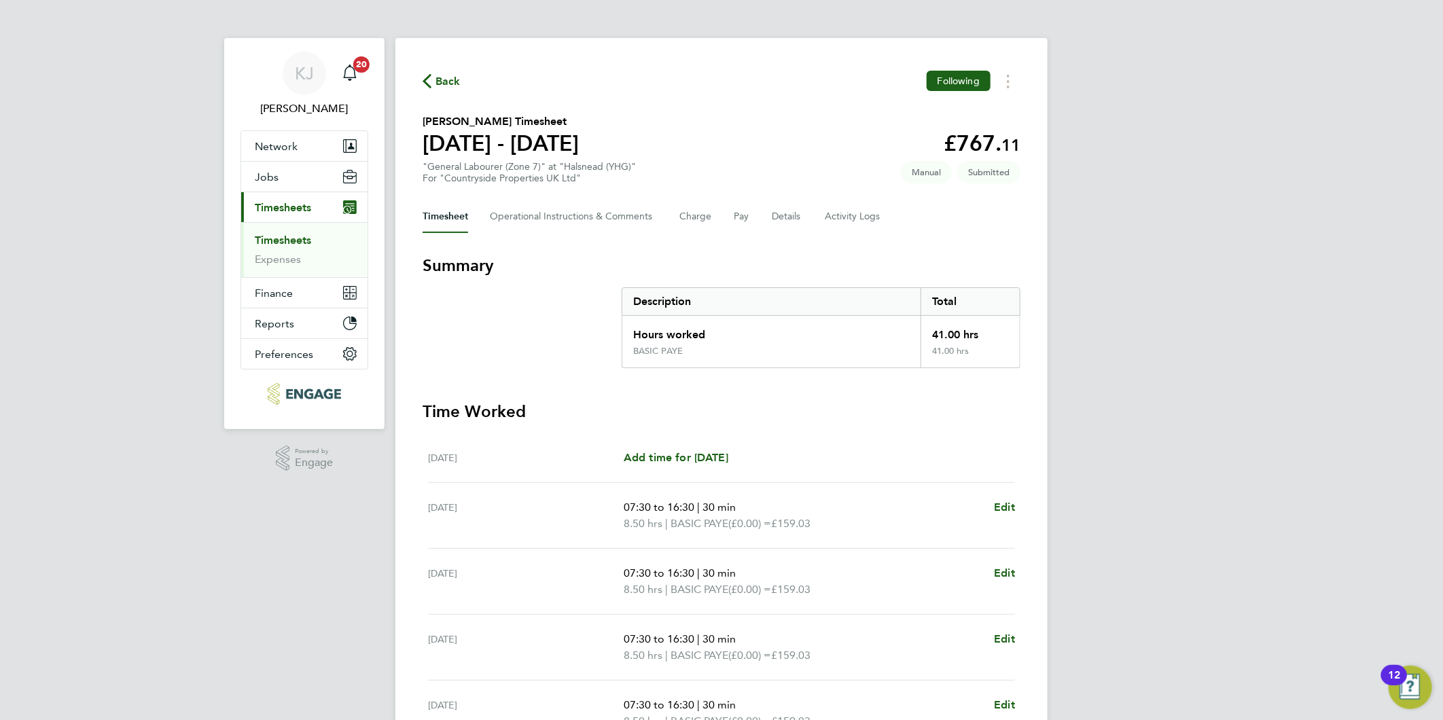
click at [288, 240] on link "Timesheets" at bounding box center [283, 240] width 56 height 13
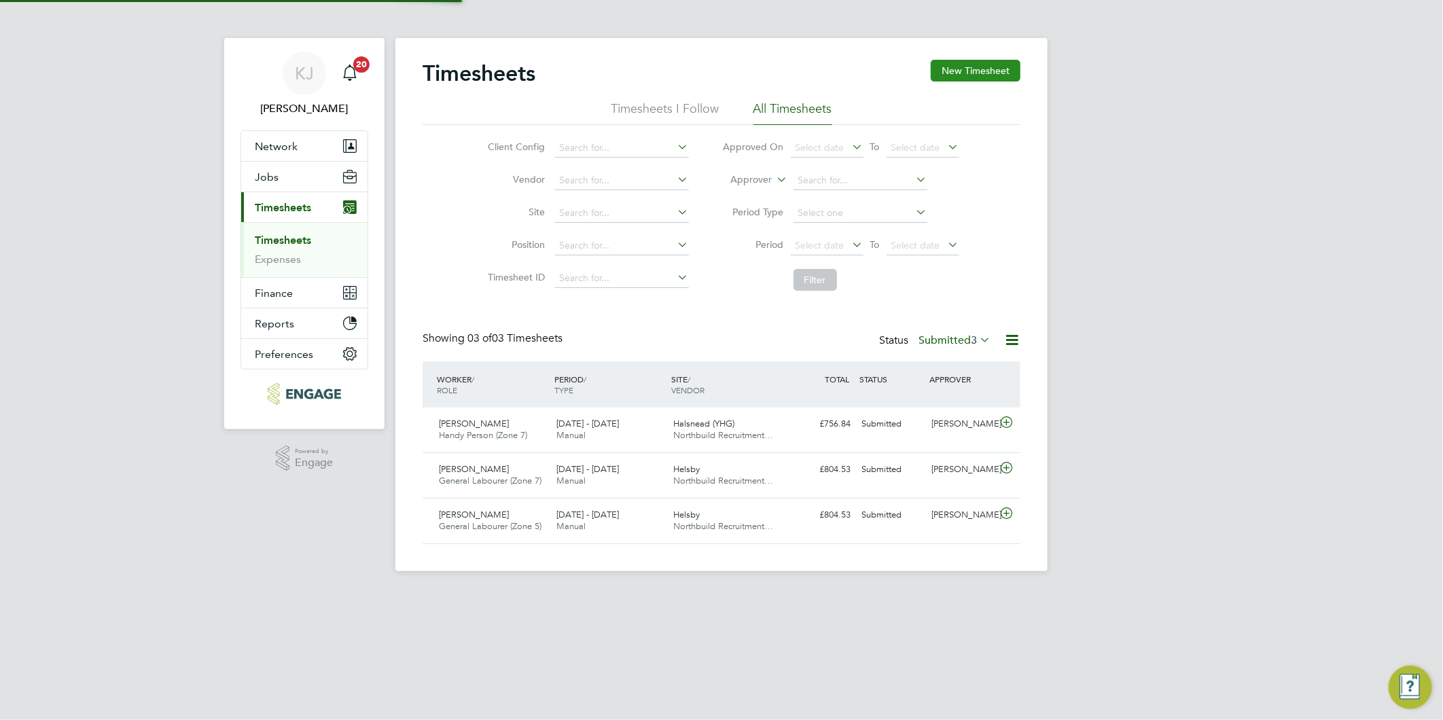
scroll to position [34, 118]
click at [994, 77] on button "New Timesheet" at bounding box center [975, 71] width 90 height 22
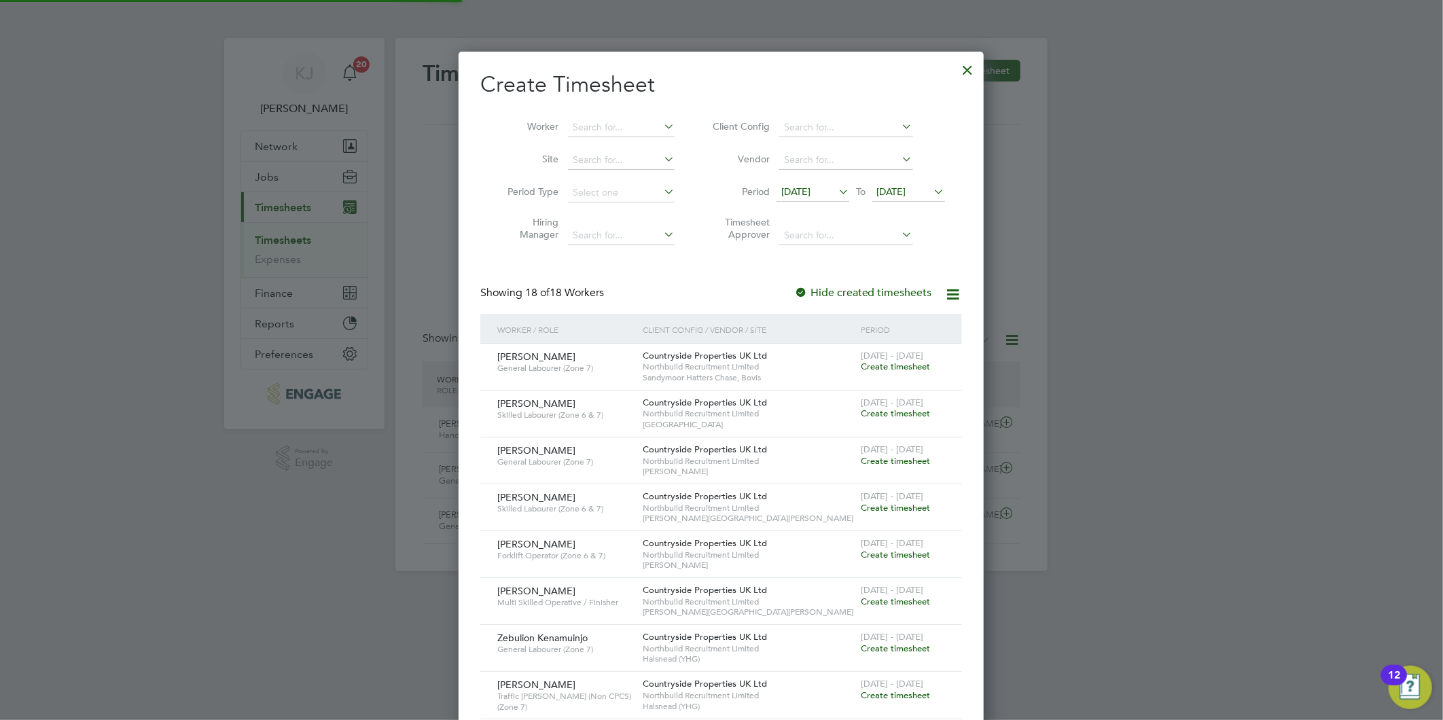
click at [810, 185] on span "[DATE]" at bounding box center [795, 191] width 29 height 12
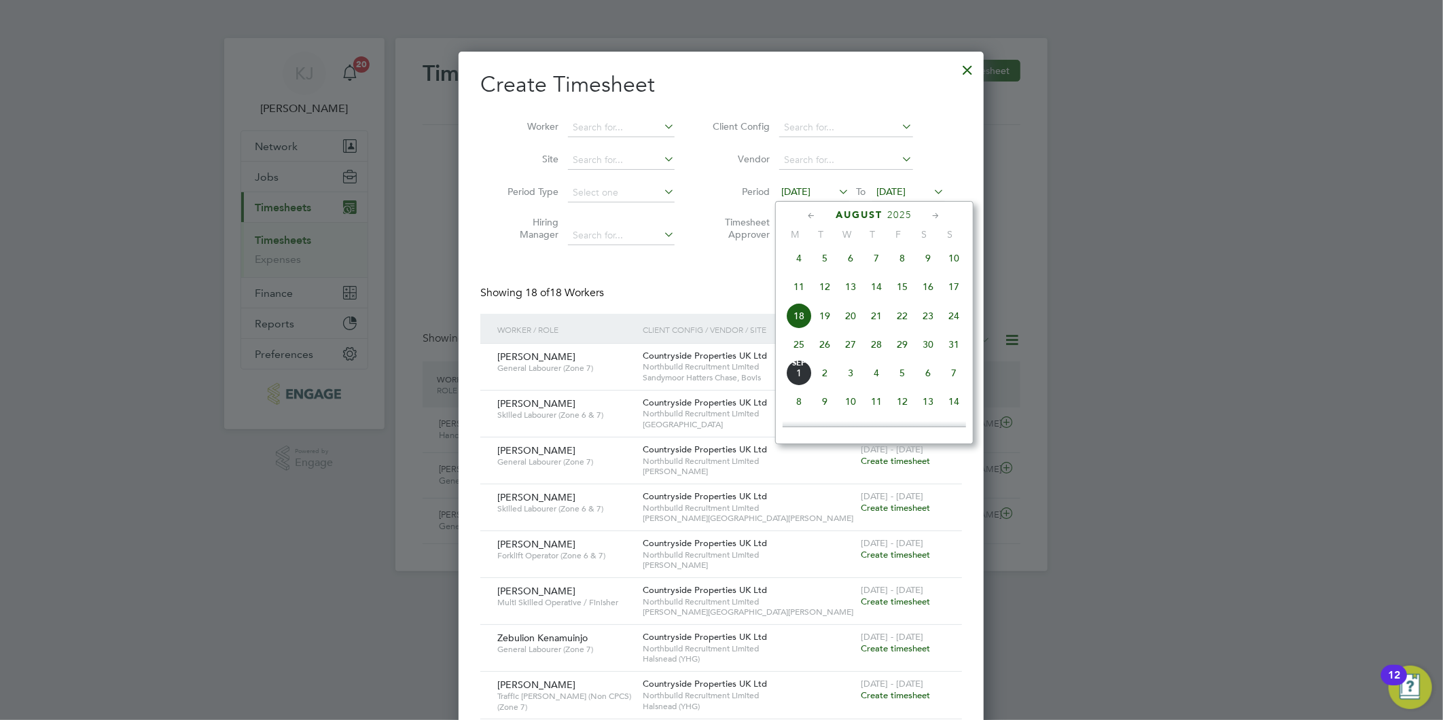
click at [793, 357] on span "25" at bounding box center [799, 344] width 26 height 26
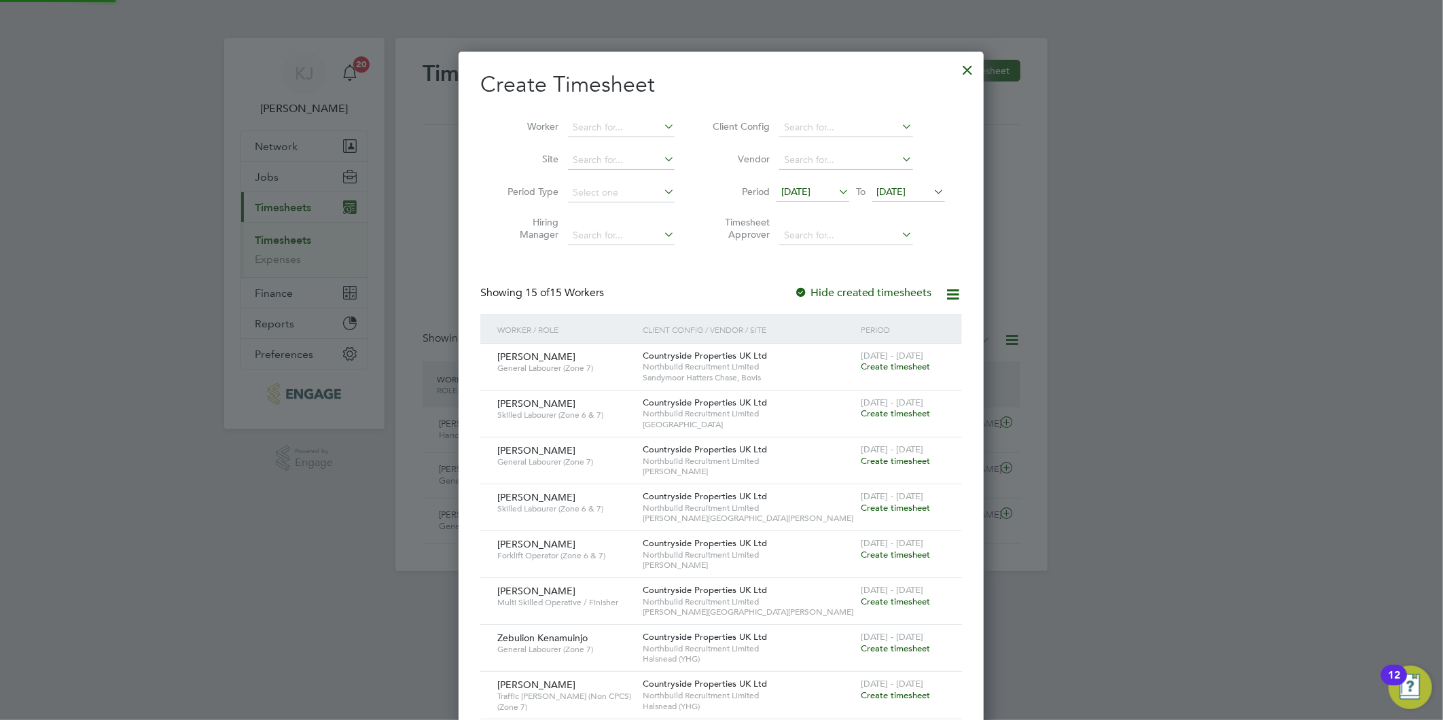
scroll to position [1024, 526]
click at [912, 183] on span "[DATE]" at bounding box center [908, 192] width 73 height 18
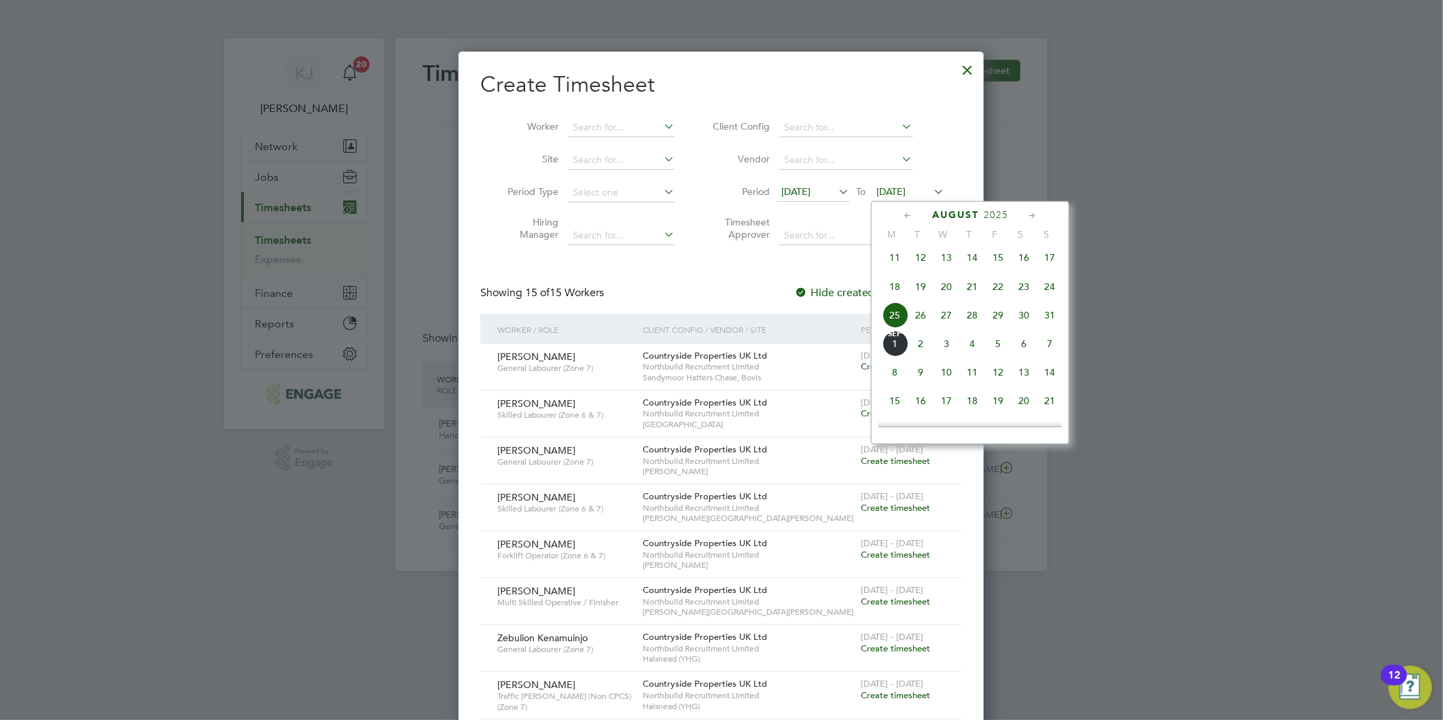
click at [1049, 319] on span "31" at bounding box center [1049, 315] width 26 height 26
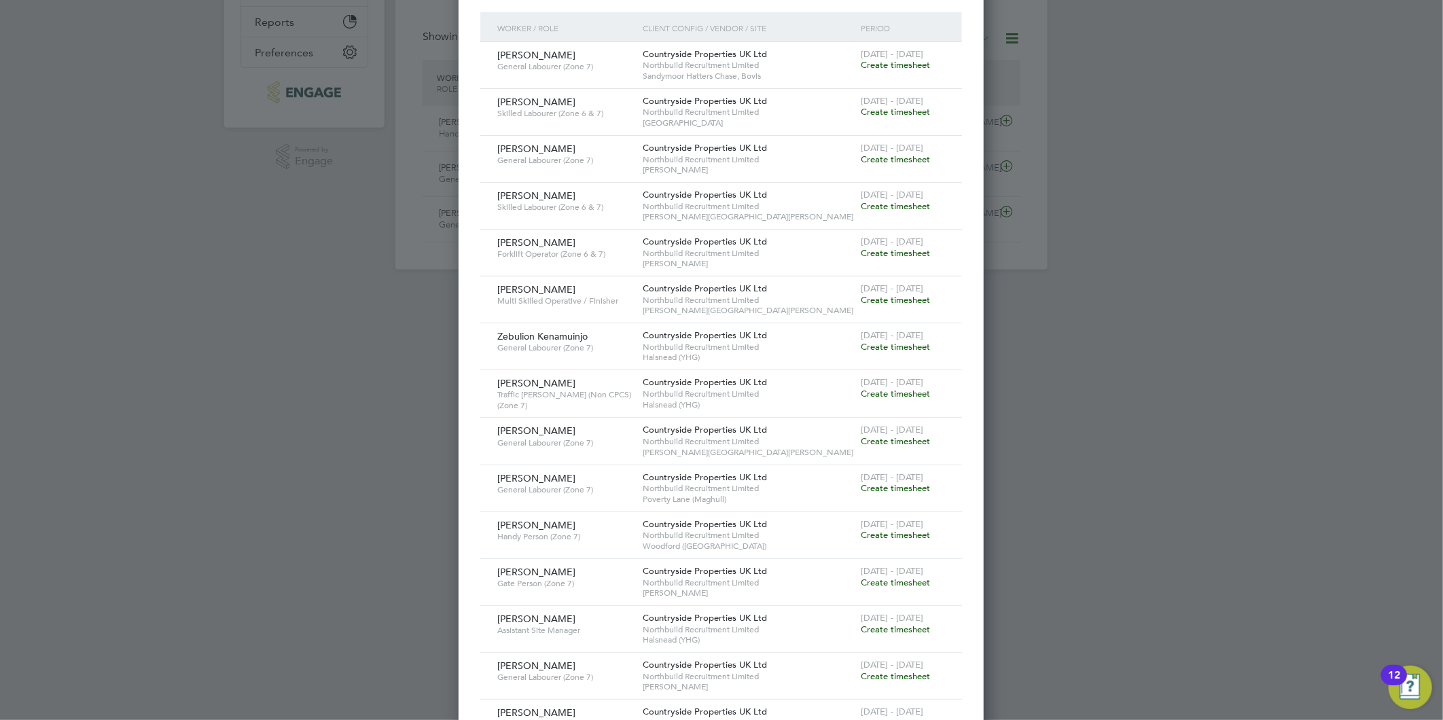
scroll to position [0, 0]
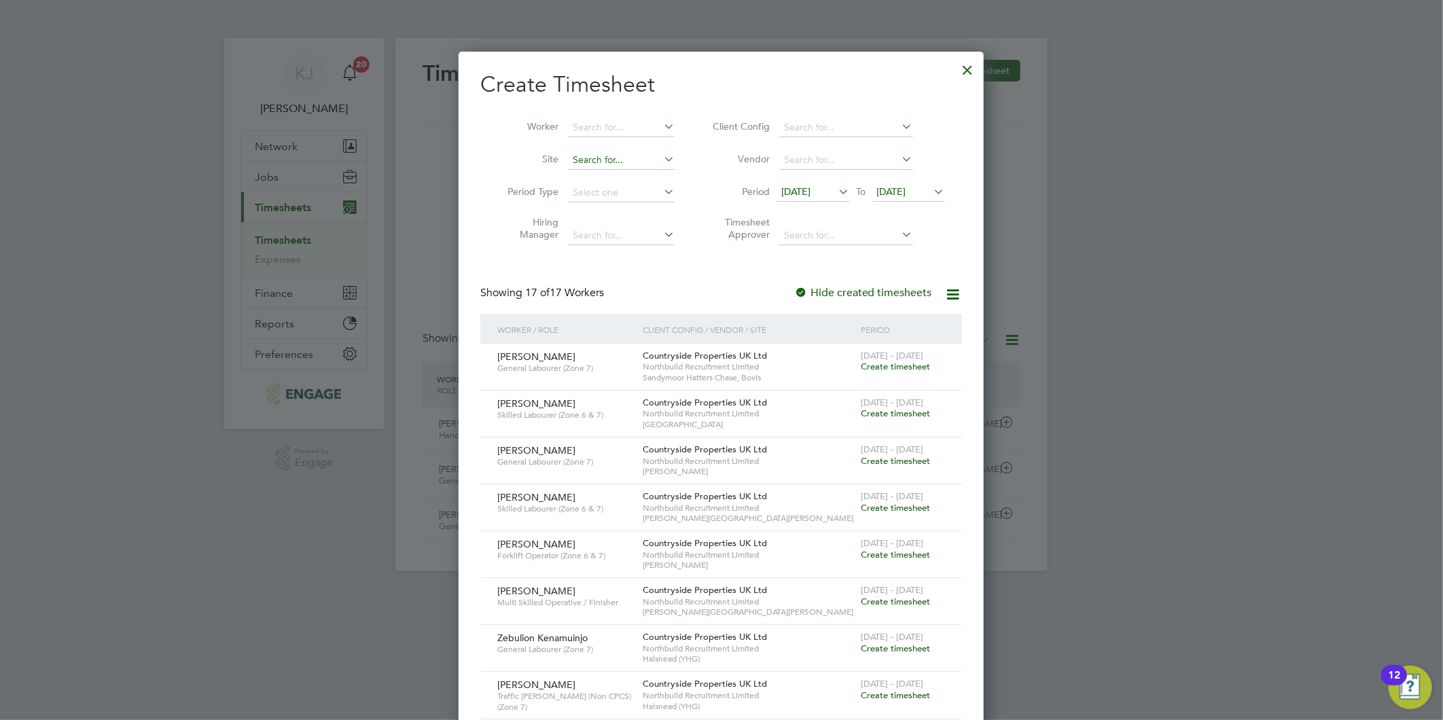
click at [614, 162] on input at bounding box center [621, 160] width 107 height 19
click at [616, 184] on li "Hals nead (YHG)" at bounding box center [670, 178] width 206 height 18
type input "Halsnead (YHG)"
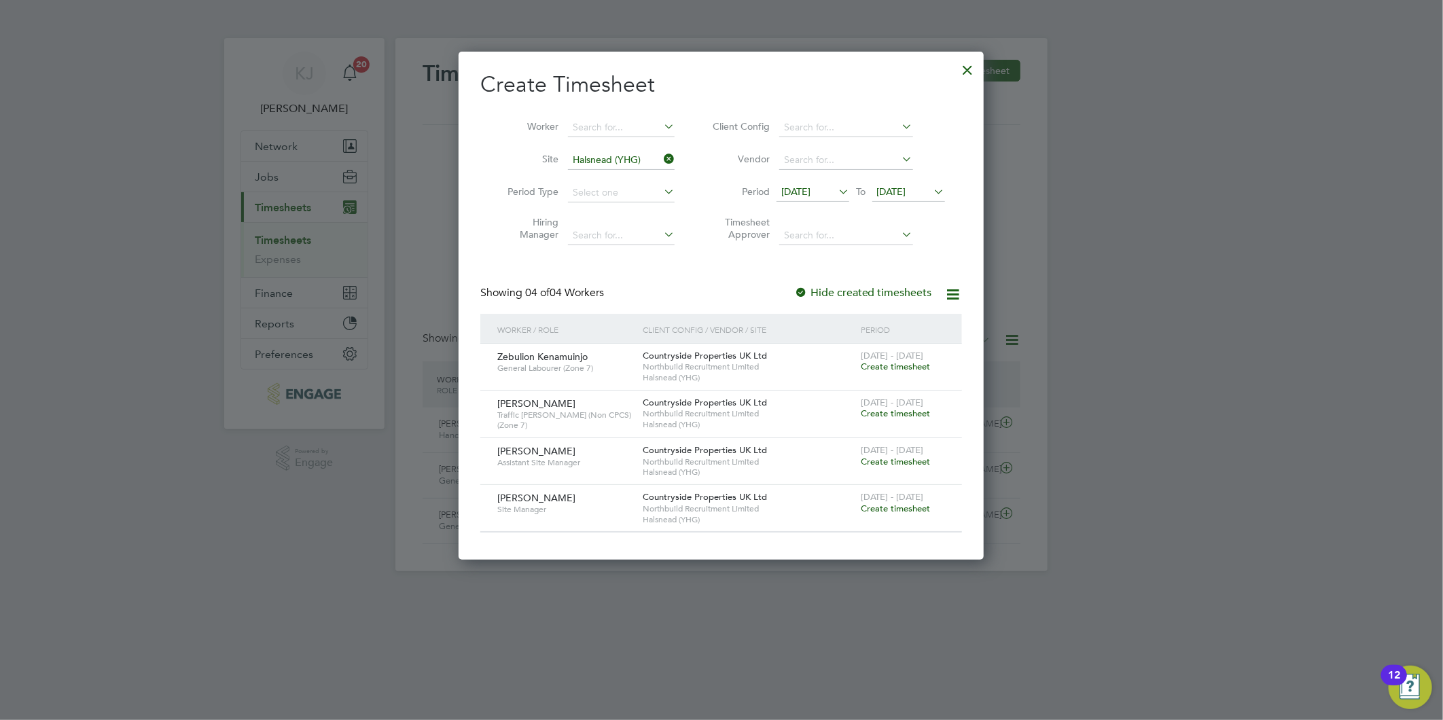
click at [903, 407] on span "Create timesheet" at bounding box center [894, 413] width 69 height 12
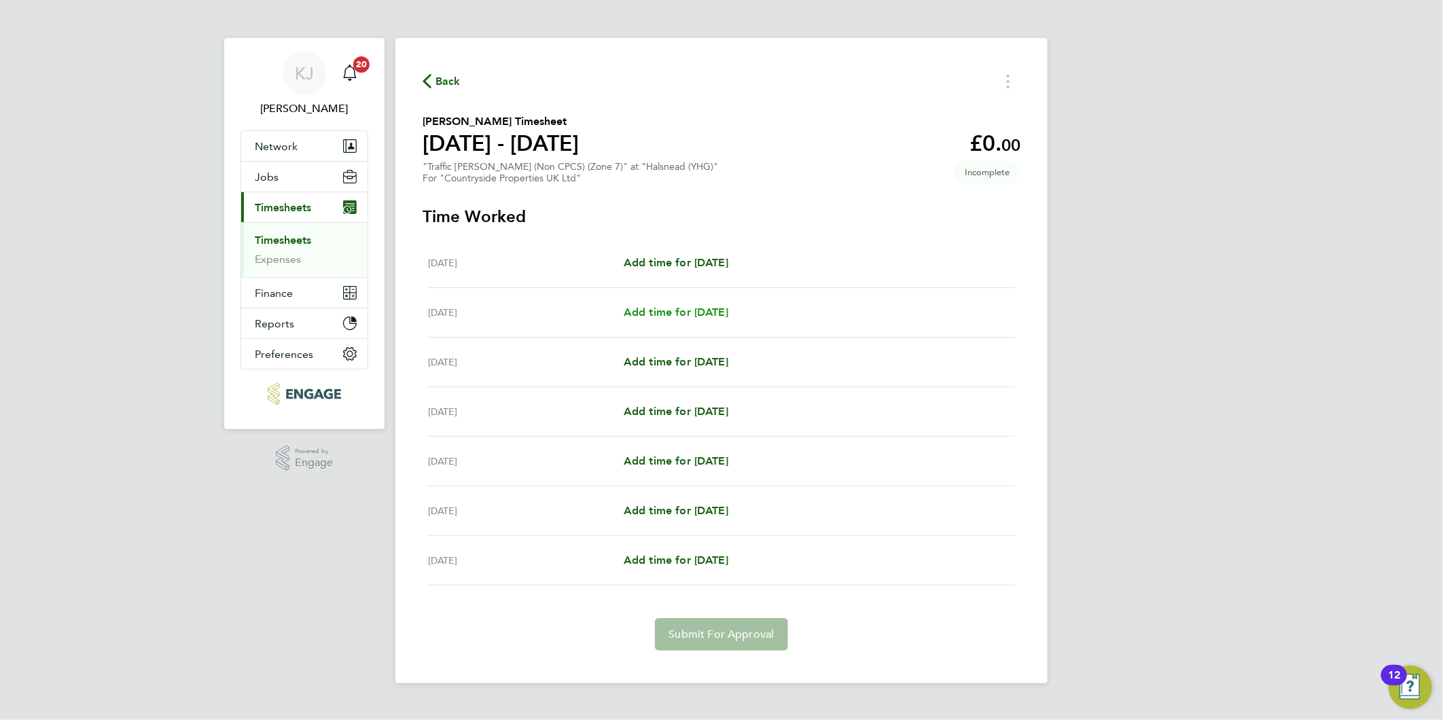
click at [672, 306] on span "Add time for [DATE]" at bounding box center [675, 312] width 105 height 13
select select "30"
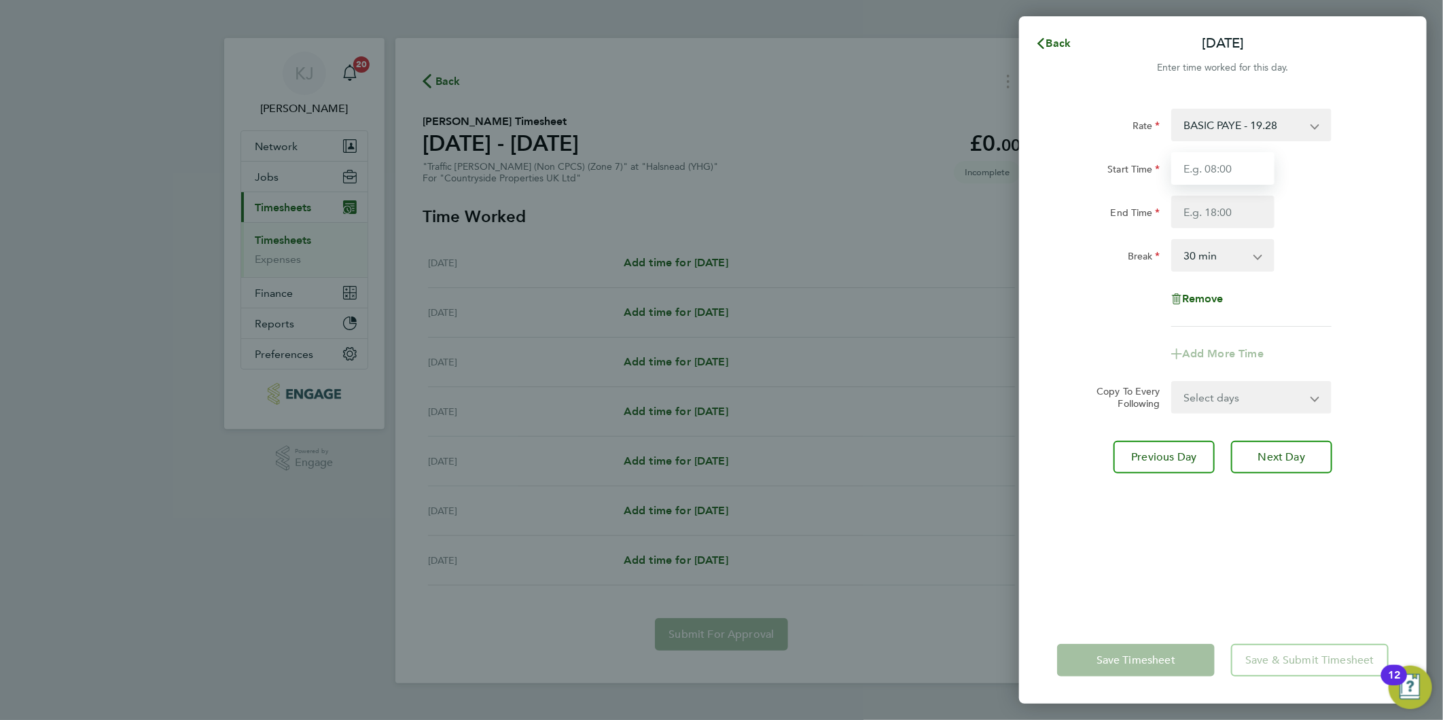
click at [1218, 175] on input "Start Time" at bounding box center [1222, 168] width 103 height 33
type input "07:00"
type input "16:30"
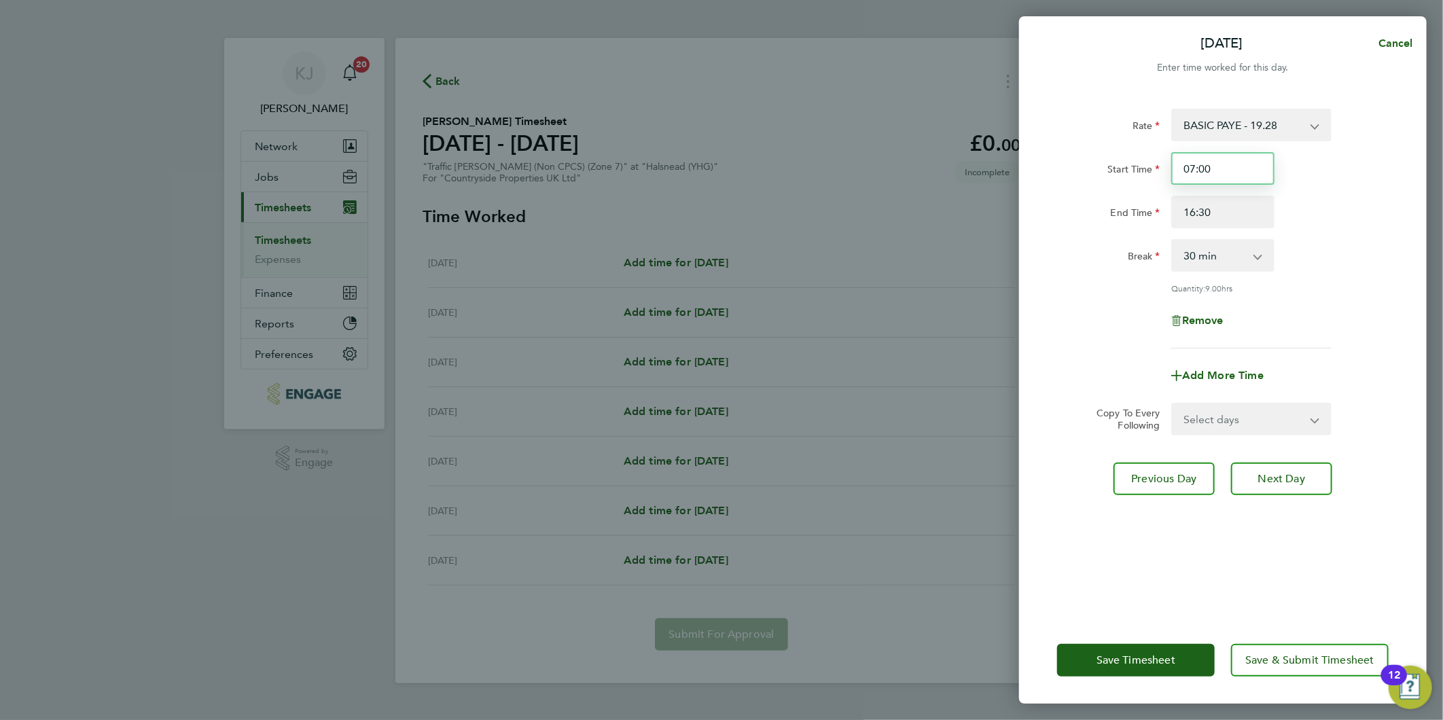
drag, startPoint x: 1244, startPoint y: 158, endPoint x: 1227, endPoint y: 163, distance: 17.6
click at [1244, 158] on input "07:00" at bounding box center [1222, 168] width 103 height 33
click at [1217, 418] on select "Select days Day Weekday (Mon-Fri) Weekend (Sat-Sun) [DATE] [DATE] [DATE] [DATE]…" at bounding box center [1243, 419] width 143 height 30
select select "DAY"
click at [1172, 404] on select "Select days Day Weekday (Mon-Fri) Weekend (Sat-Sun) [DATE] [DATE] [DATE] [DATE]…" at bounding box center [1243, 419] width 143 height 30
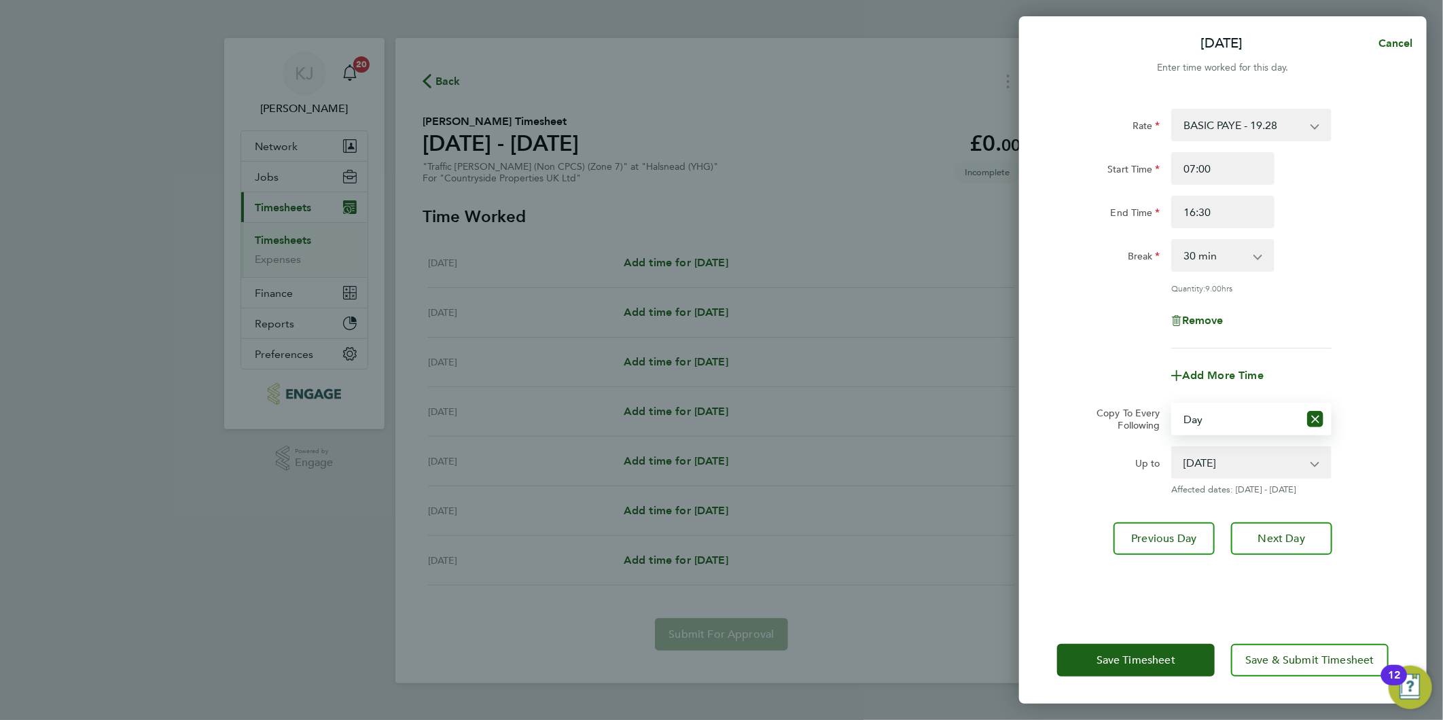
click at [1233, 456] on select "[DATE] [DATE] [DATE] [DATE] [DATE]" at bounding box center [1242, 463] width 141 height 30
click at [1172, 448] on select "[DATE] [DATE] [DATE] [DATE] [DATE]" at bounding box center [1242, 463] width 141 height 30
drag, startPoint x: 1198, startPoint y: 467, endPoint x: 1199, endPoint y: 476, distance: 8.9
click at [1198, 467] on select "[DATE] [DATE] [DATE] [DATE] [DATE]" at bounding box center [1242, 463] width 141 height 30
select select "[DATE]"
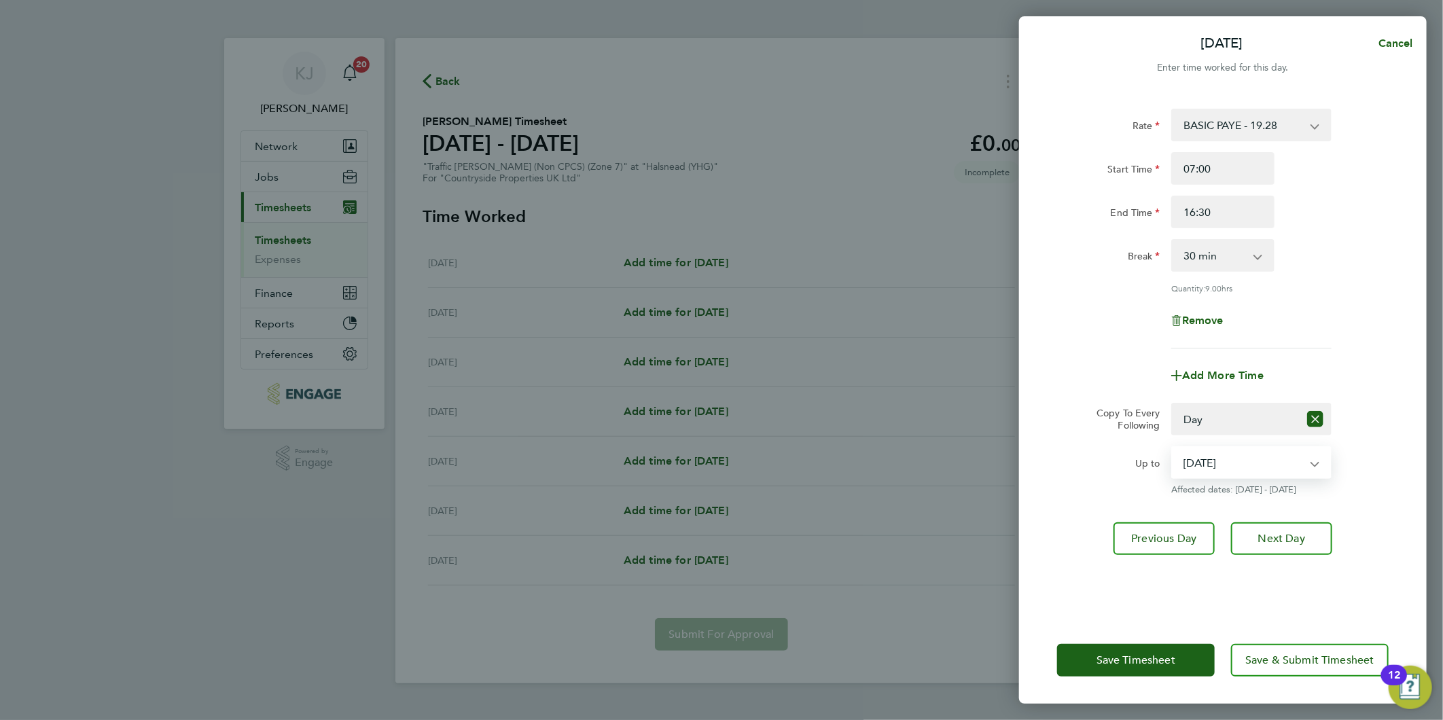
click at [1172, 448] on select "[DATE] [DATE] [DATE] [DATE] [DATE]" at bounding box center [1242, 463] width 141 height 30
click at [1262, 532] on span "Next Day" at bounding box center [1281, 539] width 47 height 14
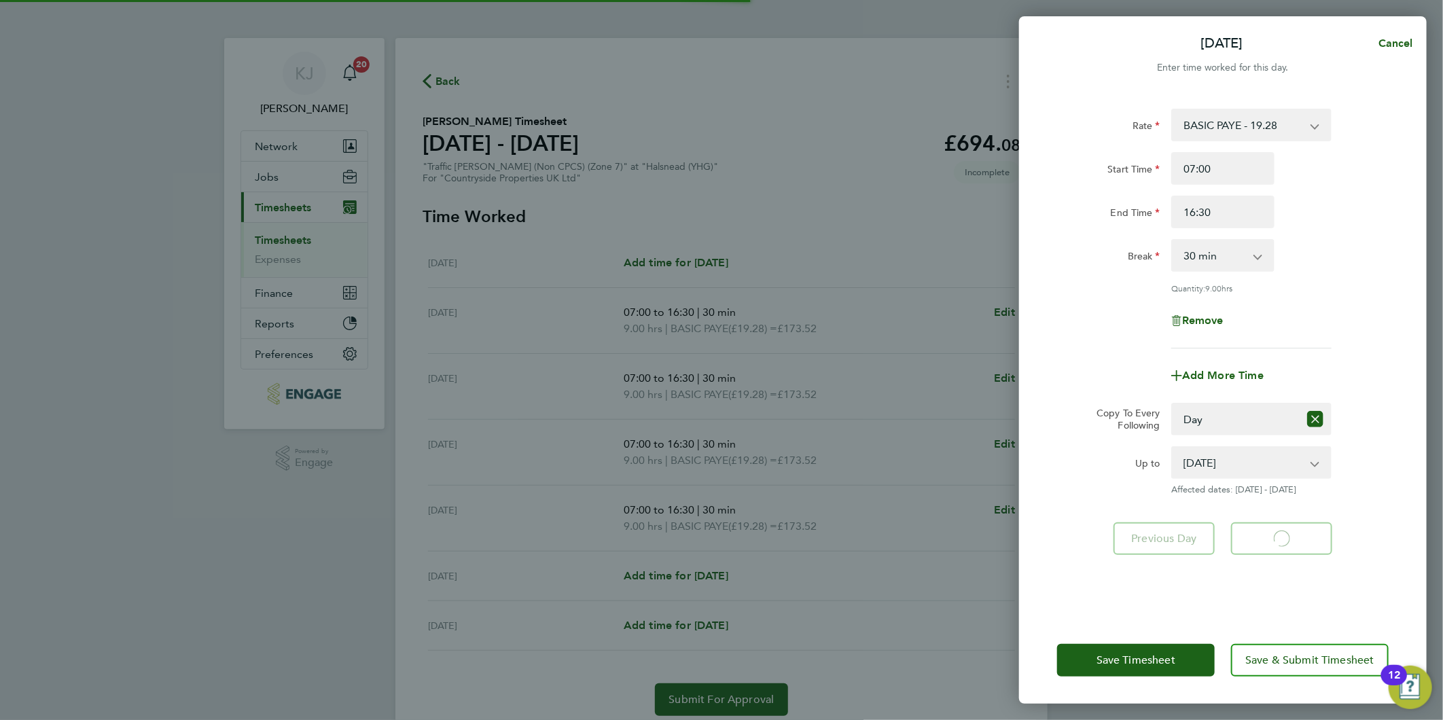
select select "30"
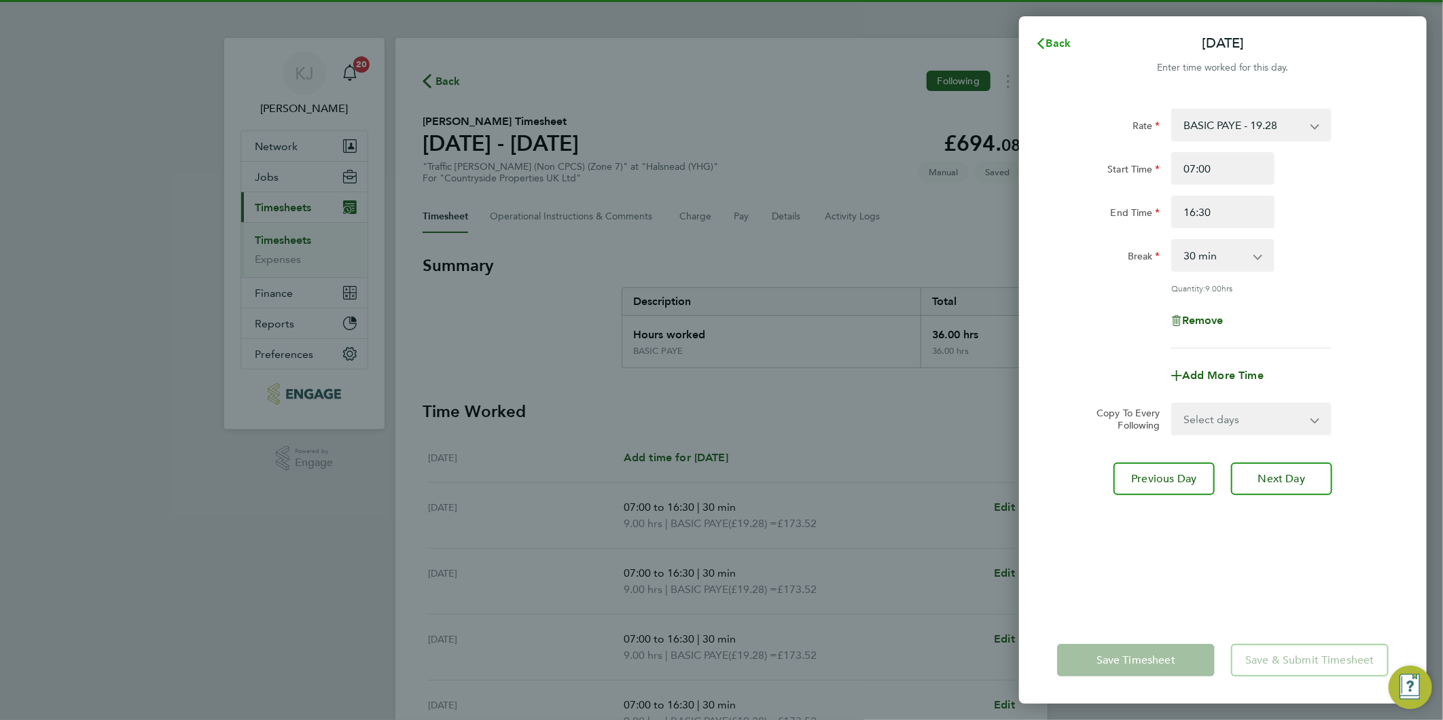
click at [1036, 37] on svg-icon "button" at bounding box center [1040, 43] width 11 height 13
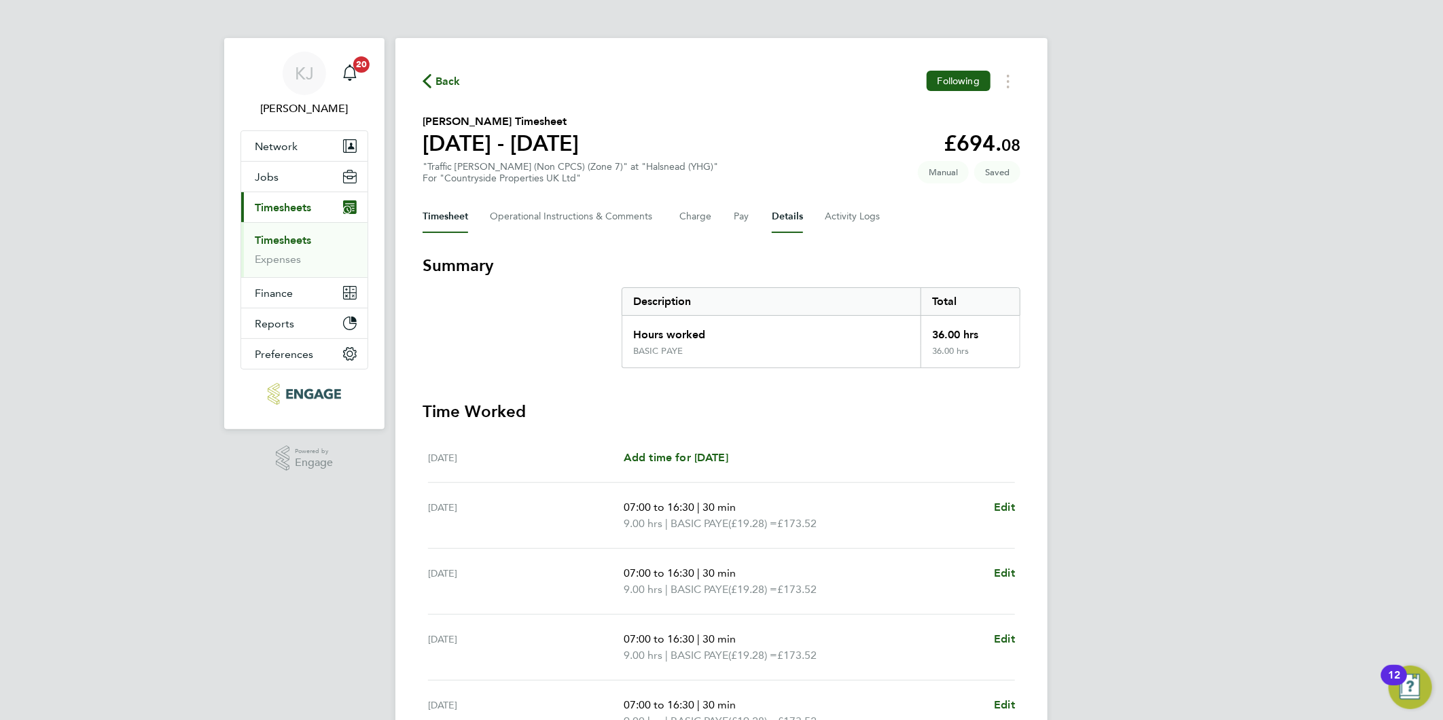
click at [772, 200] on button "Details" at bounding box center [787, 216] width 31 height 33
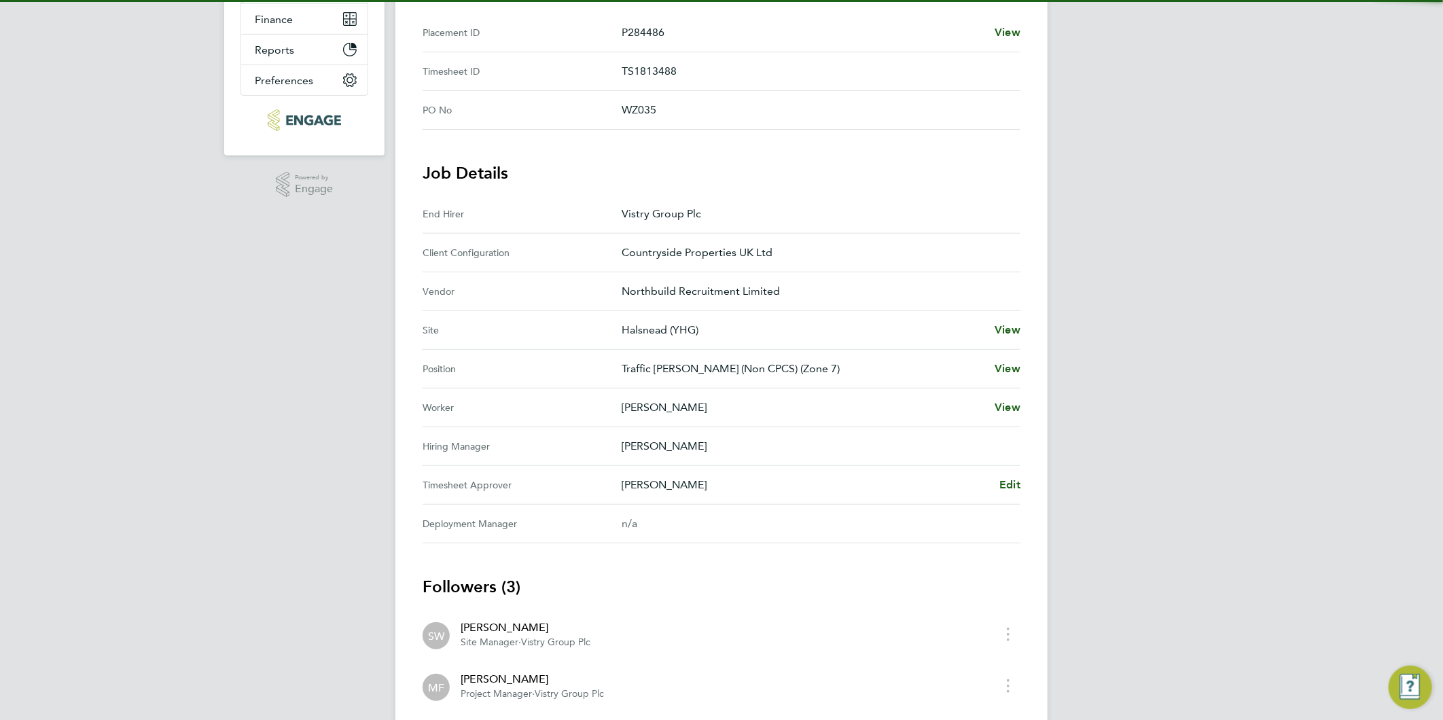
scroll to position [280, 0]
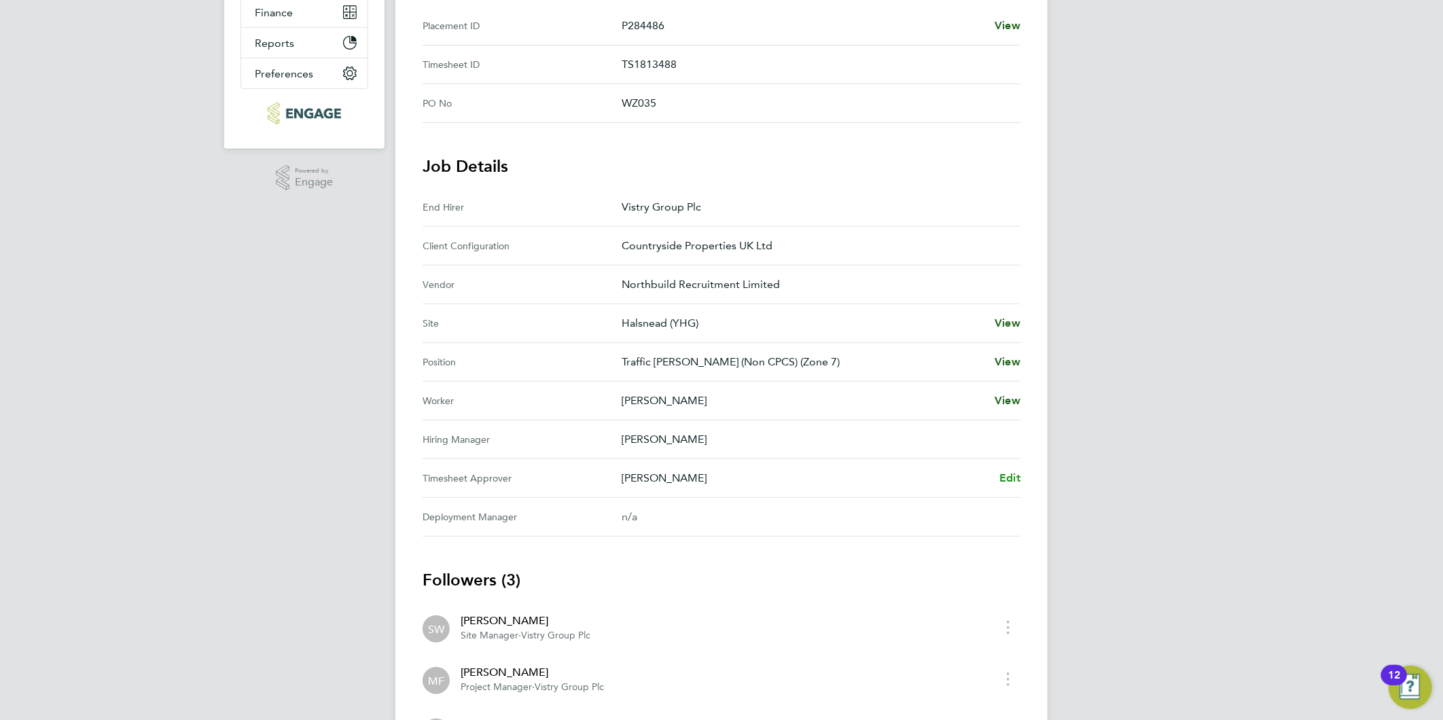
click at [1002, 477] on span "Edit" at bounding box center [1009, 477] width 21 height 13
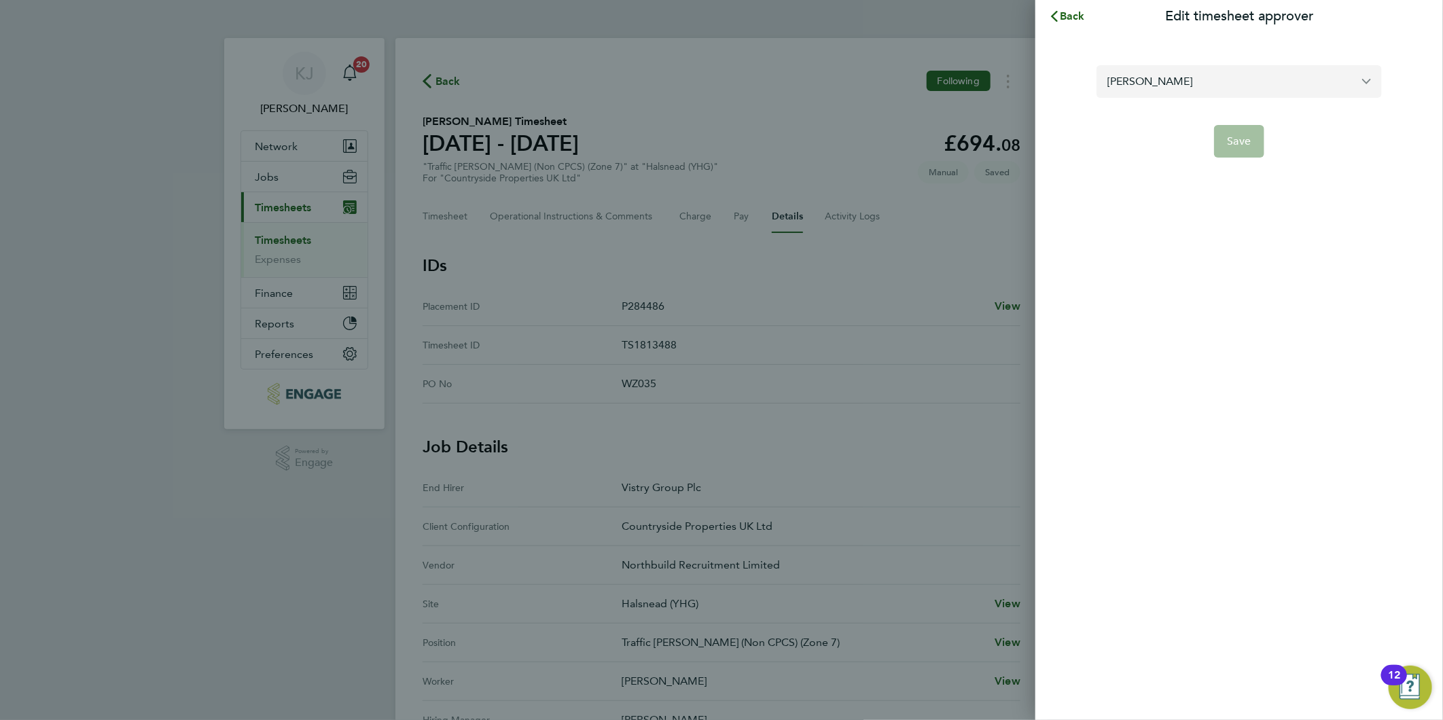
click at [1220, 88] on input "[PERSON_NAME]" at bounding box center [1238, 81] width 285 height 32
click at [1217, 105] on li "[PERSON_NAME]" at bounding box center [1238, 114] width 285 height 33
type input "[PERSON_NAME]"
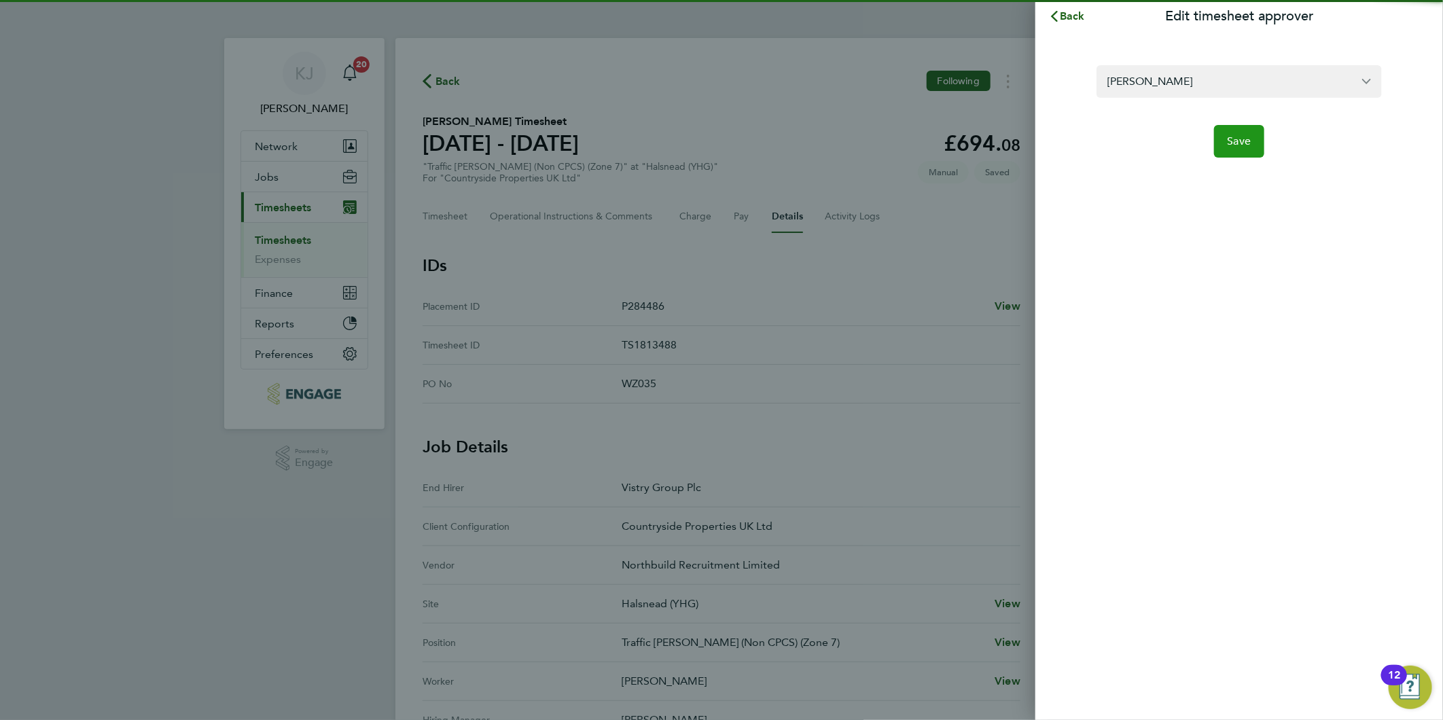
click at [1237, 145] on span "Save" at bounding box center [1239, 141] width 24 height 14
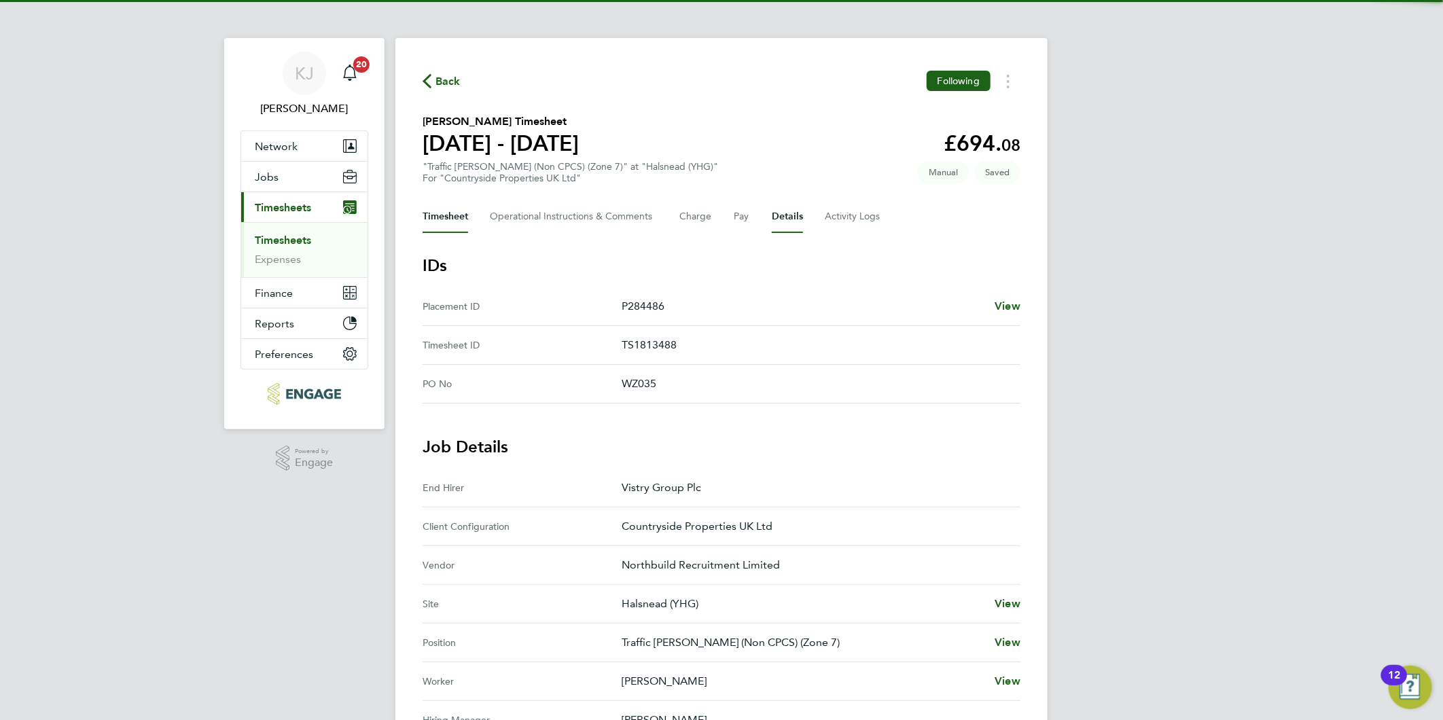
click at [427, 212] on button "Timesheet" at bounding box center [445, 216] width 46 height 33
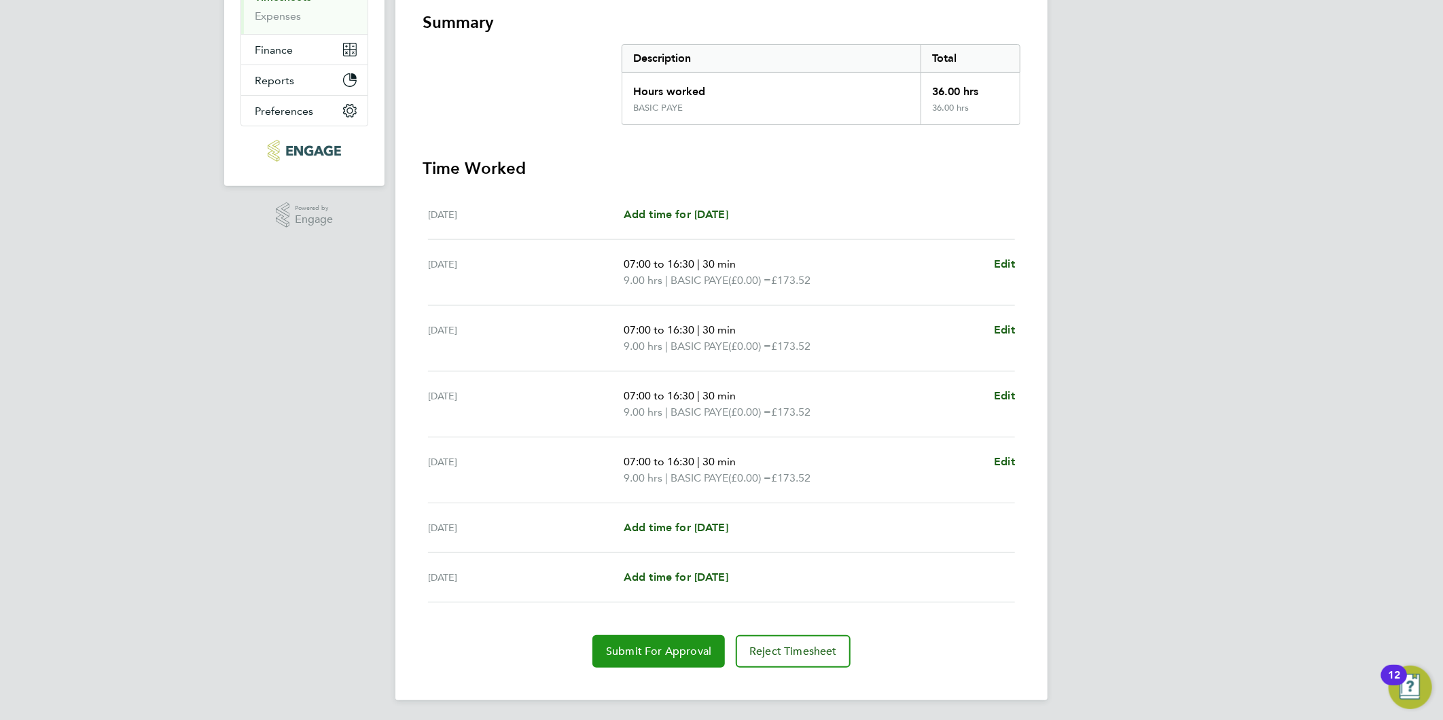
click at [659, 659] on button "Submit For Approval" at bounding box center [658, 651] width 132 height 33
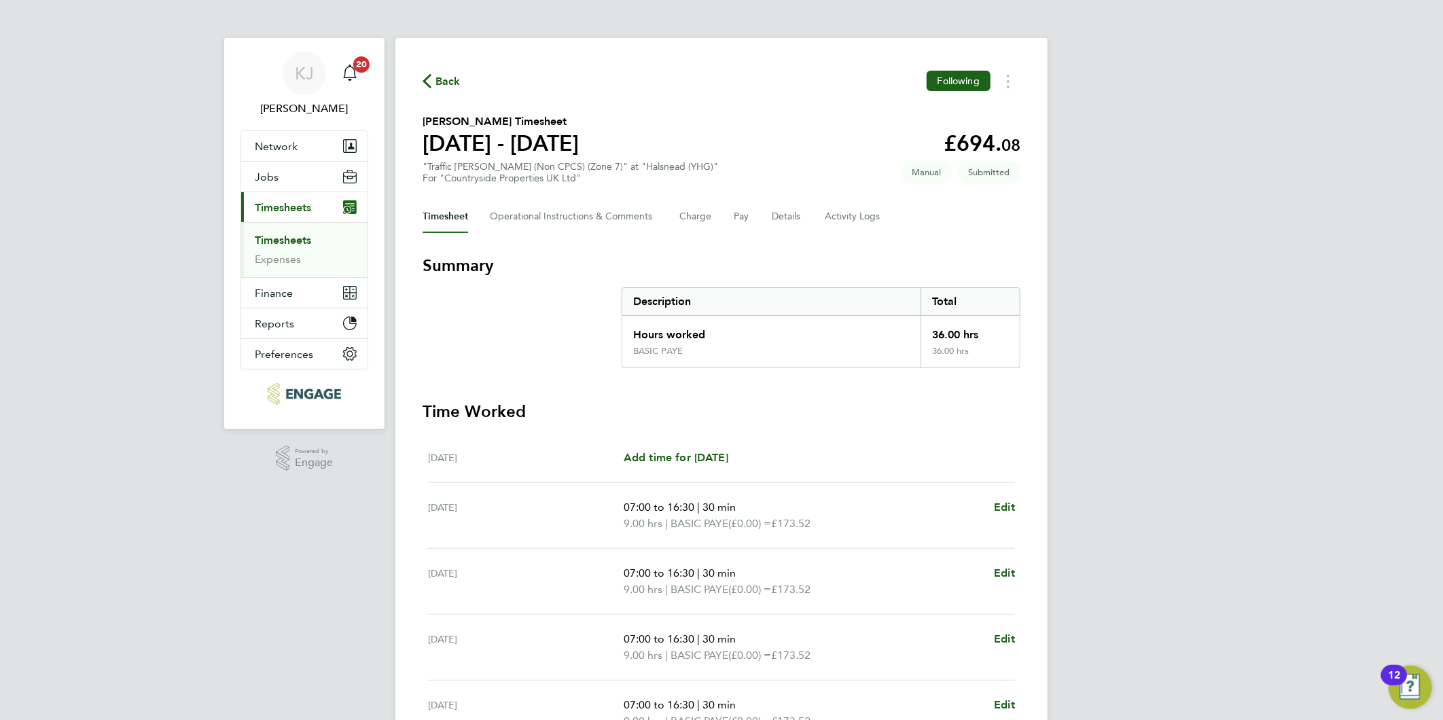
click at [270, 235] on link "Timesheets" at bounding box center [283, 240] width 56 height 13
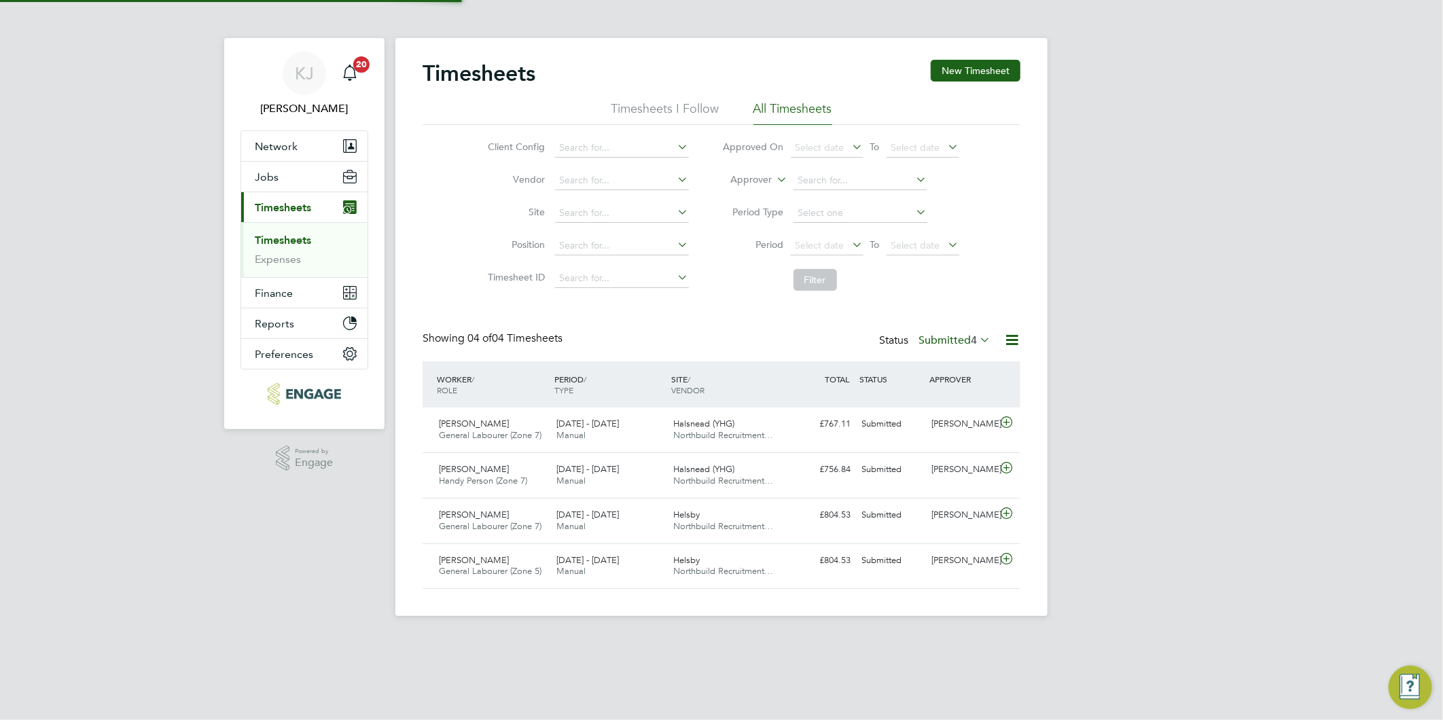
scroll to position [34, 118]
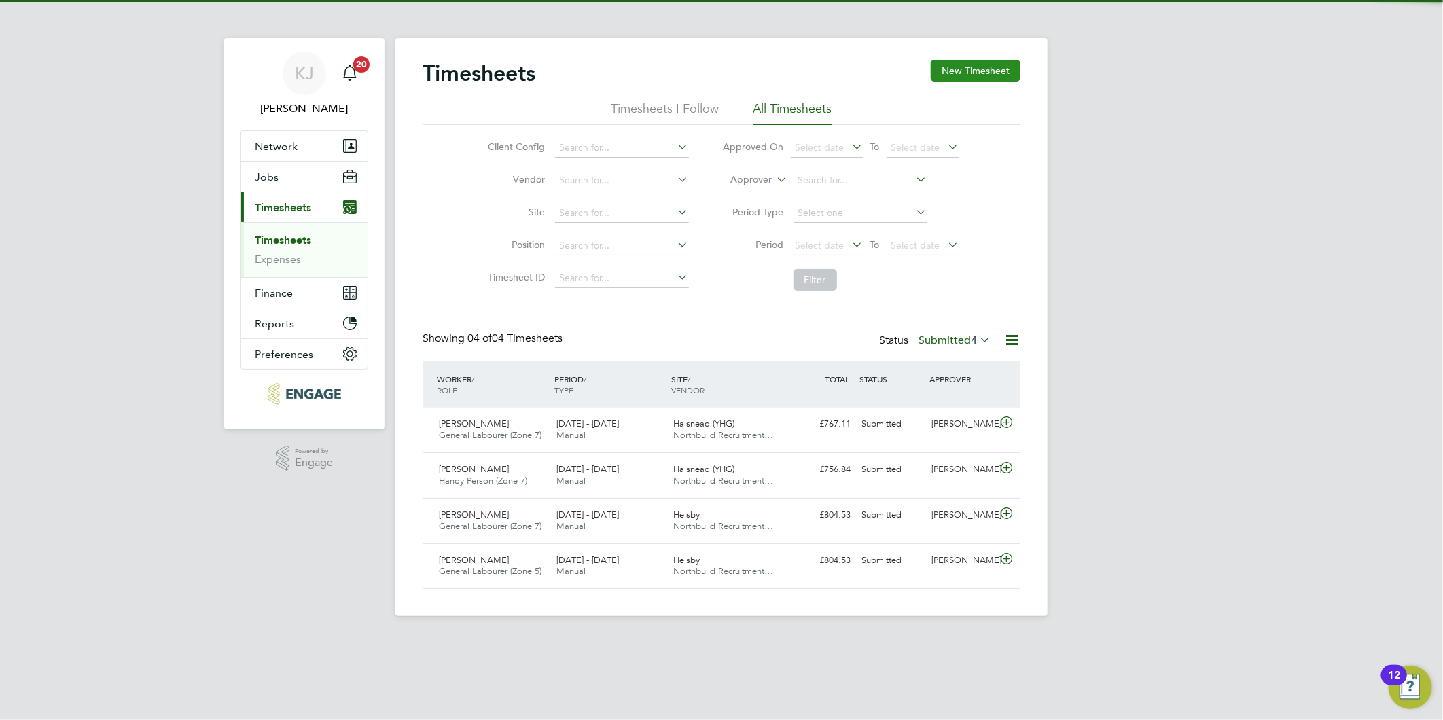
click at [995, 67] on button "New Timesheet" at bounding box center [975, 71] width 90 height 22
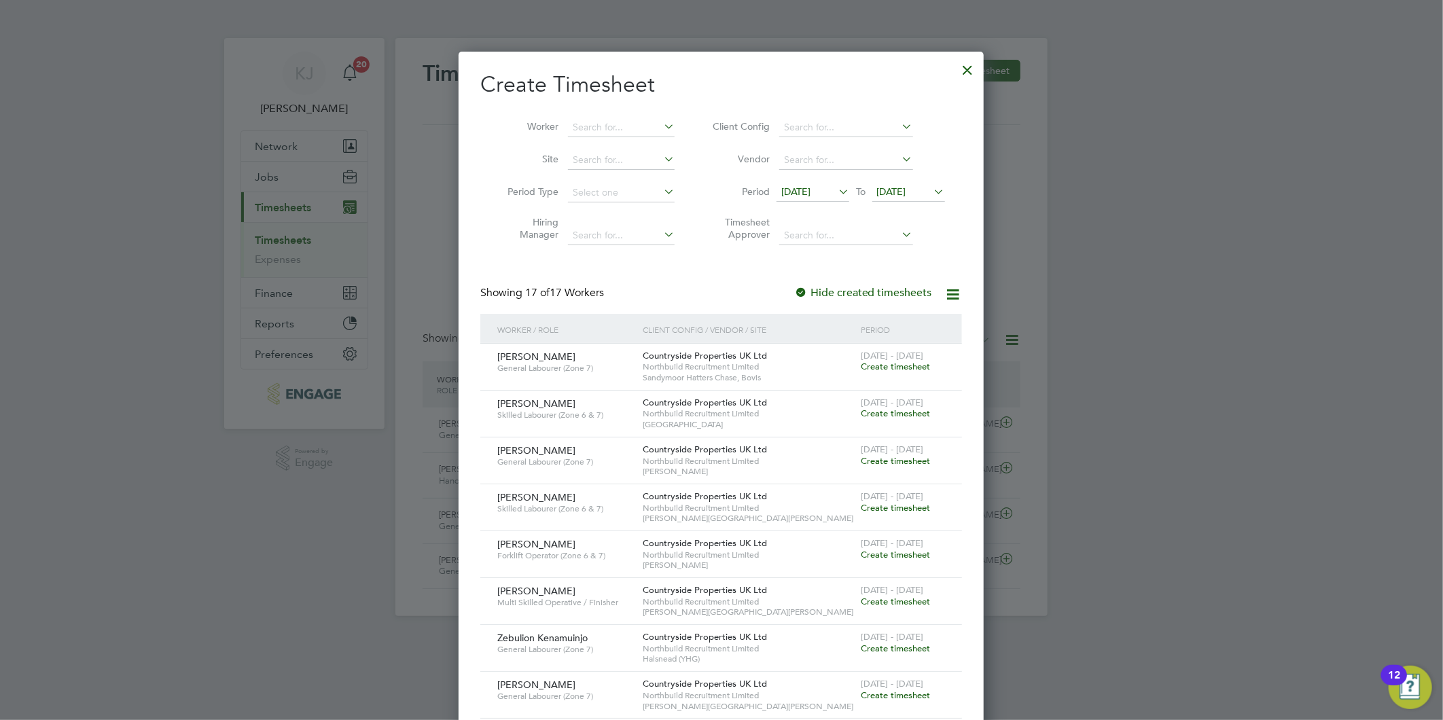
click at [807, 184] on span "[DATE]" at bounding box center [812, 192] width 73 height 18
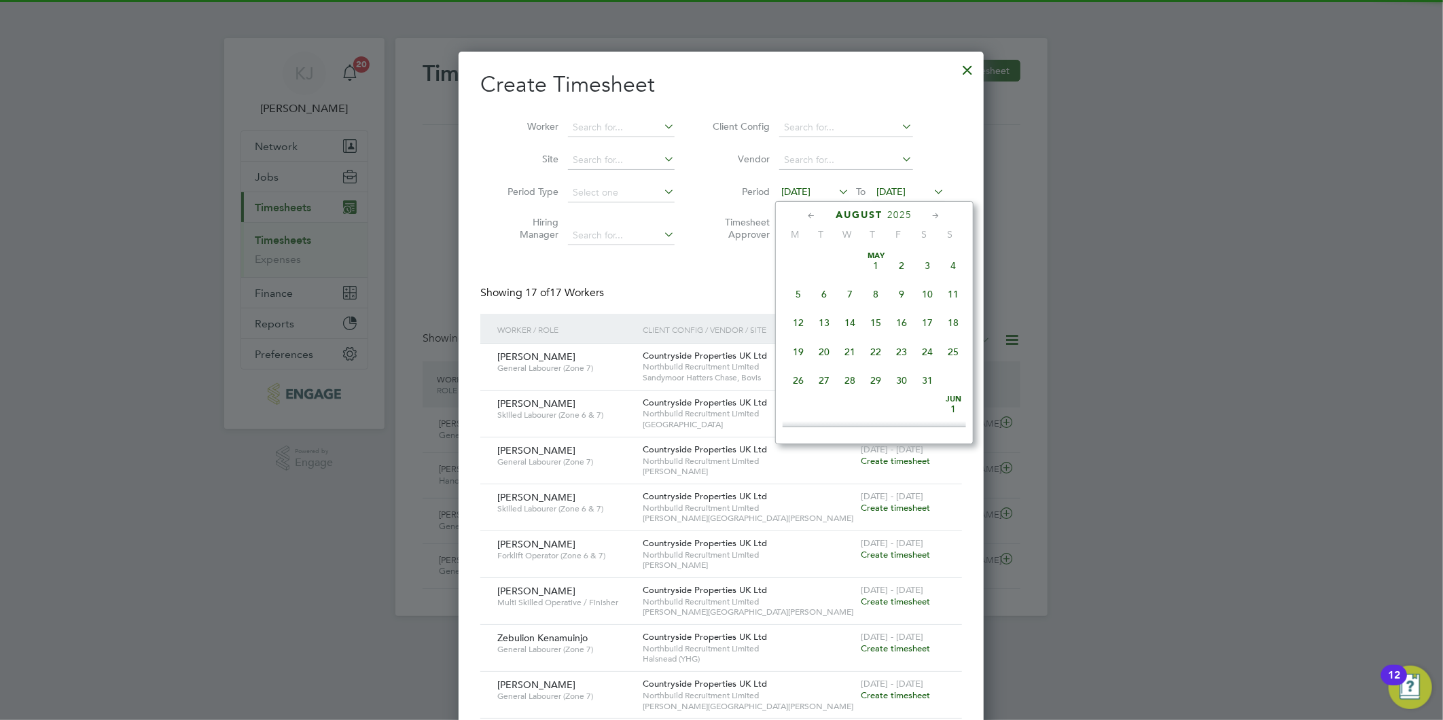
scroll to position [494, 0]
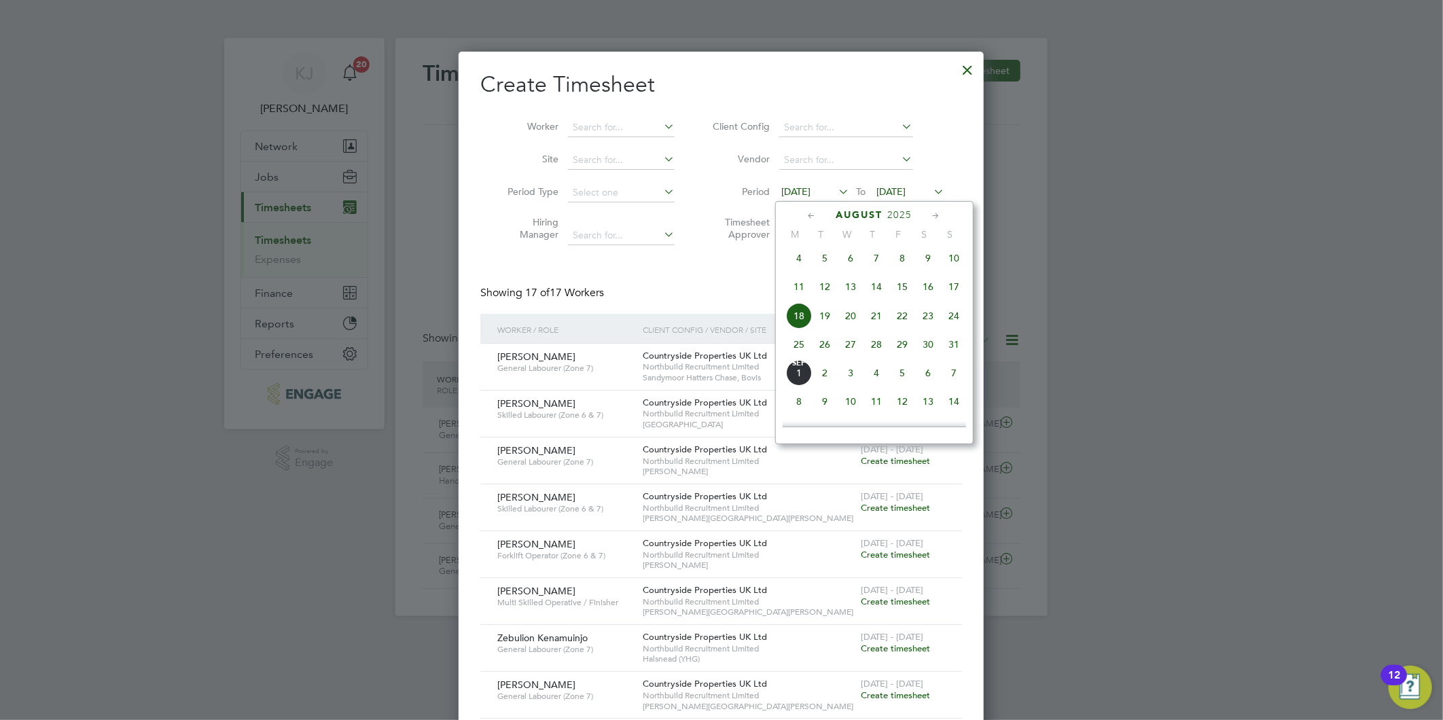
click at [798, 353] on span "25" at bounding box center [799, 344] width 26 height 26
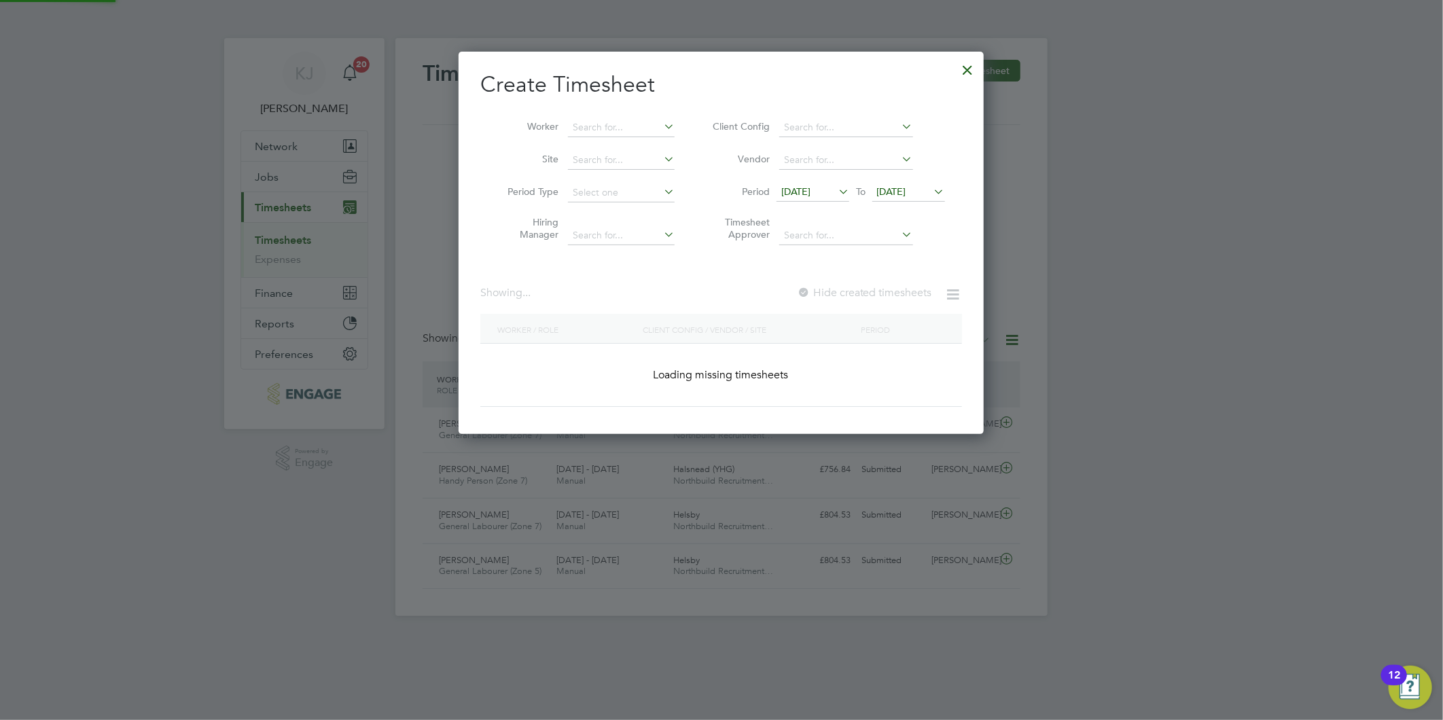
scroll to position [977, 526]
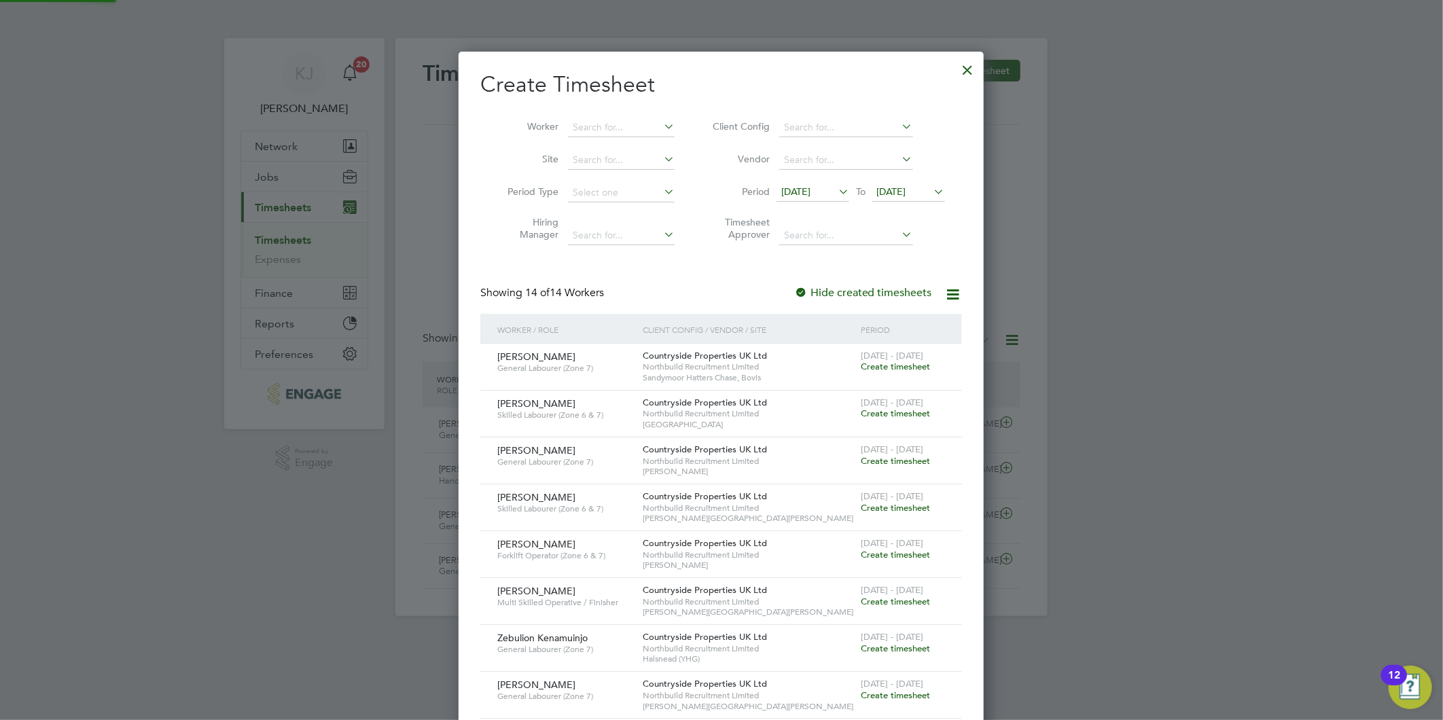
click at [906, 192] on span "[DATE]" at bounding box center [891, 191] width 29 height 12
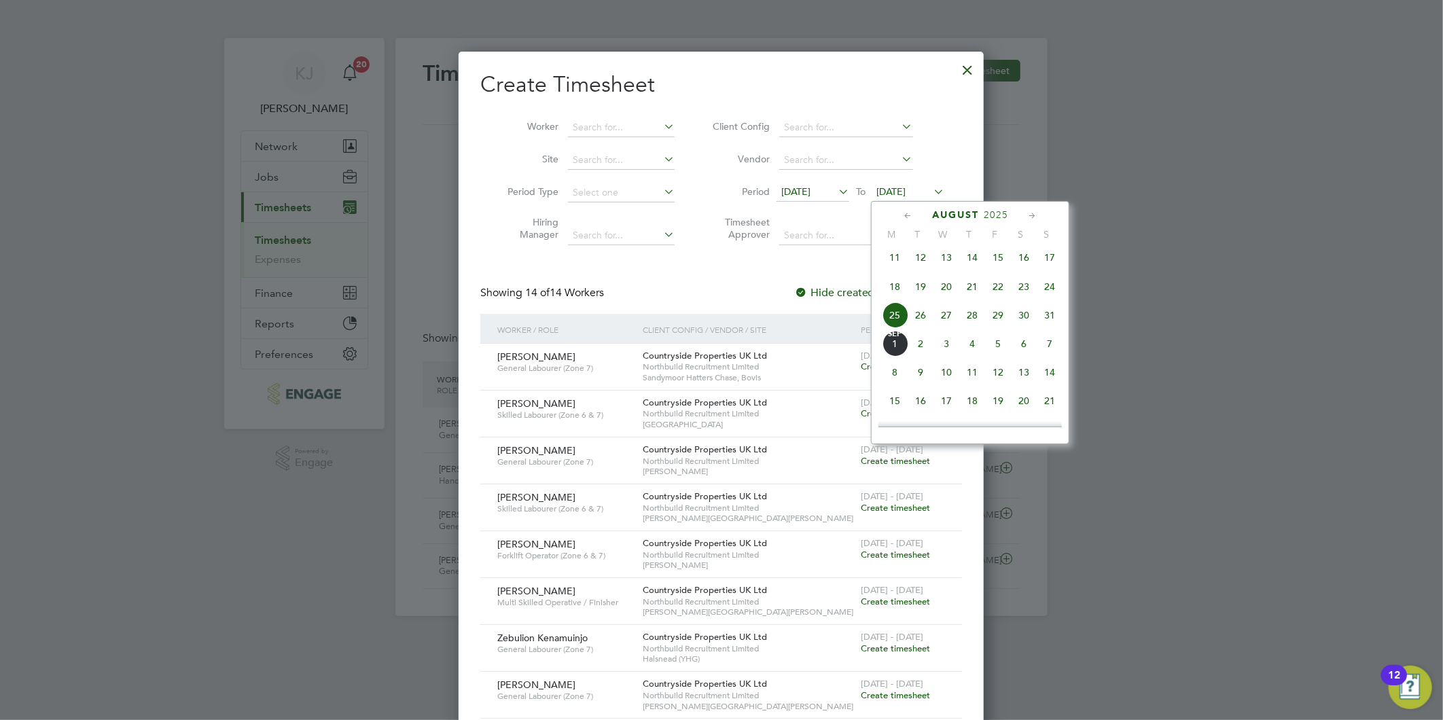
click at [1047, 319] on span "31" at bounding box center [1049, 315] width 26 height 26
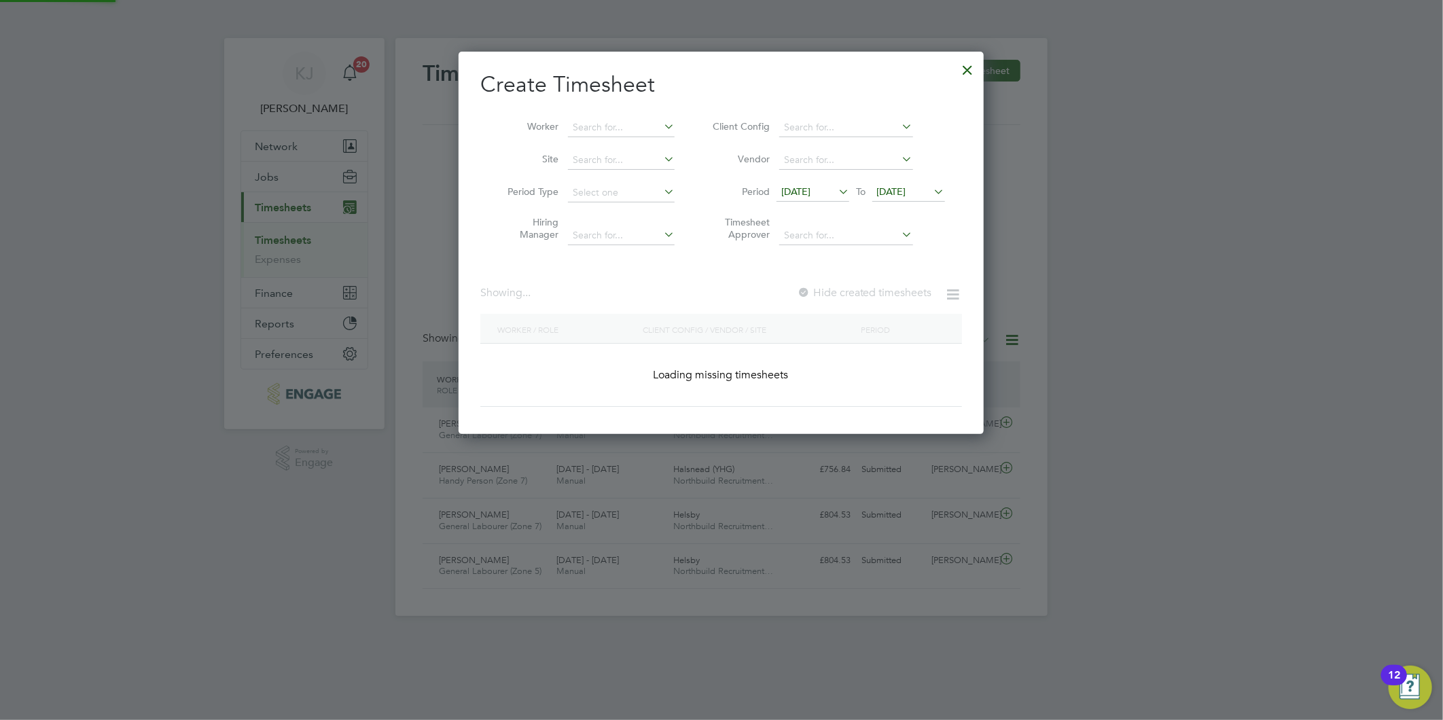
scroll to position [383, 526]
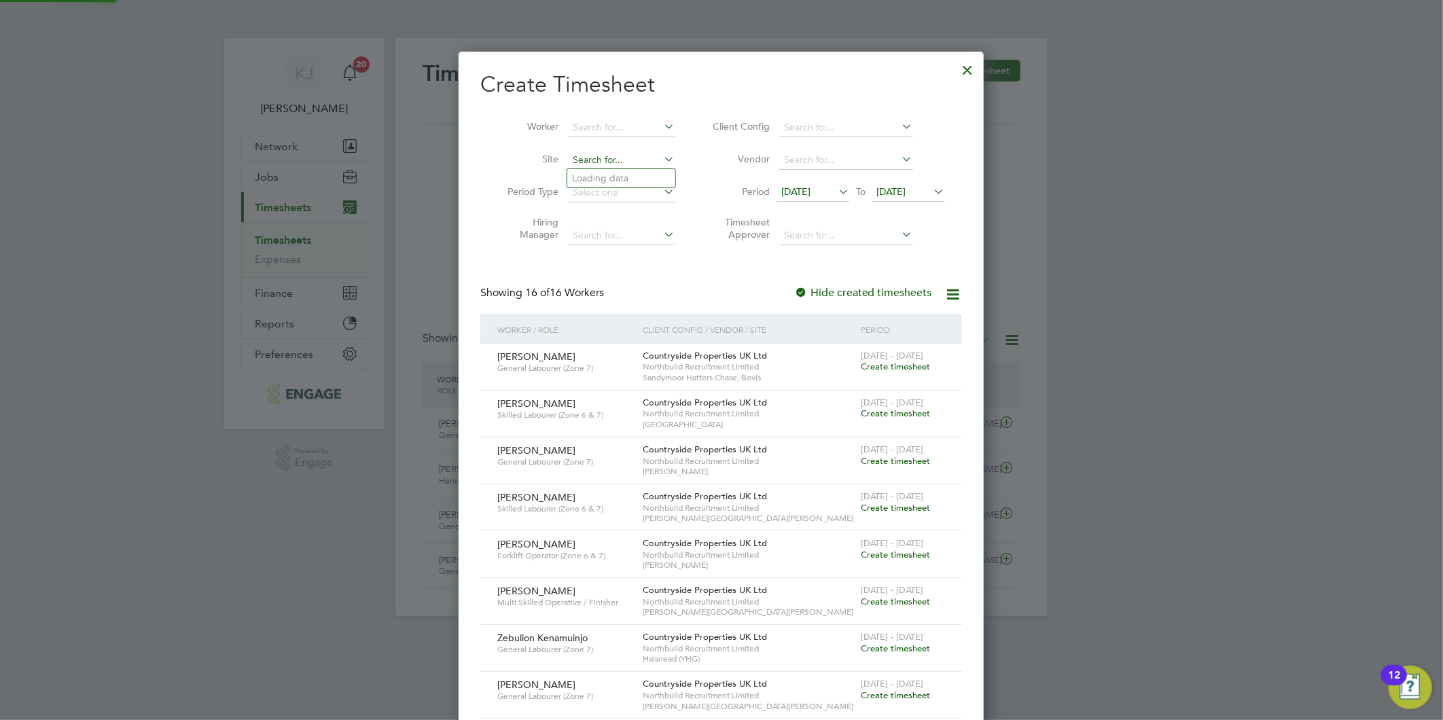
click at [579, 158] on input at bounding box center [621, 160] width 107 height 19
click at [595, 167] on input "hals" at bounding box center [621, 160] width 107 height 19
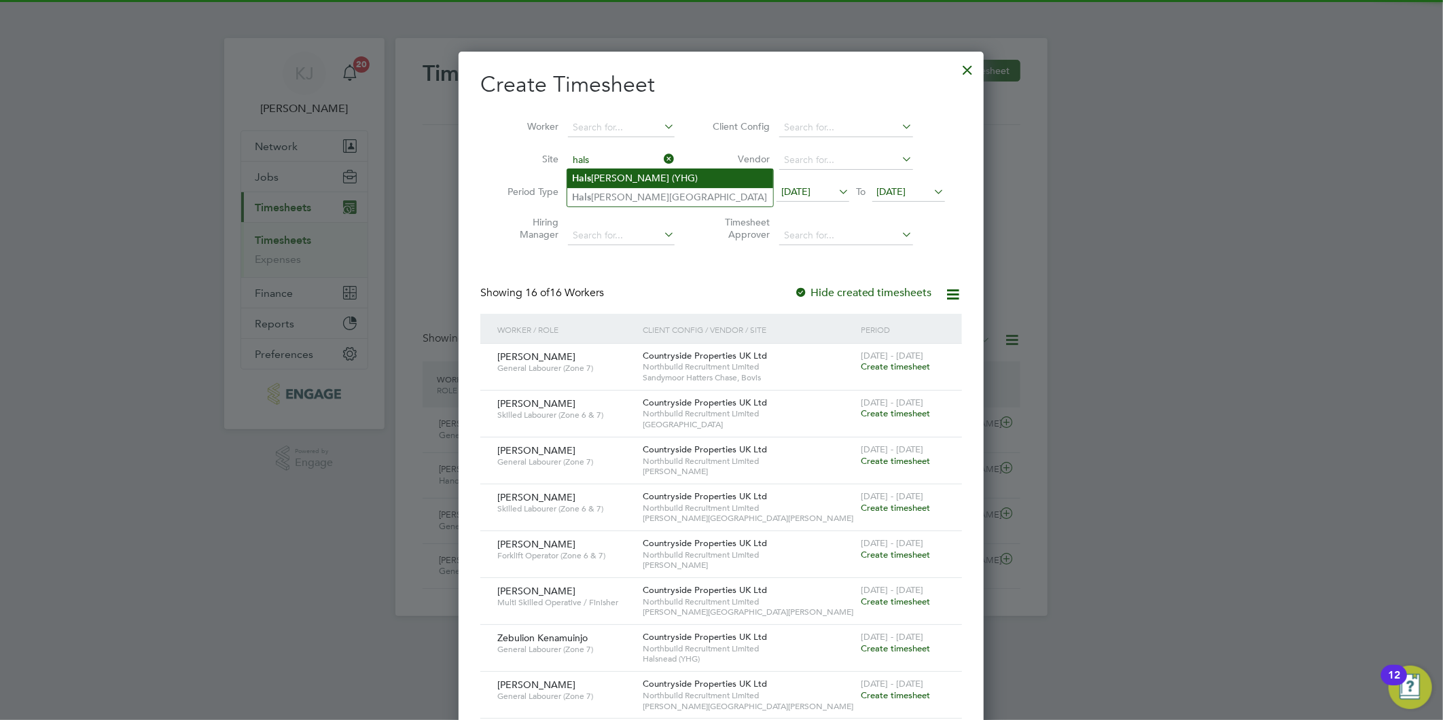
click at [598, 173] on li "Hals nead (YHG)" at bounding box center [670, 178] width 206 height 18
type input "Halsnead (YHG)"
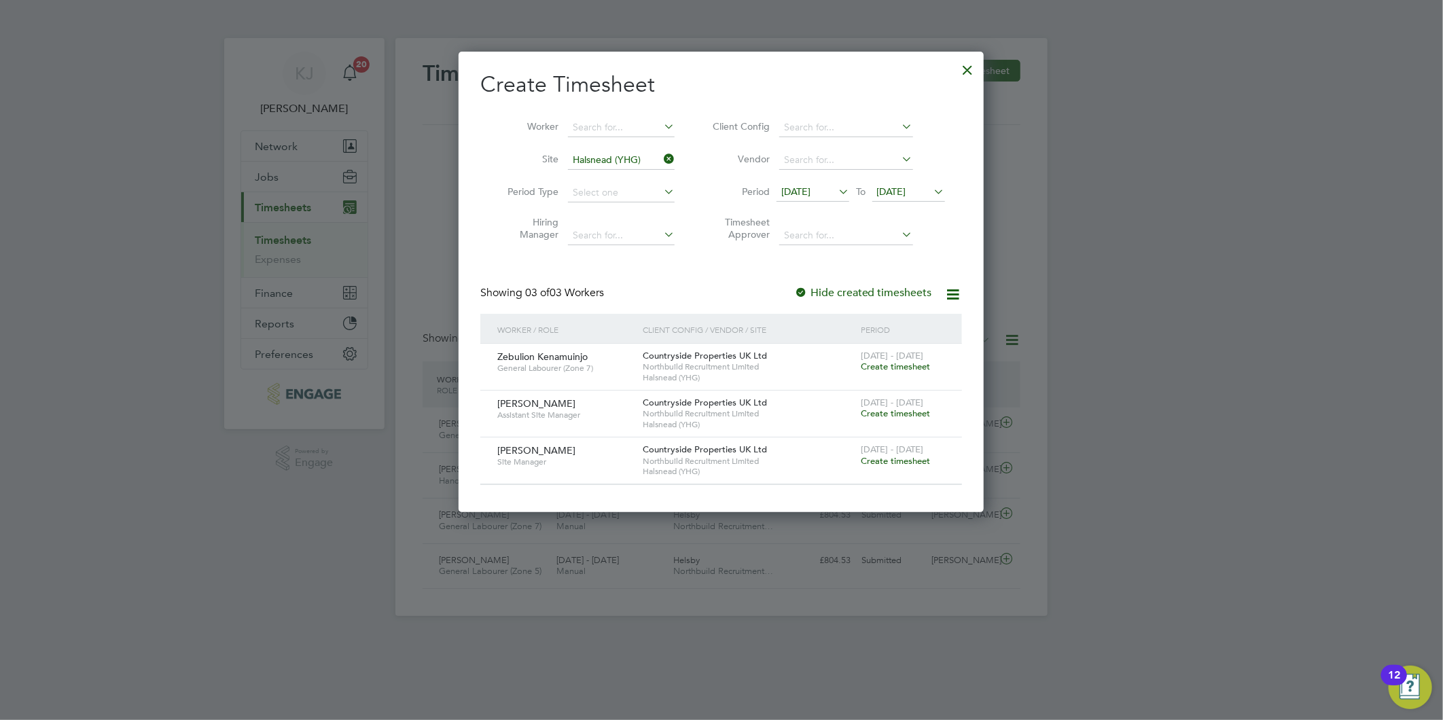
click at [905, 369] on span "Create timesheet" at bounding box center [894, 367] width 69 height 12
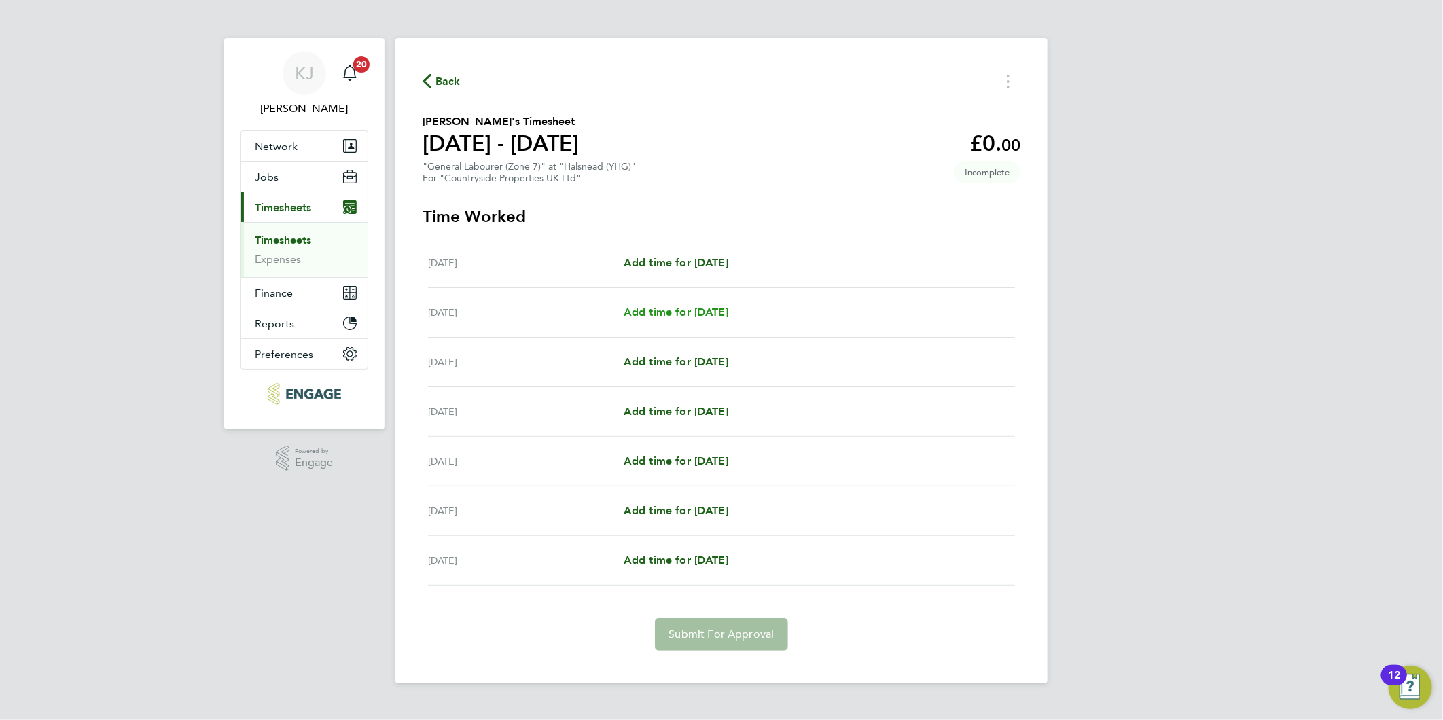
click at [706, 312] on span "Add time for [DATE]" at bounding box center [675, 312] width 105 height 13
select select "30"
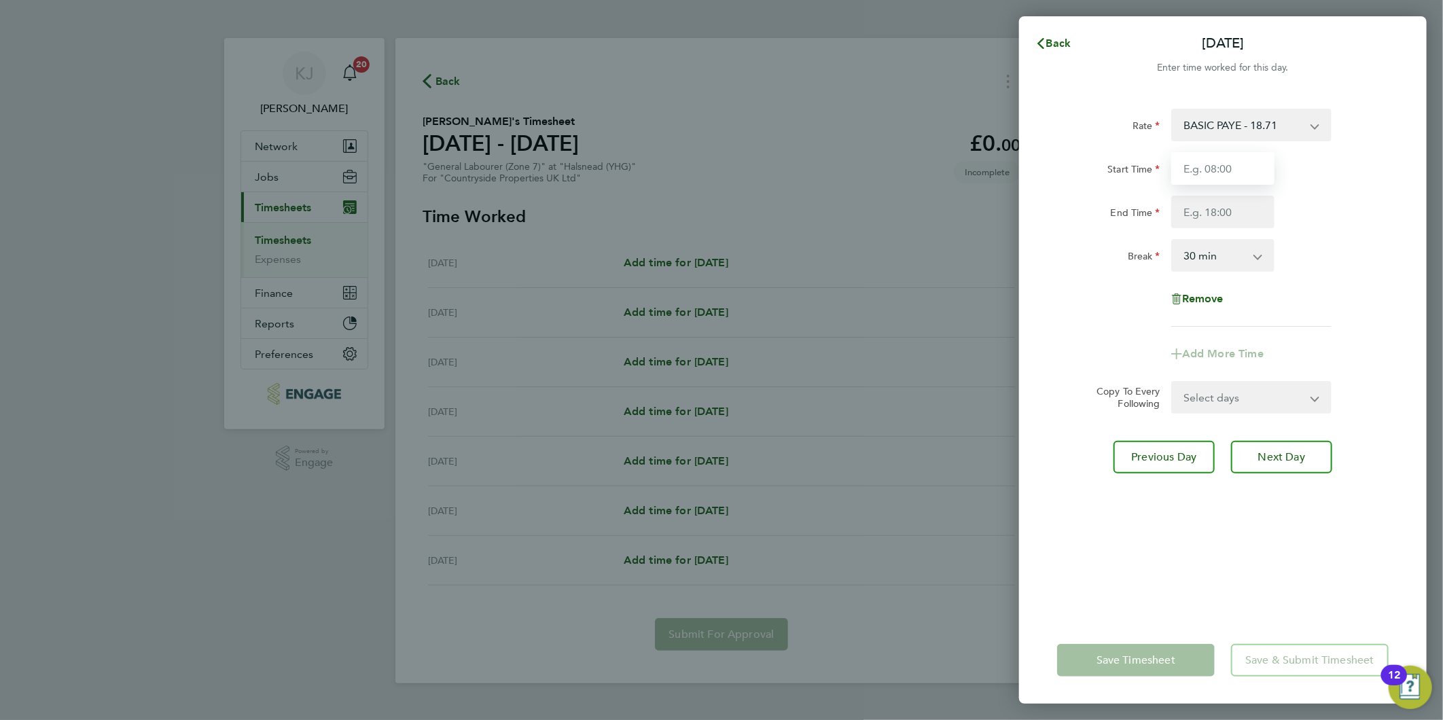
click at [1263, 157] on input "Start Time" at bounding box center [1222, 168] width 103 height 33
type input "07.000"
type input "17:00"
click at [1252, 170] on input "07.000" at bounding box center [1222, 168] width 103 height 33
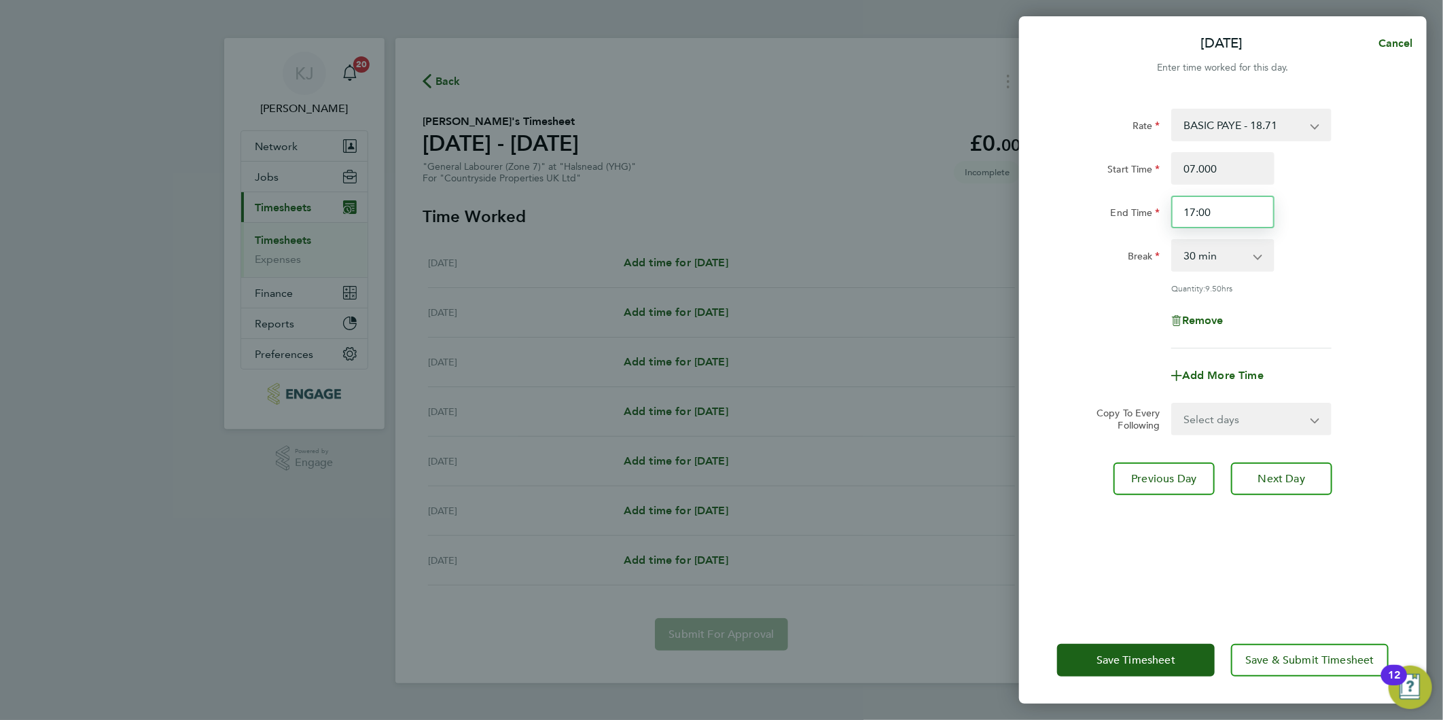
click at [1252, 211] on input "17:00" at bounding box center [1222, 212] width 103 height 33
drag, startPoint x: 1252, startPoint y: 162, endPoint x: 543, endPoint y: 199, distance: 710.0
click at [638, 211] on div "Tue 26 Aug Cancel Enter time worked for this day. Rate BASIC PAYE - 18.71 Start…" at bounding box center [721, 360] width 1443 height 720
type input "07:00"
click at [1233, 208] on input "17:00" at bounding box center [1222, 212] width 103 height 33
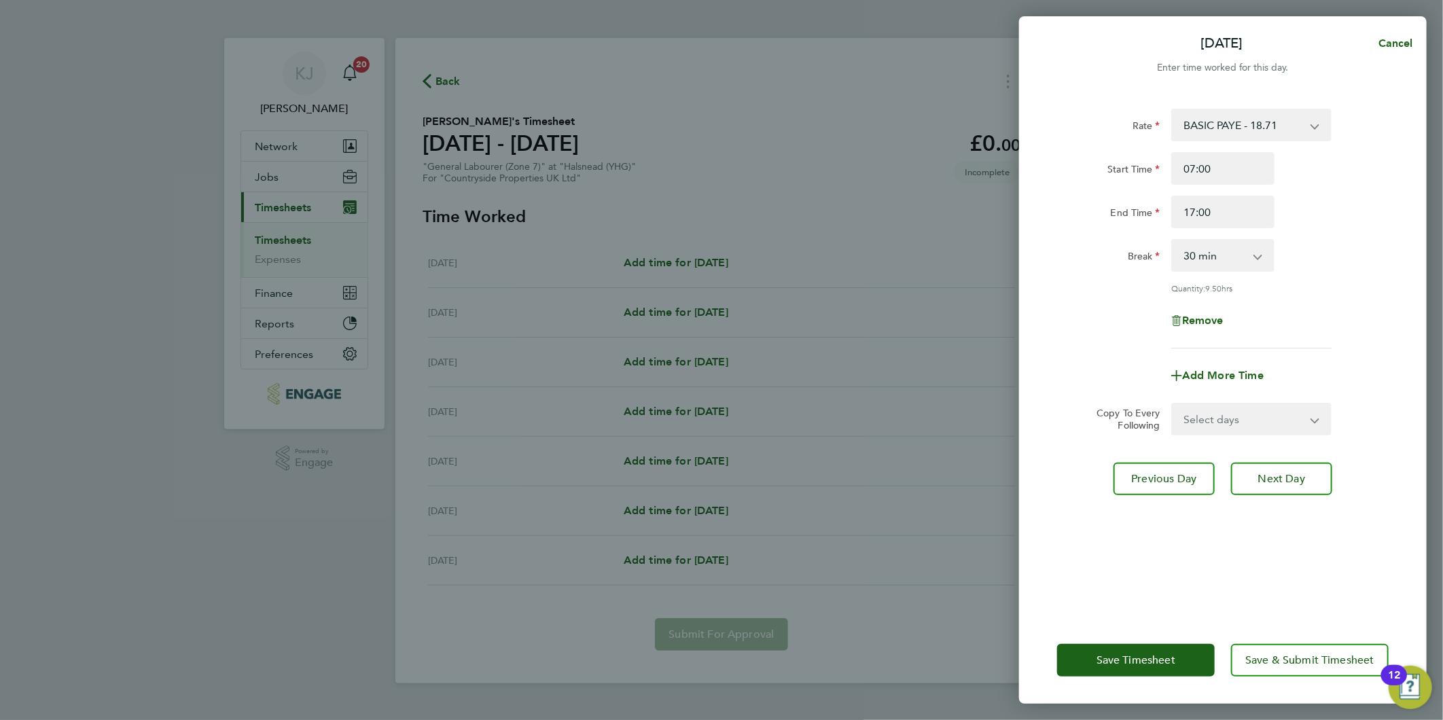
click at [1225, 395] on form "Rate BASIC PAYE - 18.71 Start Time 07:00 End Time 17:00 Break 0 min 15 min 30 m…" at bounding box center [1222, 272] width 331 height 327
click at [1220, 415] on select "Select days Day Weekday (Mon-Fri) Weekend (Sat-Sun) [DATE] [DATE] [DATE] [DATE]…" at bounding box center [1243, 419] width 143 height 30
select select "DAY"
click at [1172, 404] on select "Select days Day Weekday (Mon-Fri) Weekend (Sat-Sun) [DATE] [DATE] [DATE] [DATE]…" at bounding box center [1243, 419] width 143 height 30
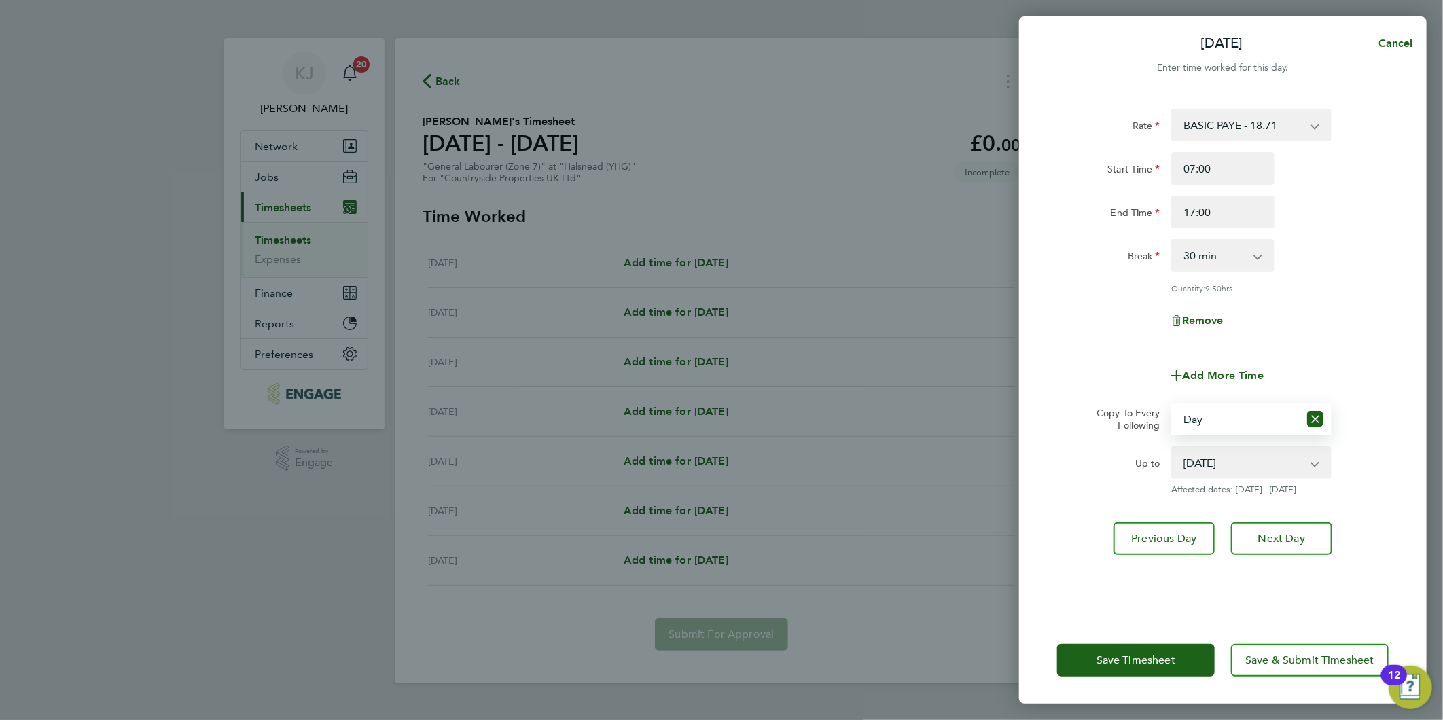
click at [1207, 473] on select "[DATE] [DATE] [DATE] [DATE] [DATE]" at bounding box center [1242, 463] width 141 height 30
select select "[DATE]"
click at [1172, 448] on select "[DATE] [DATE] [DATE] [DATE] [DATE]" at bounding box center [1242, 463] width 141 height 30
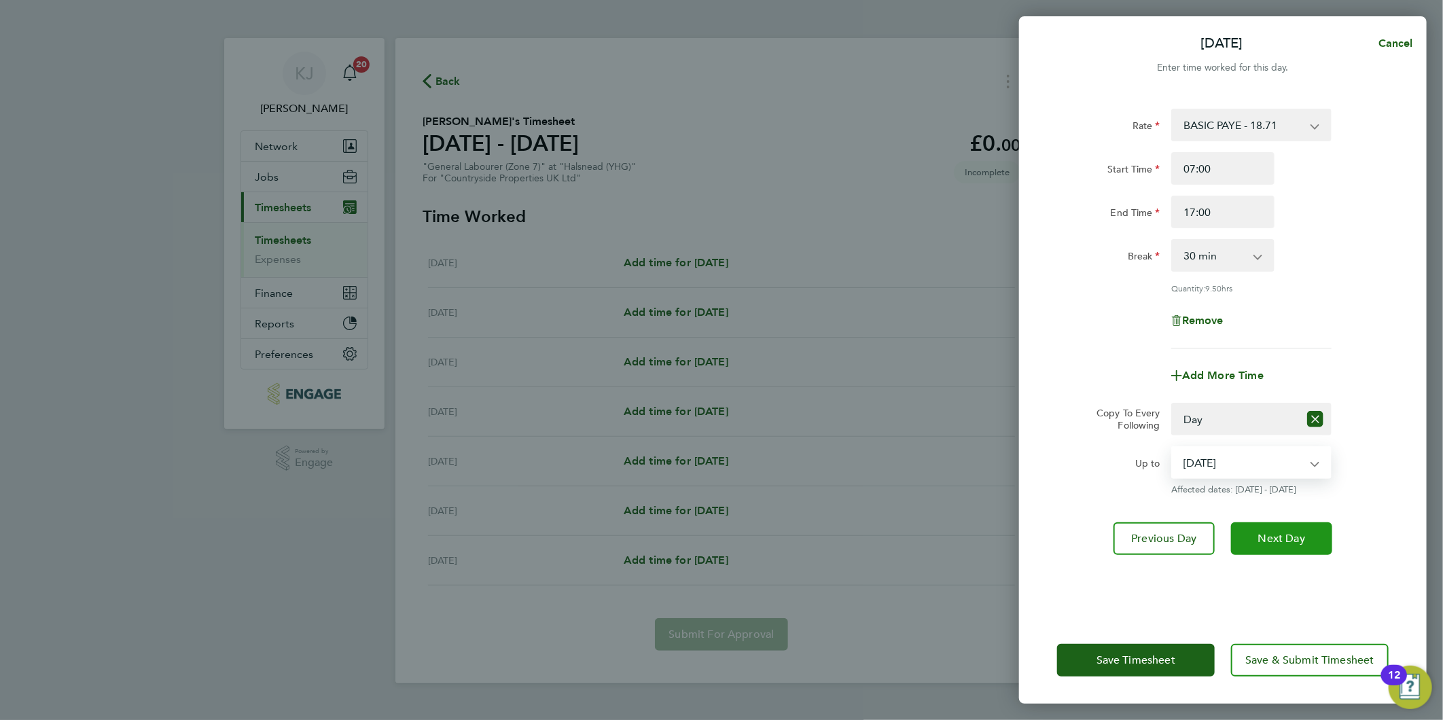
click at [1320, 535] on button "Next Day" at bounding box center [1281, 538] width 101 height 33
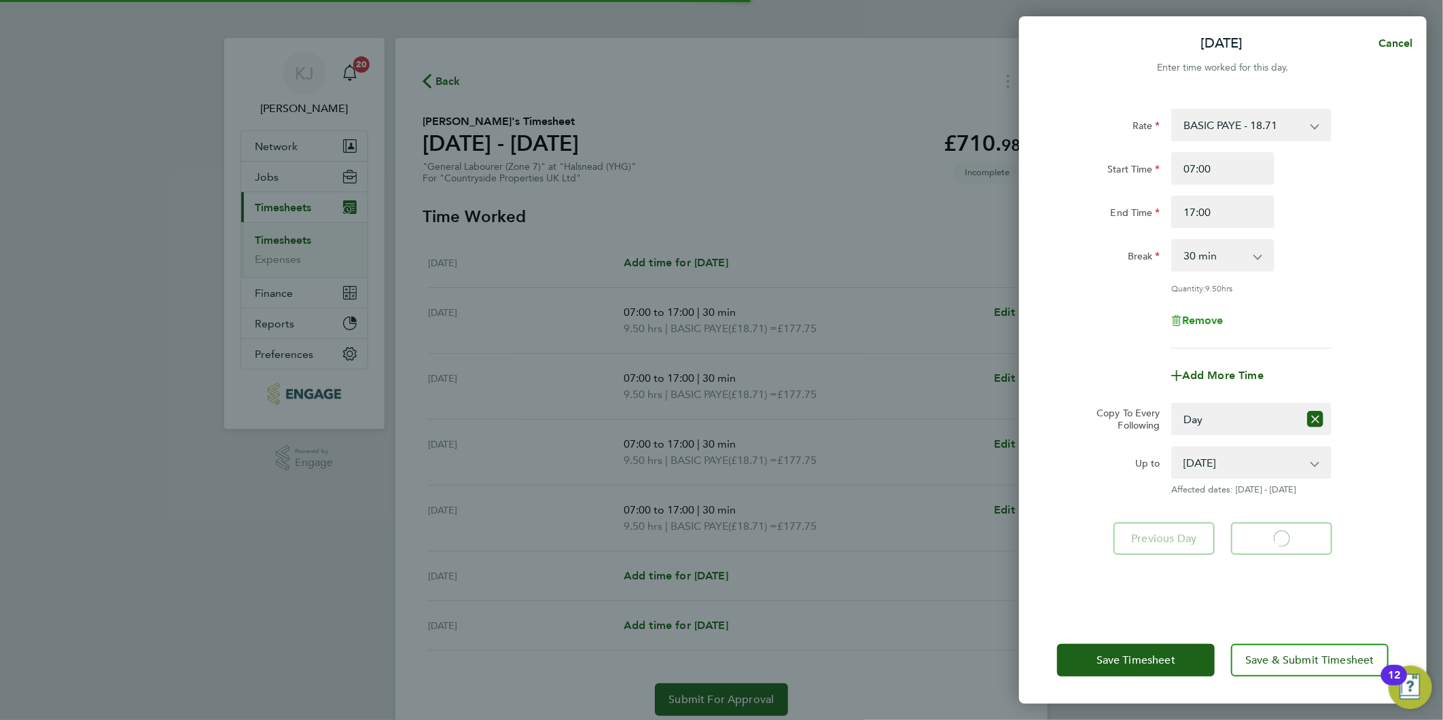
select select "30"
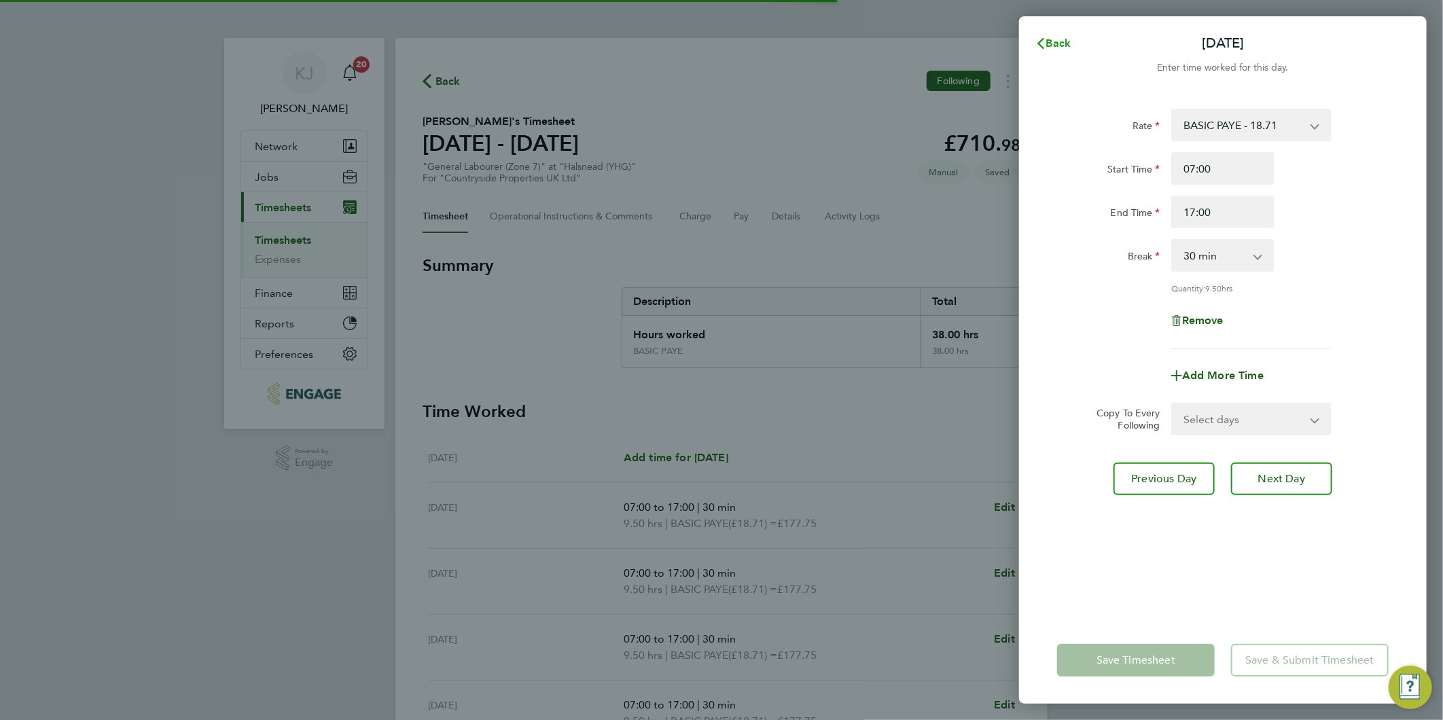
click at [1039, 42] on icon "button" at bounding box center [1040, 43] width 7 height 11
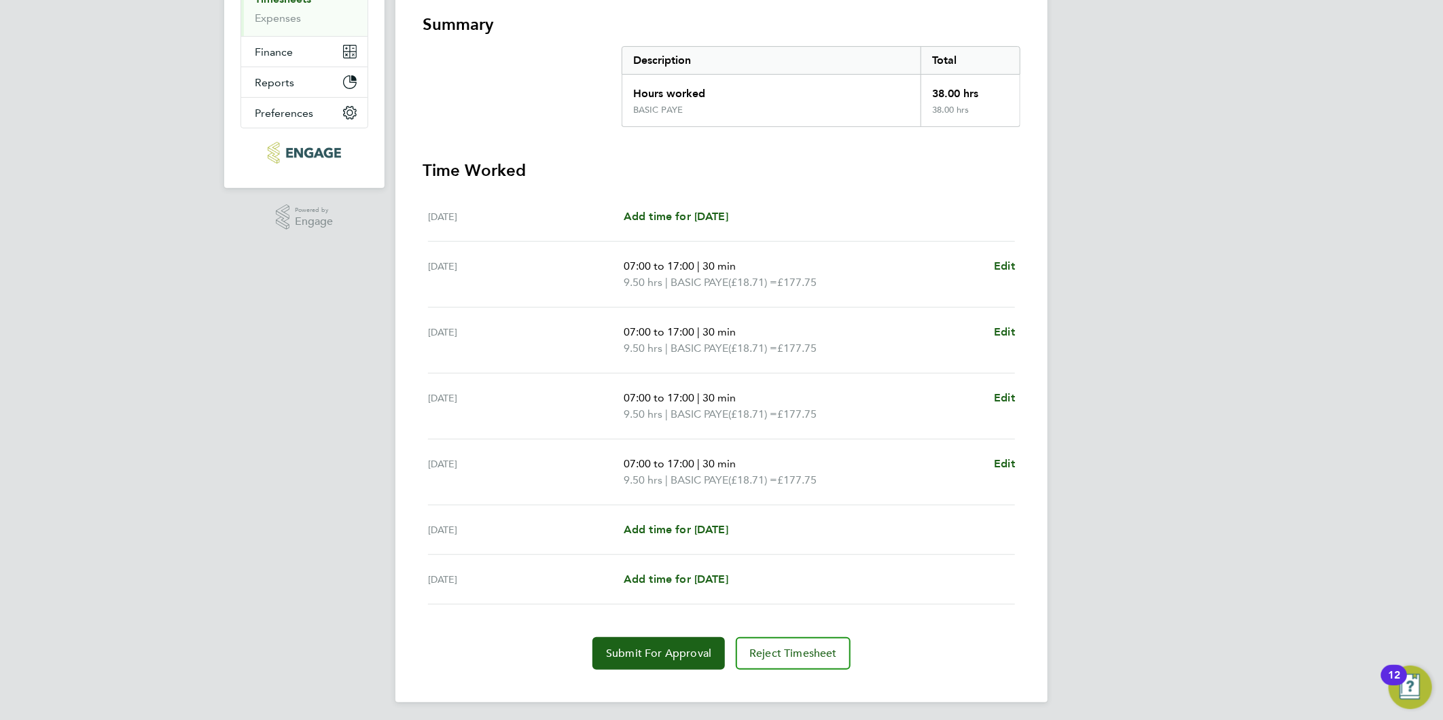
scroll to position [243, 0]
click at [669, 532] on link "Add time for [DATE]" at bounding box center [675, 528] width 105 height 16
select select "30"
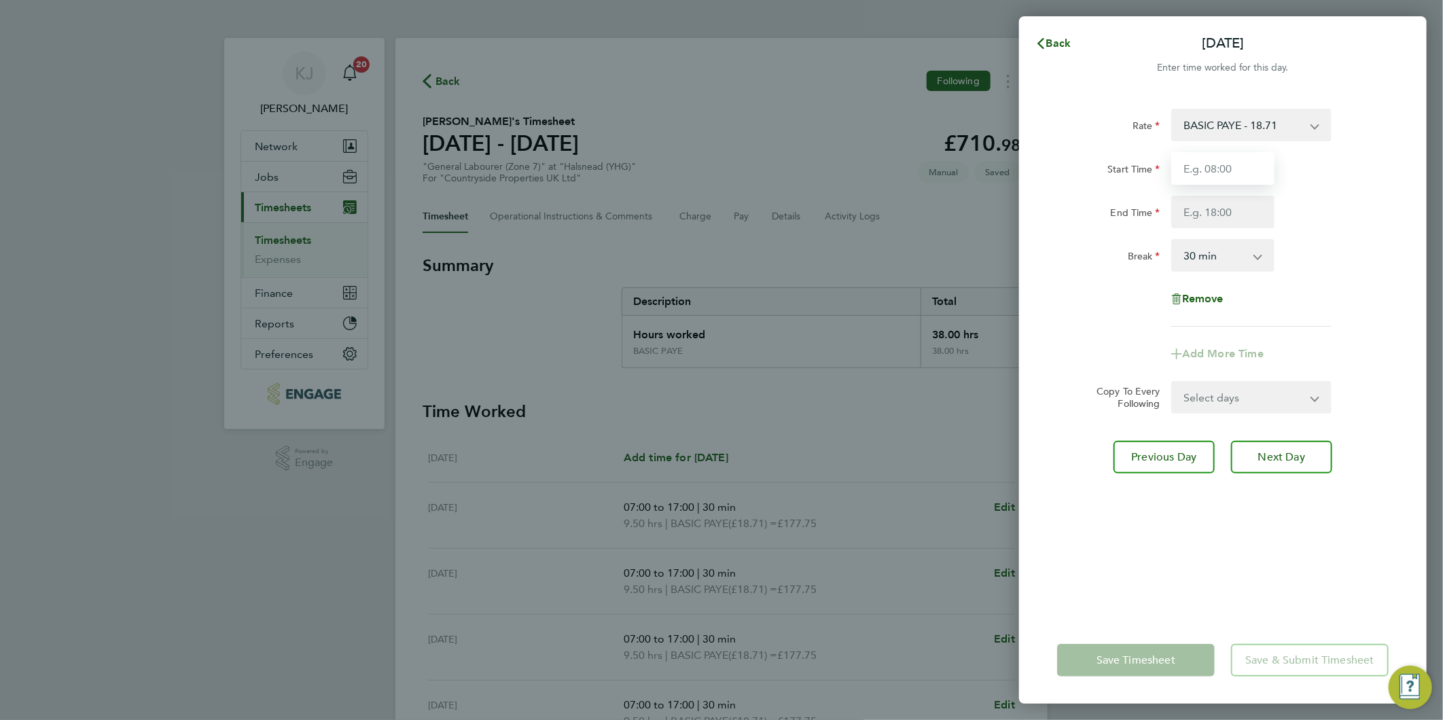
click at [1238, 166] on input "Start Time" at bounding box center [1222, 168] width 103 height 33
type input "07:30"
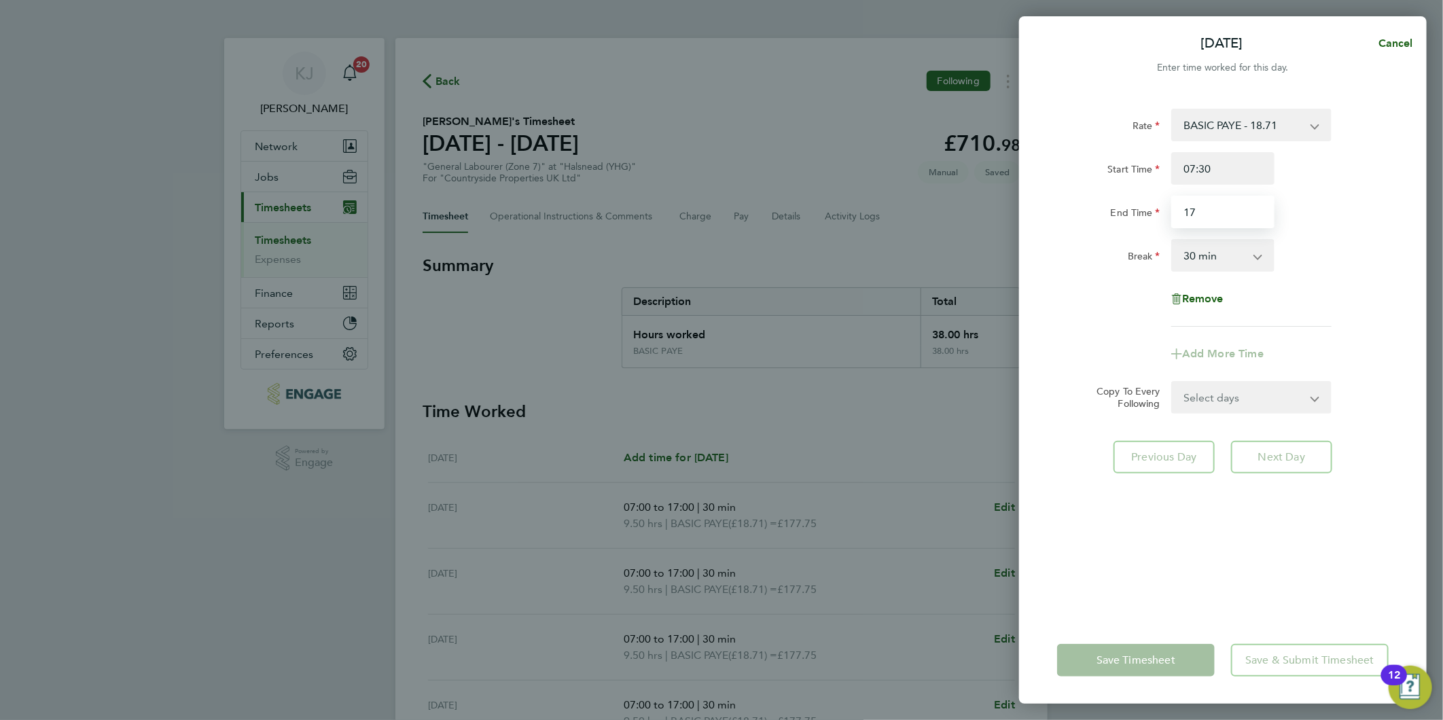
type input "1"
type input "14:30"
click at [1233, 168] on input "07:30" at bounding box center [1222, 168] width 103 height 33
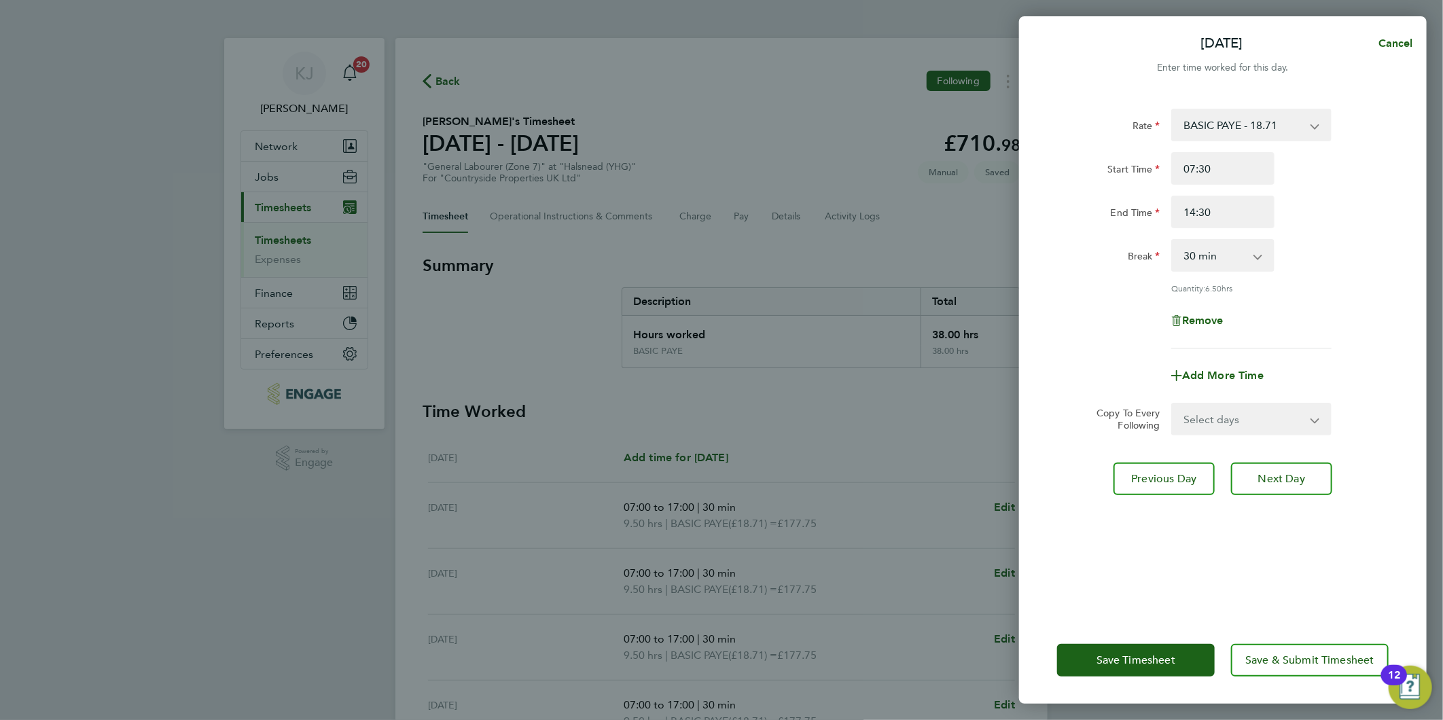
click at [1220, 263] on select "0 min 15 min 30 min 45 min 60 min 75 min 90 min" at bounding box center [1214, 255] width 84 height 30
select select "0"
click at [1172, 240] on select "0 min 15 min 30 min 45 min 60 min 75 min 90 min" at bounding box center [1214, 255] width 84 height 30
click at [1286, 487] on button "Next Day" at bounding box center [1281, 479] width 101 height 33
select select "30"
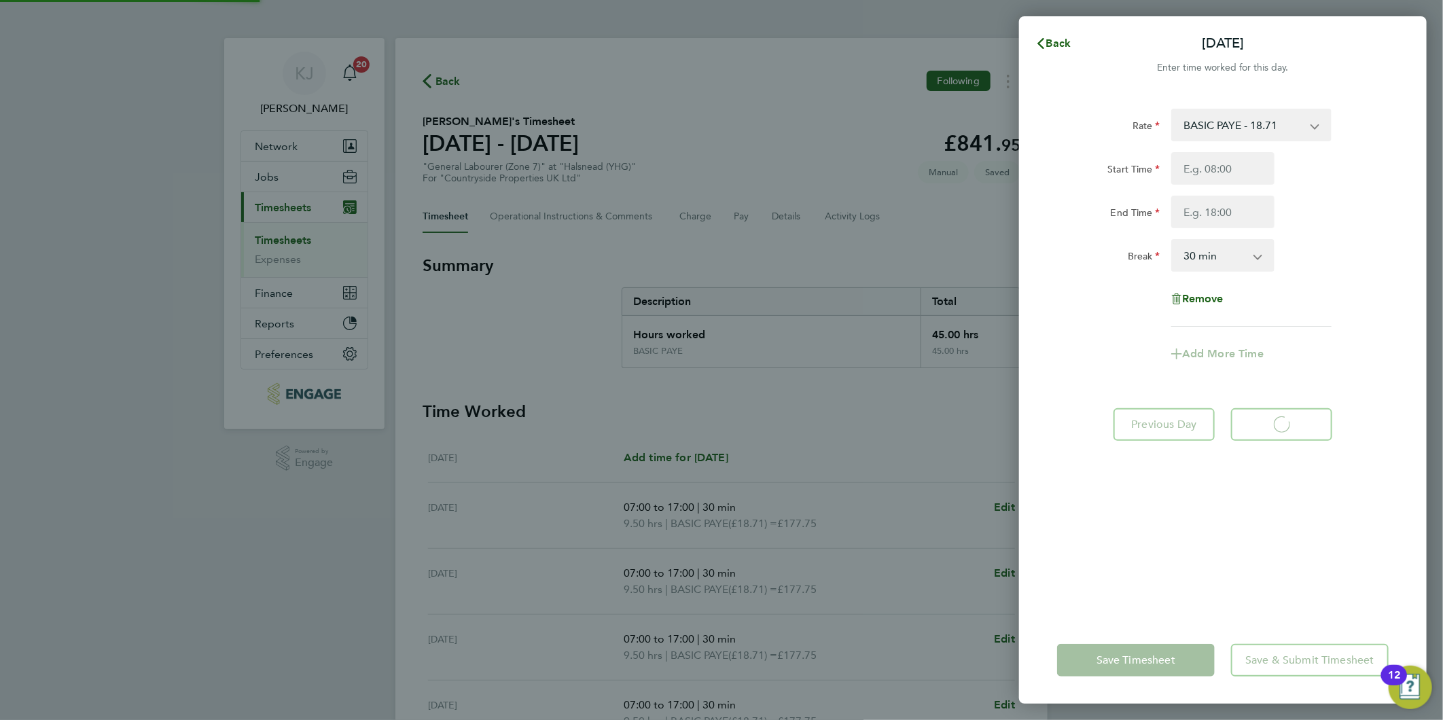
select select "30"
click at [1045, 39] on icon "button" at bounding box center [1040, 43] width 11 height 11
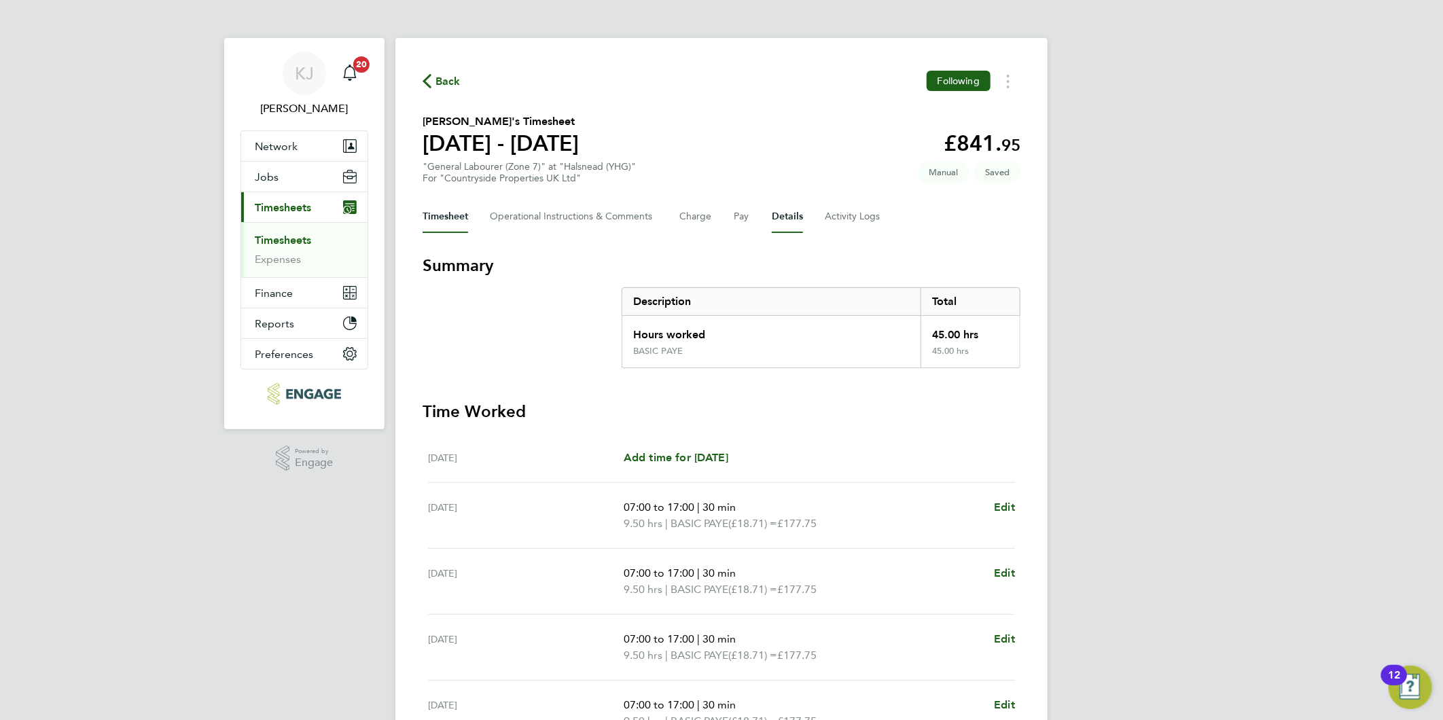
click at [786, 208] on button "Details" at bounding box center [787, 216] width 31 height 33
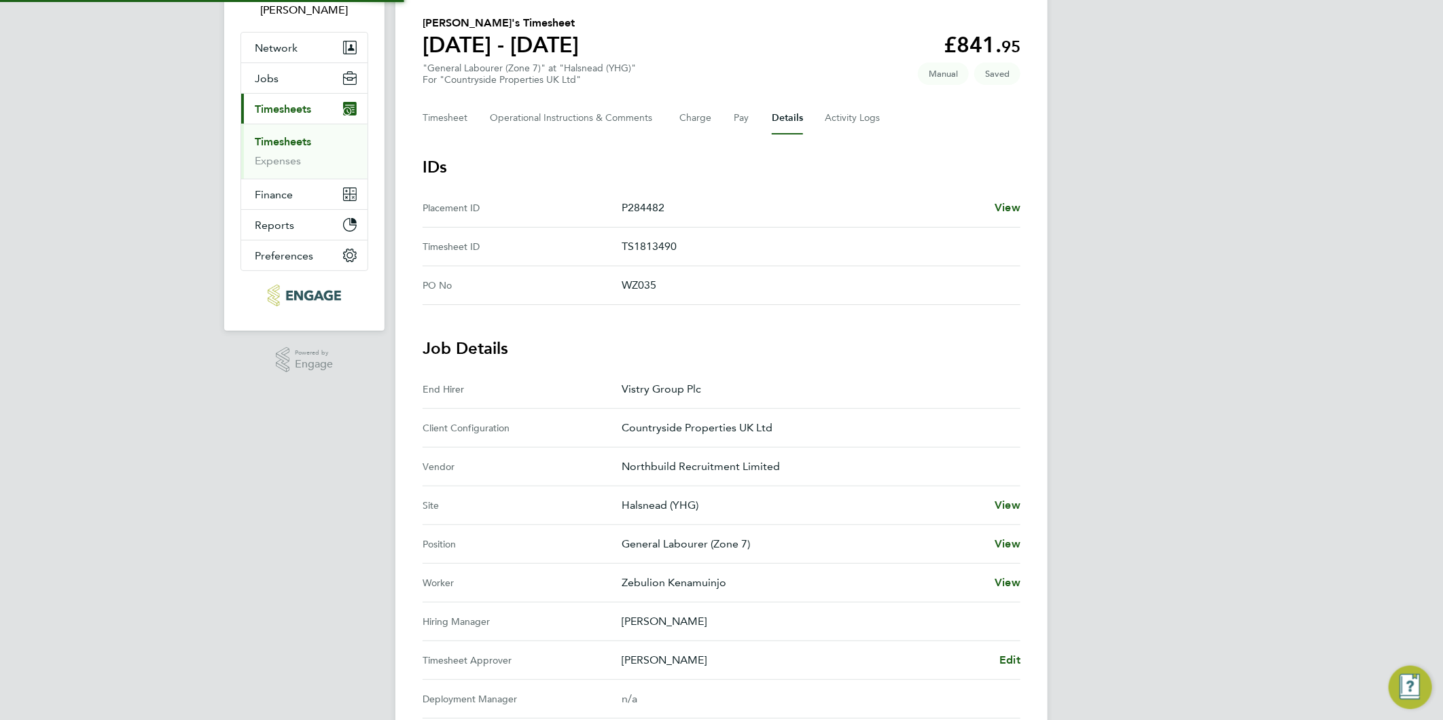
scroll to position [302, 0]
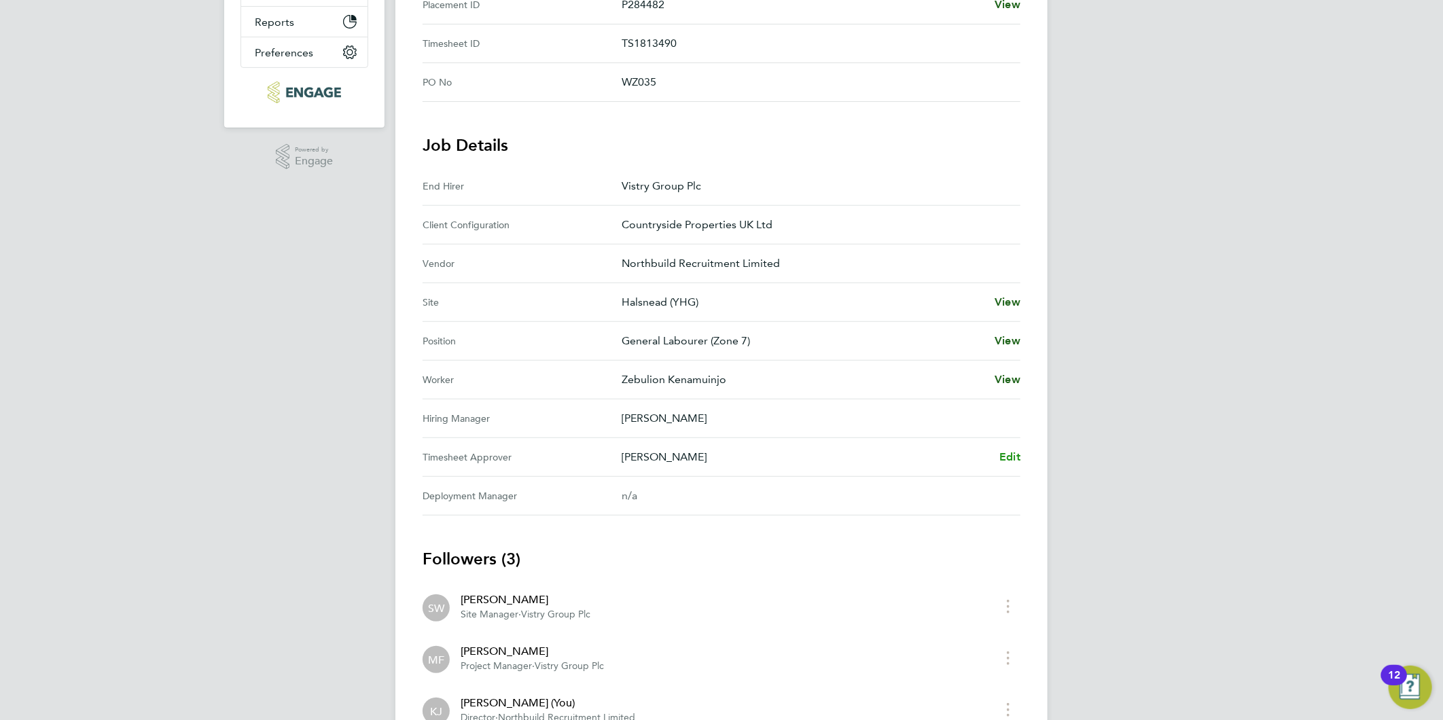
click at [1009, 459] on span "Edit" at bounding box center [1009, 456] width 21 height 13
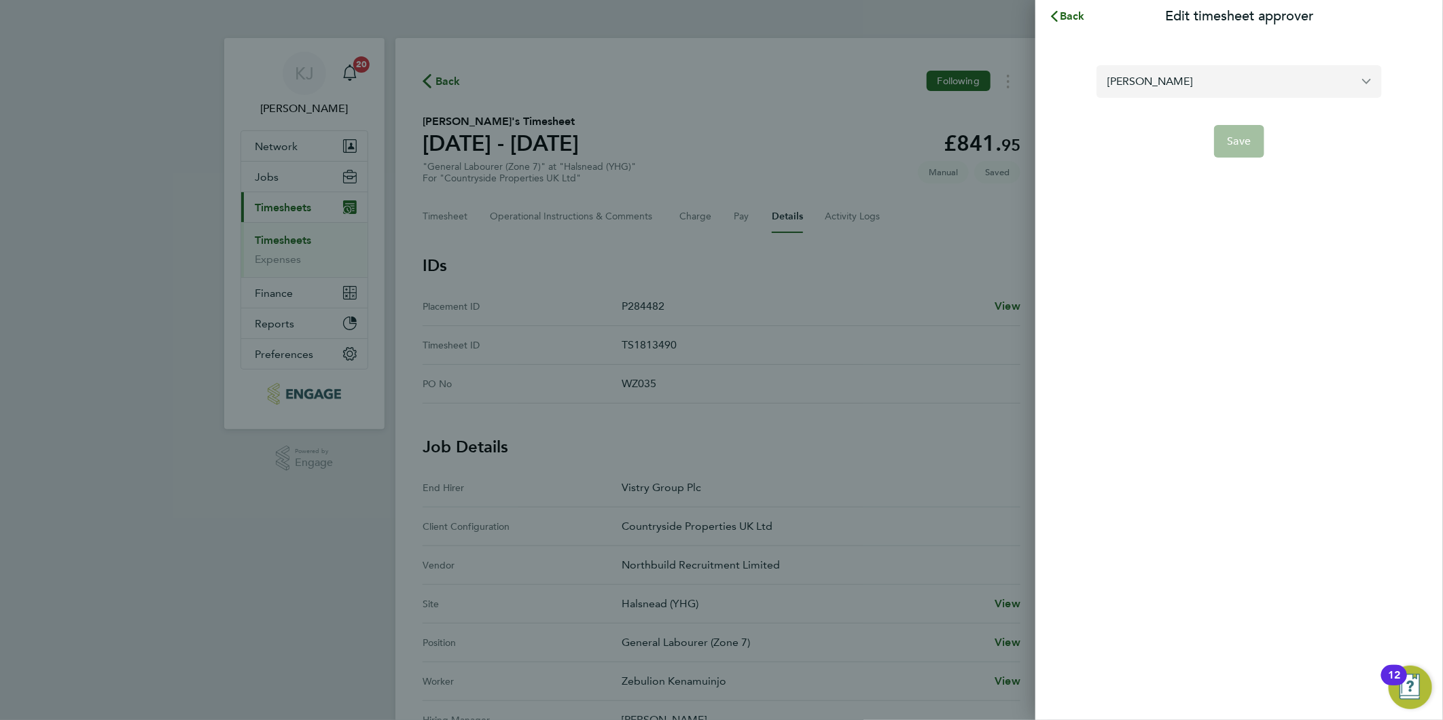
click at [1287, 69] on input "[PERSON_NAME]" at bounding box center [1238, 81] width 285 height 32
click at [1267, 114] on li "[PERSON_NAME]" at bounding box center [1238, 114] width 285 height 33
type input "[PERSON_NAME]"
drag, startPoint x: 1265, startPoint y: 153, endPoint x: 1252, endPoint y: 156, distance: 12.7
click at [1264, 153] on app-form-button "Save" at bounding box center [1238, 141] width 285 height 33
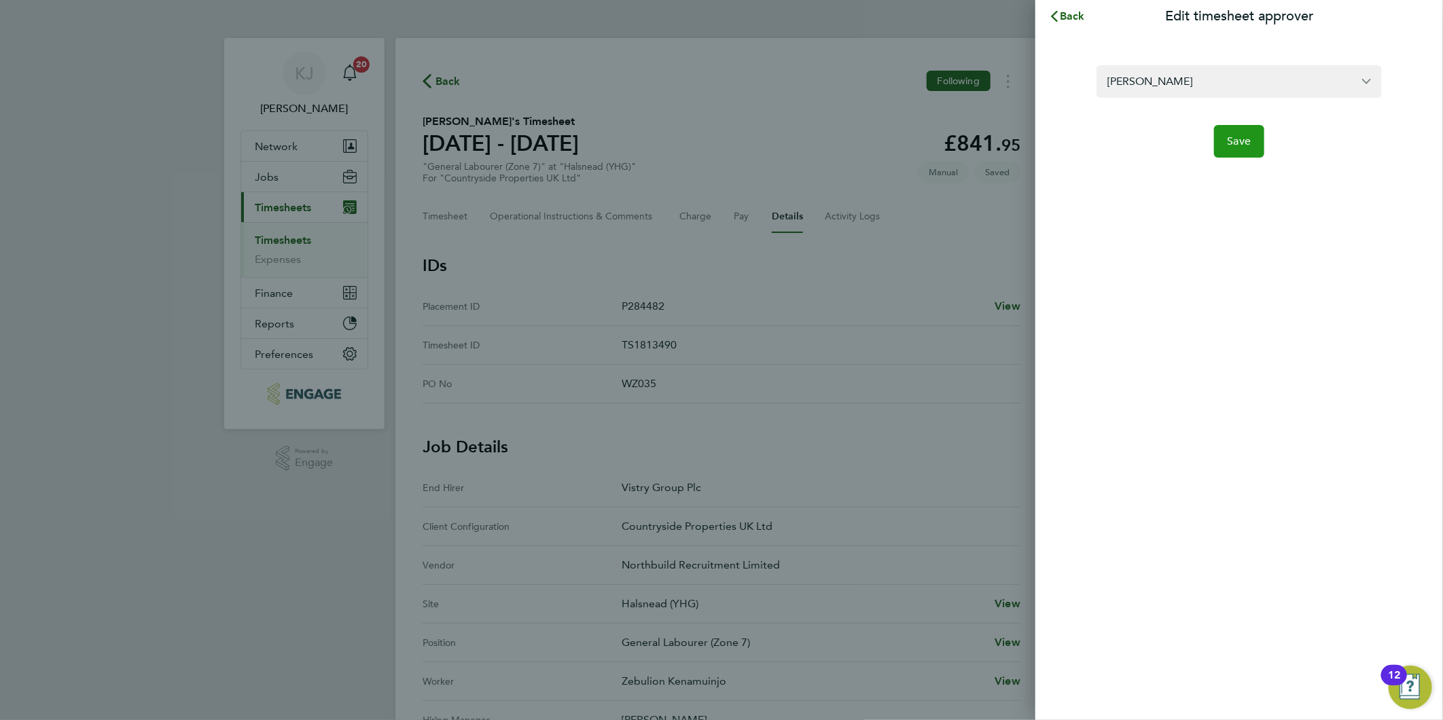
click at [1248, 149] on button "Save" at bounding box center [1239, 141] width 51 height 33
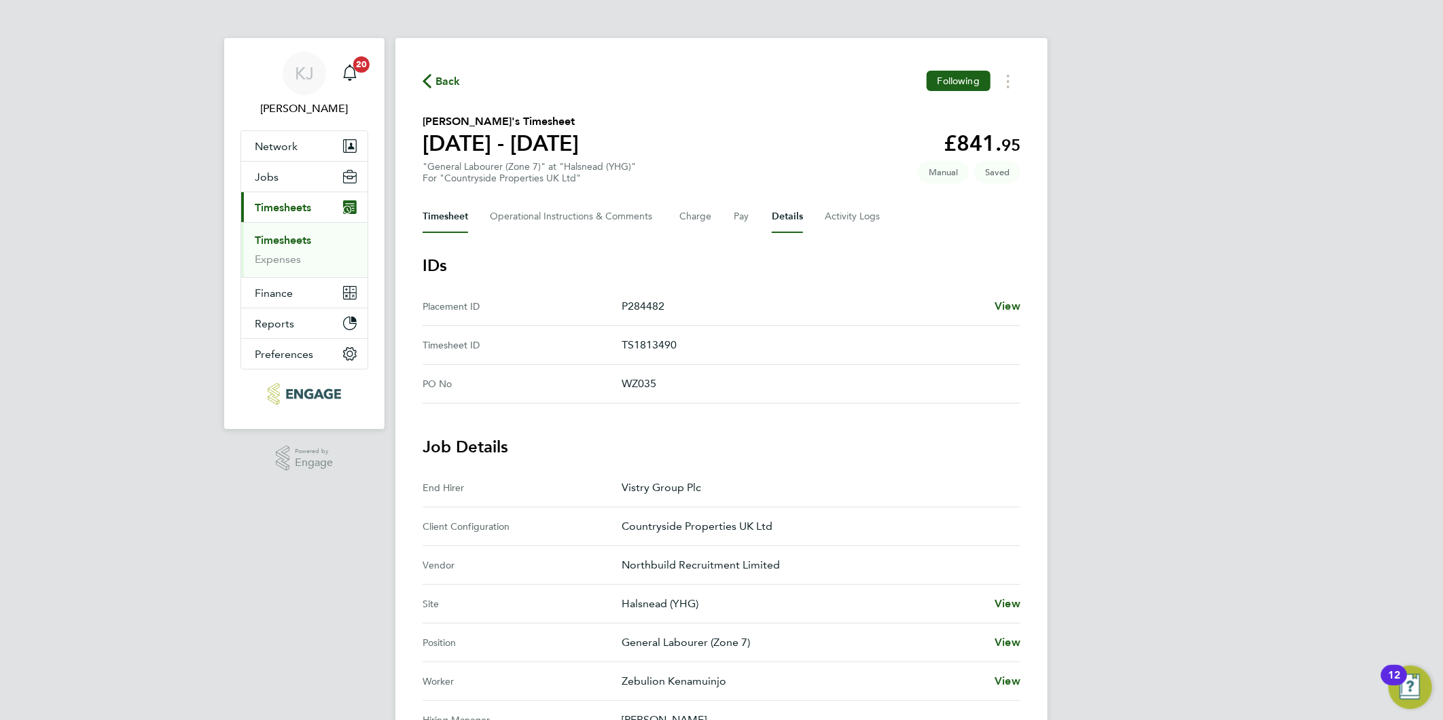
drag, startPoint x: 431, startPoint y: 205, endPoint x: 497, endPoint y: 250, distance: 80.2
click at [433, 208] on button "Timesheet" at bounding box center [445, 216] width 46 height 33
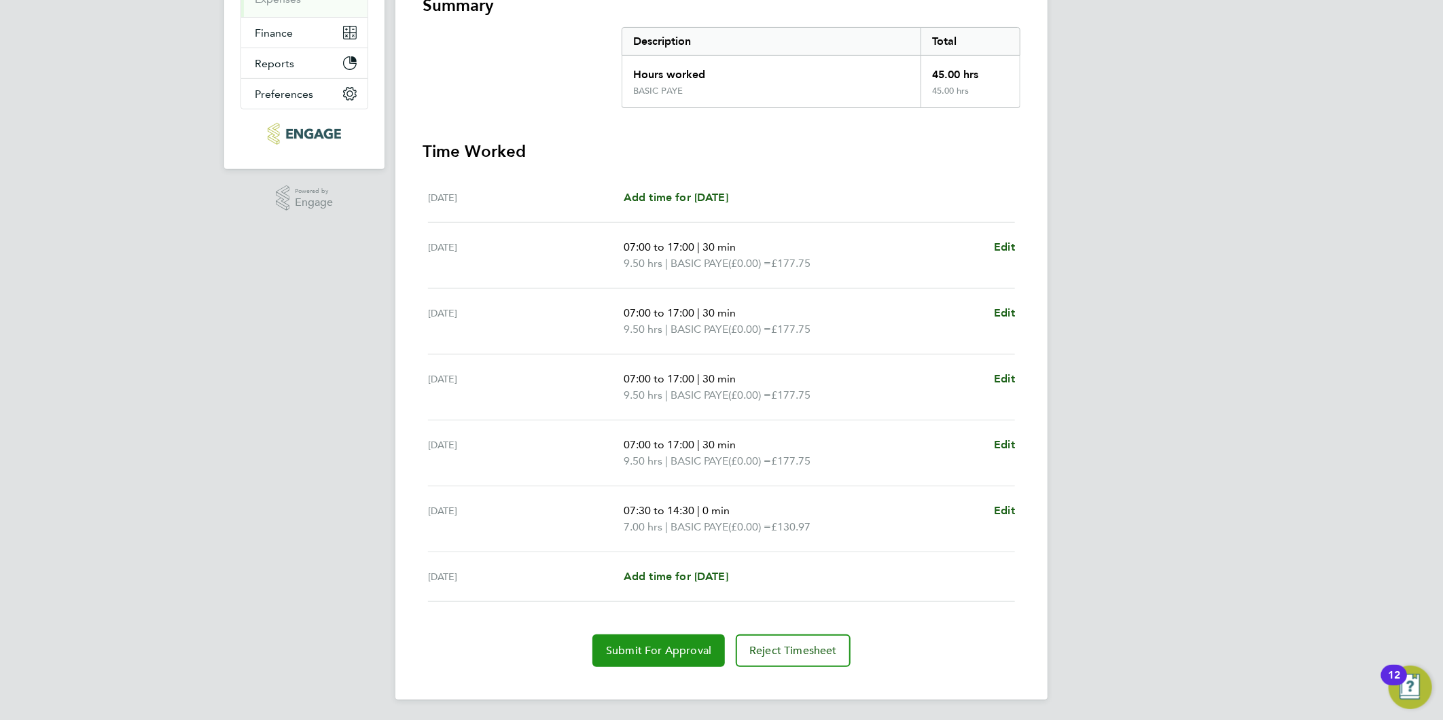
click at [623, 653] on span "Submit For Approval" at bounding box center [658, 651] width 105 height 14
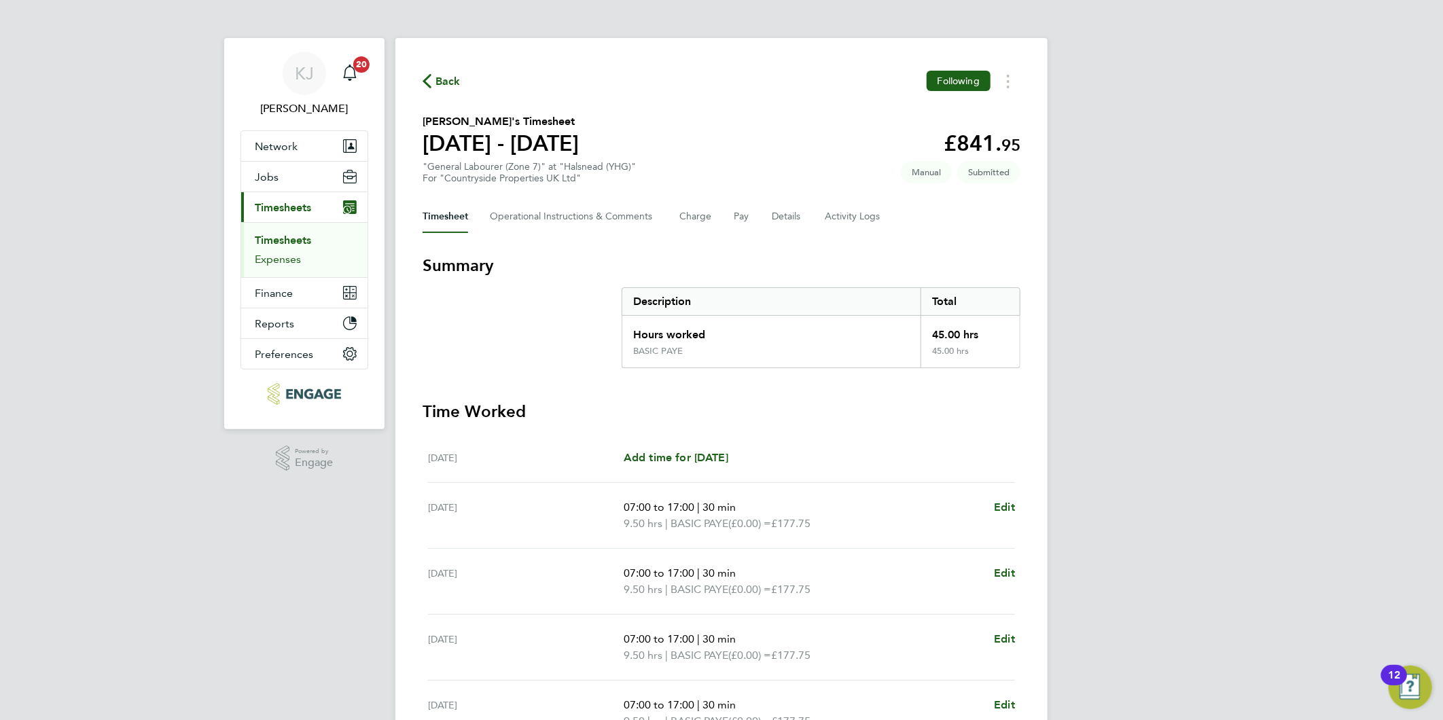
click at [272, 261] on link "Expenses" at bounding box center [278, 259] width 46 height 13
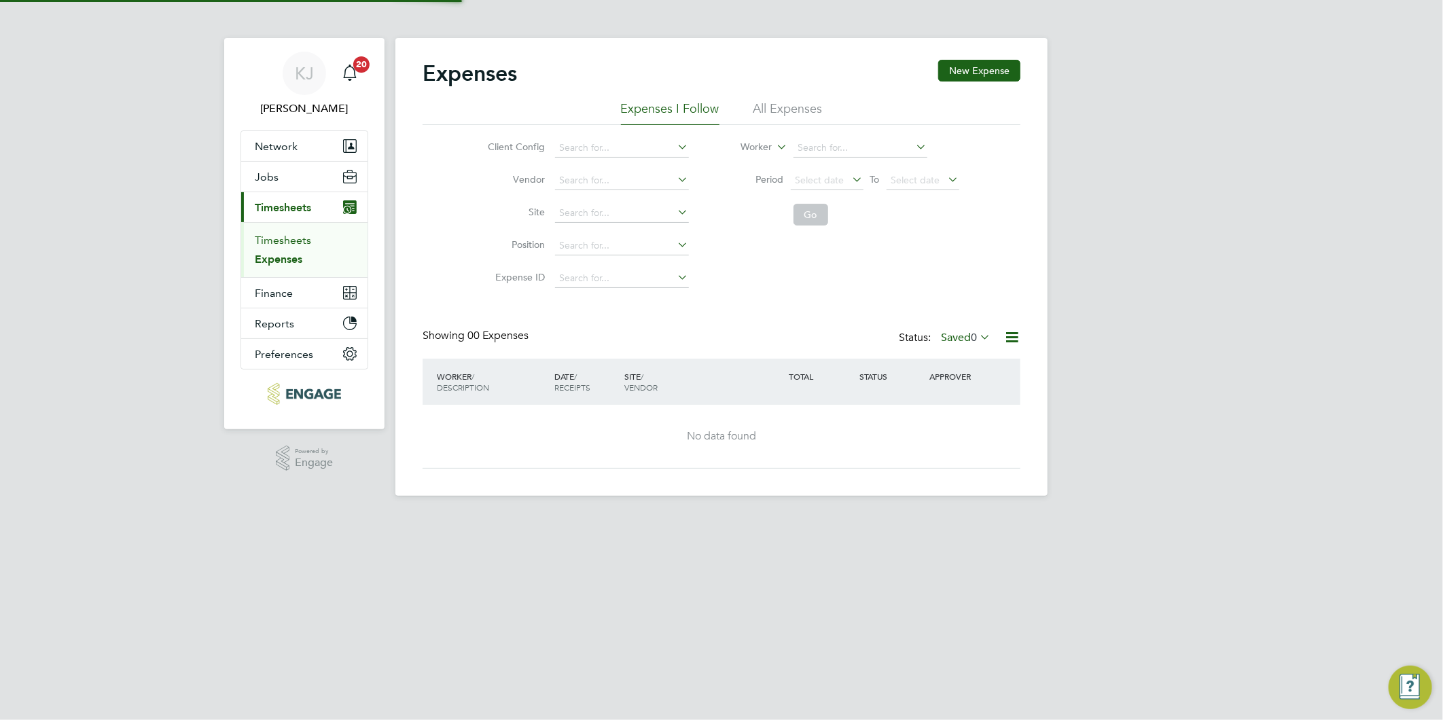
click at [273, 240] on link "Timesheets" at bounding box center [283, 240] width 56 height 13
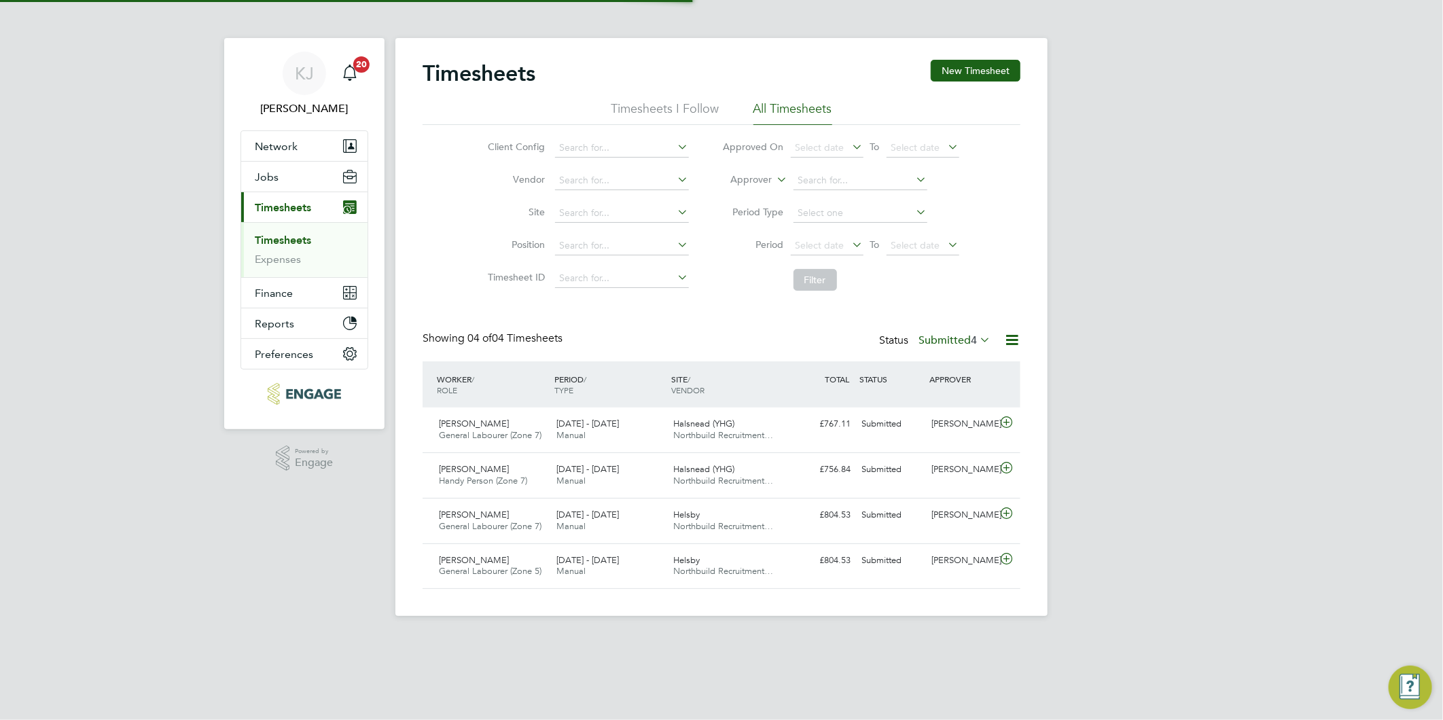
scroll to position [34, 118]
click at [975, 68] on button "New Timesheet" at bounding box center [975, 71] width 90 height 22
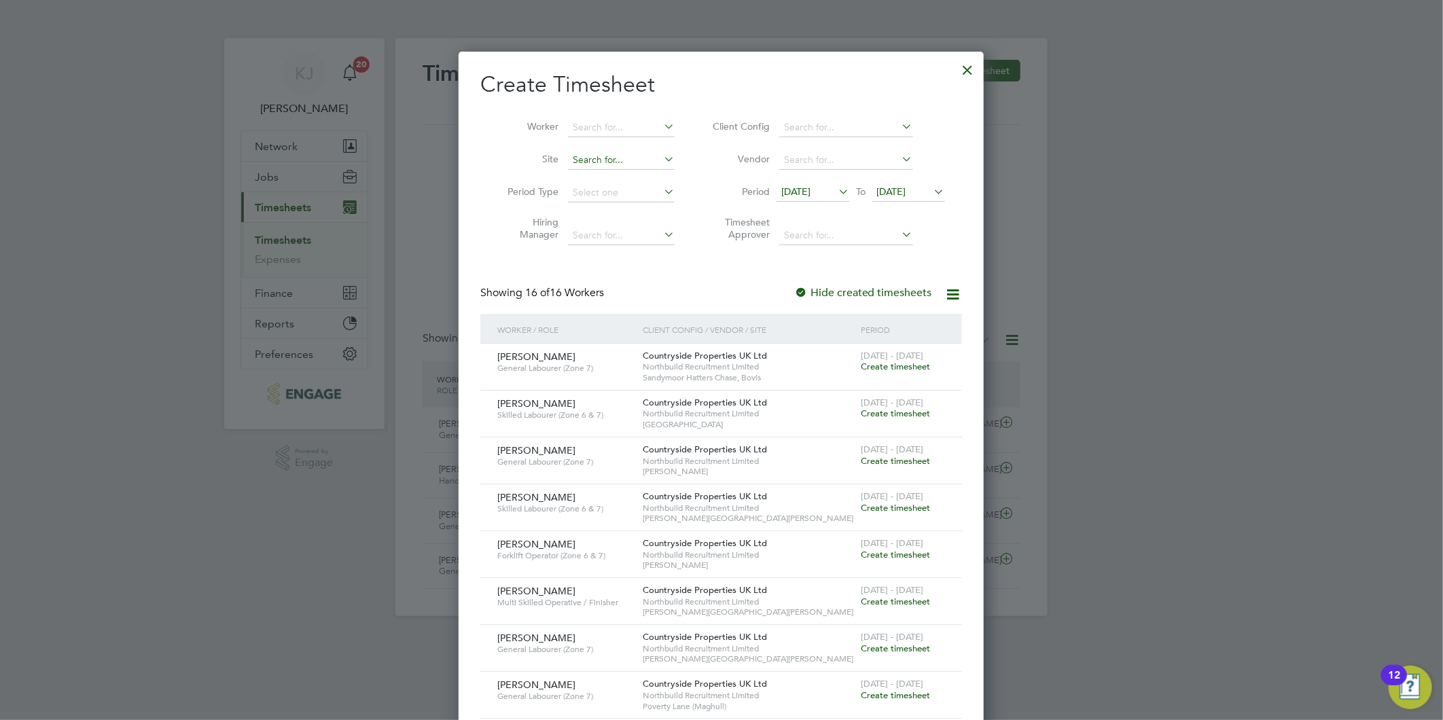
click at [604, 160] on input at bounding box center [621, 160] width 107 height 19
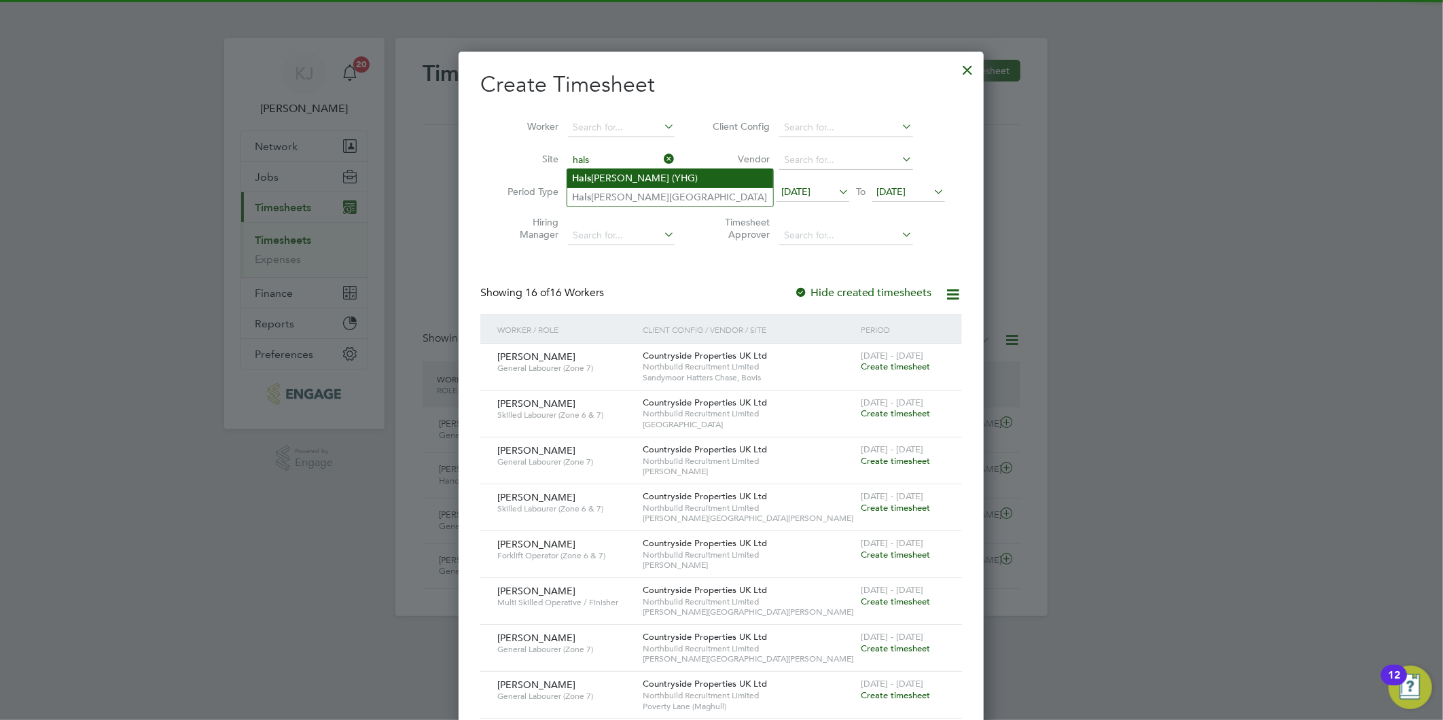
click at [620, 174] on li "Hals nead (YHG)" at bounding box center [670, 178] width 206 height 18
type input "Halsnead (YHG)"
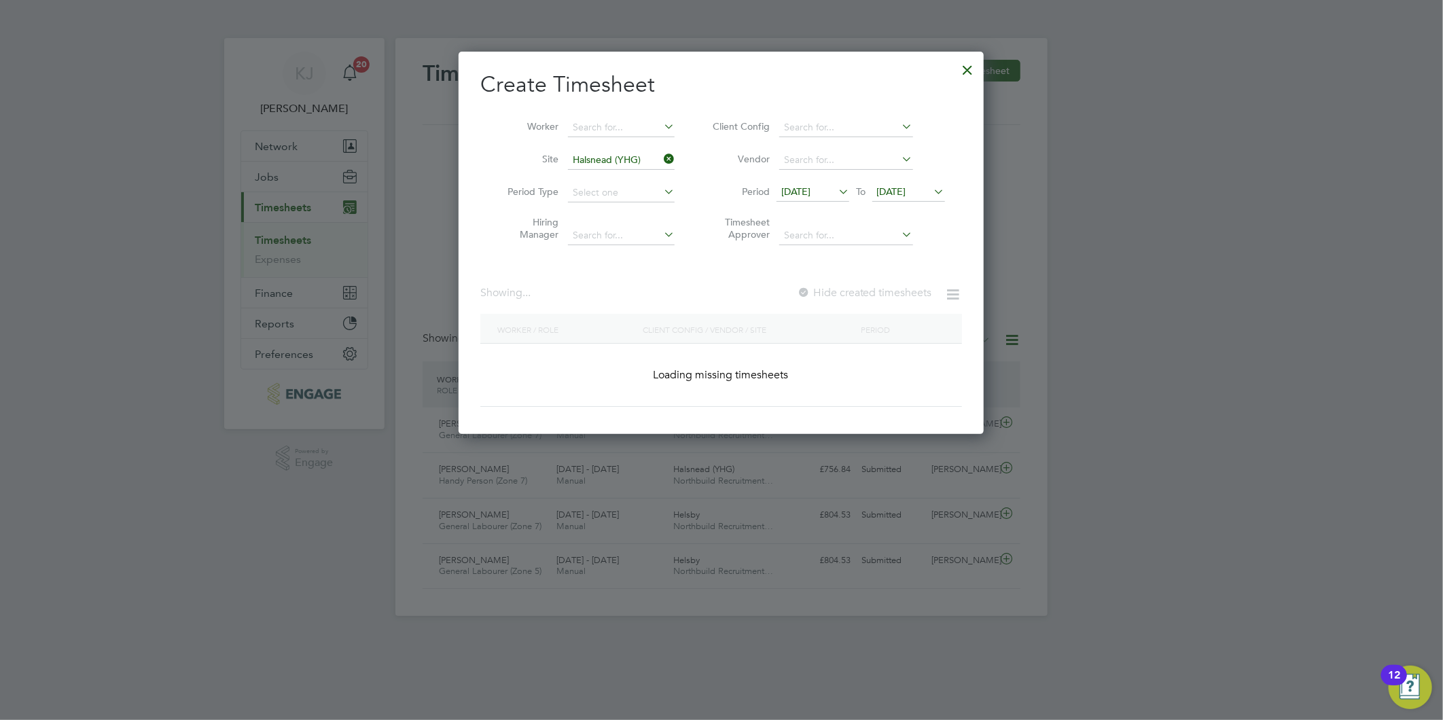
scroll to position [459, 526]
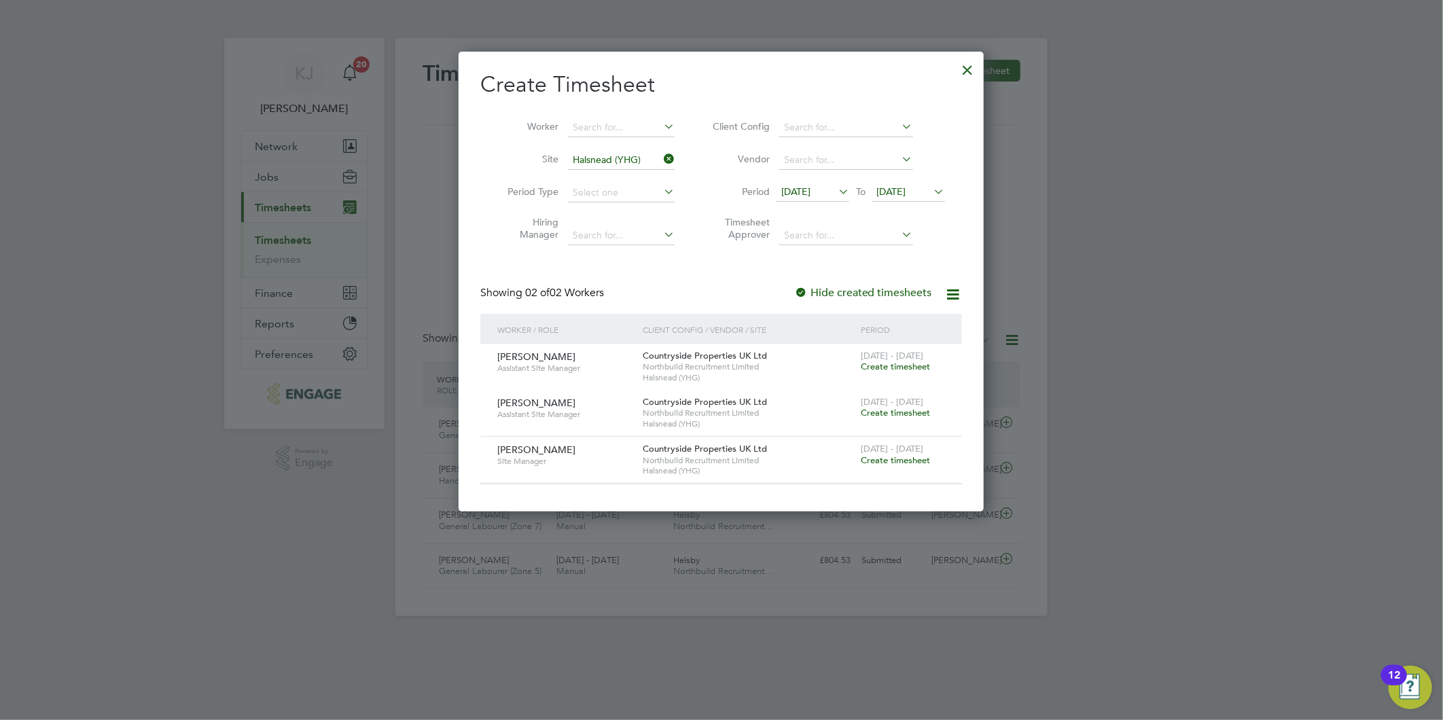
click at [799, 194] on span "[DATE]" at bounding box center [795, 191] width 29 height 12
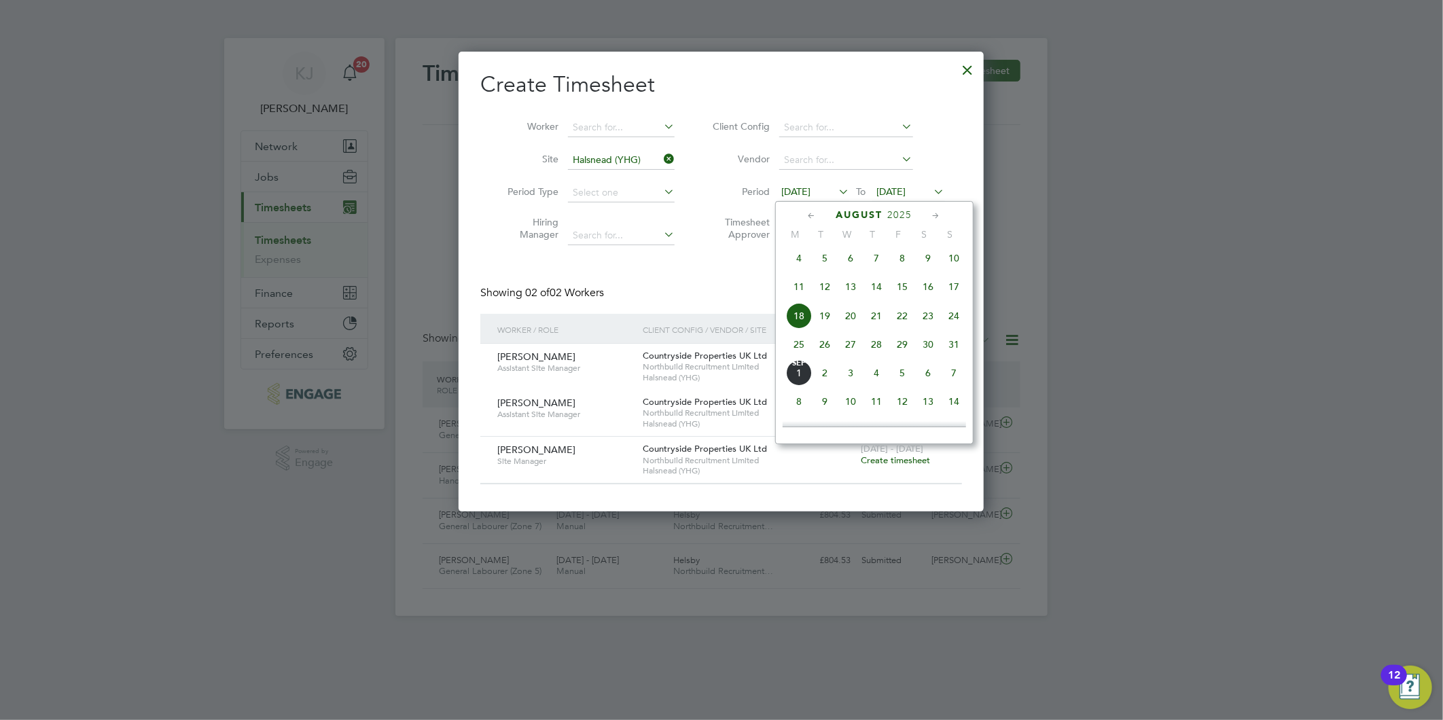
click at [795, 355] on span "25" at bounding box center [799, 344] width 26 height 26
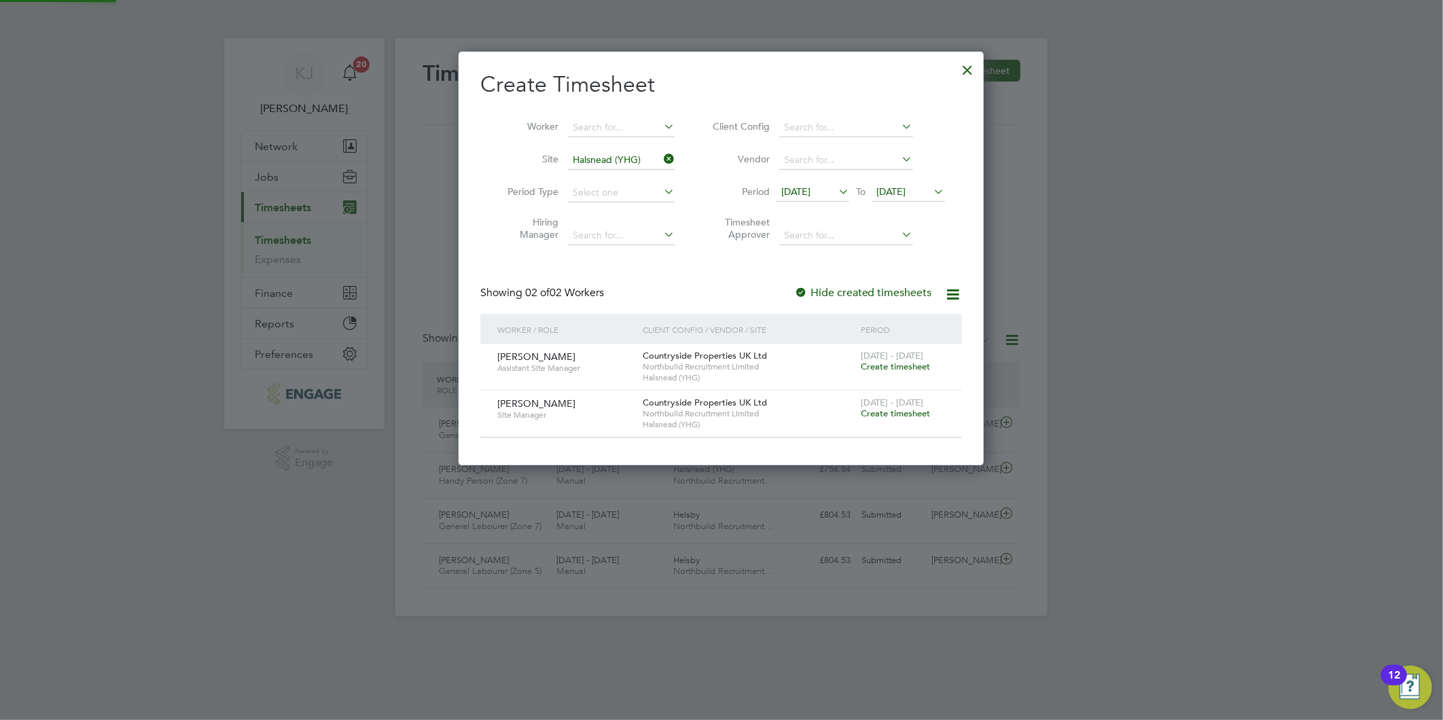
scroll to position [414, 526]
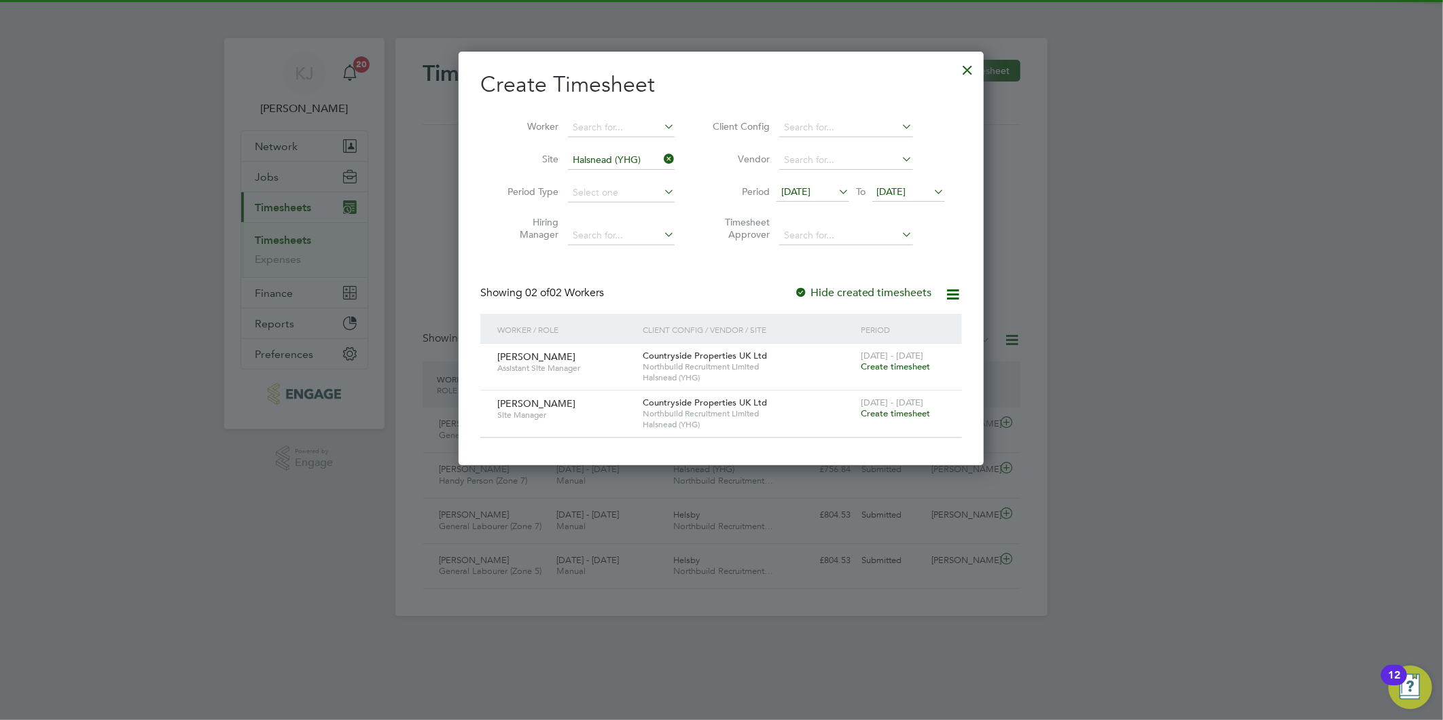
drag, startPoint x: 887, startPoint y: 192, endPoint x: 893, endPoint y: 206, distance: 15.5
click at [888, 192] on span "[DATE]" at bounding box center [891, 191] width 29 height 12
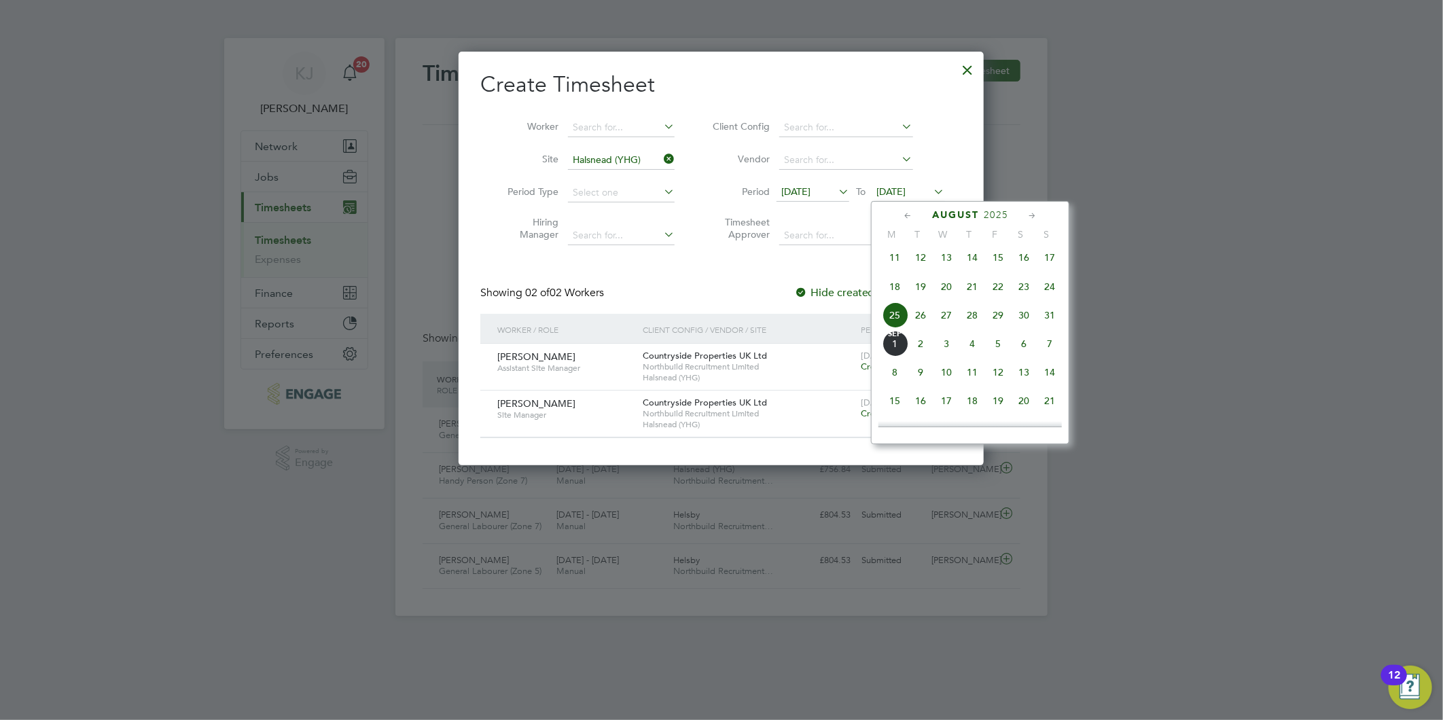
click at [1051, 321] on span "31" at bounding box center [1049, 315] width 26 height 26
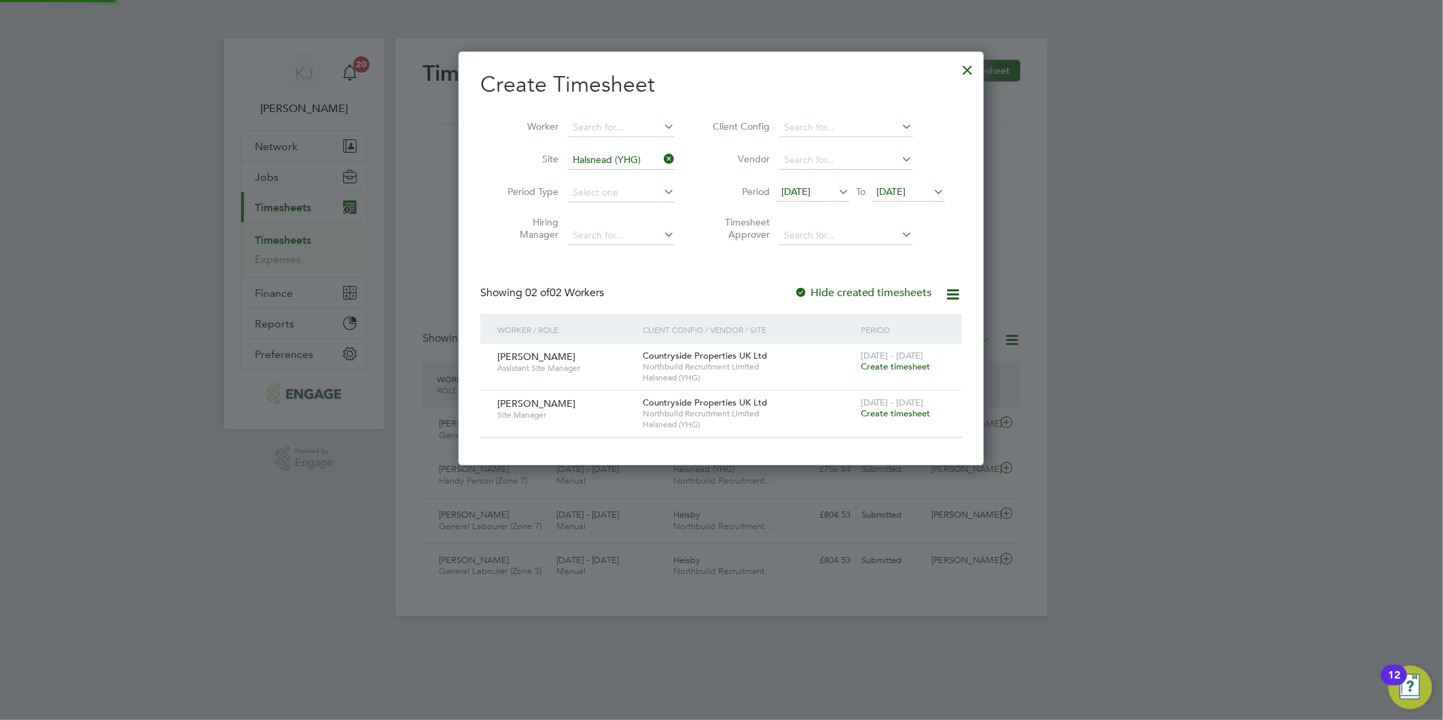
scroll to position [414, 526]
click at [604, 130] on input at bounding box center [621, 127] width 107 height 19
click at [632, 145] on li "Ryan Cooper" at bounding box center [651, 146] width 168 height 18
type input "Ryan Cooper"
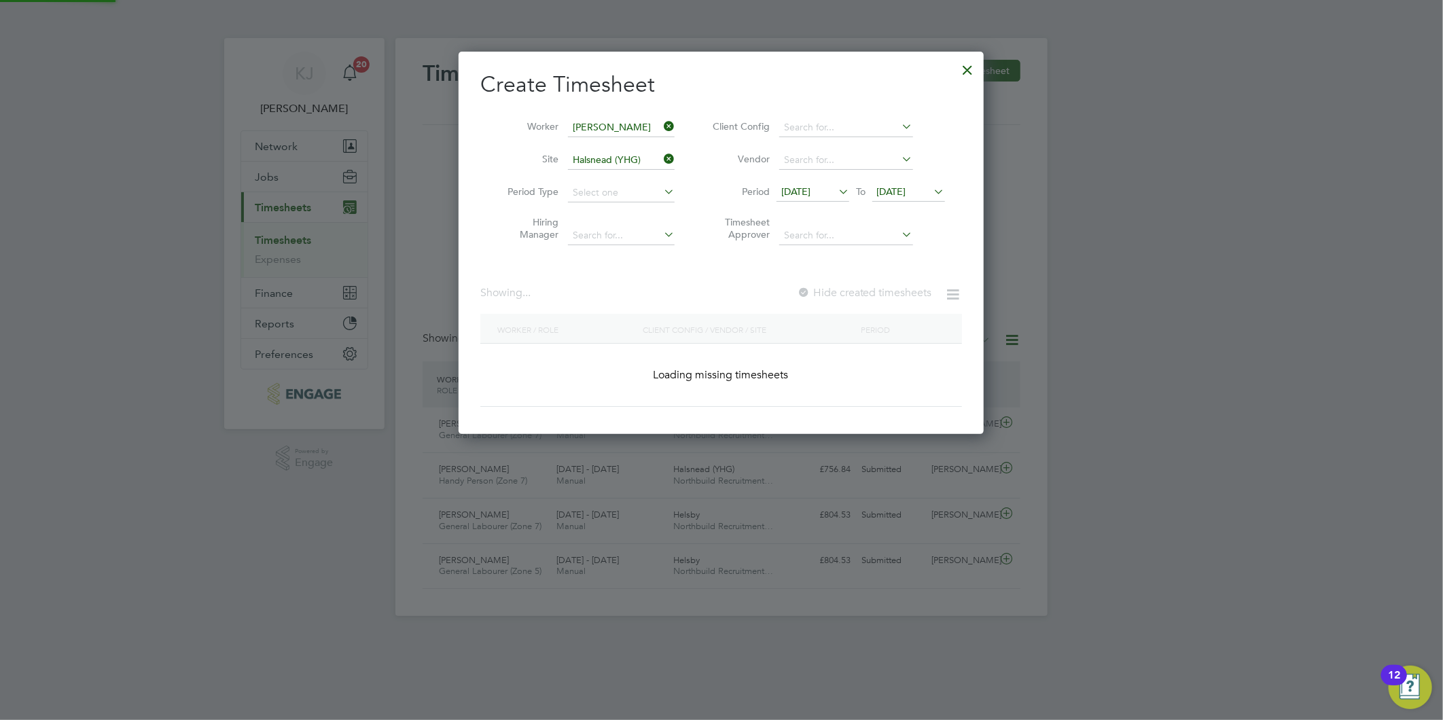
scroll to position [383, 526]
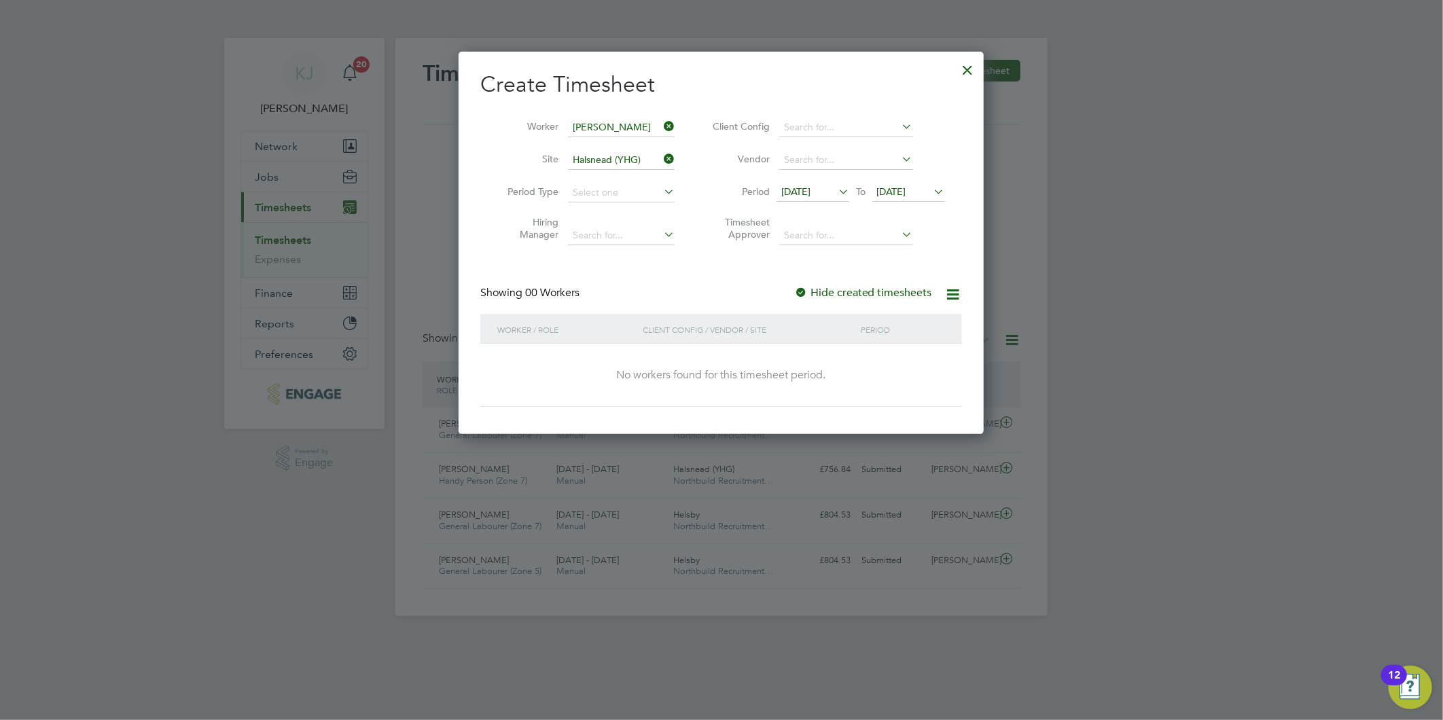
click at [797, 287] on div at bounding box center [801, 294] width 14 height 14
click at [657, 120] on input at bounding box center [621, 127] width 107 height 19
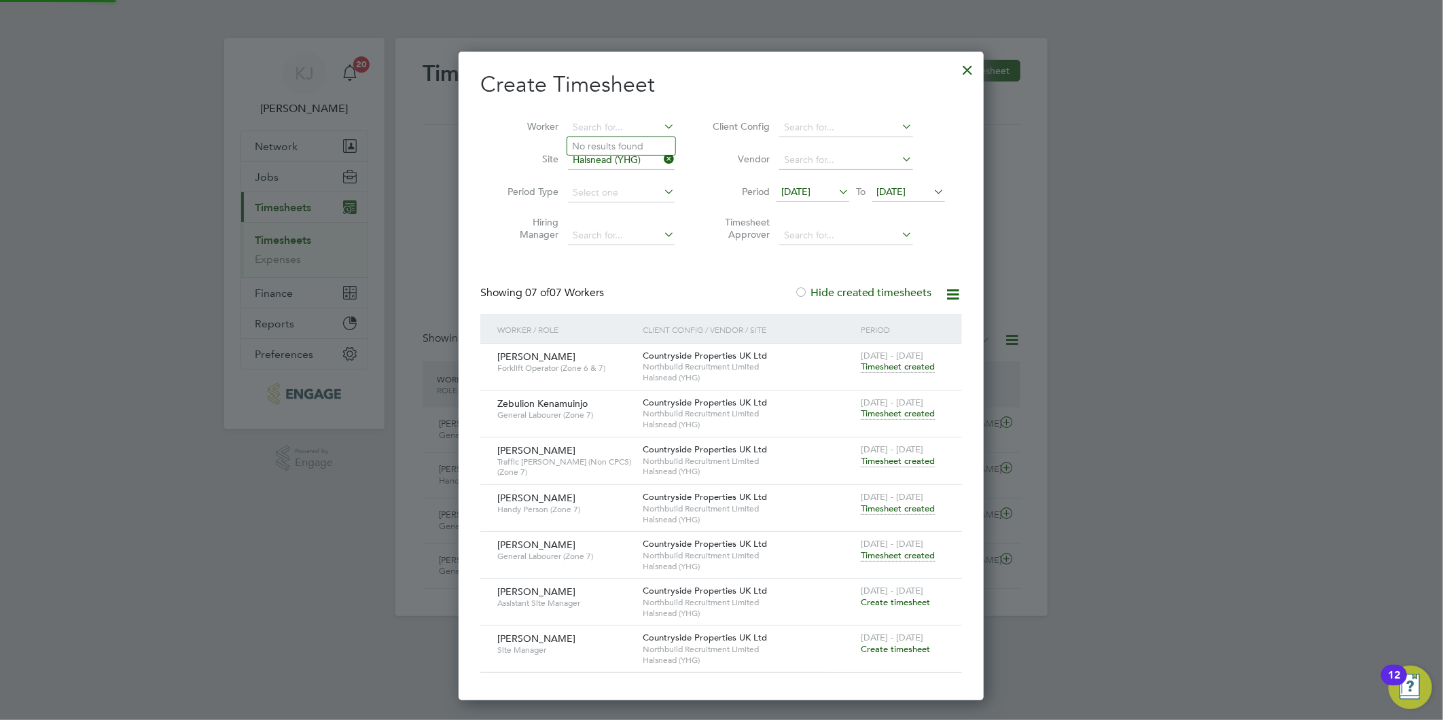
scroll to position [648, 526]
click at [965, 62] on div at bounding box center [968, 66] width 24 height 24
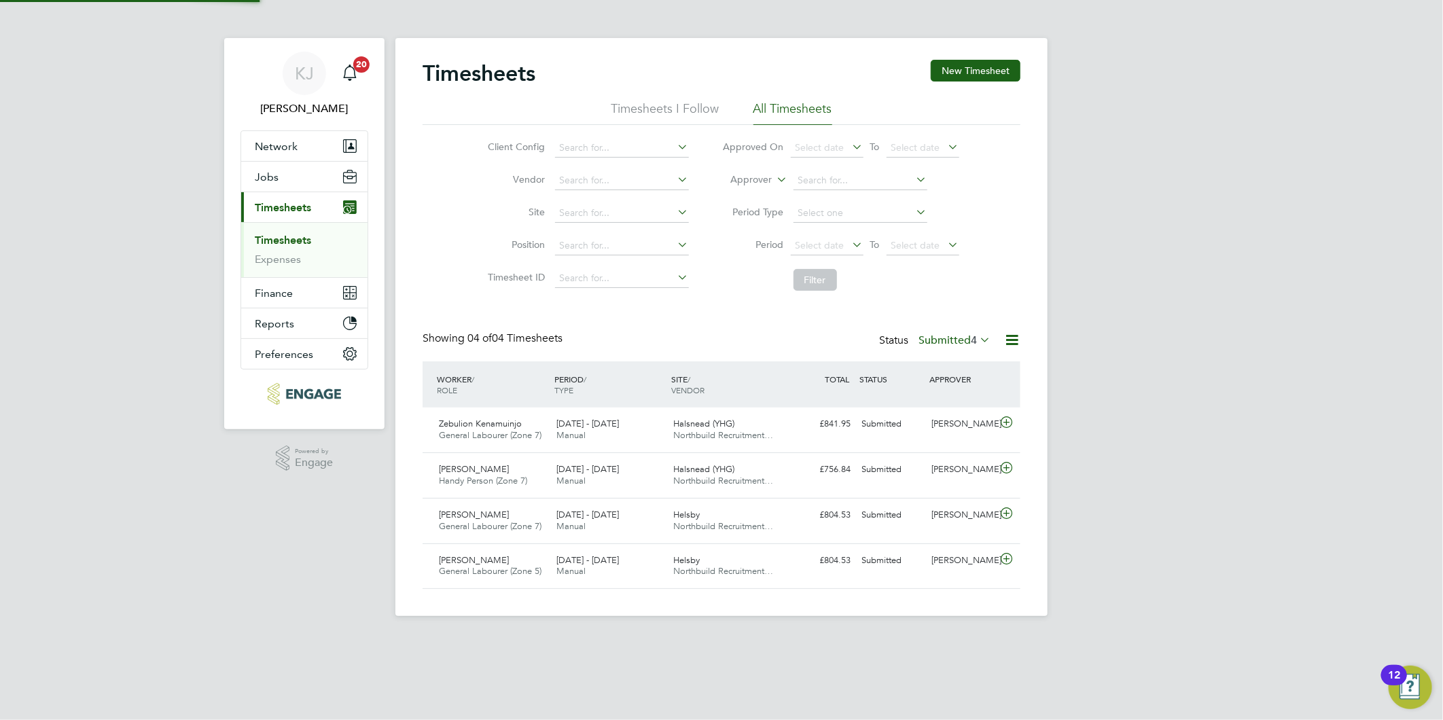
scroll to position [34, 118]
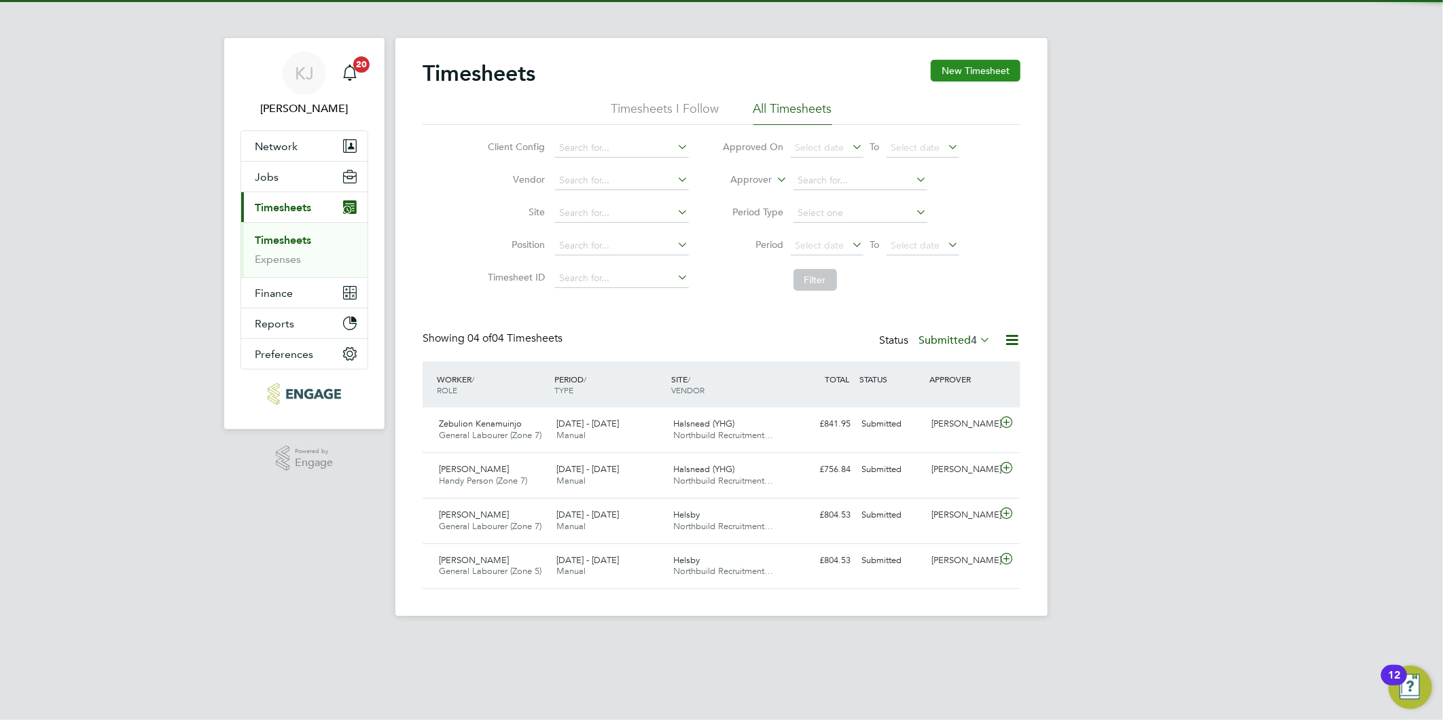
click at [972, 69] on button "New Timesheet" at bounding box center [975, 71] width 90 height 22
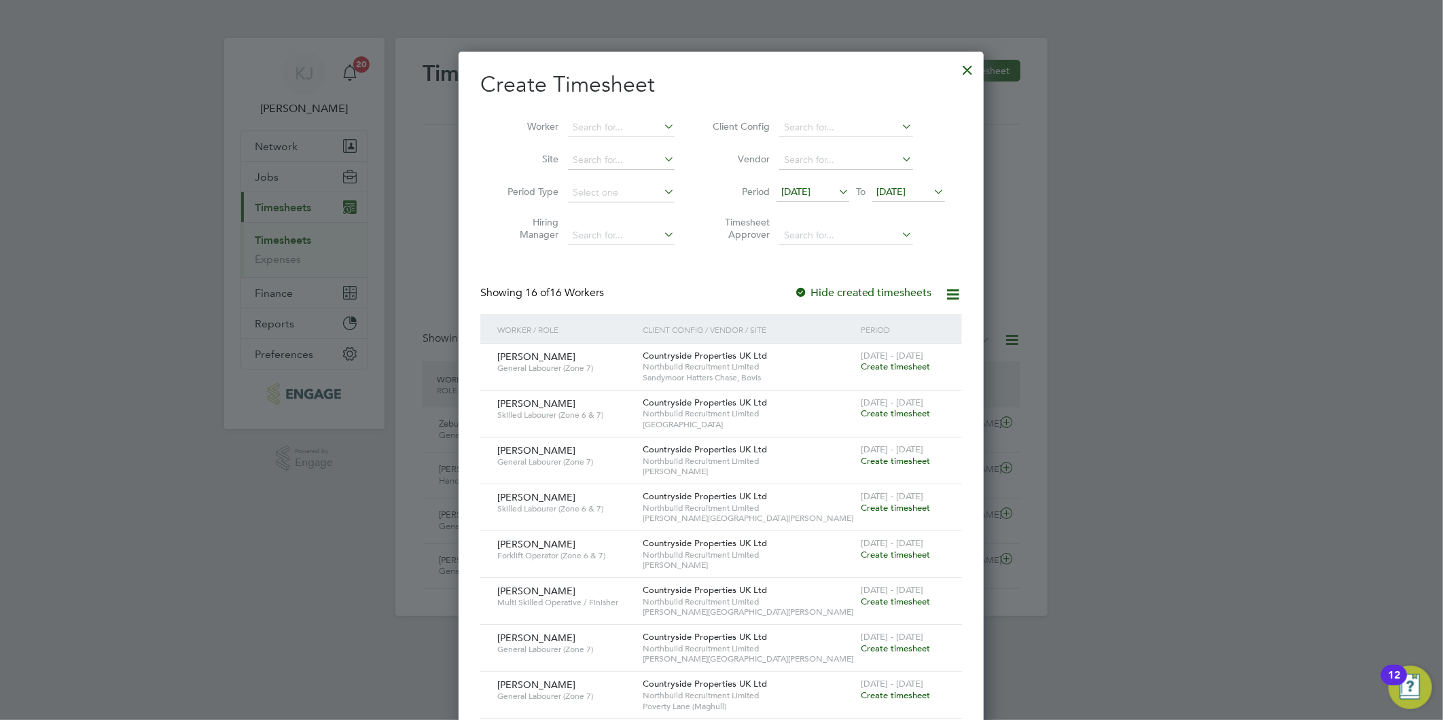
scroll to position [1118, 526]
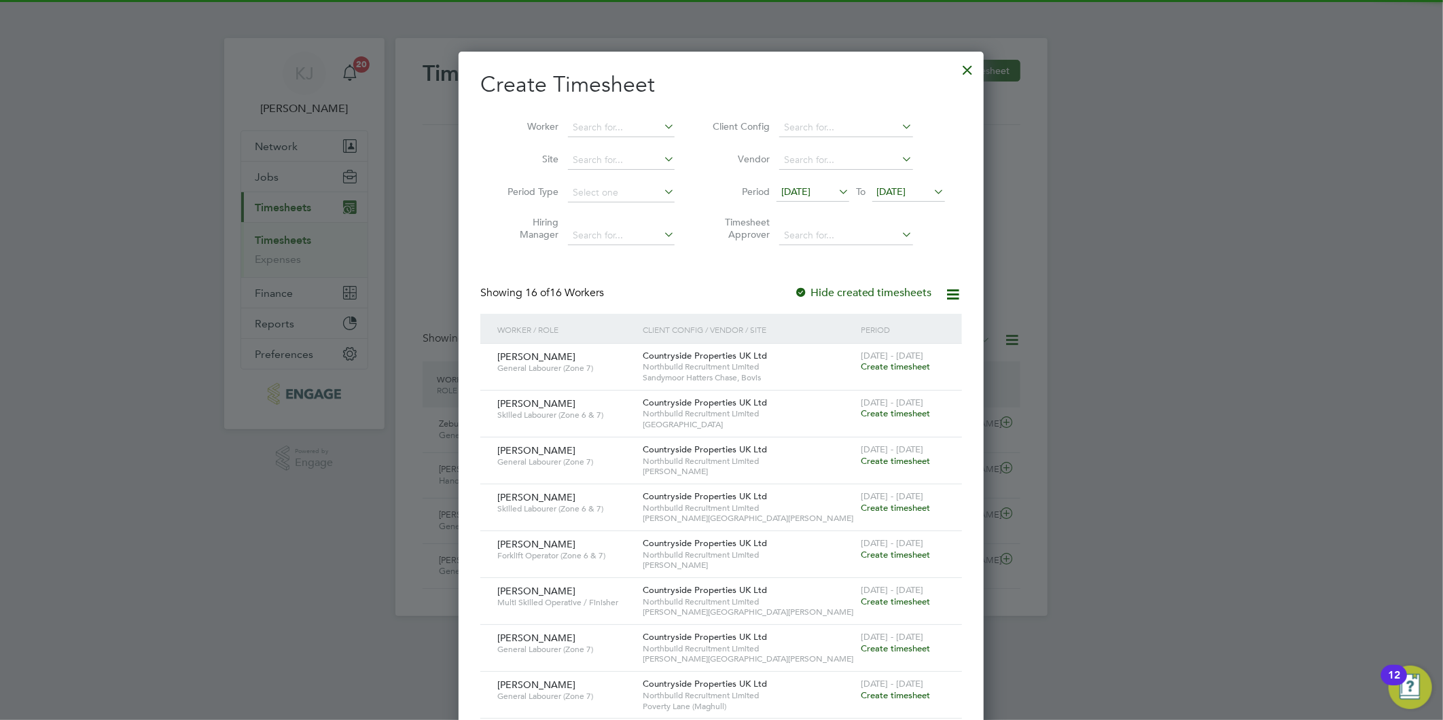
click at [813, 183] on span "[DATE]" at bounding box center [812, 192] width 73 height 18
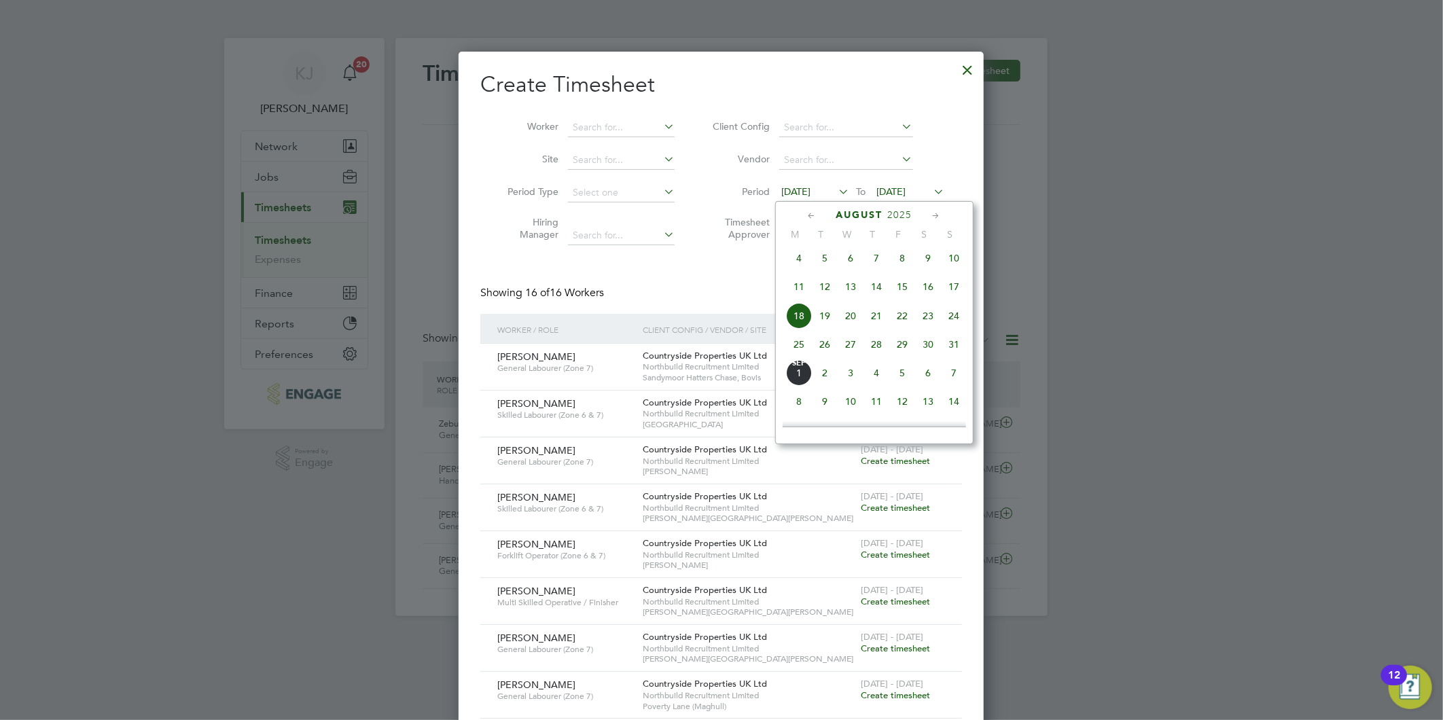
click at [801, 347] on span "25" at bounding box center [799, 344] width 26 height 26
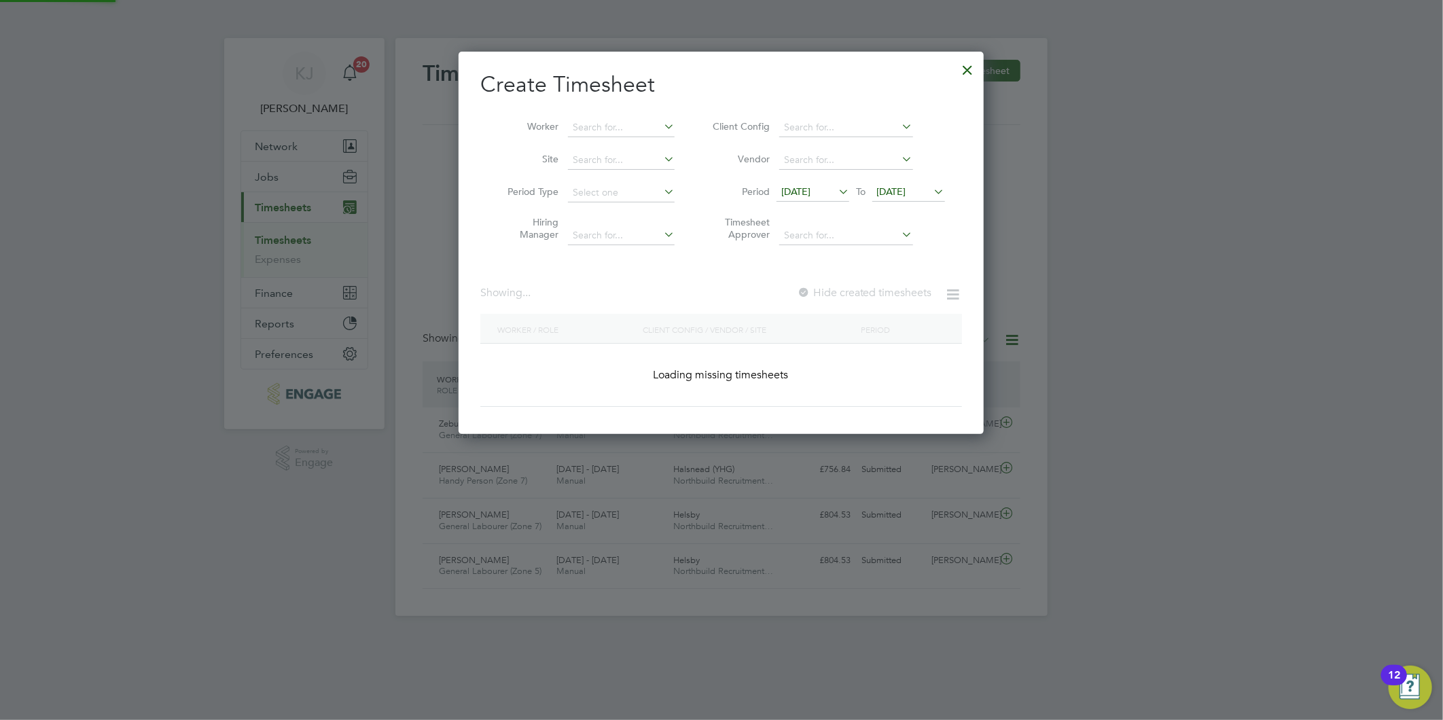
scroll to position [931, 526]
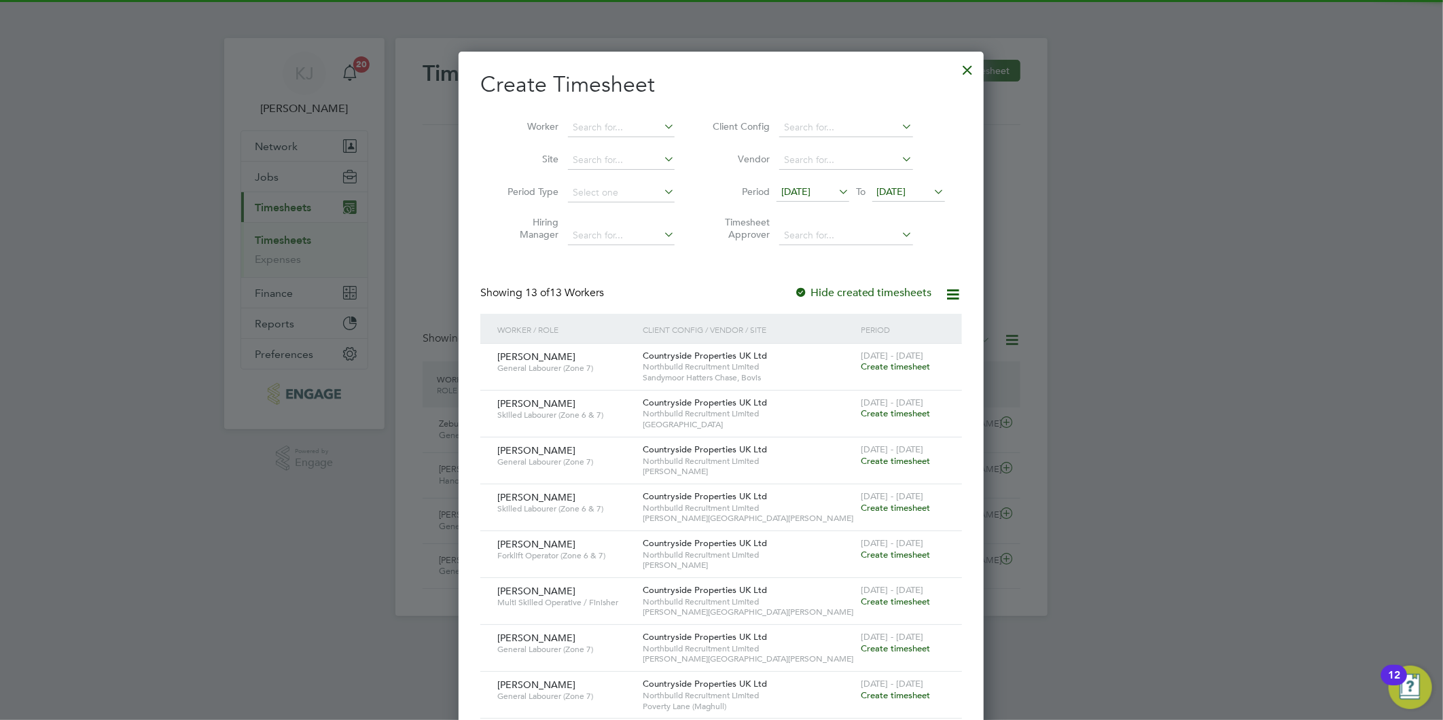
click at [892, 193] on span "[DATE]" at bounding box center [891, 191] width 29 height 12
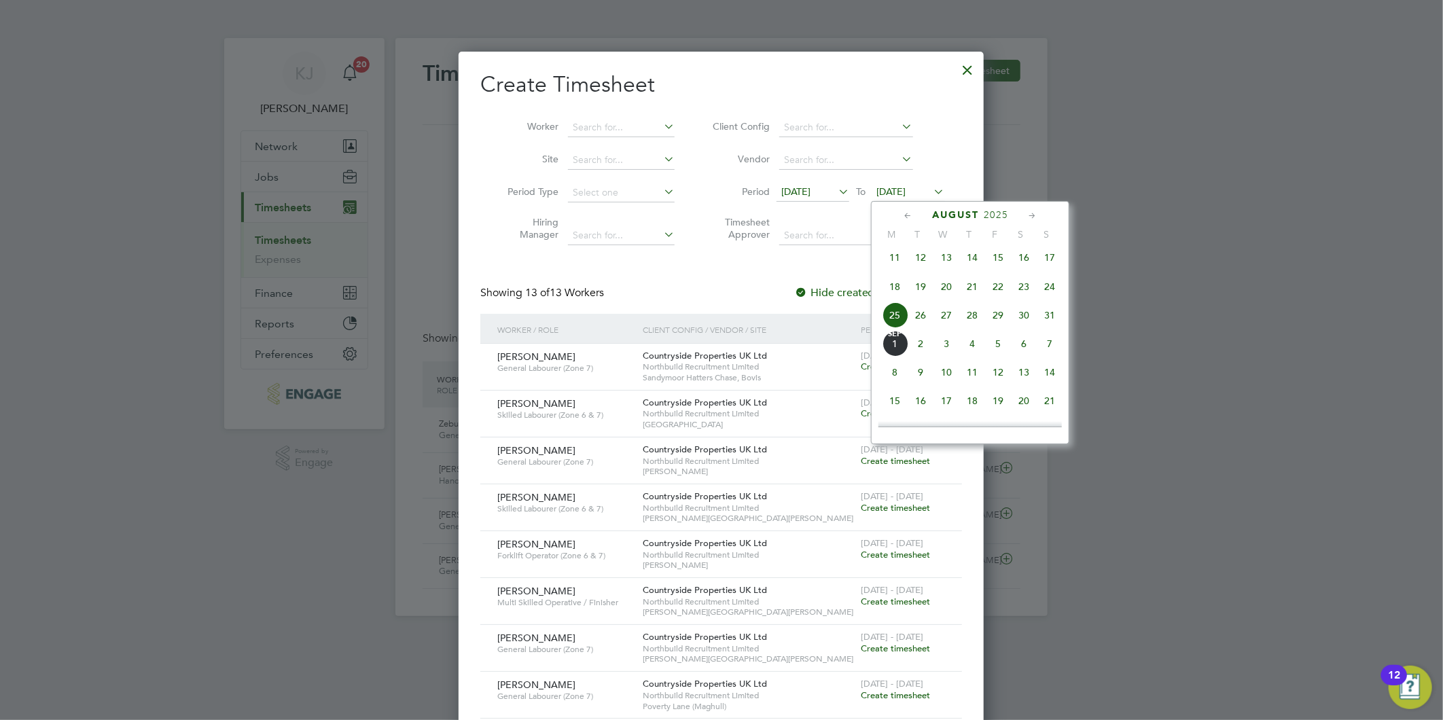
click at [1053, 317] on span "31" at bounding box center [1049, 315] width 26 height 26
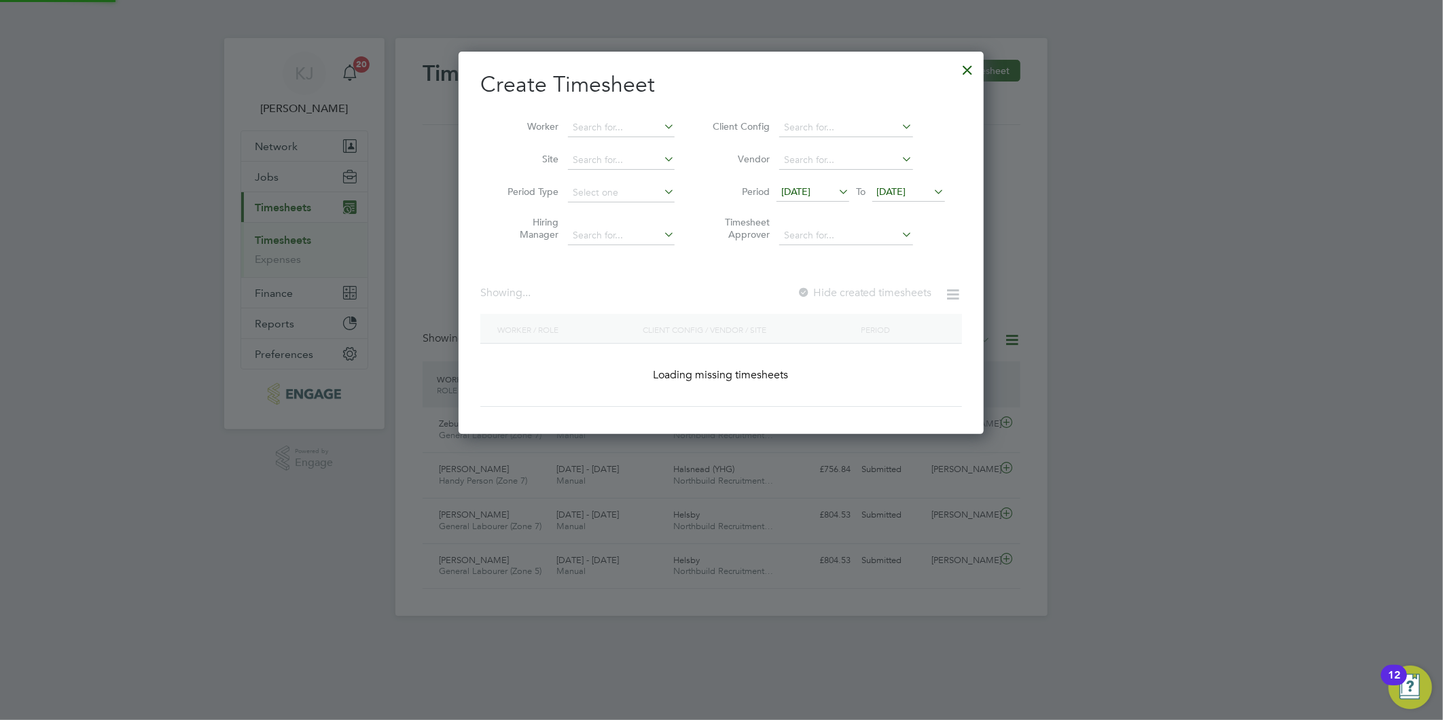
scroll to position [383, 526]
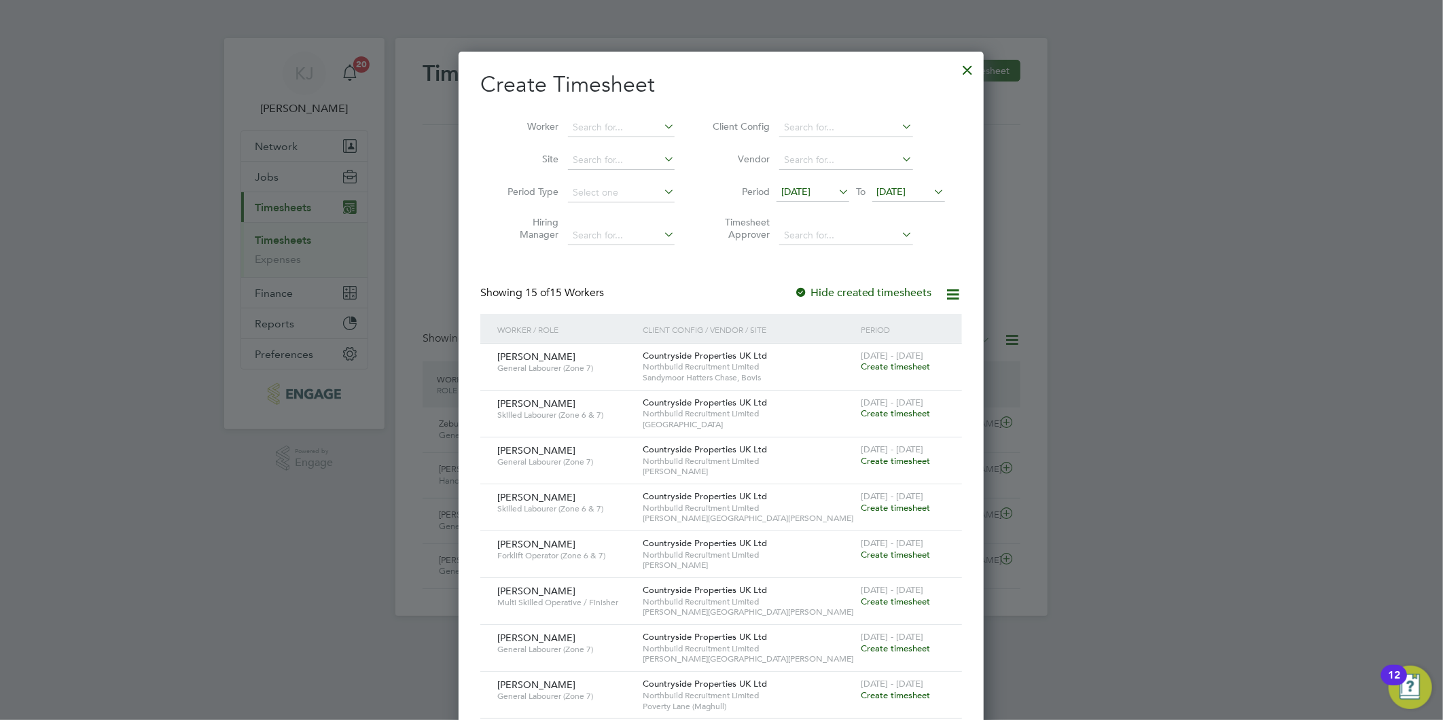
click at [892, 412] on span "Create timesheet" at bounding box center [894, 413] width 69 height 12
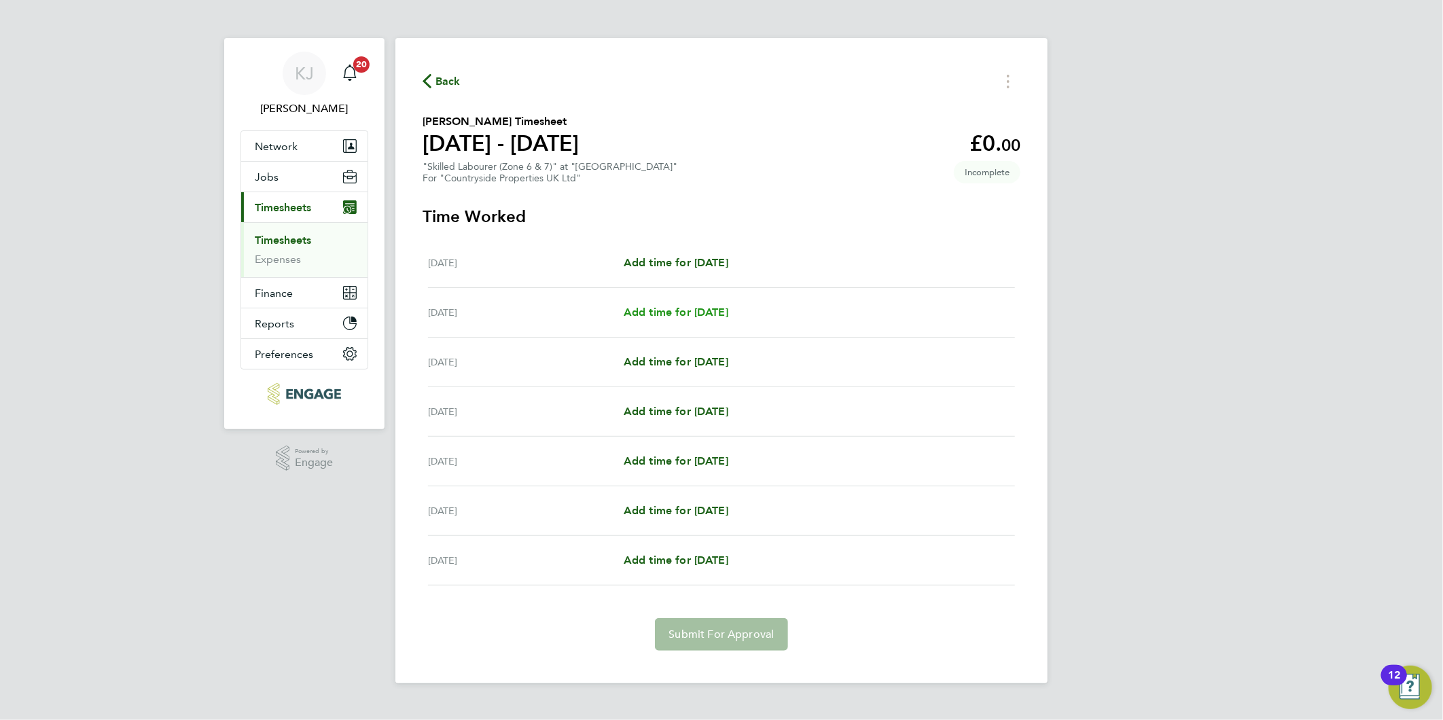
click at [700, 307] on span "Add time for [DATE]" at bounding box center [675, 312] width 105 height 13
select select "30"
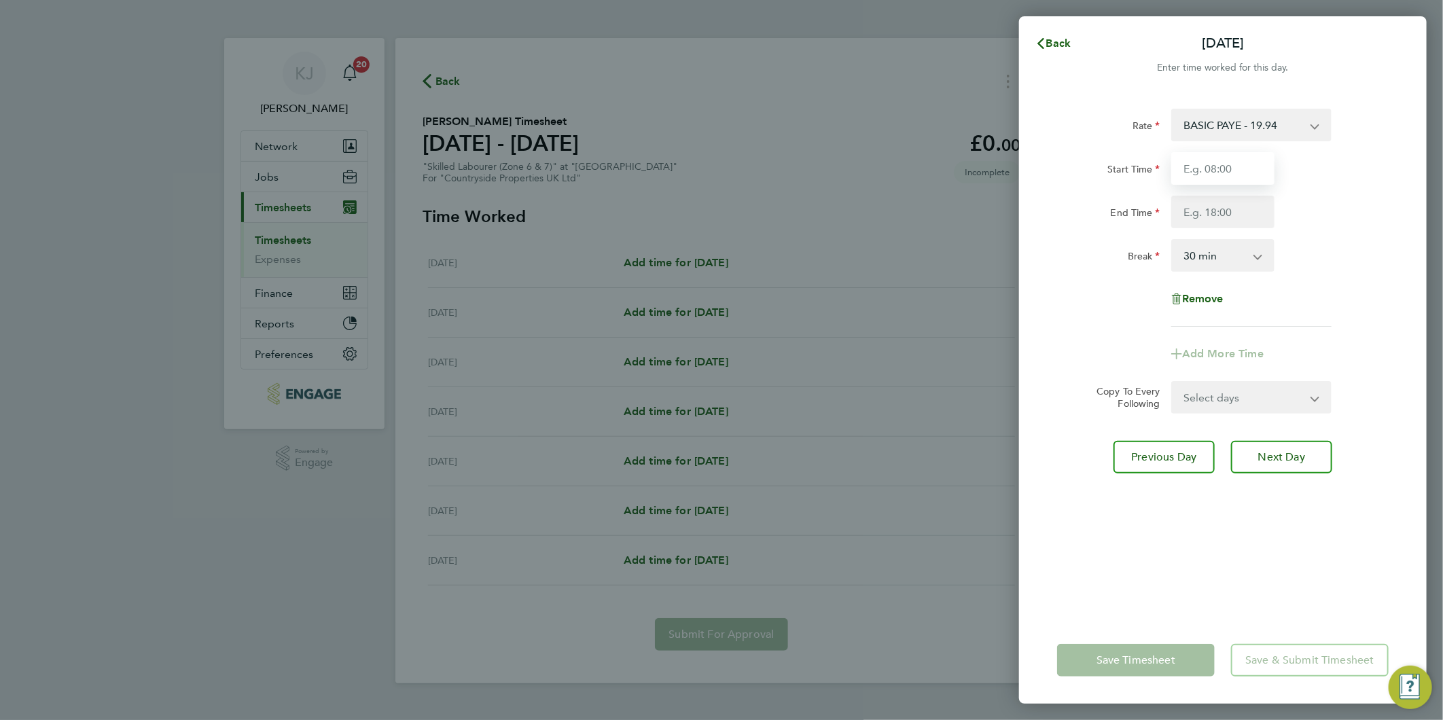
click at [1212, 177] on input "Start Time" at bounding box center [1222, 168] width 103 height 33
type input "09:00"
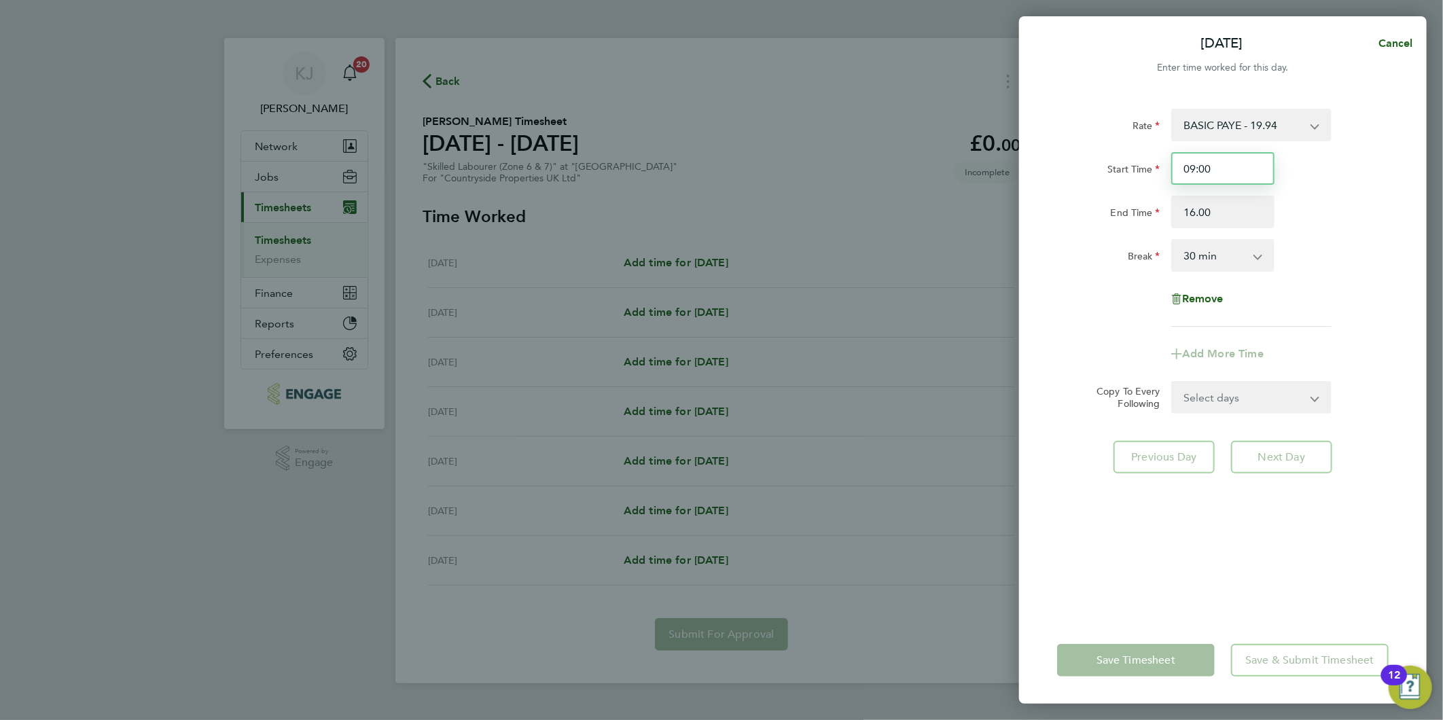
type input "16:00"
click at [1248, 166] on input "09:00" at bounding box center [1222, 168] width 103 height 33
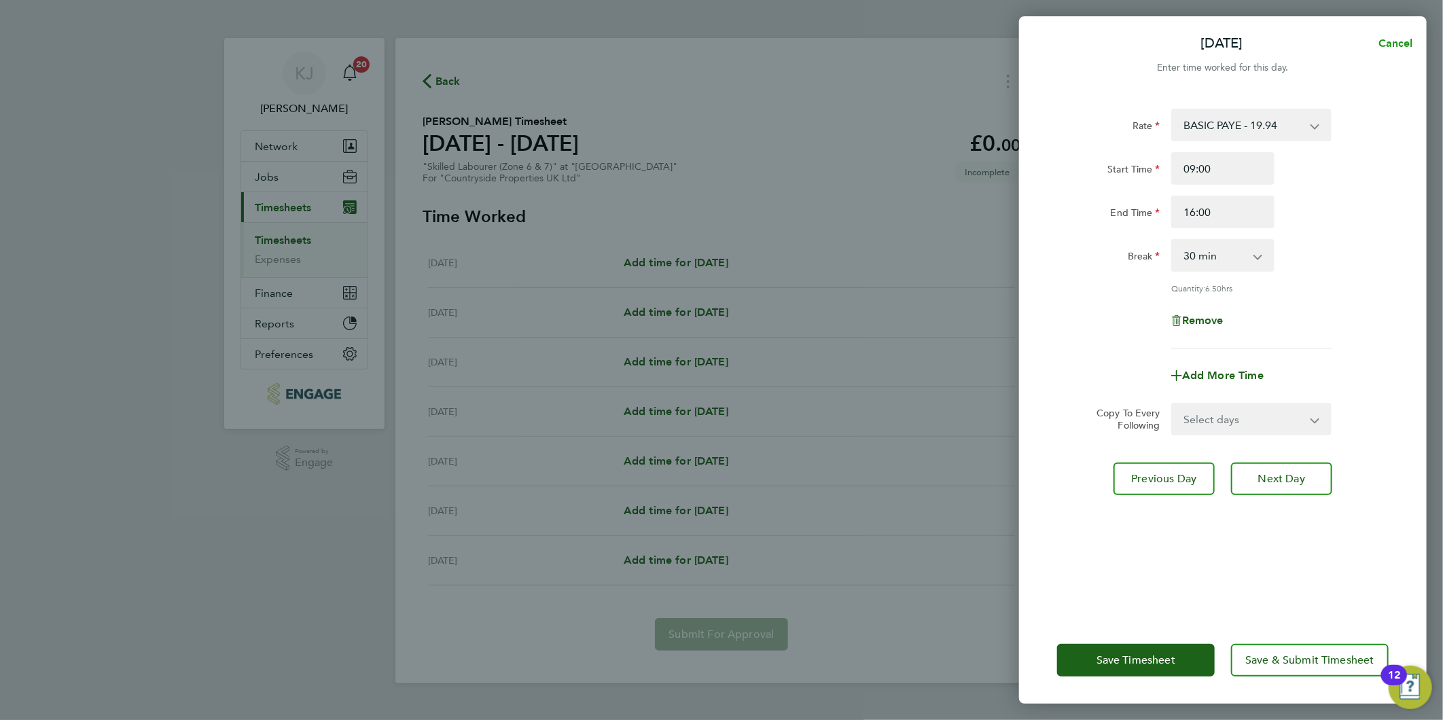
click at [1393, 41] on span "Cancel" at bounding box center [1393, 43] width 39 height 13
select select "30"
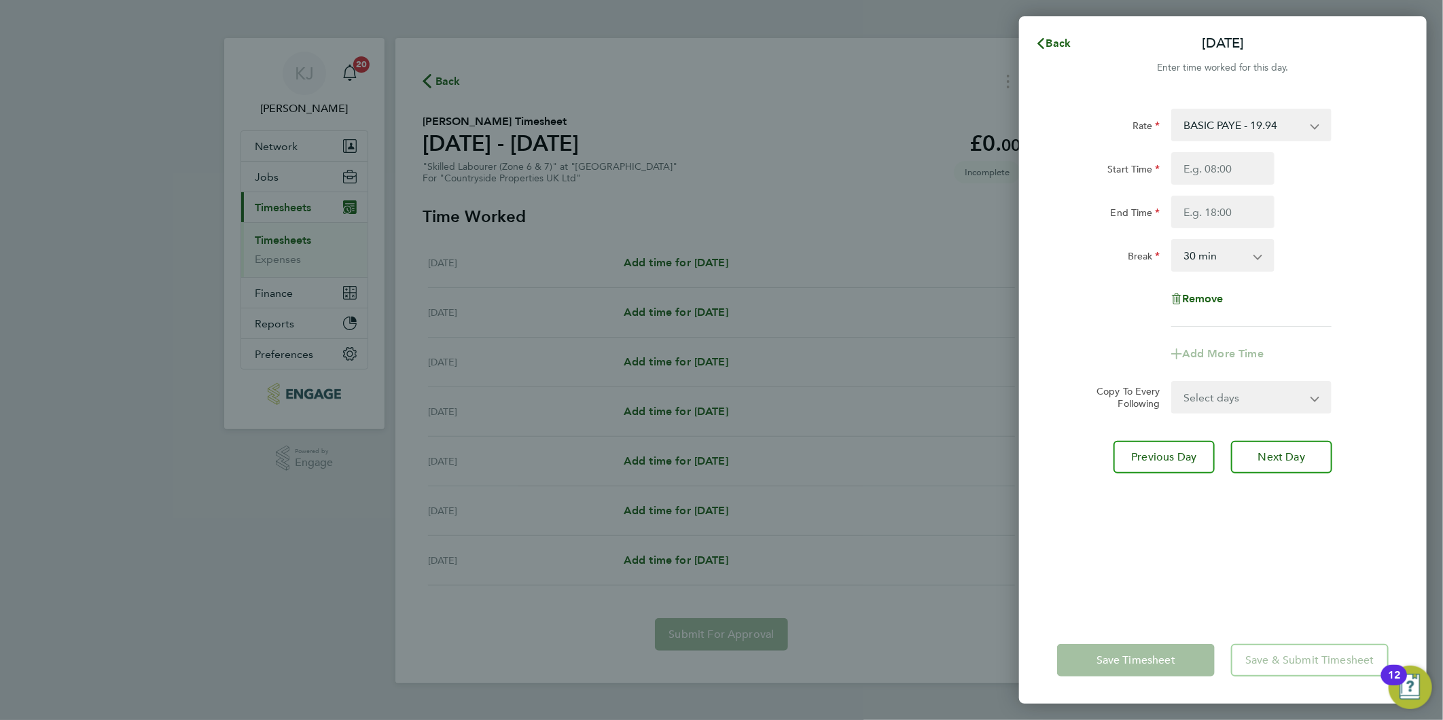
click at [307, 291] on div "Back Tue 26 Aug Enter time worked for this day. Rate BASIC PAYE - 19.94 Start T…" at bounding box center [721, 360] width 1443 height 720
click at [268, 261] on div "Back Tue 26 Aug Enter time worked for this day. Rate BASIC PAYE - 19.94 Start T…" at bounding box center [721, 360] width 1443 height 720
click at [1032, 48] on button "Back" at bounding box center [1052, 43] width 63 height 27
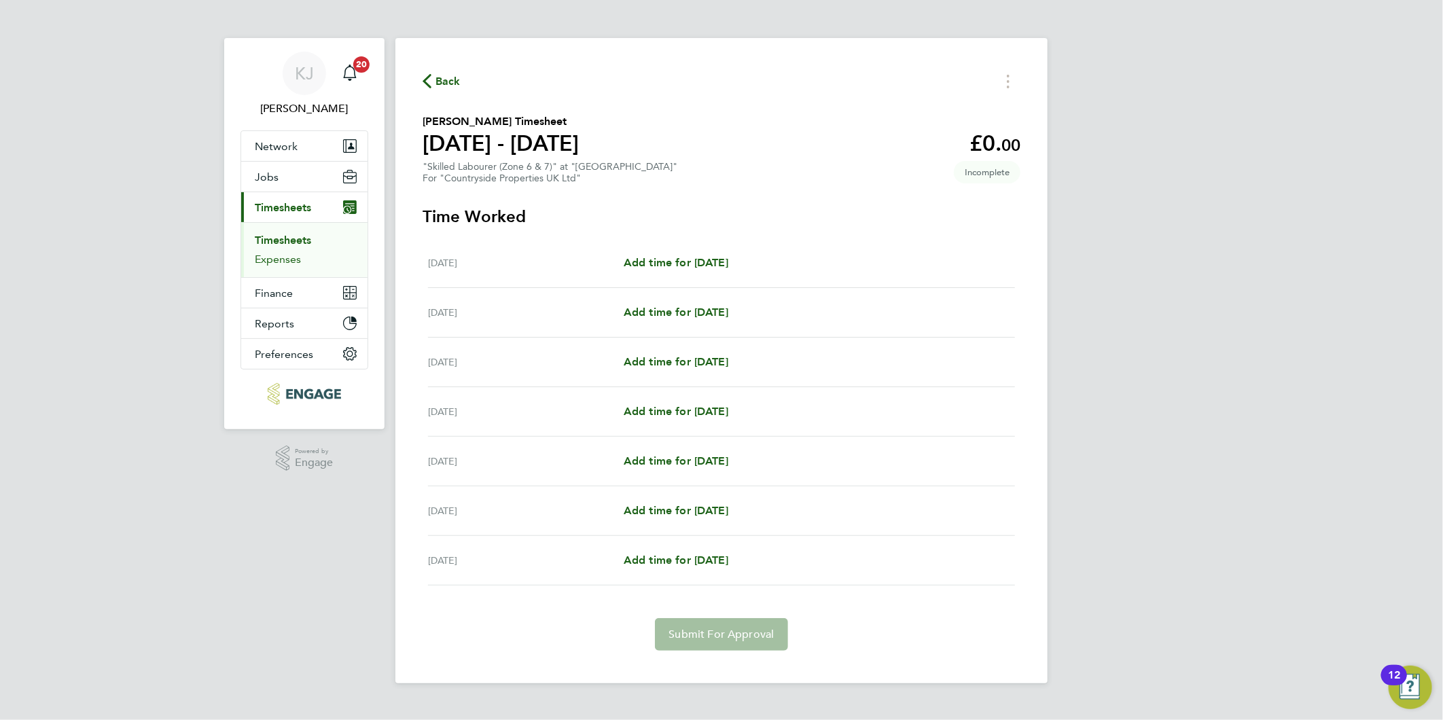
drag, startPoint x: 272, startPoint y: 258, endPoint x: 340, endPoint y: 258, distance: 67.2
click at [272, 258] on link "Expenses" at bounding box center [278, 259] width 46 height 13
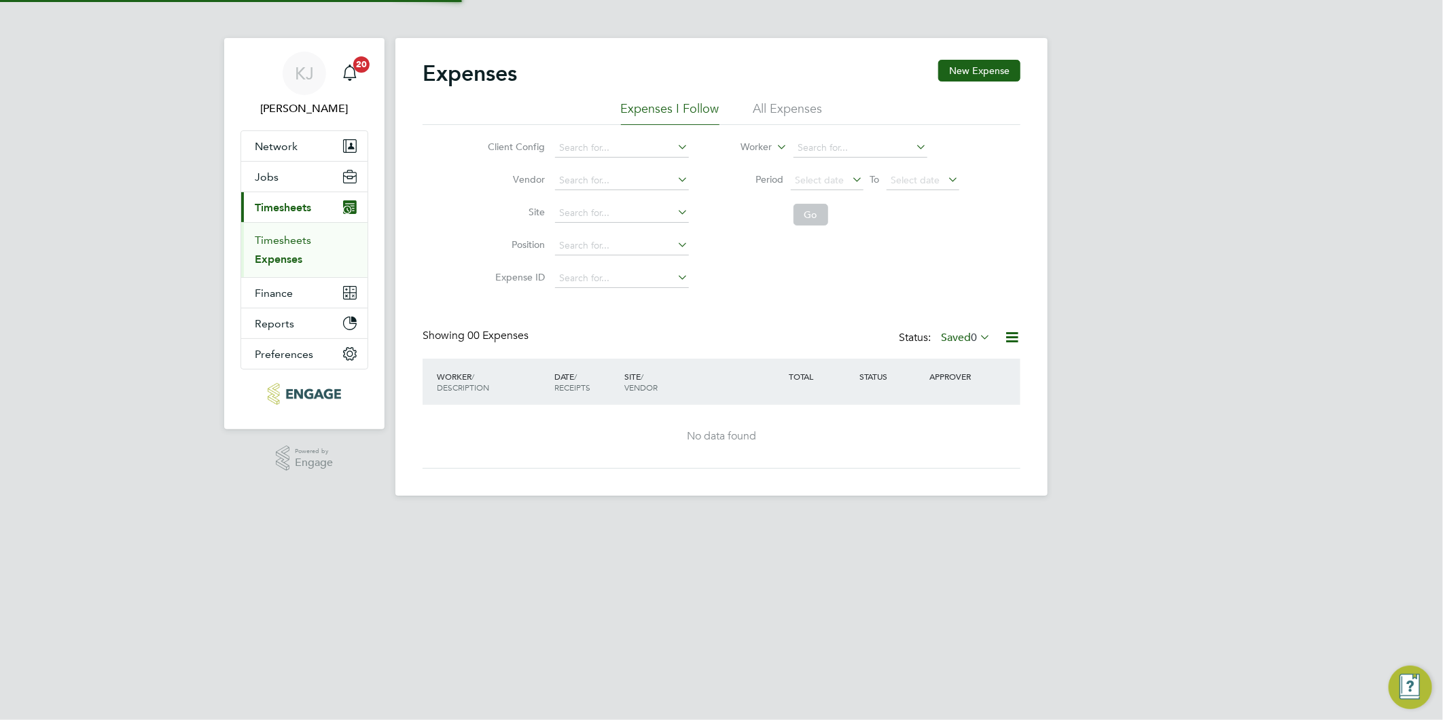
click at [292, 245] on link "Timesheets" at bounding box center [283, 240] width 56 height 13
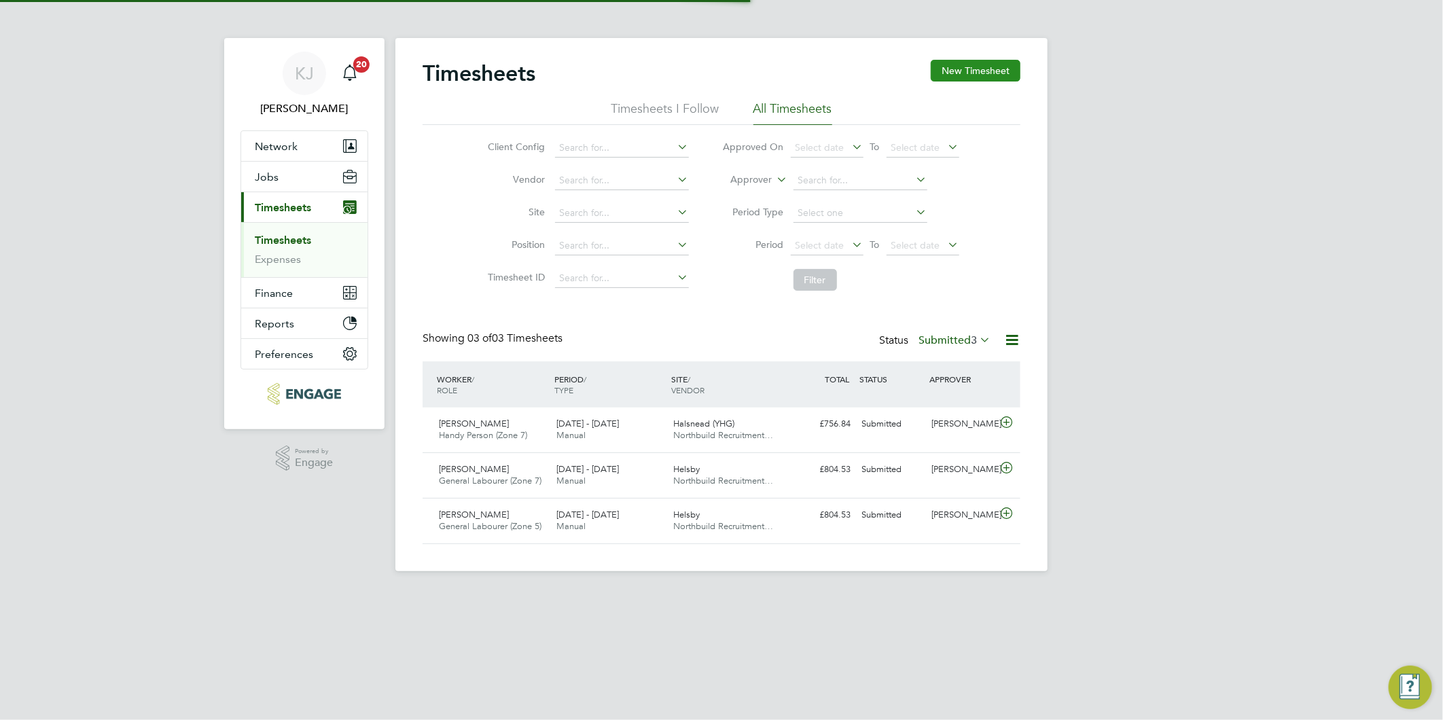
scroll to position [34, 118]
click at [980, 66] on button "New Timesheet" at bounding box center [975, 71] width 90 height 22
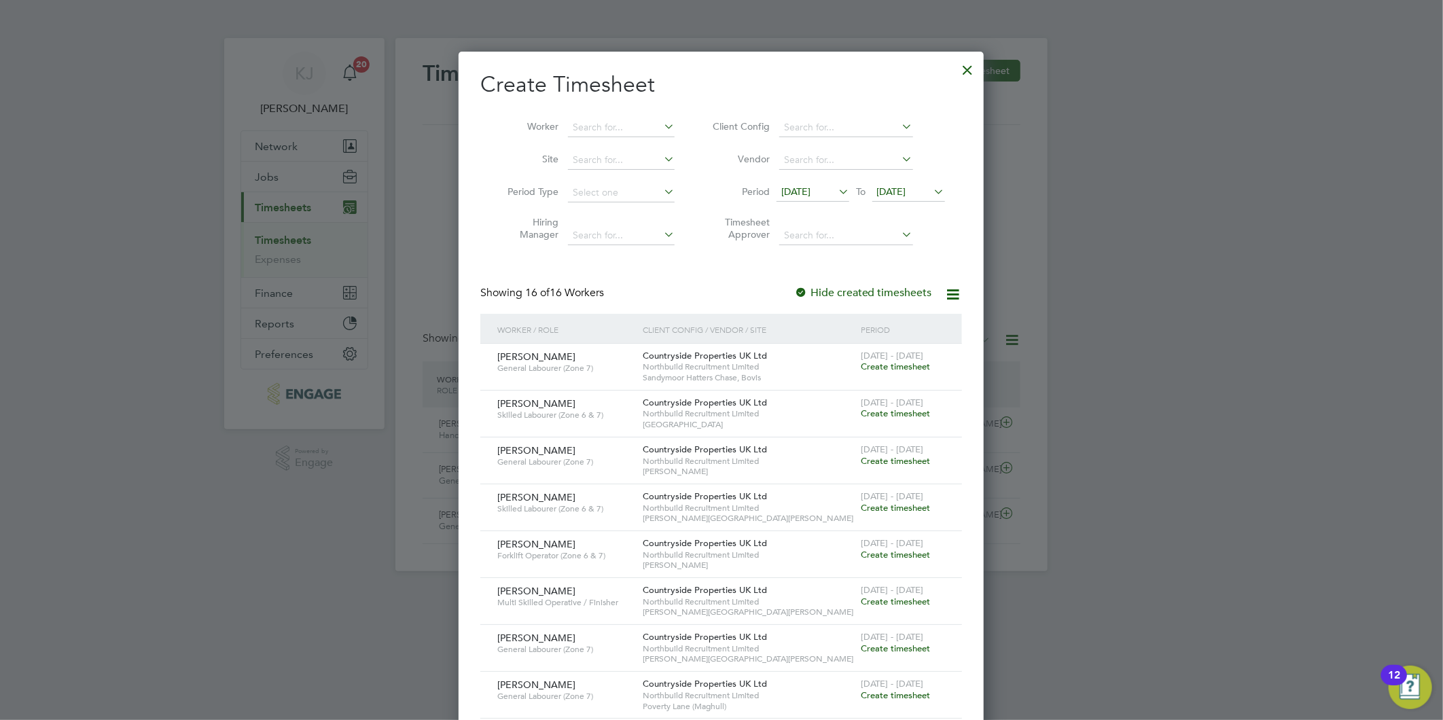
click at [808, 192] on span "[DATE]" at bounding box center [795, 191] width 29 height 12
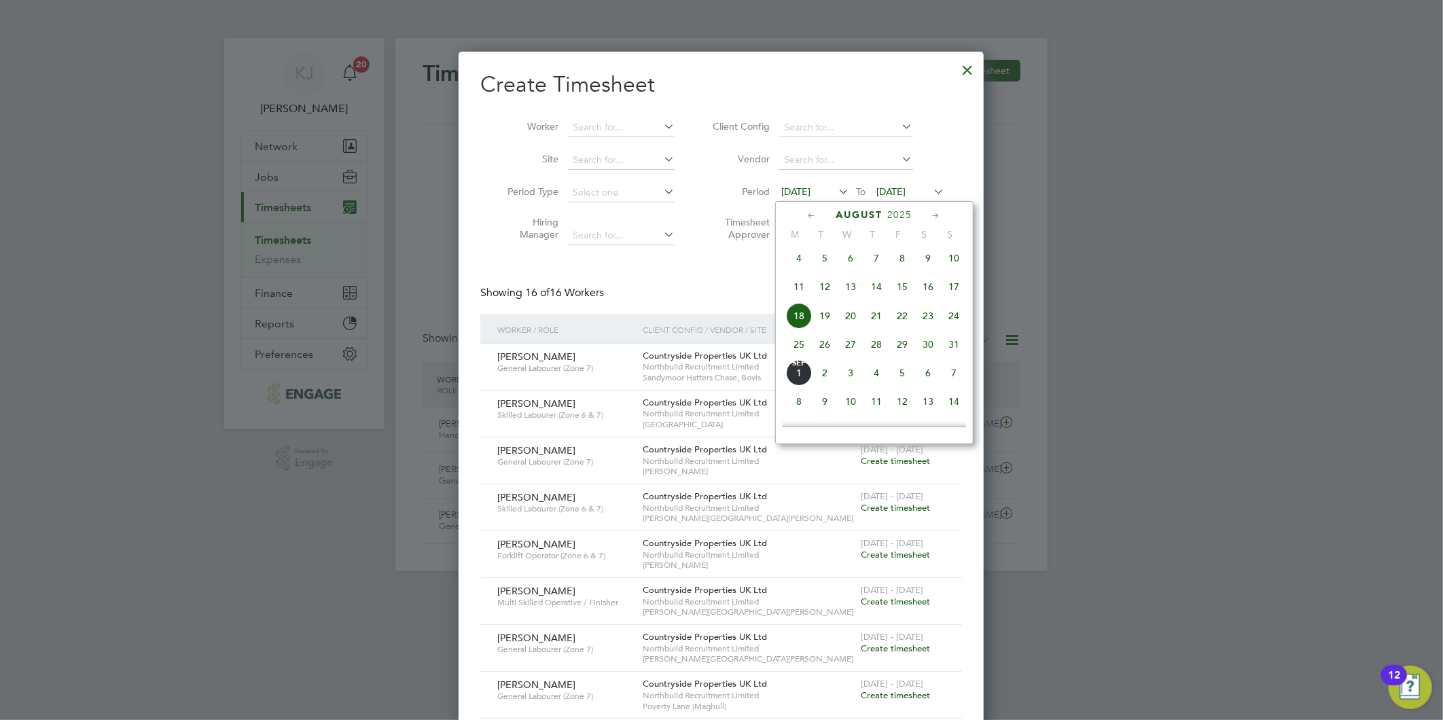
click at [803, 348] on span "25" at bounding box center [799, 344] width 26 height 26
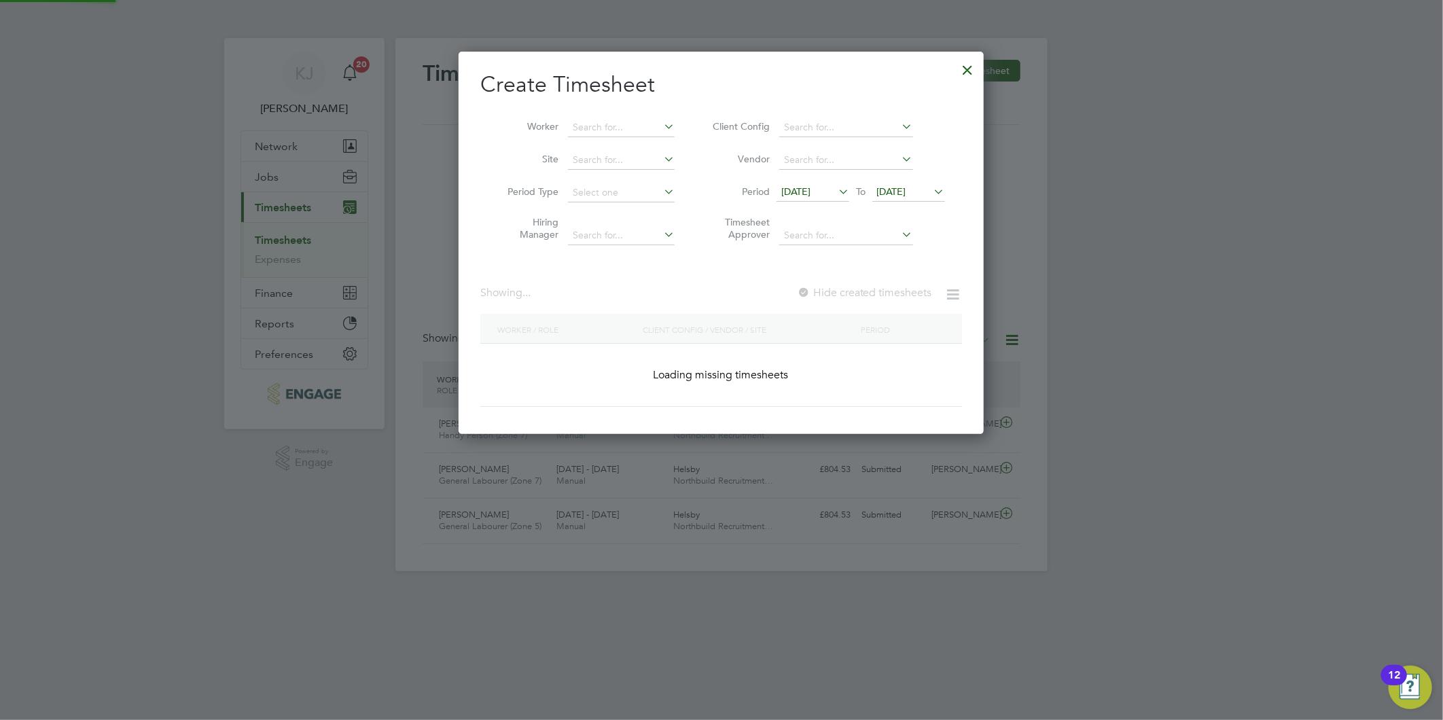
scroll to position [931, 526]
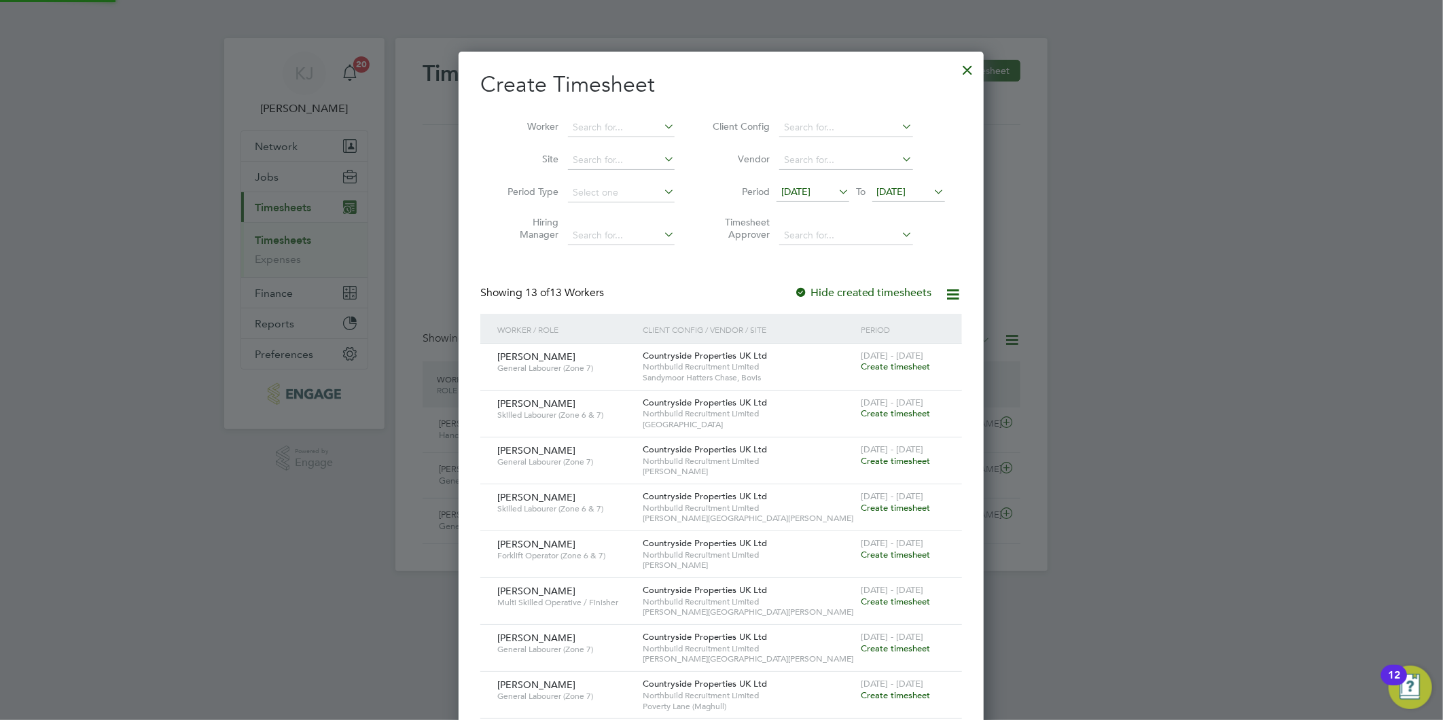
click at [902, 185] on span "[DATE]" at bounding box center [891, 191] width 29 height 12
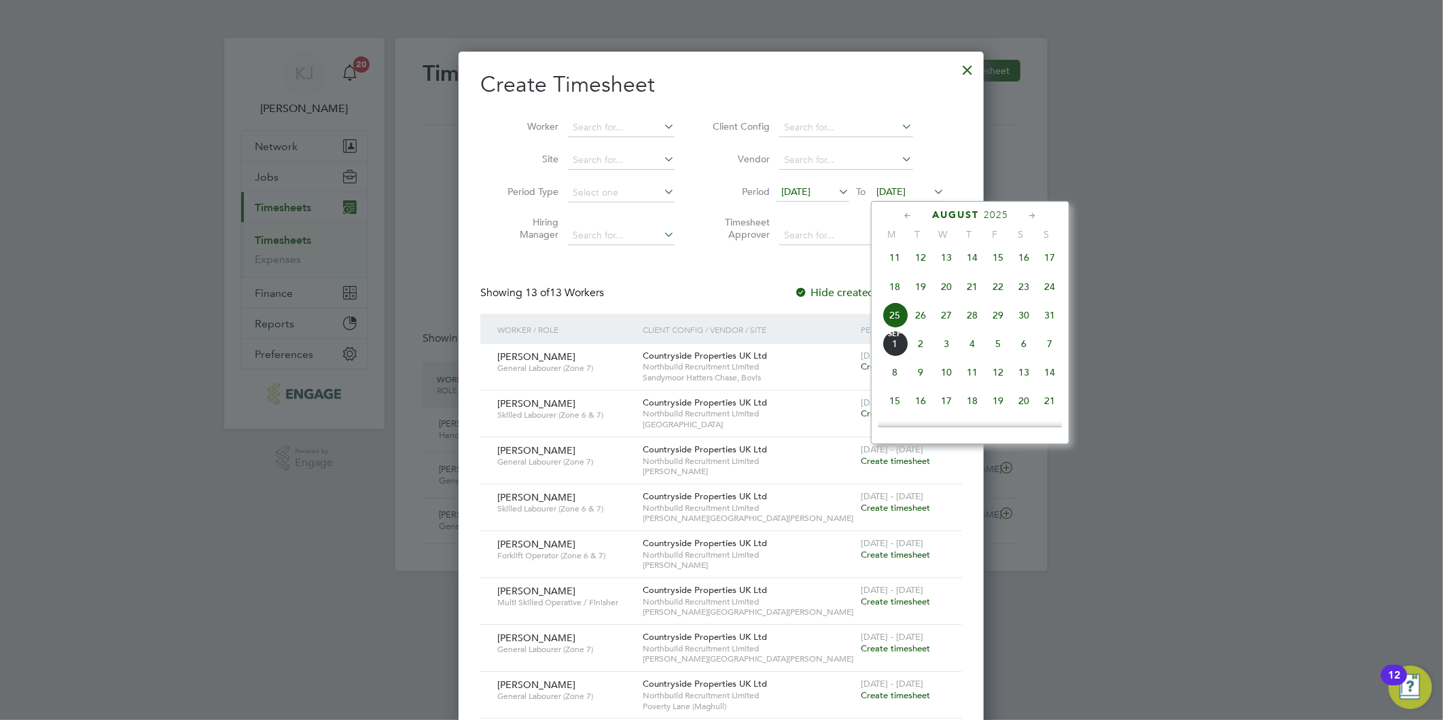
click at [1047, 328] on span "31" at bounding box center [1049, 315] width 26 height 26
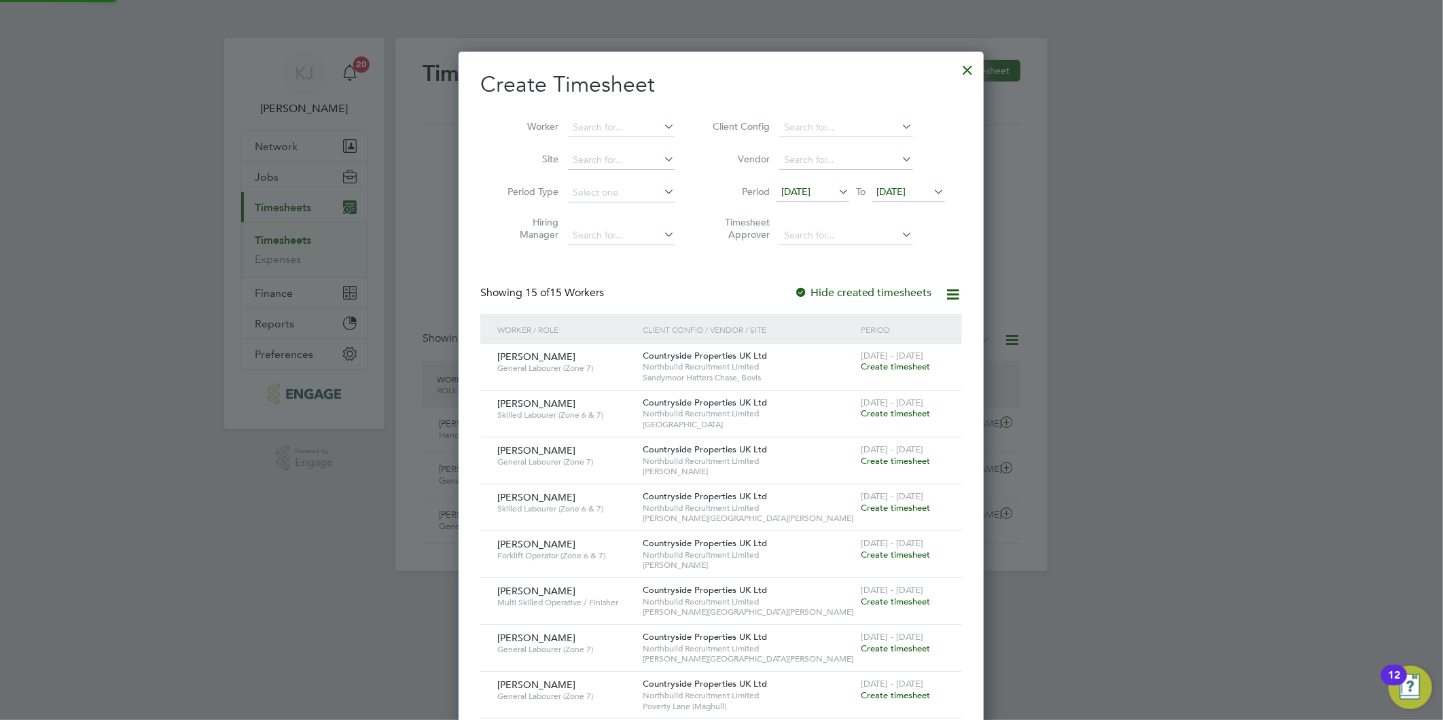
scroll to position [1024, 526]
click at [598, 127] on input at bounding box center [621, 127] width 107 height 19
type input "jon"
click at [969, 71] on div at bounding box center [968, 66] width 24 height 24
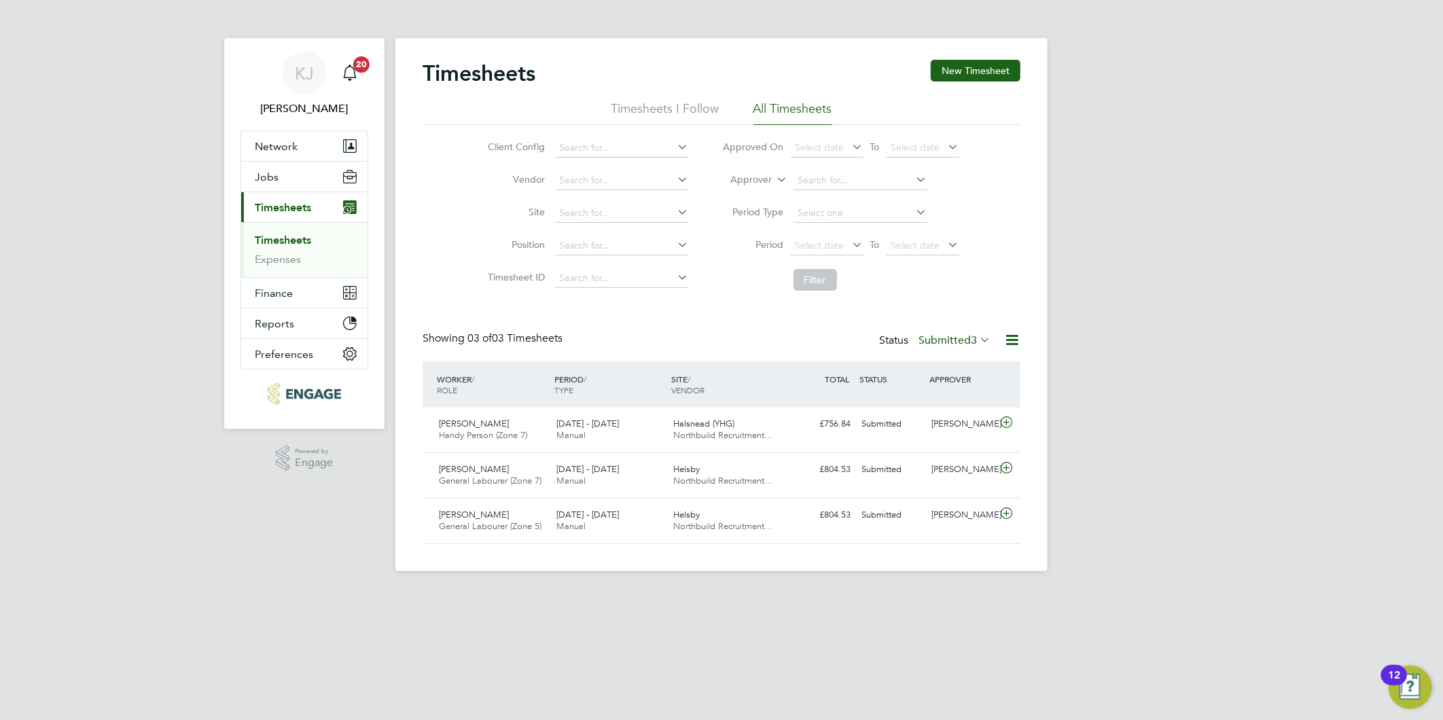
scroll to position [34, 118]
click at [255, 182] on span "Jobs" at bounding box center [267, 176] width 24 height 13
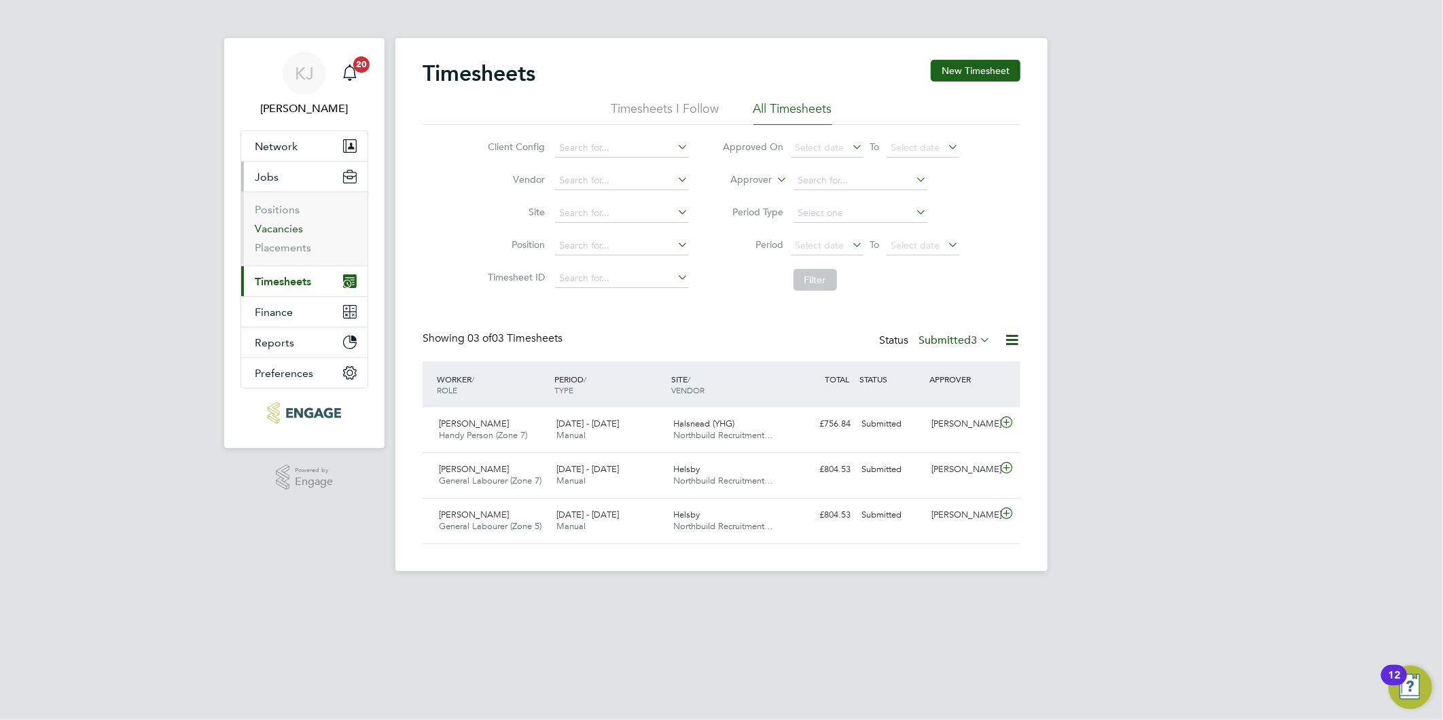
click at [274, 232] on link "Vacancies" at bounding box center [279, 228] width 48 height 13
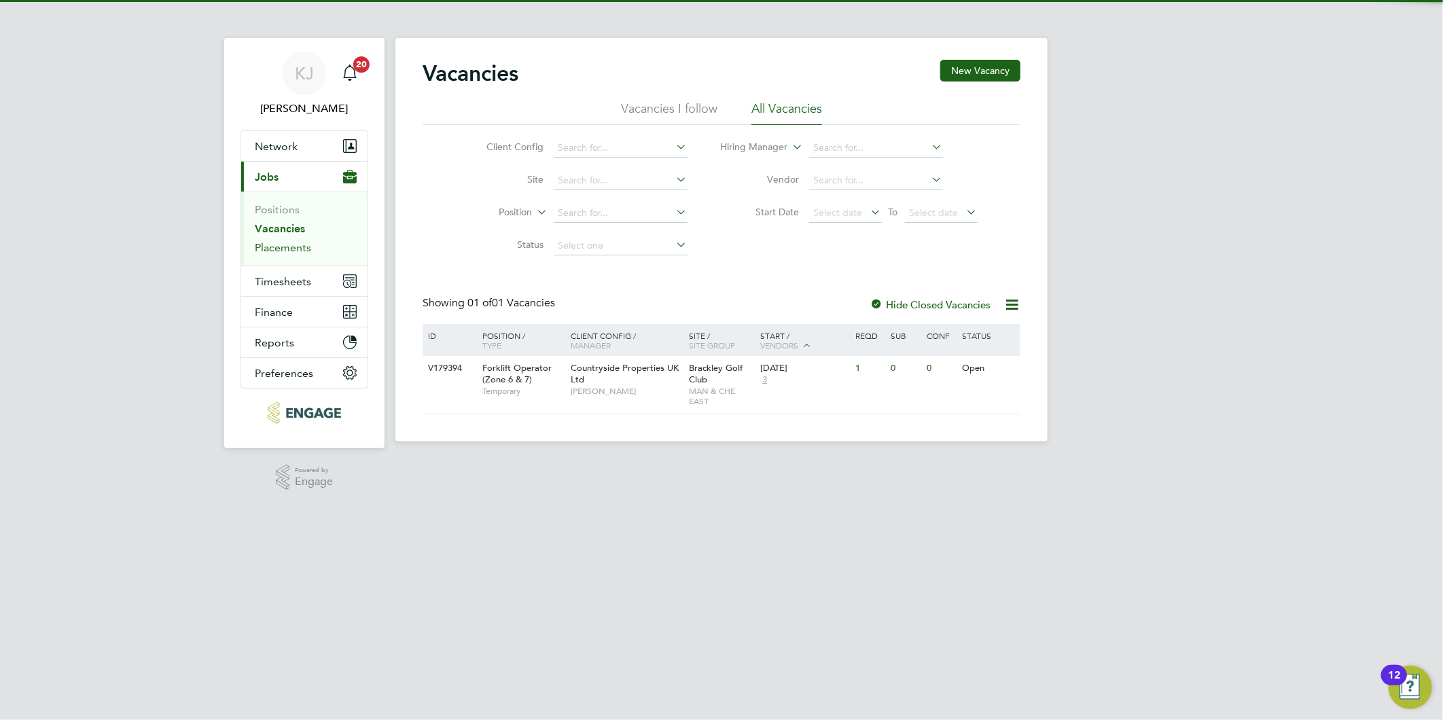
click at [268, 254] on link "Placements" at bounding box center [283, 247] width 56 height 13
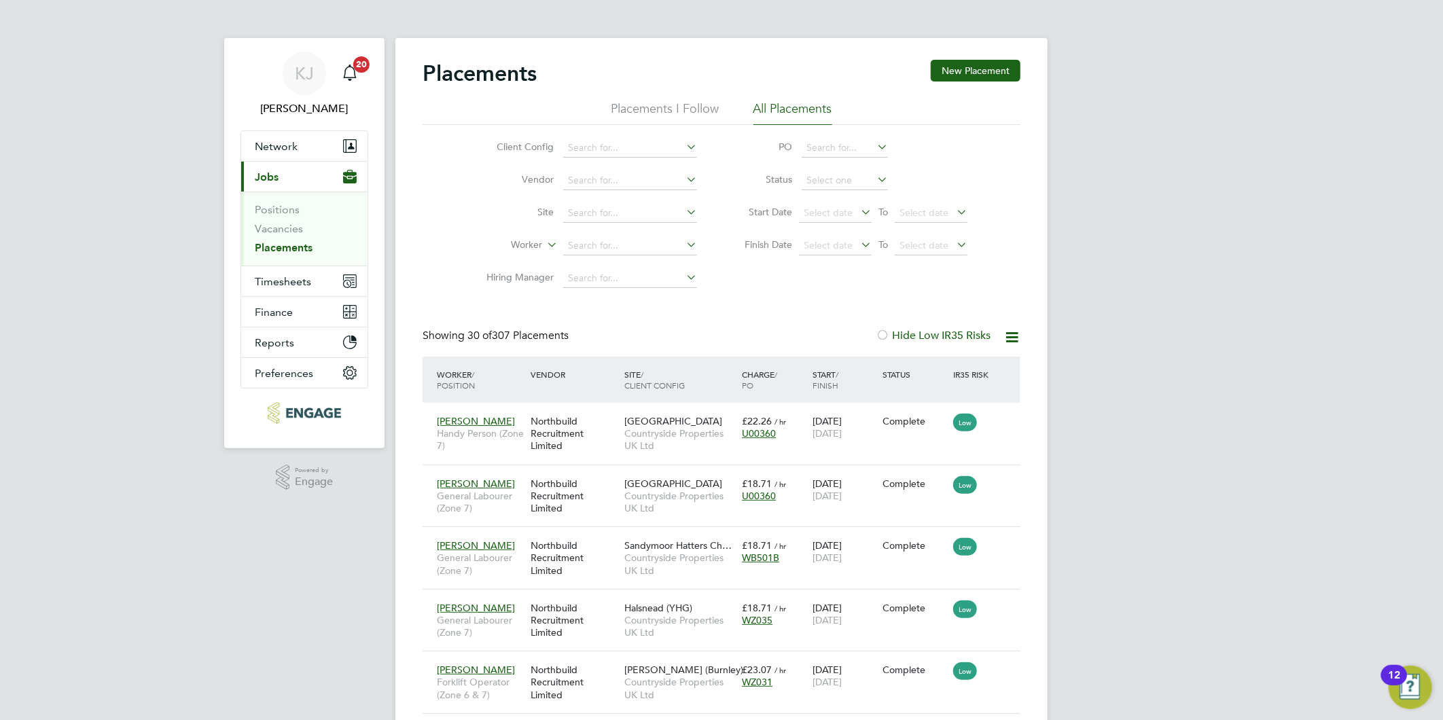
click at [602, 202] on li "Site" at bounding box center [585, 213] width 255 height 33
click at [592, 247] on input at bounding box center [630, 245] width 134 height 19
type input "jonjo"
click at [270, 232] on link "Vacancies" at bounding box center [279, 228] width 48 height 13
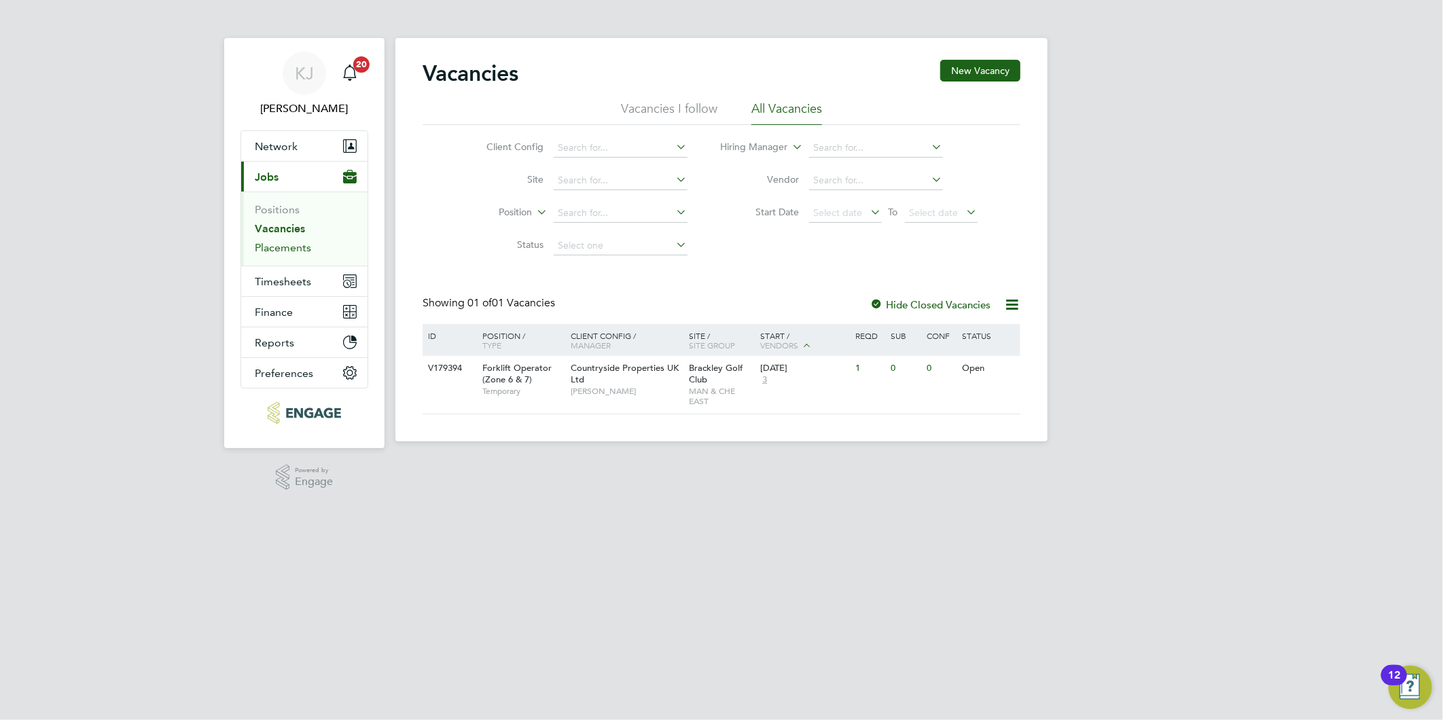
click at [276, 253] on link "Placements" at bounding box center [283, 247] width 56 height 13
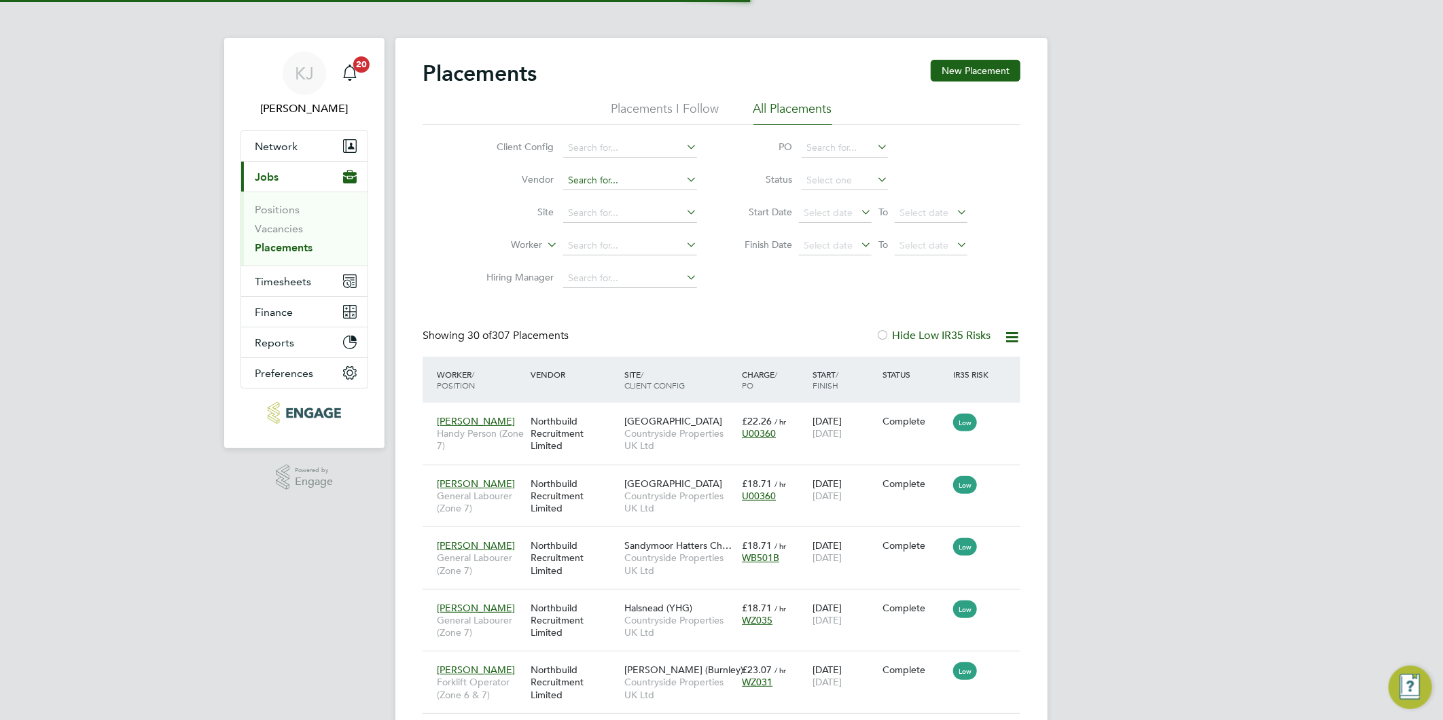
scroll to position [51, 118]
click at [844, 168] on li "Status" at bounding box center [849, 180] width 270 height 33
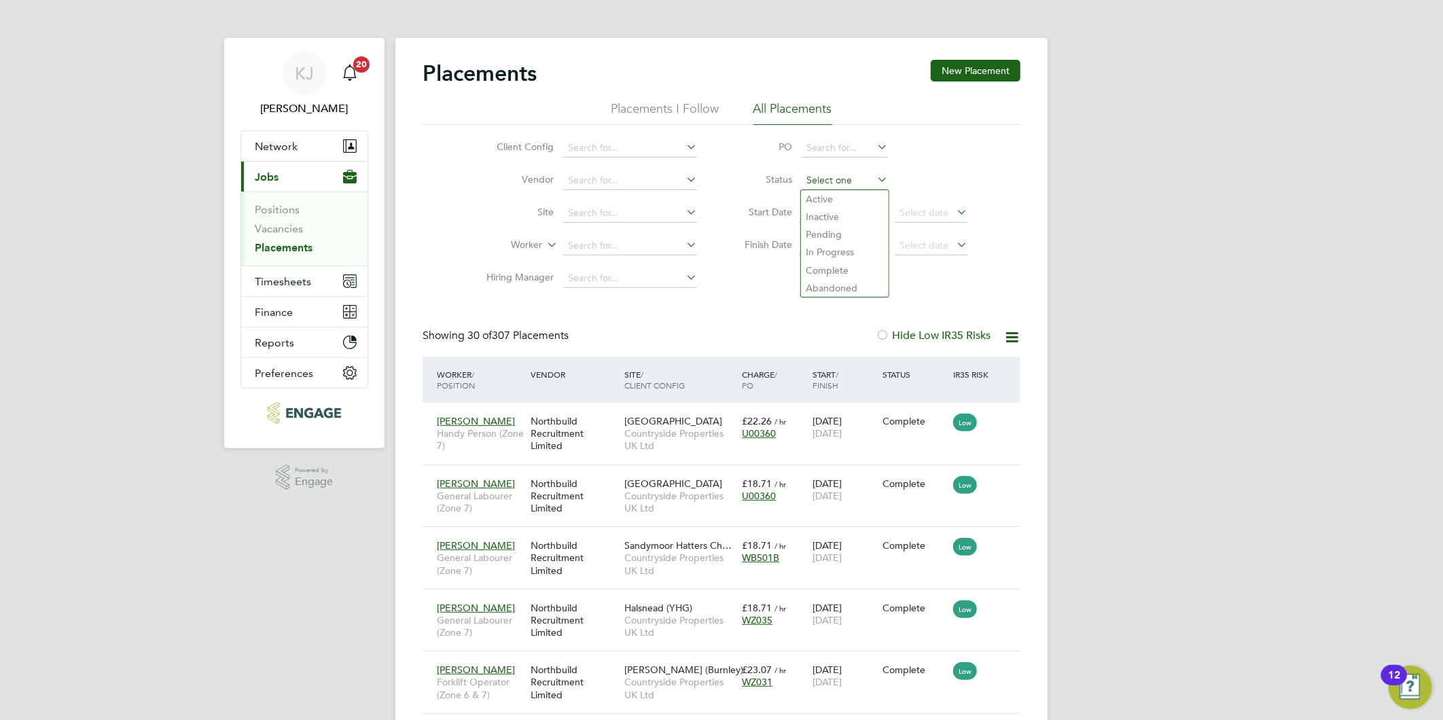
click at [844, 177] on input at bounding box center [844, 180] width 86 height 19
click at [840, 274] on li "Complete" at bounding box center [845, 270] width 88 height 18
type input "Complete"
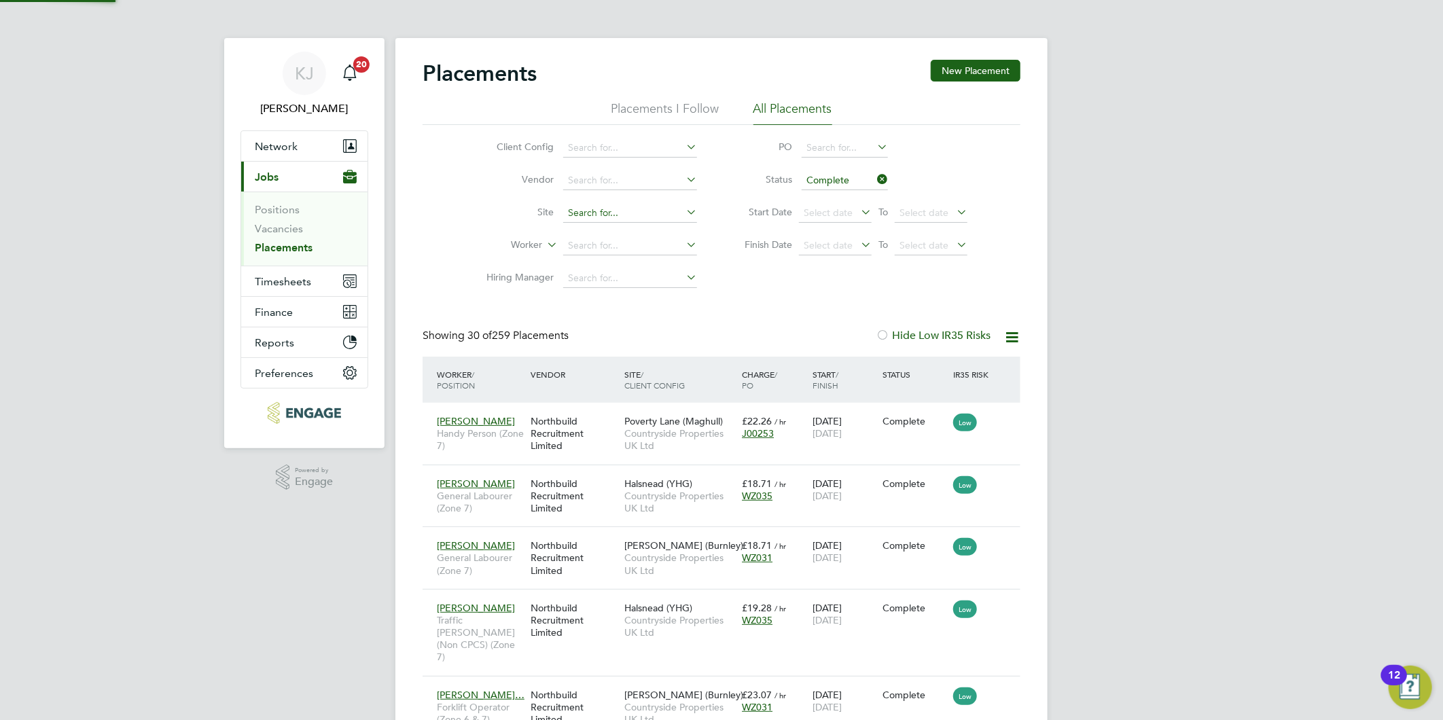
click at [600, 206] on input at bounding box center [630, 213] width 134 height 19
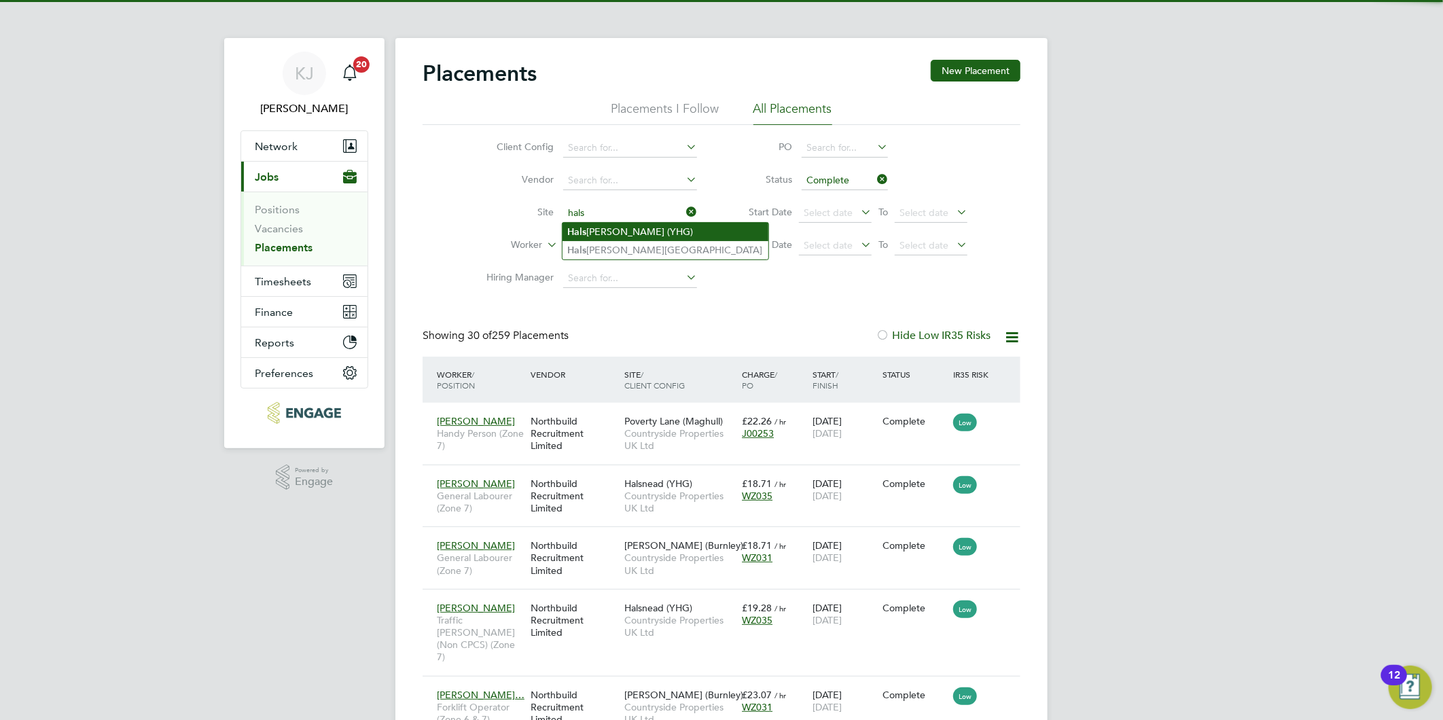
click at [630, 223] on li "Hals nead (YHG)" at bounding box center [665, 232] width 206 height 18
type input "Halsnead (YHG)"
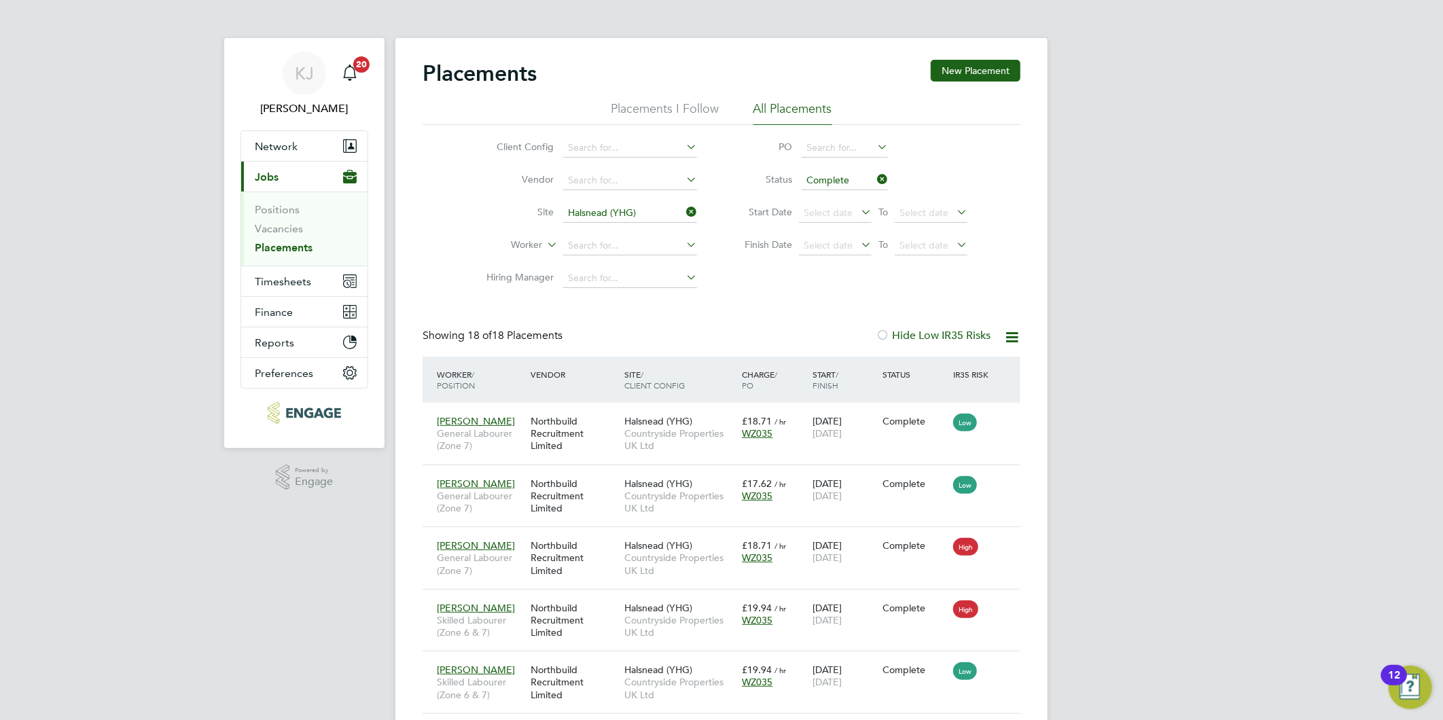
click at [874, 177] on icon at bounding box center [874, 179] width 0 height 19
click at [864, 178] on input at bounding box center [844, 180] width 86 height 19
click at [853, 194] on li "Active" at bounding box center [845, 199] width 88 height 18
type input "Active"
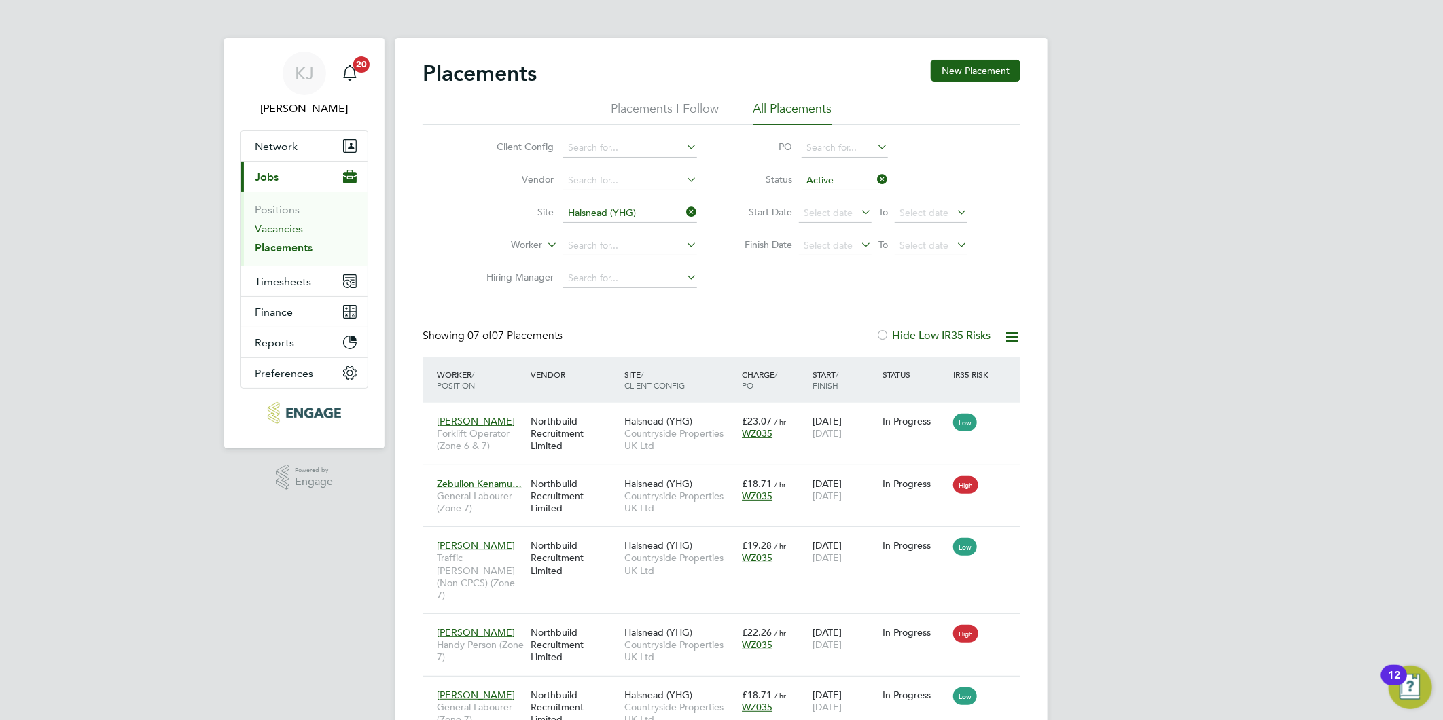
drag, startPoint x: 252, startPoint y: 232, endPoint x: 270, endPoint y: 232, distance: 18.3
click at [255, 232] on ul "Positions Vacancies Placements" at bounding box center [304, 229] width 126 height 74
click at [270, 232] on link "Vacancies" at bounding box center [279, 228] width 48 height 13
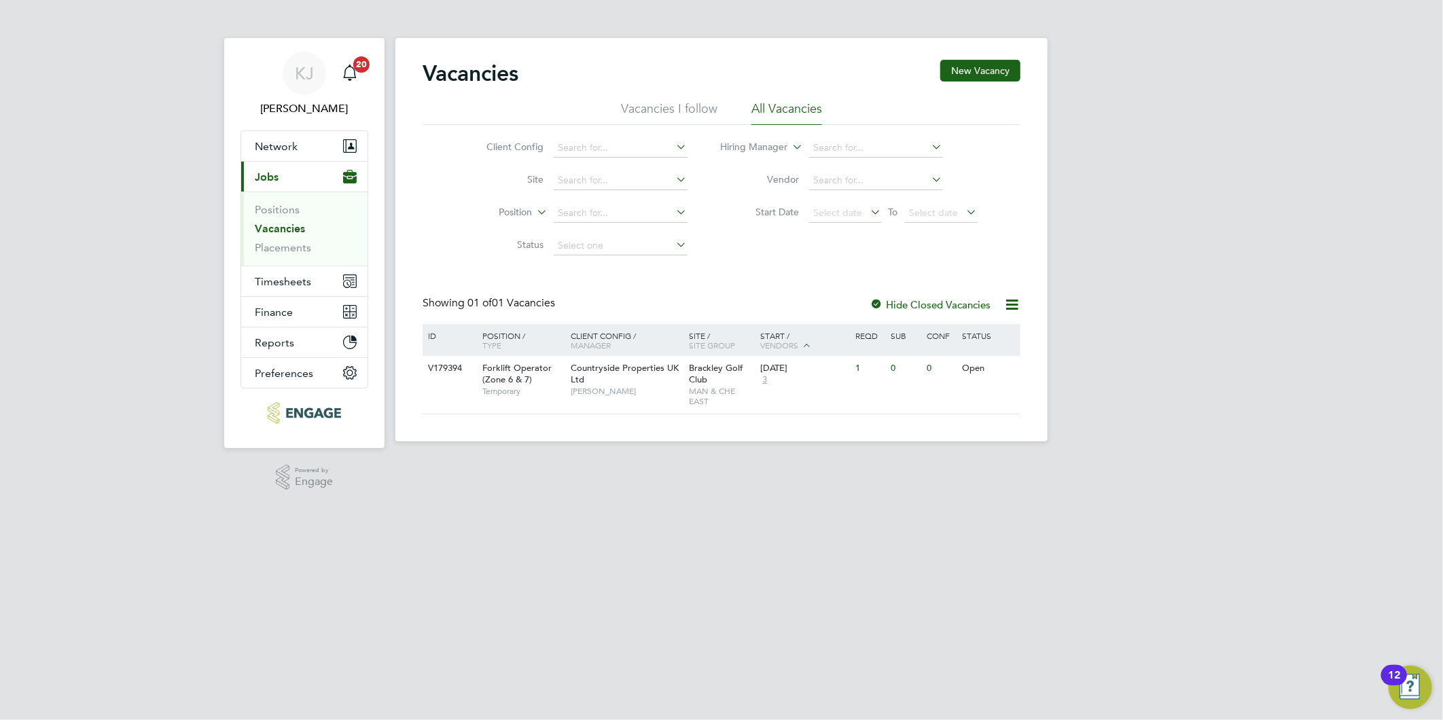
click at [269, 224] on link "Vacancies" at bounding box center [280, 228] width 50 height 13
click at [270, 248] on link "Placements" at bounding box center [283, 247] width 56 height 13
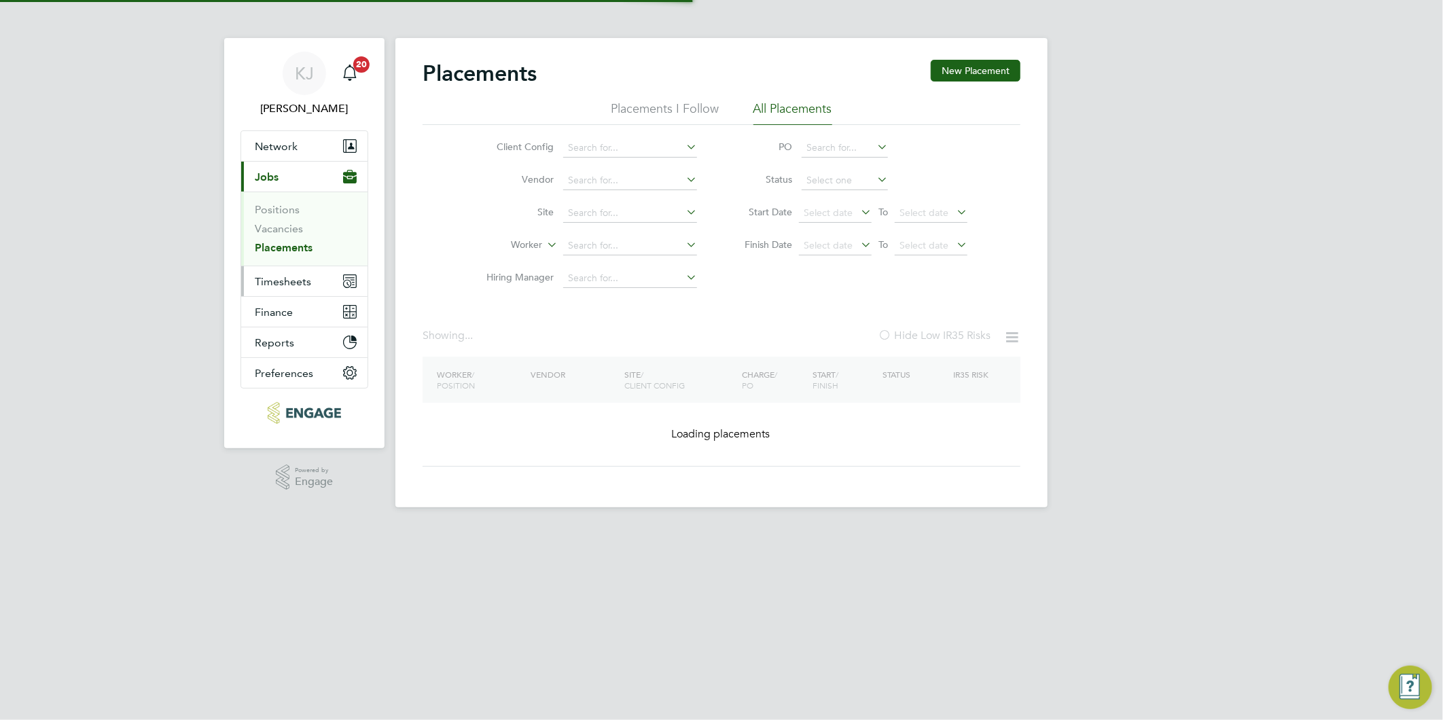
click at [274, 283] on span "Timesheets" at bounding box center [283, 281] width 56 height 13
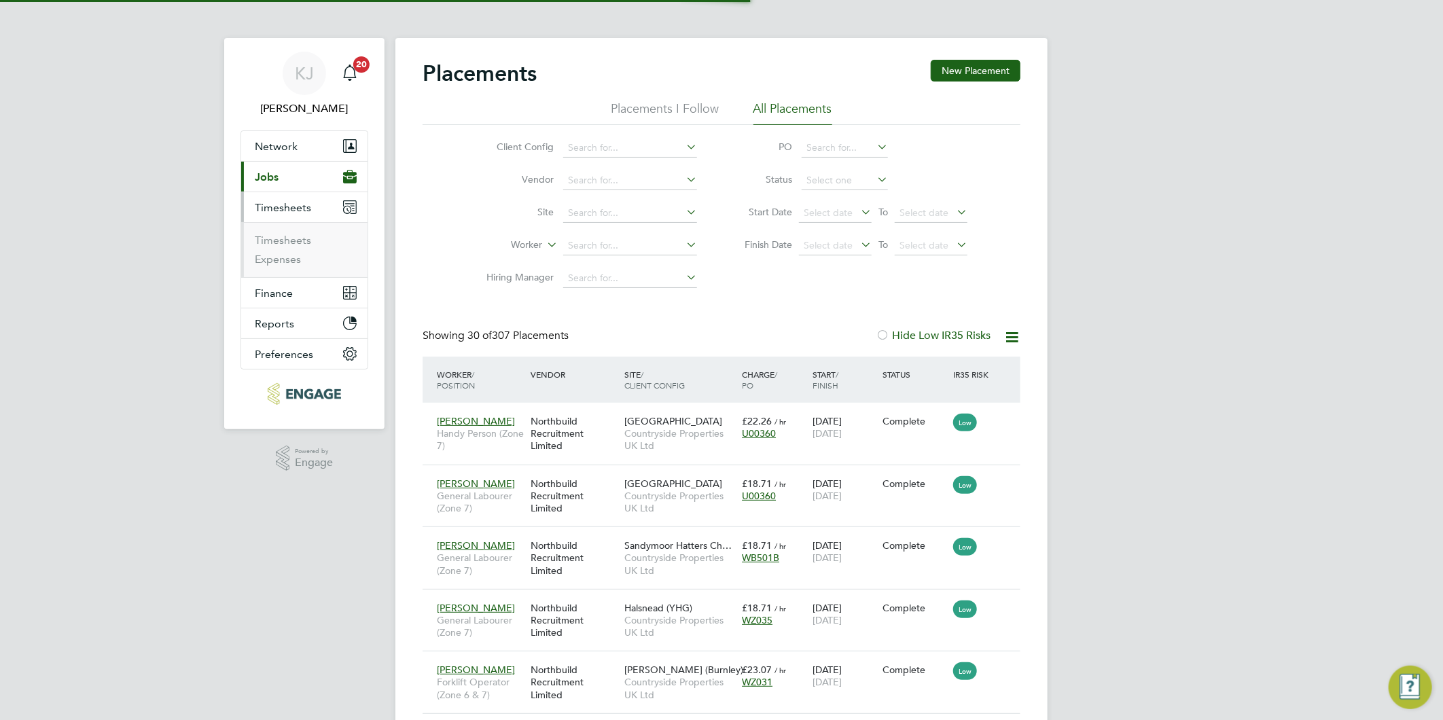
scroll to position [51, 118]
click at [283, 238] on link "Timesheets" at bounding box center [283, 240] width 56 height 13
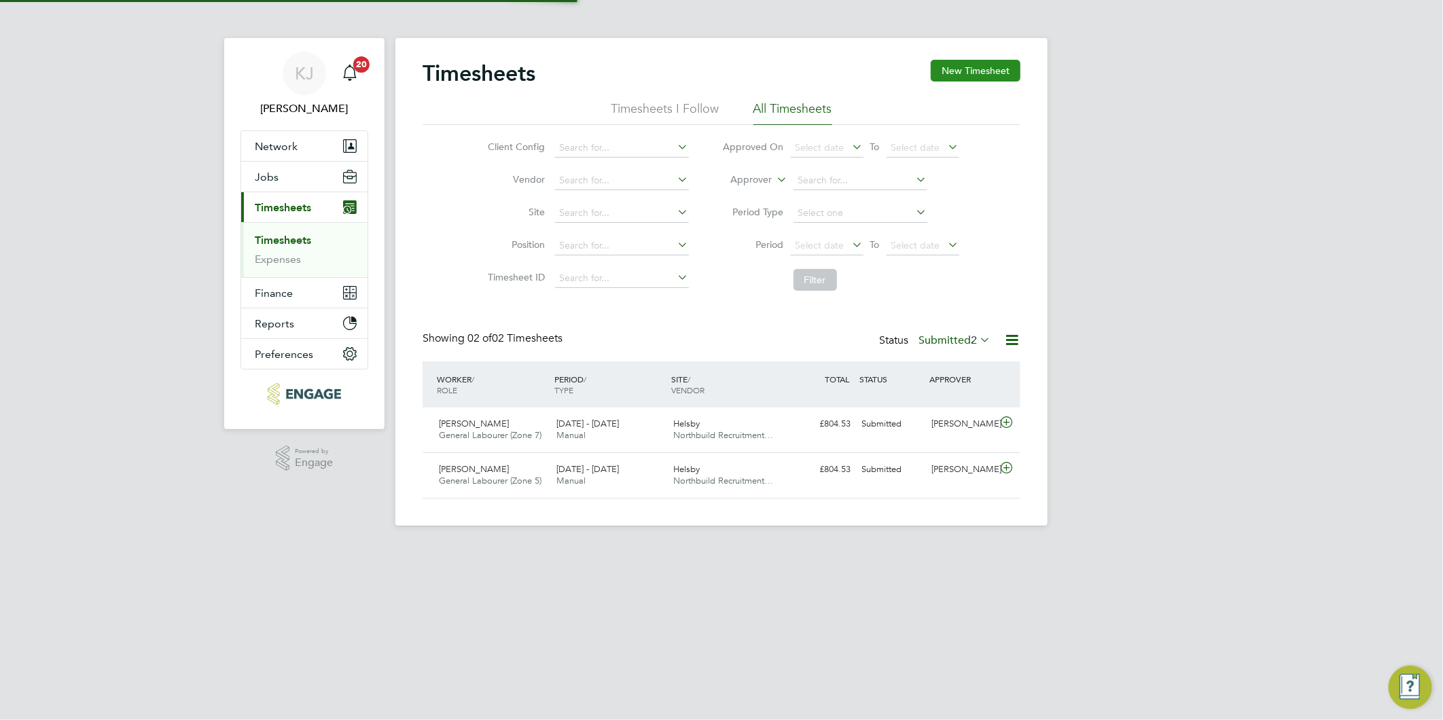
click at [974, 71] on button "New Timesheet" at bounding box center [975, 71] width 90 height 22
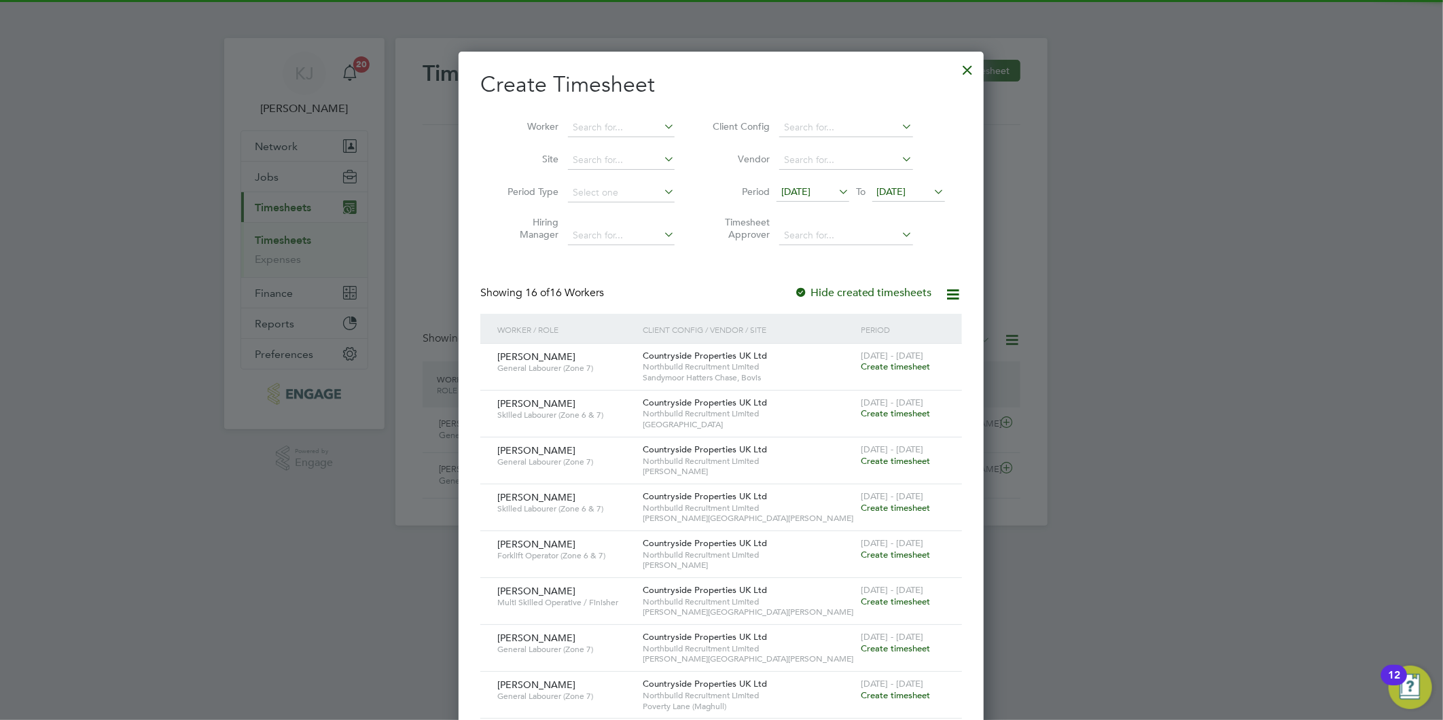
drag, startPoint x: 814, startPoint y: 185, endPoint x: 811, endPoint y: 225, distance: 40.2
click at [810, 187] on span "[DATE]" at bounding box center [795, 191] width 29 height 12
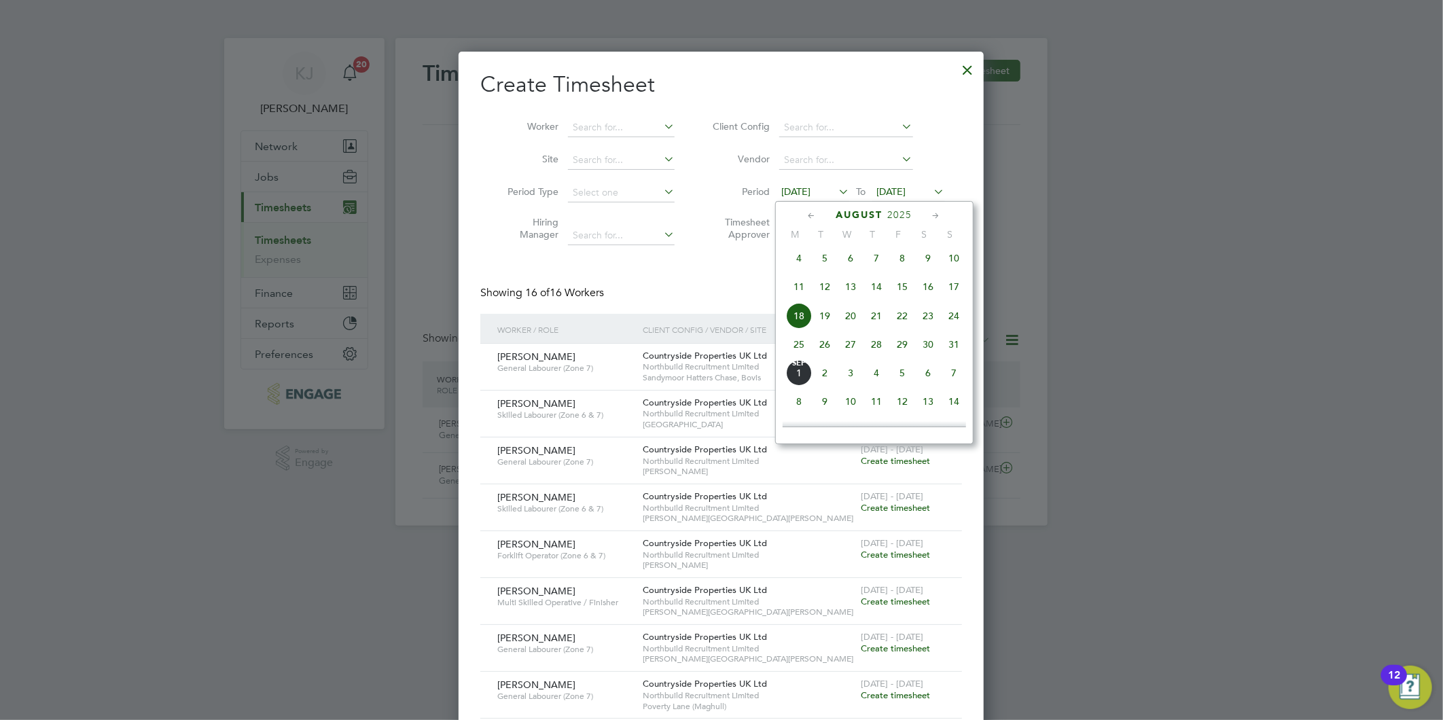
drag, startPoint x: 797, startPoint y: 352, endPoint x: 805, endPoint y: 352, distance: 7.5
click at [798, 352] on span "25" at bounding box center [799, 344] width 26 height 26
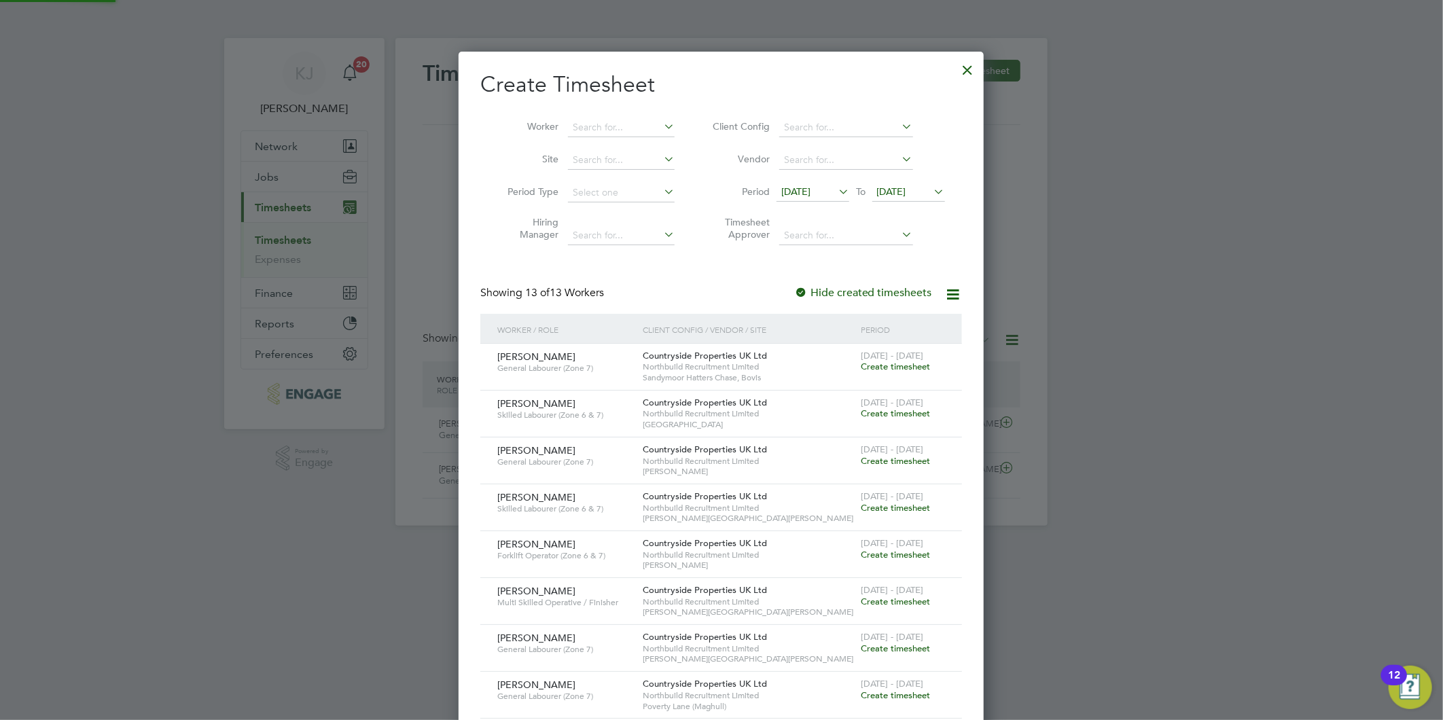
click at [903, 183] on span "[DATE]" at bounding box center [908, 192] width 73 height 18
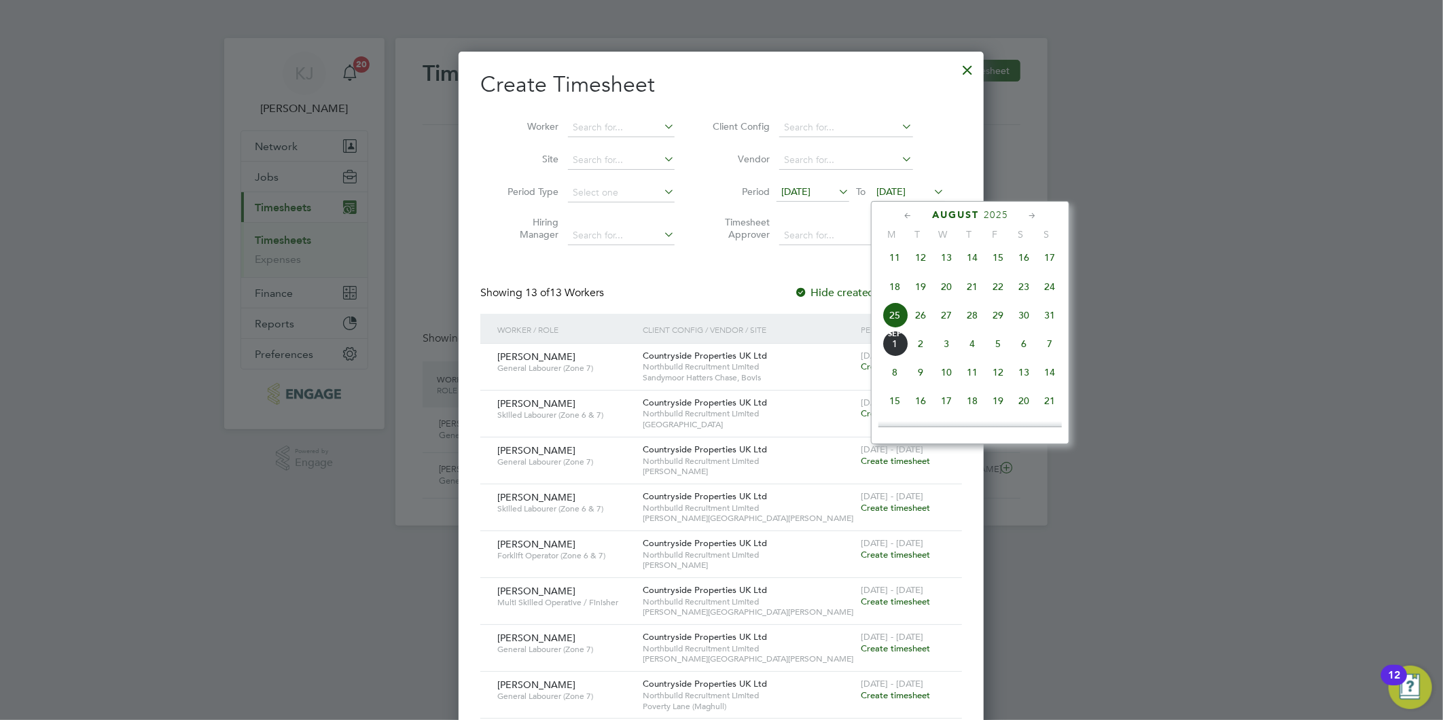
click at [1058, 323] on span "31" at bounding box center [1049, 315] width 26 height 26
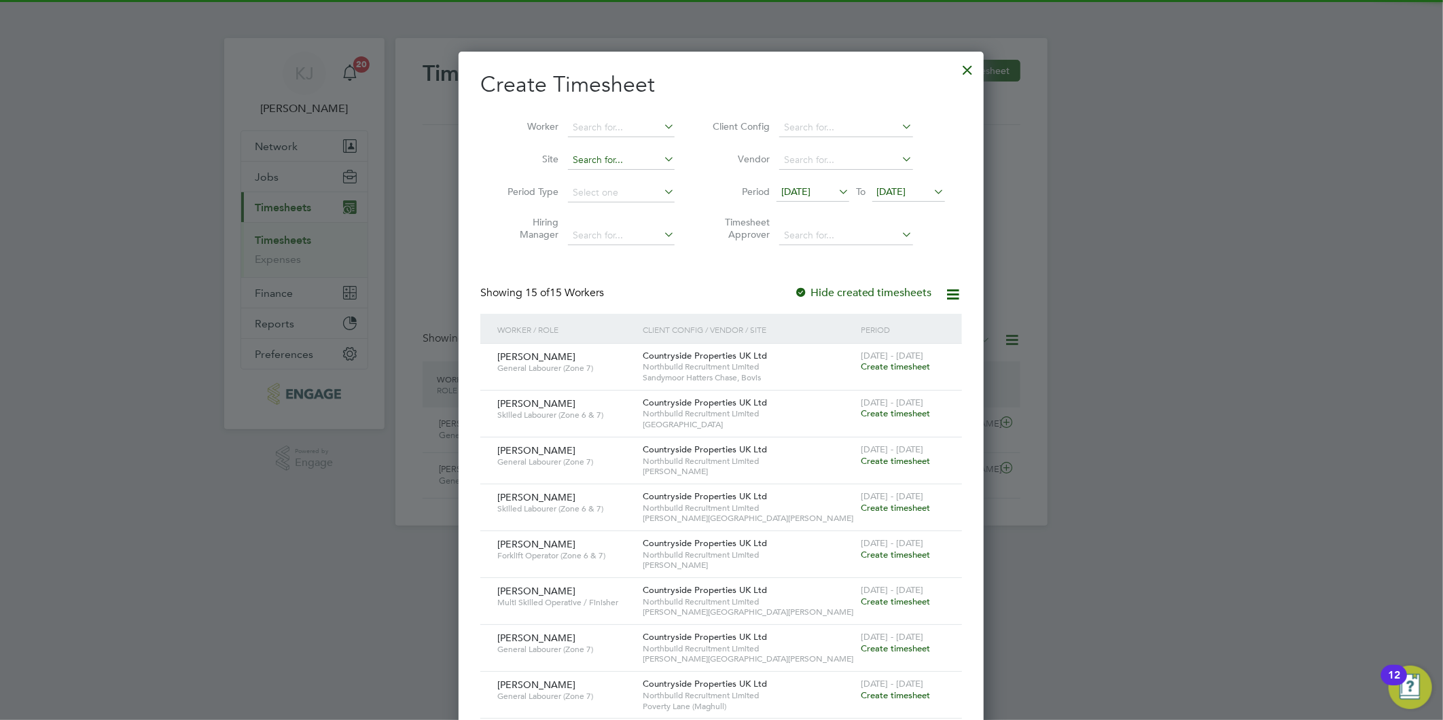
click at [609, 163] on input at bounding box center [621, 160] width 107 height 19
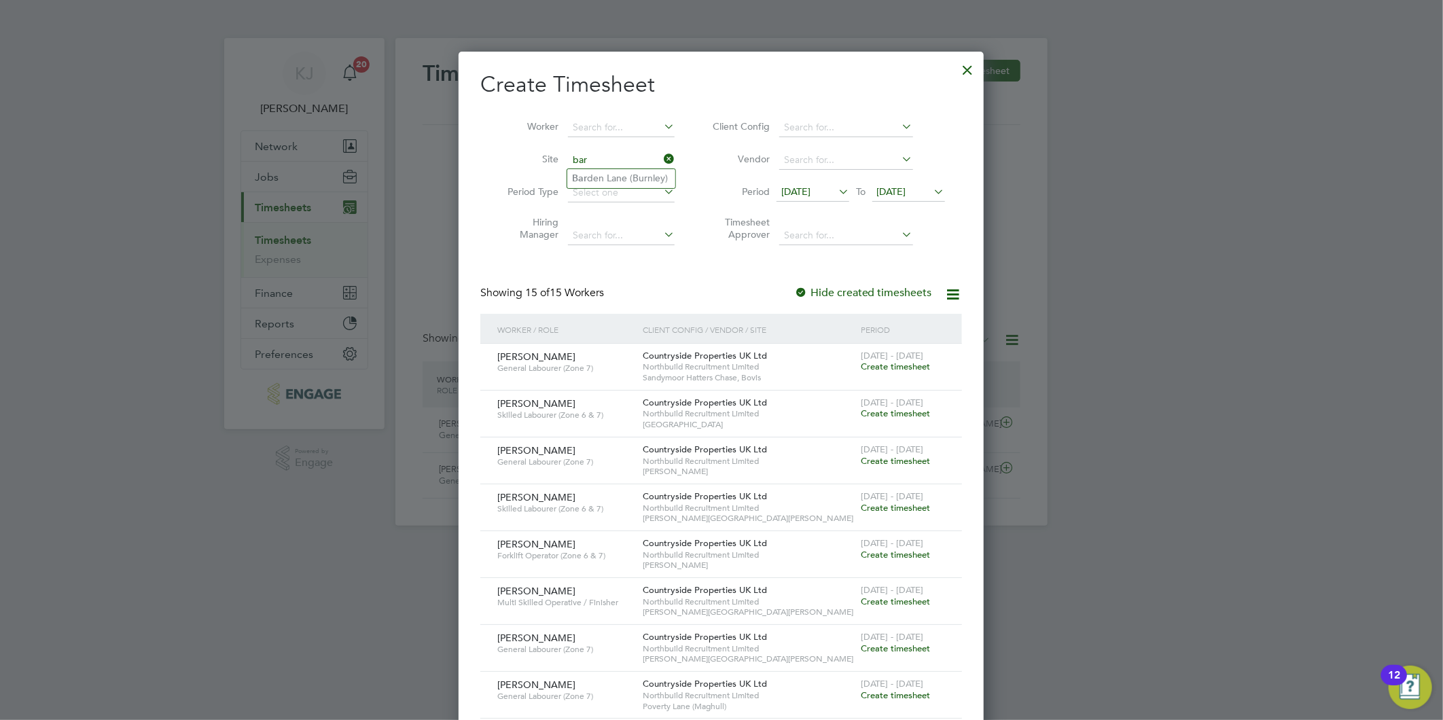
click at [618, 165] on input "bar" at bounding box center [621, 160] width 107 height 19
click at [625, 170] on li "Bar den Lane (Burnley)" at bounding box center [621, 178] width 108 height 18
type input "[PERSON_NAME] (Burnley)"
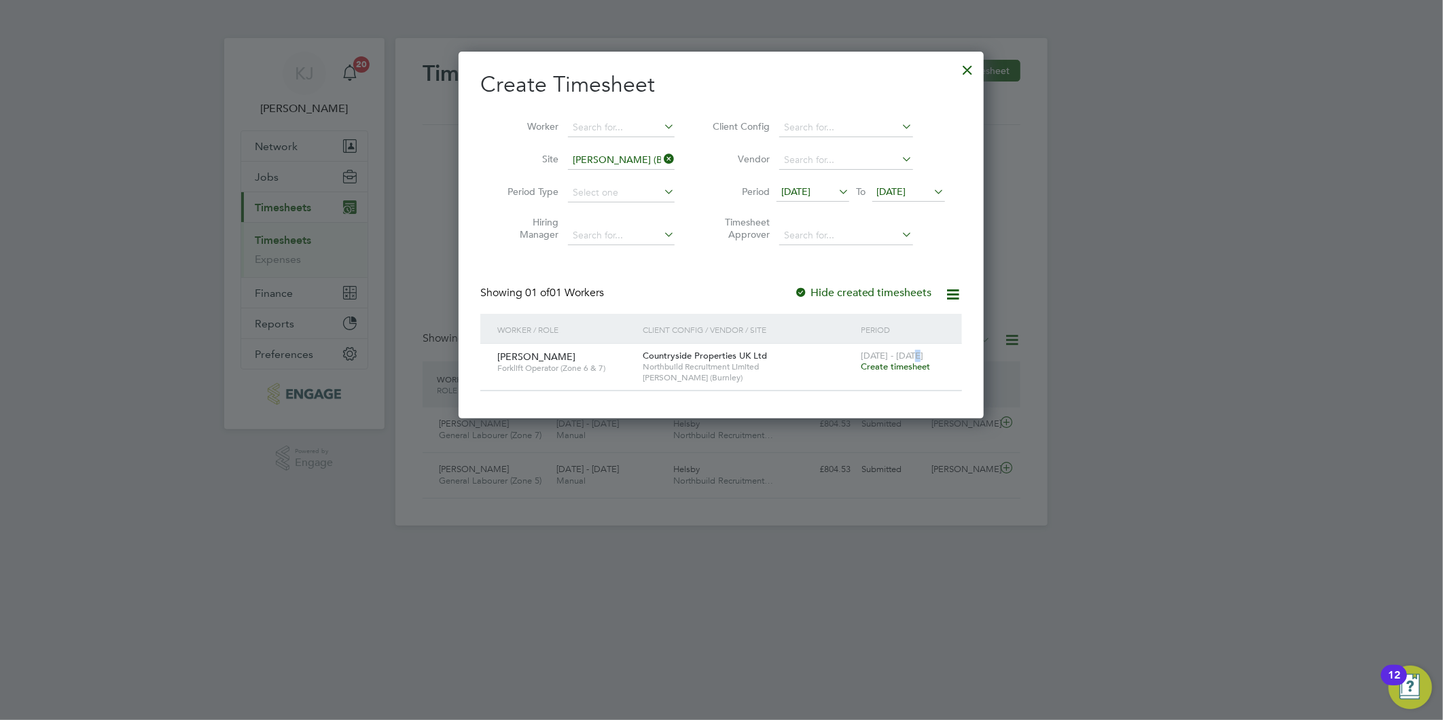
click at [914, 357] on span "[DATE] - [DATE]" at bounding box center [891, 356] width 62 height 12
drag, startPoint x: 914, startPoint y: 357, endPoint x: 903, endPoint y: 376, distance: 21.9
click at [910, 367] on span "Create timesheet" at bounding box center [894, 367] width 69 height 12
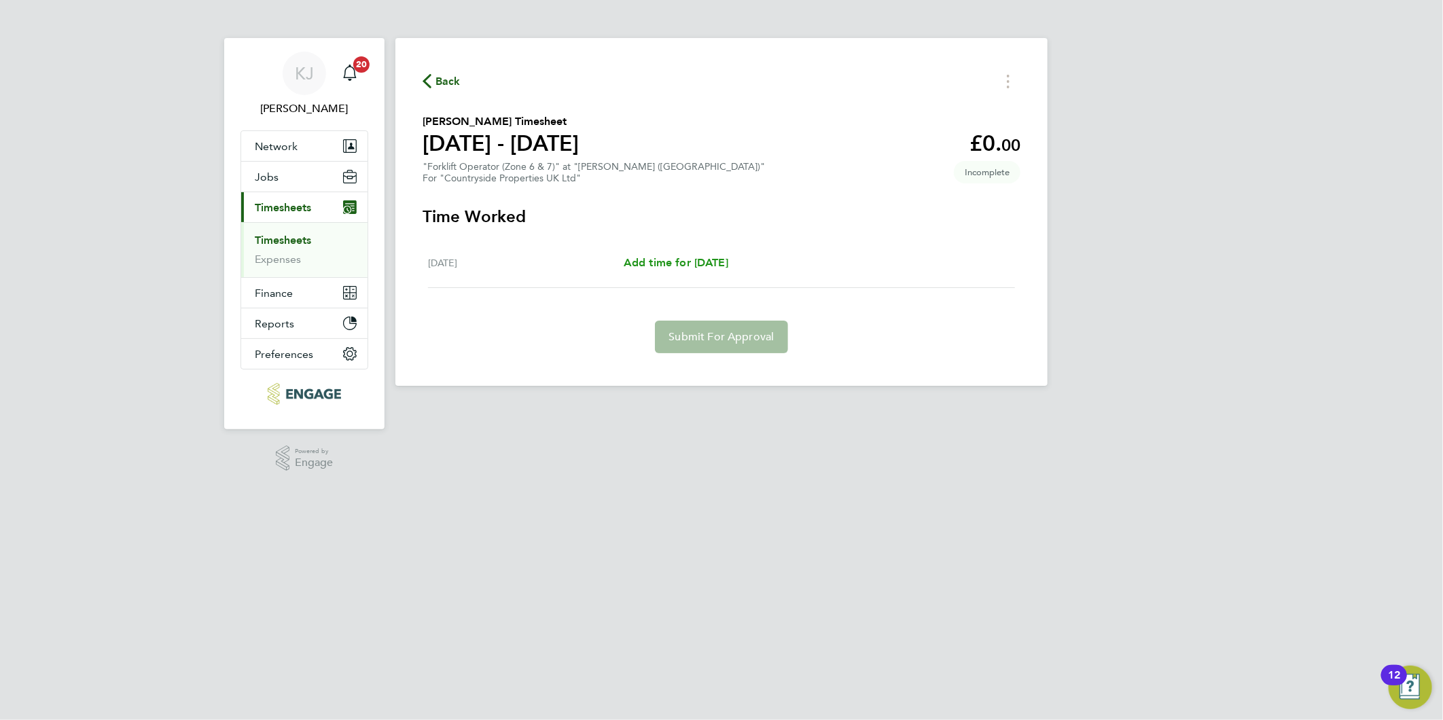
click at [674, 267] on span "Add time for [DATE]" at bounding box center [675, 262] width 105 height 13
select select "30"
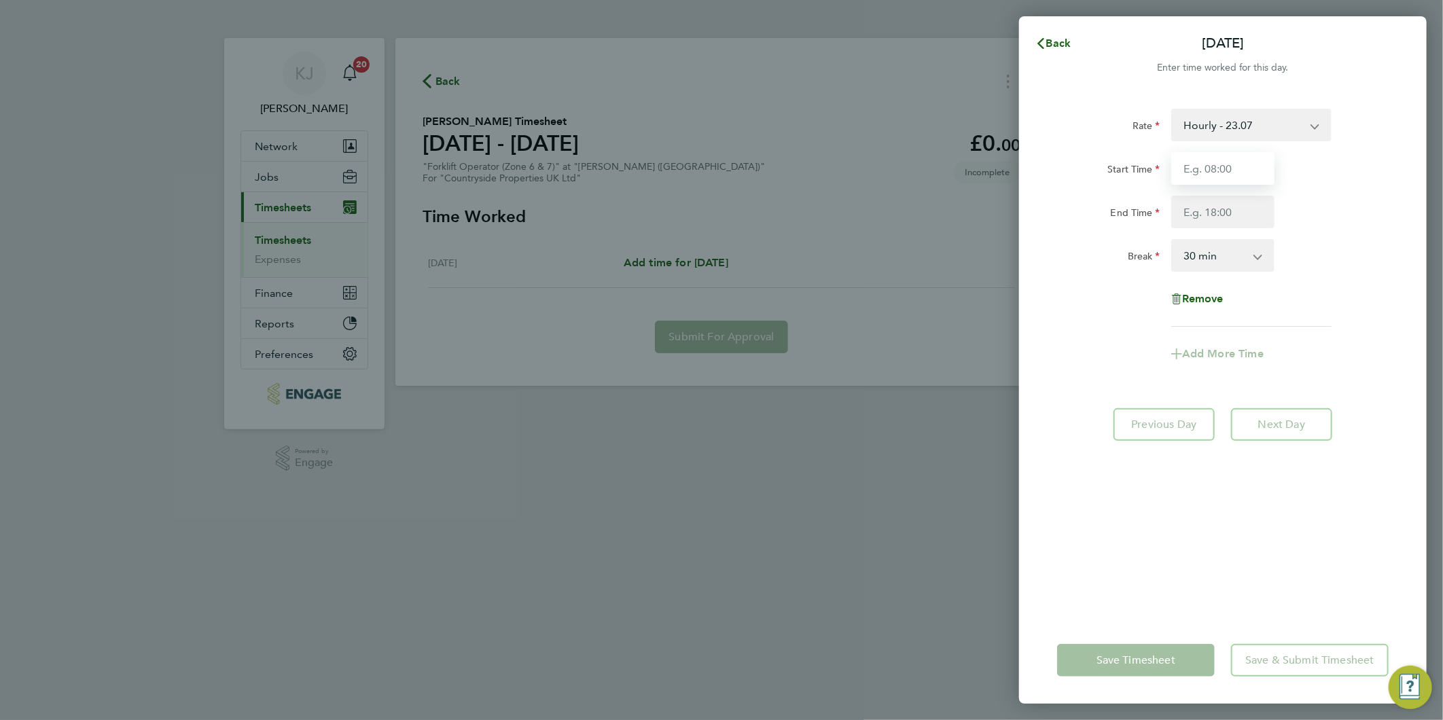
click at [1258, 162] on input "Start Time" at bounding box center [1222, 168] width 103 height 33
type input "07:30"
type input "16:30"
click at [1266, 161] on input "07:30" at bounding box center [1222, 168] width 103 height 33
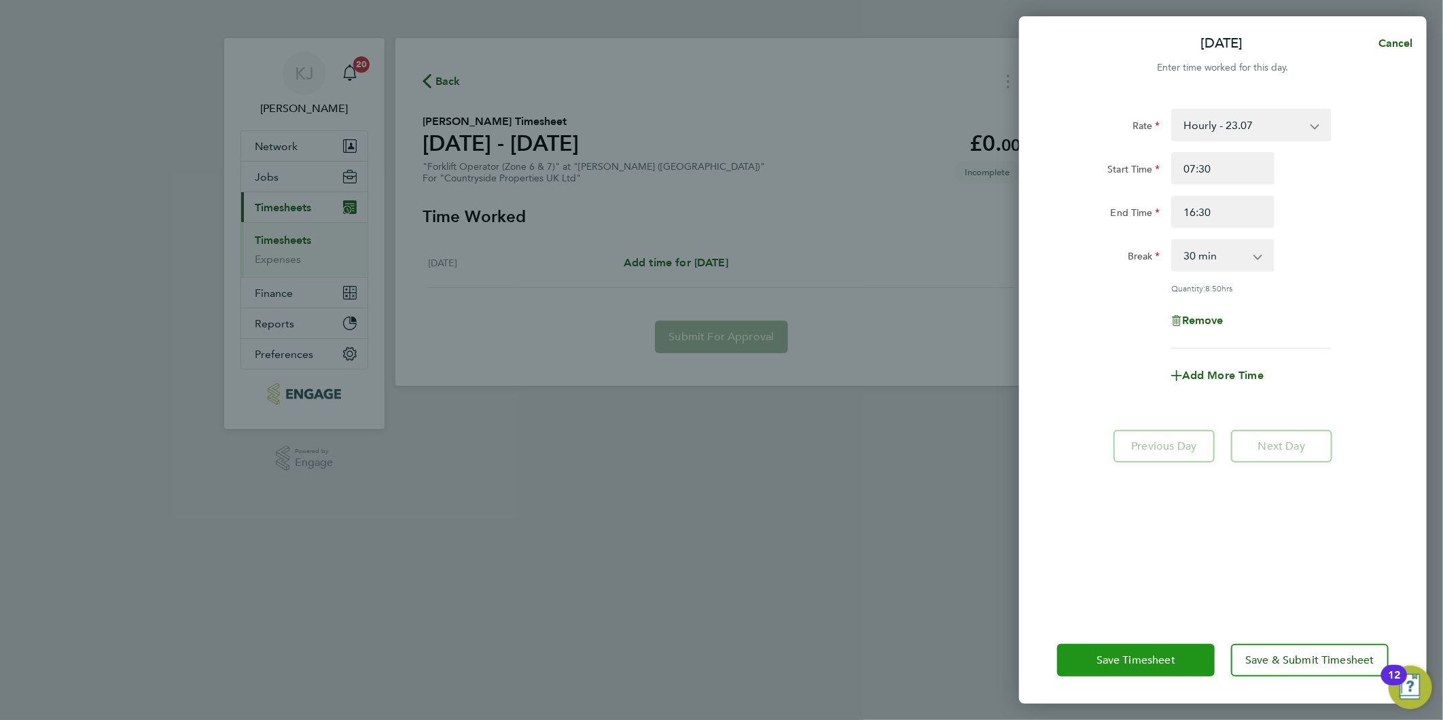
click at [1100, 653] on span "Save Timesheet" at bounding box center [1135, 660] width 79 height 14
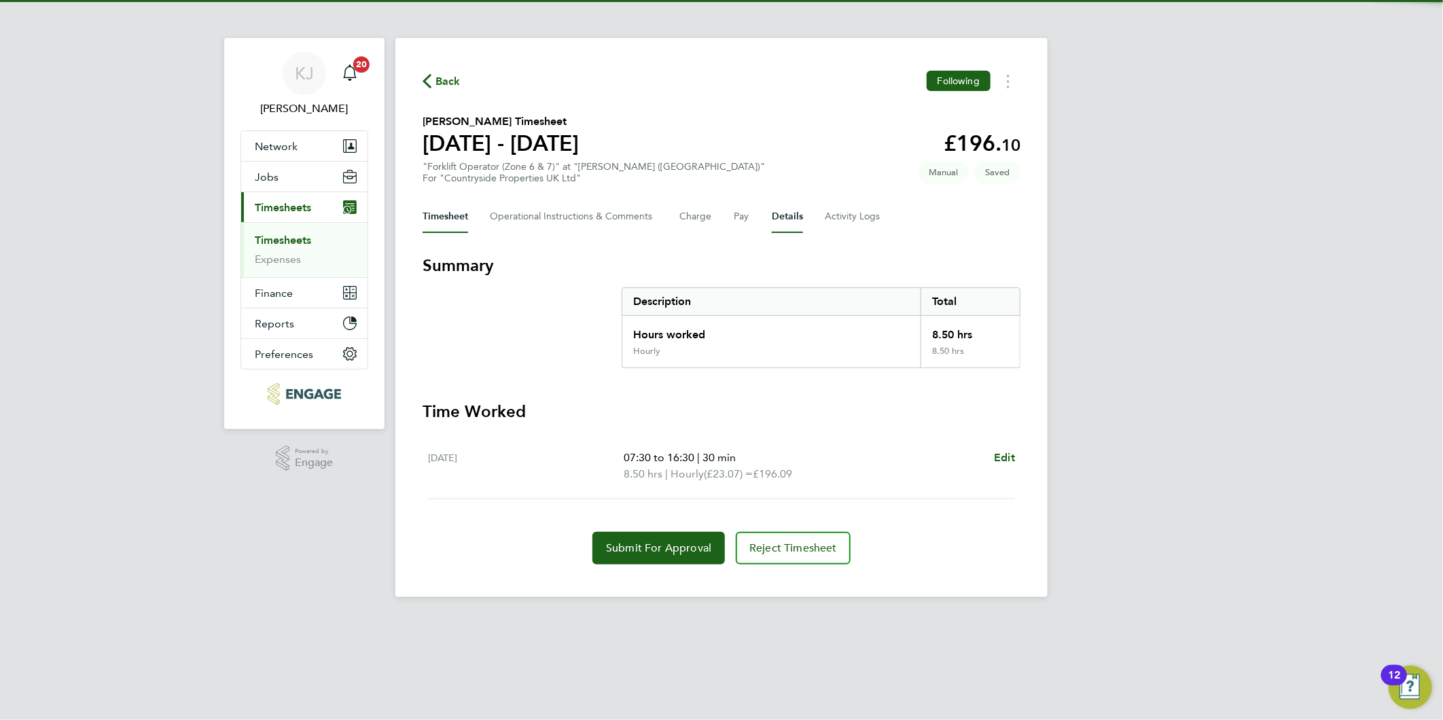
click at [784, 216] on button "Details" at bounding box center [787, 216] width 31 height 33
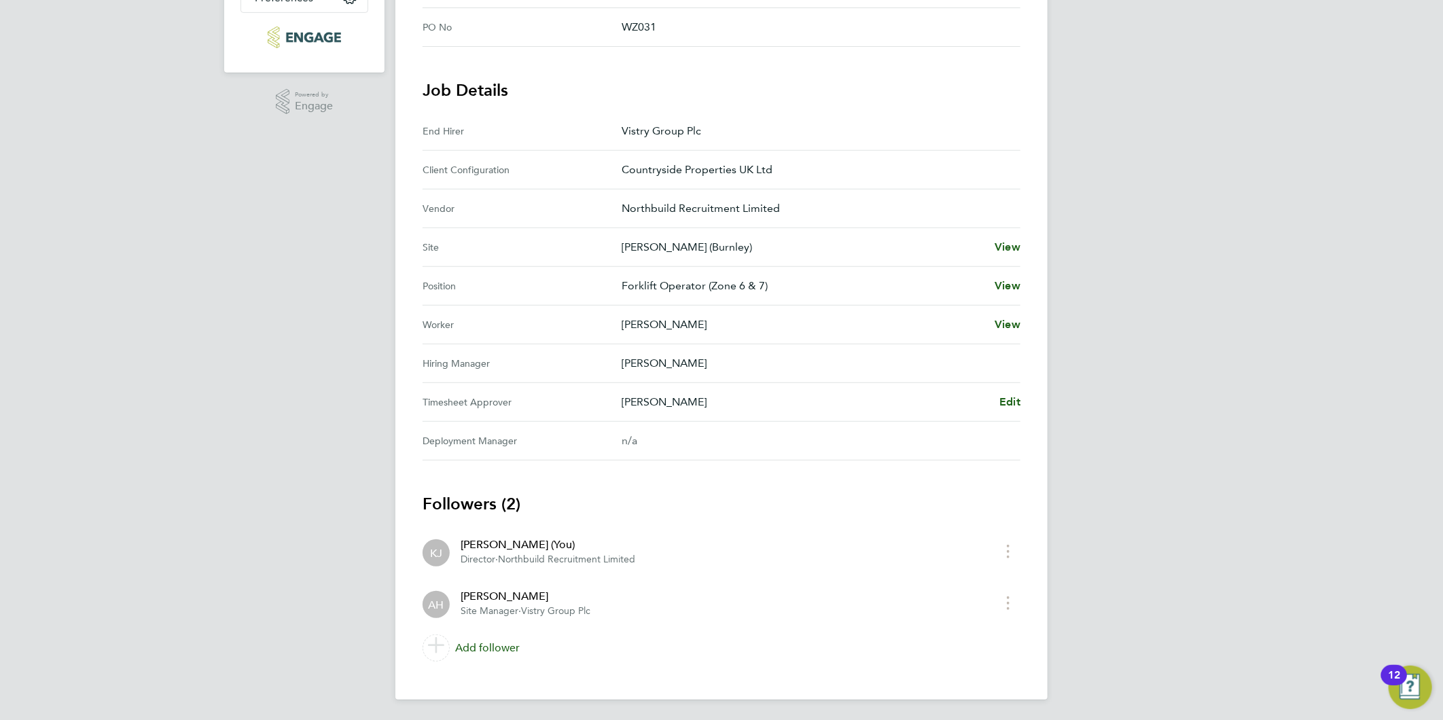
click at [996, 410] on Approver "Timesheet Approver Anthony Highfield Edit" at bounding box center [721, 402] width 598 height 39
click at [1004, 401] on span "Edit" at bounding box center [1009, 401] width 21 height 13
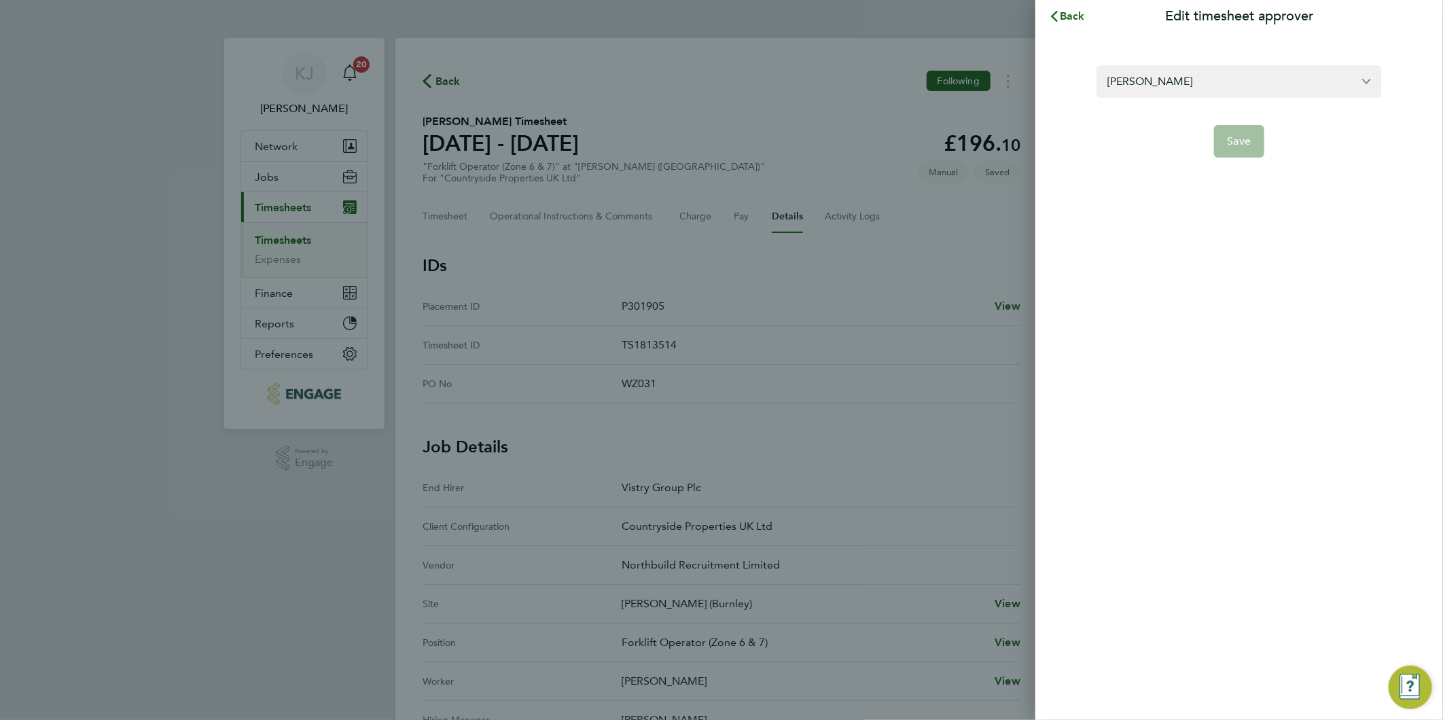
click at [1244, 59] on section "Anthony Highfield Save" at bounding box center [1238, 103] width 331 height 109
click at [1245, 81] on input "Anthony Highfield" at bounding box center [1238, 81] width 285 height 32
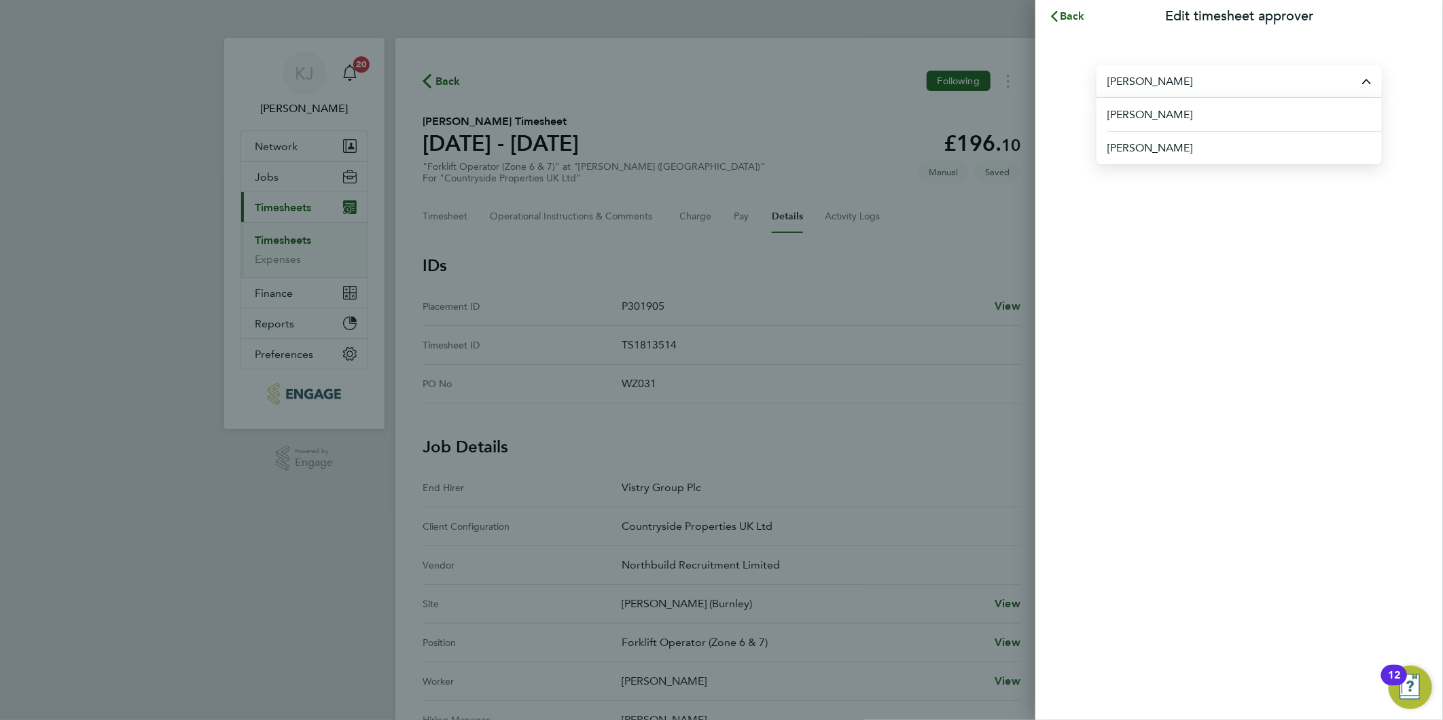
drag, startPoint x: 1206, startPoint y: 143, endPoint x: 1282, endPoint y: 181, distance: 84.7
click at [1205, 143] on li "[PERSON_NAME]" at bounding box center [1244, 147] width 274 height 33
type input "[PERSON_NAME]"
click at [1252, 148] on button "Save" at bounding box center [1239, 141] width 51 height 33
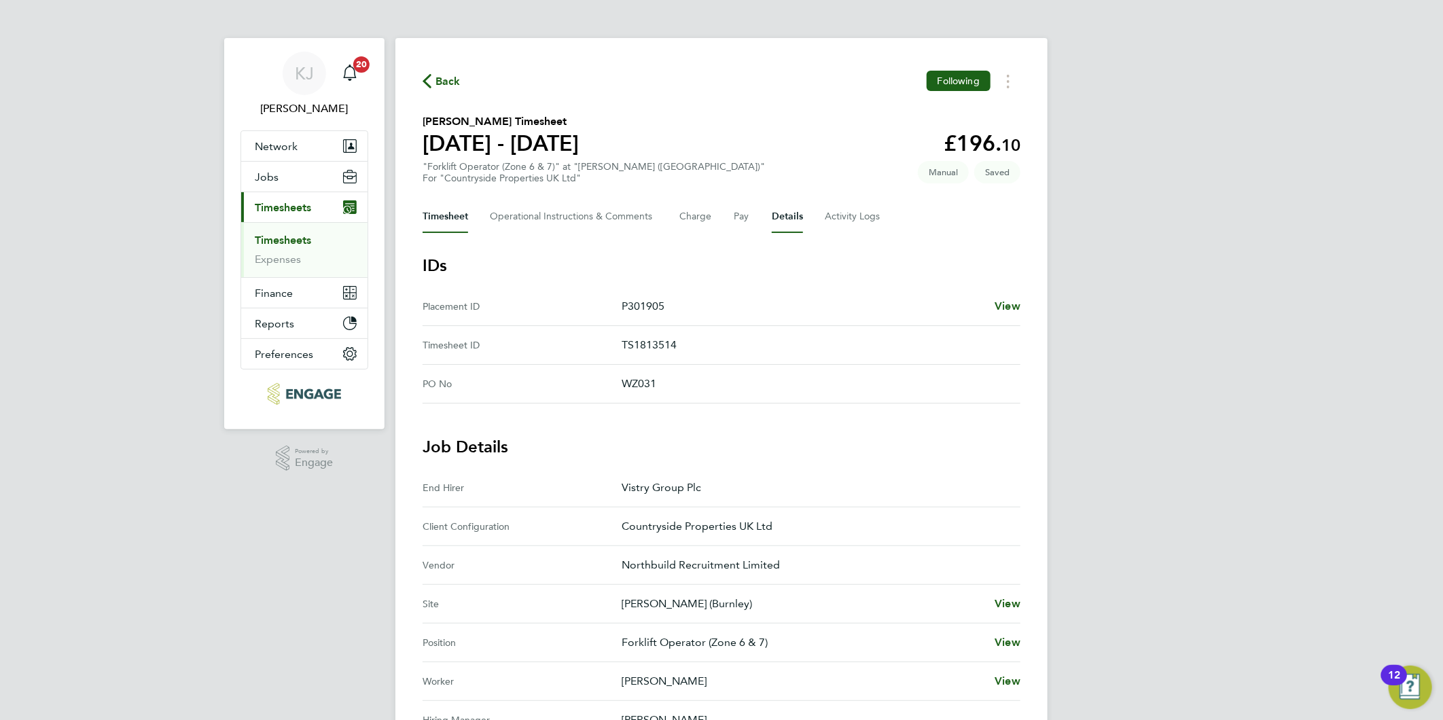
click at [443, 200] on div "Back Following Sherwin Patrick's Timesheet 25 - 31 Aug 2025 £196. 10 "Forklift …" at bounding box center [721, 547] width 652 height 1018
drag, startPoint x: 443, startPoint y: 200, endPoint x: 457, endPoint y: 251, distance: 52.9
click at [452, 217] on button "Timesheet" at bounding box center [445, 216] width 46 height 33
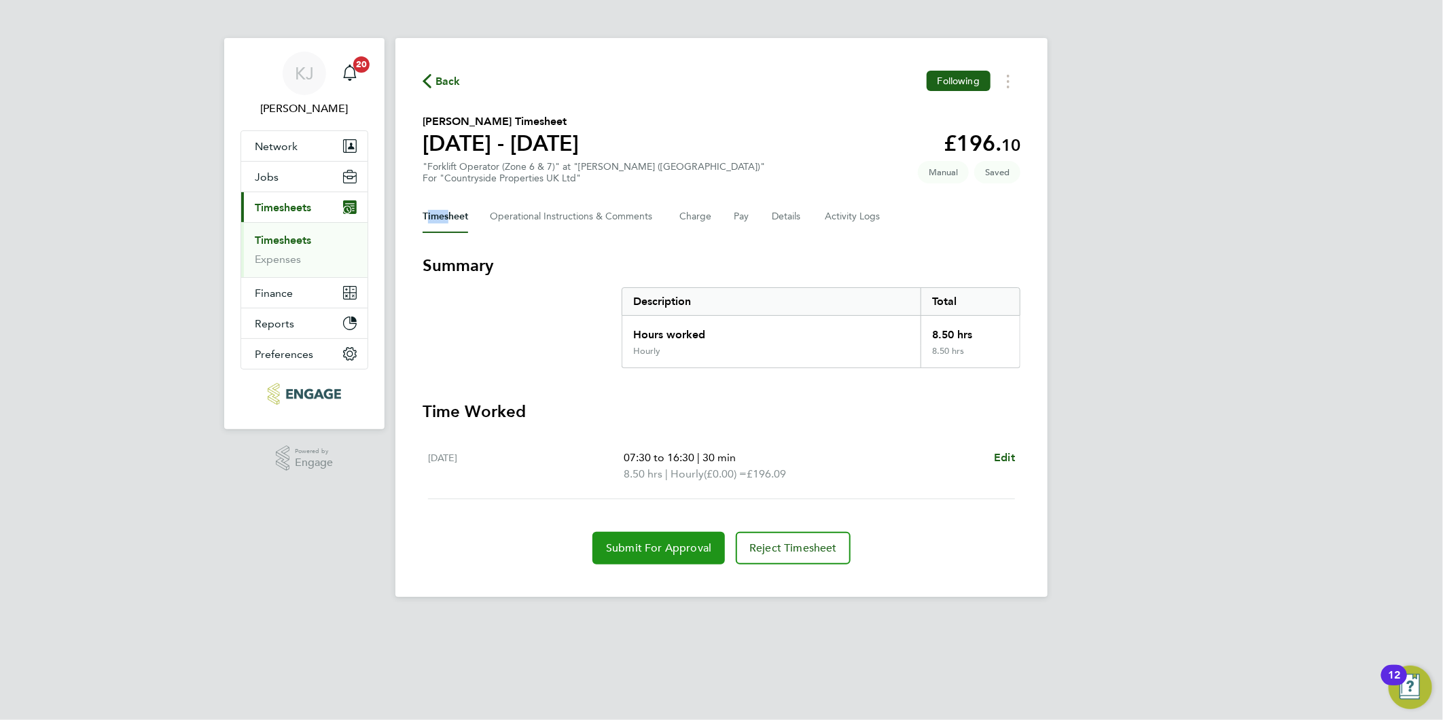
click at [694, 533] on button "Submit For Approval" at bounding box center [658, 548] width 132 height 33
click at [776, 219] on button "Details" at bounding box center [787, 216] width 31 height 33
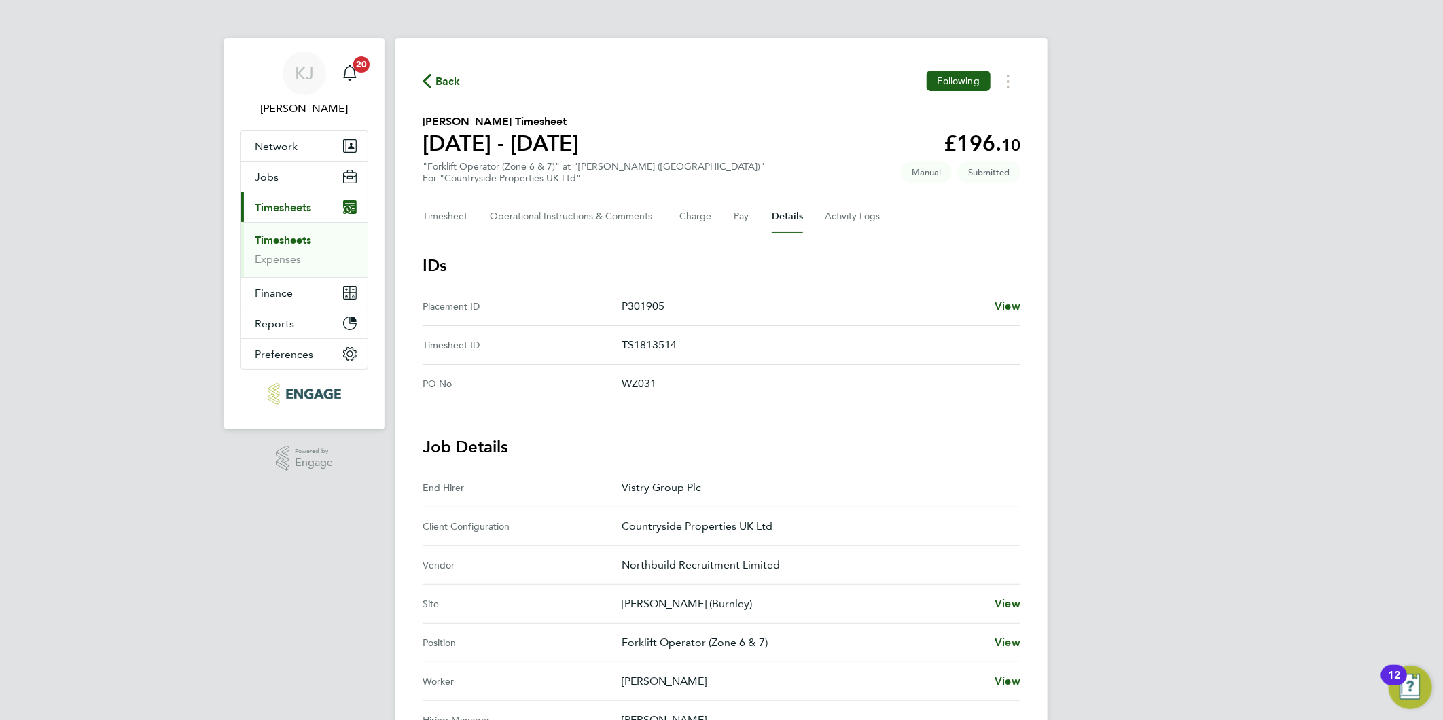
click at [418, 221] on div "Back Following Sherwin Patrick's Timesheet 25 - 31 Aug 2025 £196. 10 "Forklift …" at bounding box center [721, 547] width 652 height 1018
click at [457, 215] on button "Timesheet" at bounding box center [445, 216] width 46 height 33
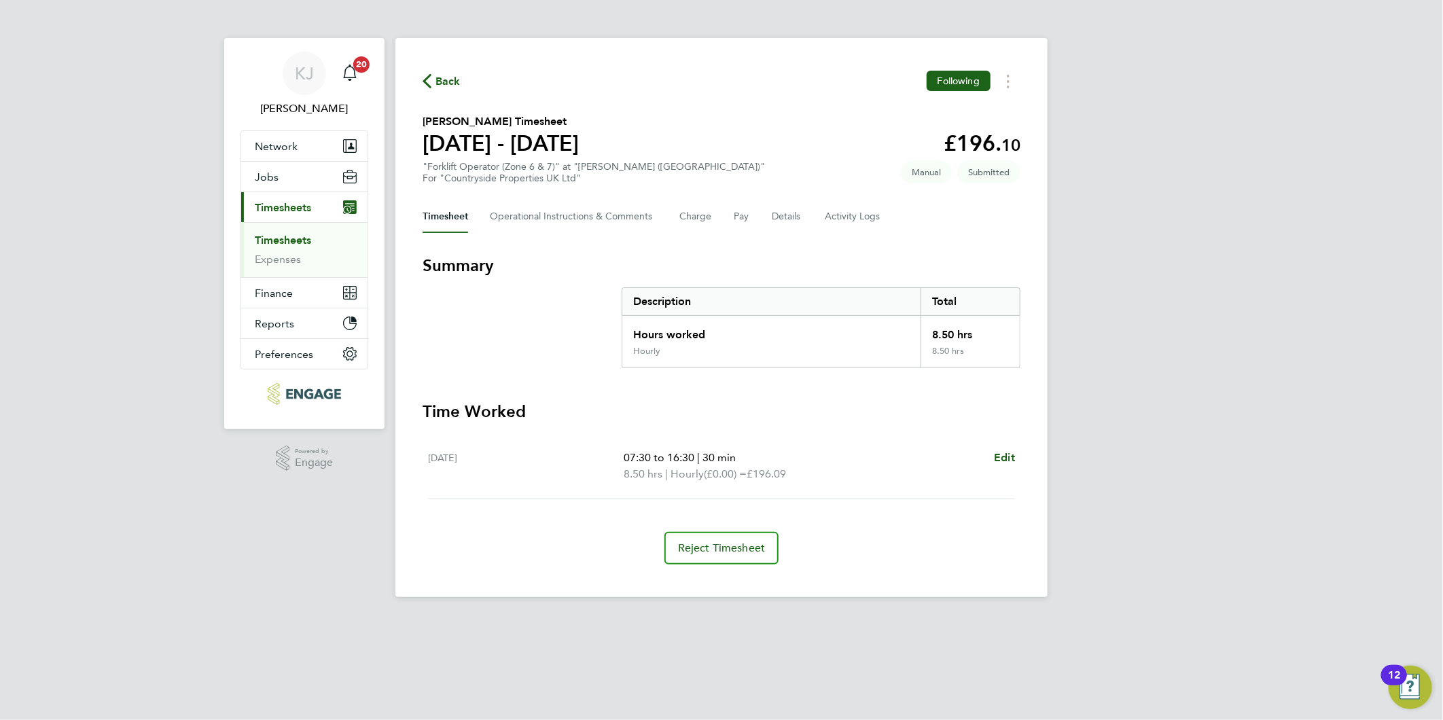
click at [274, 240] on link "Timesheets" at bounding box center [283, 240] width 56 height 13
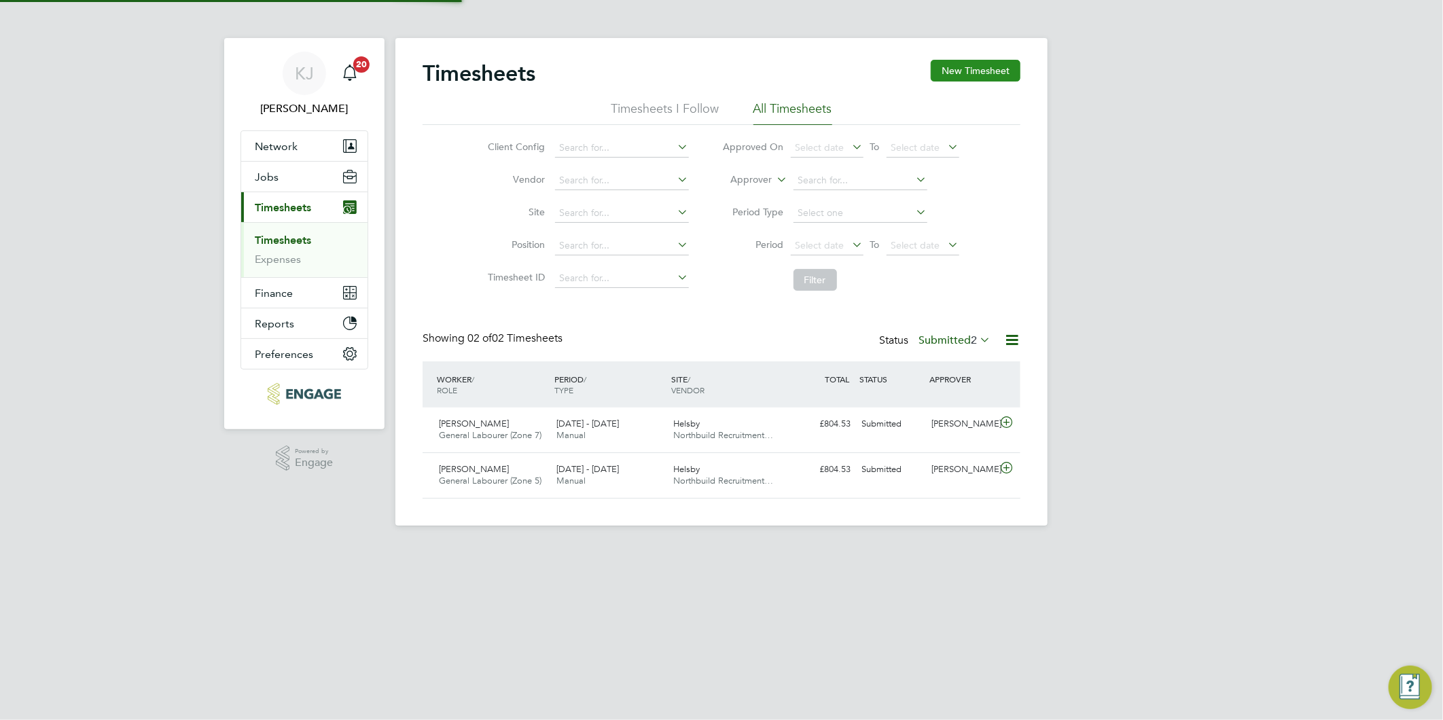
scroll to position [34, 118]
click at [976, 71] on button "New Timesheet" at bounding box center [975, 71] width 90 height 22
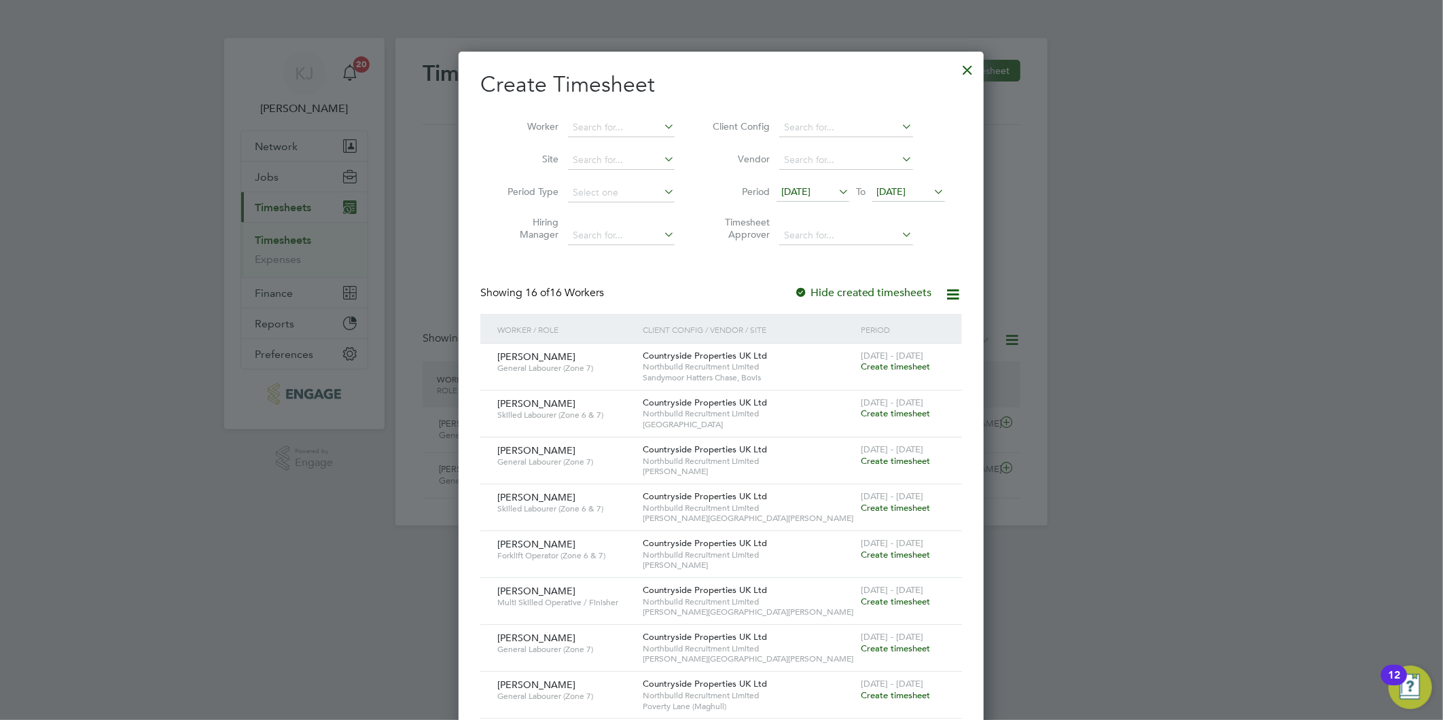
scroll to position [1118, 526]
click at [784, 192] on span "[DATE]" at bounding box center [795, 191] width 29 height 12
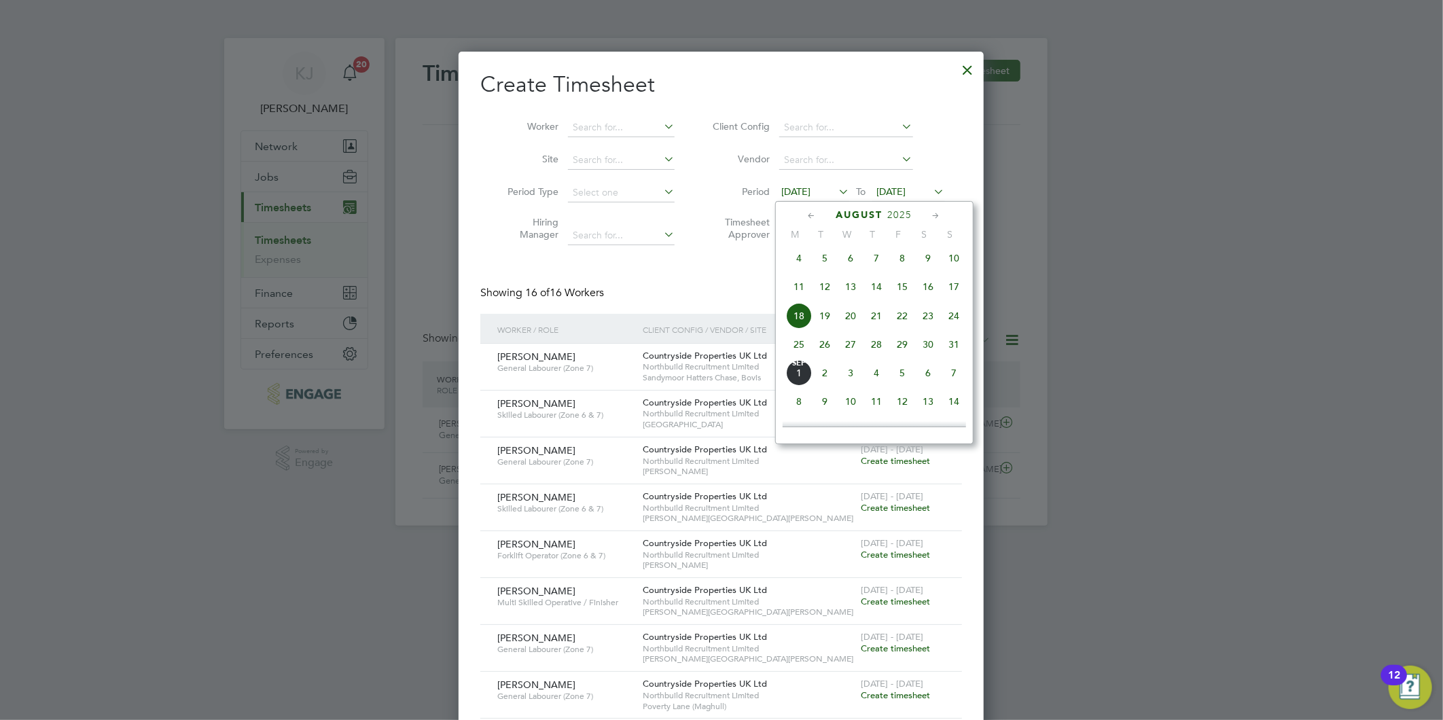
click at [802, 352] on span "25" at bounding box center [799, 344] width 26 height 26
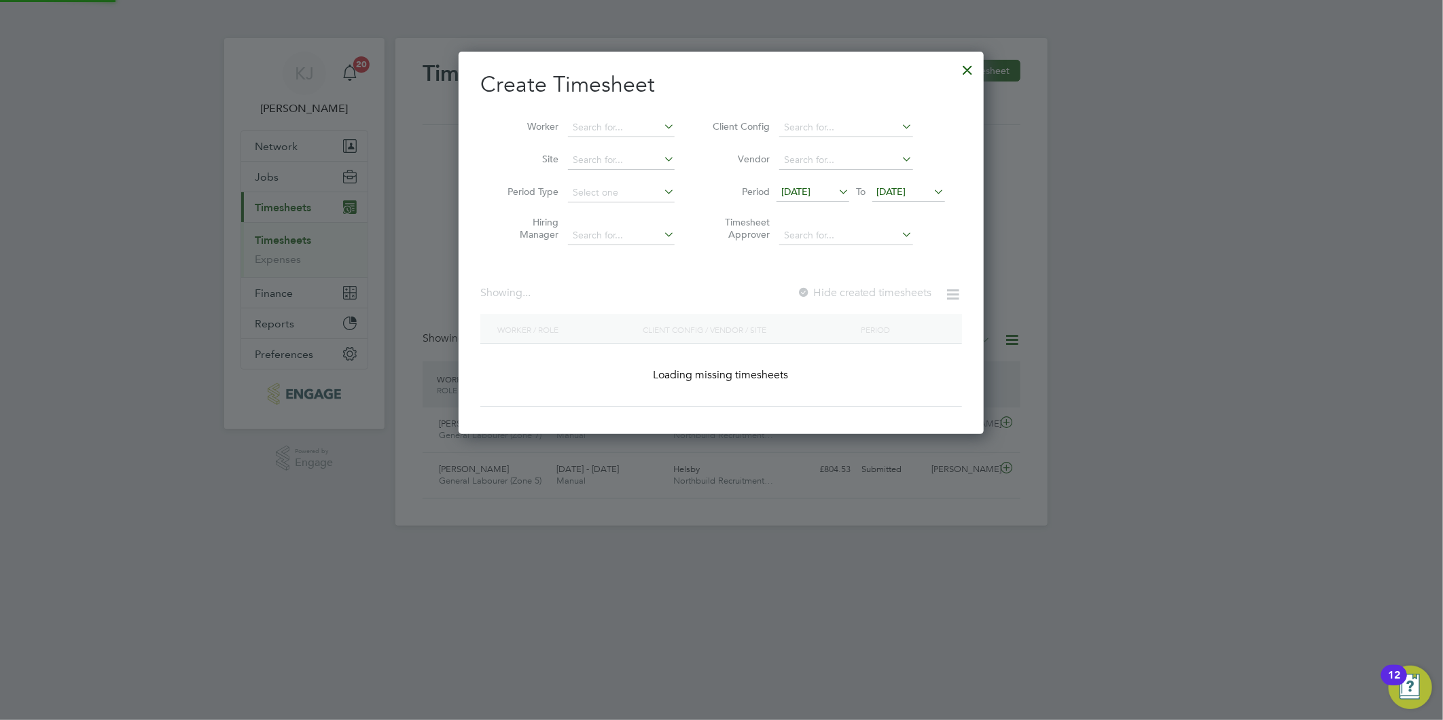
scroll to position [931, 526]
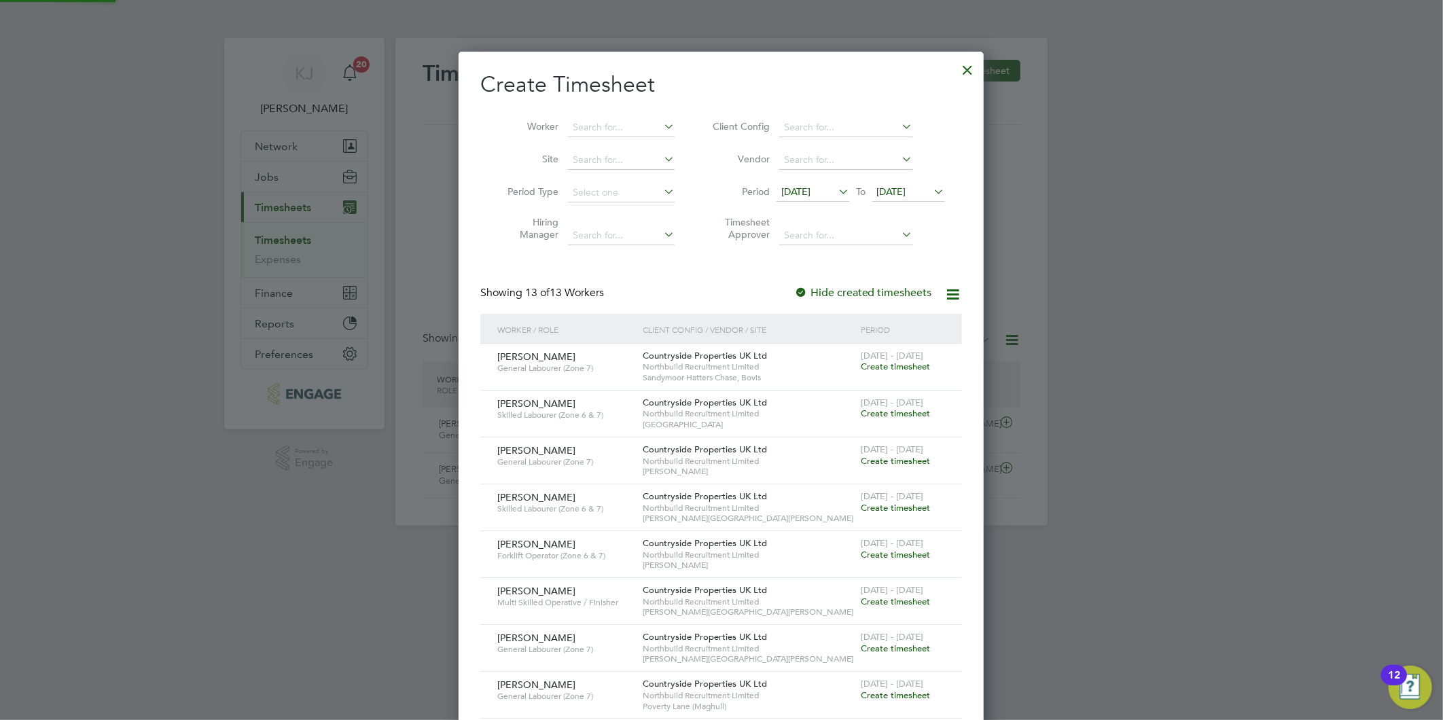
click at [906, 190] on span "[DATE]" at bounding box center [891, 191] width 29 height 12
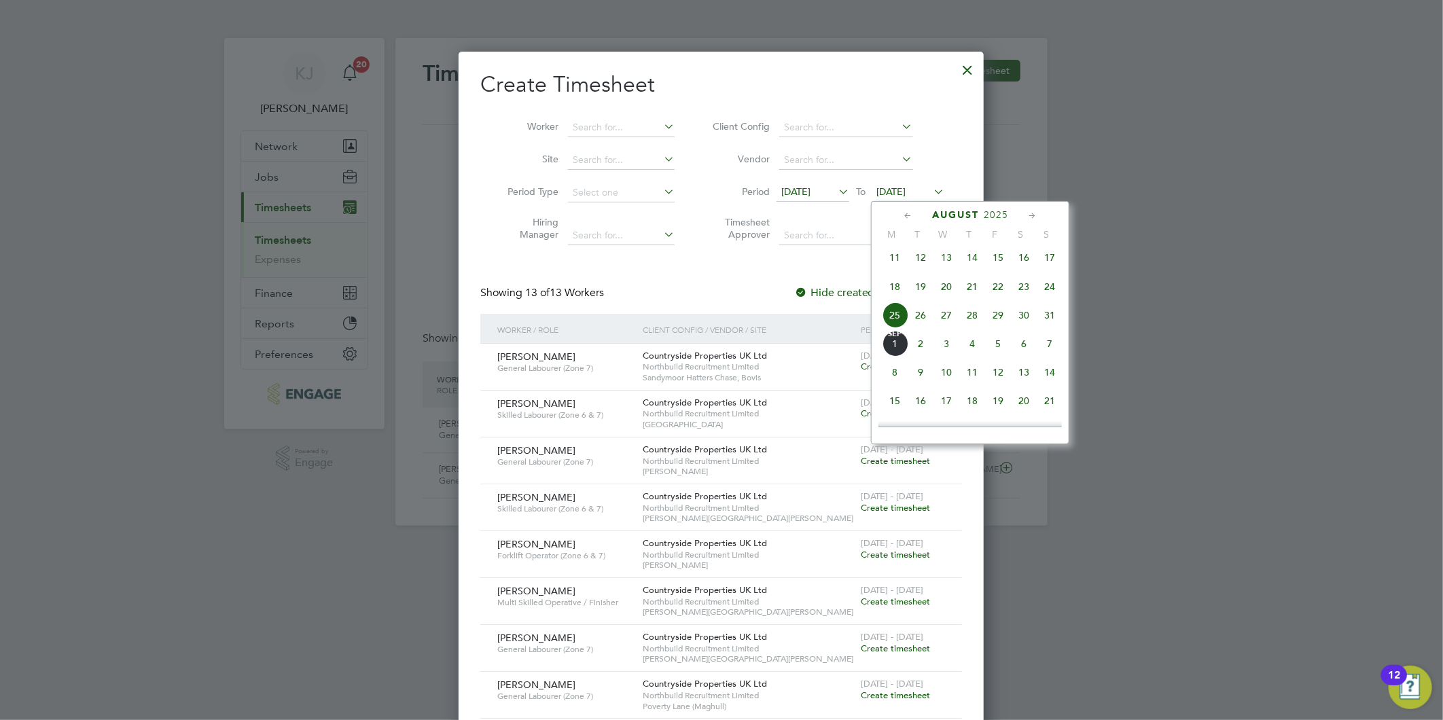
drag, startPoint x: 1054, startPoint y: 321, endPoint x: 1040, endPoint y: 336, distance: 20.2
click at [1053, 321] on span "31" at bounding box center [1049, 315] width 26 height 26
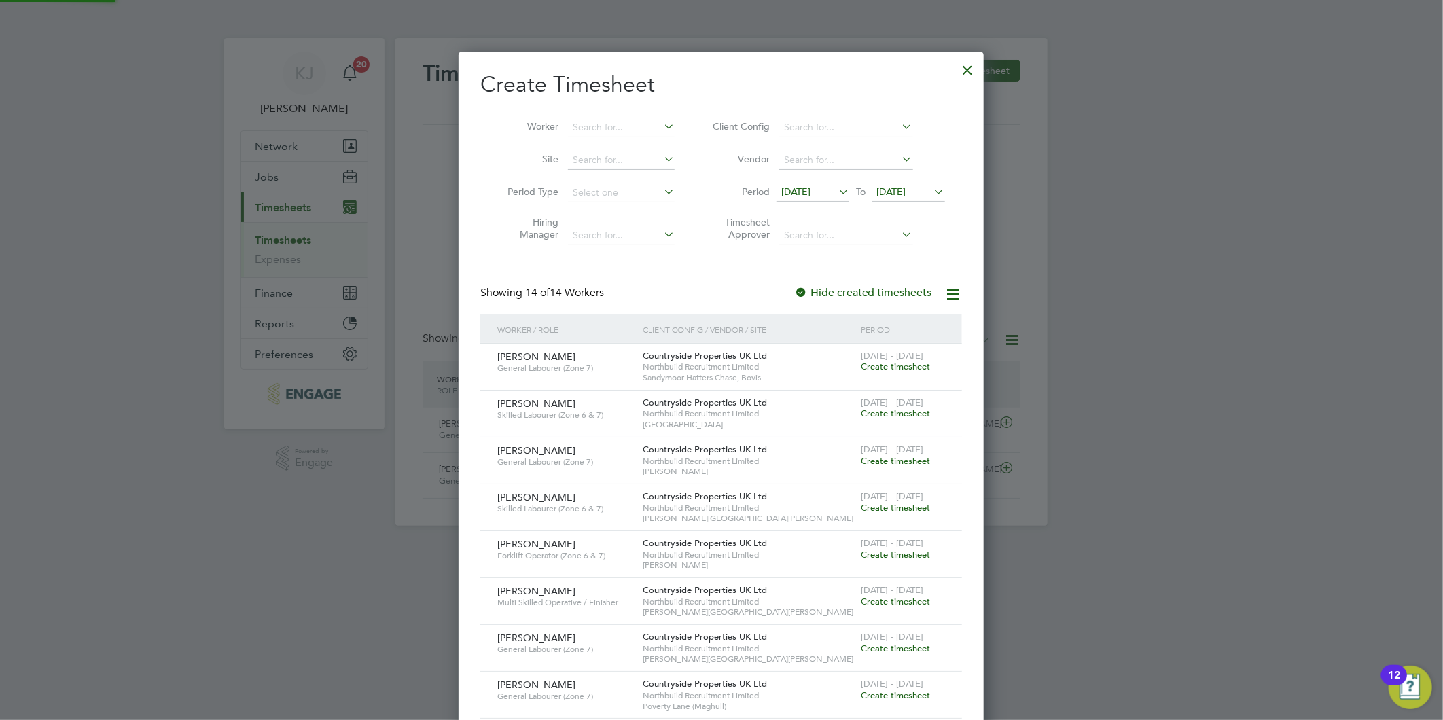
scroll to position [977, 526]
click at [893, 460] on span "Create timesheet" at bounding box center [894, 461] width 69 height 12
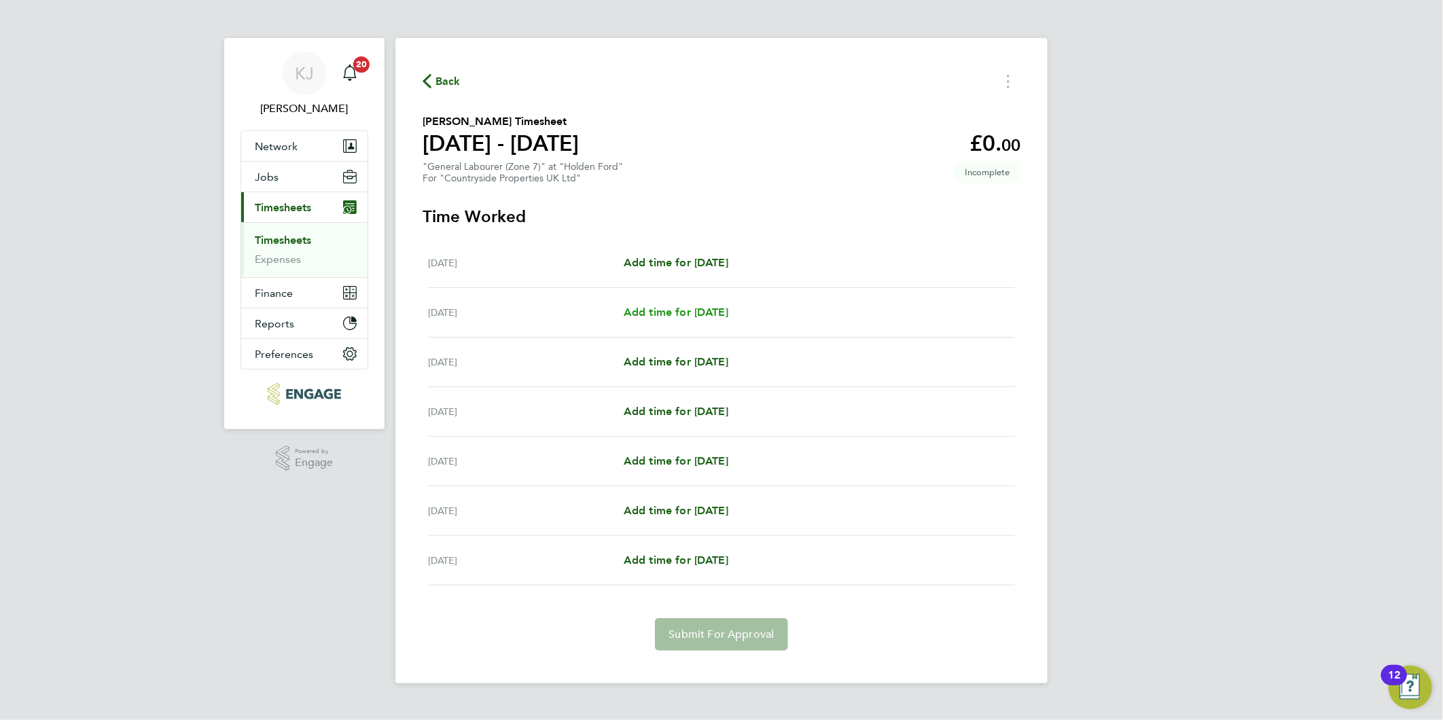
click at [659, 314] on span "Add time for [DATE]" at bounding box center [675, 312] width 105 height 13
select select "30"
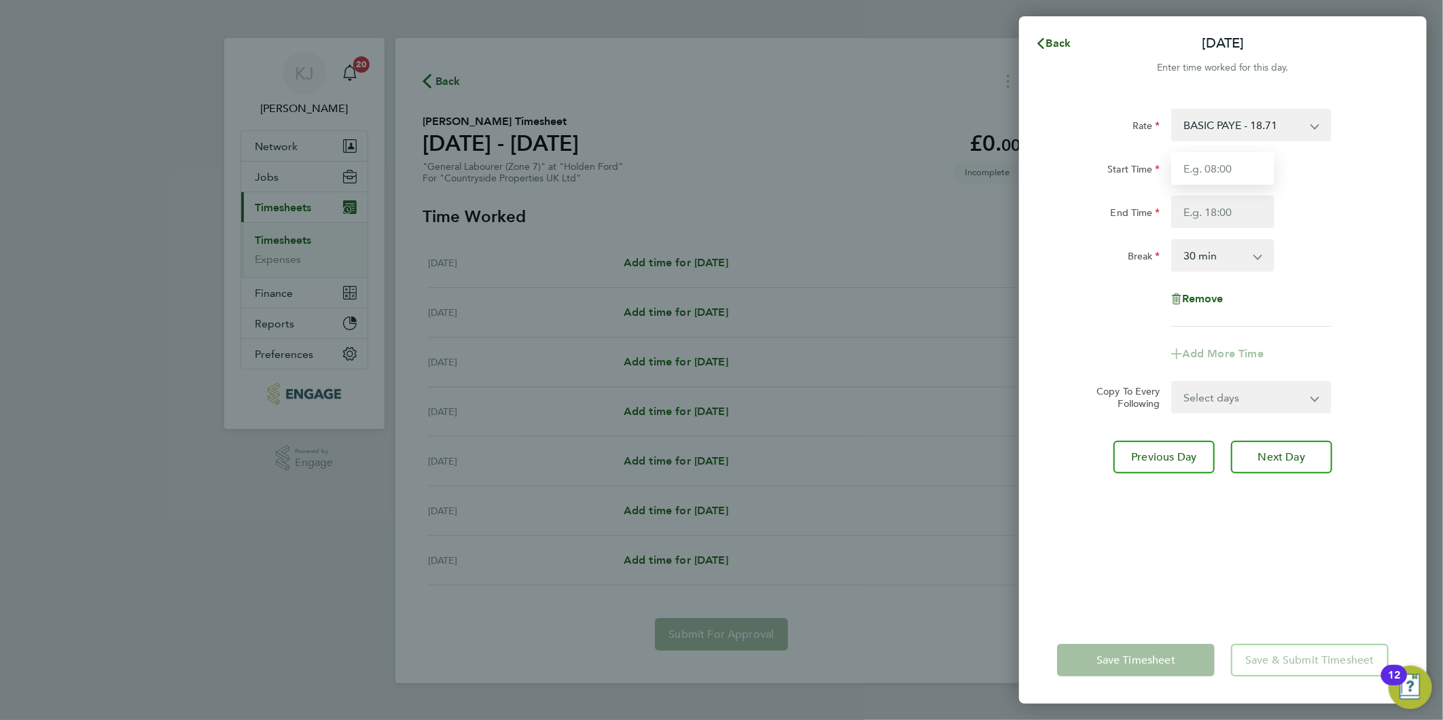
click at [1207, 166] on input "Start Time" at bounding box center [1222, 168] width 103 height 33
drag, startPoint x: 1056, startPoint y: 29, endPoint x: 1053, endPoint y: 37, distance: 8.6
click at [1055, 30] on button "Back" at bounding box center [1052, 43] width 63 height 27
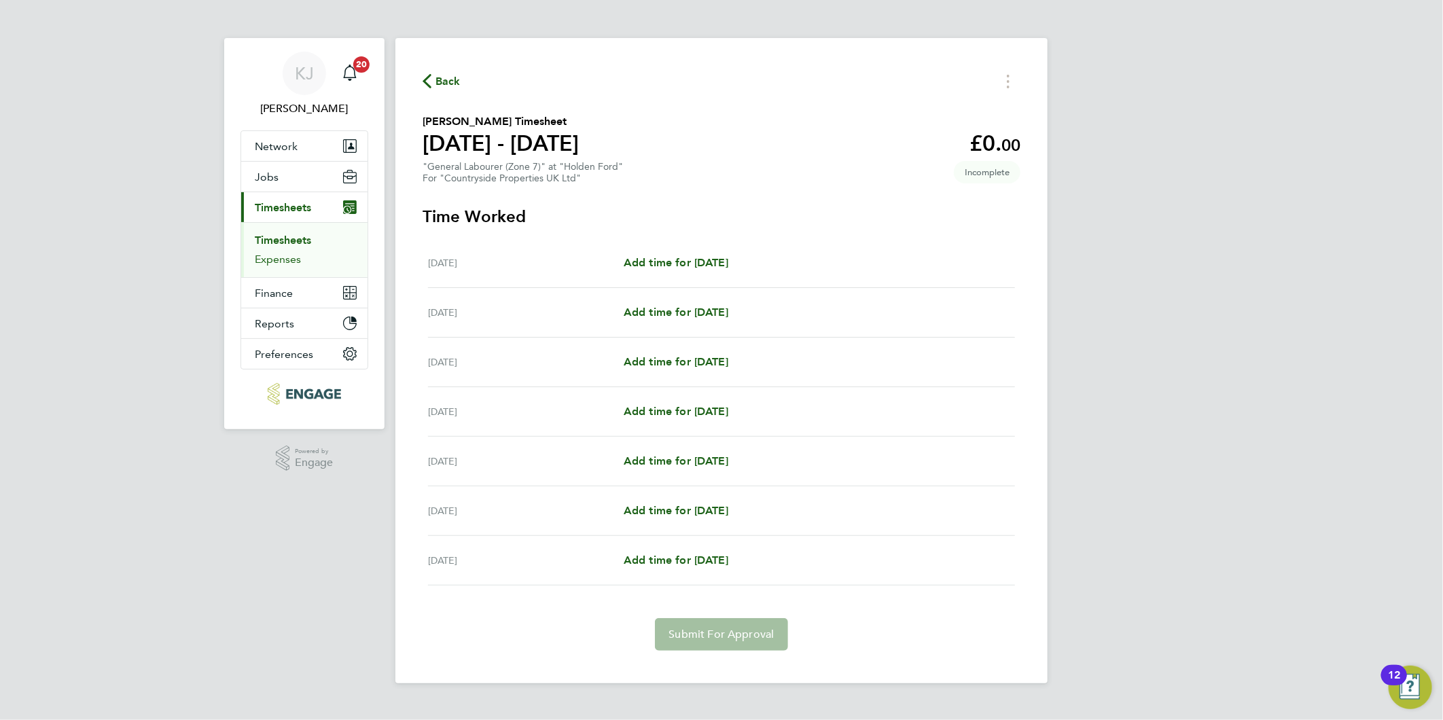
click at [289, 262] on link "Expenses" at bounding box center [278, 259] width 46 height 13
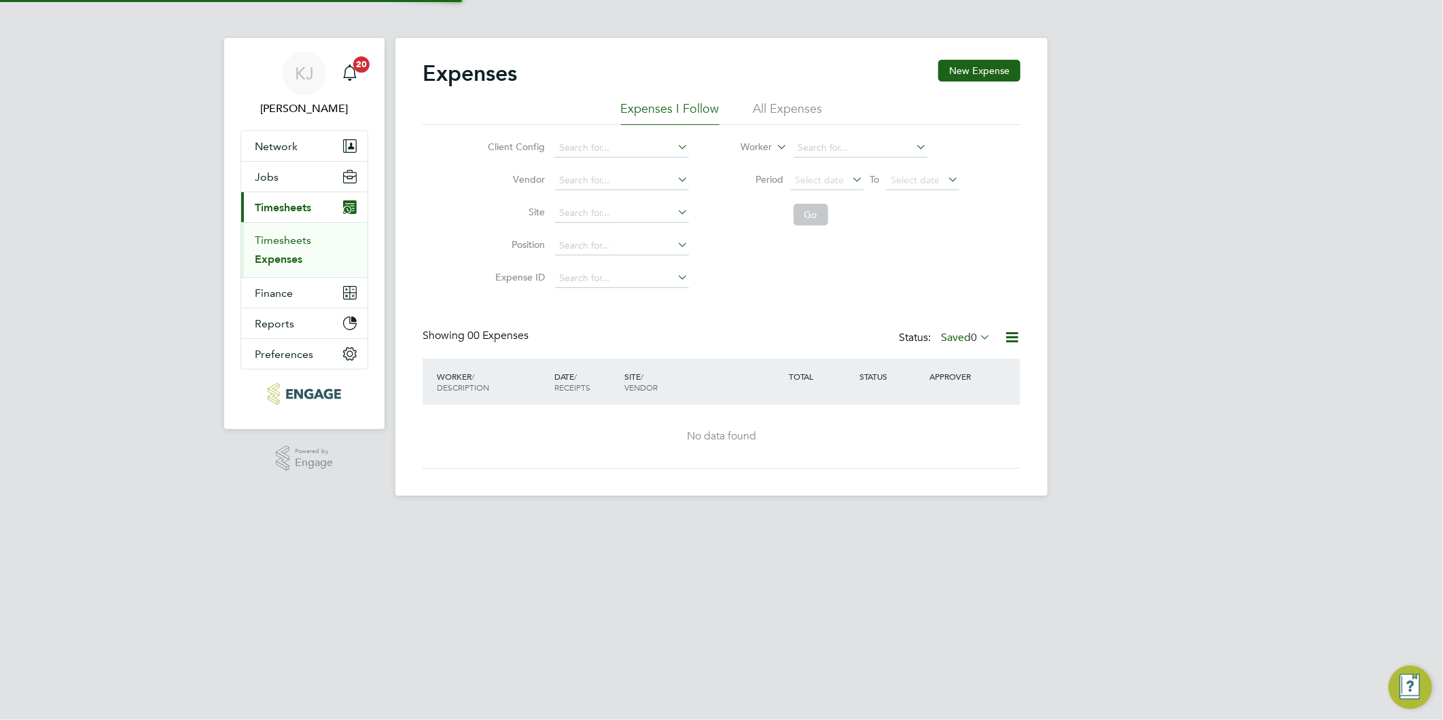
drag, startPoint x: 280, startPoint y: 240, endPoint x: 307, endPoint y: 242, distance: 26.5
click at [280, 240] on link "Timesheets" at bounding box center [283, 240] width 56 height 13
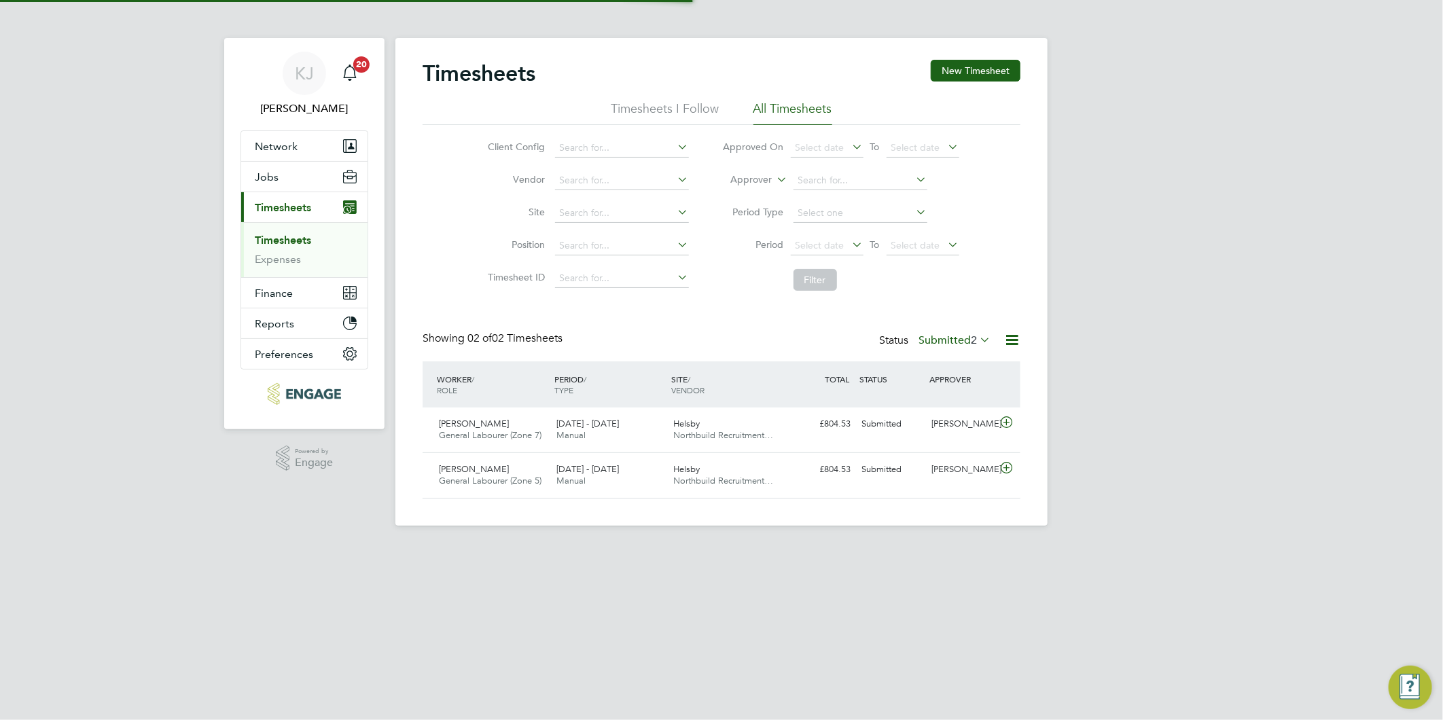
scroll to position [34, 118]
click at [973, 69] on button "New Timesheet" at bounding box center [975, 71] width 90 height 22
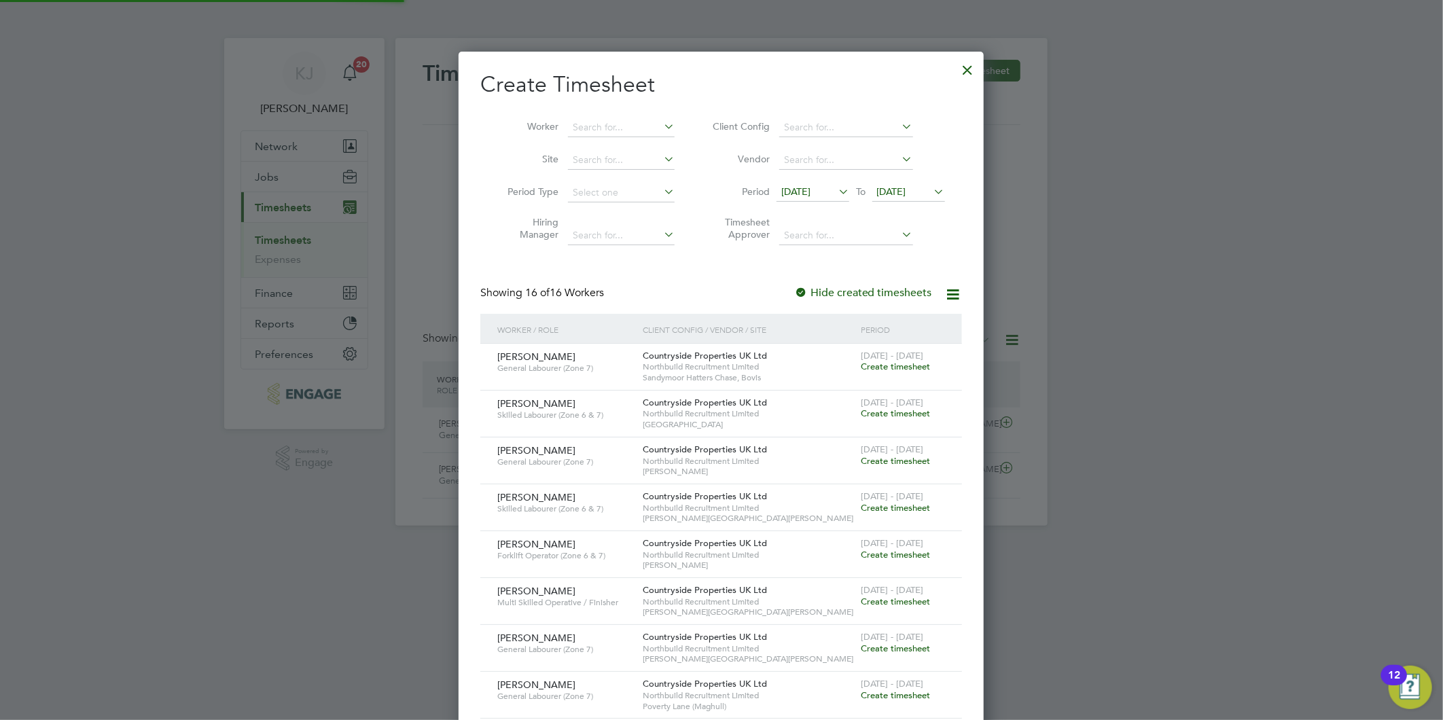
scroll to position [1118, 526]
click at [810, 197] on span "[DATE]" at bounding box center [795, 191] width 29 height 12
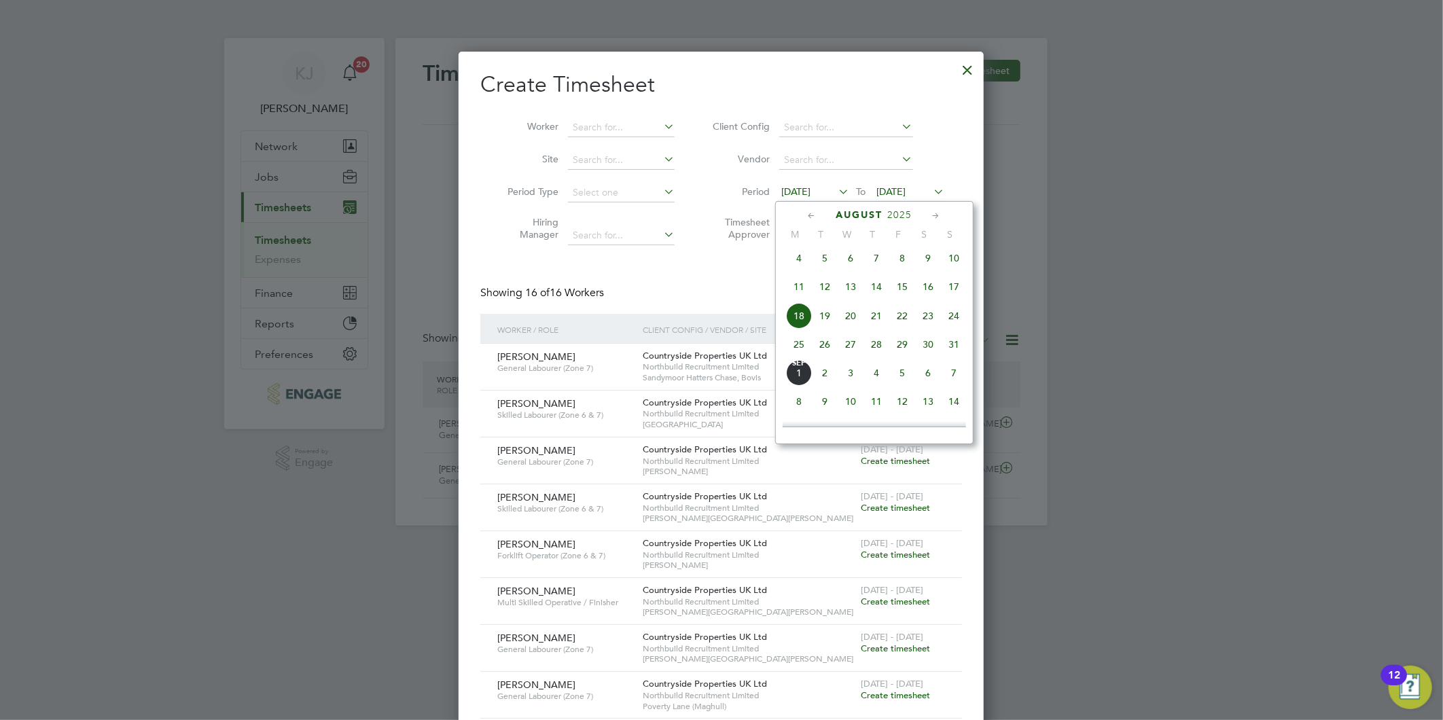
click at [797, 356] on span "25" at bounding box center [799, 344] width 26 height 26
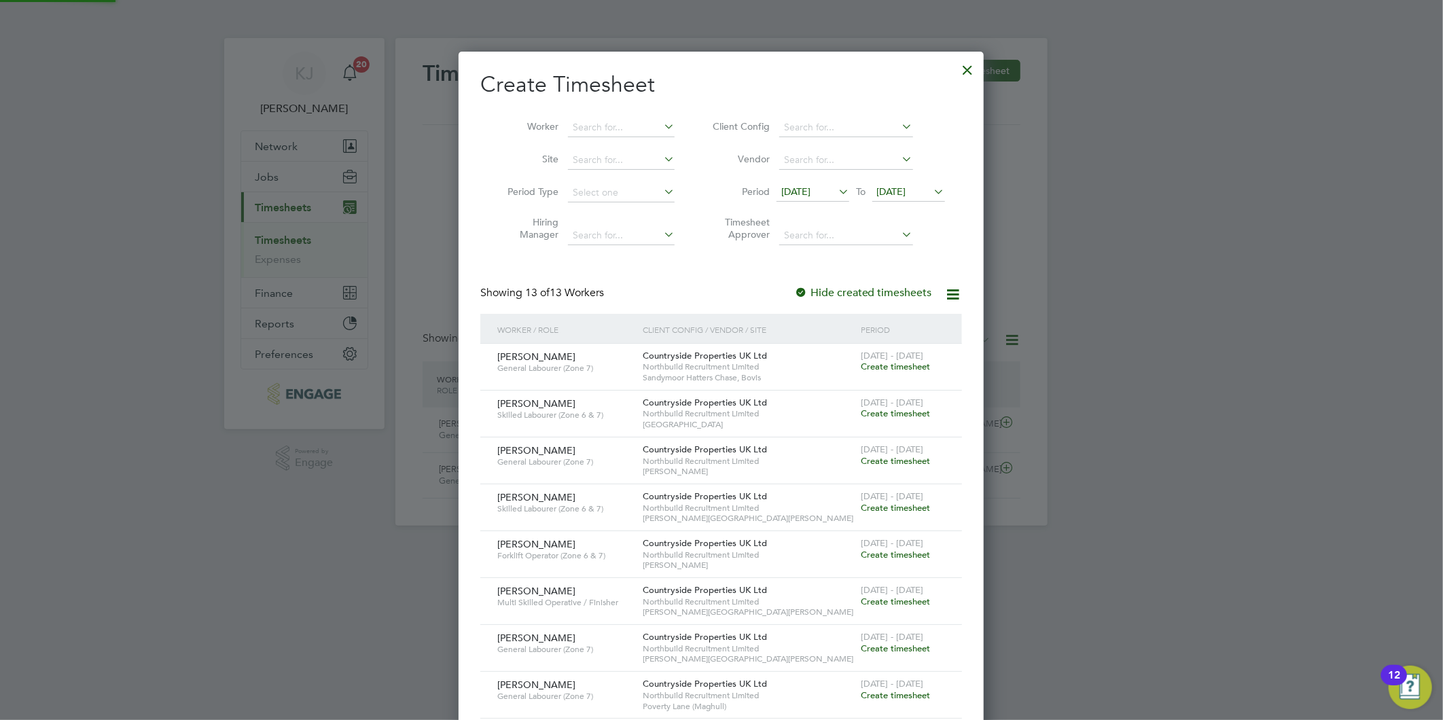
click at [894, 200] on span "[DATE]" at bounding box center [908, 192] width 73 height 18
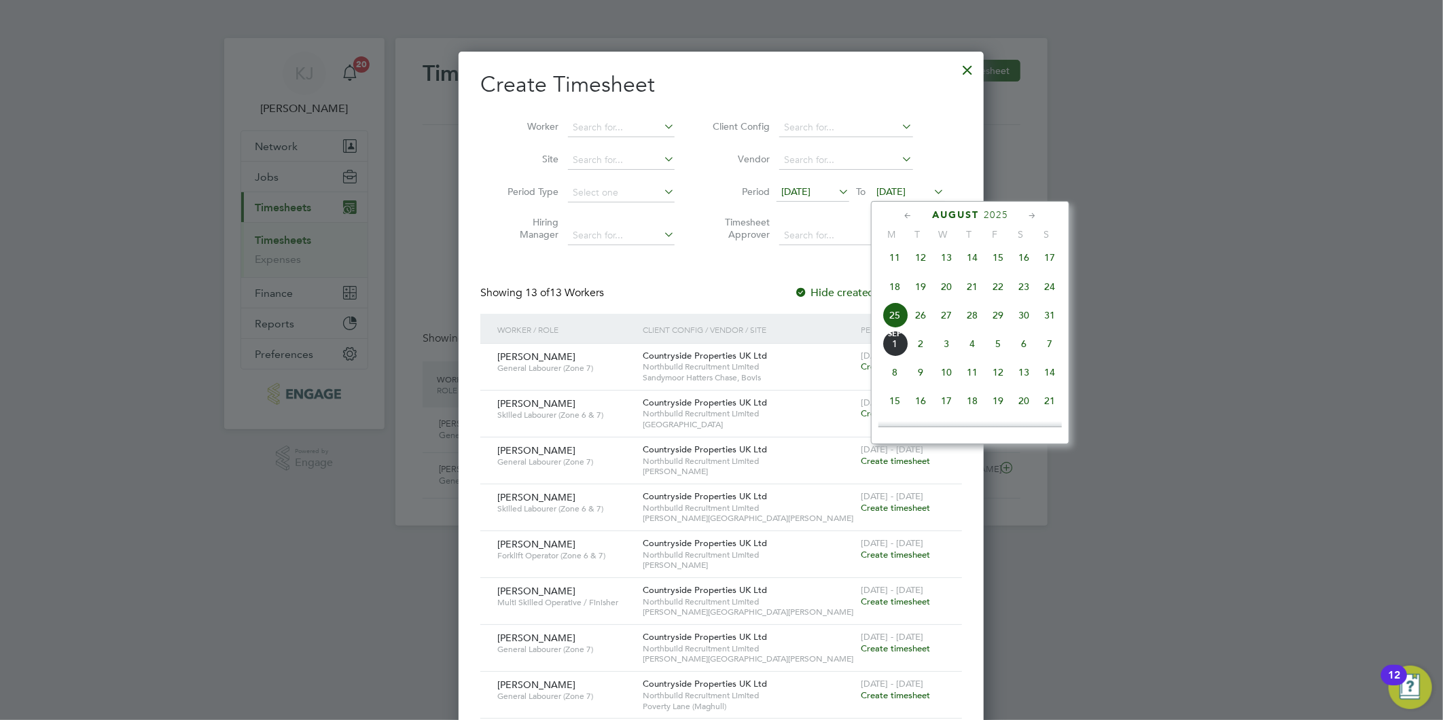
click at [1049, 320] on span "31" at bounding box center [1049, 315] width 26 height 26
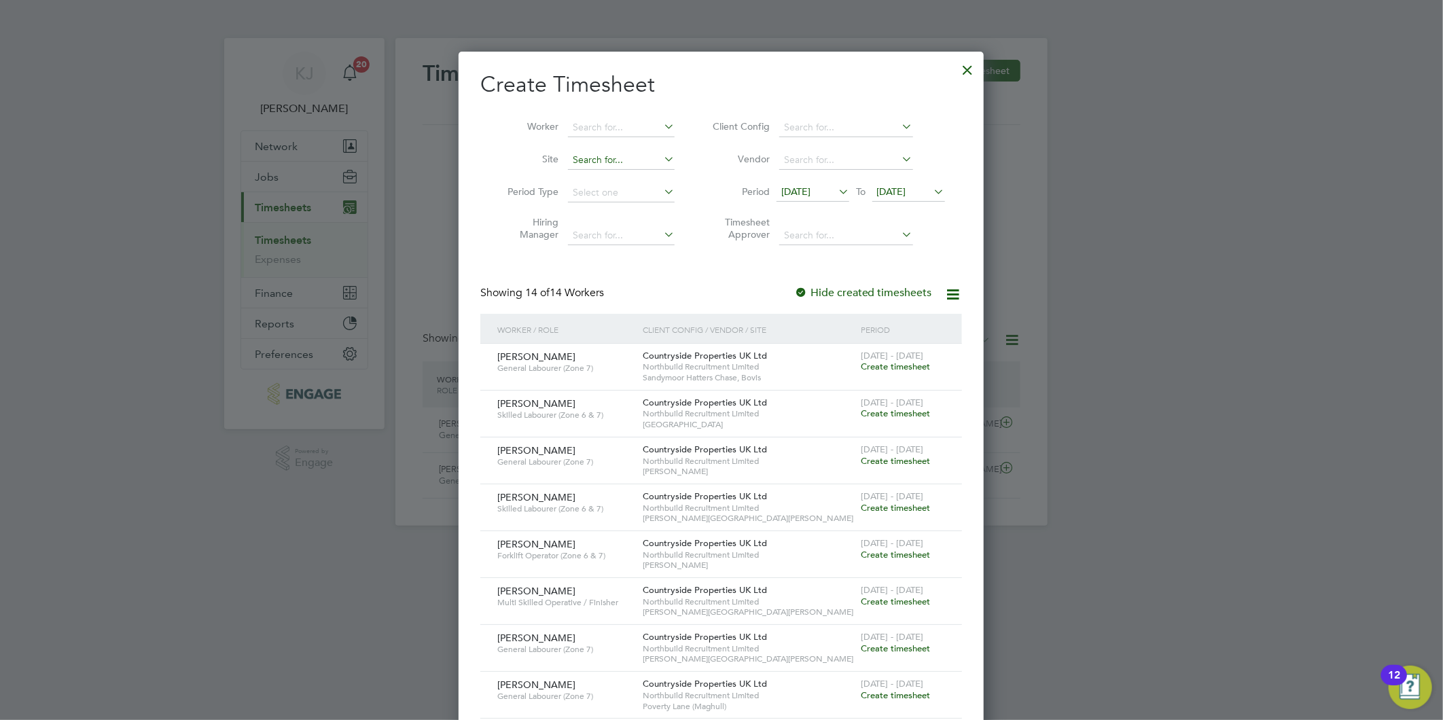
click at [625, 154] on input at bounding box center [621, 160] width 107 height 19
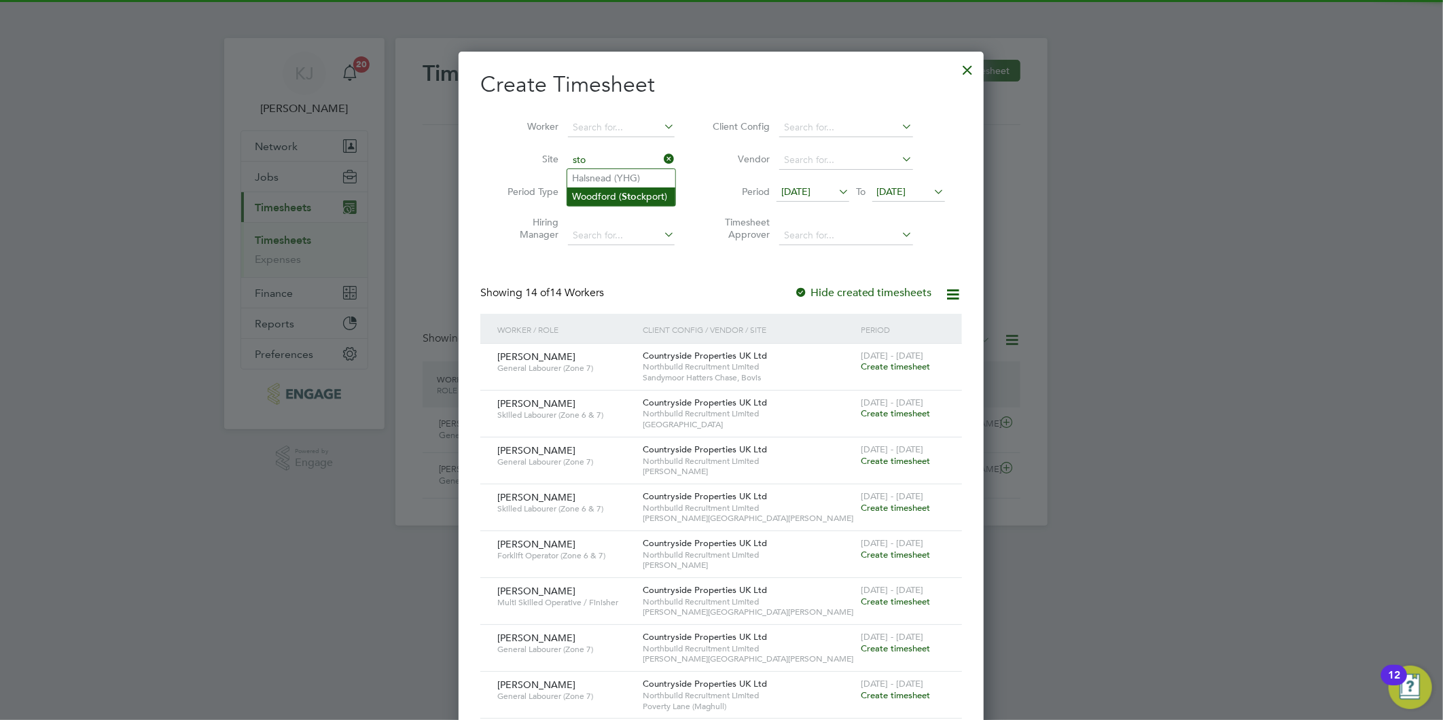
click at [625, 194] on b "Sto" at bounding box center [629, 197] width 15 height 12
type input "Woodford ([GEOGRAPHIC_DATA])"
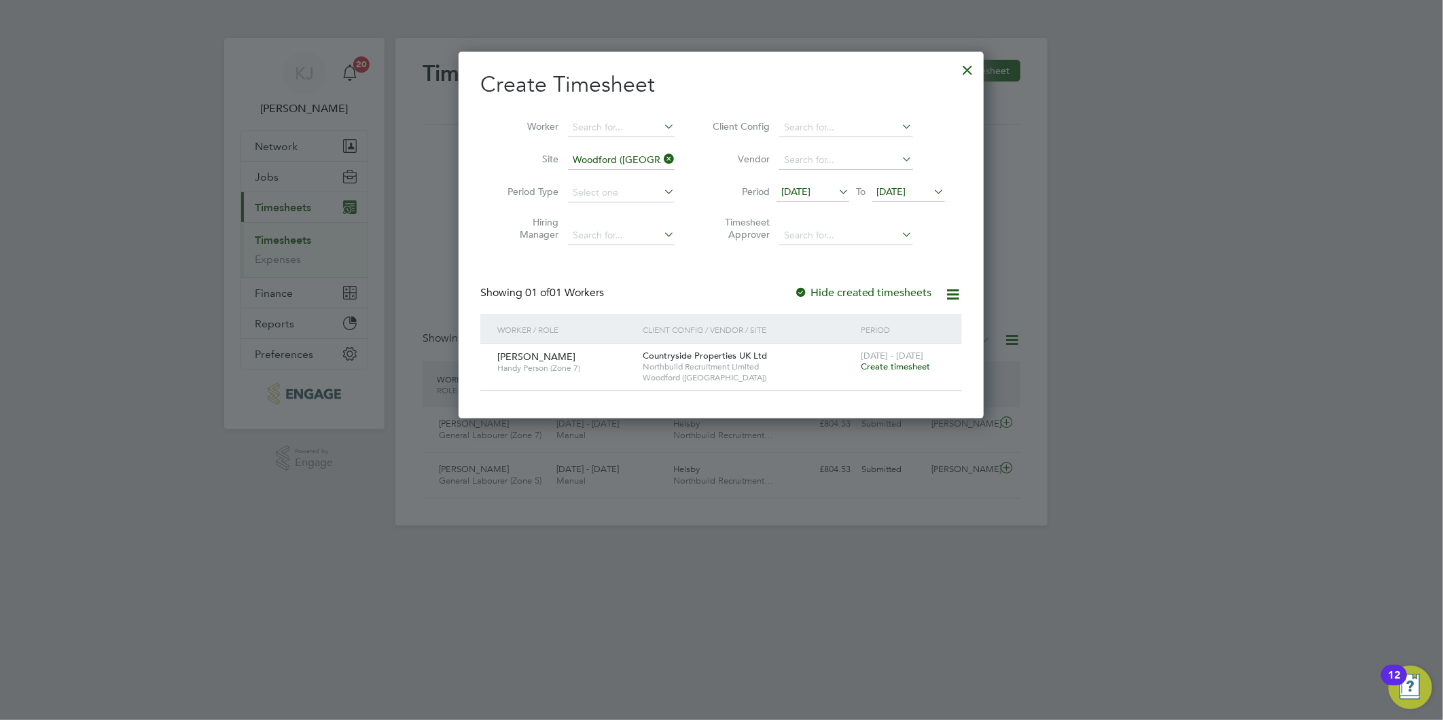
click at [897, 363] on span "Create timesheet" at bounding box center [894, 367] width 69 height 12
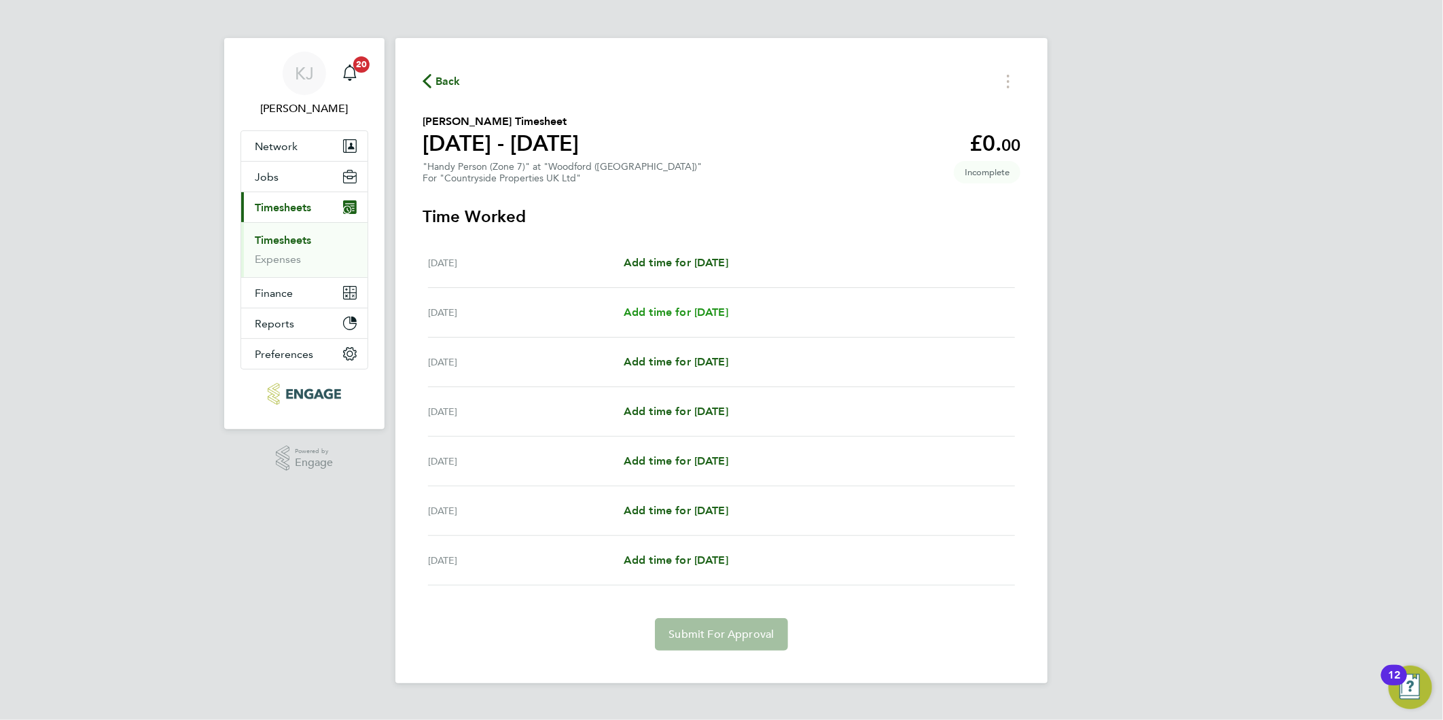
click at [653, 320] on link "Add time for [DATE]" at bounding box center [675, 312] width 105 height 16
select select "30"
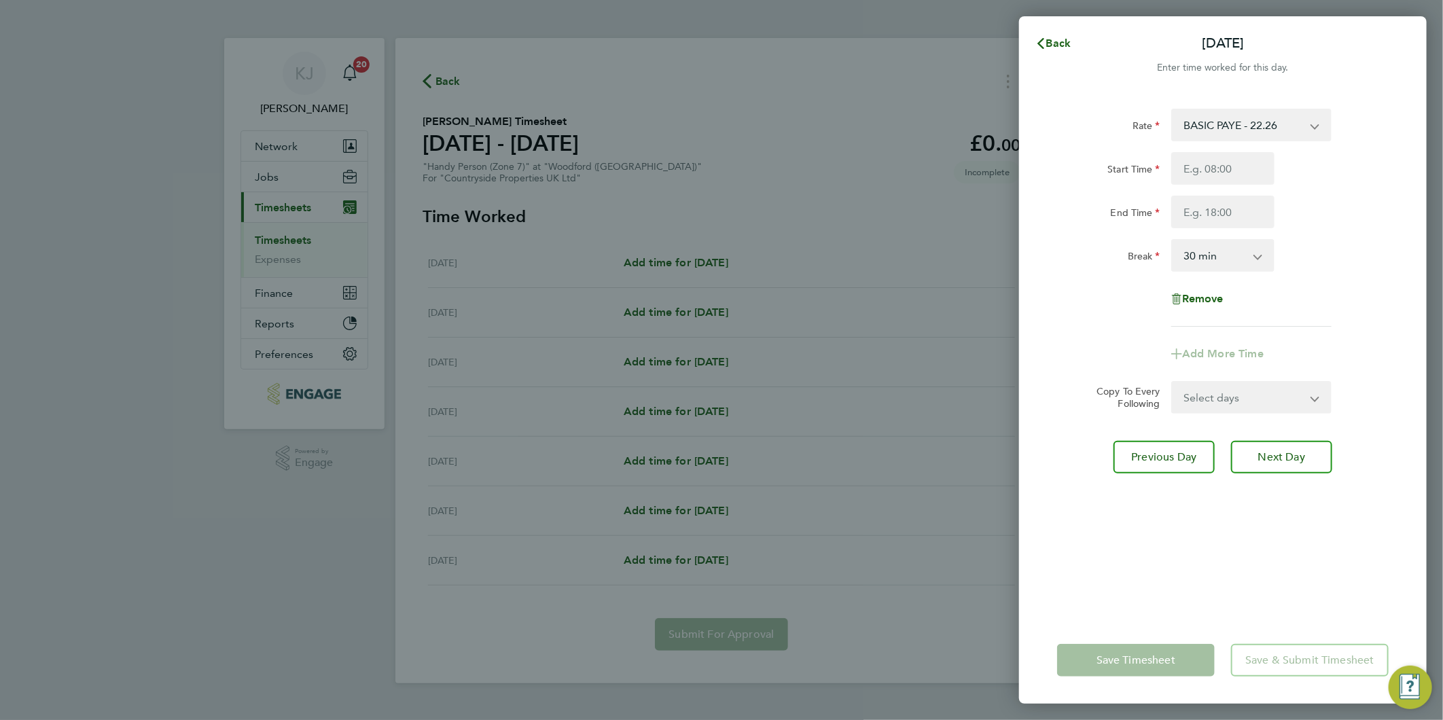
click at [1210, 185] on div "Start Time End Time" at bounding box center [1222, 190] width 342 height 76
drag, startPoint x: 1237, startPoint y: 160, endPoint x: 1231, endPoint y: 166, distance: 7.7
click at [1236, 160] on input "Start Time" at bounding box center [1222, 168] width 103 height 33
type input "07:30"
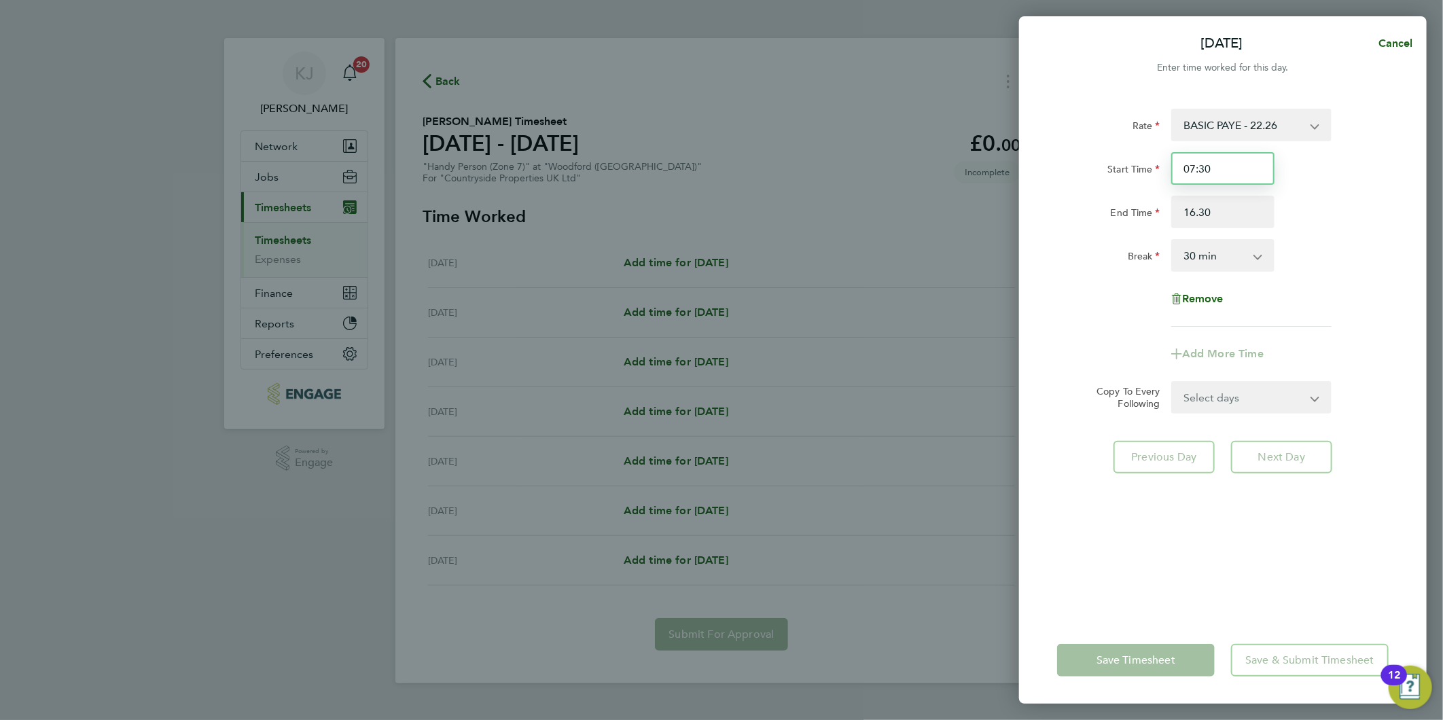
type input "16:30"
click at [1250, 177] on input "07:30" at bounding box center [1222, 168] width 103 height 33
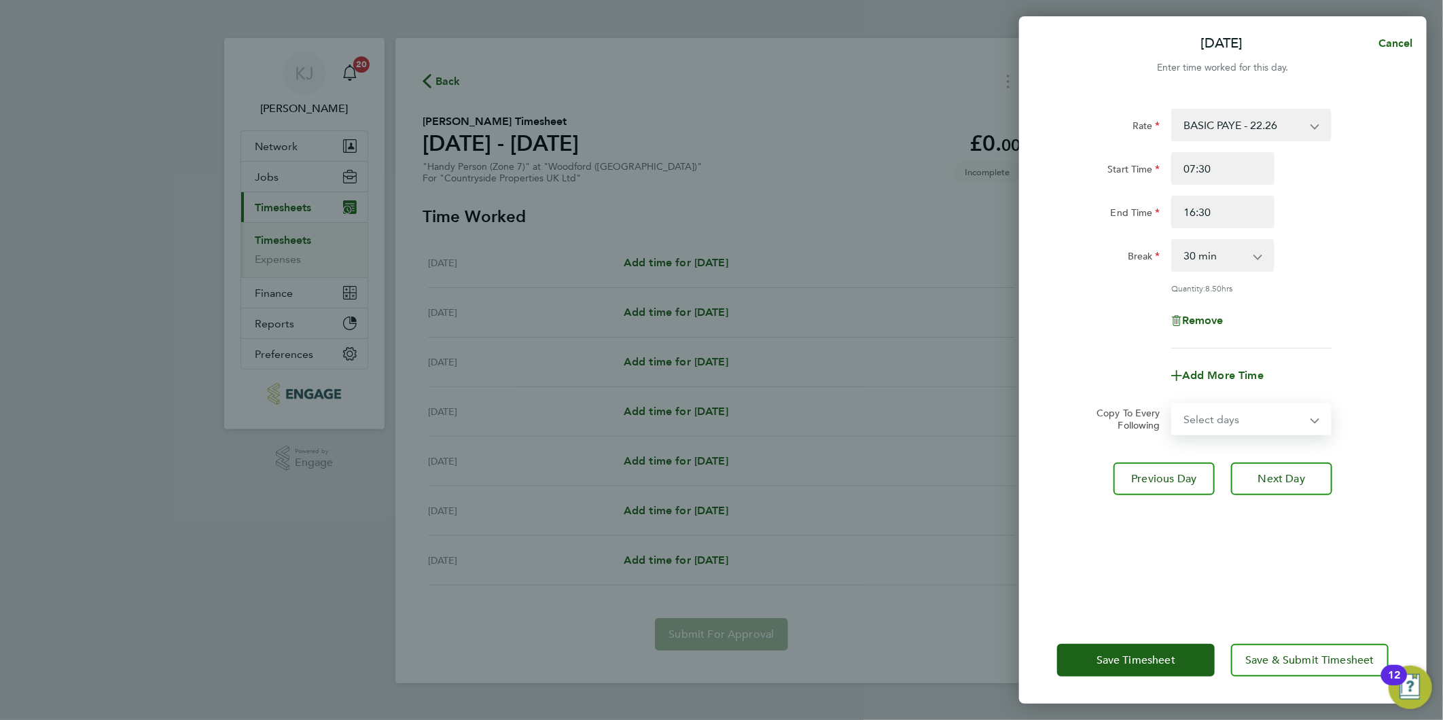
drag, startPoint x: 1205, startPoint y: 419, endPoint x: 1199, endPoint y: 435, distance: 17.4
click at [1205, 419] on select "Select days Day Weekday (Mon-Fri) Weekend (Sat-Sun) [DATE] [DATE] [DATE] [DATE]…" at bounding box center [1243, 419] width 143 height 30
select select "DAY"
click at [1172, 404] on select "Select days Day Weekday (Mon-Fri) Weekend (Sat-Sun) [DATE] [DATE] [DATE] [DATE]…" at bounding box center [1243, 419] width 143 height 30
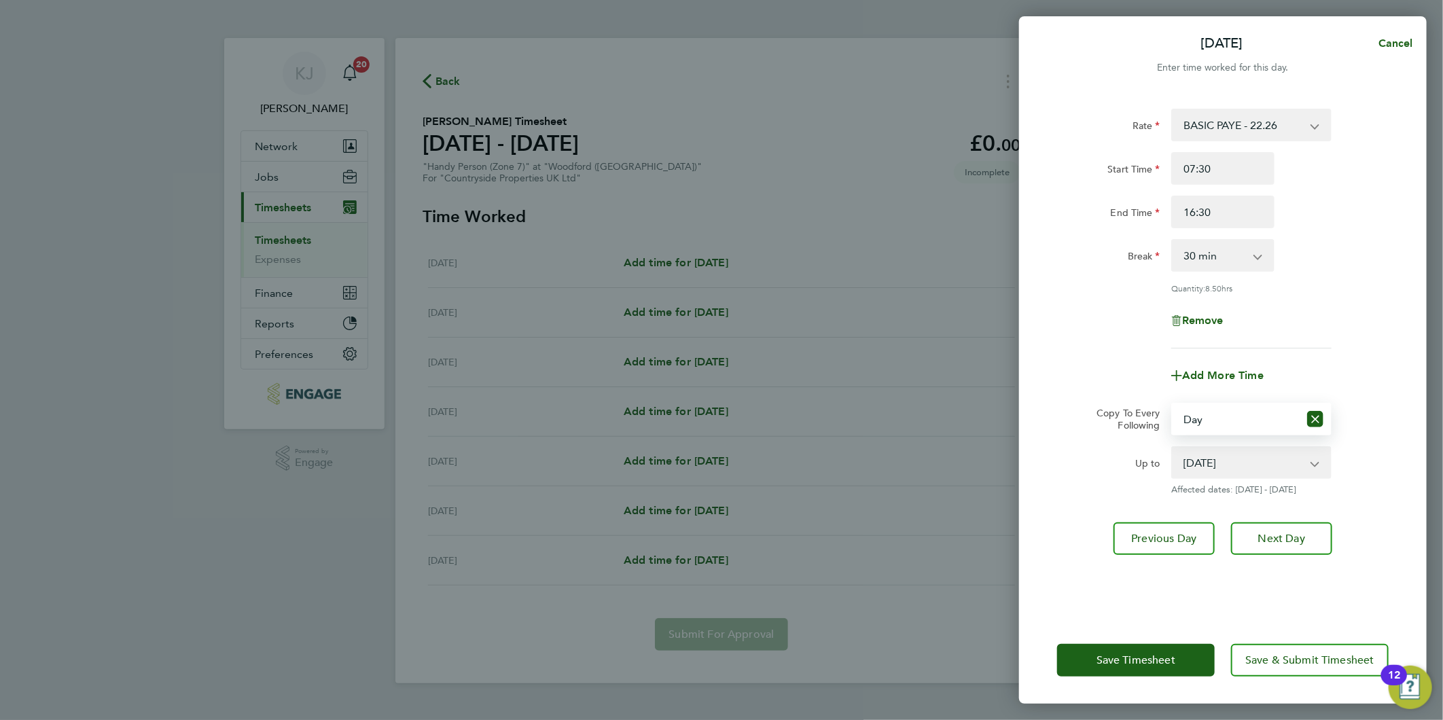
drag, startPoint x: 1220, startPoint y: 471, endPoint x: 1225, endPoint y: 478, distance: 7.9
click at [1220, 471] on select "[DATE] [DATE] [DATE] [DATE] [DATE]" at bounding box center [1242, 463] width 141 height 30
select select "[DATE]"
click at [1172, 448] on select "[DATE] [DATE] [DATE] [DATE] [DATE]" at bounding box center [1242, 463] width 141 height 30
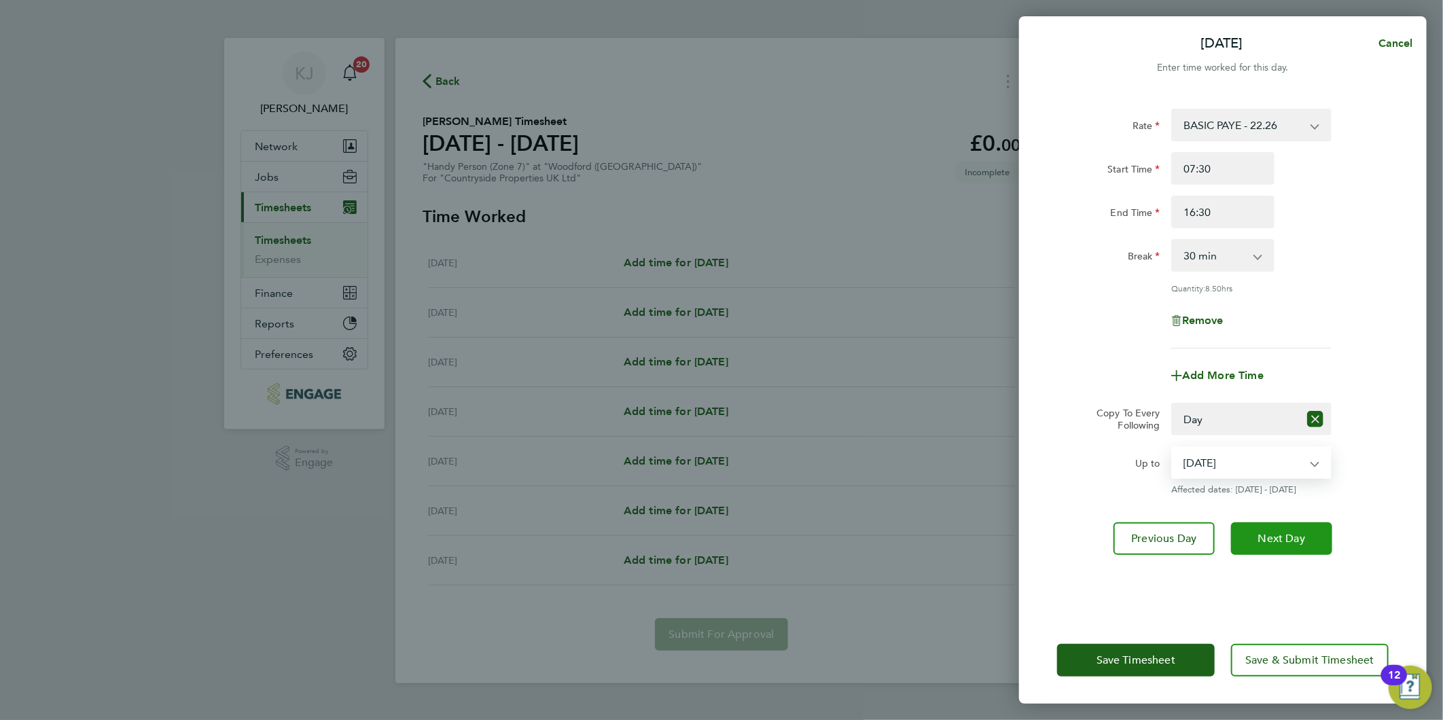
click at [1280, 539] on span "Next Day" at bounding box center [1281, 539] width 47 height 14
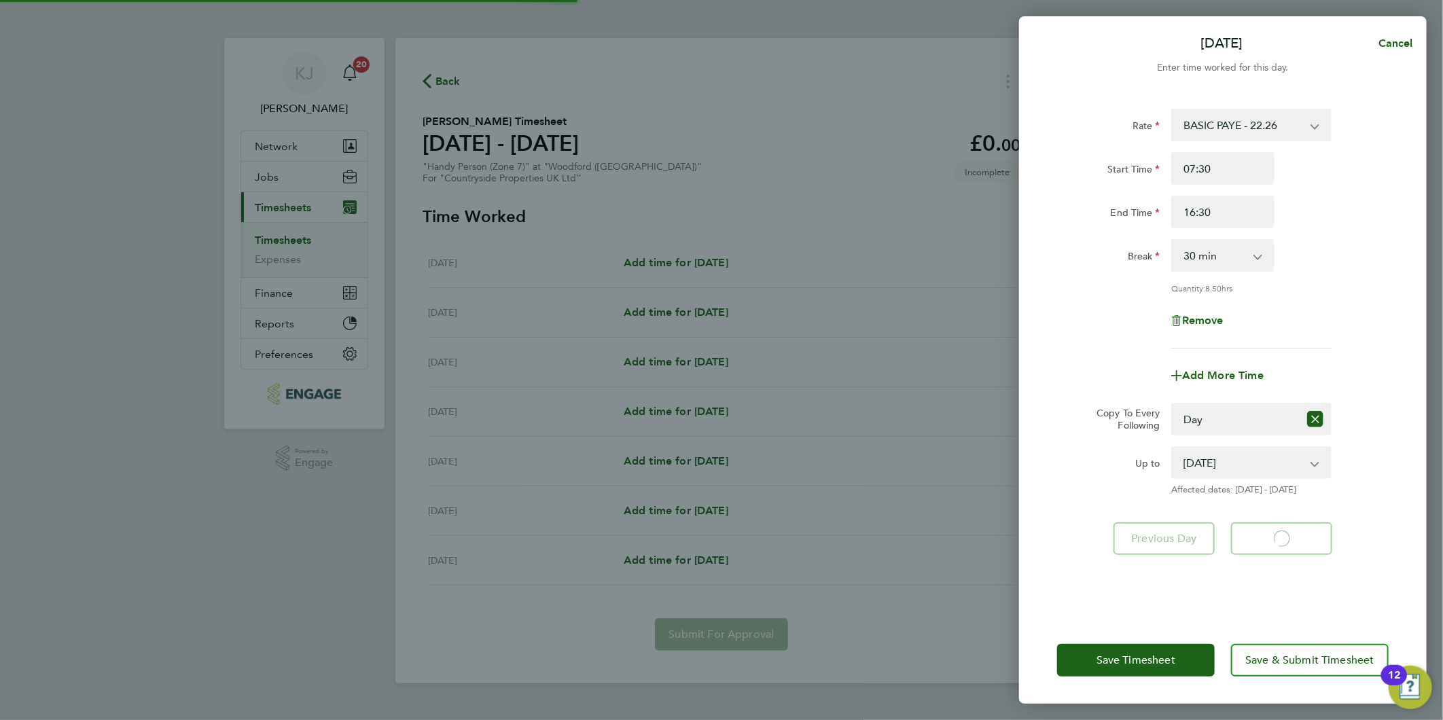
select select "30"
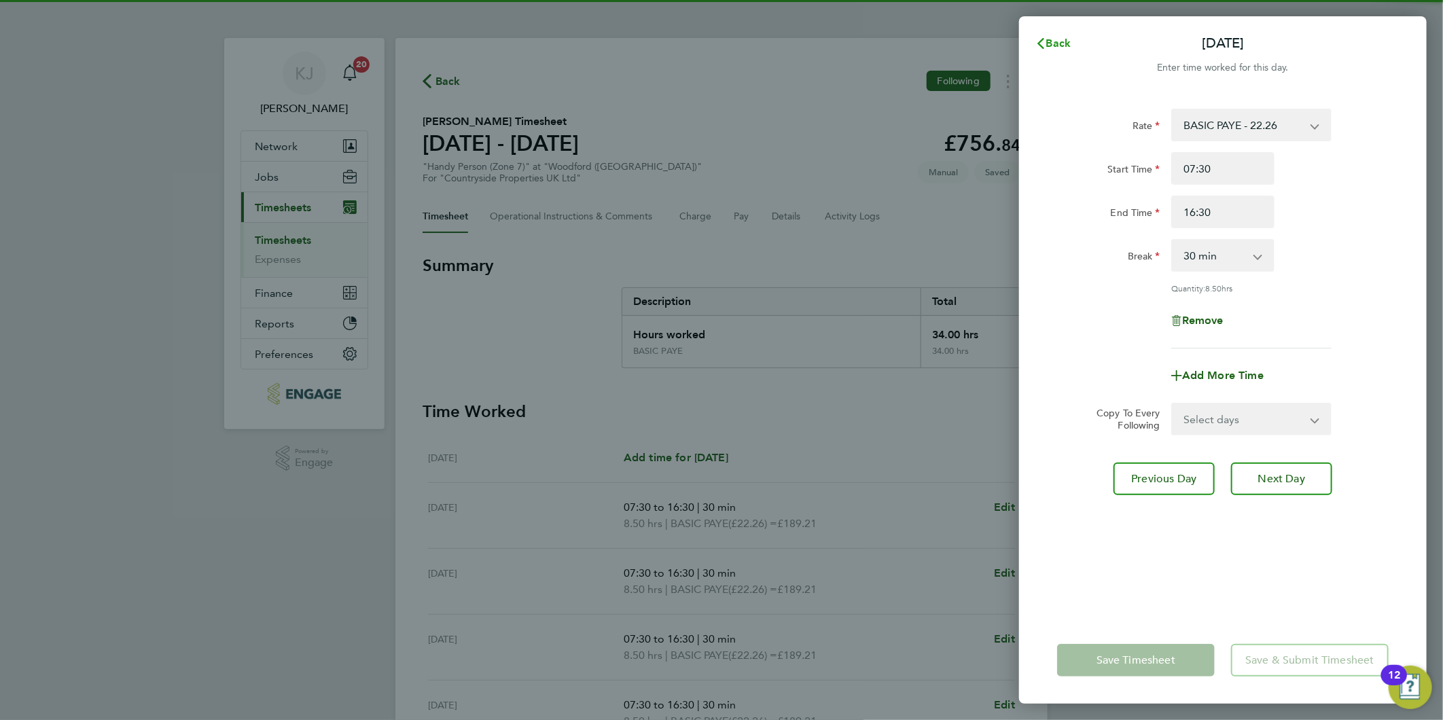
drag, startPoint x: 1074, startPoint y: 44, endPoint x: 1021, endPoint y: 67, distance: 57.5
click at [1074, 43] on button "Back" at bounding box center [1052, 43] width 63 height 27
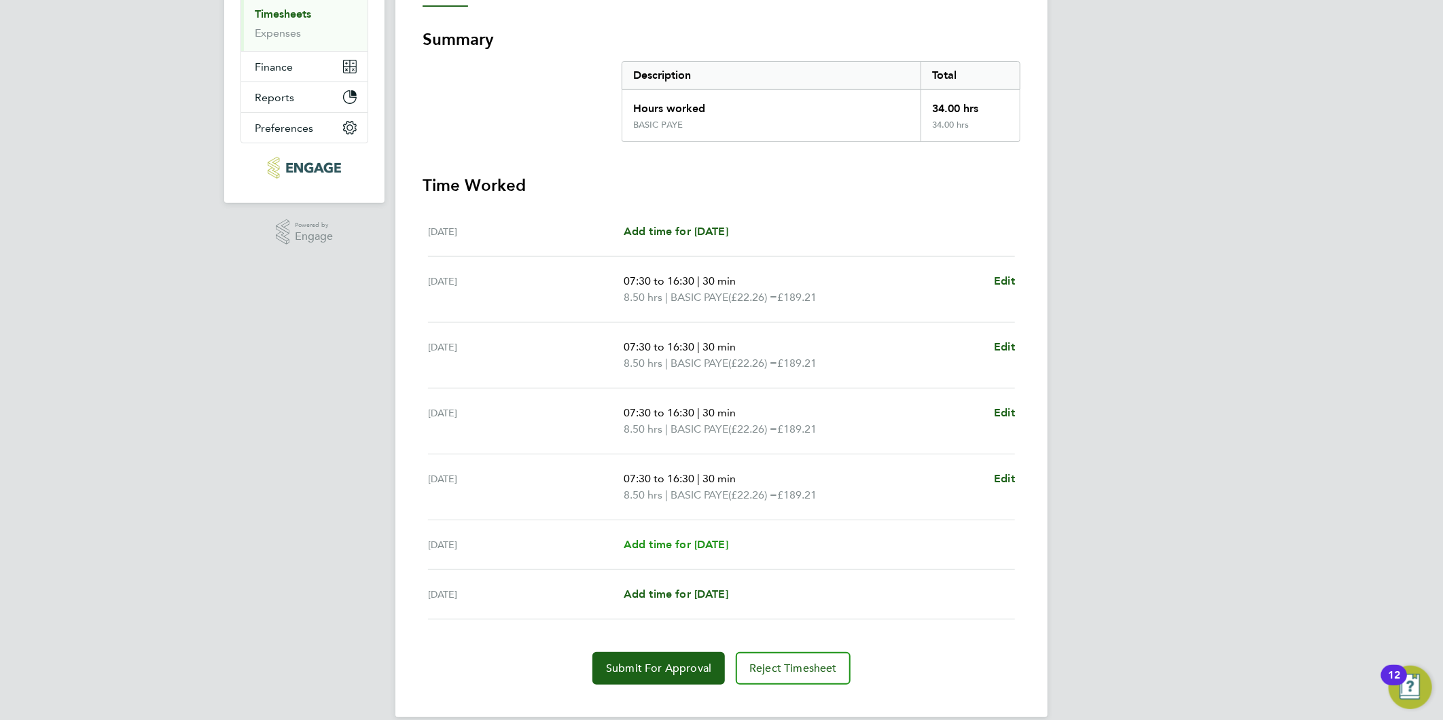
click at [675, 540] on span "Add time for [DATE]" at bounding box center [675, 544] width 105 height 13
select select "30"
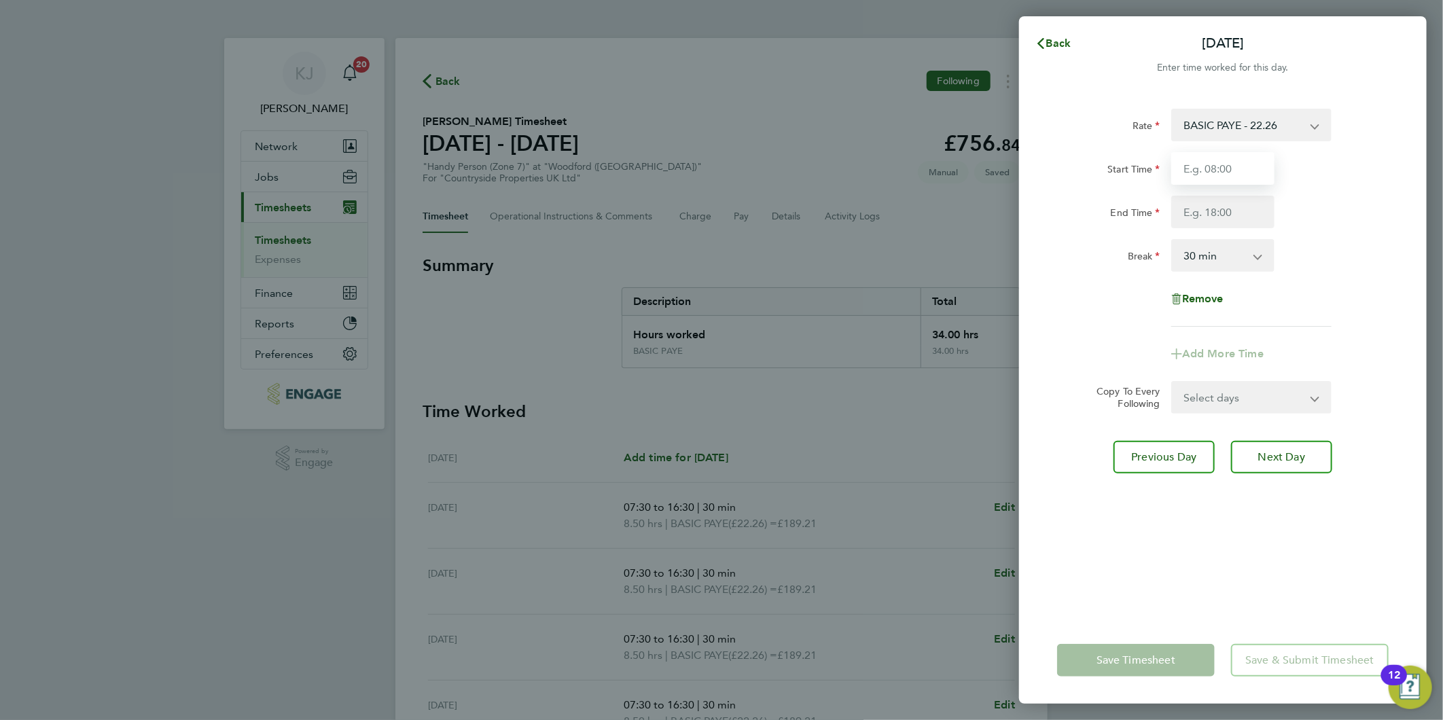
click at [1265, 162] on input "Start Time" at bounding box center [1222, 168] width 103 height 33
type input "07:30"
type input "16:30"
click at [1230, 185] on div "Start Time 07:30 End Time 16:30" at bounding box center [1222, 190] width 342 height 76
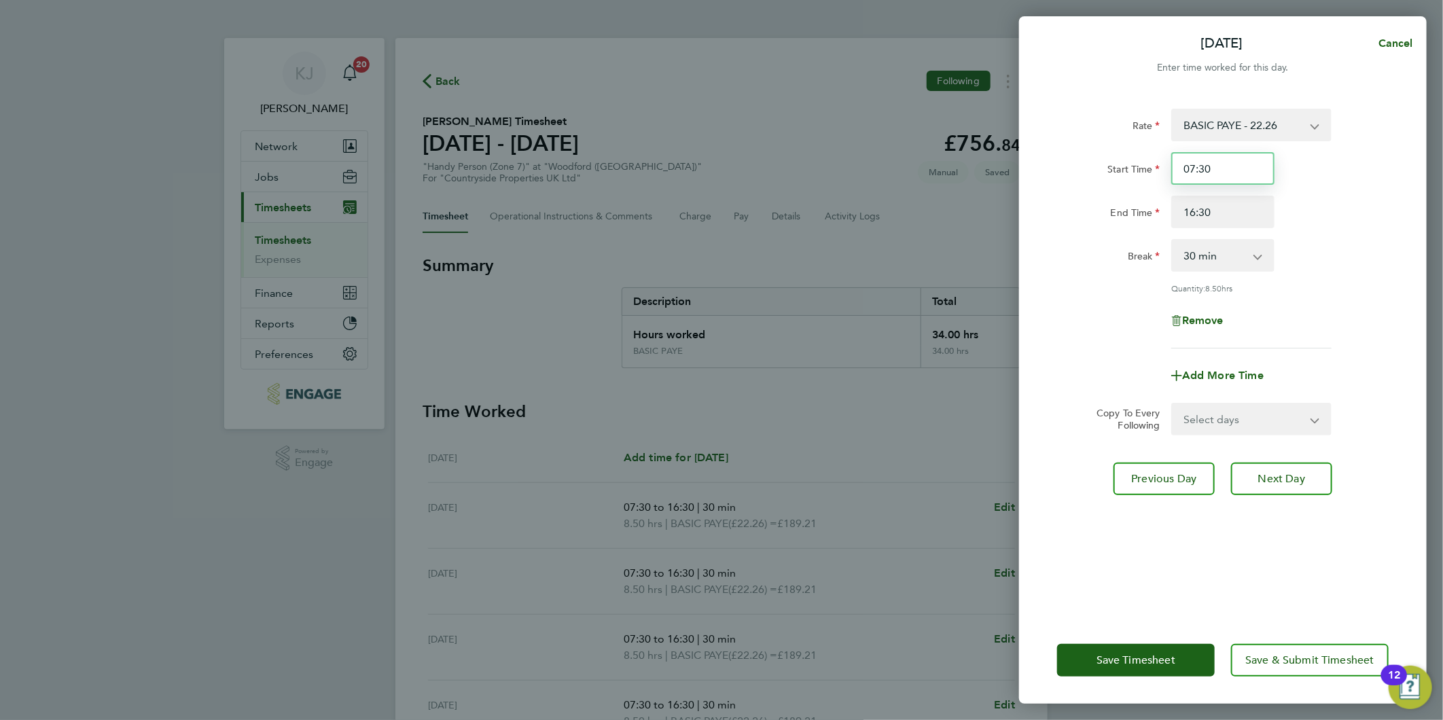
click at [1228, 181] on input "07:30" at bounding box center [1222, 168] width 103 height 33
drag, startPoint x: 1254, startPoint y: 211, endPoint x: 1241, endPoint y: 238, distance: 29.8
click at [1252, 211] on input "16:30" at bounding box center [1222, 212] width 103 height 33
click at [1216, 435] on div "Rate BASIC PAYE - 22.26 Start Time 07:30 End Time 16:30 Break 0 min 15 min 30 m…" at bounding box center [1222, 354] width 407 height 524
click at [1214, 428] on select "Select days Sunday" at bounding box center [1243, 419] width 143 height 30
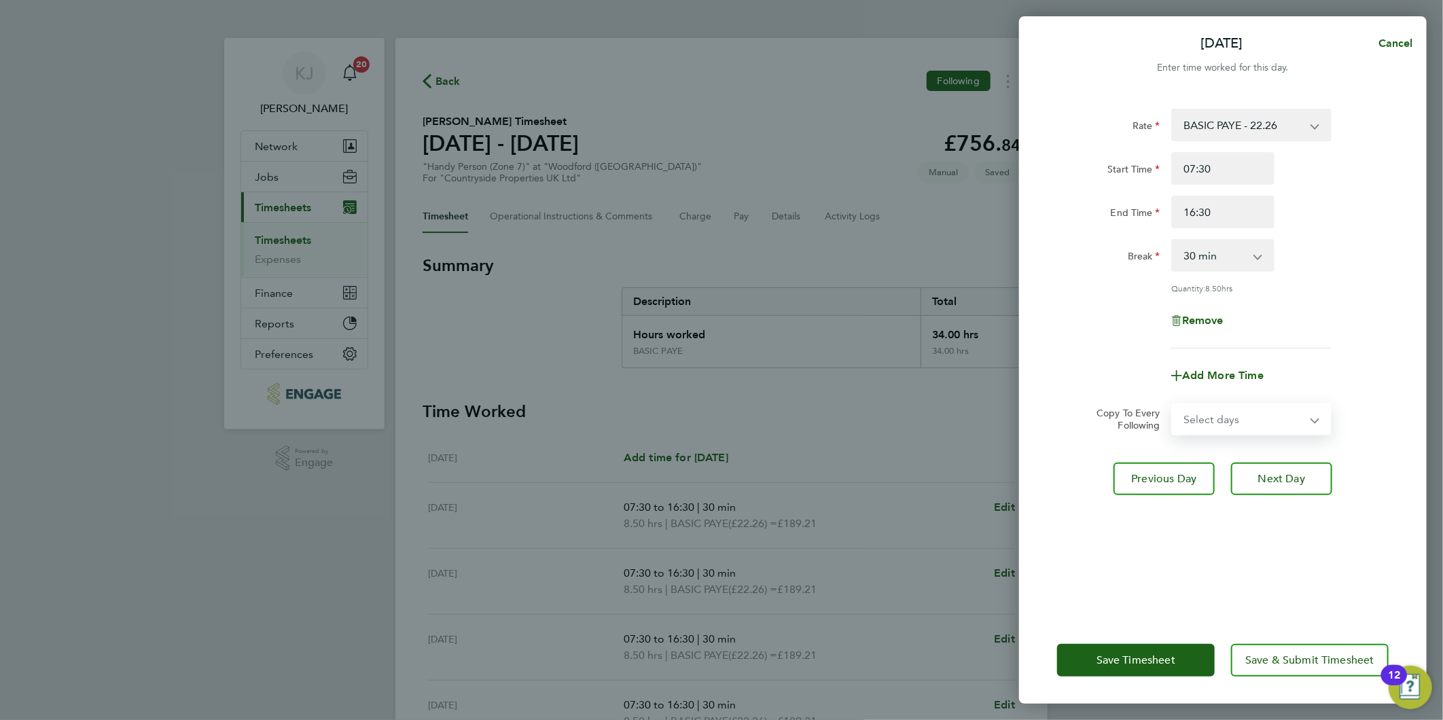
drag, startPoint x: 1035, startPoint y: 392, endPoint x: 1212, endPoint y: 432, distance: 181.1
click at [1036, 392] on div "Rate BASIC PAYE - 22.26 Start Time 07:30 End Time 16:30 Break 0 min 15 min 30 m…" at bounding box center [1222, 354] width 407 height 524
click at [1286, 473] on span "Next Day" at bounding box center [1281, 479] width 47 height 14
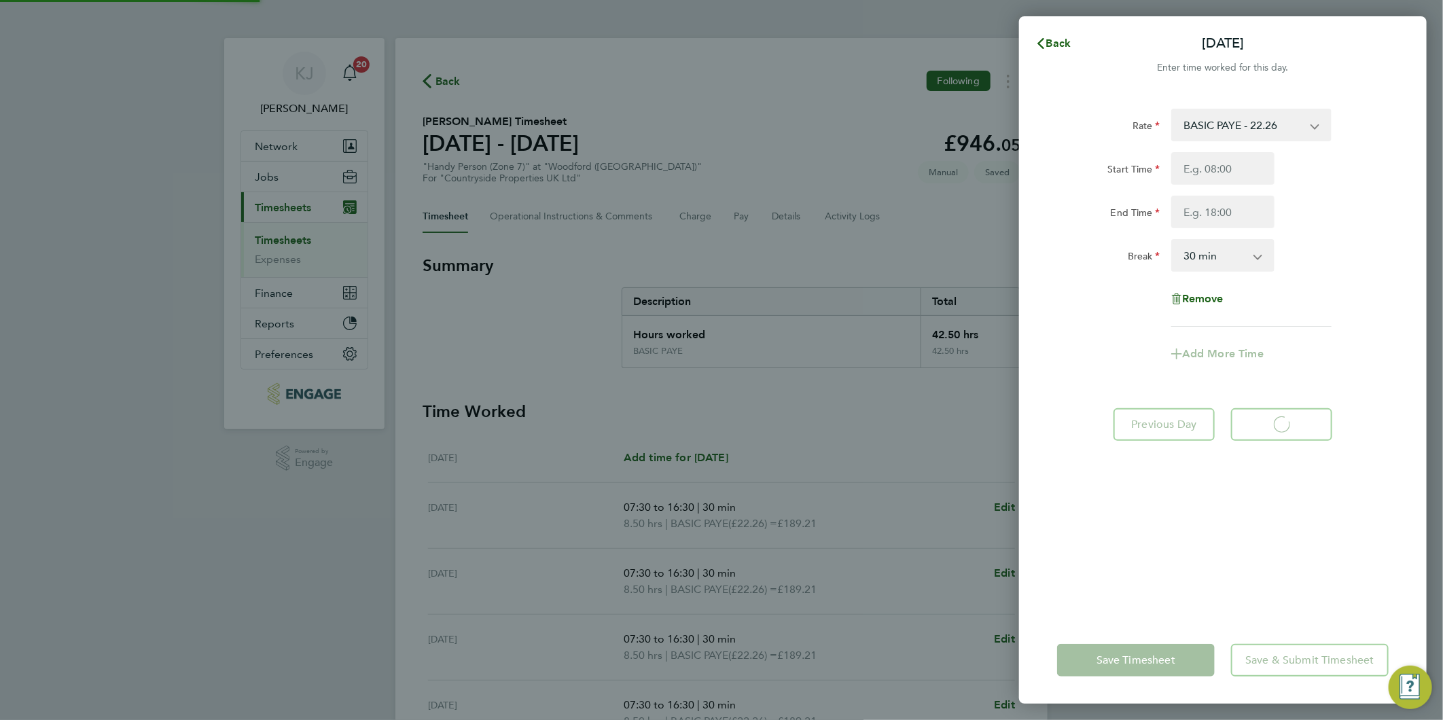
select select "30"
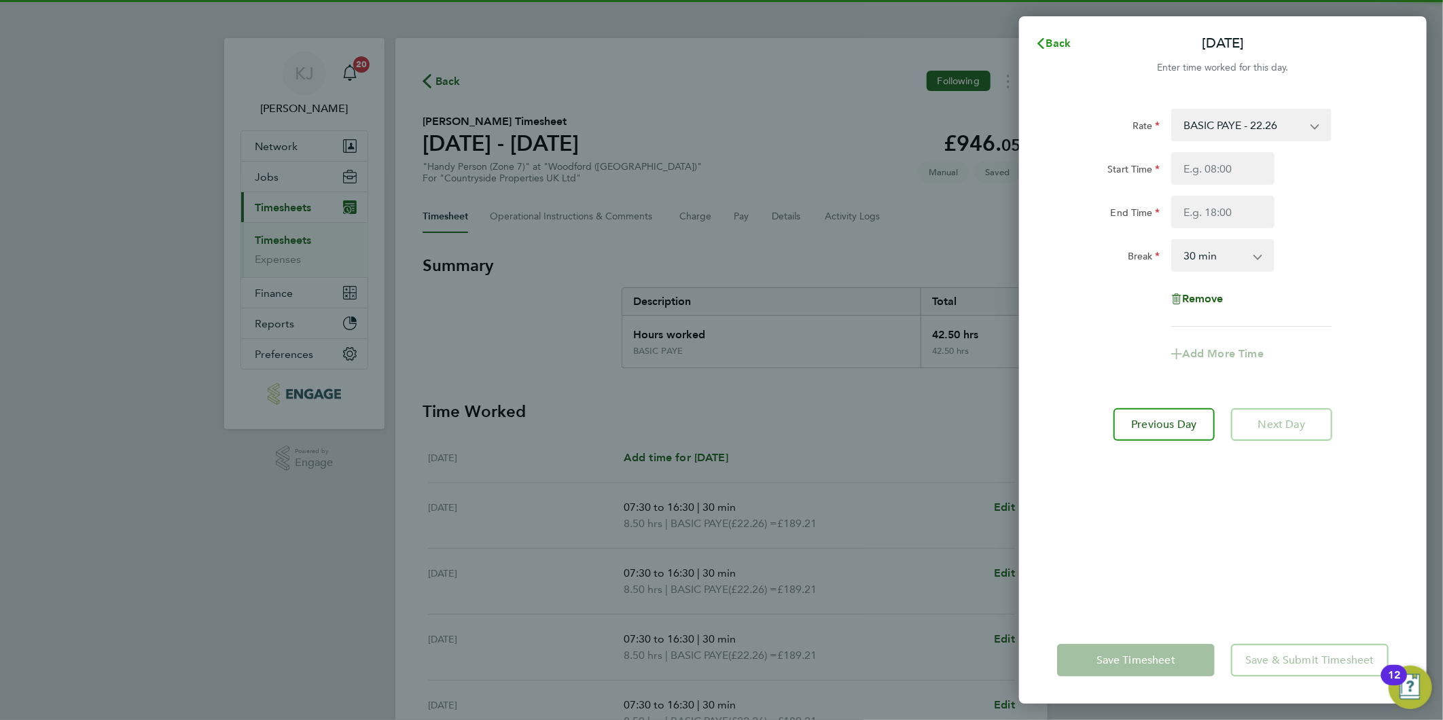
click at [1044, 37] on svg-icon "button" at bounding box center [1040, 43] width 11 height 13
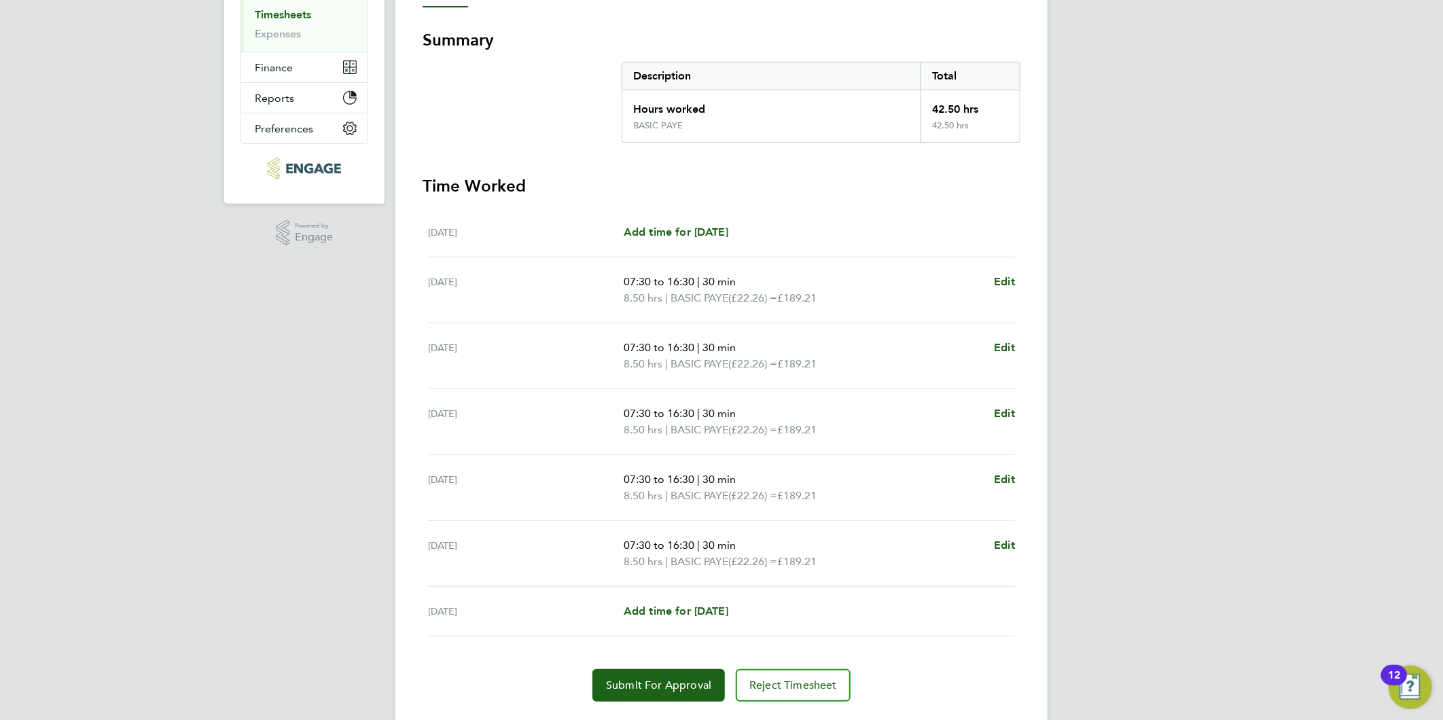
scroll to position [226, 0]
click at [1003, 540] on span "Edit" at bounding box center [1004, 544] width 21 height 13
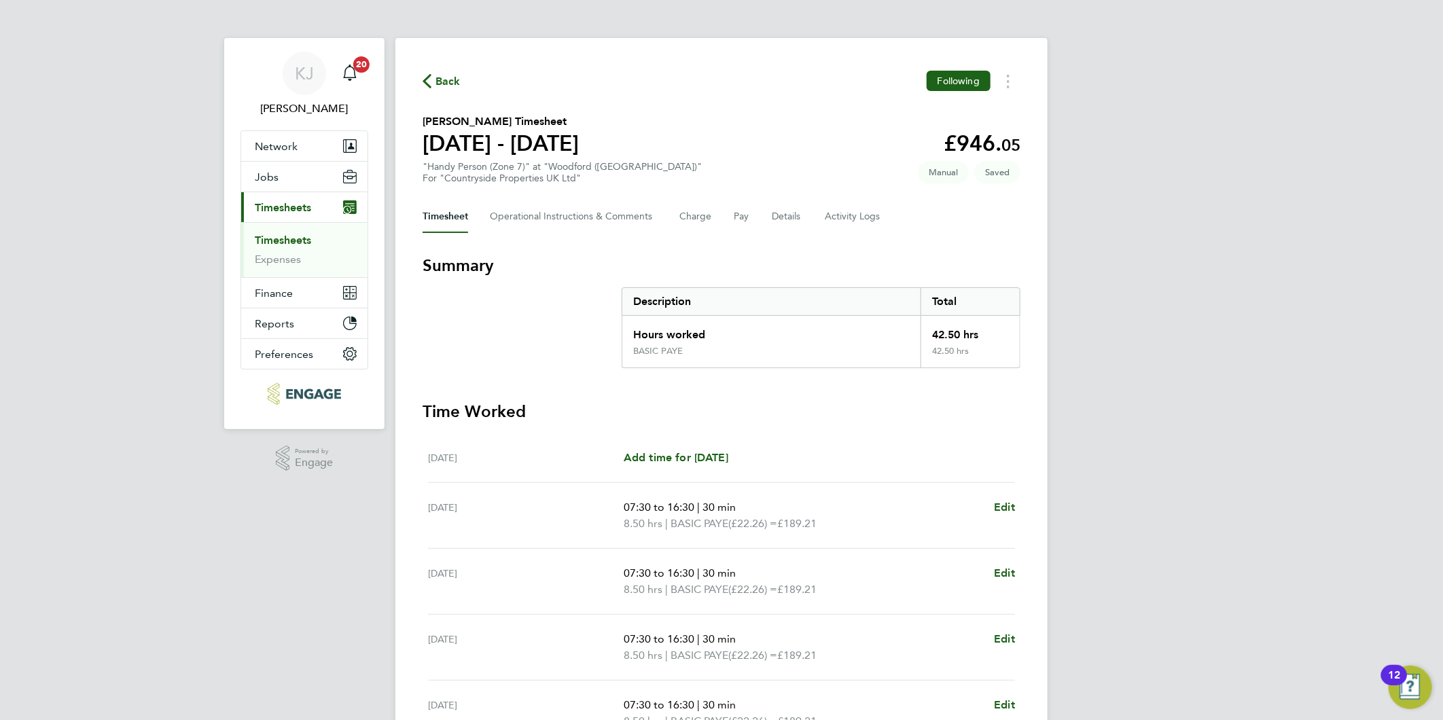
select select "30"
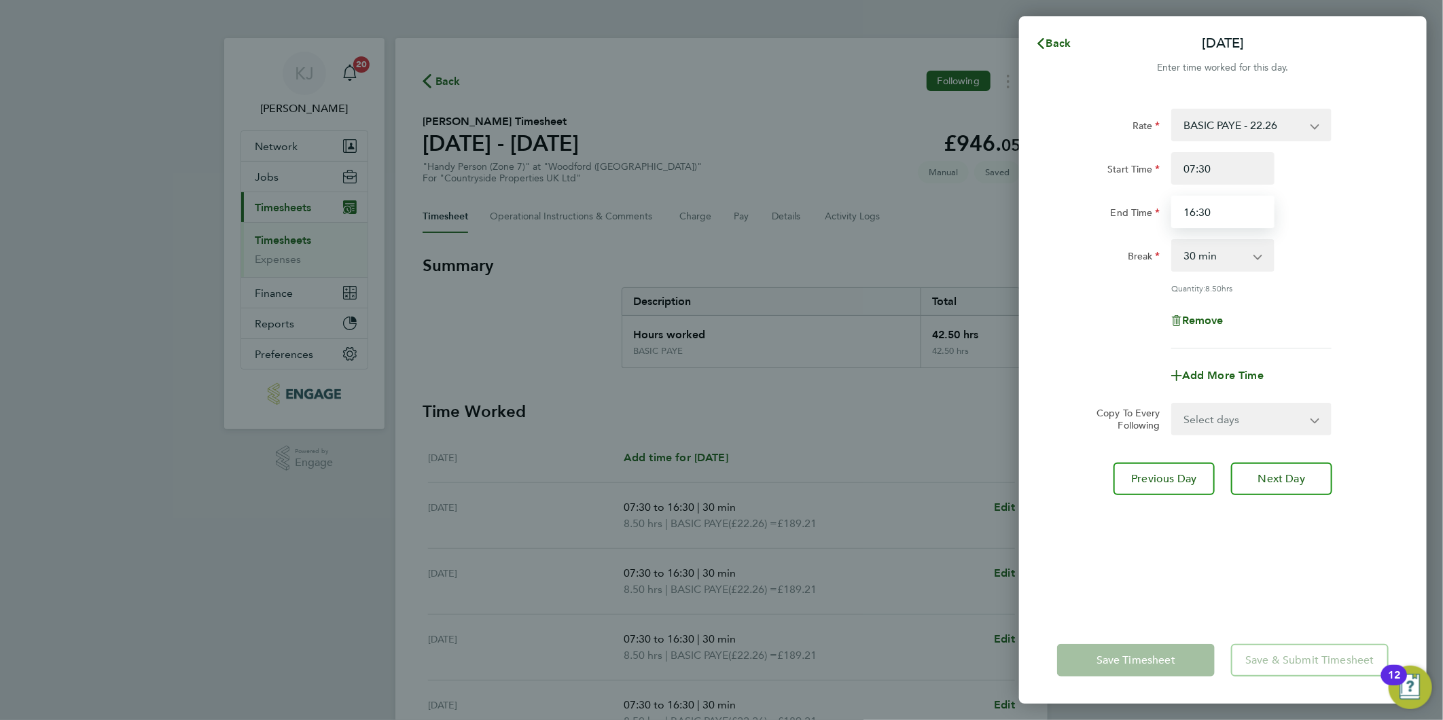
drag, startPoint x: 1240, startPoint y: 207, endPoint x: 340, endPoint y: 220, distance: 900.6
click at [490, 265] on div "Back Sat 30 Aug Enter time worked for this day. Rate BASIC PAYE - 22.26 Start T…" at bounding box center [721, 360] width 1443 height 720
type input "14:30"
click at [1250, 165] on input "07:30" at bounding box center [1222, 168] width 103 height 33
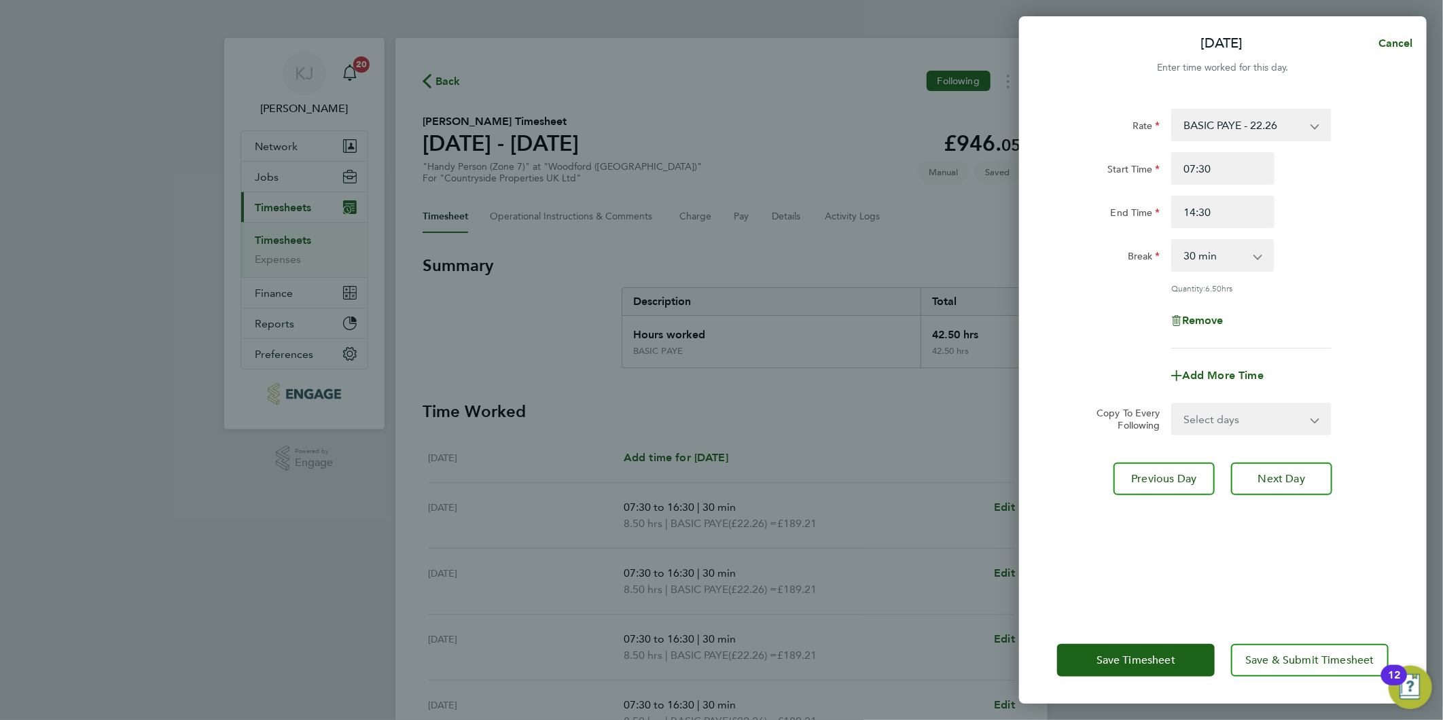
click at [1231, 254] on select "0 min 15 min 30 min 45 min 60 min 75 min 90 min" at bounding box center [1214, 255] width 84 height 30
select select "0"
click at [1172, 240] on select "0 min 15 min 30 min 45 min 60 min 75 min 90 min" at bounding box center [1214, 255] width 84 height 30
click at [1282, 469] on button "Next Day" at bounding box center [1281, 479] width 101 height 33
select select "30"
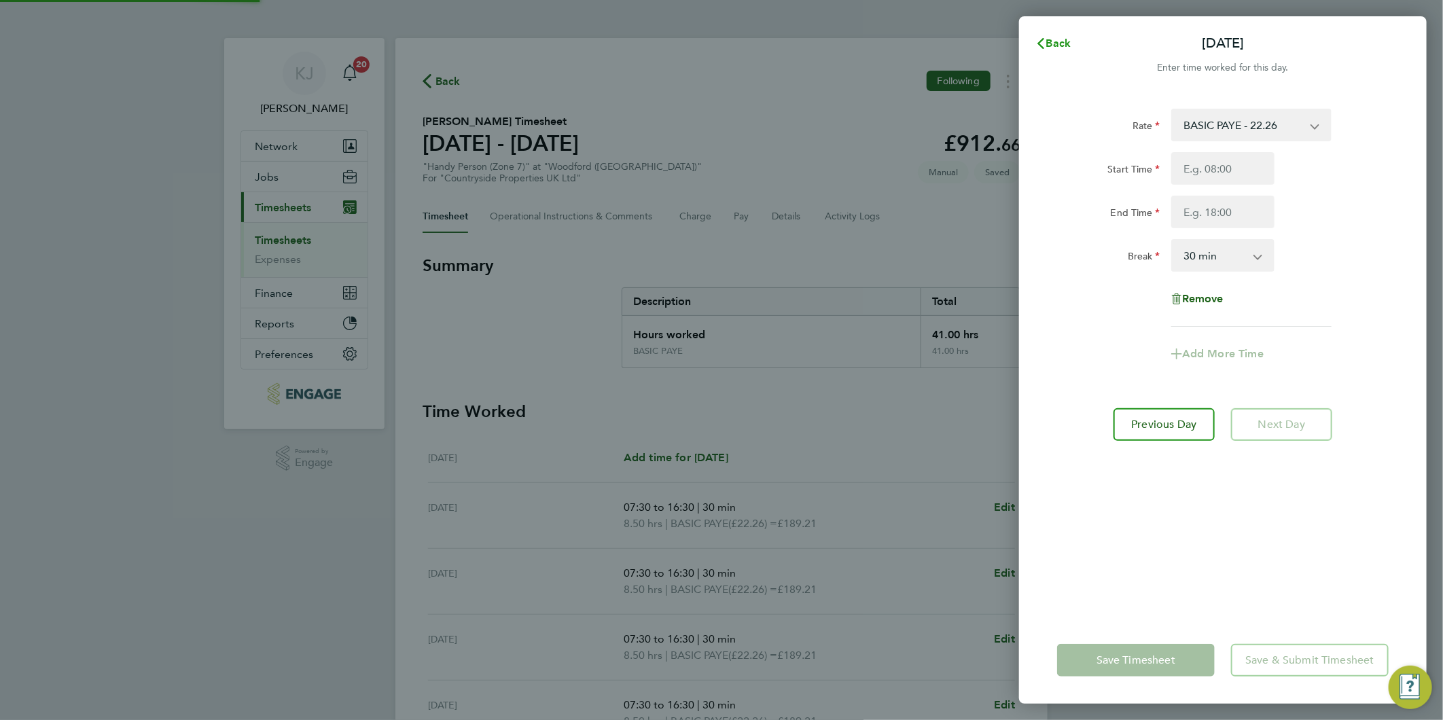
click at [1069, 43] on span "Back" at bounding box center [1058, 43] width 25 height 13
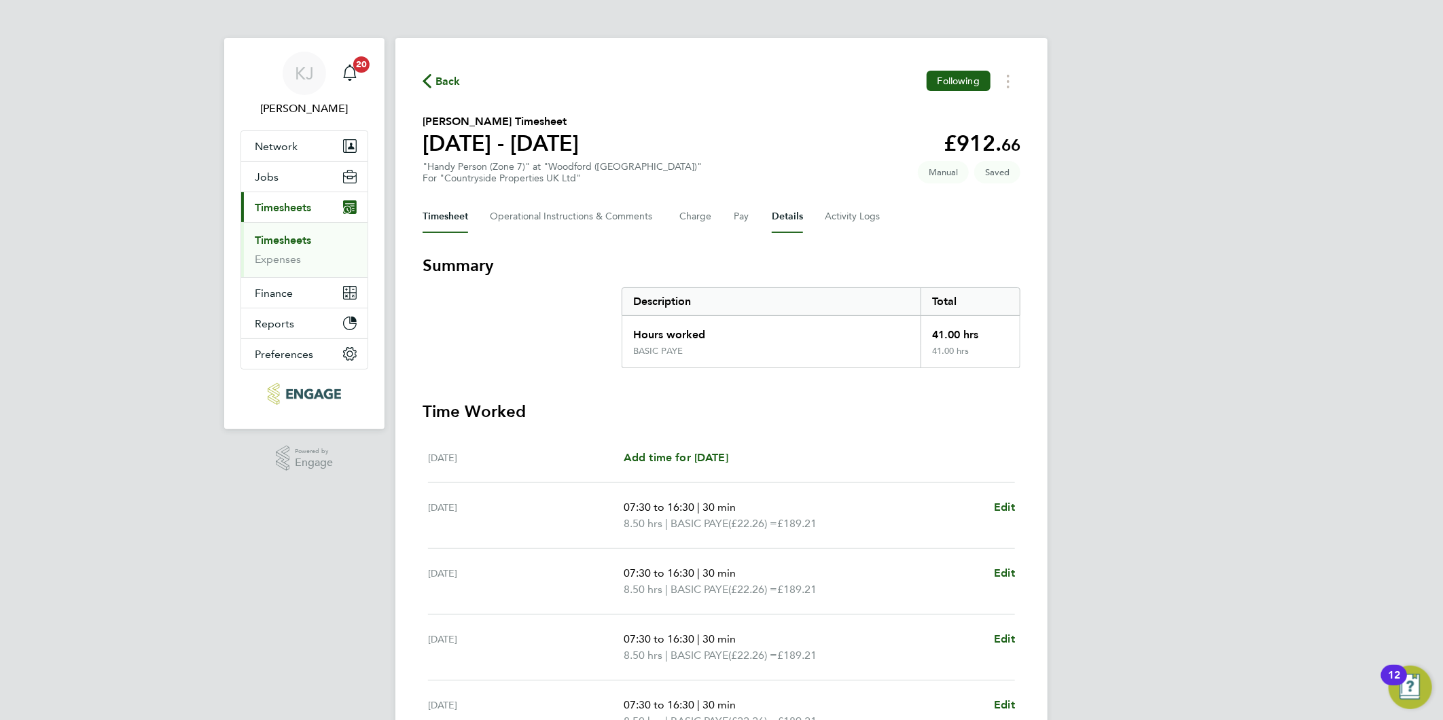
click at [786, 213] on button "Details" at bounding box center [787, 216] width 31 height 33
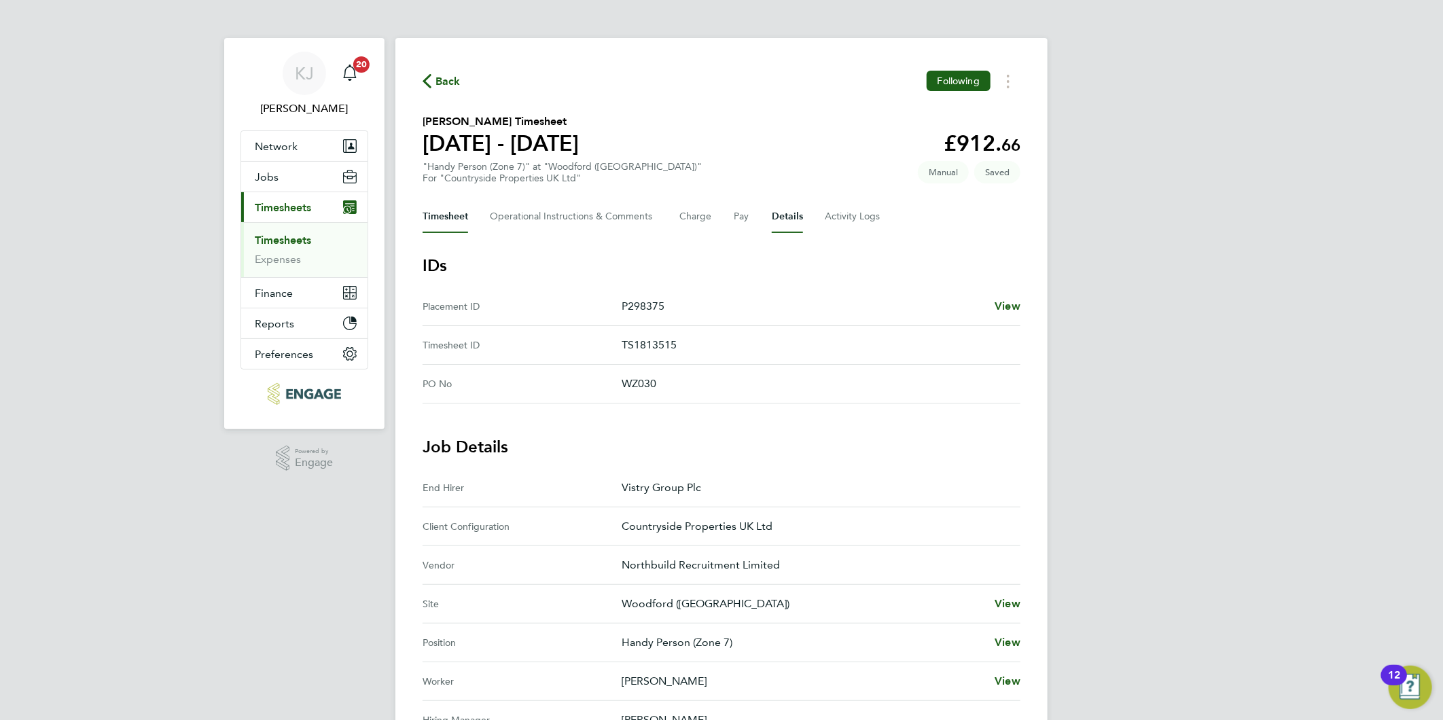
click at [444, 215] on button "Timesheet" at bounding box center [445, 216] width 46 height 33
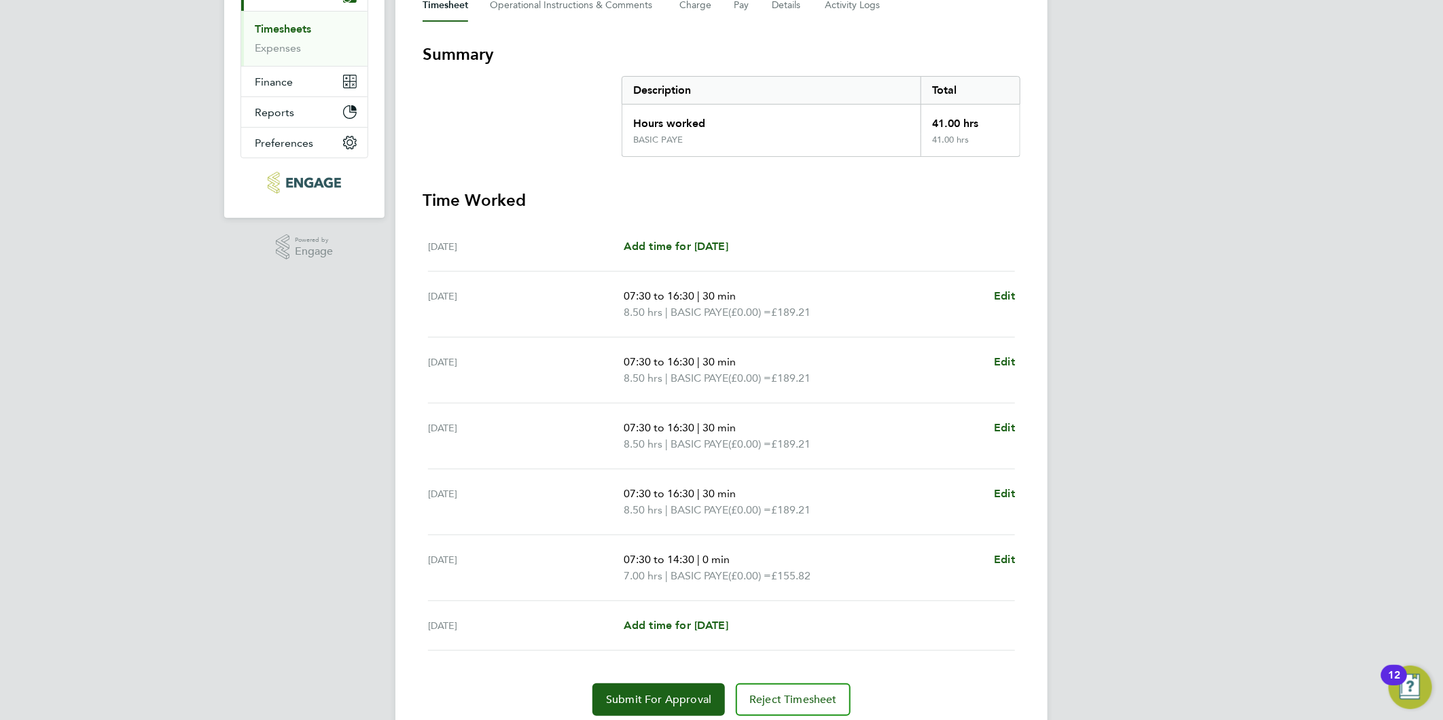
scroll to position [226, 0]
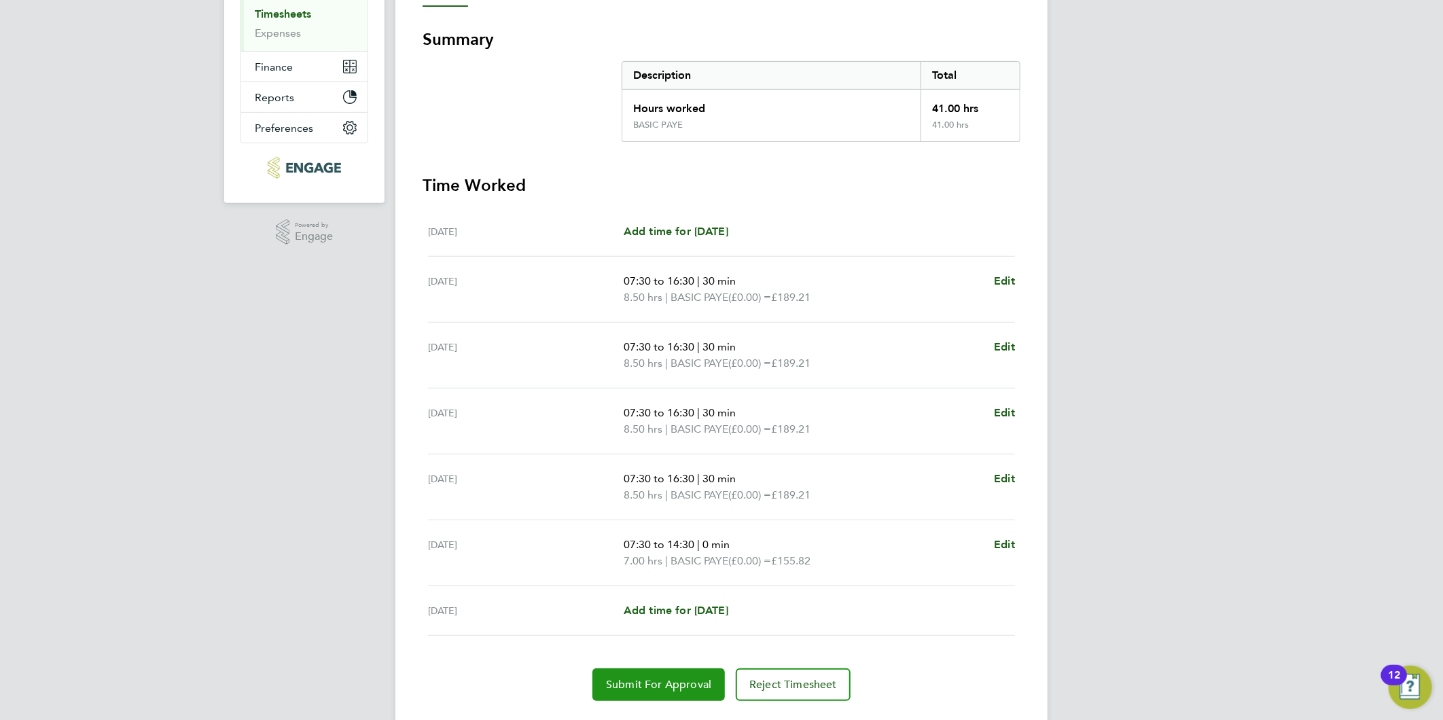
click at [616, 687] on span "Submit For Approval" at bounding box center [658, 685] width 105 height 14
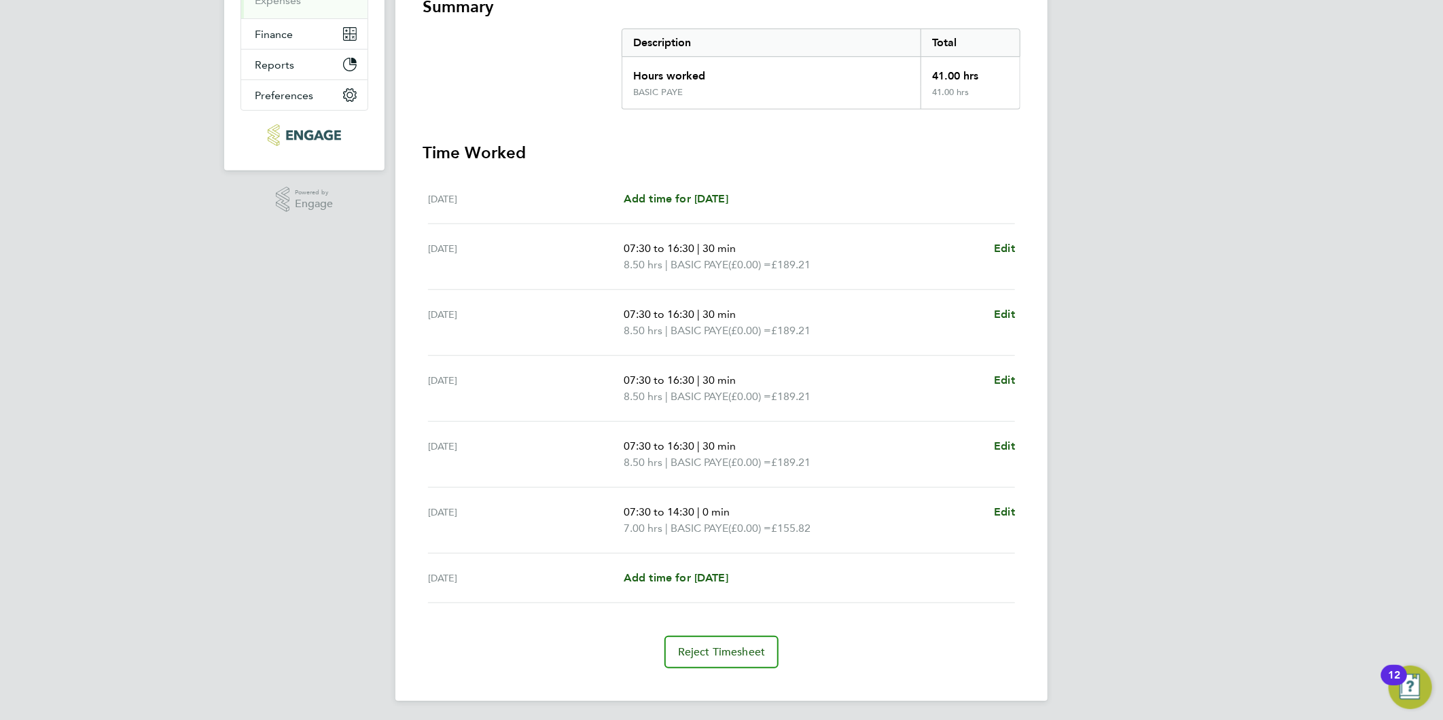
scroll to position [0, 0]
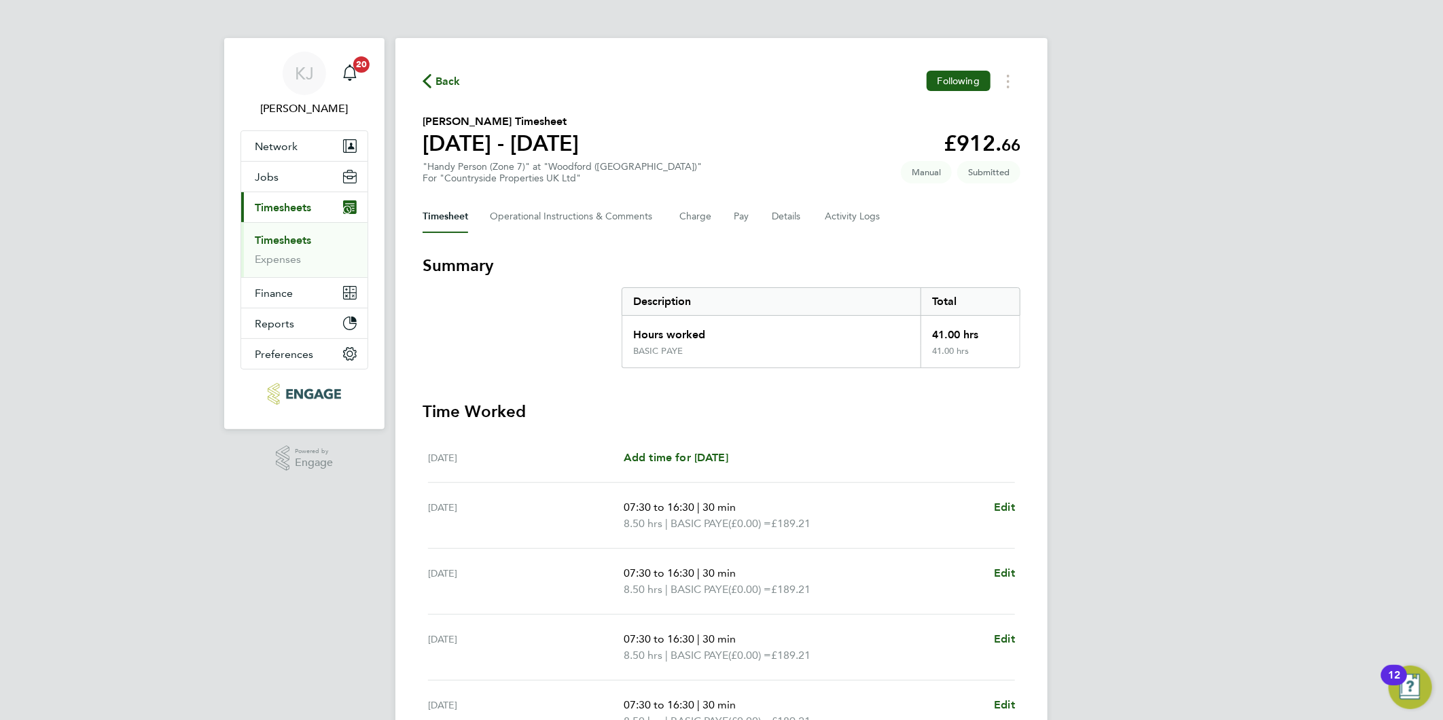
click at [300, 243] on link "Timesheets" at bounding box center [283, 240] width 56 height 13
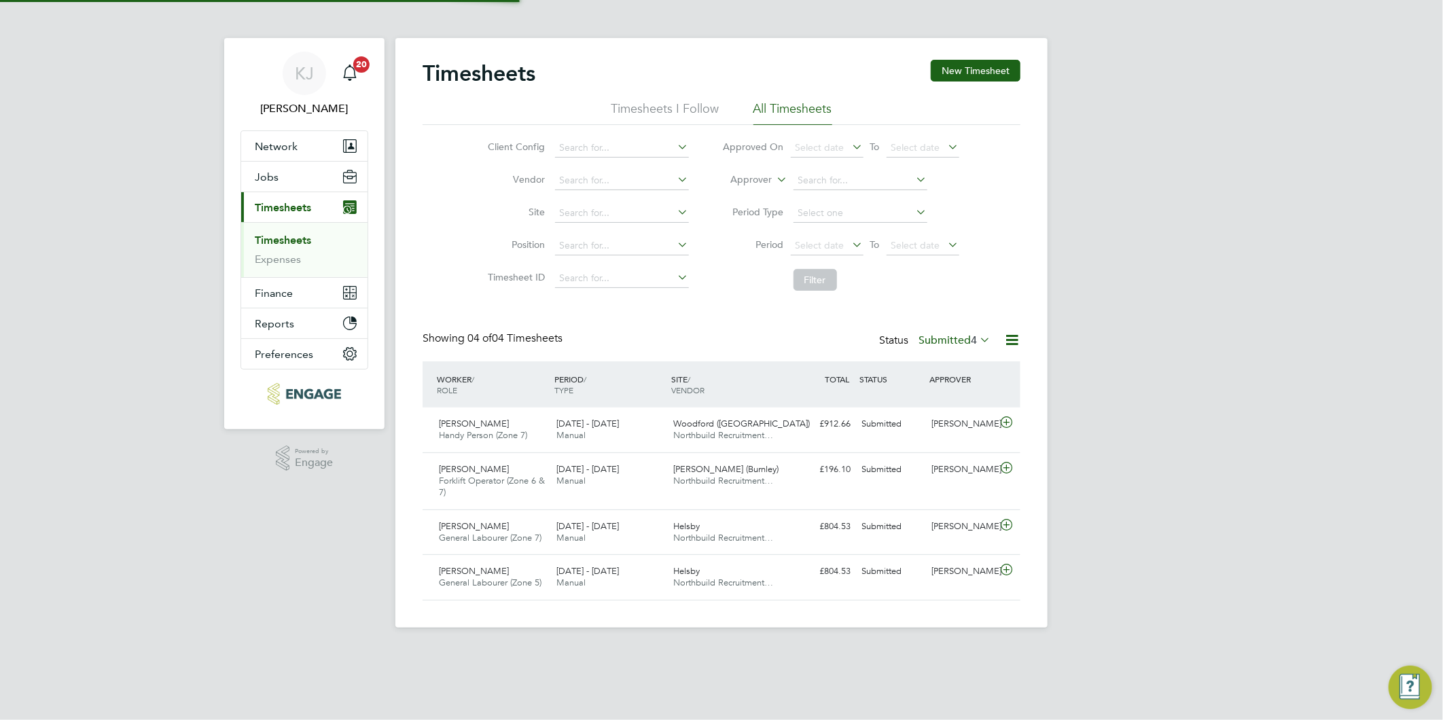
scroll to position [34, 118]
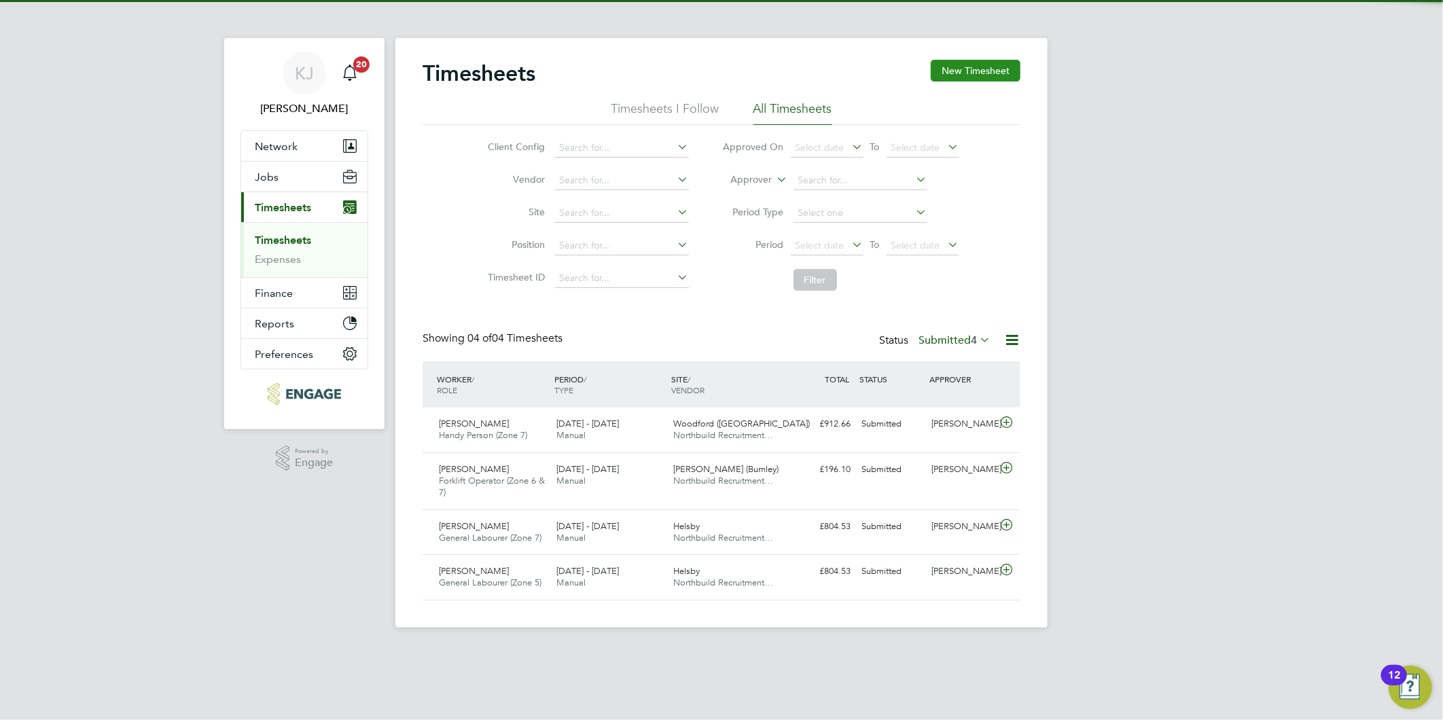
click at [967, 70] on button "New Timesheet" at bounding box center [975, 71] width 90 height 22
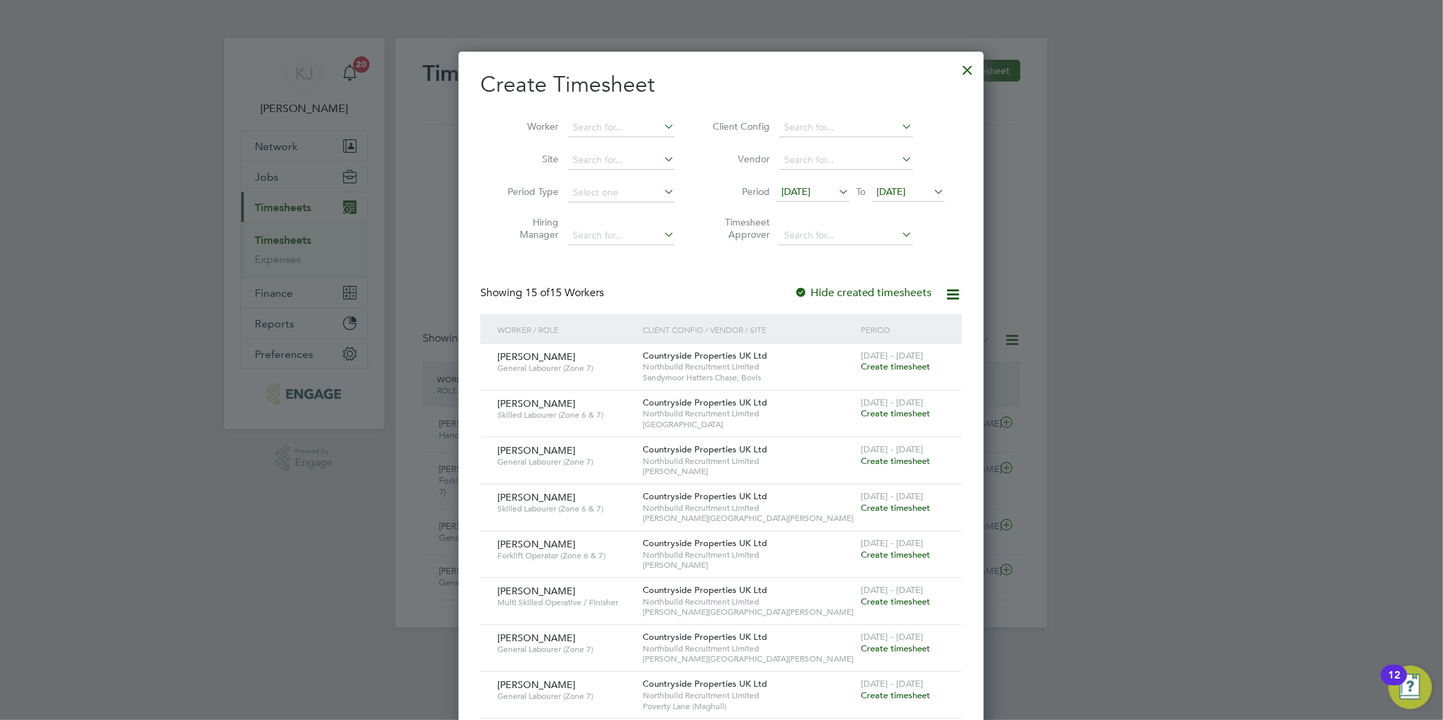
click at [815, 183] on span "[DATE]" at bounding box center [812, 192] width 73 height 18
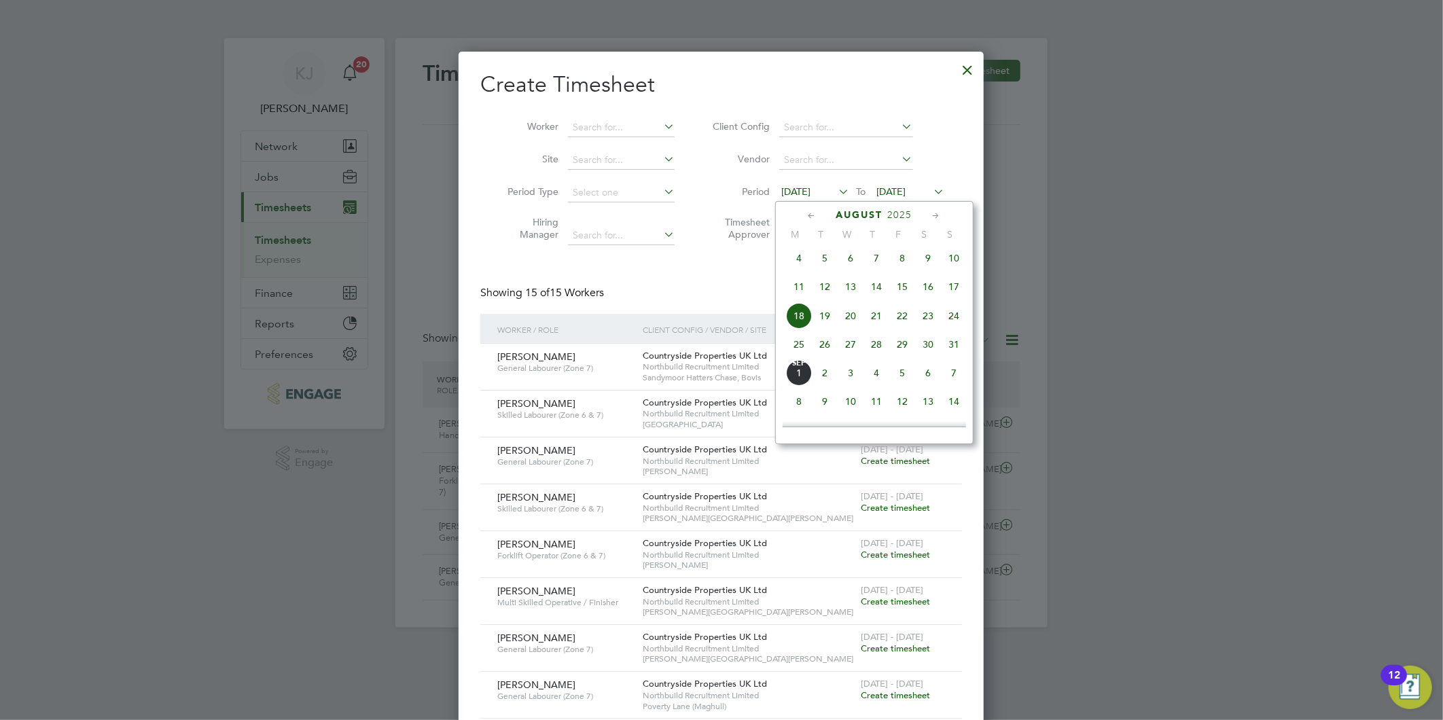
click at [799, 346] on span "25" at bounding box center [799, 344] width 26 height 26
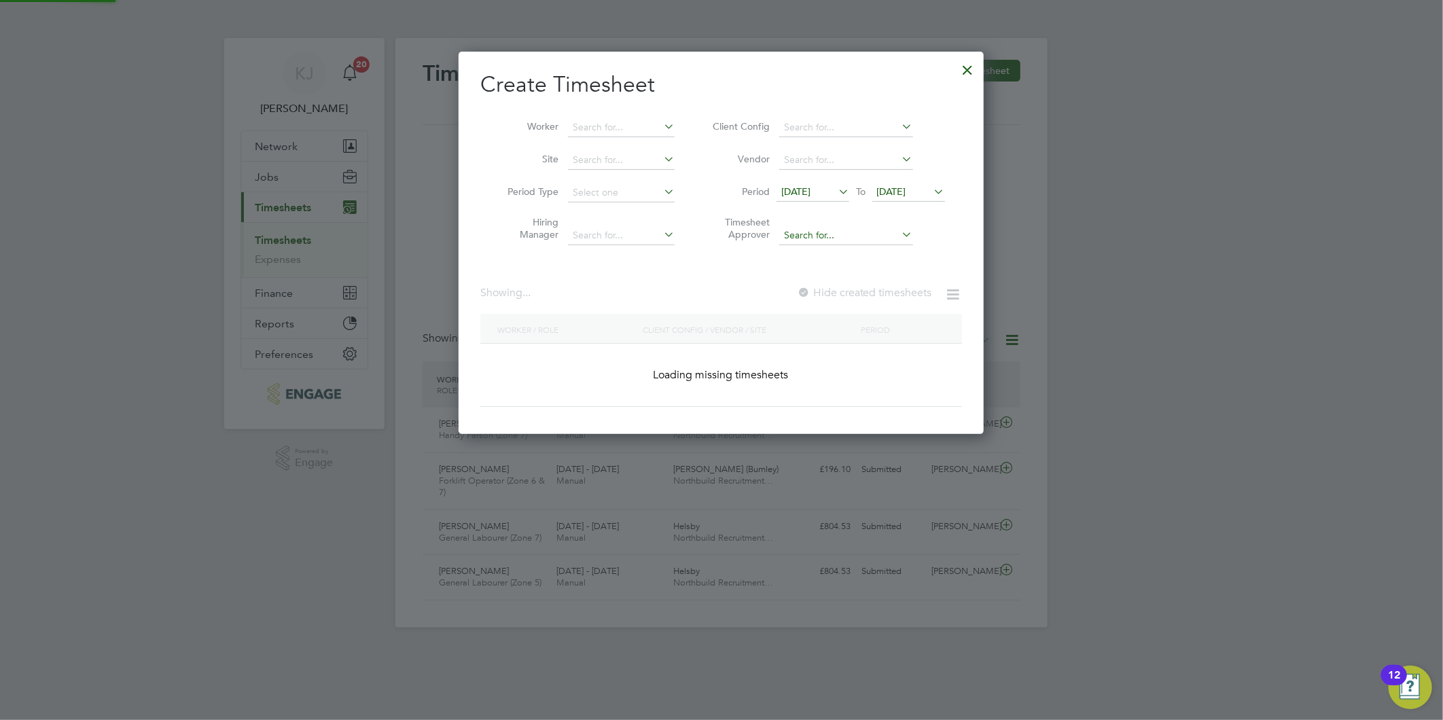
scroll to position [884, 526]
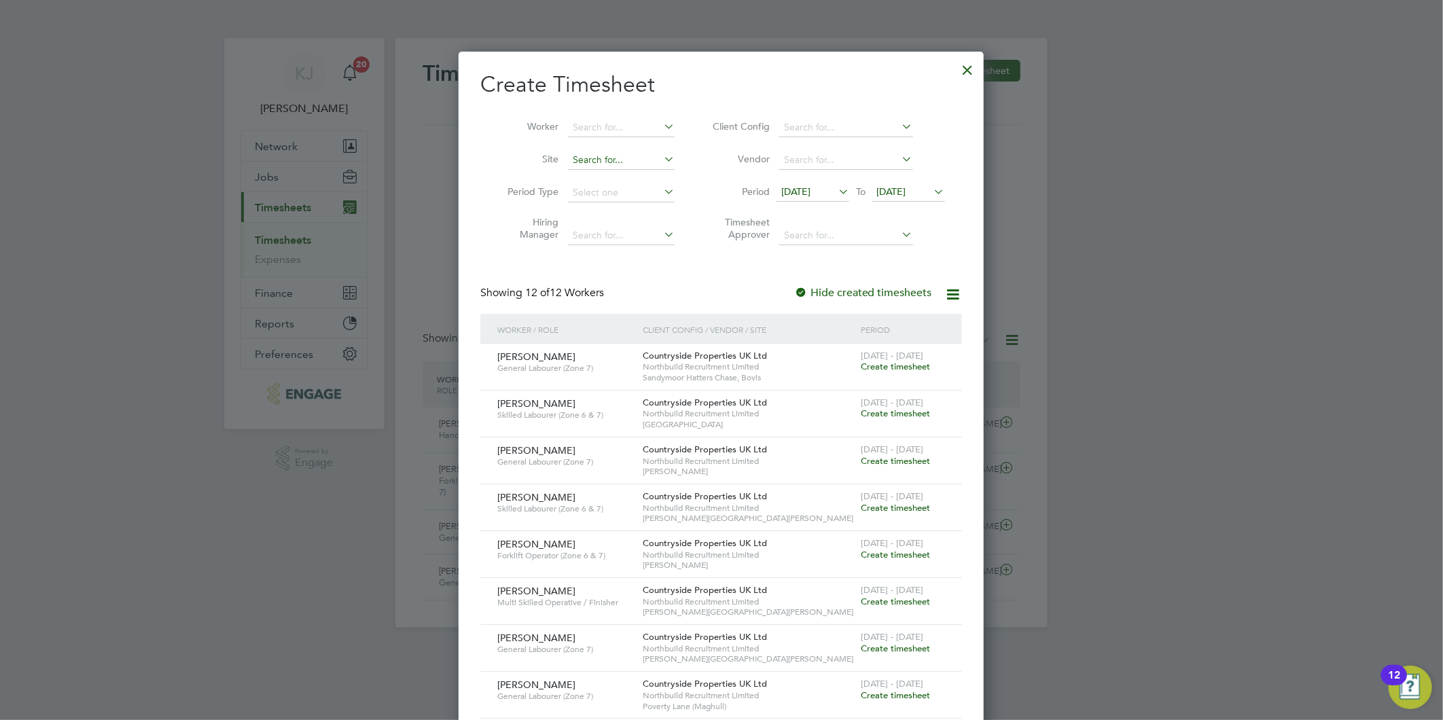
click at [626, 156] on input at bounding box center [621, 160] width 107 height 19
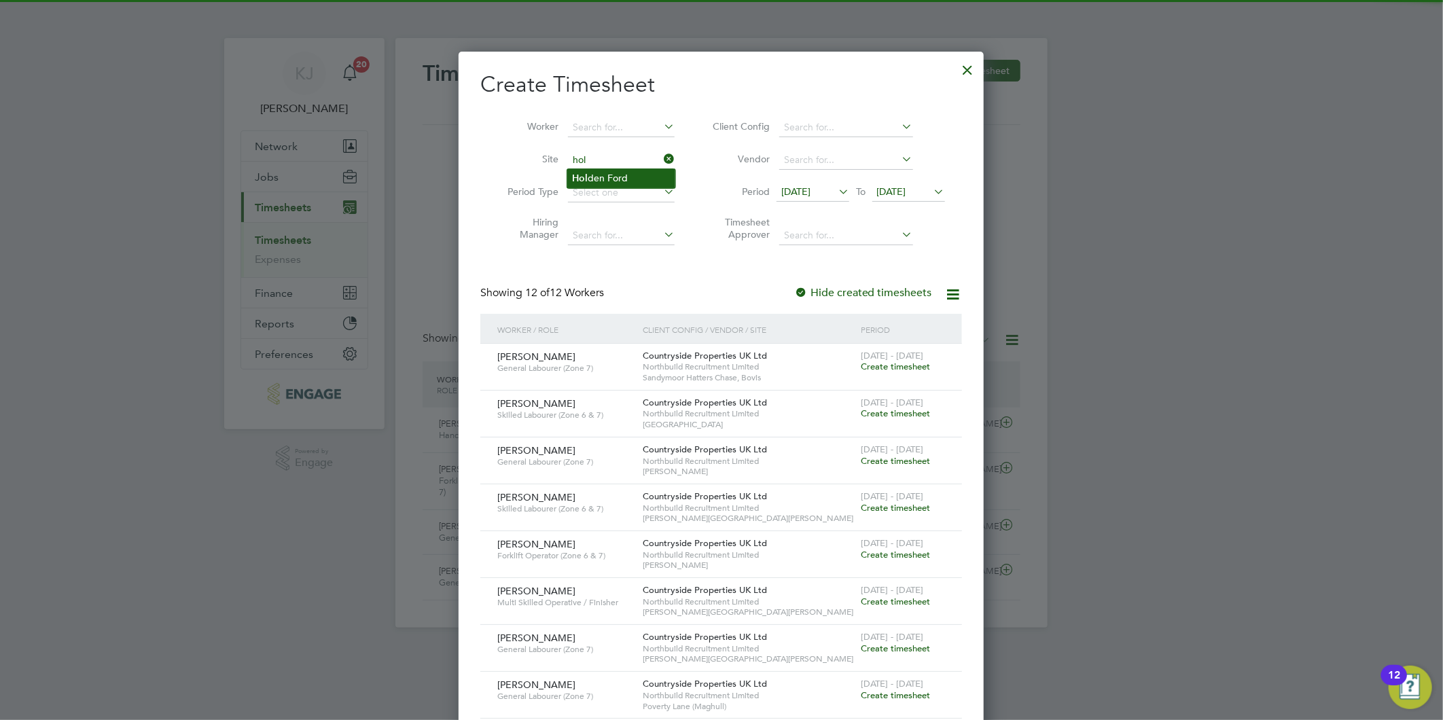
click at [620, 175] on li "Hol den Ford" at bounding box center [621, 178] width 108 height 18
type input "[PERSON_NAME]"
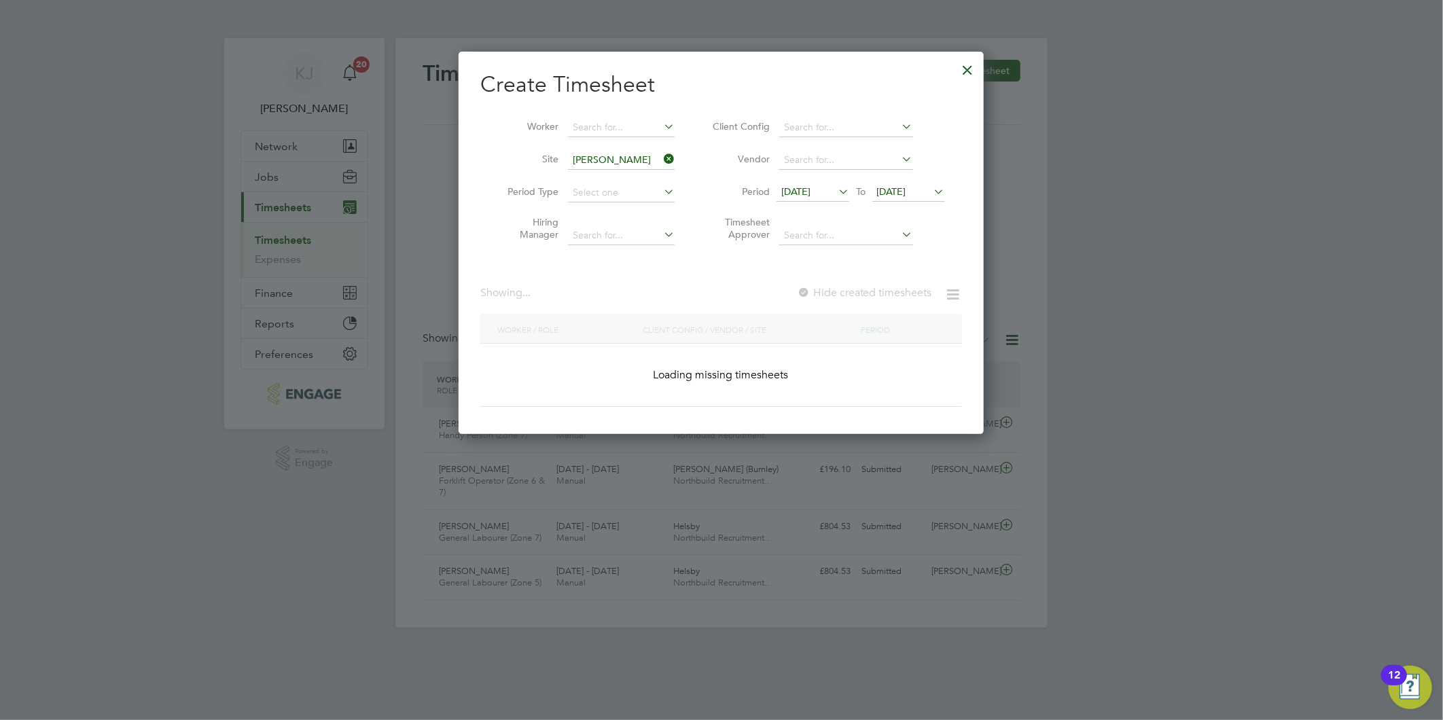
scroll to position [507, 526]
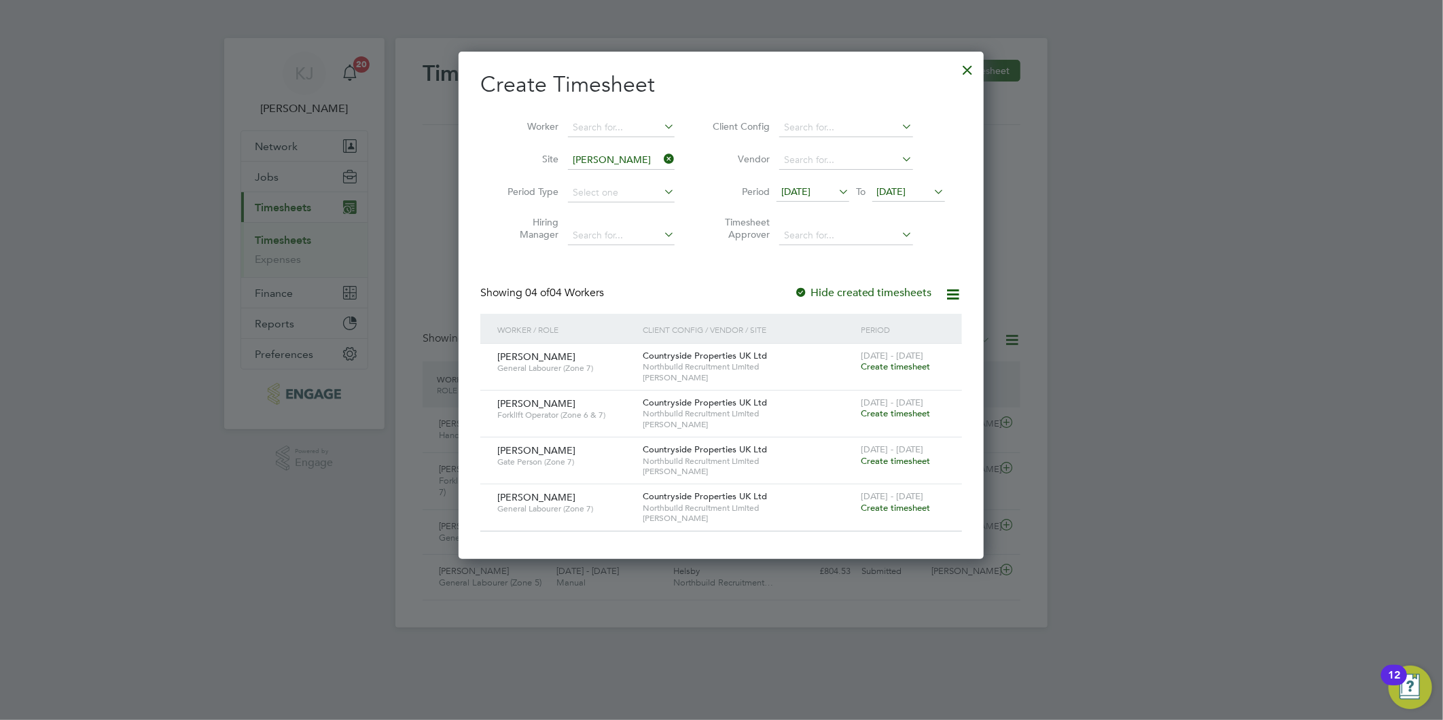
click at [888, 367] on span "Create timesheet" at bounding box center [894, 367] width 69 height 12
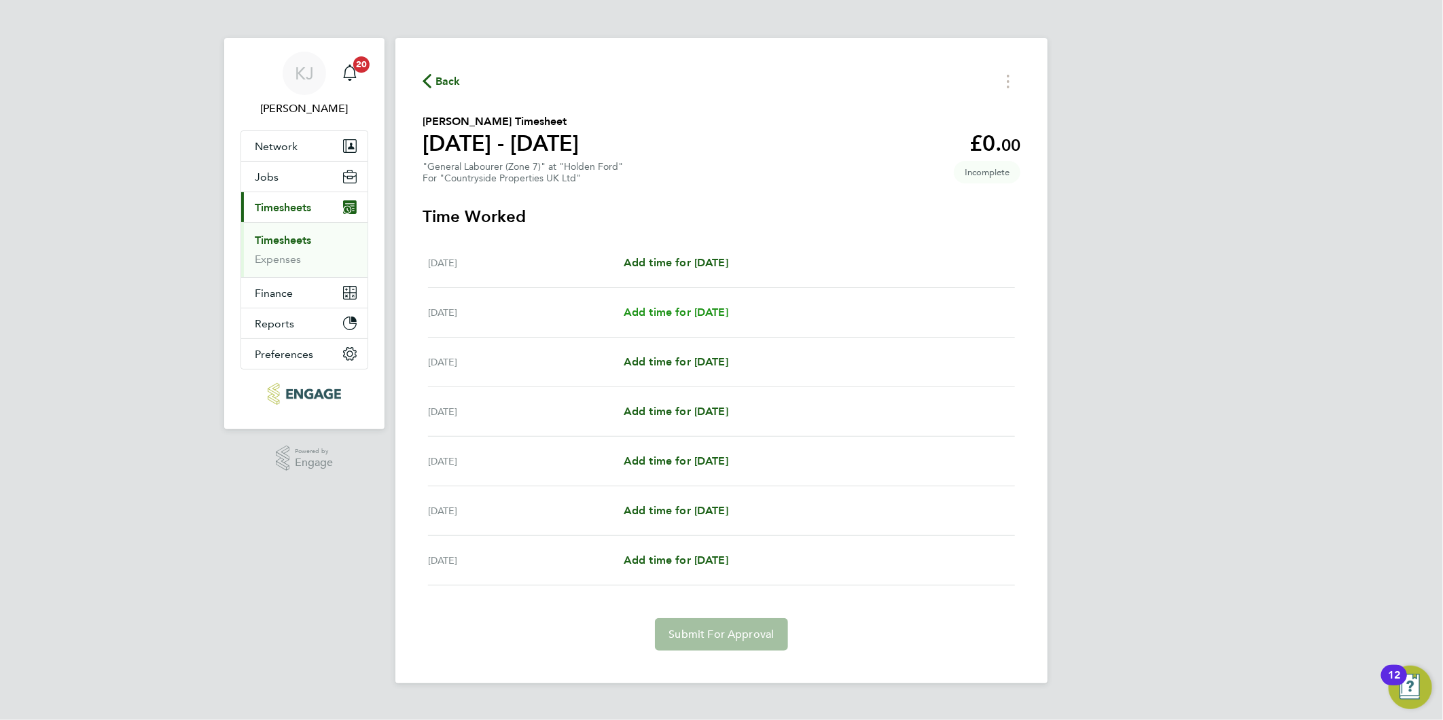
drag, startPoint x: 676, startPoint y: 322, endPoint x: 706, endPoint y: 316, distance: 30.5
click at [676, 322] on div "[DATE] Add time for [DATE] Add time for [DATE]" at bounding box center [721, 313] width 587 height 50
click at [691, 311] on span "Add time for [DATE]" at bounding box center [675, 312] width 105 height 13
select select "30"
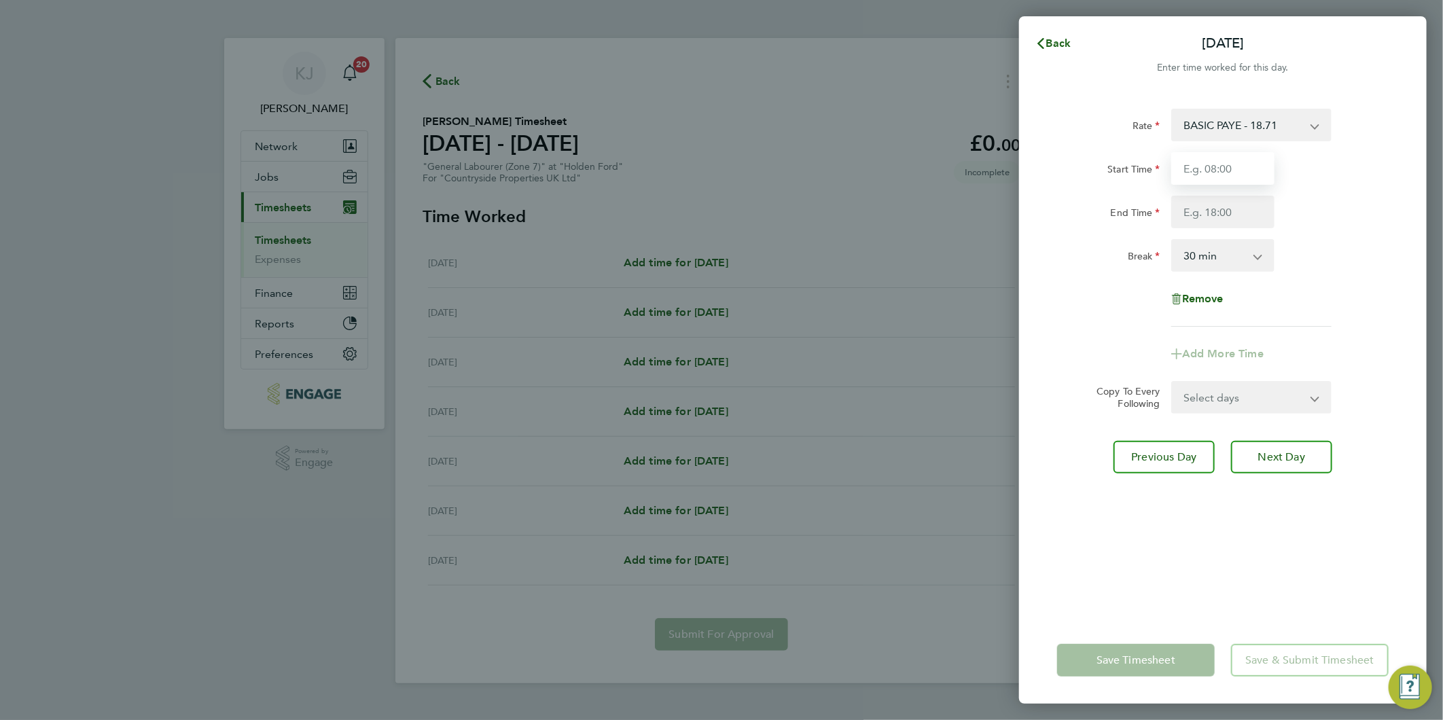
drag, startPoint x: 1222, startPoint y: 160, endPoint x: 1206, endPoint y: 153, distance: 17.9
click at [1222, 160] on input "Start Time" at bounding box center [1222, 168] width 103 height 33
type input "07:30"
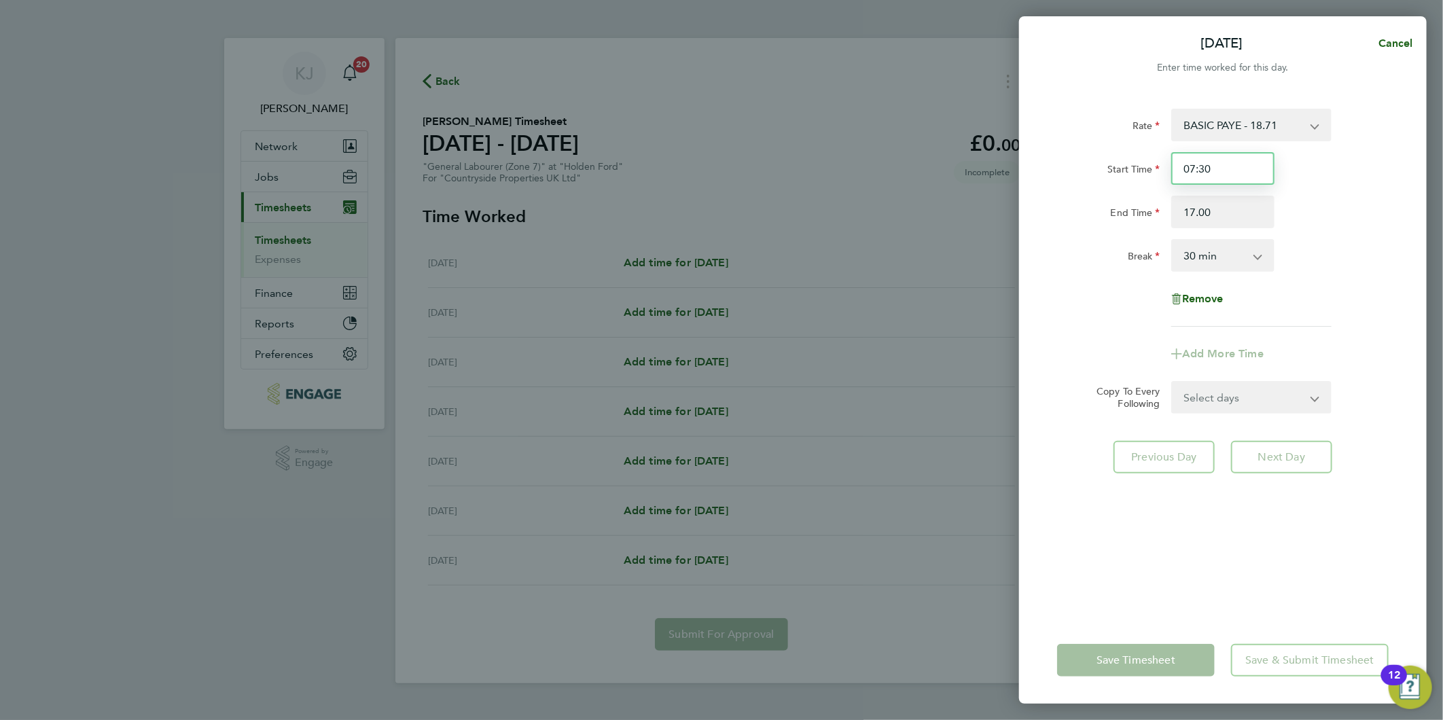
type input "17:00"
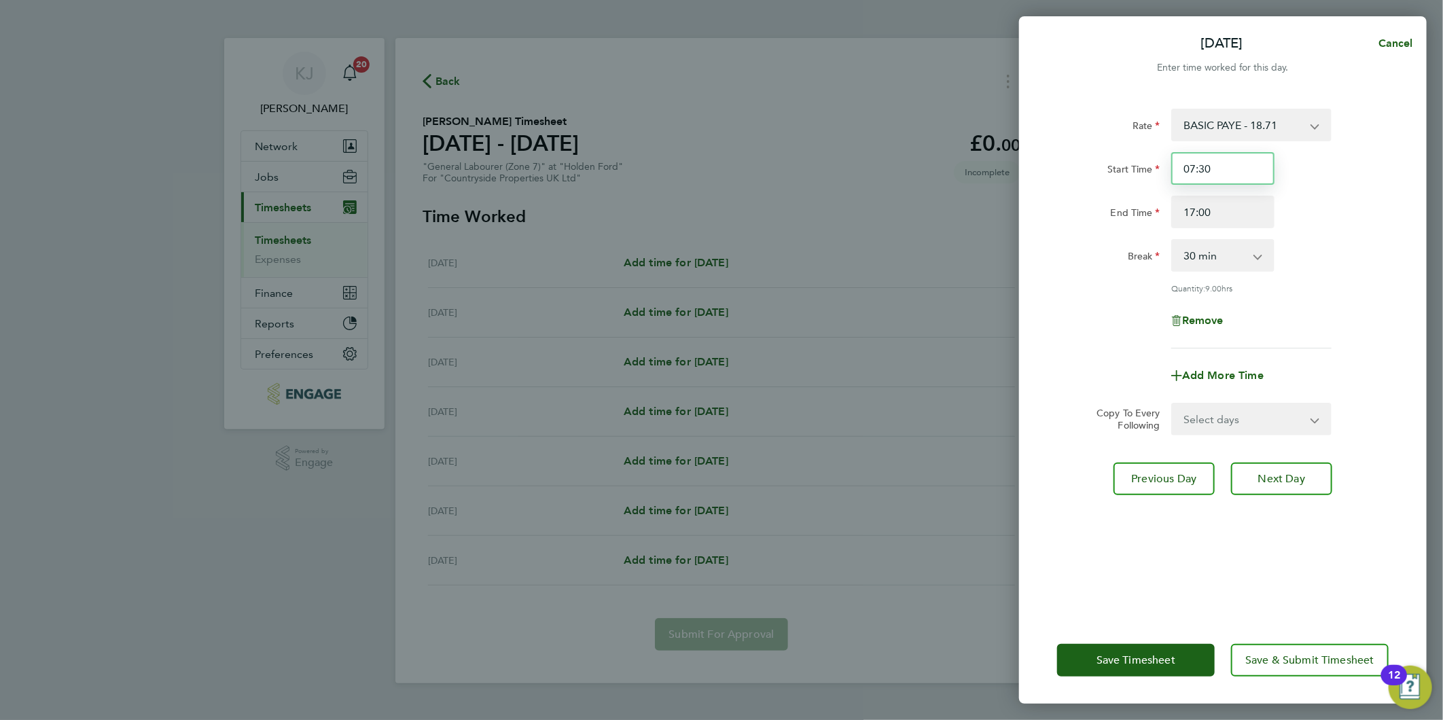
drag, startPoint x: 1259, startPoint y: 175, endPoint x: 1209, endPoint y: 205, distance: 58.5
click at [1259, 175] on input "07:30" at bounding box center [1222, 168] width 103 height 33
drag, startPoint x: 1186, startPoint y: 404, endPoint x: 1231, endPoint y: 435, distance: 54.6
click at [1186, 404] on select "Select days Day Weekday (Mon-Fri) Weekend (Sat-Sun) [DATE] [DATE] [DATE] [DATE]…" at bounding box center [1243, 419] width 143 height 30
select select "DAY"
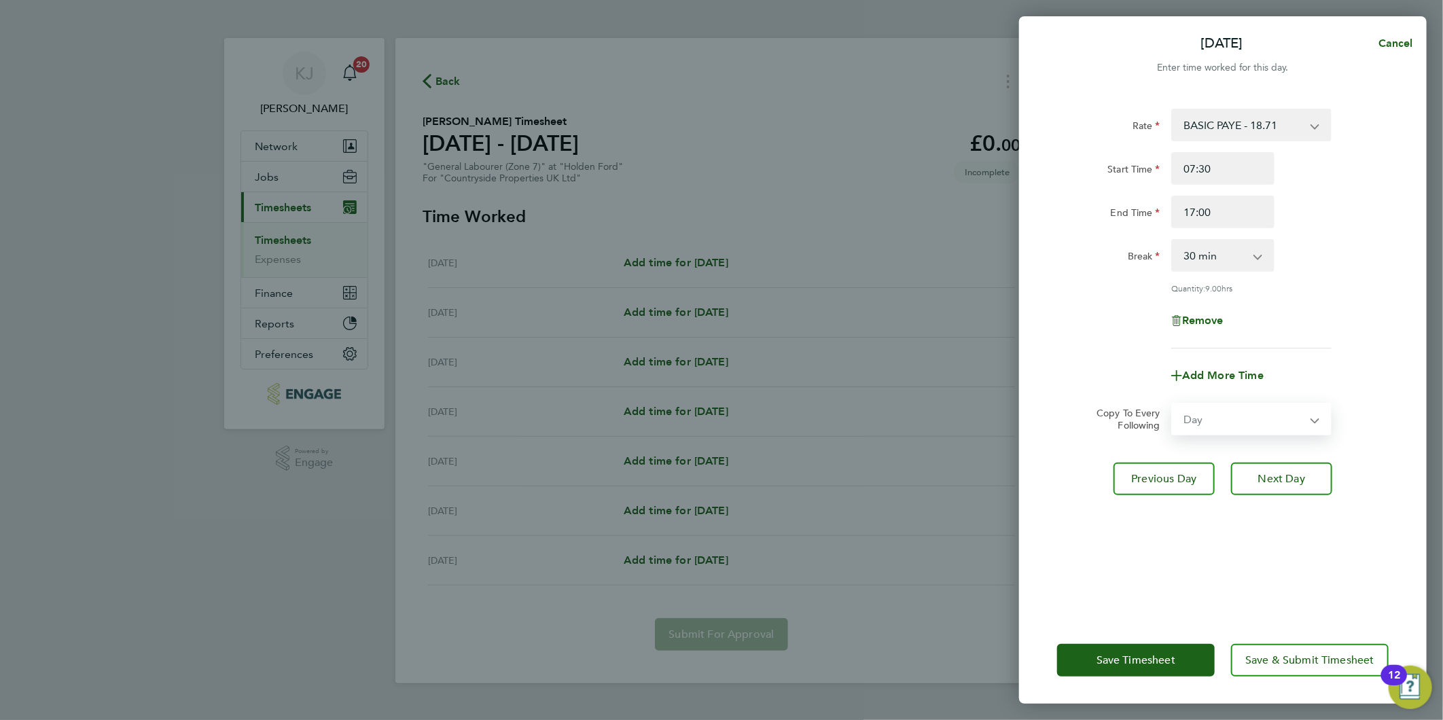
click at [1172, 404] on select "Select days Day Weekday (Mon-Fri) Weekend (Sat-Sun) [DATE] [DATE] [DATE] [DATE]…" at bounding box center [1243, 419] width 143 height 30
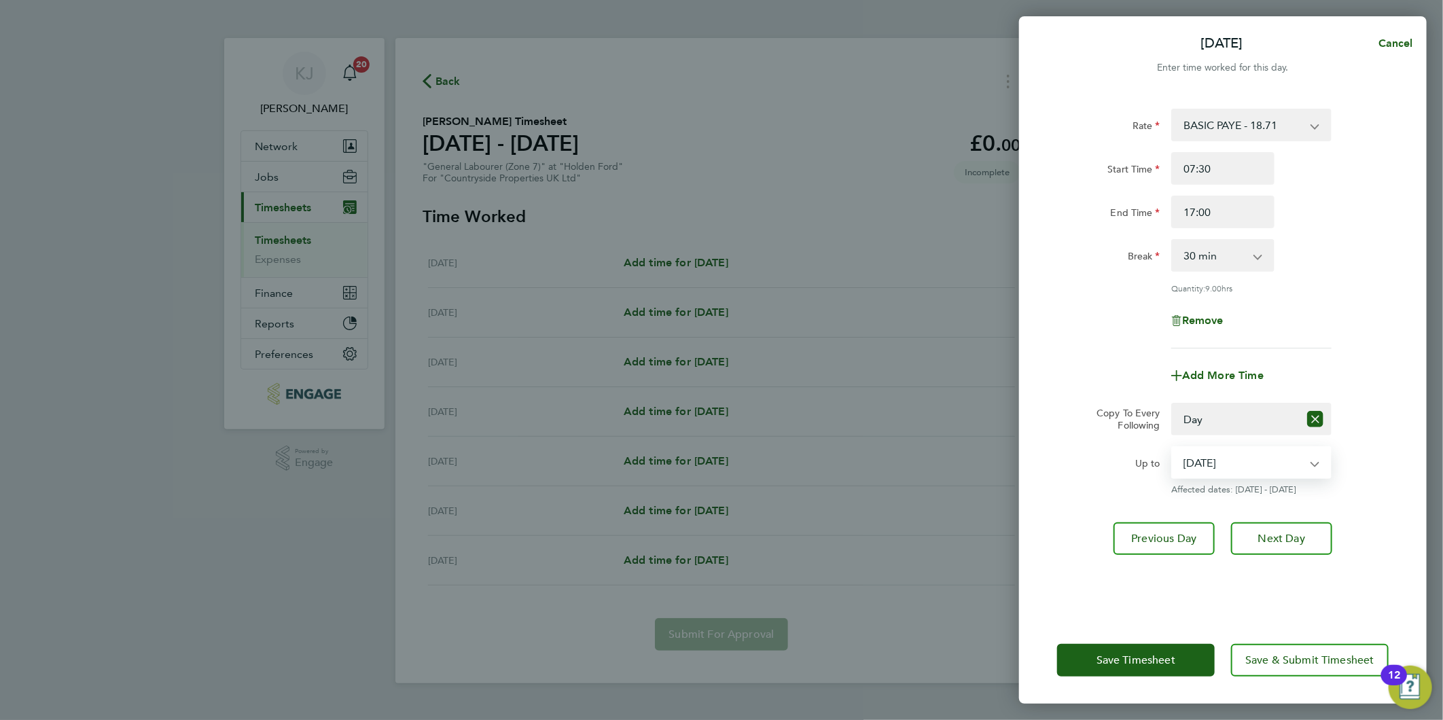
drag, startPoint x: 1236, startPoint y: 460, endPoint x: 1227, endPoint y: 476, distance: 17.9
click at [1236, 460] on select "[DATE] [DATE] [DATE] [DATE] [DATE]" at bounding box center [1242, 463] width 141 height 30
select select "[DATE]"
click at [1172, 448] on select "[DATE] [DATE] [DATE] [DATE] [DATE]" at bounding box center [1242, 463] width 141 height 30
click at [1268, 535] on span "Next Day" at bounding box center [1281, 539] width 47 height 14
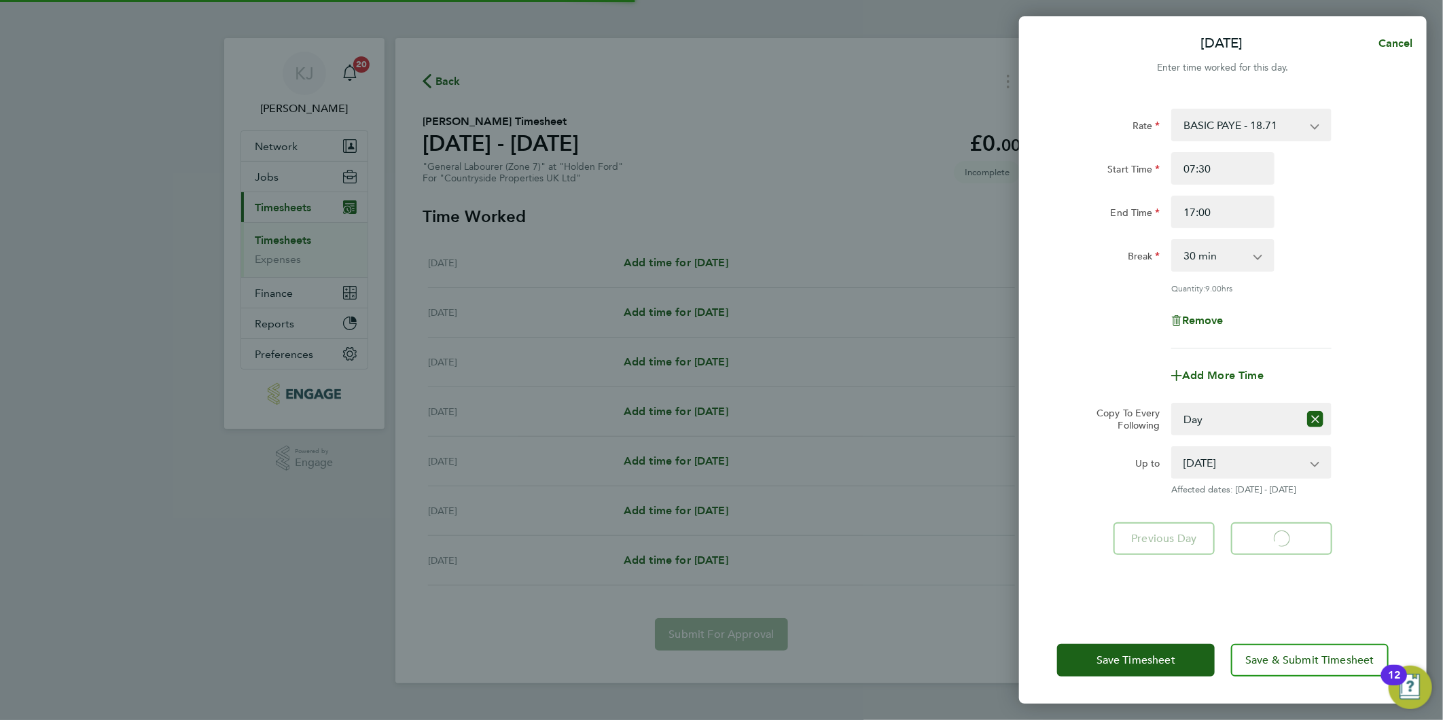
select select "30"
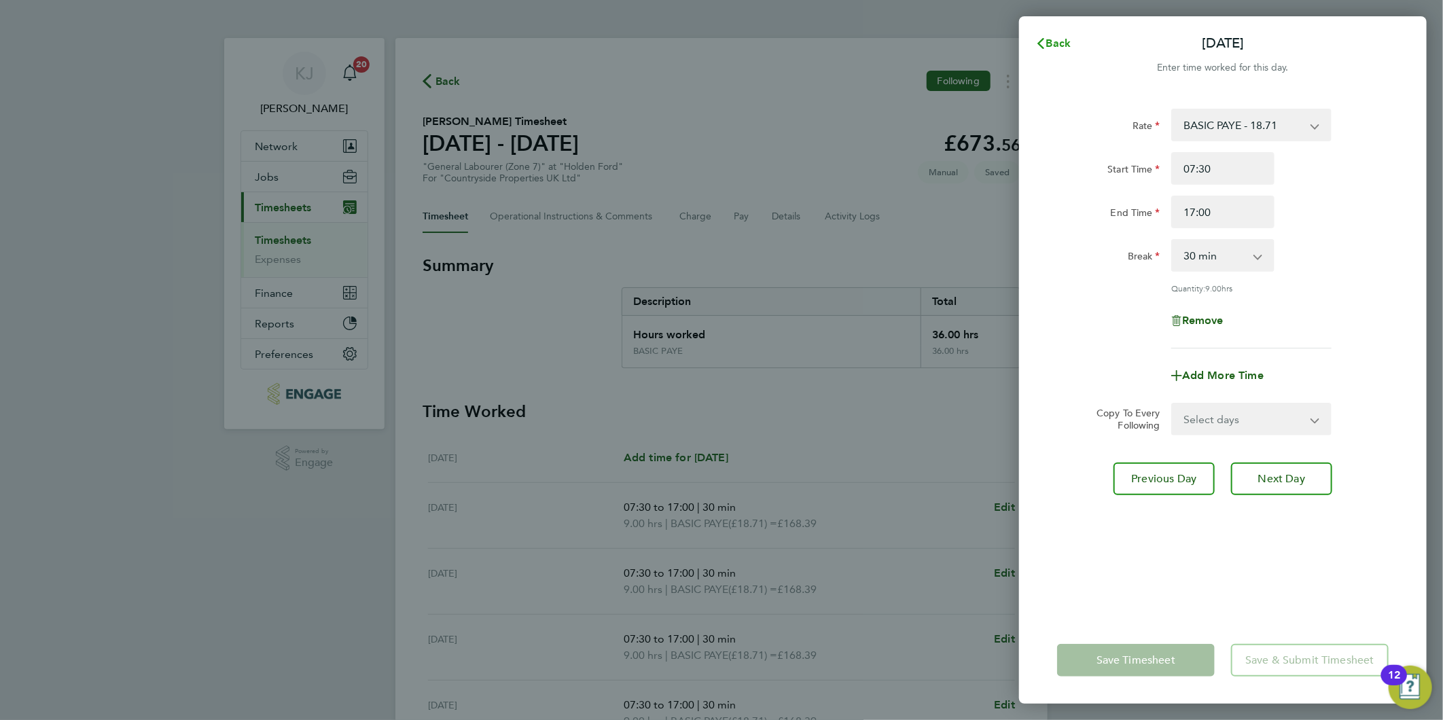
click at [1063, 35] on button "Back" at bounding box center [1052, 43] width 63 height 27
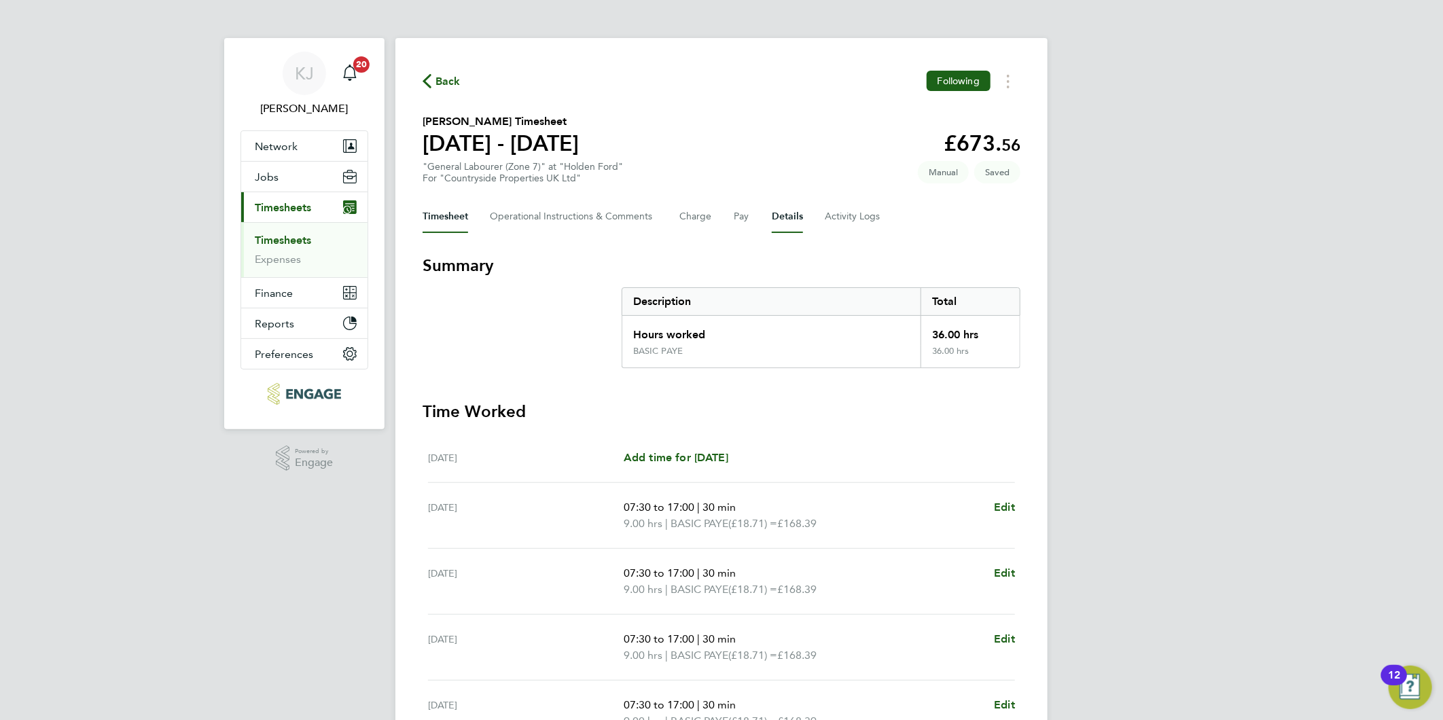
click at [789, 213] on button "Details" at bounding box center [787, 216] width 31 height 33
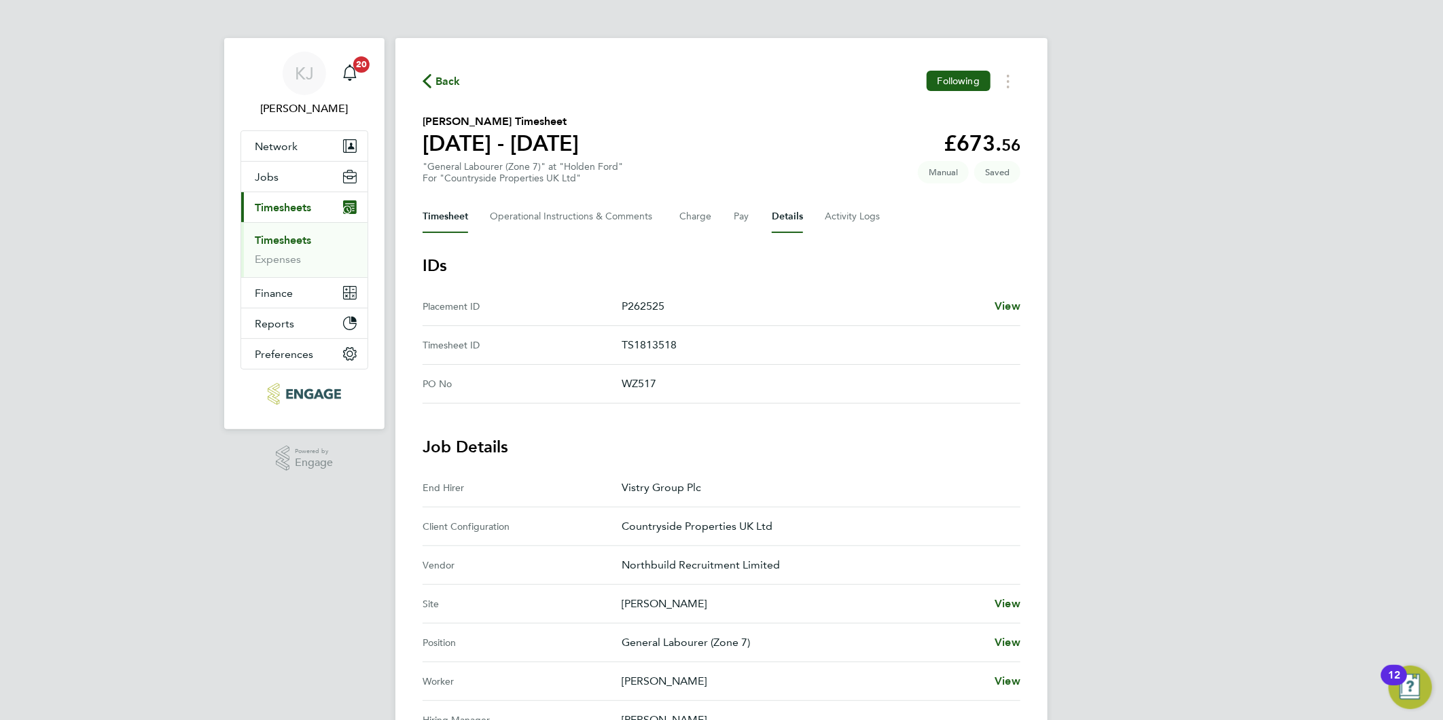
click at [446, 206] on button "Timesheet" at bounding box center [445, 216] width 46 height 33
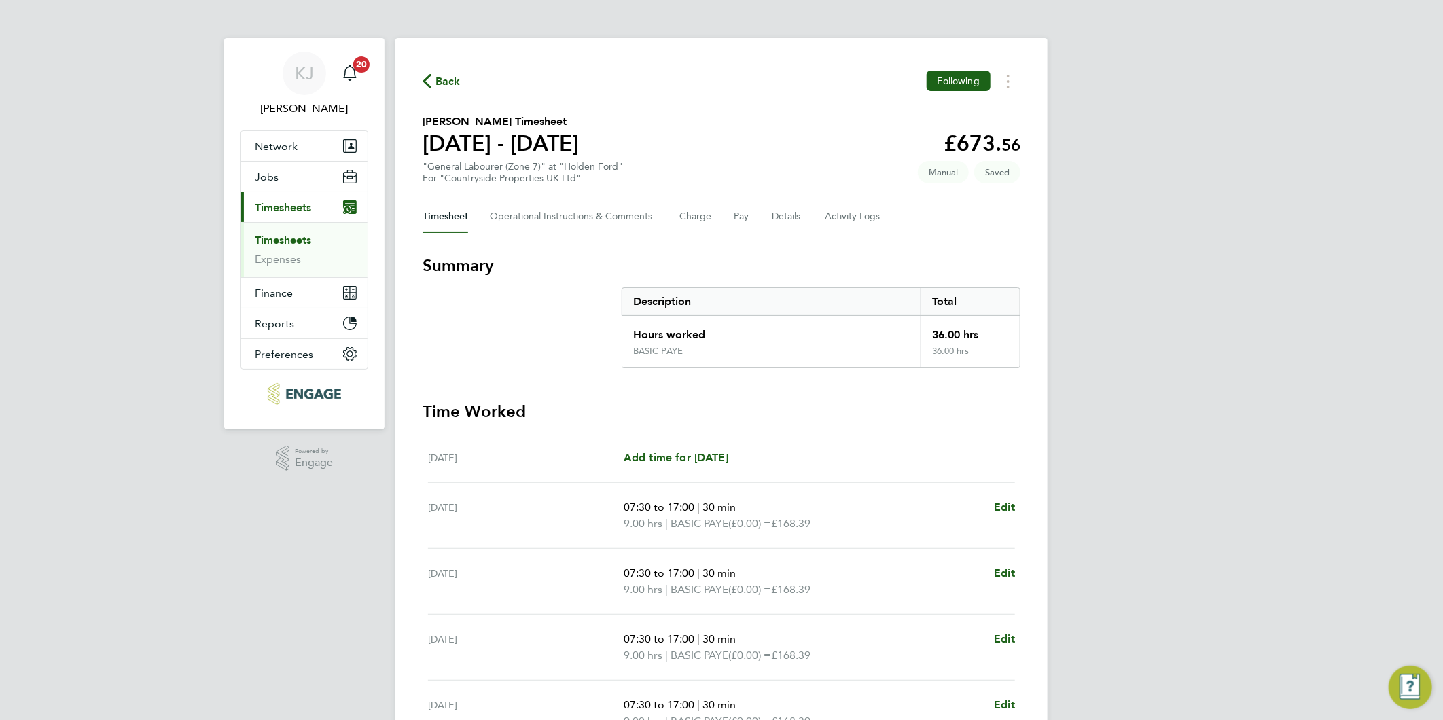
drag, startPoint x: 469, startPoint y: 507, endPoint x: 493, endPoint y: 613, distance: 108.6
drag, startPoint x: 493, startPoint y: 613, endPoint x: 242, endPoint y: 650, distance: 253.4
click at [181, 568] on div "KJ Kirsty Jones Notifications 20 Applications: Network Team Members Businesses …" at bounding box center [721, 482] width 1443 height 965
drag, startPoint x: 796, startPoint y: 219, endPoint x: 786, endPoint y: 217, distance: 10.3
click at [793, 215] on button "Details" at bounding box center [787, 216] width 31 height 33
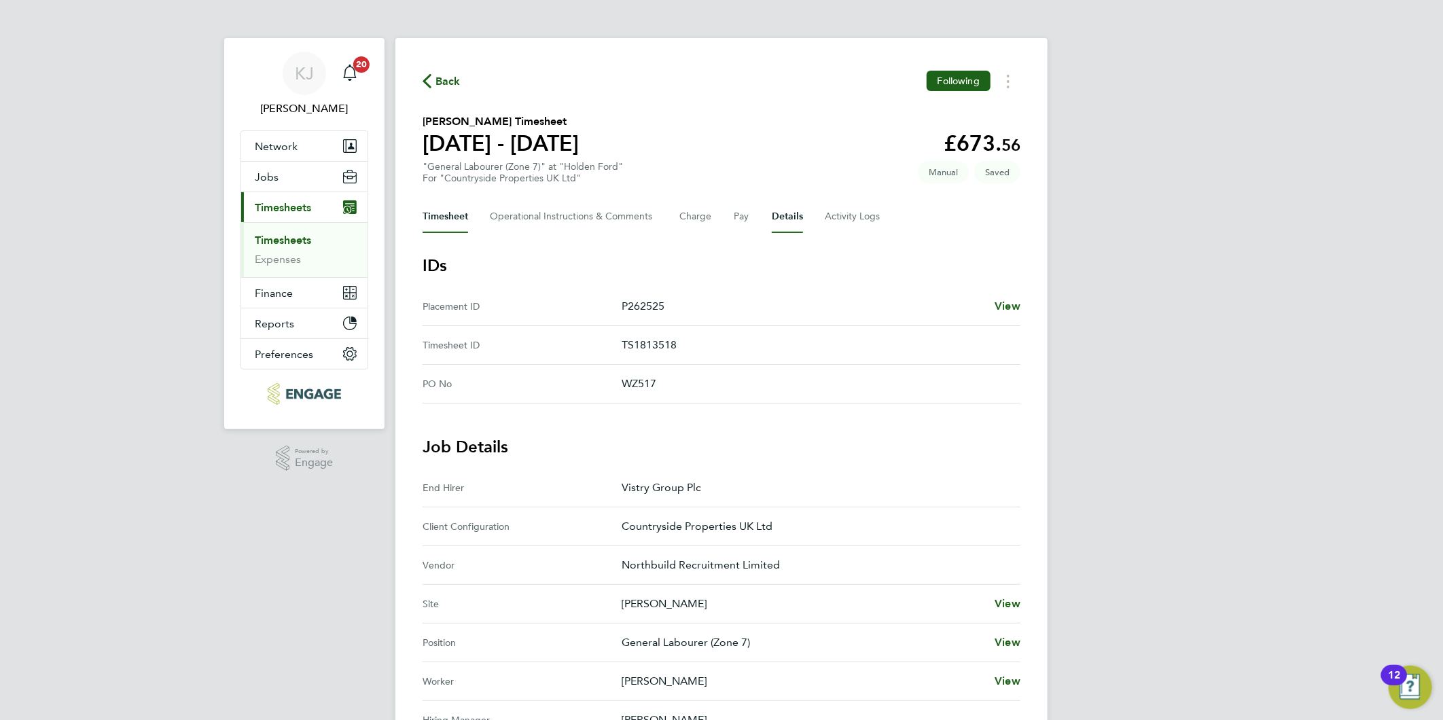
drag, startPoint x: 462, startPoint y: 221, endPoint x: 451, endPoint y: 221, distance: 10.9
click at [460, 221] on button "Timesheet" at bounding box center [445, 216] width 46 height 33
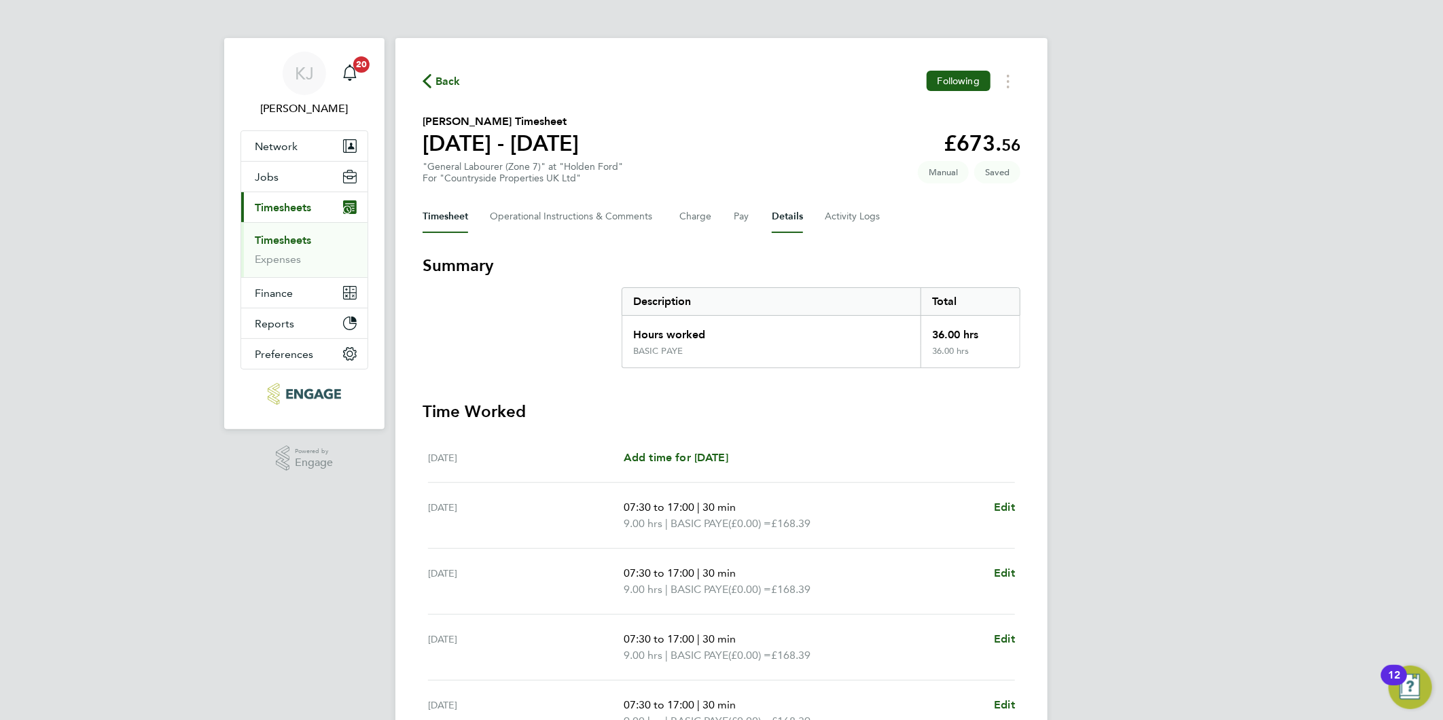
click at [793, 217] on button "Details" at bounding box center [787, 216] width 31 height 33
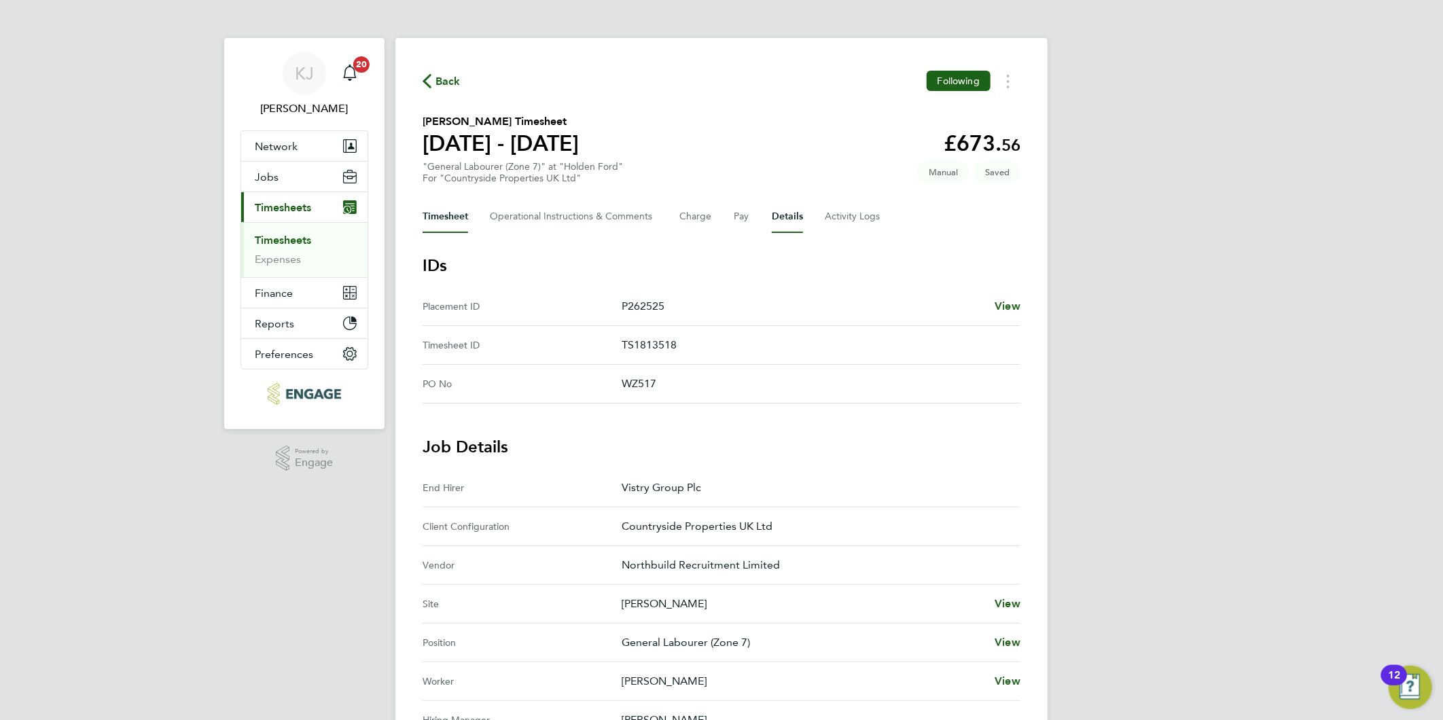
click at [452, 211] on button "Timesheet" at bounding box center [445, 216] width 46 height 33
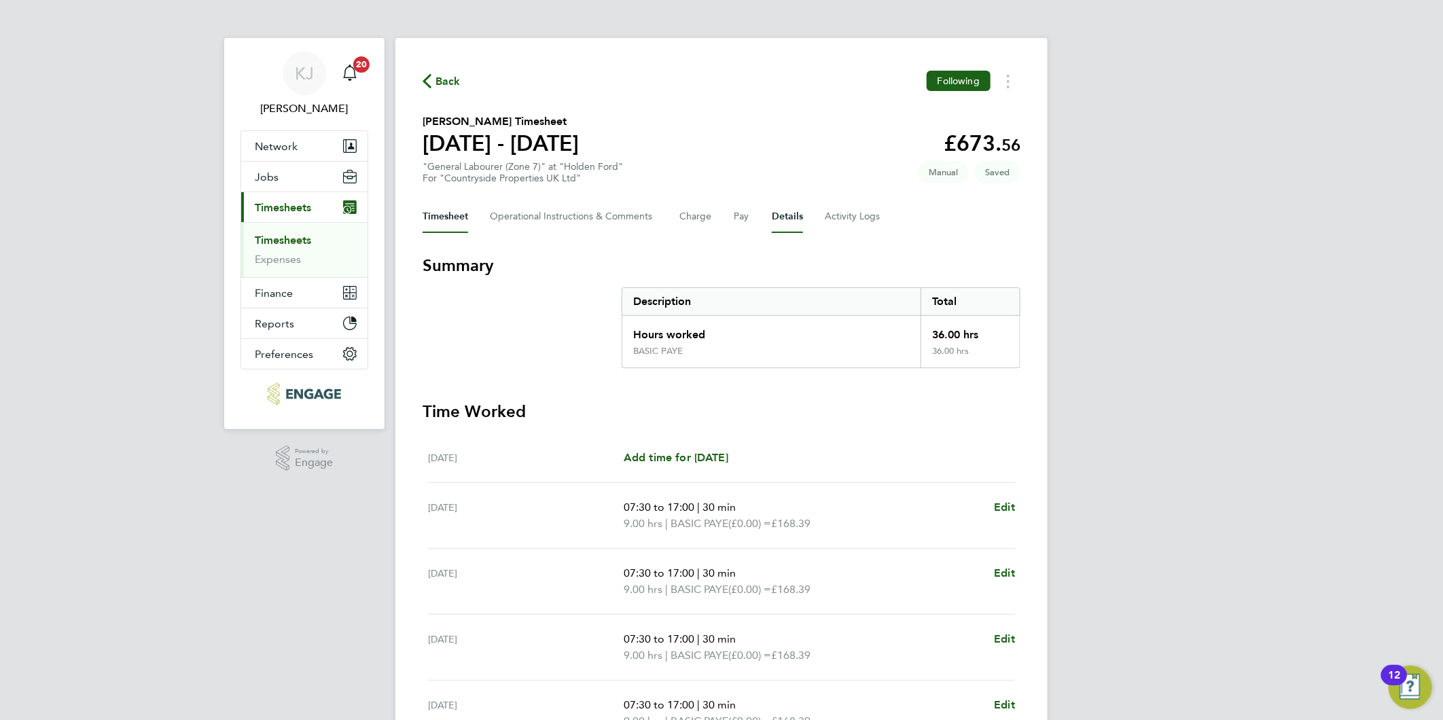
click at [785, 211] on button "Details" at bounding box center [787, 216] width 31 height 33
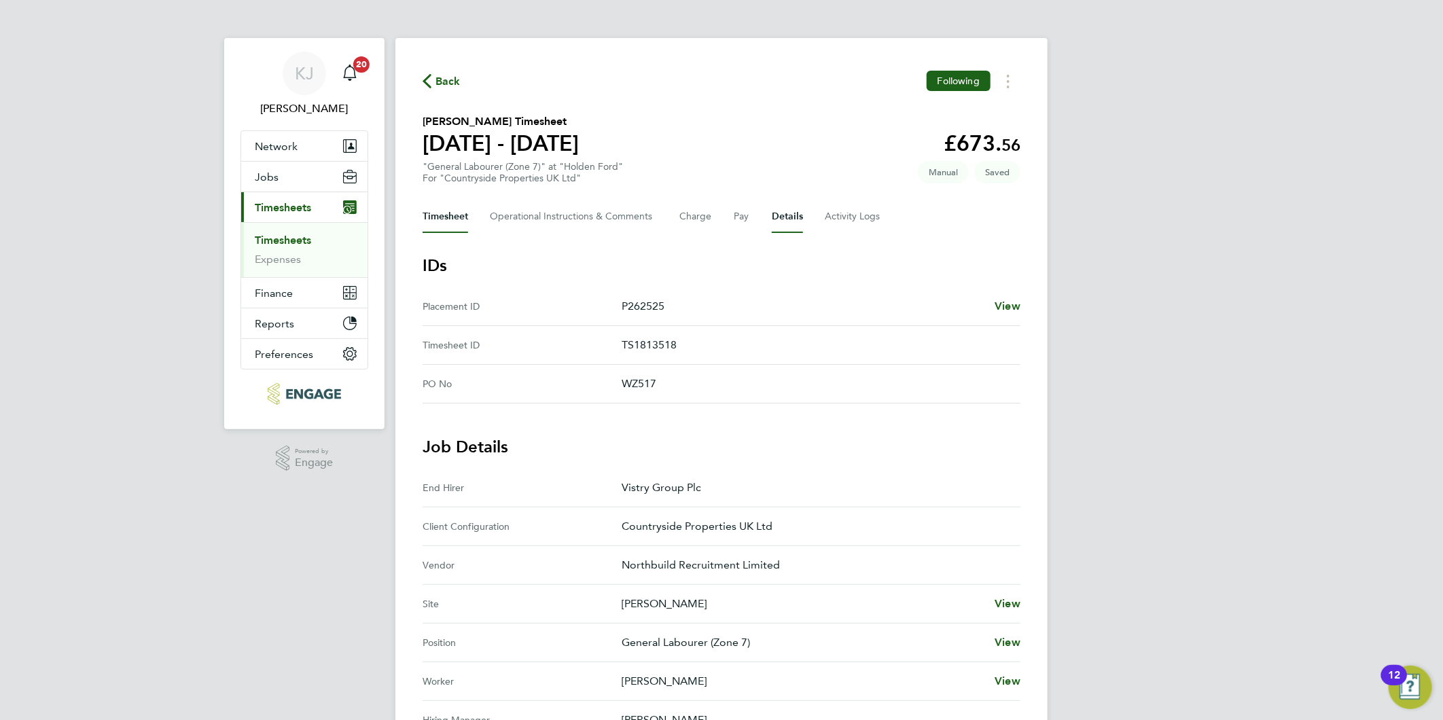
click at [432, 228] on button "Timesheet" at bounding box center [445, 216] width 46 height 33
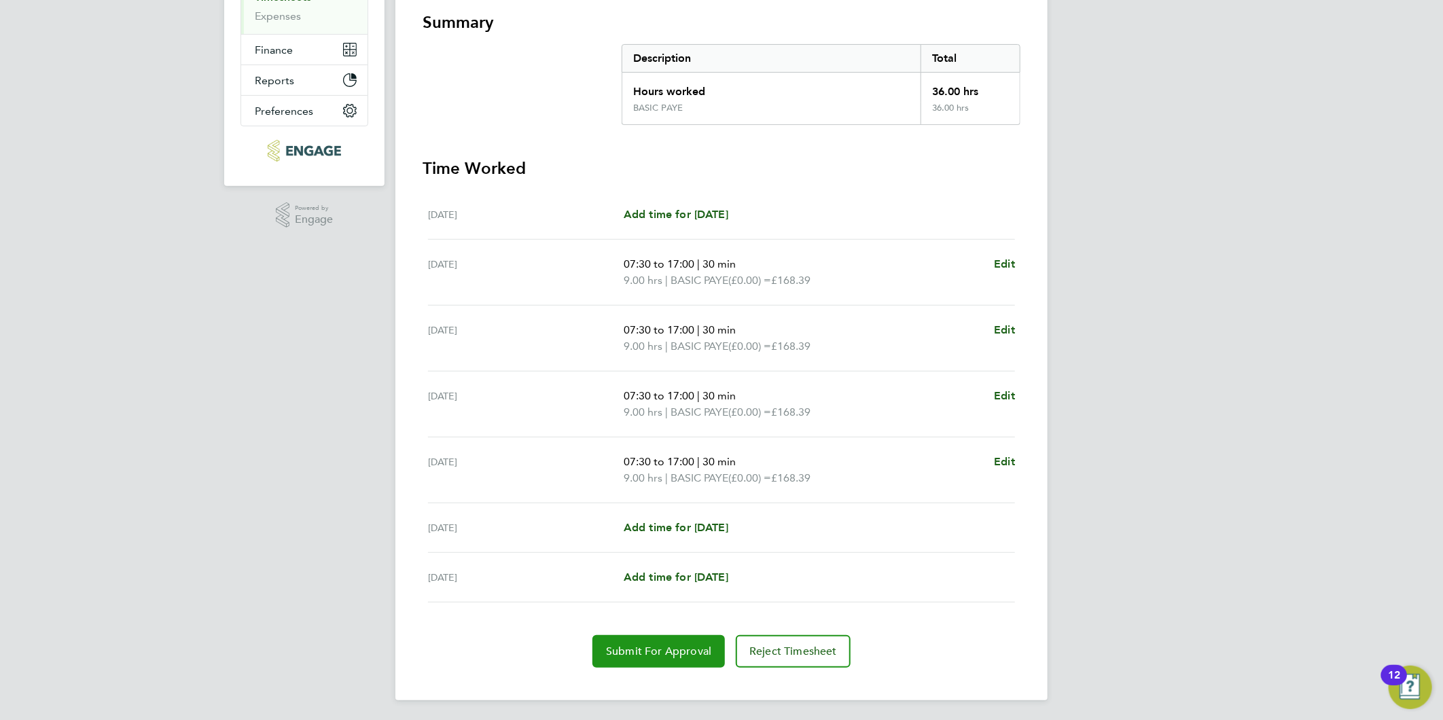
click at [688, 655] on span "Submit For Approval" at bounding box center [658, 652] width 105 height 14
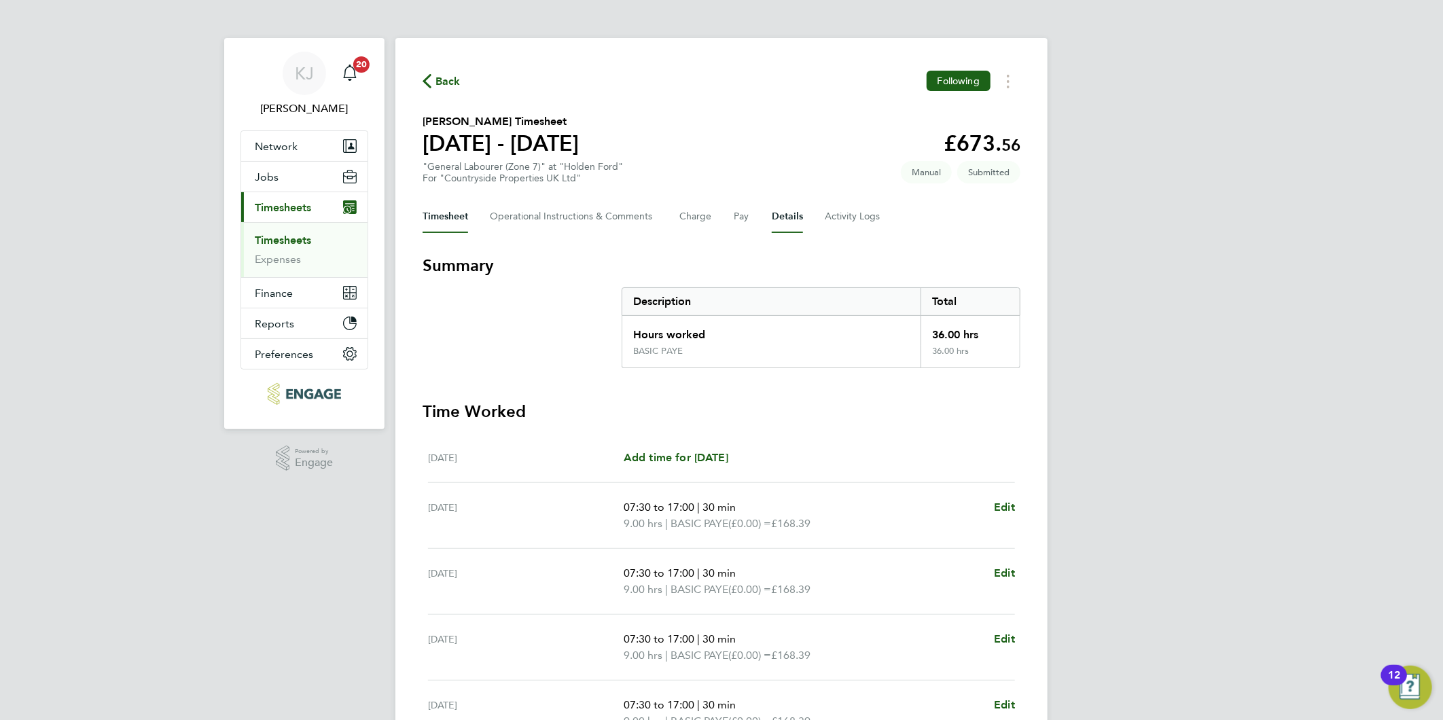
click at [779, 211] on button "Details" at bounding box center [787, 216] width 31 height 33
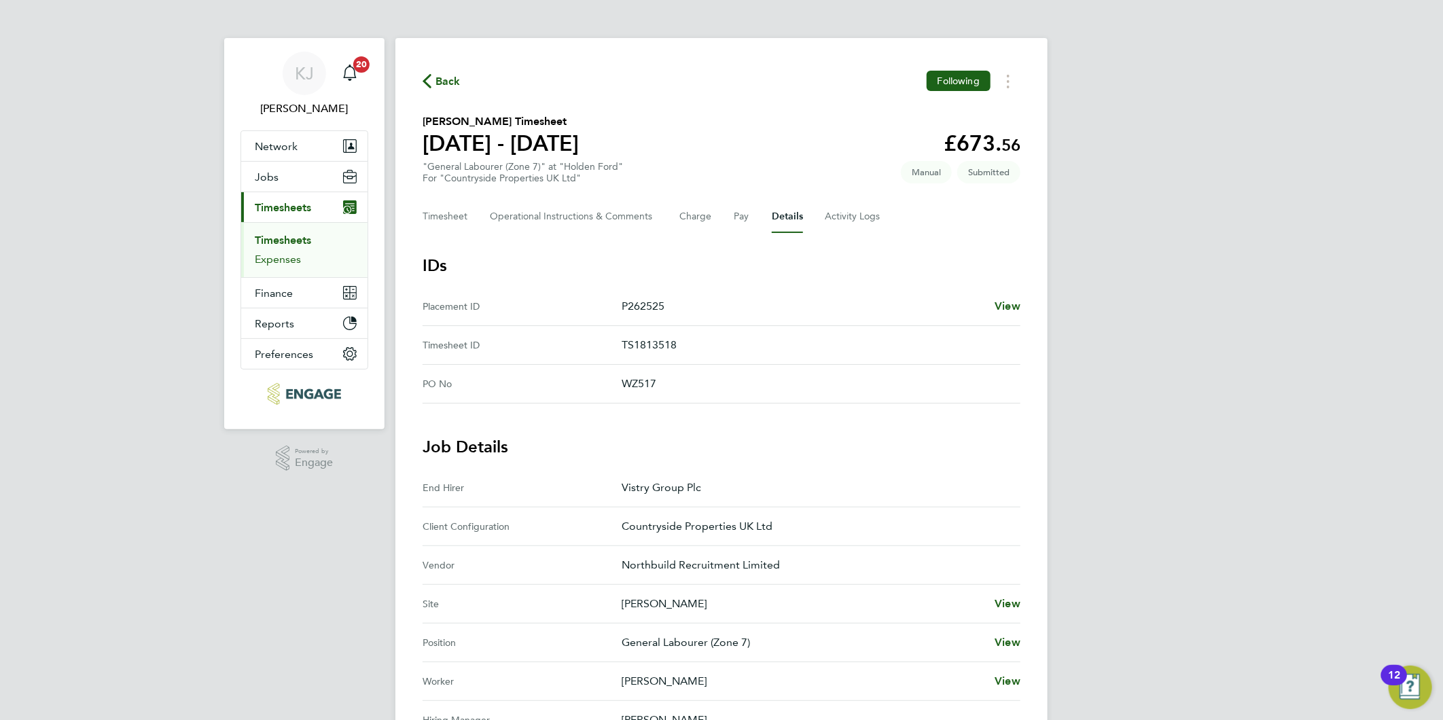
click at [280, 254] on link "Expenses" at bounding box center [278, 259] width 46 height 13
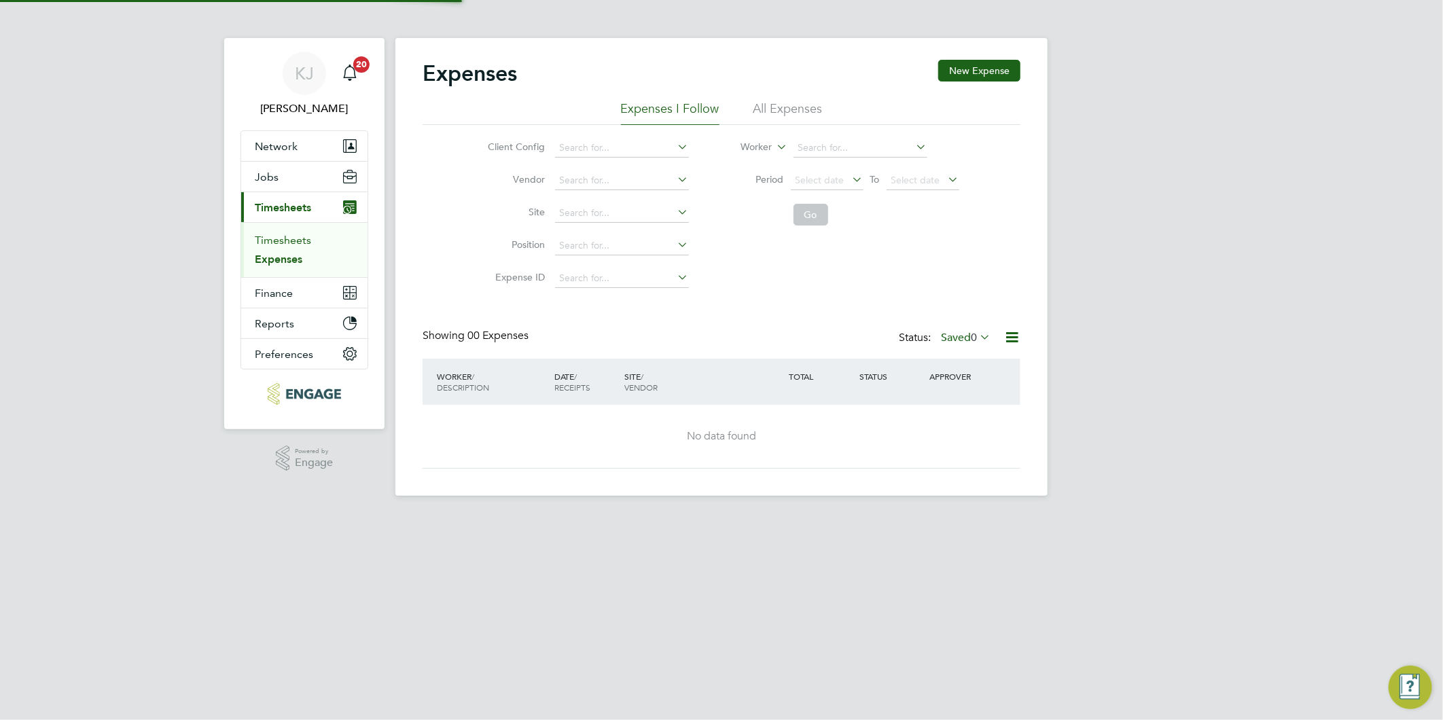
click at [286, 246] on link "Timesheets" at bounding box center [283, 240] width 56 height 13
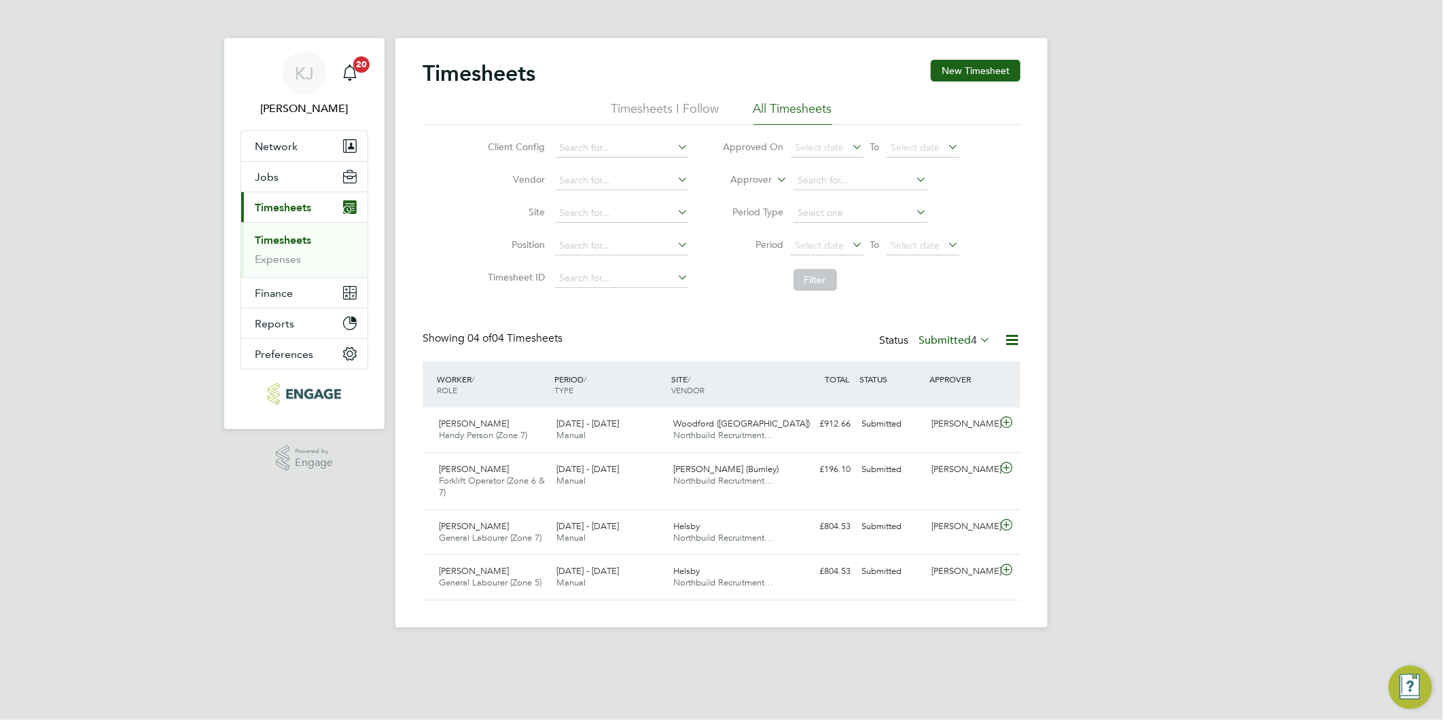
scroll to position [34, 118]
click at [968, 76] on button "New Timesheet" at bounding box center [975, 71] width 90 height 22
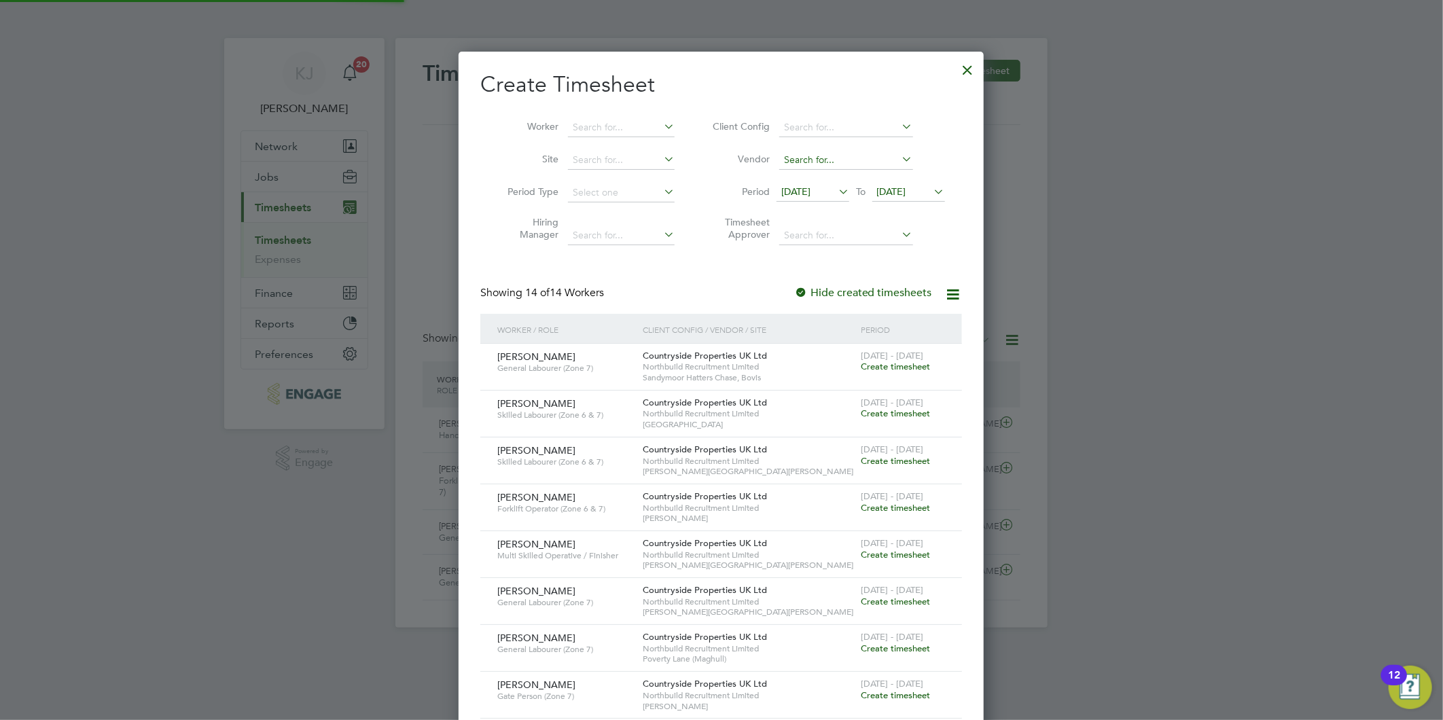
scroll to position [1023, 526]
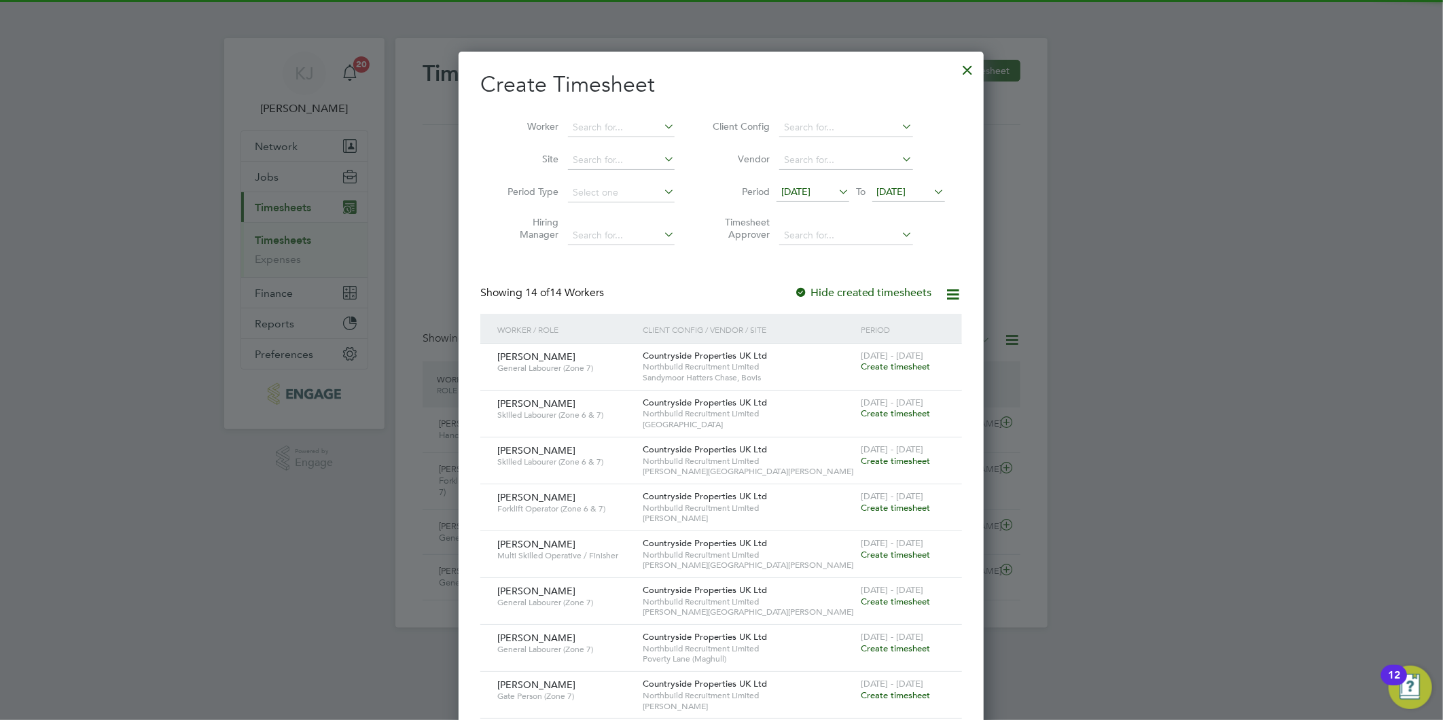
click at [810, 185] on span "[DATE]" at bounding box center [795, 191] width 29 height 12
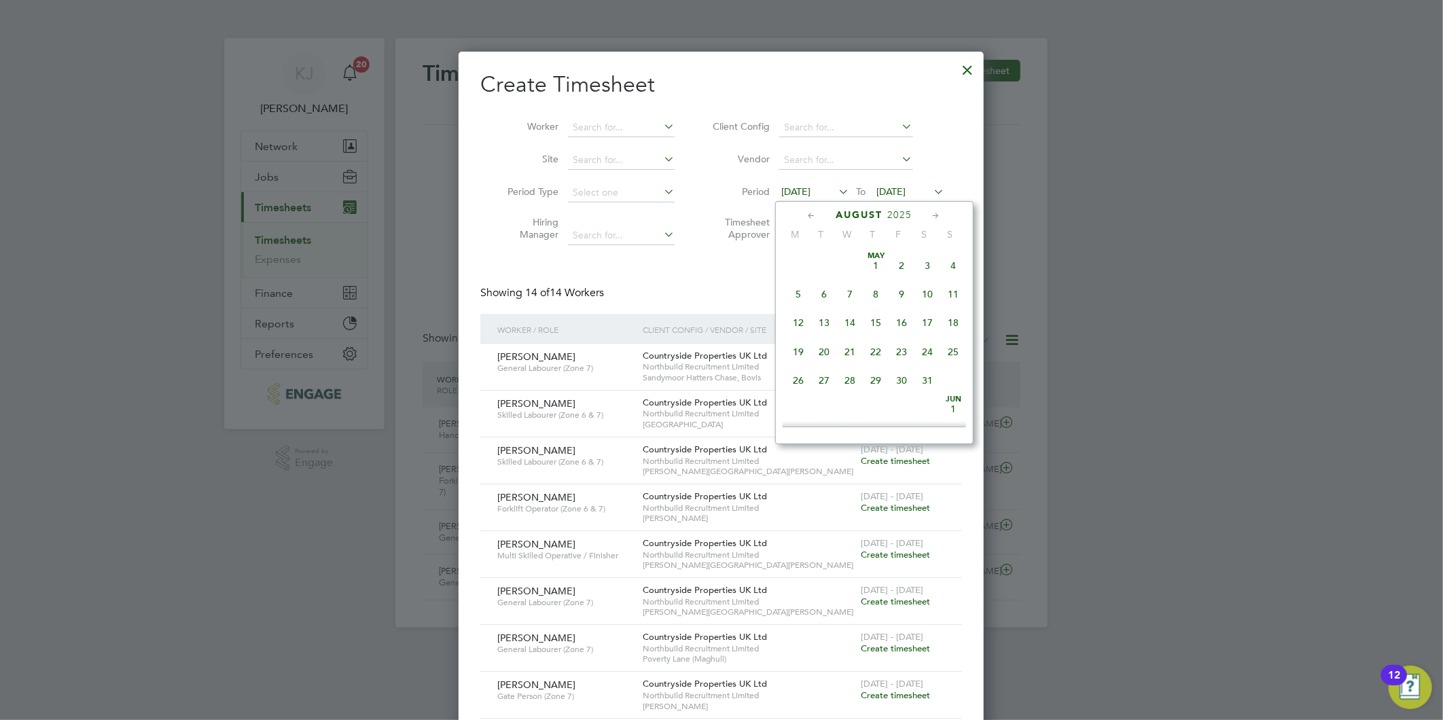
scroll to position [494, 0]
click at [795, 353] on span "25" at bounding box center [799, 344] width 26 height 26
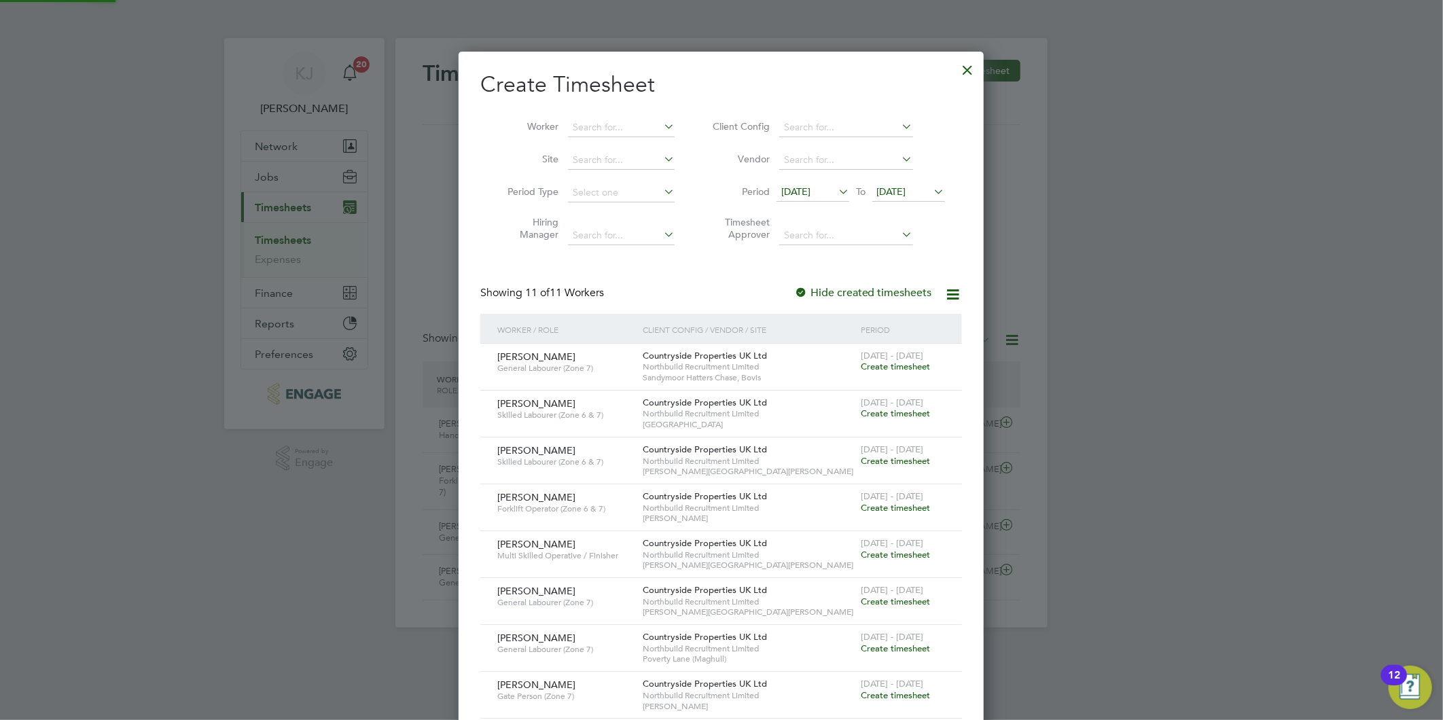
scroll to position [837, 526]
click at [881, 194] on span "[DATE]" at bounding box center [891, 191] width 29 height 12
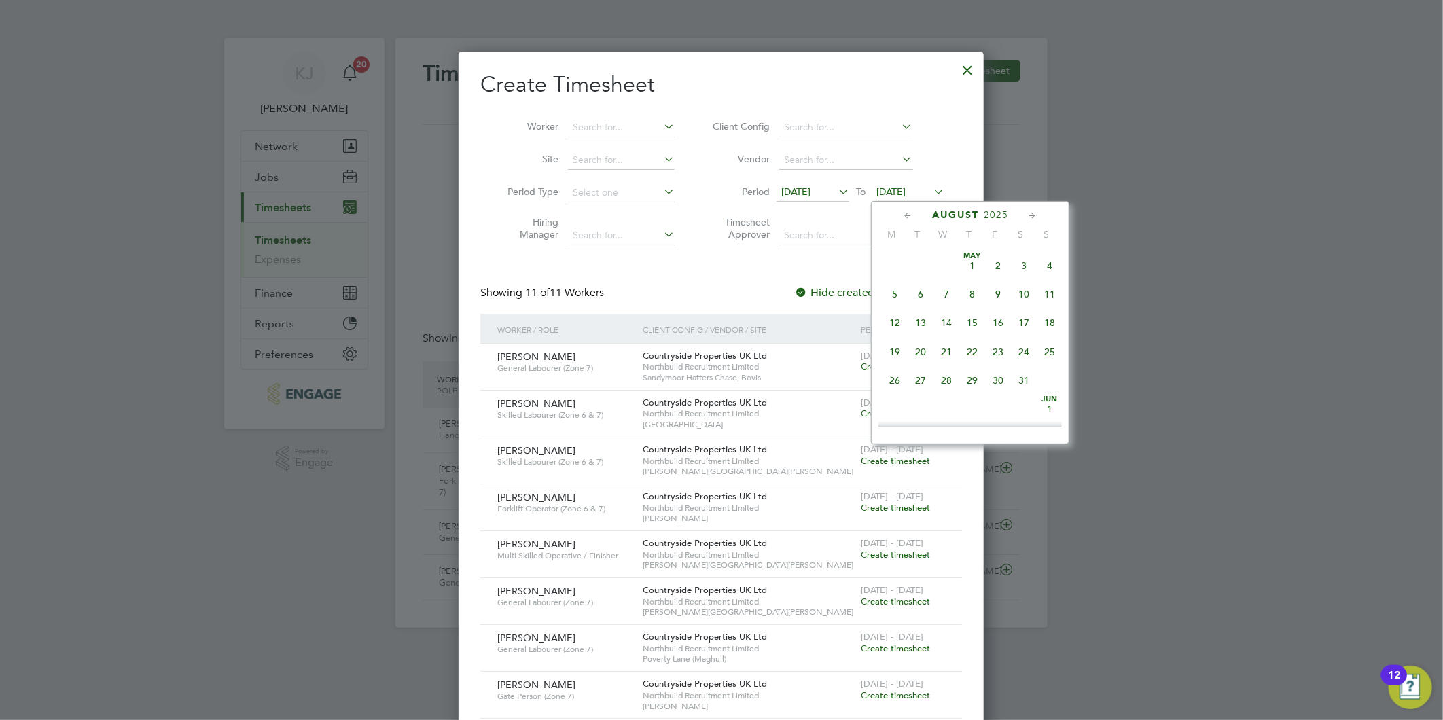
scroll to position [524, 0]
click at [1046, 321] on span "31" at bounding box center [1049, 315] width 26 height 26
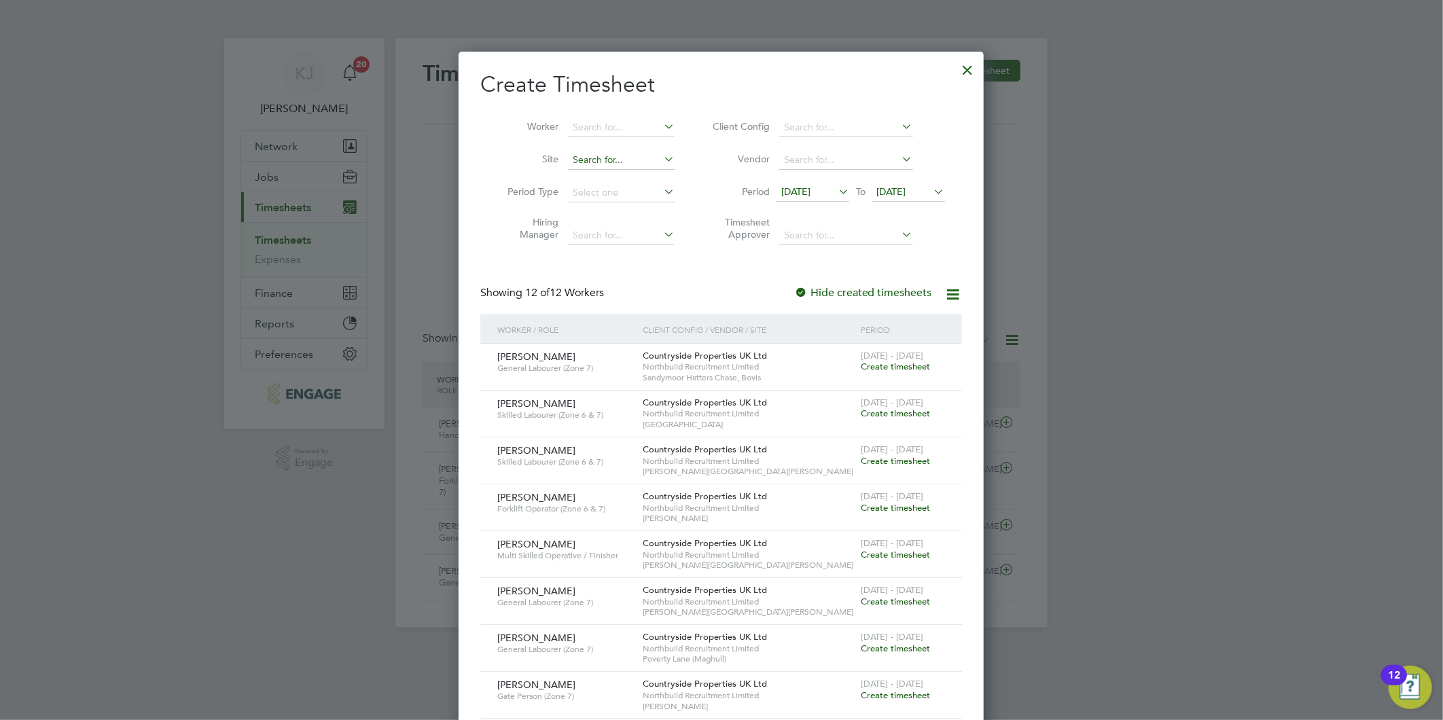
click at [609, 162] on input at bounding box center [621, 160] width 107 height 19
click at [606, 178] on li "Hol den Ford" at bounding box center [621, 178] width 108 height 18
type input "[PERSON_NAME]"
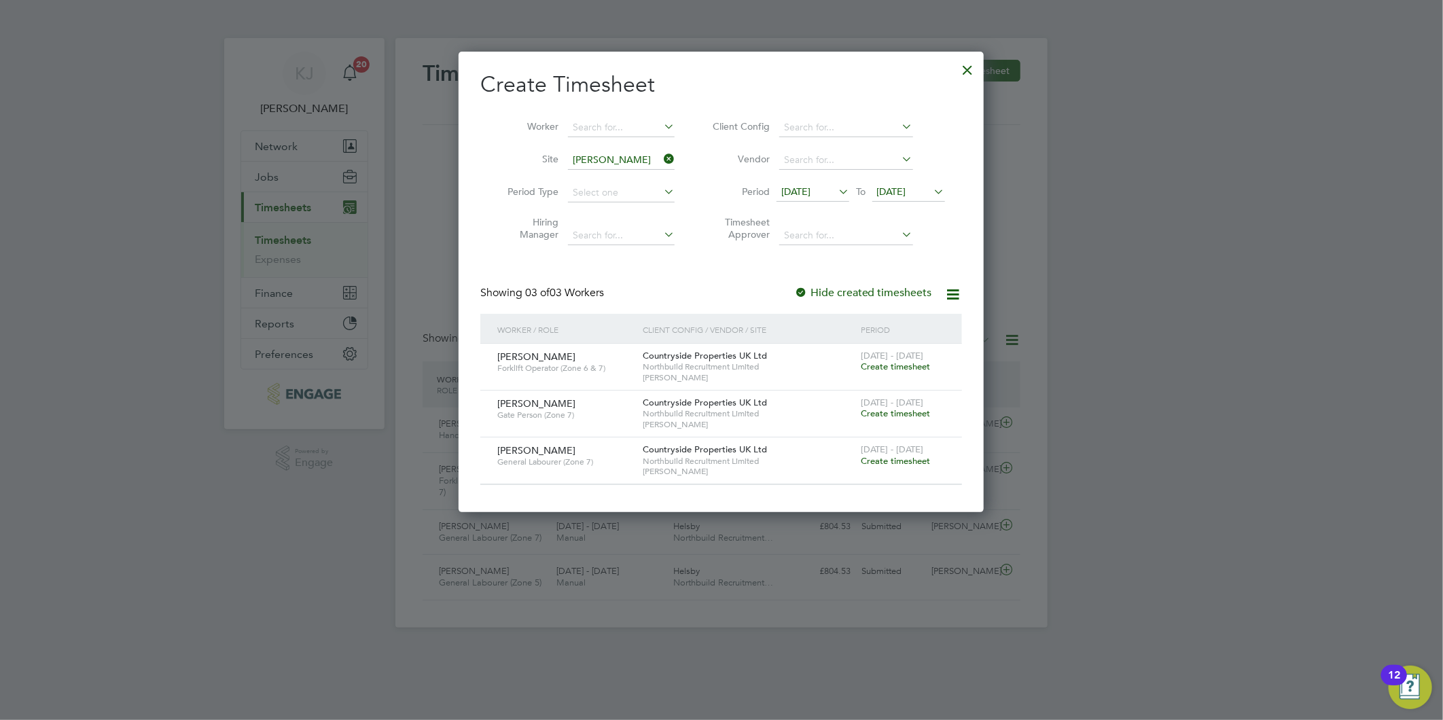
click at [899, 456] on span "Create timesheet" at bounding box center [894, 461] width 69 height 12
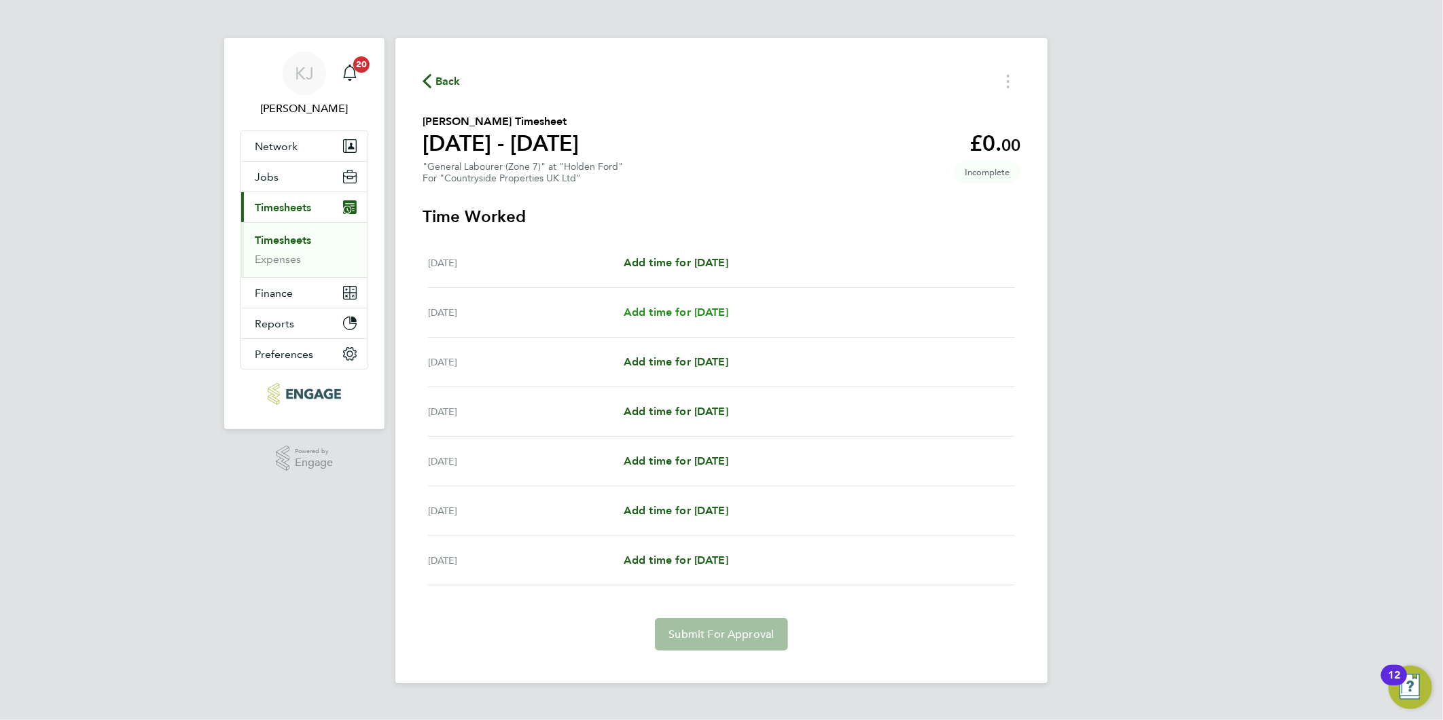
click at [690, 311] on span "Add time for [DATE]" at bounding box center [675, 312] width 105 height 13
select select "30"
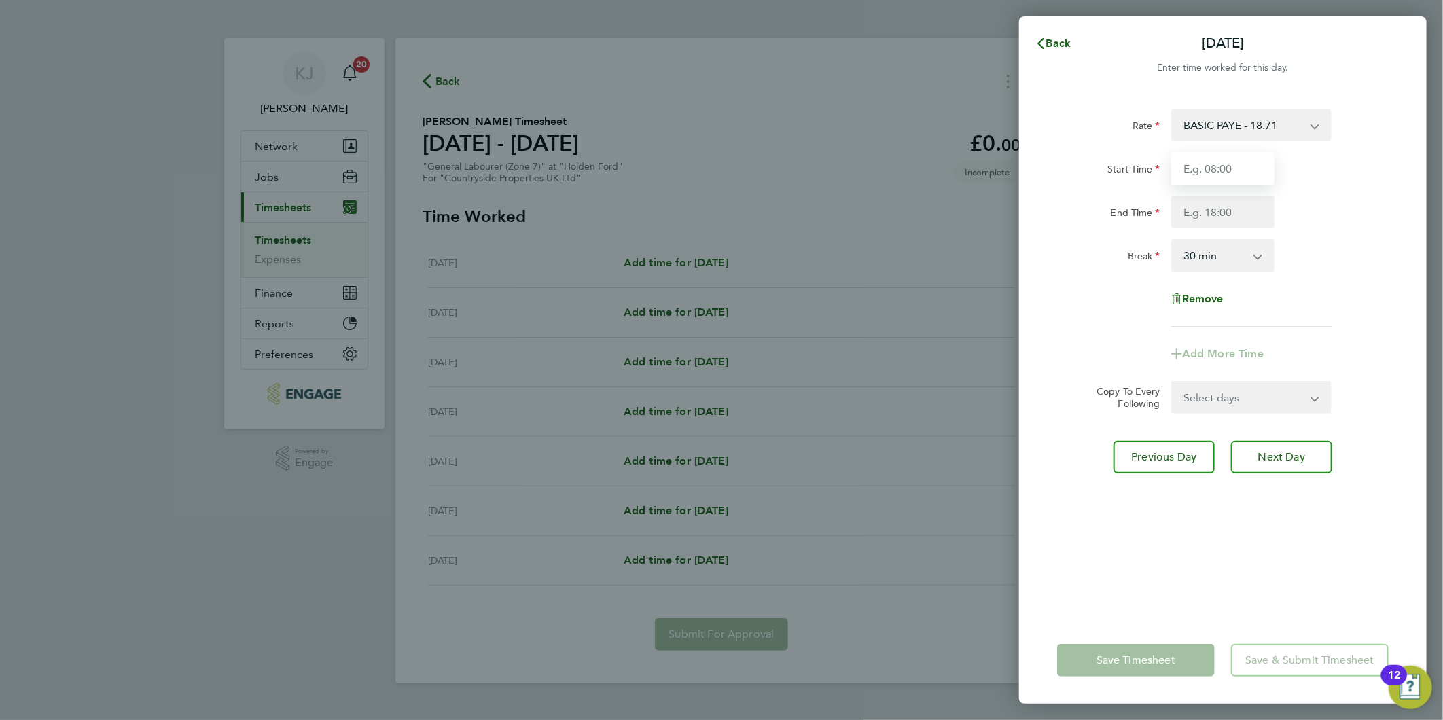
click at [1226, 173] on input "Start Time" at bounding box center [1222, 168] width 103 height 33
type input "07:30"
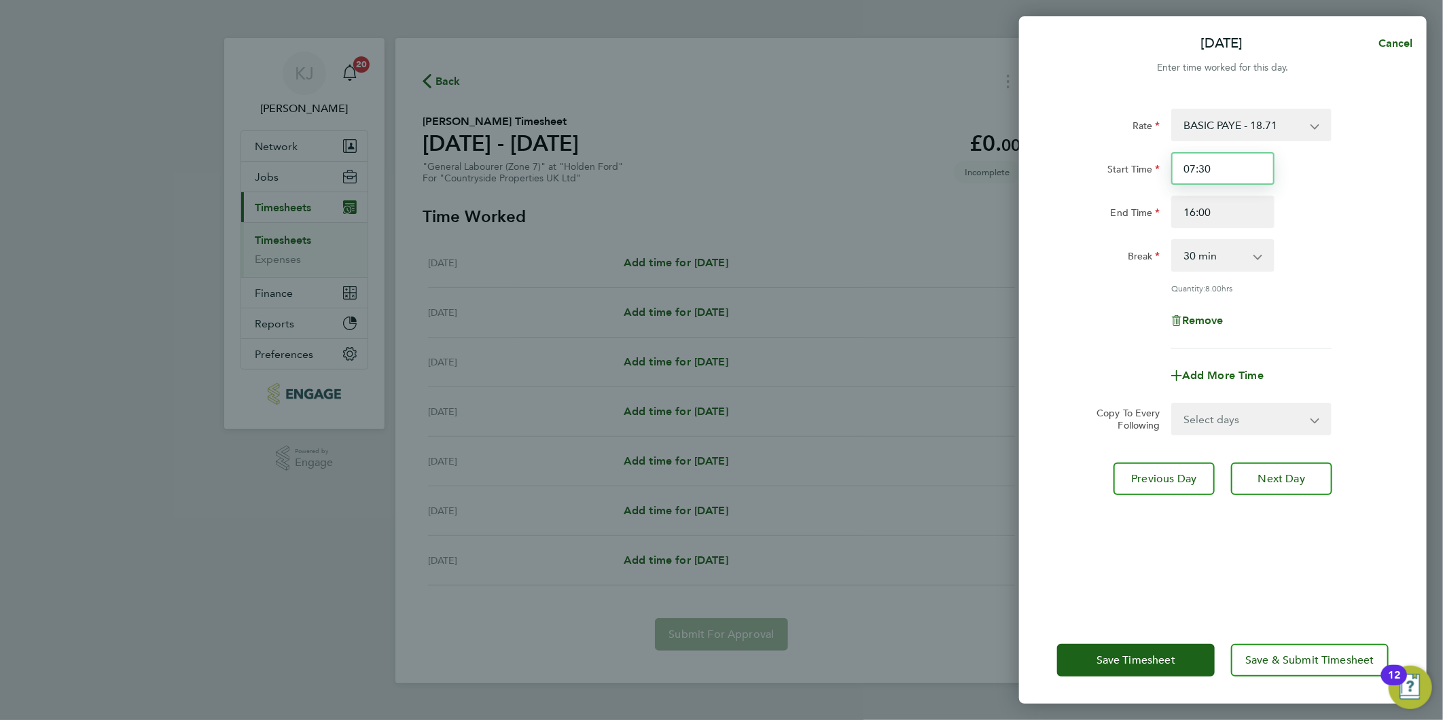
drag, startPoint x: 1253, startPoint y: 168, endPoint x: 1248, endPoint y: 180, distance: 12.8
click at [1252, 168] on input "07:30" at bounding box center [1222, 168] width 103 height 33
drag, startPoint x: 1248, startPoint y: 213, endPoint x: 127, endPoint y: 263, distance: 1121.7
click at [395, 258] on div "Tue 26 Aug Cancel Enter time worked for this day. Rate BASIC PAYE - 18.71 Start…" at bounding box center [721, 360] width 1443 height 720
type input "16:30"
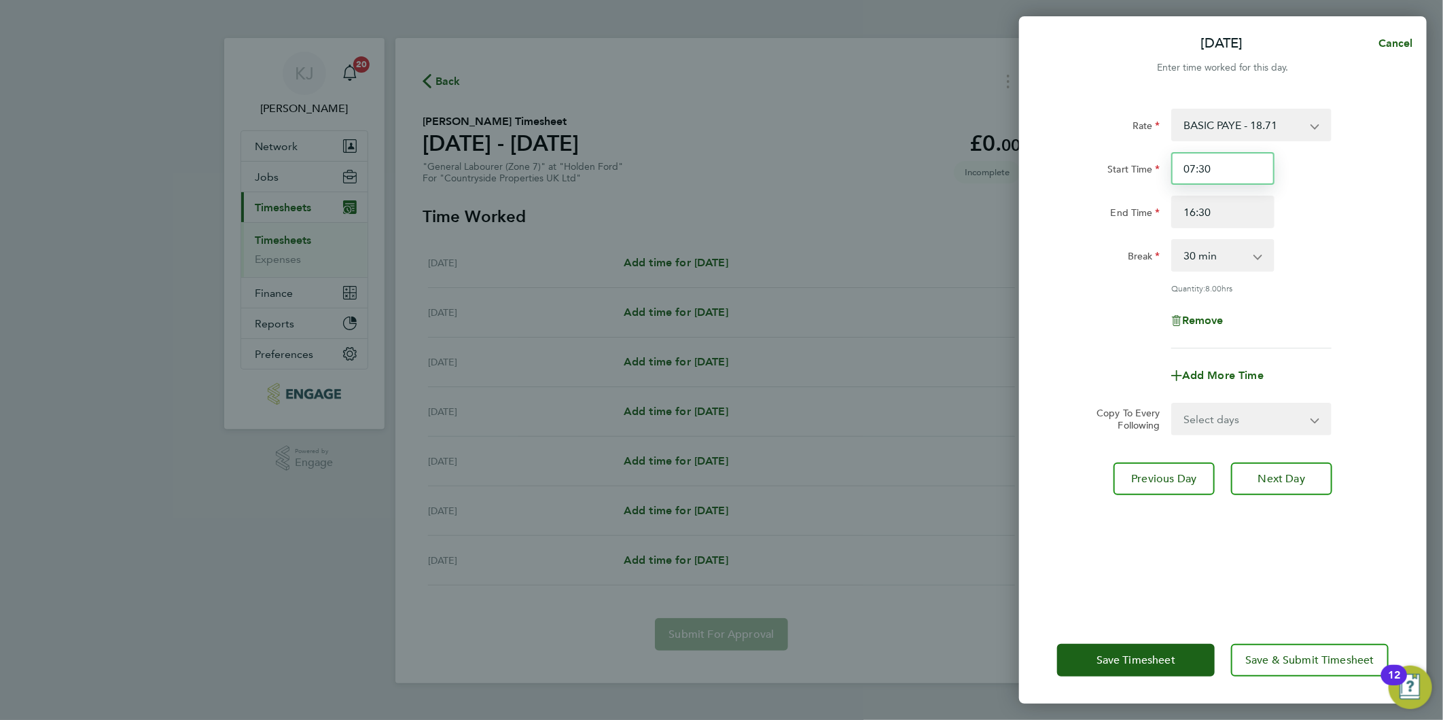
click at [1241, 171] on input "07:30" at bounding box center [1222, 168] width 103 height 33
drag, startPoint x: 1232, startPoint y: 422, endPoint x: 1210, endPoint y: 435, distance: 26.2
click at [1232, 422] on select "Select days Day Weekday (Mon-Fri) Weekend (Sat-Sun) [DATE] [DATE] [DATE] [DATE]…" at bounding box center [1243, 419] width 143 height 30
select select "DAY"
click at [1172, 404] on select "Select days Day Weekday (Mon-Fri) Weekend (Sat-Sun) [DATE] [DATE] [DATE] [DATE]…" at bounding box center [1243, 419] width 143 height 30
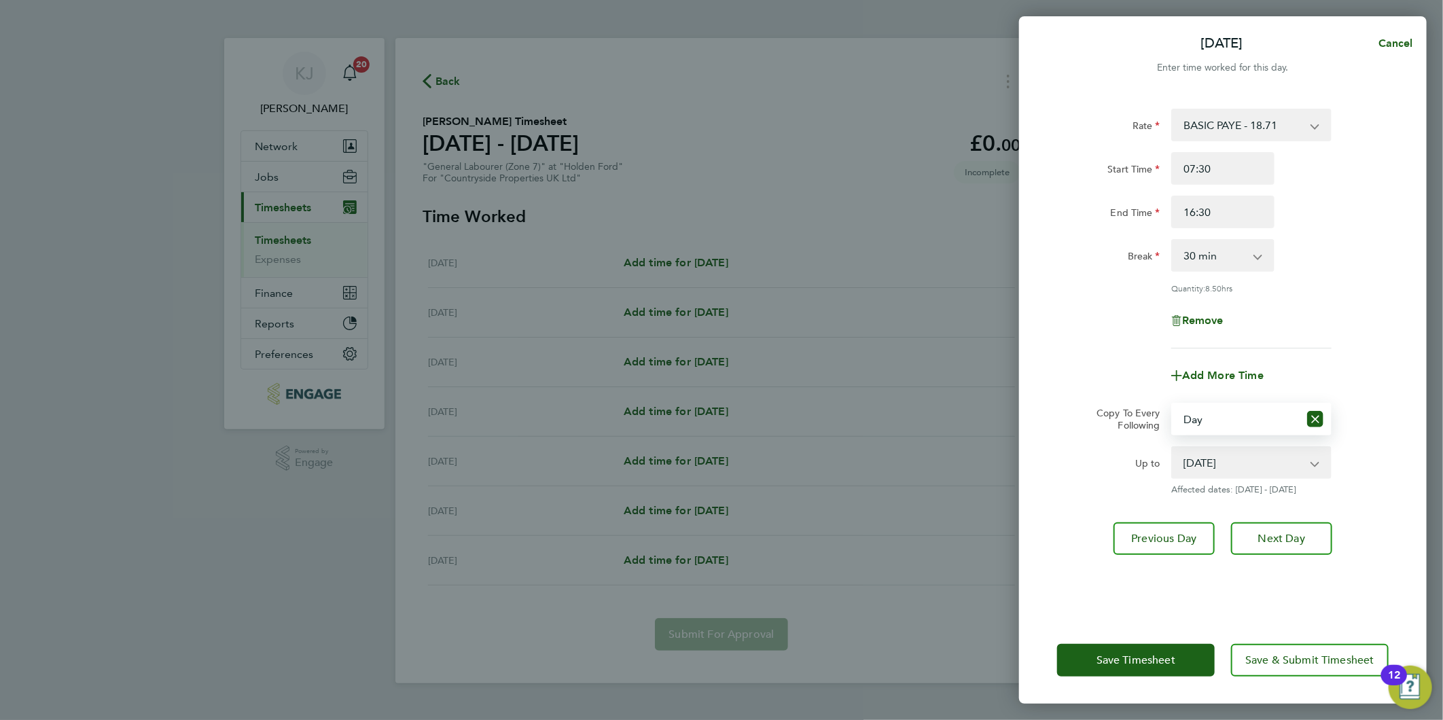
click at [1214, 452] on select "[DATE] [DATE] [DATE] [DATE] [DATE]" at bounding box center [1242, 463] width 141 height 30
select select "[DATE]"
click at [1172, 448] on select "[DATE] [DATE] [DATE] [DATE] [DATE]" at bounding box center [1242, 463] width 141 height 30
drag, startPoint x: 1252, startPoint y: 172, endPoint x: 427, endPoint y: 228, distance: 827.1
click at [427, 228] on div "Tue 26 Aug Cancel Enter time worked for this day. Rate BASIC PAYE - 18.71 Start…" at bounding box center [721, 360] width 1443 height 720
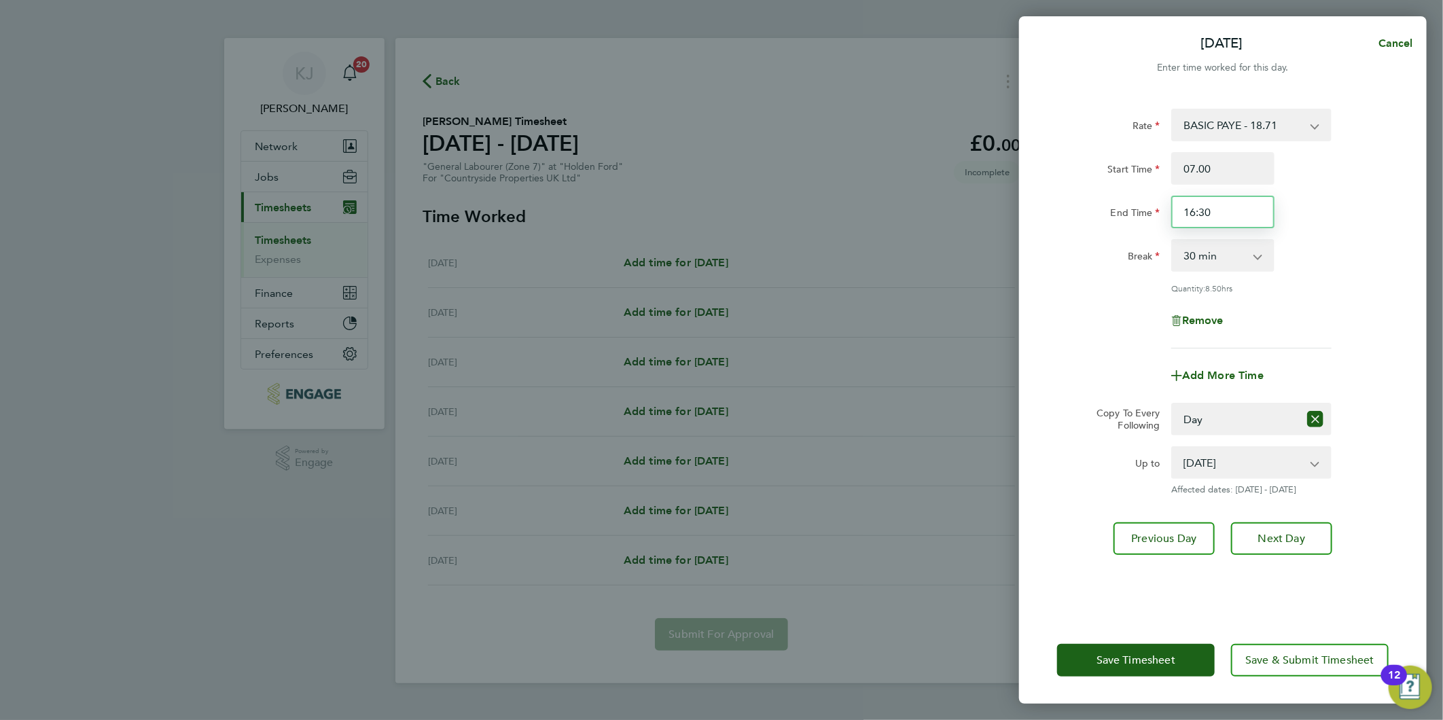
type input "07:00"
click at [1246, 212] on input "16:30" at bounding box center [1222, 212] width 103 height 33
click at [1265, 532] on span "Next Day" at bounding box center [1281, 539] width 47 height 14
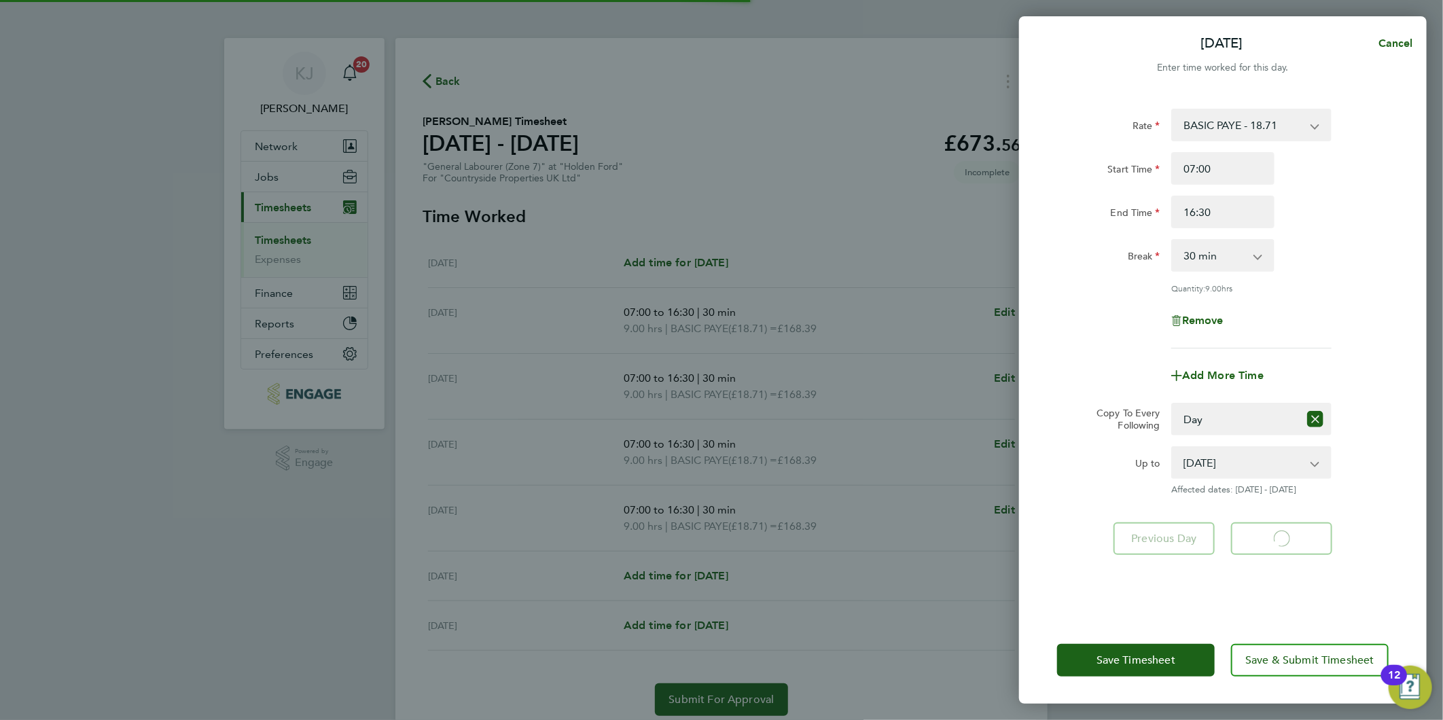
select select "30"
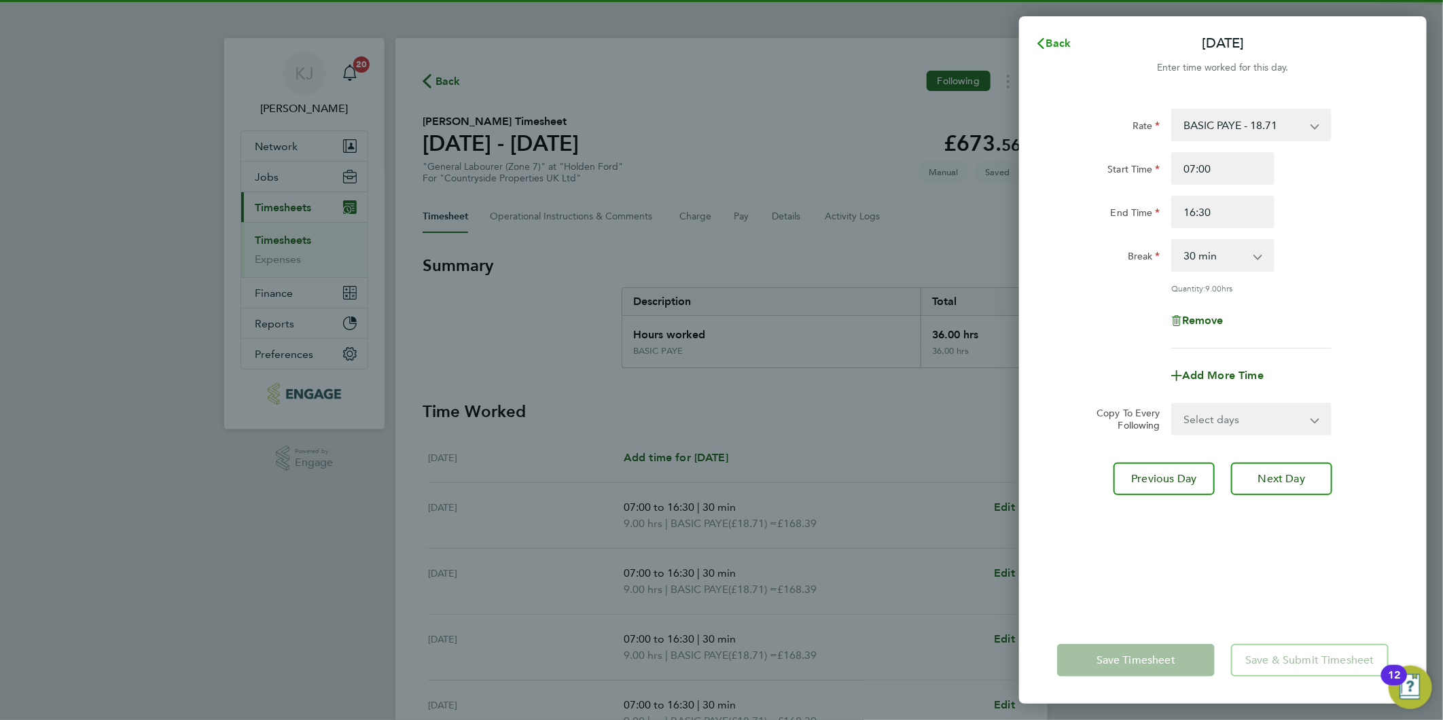
click at [1050, 41] on span "Back" at bounding box center [1058, 43] width 25 height 13
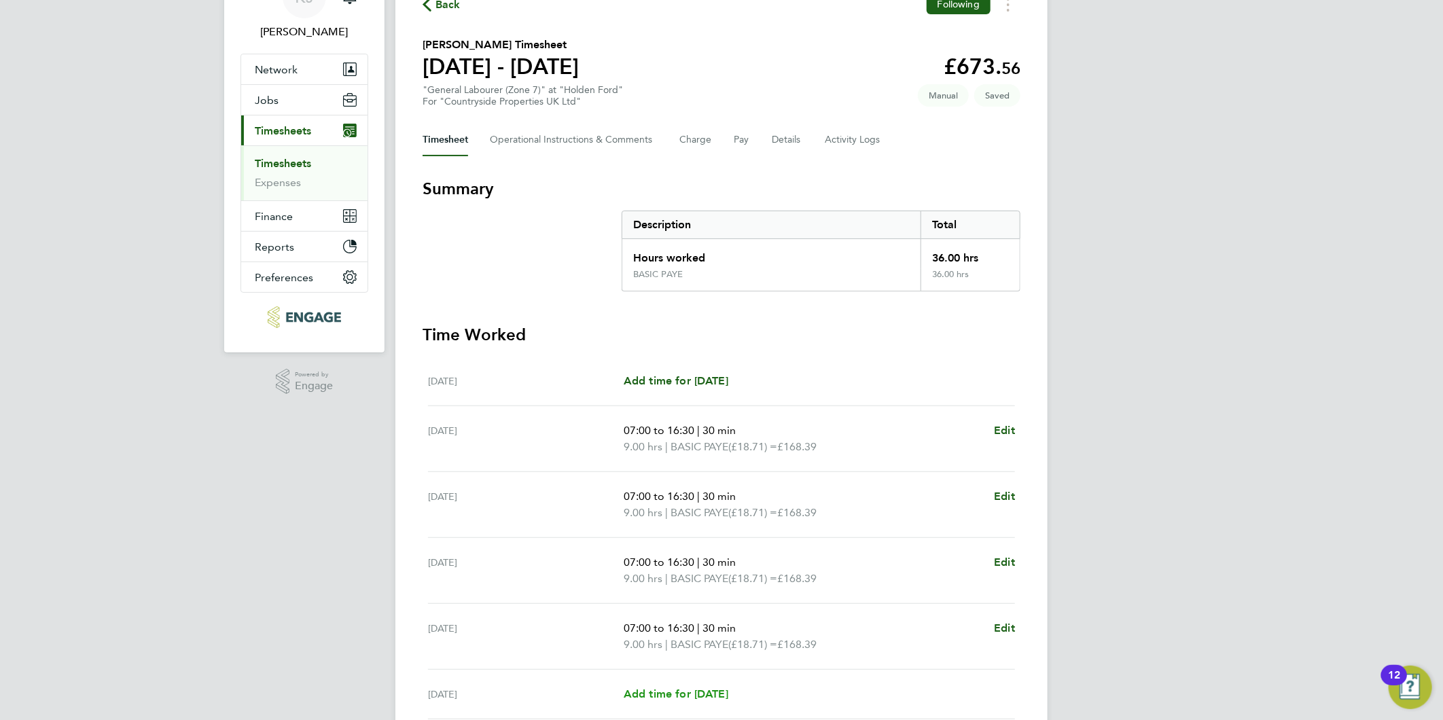
scroll to position [226, 0]
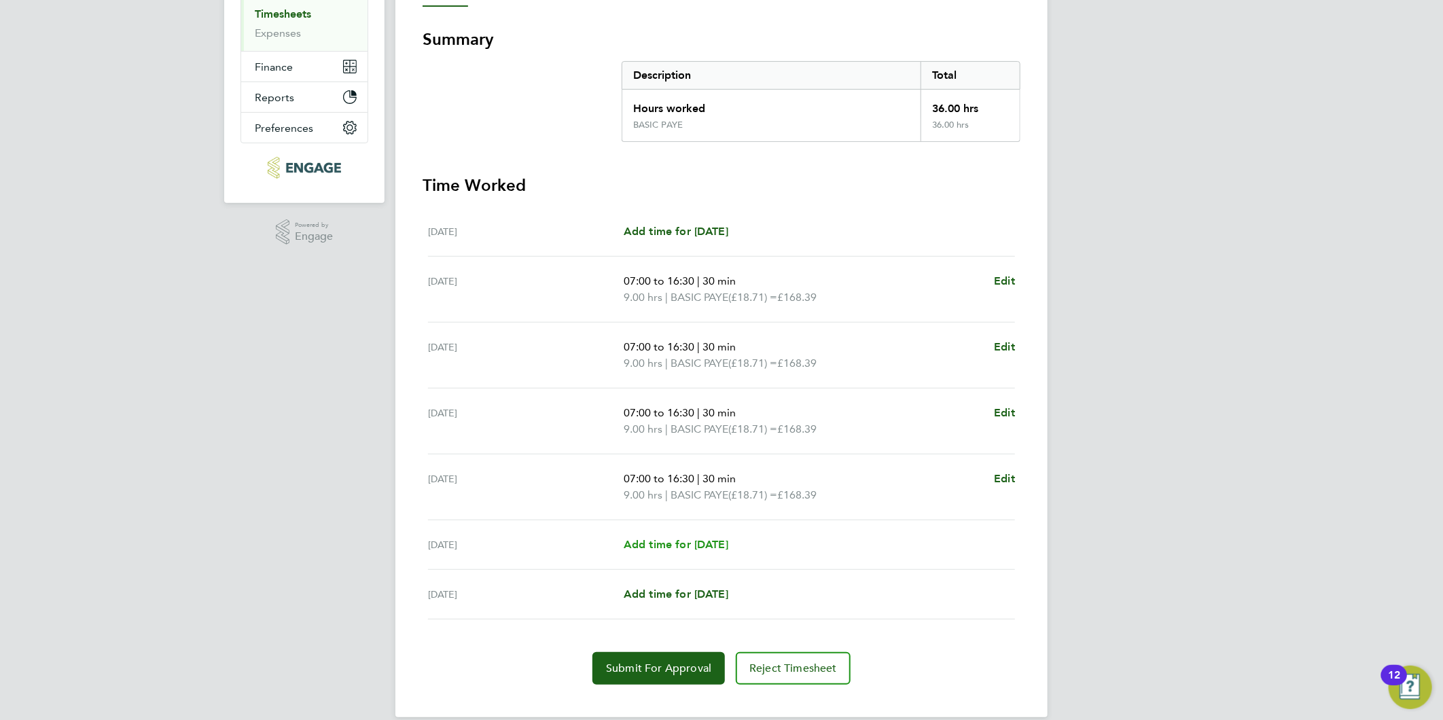
click at [714, 548] on span "Add time for [DATE]" at bounding box center [675, 544] width 105 height 13
select select "30"
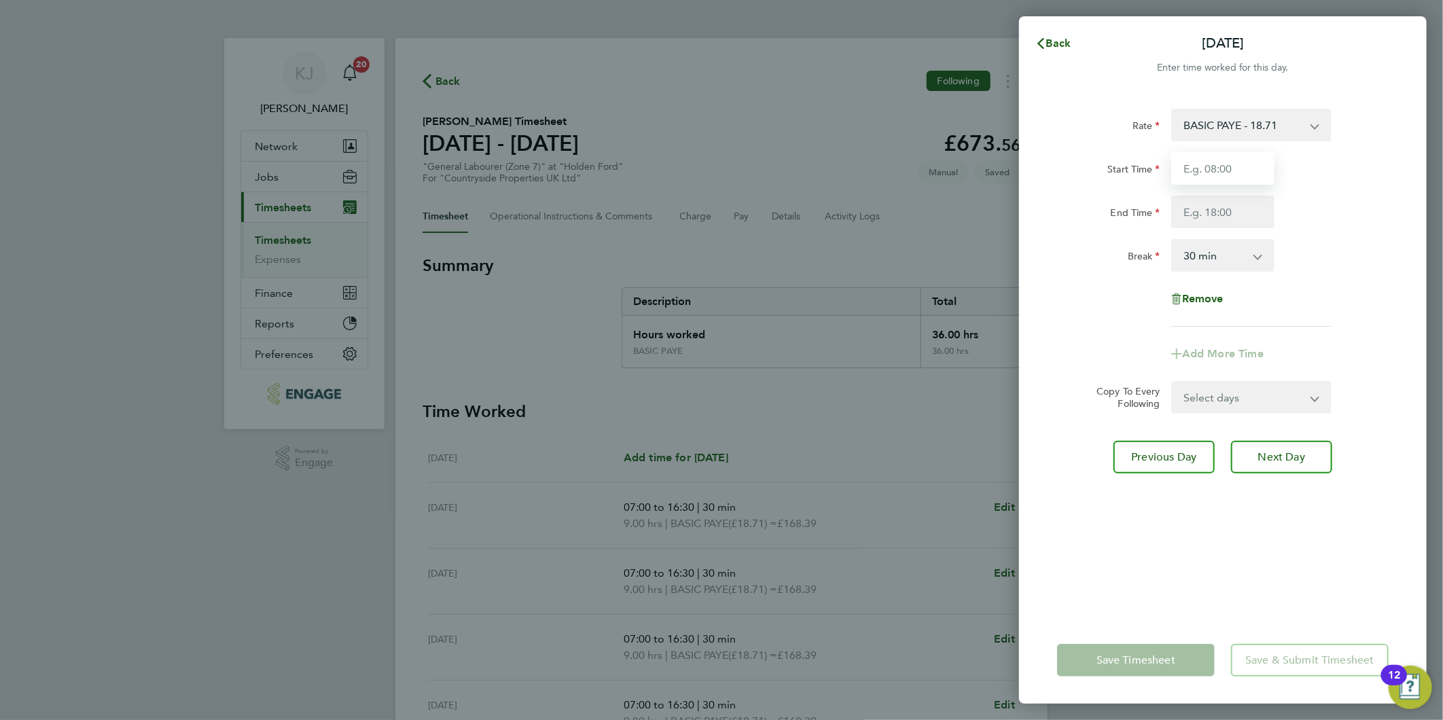
click at [1229, 172] on input "Start Time" at bounding box center [1222, 168] width 103 height 33
type input "07:30"
type input "14:30"
click at [1266, 168] on input "07:30" at bounding box center [1222, 168] width 103 height 33
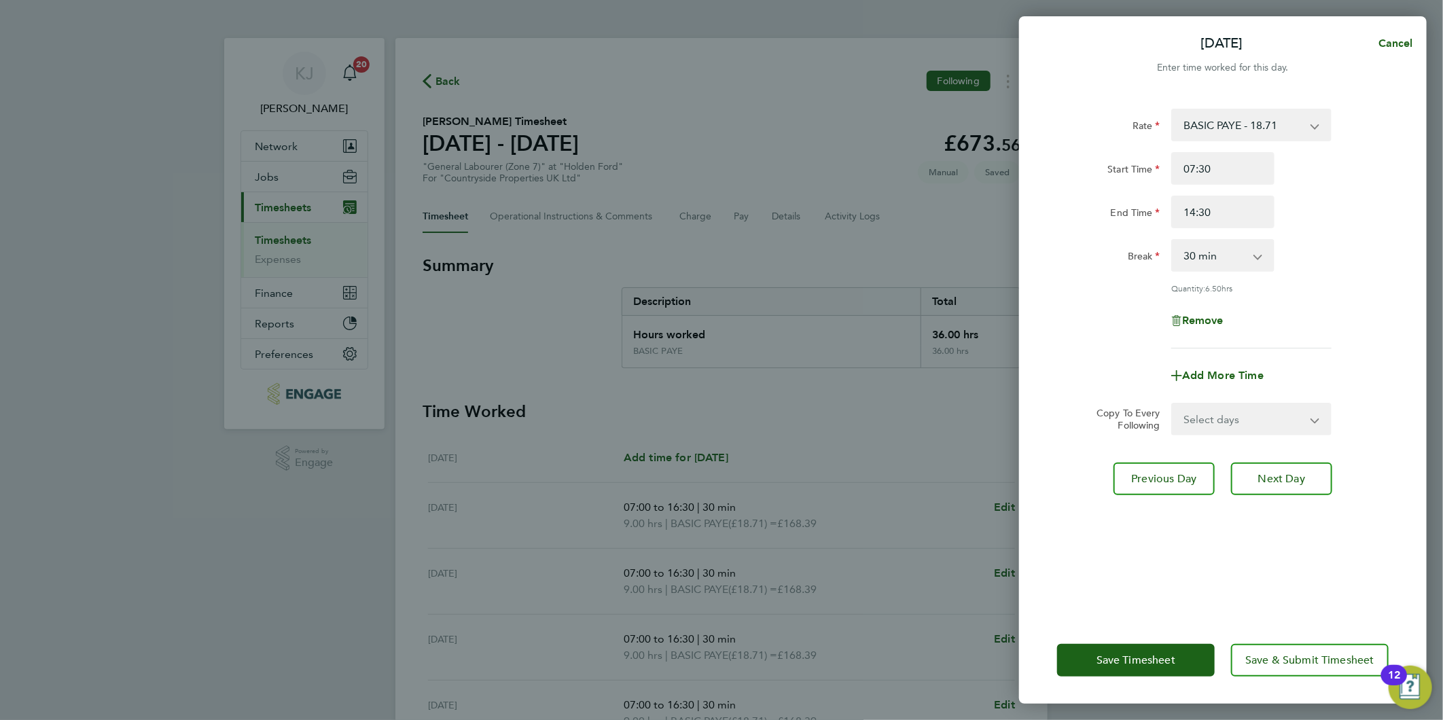
click at [1233, 256] on select "0 min 15 min 30 min 45 min 60 min 75 min 90 min" at bounding box center [1214, 255] width 84 height 30
select select "0"
click at [1172, 240] on select "0 min 15 min 30 min 45 min 60 min 75 min 90 min" at bounding box center [1214, 255] width 84 height 30
drag, startPoint x: 1022, startPoint y: 233, endPoint x: 360, endPoint y: 116, distance: 672.4
click at [454, 248] on div "Sat 30 Aug Cancel Enter time worked for this day. Rate BASIC PAYE - 18.71 Start…" at bounding box center [721, 360] width 1443 height 720
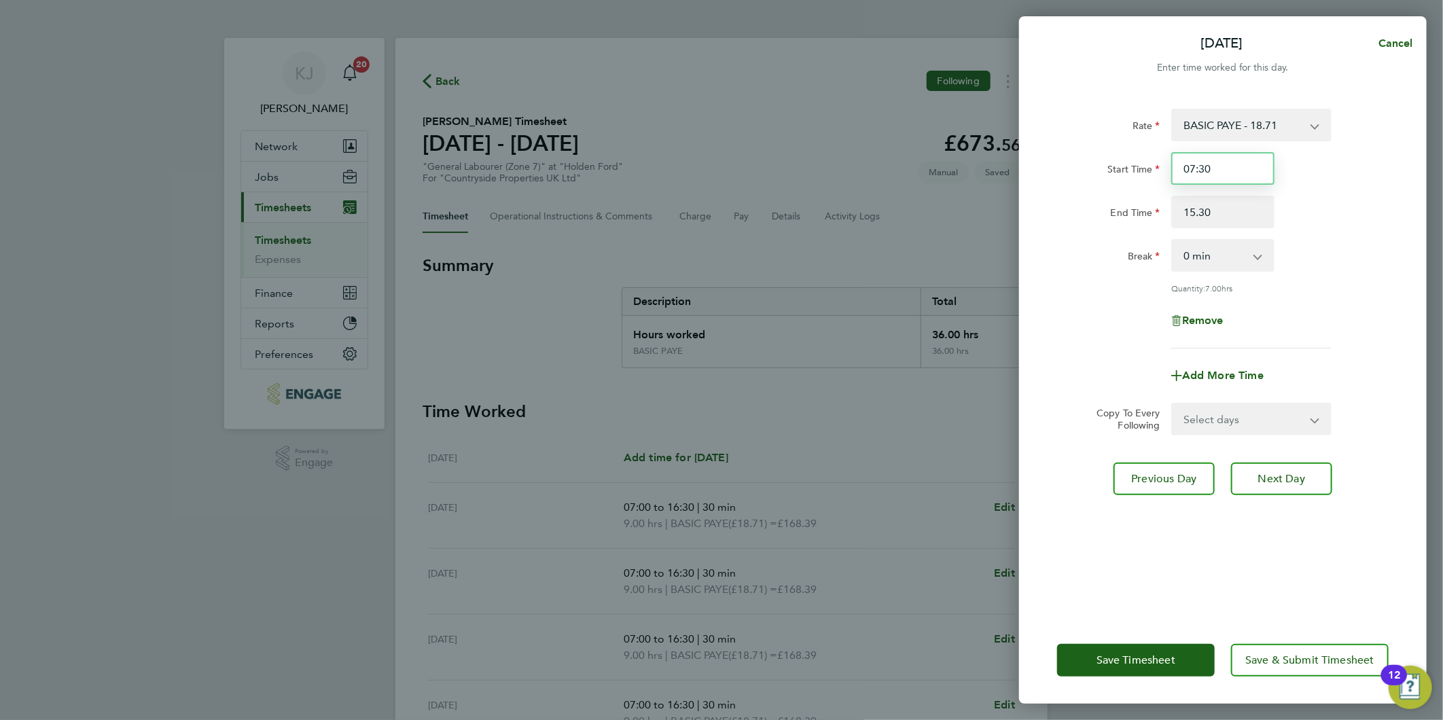
type input "15:30"
click at [1219, 167] on input "07:30" at bounding box center [1222, 168] width 103 height 33
click at [1284, 473] on span "Next Day" at bounding box center [1281, 479] width 47 height 14
select select "30"
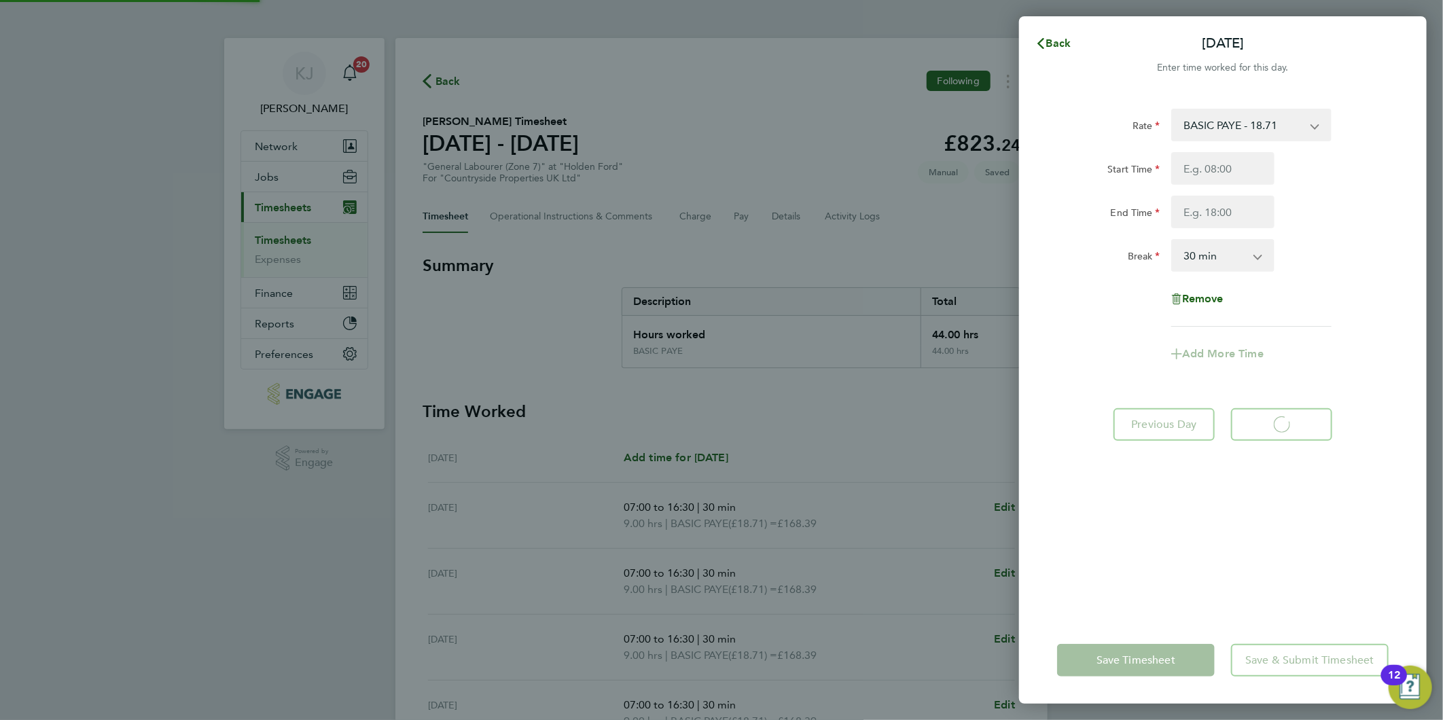
select select "30"
drag, startPoint x: 1057, startPoint y: 33, endPoint x: 1062, endPoint y: 61, distance: 29.0
click at [1057, 36] on button "Back" at bounding box center [1052, 43] width 63 height 27
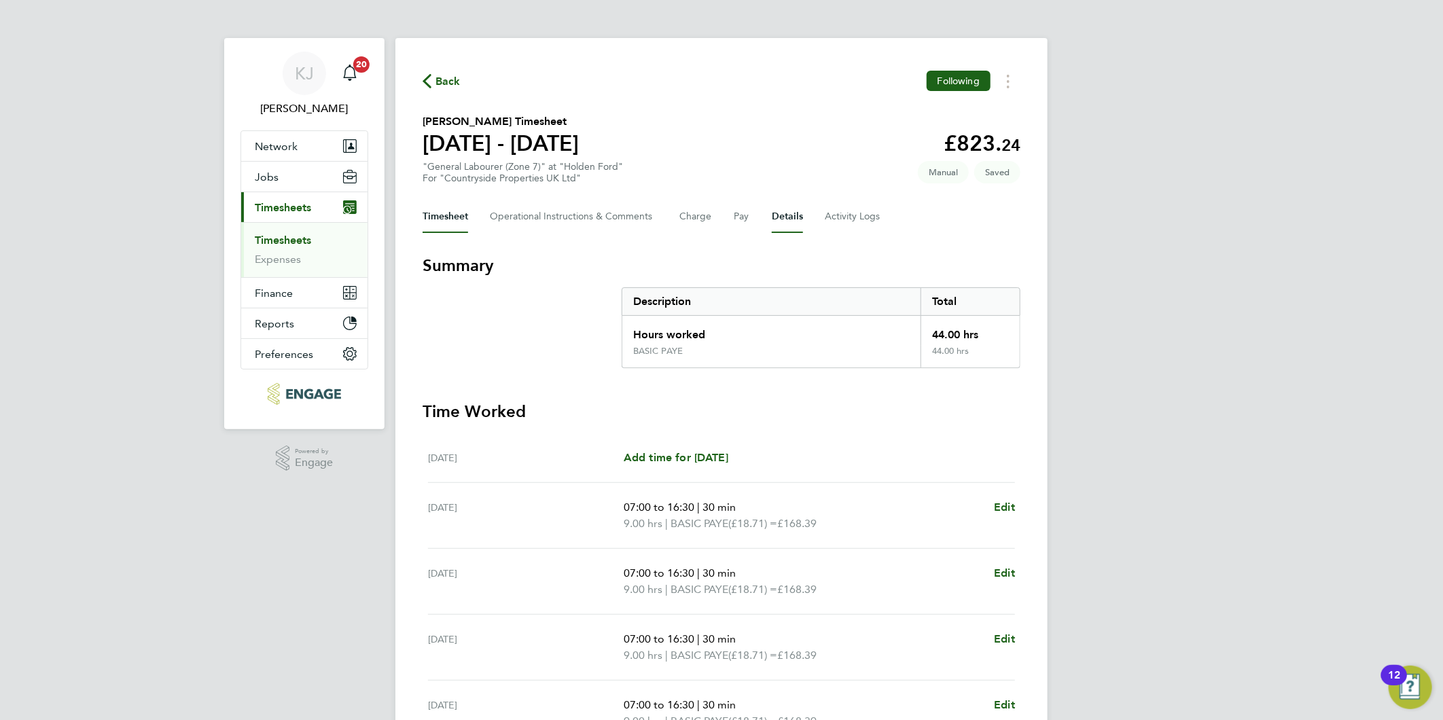
click at [788, 215] on button "Details" at bounding box center [787, 216] width 31 height 33
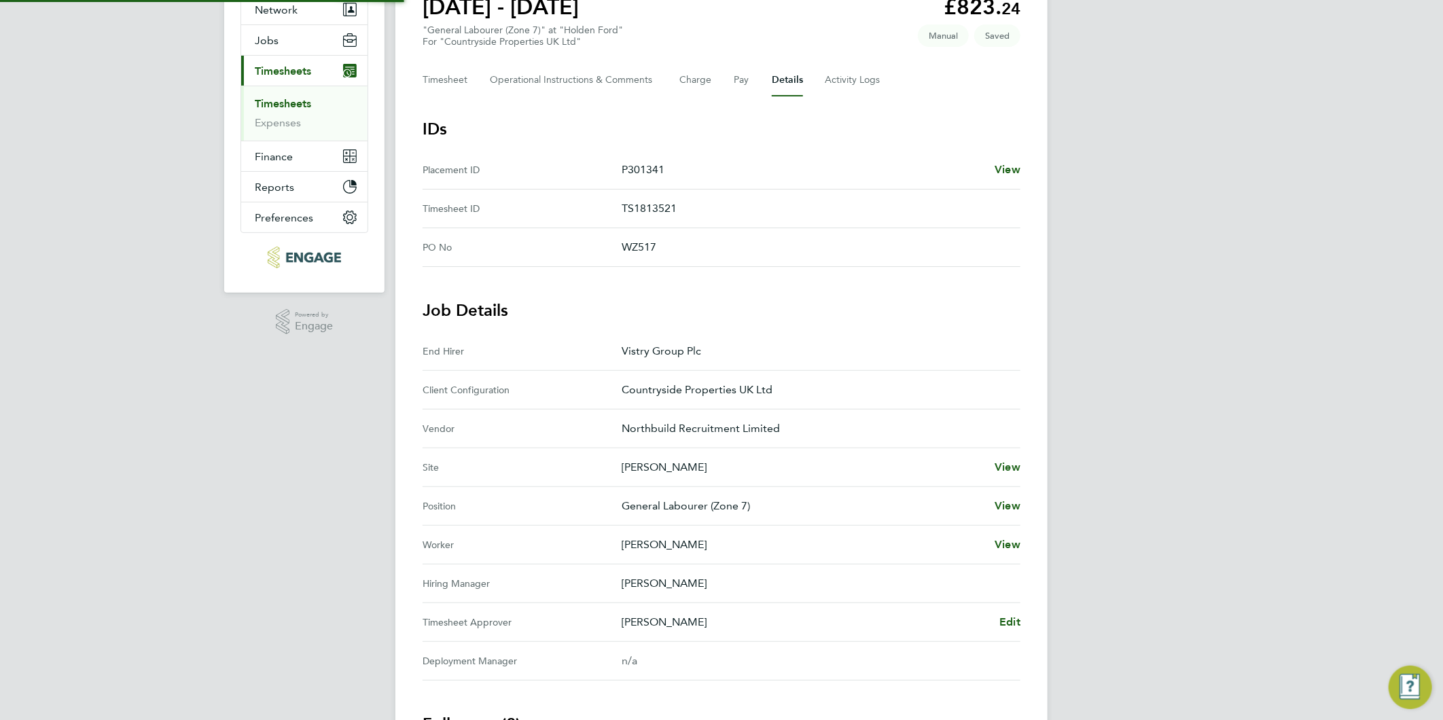
scroll to position [151, 0]
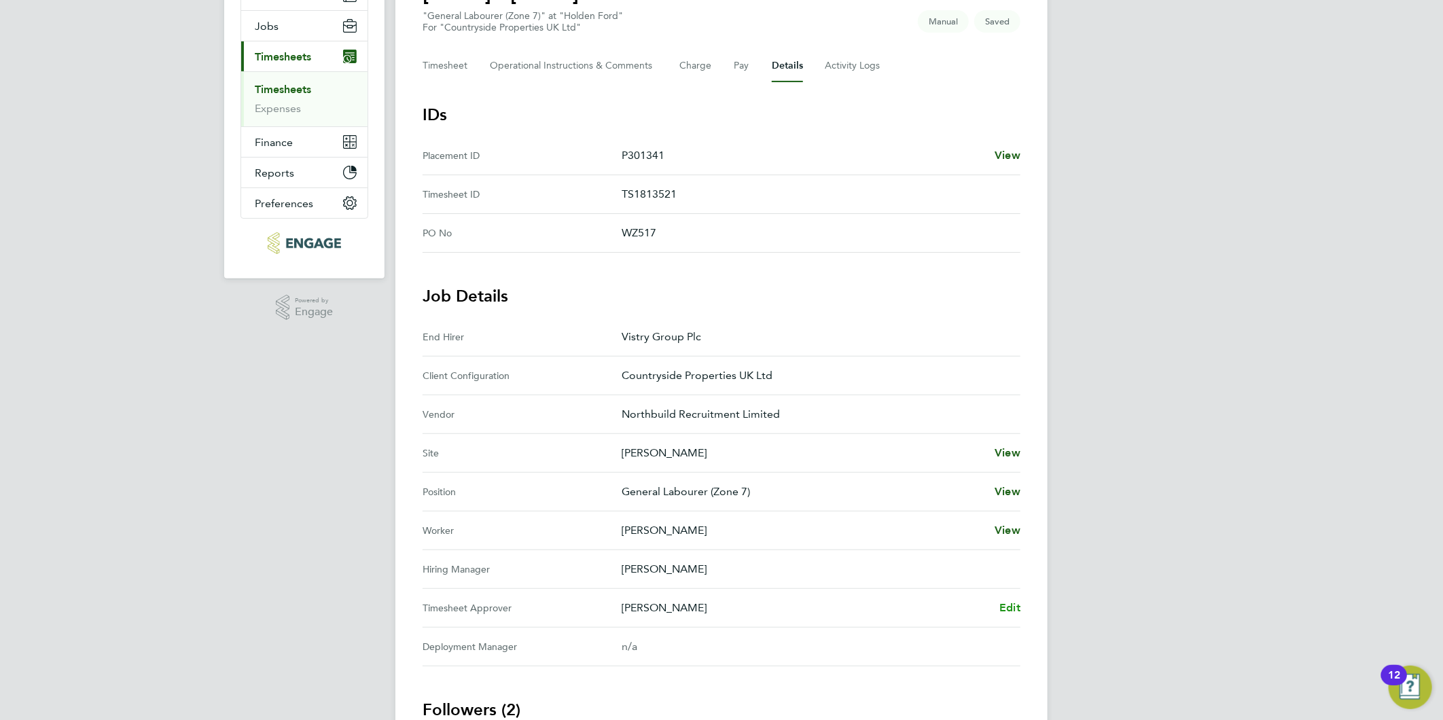
drag, startPoint x: 1004, startPoint y: 598, endPoint x: 1005, endPoint y: 608, distance: 10.3
click at [1004, 598] on Approver "Timesheet Approver Simon Nangle Edit" at bounding box center [721, 608] width 598 height 39
drag, startPoint x: 1009, startPoint y: 594, endPoint x: 1015, endPoint y: 606, distance: 13.7
click at [1009, 594] on Approver "Timesheet Approver Simon Nangle Edit" at bounding box center [721, 608] width 598 height 39
click at [1014, 604] on span "Edit" at bounding box center [1009, 607] width 21 height 13
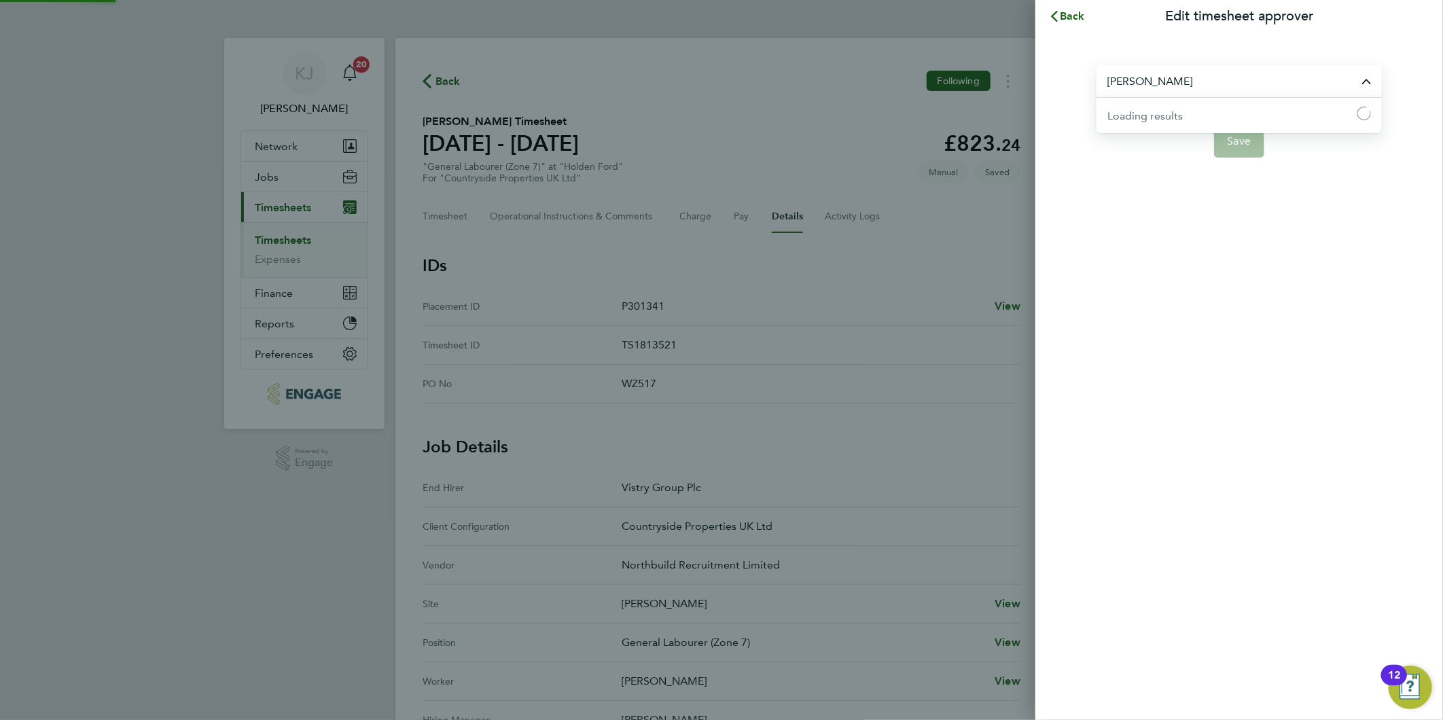
click at [1246, 75] on input "Simon Nangle" at bounding box center [1238, 81] width 285 height 32
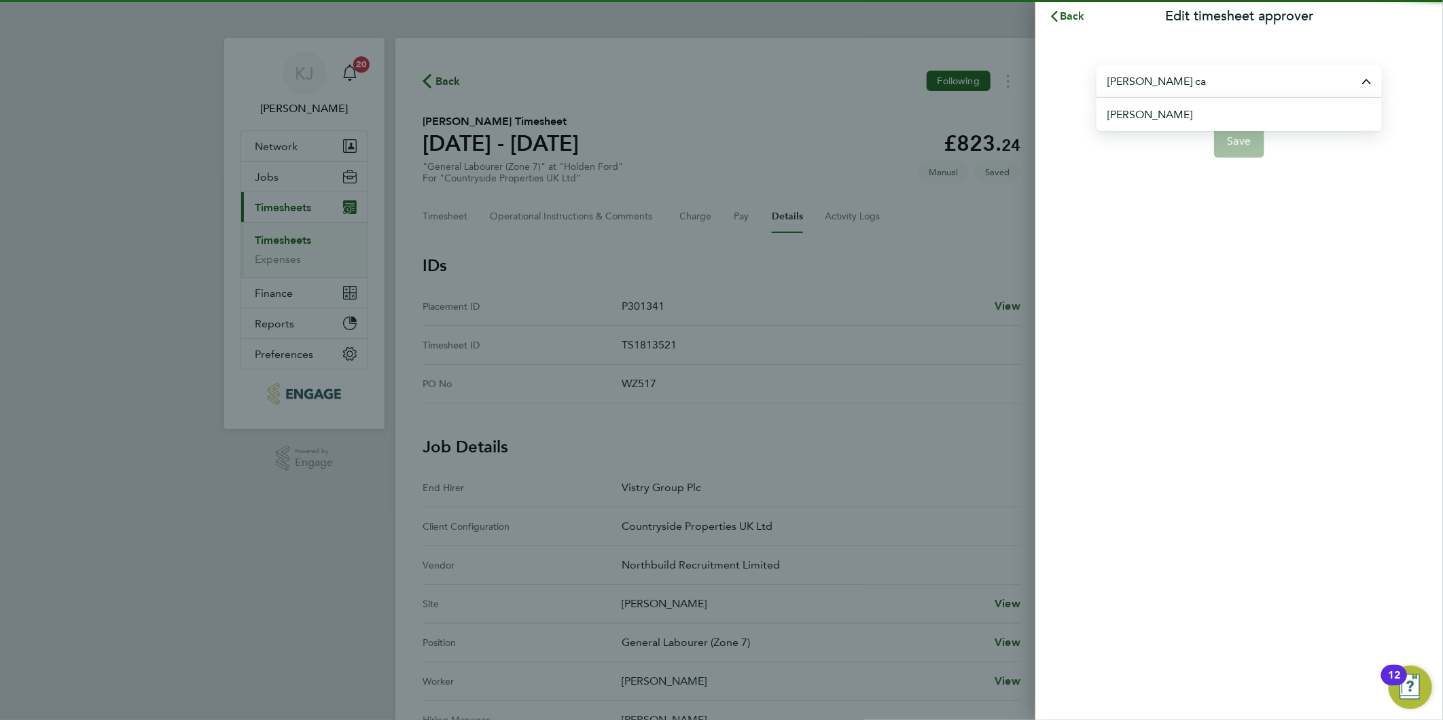
click at [1219, 117] on li "[PERSON_NAME]" at bounding box center [1244, 114] width 274 height 33
type input "[PERSON_NAME]"
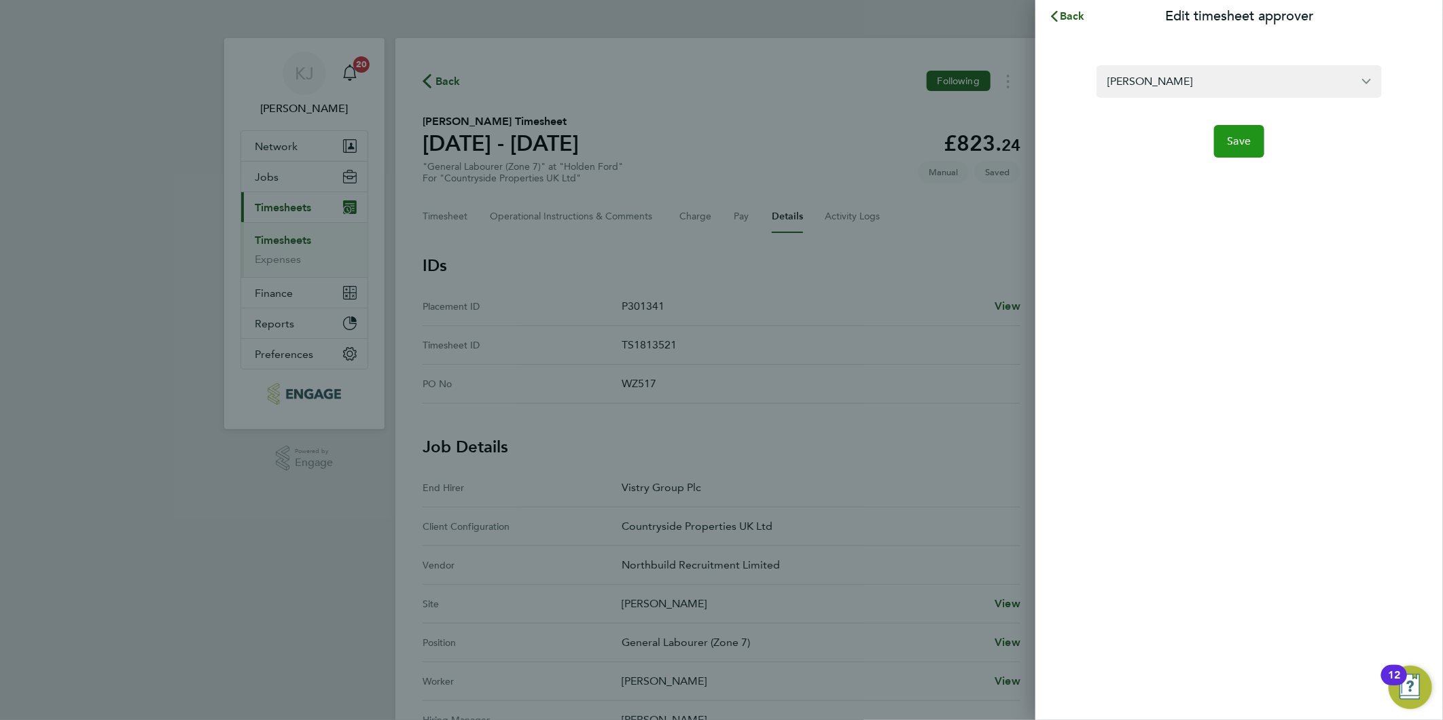
click at [1252, 141] on button "Save" at bounding box center [1239, 141] width 51 height 33
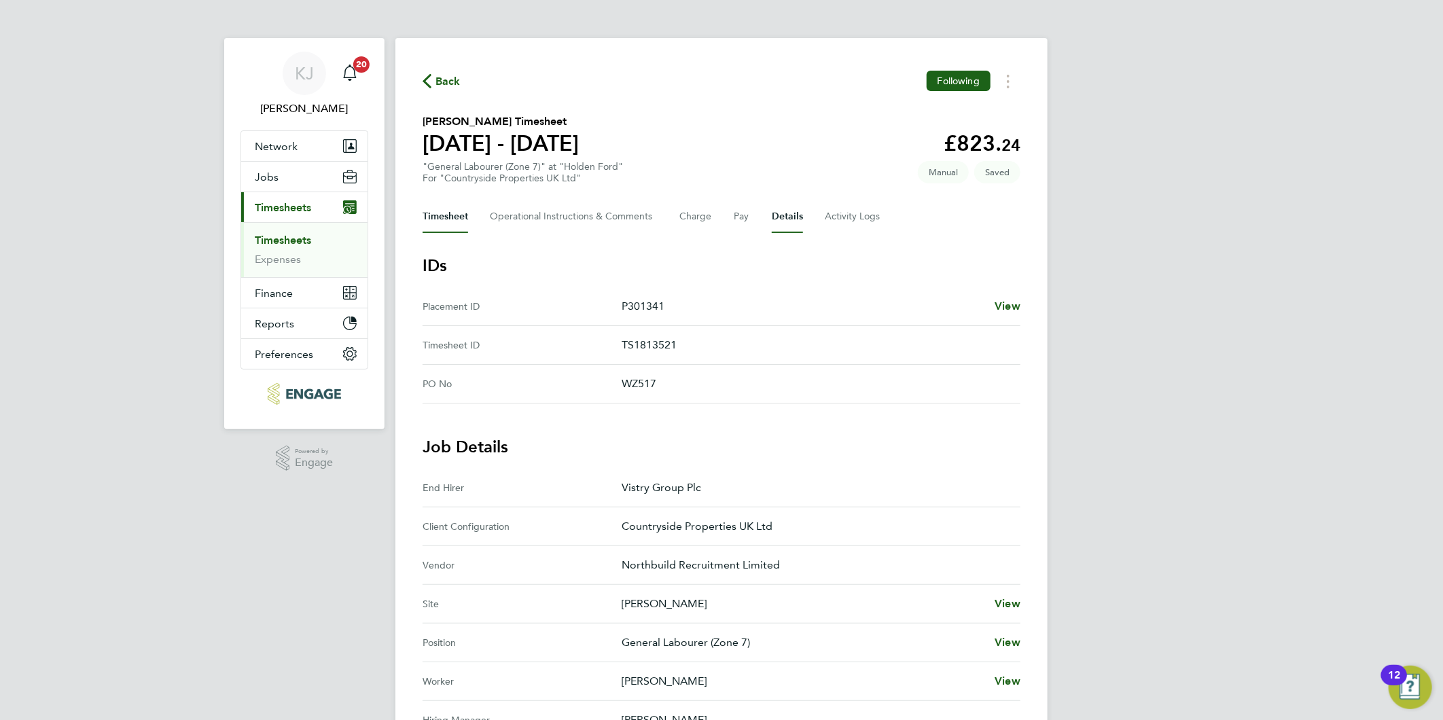
click at [439, 228] on button "Timesheet" at bounding box center [445, 216] width 46 height 33
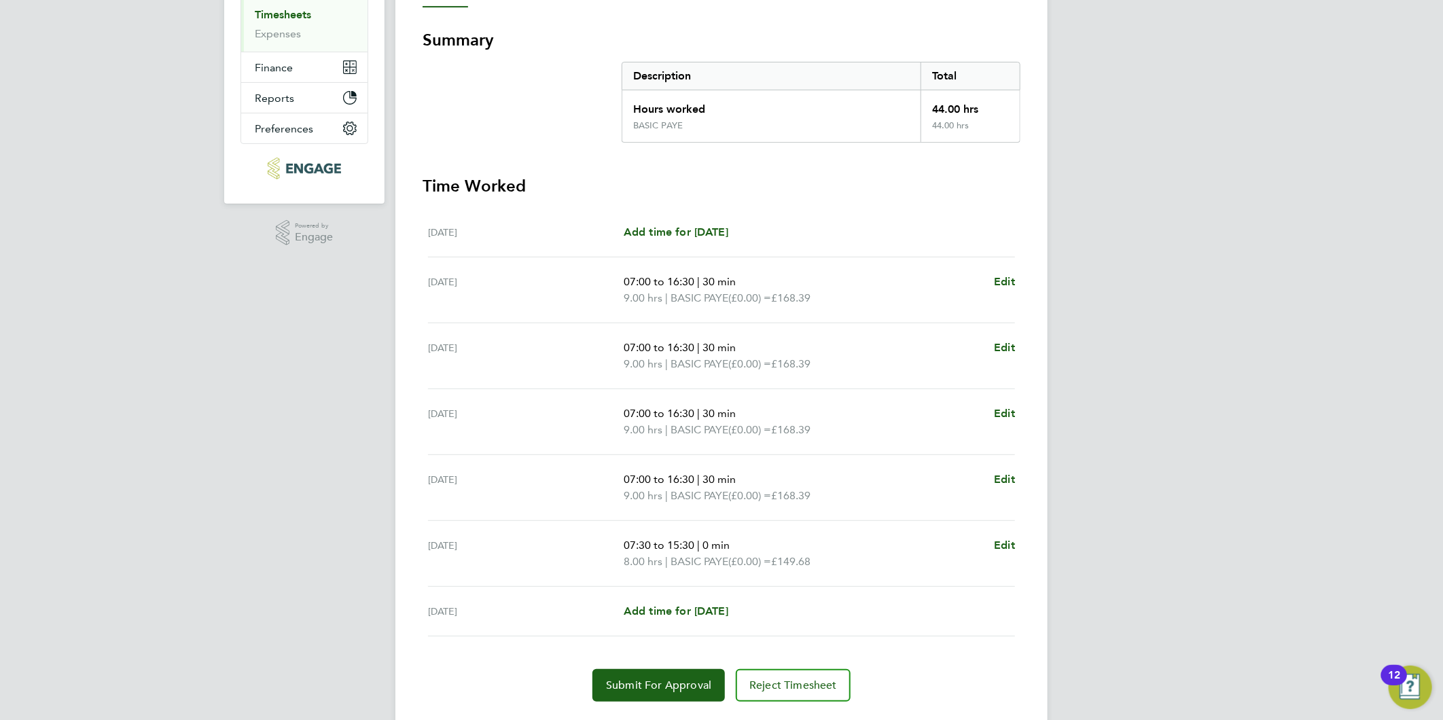
scroll to position [226, 0]
click at [645, 670] on button "Submit For Approval" at bounding box center [658, 684] width 132 height 33
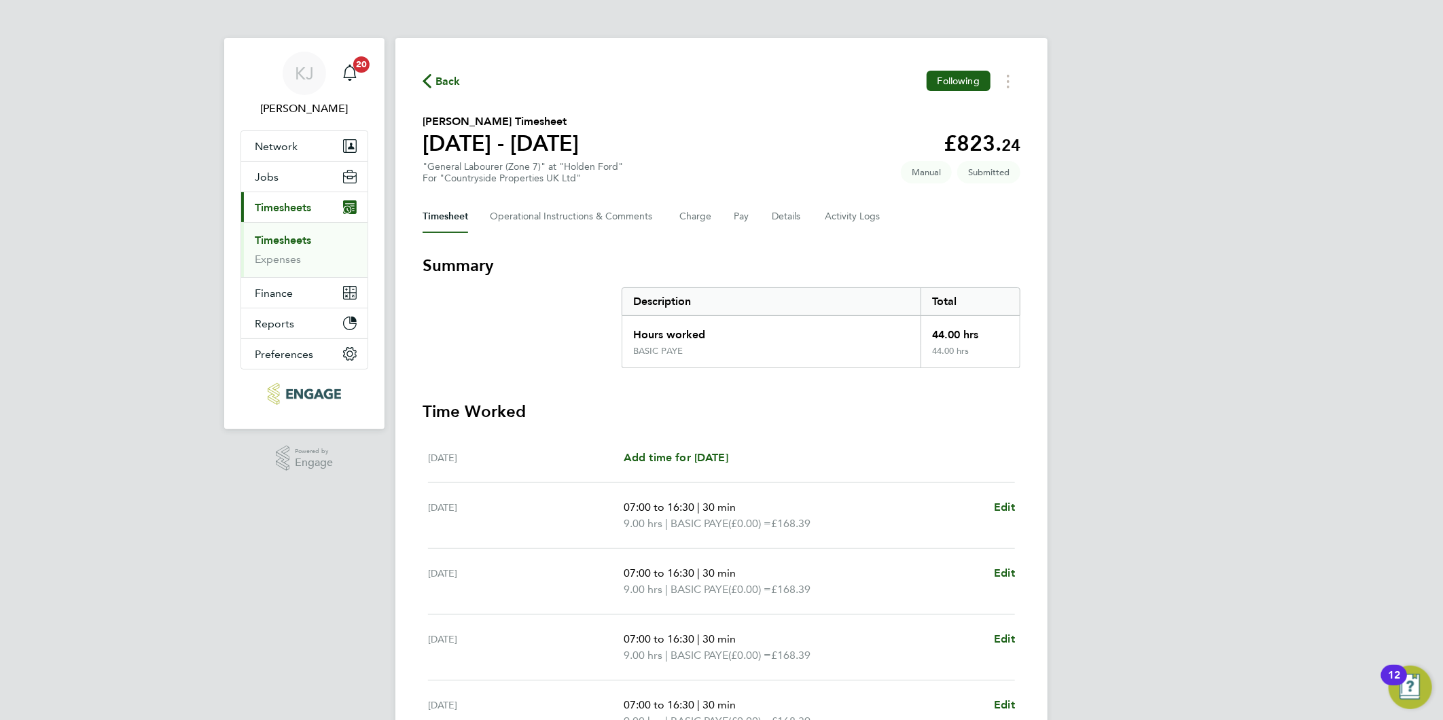
click at [266, 244] on link "Timesheets" at bounding box center [283, 240] width 56 height 13
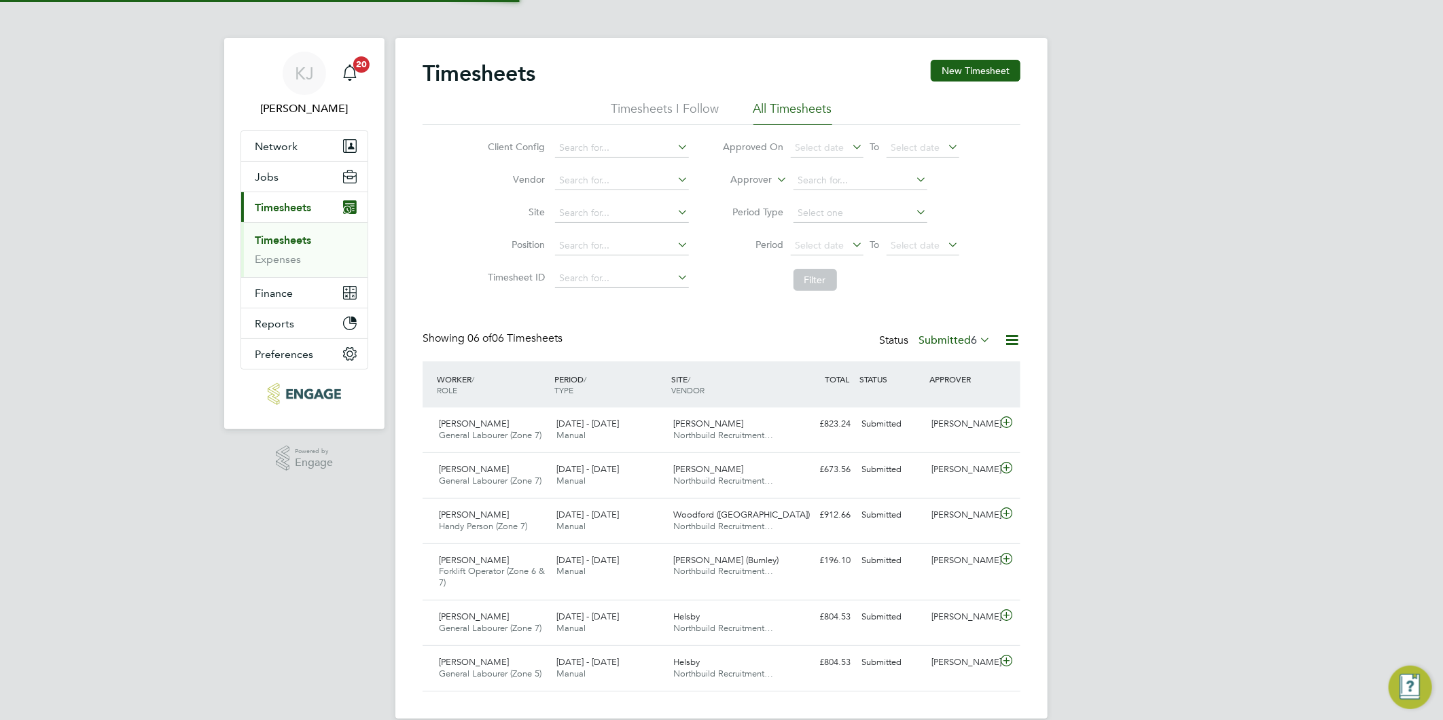
scroll to position [34, 118]
click at [968, 63] on button "New Timesheet" at bounding box center [975, 71] width 90 height 22
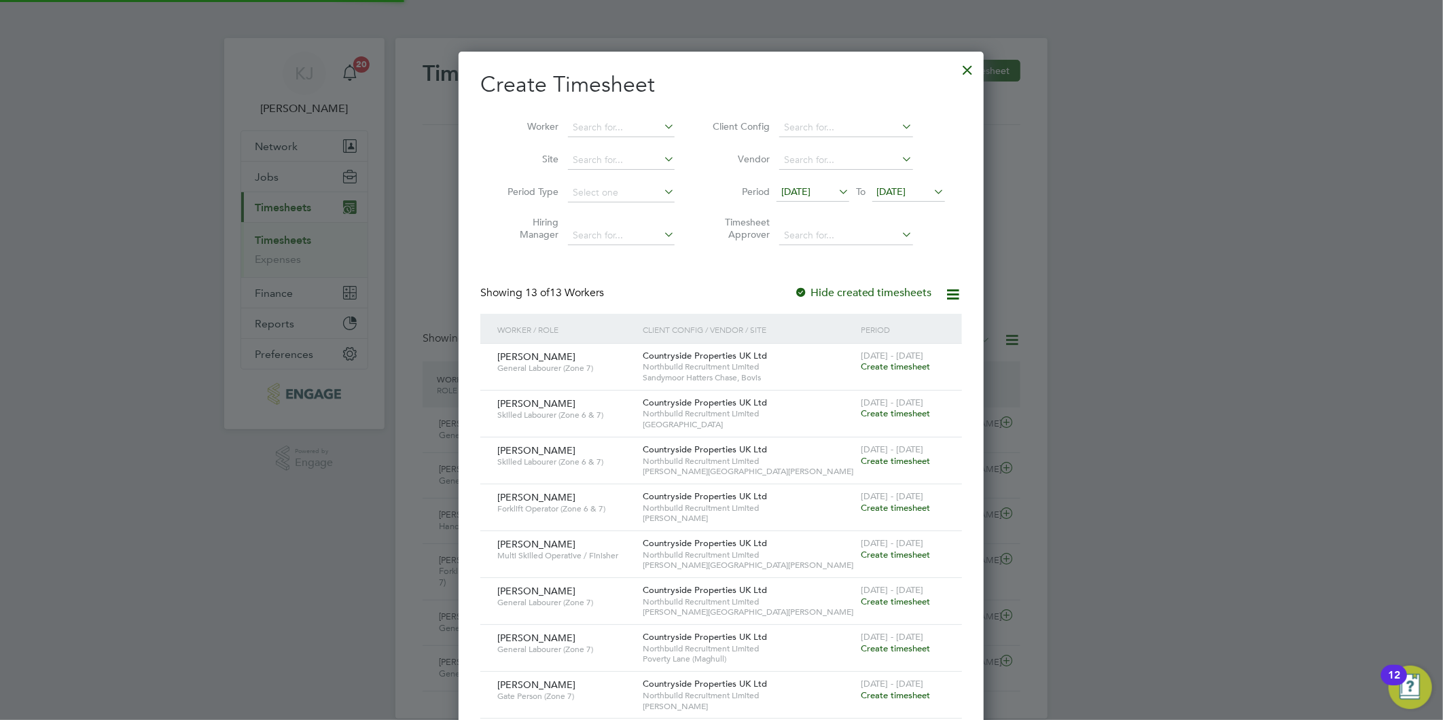
click at [810, 192] on span "[DATE]" at bounding box center [795, 191] width 29 height 12
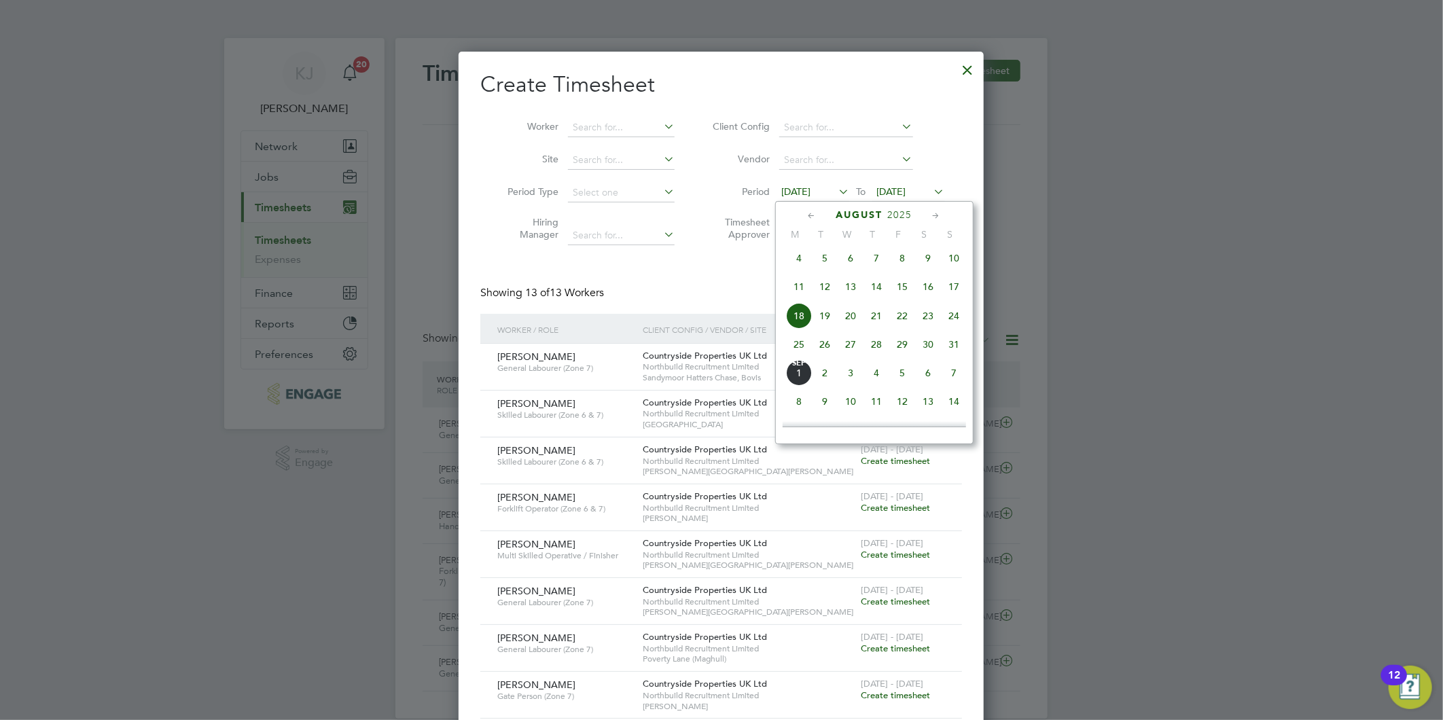
click at [799, 346] on span "25" at bounding box center [799, 344] width 26 height 26
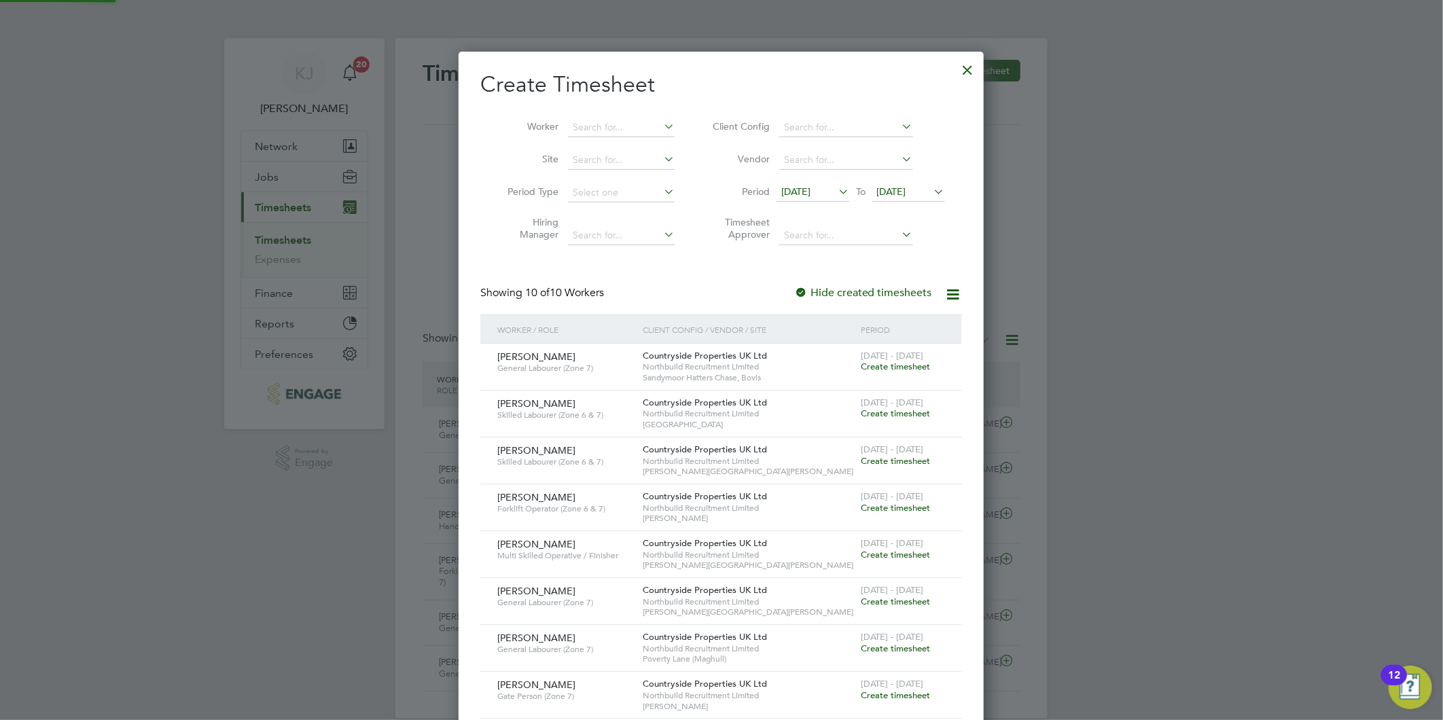
click at [900, 183] on span "[DATE]" at bounding box center [908, 192] width 73 height 18
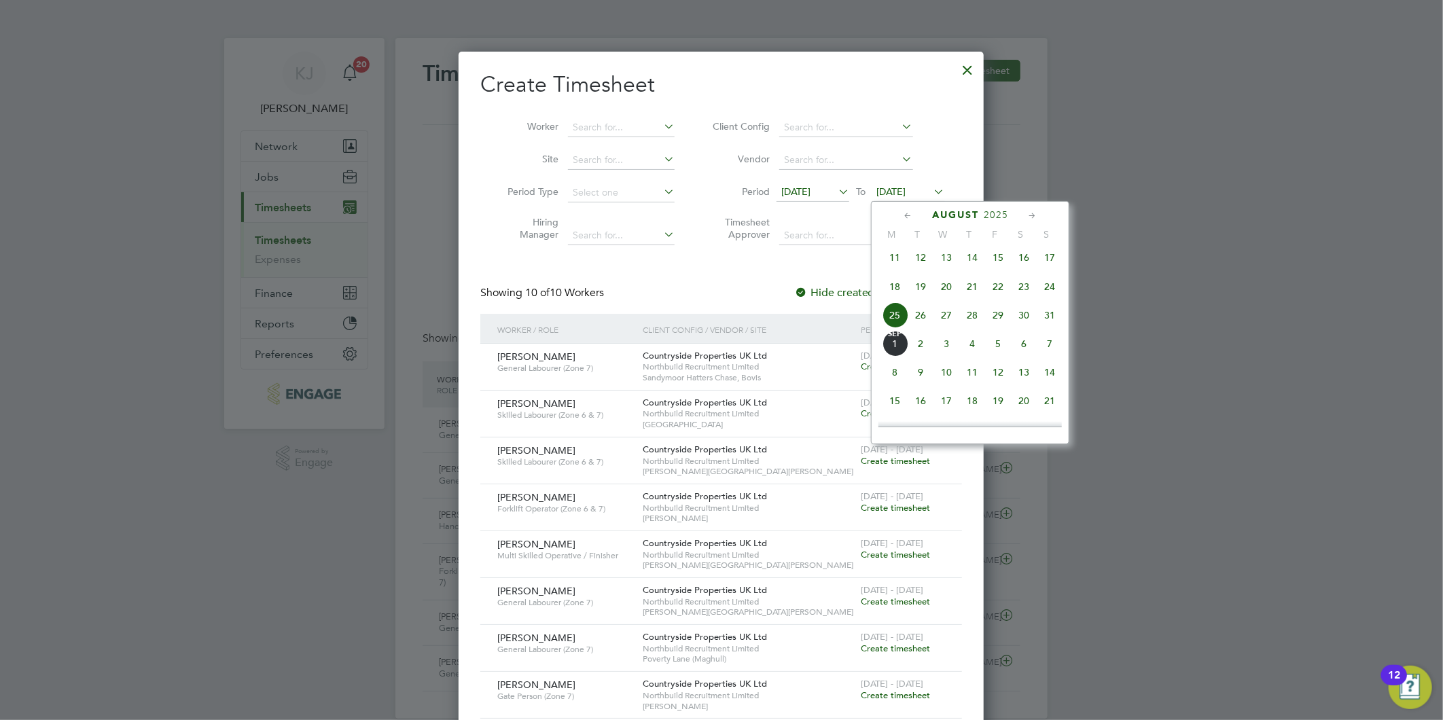
click at [1053, 323] on span "31" at bounding box center [1049, 315] width 26 height 26
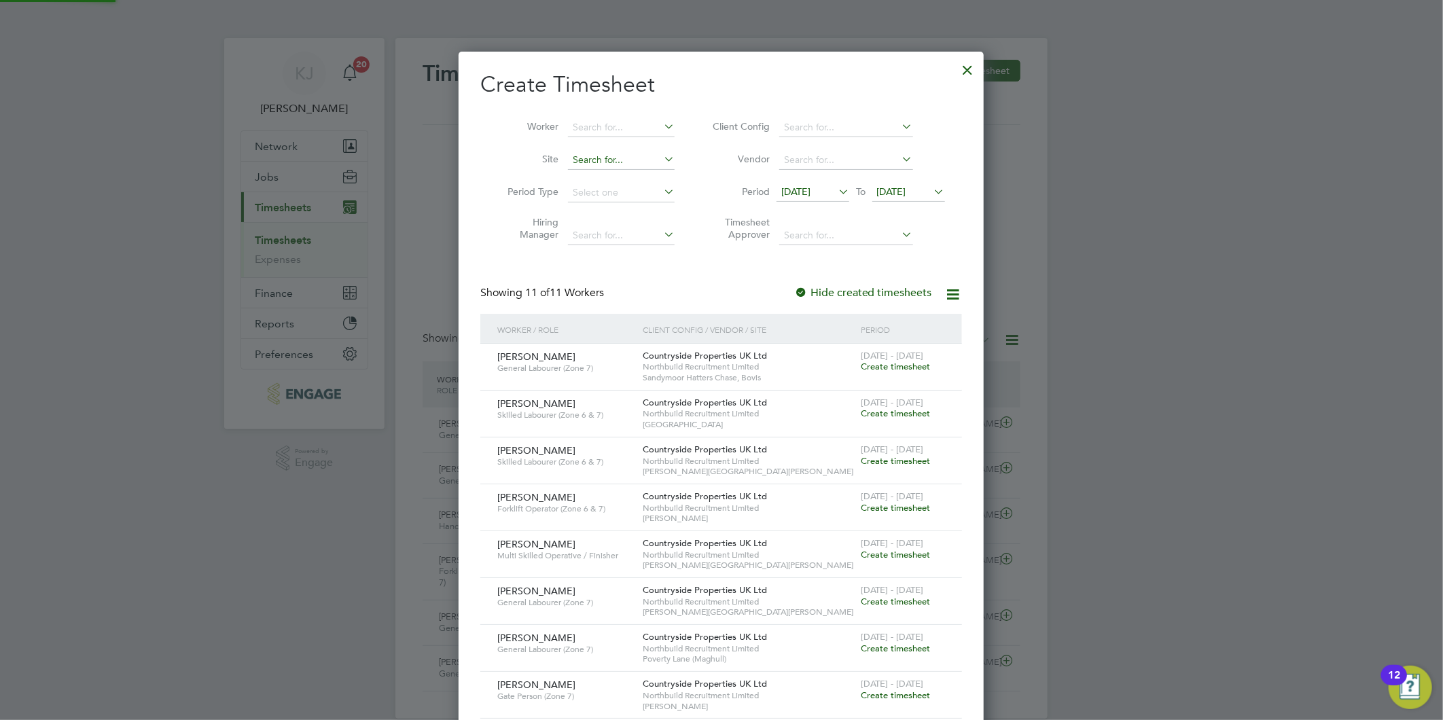
click at [586, 159] on input at bounding box center [621, 160] width 107 height 19
click at [612, 181] on li "Hold en Ford" at bounding box center [621, 178] width 108 height 18
type input "[PERSON_NAME]"
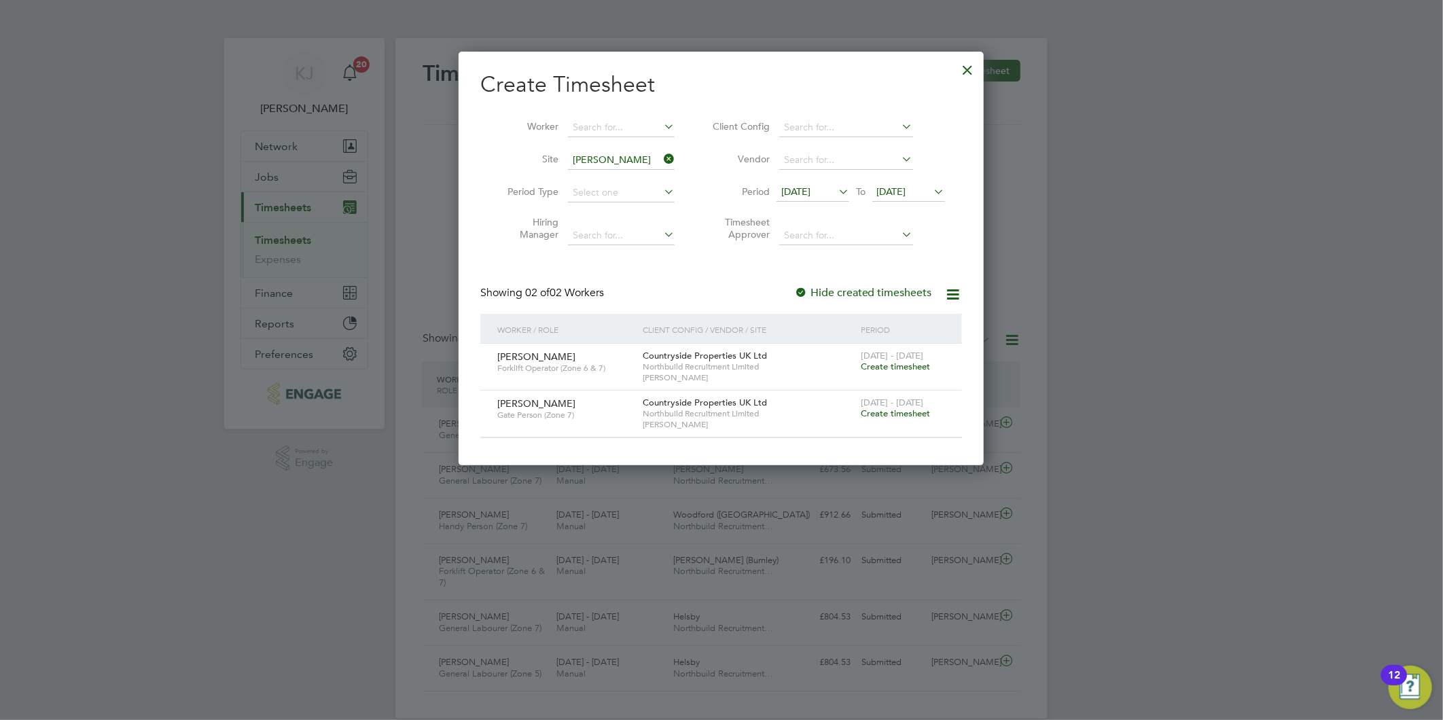
click at [968, 65] on div at bounding box center [968, 66] width 24 height 24
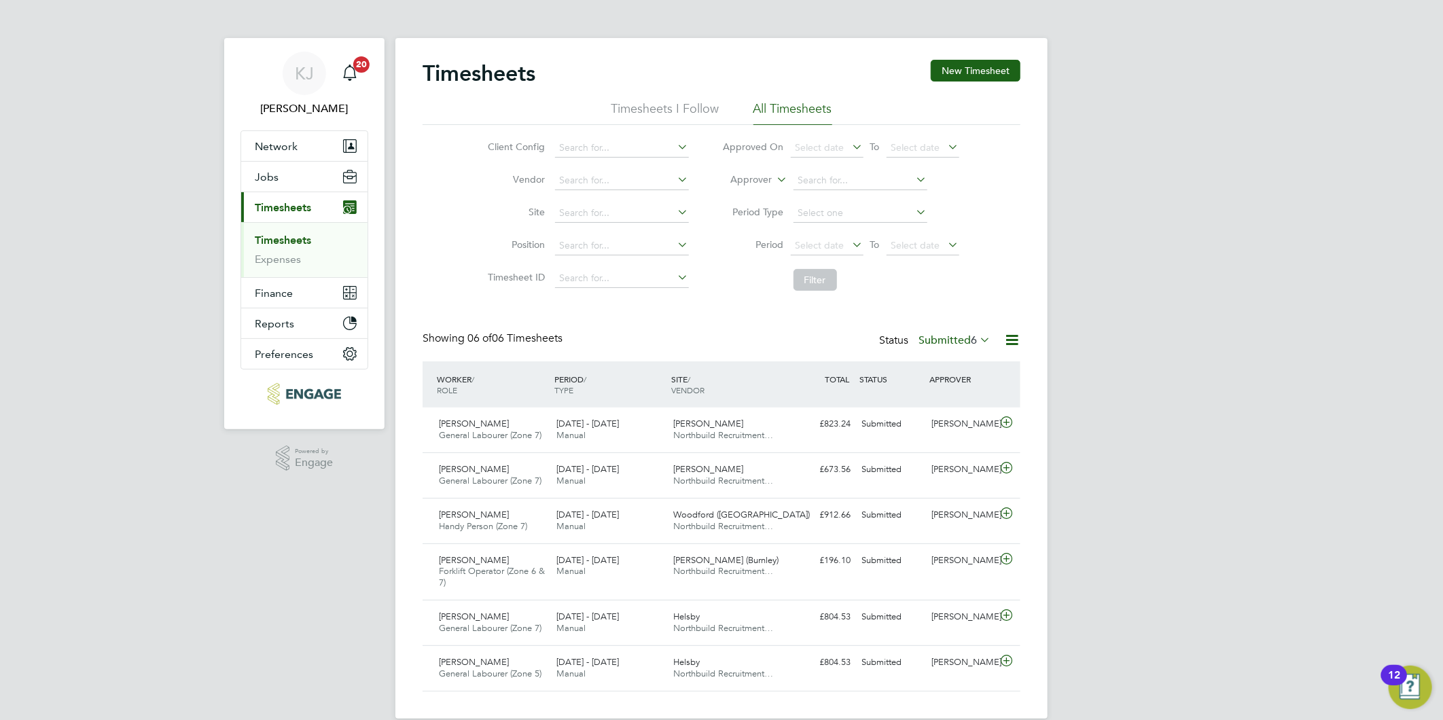
click at [951, 330] on div "Timesheets New Timesheet Timesheets I Follow All Timesheets Client Config Vendo…" at bounding box center [721, 376] width 598 height 632
click at [1005, 420] on icon at bounding box center [1006, 422] width 17 height 11
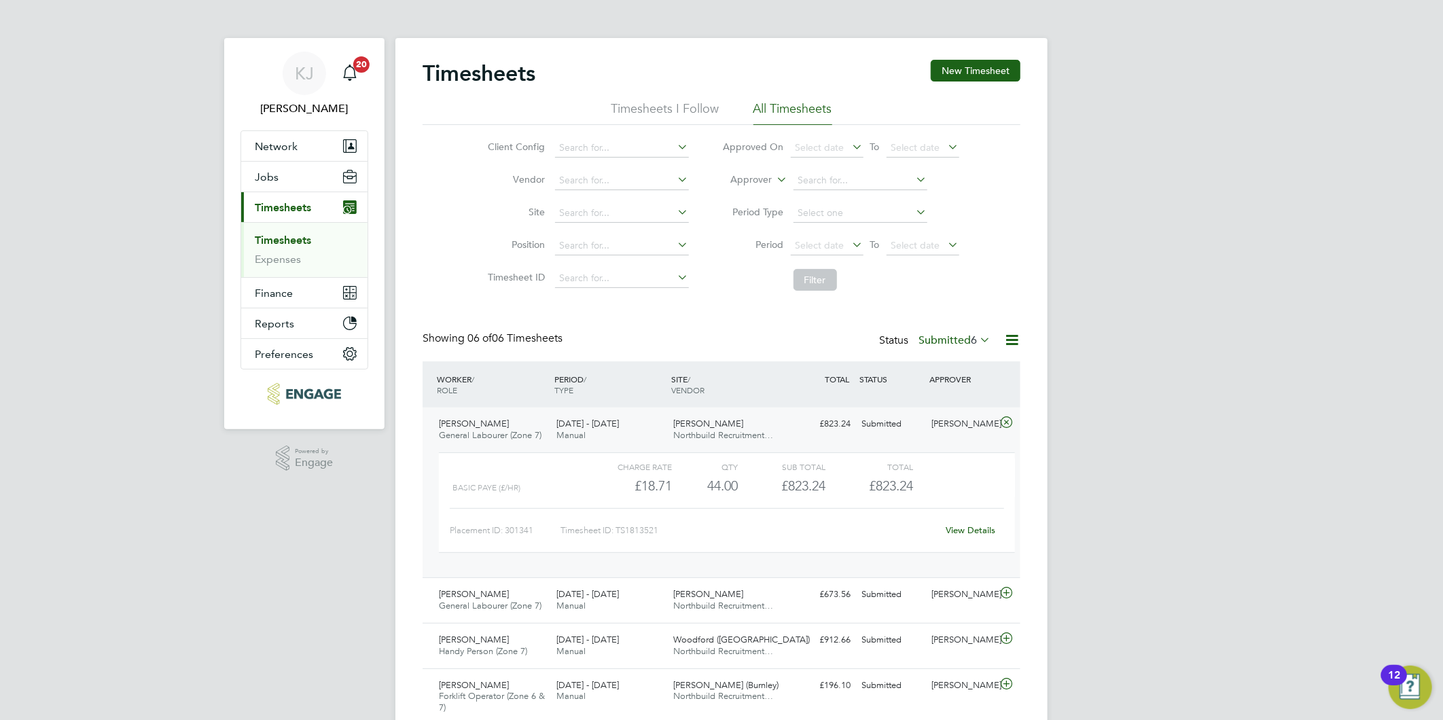
click at [956, 528] on link "View Details" at bounding box center [971, 530] width 50 height 12
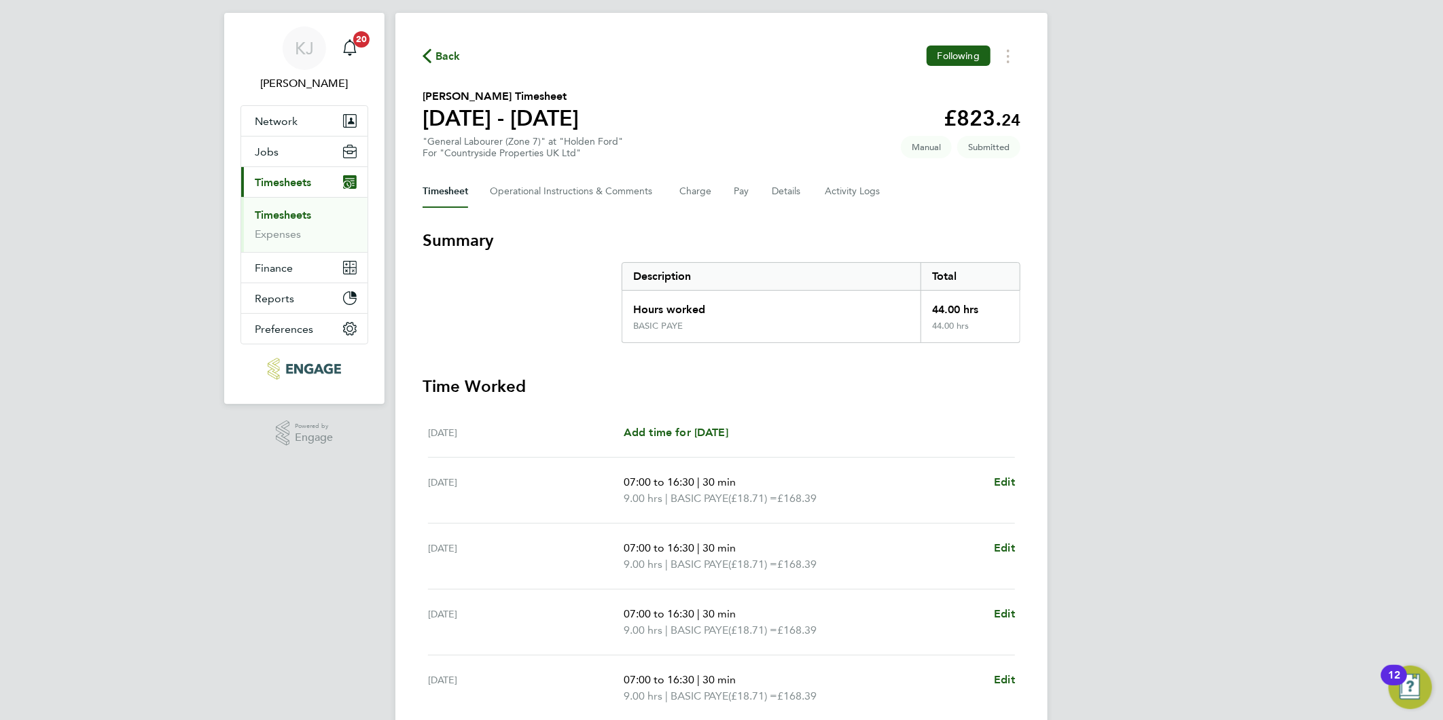
scroll to position [151, 0]
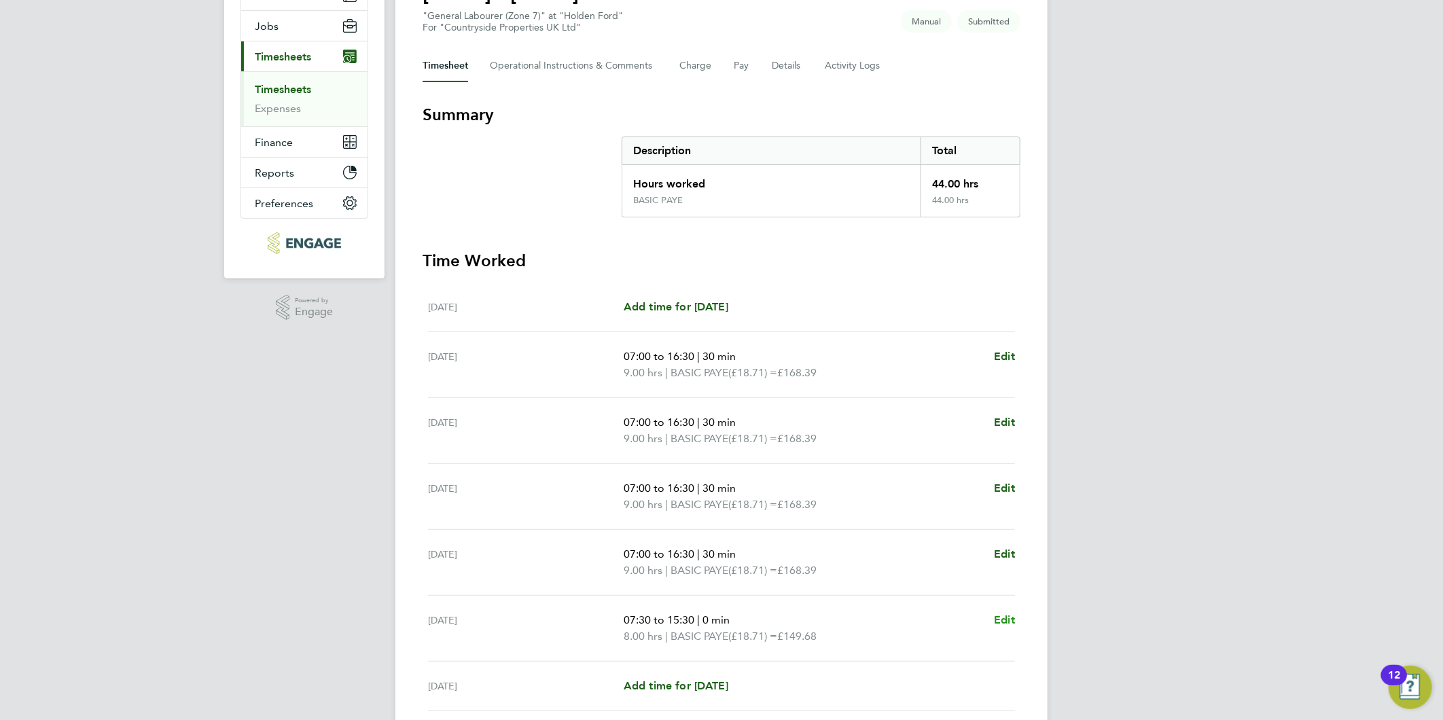
click at [1002, 623] on span "Edit" at bounding box center [1004, 619] width 21 height 13
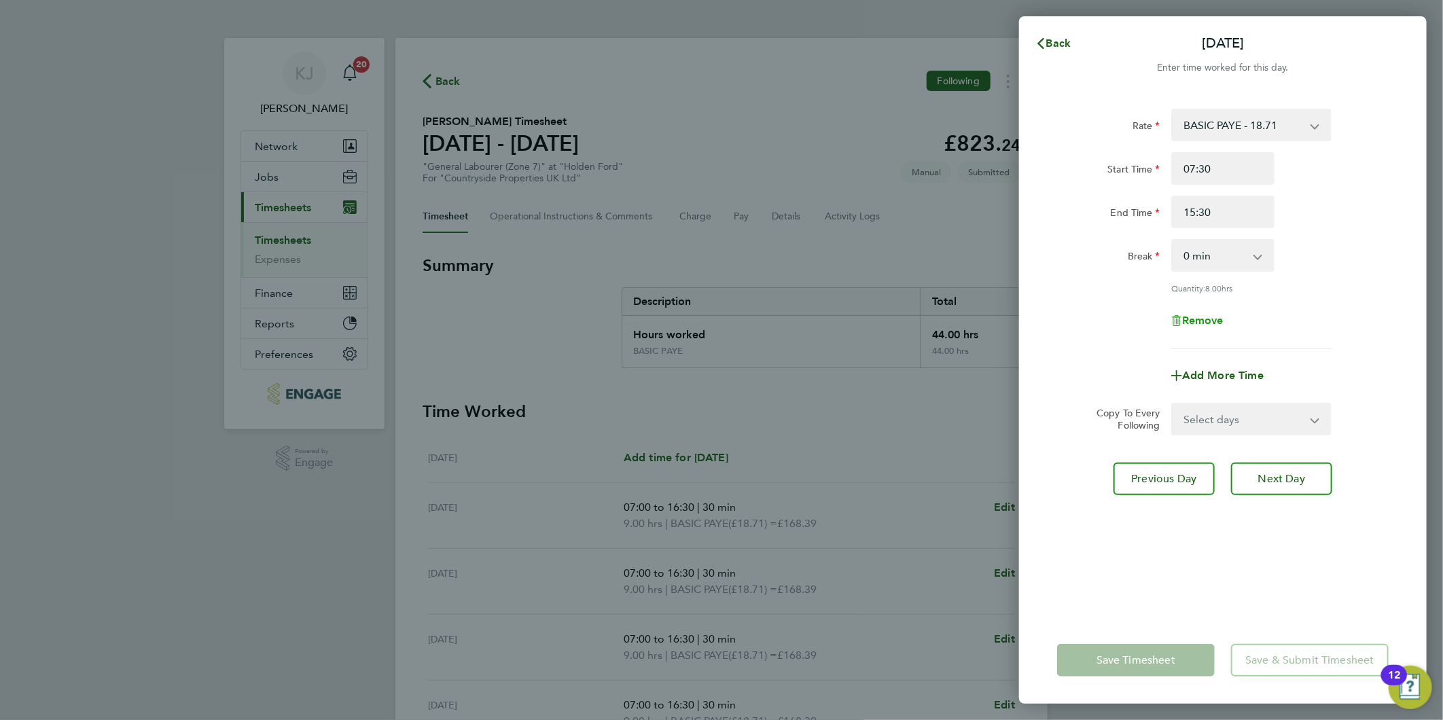
click at [1204, 323] on span "Remove" at bounding box center [1202, 320] width 41 height 13
select select "null"
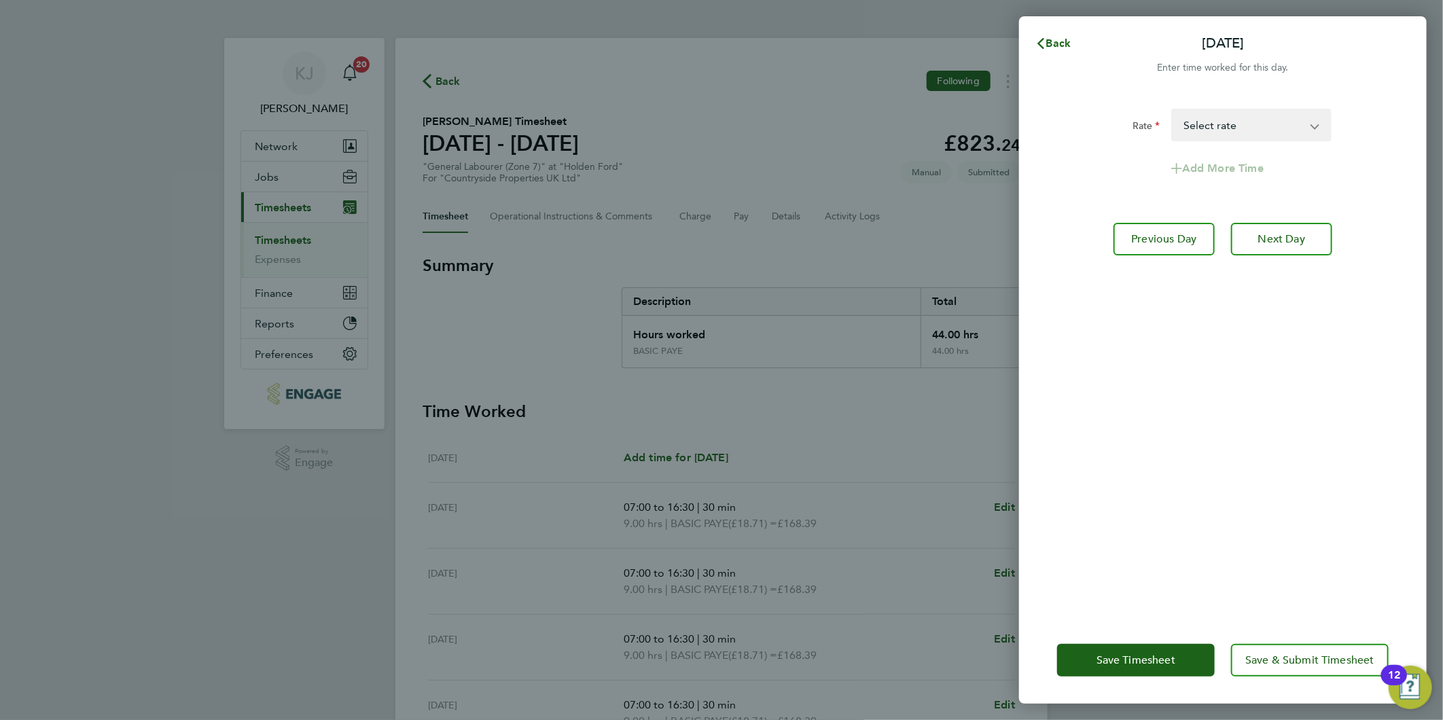
click at [1137, 639] on div "Save Timesheet Save & Submit Timesheet" at bounding box center [1222, 660] width 407 height 87
click at [1135, 649] on button "Save Timesheet" at bounding box center [1136, 660] width 158 height 33
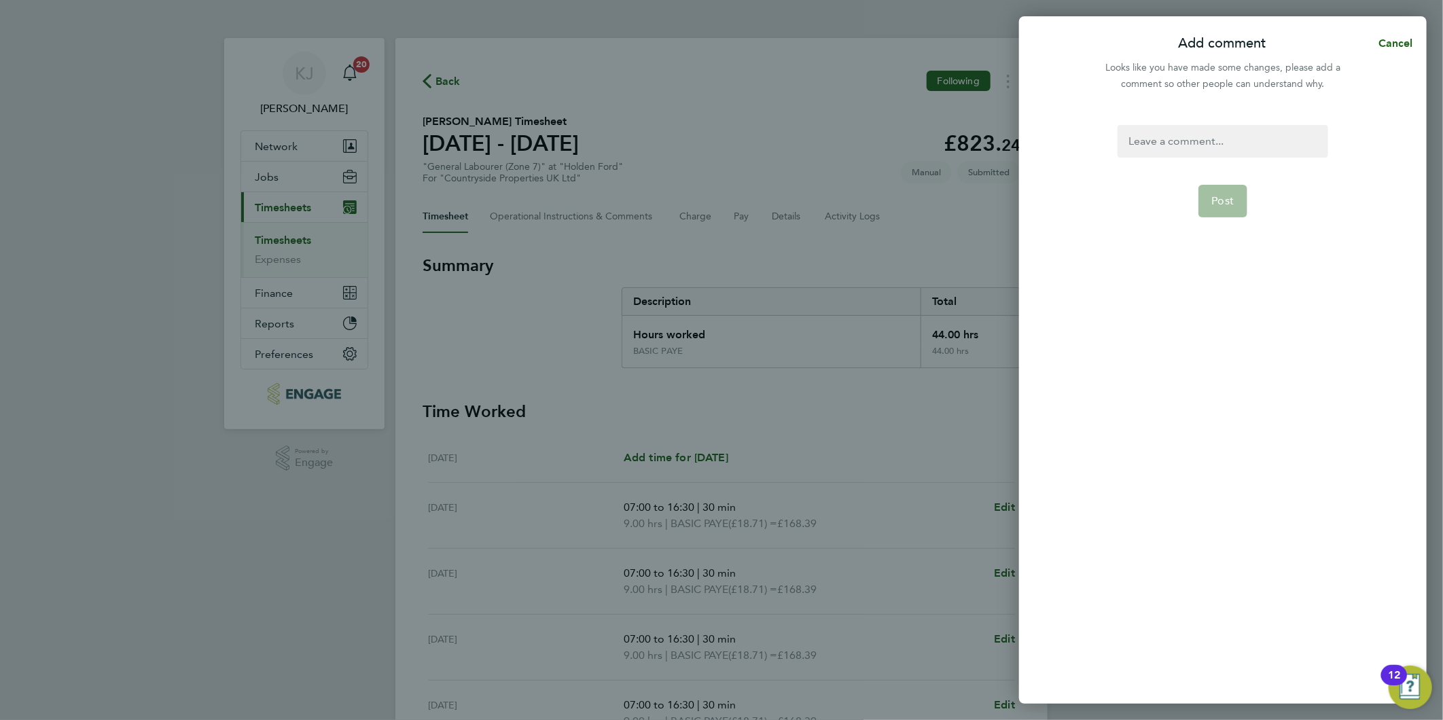
click at [1206, 158] on form "Post" at bounding box center [1222, 312] width 221 height 375
click at [1205, 148] on div at bounding box center [1222, 141] width 210 height 33
click at [1205, 147] on div at bounding box center [1222, 141] width 210 height 33
click at [1226, 215] on span "Post" at bounding box center [1223, 218] width 22 height 14
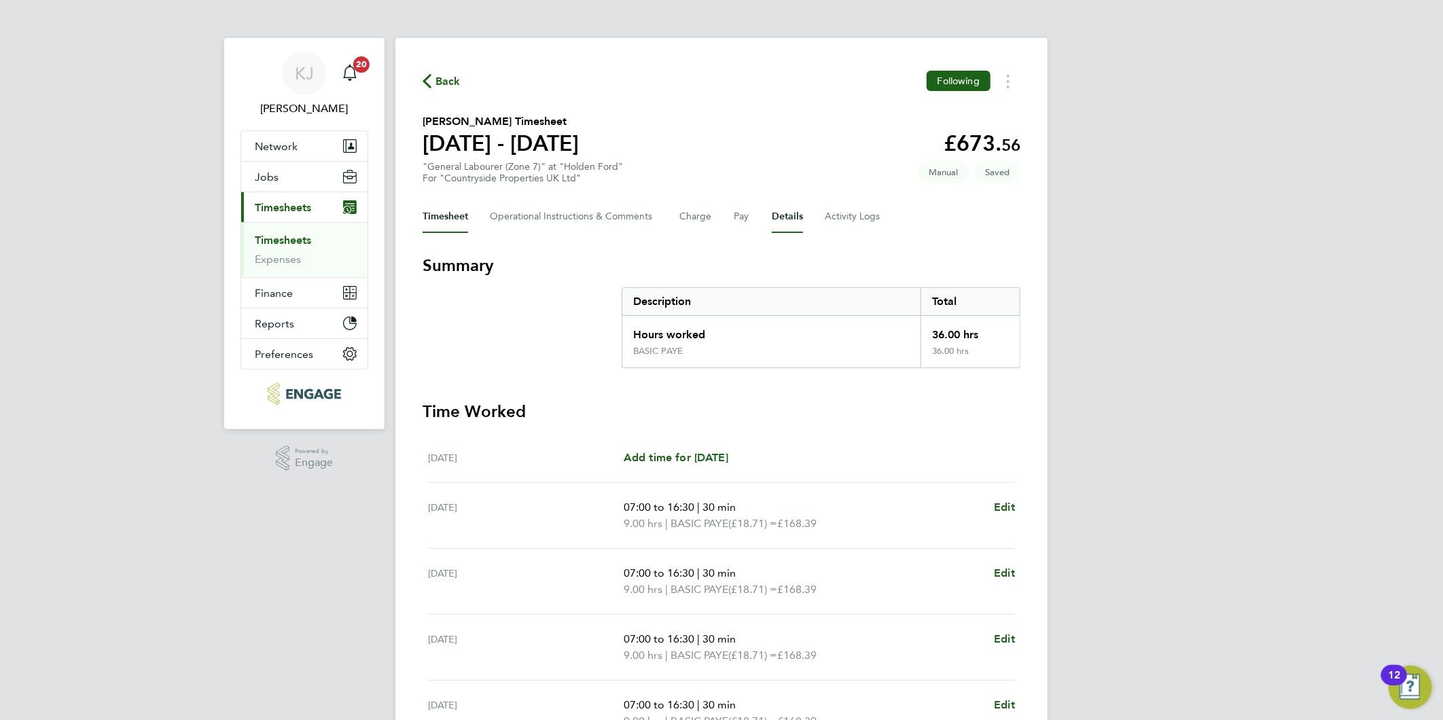
drag, startPoint x: 775, startPoint y: 217, endPoint x: 773, endPoint y: 249, distance: 32.0
click at [776, 217] on button "Details" at bounding box center [787, 216] width 31 height 33
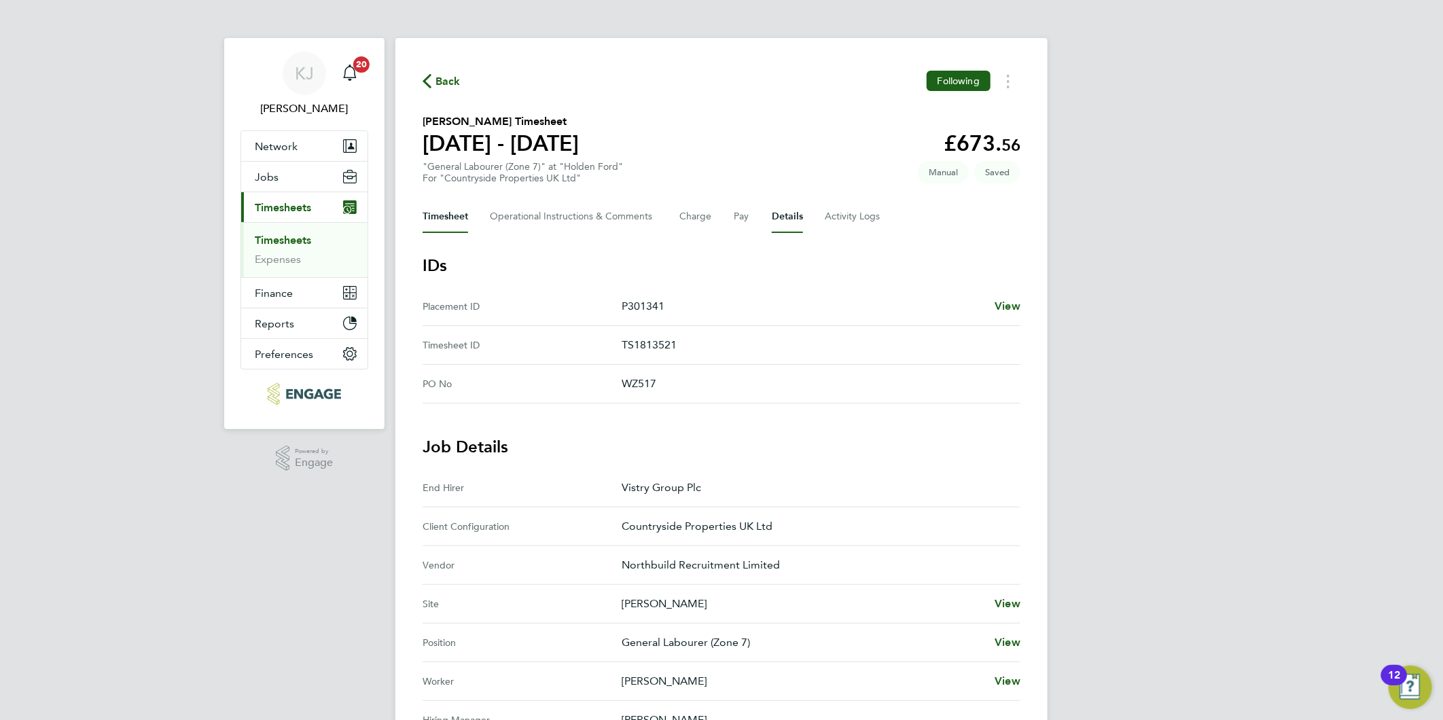
click at [430, 206] on button "Timesheet" at bounding box center [445, 216] width 46 height 33
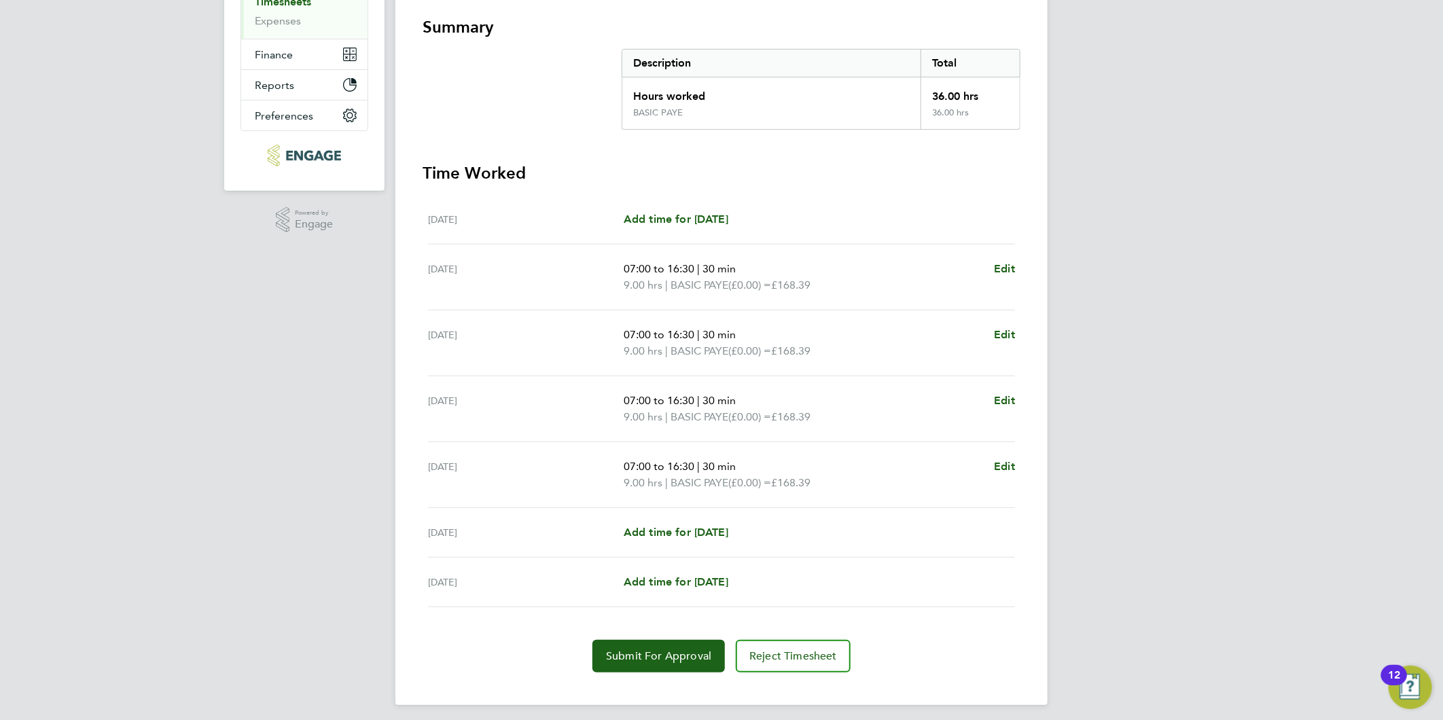
scroll to position [243, 0]
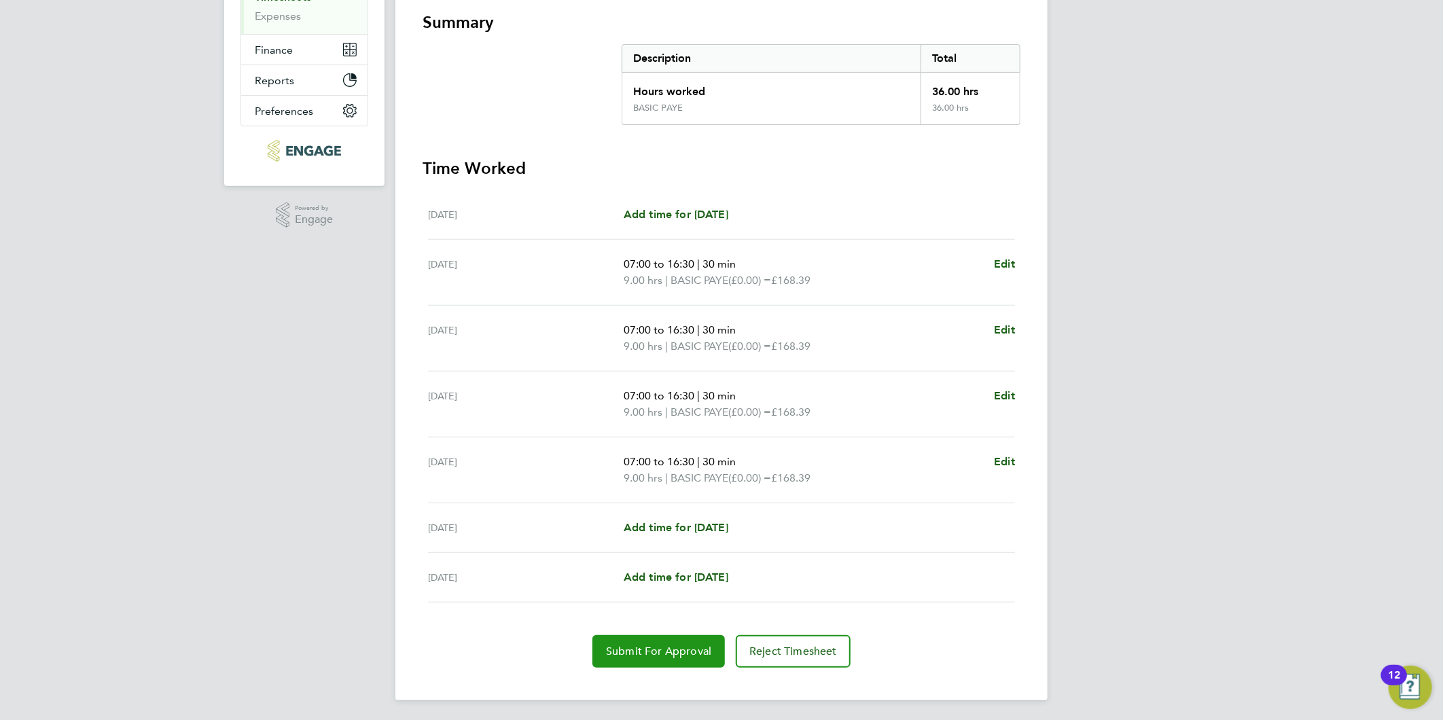
click at [670, 652] on span "Submit For Approval" at bounding box center [658, 652] width 105 height 14
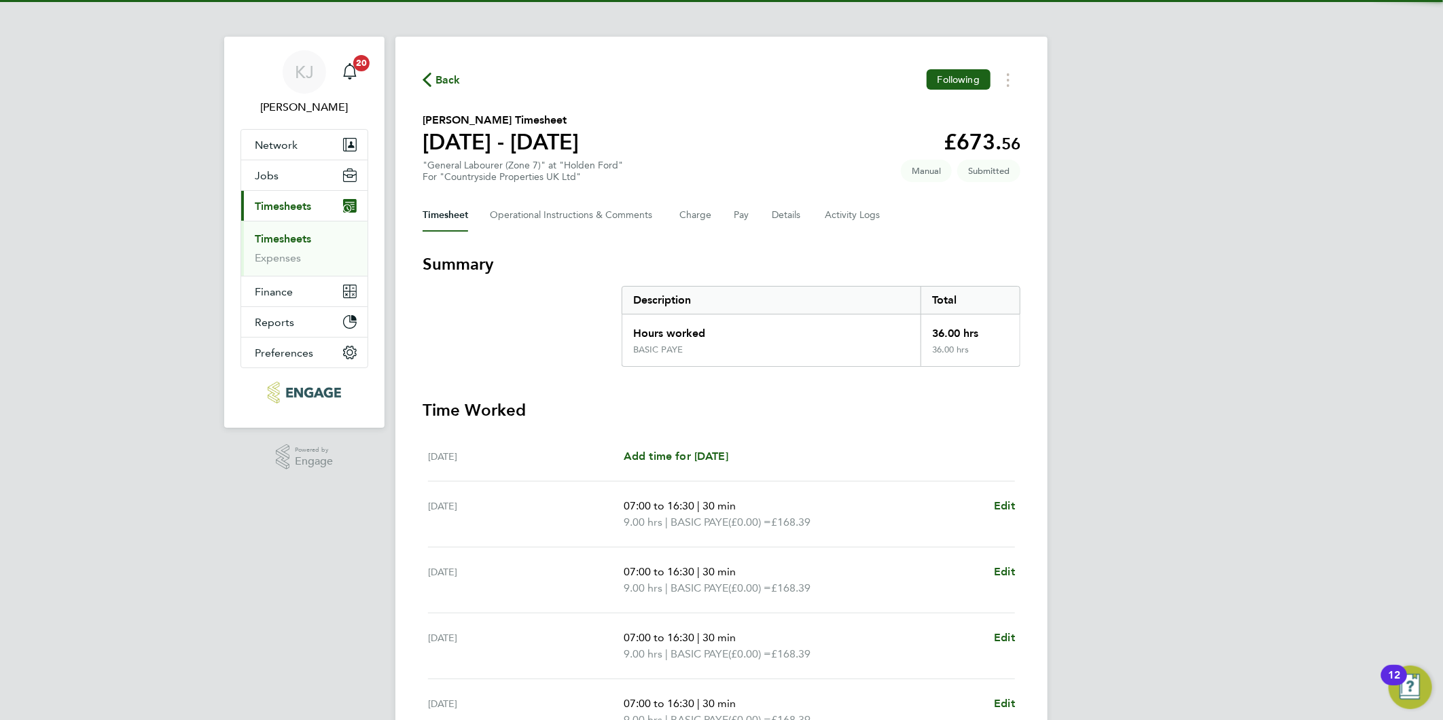
scroll to position [0, 0]
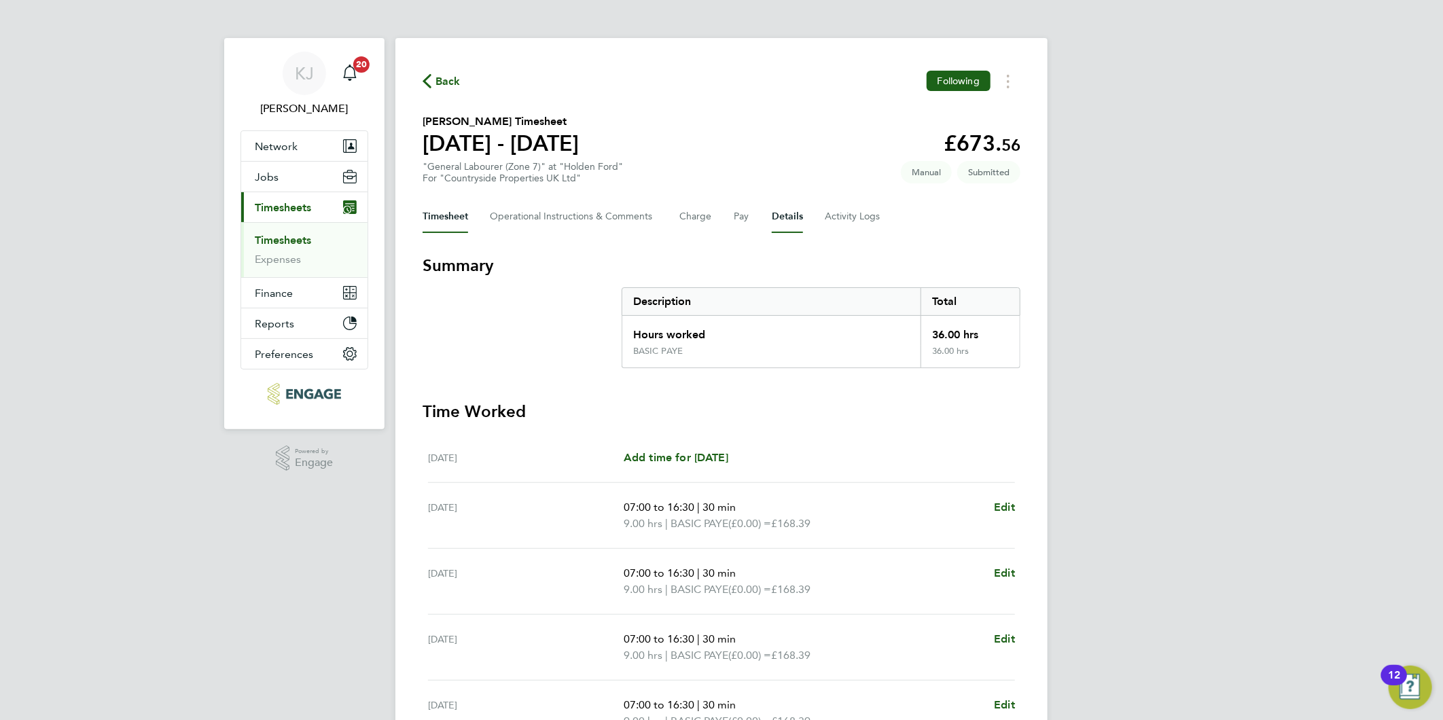
click at [788, 206] on button "Details" at bounding box center [787, 216] width 31 height 33
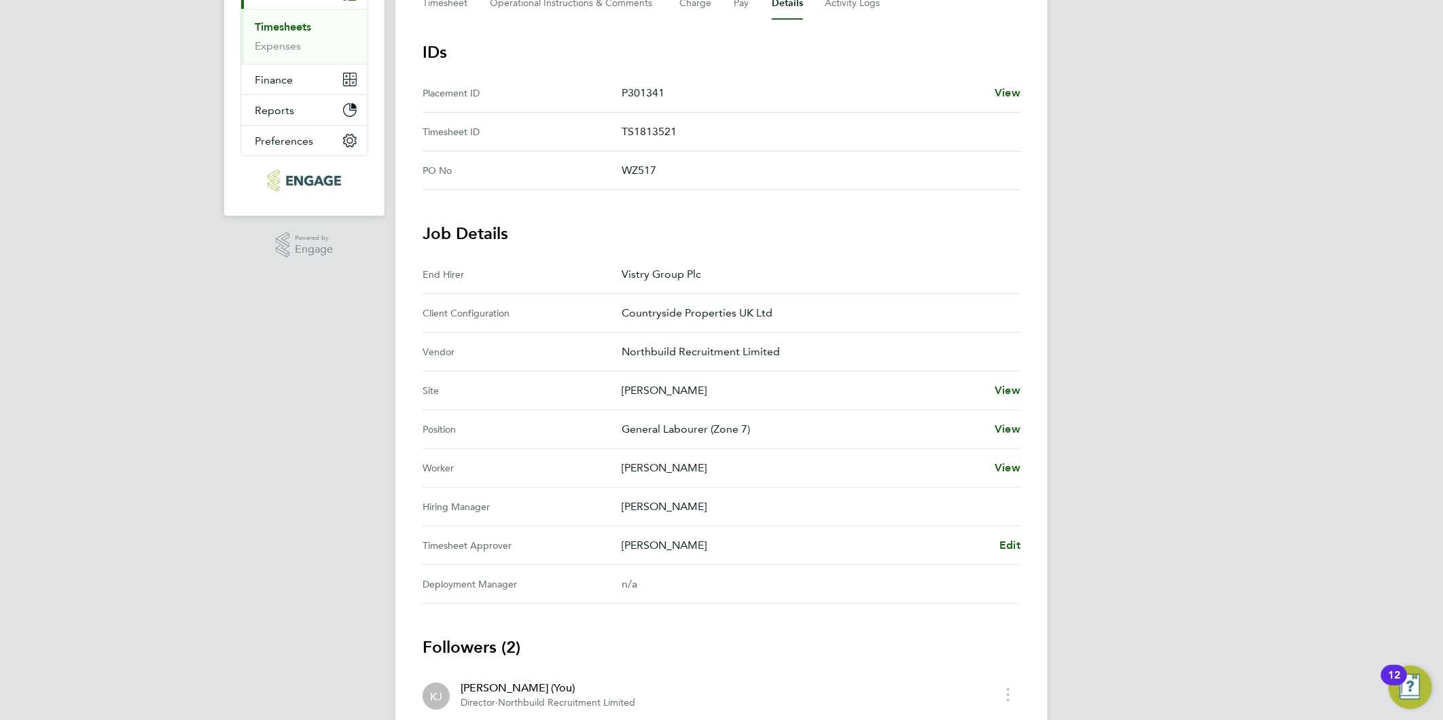
scroll to position [55, 0]
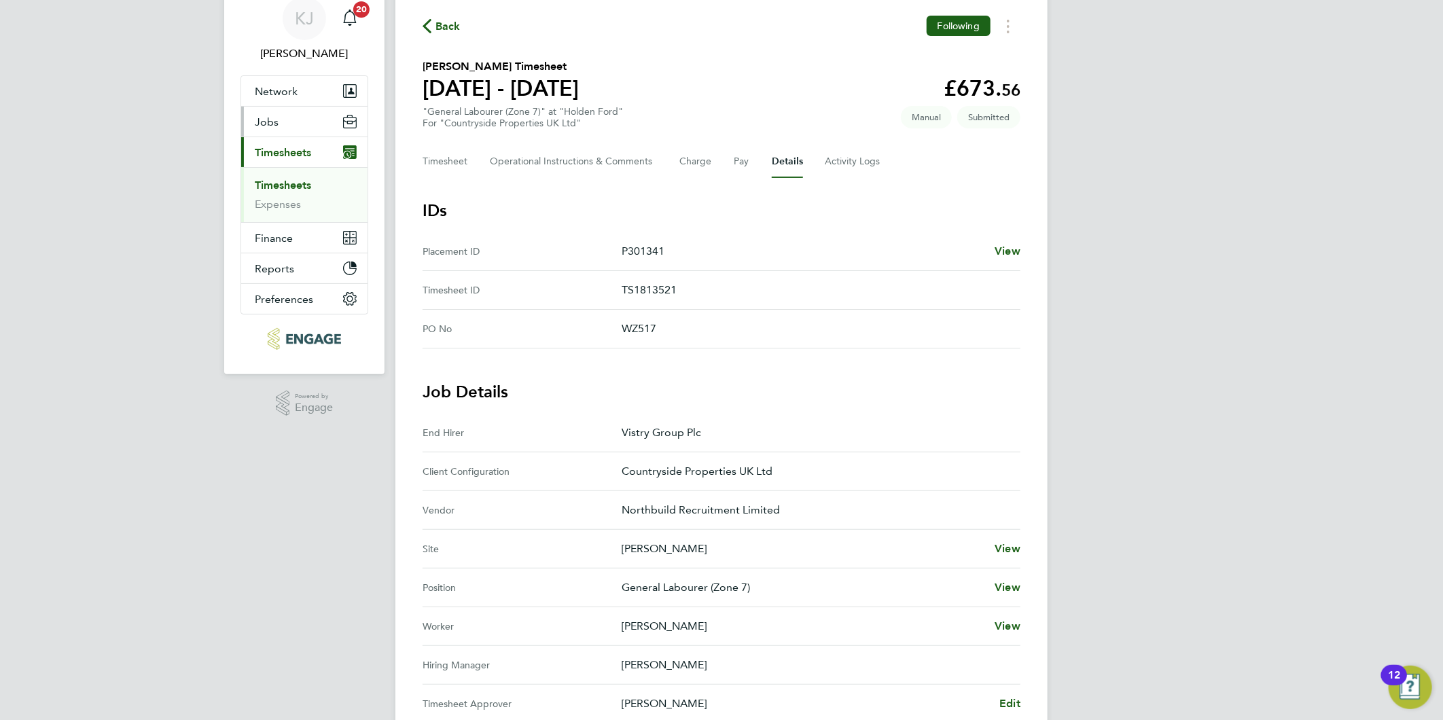
click at [279, 188] on link "Timesheets" at bounding box center [283, 185] width 56 height 13
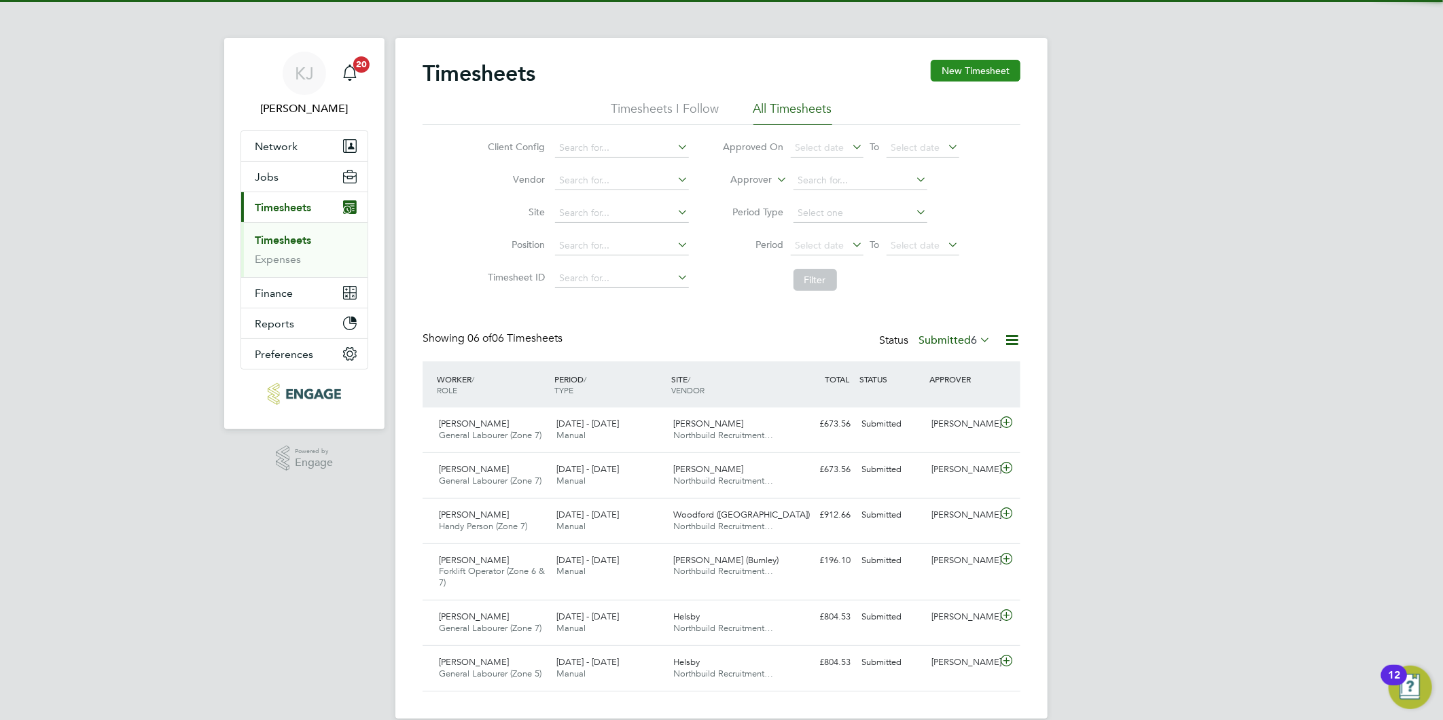
click at [967, 71] on button "New Timesheet" at bounding box center [975, 71] width 90 height 22
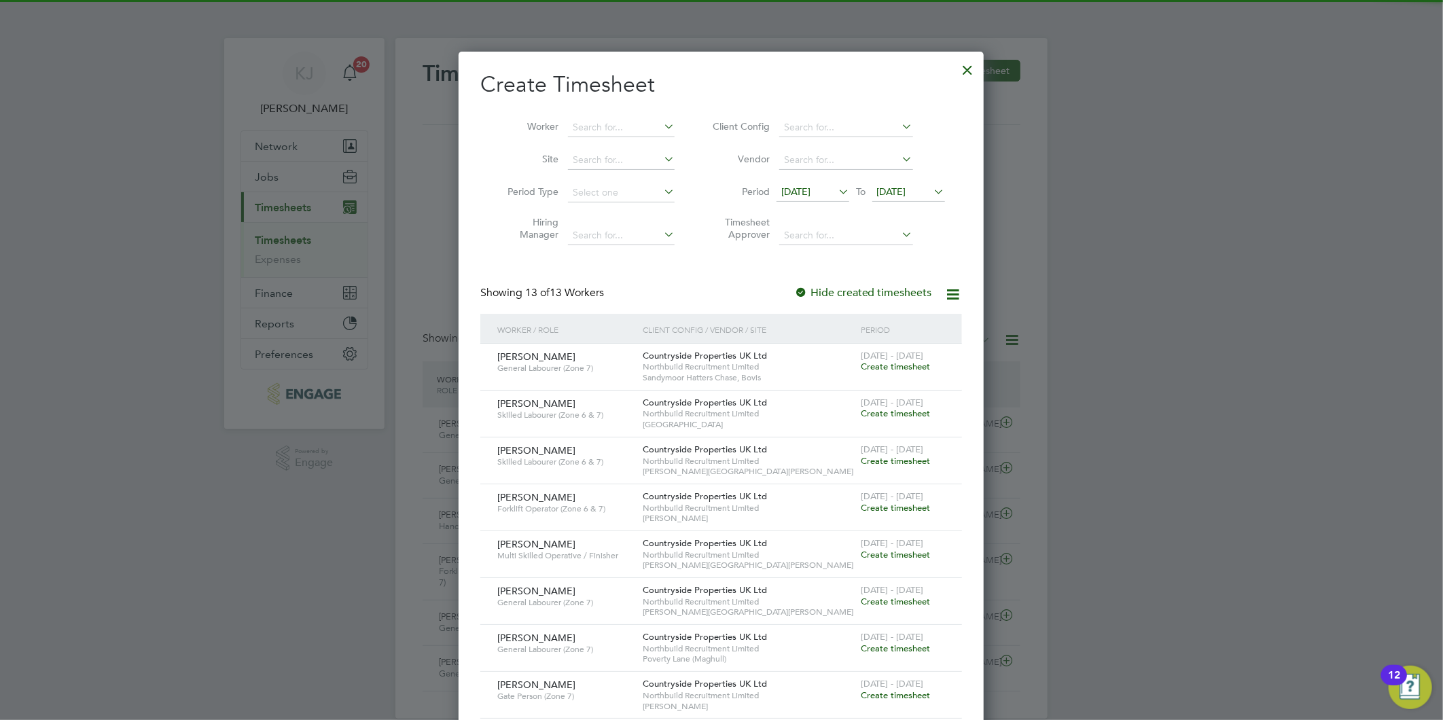
click at [797, 191] on span "[DATE]" at bounding box center [795, 191] width 29 height 12
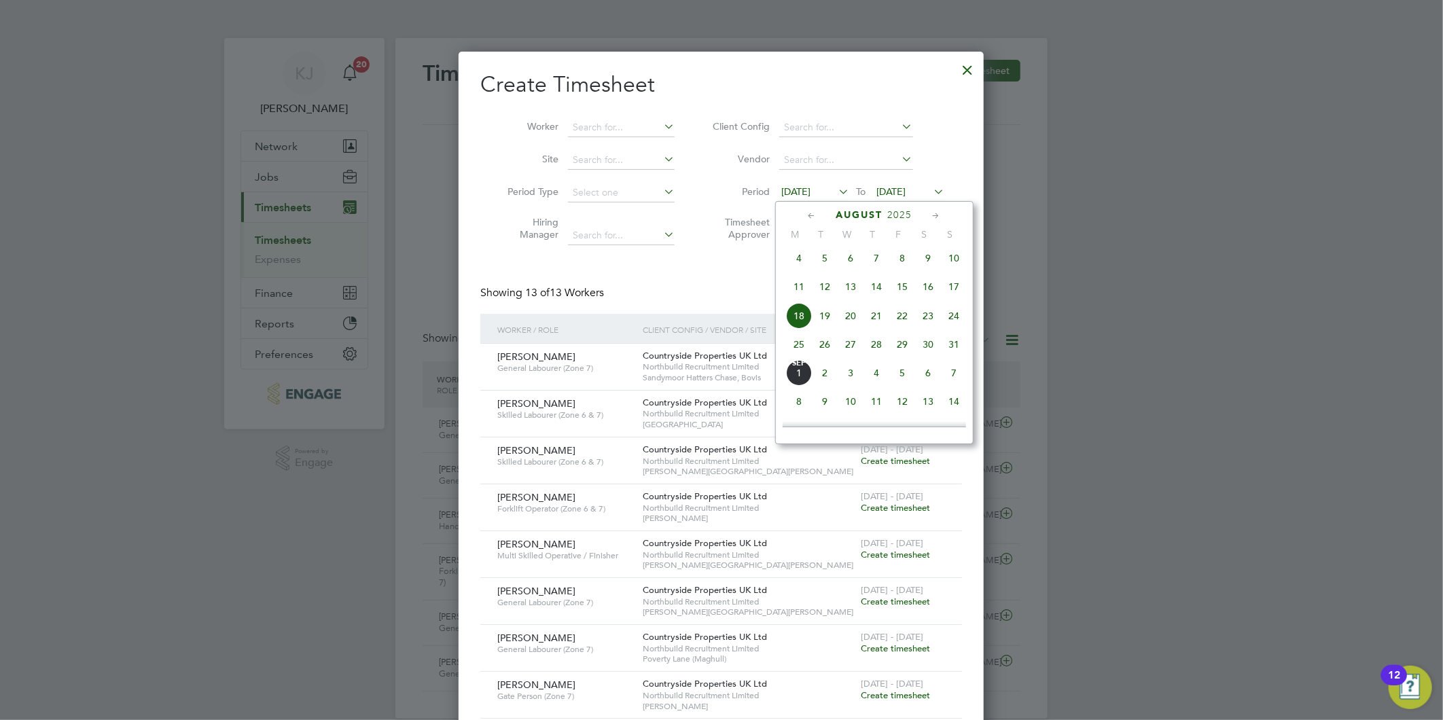
click at [800, 356] on span "25" at bounding box center [799, 344] width 26 height 26
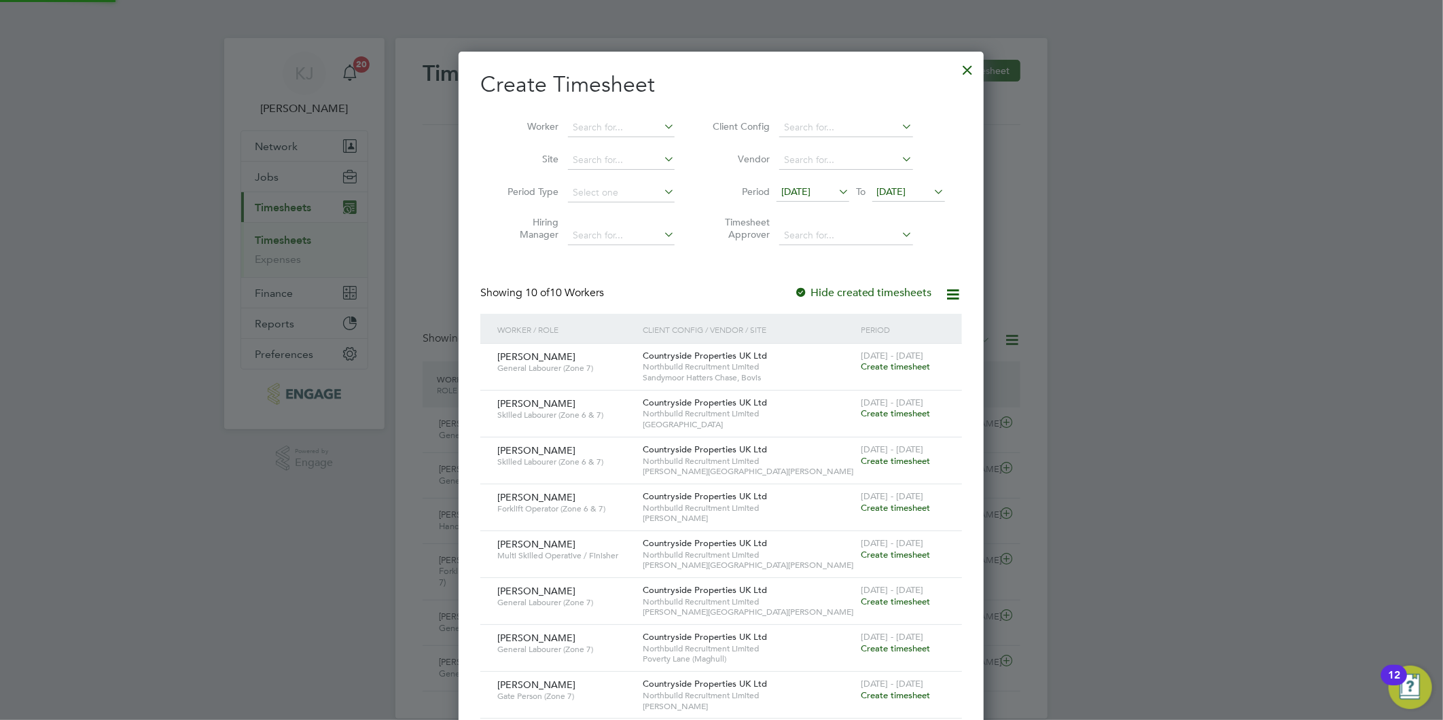
click at [888, 196] on span "[DATE]" at bounding box center [891, 191] width 29 height 12
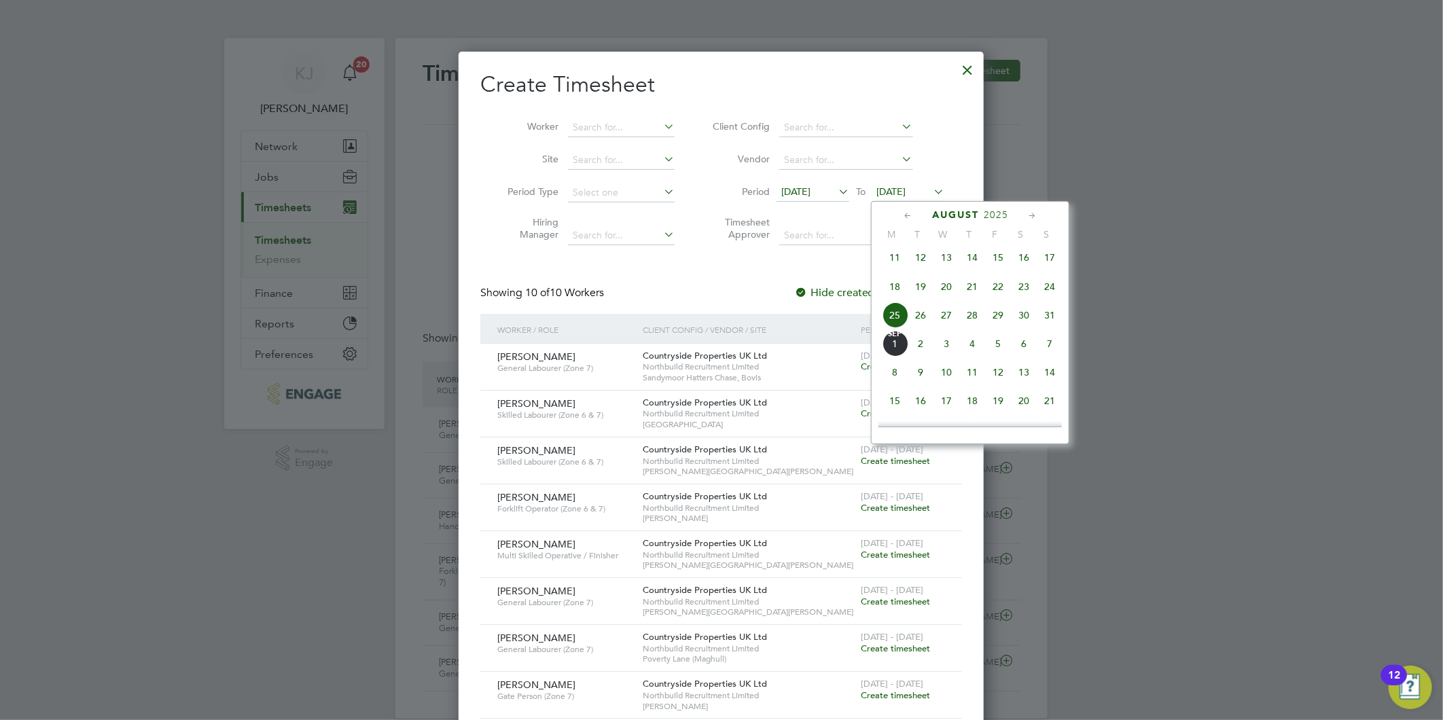
click at [1057, 321] on span "31" at bounding box center [1049, 315] width 26 height 26
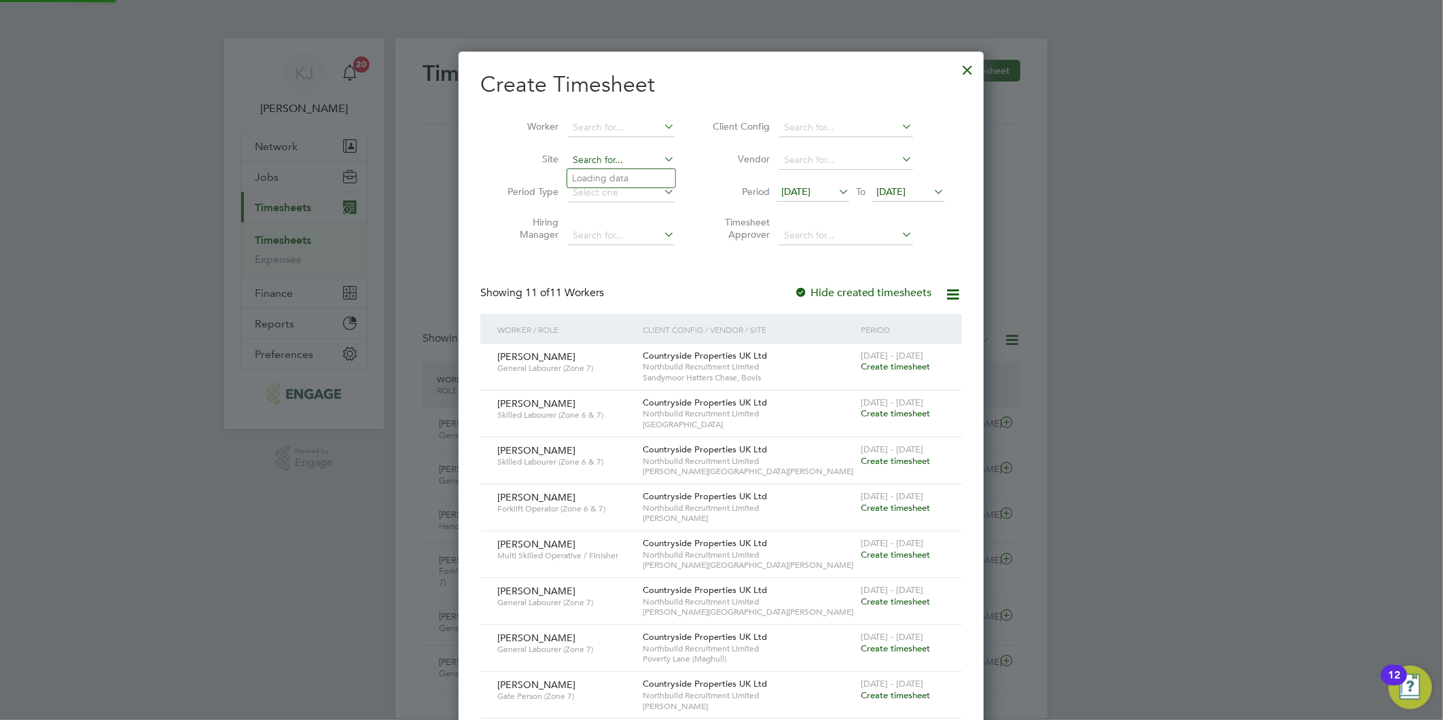
click at [625, 152] on input at bounding box center [621, 160] width 107 height 19
drag, startPoint x: 606, startPoint y: 171, endPoint x: 609, endPoint y: 187, distance: 16.4
click at [606, 172] on li "Hold en Ford" at bounding box center [621, 178] width 108 height 18
type input "[PERSON_NAME]"
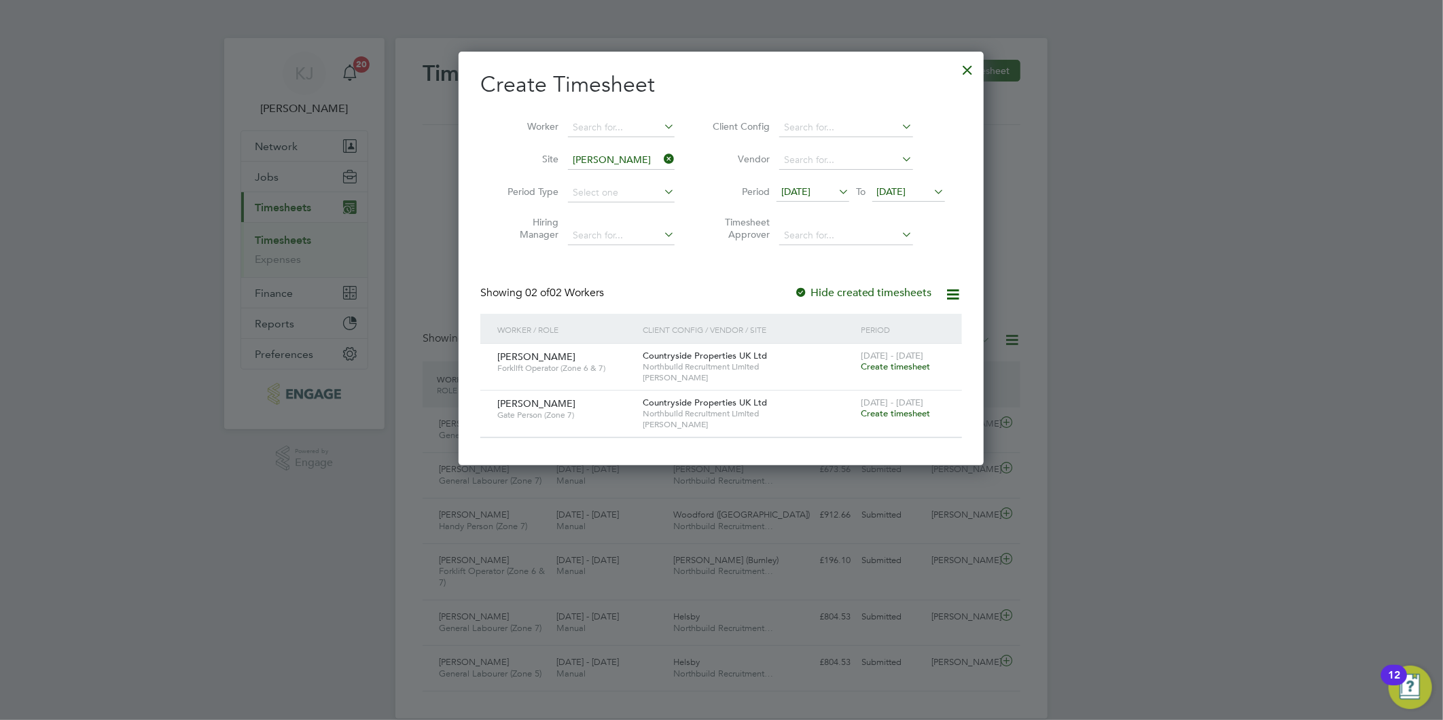
click at [894, 367] on span "Create timesheet" at bounding box center [894, 367] width 69 height 12
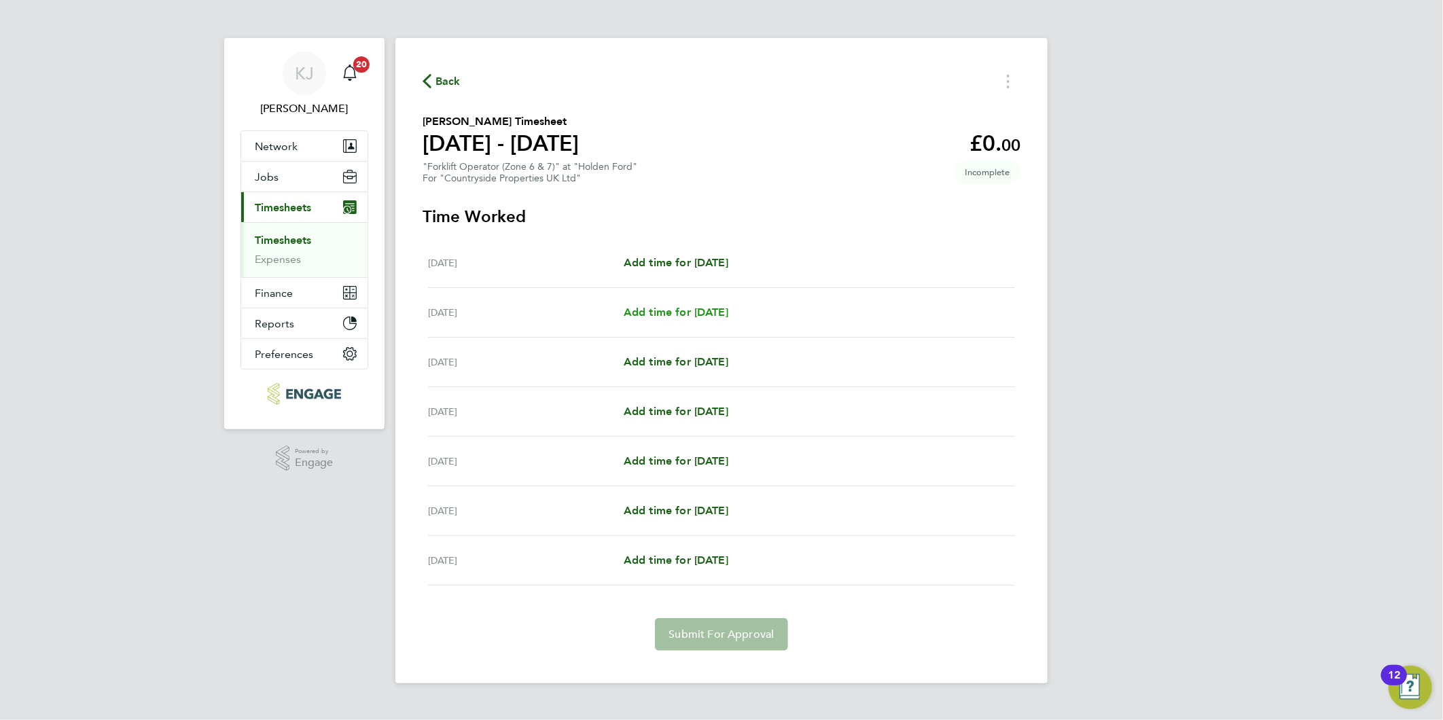
click at [655, 314] on span "Add time for [DATE]" at bounding box center [675, 312] width 105 height 13
select select "30"
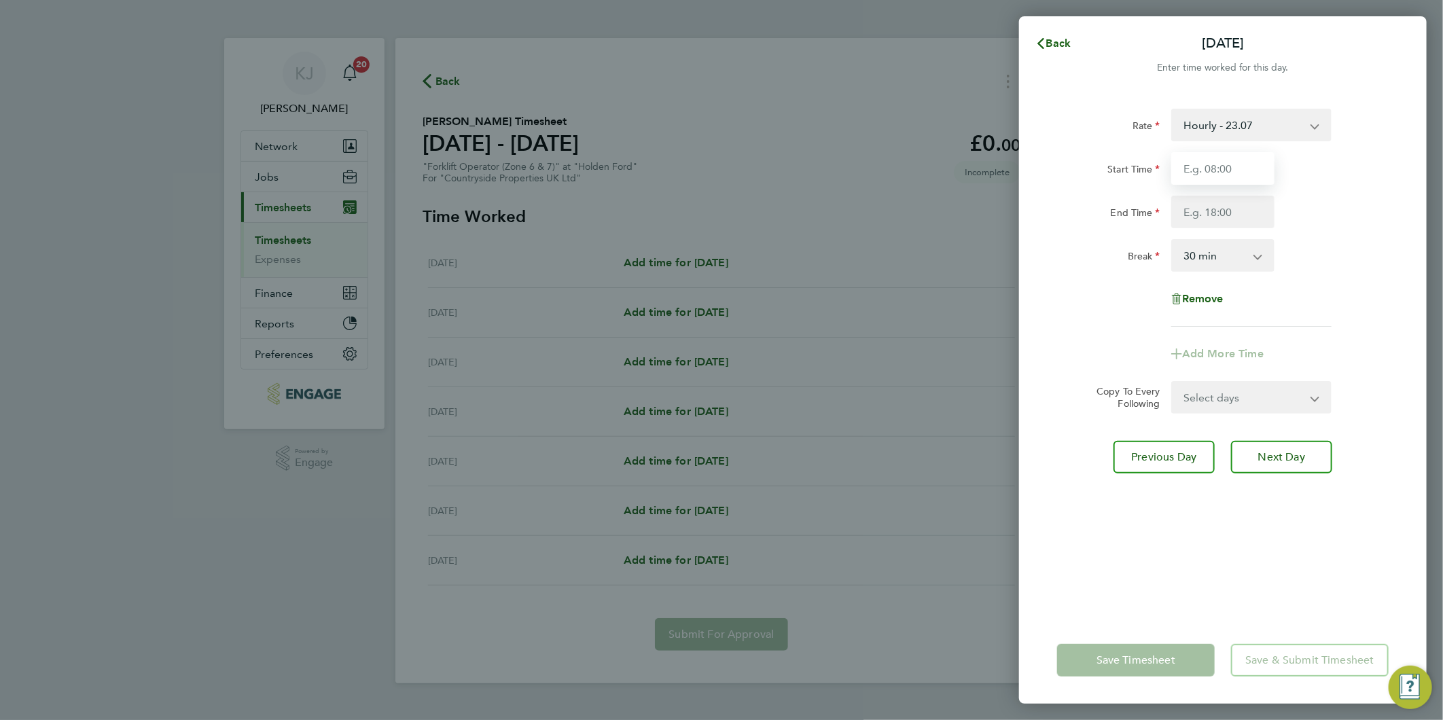
click at [1225, 167] on input "Start Time" at bounding box center [1222, 168] width 103 height 33
type input "07:30"
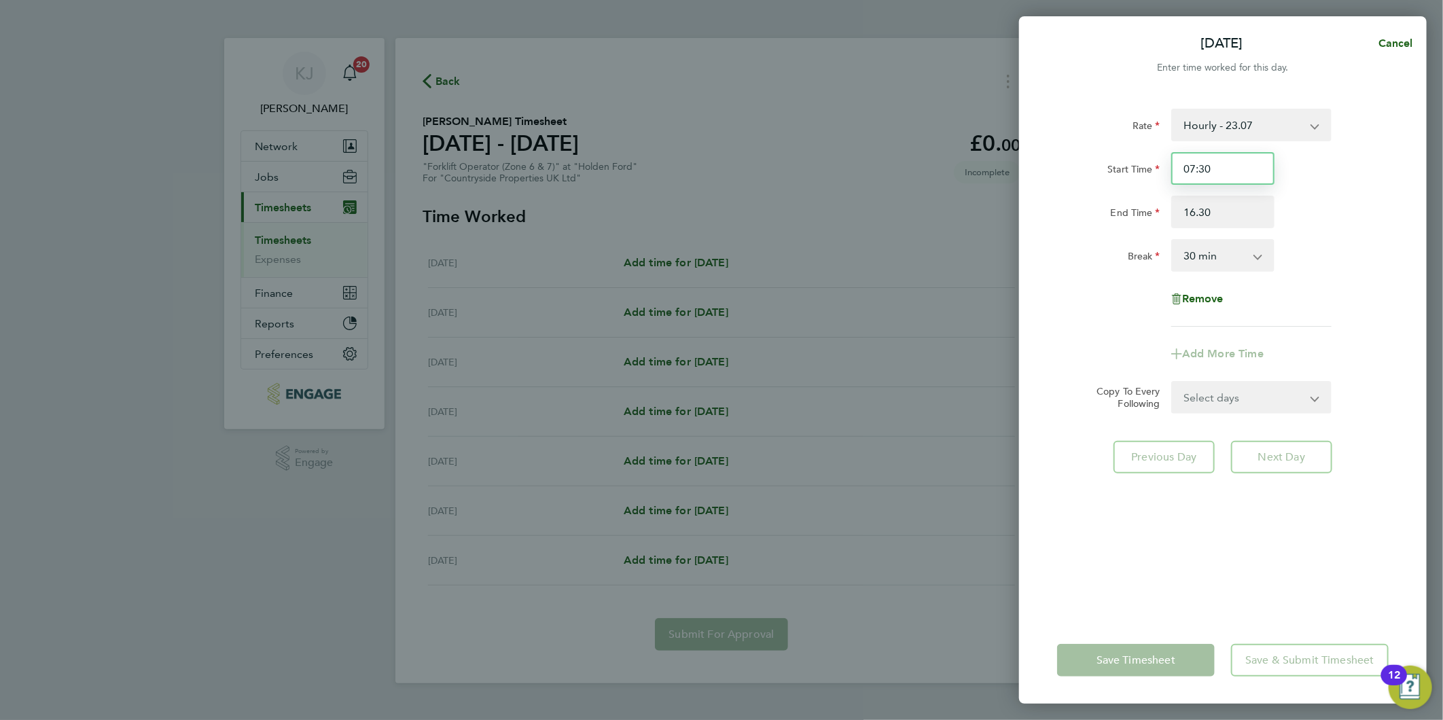
type input "16:30"
click at [1273, 183] on input "07:30" at bounding box center [1222, 168] width 103 height 33
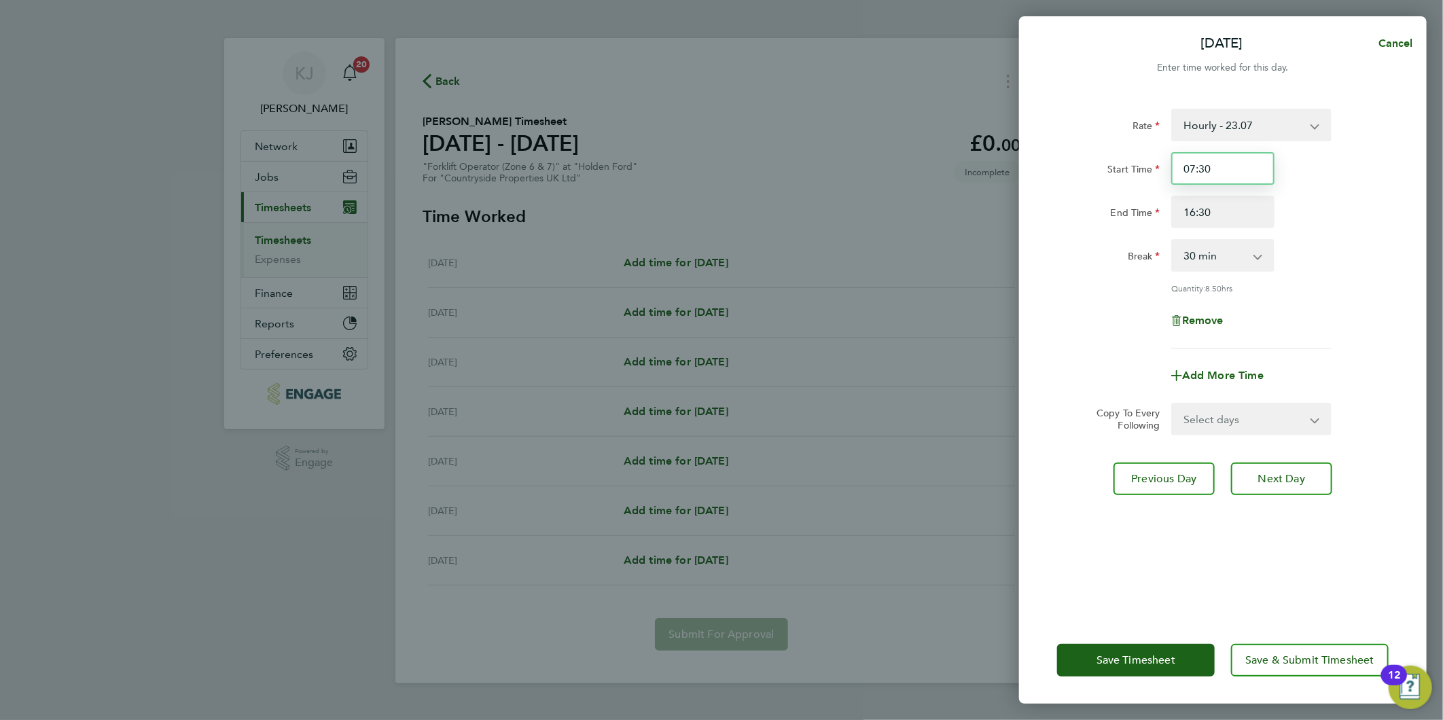
drag, startPoint x: 1231, startPoint y: 166, endPoint x: 717, endPoint y: 171, distance: 514.1
click at [810, 179] on div "Tue 26 Aug Cancel Enter time worked for this day. Rate Hourly - 23.07 Start Tim…" at bounding box center [721, 360] width 1443 height 720
type input "07:00"
click at [1235, 192] on div "Start Time 07:00 End Time 16:30" at bounding box center [1222, 190] width 342 height 76
click at [1236, 212] on input "16:30" at bounding box center [1222, 212] width 103 height 33
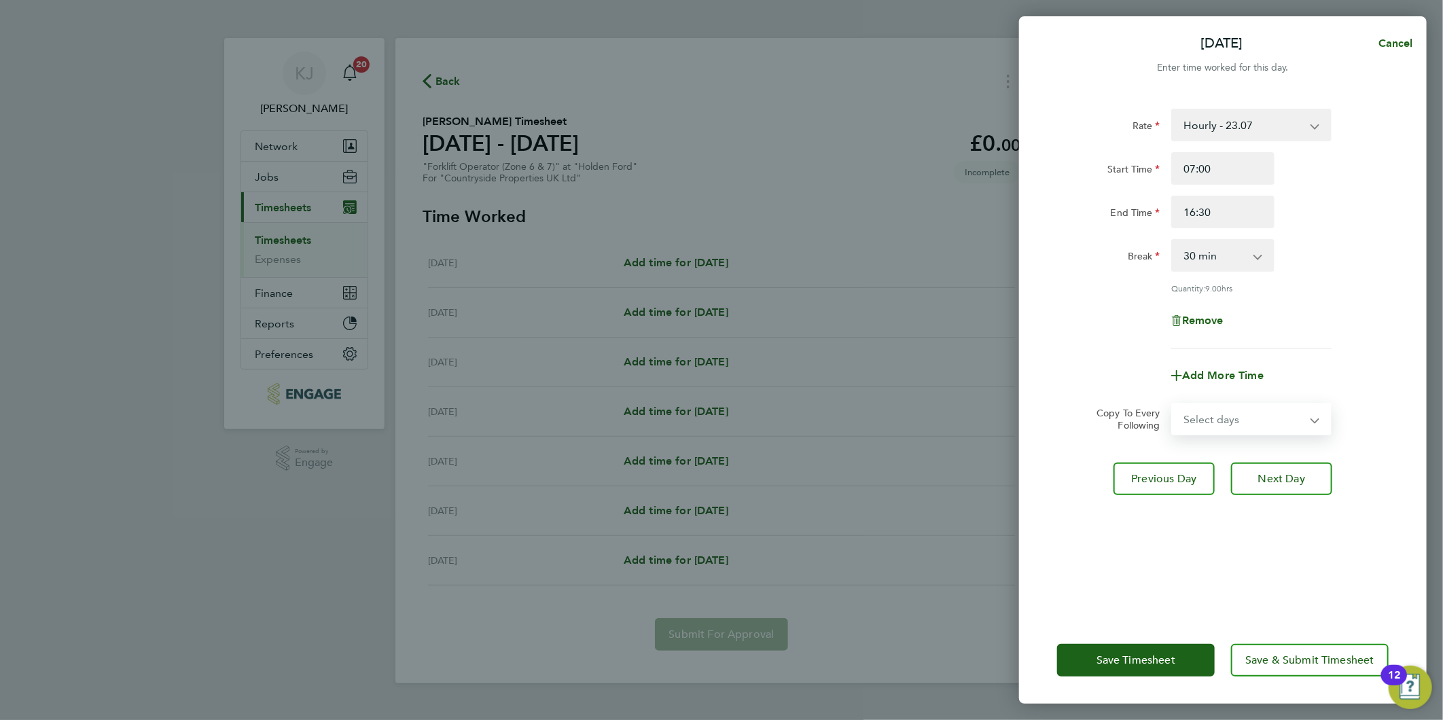
click at [1205, 422] on select "Select days Day Weekday (Mon-Fri) Weekend (Sat-Sun) [DATE] [DATE] [DATE] [DATE]…" at bounding box center [1243, 419] width 143 height 30
select select "DAY"
click at [1172, 404] on select "Select days Day Weekday (Mon-Fri) Weekend (Sat-Sun) [DATE] [DATE] [DATE] [DATE]…" at bounding box center [1243, 419] width 143 height 30
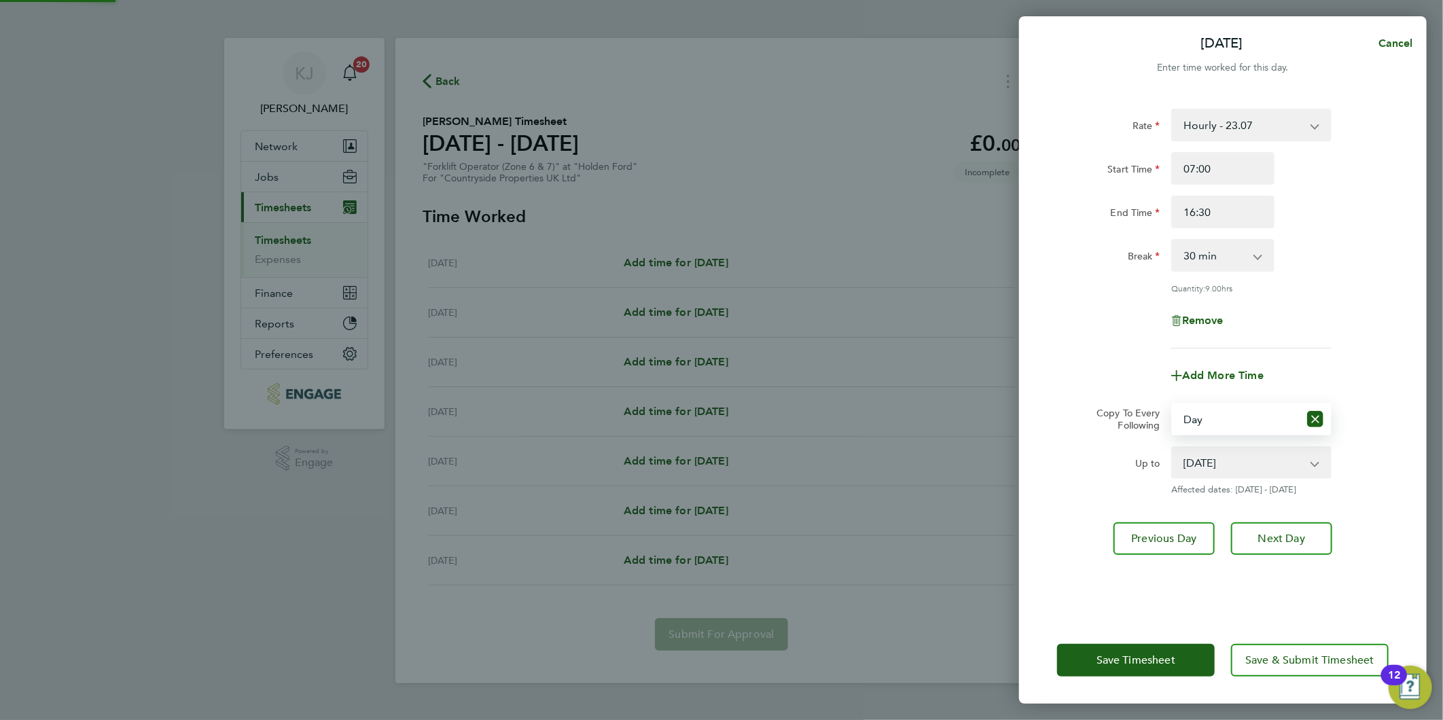
drag, startPoint x: 1224, startPoint y: 460, endPoint x: 1225, endPoint y: 471, distance: 11.0
click at [1224, 460] on select "[DATE] [DATE] [DATE] [DATE] [DATE]" at bounding box center [1242, 463] width 141 height 30
select select "[DATE]"
click at [1172, 448] on select "[DATE] [DATE] [DATE] [DATE] [DATE]" at bounding box center [1242, 463] width 141 height 30
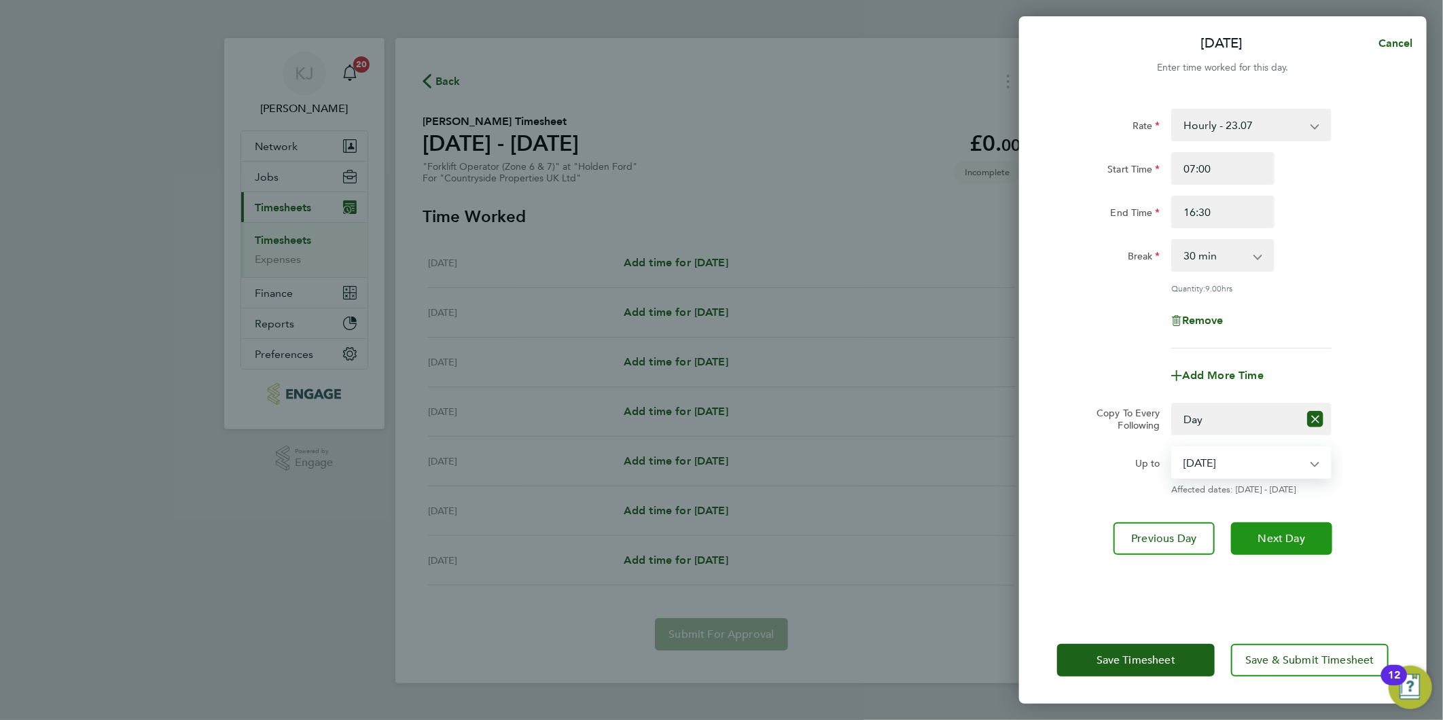
click at [1314, 532] on button "Next Day" at bounding box center [1281, 538] width 101 height 33
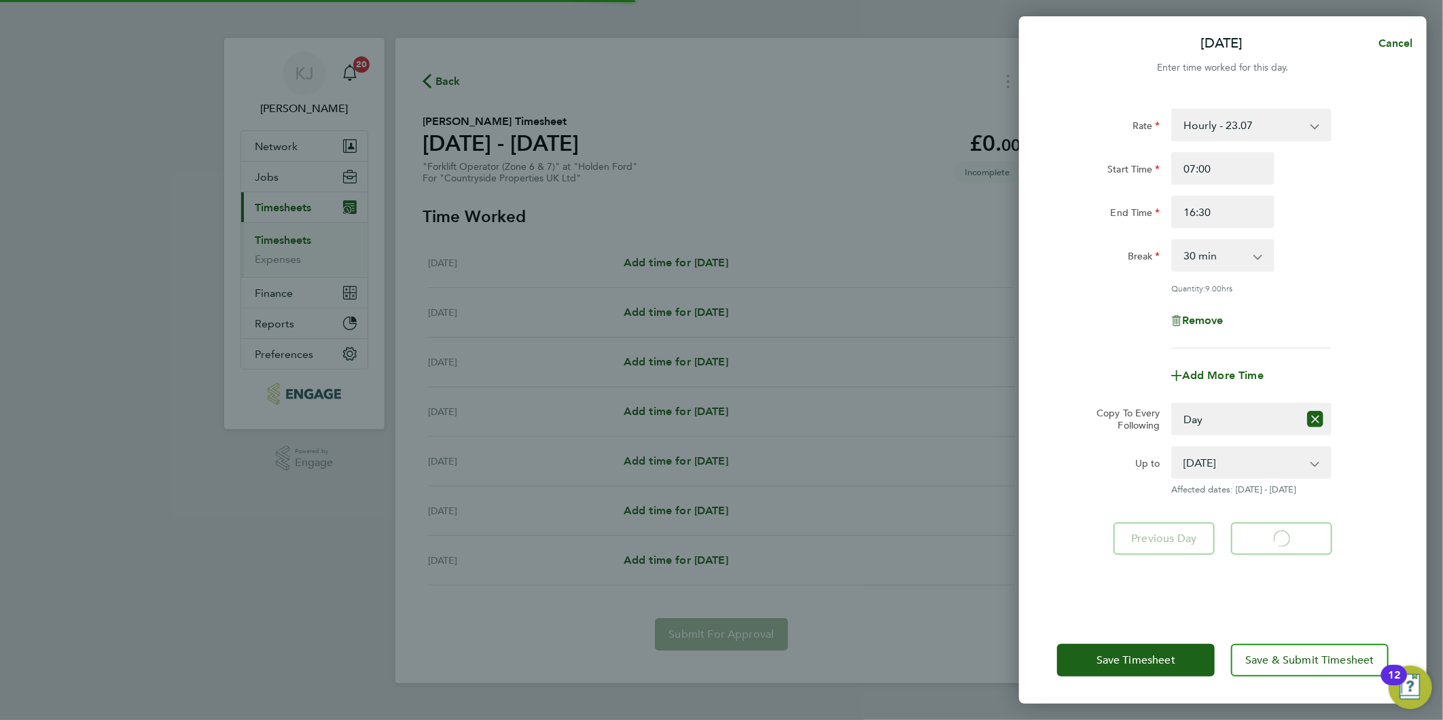
select select "30"
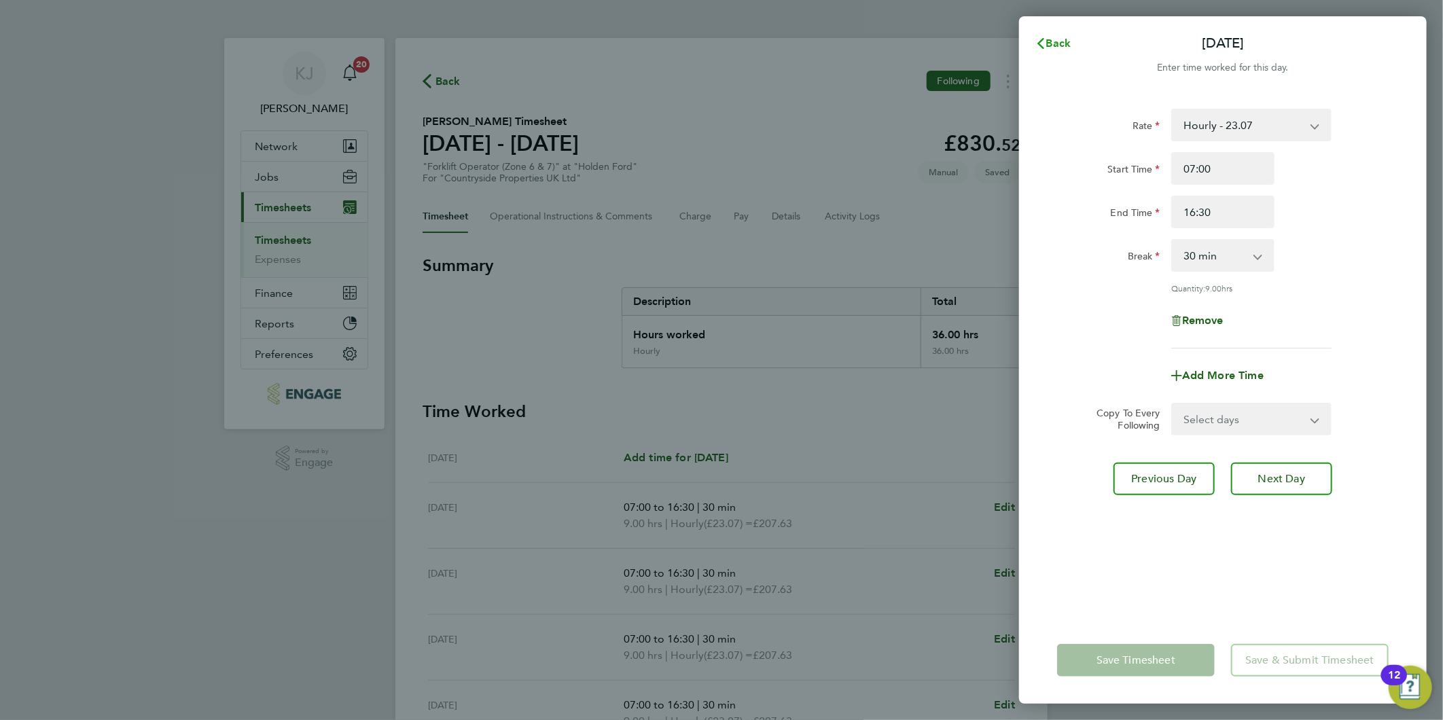
click at [1046, 46] on span "Back" at bounding box center [1058, 43] width 25 height 13
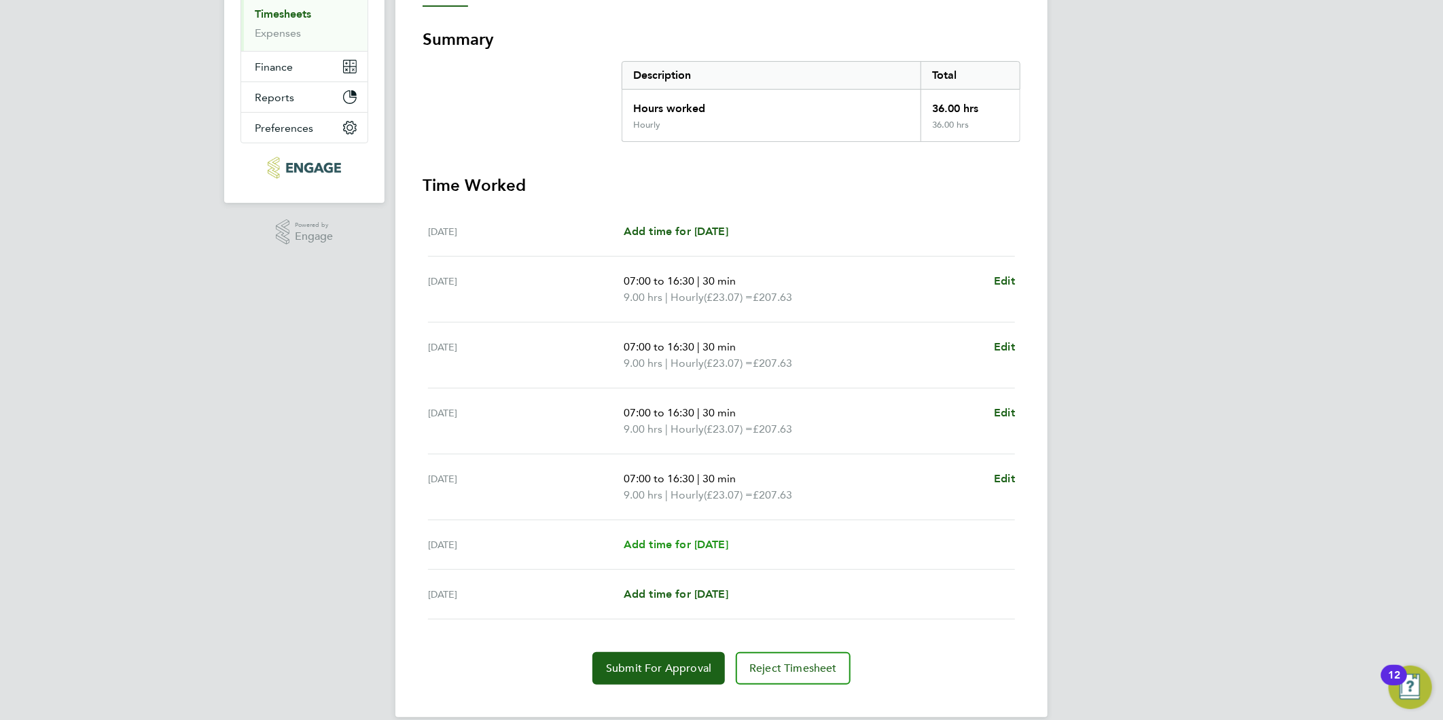
click at [659, 546] on span "Add time for [DATE]" at bounding box center [675, 544] width 105 height 13
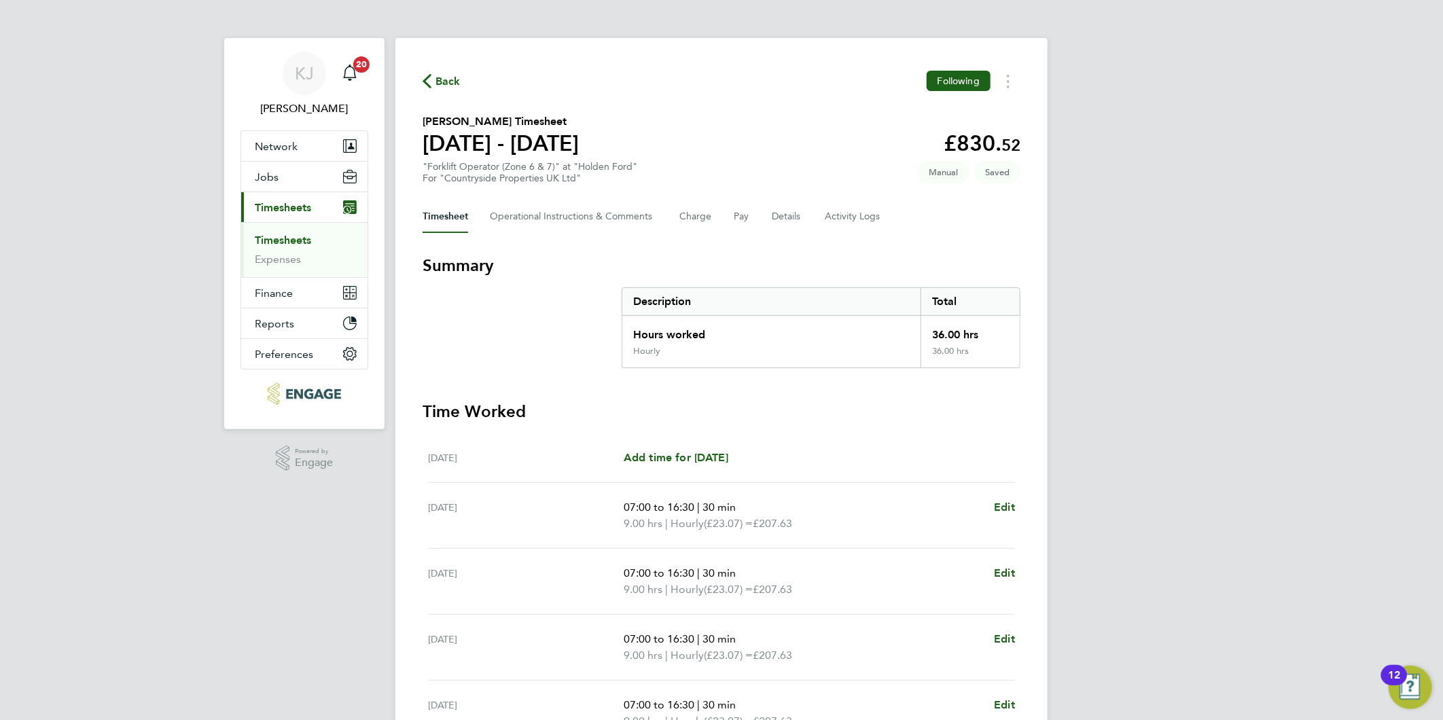
select select "30"
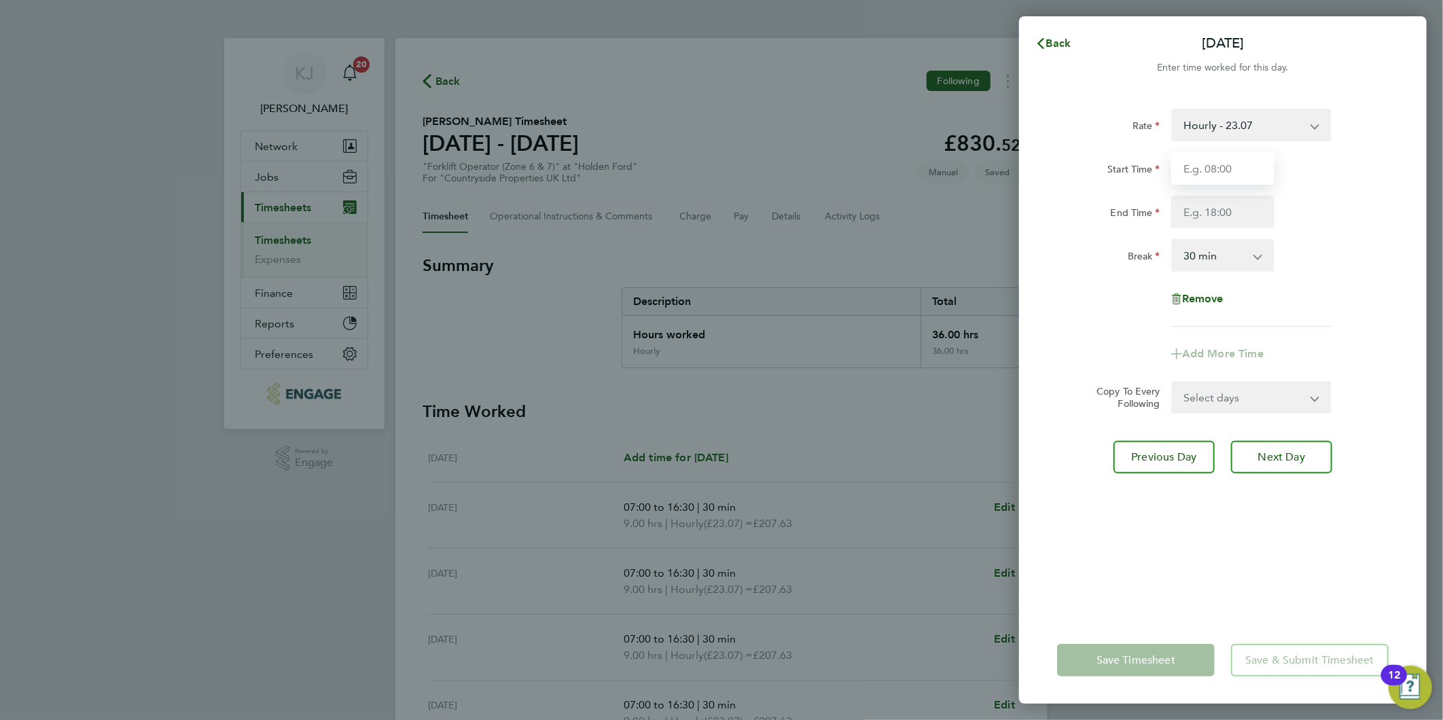
click at [1248, 168] on input "Start Time" at bounding box center [1222, 168] width 103 height 33
type input "07:30"
type input "15:30"
click at [1256, 171] on input "07:30" at bounding box center [1222, 168] width 103 height 33
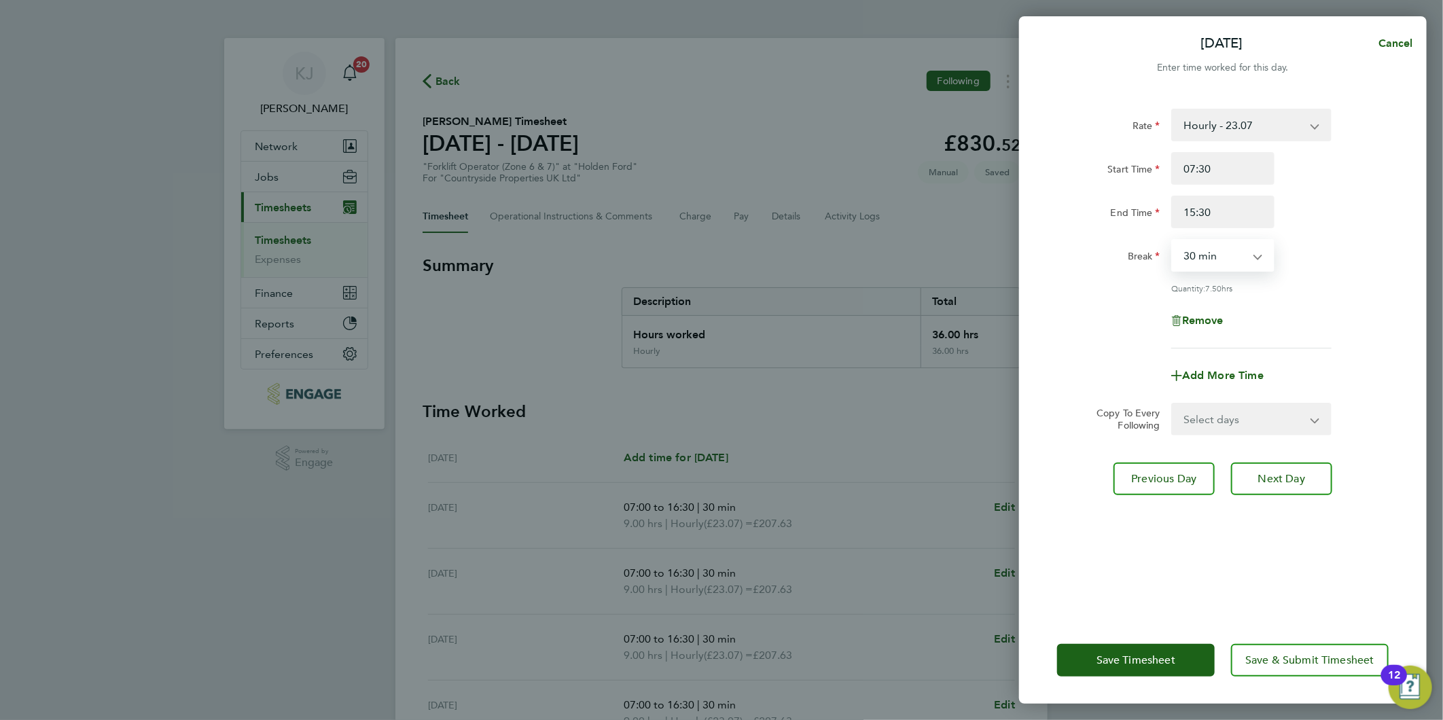
drag, startPoint x: 1219, startPoint y: 255, endPoint x: 1214, endPoint y: 273, distance: 18.3
click at [1219, 255] on select "0 min 15 min 30 min 45 min 60 min 75 min 90 min" at bounding box center [1214, 255] width 84 height 30
select select "0"
click at [1172, 240] on select "0 min 15 min 30 min 45 min 60 min 75 min 90 min" at bounding box center [1214, 255] width 84 height 30
click at [1286, 484] on button "Next Day" at bounding box center [1281, 479] width 101 height 33
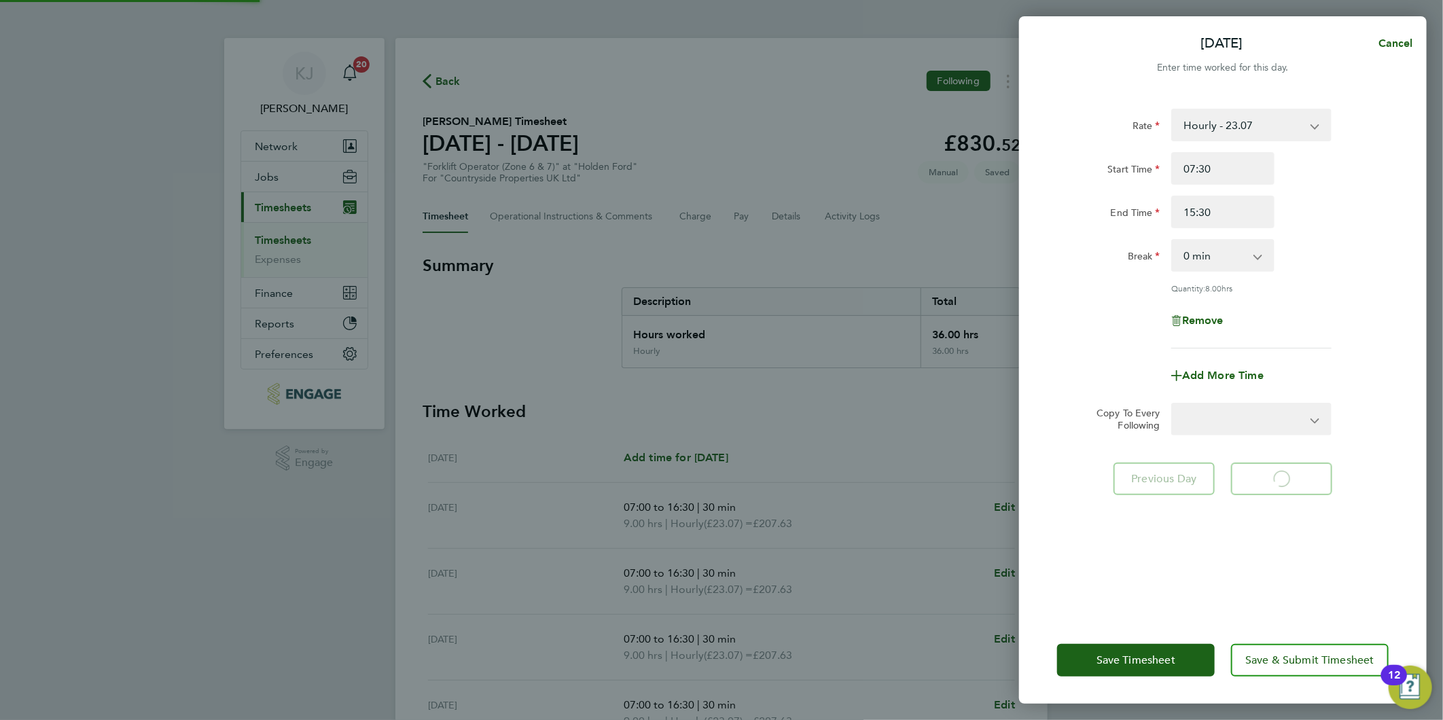
select select "30"
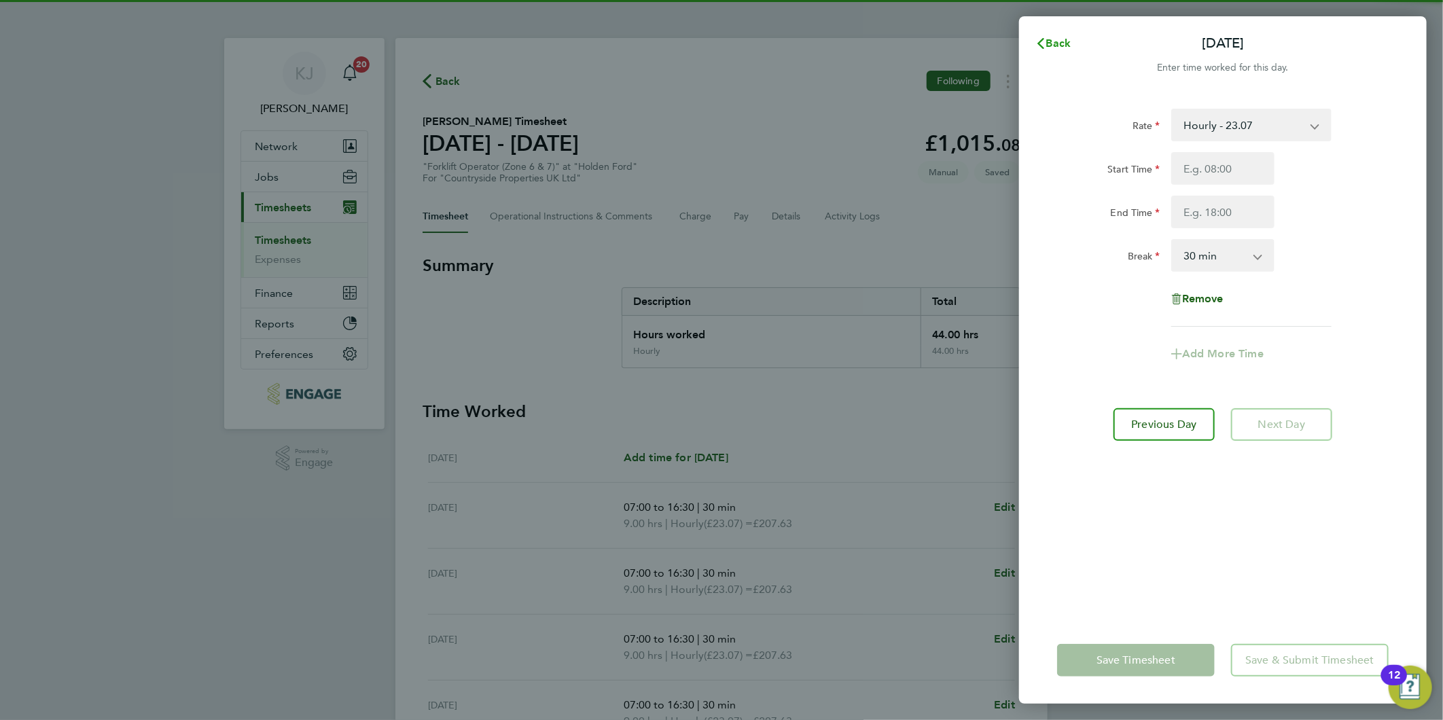
drag, startPoint x: 1050, startPoint y: 41, endPoint x: 1042, endPoint y: 173, distance: 132.7
click at [1051, 46] on span "Back" at bounding box center [1058, 43] width 25 height 13
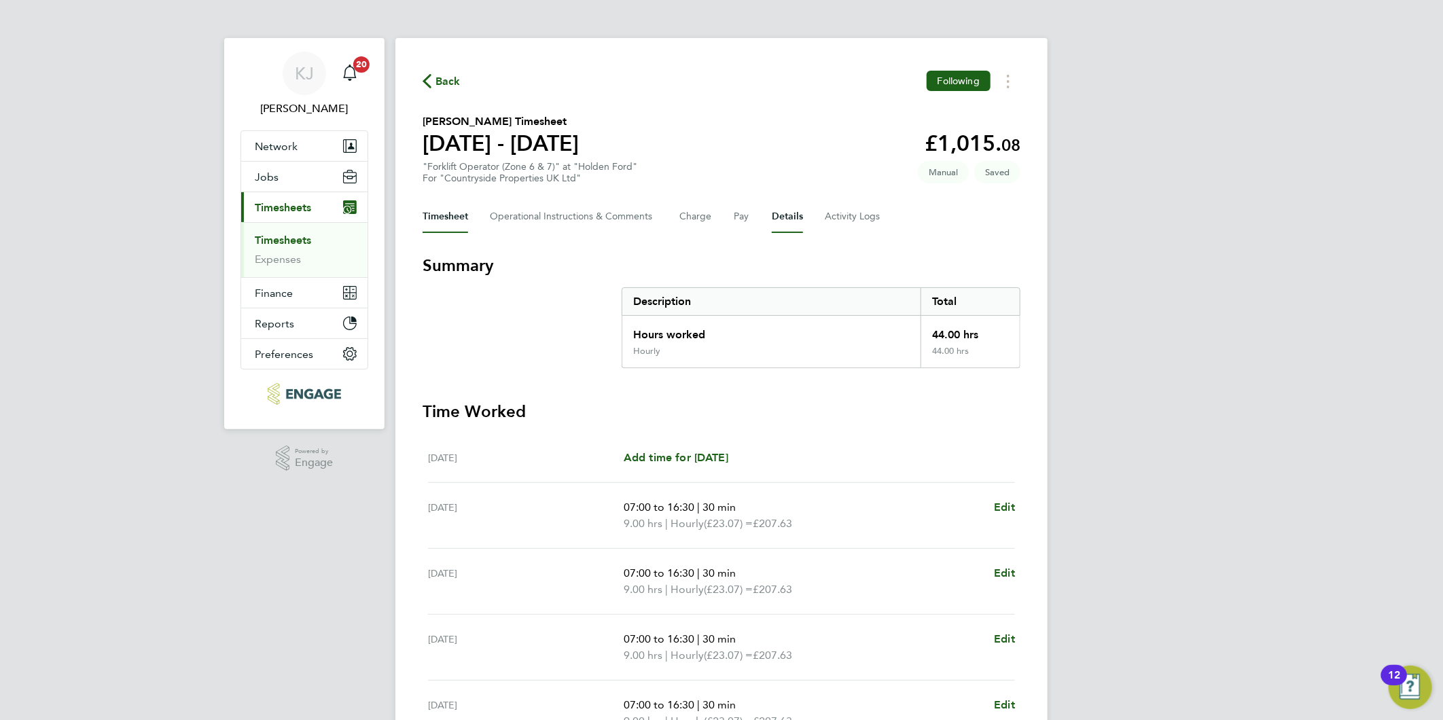
click at [791, 222] on button "Details" at bounding box center [787, 216] width 31 height 33
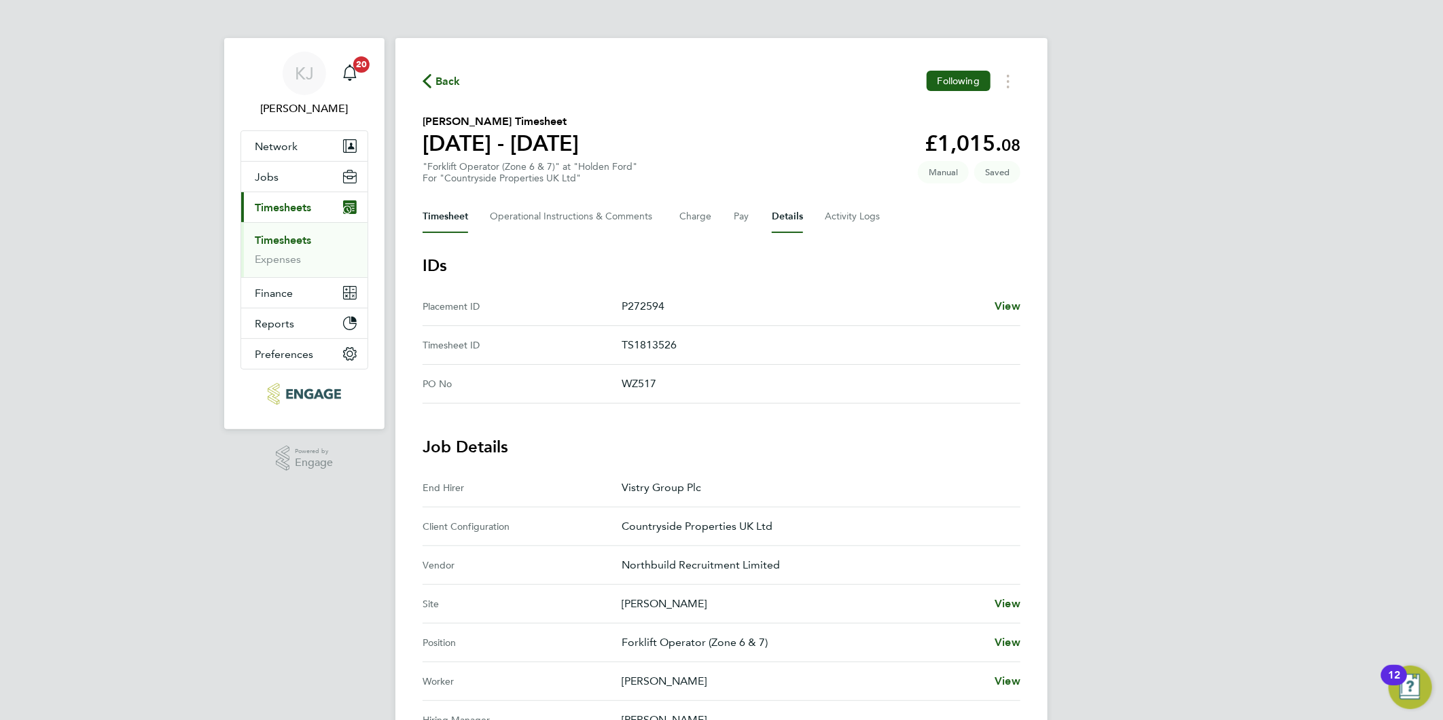
click at [443, 211] on button "Timesheet" at bounding box center [445, 216] width 46 height 33
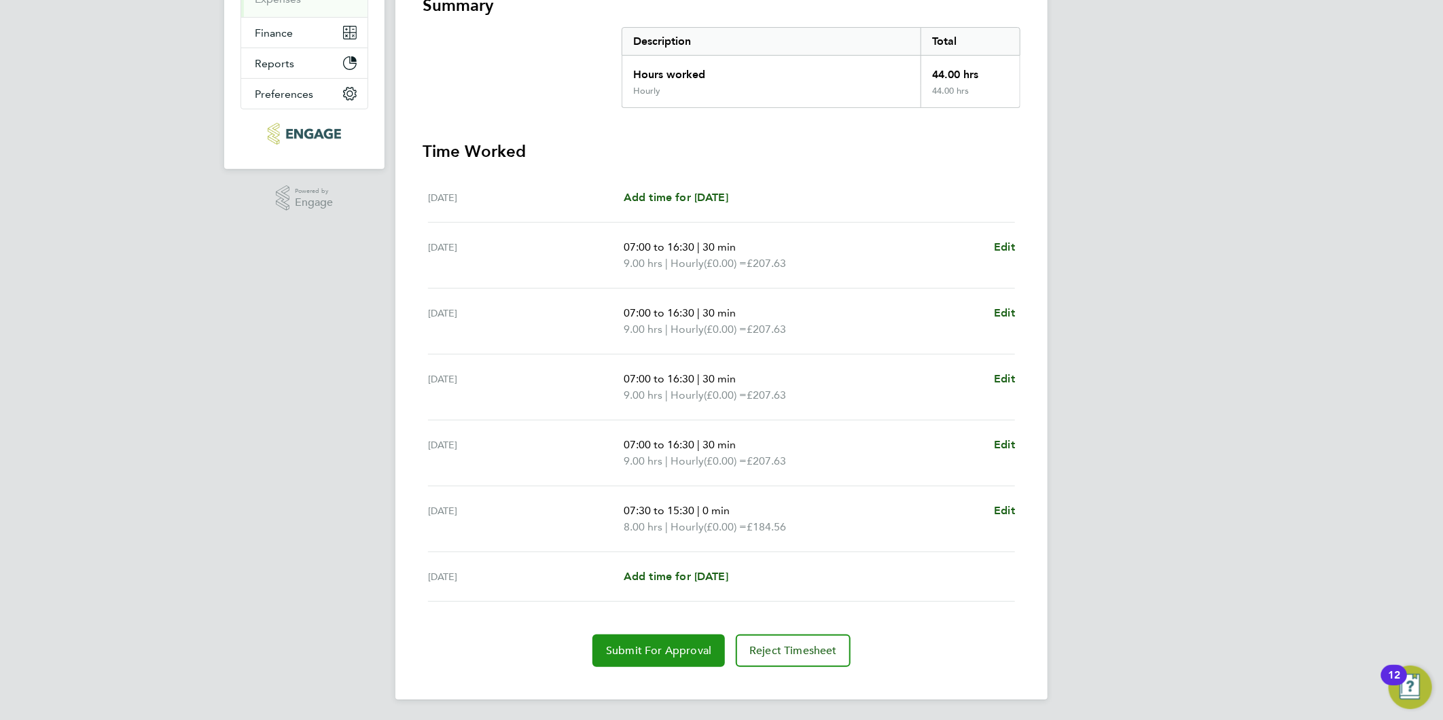
drag, startPoint x: 656, startPoint y: 676, endPoint x: 655, endPoint y: 663, distance: 13.6
click at [655, 676] on div "Back Following Andrew Spencer's Timesheet 25 - 31 Aug 2025 £1,015. 08 "Forklift…" at bounding box center [721, 239] width 652 height 922
click at [654, 644] on span "Submit For Approval" at bounding box center [658, 651] width 105 height 14
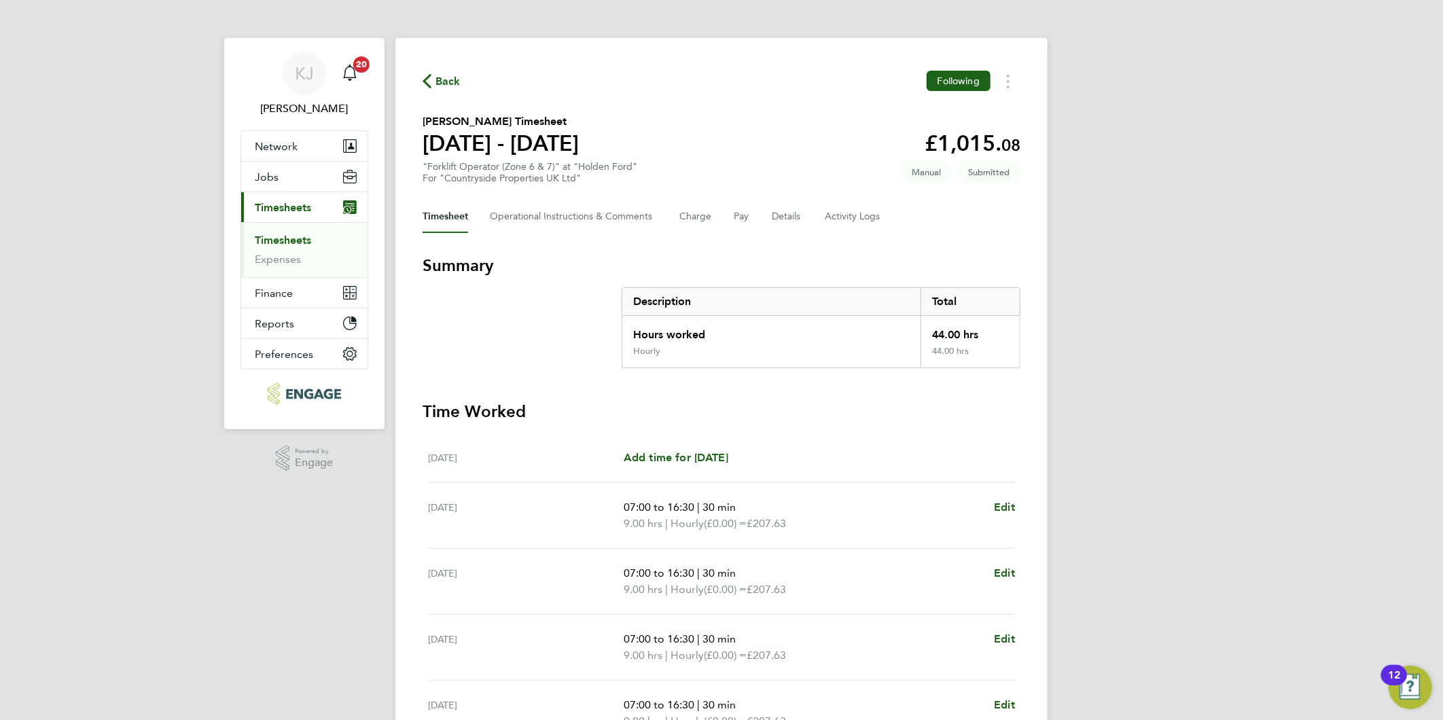
click at [287, 249] on li "Timesheets" at bounding box center [306, 243] width 102 height 19
click at [288, 240] on link "Timesheets" at bounding box center [283, 240] width 56 height 13
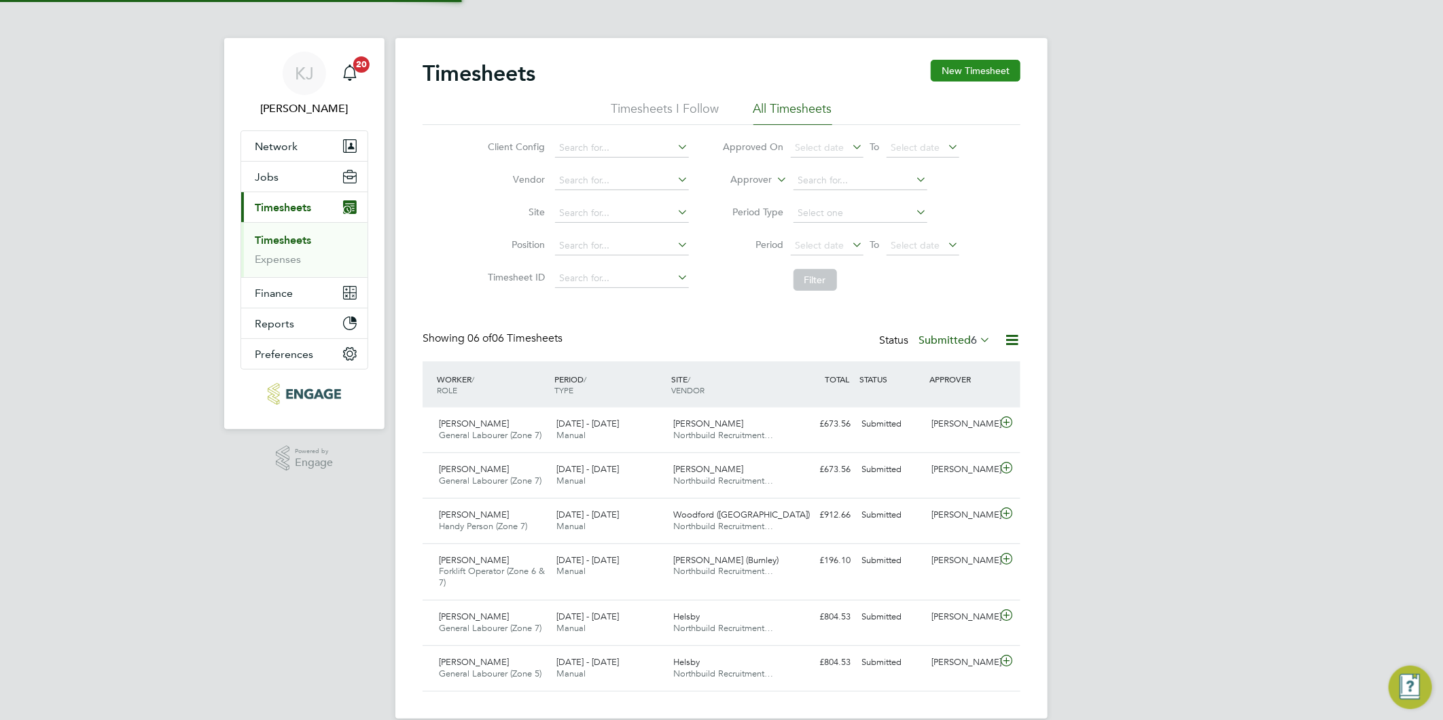
click at [1009, 76] on button "New Timesheet" at bounding box center [975, 71] width 90 height 22
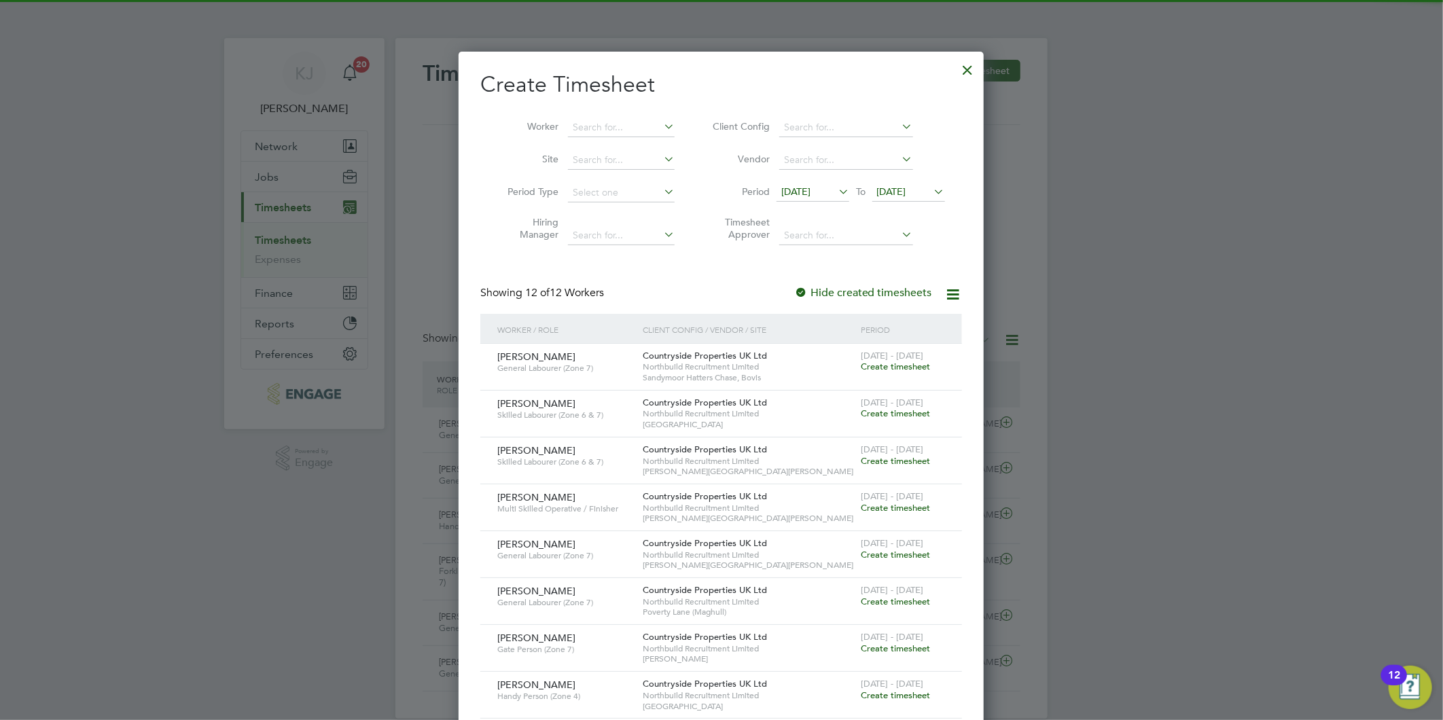
click at [810, 186] on span "[DATE]" at bounding box center [795, 191] width 29 height 12
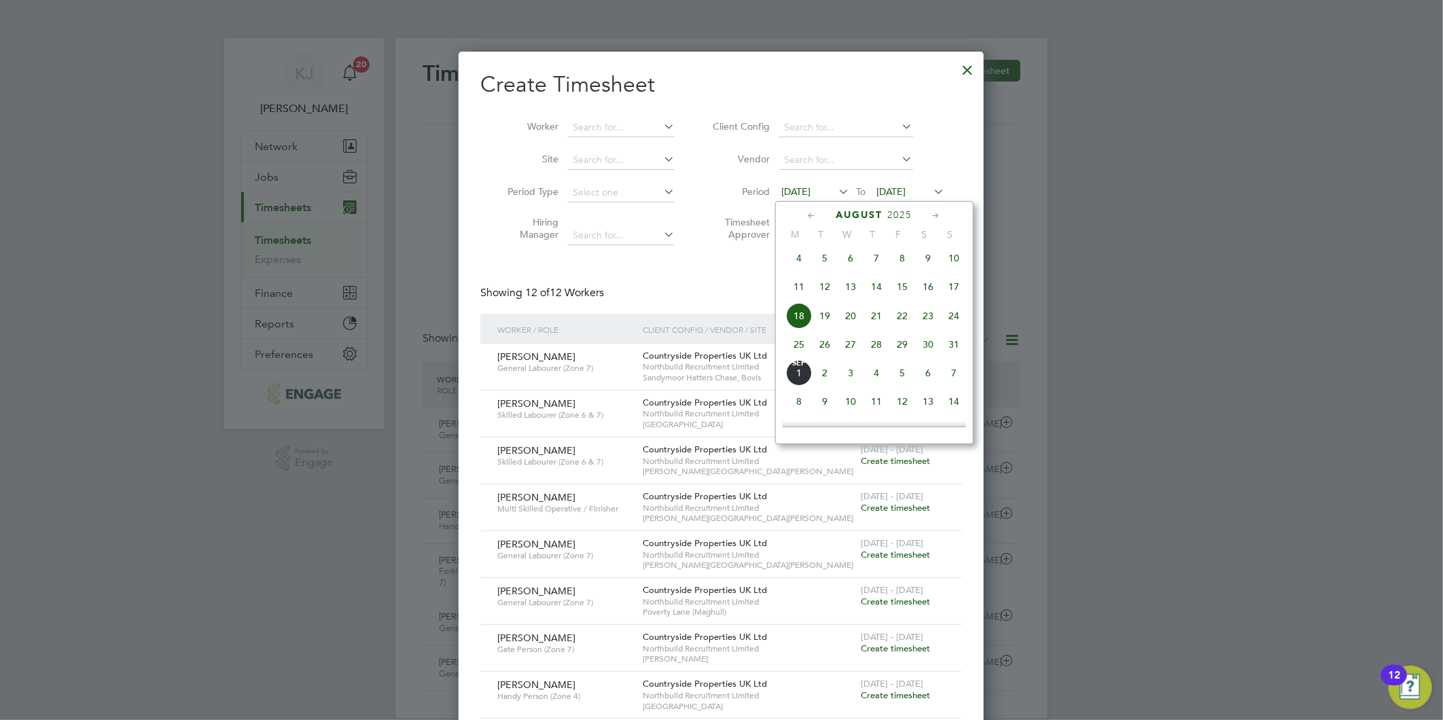
click at [798, 350] on span "25" at bounding box center [799, 344] width 26 height 26
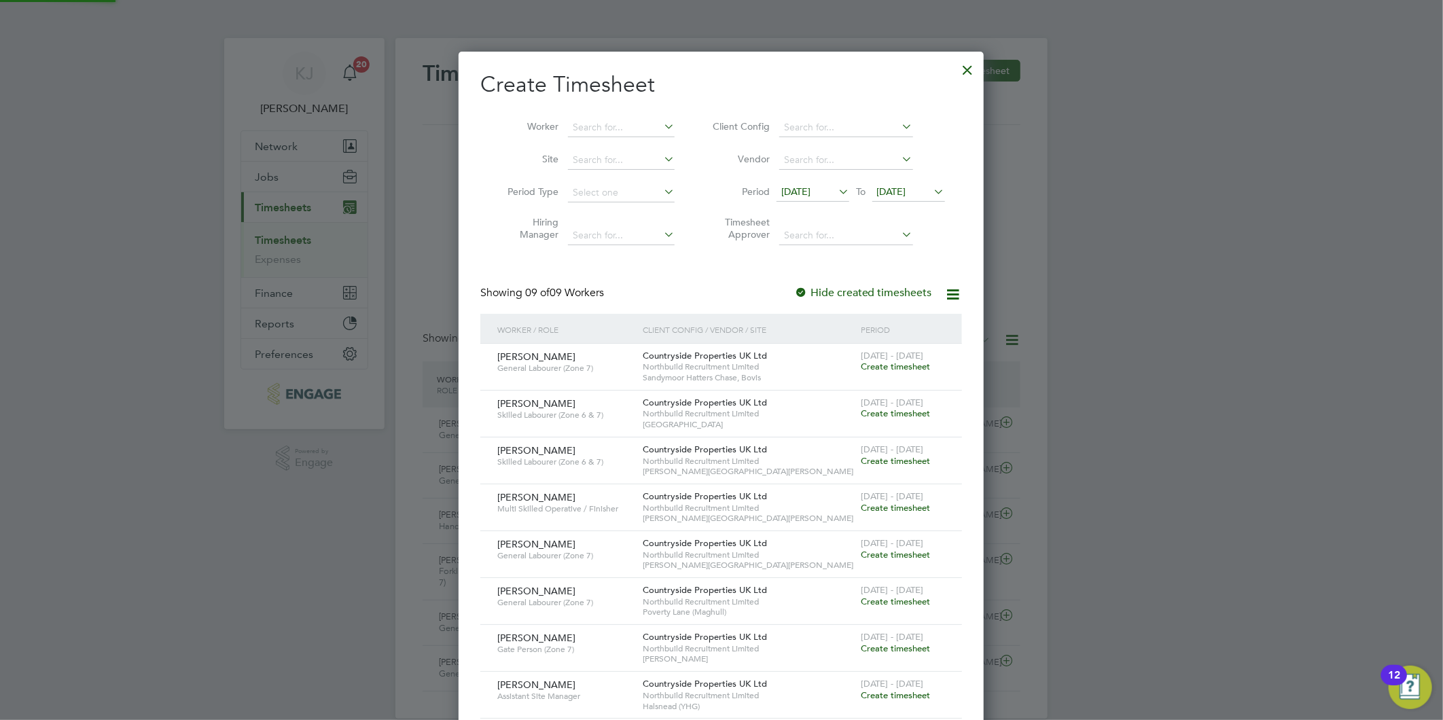
click at [900, 190] on span "[DATE]" at bounding box center [891, 191] width 29 height 12
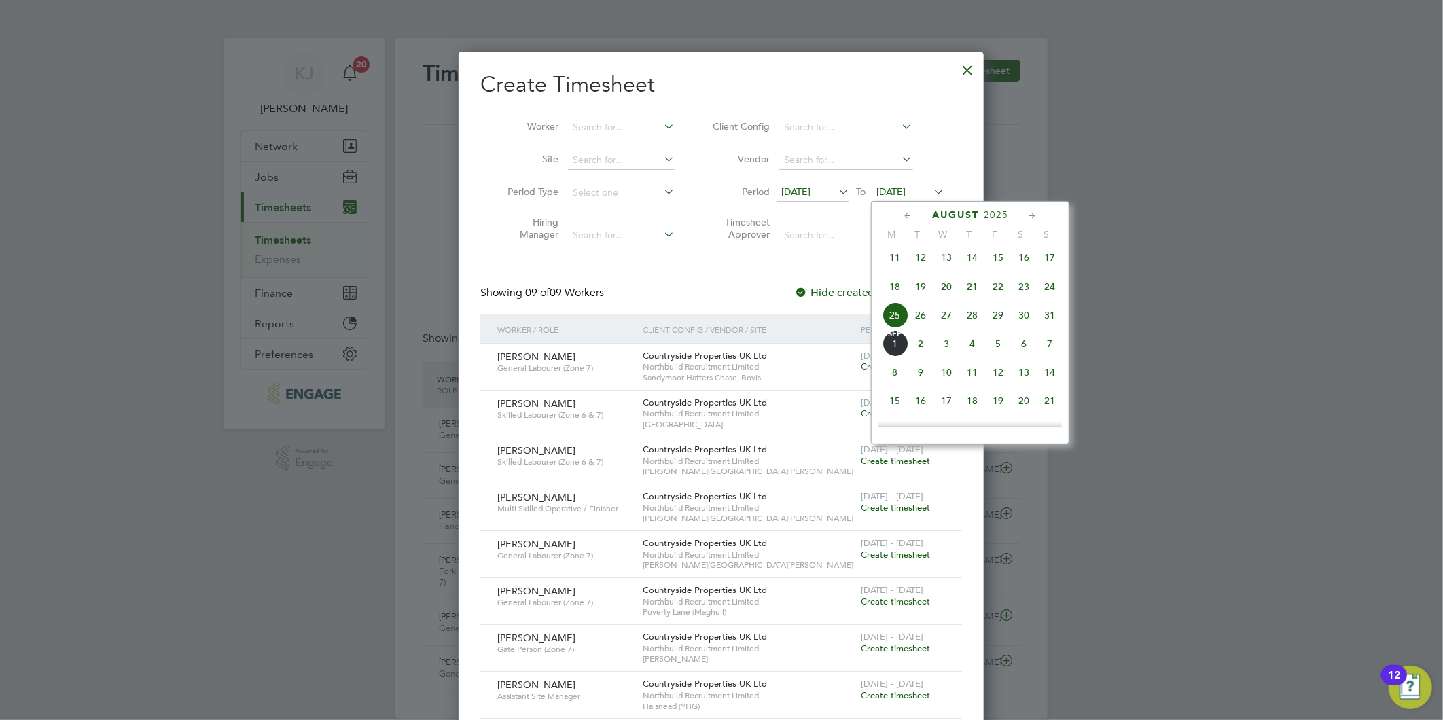
click at [1050, 326] on span "31" at bounding box center [1049, 315] width 26 height 26
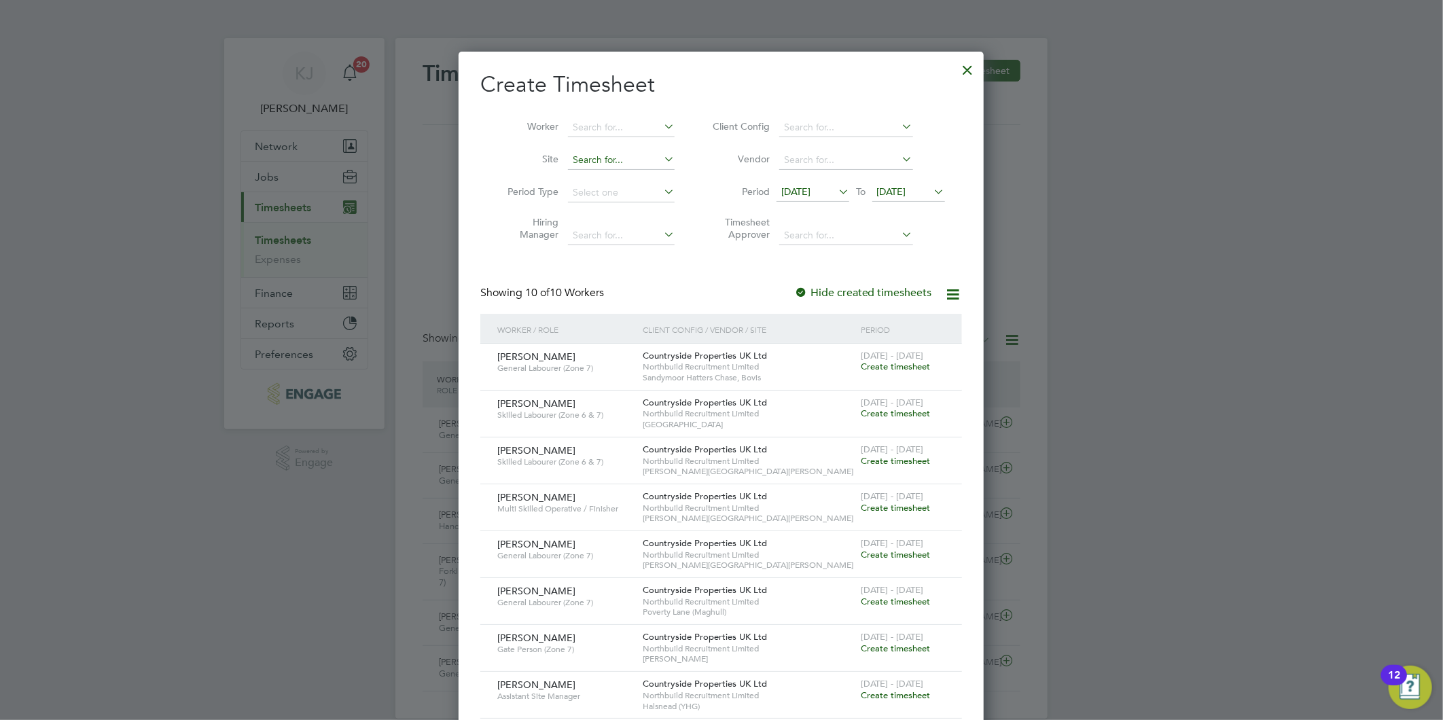
click at [594, 164] on input at bounding box center [621, 160] width 107 height 19
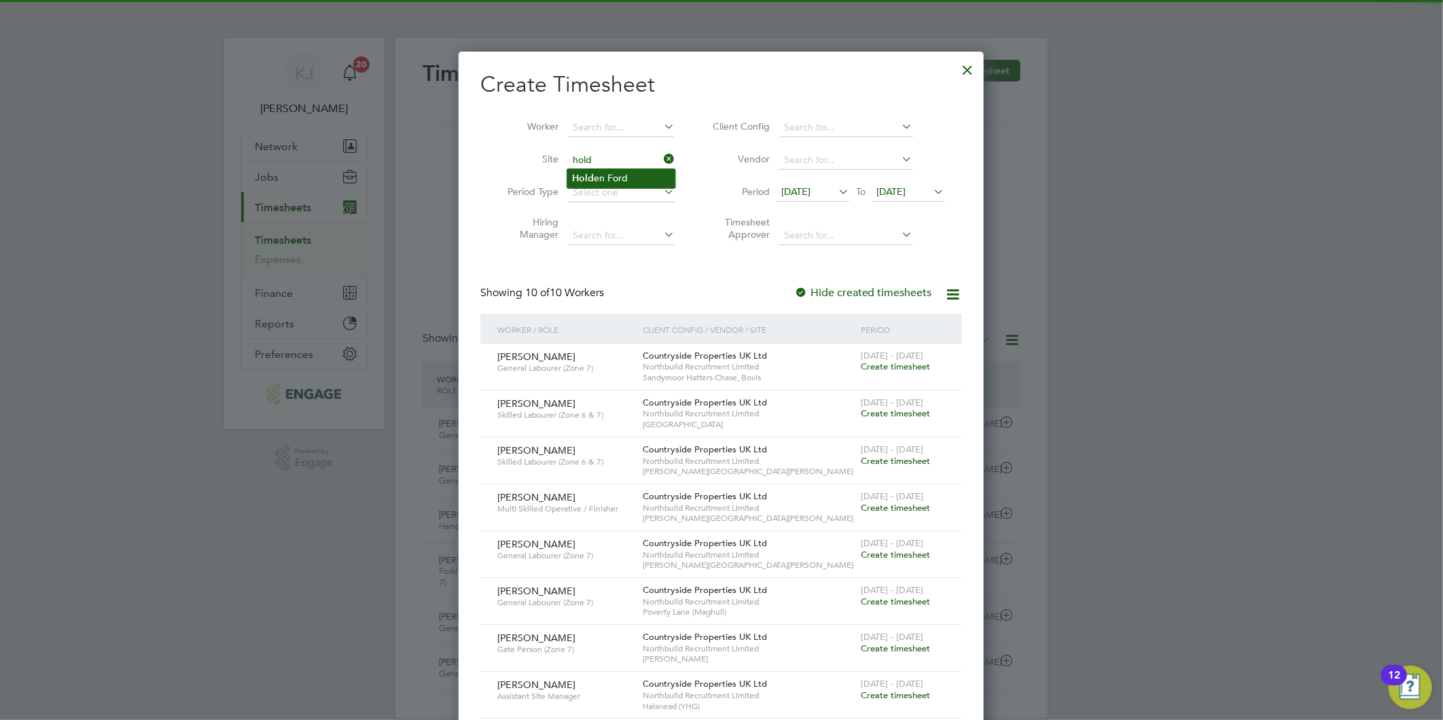
click at [592, 175] on b "Hold" at bounding box center [584, 179] width 22 height 12
type input "[PERSON_NAME]"
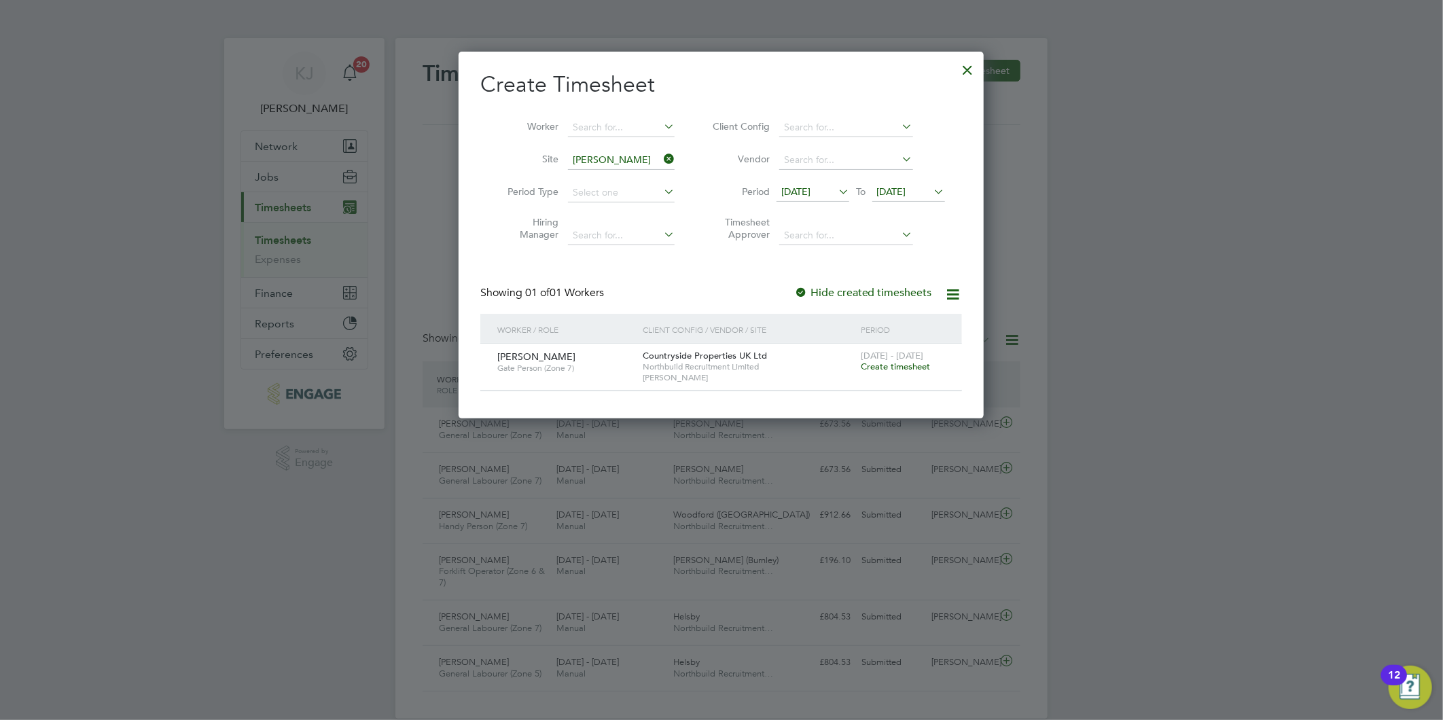
click at [890, 364] on span "Create timesheet" at bounding box center [894, 367] width 69 height 12
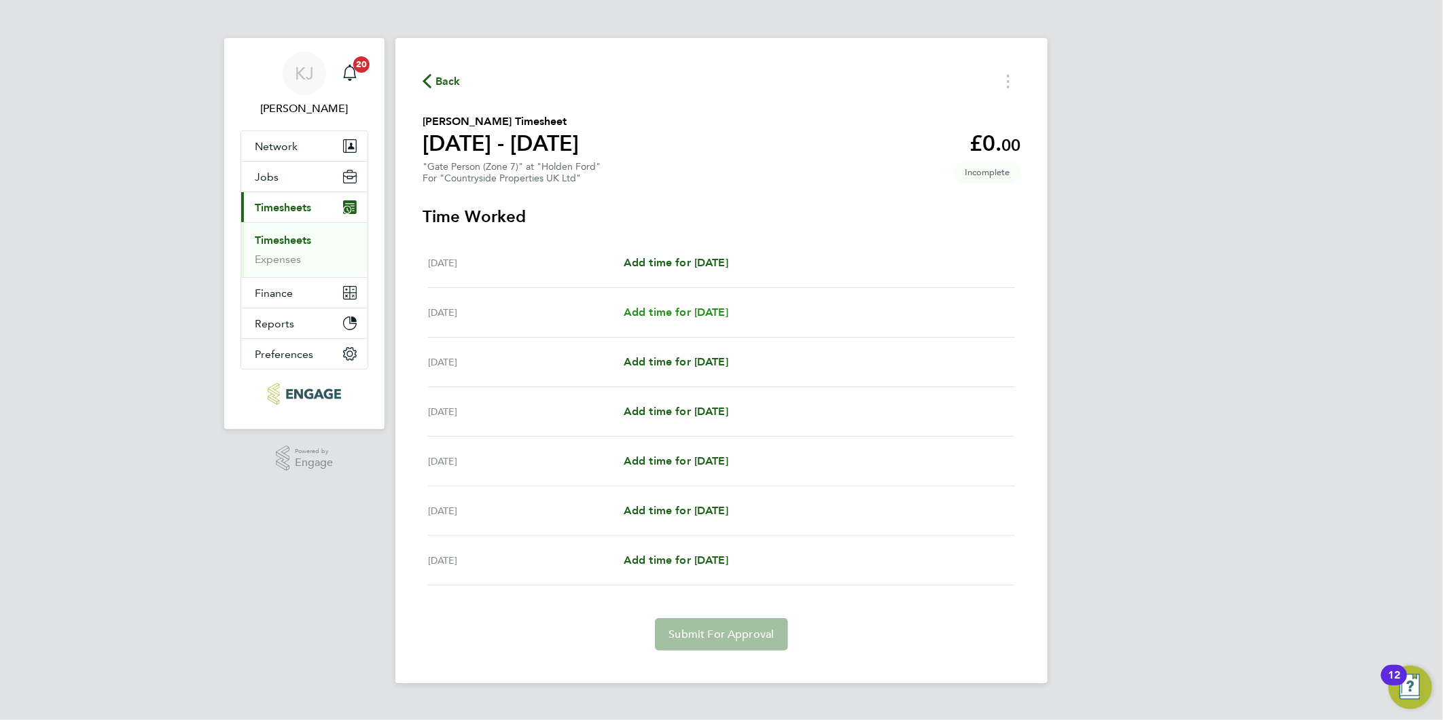
click at [662, 308] on span "Add time for [DATE]" at bounding box center [675, 312] width 105 height 13
select select "30"
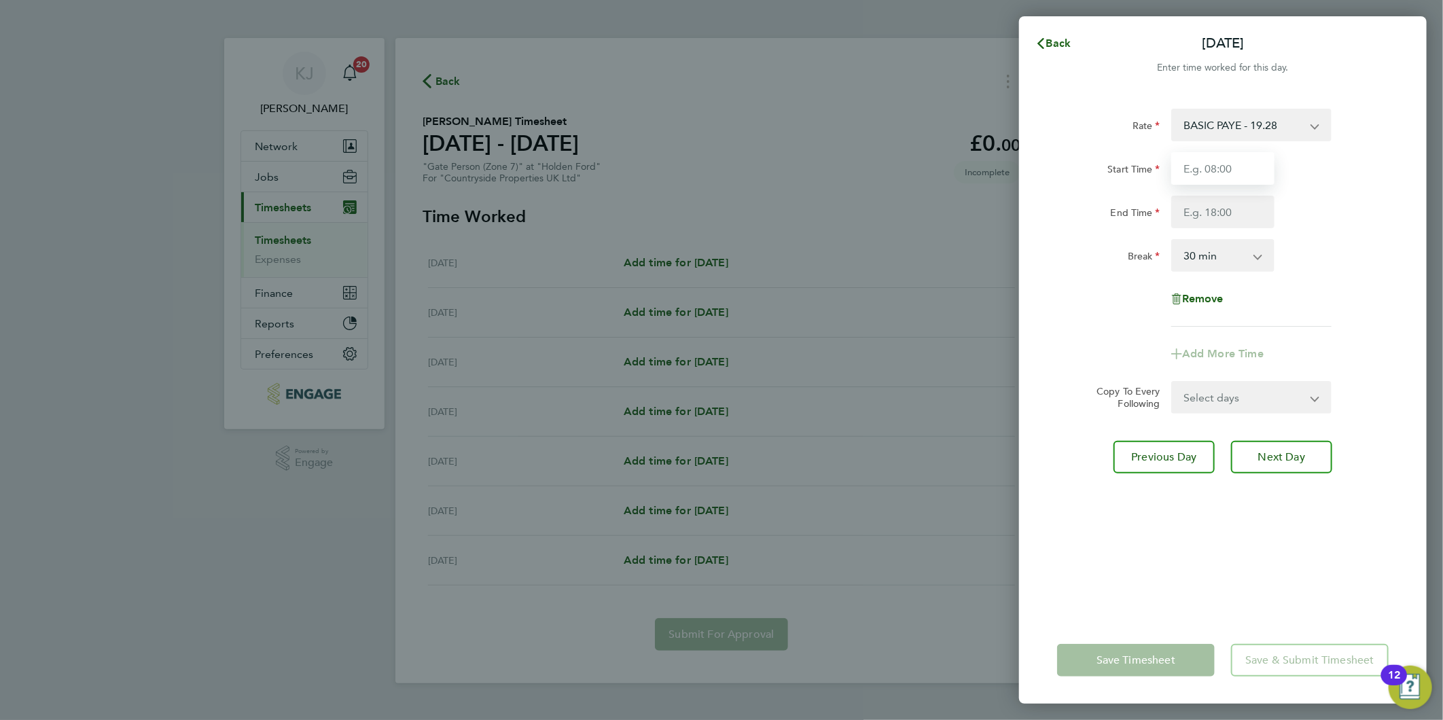
click at [1206, 159] on input "Start Time" at bounding box center [1222, 168] width 103 height 33
type input "07:00"
type input "16:30"
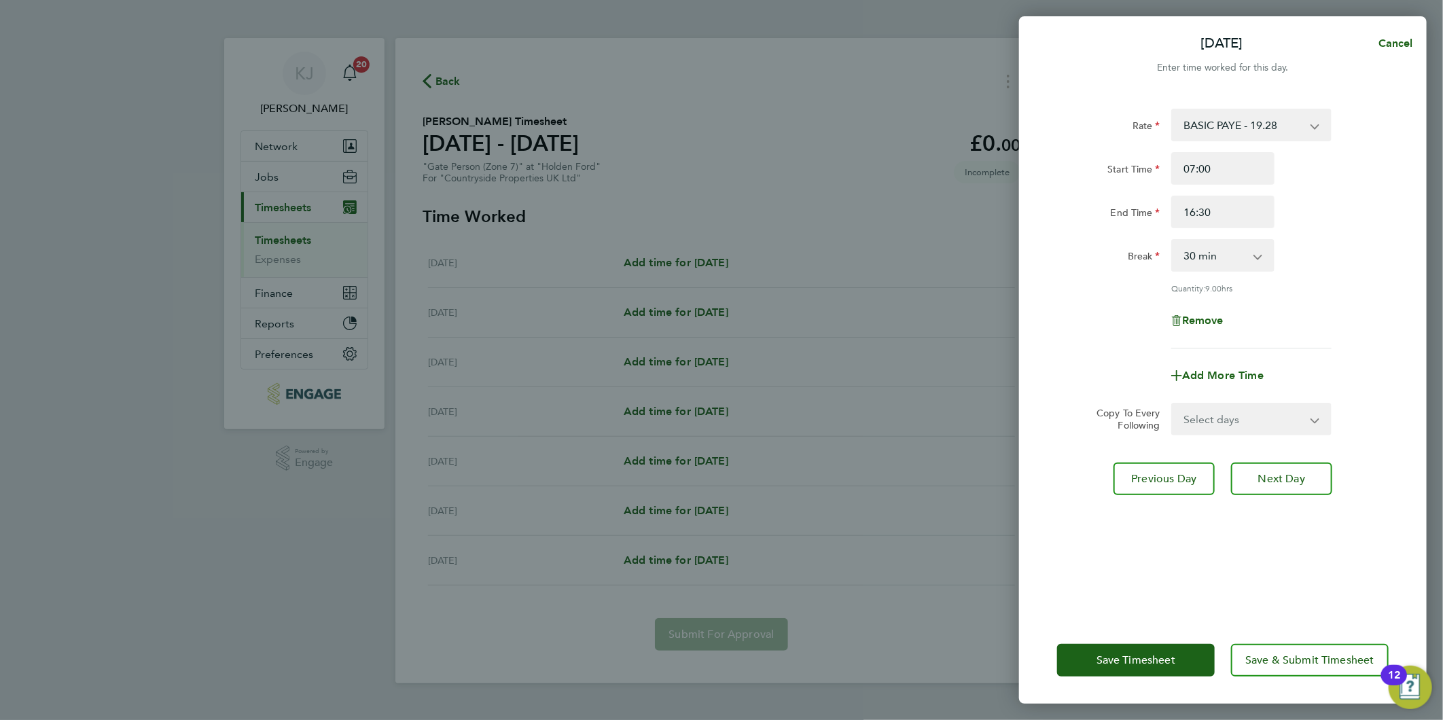
click at [1227, 252] on select "0 min 15 min 30 min 45 min 60 min 75 min 90 min" at bounding box center [1214, 255] width 84 height 30
click at [1172, 240] on select "0 min 15 min 30 min 45 min 60 min 75 min 90 min" at bounding box center [1214, 255] width 84 height 30
drag, startPoint x: 1210, startPoint y: 423, endPoint x: 1209, endPoint y: 430, distance: 6.8
click at [1210, 423] on select "Select days Day Weekday (Mon-Fri) Weekend (Sat-Sun) [DATE] [DATE] [DATE] [DATE]…" at bounding box center [1243, 419] width 143 height 30
select select "DAY"
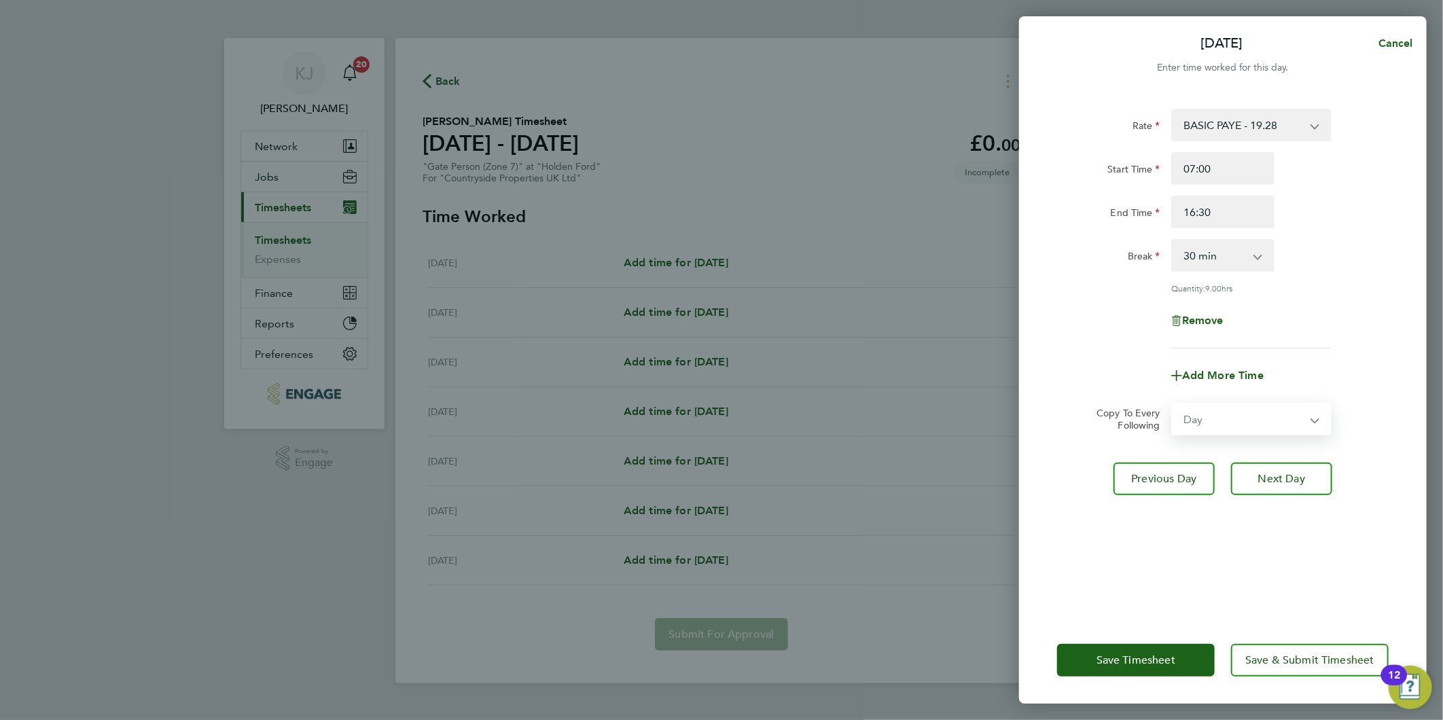
click at [1172, 404] on select "Select days Day Weekday (Mon-Fri) Weekend (Sat-Sun) [DATE] [DATE] [DATE] [DATE]…" at bounding box center [1243, 419] width 143 height 30
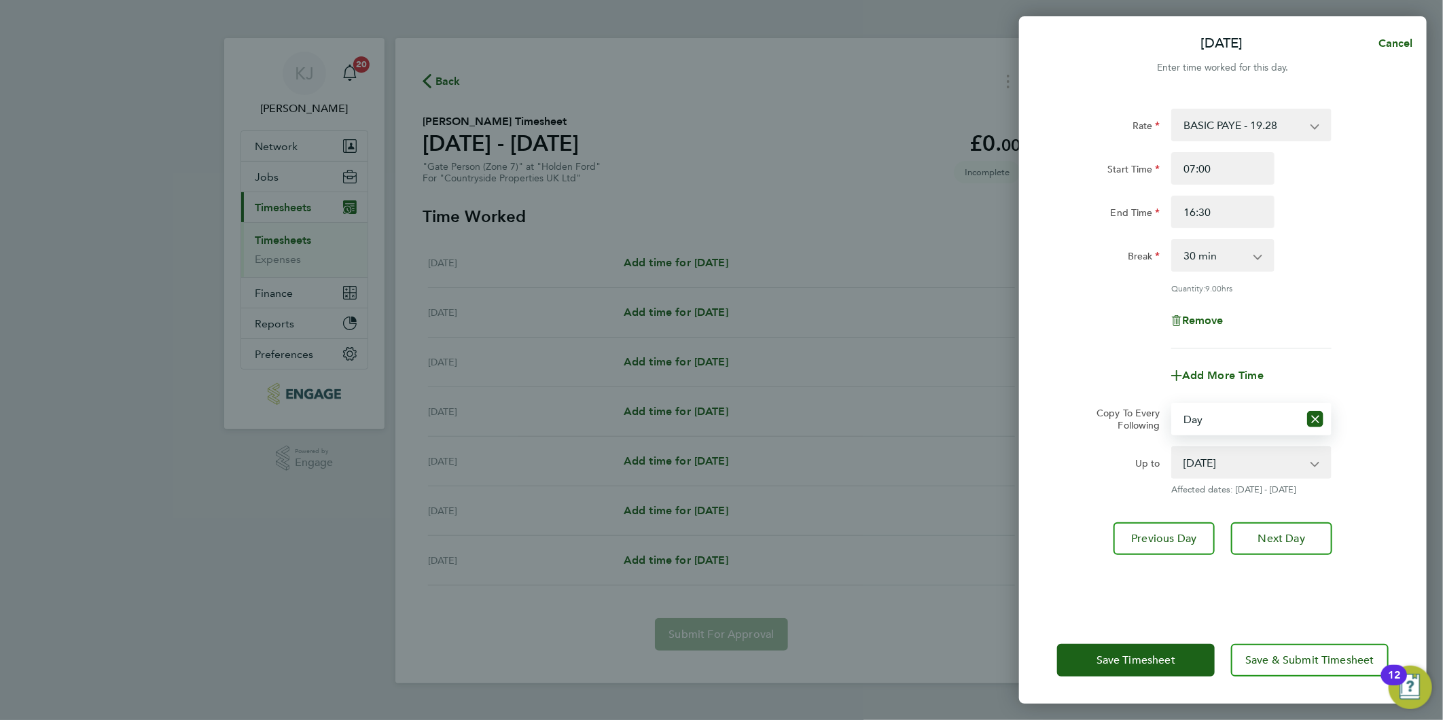
drag, startPoint x: 1225, startPoint y: 458, endPoint x: 1225, endPoint y: 477, distance: 19.0
click at [1225, 458] on select "[DATE] [DATE] [DATE] [DATE] [DATE]" at bounding box center [1242, 463] width 141 height 30
select select "[DATE]"
click at [1172, 448] on select "[DATE] [DATE] [DATE] [DATE] [DATE]" at bounding box center [1242, 463] width 141 height 30
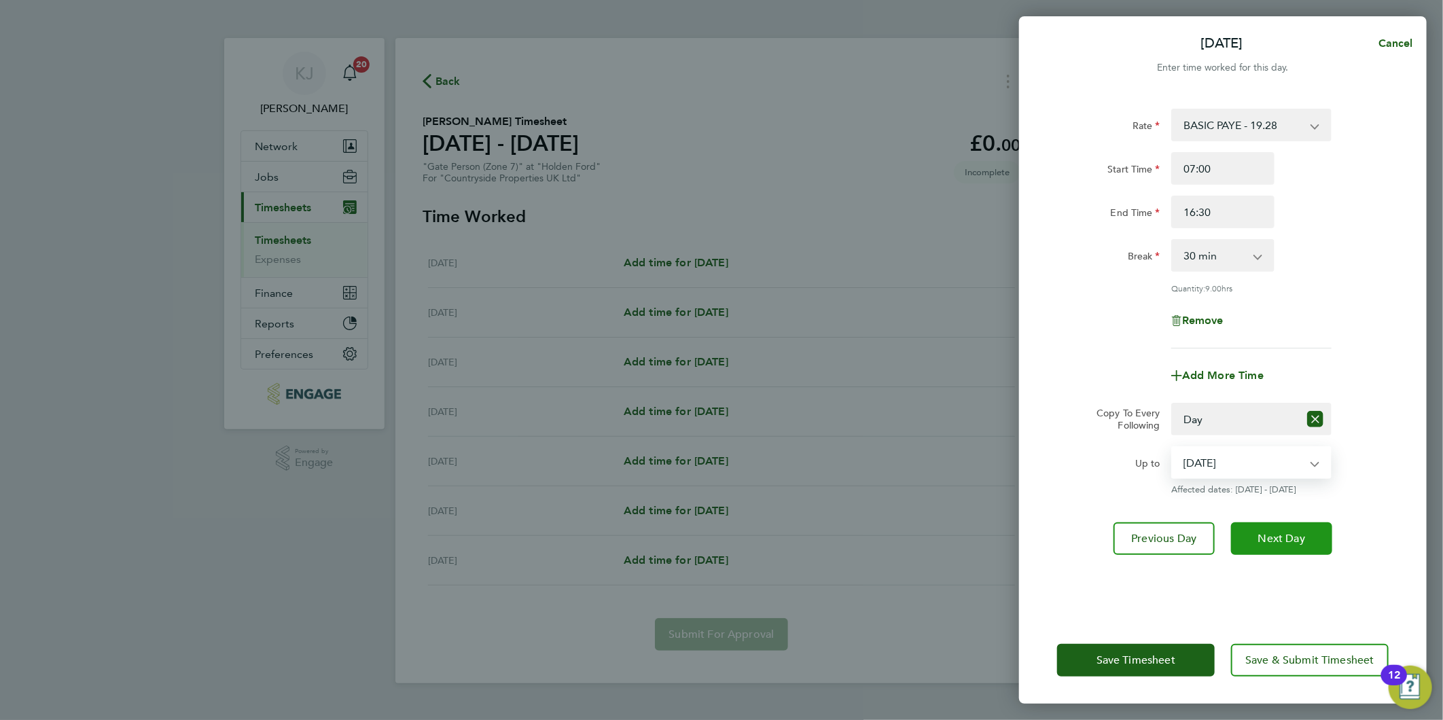
click at [1271, 546] on button "Next Day" at bounding box center [1281, 538] width 101 height 33
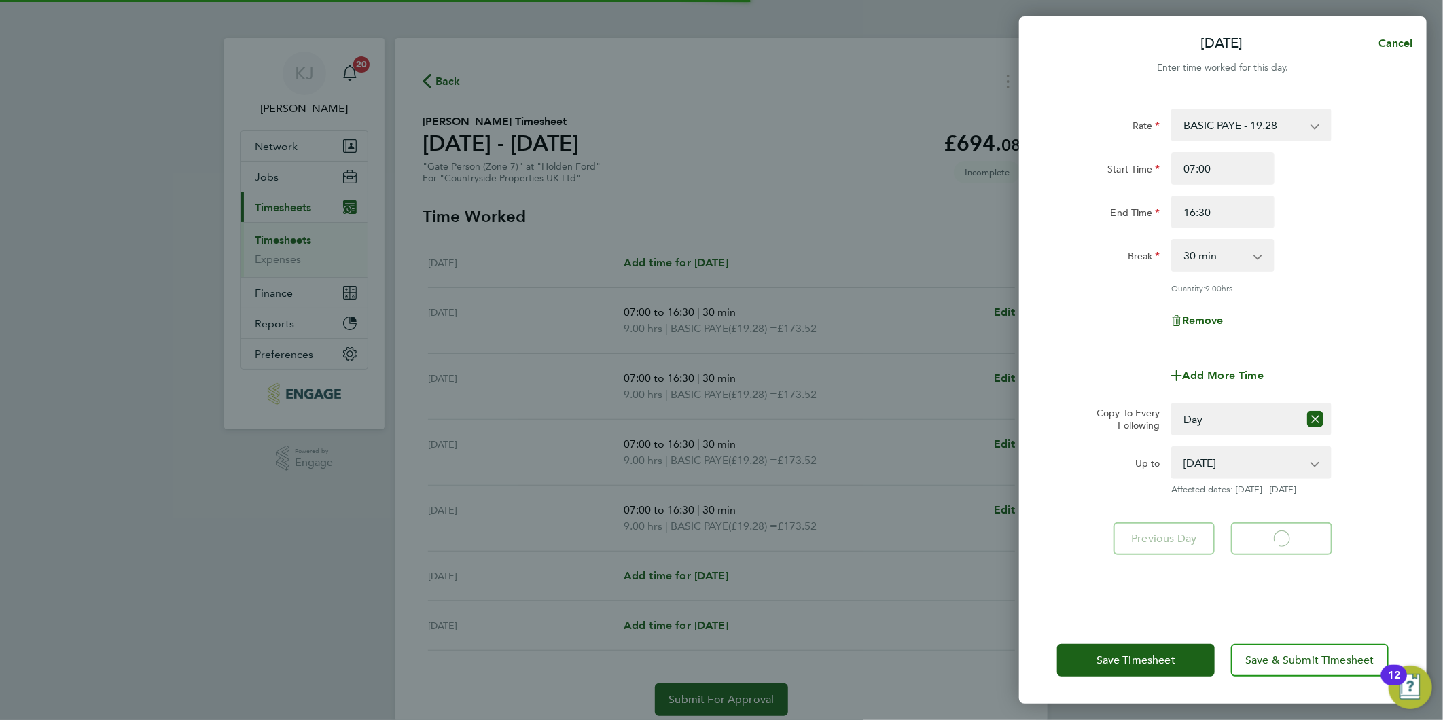
select select "30"
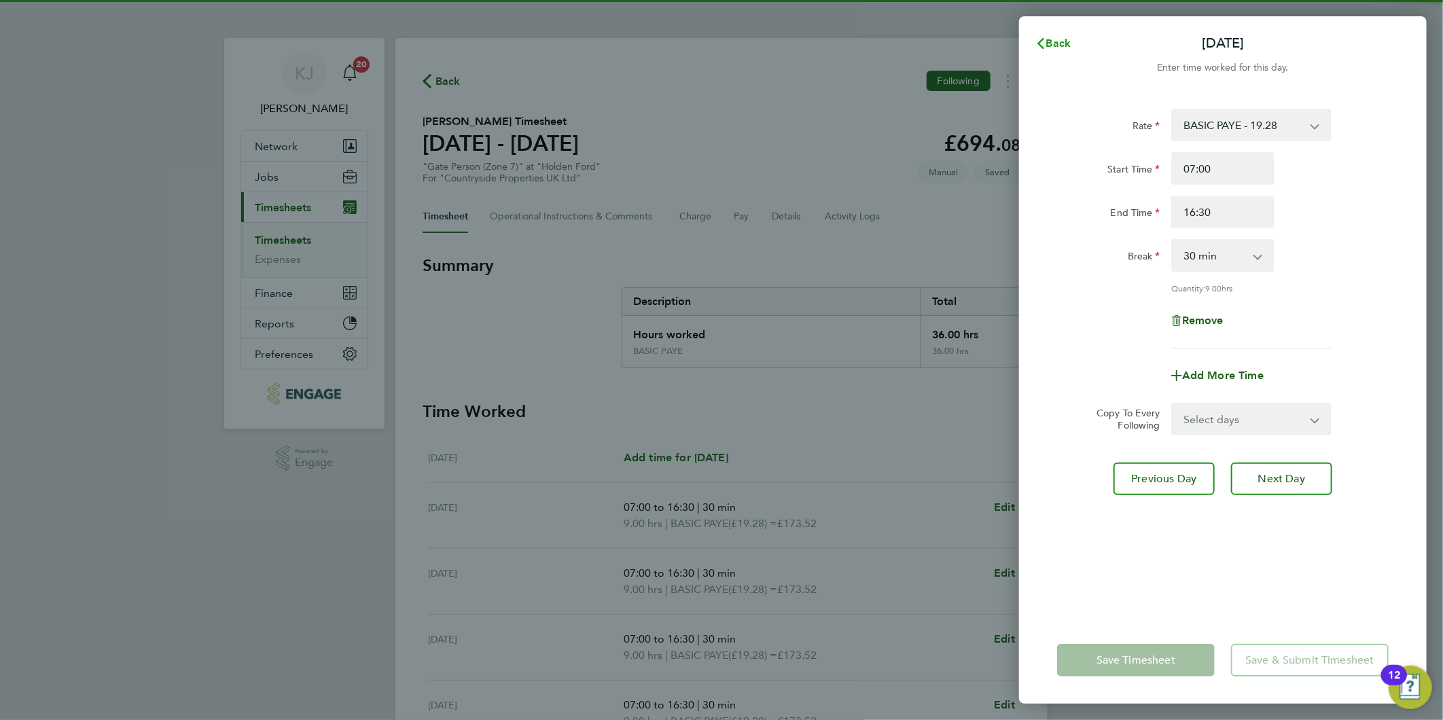
click at [1036, 45] on icon "button" at bounding box center [1040, 43] width 11 height 11
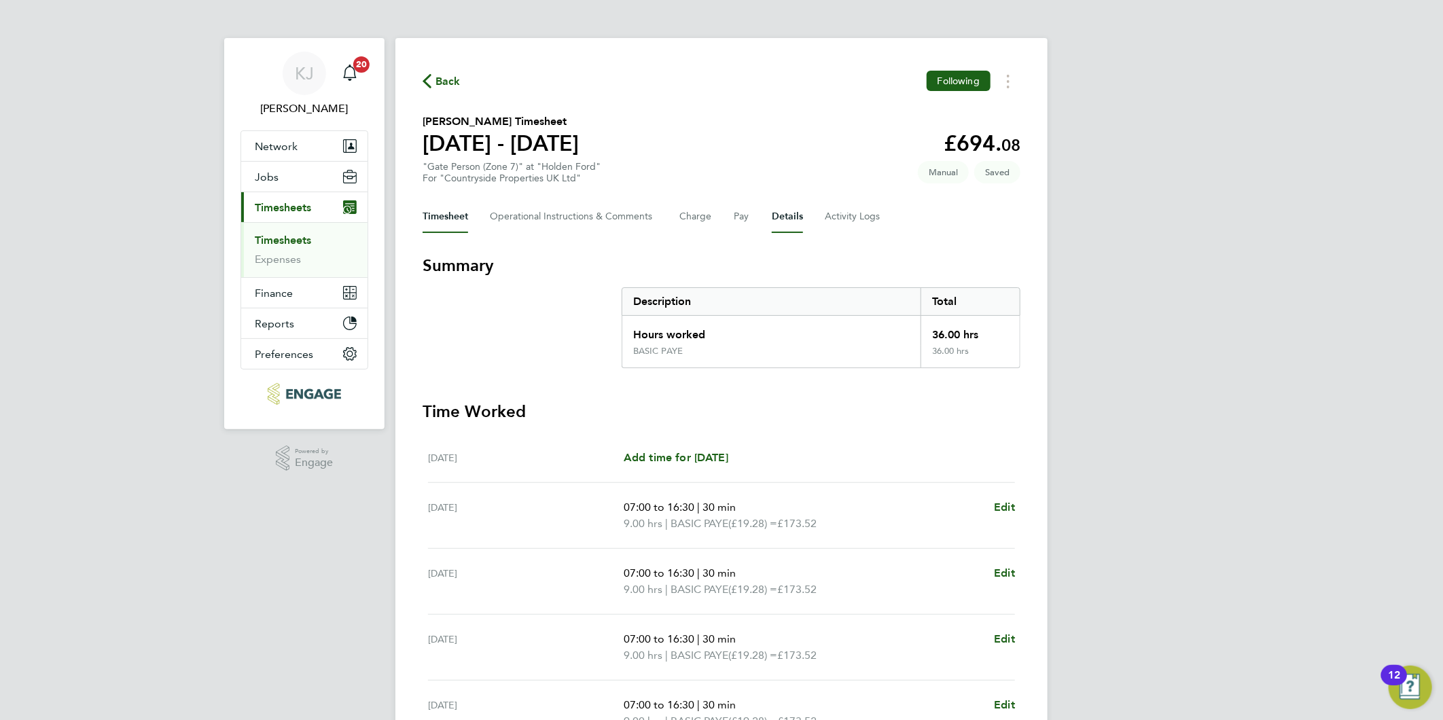
click at [797, 216] on button "Details" at bounding box center [787, 216] width 31 height 33
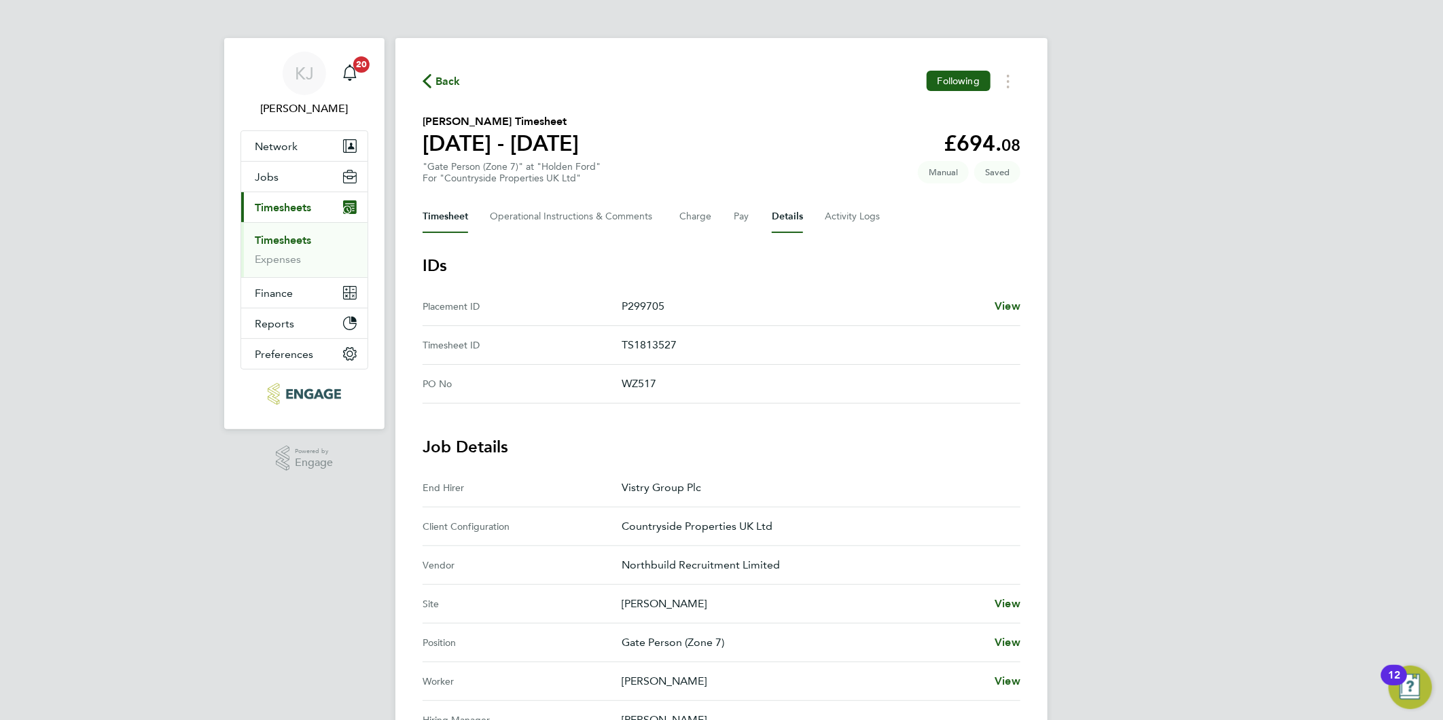
click at [440, 209] on button "Timesheet" at bounding box center [445, 216] width 46 height 33
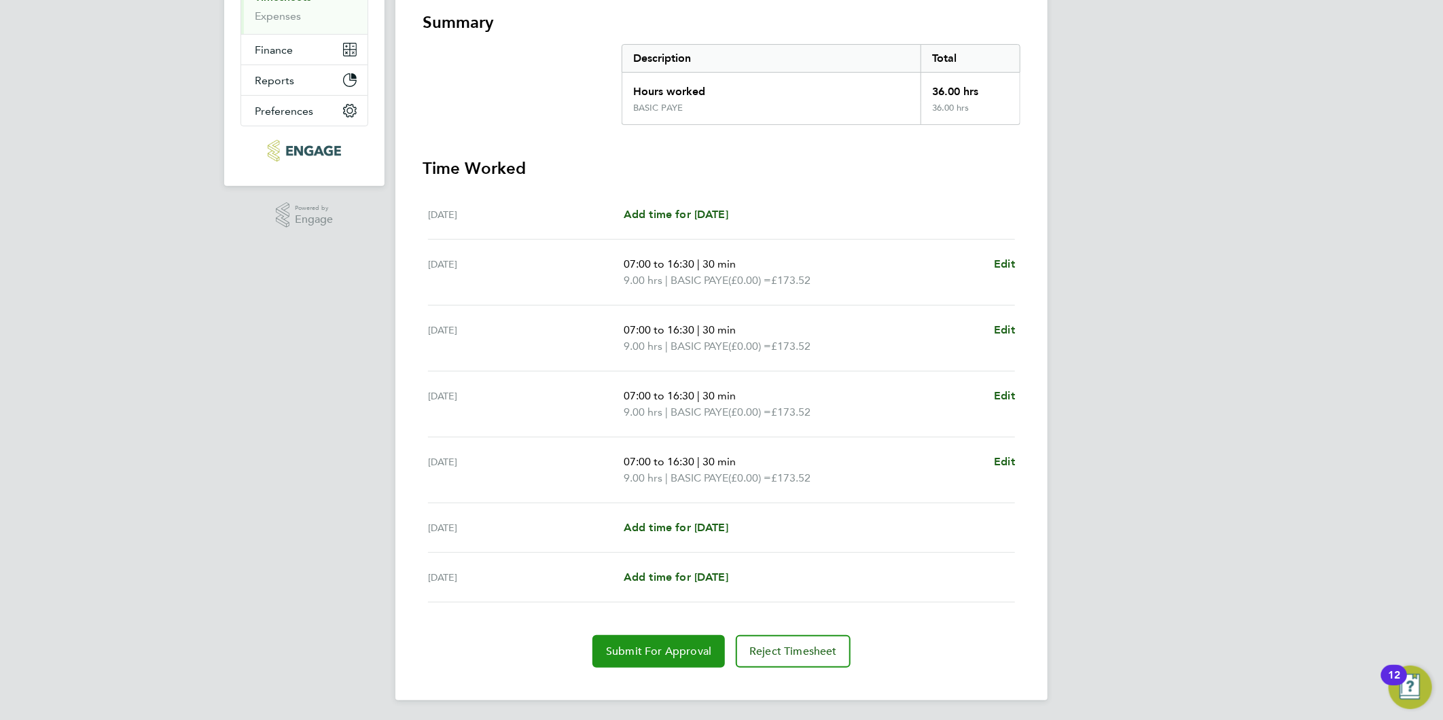
click at [637, 648] on span "Submit For Approval" at bounding box center [658, 652] width 105 height 14
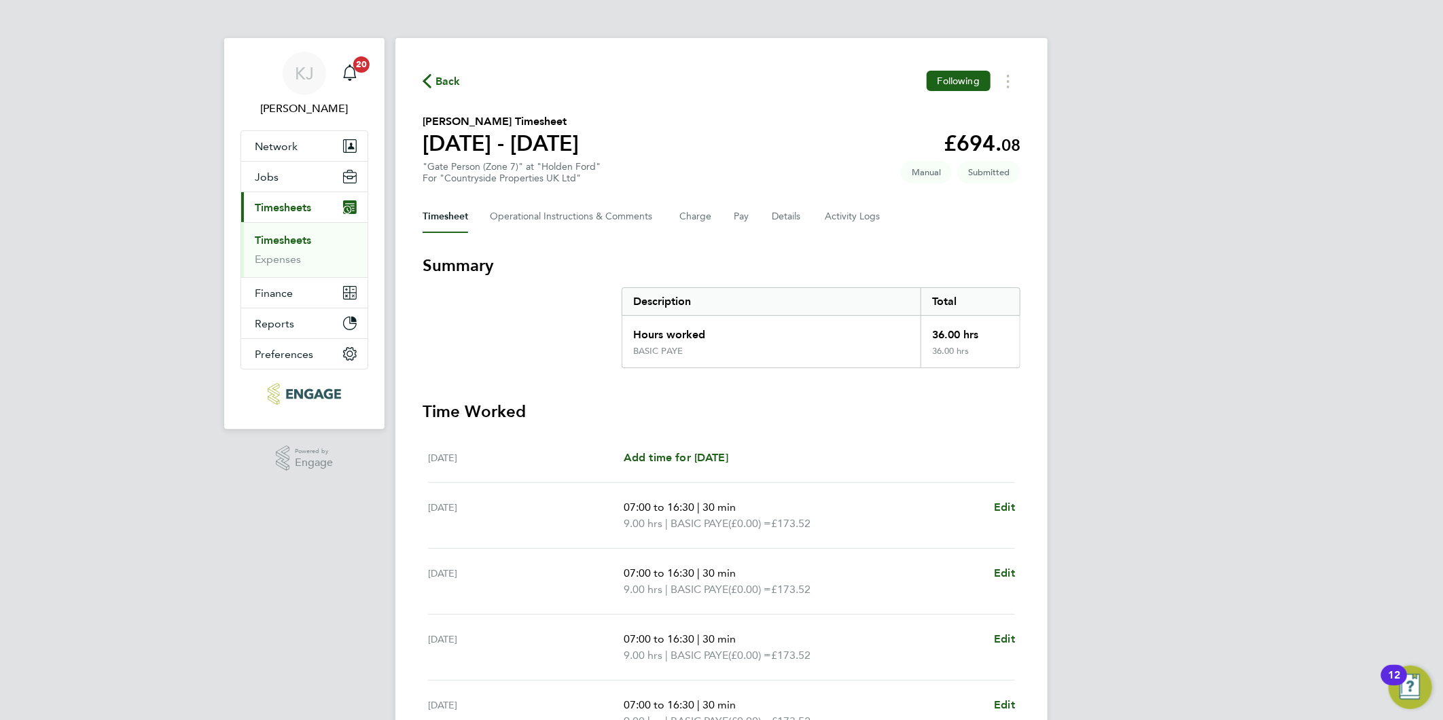
drag, startPoint x: 283, startPoint y: 238, endPoint x: 289, endPoint y: 251, distance: 14.6
click at [283, 238] on link "Timesheets" at bounding box center [283, 240] width 56 height 13
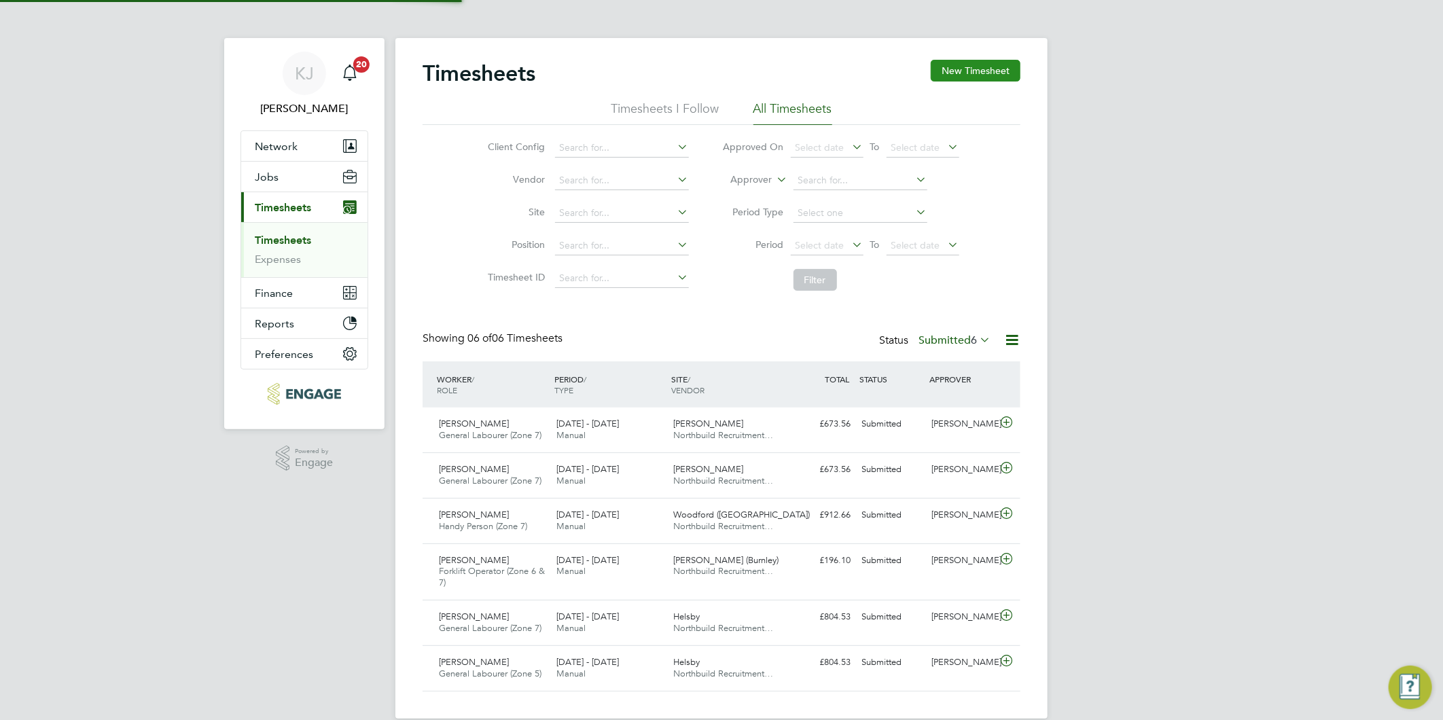
scroll to position [34, 118]
click at [971, 71] on button "New Timesheet" at bounding box center [975, 71] width 90 height 22
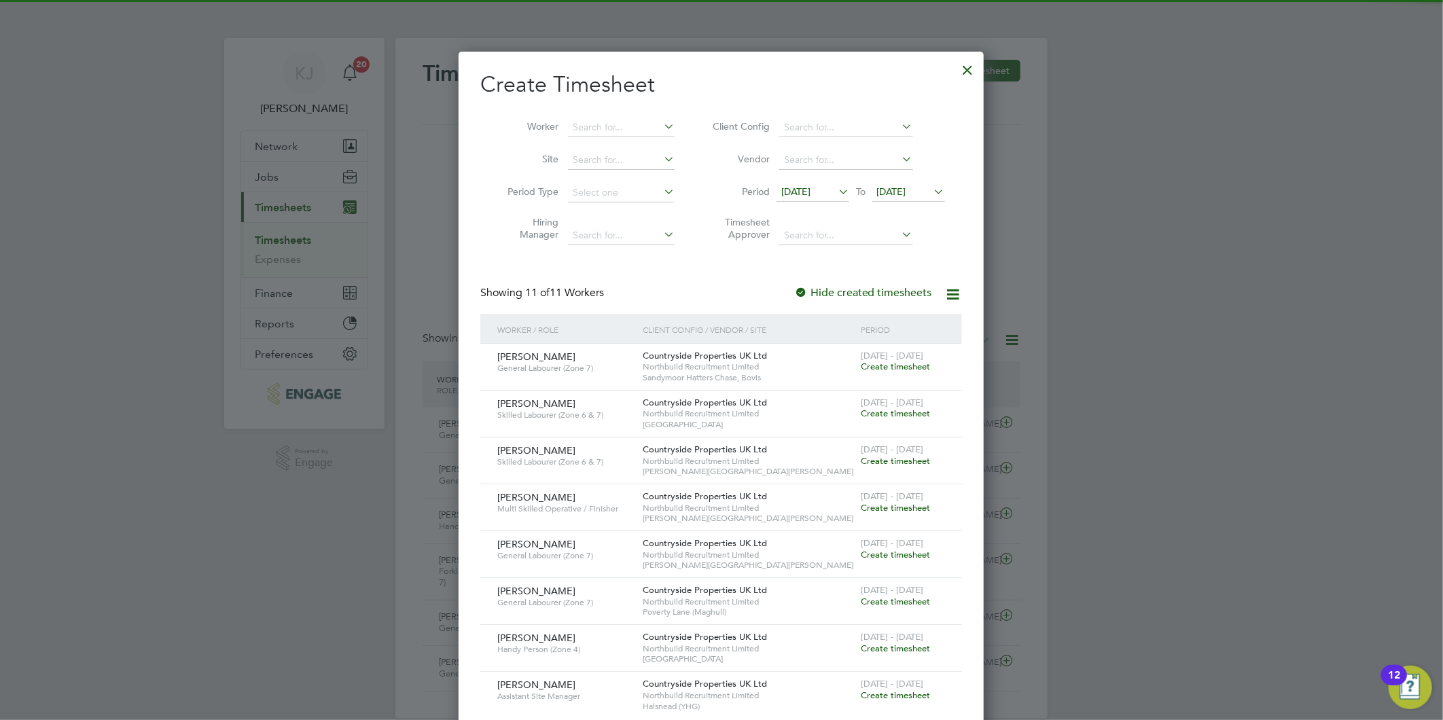
click at [804, 188] on span "[DATE]" at bounding box center [795, 191] width 29 height 12
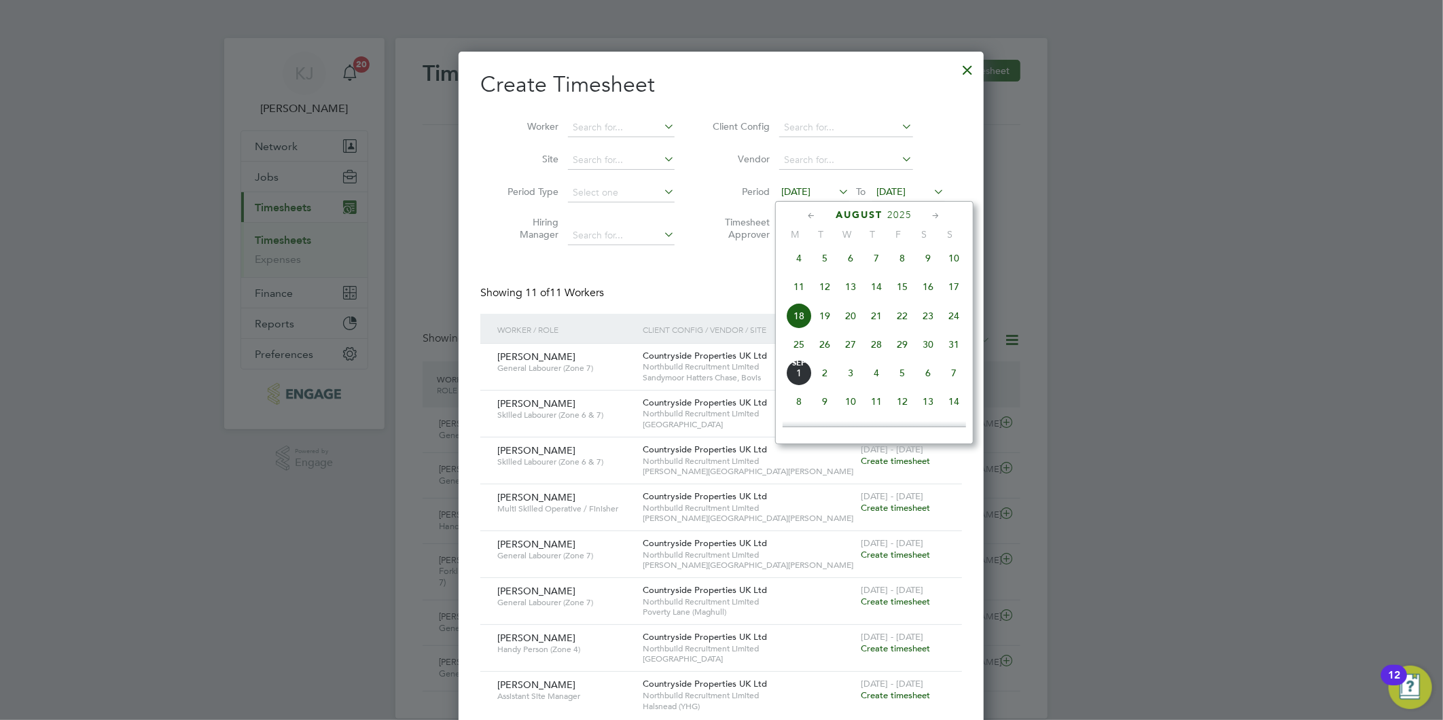
click at [801, 349] on span "25" at bounding box center [799, 344] width 26 height 26
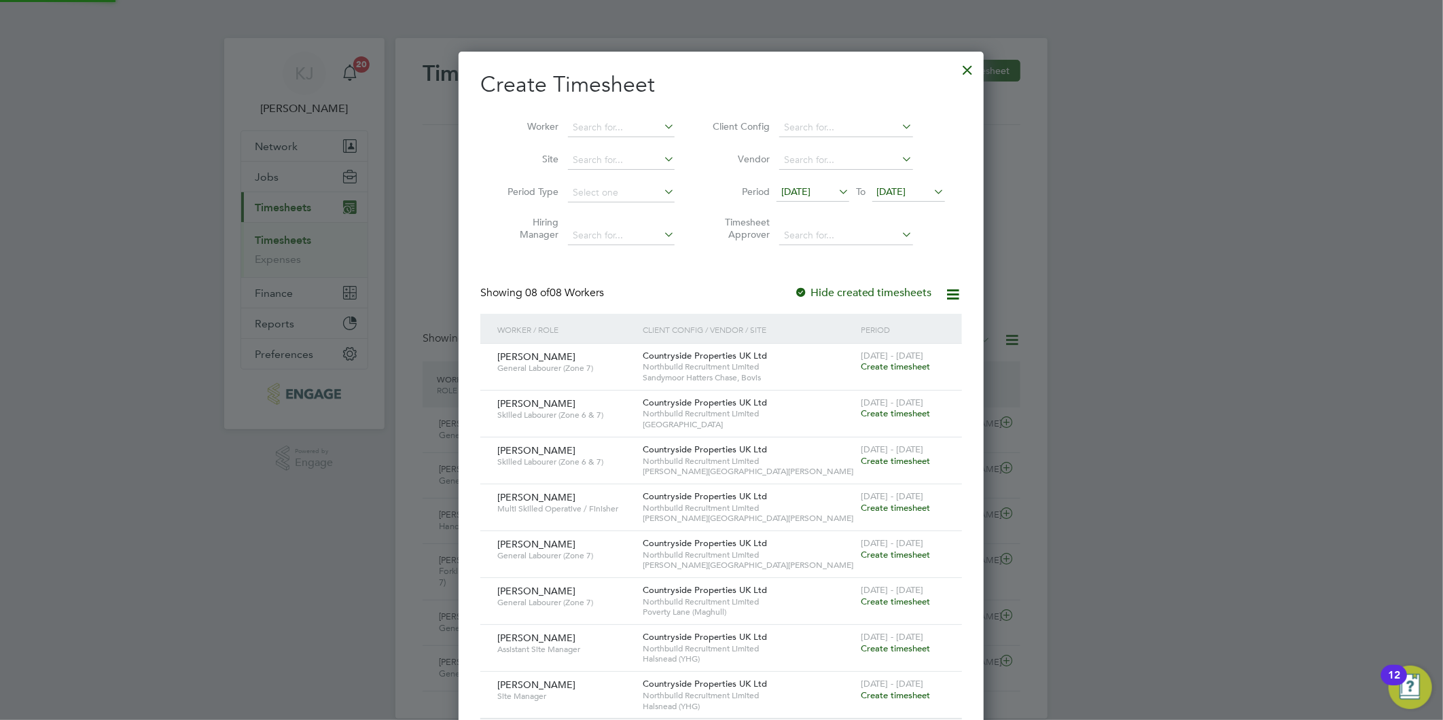
click at [904, 193] on span "[DATE]" at bounding box center [891, 191] width 29 height 12
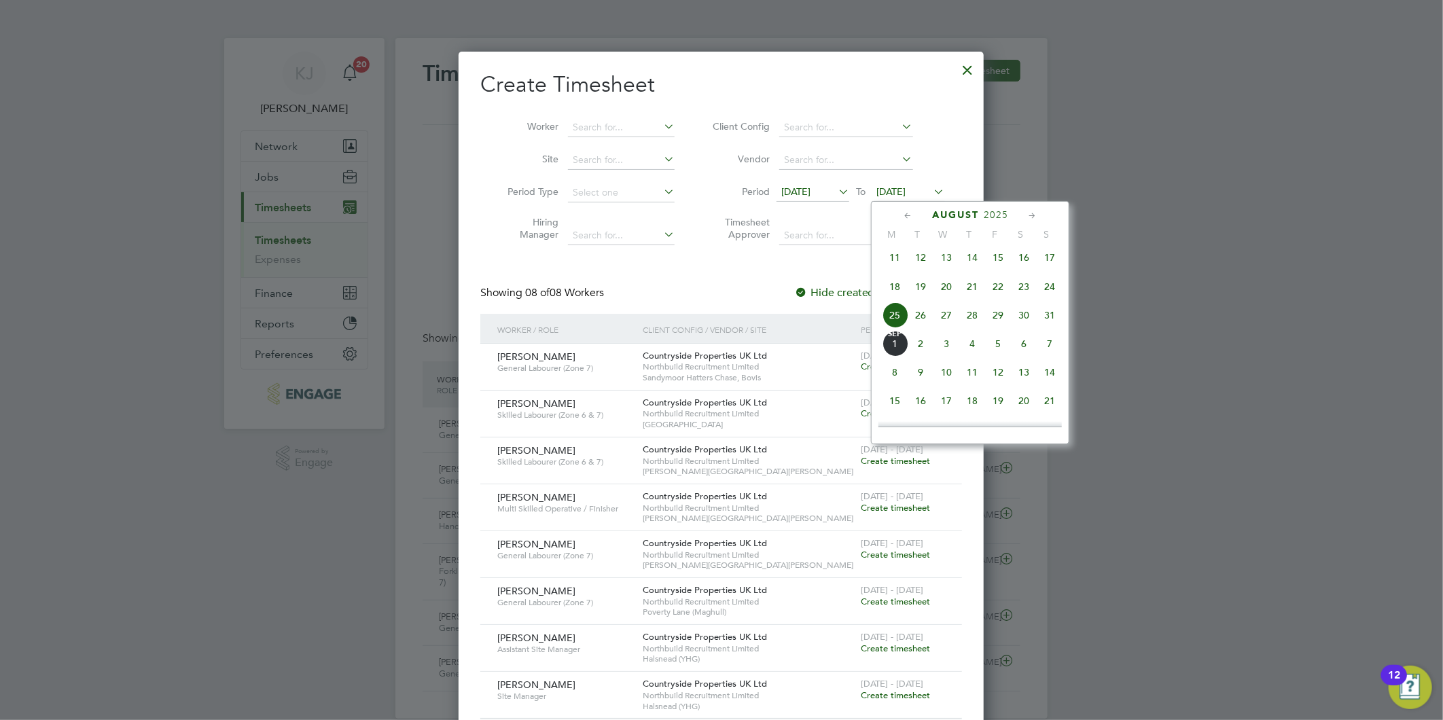
click at [1046, 320] on span "31" at bounding box center [1049, 315] width 26 height 26
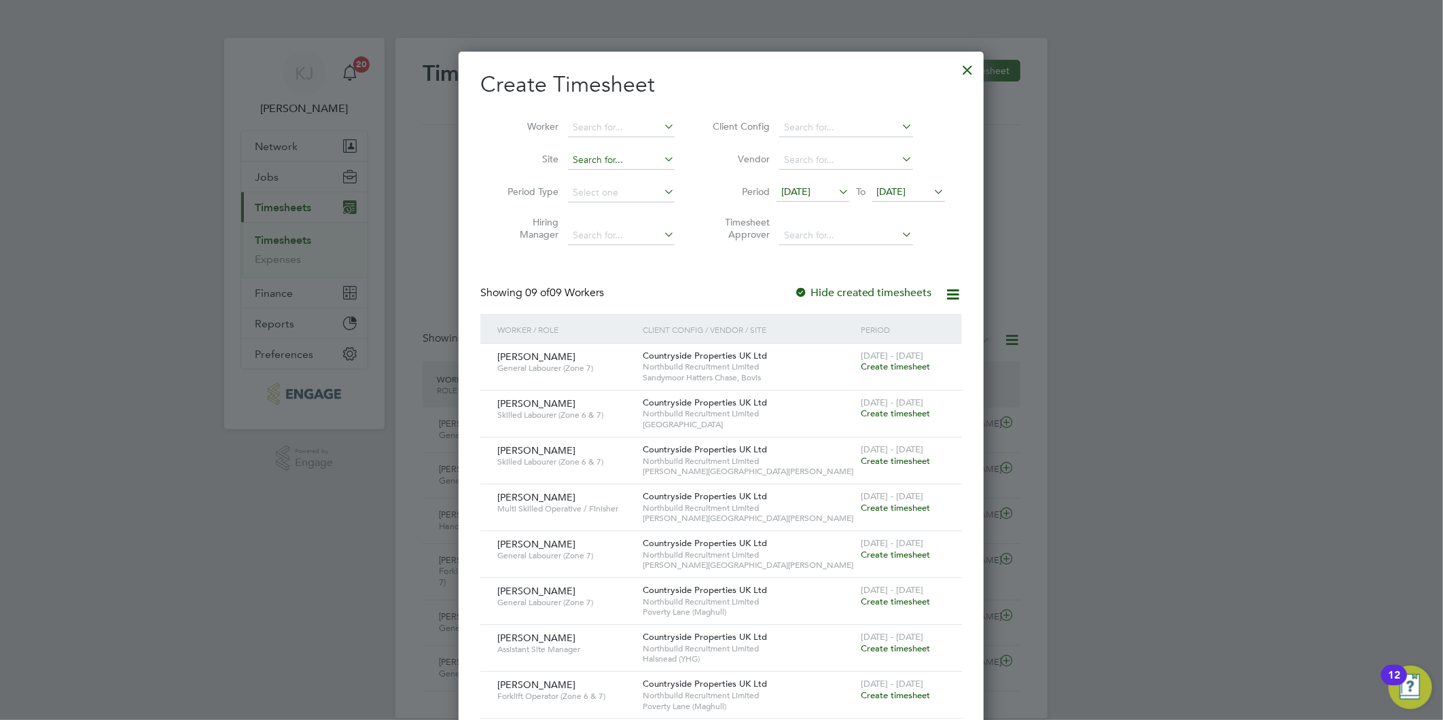
click at [626, 154] on input at bounding box center [621, 160] width 107 height 19
click at [643, 118] on input at bounding box center [621, 127] width 107 height 19
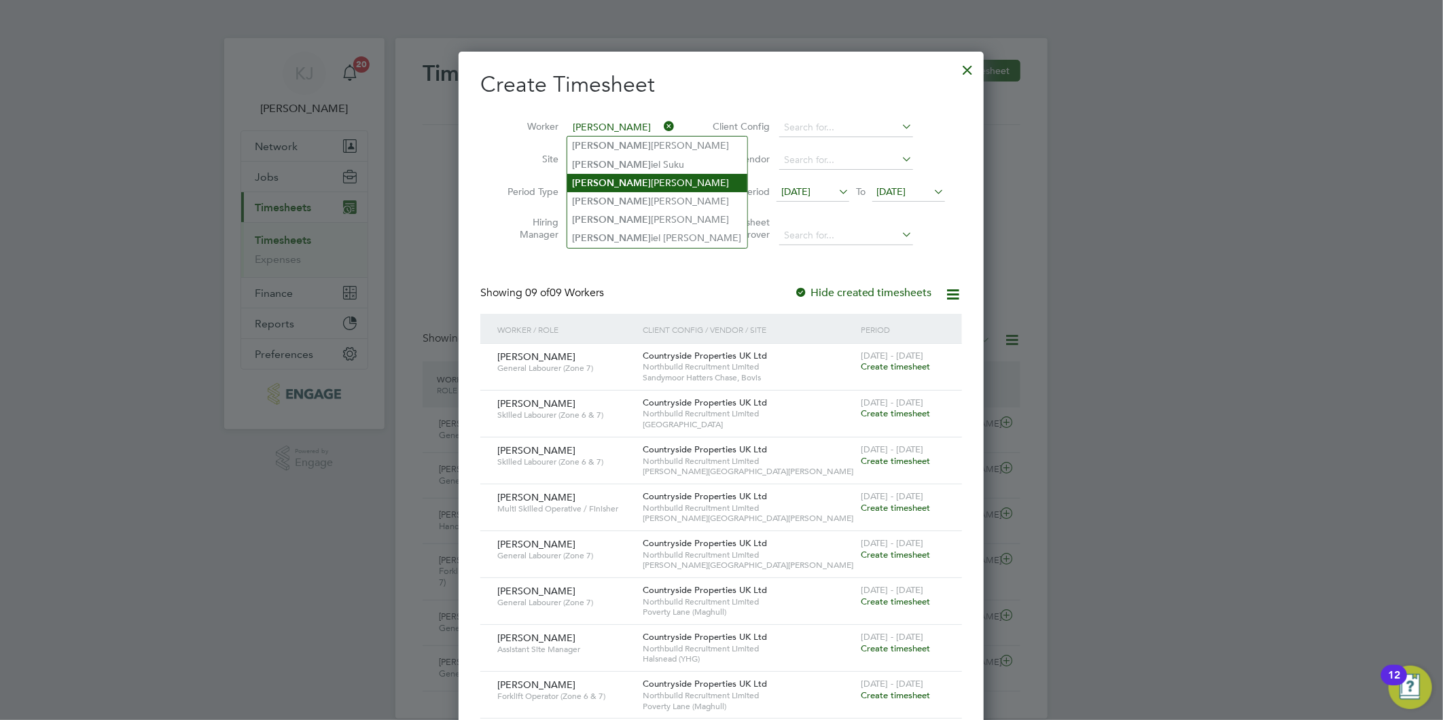
click at [633, 174] on li "Dan iel Maloney" at bounding box center [657, 183] width 180 height 18
type input "[PERSON_NAME]"
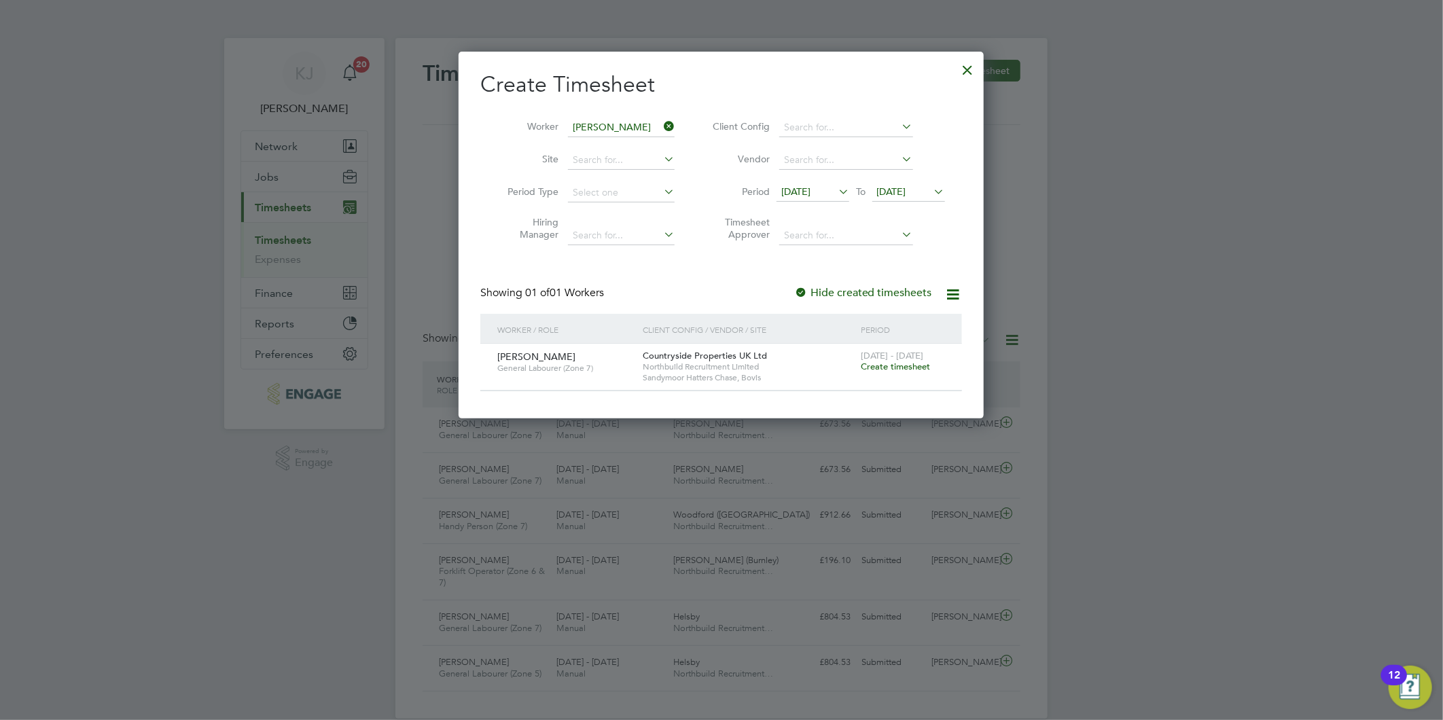
click at [893, 365] on span "Create timesheet" at bounding box center [894, 367] width 69 height 12
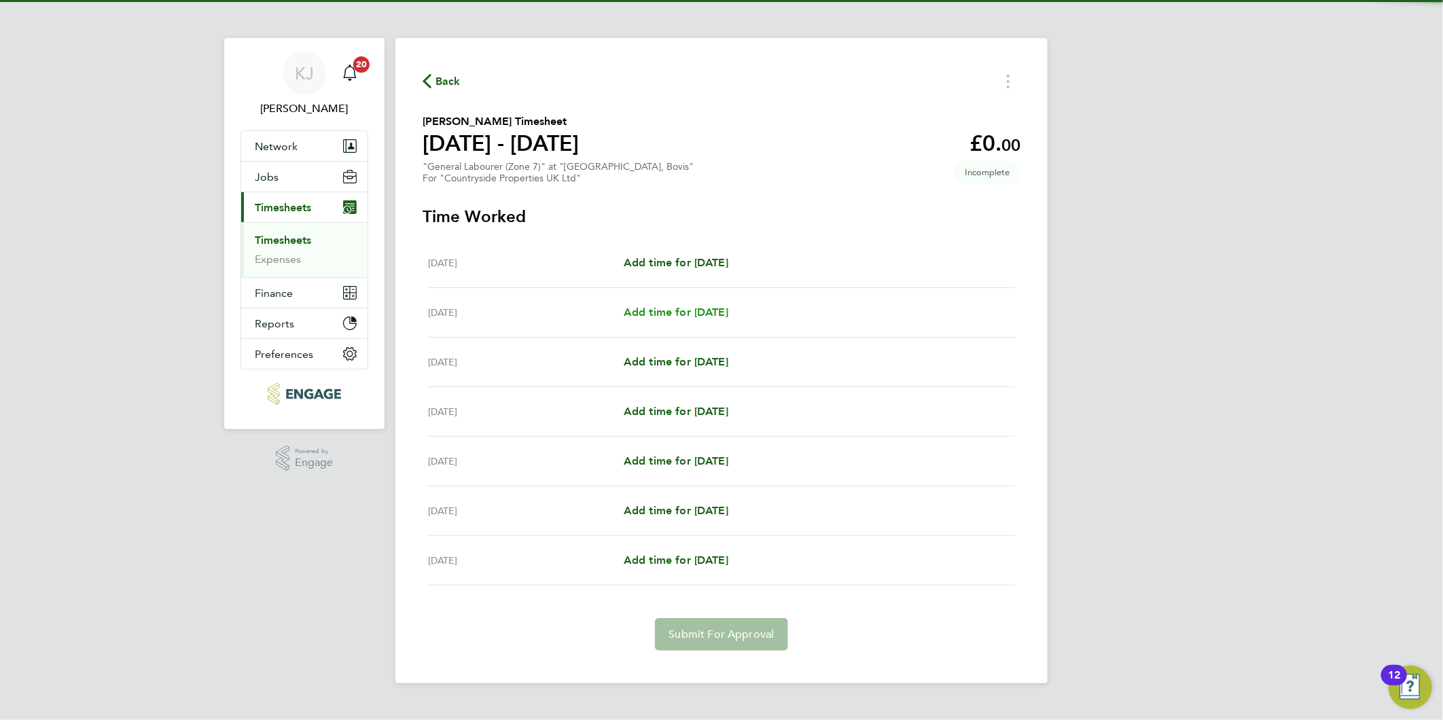
click at [669, 318] on link "Add time for [DATE]" at bounding box center [675, 312] width 105 height 16
select select "30"
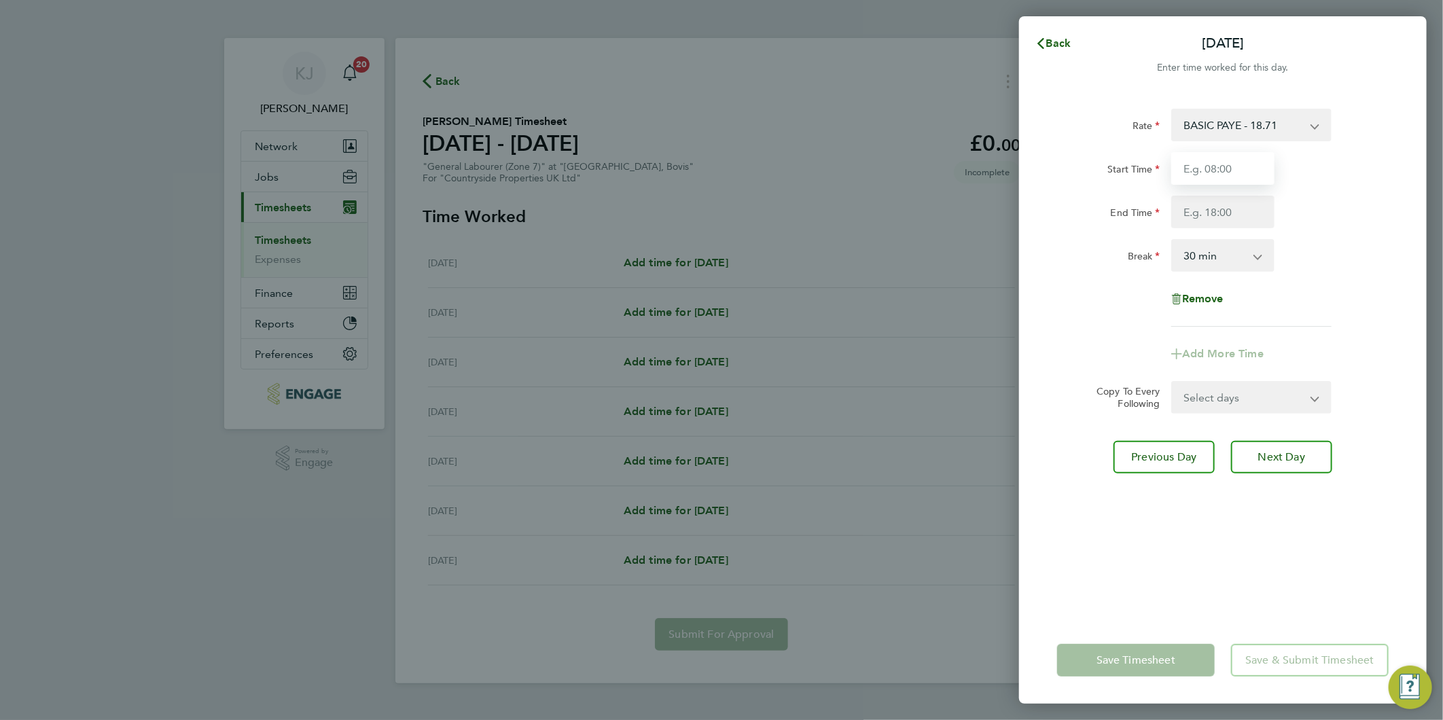
click at [1239, 175] on input "Start Time" at bounding box center [1222, 168] width 103 height 33
type input "07:00"
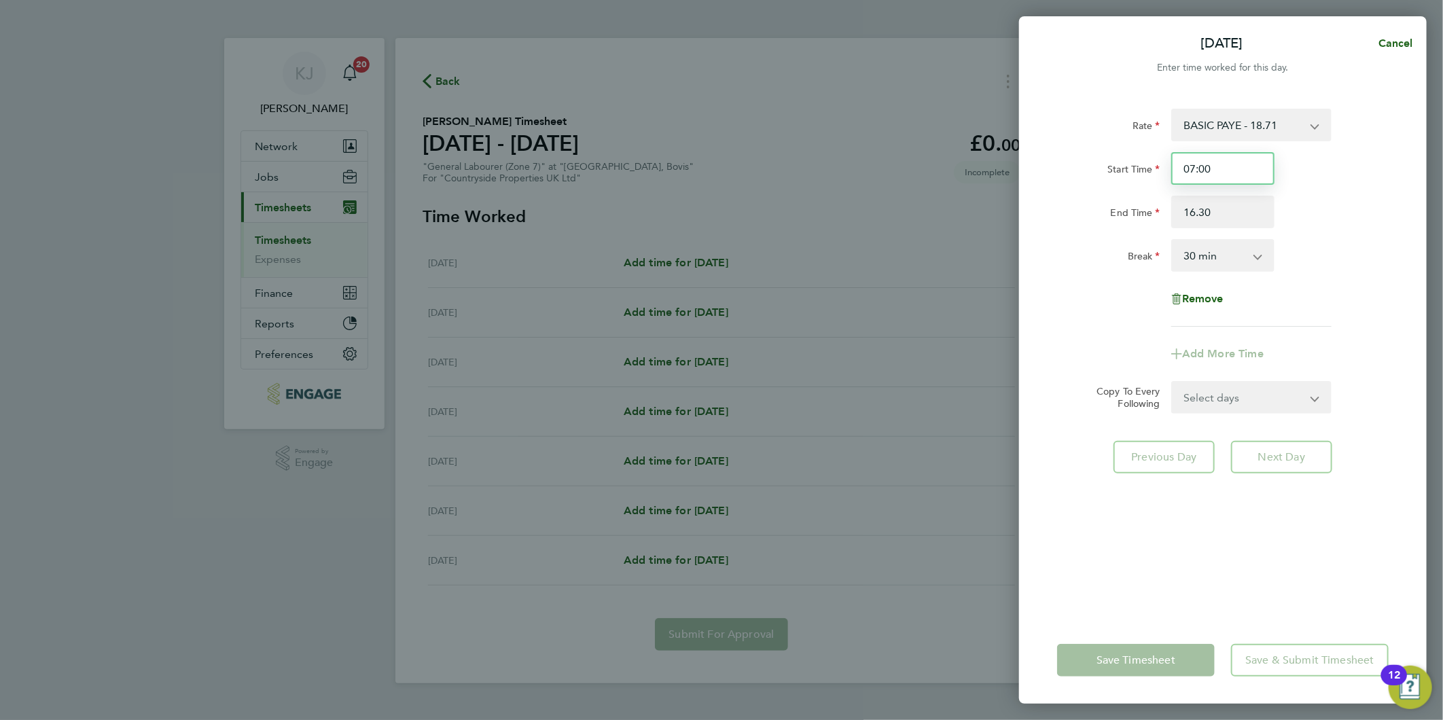
type input "16:30"
click at [1234, 177] on input "07:00" at bounding box center [1222, 168] width 103 height 33
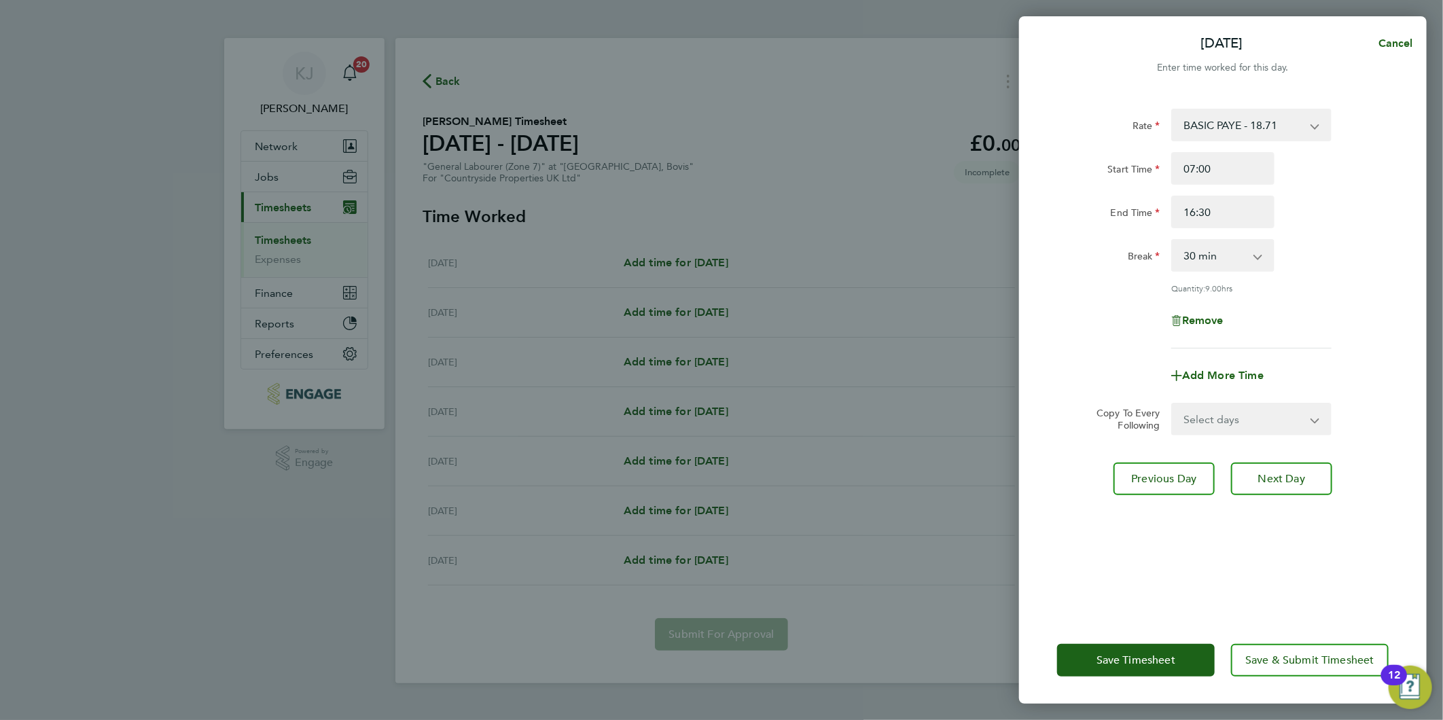
click at [1241, 430] on select "Select days Day Weekday (Mon-Fri) Weekend (Sat-Sun) [DATE] [DATE] [DATE] [DATE]…" at bounding box center [1243, 419] width 143 height 30
click at [1068, 242] on div "Break" at bounding box center [1108, 252] width 103 height 27
click at [1226, 413] on select "Select days Day Weekday (Mon-Fri) Weekend (Sat-Sun) [DATE] [DATE] [DATE] [DATE]…" at bounding box center [1243, 419] width 143 height 30
select select "FRI"
click at [1172, 404] on select "Select days Day Weekday (Mon-Fri) Weekend (Sat-Sun) [DATE] [DATE] [DATE] [DATE]…" at bounding box center [1243, 419] width 143 height 30
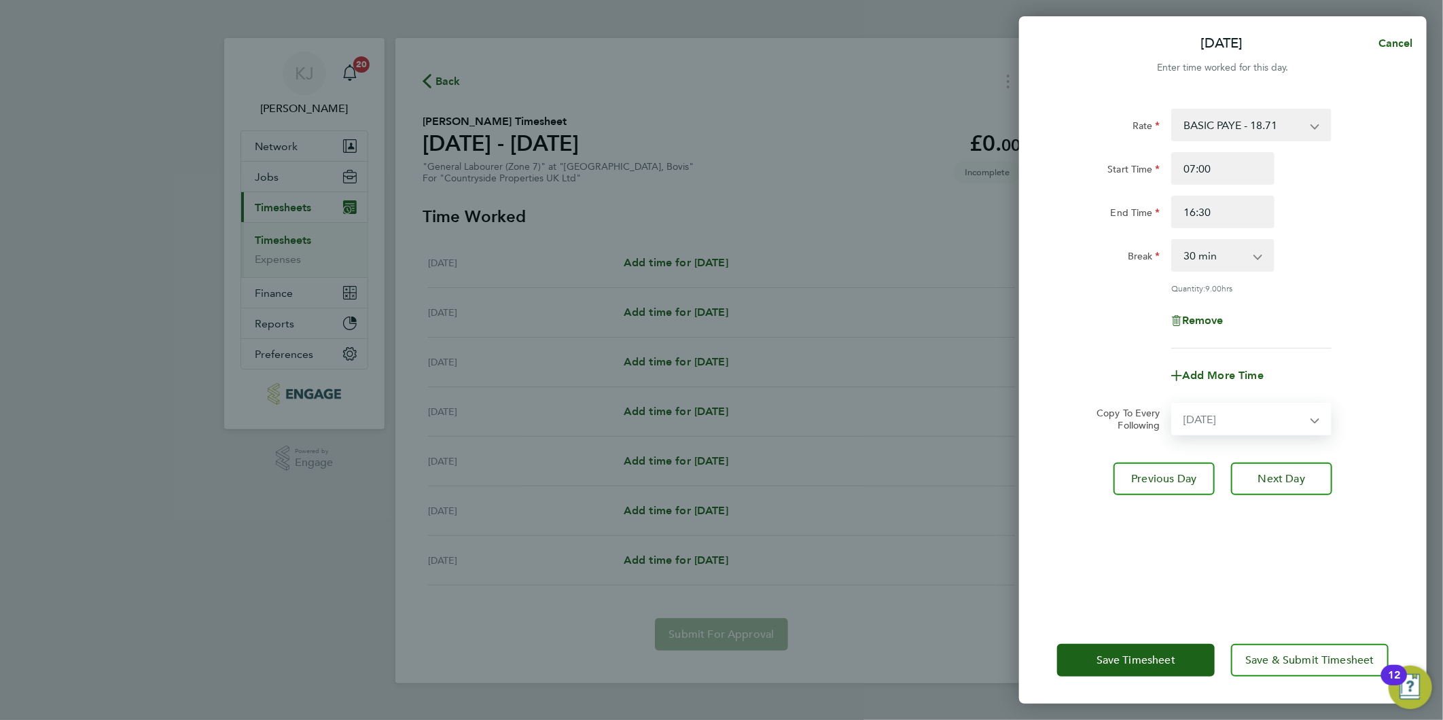
select select "[DATE]"
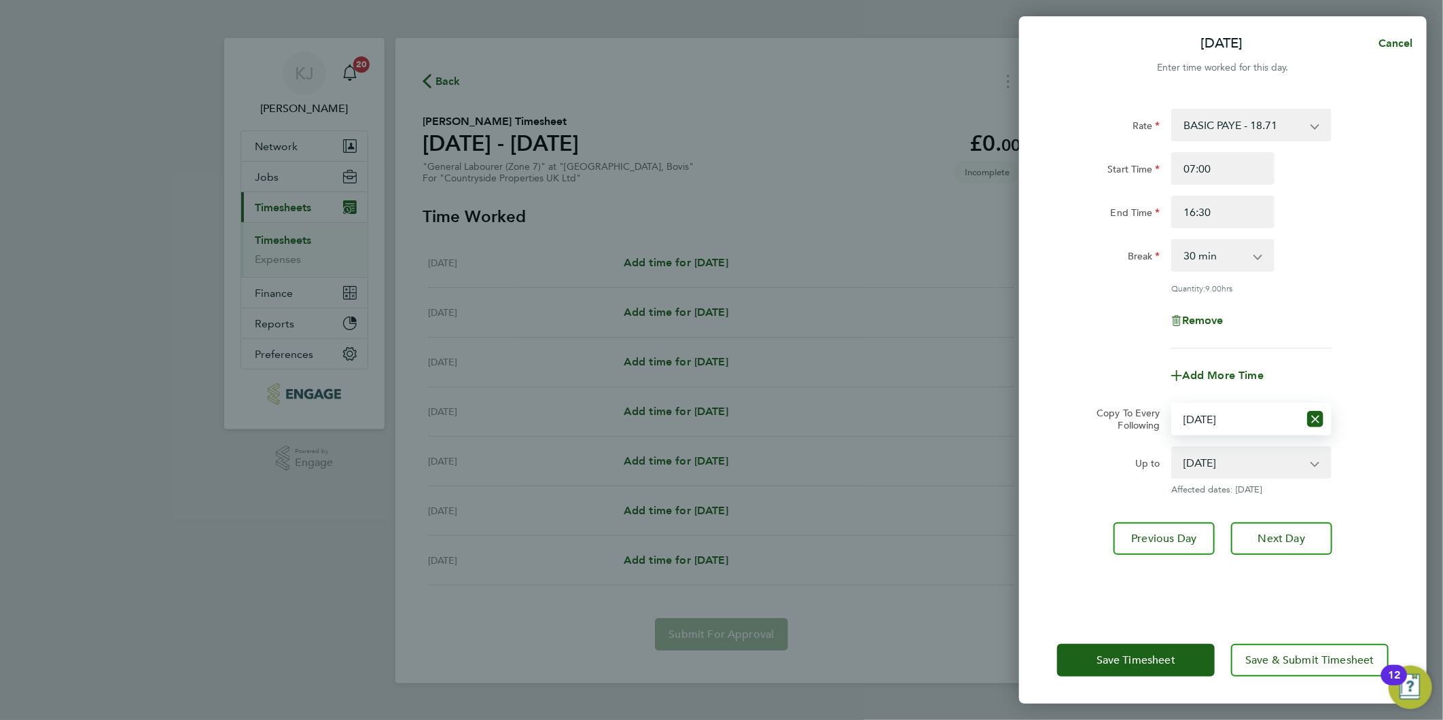
click at [1282, 509] on div "Rate BASIC PAYE - 18.71 Start Time 07:00 End Time 16:30 Break 0 min 15 min 30 m…" at bounding box center [1222, 354] width 407 height 524
drag, startPoint x: 1285, startPoint y: 538, endPoint x: 1292, endPoint y: 546, distance: 11.1
click at [1285, 539] on span "Next Day" at bounding box center [1281, 539] width 47 height 14
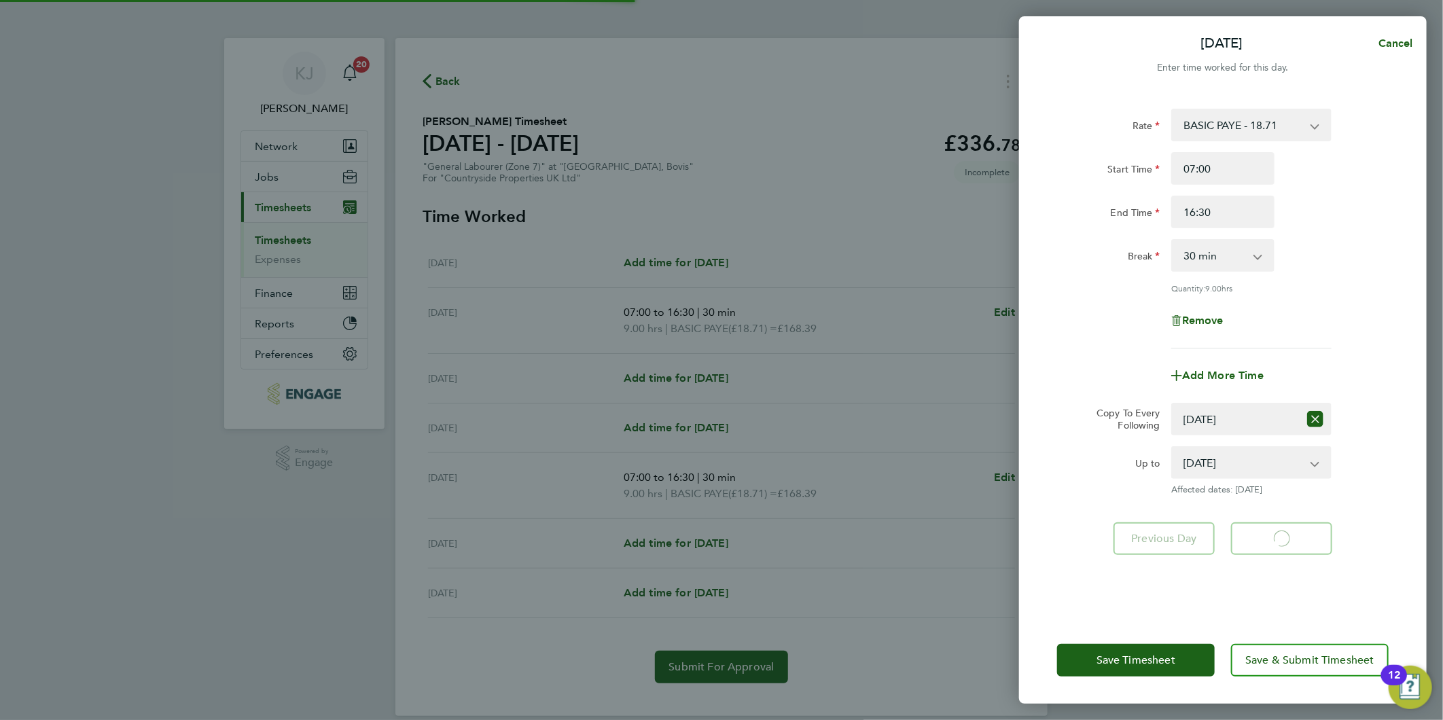
select select "30"
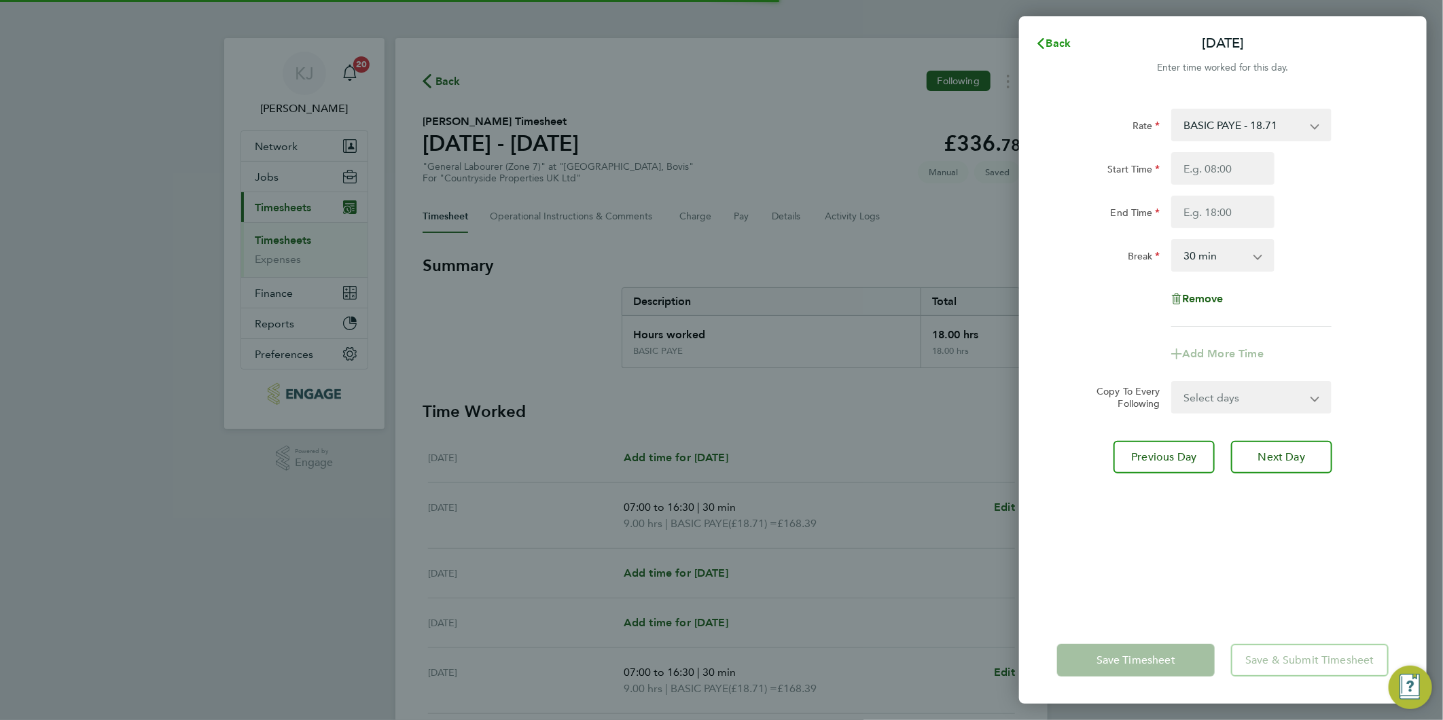
click at [1062, 34] on button "Back" at bounding box center [1052, 43] width 63 height 27
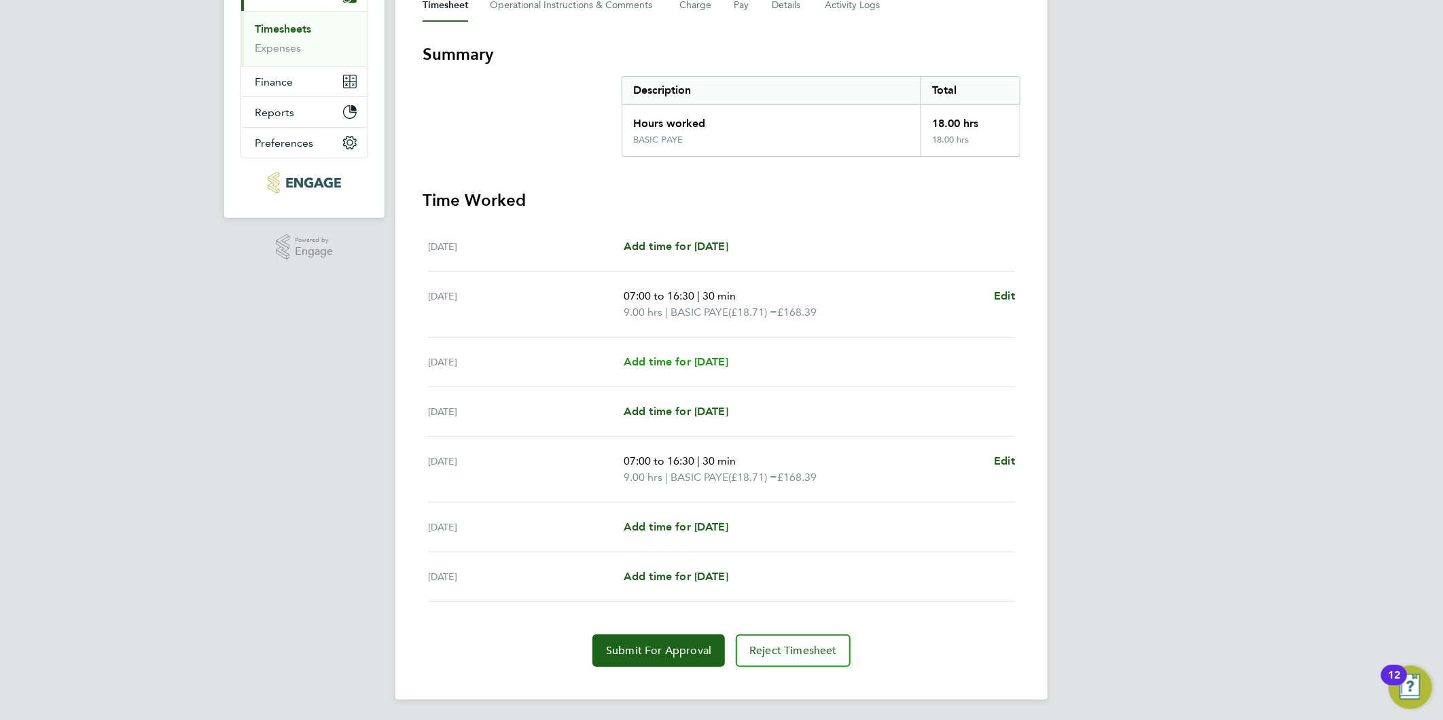
click at [661, 364] on span "Add time for [DATE]" at bounding box center [675, 361] width 105 height 13
select select "30"
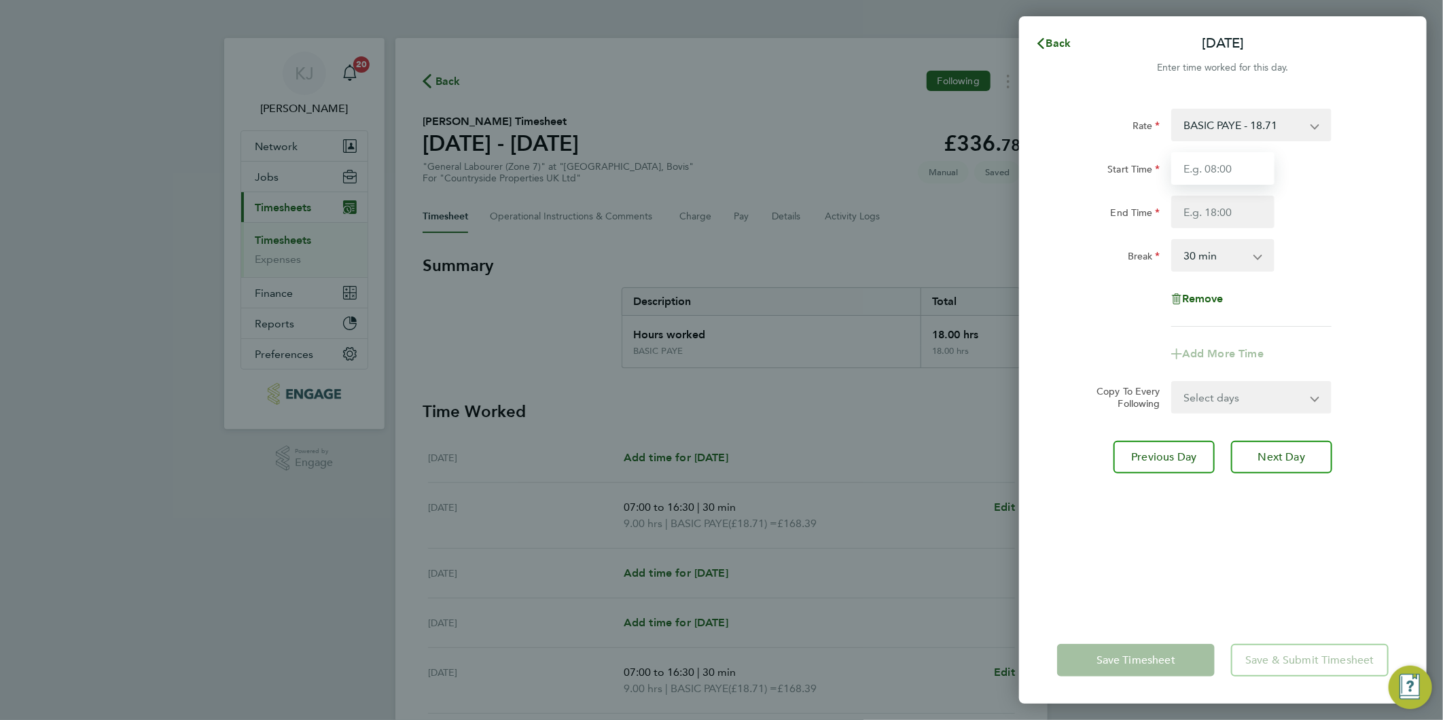
click at [1266, 177] on input "Start Time" at bounding box center [1222, 168] width 103 height 33
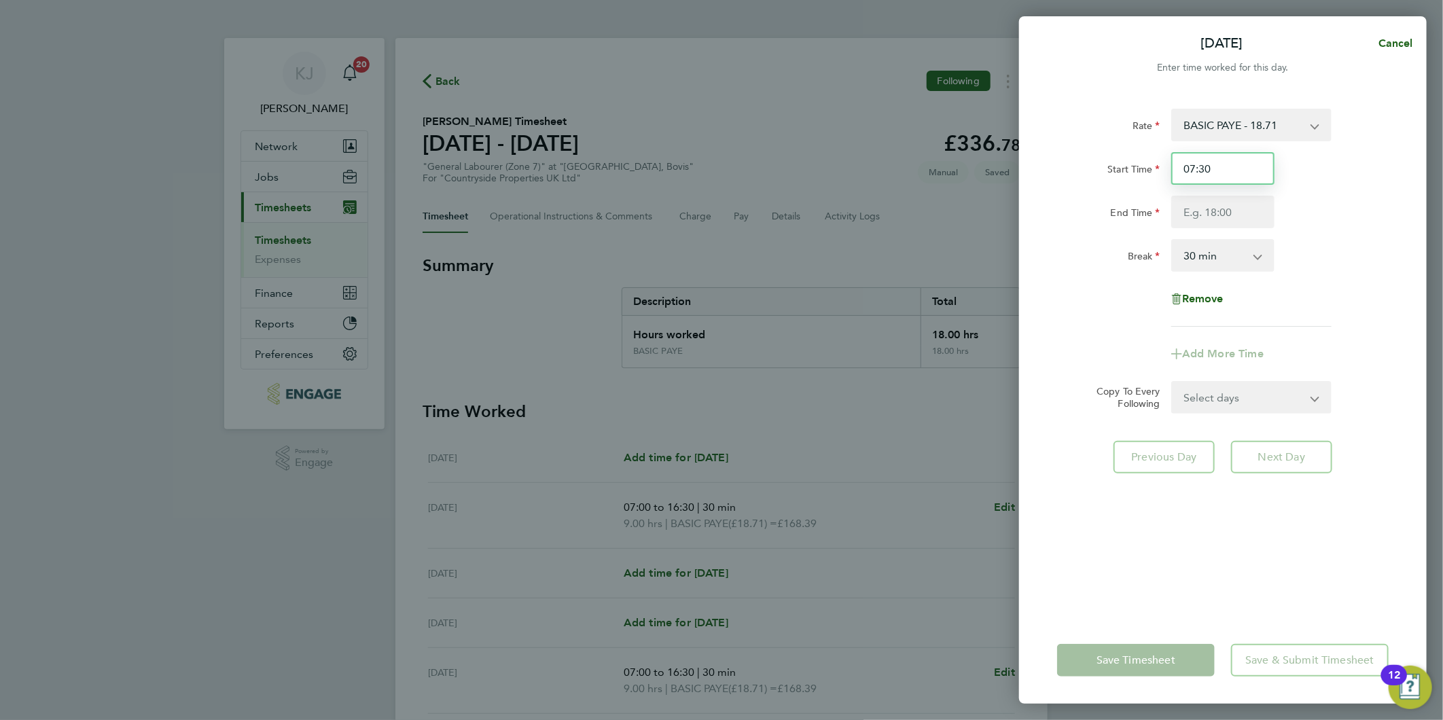
drag, startPoint x: 1124, startPoint y: 166, endPoint x: 750, endPoint y: 22, distance: 400.7
click at [513, 178] on div "Wed 27 Aug Cancel Enter time worked for this day. Rate BASIC PAYE - 18.71 Start…" at bounding box center [721, 360] width 1443 height 720
type input "07:00"
type input "16:30"
click at [1254, 171] on input "07:00" at bounding box center [1222, 168] width 103 height 33
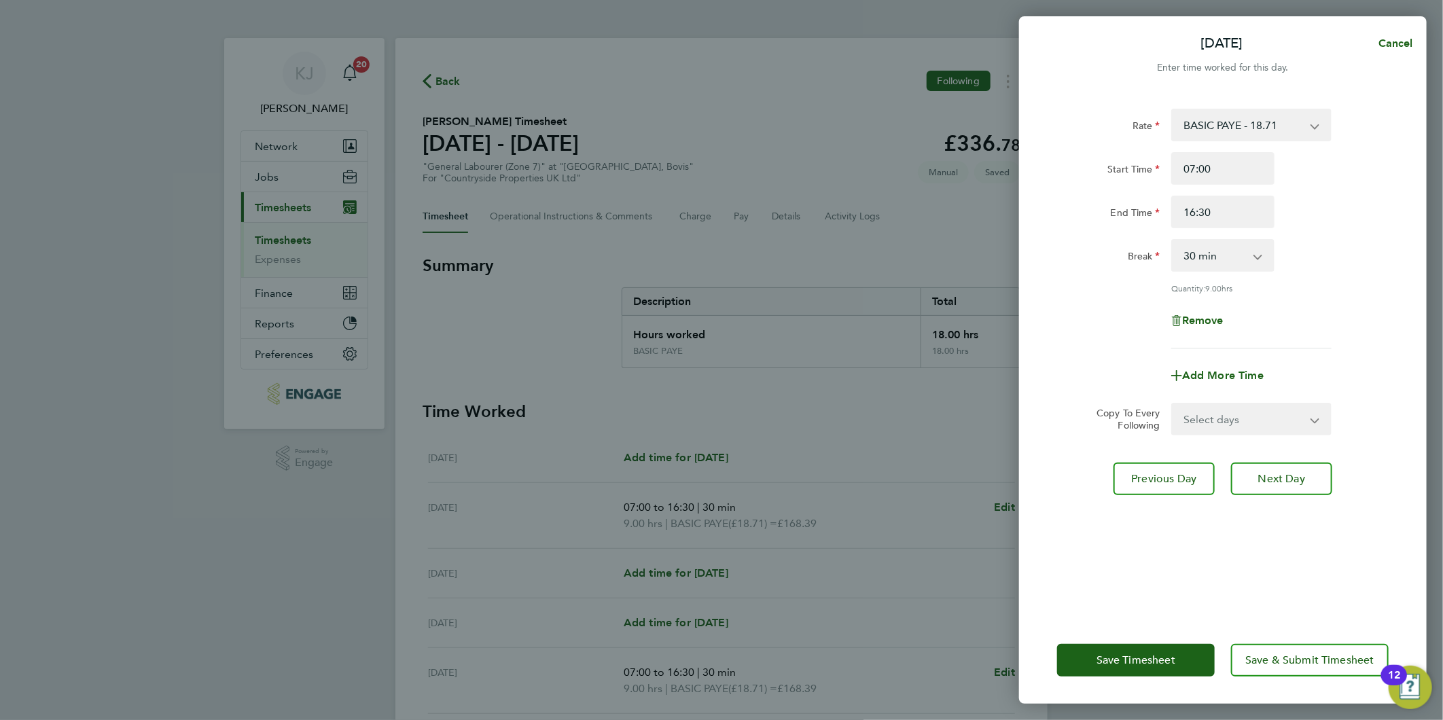
drag, startPoint x: 1219, startPoint y: 410, endPoint x: 1214, endPoint y: 430, distance: 20.4
click at [1219, 410] on select "Select days Day Weekday (Mon-Fri) Weekend (Sat-Sun) Thursday Friday Saturday Su…" at bounding box center [1243, 419] width 143 height 30
select select "WEEKDAY"
click at [1172, 404] on select "Select days Day Weekday (Mon-Fri) Weekend (Sat-Sun) Thursday Friday Saturday Su…" at bounding box center [1243, 419] width 143 height 30
select select "[DATE]"
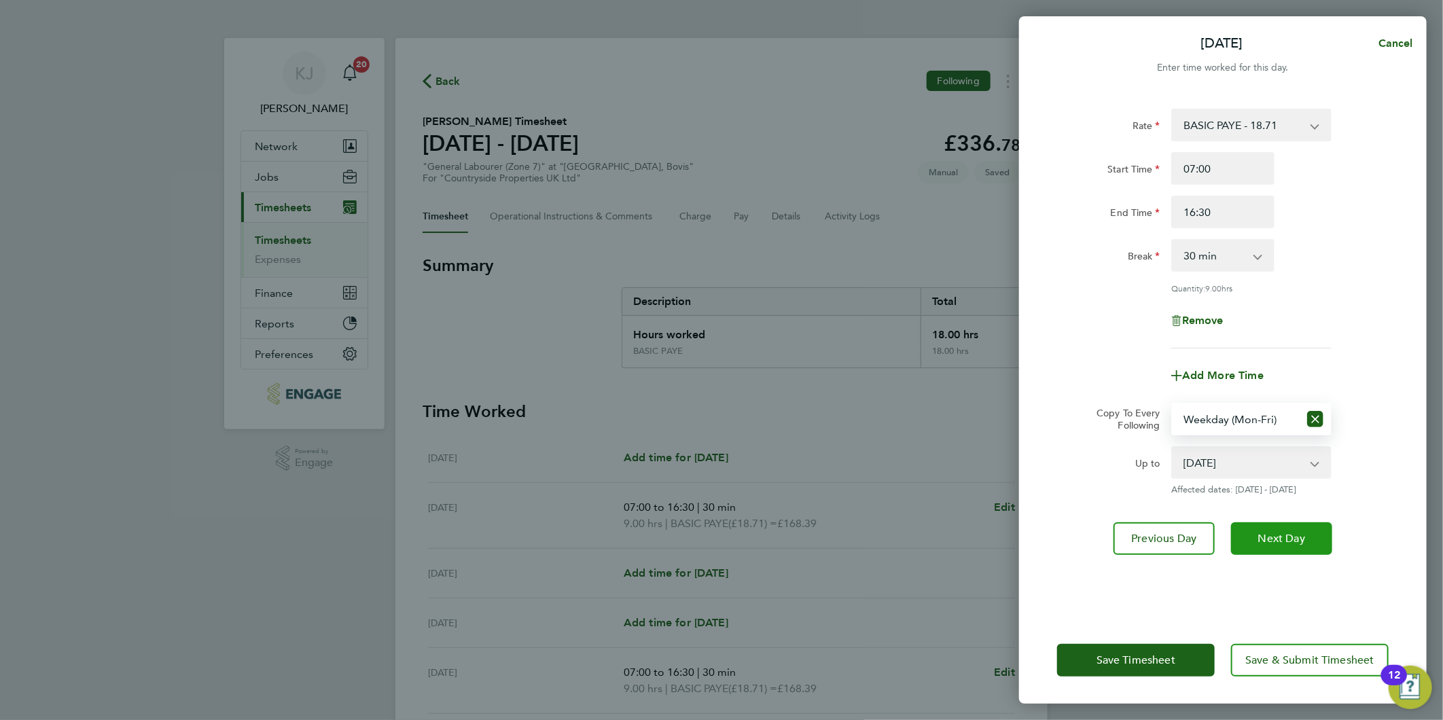
click at [1286, 534] on span "Next Day" at bounding box center [1281, 539] width 47 height 14
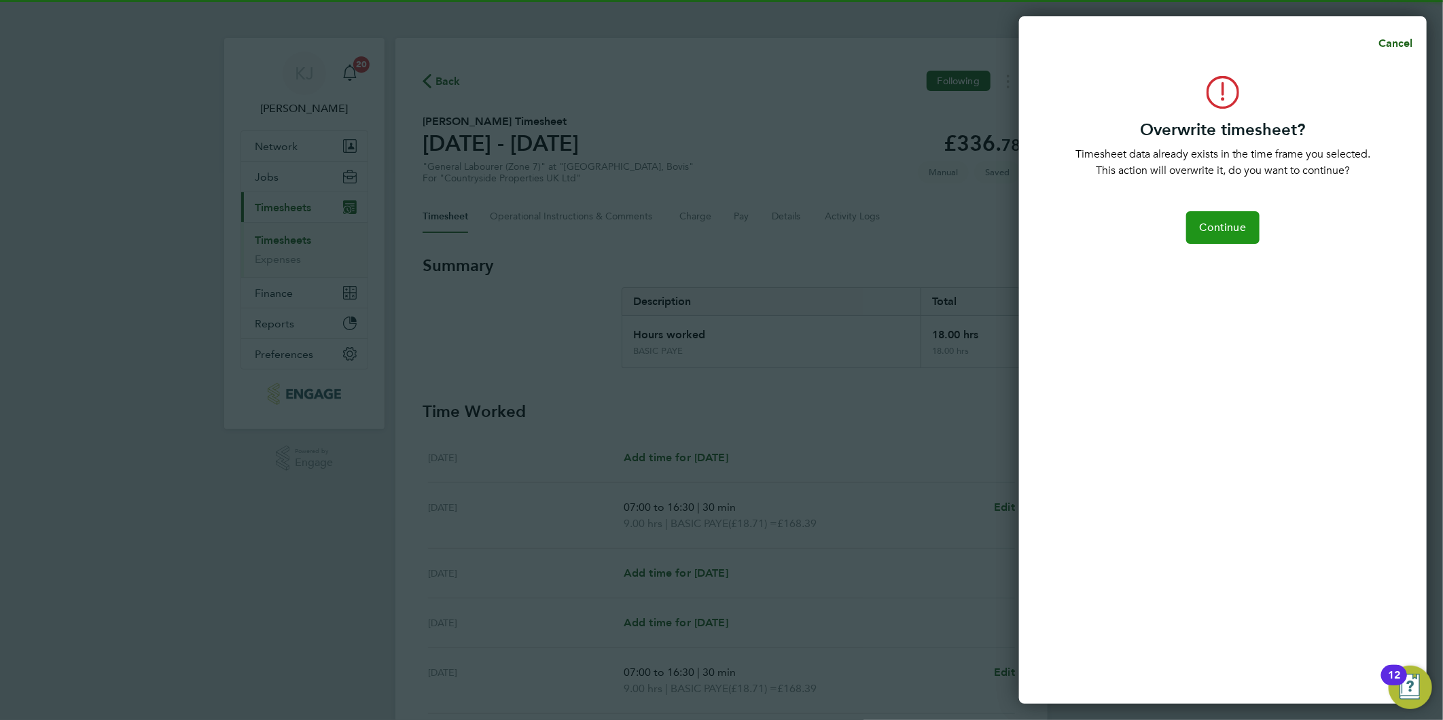
click at [1241, 221] on span "Continue" at bounding box center [1222, 228] width 46 height 14
select select "0: null"
select select "30"
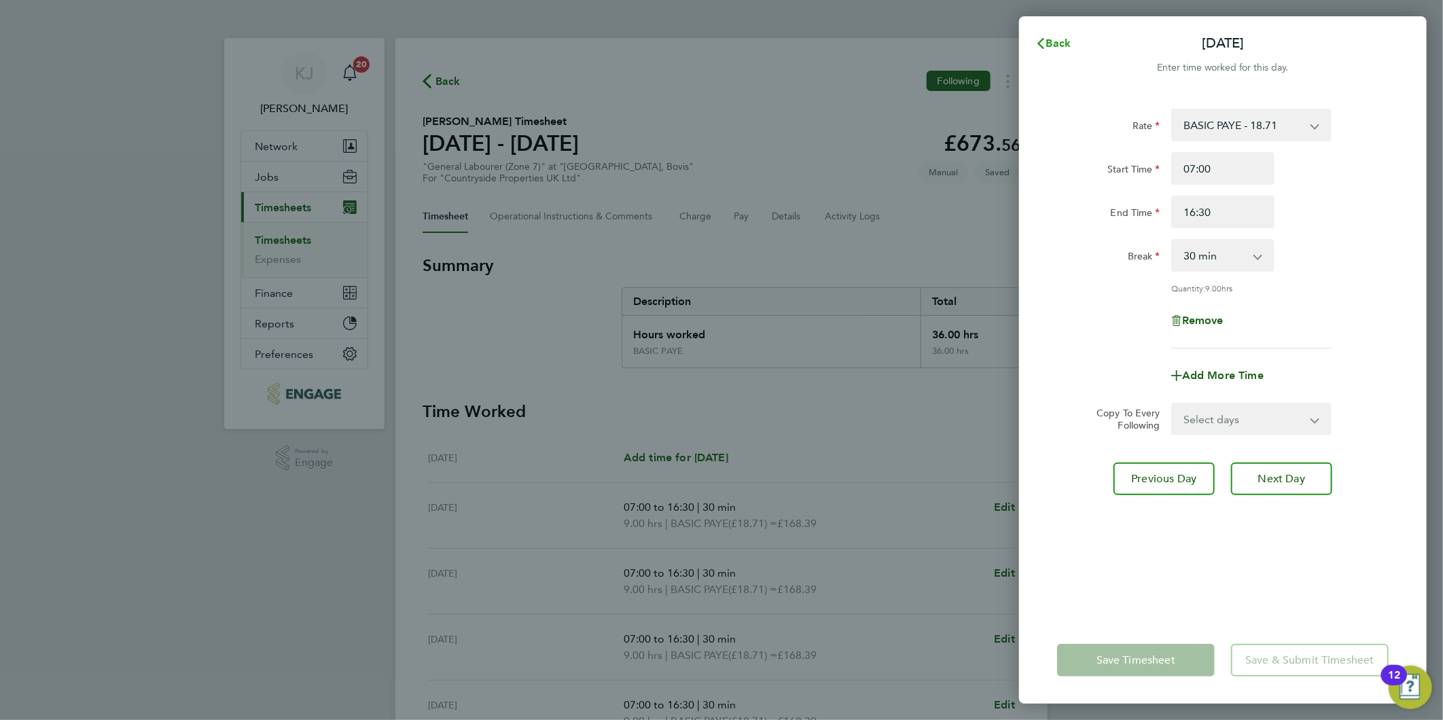
click at [1058, 32] on button "Back" at bounding box center [1052, 43] width 63 height 27
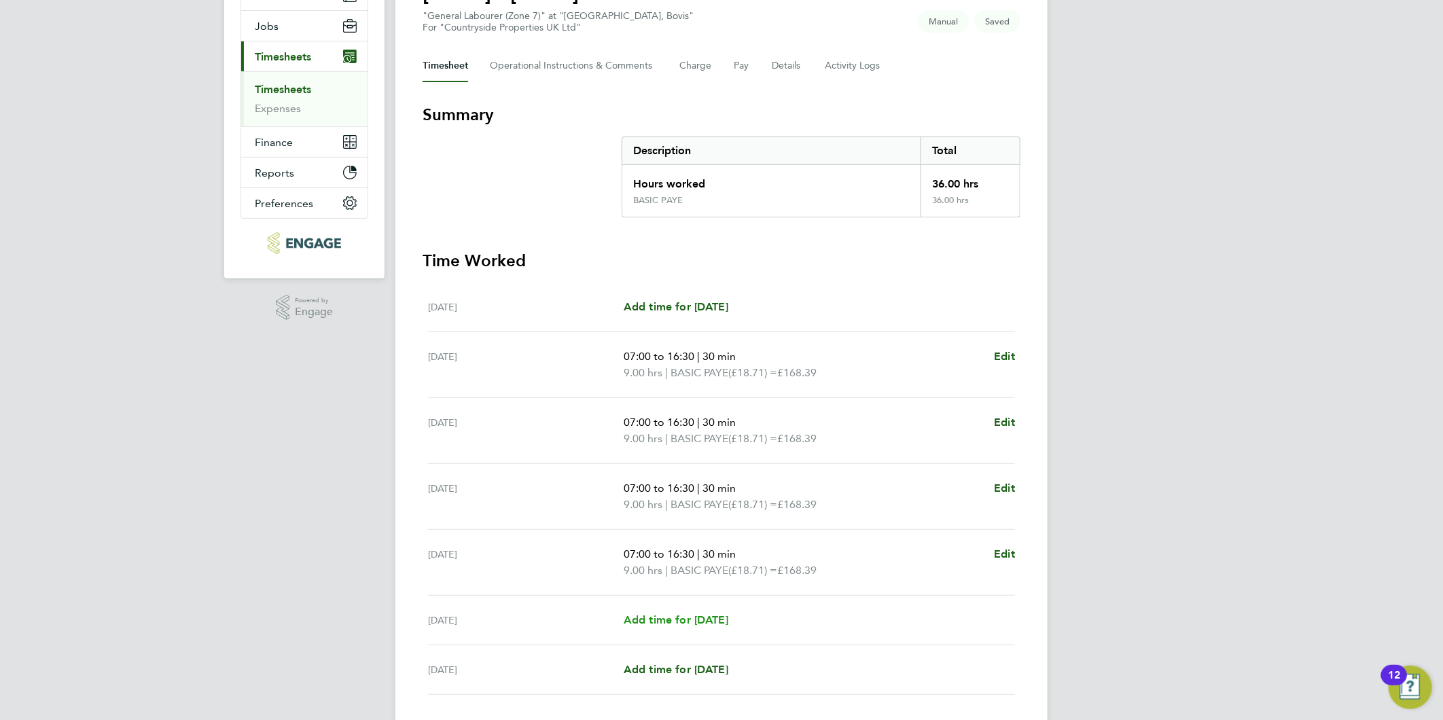
click at [641, 615] on span "Add time for [DATE]" at bounding box center [675, 619] width 105 height 13
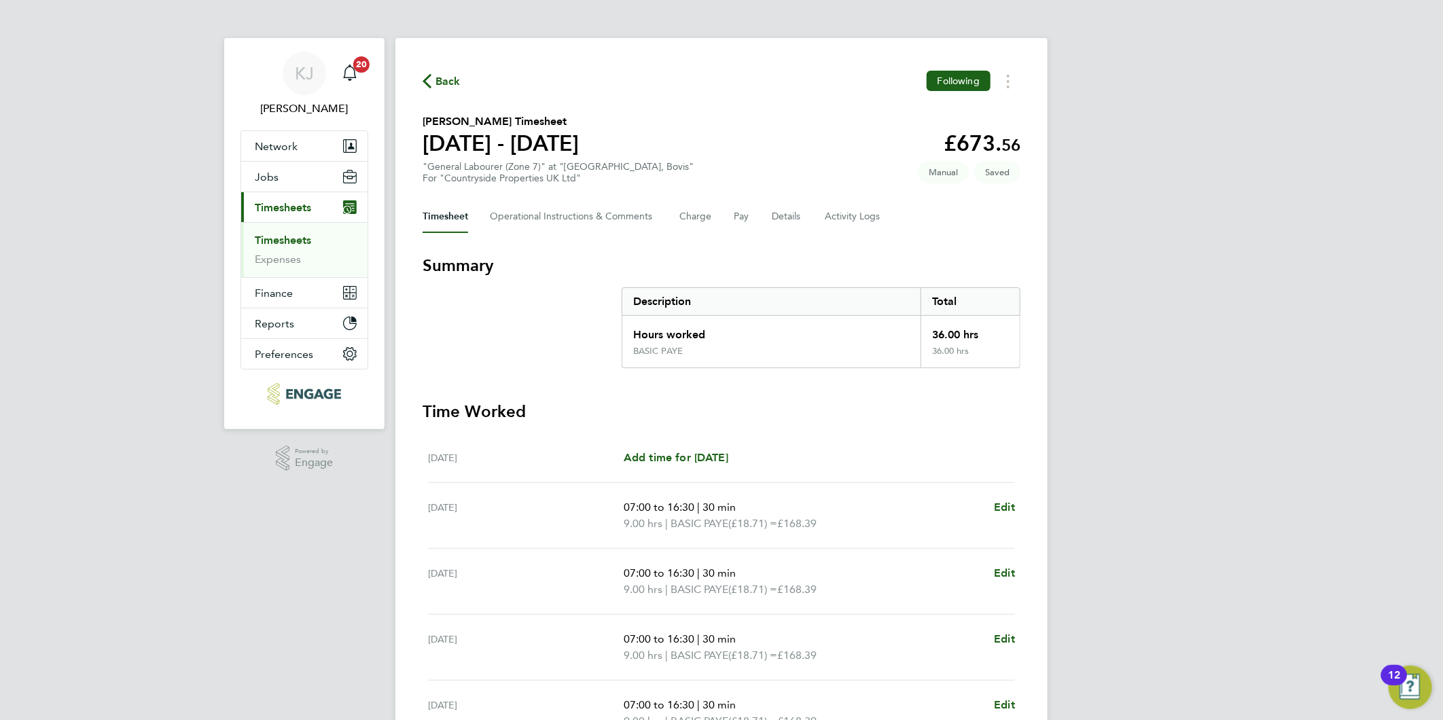
select select "30"
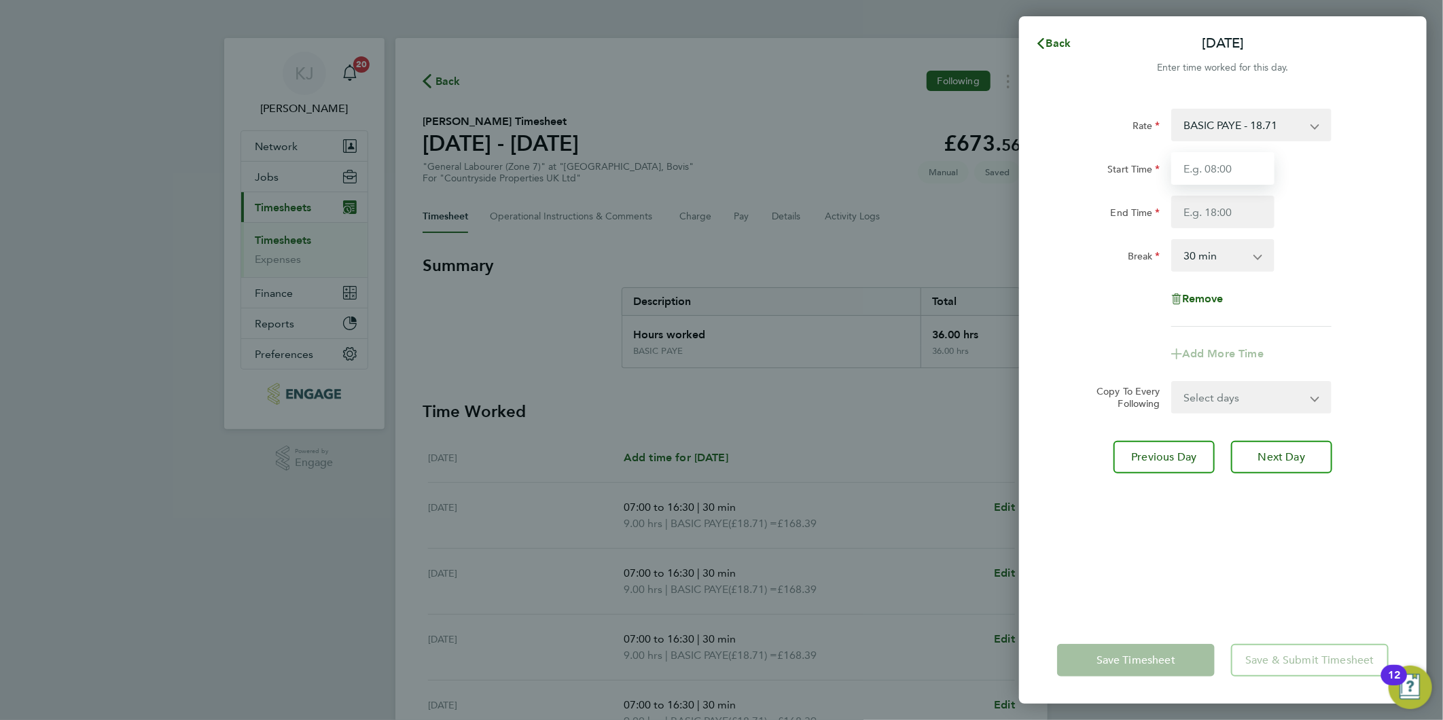
click at [1235, 167] on input "Start Time" at bounding box center [1222, 168] width 103 height 33
type input "07:30"
type input "14:30"
click at [1241, 170] on input "07:30" at bounding box center [1222, 168] width 103 height 33
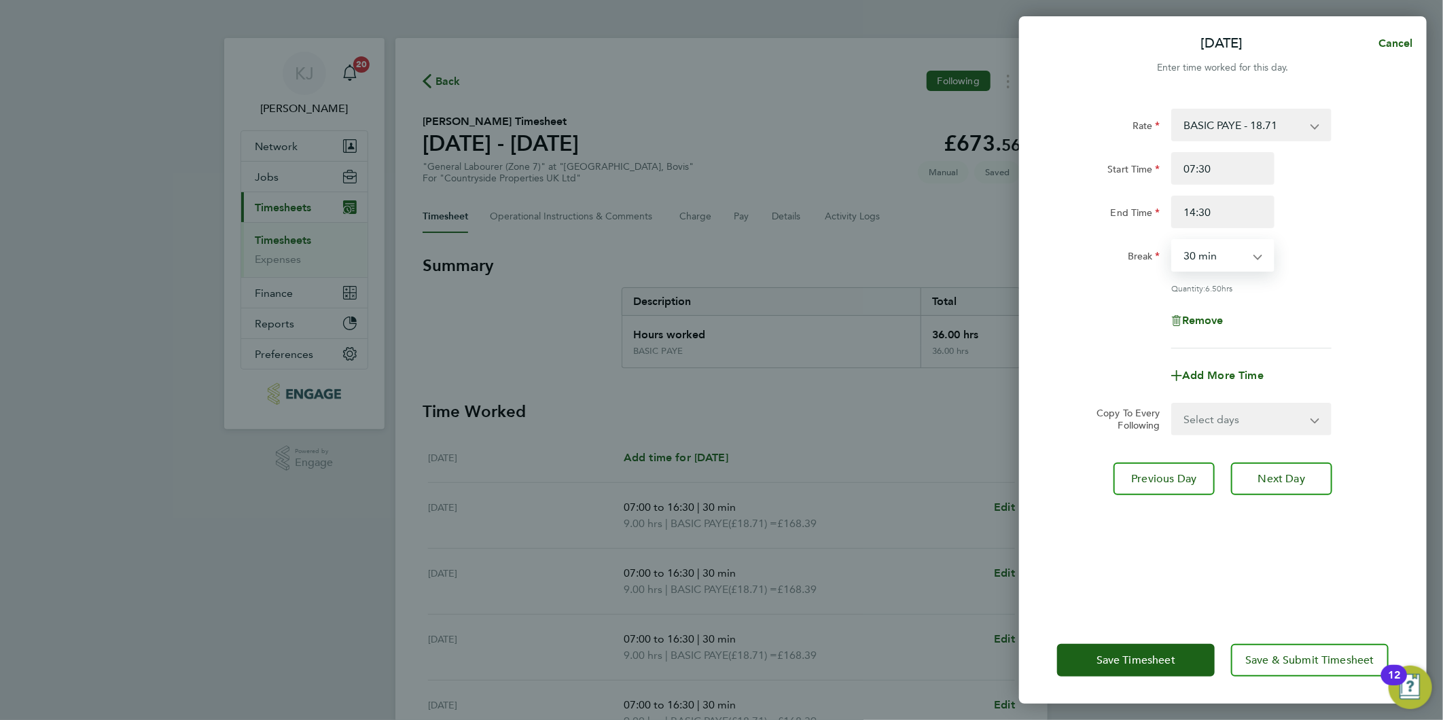
drag, startPoint x: 1225, startPoint y: 265, endPoint x: 1225, endPoint y: 273, distance: 8.2
click at [1225, 265] on select "0 min 15 min 30 min 45 min 60 min 75 min 90 min" at bounding box center [1214, 255] width 84 height 30
select select "0"
click at [1172, 240] on select "0 min 15 min 30 min 45 min 60 min 75 min 90 min" at bounding box center [1214, 255] width 84 height 30
click at [1260, 472] on span "Next Day" at bounding box center [1281, 479] width 47 height 14
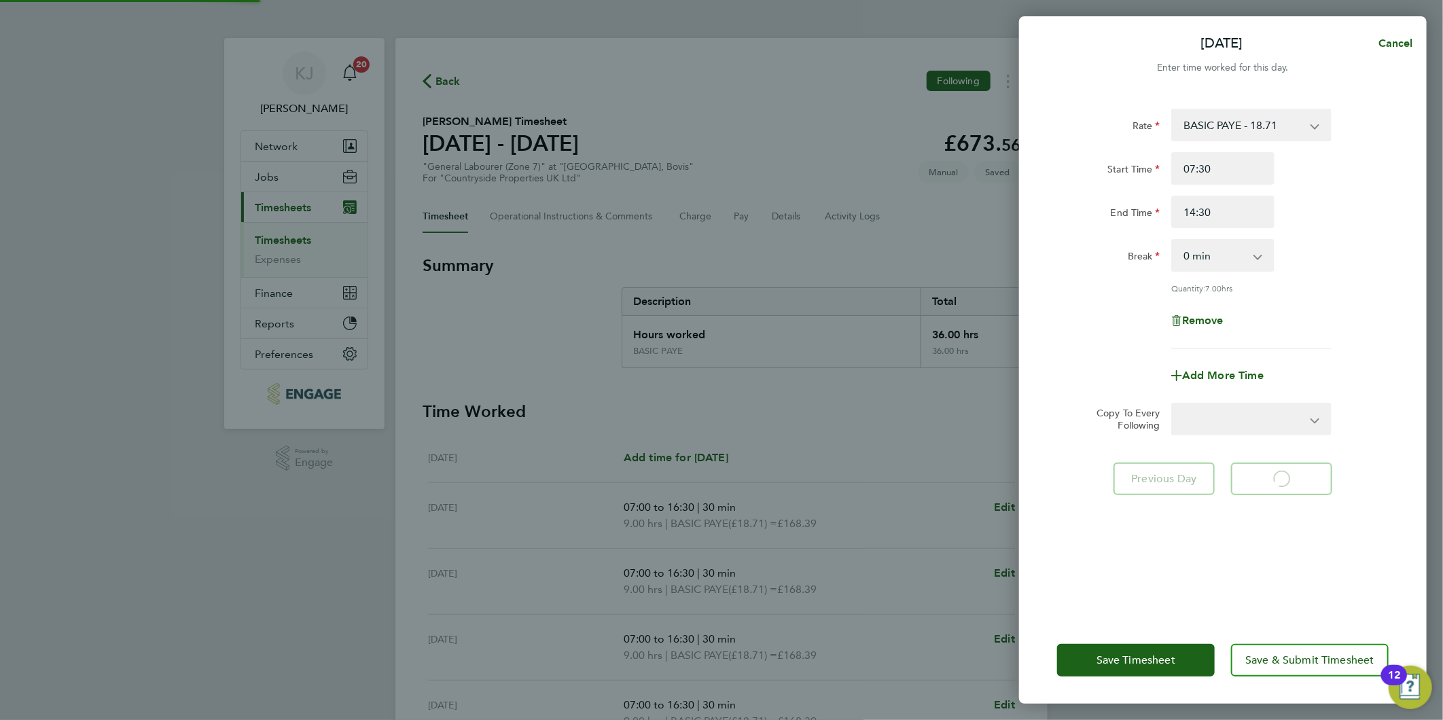
select select "30"
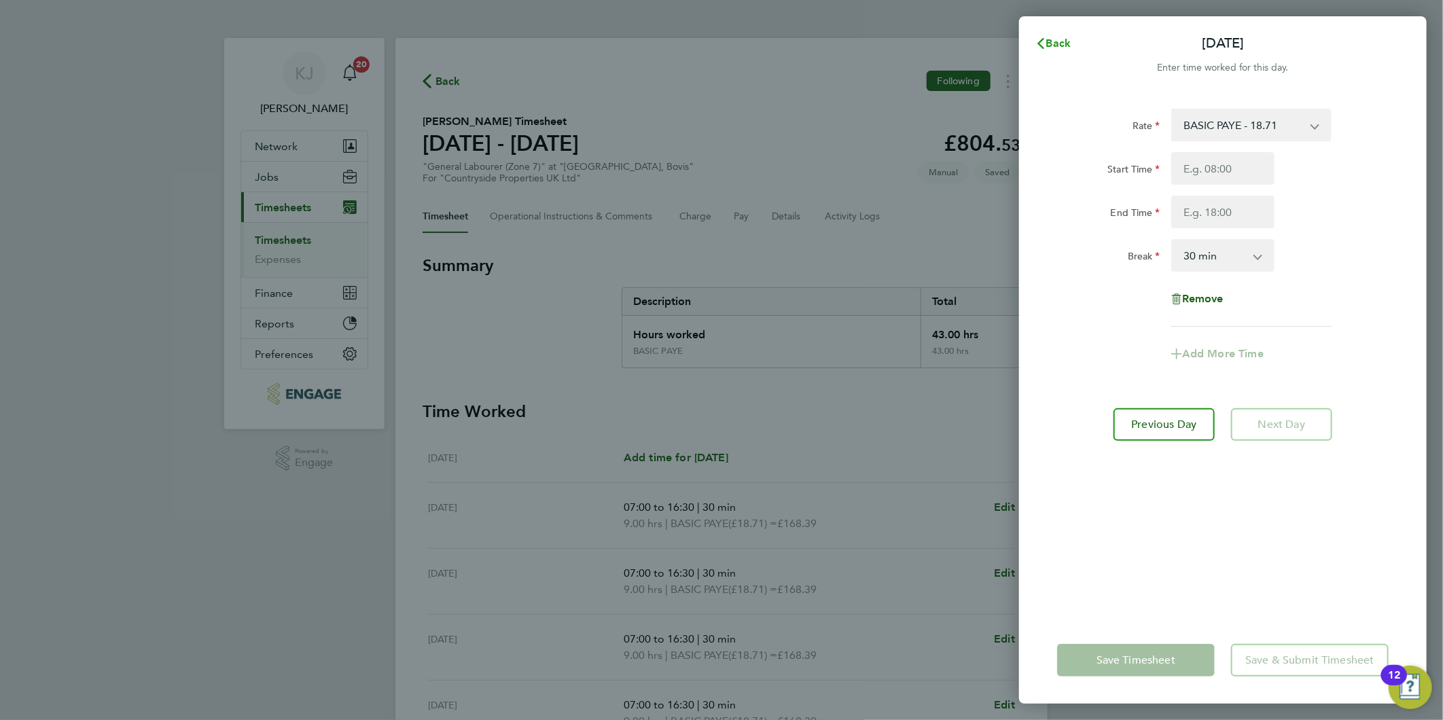
click at [1059, 39] on span "Back" at bounding box center [1058, 43] width 25 height 13
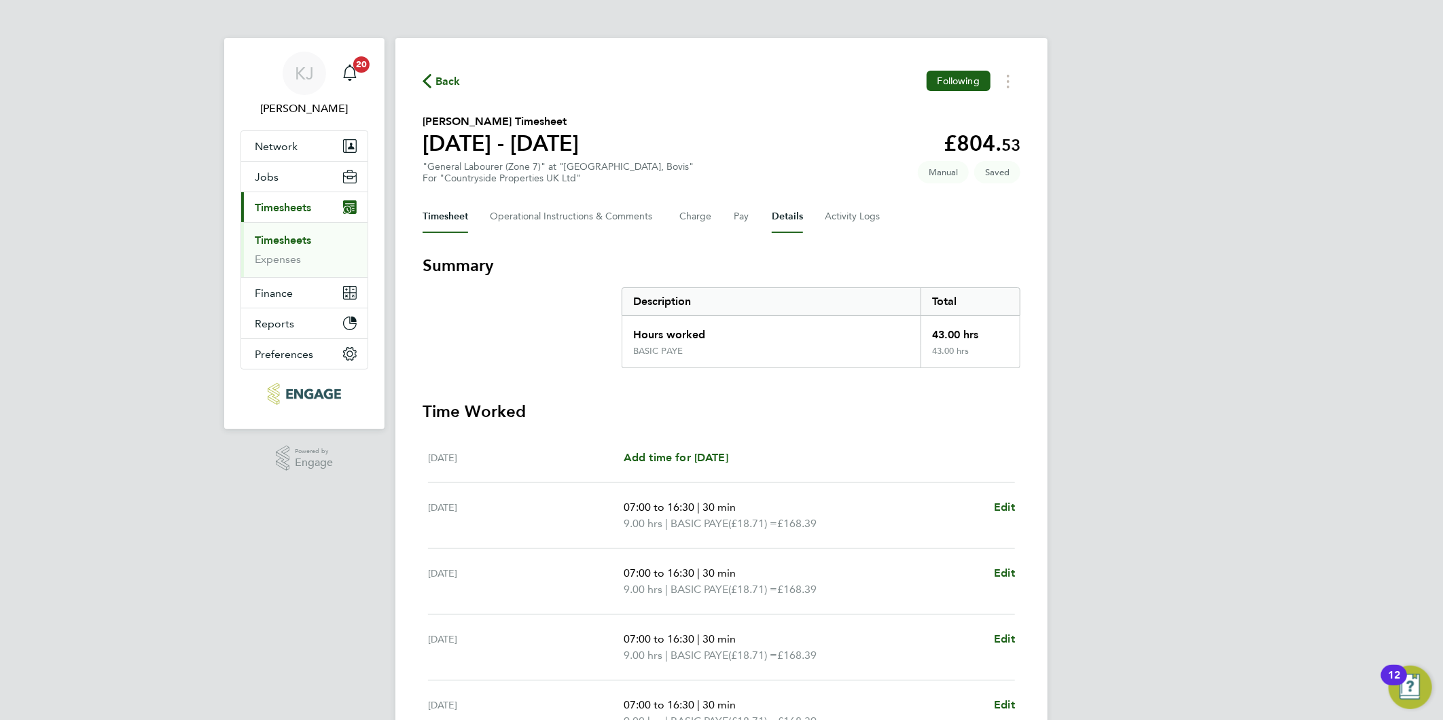
click at [801, 216] on div "Timesheet Operational Instructions & Comments Charge Pay Details Activity Logs" at bounding box center [721, 216] width 598 height 33
click at [778, 223] on button "Details" at bounding box center [787, 216] width 31 height 33
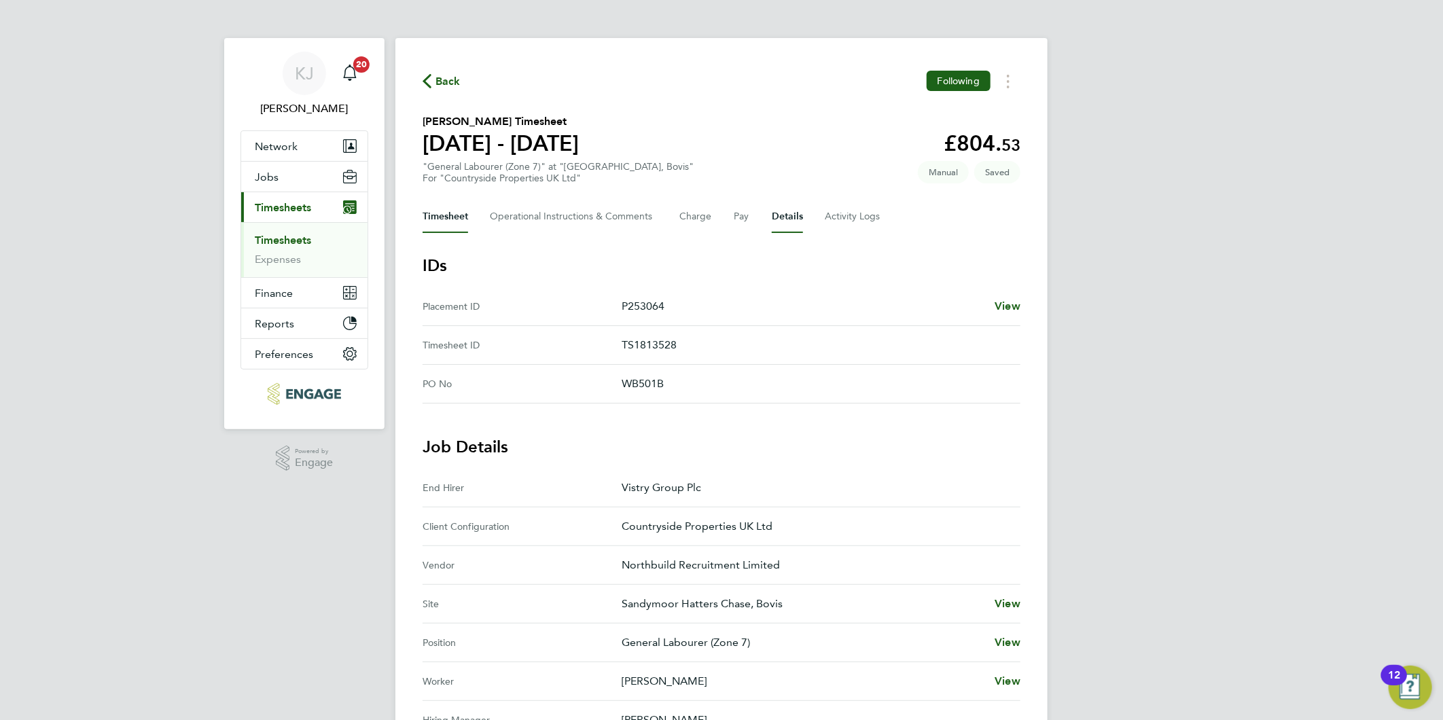
click at [452, 214] on button "Timesheet" at bounding box center [445, 216] width 46 height 33
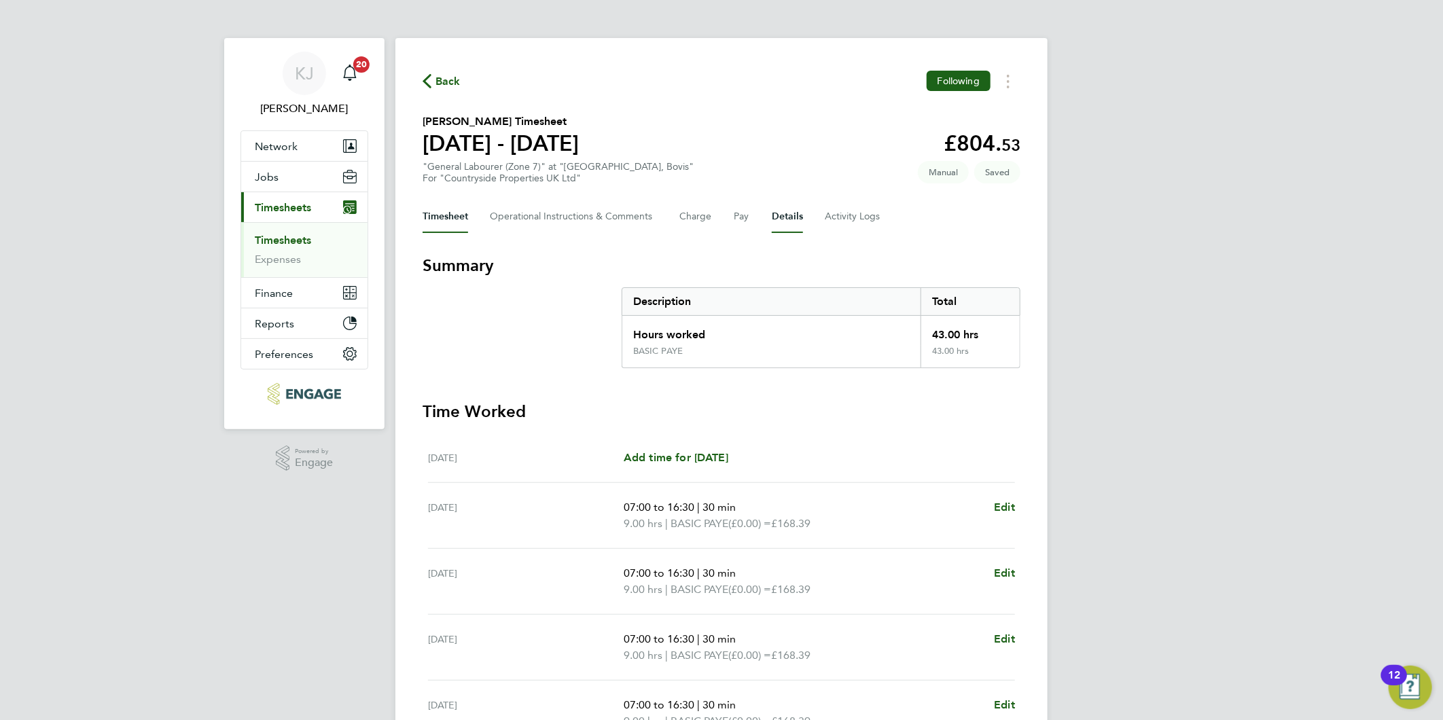
click at [783, 223] on button "Details" at bounding box center [787, 216] width 31 height 33
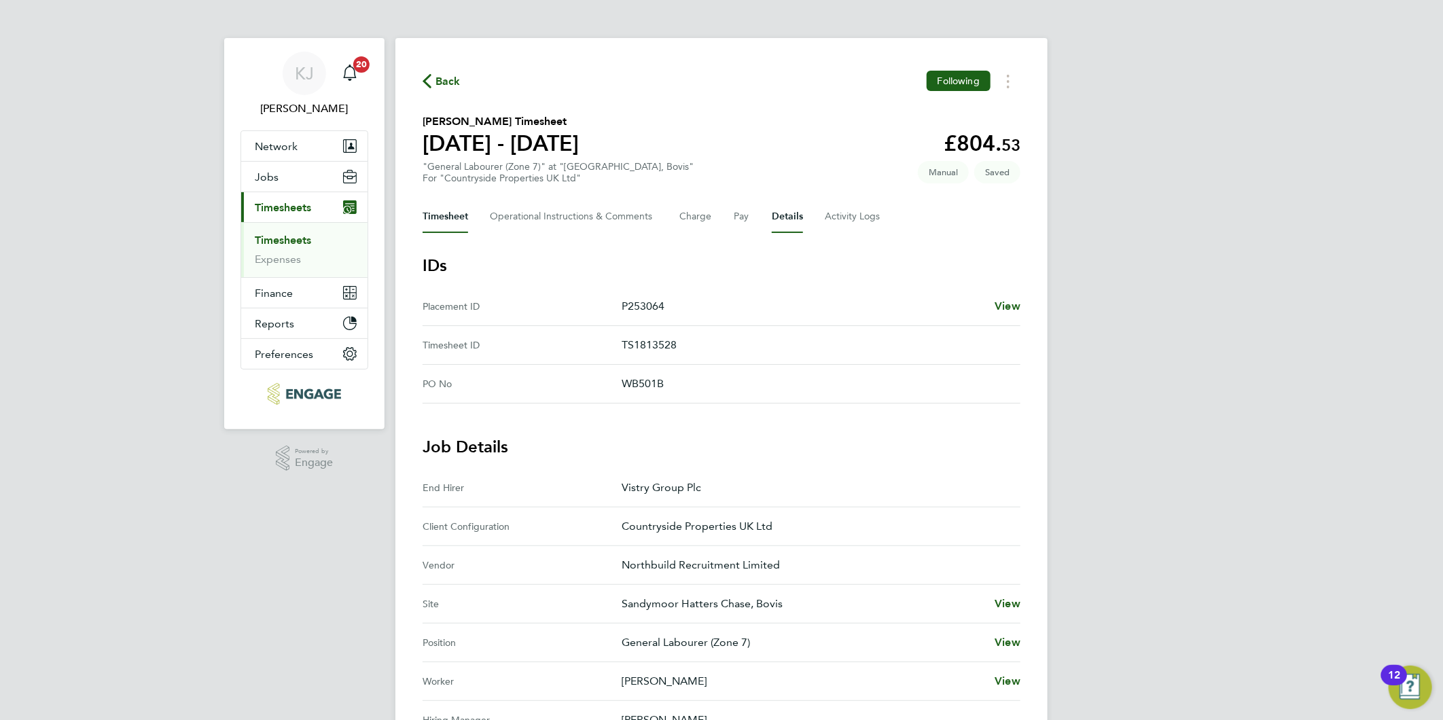
click at [443, 226] on button "Timesheet" at bounding box center [445, 216] width 46 height 33
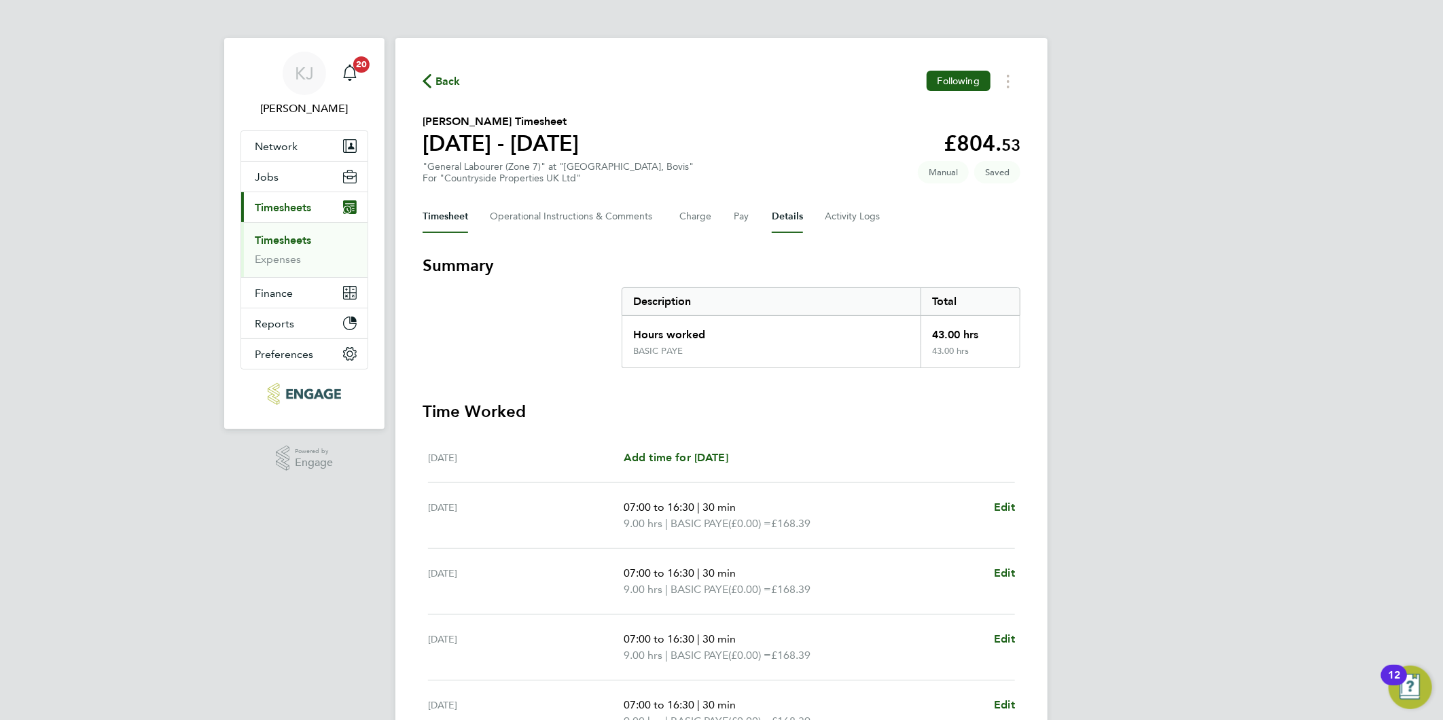
drag, startPoint x: 789, startPoint y: 219, endPoint x: 771, endPoint y: 247, distance: 33.9
click at [790, 219] on button "Details" at bounding box center [787, 216] width 31 height 33
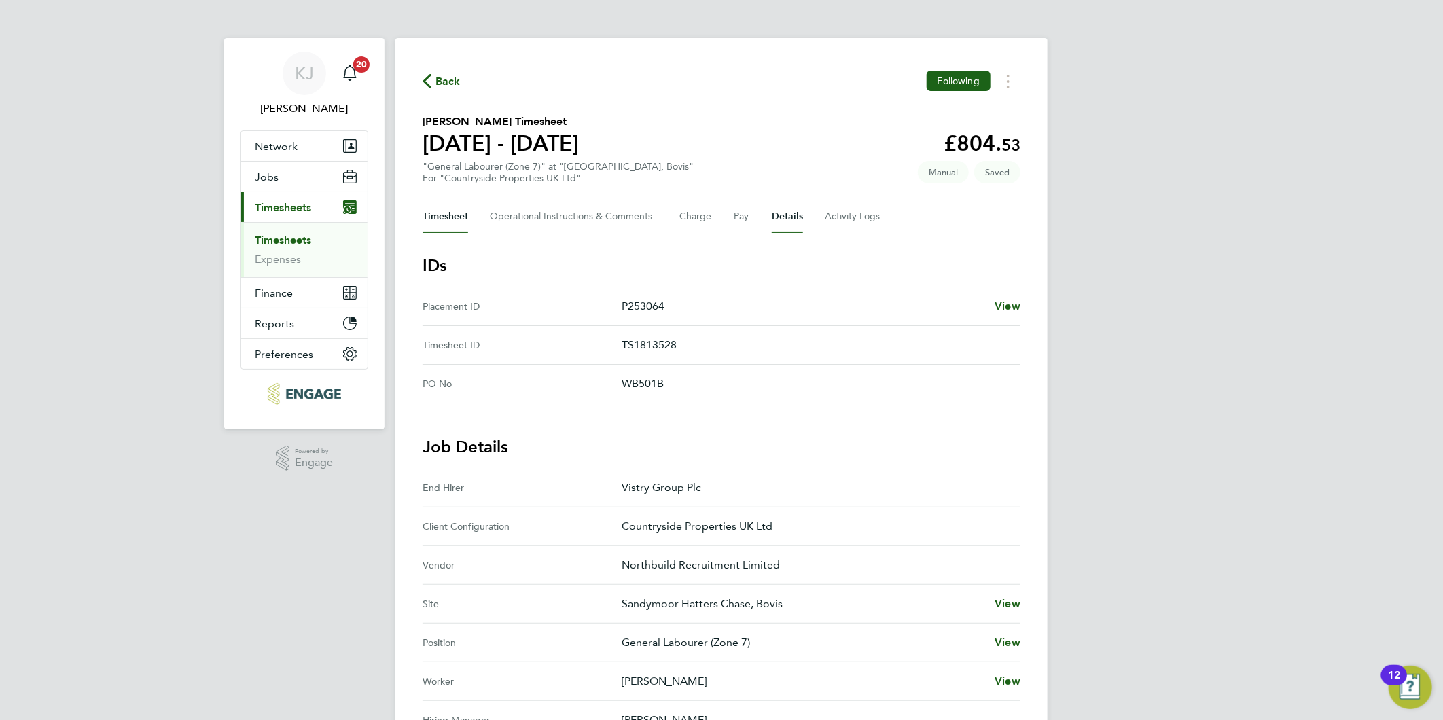
click at [454, 228] on button "Timesheet" at bounding box center [445, 216] width 46 height 33
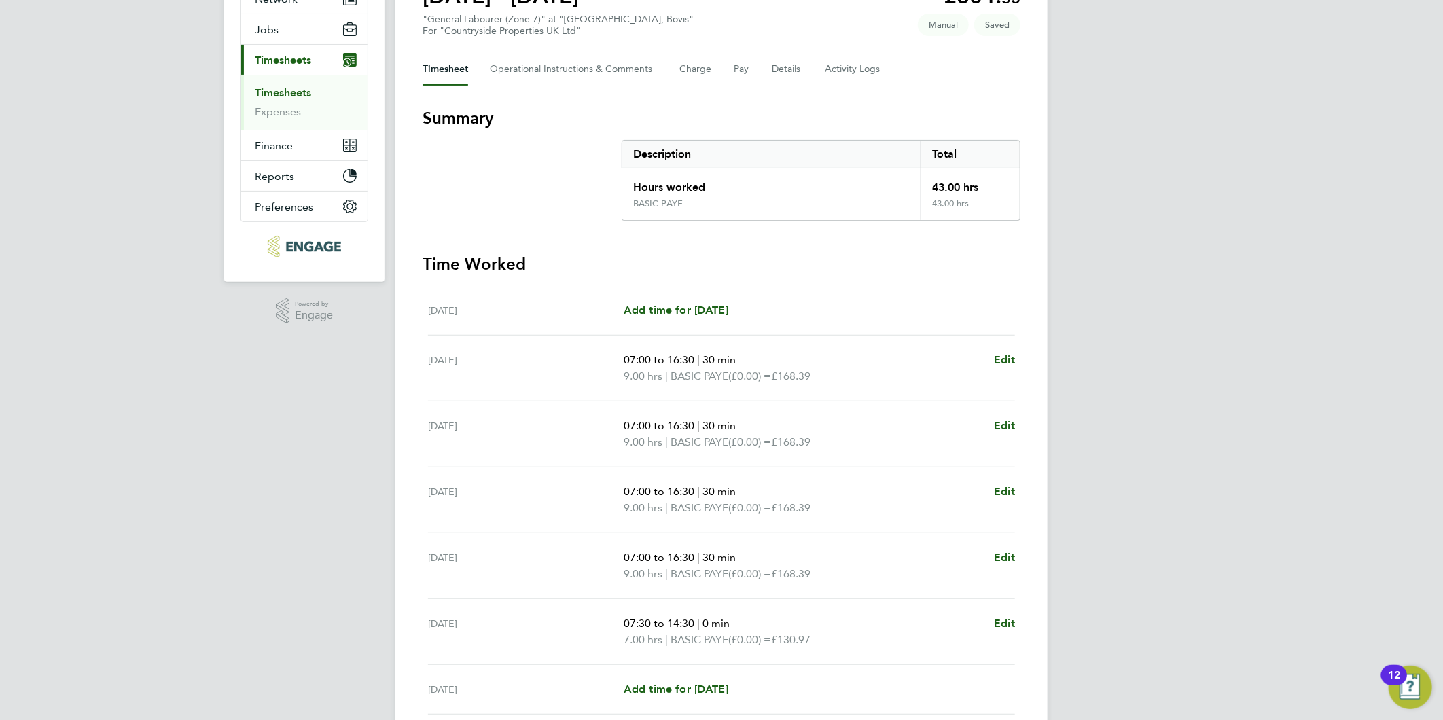
scroll to position [151, 0]
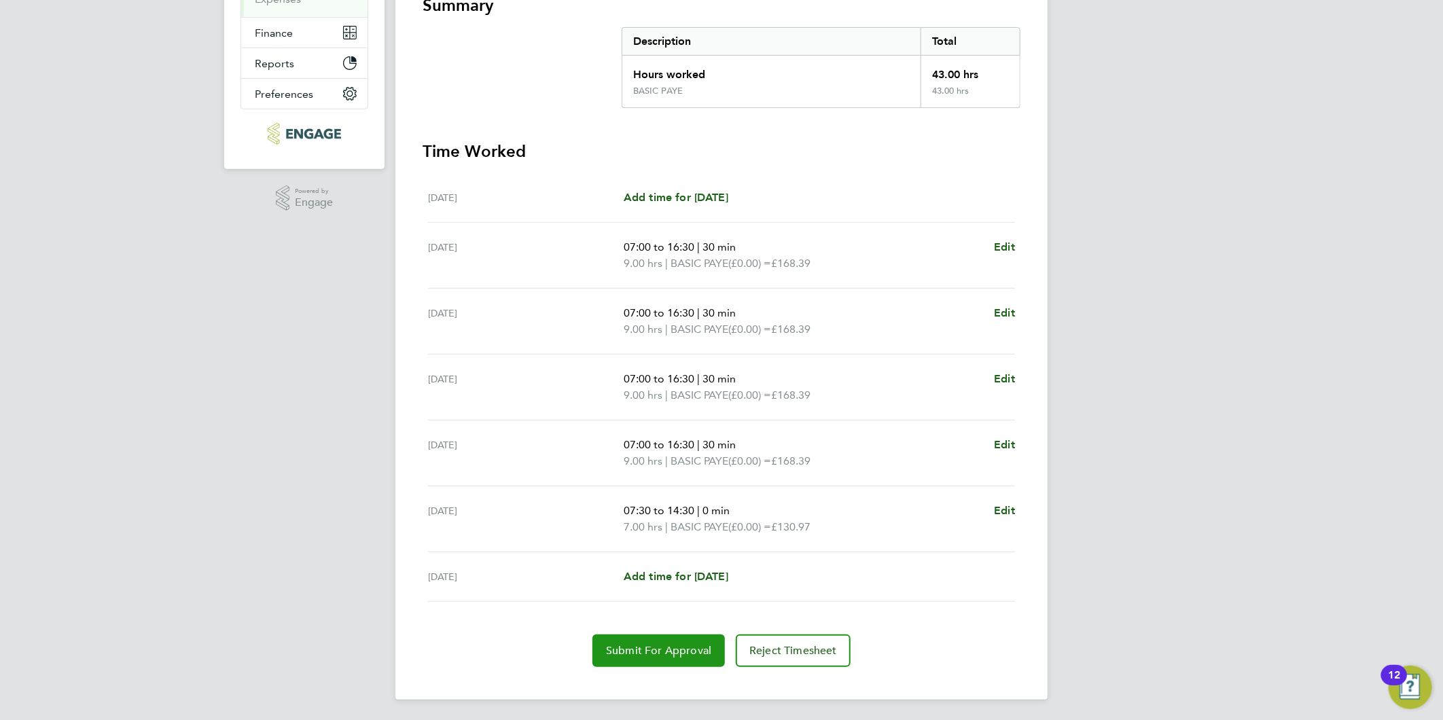
click at [639, 653] on span "Submit For Approval" at bounding box center [658, 651] width 105 height 14
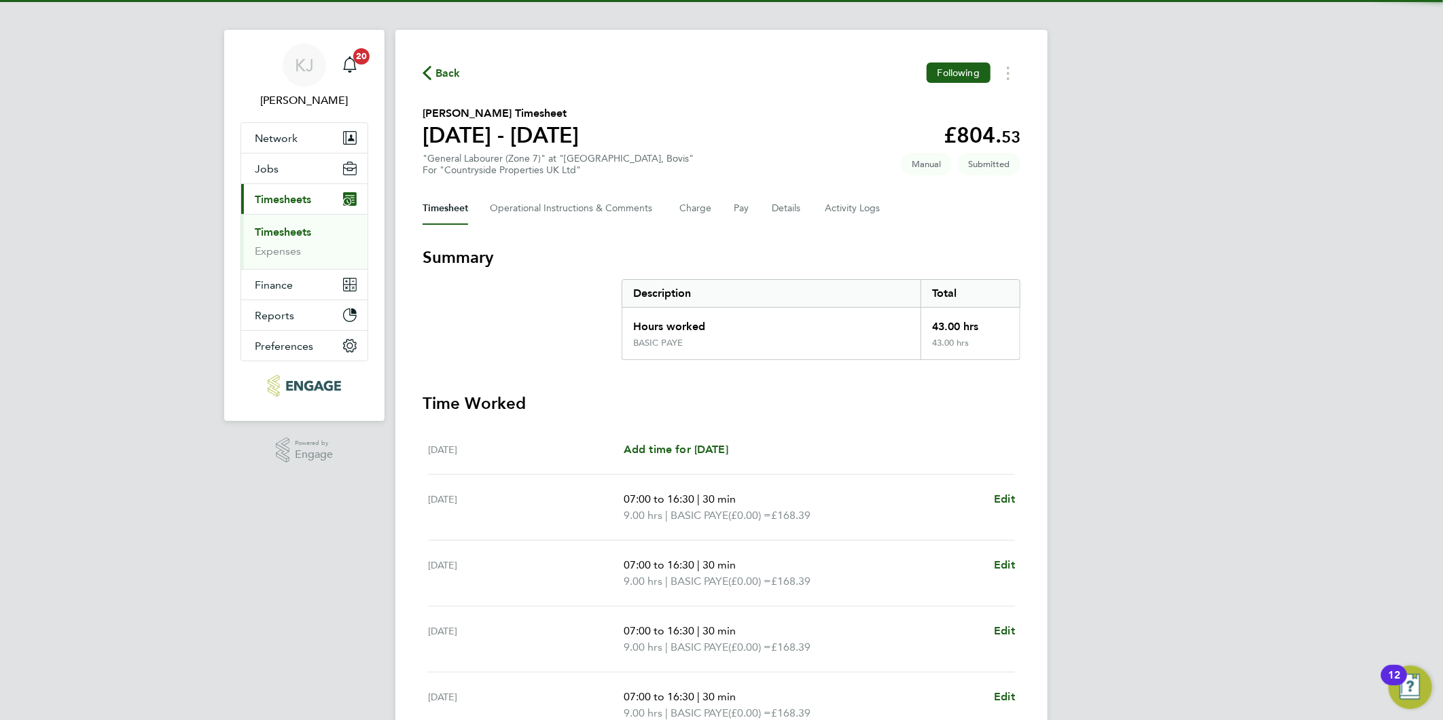
scroll to position [0, 0]
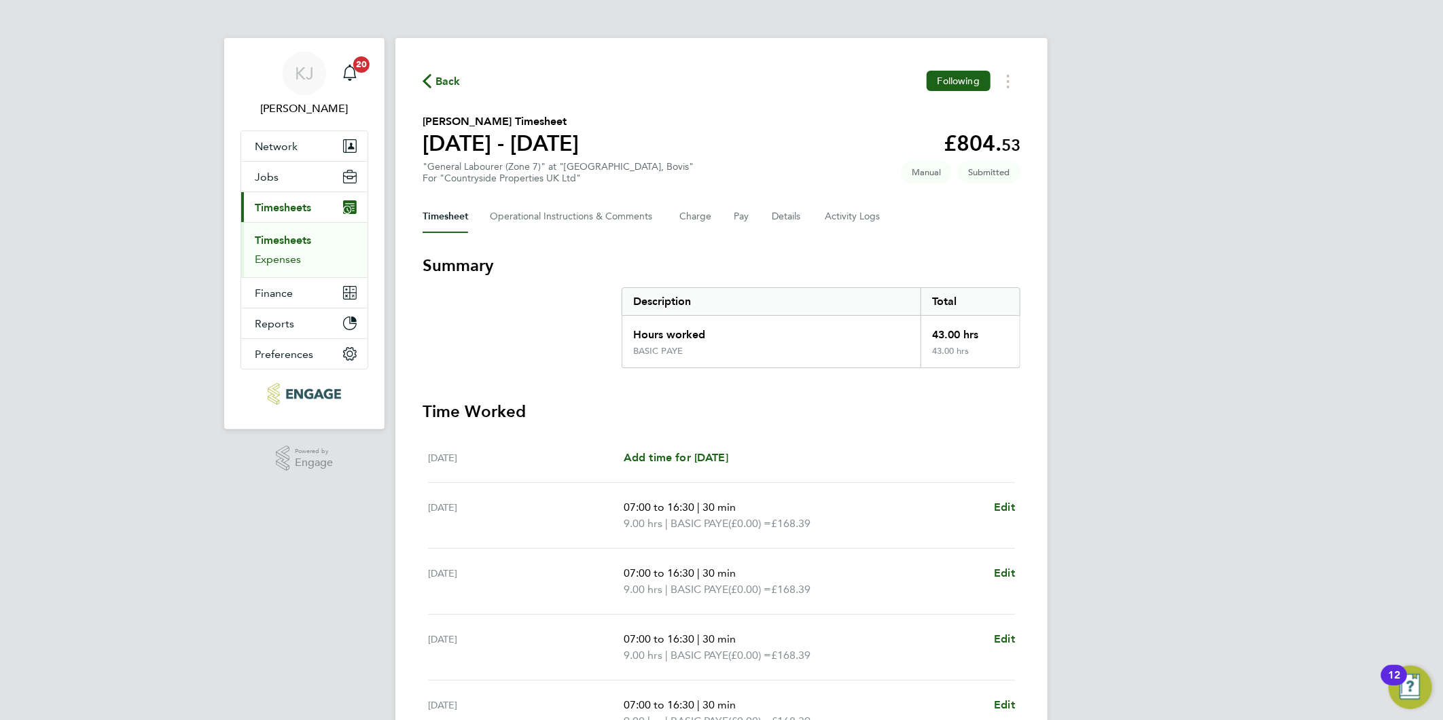
drag, startPoint x: 267, startPoint y: 233, endPoint x: 286, endPoint y: 262, distance: 34.8
click at [268, 234] on link "Timesheets" at bounding box center [283, 240] width 56 height 13
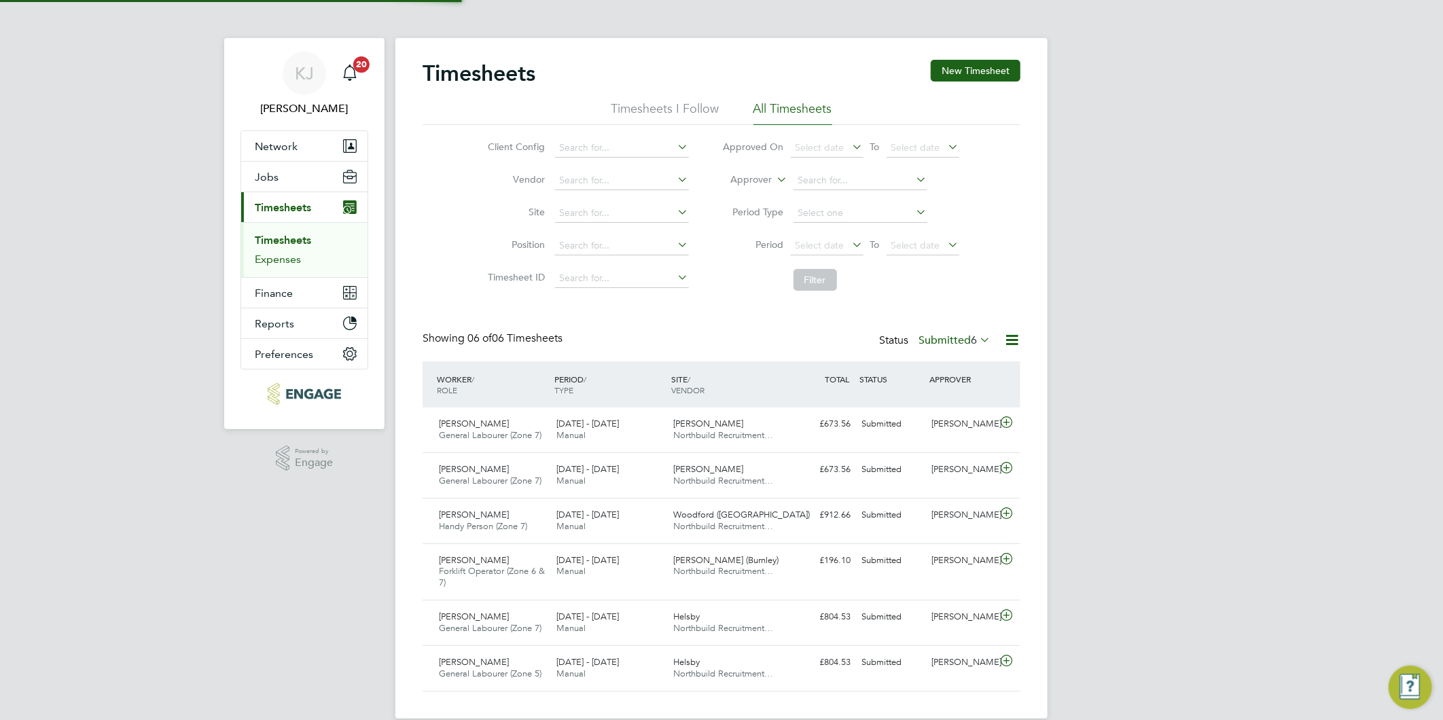
scroll to position [34, 118]
click at [972, 58] on div "Timesheets New Timesheet Timesheets I Follow All Timesheets Client Config Vendo…" at bounding box center [721, 378] width 652 height 681
click at [972, 66] on button "New Timesheet" at bounding box center [975, 71] width 90 height 22
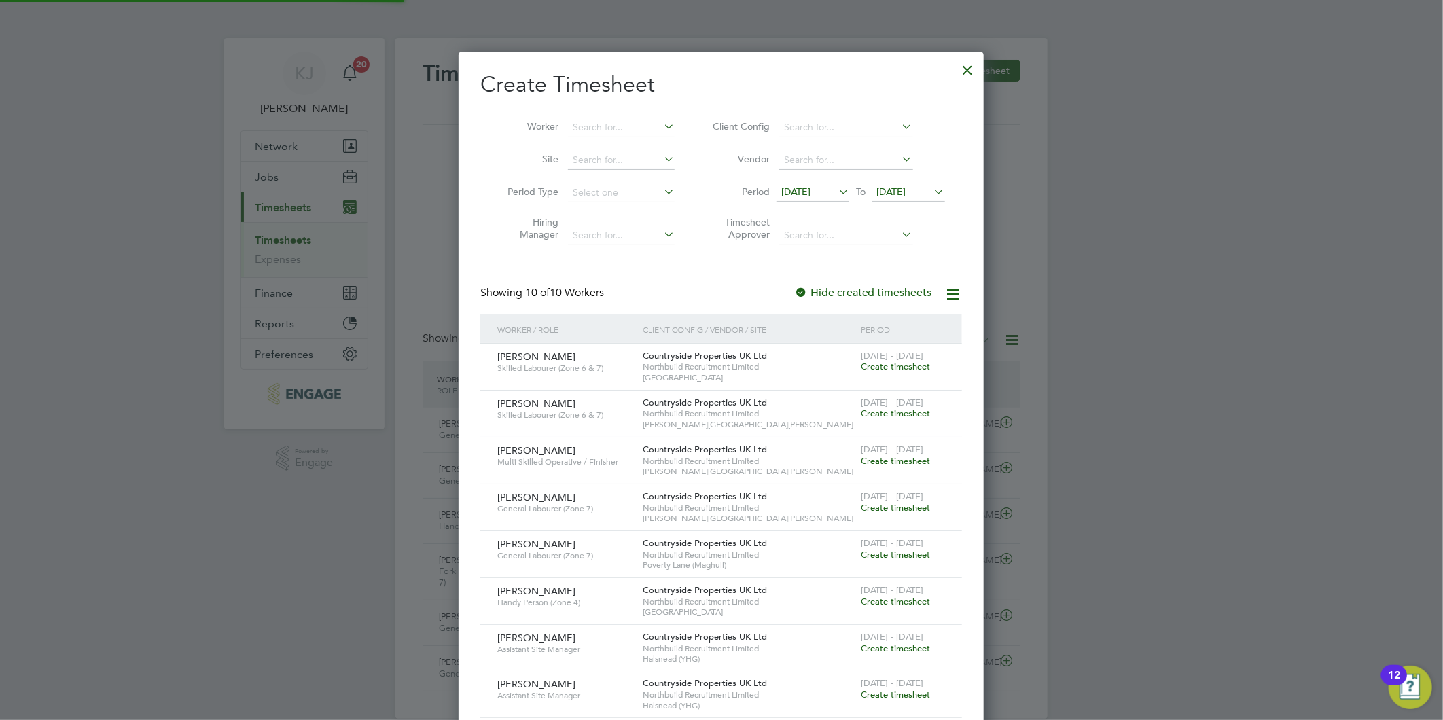
scroll to position [836, 526]
click at [810, 193] on span "[DATE]" at bounding box center [795, 191] width 29 height 12
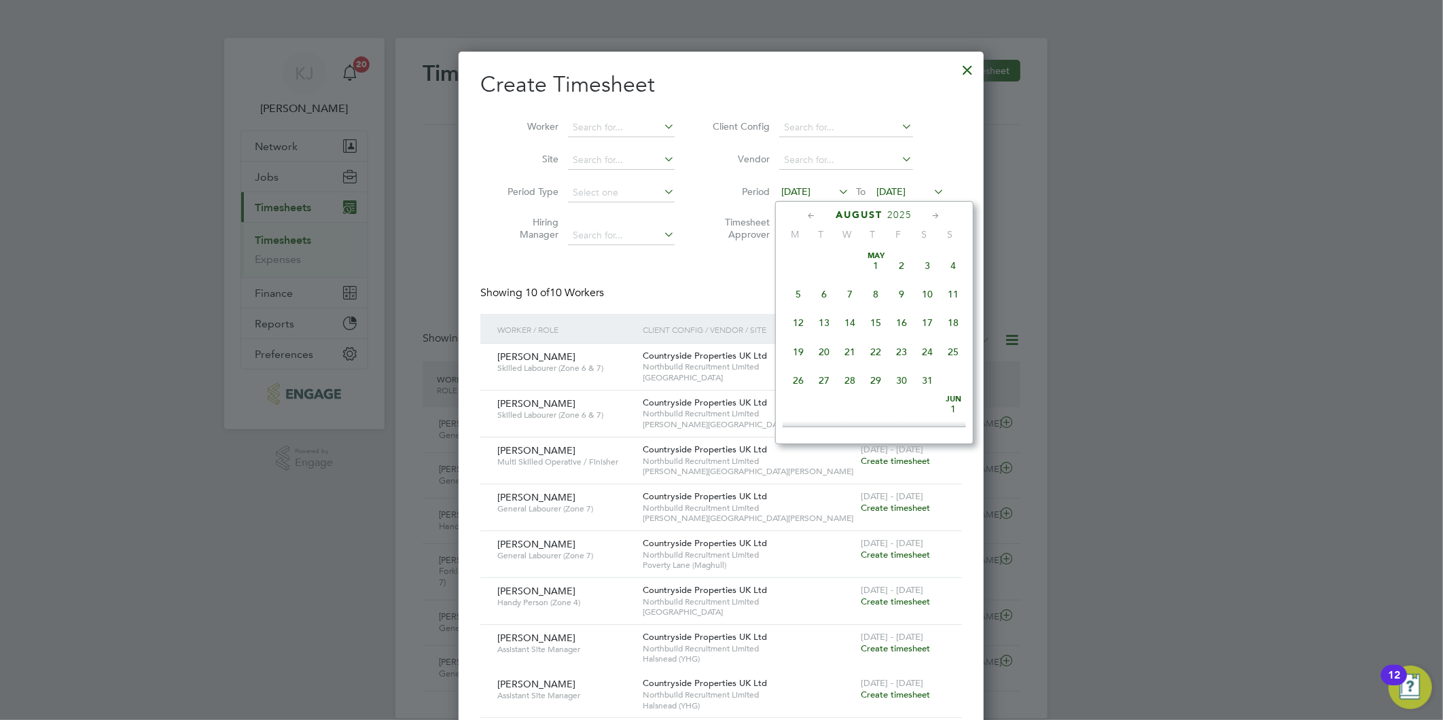
scroll to position [494, 0]
click at [797, 349] on span "25" at bounding box center [799, 344] width 26 height 26
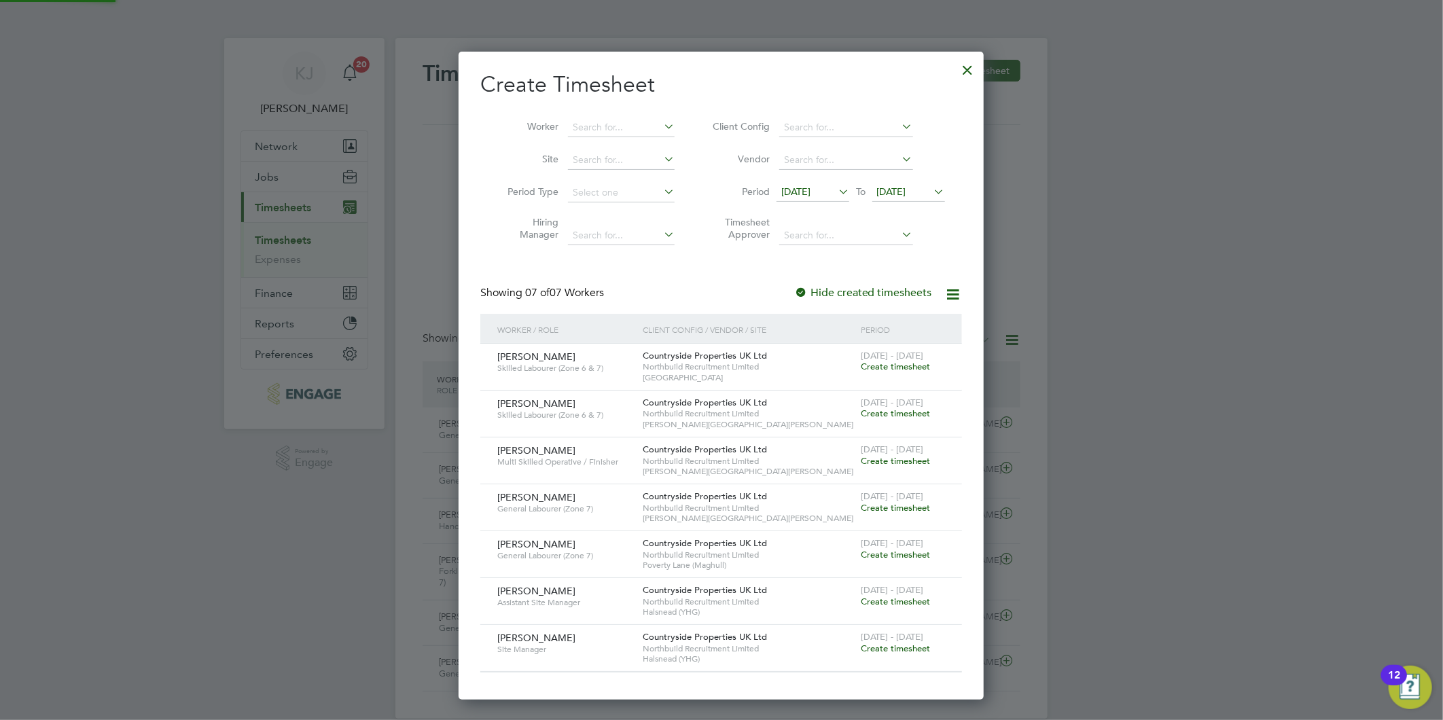
scroll to position [648, 526]
click at [902, 194] on span "[DATE]" at bounding box center [891, 191] width 29 height 12
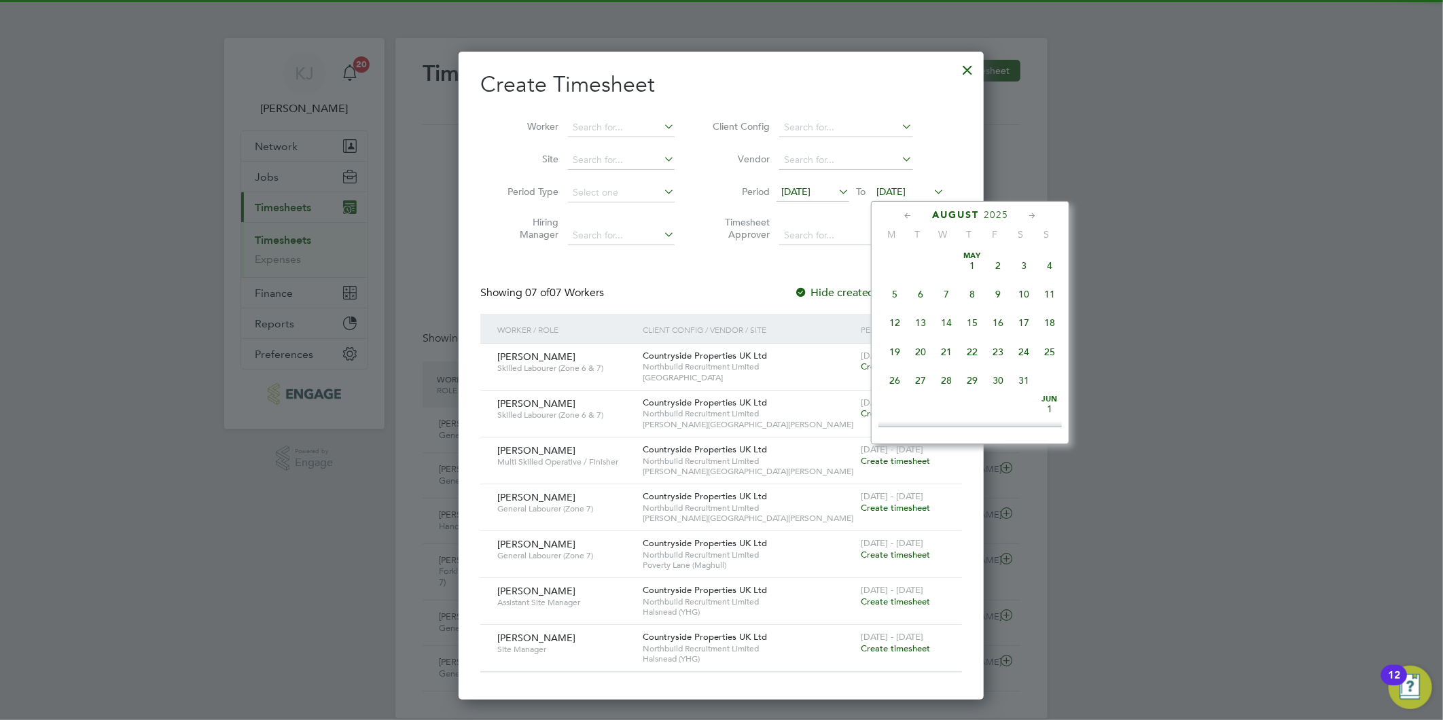
scroll to position [524, 0]
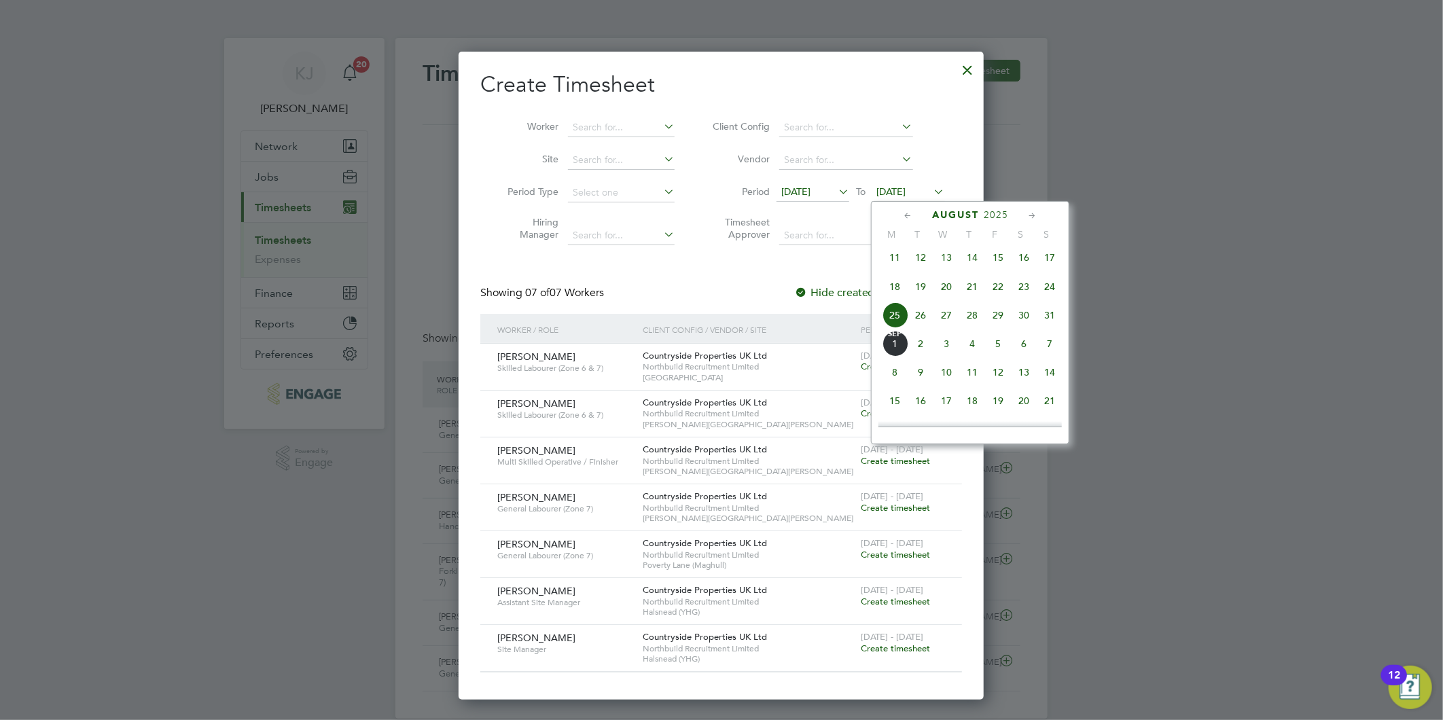
click at [1049, 322] on span "31" at bounding box center [1049, 315] width 26 height 26
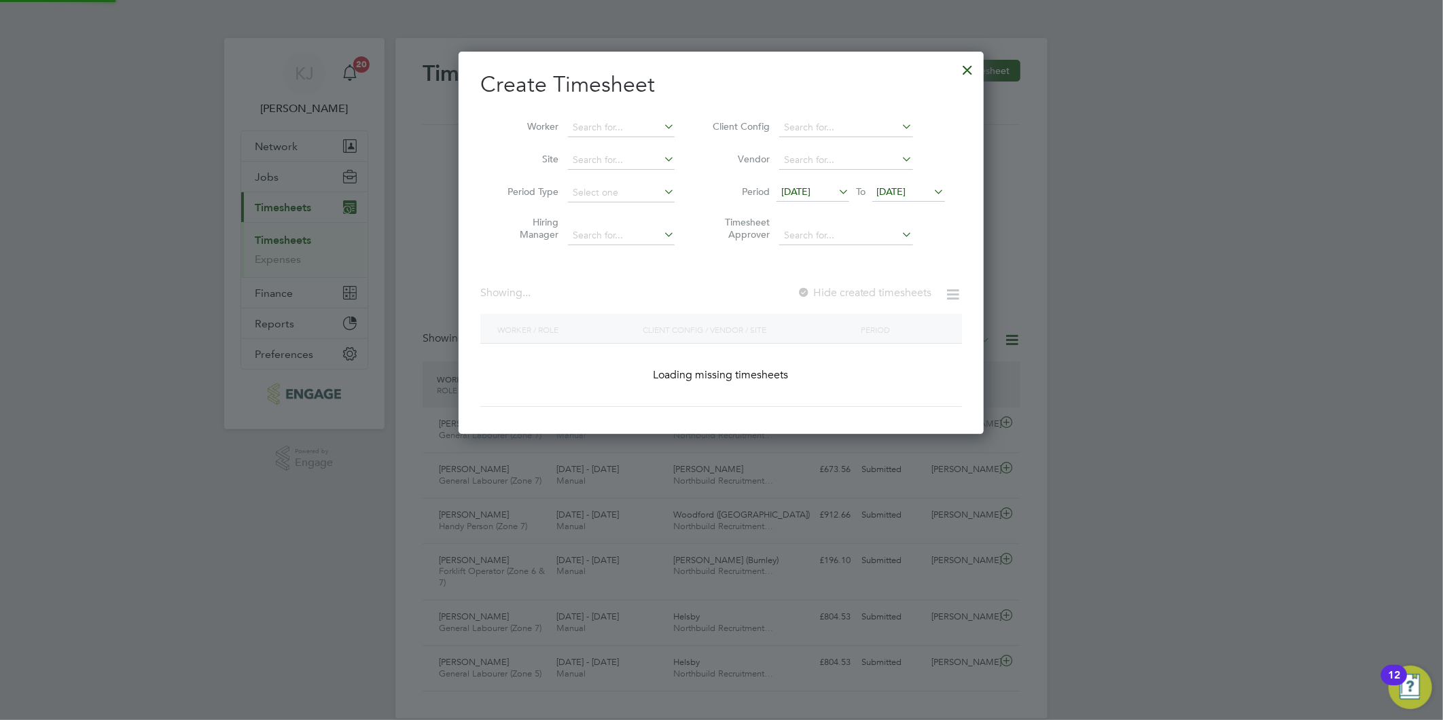
scroll to position [695, 526]
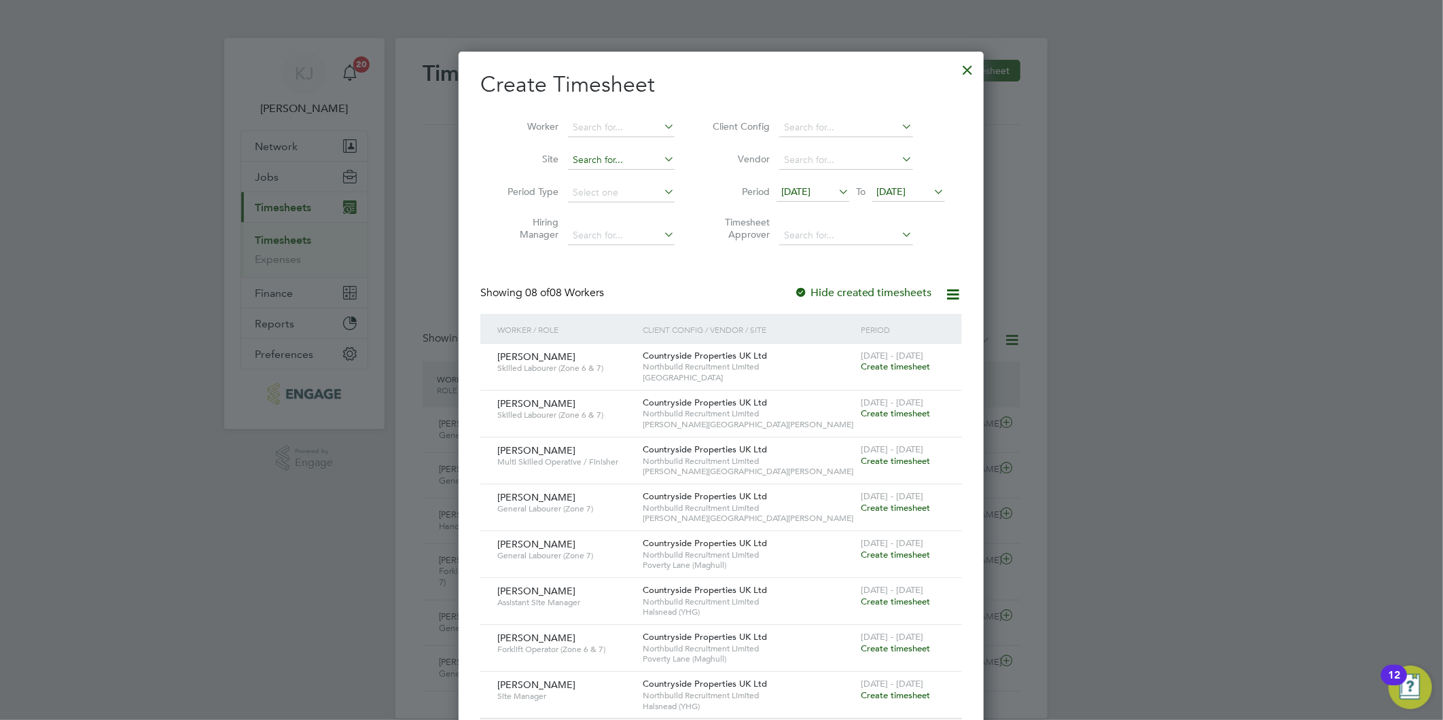
drag, startPoint x: 605, startPoint y: 140, endPoint x: 606, endPoint y: 151, distance: 11.6
click at [605, 141] on li "Worker" at bounding box center [585, 127] width 211 height 33
click at [606, 151] on input at bounding box center [621, 160] width 107 height 19
click at [628, 165] on input "mag" at bounding box center [621, 160] width 107 height 19
click at [643, 179] on b "Mag" at bounding box center [644, 179] width 20 height 12
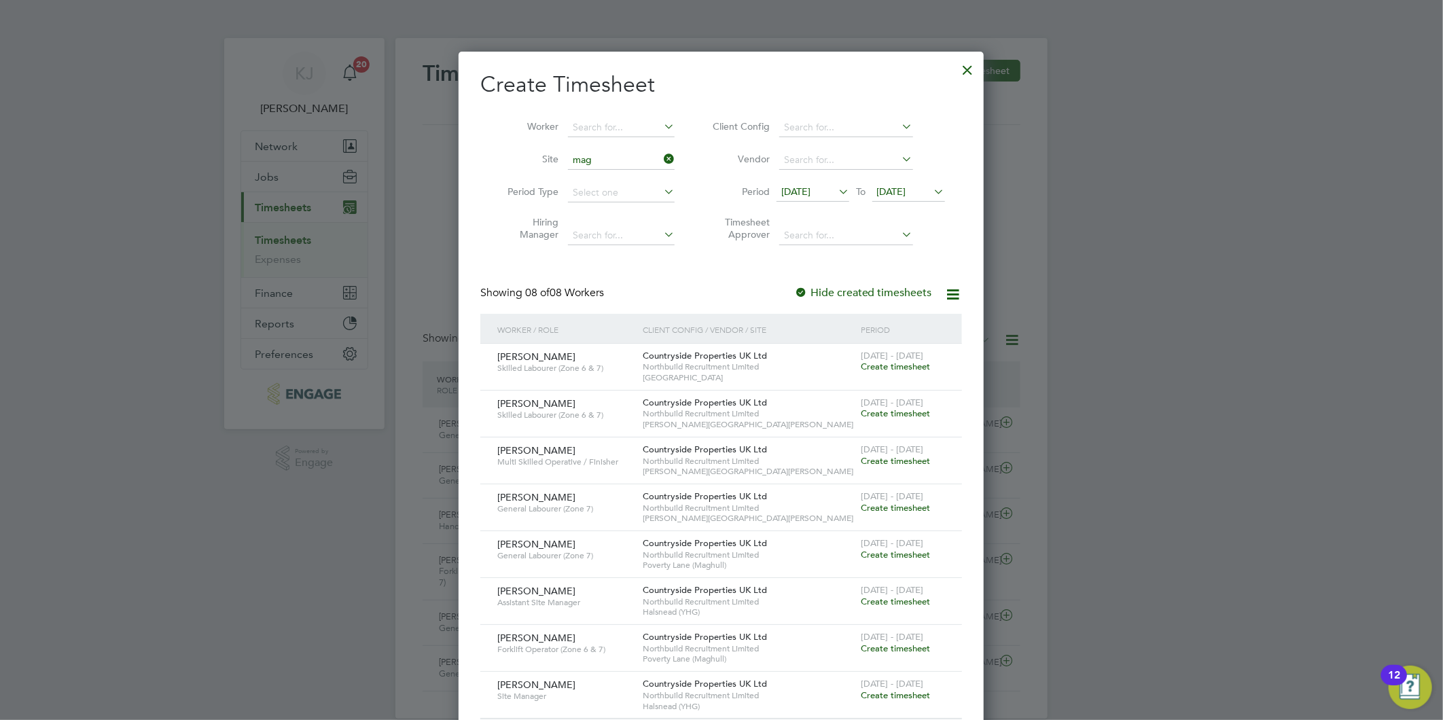
type input "Poverty Lane (Maghull)"
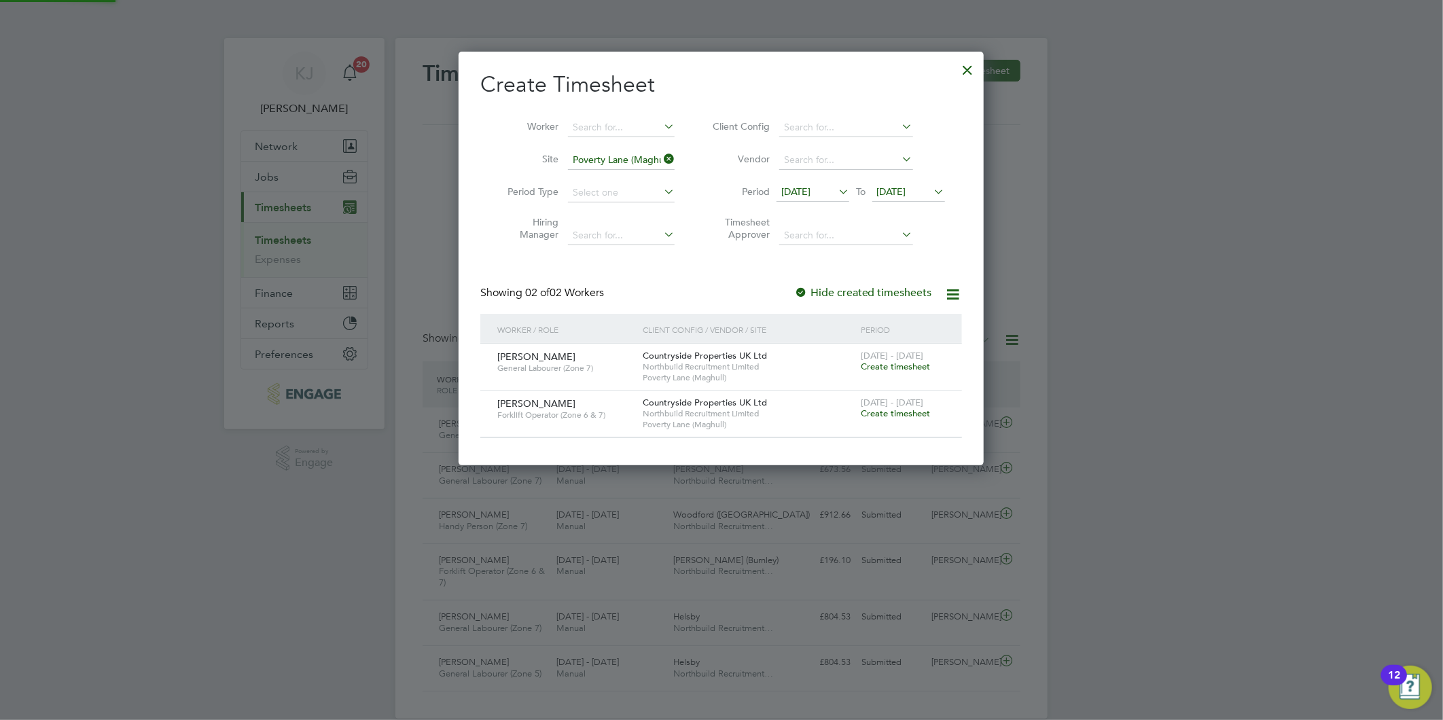
scroll to position [414, 526]
click at [910, 365] on span "Create timesheet" at bounding box center [894, 367] width 69 height 12
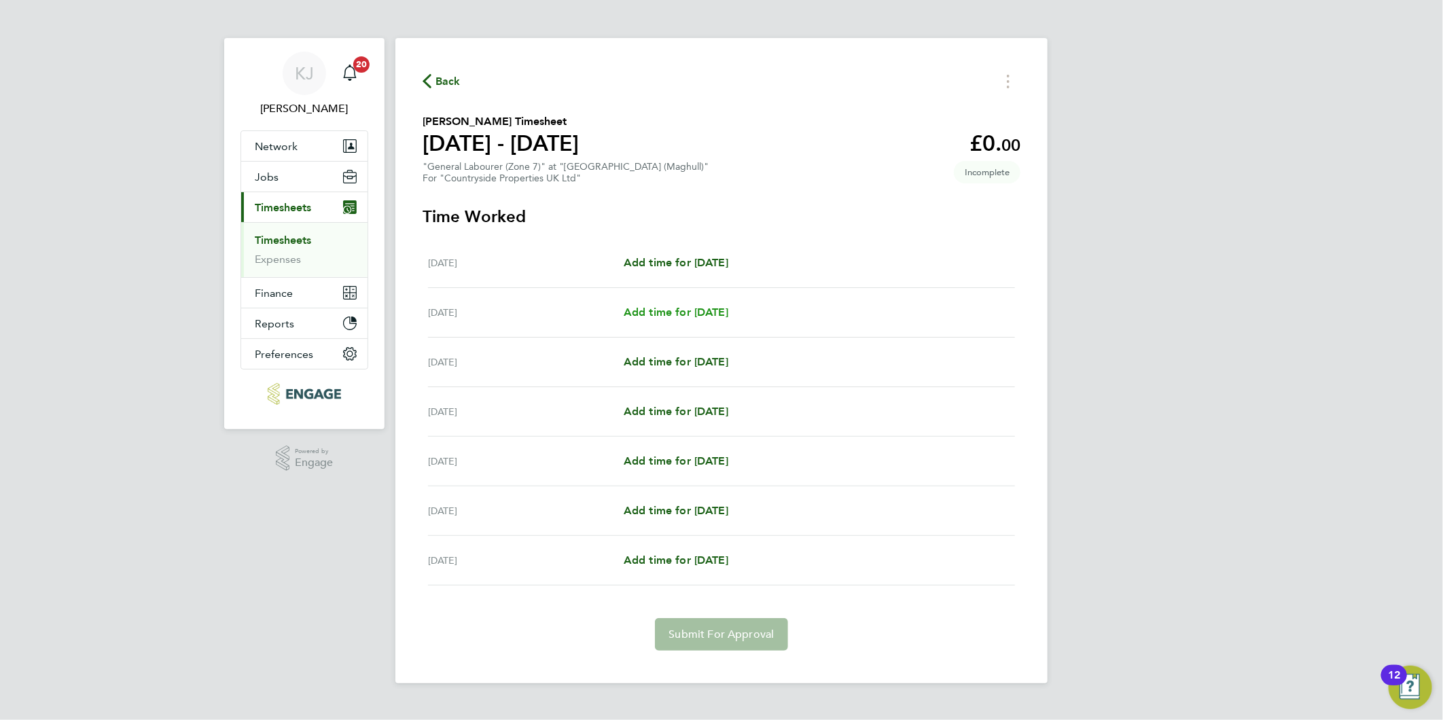
click at [666, 314] on span "Add time for [DATE]" at bounding box center [675, 312] width 105 height 13
select select "30"
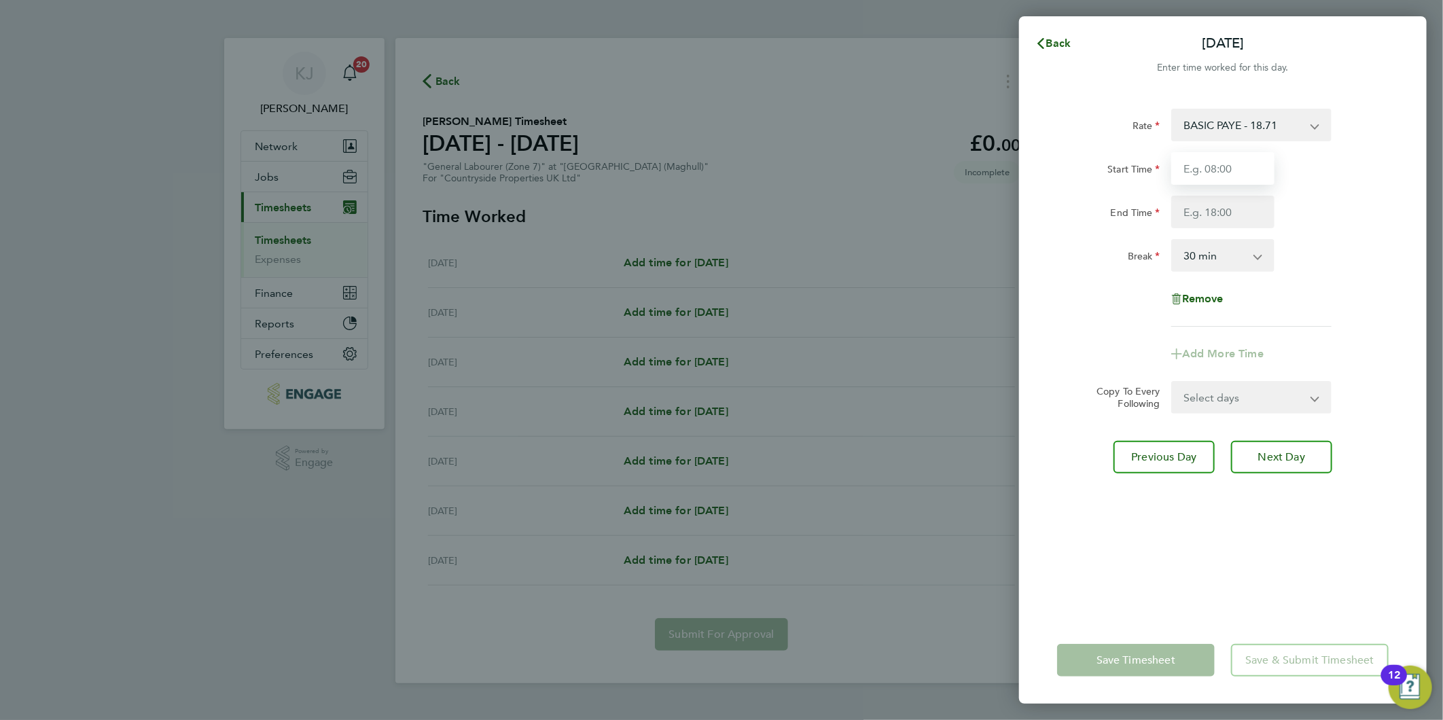
click at [1238, 165] on input "Start Time" at bounding box center [1222, 168] width 103 height 33
type input "07:30"
type input "16:30"
click at [1246, 166] on input "07:30" at bounding box center [1222, 168] width 103 height 33
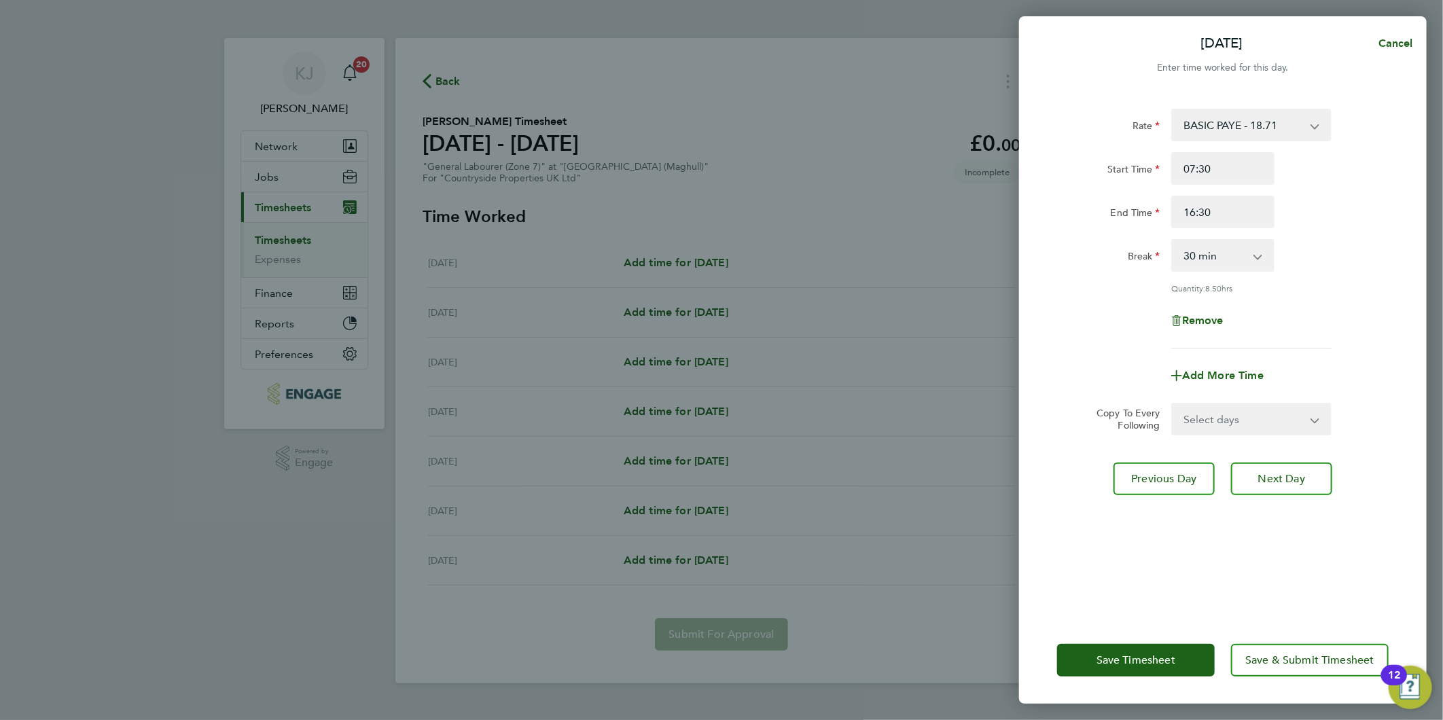
click at [1214, 418] on select "Select days Day Weekday (Mon-Fri) Weekend (Sat-Sun) [DATE] [DATE] [DATE] [DATE]…" at bounding box center [1243, 419] width 143 height 30
select select "DAY"
click at [1172, 404] on select "Select days Day Weekday (Mon-Fri) Weekend (Sat-Sun) [DATE] [DATE] [DATE] [DATE]…" at bounding box center [1243, 419] width 143 height 30
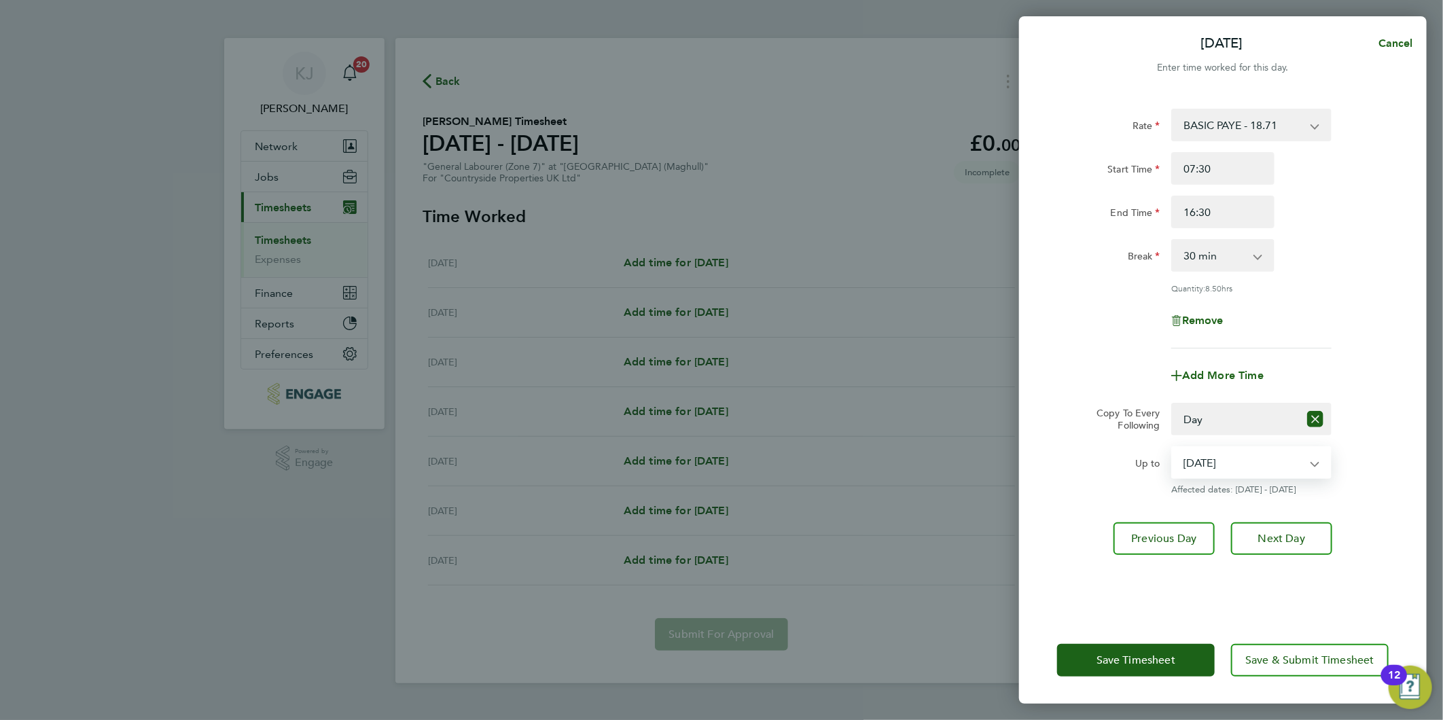
click at [1238, 464] on select "[DATE] [DATE] [DATE] [DATE] [DATE]" at bounding box center [1242, 463] width 141 height 30
select select "[DATE]"
click at [1172, 448] on select "[DATE] [DATE] [DATE] [DATE] [DATE]" at bounding box center [1242, 463] width 141 height 30
click at [1292, 559] on div "Rate BASIC PAYE - 18.71 Start Time 07:30 End Time 16:30 Break 0 min 15 min 30 m…" at bounding box center [1222, 354] width 407 height 524
click at [1261, 532] on span "Next Day" at bounding box center [1281, 539] width 47 height 14
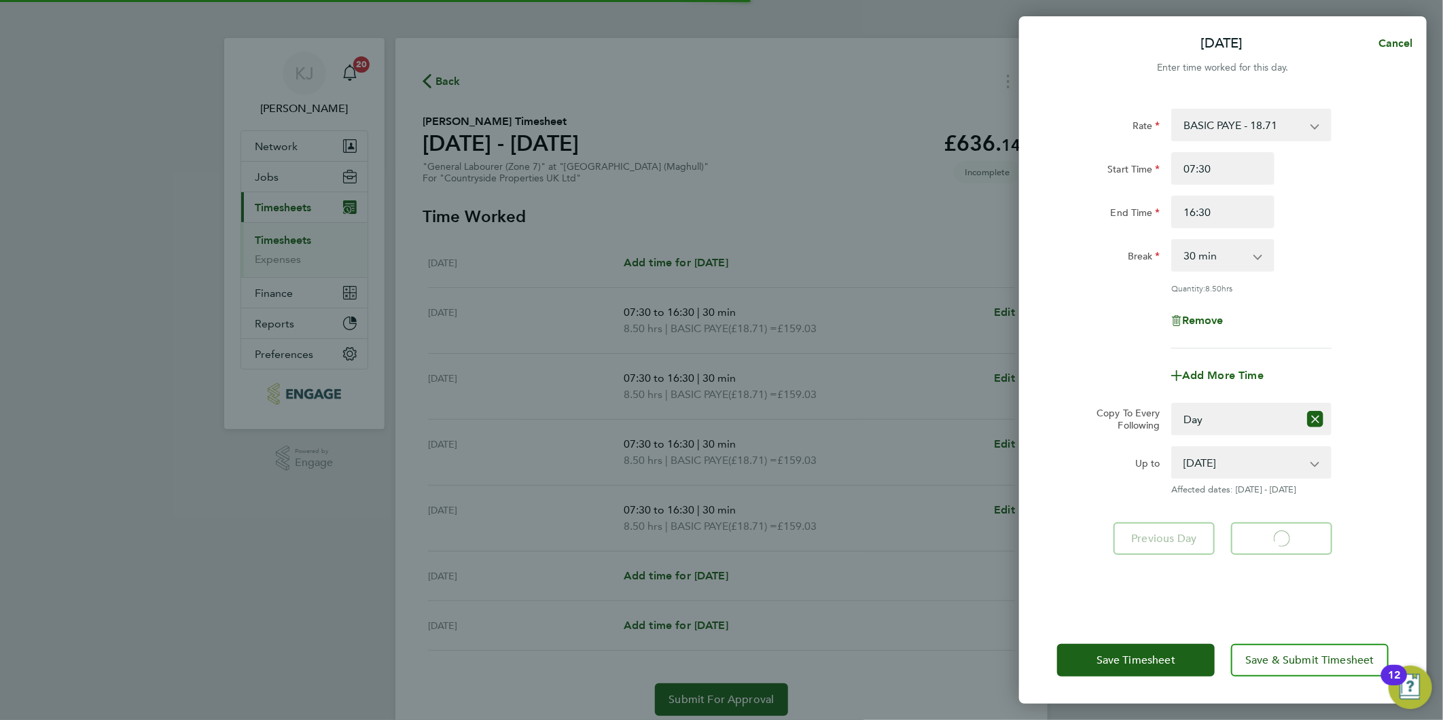
select select "30"
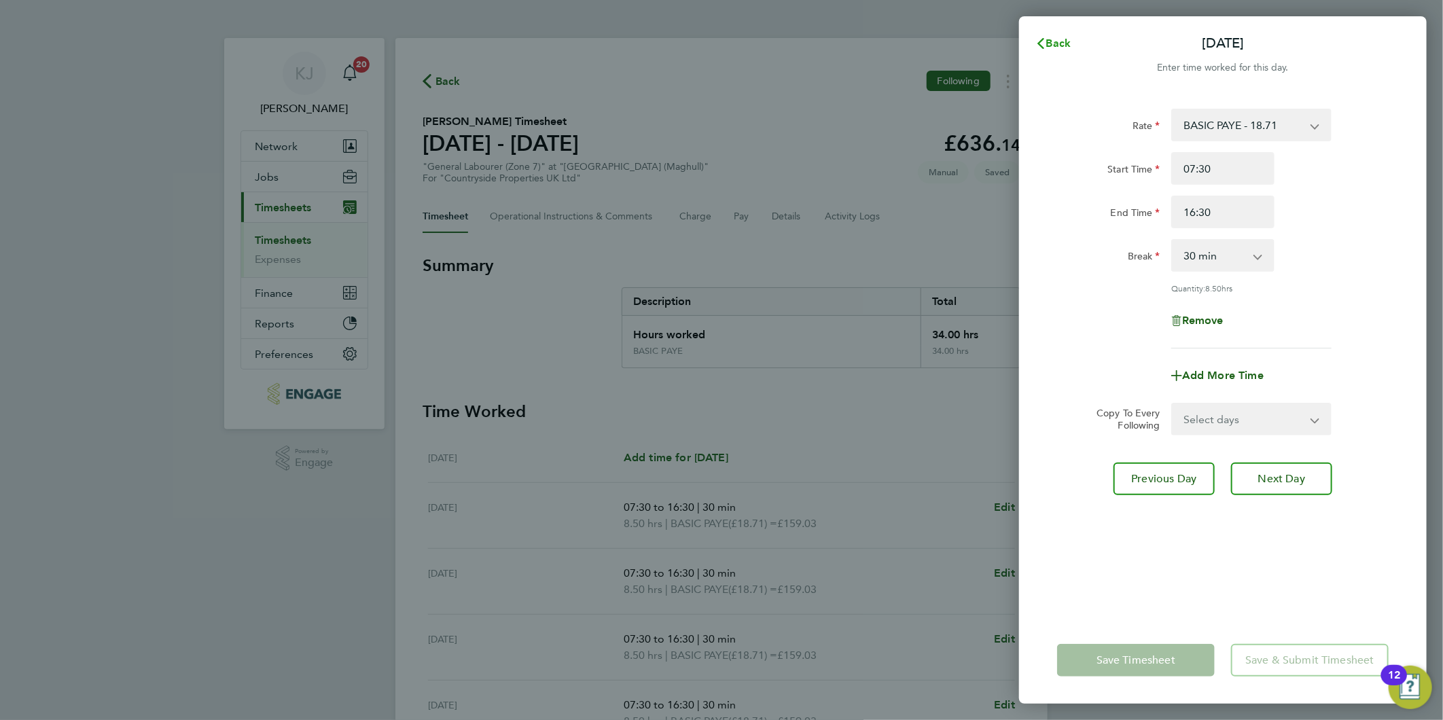
drag, startPoint x: 1048, startPoint y: 41, endPoint x: 1060, endPoint y: 211, distance: 170.2
click at [1049, 41] on span "Back" at bounding box center [1058, 43] width 25 height 13
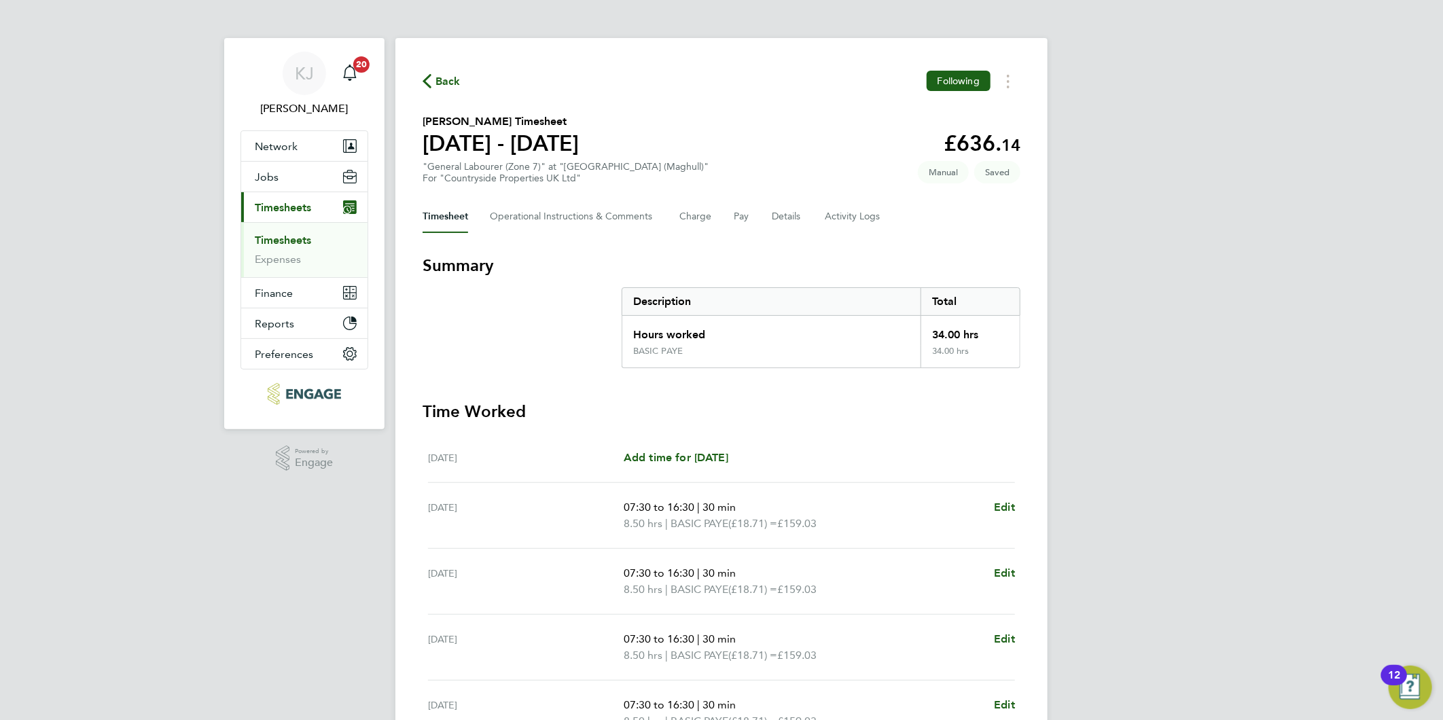
click at [765, 208] on div "Timesheet Operational Instructions & Comments Charge Pay Details Activity Logs" at bounding box center [721, 216] width 598 height 33
click at [773, 212] on button "Details" at bounding box center [787, 216] width 31 height 33
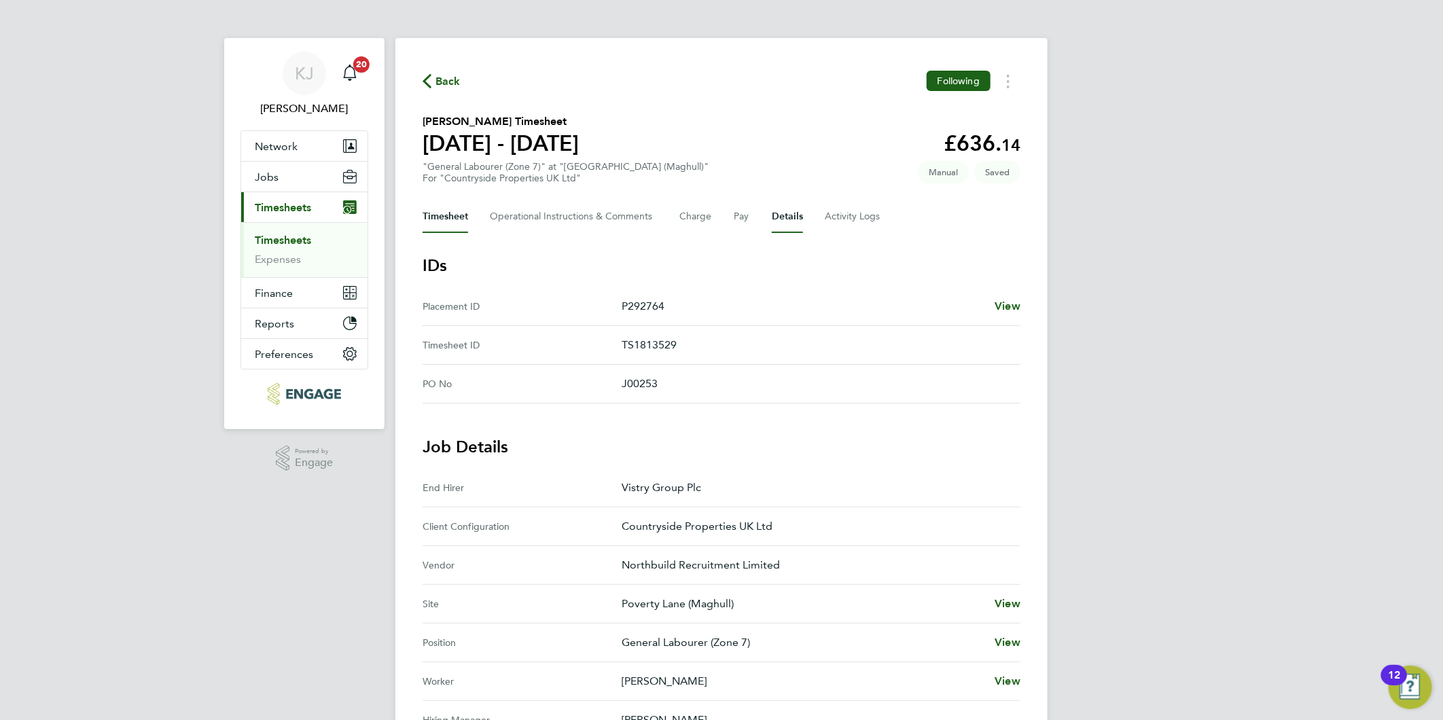
click at [430, 219] on button "Timesheet" at bounding box center [445, 216] width 46 height 33
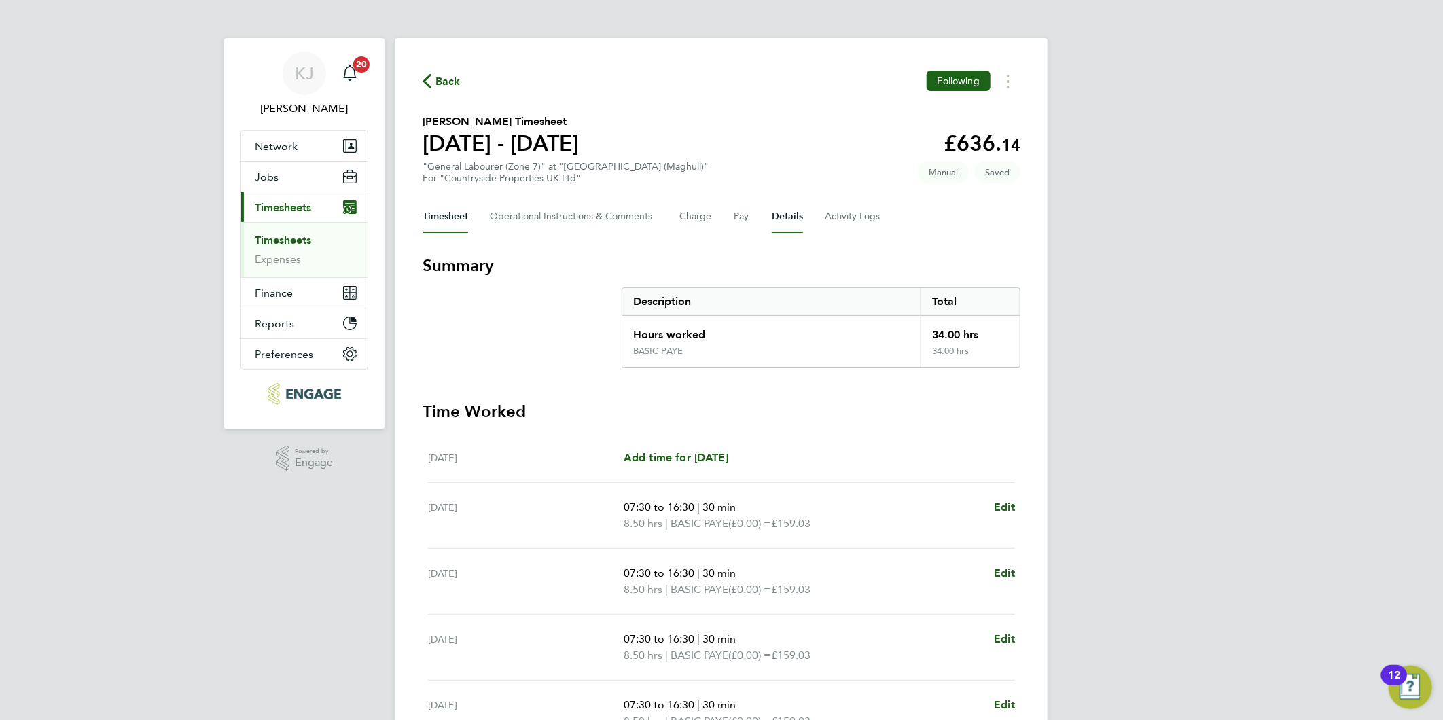
click at [782, 215] on button "Details" at bounding box center [787, 216] width 31 height 33
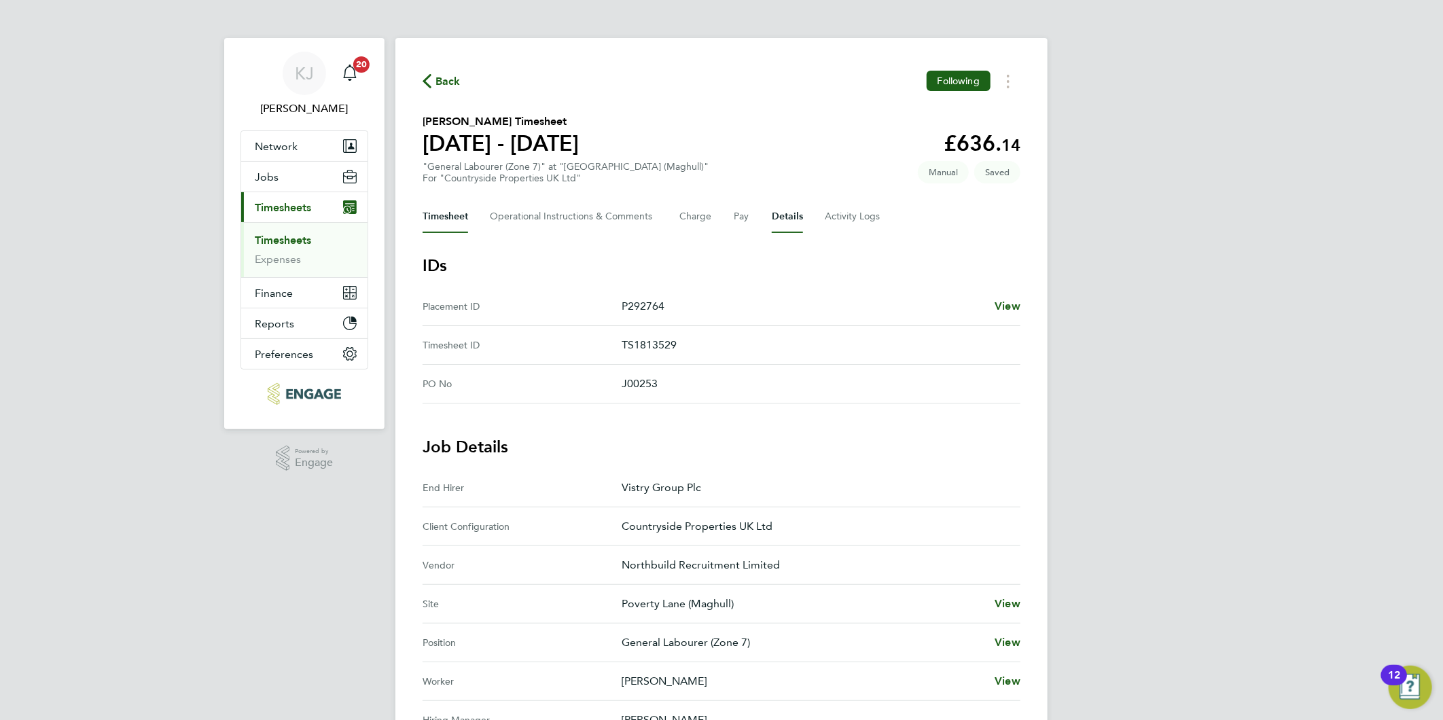
click at [450, 213] on button "Timesheet" at bounding box center [445, 216] width 46 height 33
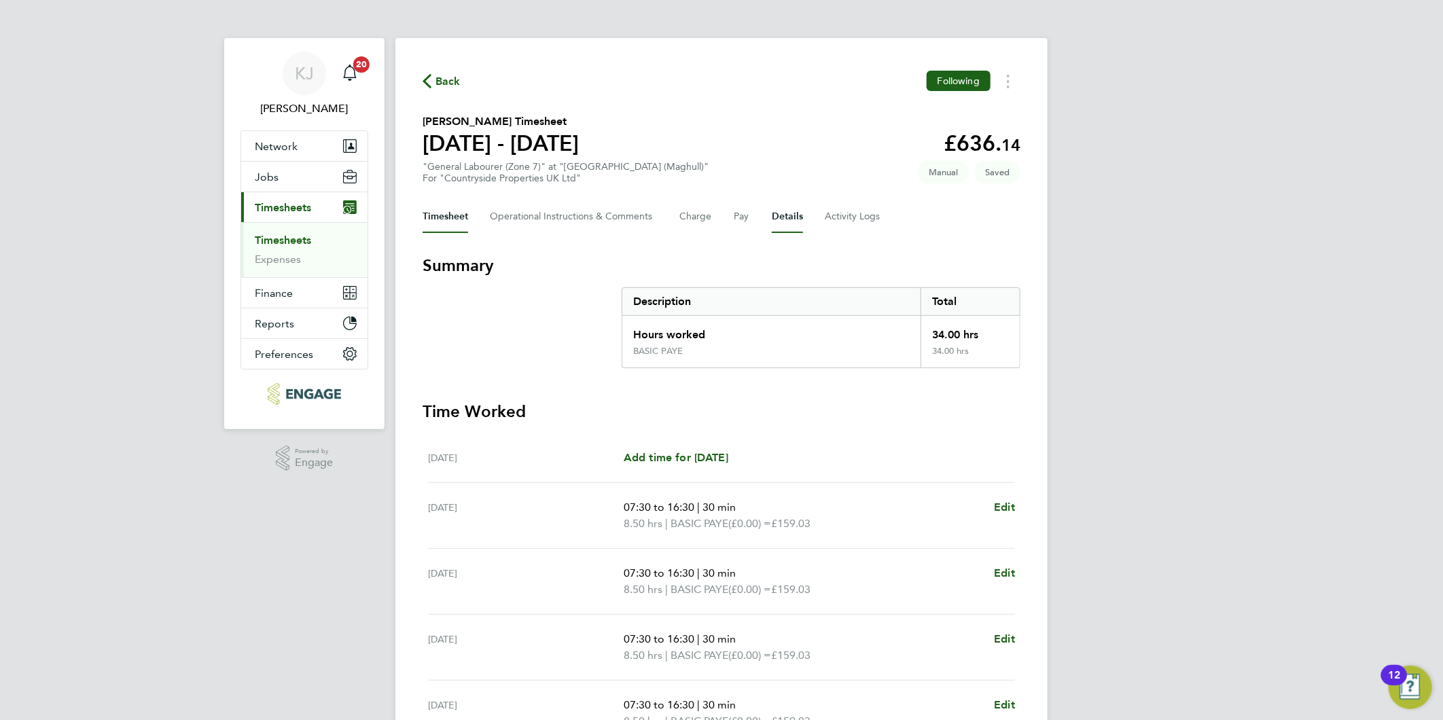
click at [795, 209] on button "Details" at bounding box center [787, 216] width 31 height 33
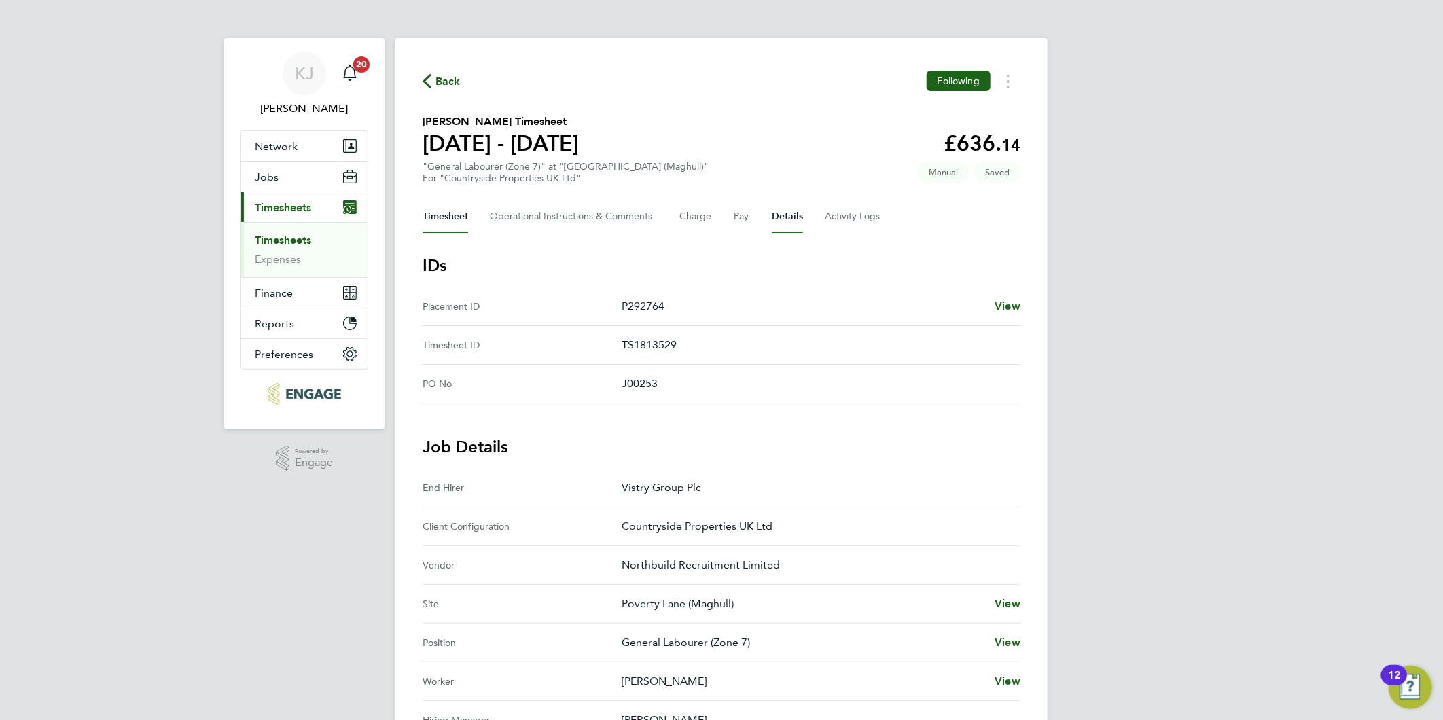
click at [456, 220] on button "Timesheet" at bounding box center [445, 216] width 46 height 33
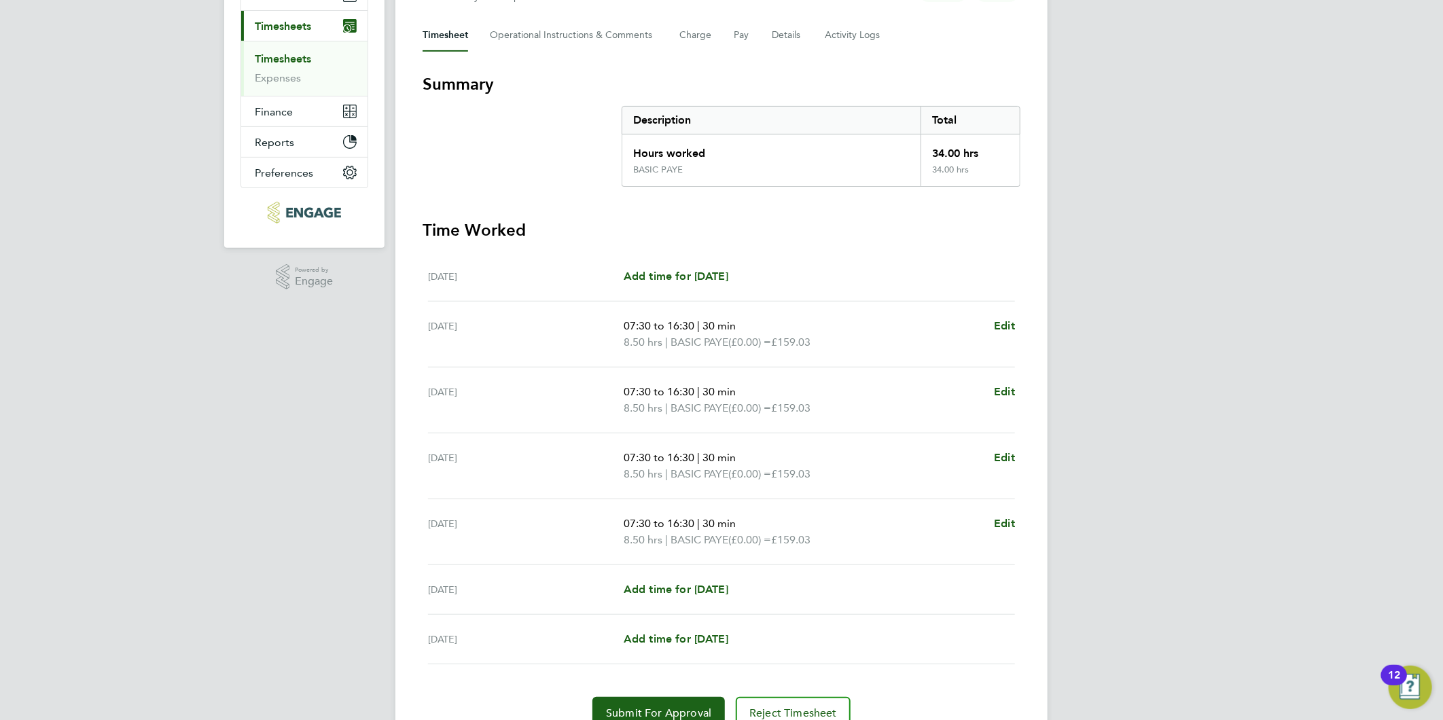
scroll to position [243, 0]
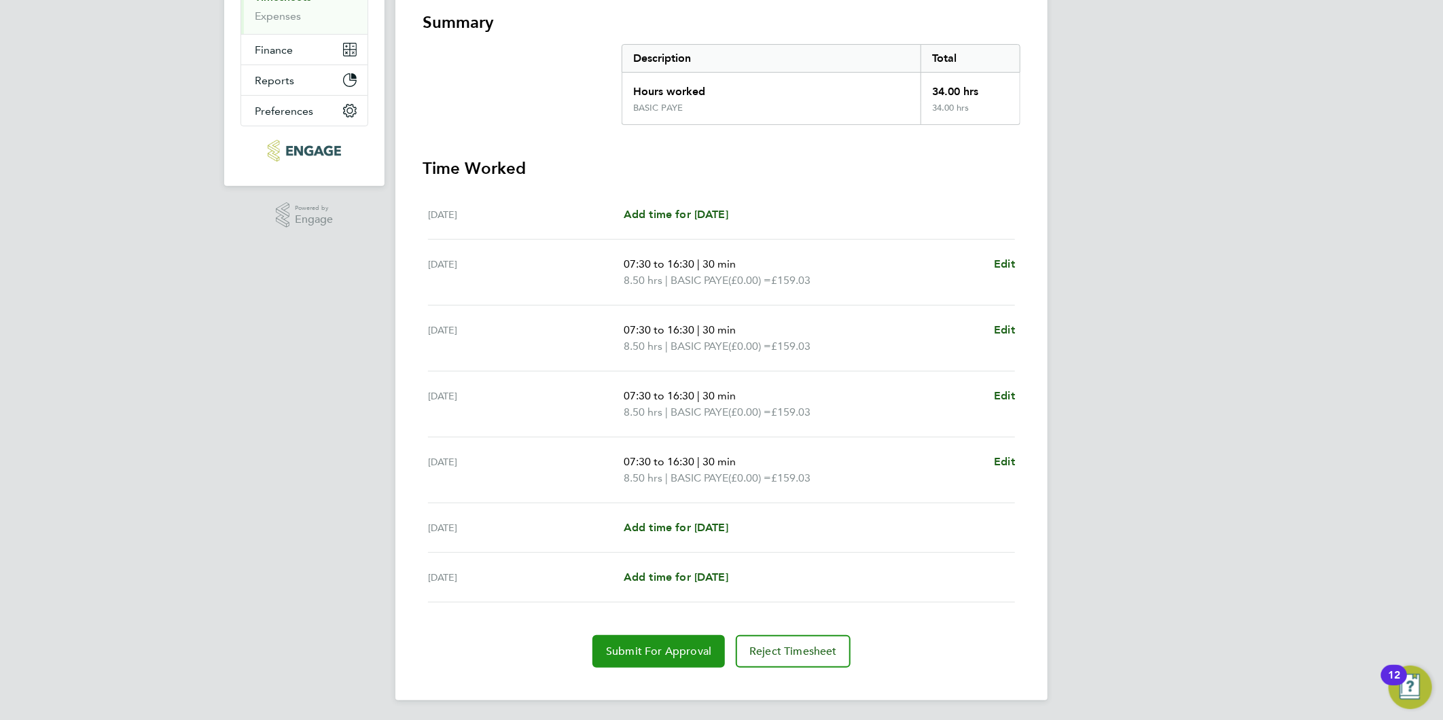
click at [655, 651] on span "Submit For Approval" at bounding box center [658, 652] width 105 height 14
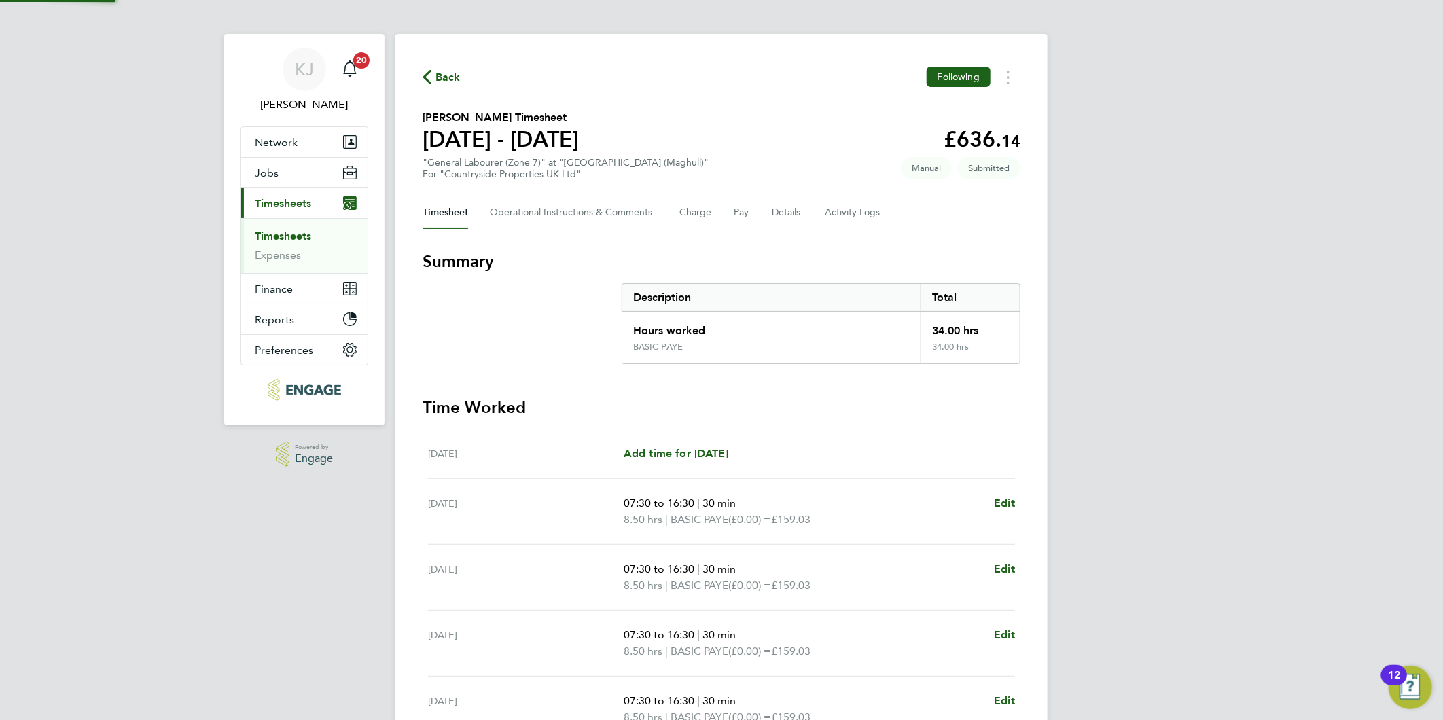
scroll to position [0, 0]
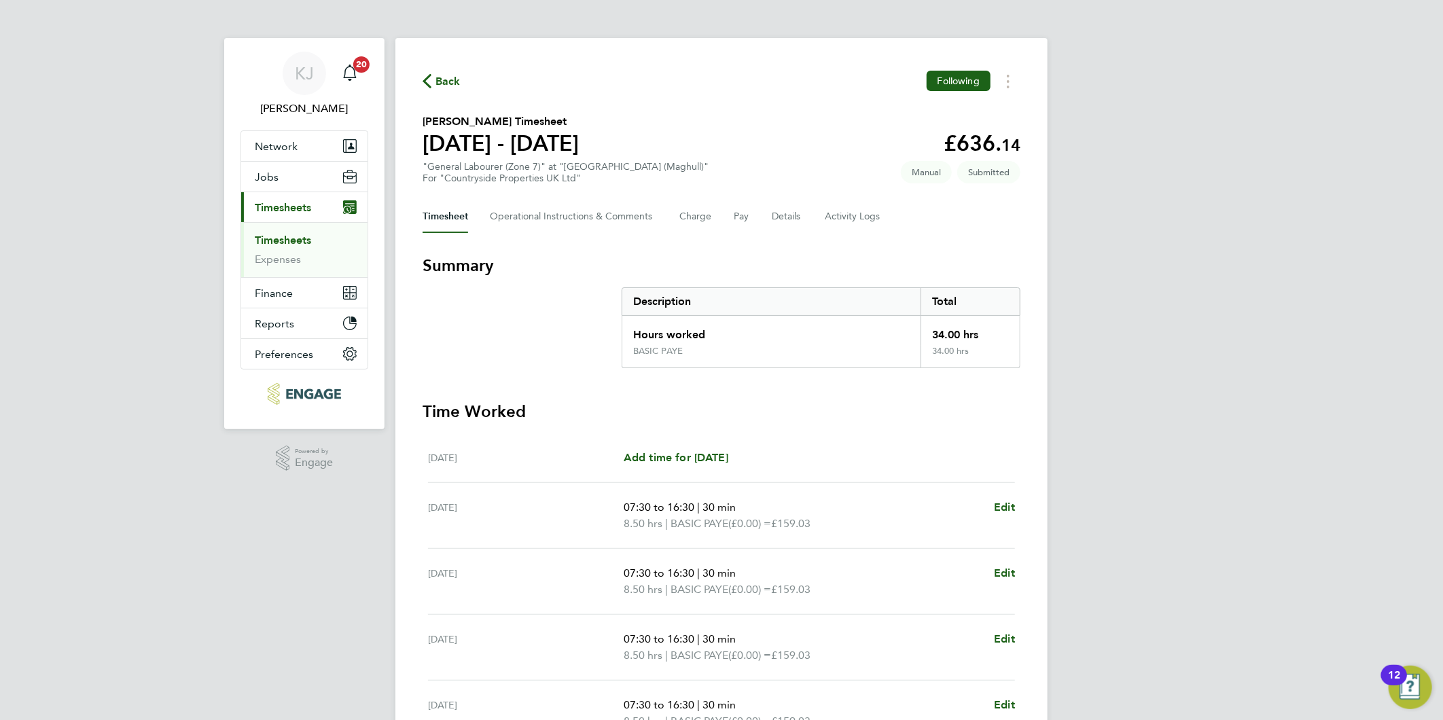
click at [295, 243] on link "Timesheets" at bounding box center [283, 240] width 56 height 13
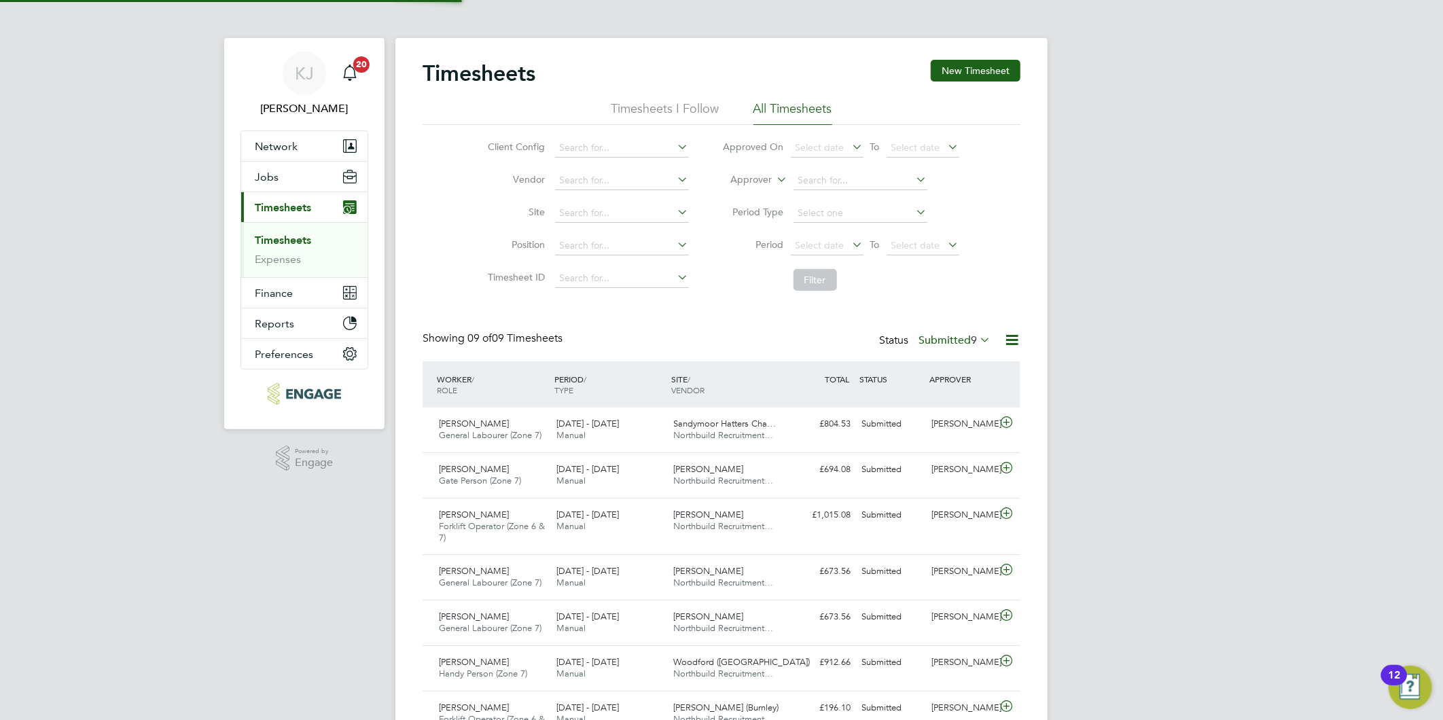
scroll to position [46, 118]
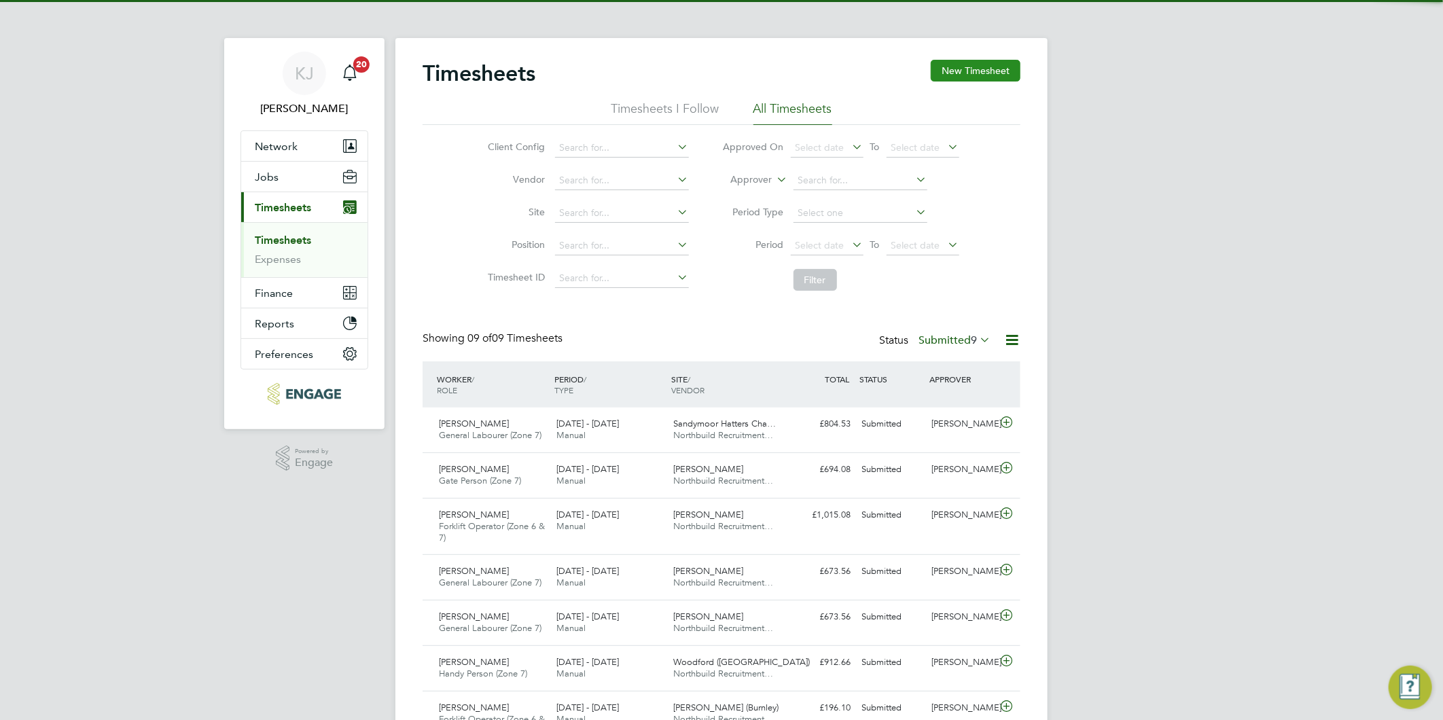
click at [974, 65] on button "New Timesheet" at bounding box center [975, 71] width 90 height 22
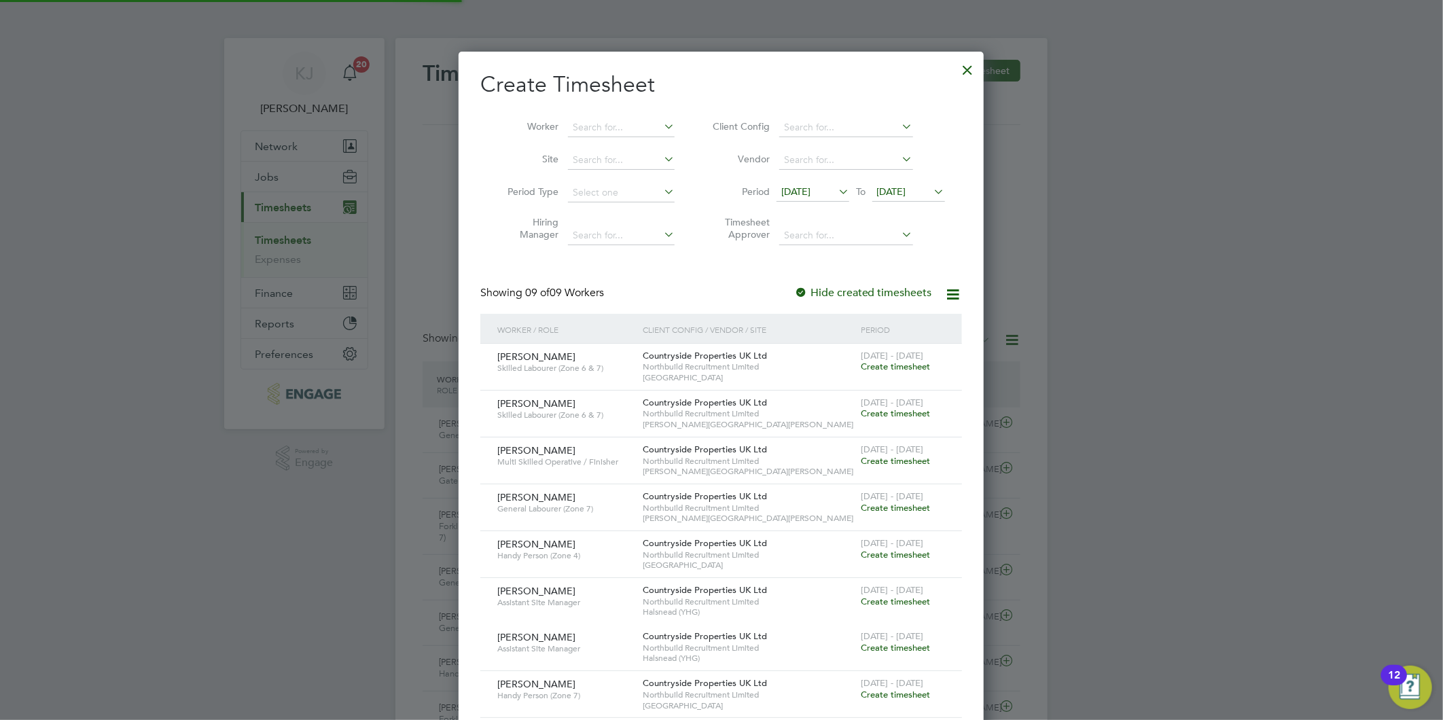
click at [810, 189] on span "[DATE]" at bounding box center [795, 191] width 29 height 12
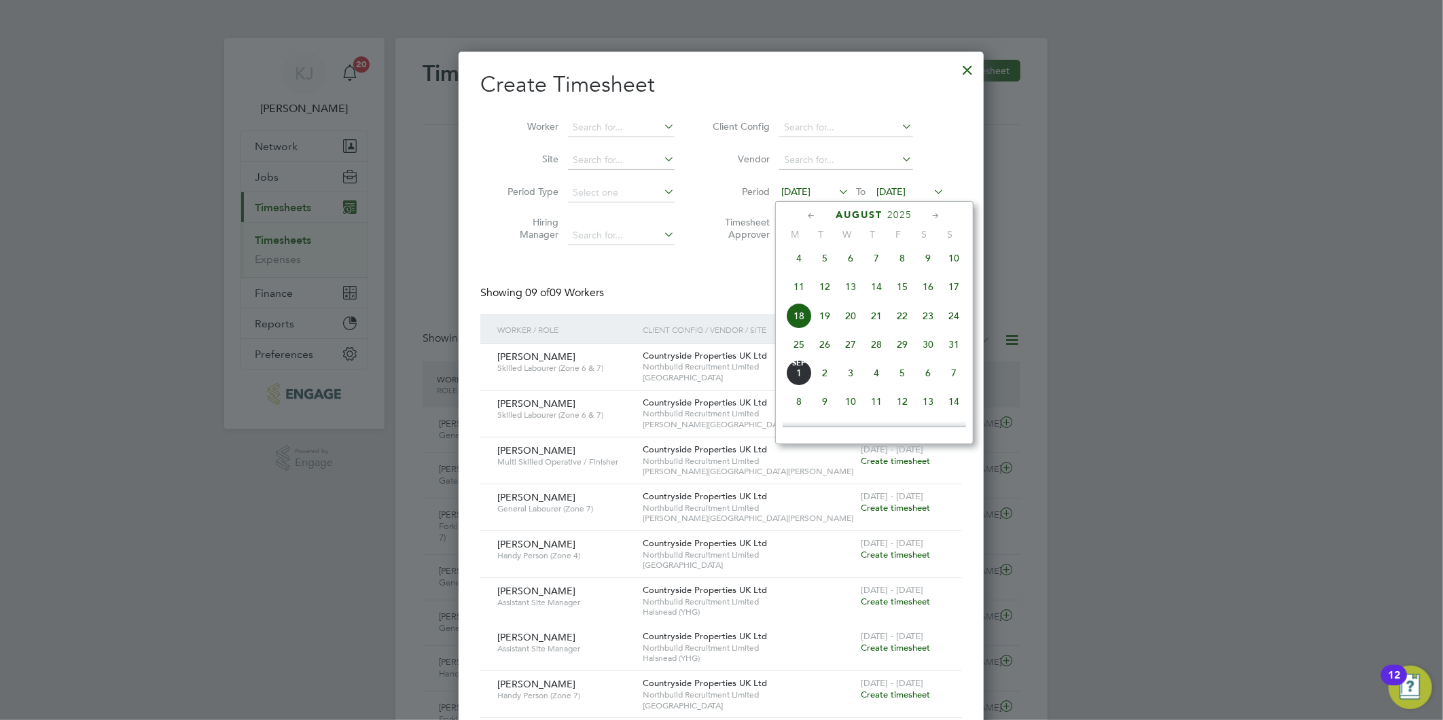
click at [793, 341] on span "25" at bounding box center [799, 344] width 26 height 26
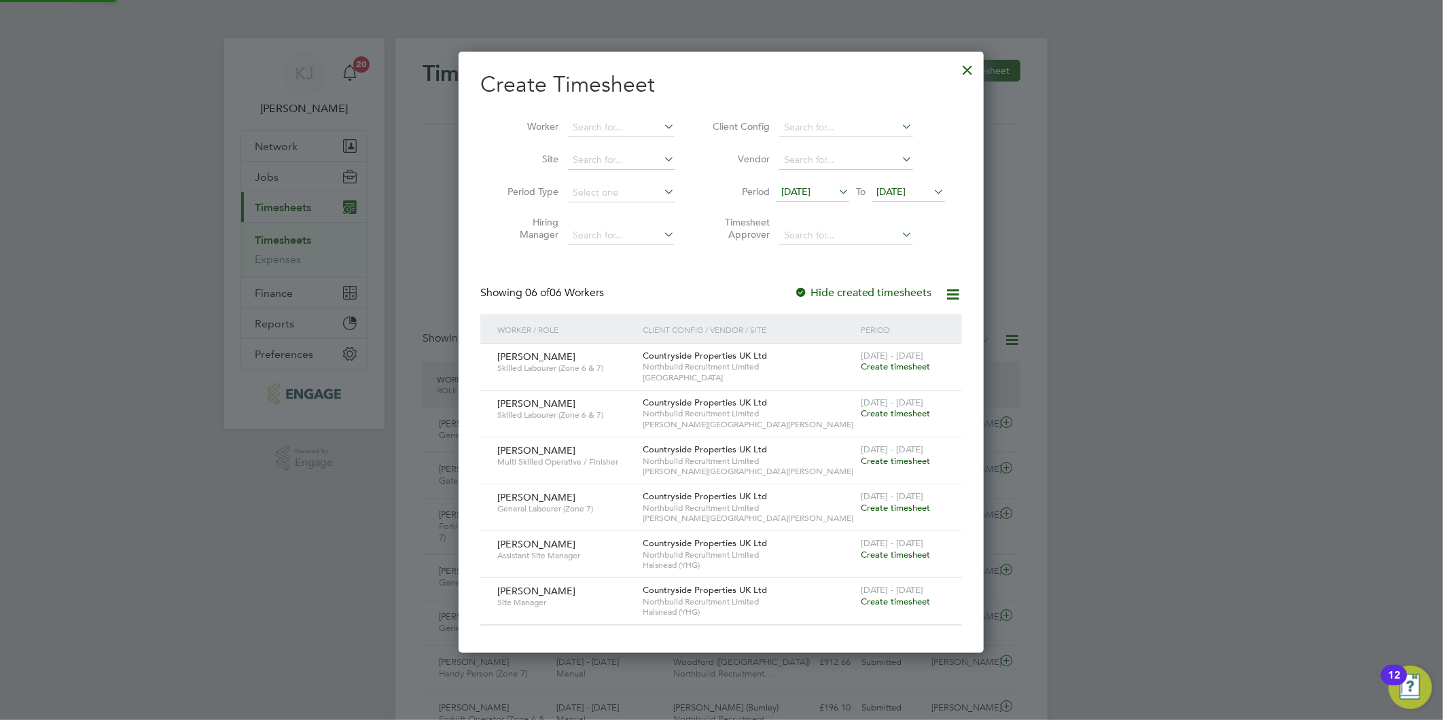
click at [906, 187] on span "[DATE]" at bounding box center [891, 191] width 29 height 12
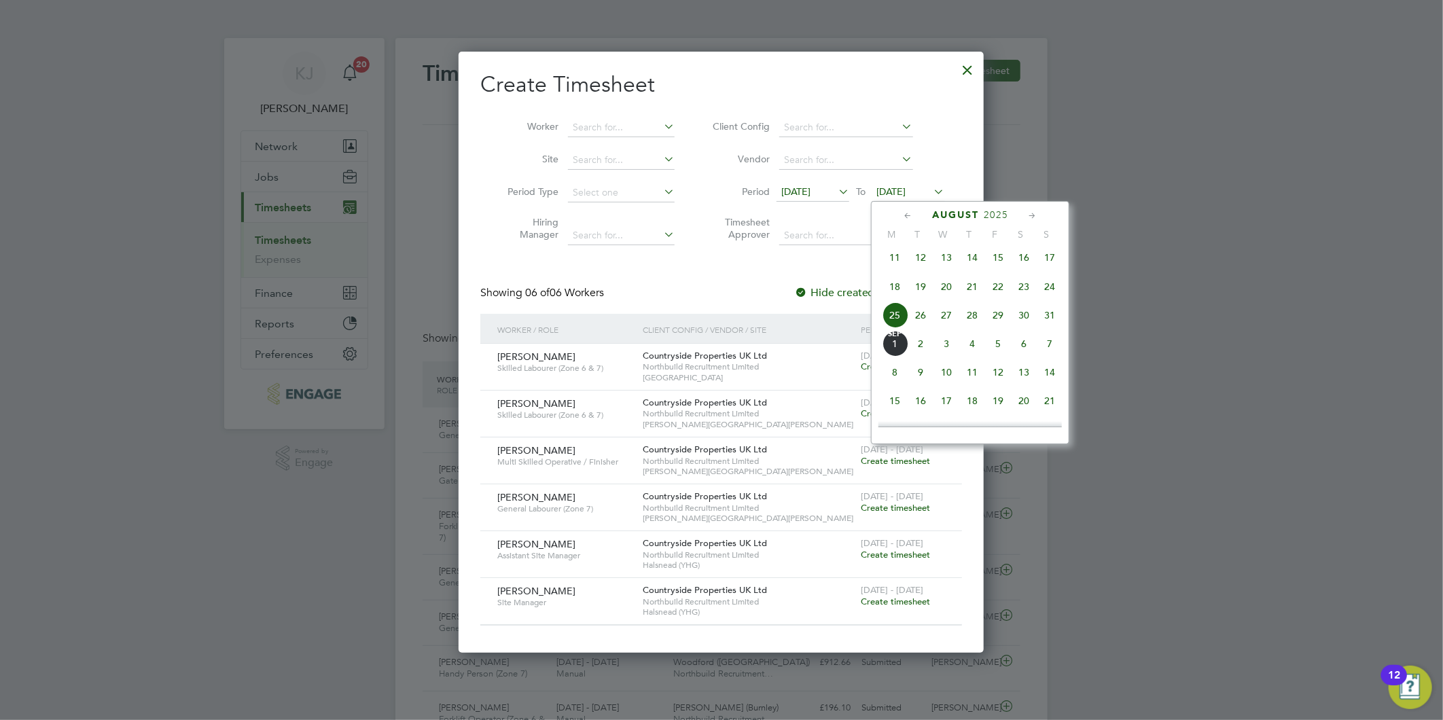
click at [1049, 316] on span "31" at bounding box center [1049, 315] width 26 height 26
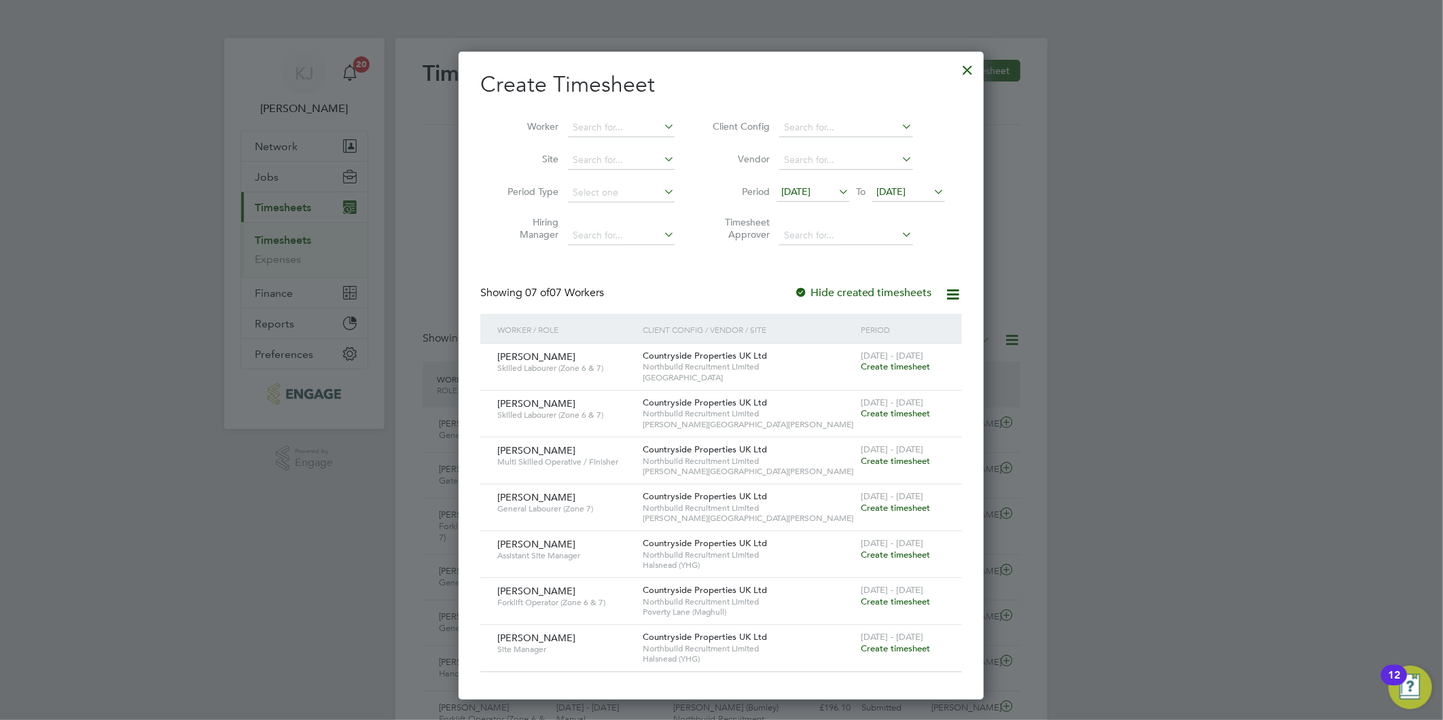
click at [895, 601] on span "Create timesheet" at bounding box center [894, 602] width 69 height 12
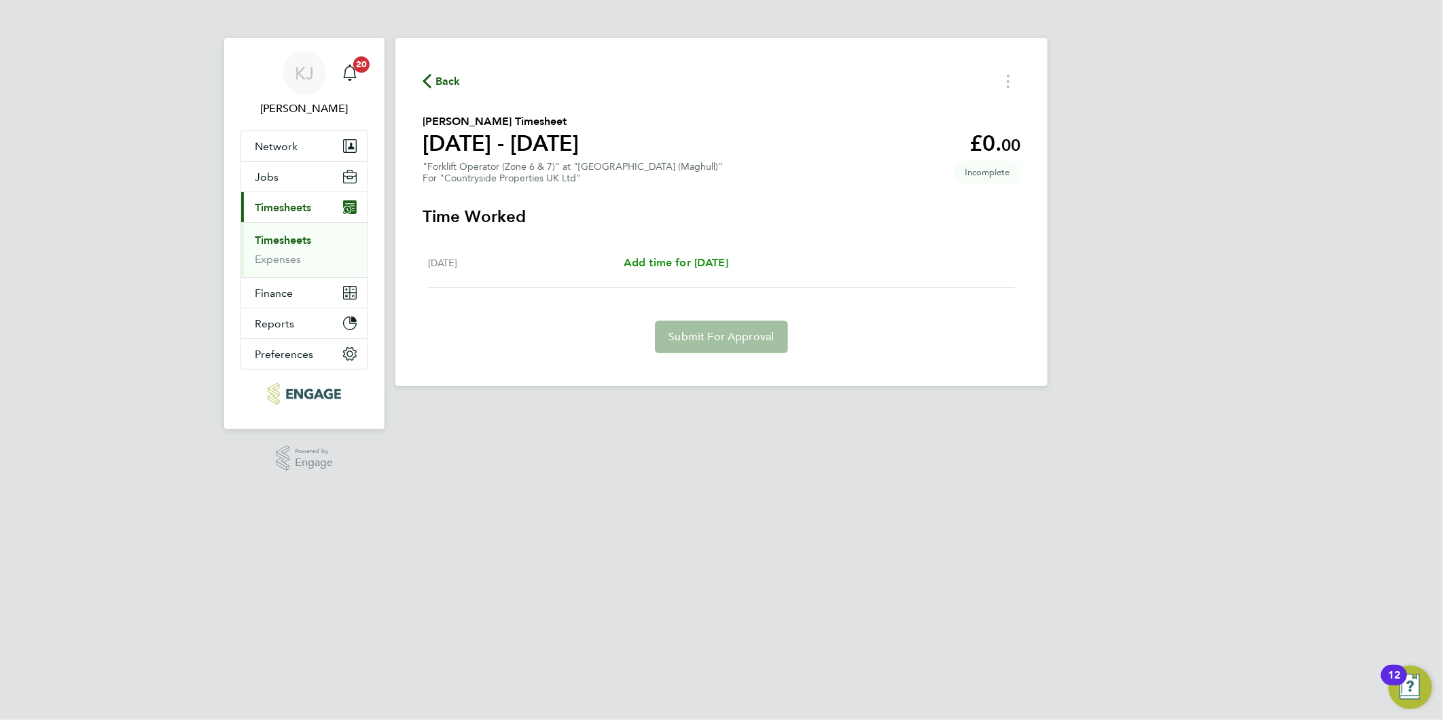
click at [703, 258] on span "Add time for [DATE]" at bounding box center [675, 262] width 105 height 13
select select "30"
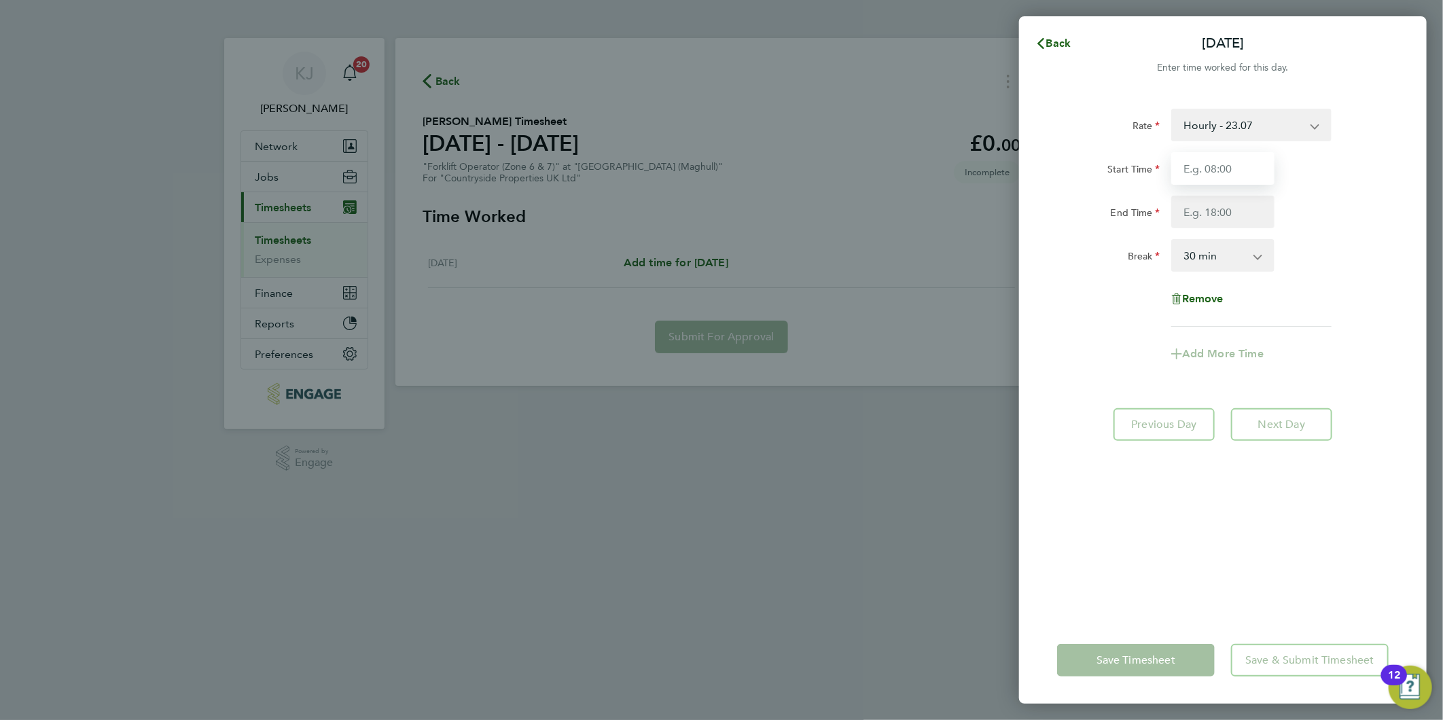
click at [1210, 172] on input "Start Time" at bounding box center [1222, 168] width 103 height 33
type input "07:30"
type input "16:30"
click at [1234, 170] on input "07:30" at bounding box center [1222, 168] width 103 height 33
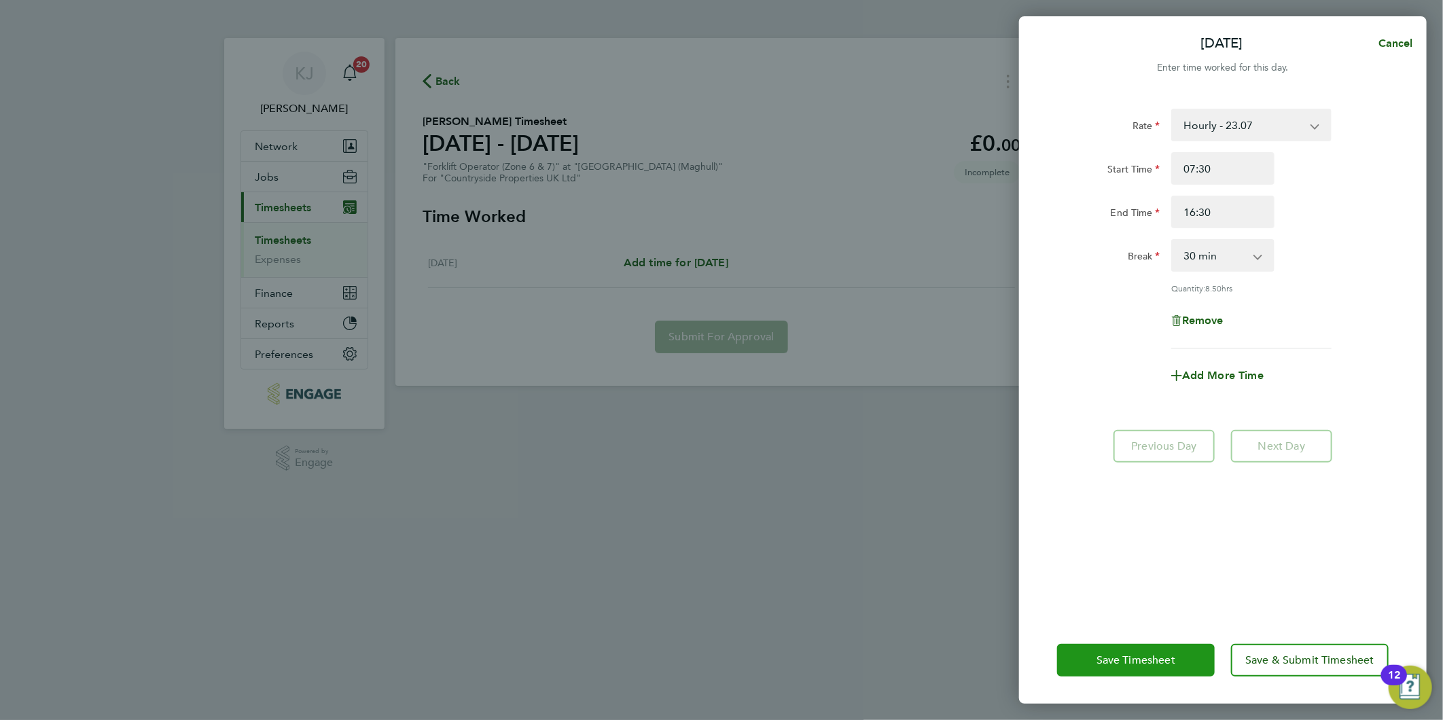
click at [1131, 659] on span "Save Timesheet" at bounding box center [1135, 660] width 79 height 14
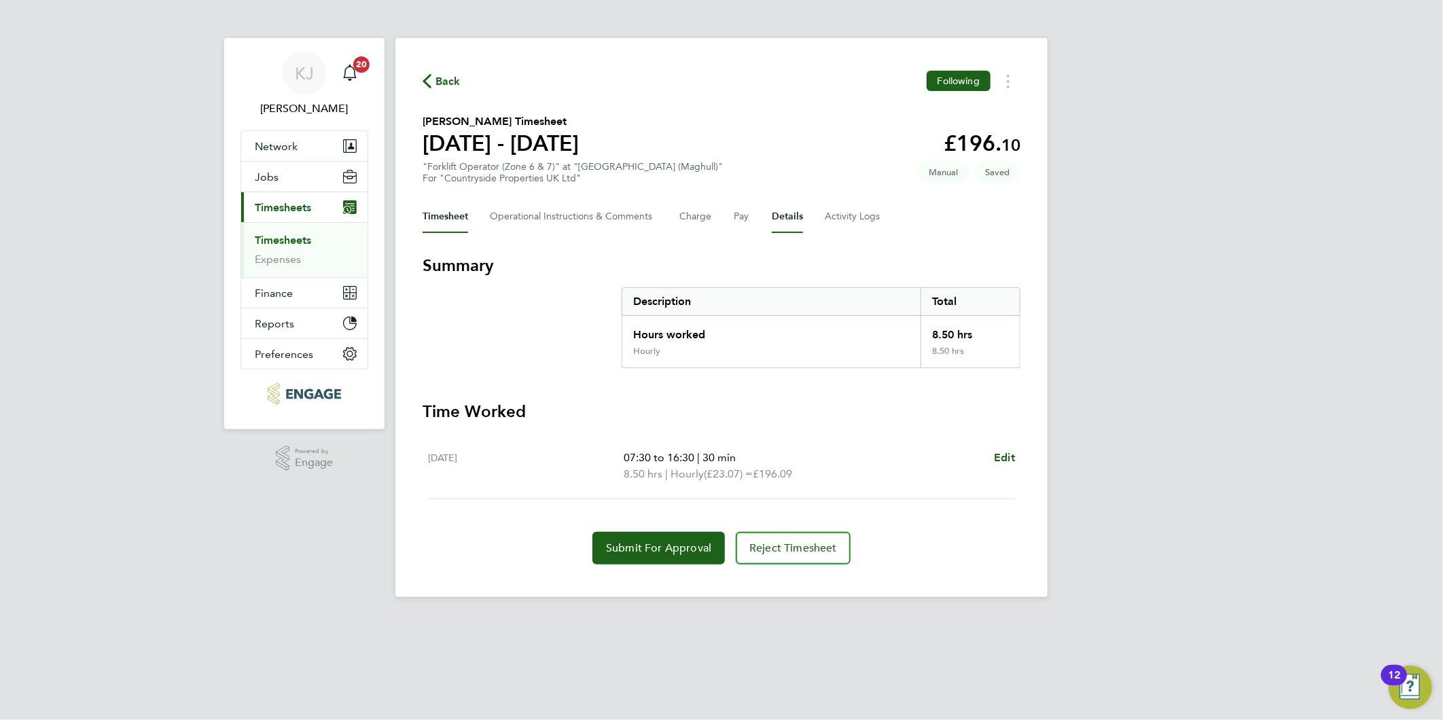
drag, startPoint x: 768, startPoint y: 206, endPoint x: 770, endPoint y: 219, distance: 12.4
click at [769, 206] on div "Timesheet Operational Instructions & Comments Charge Pay Details Activity Logs" at bounding box center [721, 216] width 598 height 33
click at [778, 217] on button "Details" at bounding box center [787, 216] width 31 height 33
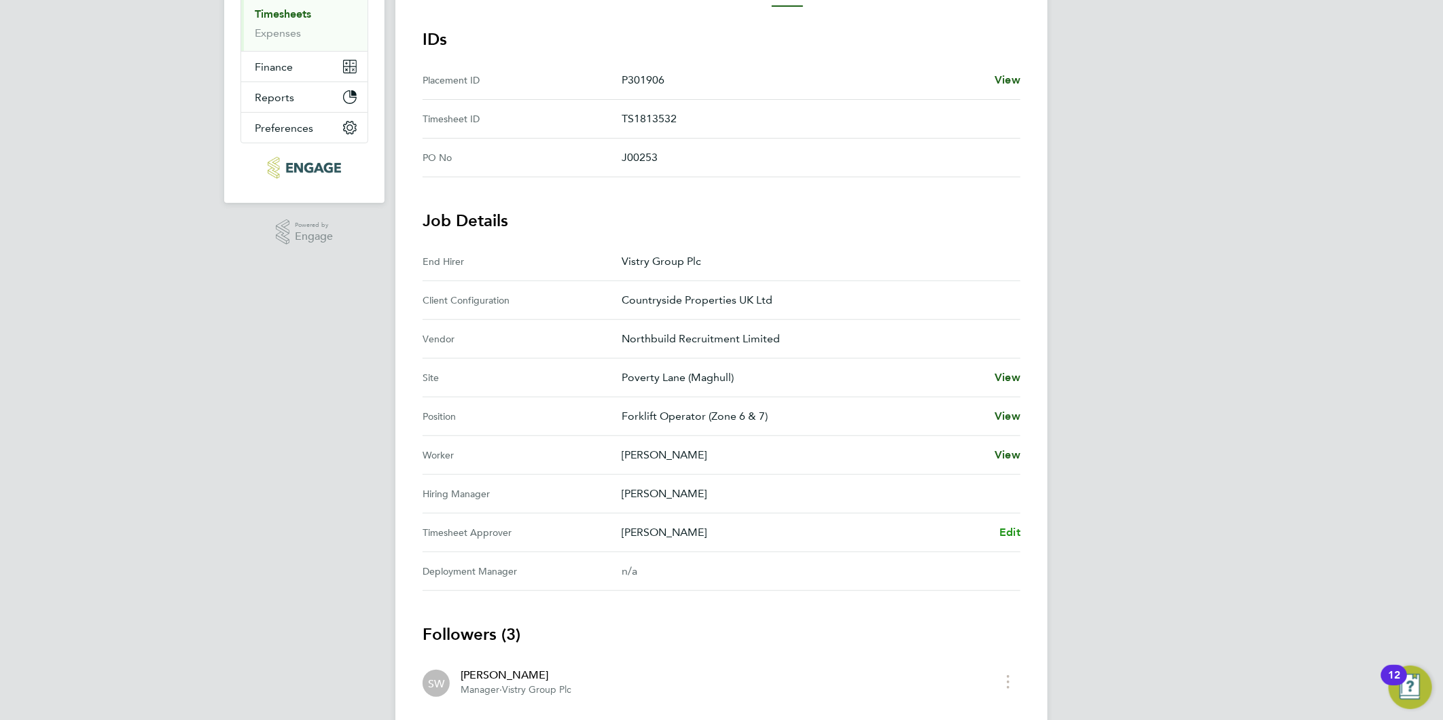
click at [1007, 532] on span "Edit" at bounding box center [1009, 532] width 21 height 13
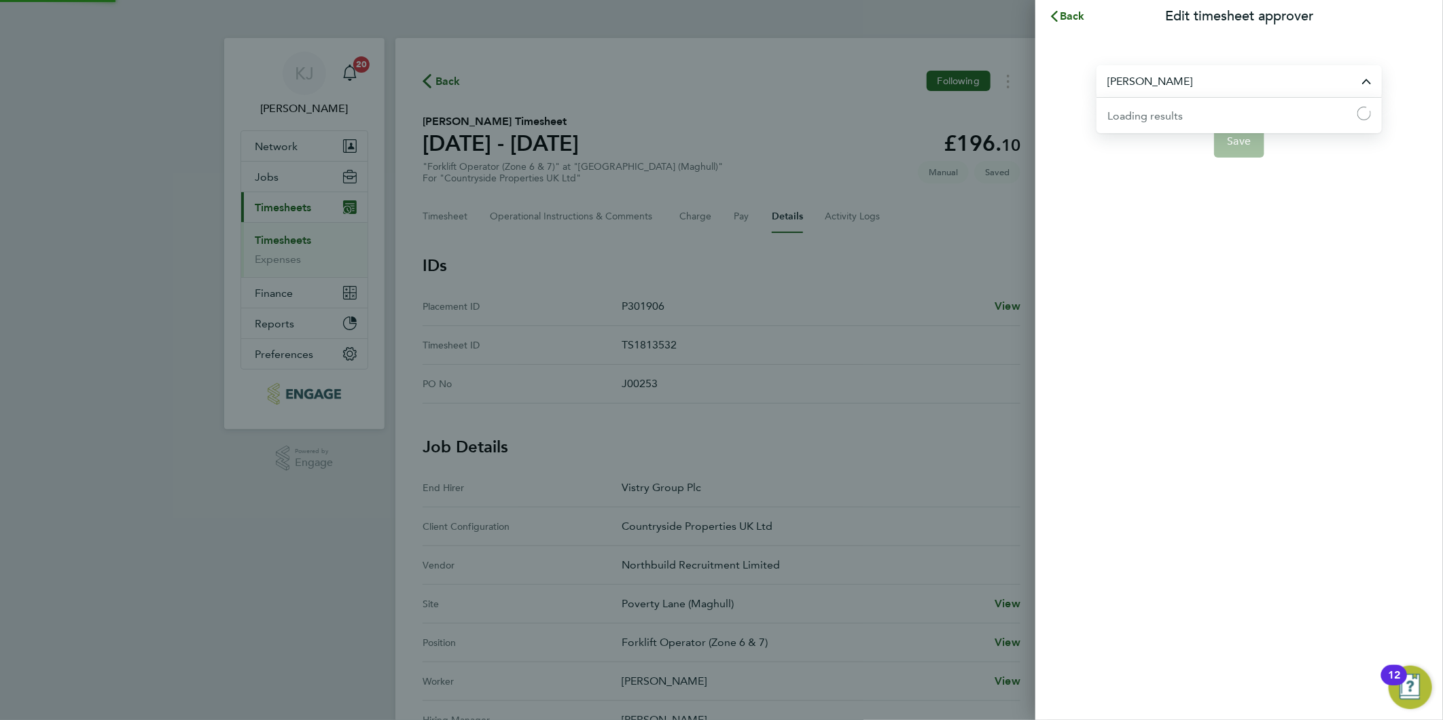
click at [1172, 88] on input "[PERSON_NAME]" at bounding box center [1238, 81] width 285 height 32
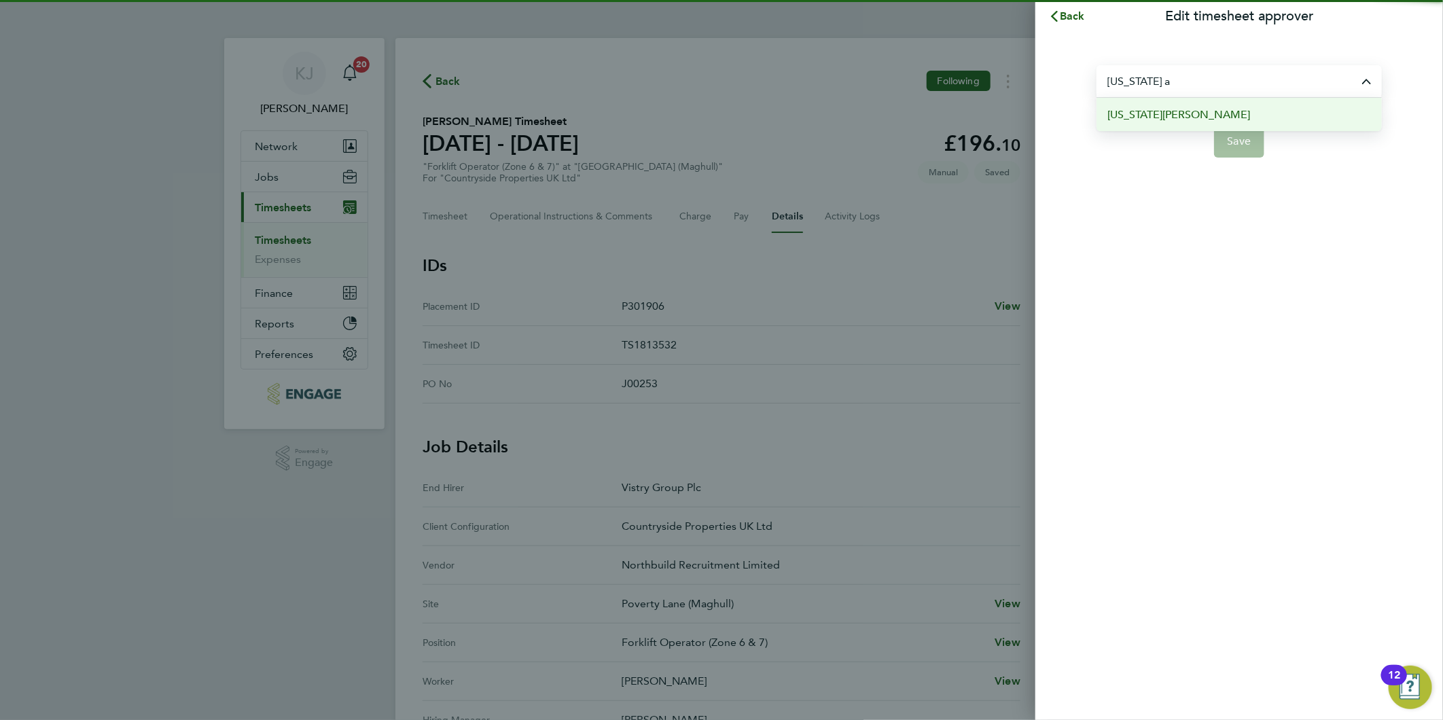
click at [1156, 121] on span "Georgia Astbury" at bounding box center [1178, 115] width 143 height 16
type input "Georgia Astbury"
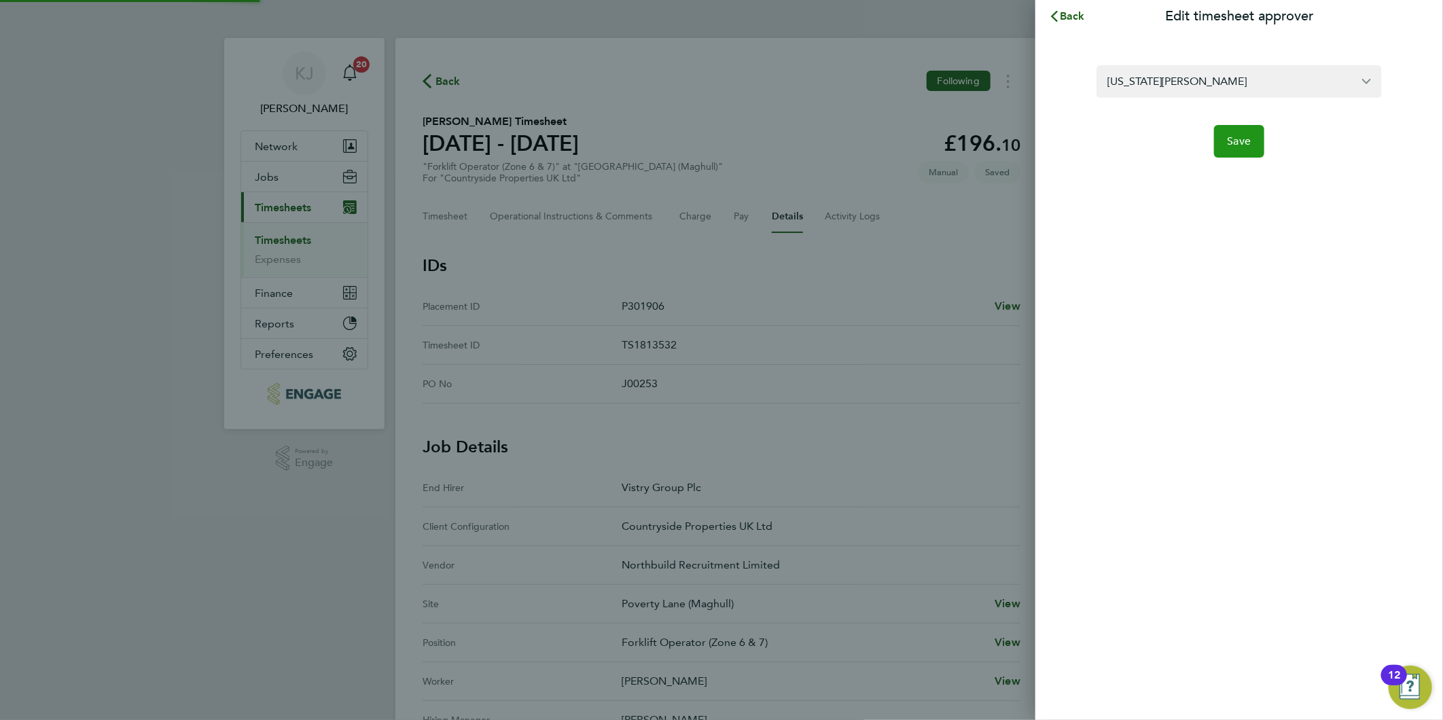
click at [1238, 144] on span "Save" at bounding box center [1239, 141] width 24 height 14
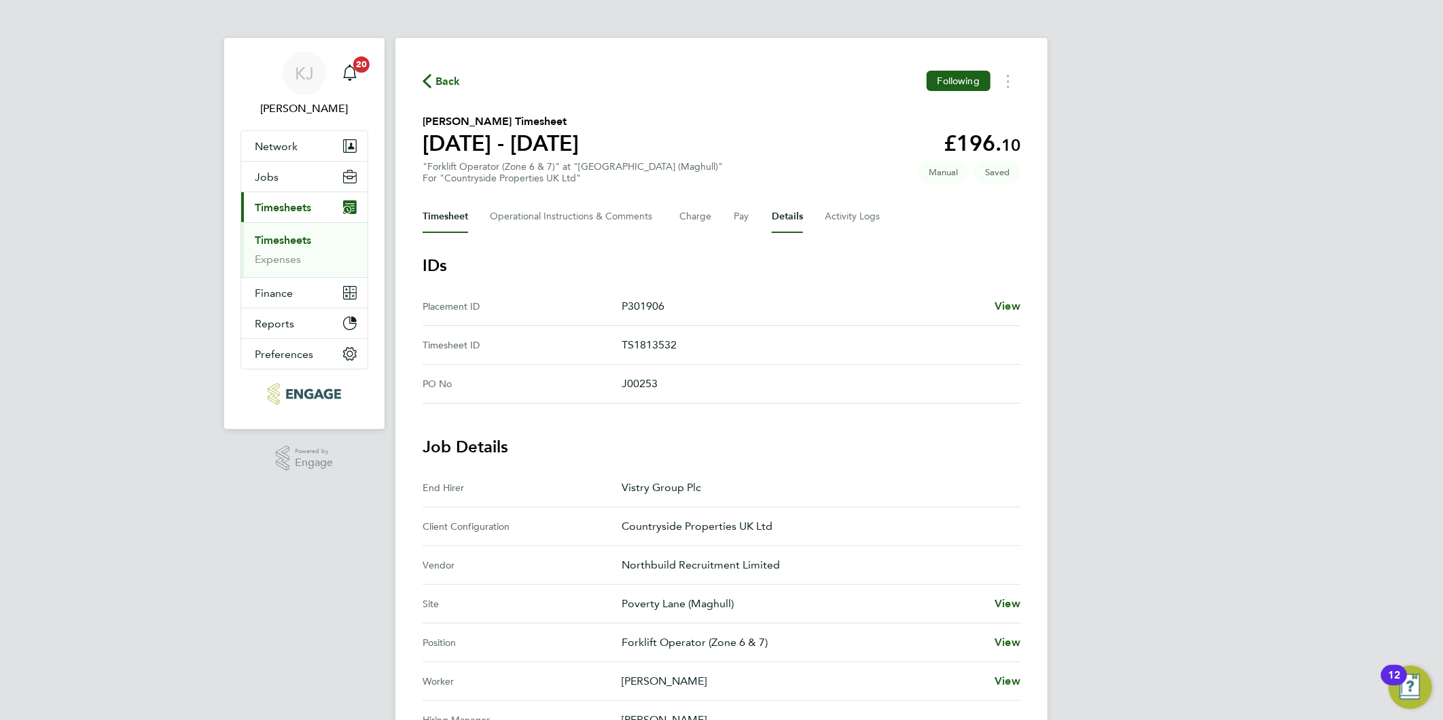
click at [442, 217] on button "Timesheet" at bounding box center [445, 216] width 46 height 33
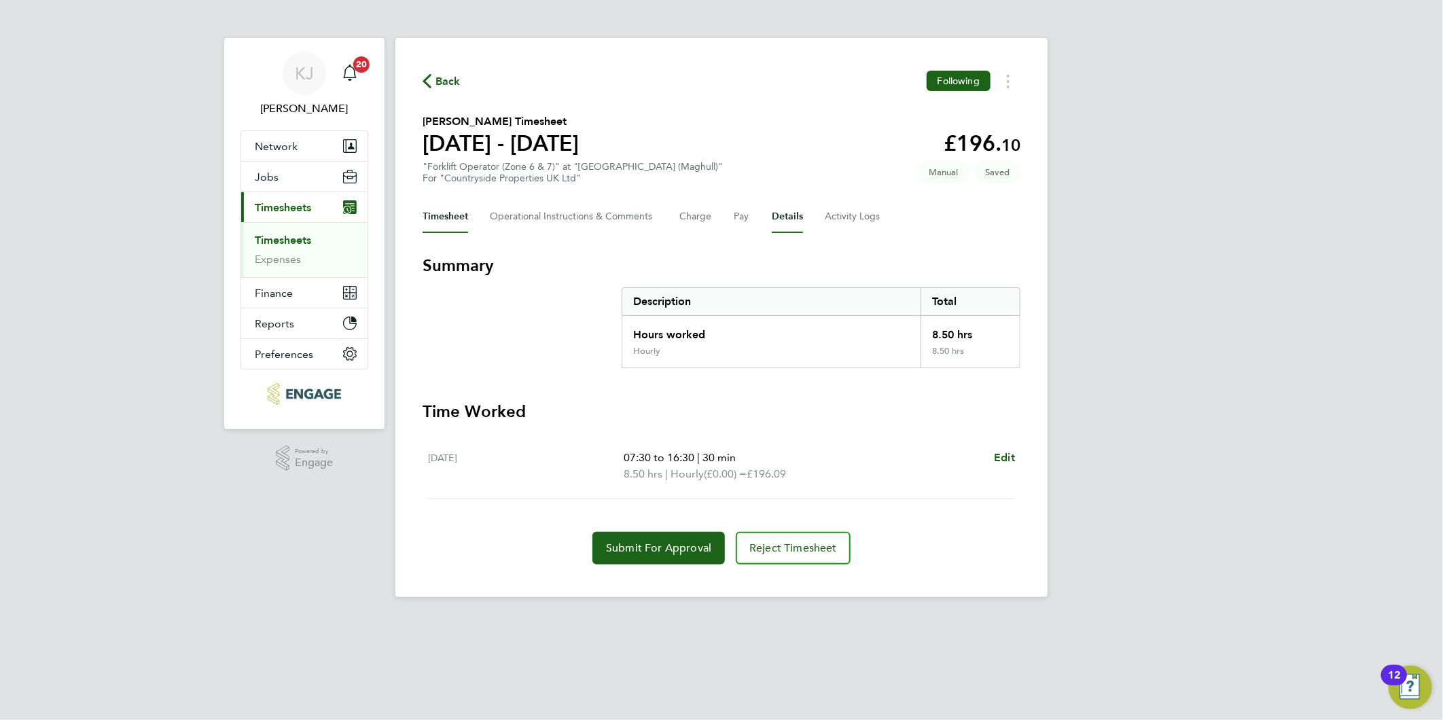
drag, startPoint x: 790, startPoint y: 219, endPoint x: 781, endPoint y: 240, distance: 23.5
click at [789, 219] on button "Details" at bounding box center [787, 216] width 31 height 33
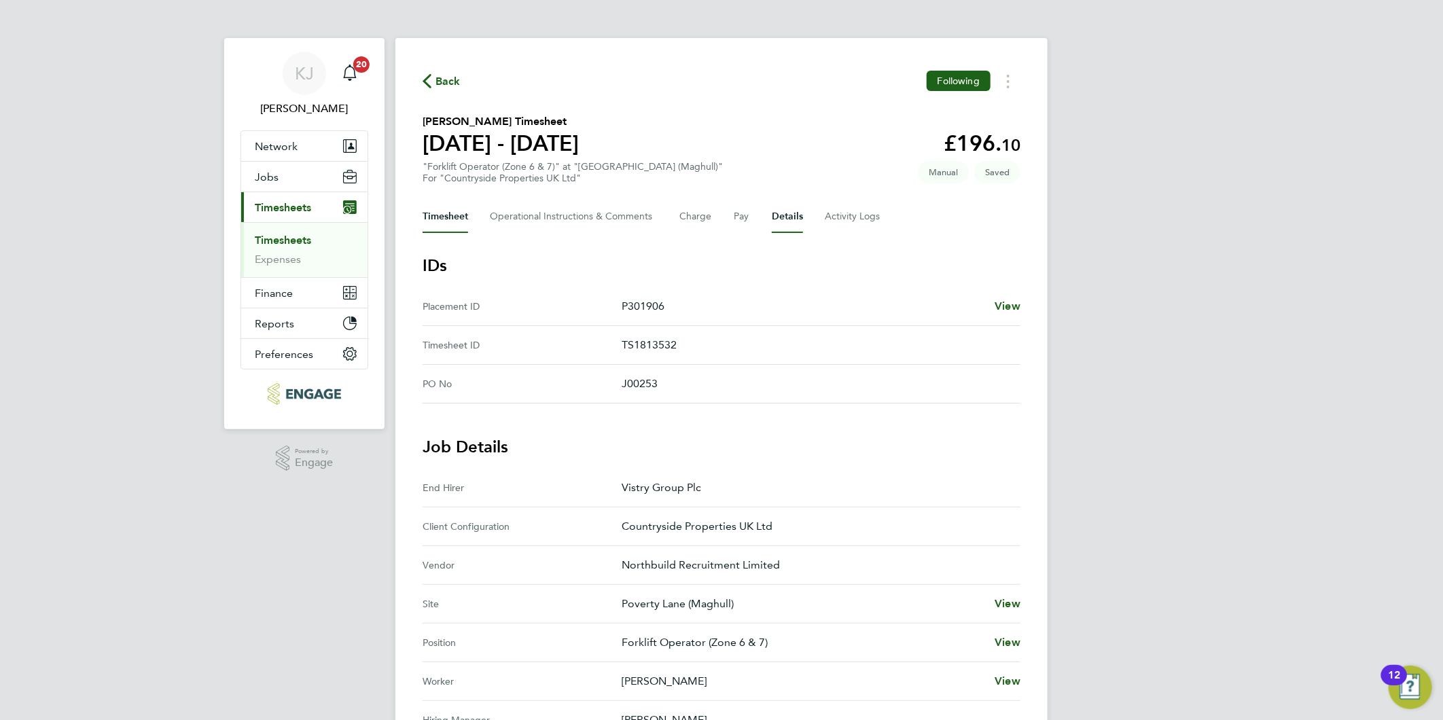
drag, startPoint x: 446, startPoint y: 221, endPoint x: 448, endPoint y: 232, distance: 11.7
click at [446, 221] on button "Timesheet" at bounding box center [445, 216] width 46 height 33
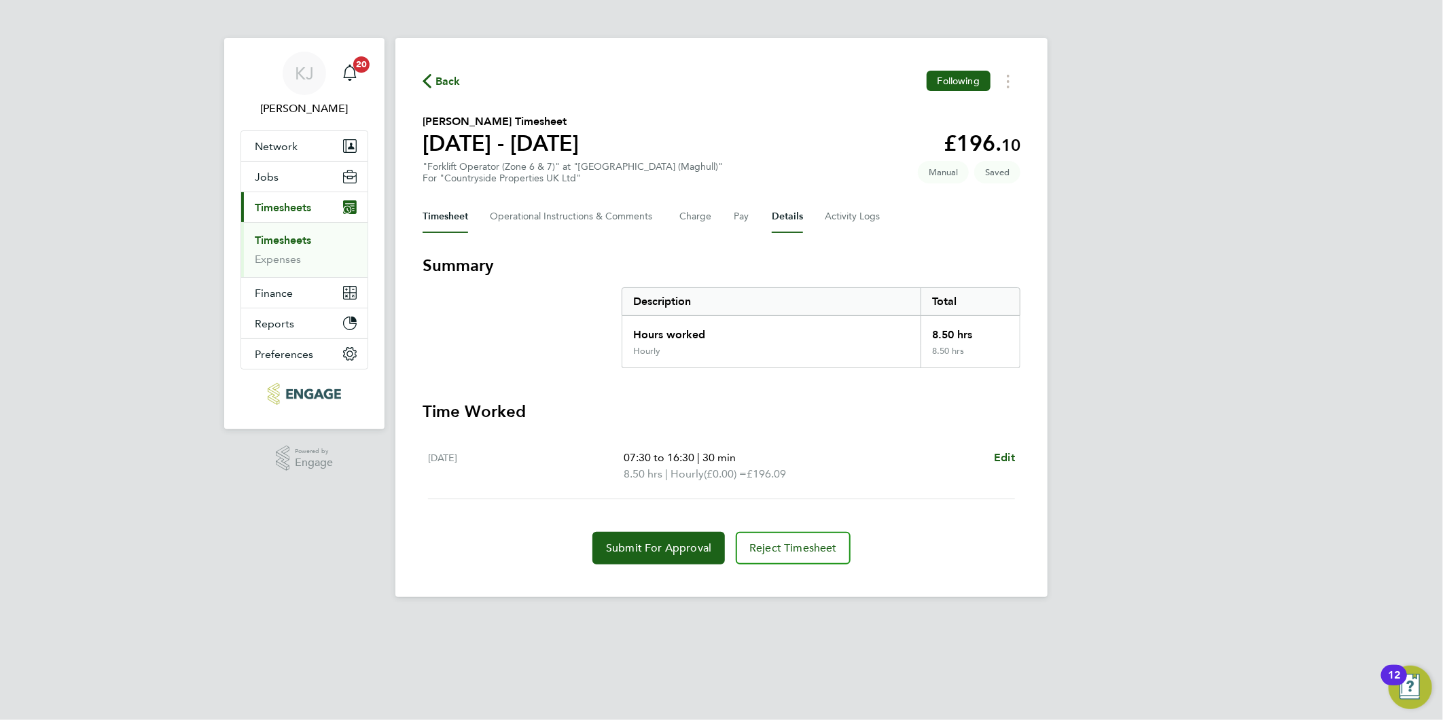
click at [779, 221] on button "Details" at bounding box center [787, 216] width 31 height 33
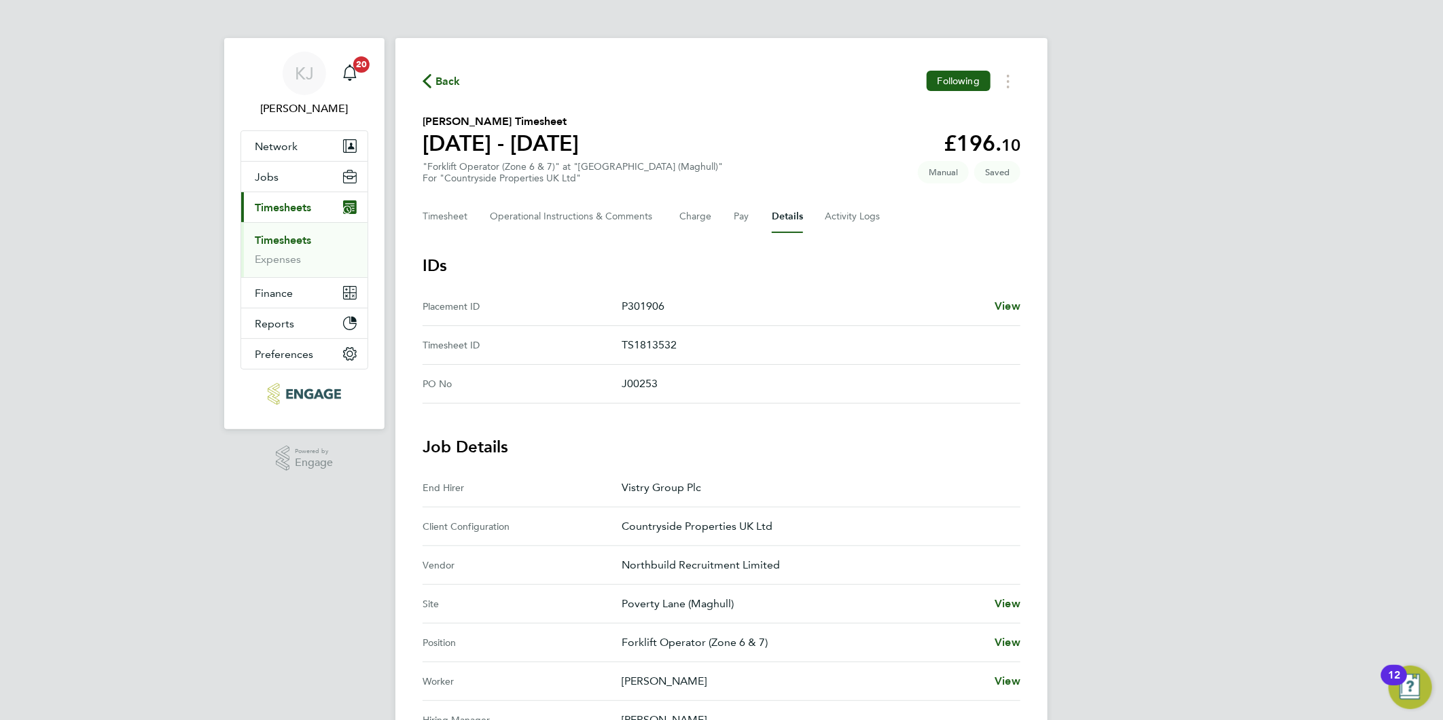
click at [432, 198] on div "Back Following Gary Davies's Timesheet 25 - 31 Aug 2025 £196. 10 "Forklift Oper…" at bounding box center [721, 573] width 652 height 1070
click at [449, 223] on button "Timesheet" at bounding box center [445, 216] width 46 height 33
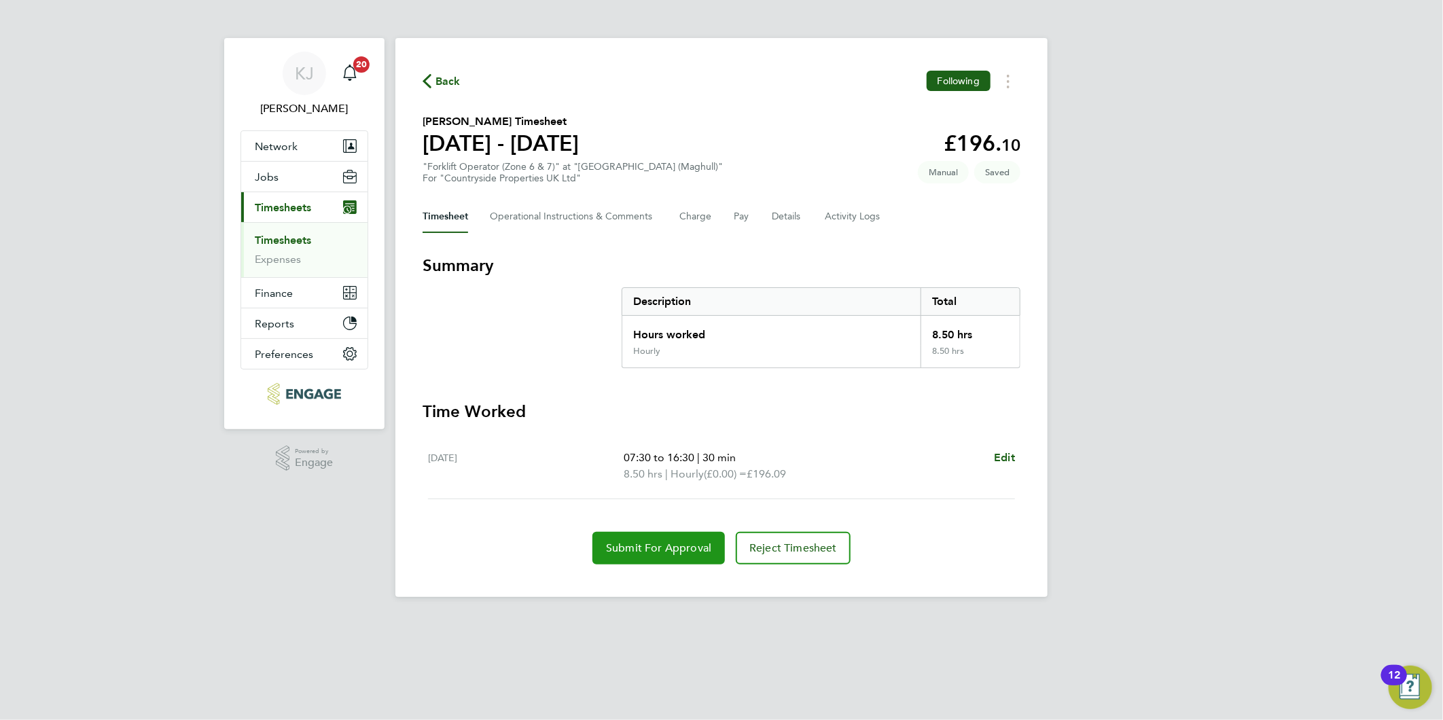
drag, startPoint x: 653, startPoint y: 540, endPoint x: 640, endPoint y: 572, distance: 34.7
click at [653, 542] on span "Submit For Approval" at bounding box center [658, 548] width 105 height 14
click at [291, 258] on link "Expenses" at bounding box center [278, 259] width 46 height 13
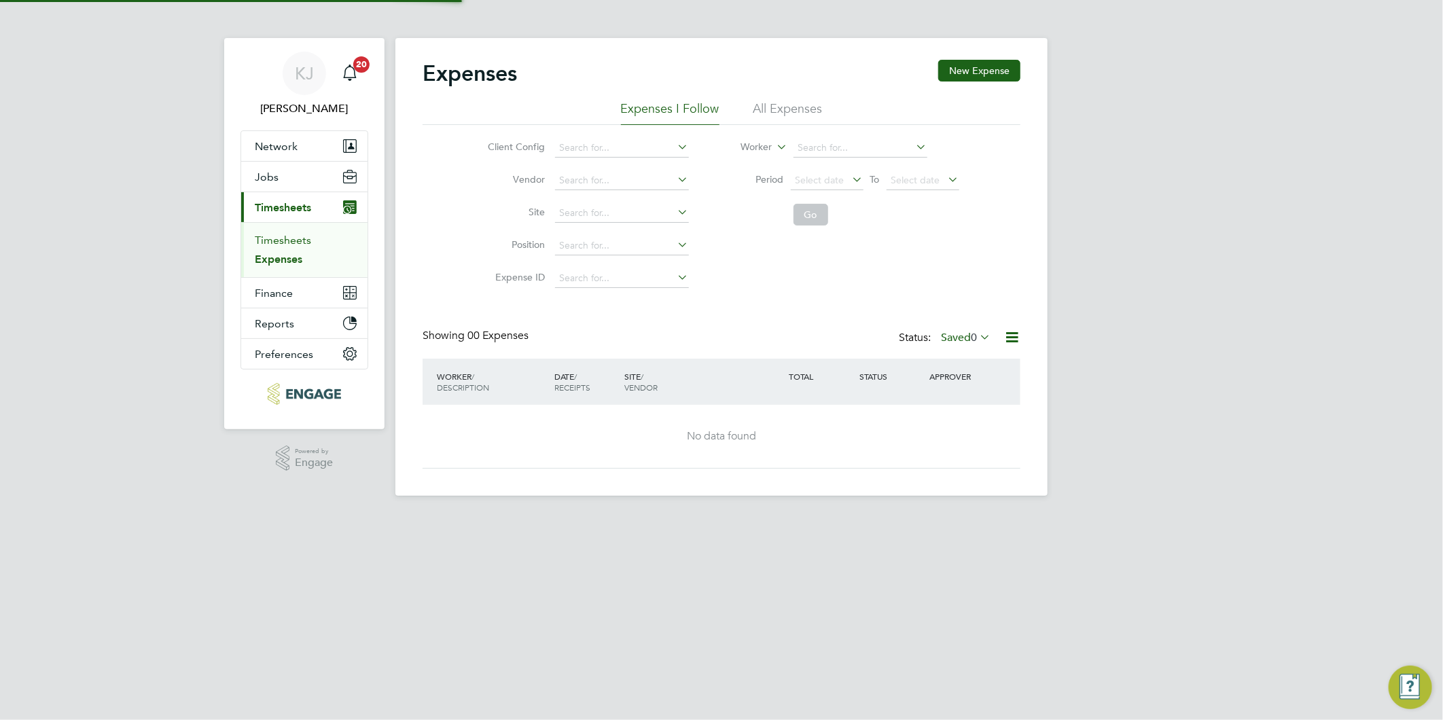
click at [289, 240] on link "Timesheets" at bounding box center [283, 240] width 56 height 13
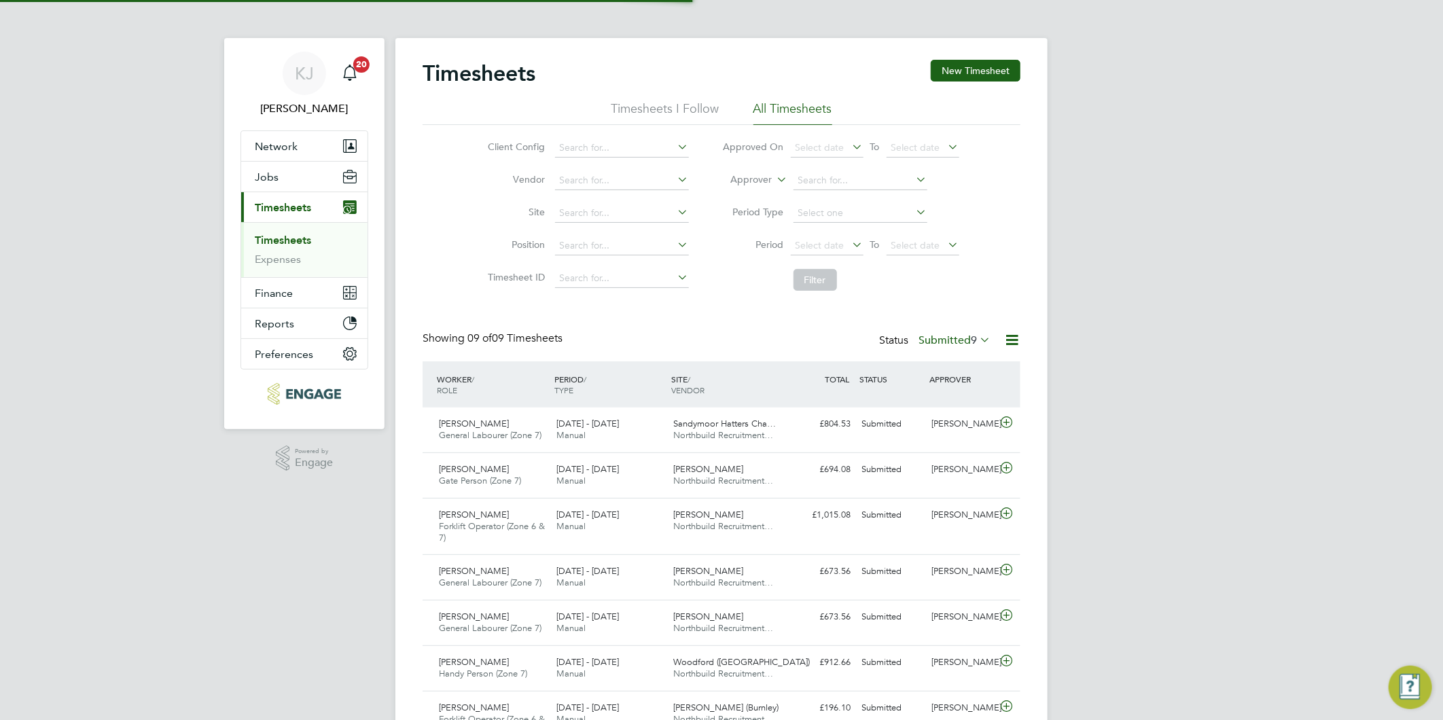
scroll to position [46, 118]
click at [973, 56] on div "Timesheets New Timesheet Timesheets I Follow All Timesheets Client Config Vendo…" at bounding box center [721, 452] width 652 height 828
drag, startPoint x: 973, startPoint y: 56, endPoint x: 961, endPoint y: 70, distance: 17.8
click at [963, 67] on button "New Timesheet" at bounding box center [975, 71] width 90 height 22
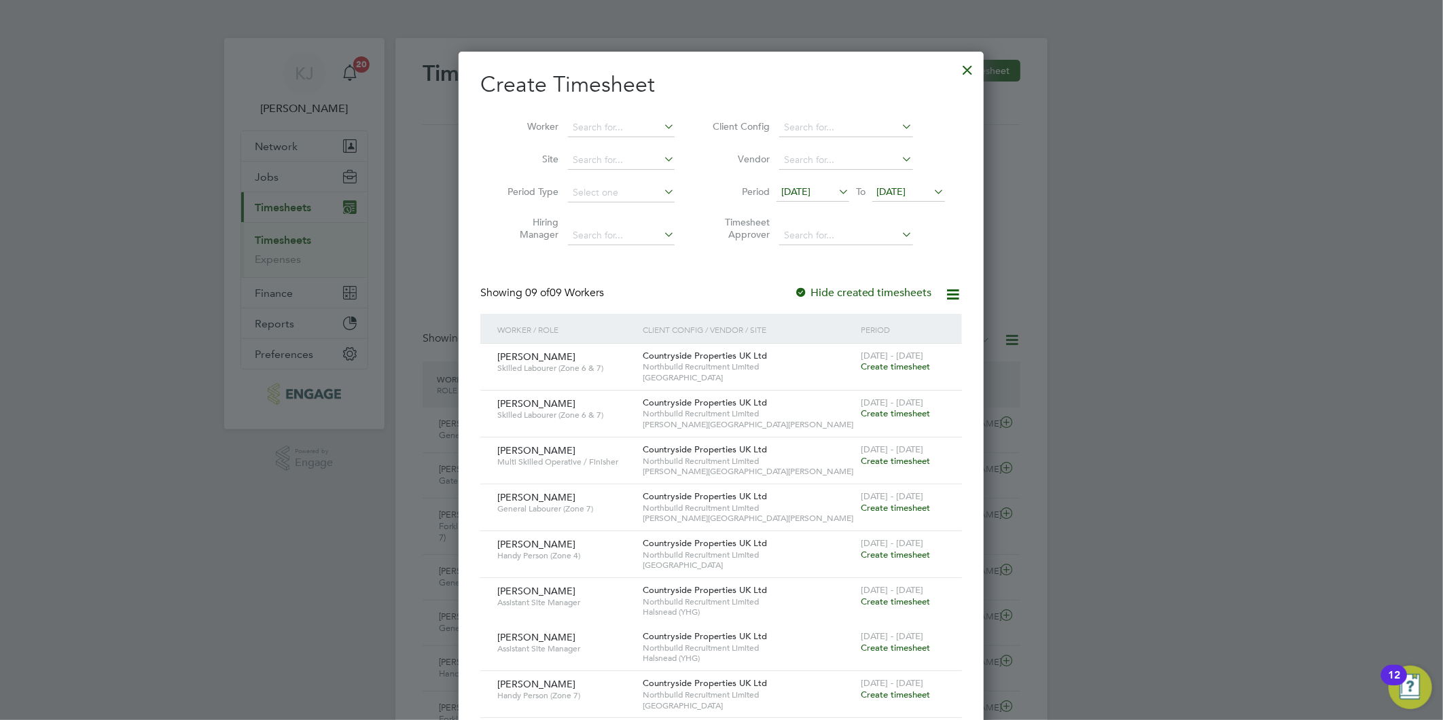
click at [810, 188] on span "[DATE]" at bounding box center [795, 191] width 29 height 12
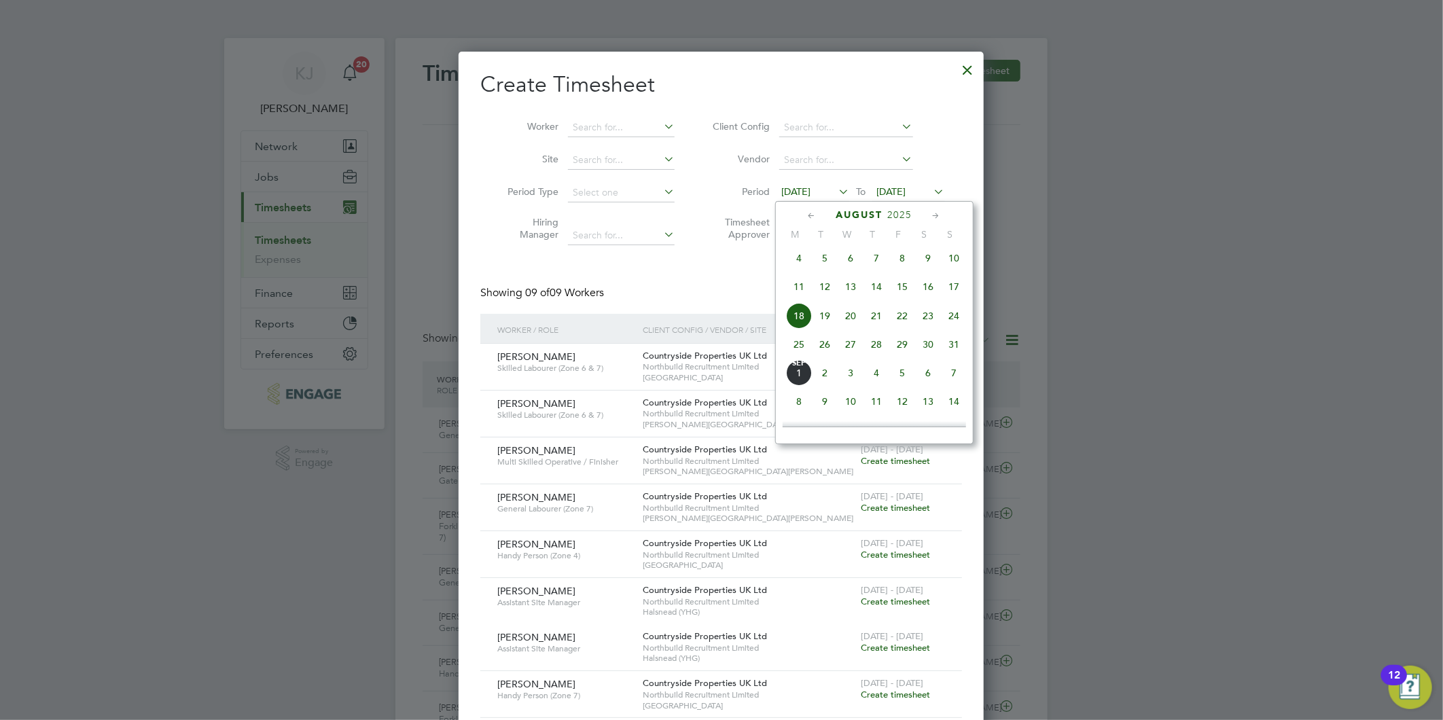
click at [791, 352] on span "25" at bounding box center [799, 344] width 26 height 26
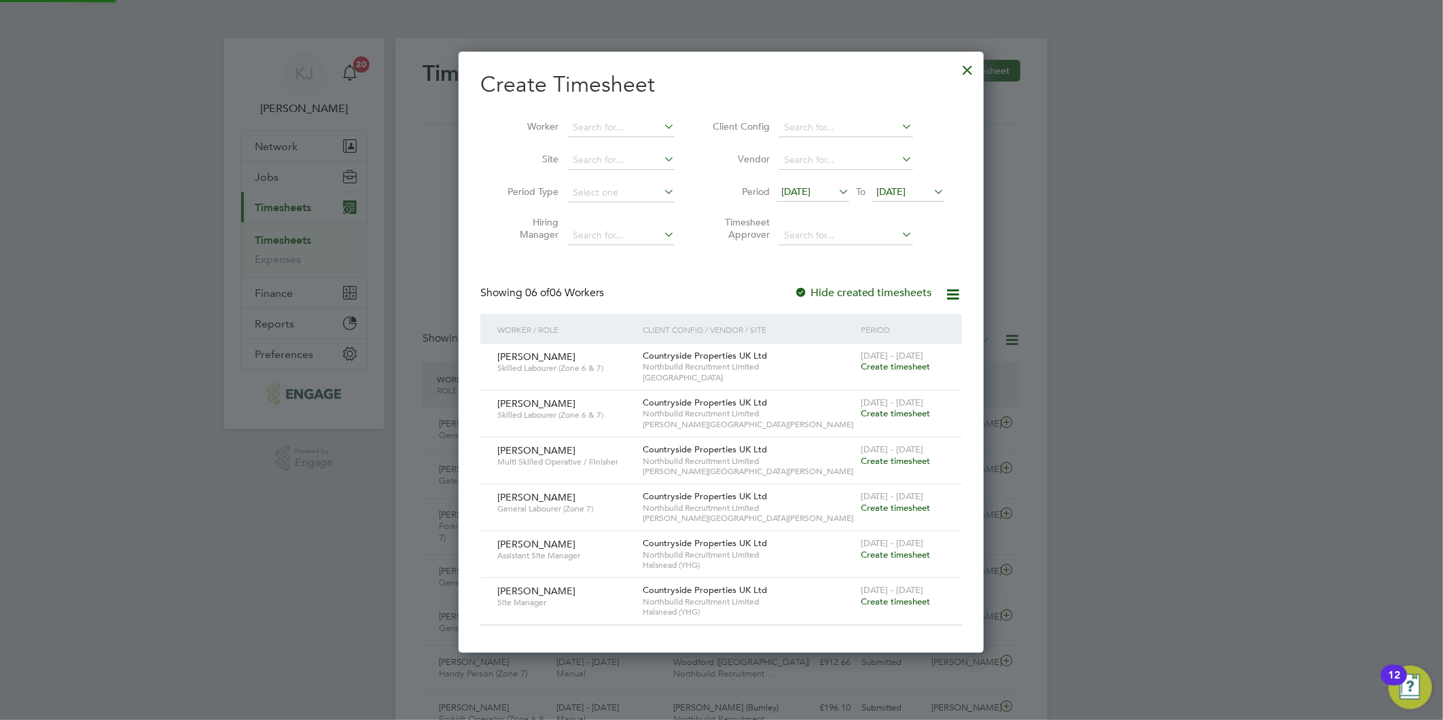
click at [892, 191] on span "[DATE]" at bounding box center [891, 191] width 29 height 12
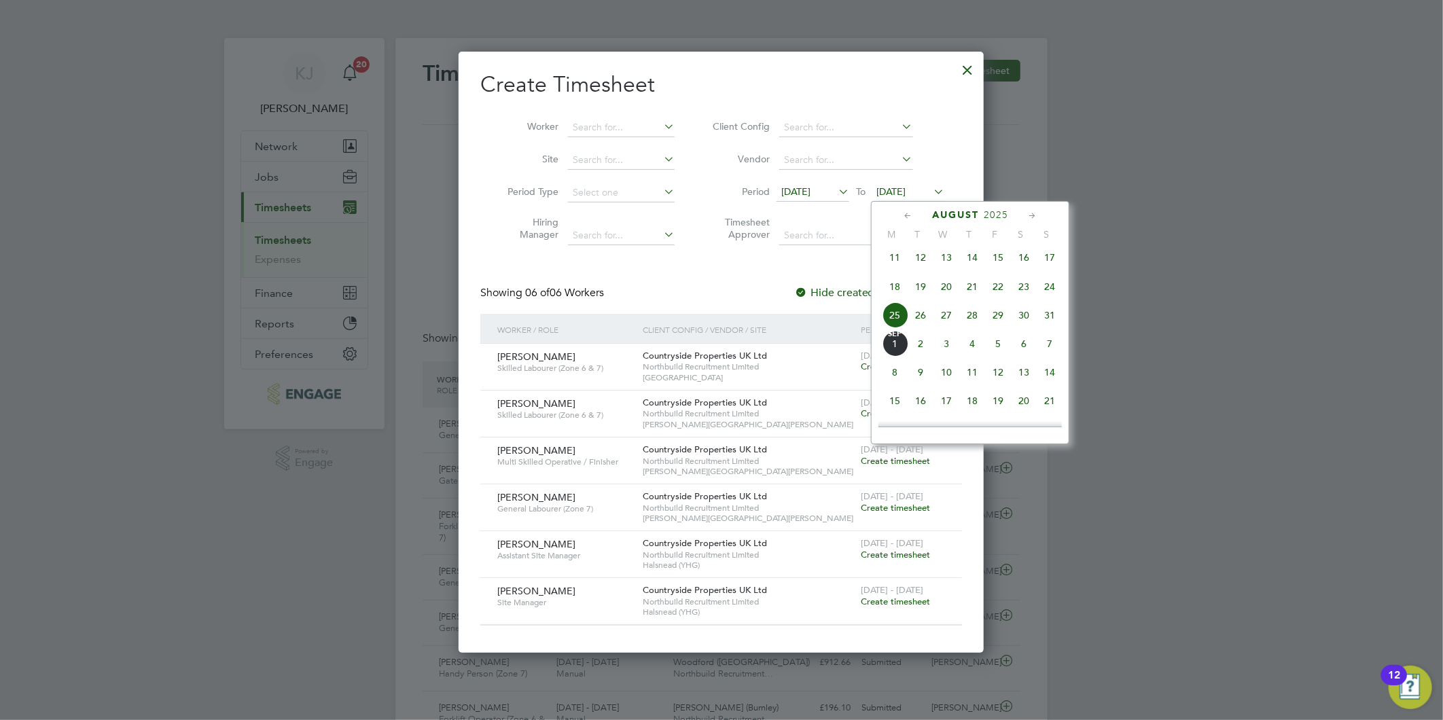
click at [1057, 321] on span "31" at bounding box center [1049, 315] width 26 height 26
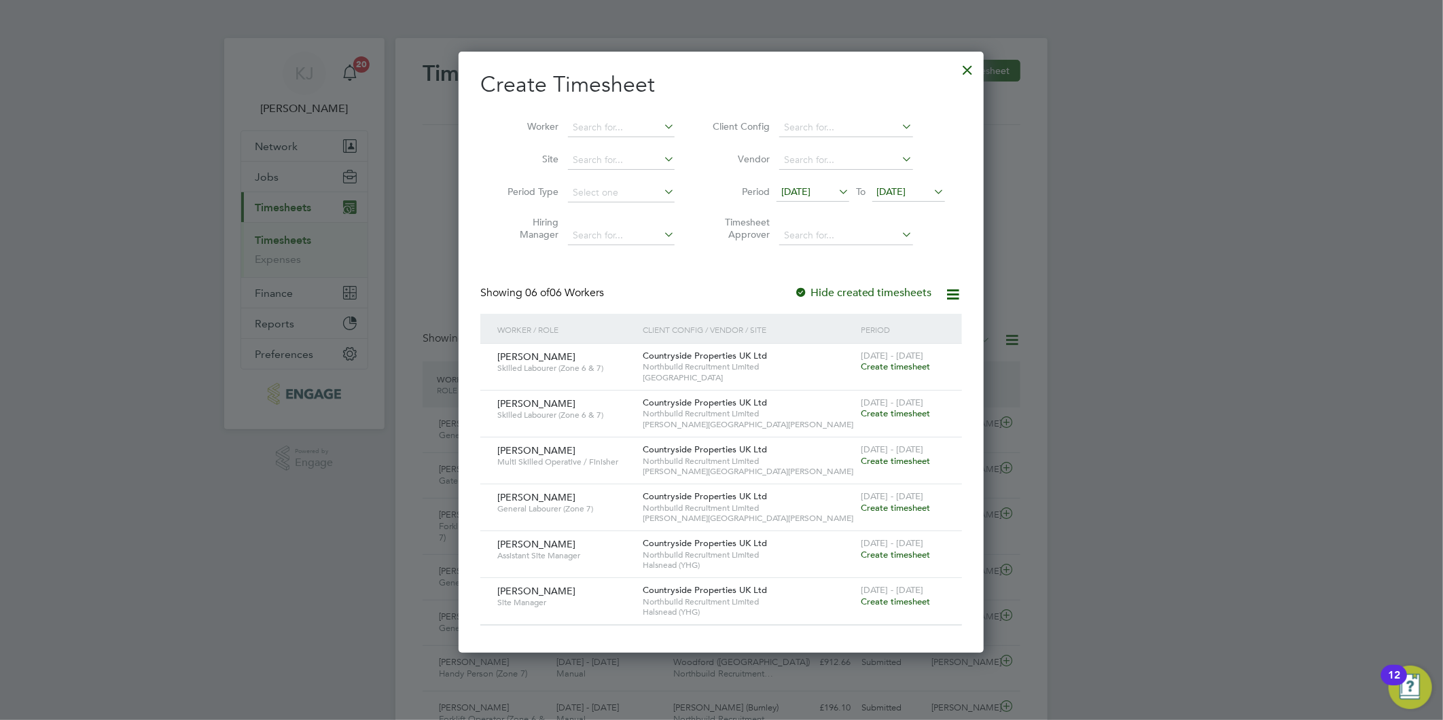
click at [810, 190] on span "[DATE]" at bounding box center [795, 191] width 29 height 12
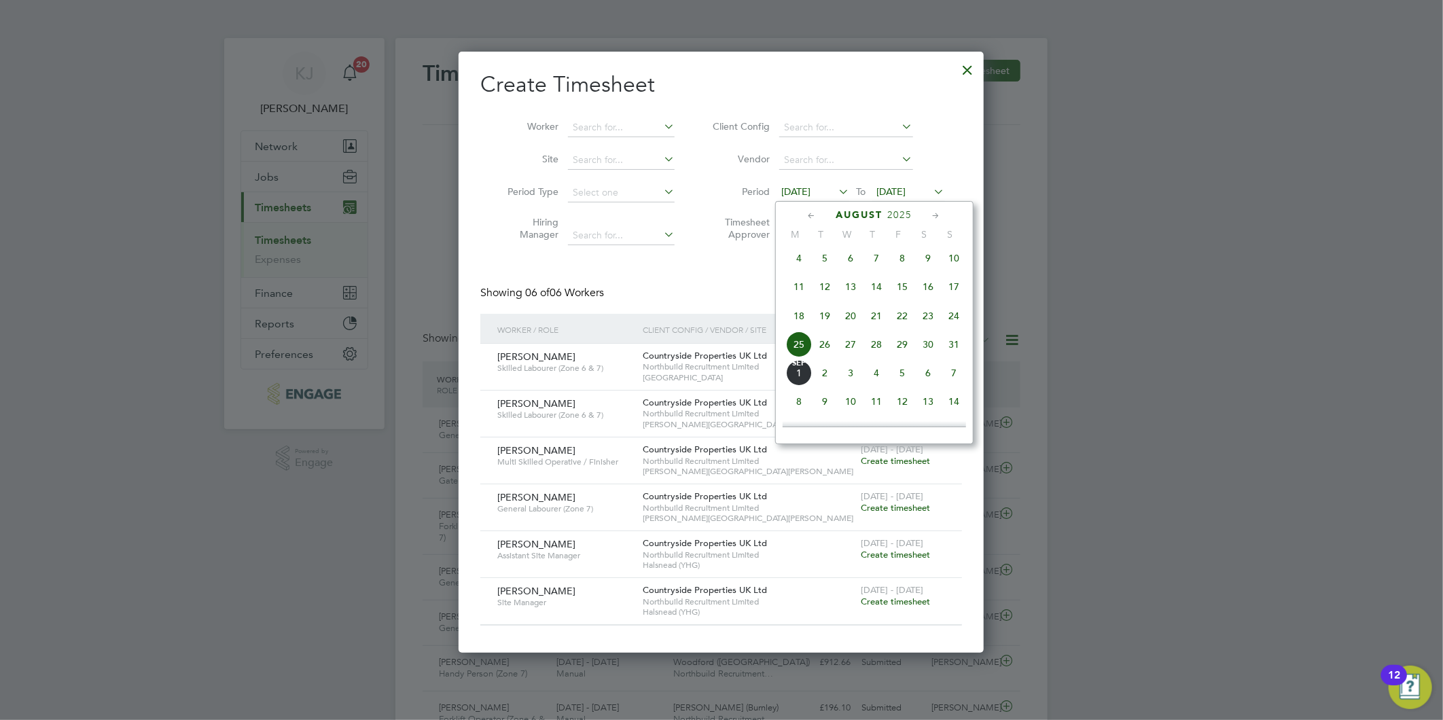
scroll to position [524, 0]
click at [798, 326] on span "25" at bounding box center [799, 315] width 26 height 26
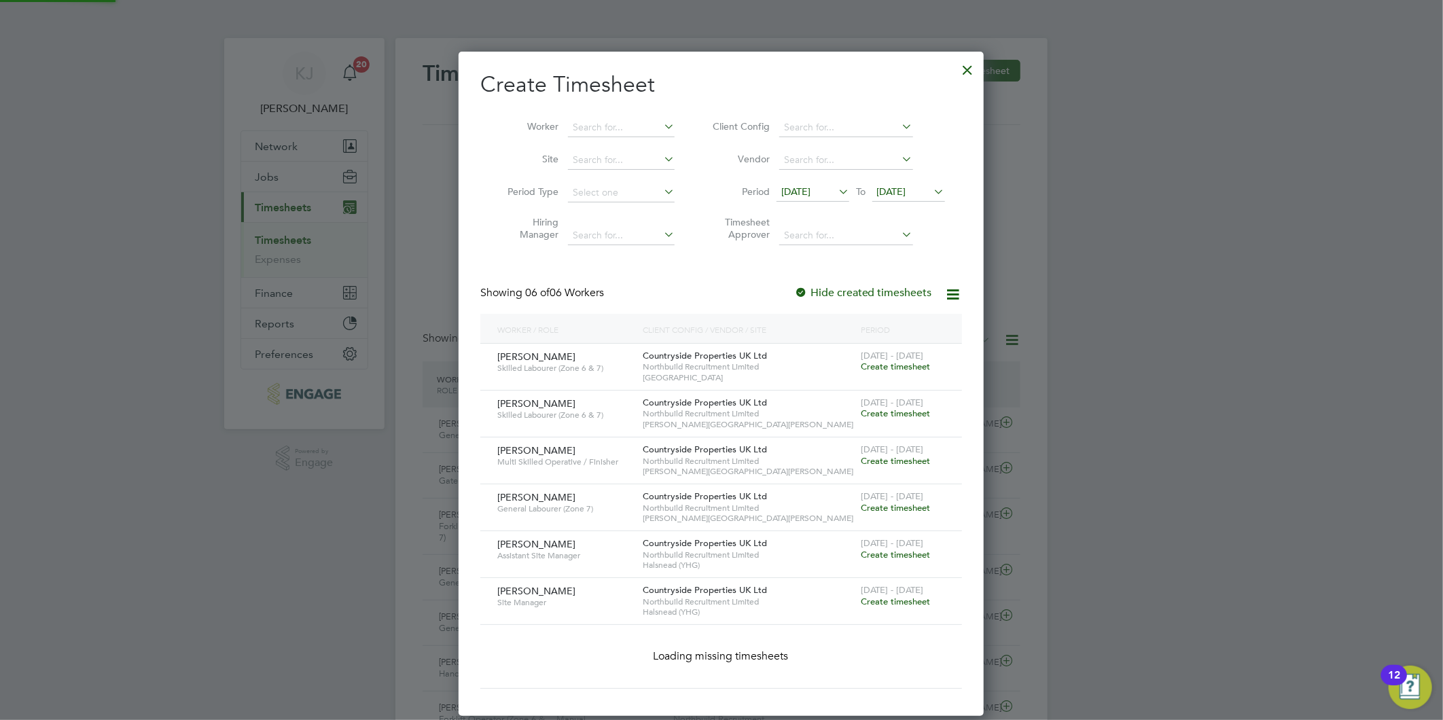
scroll to position [602, 526]
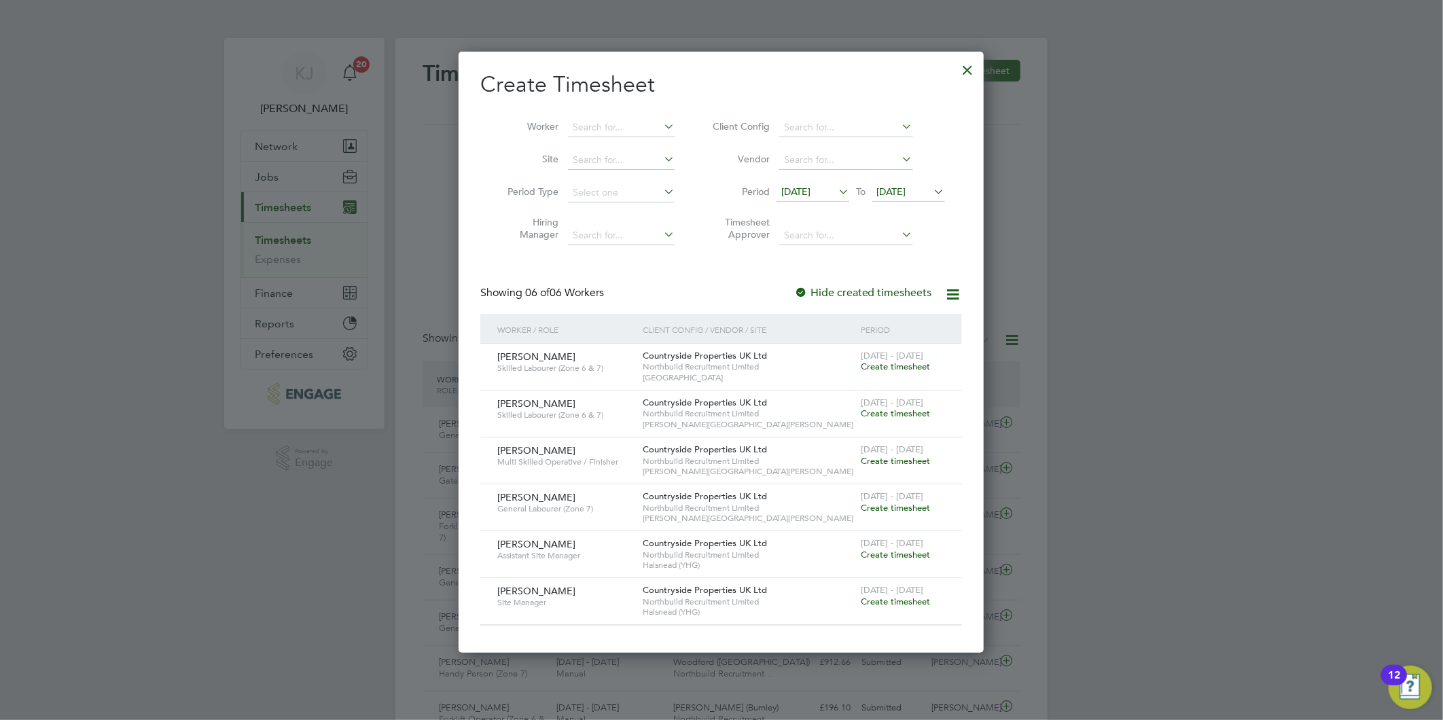
click at [967, 71] on div at bounding box center [968, 66] width 24 height 24
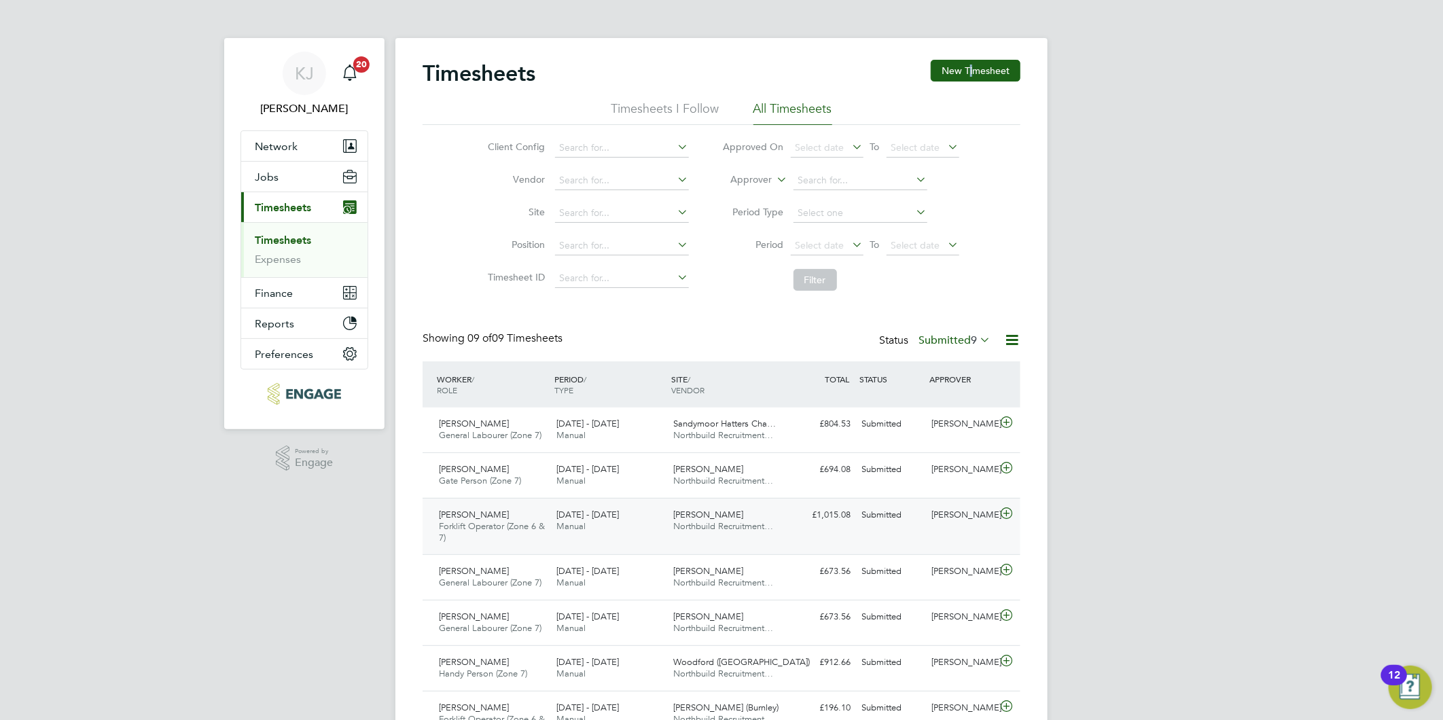
scroll to position [46, 118]
click at [953, 333] on div "Status Submitted 9" at bounding box center [936, 340] width 114 height 19
click at [951, 344] on label "Submitted 9" at bounding box center [954, 340] width 72 height 14
click at [1178, 327] on div "KJ Kirsty Jones Notifications 20 Applications: Network Team Members Businesses …" at bounding box center [721, 444] width 1443 height 888
click at [294, 251] on li "Timesheets" at bounding box center [306, 243] width 102 height 19
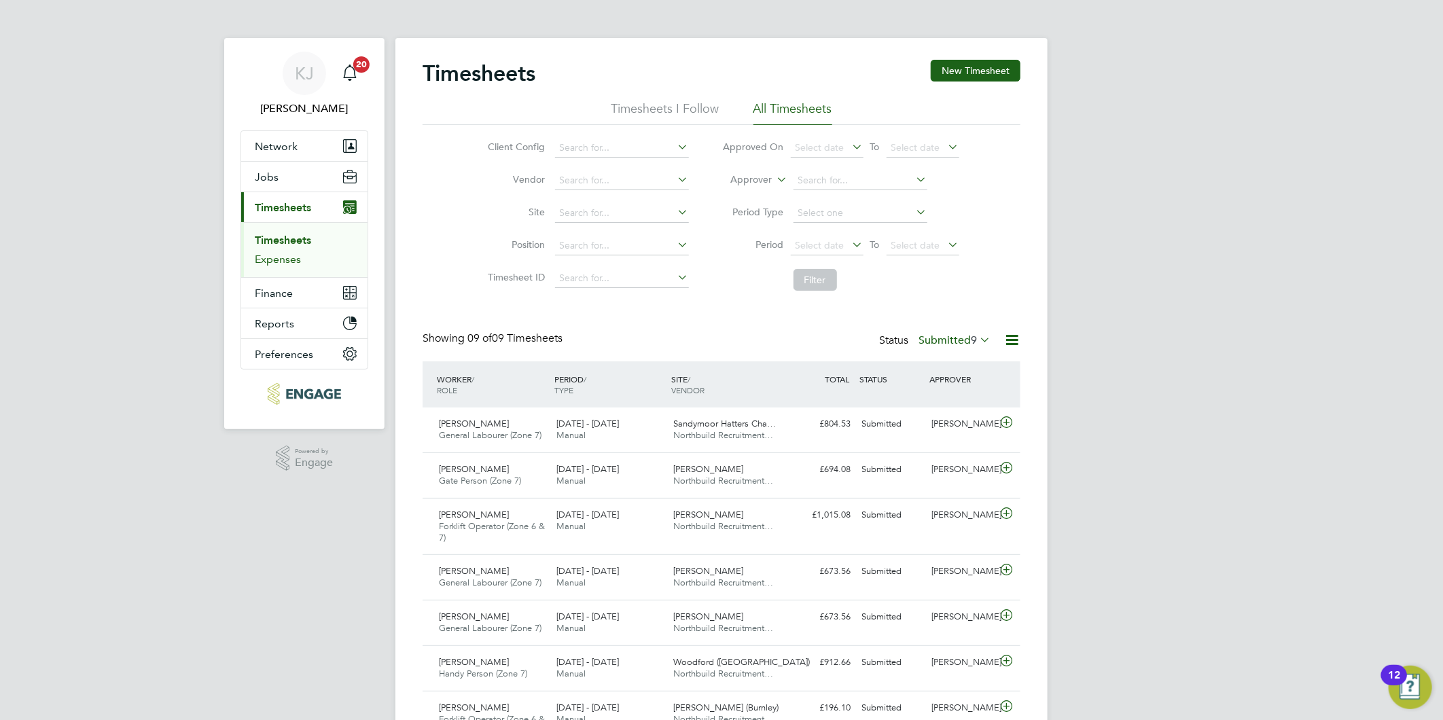
click at [293, 259] on link "Expenses" at bounding box center [278, 259] width 46 height 13
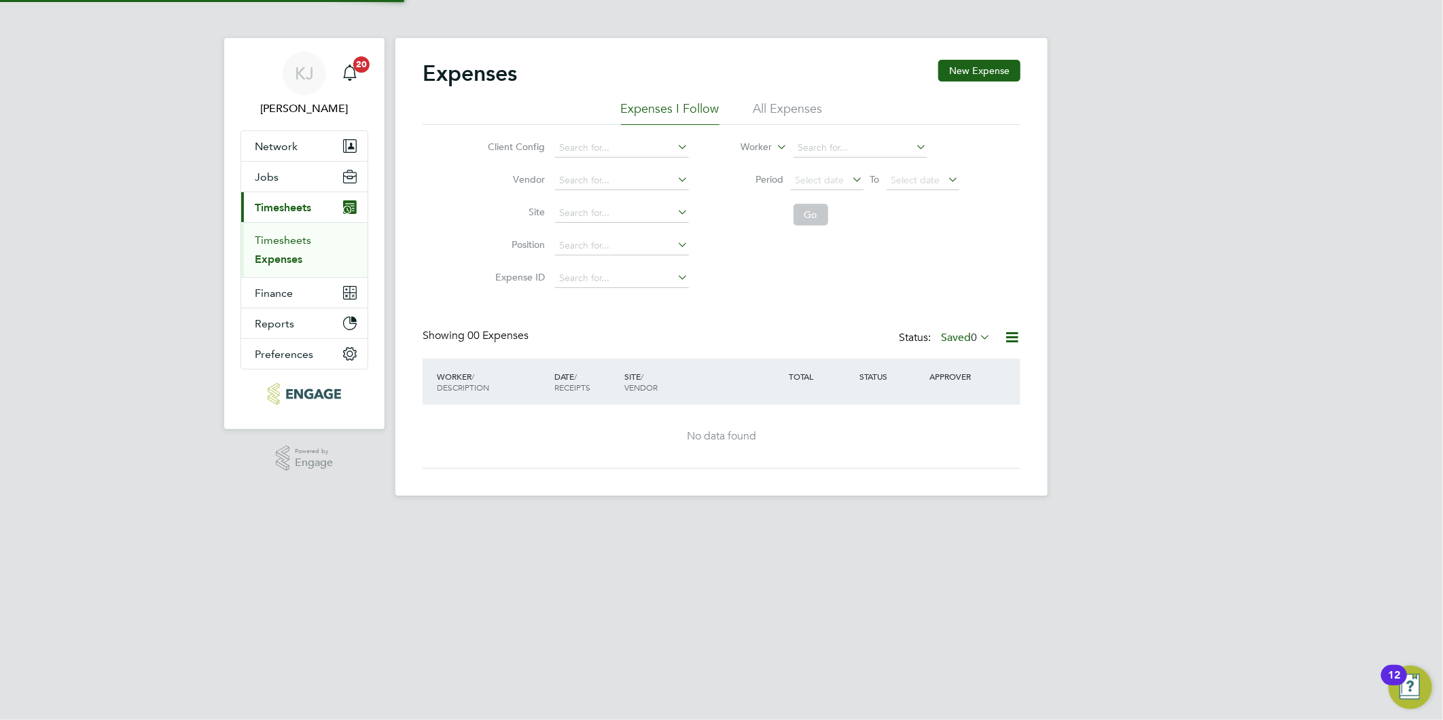
click at [287, 247] on link "Timesheets" at bounding box center [283, 240] width 56 height 13
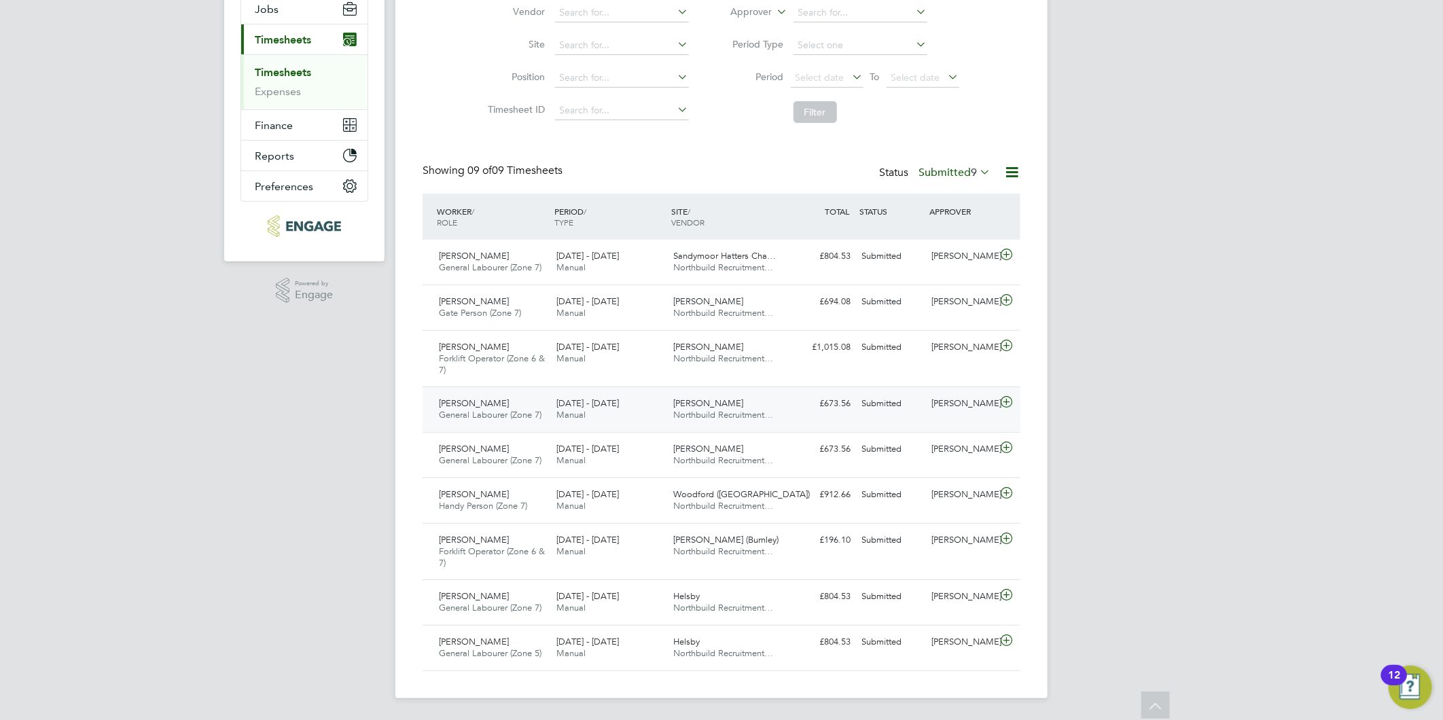
click at [1002, 401] on icon at bounding box center [1006, 402] width 17 height 11
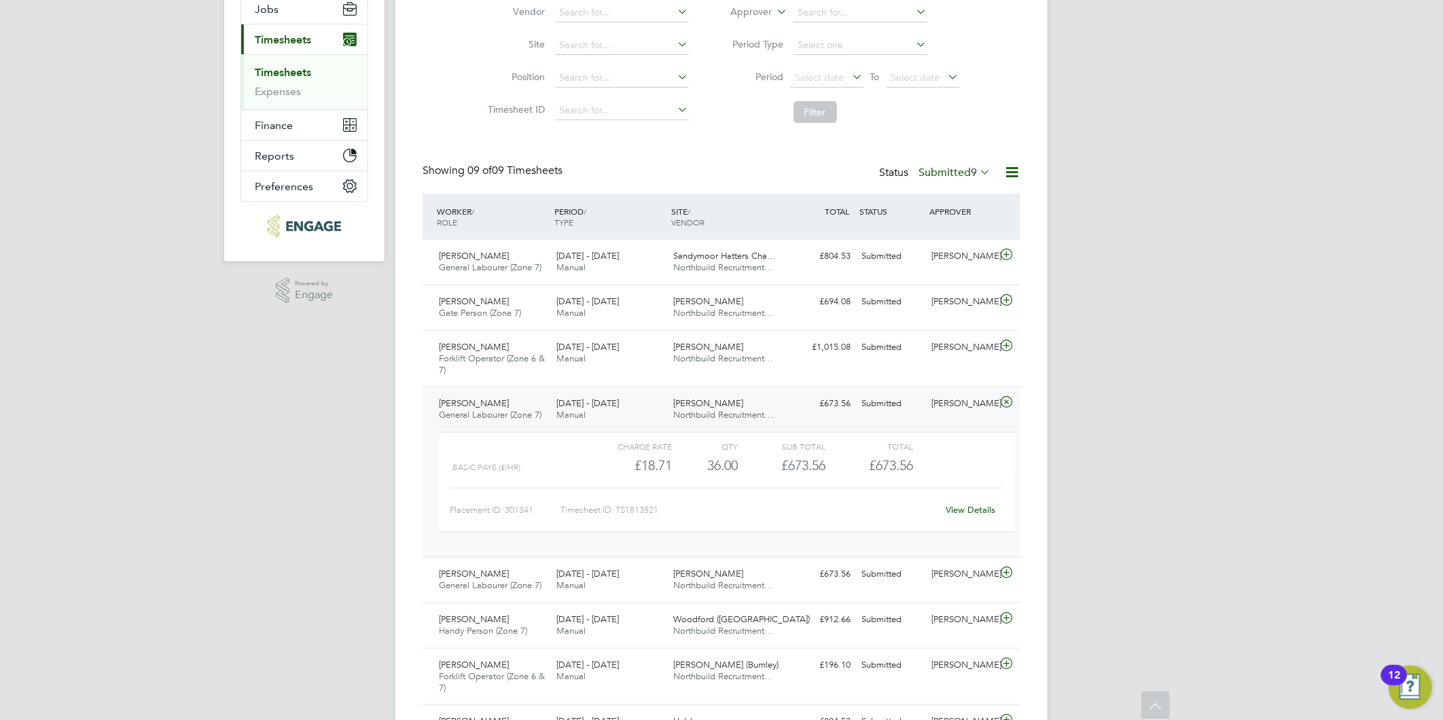
click at [969, 509] on link "View Details" at bounding box center [971, 510] width 50 height 12
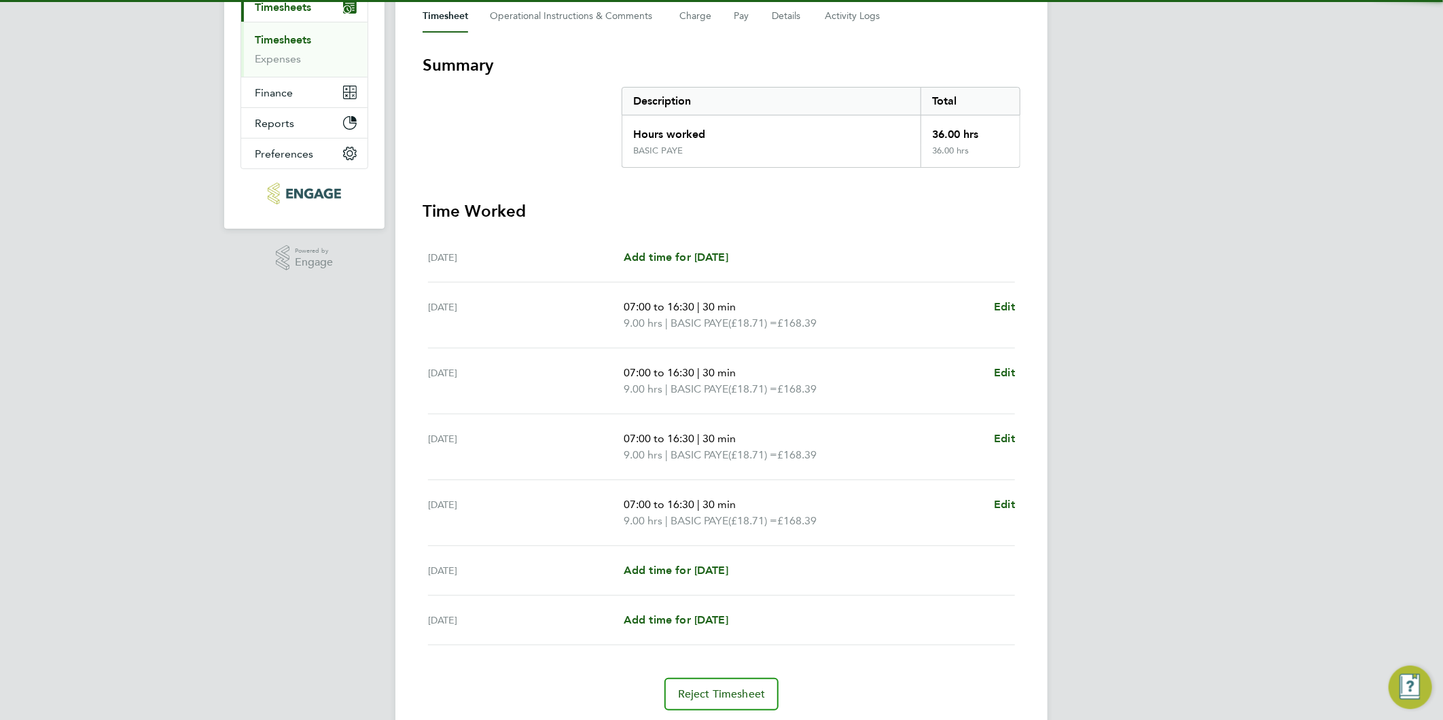
scroll to position [242, 0]
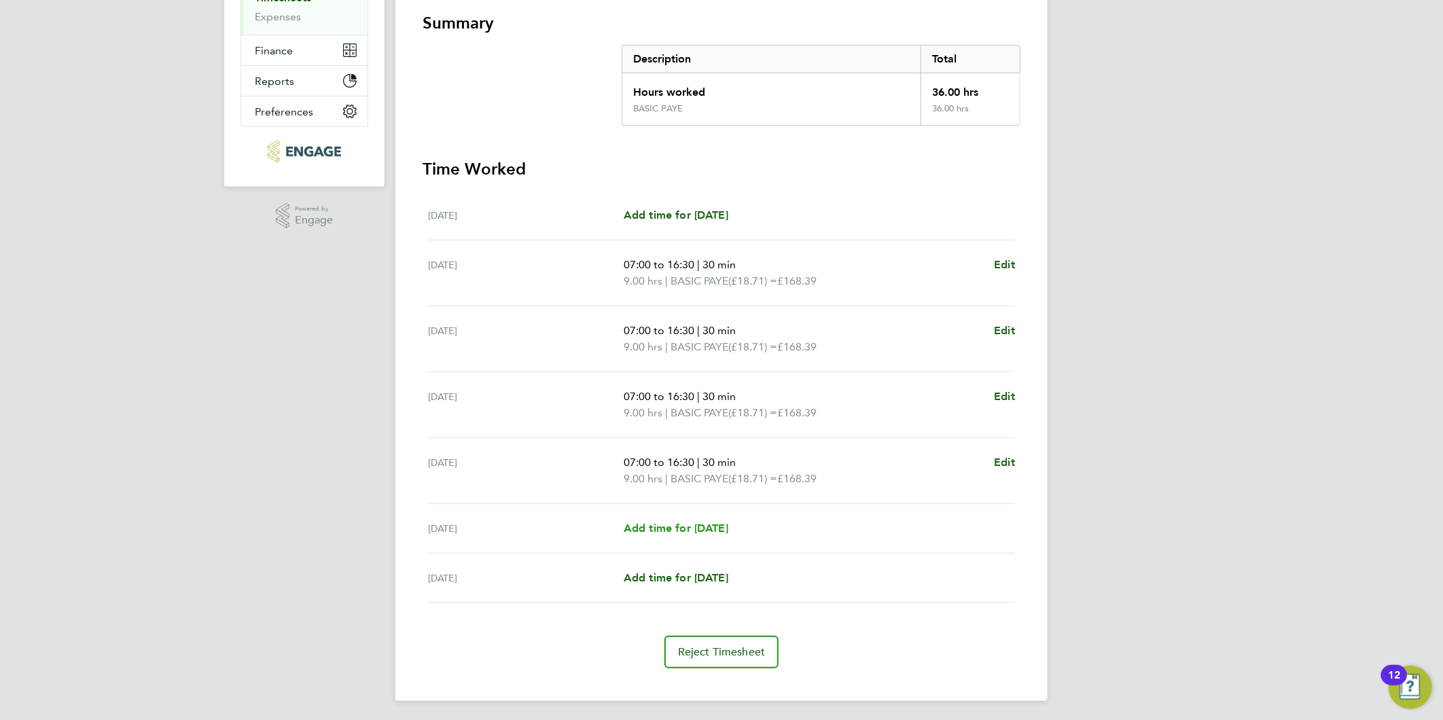
click at [663, 525] on span "Add time for [DATE]" at bounding box center [675, 528] width 105 height 13
select select "30"
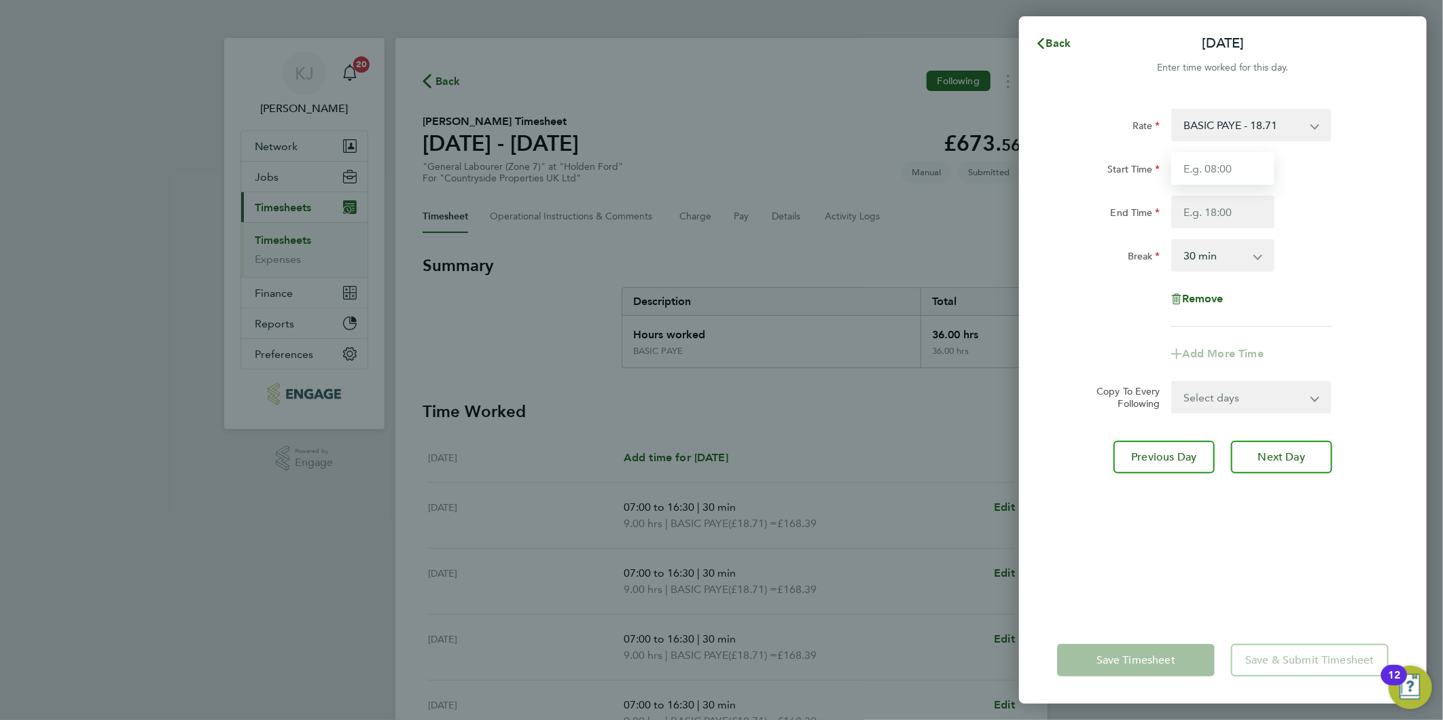
click at [1213, 173] on input "Start Time" at bounding box center [1222, 168] width 103 height 33
type input "07:30"
type input "14:30"
click at [1239, 163] on input "07:30" at bounding box center [1222, 168] width 103 height 33
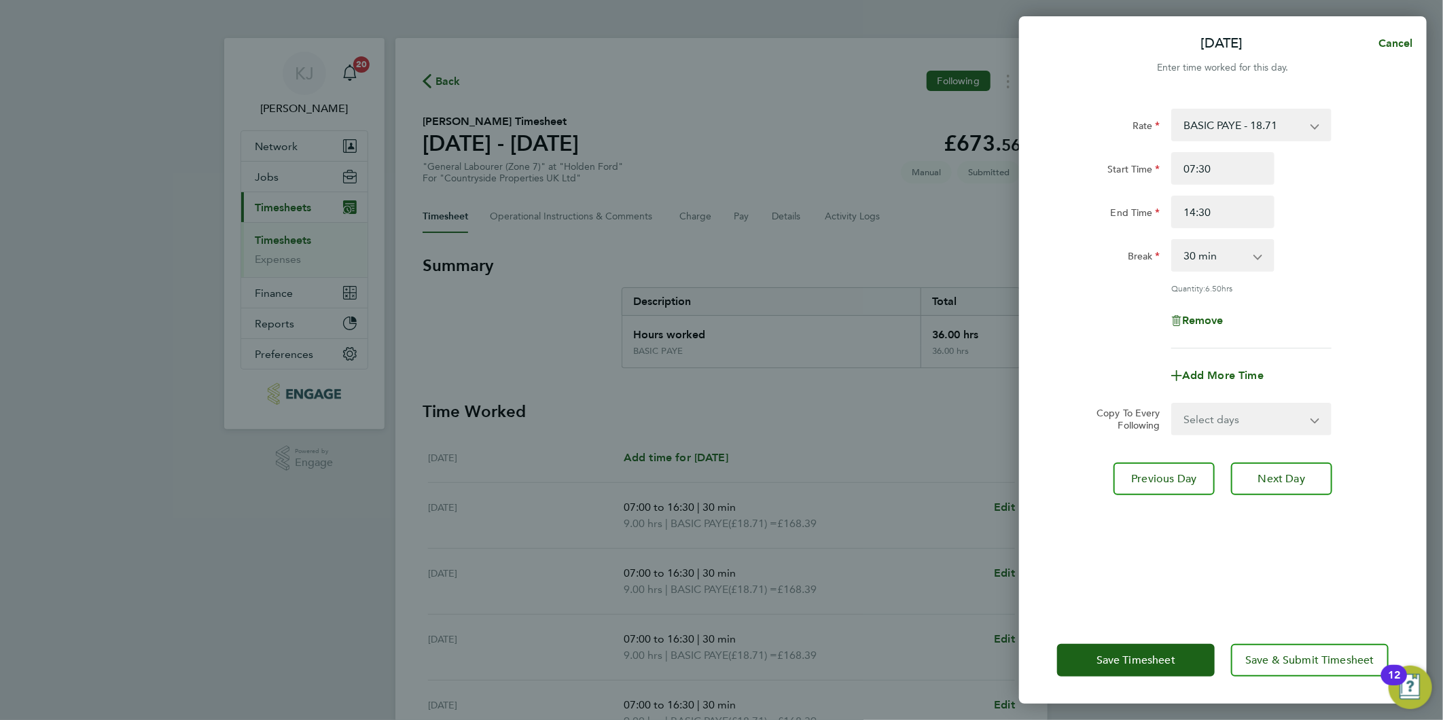
drag, startPoint x: 1214, startPoint y: 259, endPoint x: 1214, endPoint y: 269, distance: 10.2
click at [1214, 259] on select "0 min 15 min 30 min 45 min 60 min 75 min 90 min" at bounding box center [1214, 255] width 84 height 30
select select "0"
click at [1172, 240] on select "0 min 15 min 30 min 45 min 60 min 75 min 90 min" at bounding box center [1214, 255] width 84 height 30
click at [1261, 489] on button "Next Day" at bounding box center [1281, 479] width 101 height 33
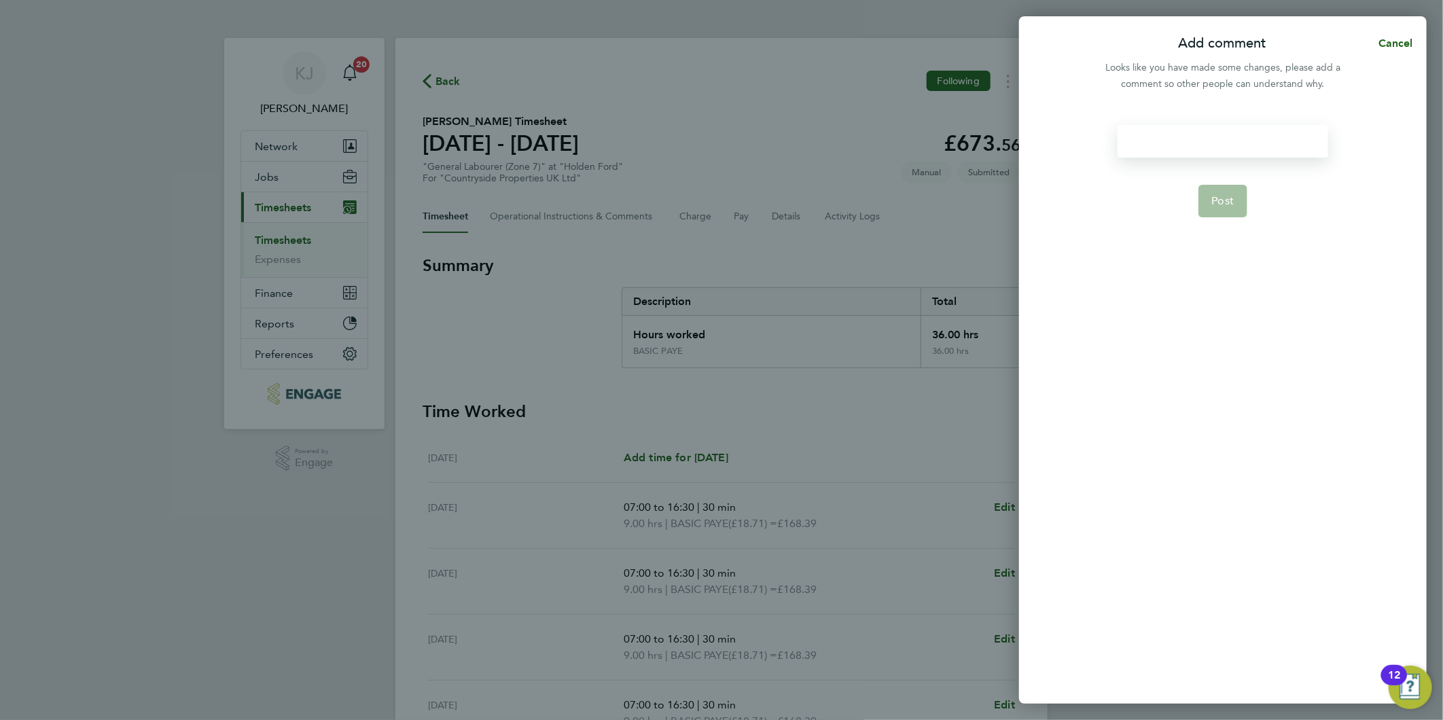
click at [1271, 132] on div at bounding box center [1222, 141] width 210 height 33
click at [1236, 206] on button "Post" at bounding box center [1223, 201] width 50 height 33
select select "30"
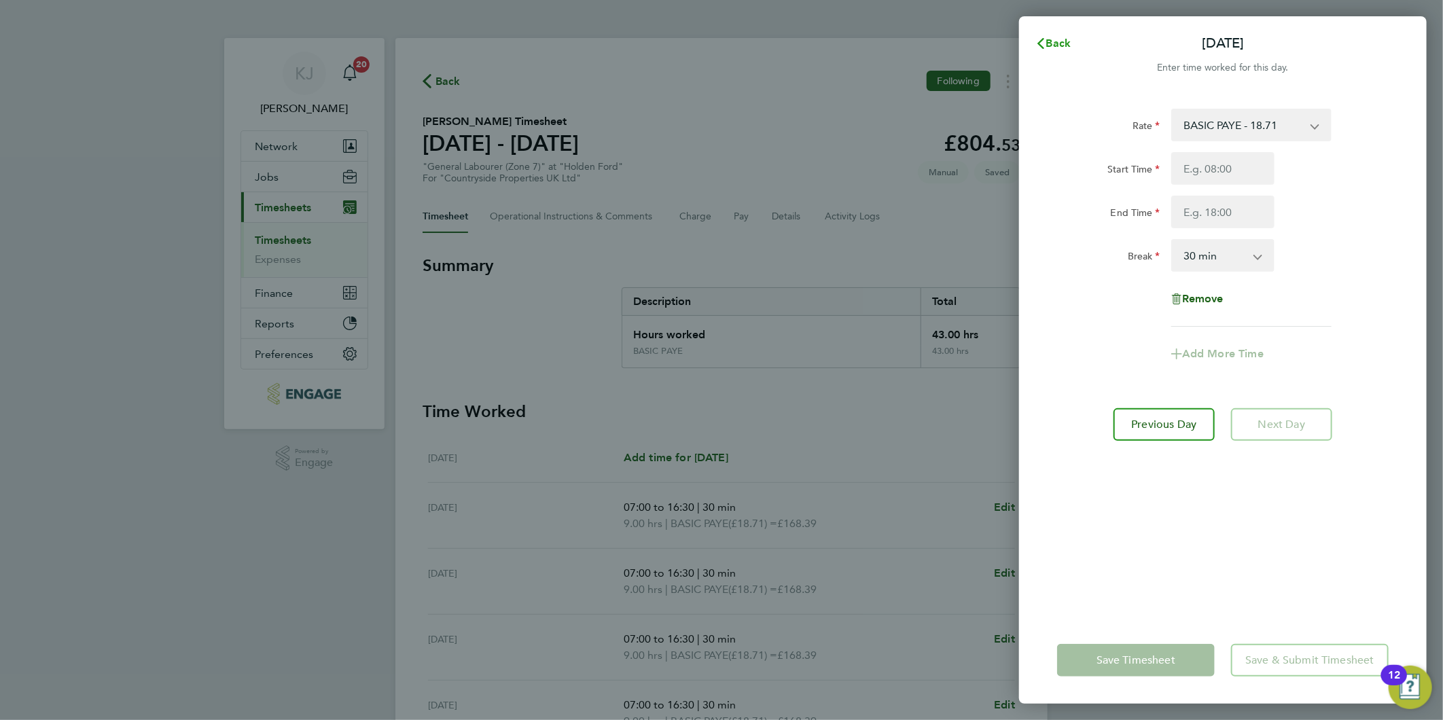
click at [1059, 37] on span "Back" at bounding box center [1058, 43] width 25 height 13
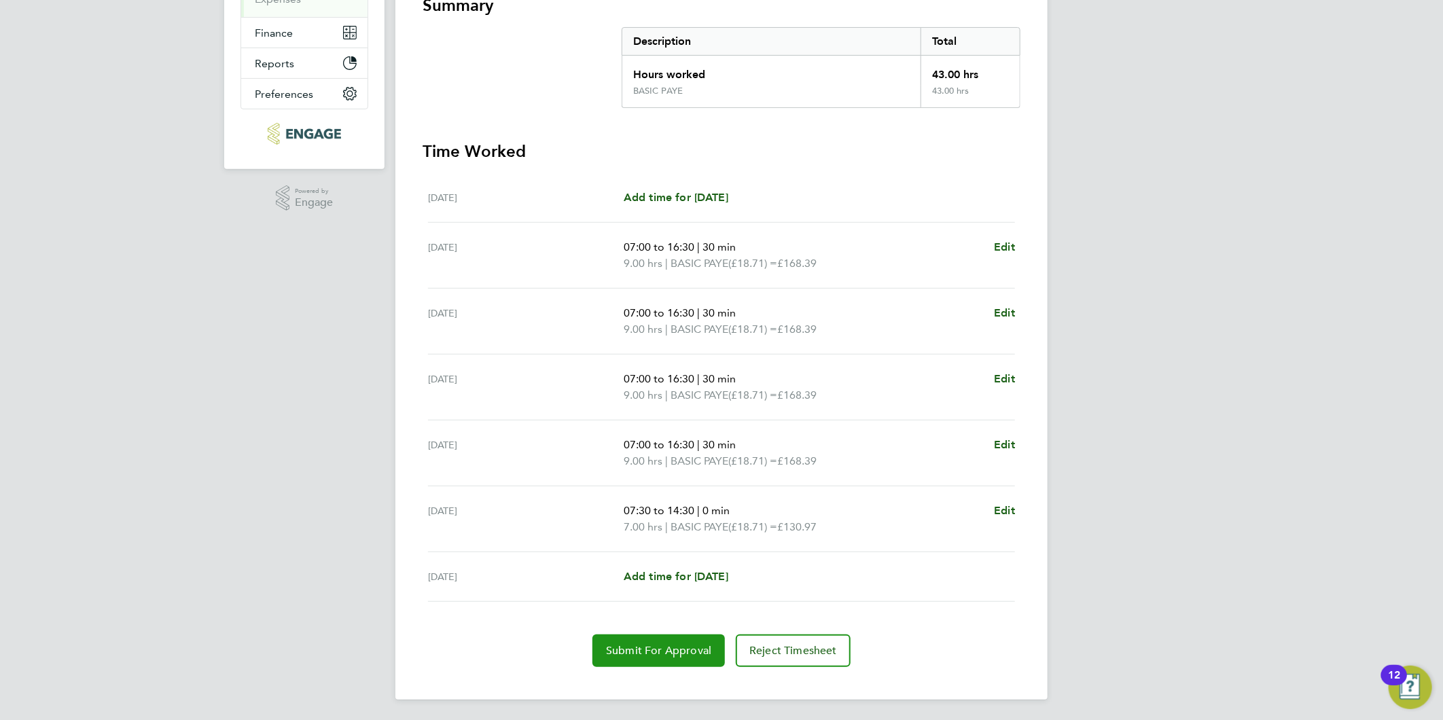
click at [632, 657] on button "Submit For Approval" at bounding box center [658, 650] width 132 height 33
